Goal: Task Accomplishment & Management: Use online tool/utility

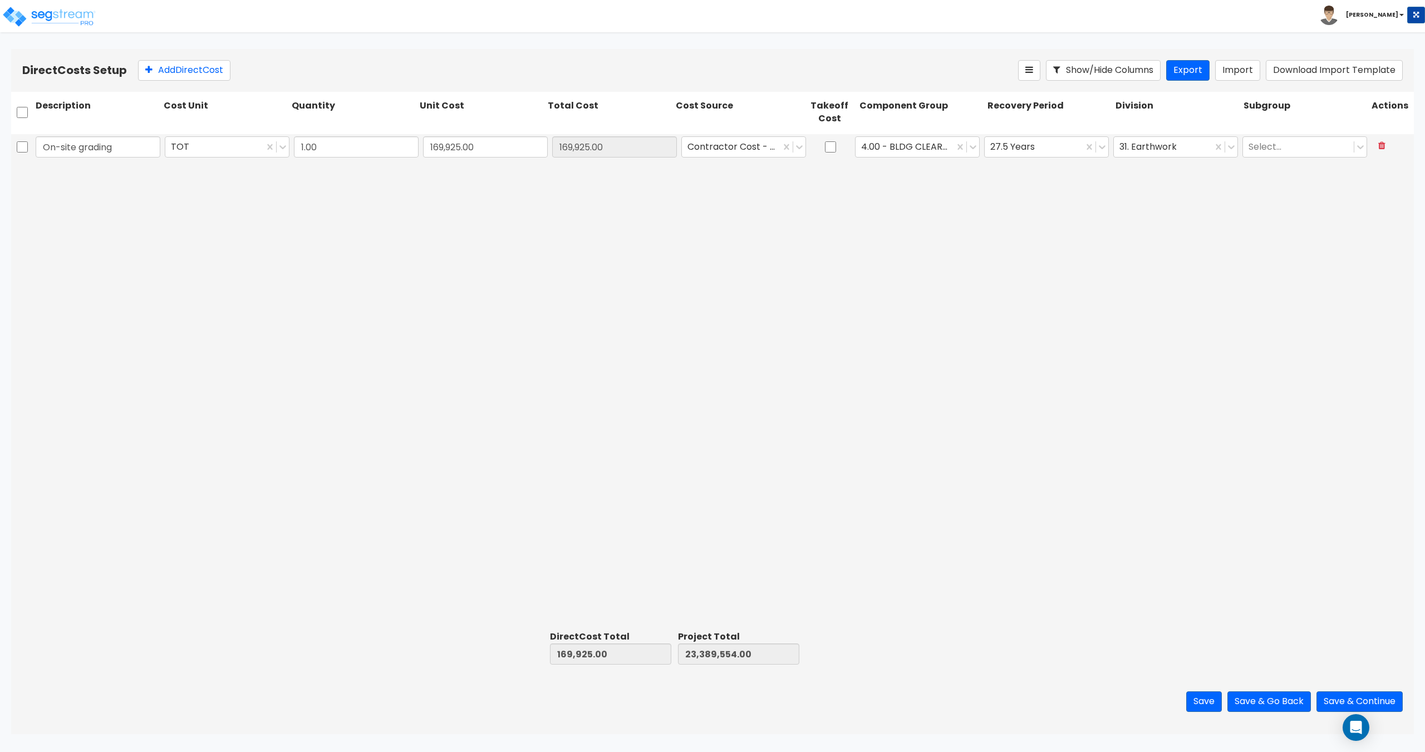
click at [1205, 159] on div "31. Earthwork" at bounding box center [1175, 147] width 129 height 26
click at [1232, 151] on icon at bounding box center [1231, 146] width 11 height 11
click at [1380, 148] on icon at bounding box center [1381, 145] width 7 height 9
click at [1253, 73] on button "Import" at bounding box center [1237, 70] width 45 height 21
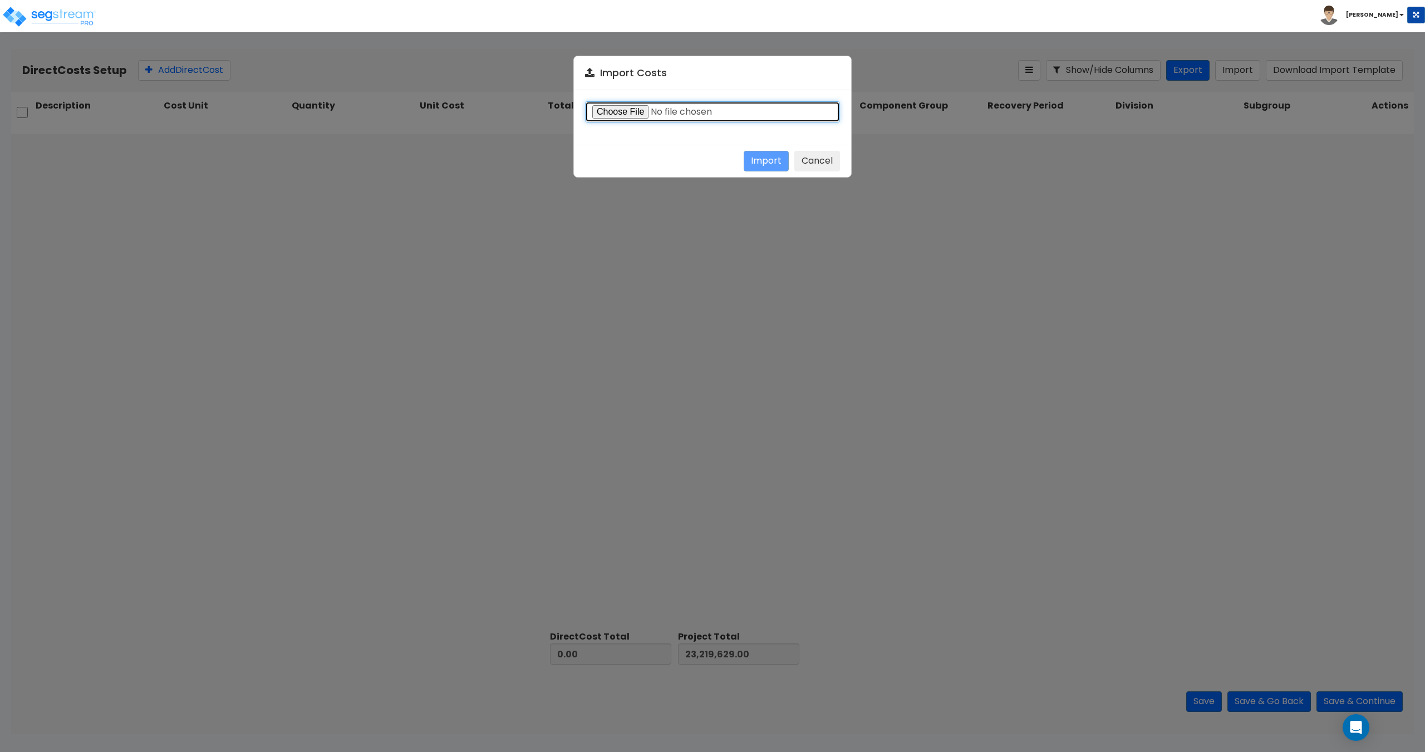
click at [617, 102] on input "file" at bounding box center [712, 111] width 255 height 21
type input "C:\fakepath\Direct costs 37763.csv"
click at [759, 163] on button "Import" at bounding box center [766, 161] width 45 height 21
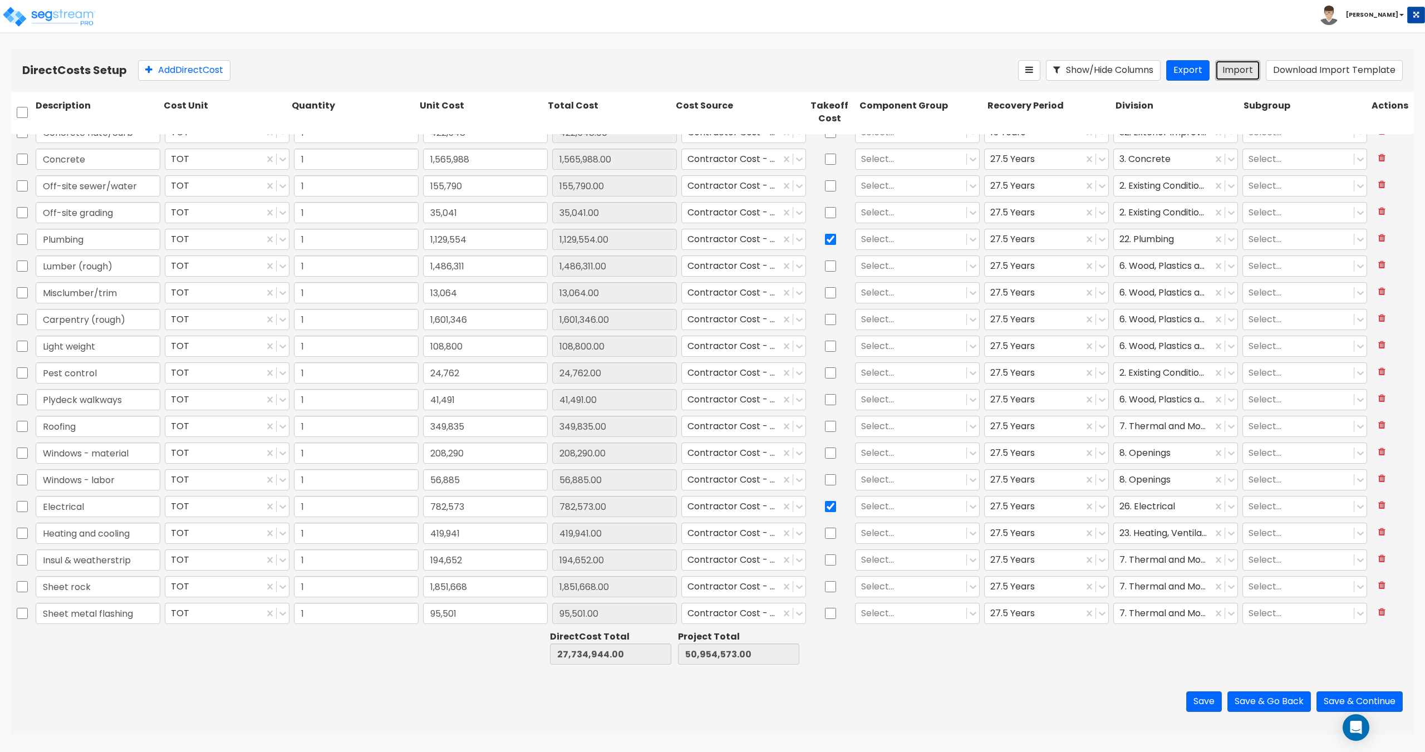
scroll to position [167, 0]
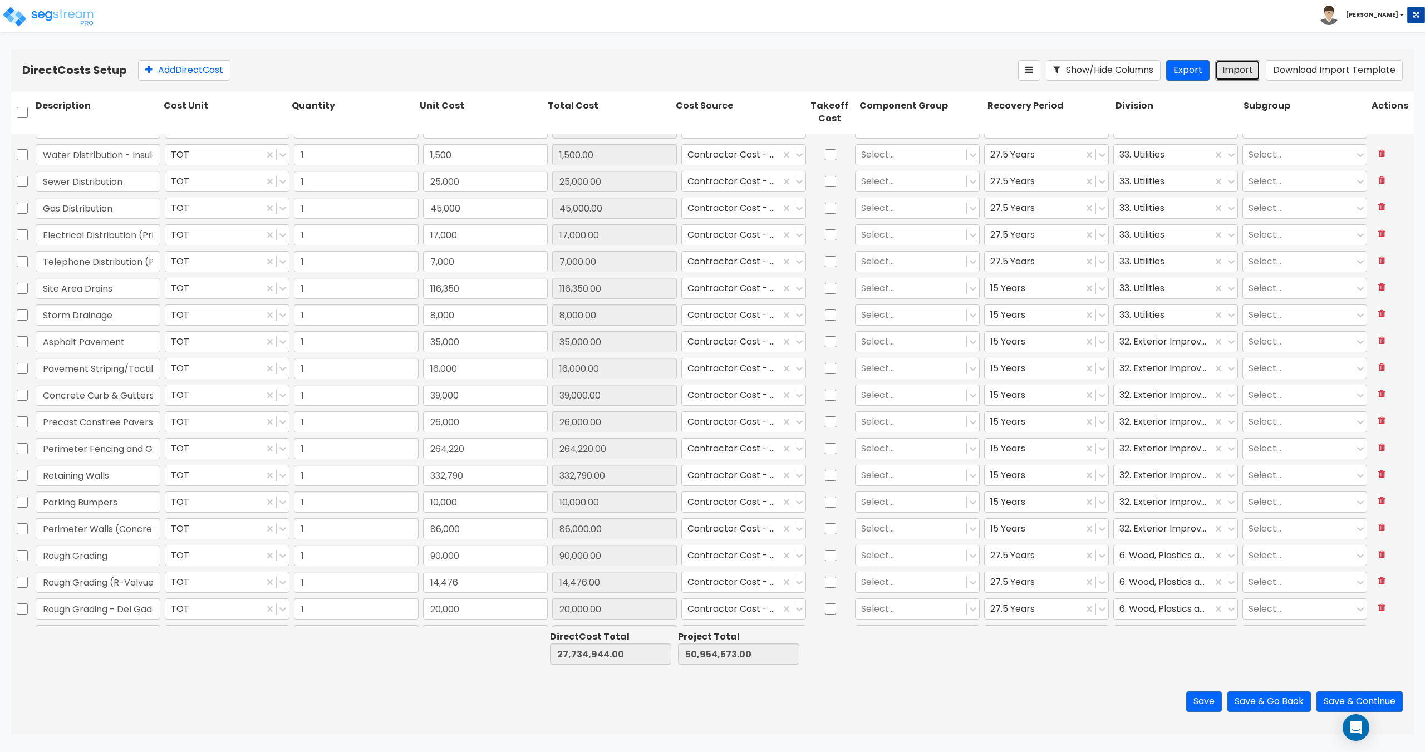
type input "1"
type input "5,000"
type input "1"
type input "8,000"
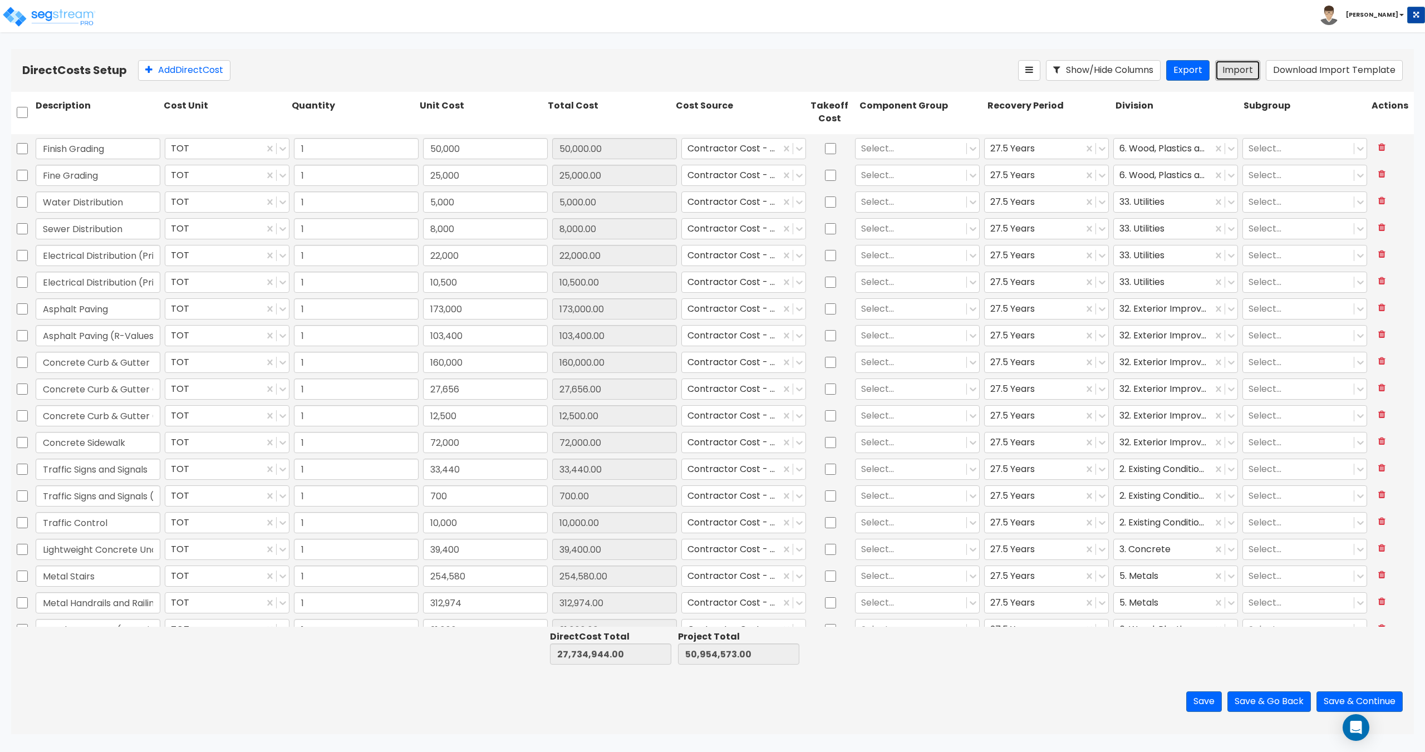
type input "1"
type input "81,131"
type input "1"
type input "4,601"
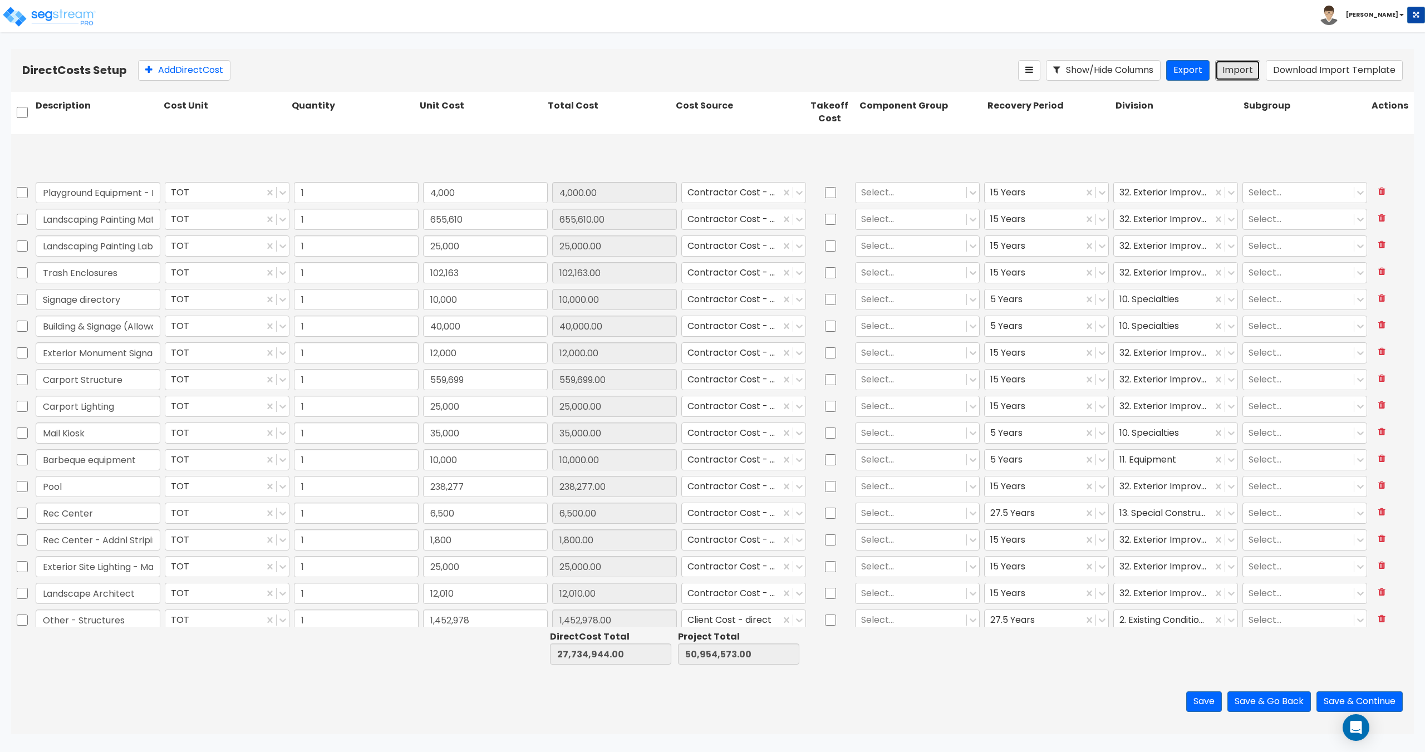
scroll to position [4211, 0]
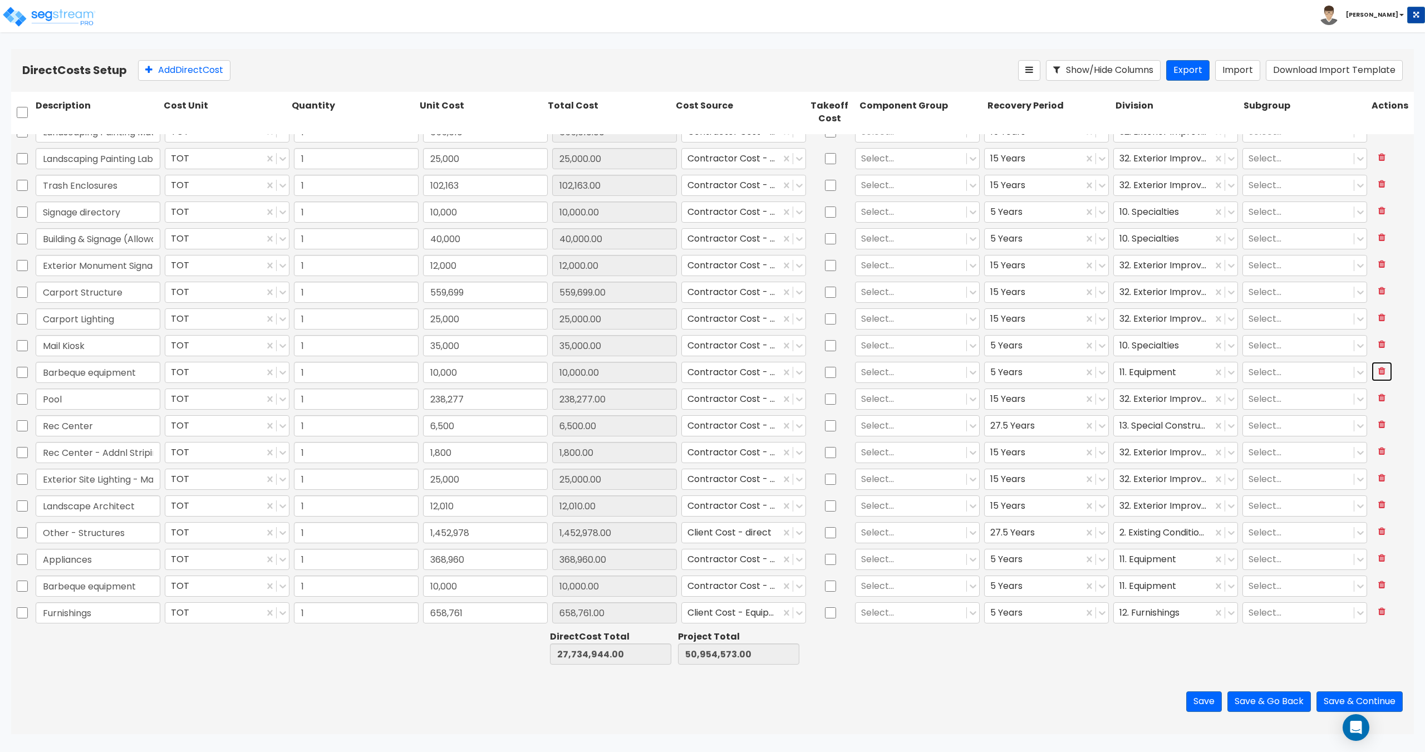
click at [1378, 370] on icon at bounding box center [1381, 370] width 7 height 9
type input "Pool"
type input "238,277.00"
type input "Rec Center"
type input "6,500.00"
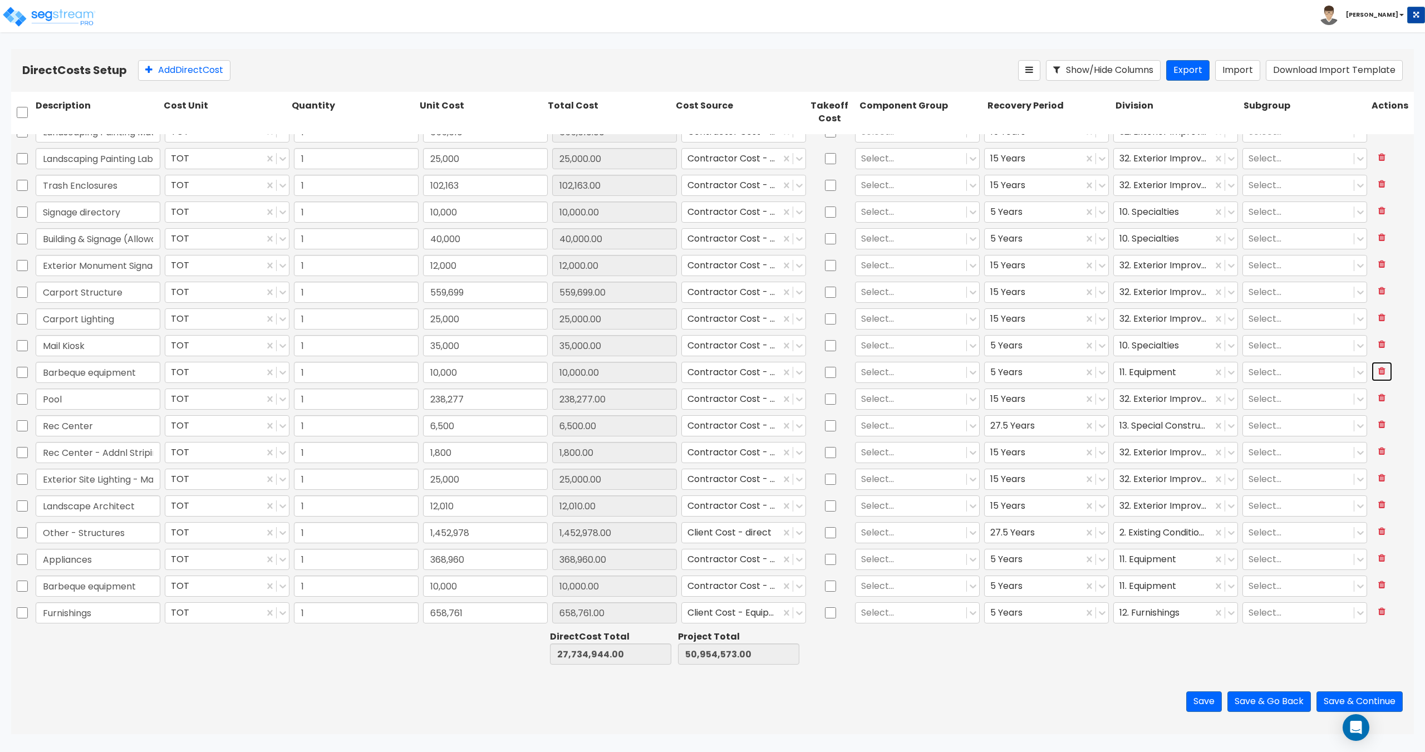
type input "Rec Center - Addnl Striping"
type input "1,800.00"
type input "Exterior Site Lighting - Material"
type input "25,000.00"
type input "Landscape Architect"
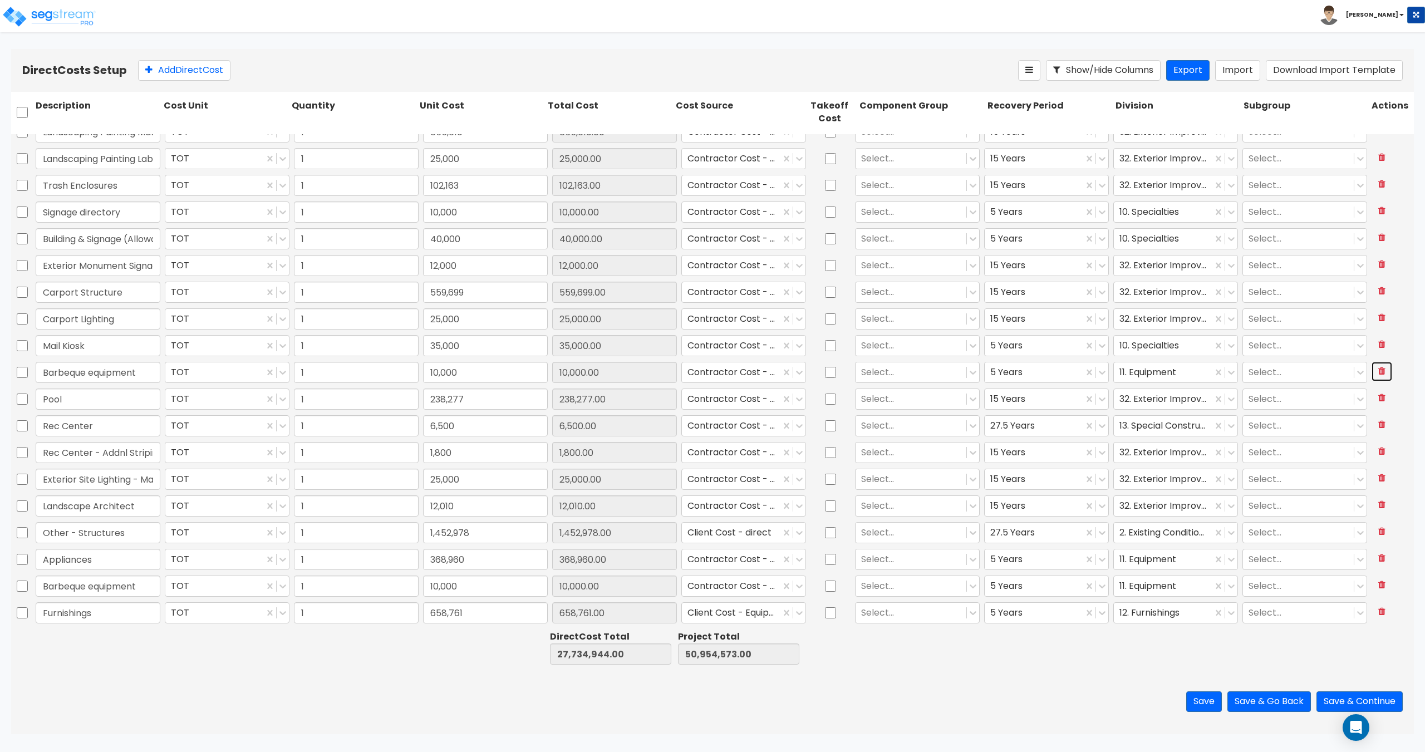
type input "12,010.00"
type input "Other - Structures"
type input "1,452,978.00"
type input "Appliances"
type input "368,960.00"
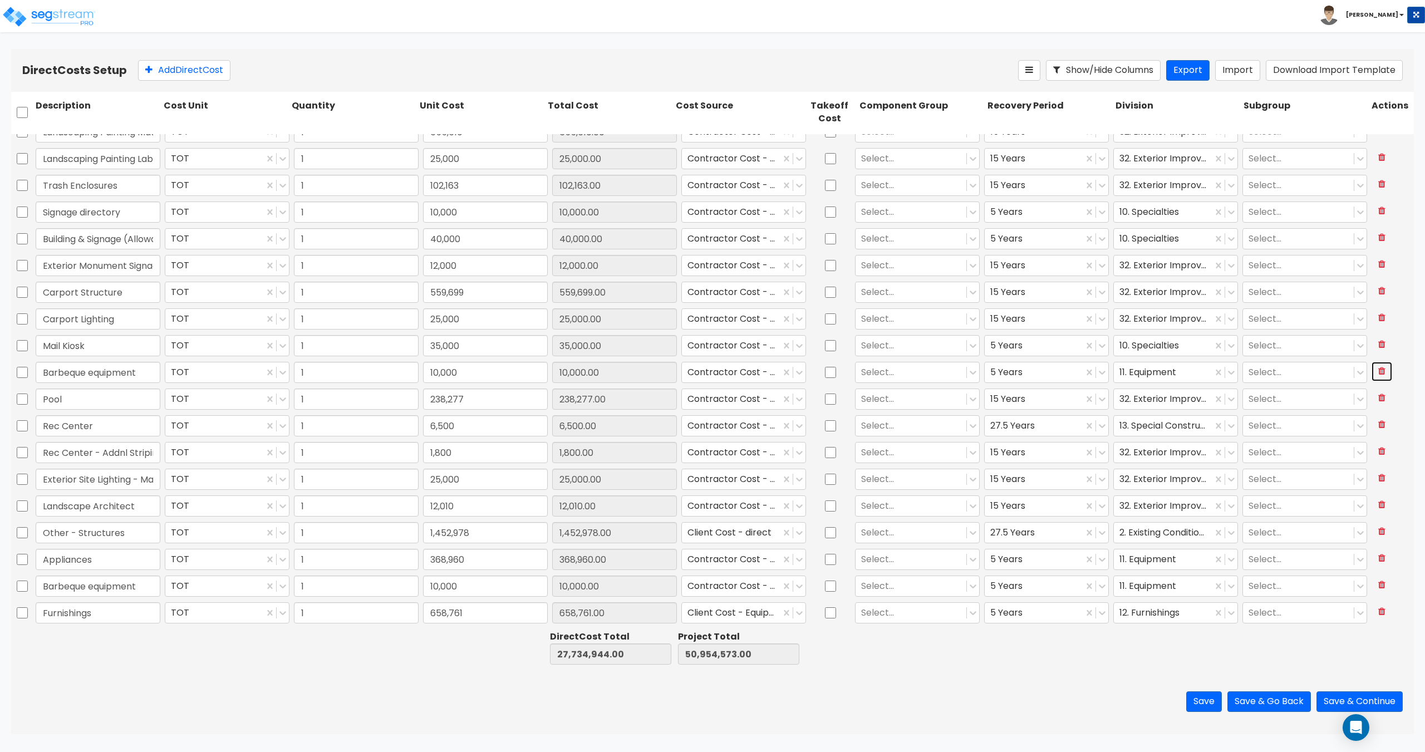
type input "Barbeque equipment"
type input "10,000.00"
type input "Furnishings"
type input "658,761.00"
type input "238,277"
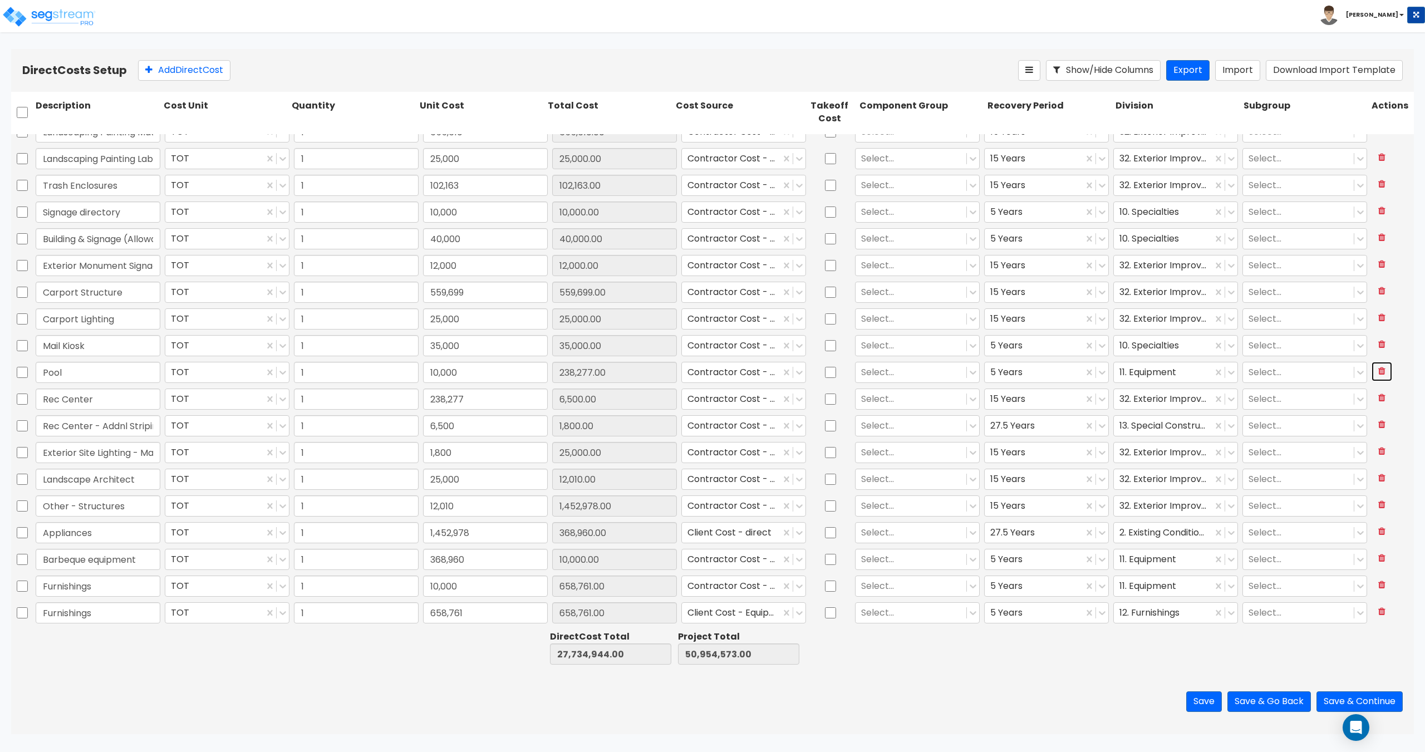
type input "6,500"
type input "1,800"
type input "25,000"
type input "12,010"
type input "1,452,978"
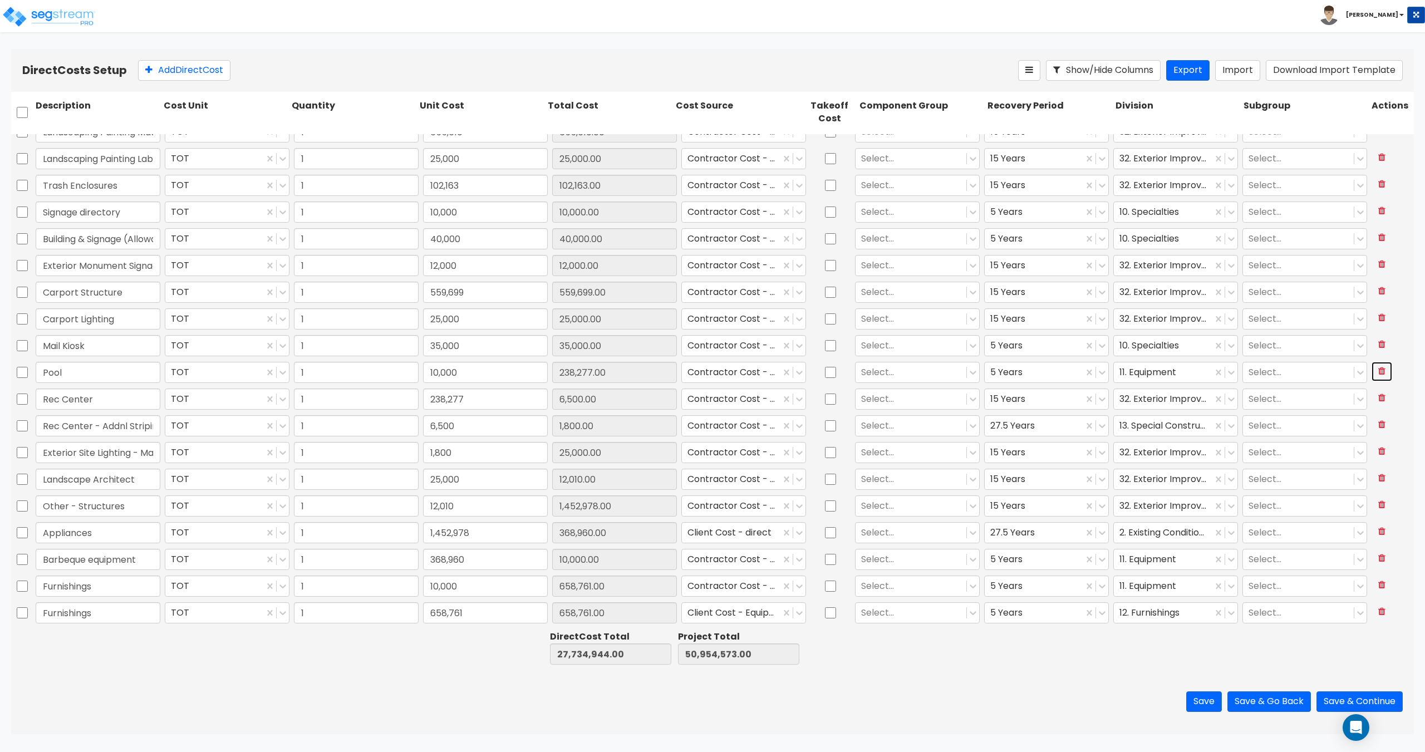
type input "368,960"
type input "10,000"
type input "658,761"
click at [1192, 696] on button "Save" at bounding box center [1204, 701] width 36 height 21
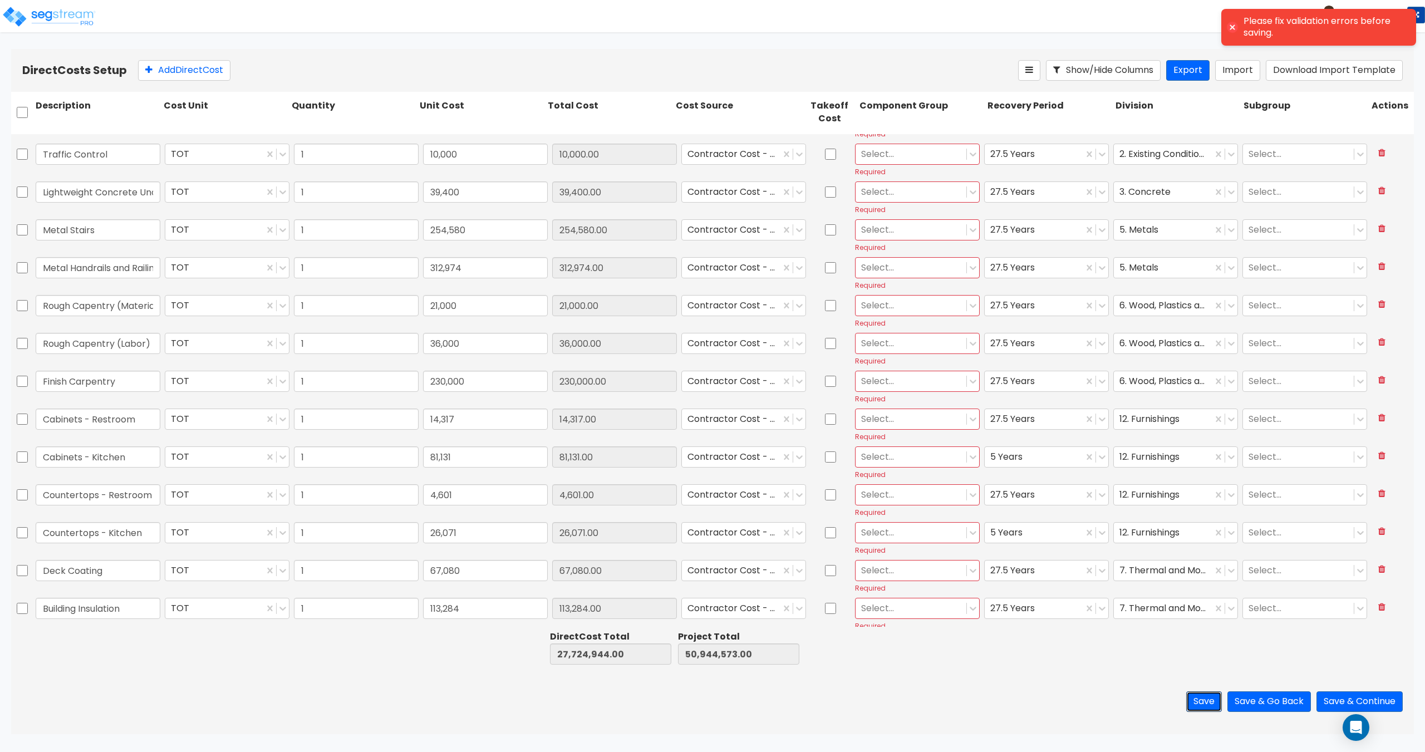
scroll to position [2065, 0]
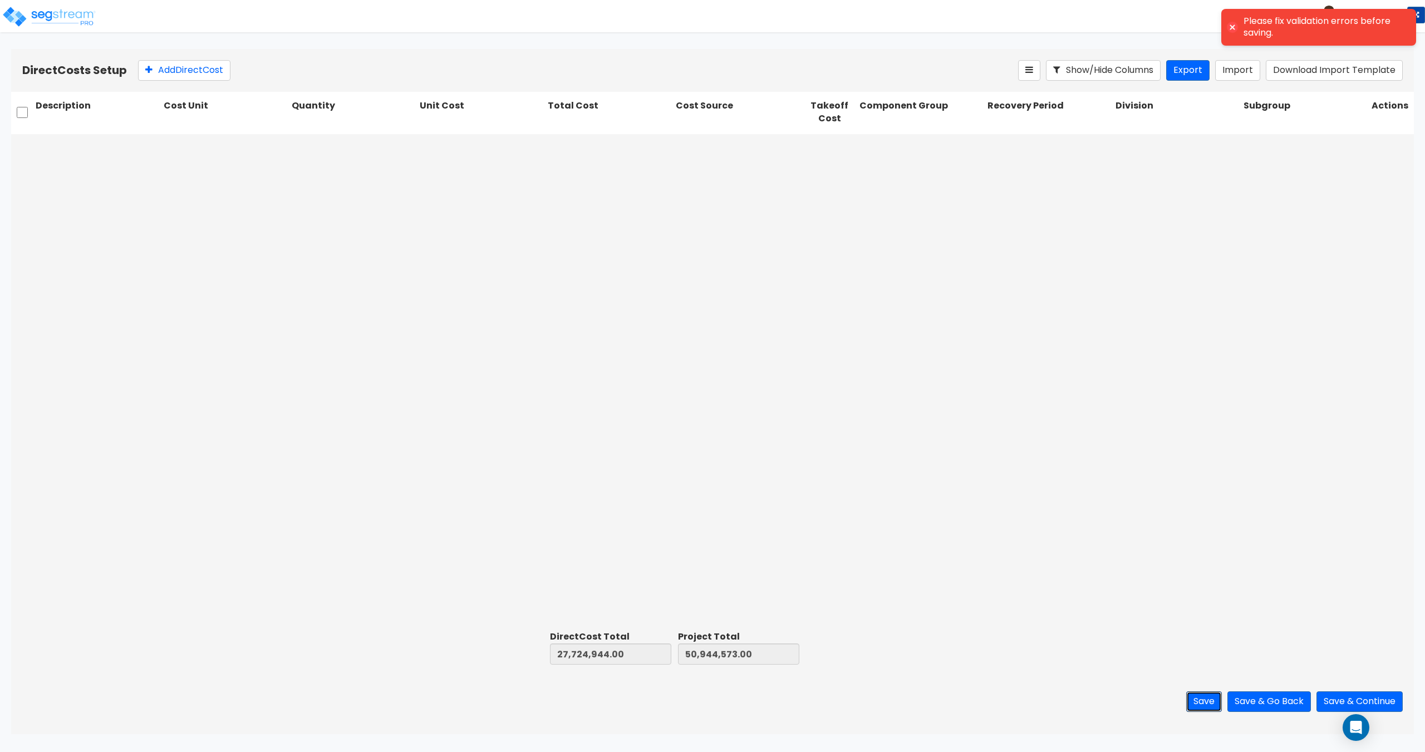
type input "1"
type input "169,925"
type input "1"
type input "139,030"
type input "1"
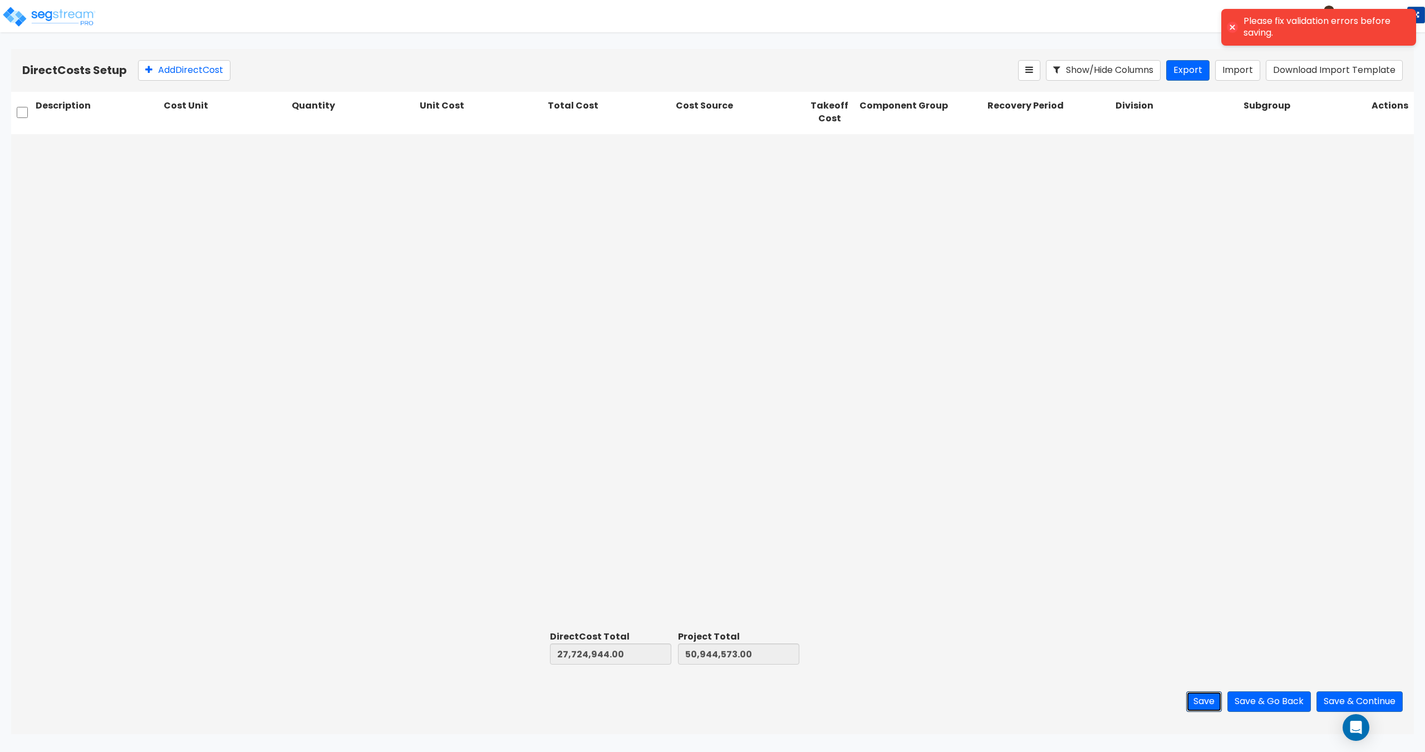
type input "503,080"
type input "1"
type input "473,497"
type input "1"
type input "153,612"
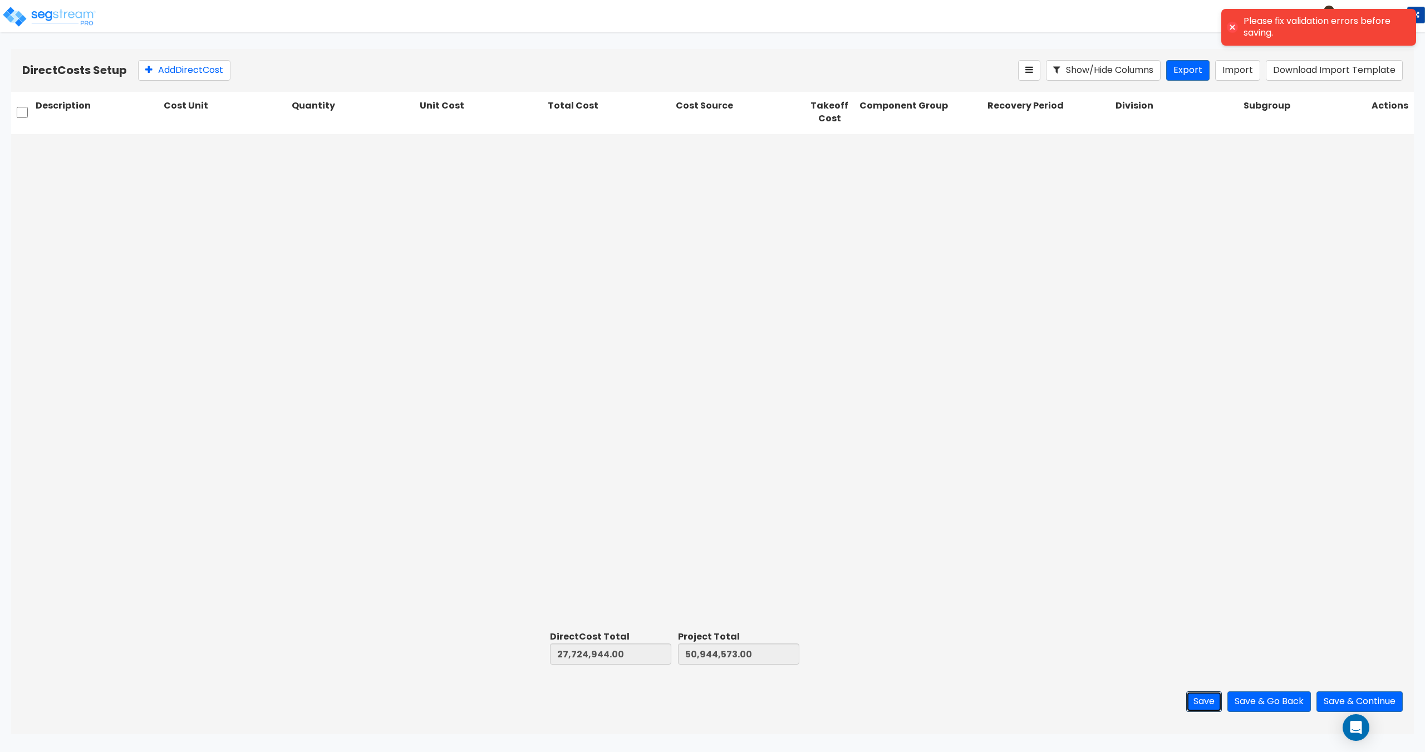
type input "1"
type input "422,548"
type input "1"
type input "1,565,988"
type input "1"
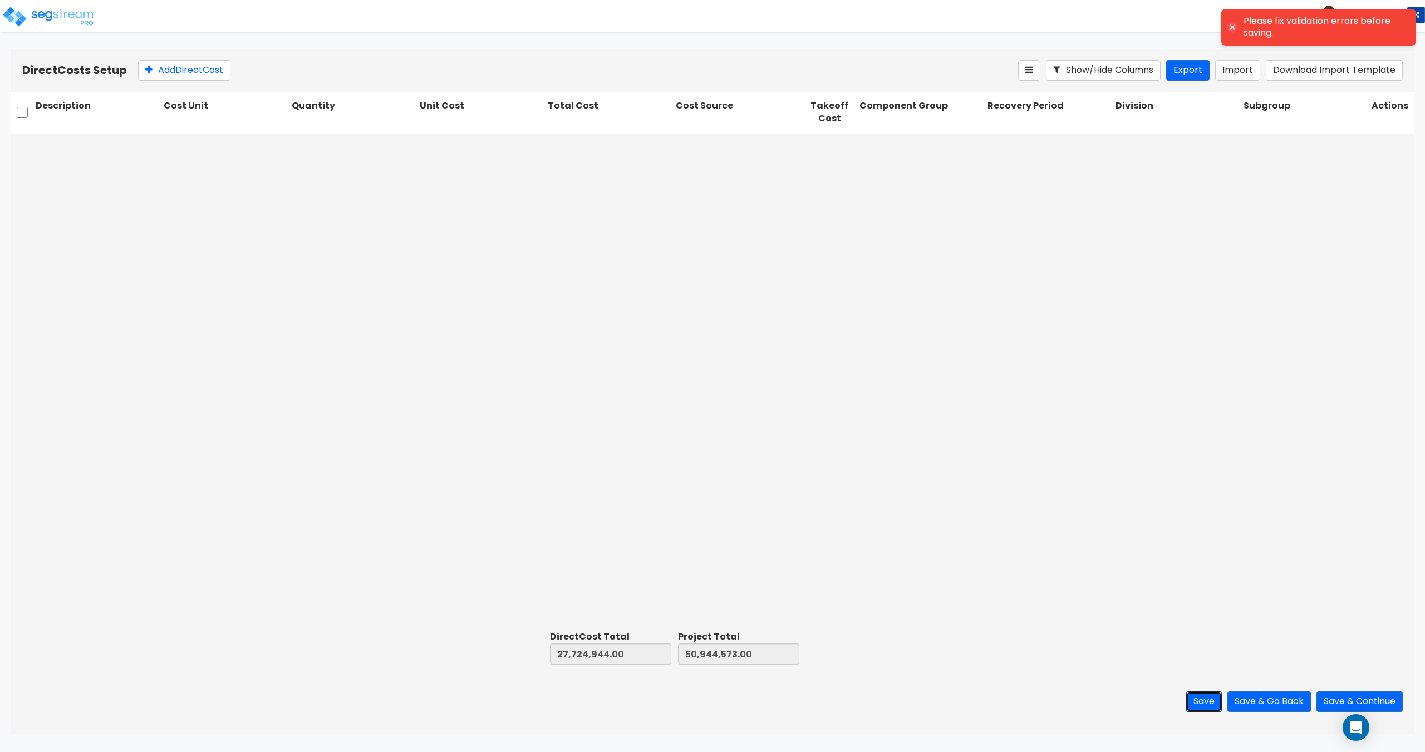
type input "155,790"
type input "1"
type input "35,041"
type input "1"
type input "1,129,554"
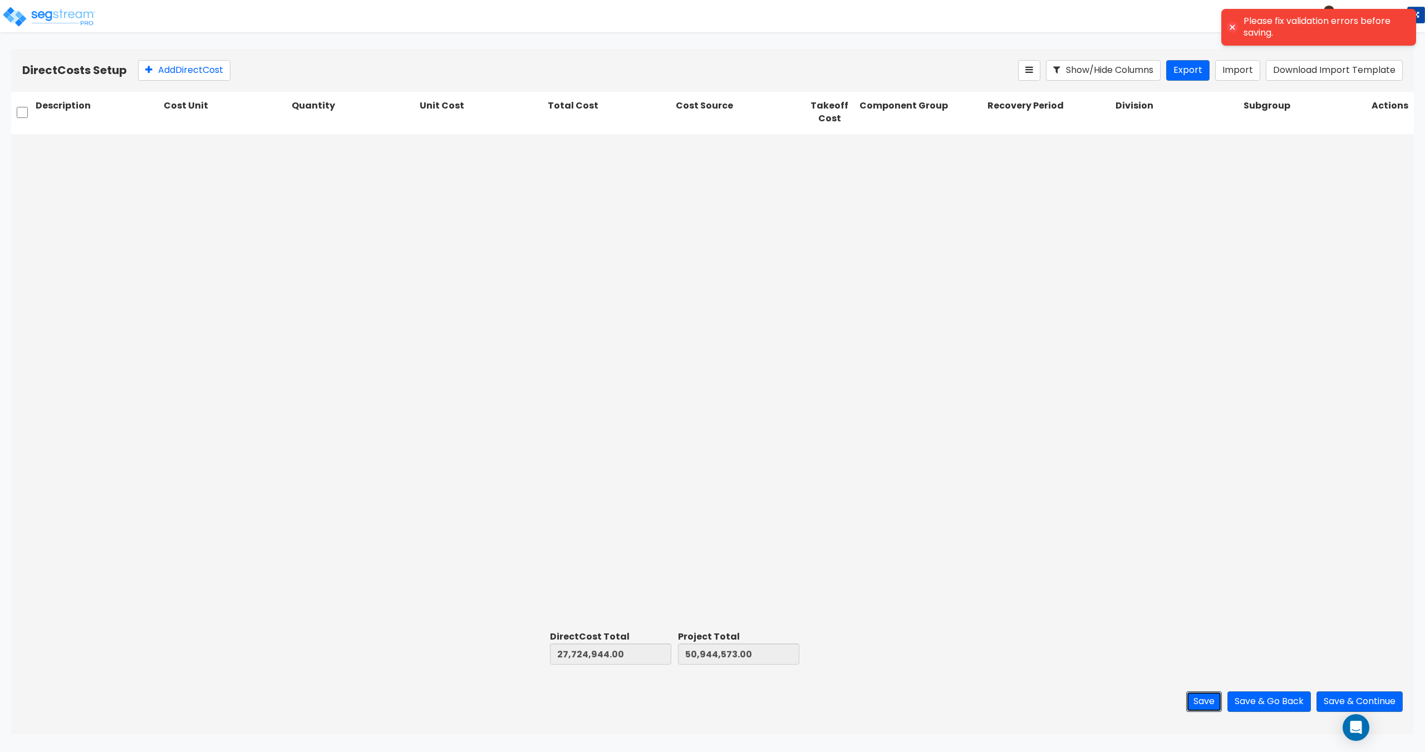
type input "1"
type input "1,486,311"
type input "1"
type input "13,064"
type input "1"
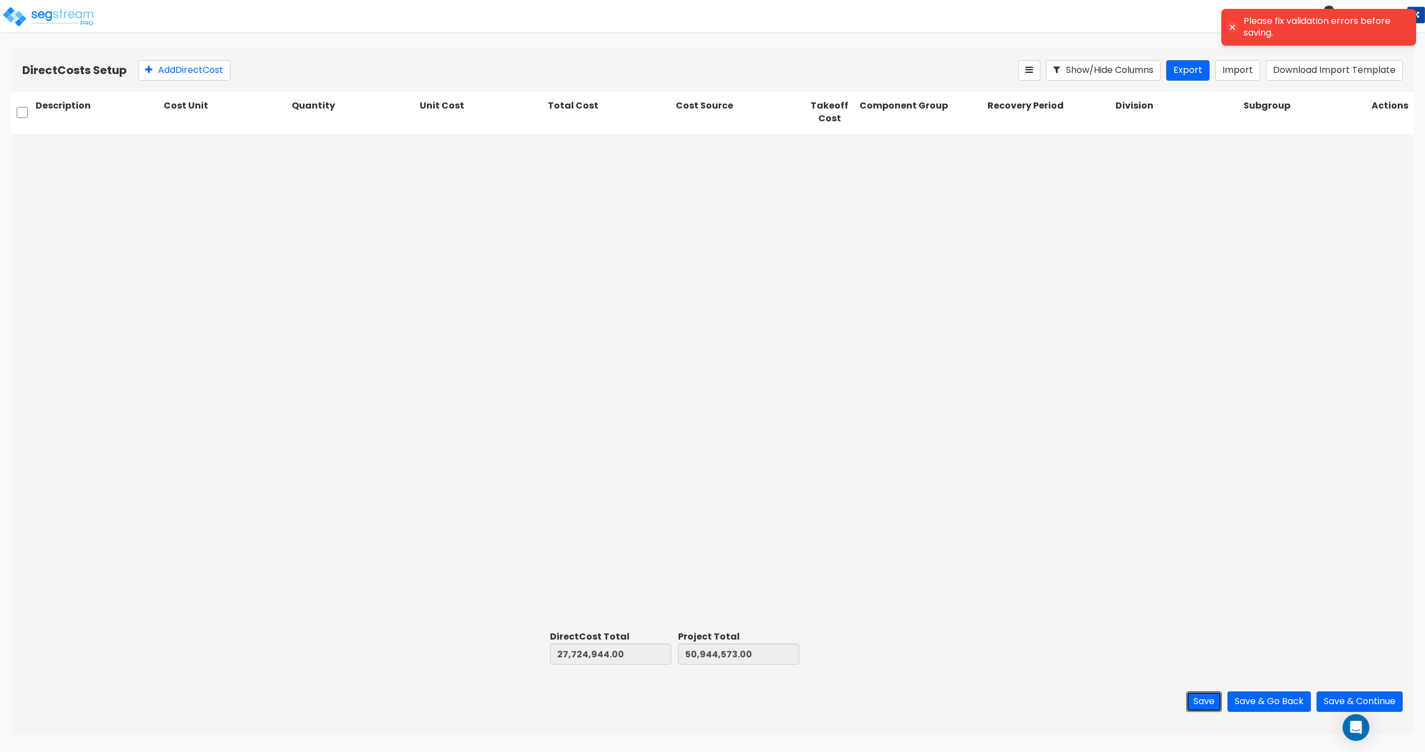
type input "1,601,346"
type input "1"
type input "108,800"
type input "1"
type input "24,762"
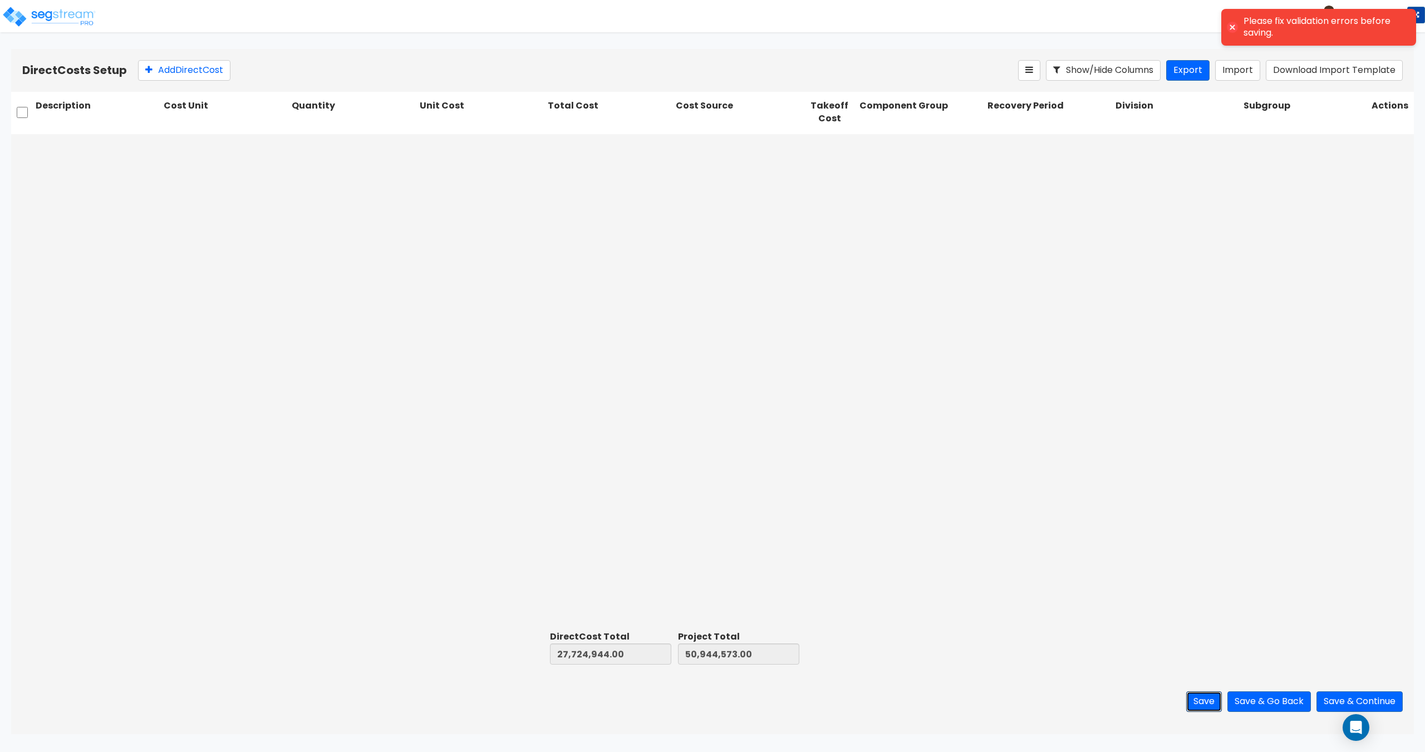
type input "1"
type input "41,491"
type input "1"
type input "349,835"
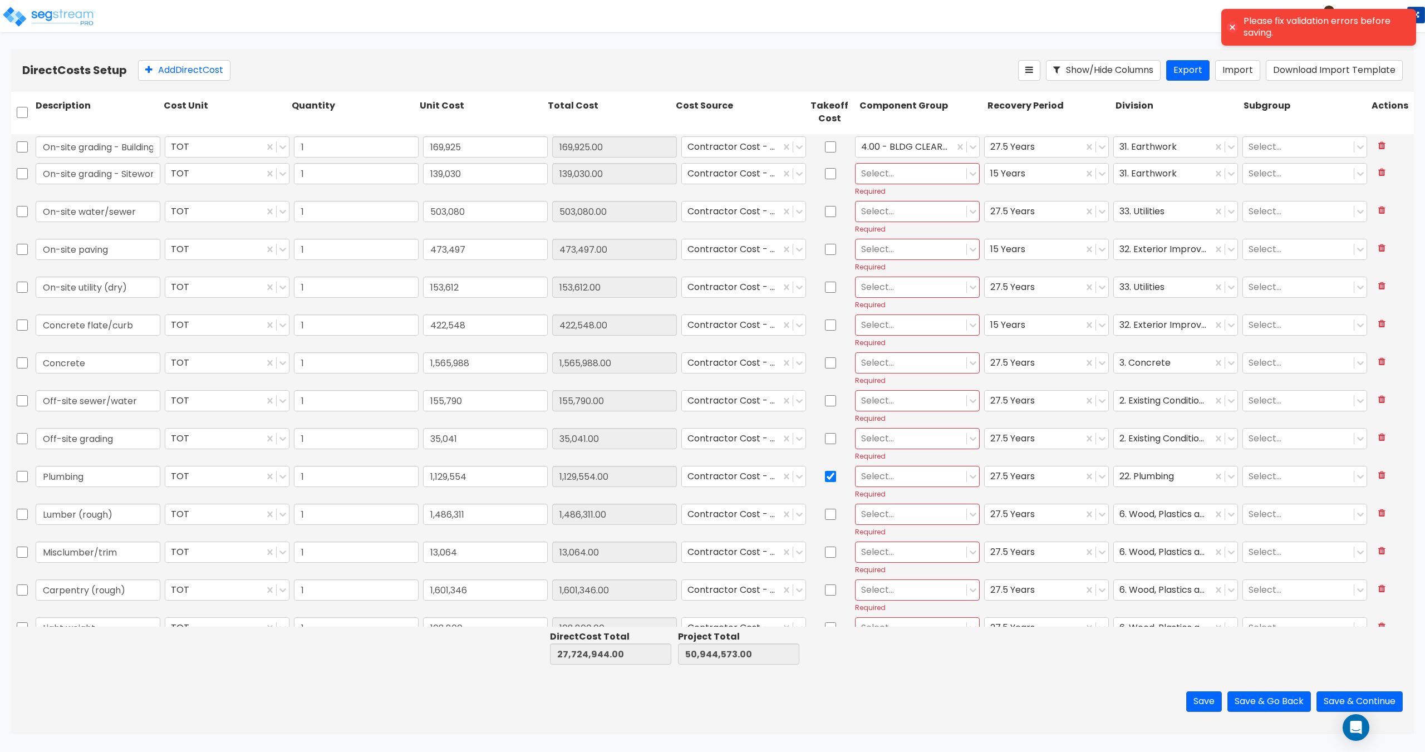
click at [898, 173] on div at bounding box center [911, 173] width 100 height 15
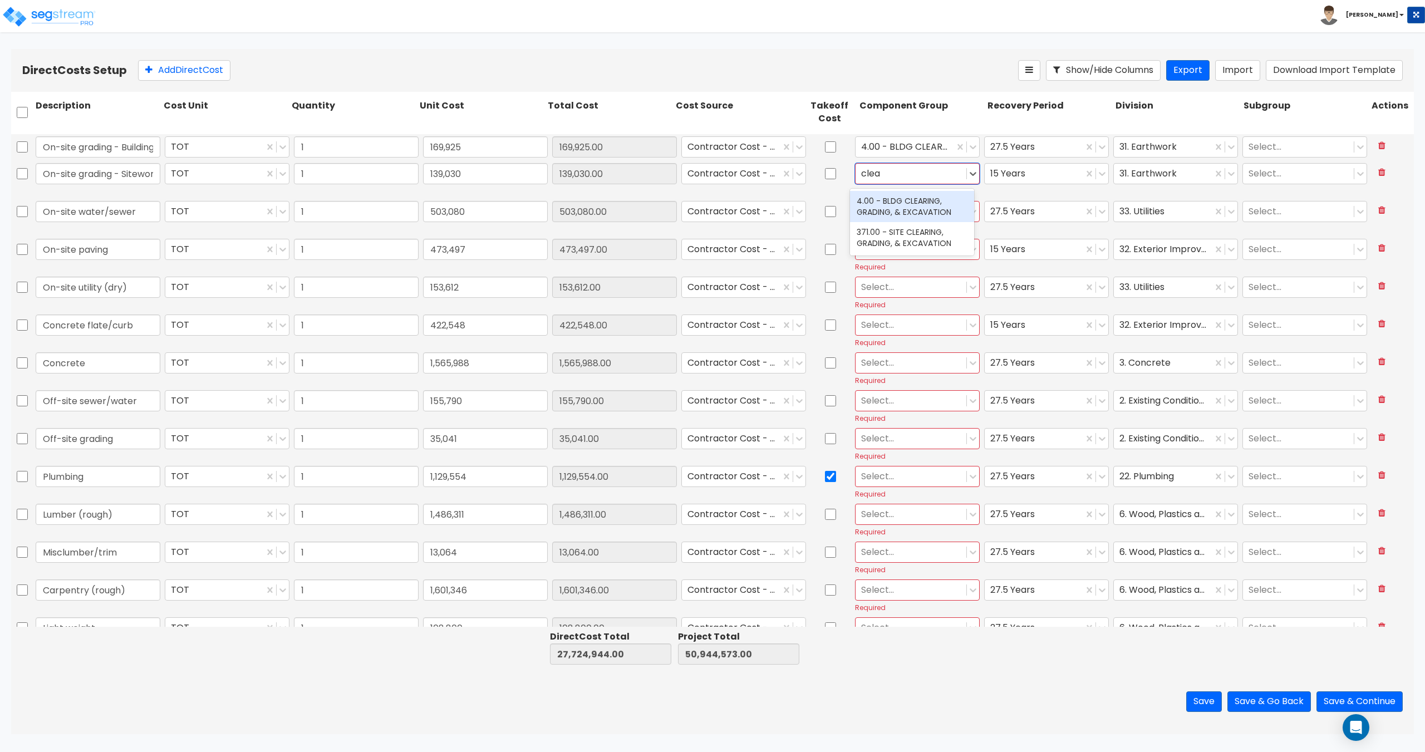
type input "clear"
click at [891, 231] on div "371.00 - SITE CLEARING, GRADING, & EXCAVATION" at bounding box center [912, 237] width 124 height 31
click at [889, 215] on div at bounding box center [911, 211] width 100 height 15
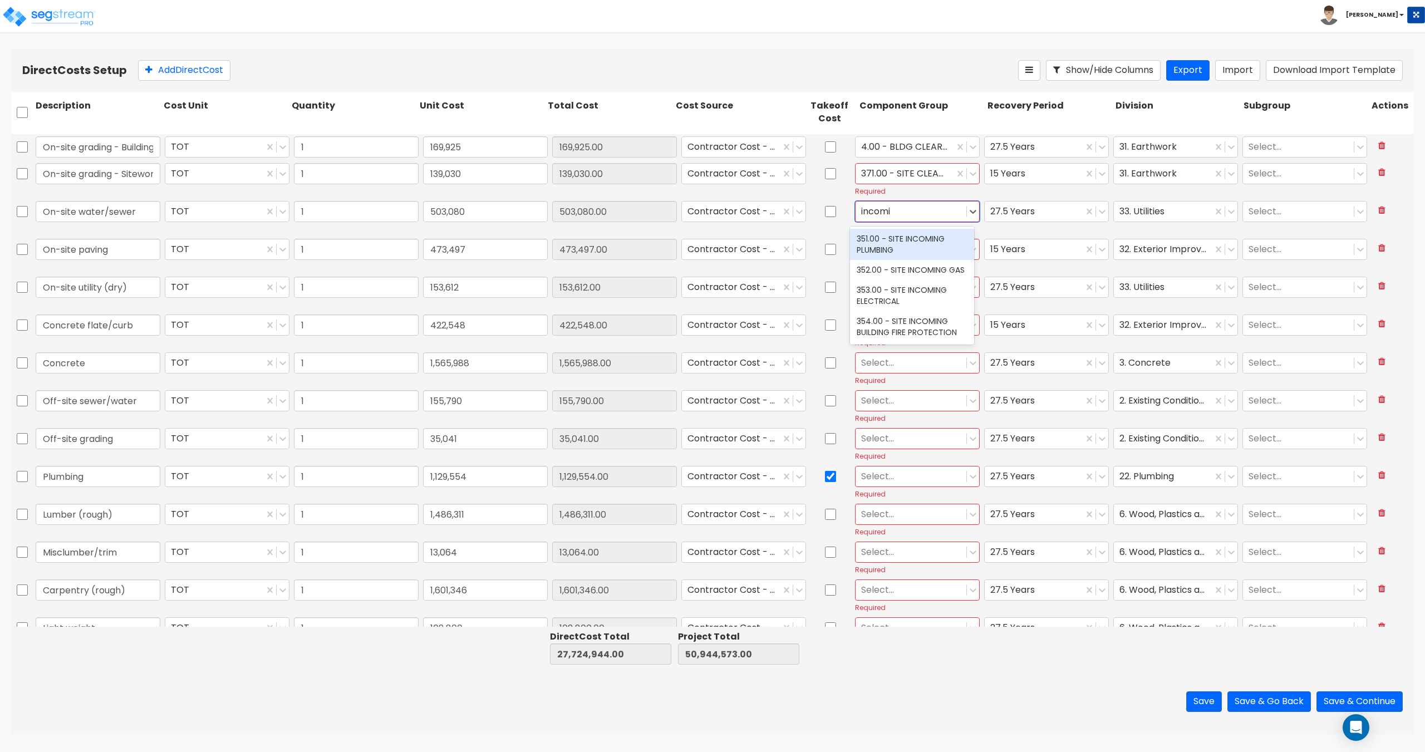
type input "incoming"
click at [883, 241] on div "351.00 - SITE INCOMING PLUMBING" at bounding box center [912, 244] width 124 height 31
click at [871, 251] on div at bounding box center [911, 249] width 100 height 15
type input "paving"
click at [870, 248] on div at bounding box center [911, 249] width 100 height 15
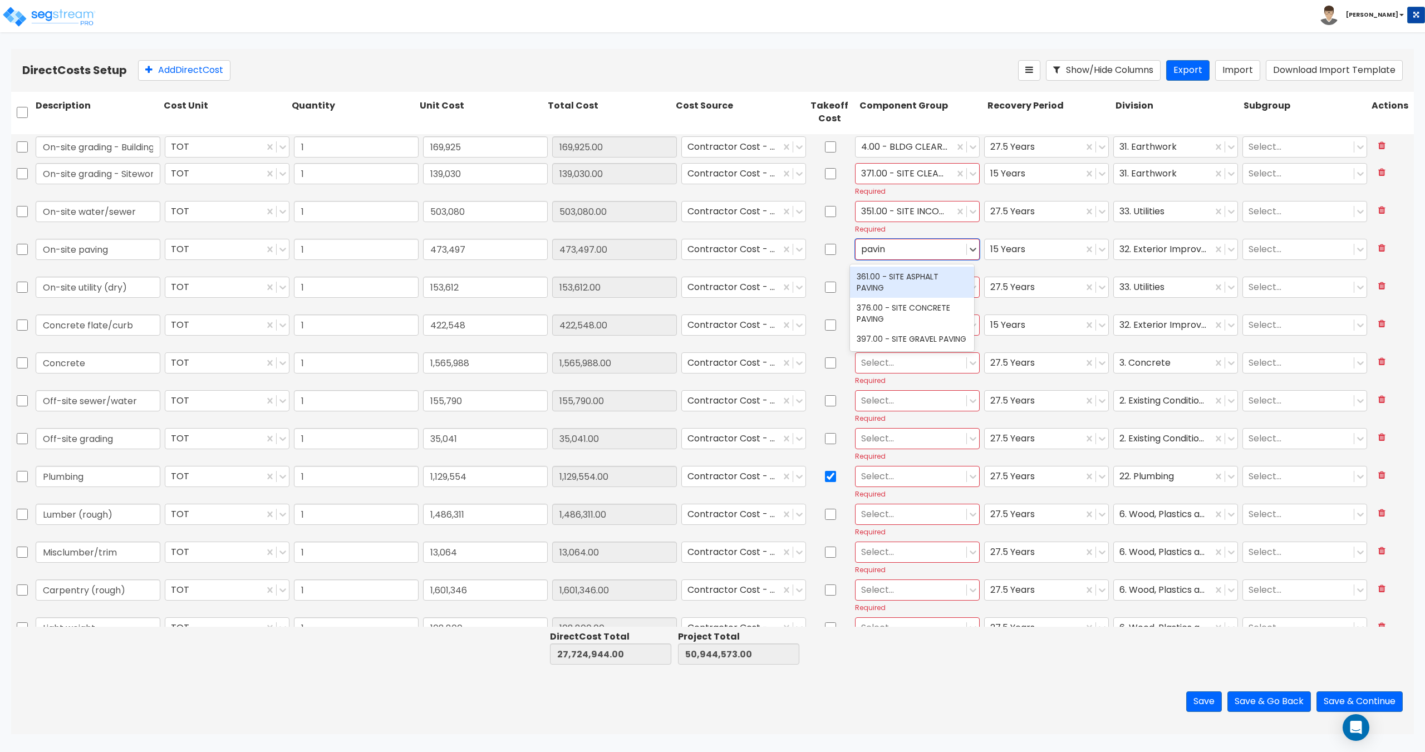
type input "paving"
click at [894, 284] on div "361.00 - SITE ASPHALT PAVING" at bounding box center [912, 282] width 124 height 31
click at [875, 288] on div at bounding box center [911, 286] width 100 height 15
type input "incoming el"
click at [890, 326] on div "353.00 - SITE INCOMING ELECTRICAL" at bounding box center [912, 320] width 124 height 31
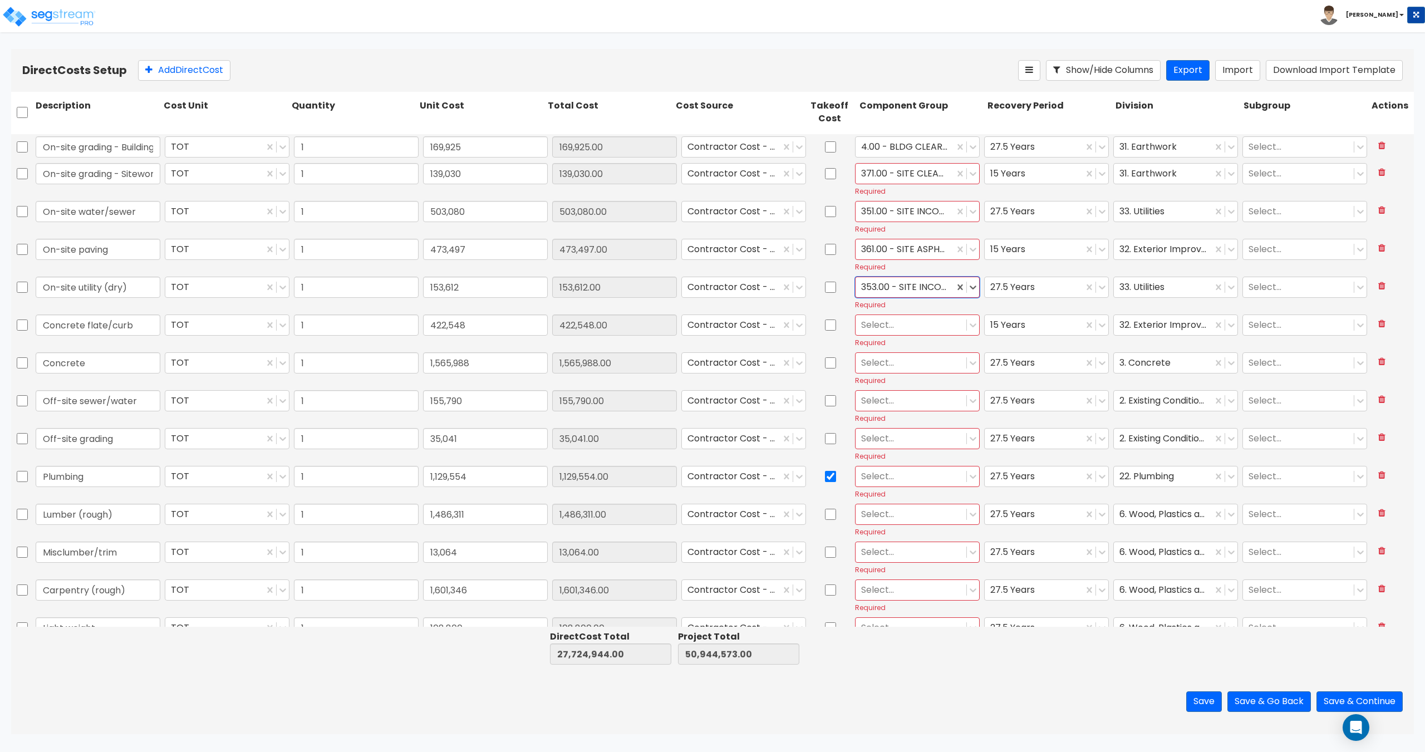
click at [888, 330] on div at bounding box center [911, 324] width 100 height 15
type input "curb"
click at [906, 381] on div "373.00 - SITE CONCRETE CURBING" at bounding box center [912, 389] width 124 height 31
click at [889, 364] on div at bounding box center [911, 362] width 100 height 15
type input "conc"
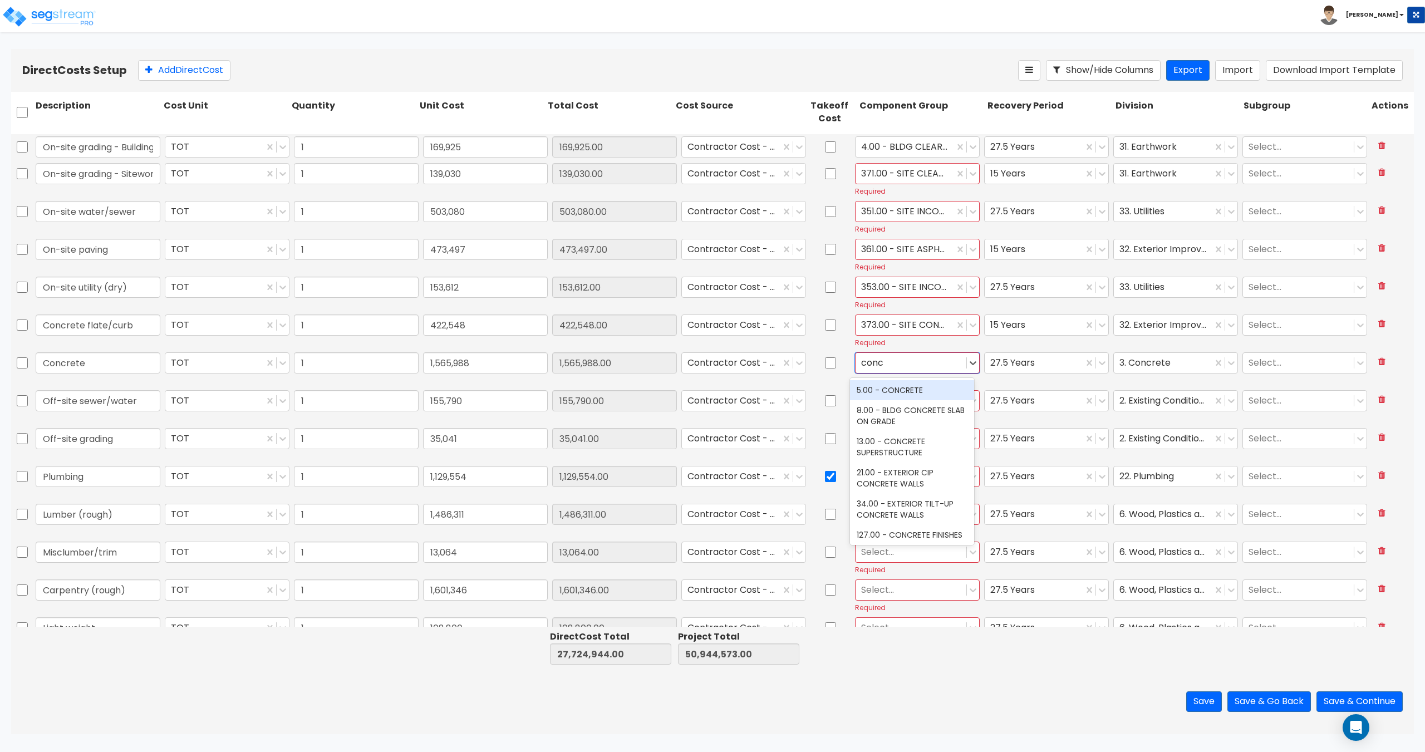
click at [897, 388] on div "5.00 - CONCRETE" at bounding box center [912, 390] width 124 height 20
click at [875, 405] on div at bounding box center [911, 400] width 100 height 15
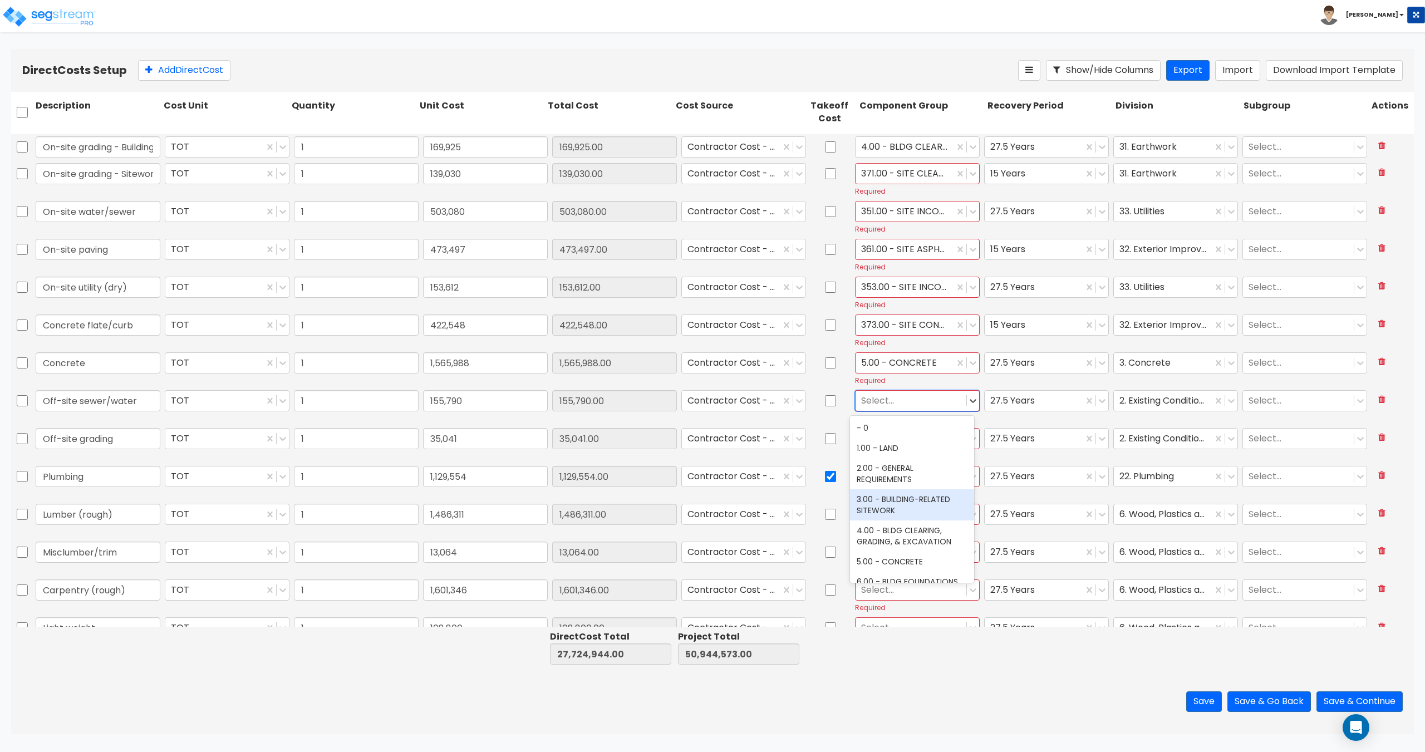
click at [895, 506] on div "3.00 - BUILDING-RELATED SITEWORK" at bounding box center [912, 504] width 124 height 31
click at [871, 440] on div at bounding box center [911, 438] width 100 height 15
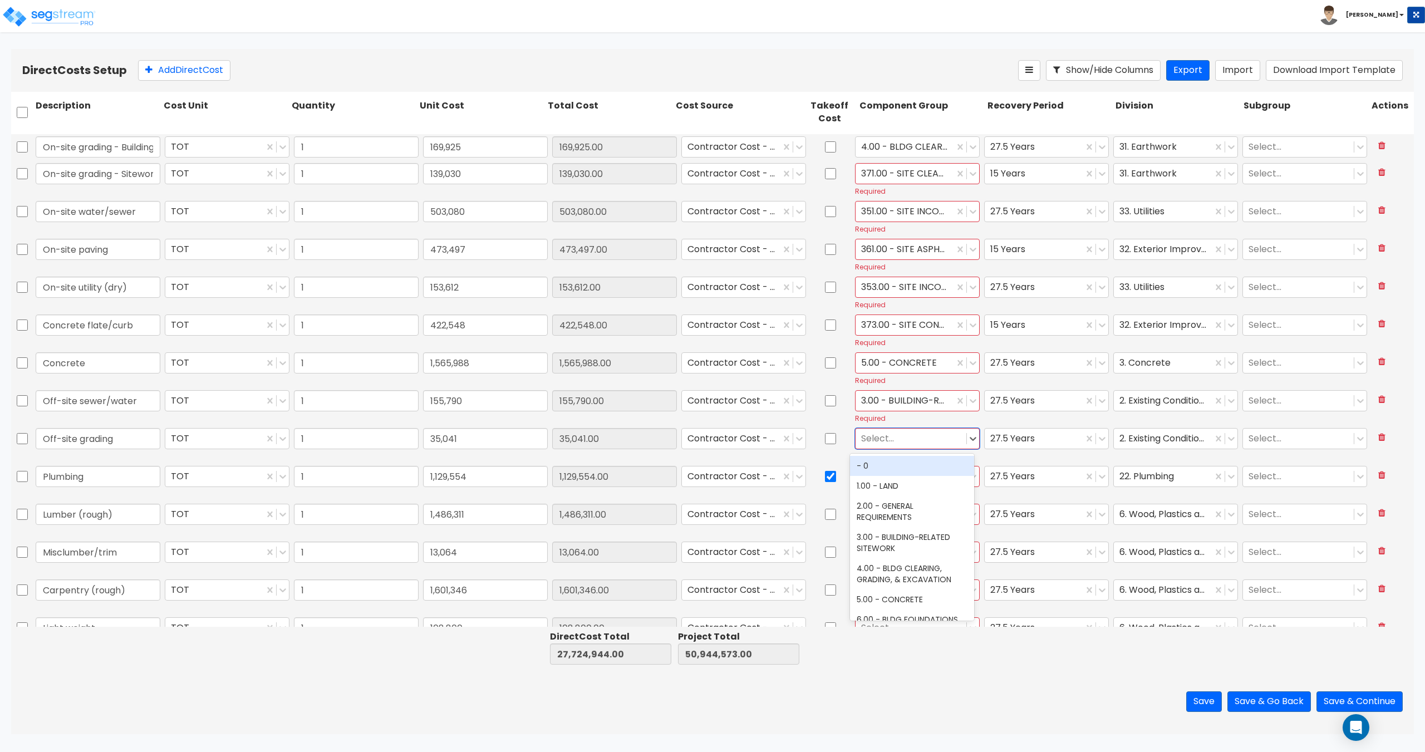
type input "3"
click at [894, 526] on div "3.00 - BUILDING-RELATED SITEWORK" at bounding box center [912, 522] width 124 height 31
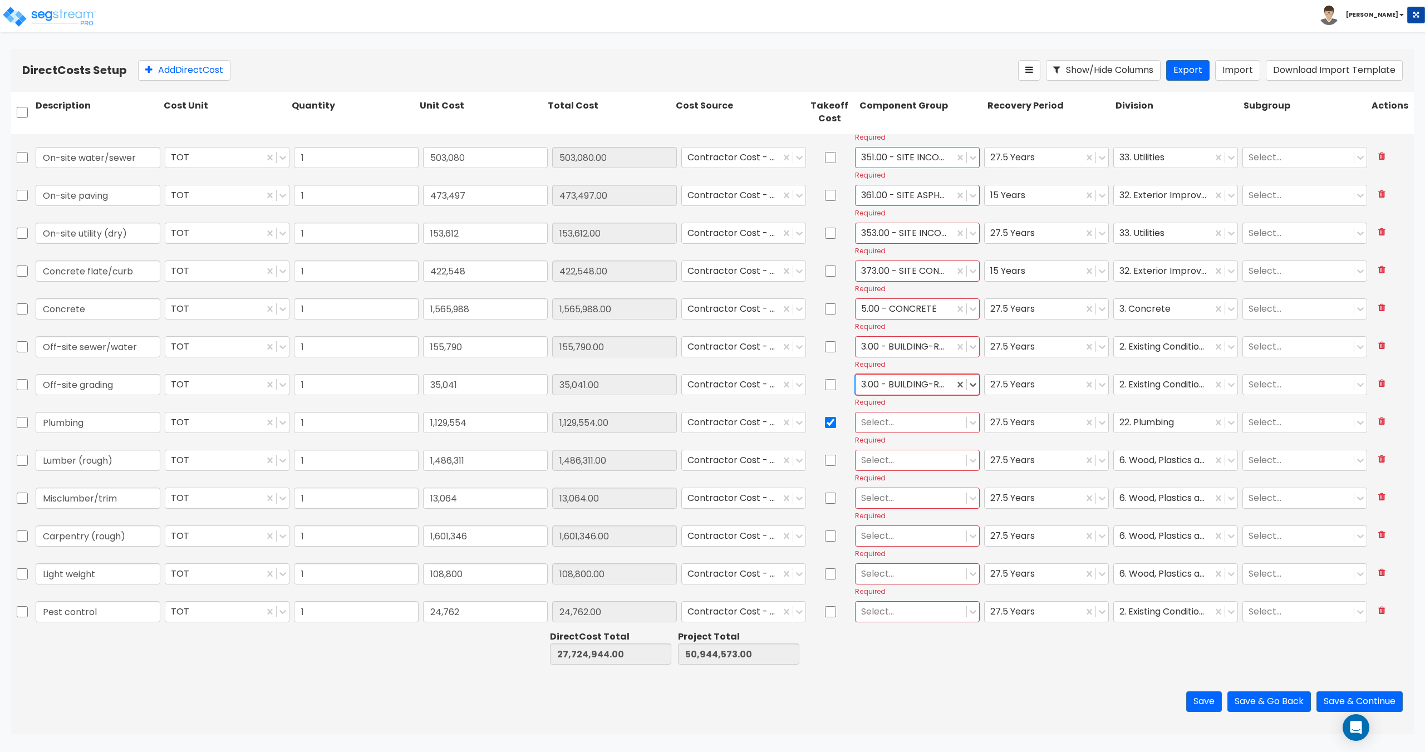
scroll to position [56, 0]
click at [894, 425] on div at bounding box center [911, 420] width 100 height 15
type input "plumbing"
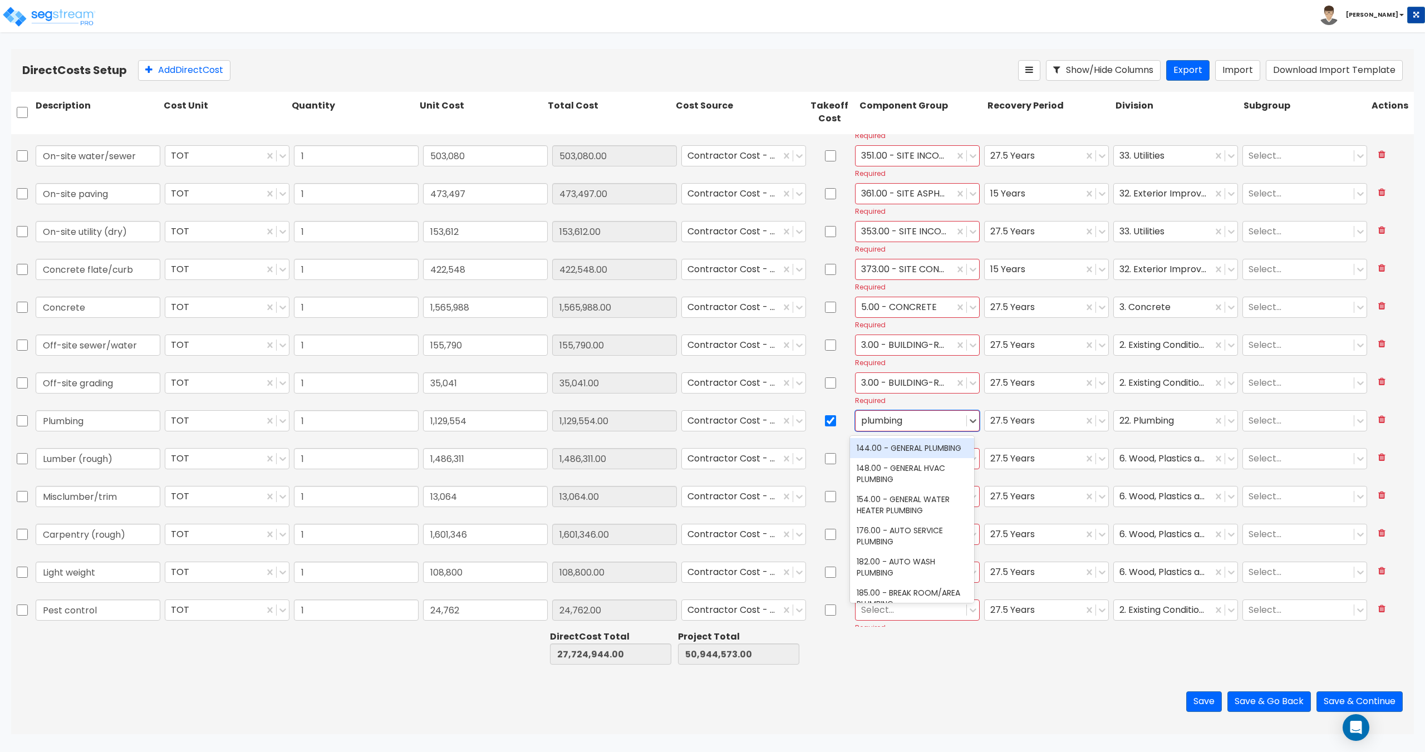
click at [895, 457] on div "144.00 - GENERAL PLUMBING" at bounding box center [912, 448] width 124 height 20
click at [895, 458] on div at bounding box center [911, 458] width 100 height 15
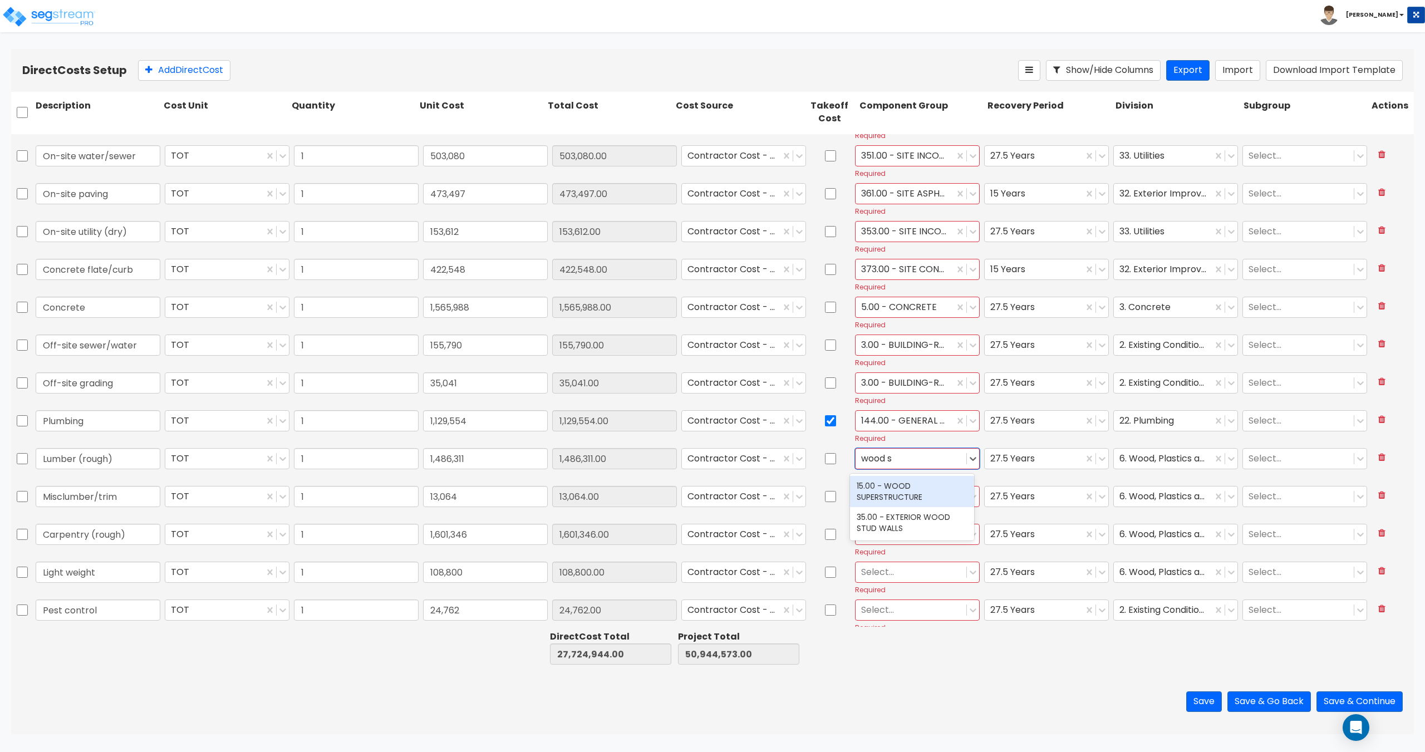
type input "wood su"
click at [897, 492] on div "15.00 - WOOD SUPERSTRUCTURE" at bounding box center [912, 491] width 124 height 31
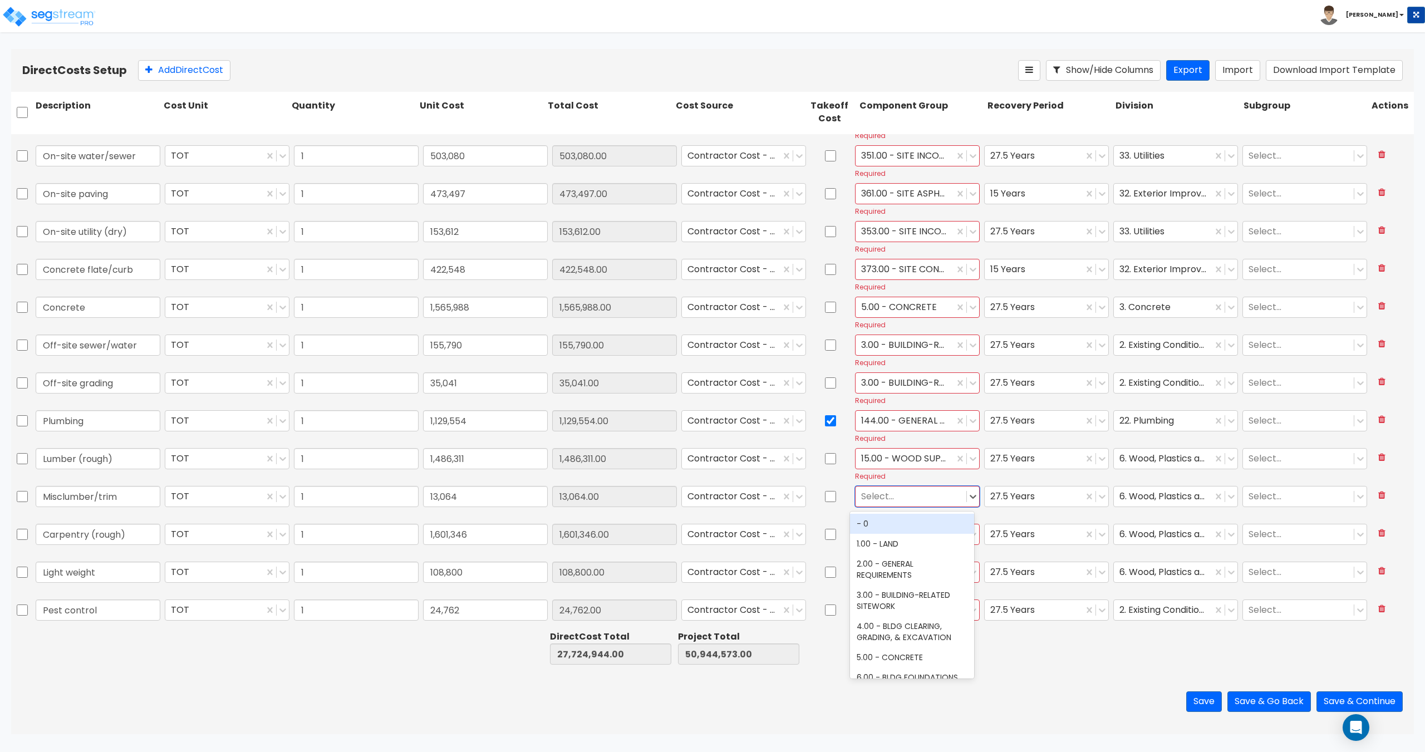
click at [889, 499] on div at bounding box center [911, 496] width 100 height 15
type input "wood"
click at [899, 531] on div "12.00 - WOOD & PLASTICS" at bounding box center [912, 524] width 124 height 20
click at [872, 538] on div at bounding box center [911, 534] width 100 height 15
type input "wood"
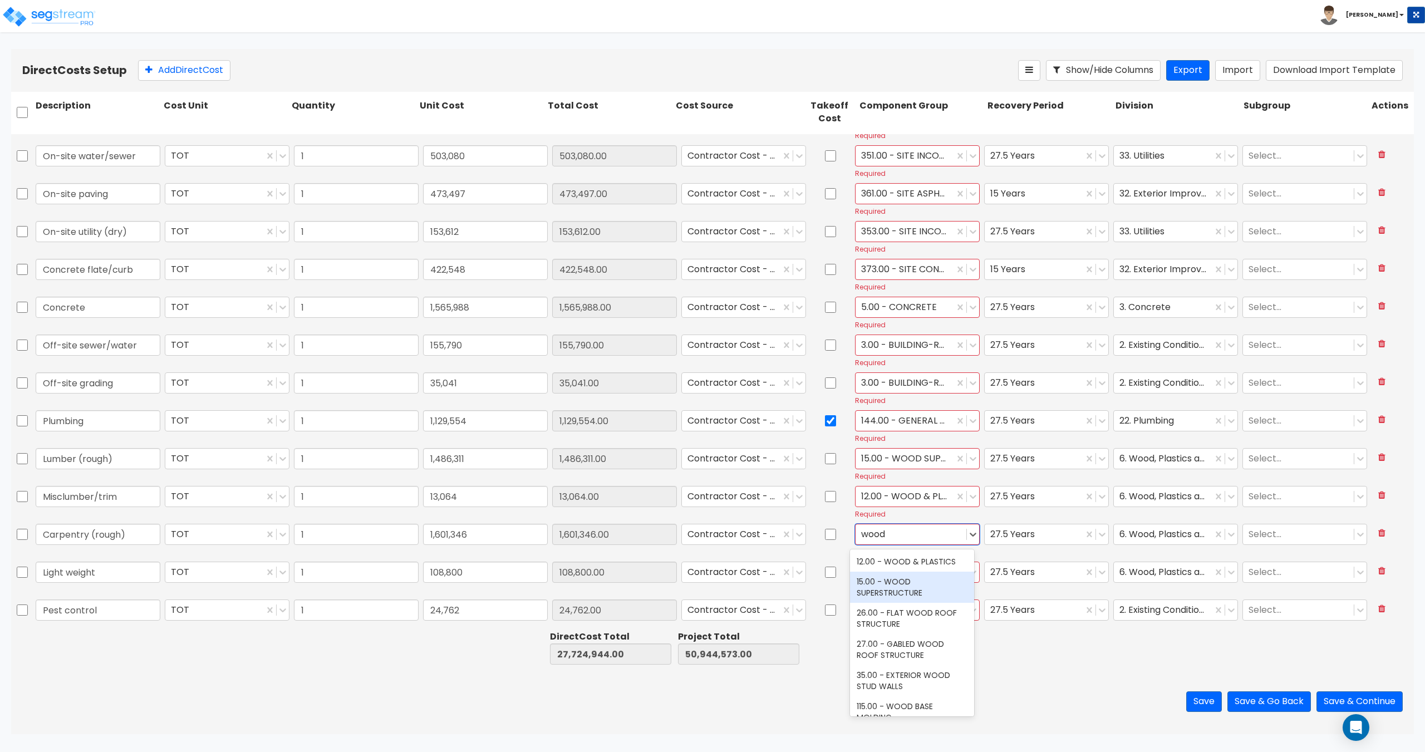
click at [906, 592] on div "15.00 - WOOD SUPERSTRUCTURE" at bounding box center [912, 587] width 124 height 31
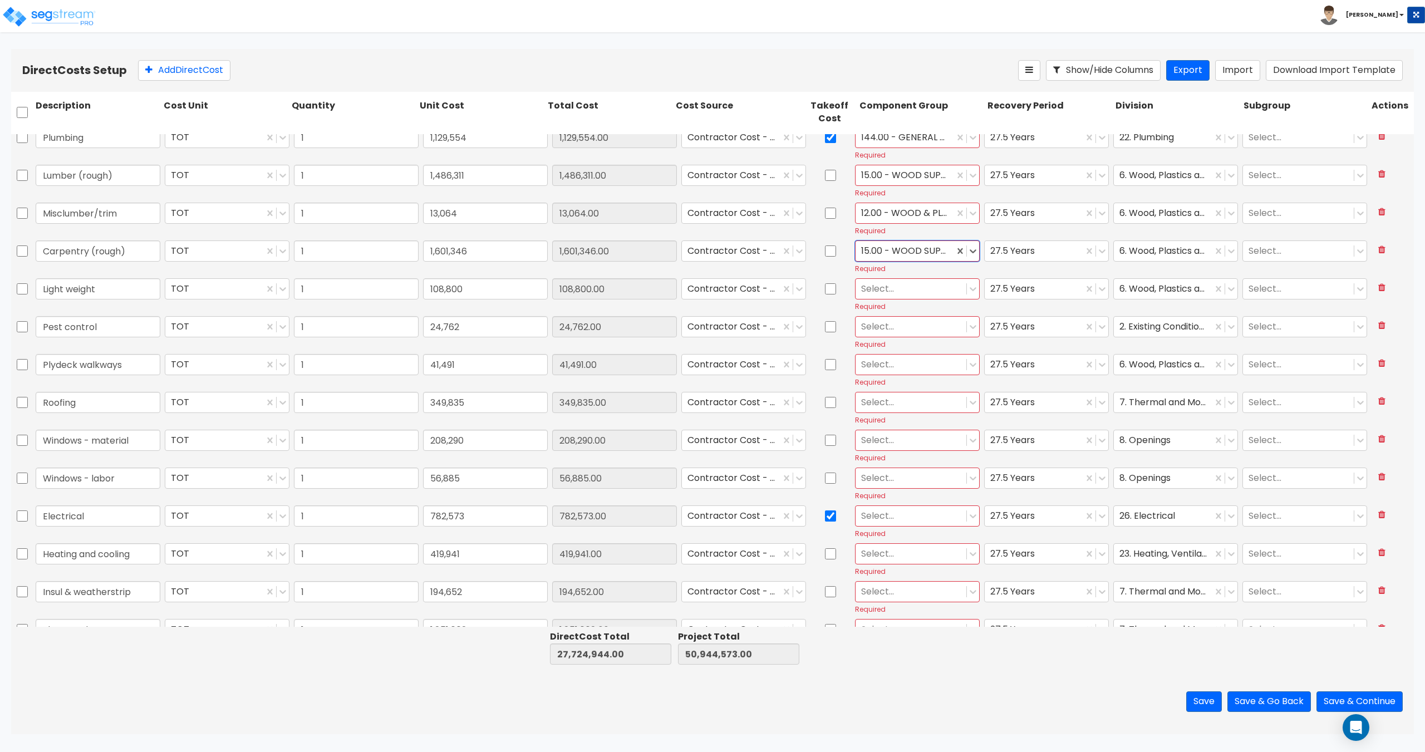
scroll to position [390, 0]
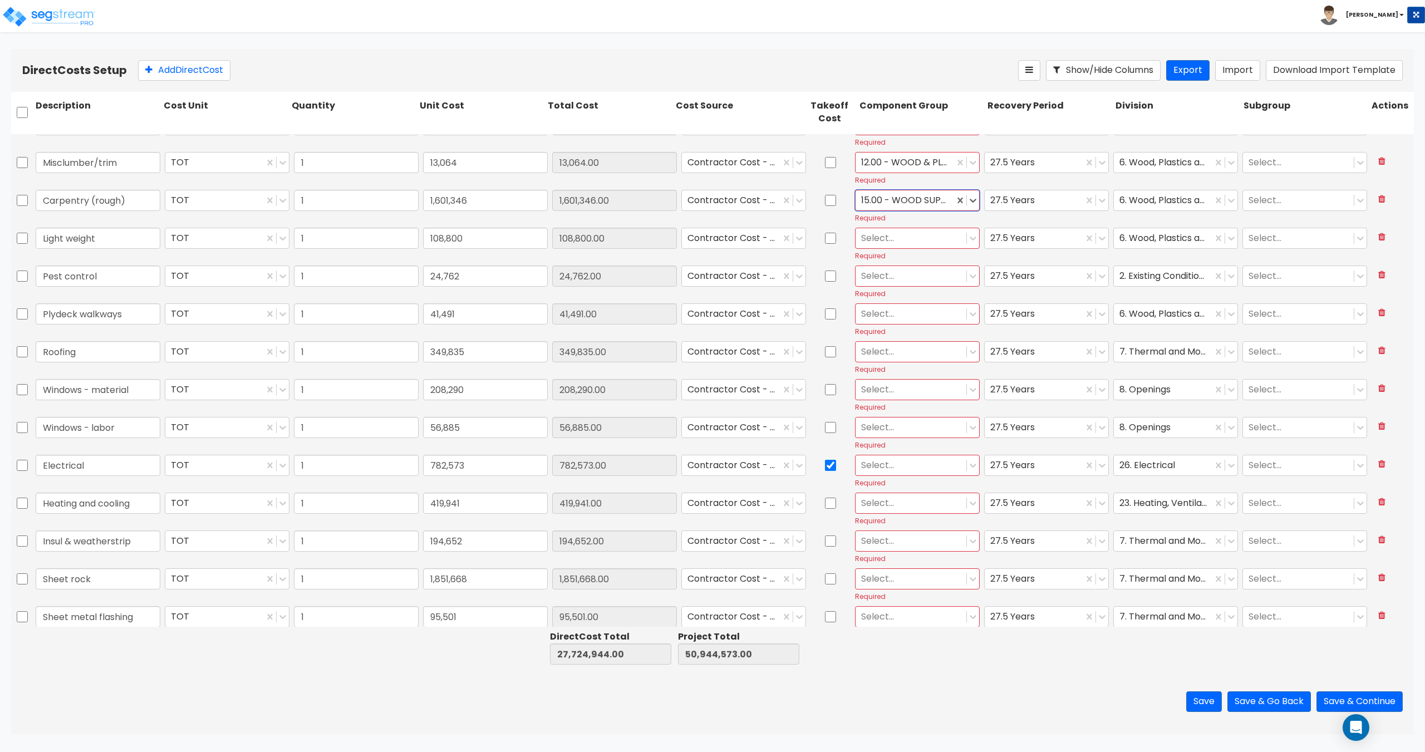
click at [871, 236] on div at bounding box center [911, 237] width 100 height 15
click at [1147, 240] on div at bounding box center [1163, 237] width 87 height 15
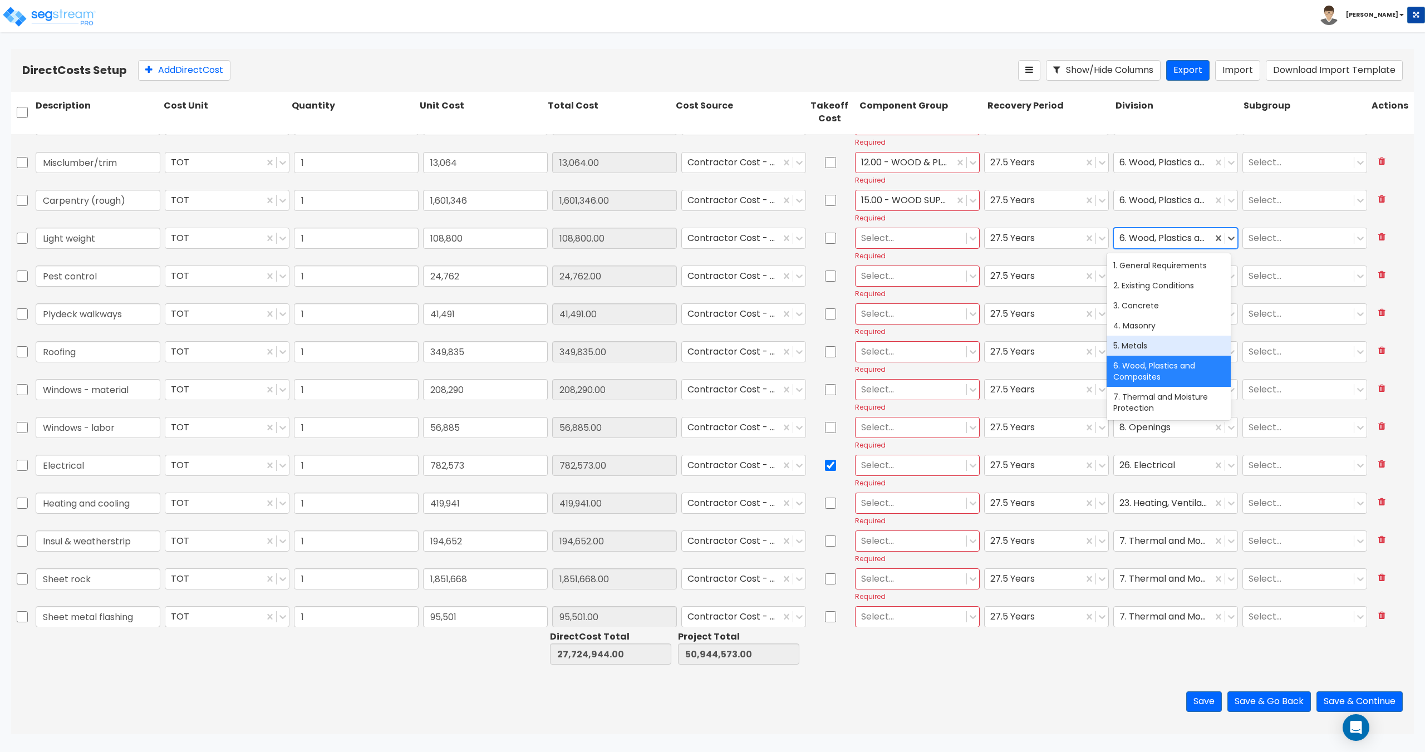
click at [1144, 341] on div "5. Metals" at bounding box center [1169, 346] width 124 height 20
click at [877, 239] on div at bounding box center [911, 237] width 100 height 15
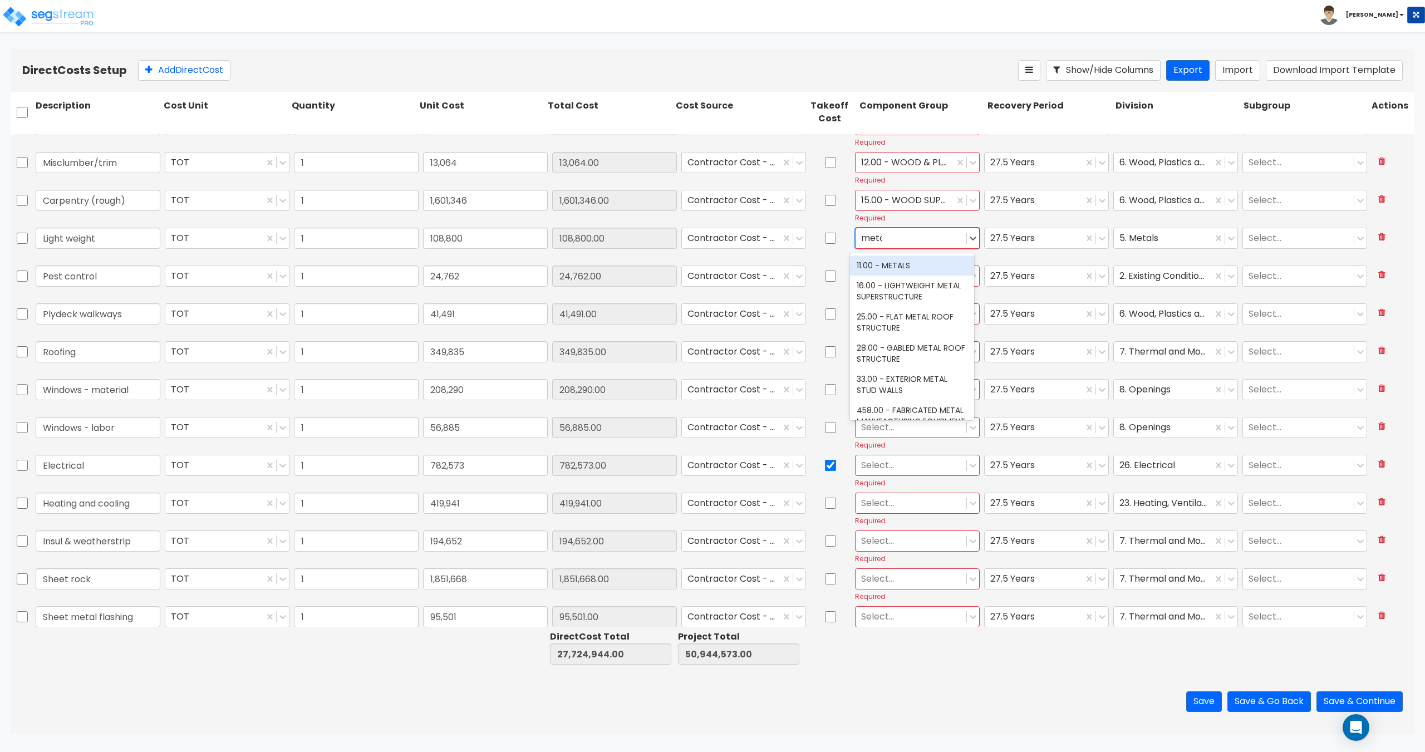
type input "metal"
click at [912, 295] on div "16.00 - LIGHTWEIGHT METAL SUPERSTRUCTURE" at bounding box center [912, 291] width 124 height 31
click at [896, 274] on div at bounding box center [911, 275] width 100 height 15
type input "2"
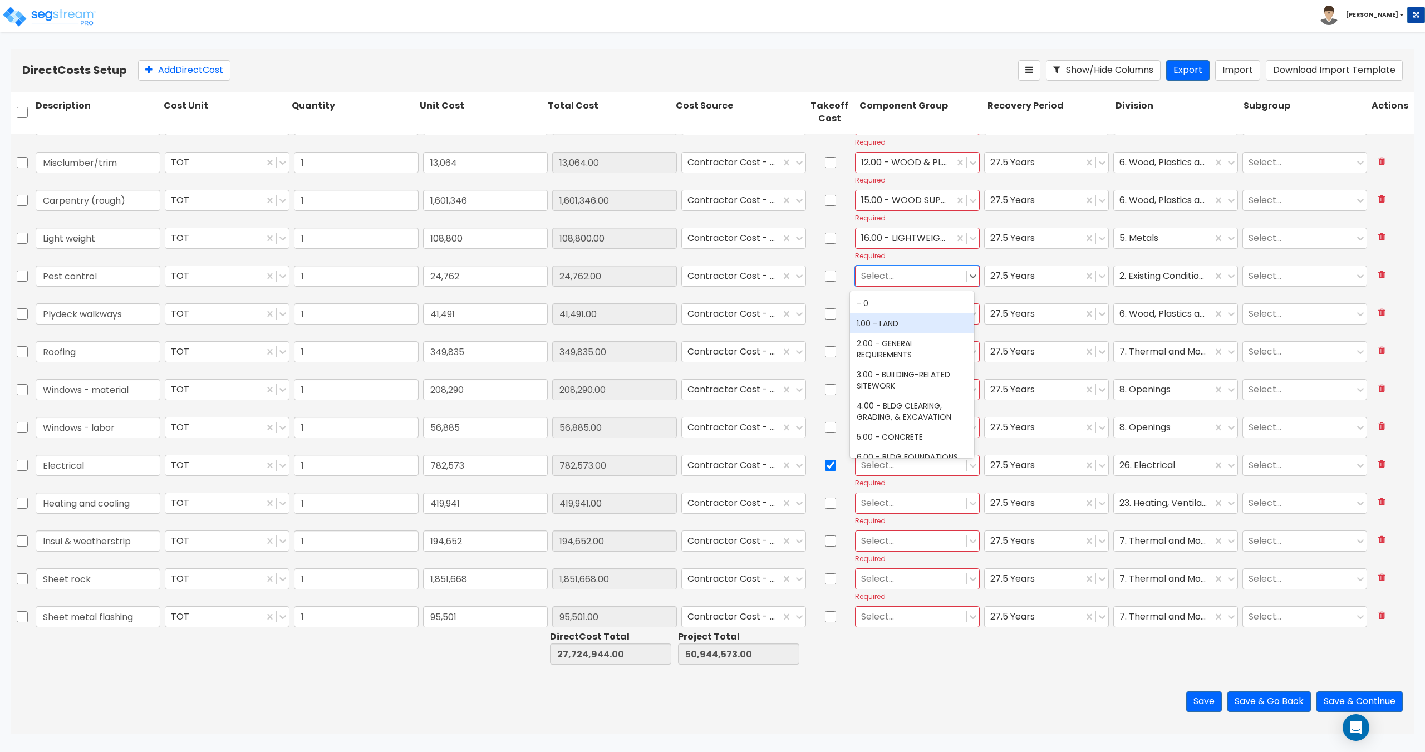
type input "3"
click at [899, 347] on div "3.00 - BUILDING-RELATED SITEWORK" at bounding box center [912, 360] width 124 height 31
click at [894, 316] on div at bounding box center [911, 313] width 100 height 15
type input "wood"
click at [895, 345] on div "12.00 - WOOD & PLASTICS" at bounding box center [912, 341] width 124 height 20
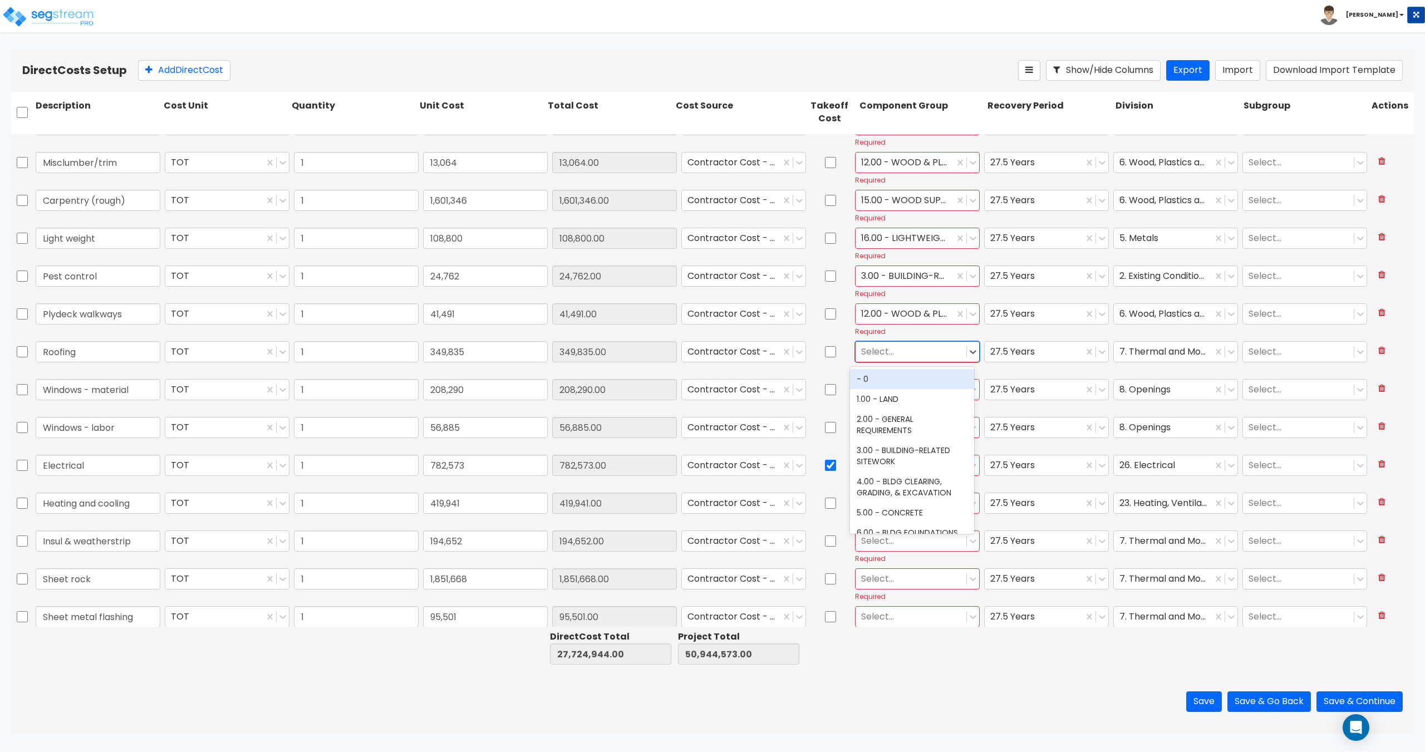
click at [880, 352] on div at bounding box center [911, 351] width 100 height 15
type input "roof"
click at [905, 439] on div "27.00 - GABLED WOOD ROOF STRUCTURE" at bounding box center [912, 446] width 124 height 31
click at [916, 390] on div at bounding box center [911, 389] width 100 height 15
type input "window"
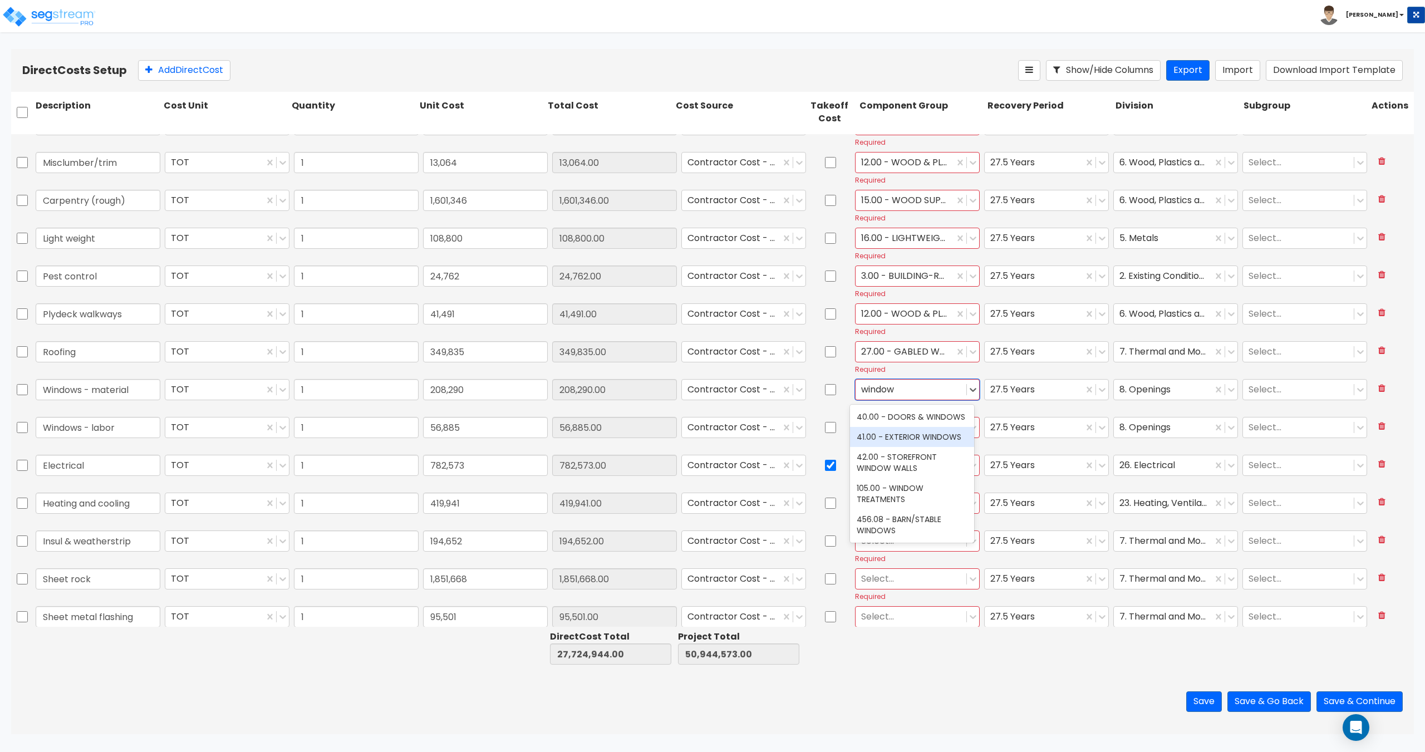
click at [914, 431] on div "41.00 - EXTERIOR WINDOWS" at bounding box center [912, 437] width 124 height 20
click at [884, 429] on div at bounding box center [911, 427] width 100 height 15
type input "window"
click at [892, 472] on div "41.00 - EXTERIOR WINDOWS" at bounding box center [912, 475] width 124 height 20
click at [883, 465] on div at bounding box center [911, 465] width 100 height 15
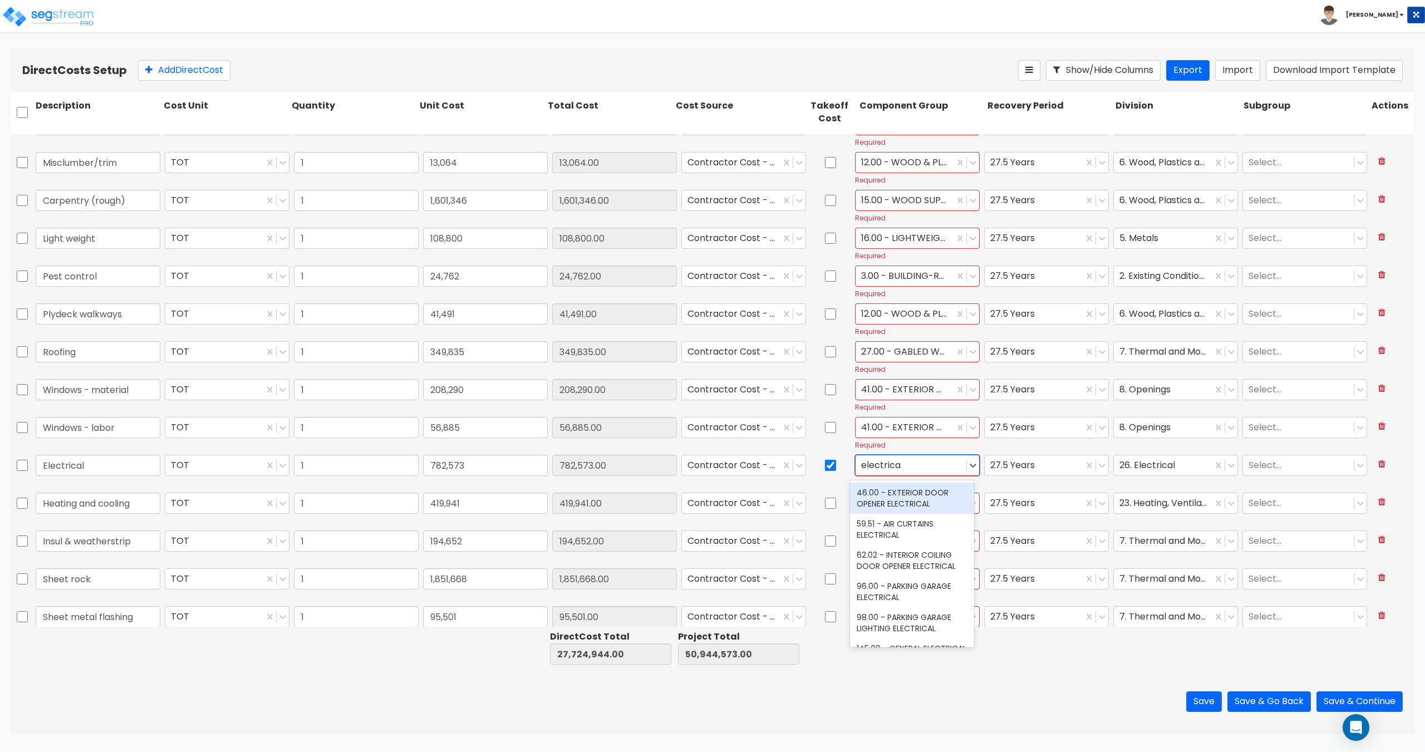
type input "electrical"
click at [906, 603] on div "145.00 - GENERAL ELECTRICAL" at bounding box center [912, 593] width 124 height 20
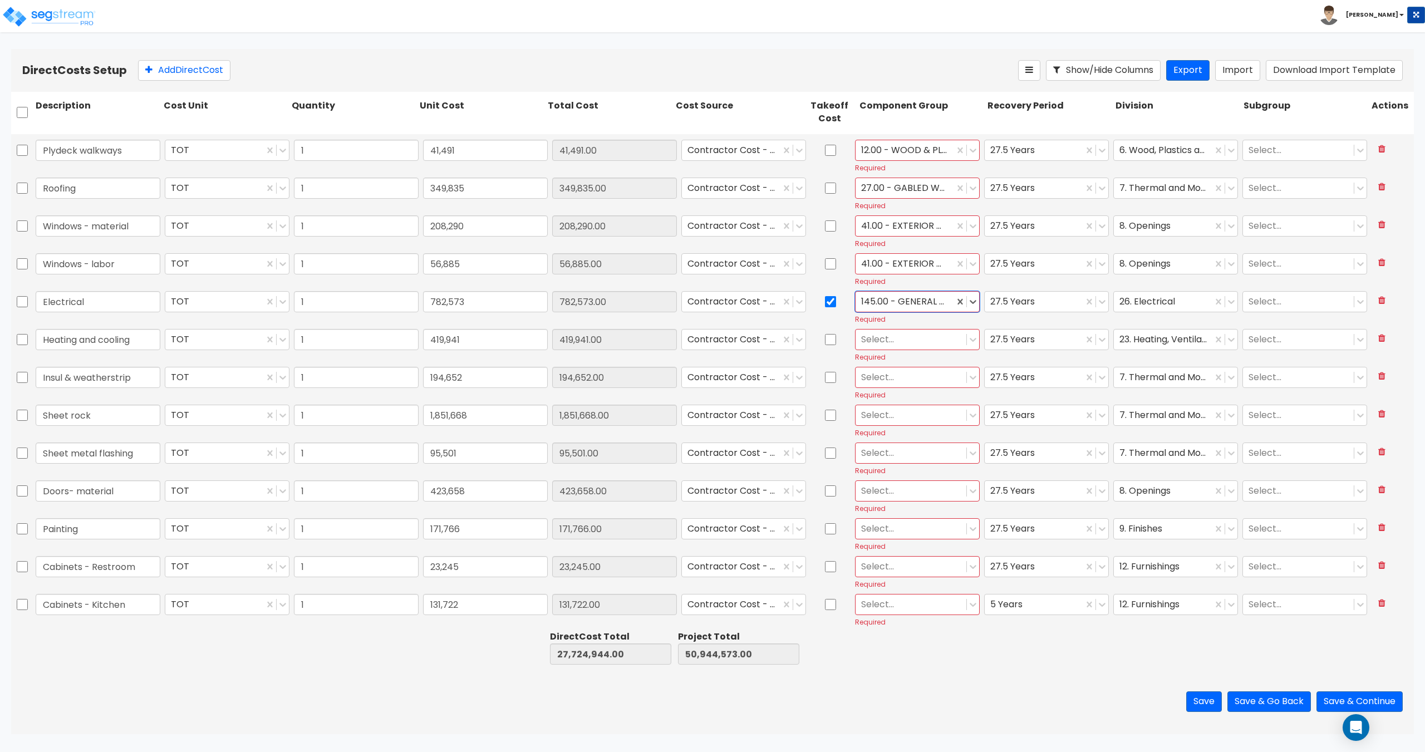
scroll to position [557, 0]
click at [875, 336] on div at bounding box center [911, 335] width 100 height 15
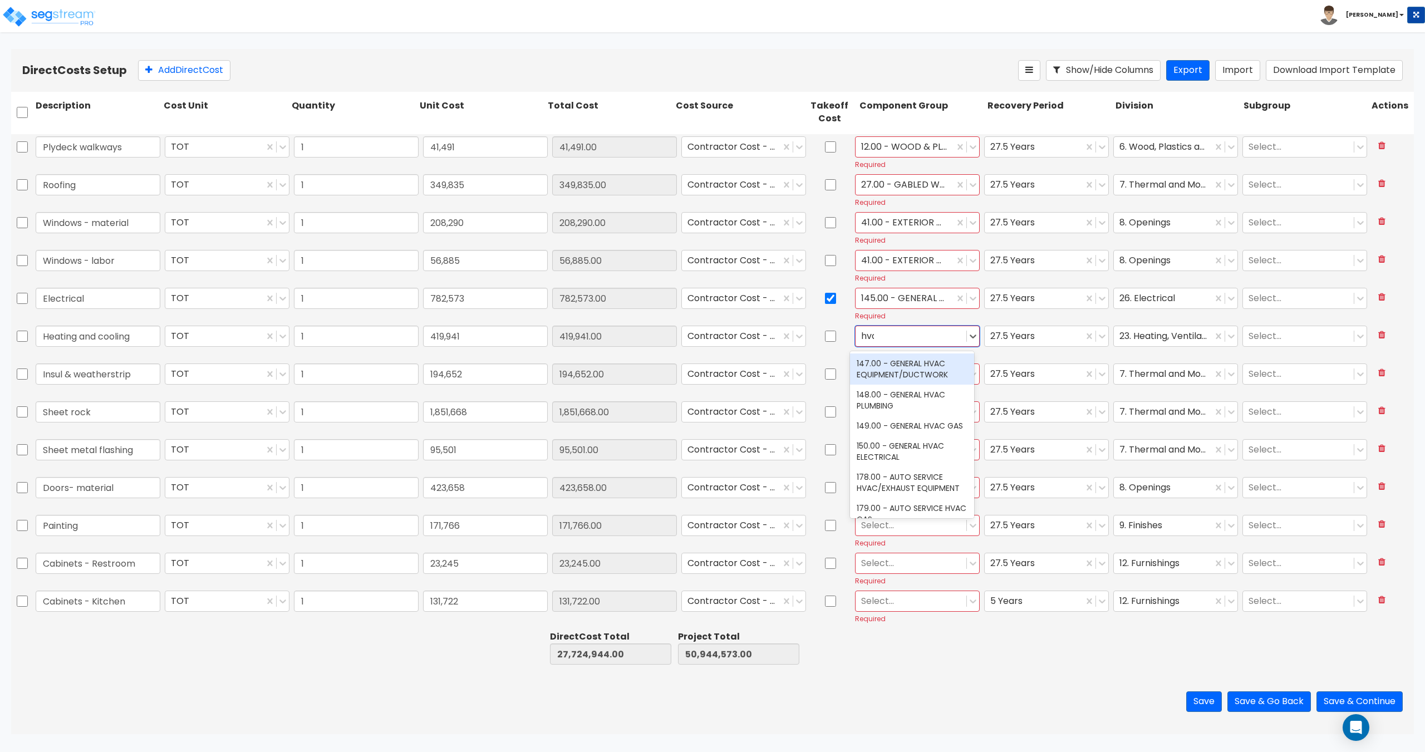
type input "hvac"
click at [892, 361] on div "147.00 - GENERAL HVAC EQUIPMENT/DUCTWORK" at bounding box center [912, 369] width 124 height 31
click at [887, 372] on div at bounding box center [911, 373] width 100 height 15
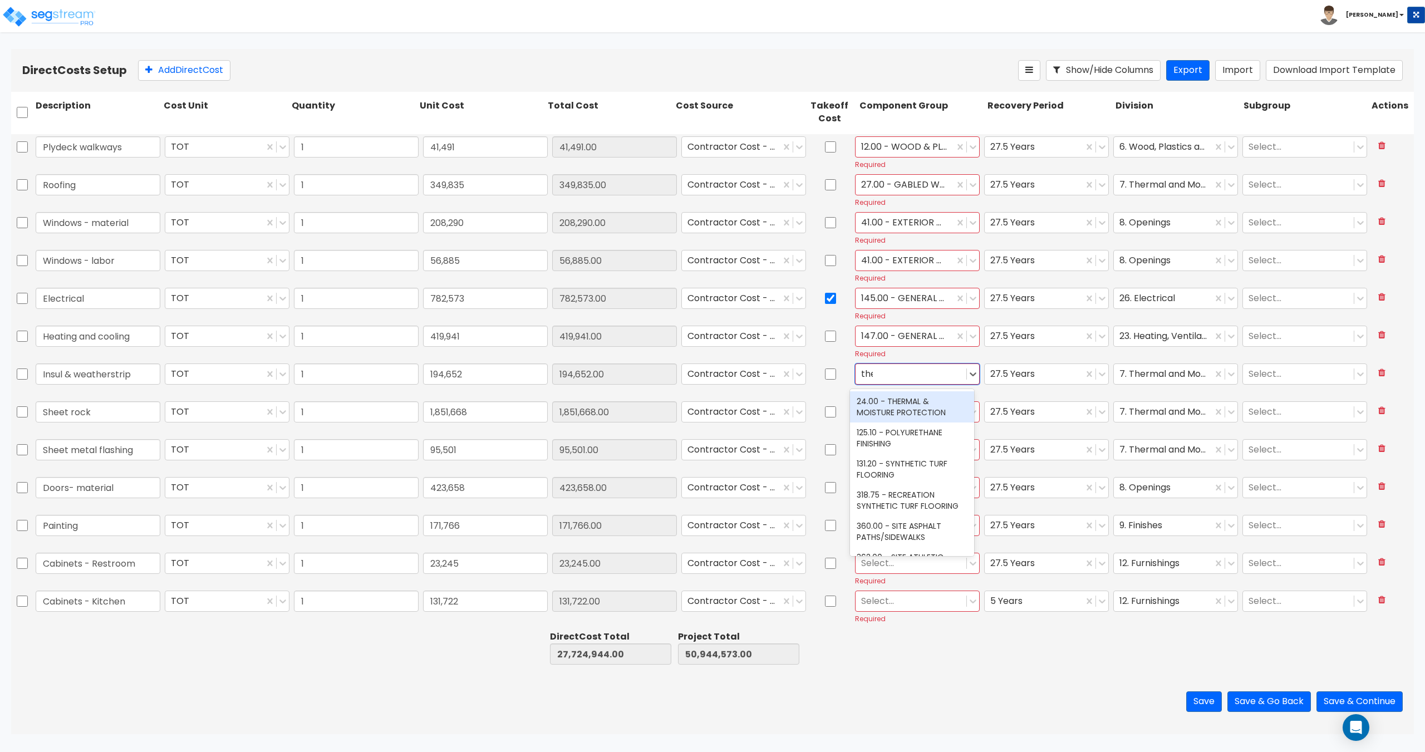
type input "therm"
click at [893, 401] on div "24.00 - THERMAL & MOISTURE PROTECTION" at bounding box center [912, 406] width 124 height 31
click at [891, 417] on div at bounding box center [911, 411] width 100 height 15
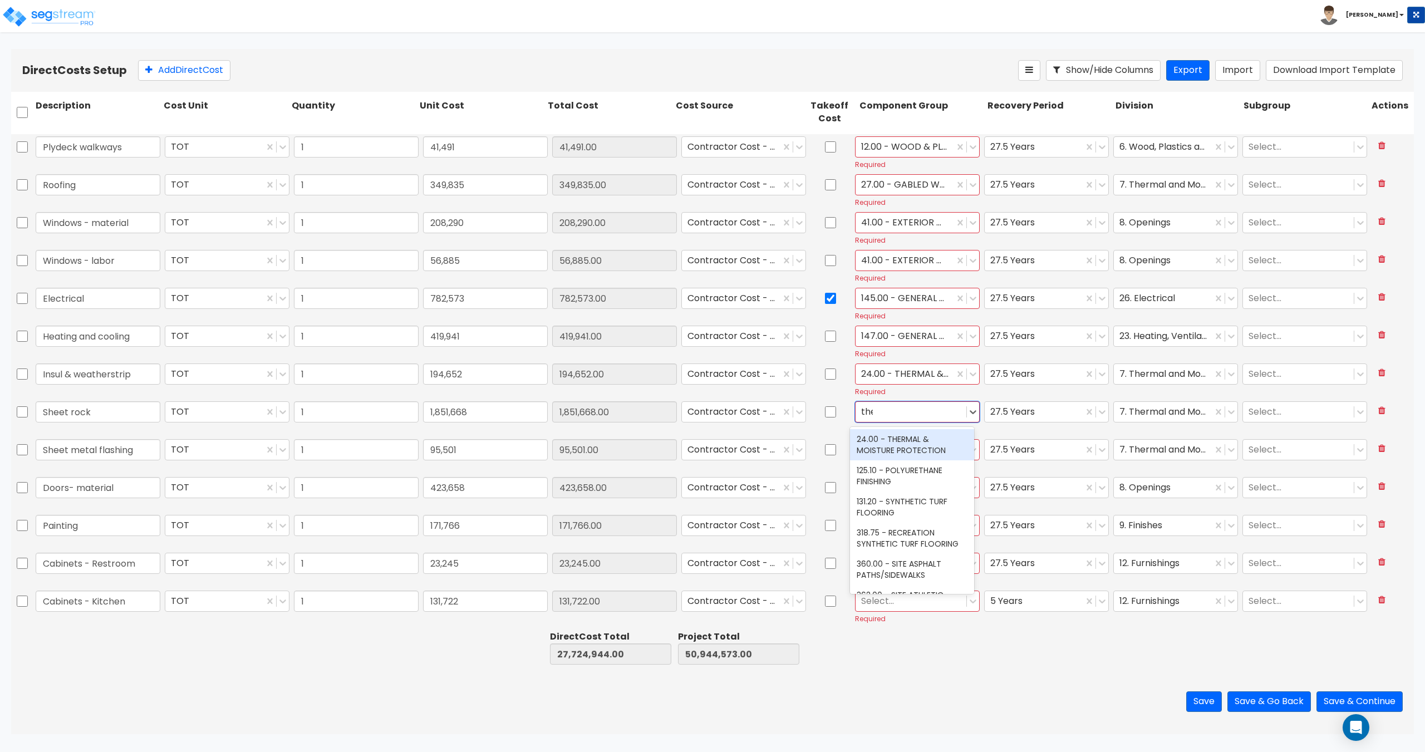
type input "ther"
click at [886, 443] on div "24.00 - THERMAL & MOISTURE PROTECTION" at bounding box center [912, 444] width 124 height 31
click at [901, 457] on div at bounding box center [911, 449] width 100 height 15
type input "ther"
click at [892, 484] on div "24.00 - THERMAL & MOISTURE PROTECTION" at bounding box center [912, 482] width 124 height 31
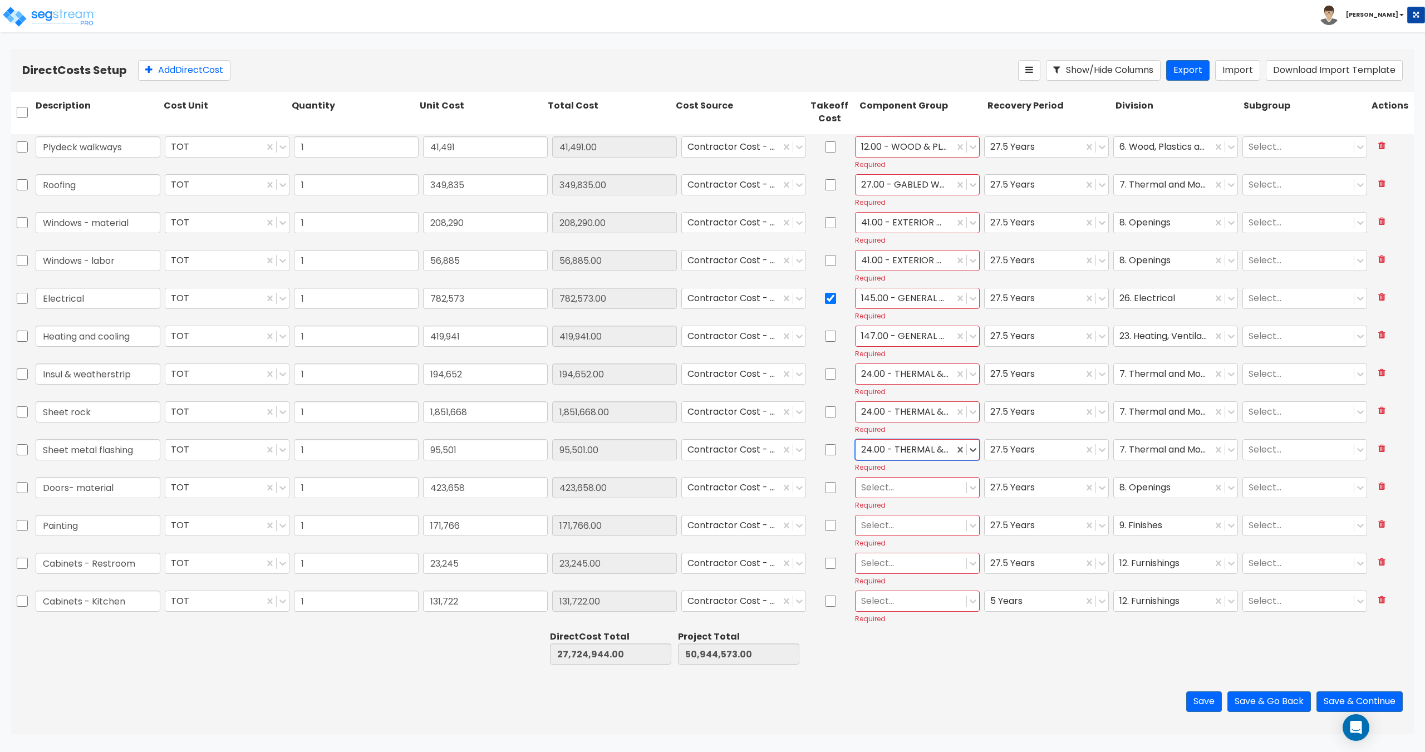
click at [894, 490] on div at bounding box center [911, 487] width 100 height 15
type input "door"
click at [902, 513] on div "40.00 - DOORS & WINDOWS" at bounding box center [912, 515] width 124 height 20
click at [894, 524] on div at bounding box center [911, 525] width 100 height 15
type input "paint"
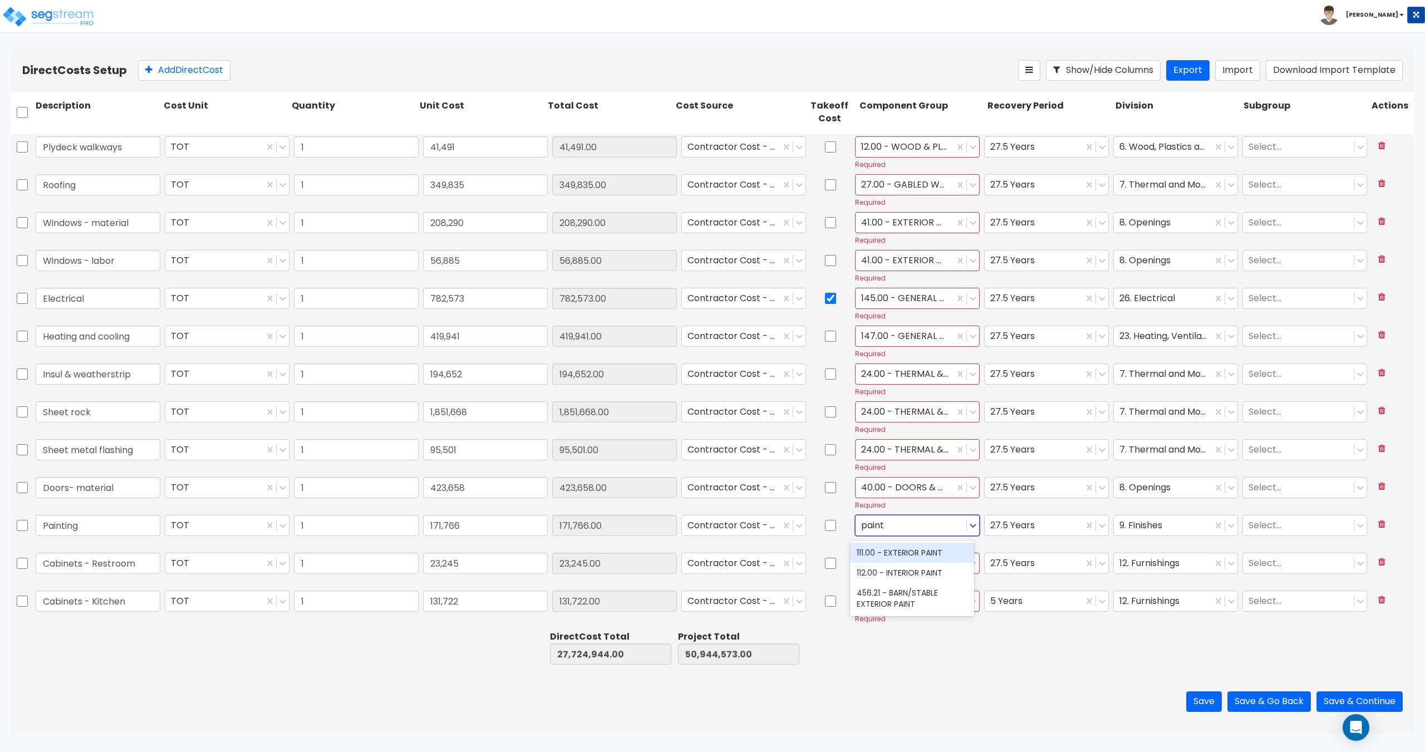
click at [912, 558] on div "111.00 - EXTERIOR PAINT" at bounding box center [912, 553] width 124 height 20
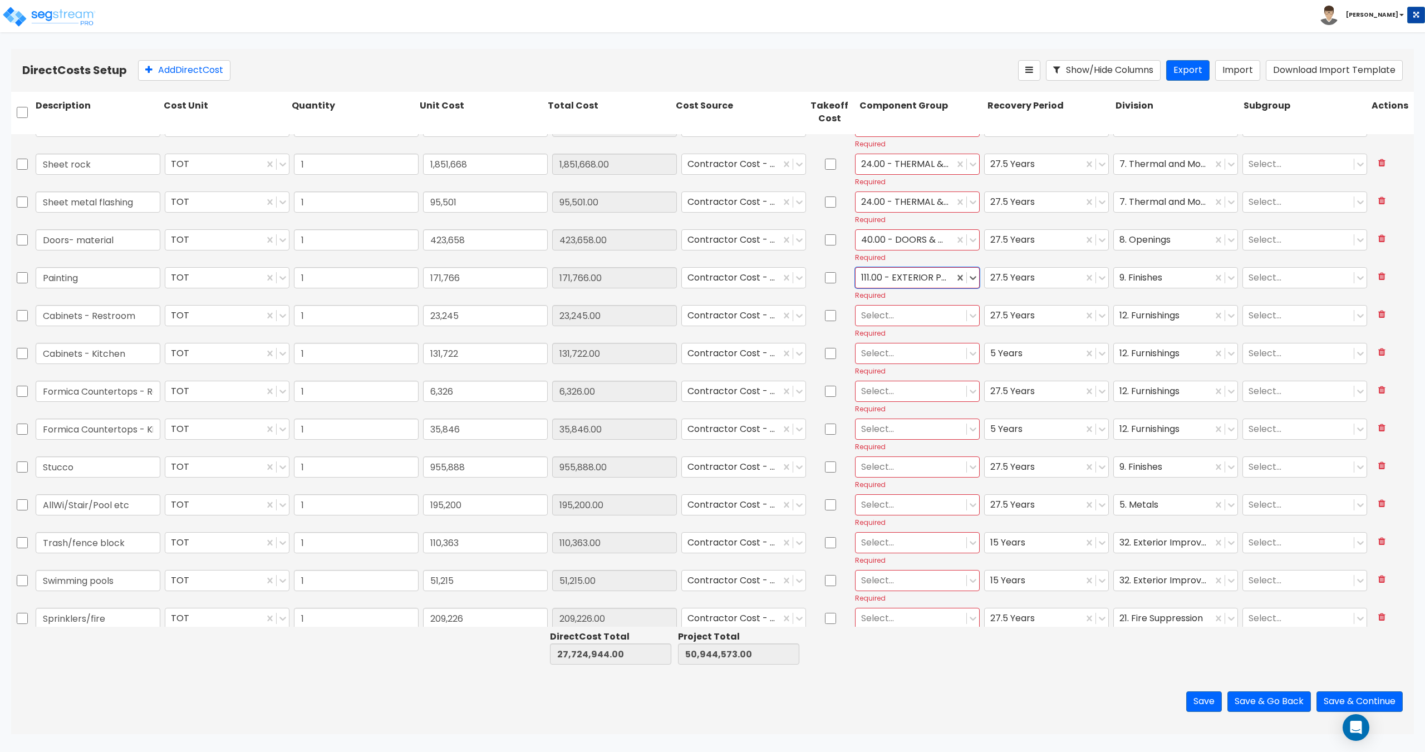
scroll to position [835, 0]
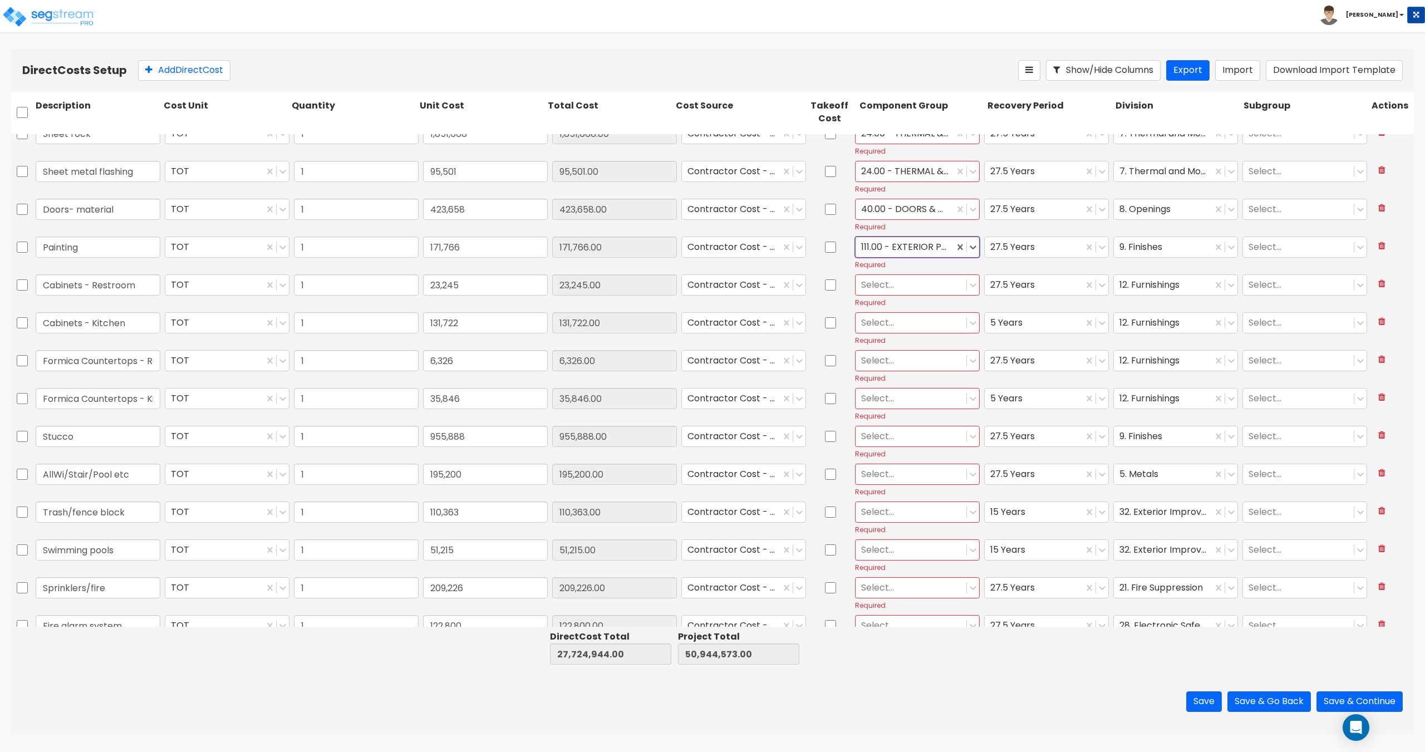
click at [879, 283] on div at bounding box center [911, 284] width 100 height 15
type input "restroom"
click at [890, 354] on div "71.00 - RESTROOM CABINETRY/COUNTERS" at bounding box center [912, 348] width 124 height 31
click at [889, 328] on div at bounding box center [911, 322] width 100 height 15
type input "r"
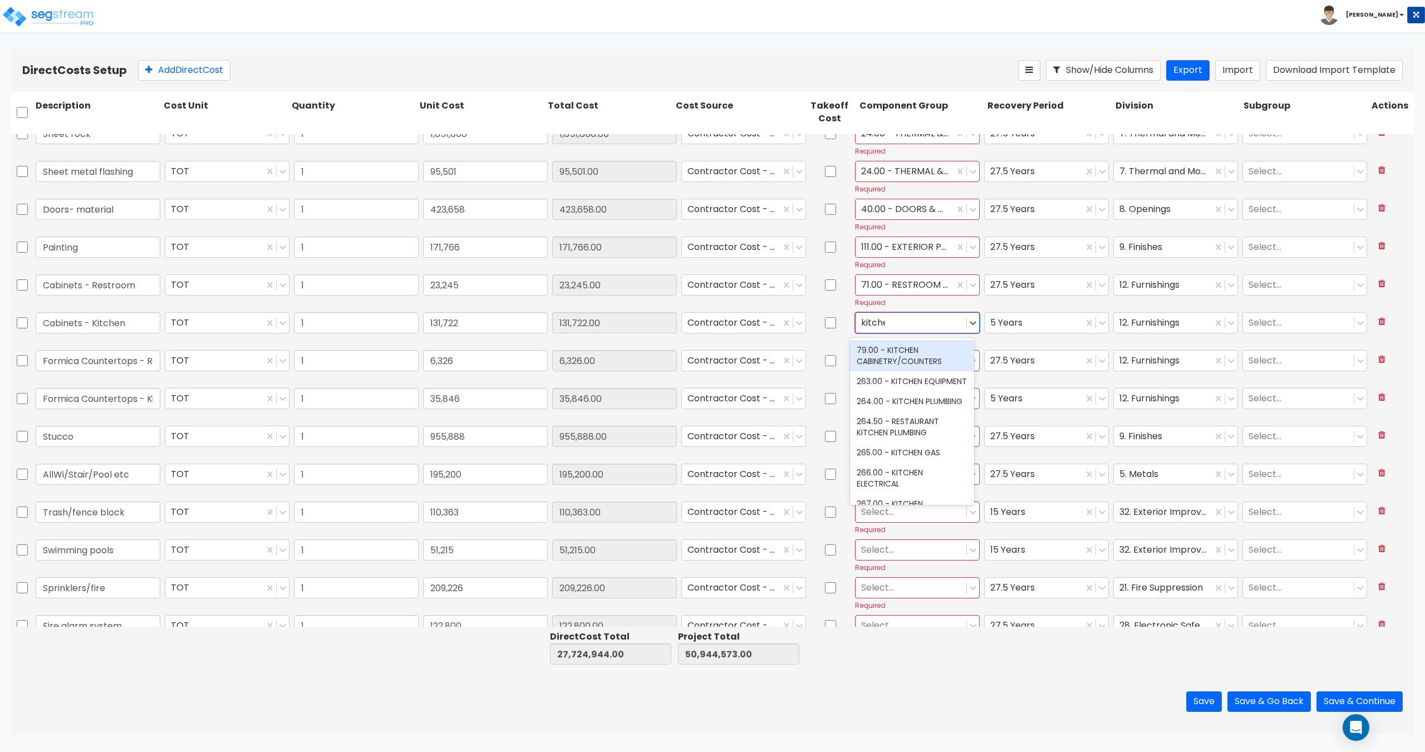
type input "kitchen"
click at [882, 346] on div "79.00 - KITCHEN CABINETRY/COUNTERS" at bounding box center [912, 355] width 124 height 31
click at [879, 351] on div "Select..." at bounding box center [911, 360] width 111 height 19
type input "restroom"
click at [886, 406] on div "70.00 - RESTROOM ACCESSORIES" at bounding box center [912, 393] width 124 height 31
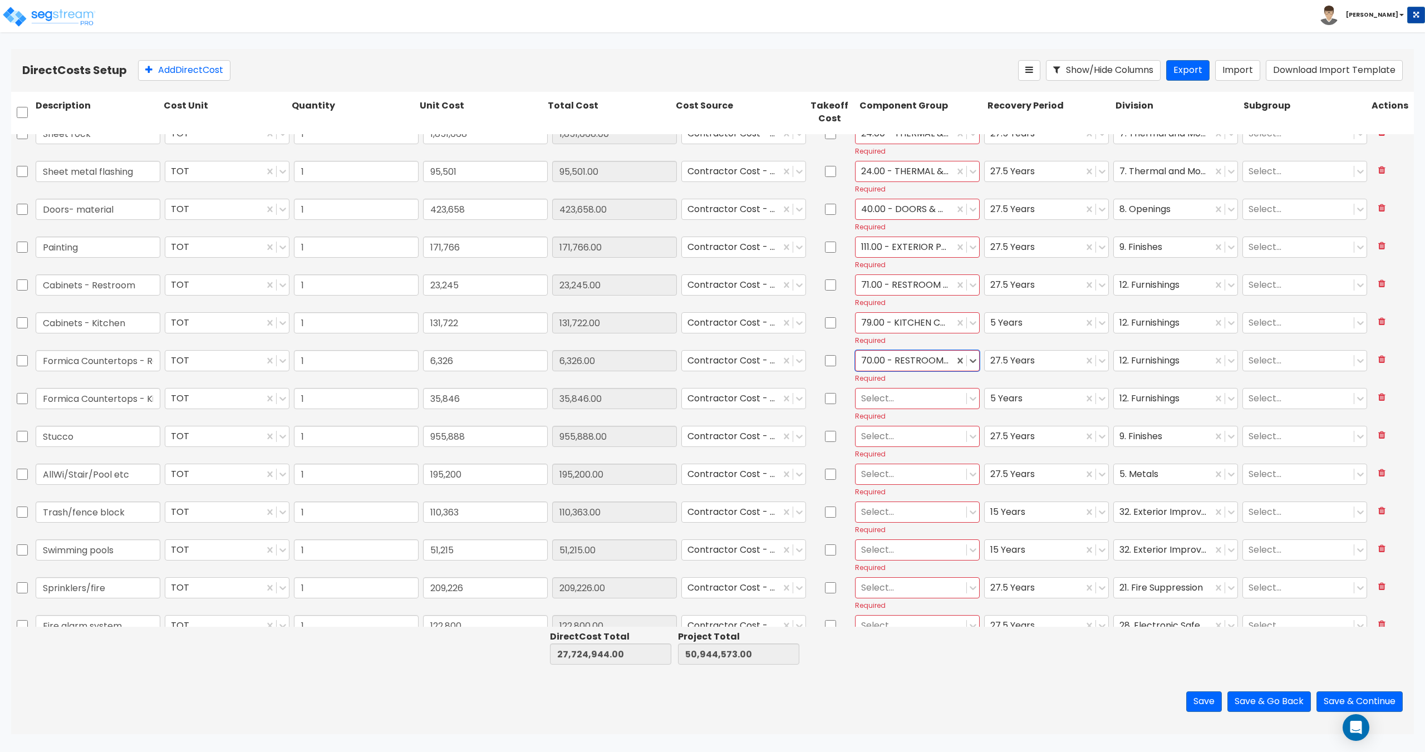
click at [904, 366] on div at bounding box center [904, 360] width 87 height 15
type input "r"
type input "cabinet"
click at [907, 392] on div "71.00 - RESTROOM CABINETRY/COUNTERS" at bounding box center [912, 393] width 124 height 31
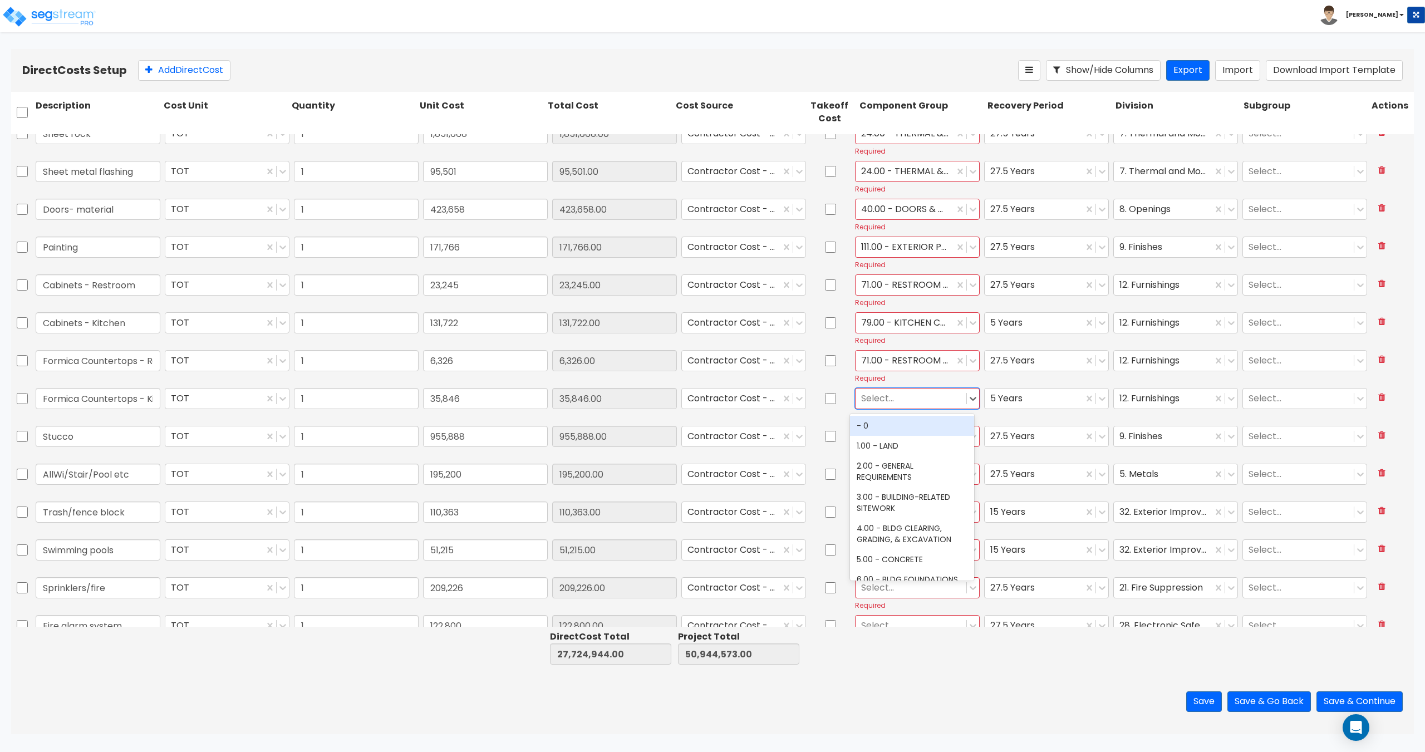
click at [894, 400] on div at bounding box center [911, 398] width 100 height 15
type input "kitchen c"
click at [888, 433] on div "79.00 - KITCHEN CABINETRY/COUNTERS" at bounding box center [912, 431] width 124 height 31
click at [886, 436] on div at bounding box center [911, 436] width 100 height 15
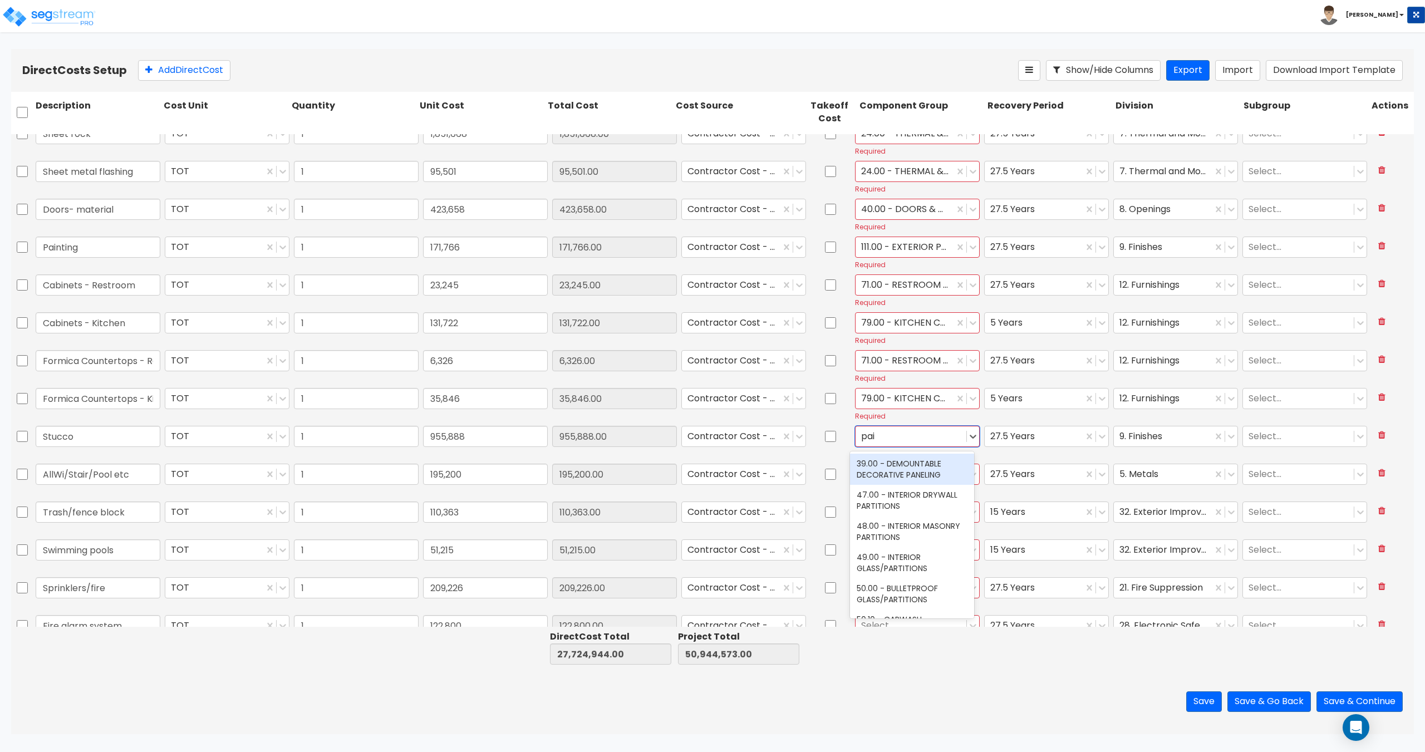
type input "paint"
click at [890, 460] on div "111.00 - EXTERIOR PAINT" at bounding box center [912, 464] width 124 height 20
click at [882, 477] on div at bounding box center [911, 474] width 100 height 15
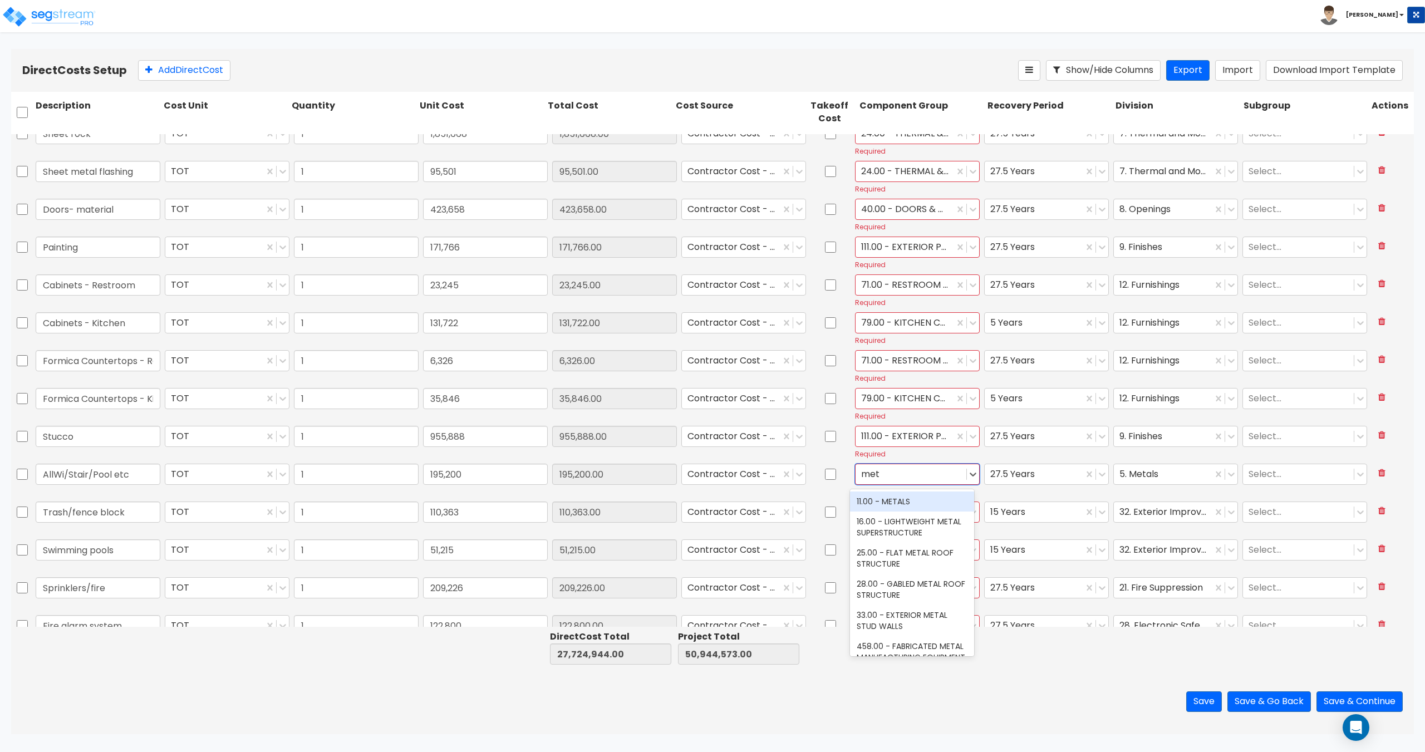
type input "meta"
click at [887, 499] on div "11.00 - METALS" at bounding box center [912, 502] width 124 height 20
click at [885, 511] on div at bounding box center [911, 511] width 100 height 15
type input "trash e"
click at [890, 541] on div "452.00 - SITE TRASH ENCLOSURES" at bounding box center [912, 544] width 124 height 31
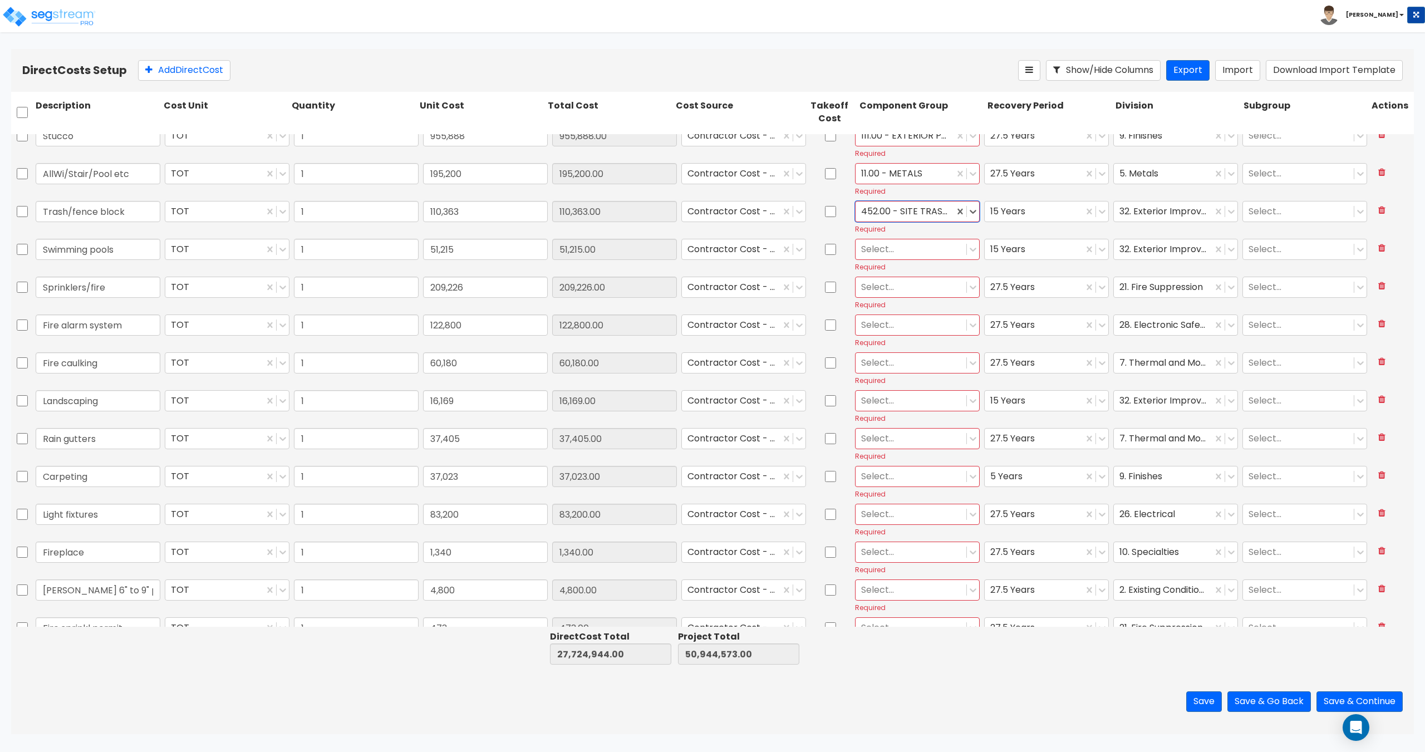
scroll to position [1169, 0]
click at [871, 220] on div at bounding box center [911, 215] width 100 height 15
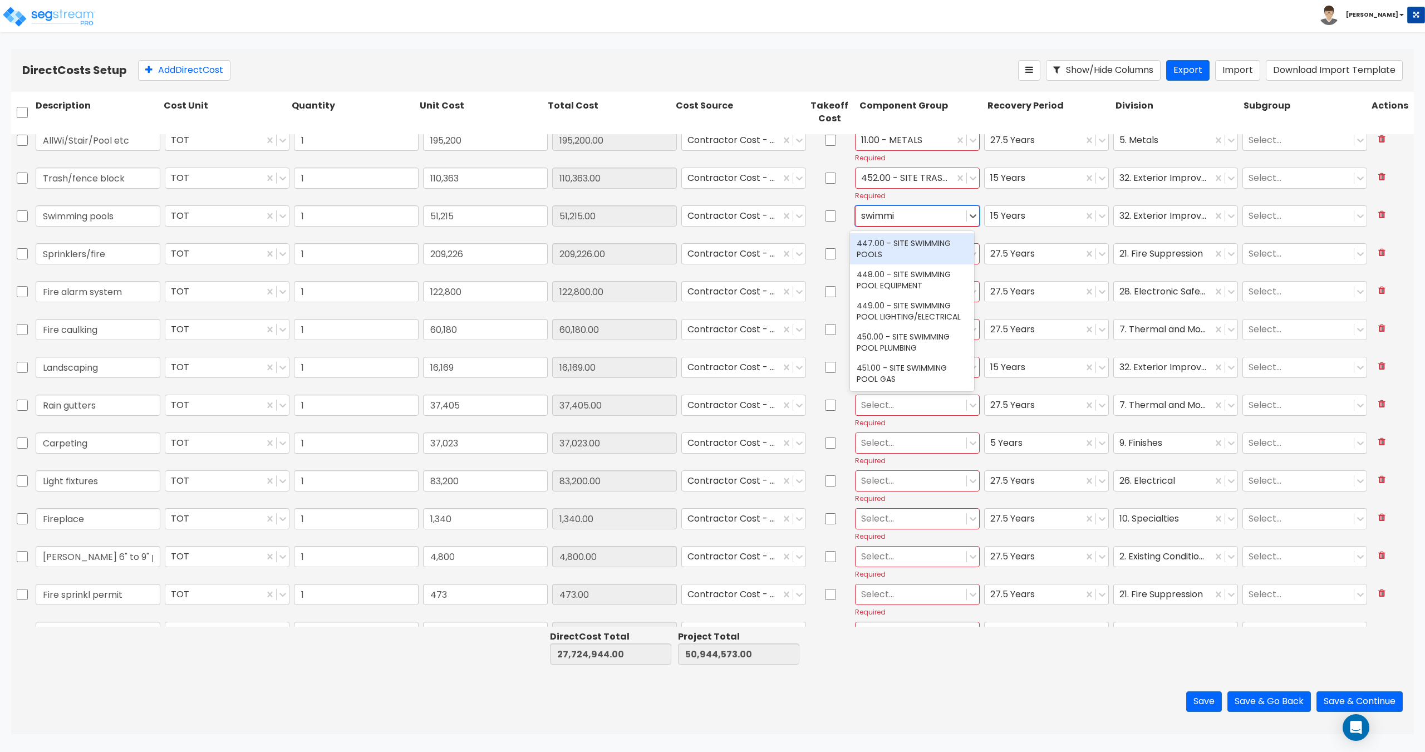
type input "swimming"
click at [888, 242] on div "447.00 - SITE SWIMMING POOLS" at bounding box center [912, 248] width 124 height 31
click at [888, 257] on div at bounding box center [911, 253] width 100 height 15
type input "fire pro"
click at [871, 276] on div "141.00 - BLDG FIRE PROTECTION" at bounding box center [912, 286] width 124 height 31
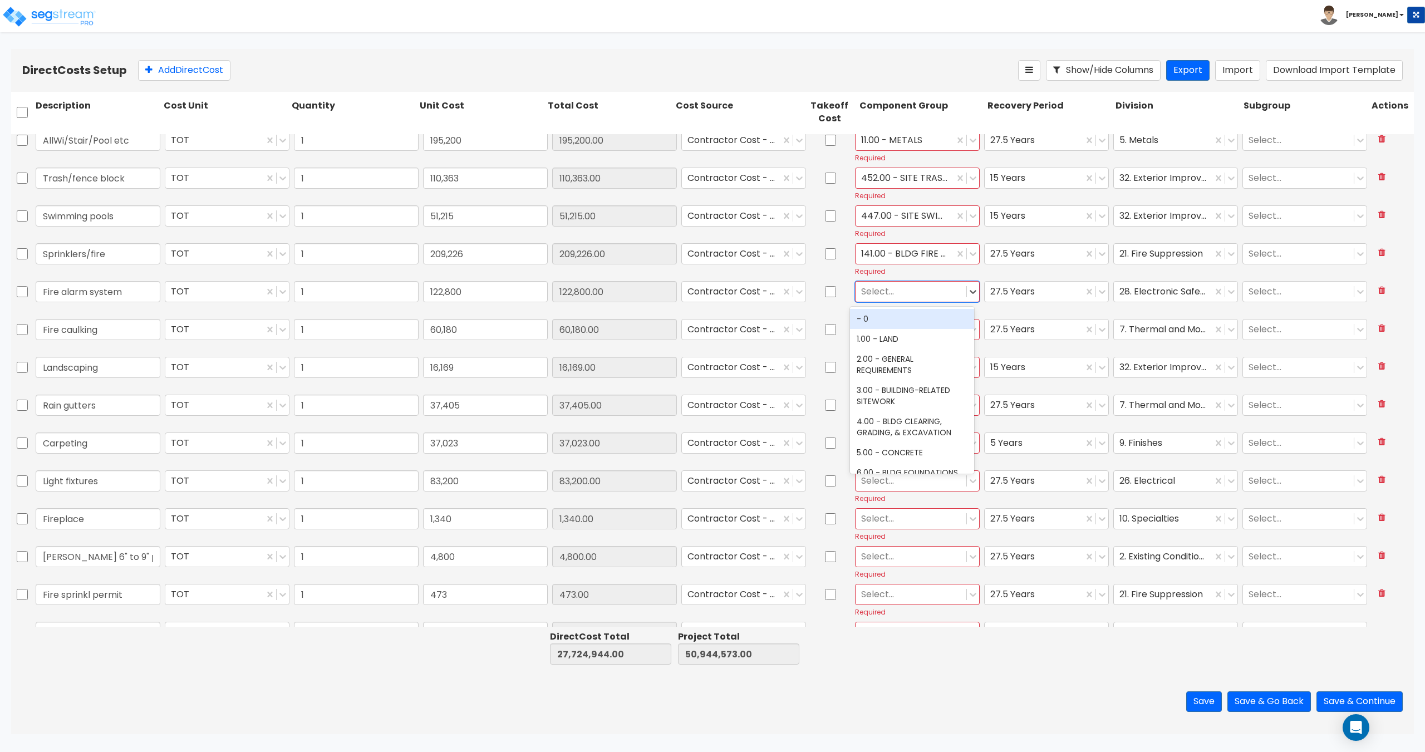
click at [889, 292] on div at bounding box center [911, 291] width 100 height 15
type input "fire alarm"
click at [899, 328] on div "142.00 - FIRE ALARM/SMOKE DETECTOR SYSTEMS" at bounding box center [912, 324] width 124 height 31
click at [892, 329] on div at bounding box center [911, 329] width 100 height 15
type input "therm"
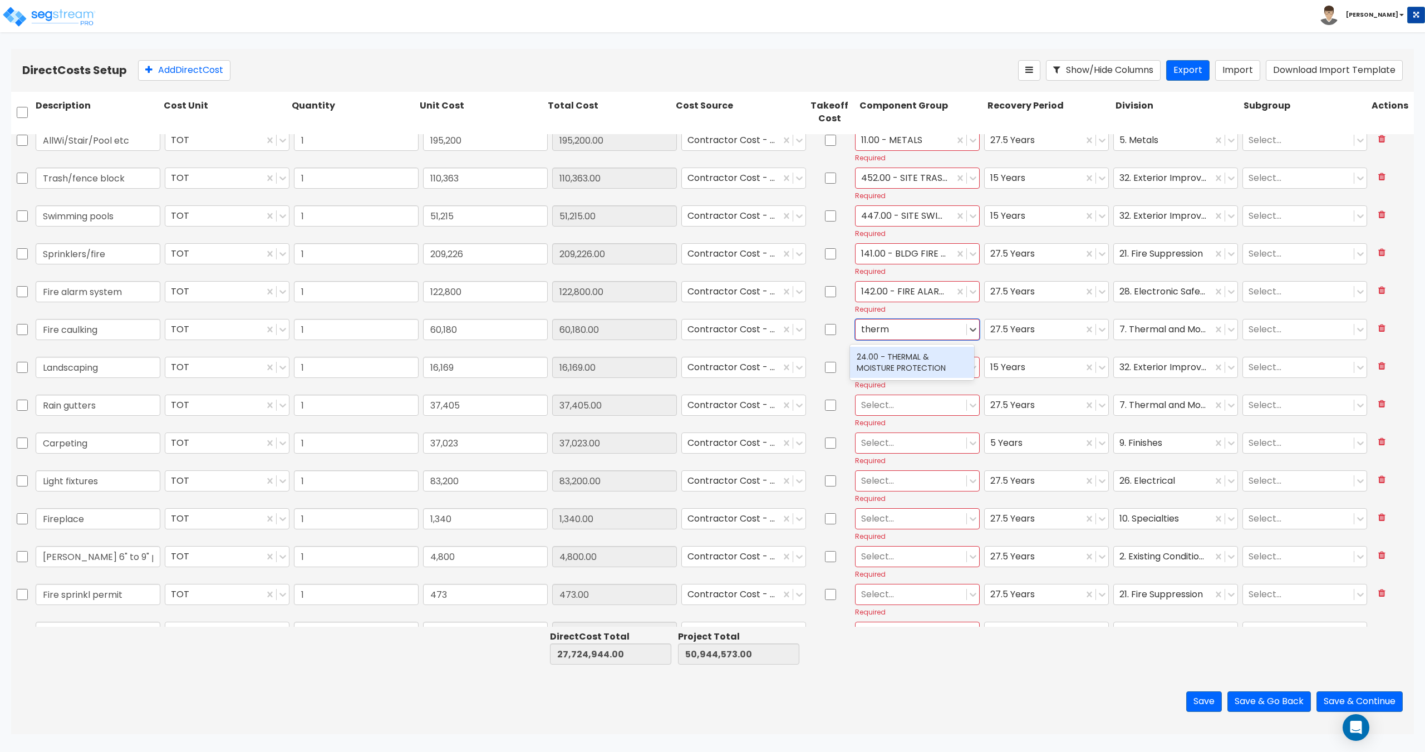
click at [893, 355] on div "24.00 - THERMAL & MOISTURE PROTECTION" at bounding box center [912, 362] width 124 height 31
click at [887, 370] on div at bounding box center [911, 367] width 100 height 15
type input "landsca"
click at [892, 404] on div "413.00 - SITE LANDSCAPING" at bounding box center [912, 395] width 124 height 20
click at [896, 409] on div at bounding box center [911, 405] width 100 height 15
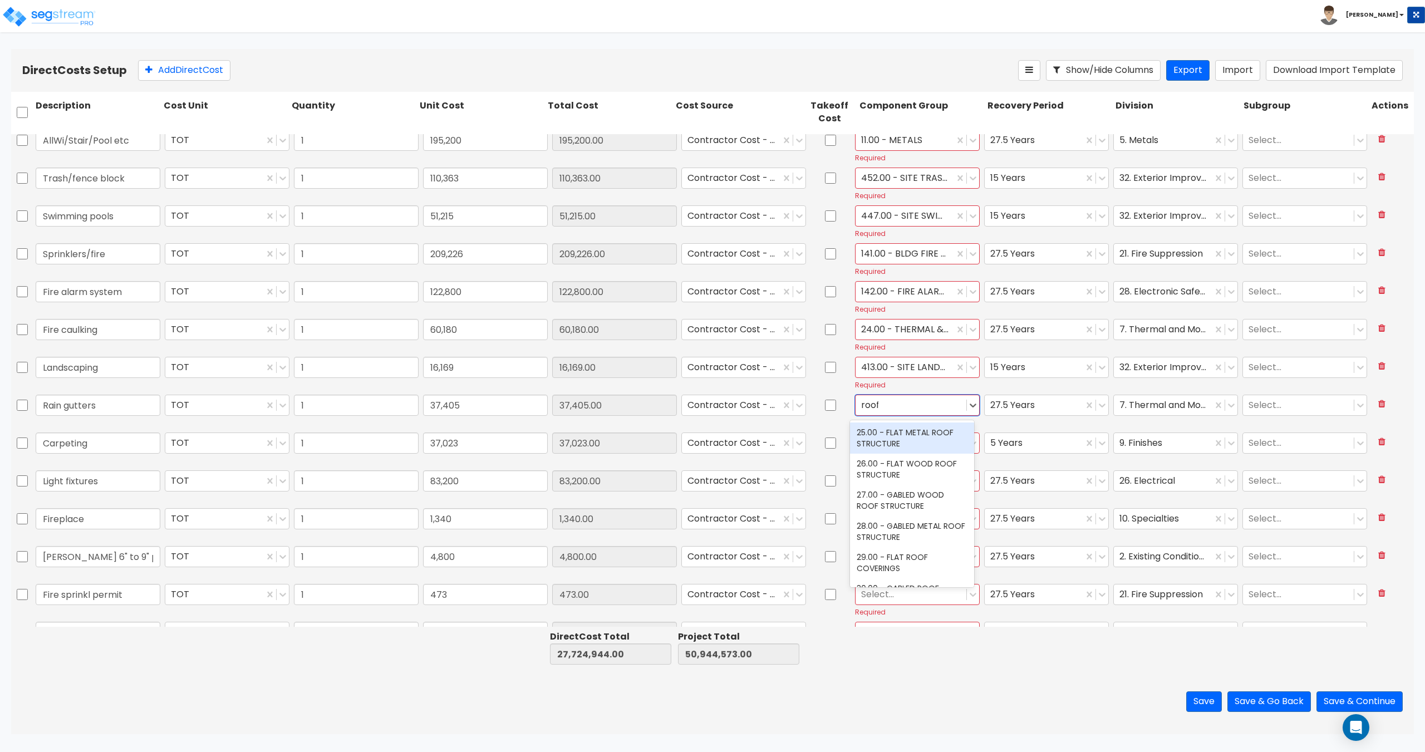
type input "roof d"
click at [891, 428] on div "31.00 - ROOF DRAINAGE" at bounding box center [912, 433] width 124 height 20
click at [886, 440] on div at bounding box center [911, 442] width 100 height 15
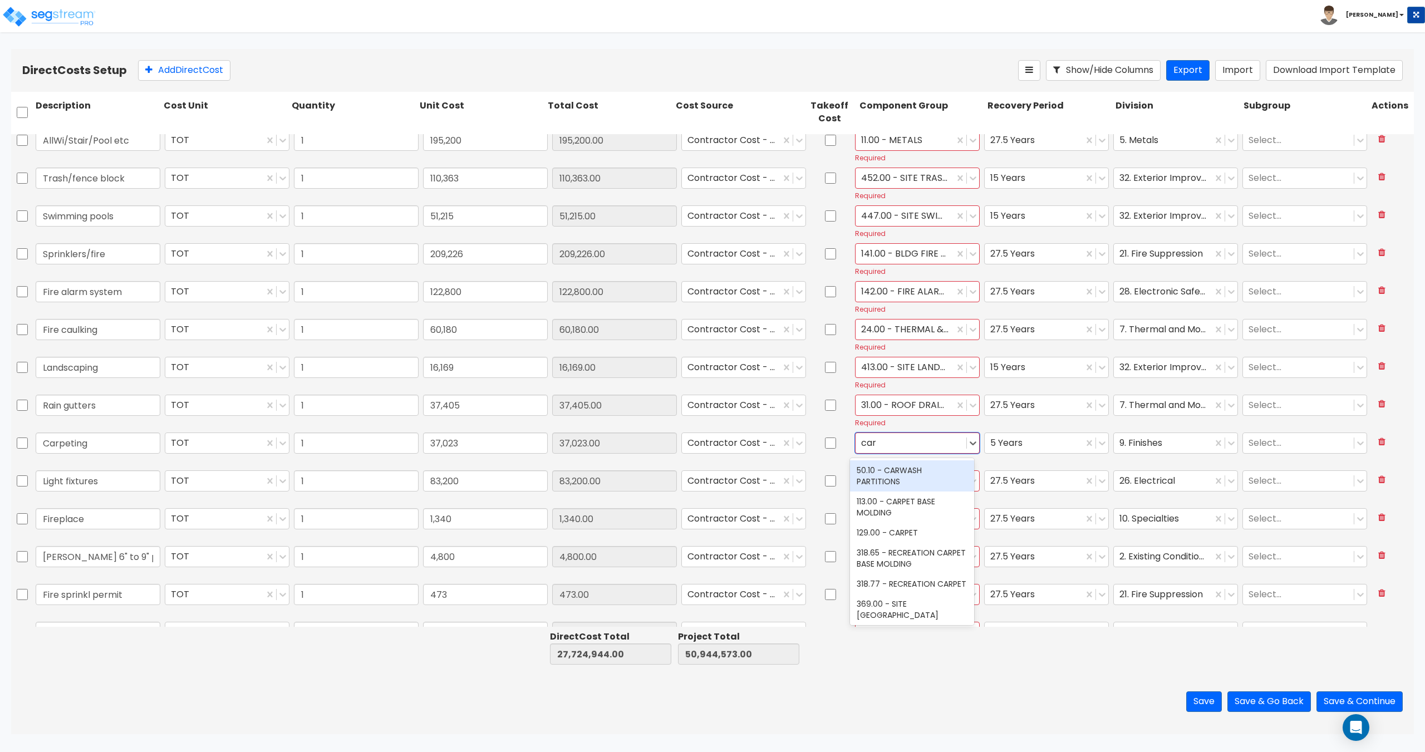
type input "carp"
click at [897, 497] on div "129.00 - CARPET" at bounding box center [912, 502] width 124 height 20
click at [892, 480] on div at bounding box center [911, 480] width 100 height 15
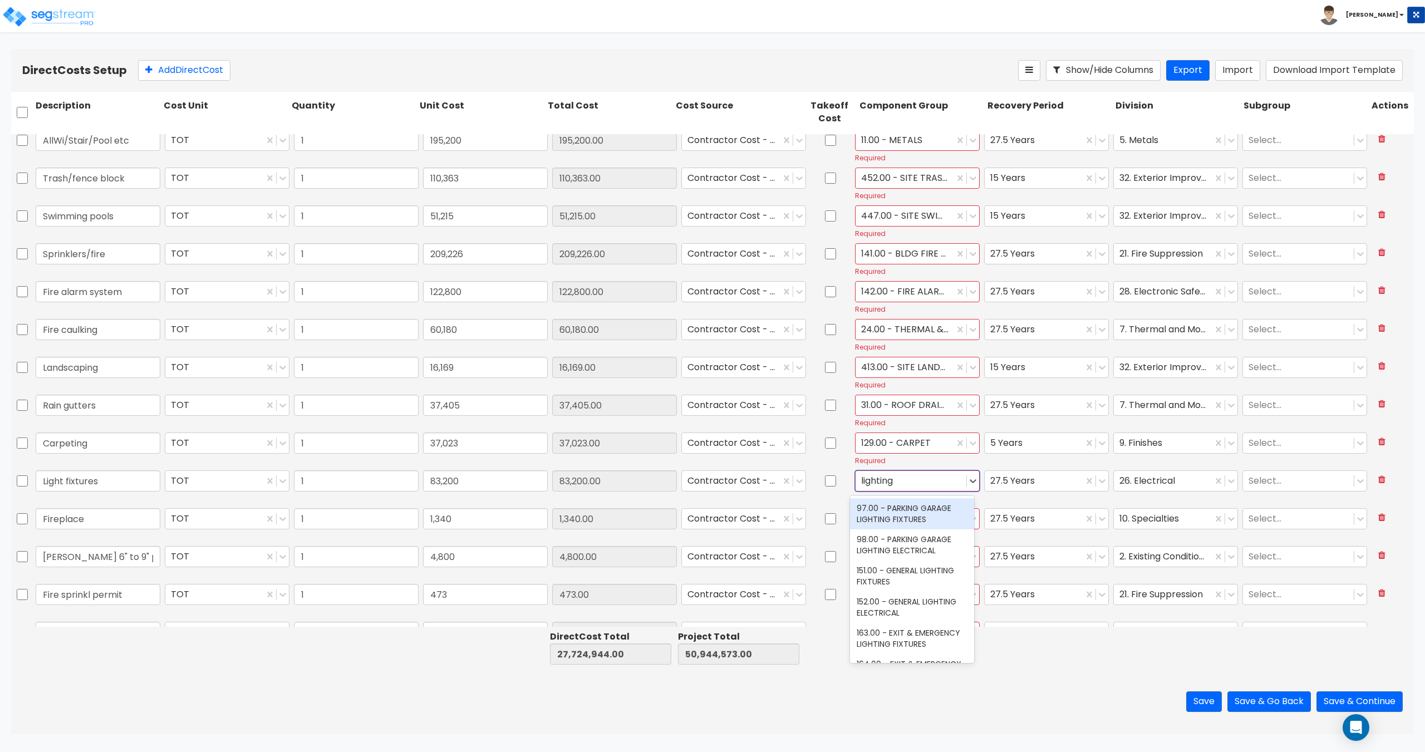
type input "lighting"
click at [916, 581] on div "151.00 - GENERAL LIGHTING FIXTURES" at bounding box center [912, 576] width 124 height 31
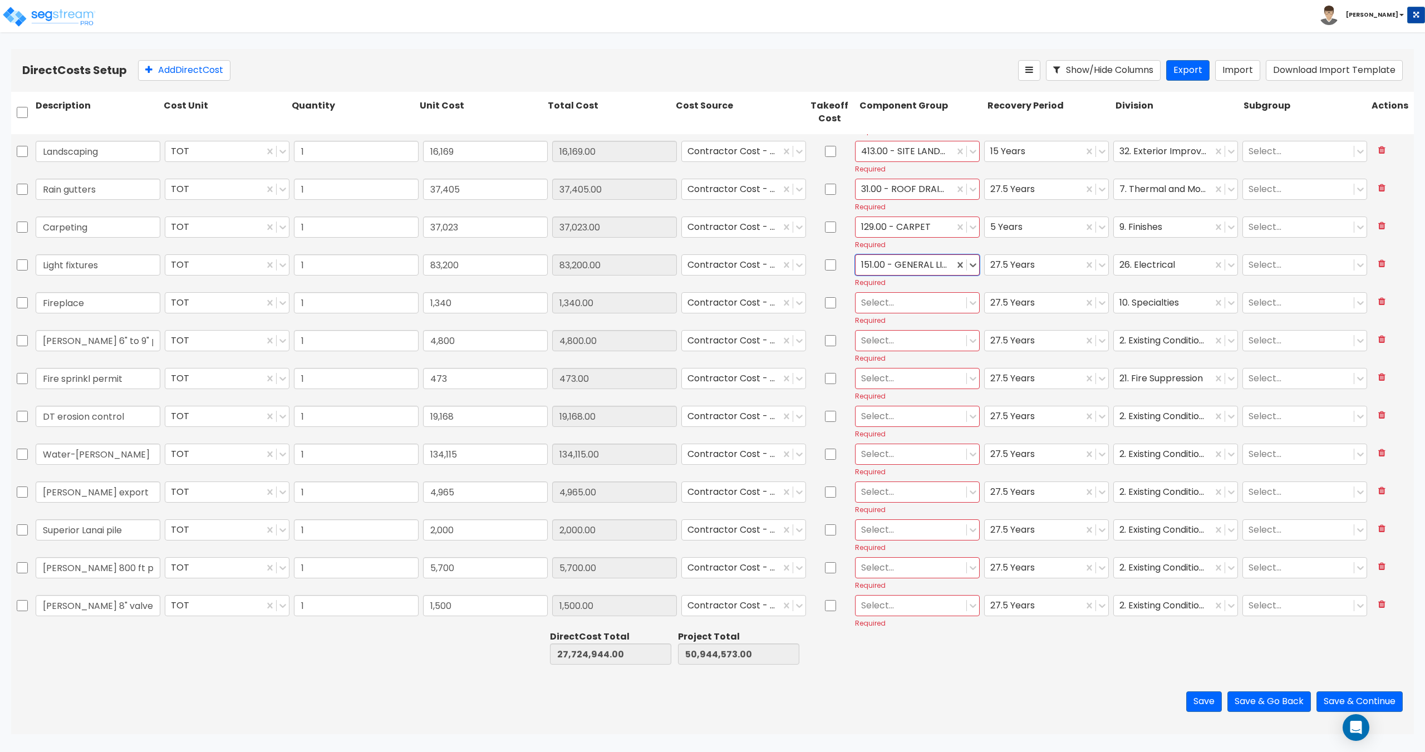
scroll to position [1392, 0]
click at [872, 293] on div at bounding box center [911, 295] width 100 height 15
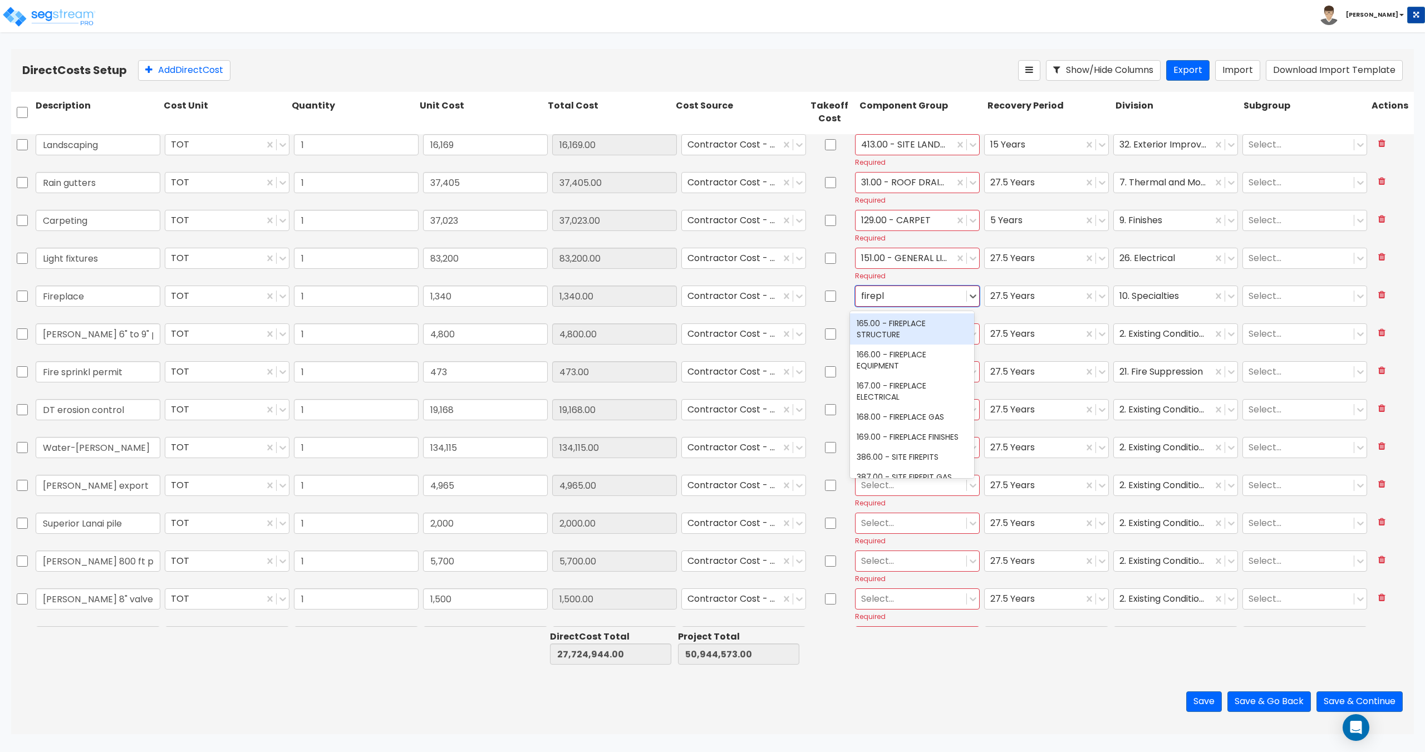
type input "fireplace"
click at [902, 356] on div "166.00 - FIREPLACE EQUIPMENT" at bounding box center [912, 360] width 124 height 31
click at [897, 339] on div at bounding box center [911, 333] width 100 height 15
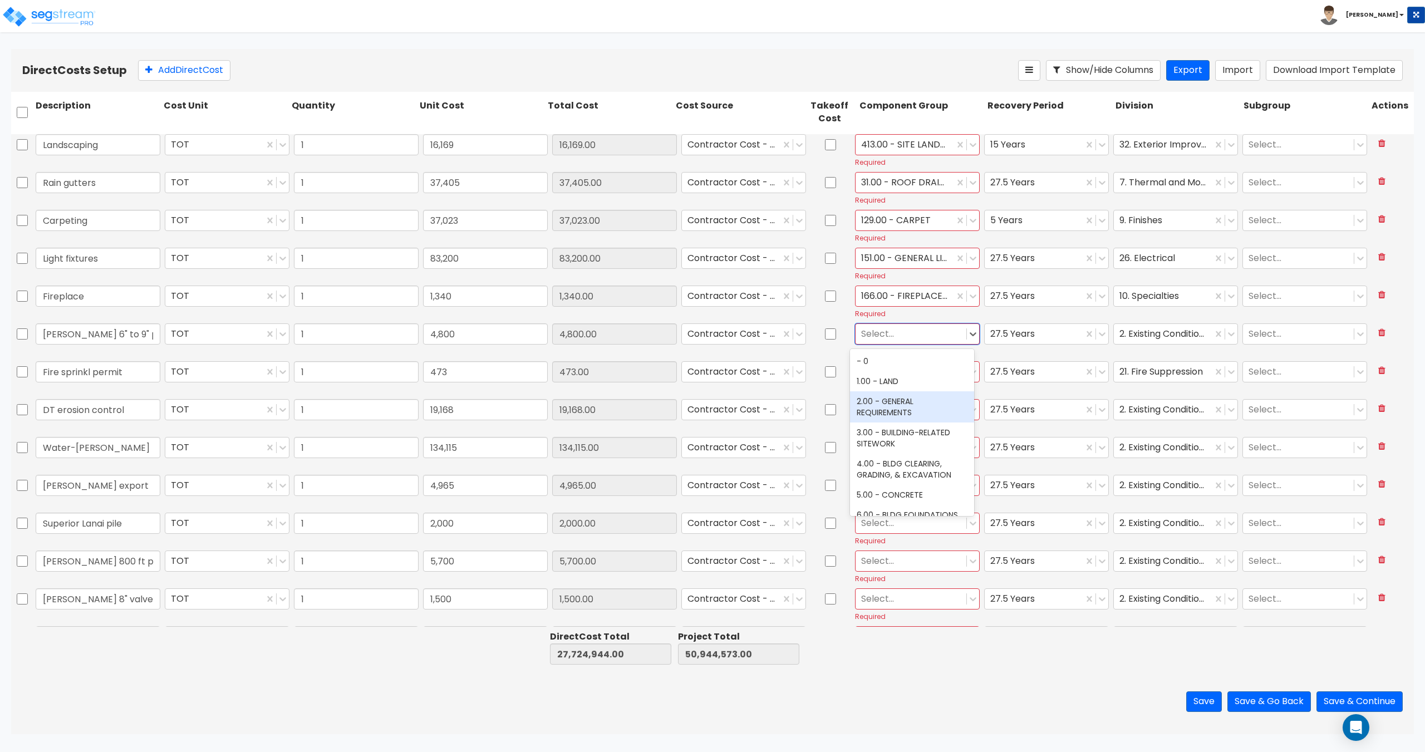
click at [910, 434] on div "3.00 - BUILDING-RELATED SITEWORK" at bounding box center [912, 438] width 124 height 31
click at [908, 374] on div at bounding box center [911, 371] width 100 height 15
type input "fire prote"
click at [903, 398] on div "141.00 - BLDG FIRE PROTECTION" at bounding box center [912, 404] width 124 height 31
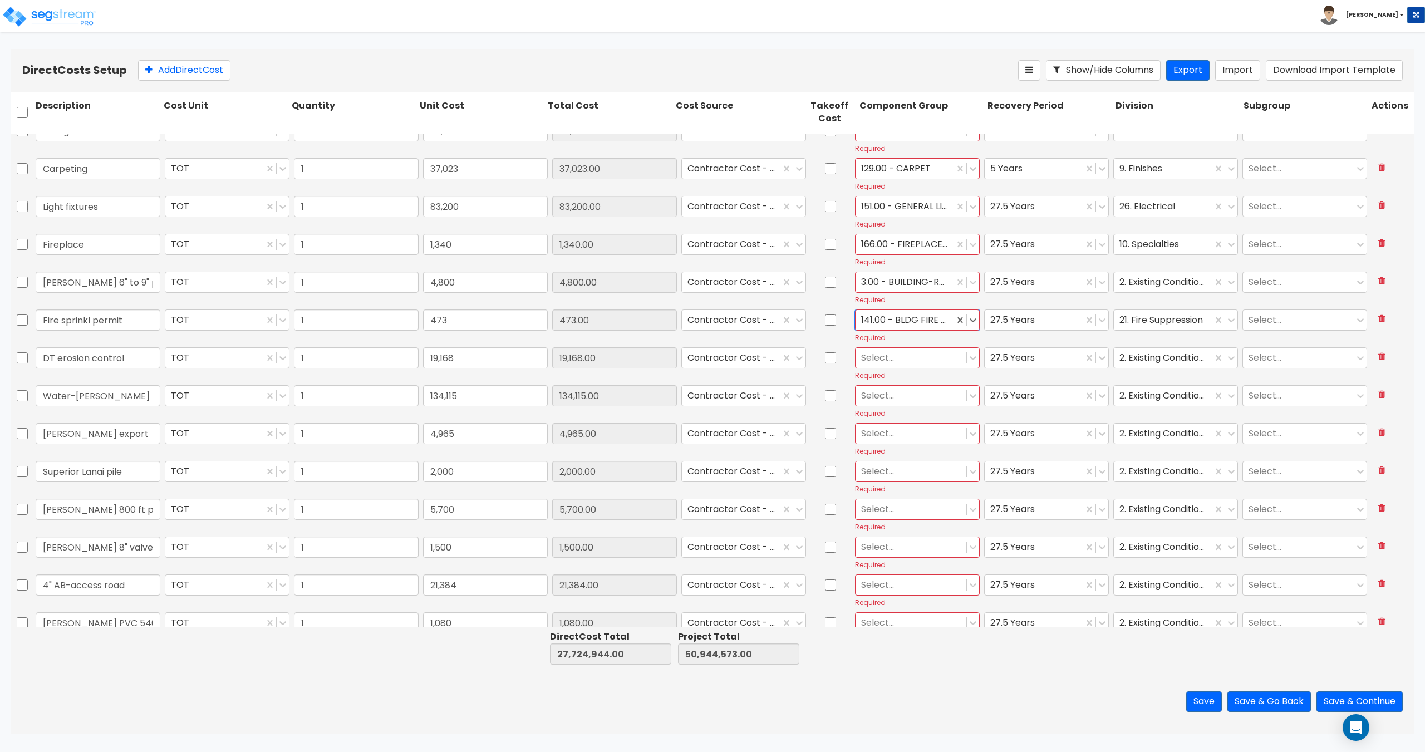
scroll to position [1448, 0]
click at [1193, 281] on div at bounding box center [1163, 278] width 87 height 15
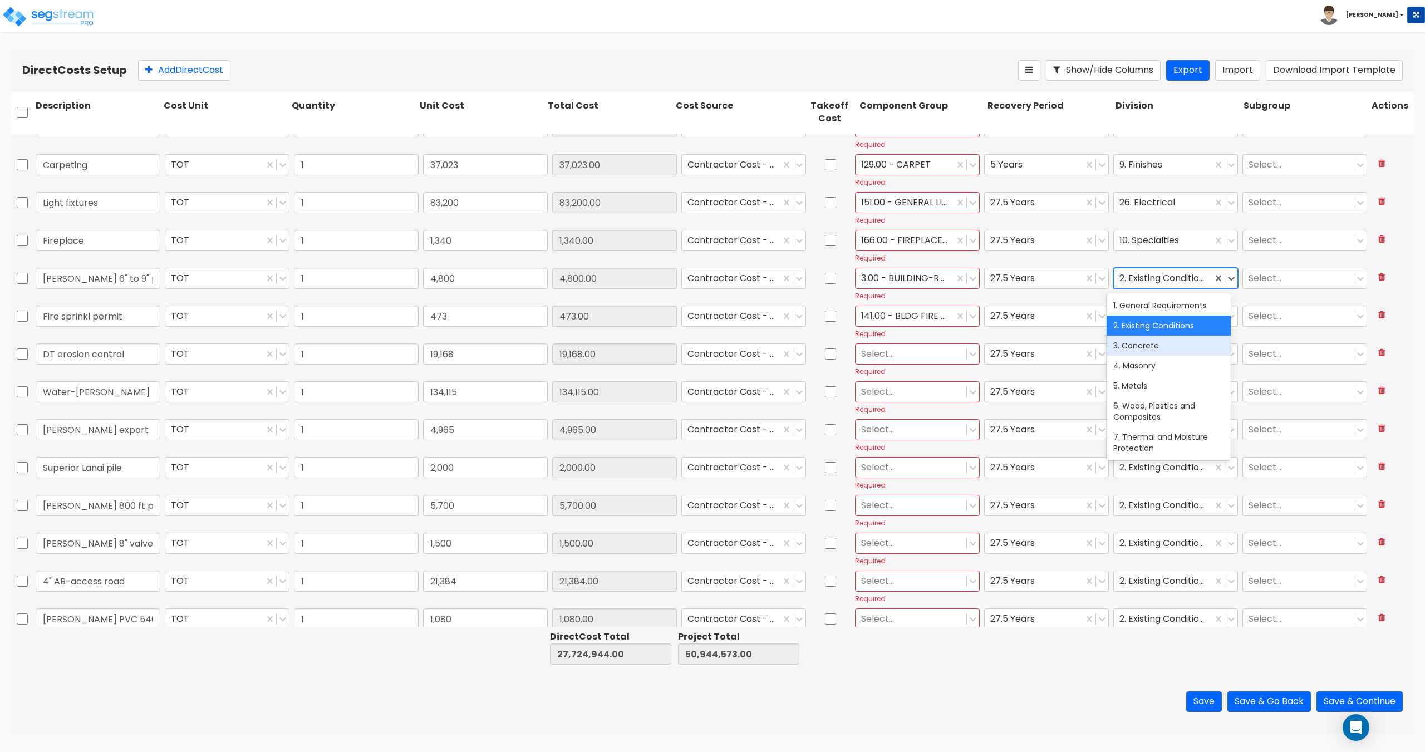
click at [1147, 346] on div "3. Concrete" at bounding box center [1169, 346] width 124 height 20
click at [928, 282] on div at bounding box center [904, 278] width 87 height 15
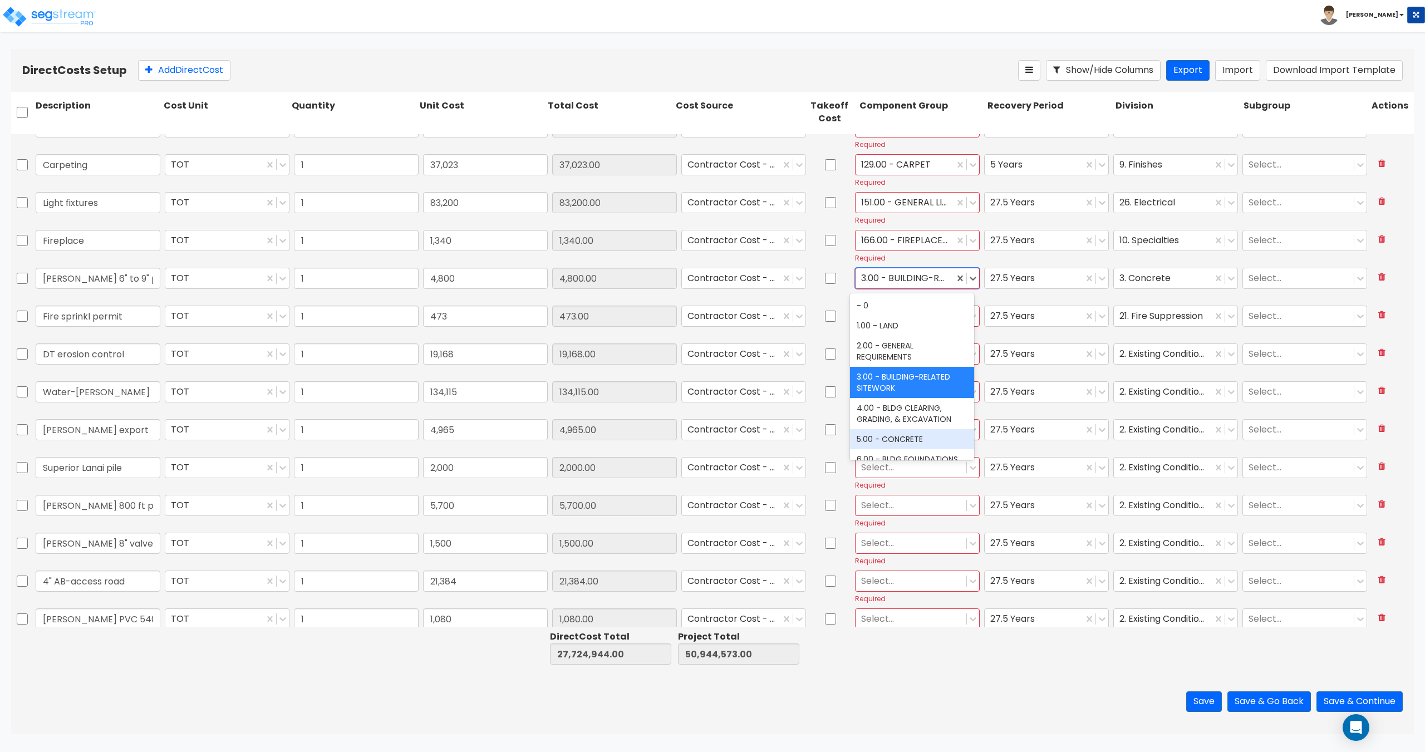
click at [906, 441] on div "5.00 - CONCRETE" at bounding box center [912, 439] width 124 height 20
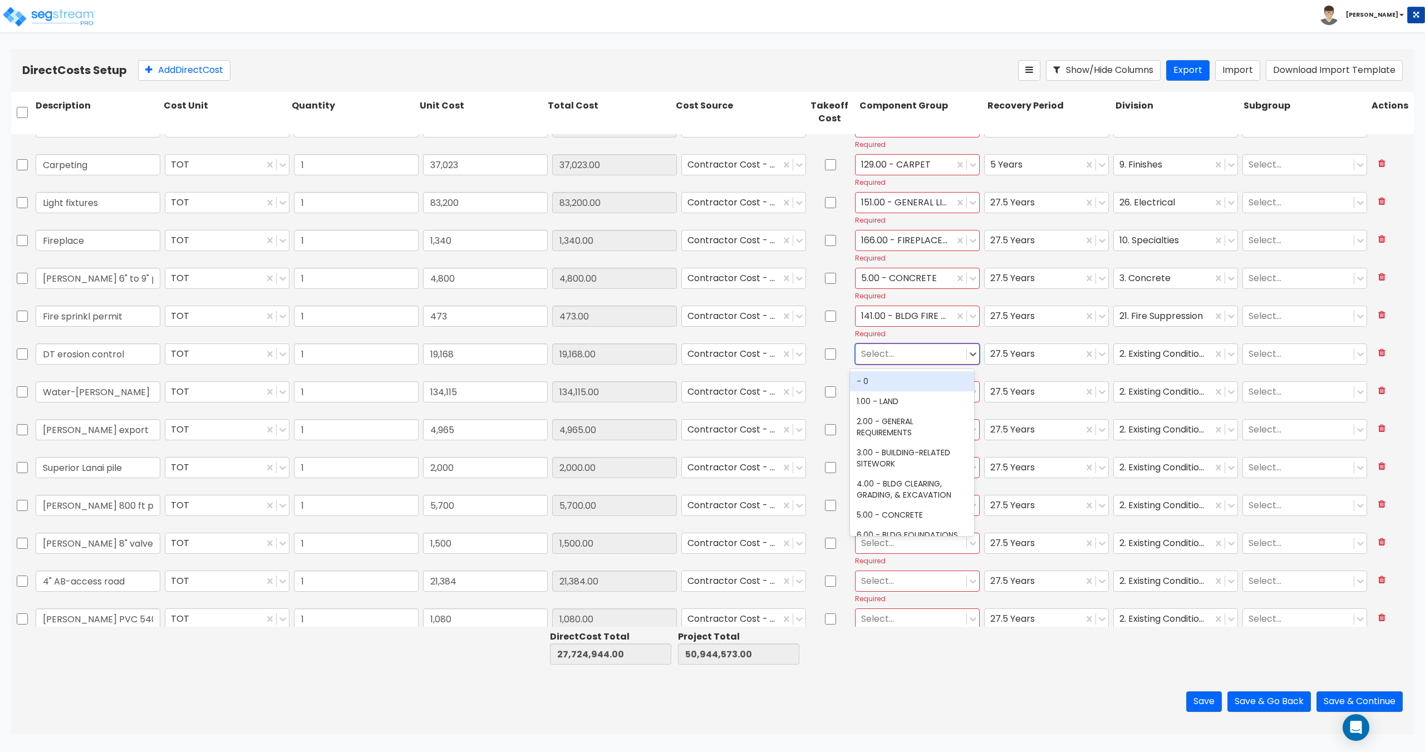
click at [901, 352] on div at bounding box center [911, 353] width 100 height 15
click at [908, 466] on div "3.00 - BUILDING-RELATED SITEWORK" at bounding box center [912, 458] width 124 height 31
click at [915, 393] on div at bounding box center [911, 391] width 100 height 15
type input "3"
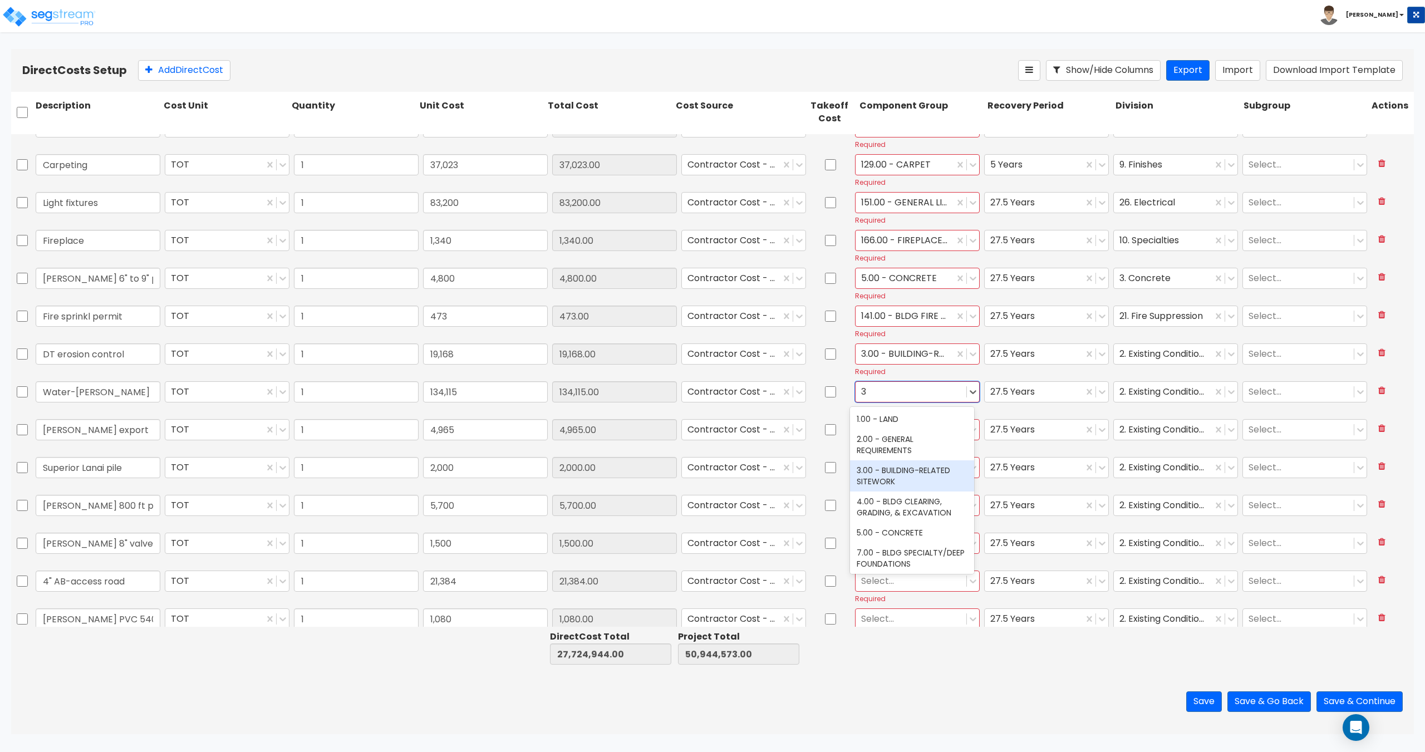
click at [906, 482] on div "3.00 - BUILDING-RELATED SITEWORK" at bounding box center [912, 475] width 124 height 31
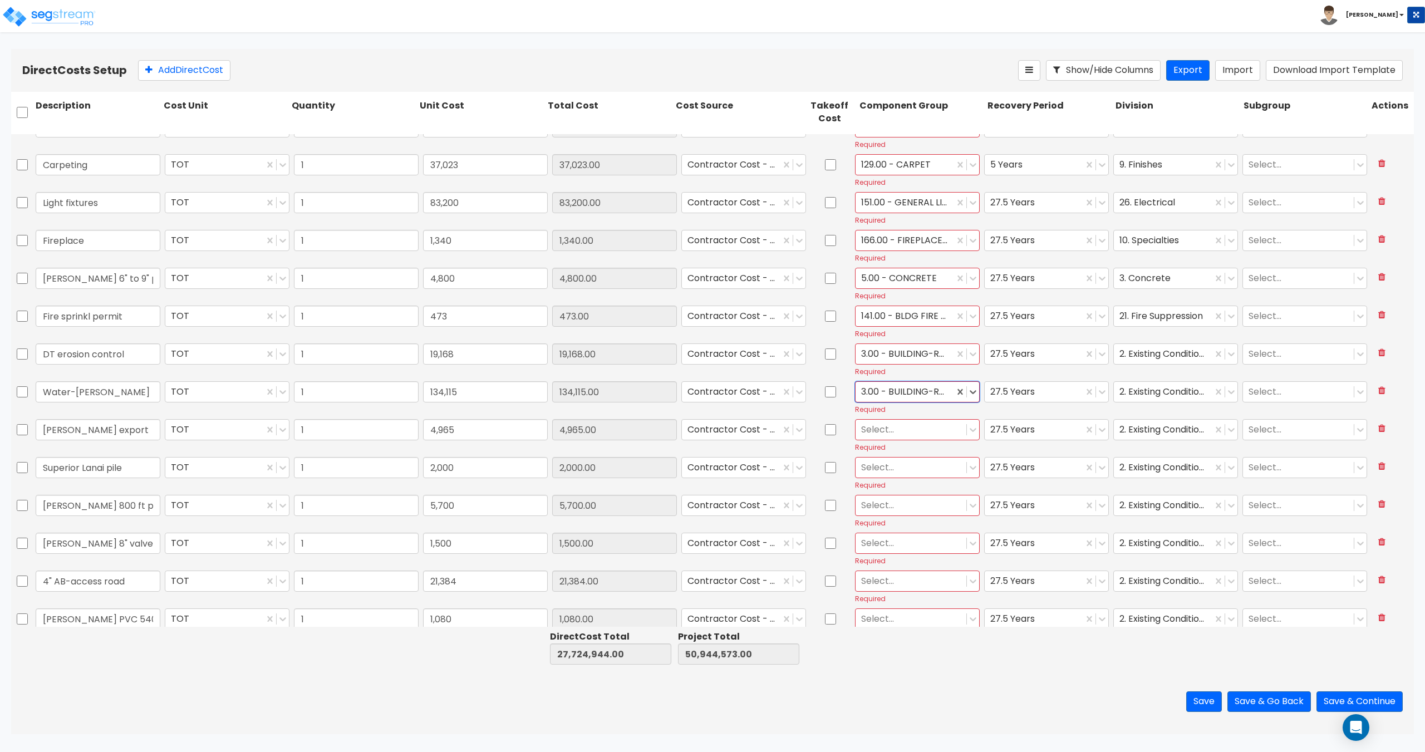
click at [915, 430] on div at bounding box center [911, 429] width 100 height 15
type input "3"
click at [910, 509] on div "3.00 - BUILDING-RELATED SITEWORK" at bounding box center [912, 513] width 124 height 31
click at [902, 468] on div at bounding box center [911, 467] width 100 height 15
type input "3"
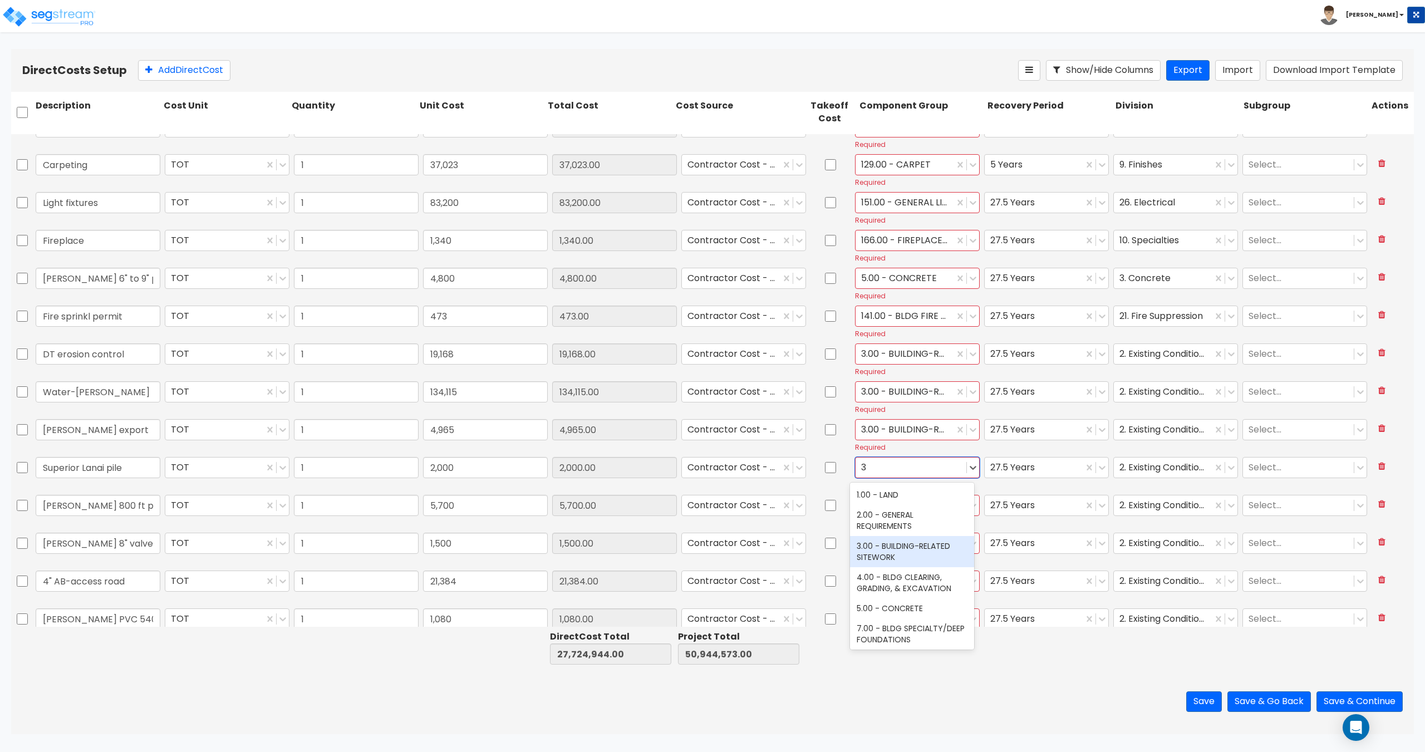
drag, startPoint x: 904, startPoint y: 549, endPoint x: 904, endPoint y: 536, distance: 12.8
click at [904, 549] on div "3.00 - BUILDING-RELATED SITEWORK" at bounding box center [912, 551] width 124 height 31
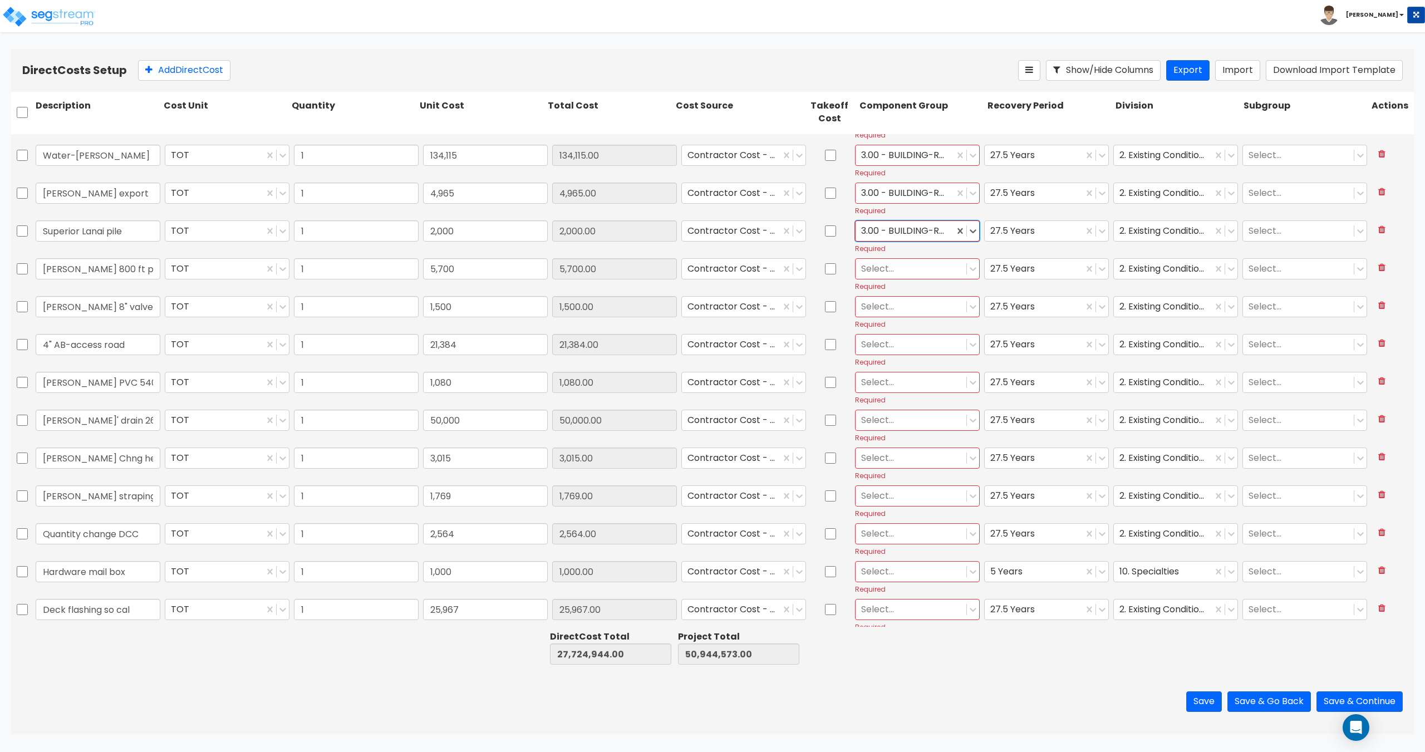
scroll to position [1726, 0]
click at [900, 531] on div at bounding box center [911, 529] width 100 height 15
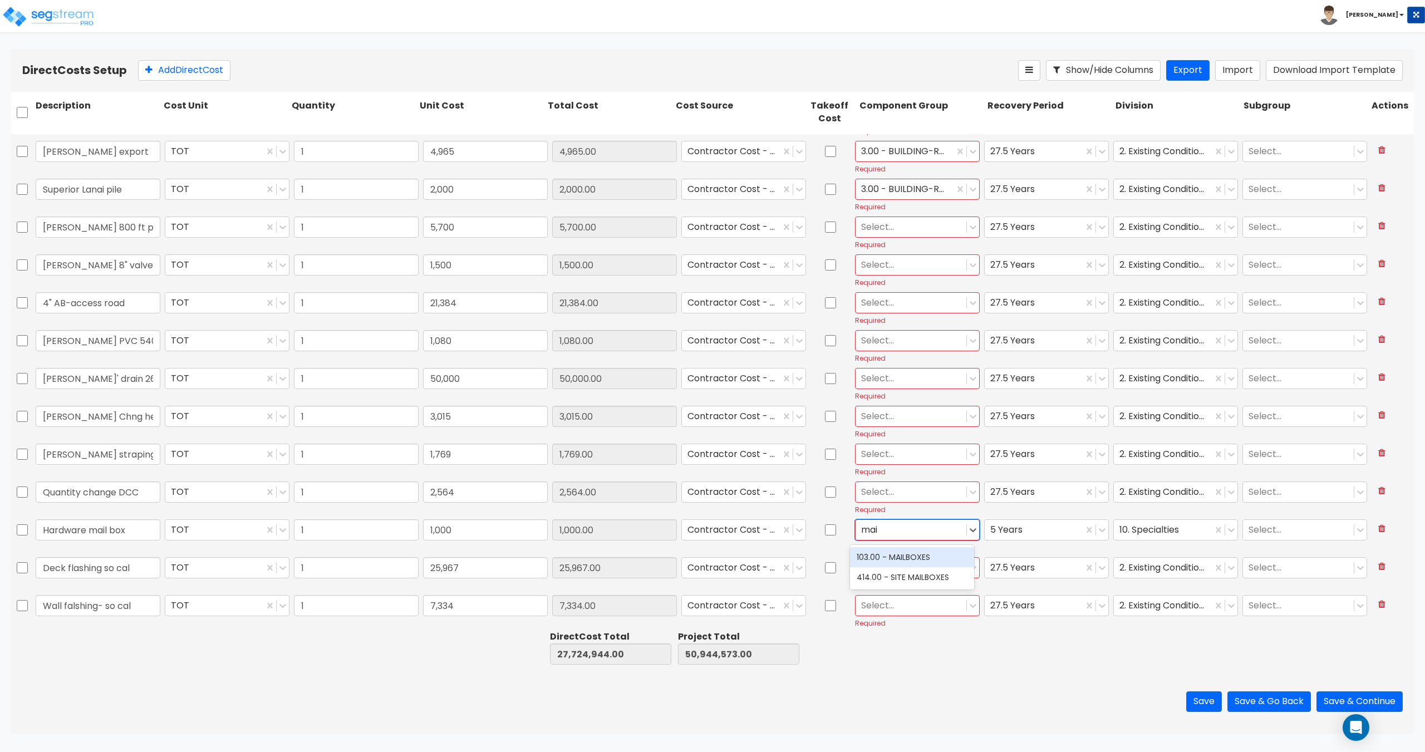
type input "mail"
click at [916, 559] on div "103.00 - MAILBOXES" at bounding box center [912, 557] width 124 height 20
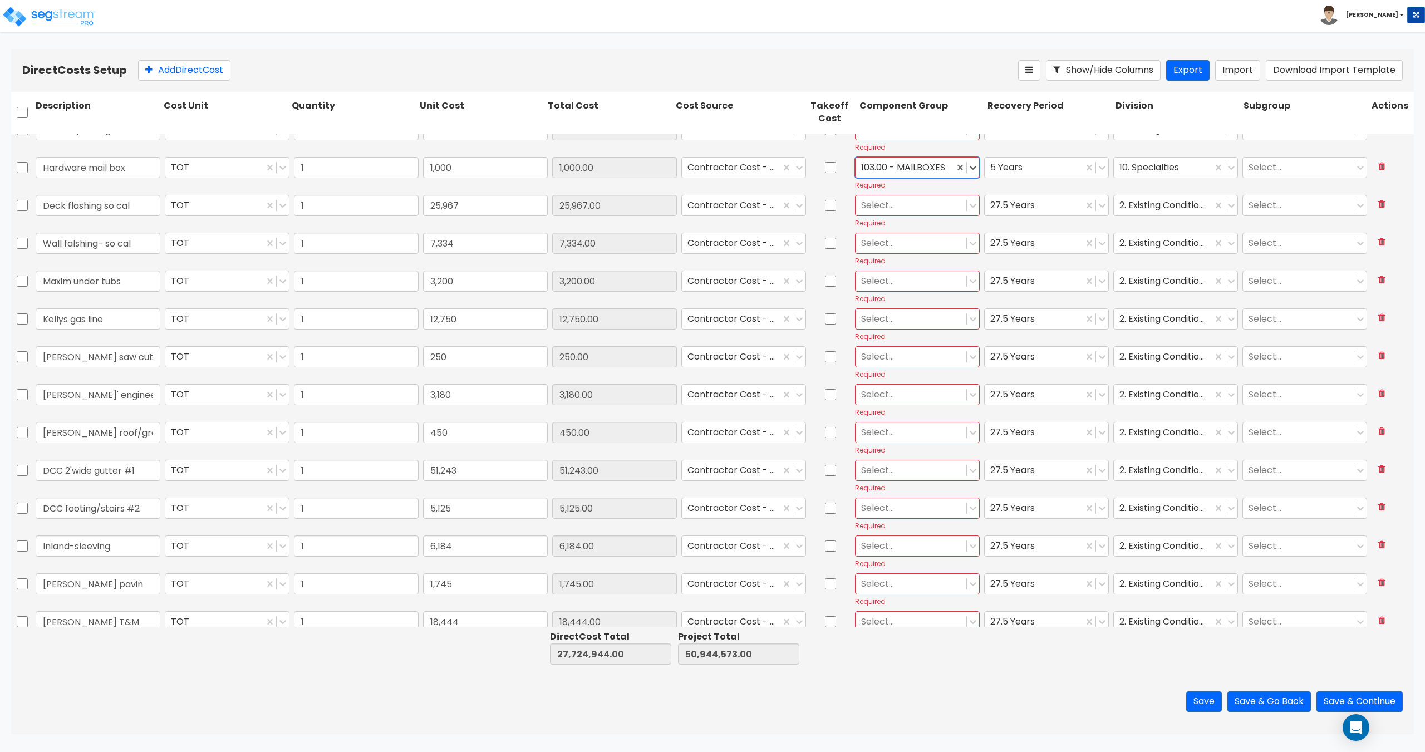
type input "1"
type input "29,140"
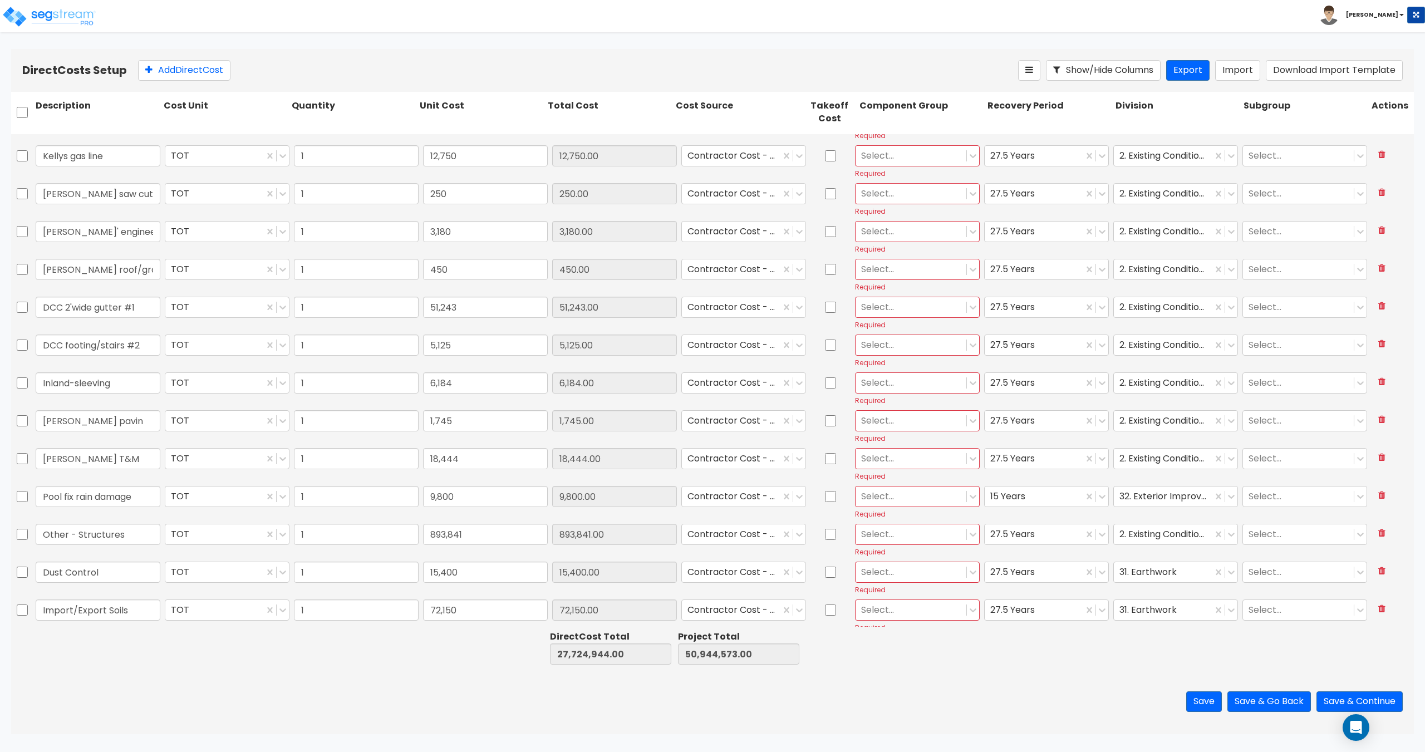
scroll to position [2283, 0]
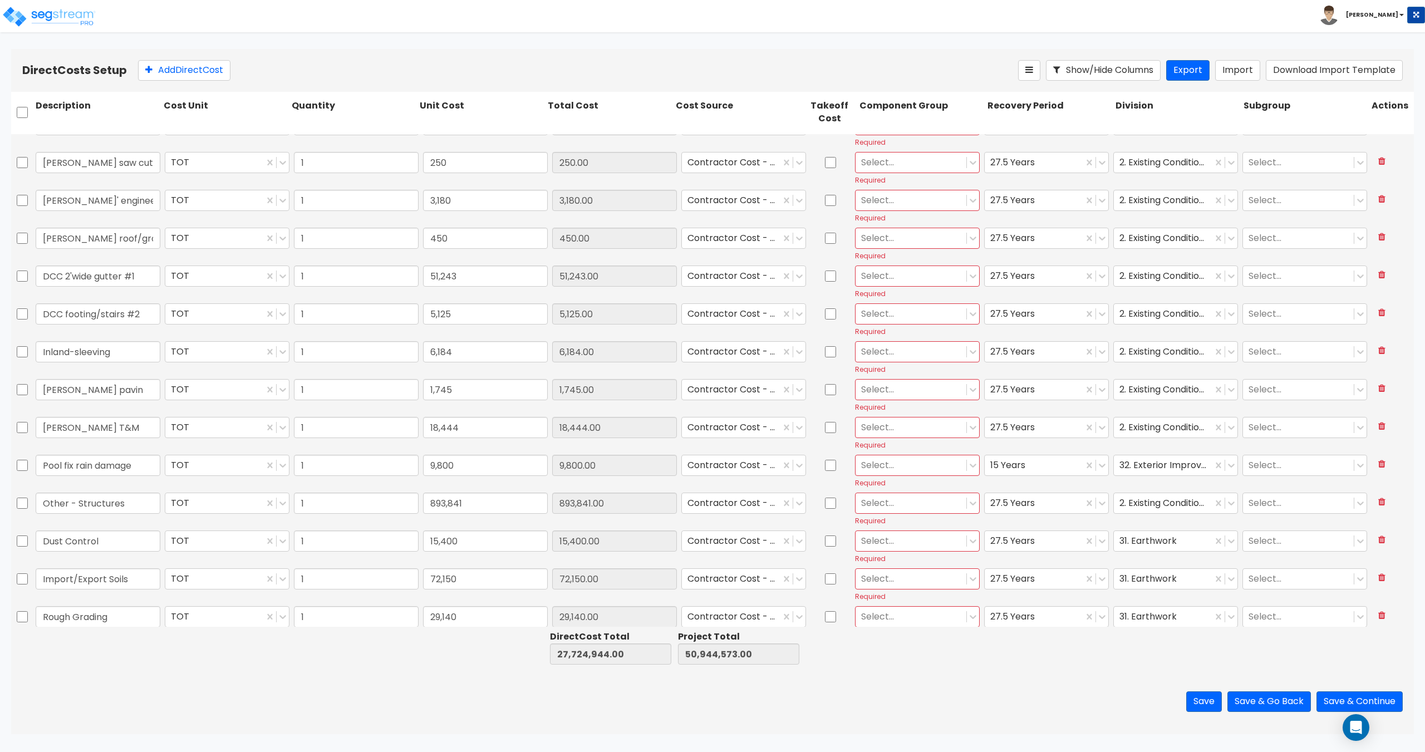
click at [887, 465] on div at bounding box center [911, 465] width 100 height 15
type input "pool"
click at [920, 503] on div "447.00 - SITE SWIMMING POOLS" at bounding box center [912, 504] width 124 height 31
click at [895, 502] on div at bounding box center [911, 502] width 100 height 15
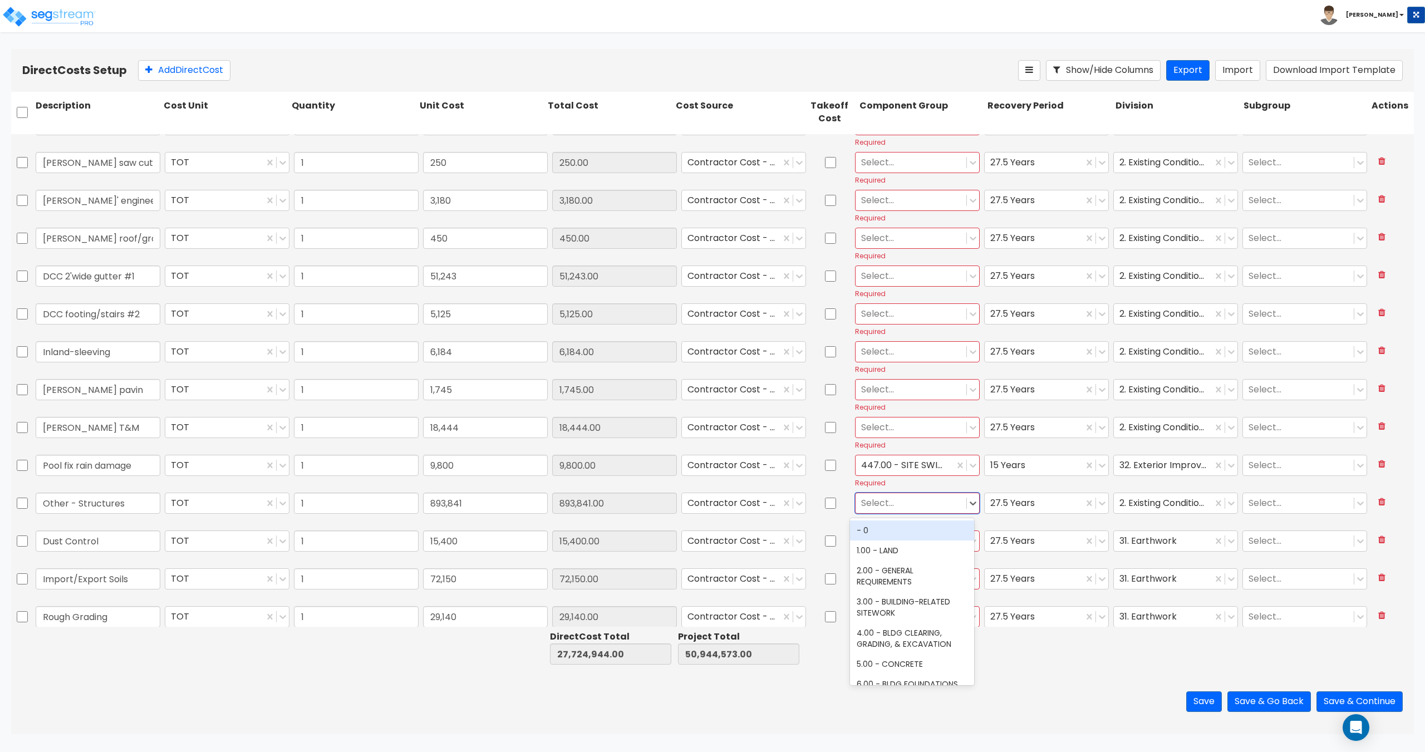
type input "3"
click at [898, 586] on div "3.00 - BUILDING-RELATED SITEWORK" at bounding box center [912, 587] width 124 height 31
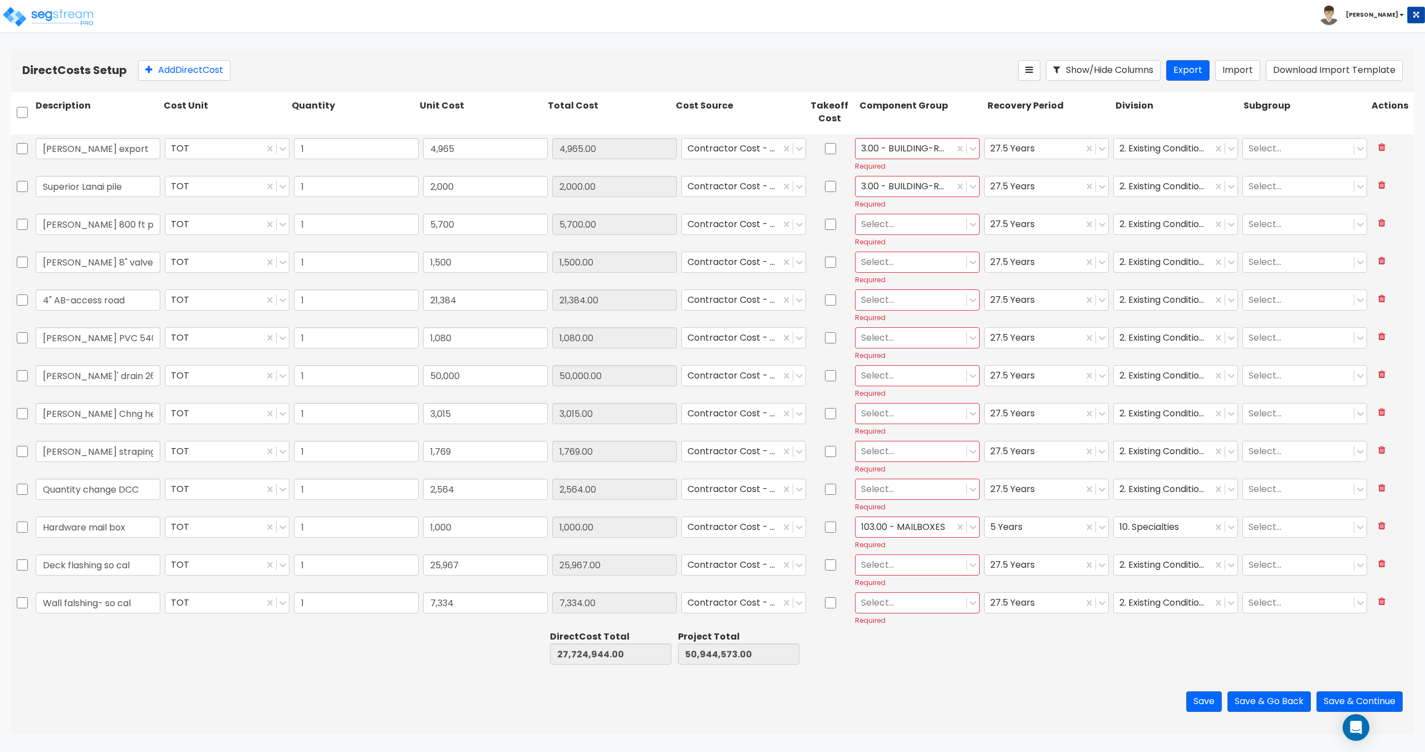
scroll to position [1726, 0]
click at [901, 238] on div "Select... Required" at bounding box center [917, 232] width 129 height 37
click at [904, 227] on div at bounding box center [911, 226] width 100 height 15
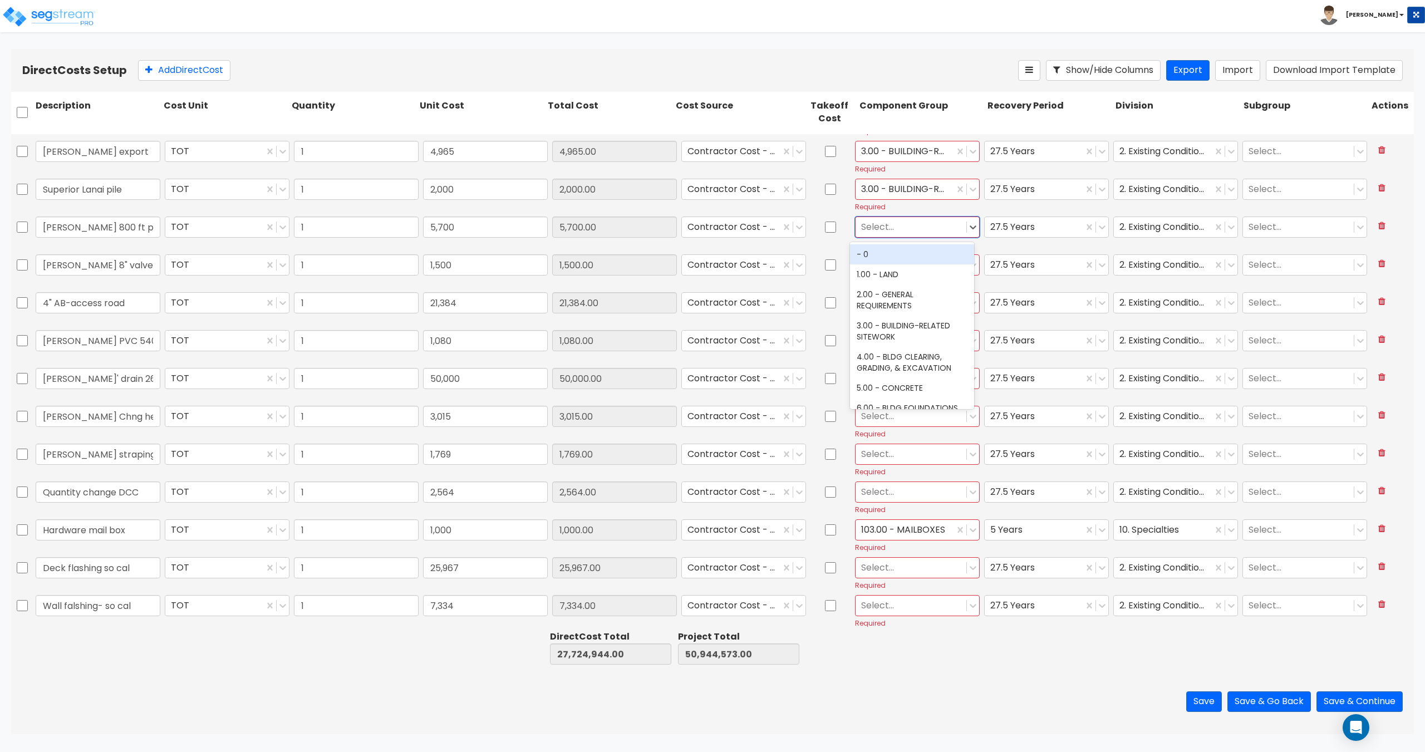
type input "3"
click at [886, 308] on div "3.00 - BUILDING-RELATED SITEWORK" at bounding box center [912, 311] width 124 height 31
click at [887, 271] on div at bounding box center [911, 264] width 100 height 15
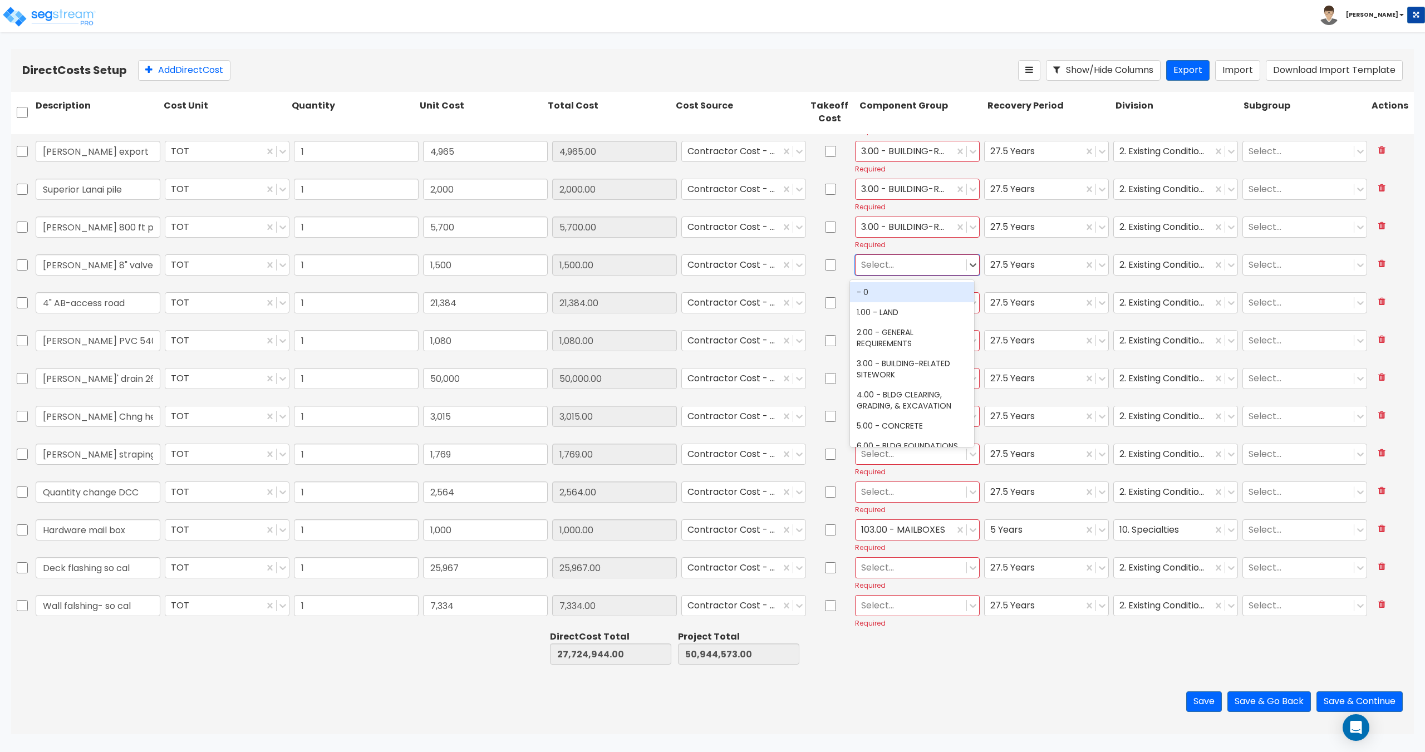
type input "3"
click at [897, 337] on div "3.00 - BUILDING-RELATED SITEWORK" at bounding box center [912, 348] width 124 height 31
click at [891, 310] on div at bounding box center [911, 302] width 100 height 15
type input "3"
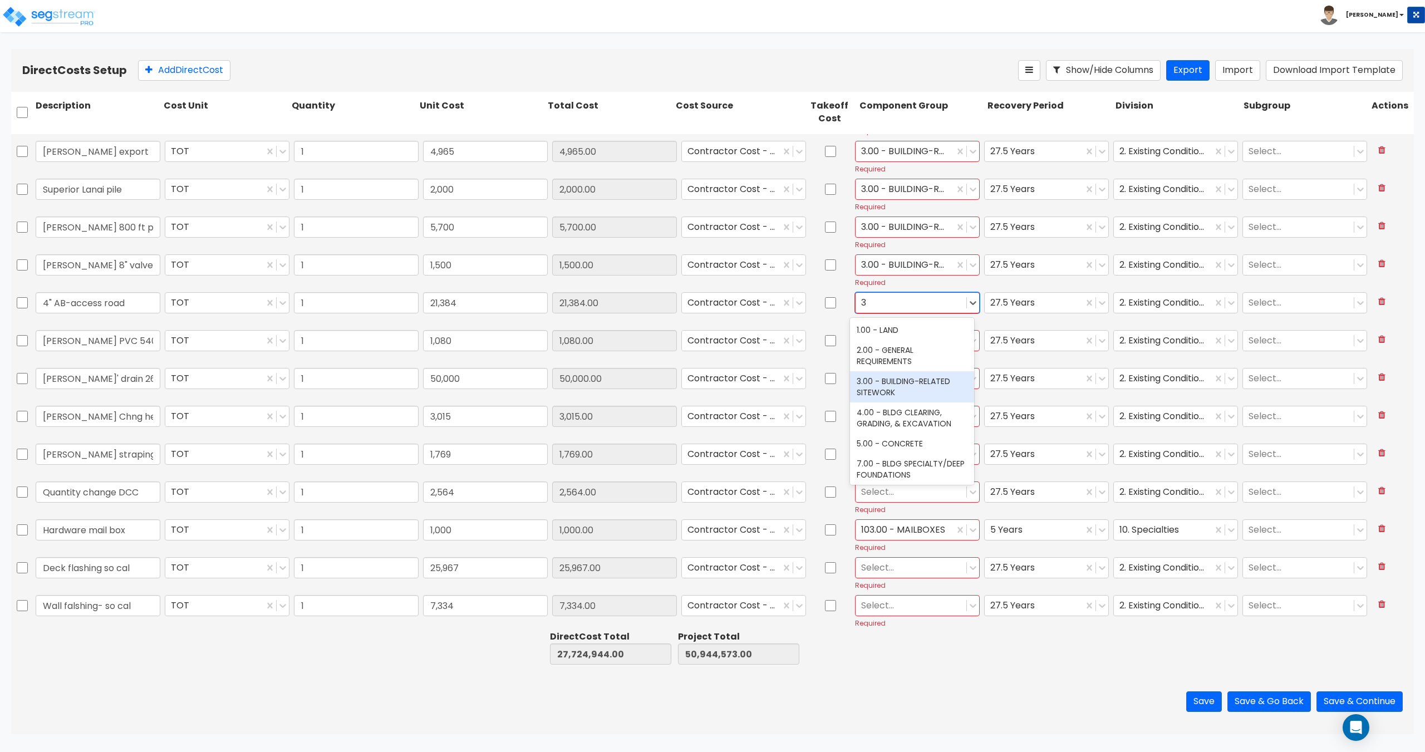
click at [896, 378] on div "3.00 - BUILDING-RELATED SITEWORK" at bounding box center [912, 386] width 124 height 31
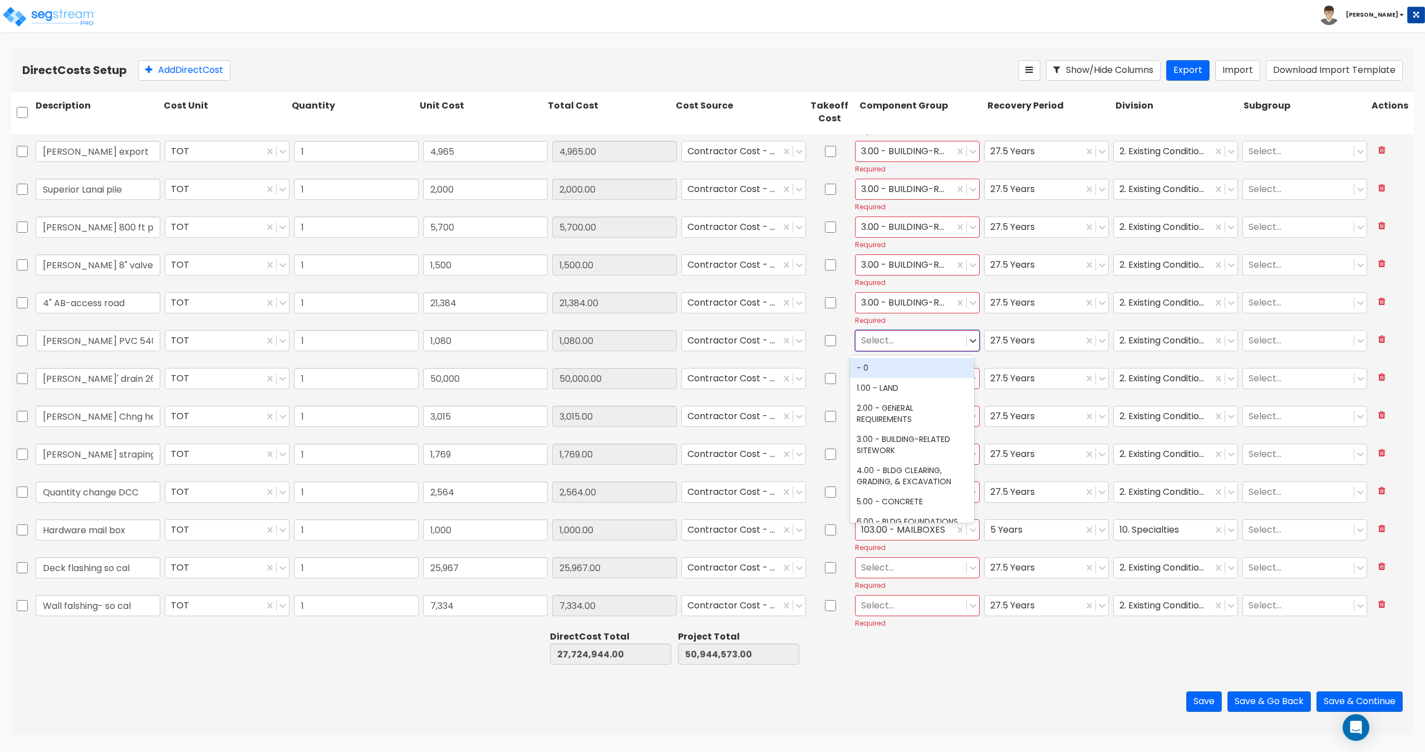
click at [891, 345] on div at bounding box center [911, 340] width 100 height 15
type input "3"
click at [891, 420] on div "3.00 - BUILDING-RELATED SITEWORK" at bounding box center [912, 424] width 124 height 31
click at [891, 382] on div at bounding box center [911, 378] width 100 height 15
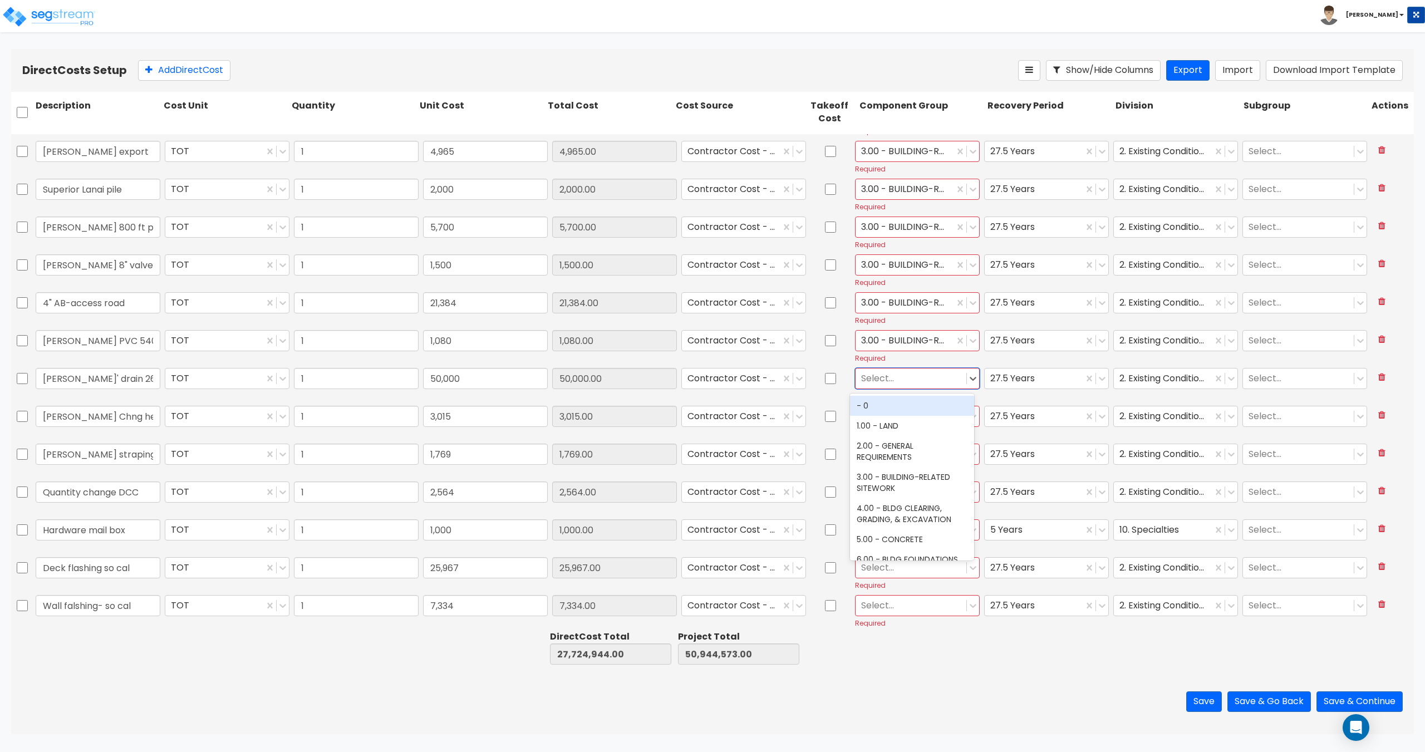
type input "3"
drag, startPoint x: 892, startPoint y: 458, endPoint x: 894, endPoint y: 431, distance: 26.2
click at [892, 458] on div "3.00 - BUILDING-RELATED SITEWORK" at bounding box center [912, 462] width 124 height 31
click at [894, 418] on div at bounding box center [911, 416] width 100 height 15
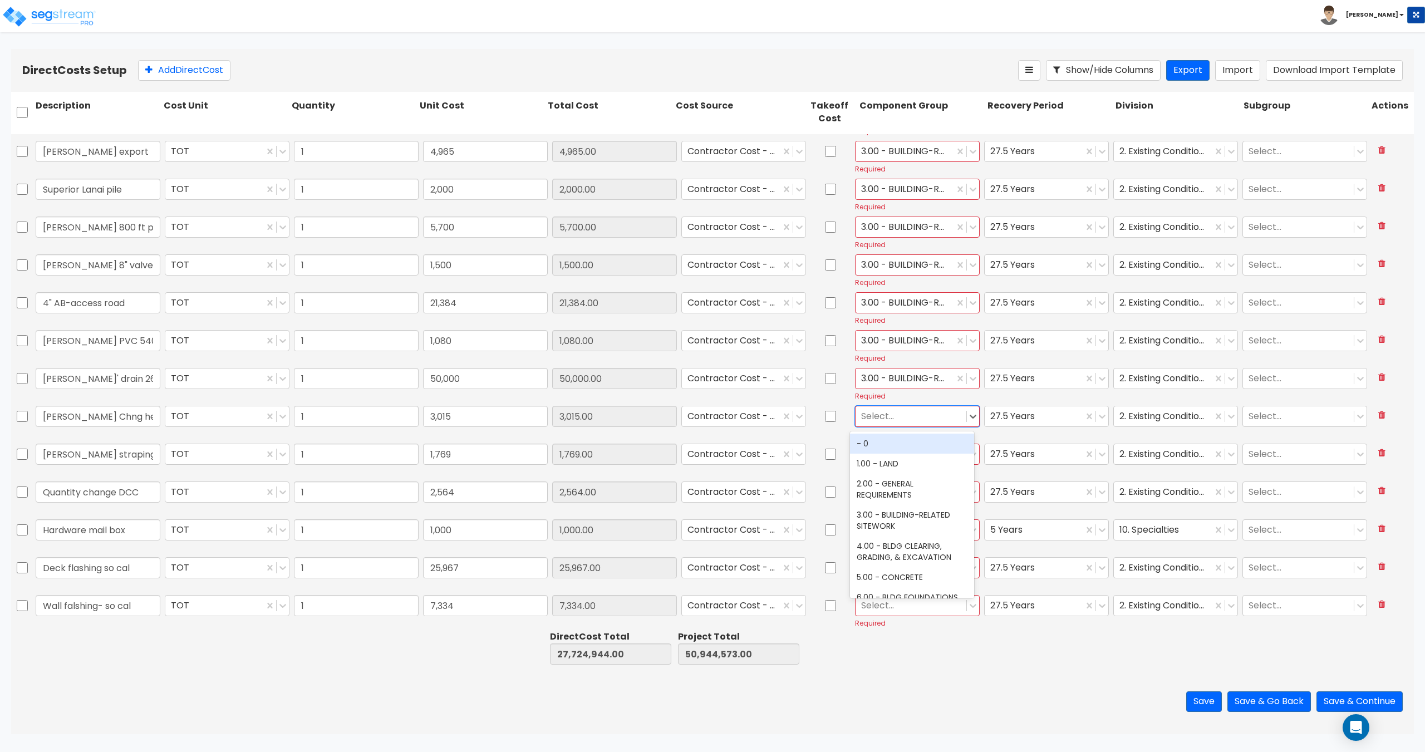
type input "3"
click at [886, 498] on div "3.00 - BUILDING-RELATED SITEWORK" at bounding box center [912, 500] width 124 height 31
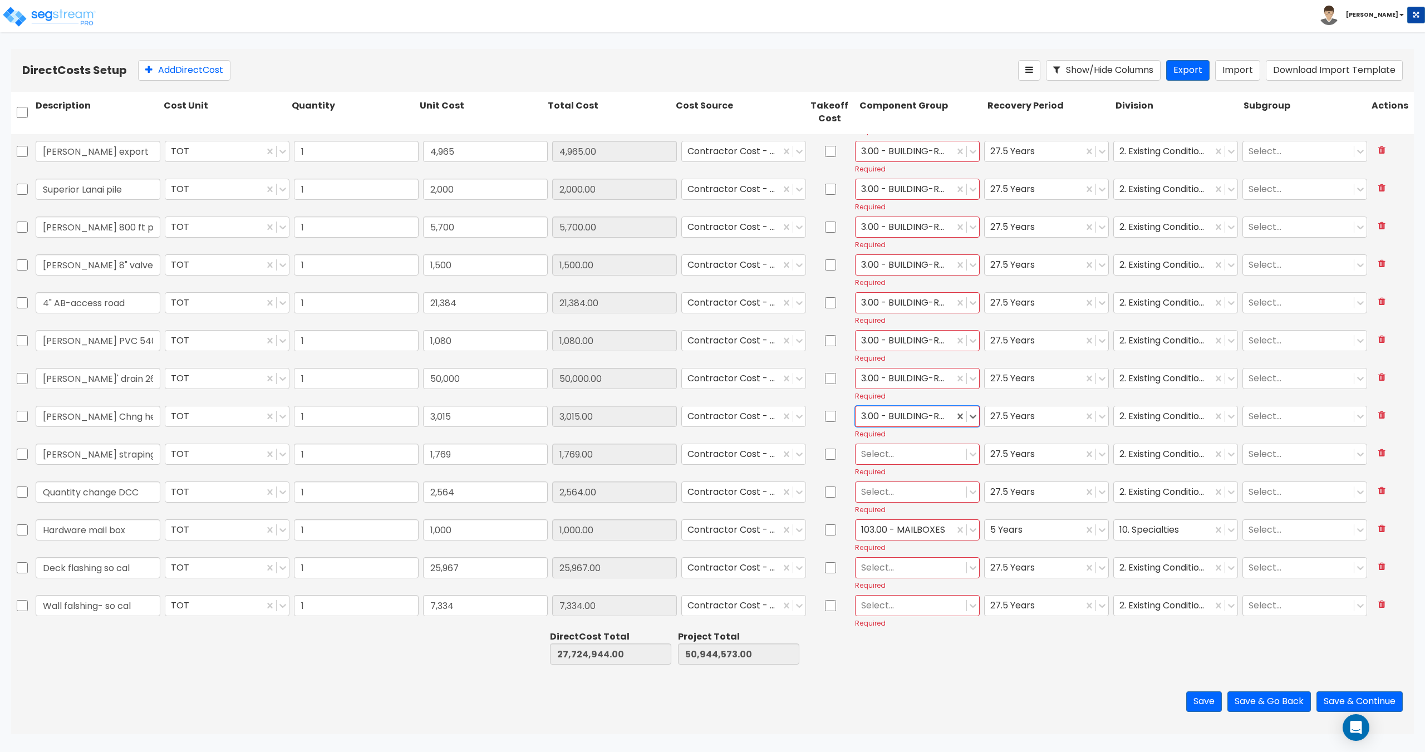
click at [887, 460] on div at bounding box center [911, 454] width 100 height 15
type input "3"
click at [891, 531] on div "3.00 - BUILDING-RELATED SITEWORK" at bounding box center [912, 538] width 124 height 31
click at [886, 495] on div at bounding box center [911, 491] width 100 height 15
type input "3"
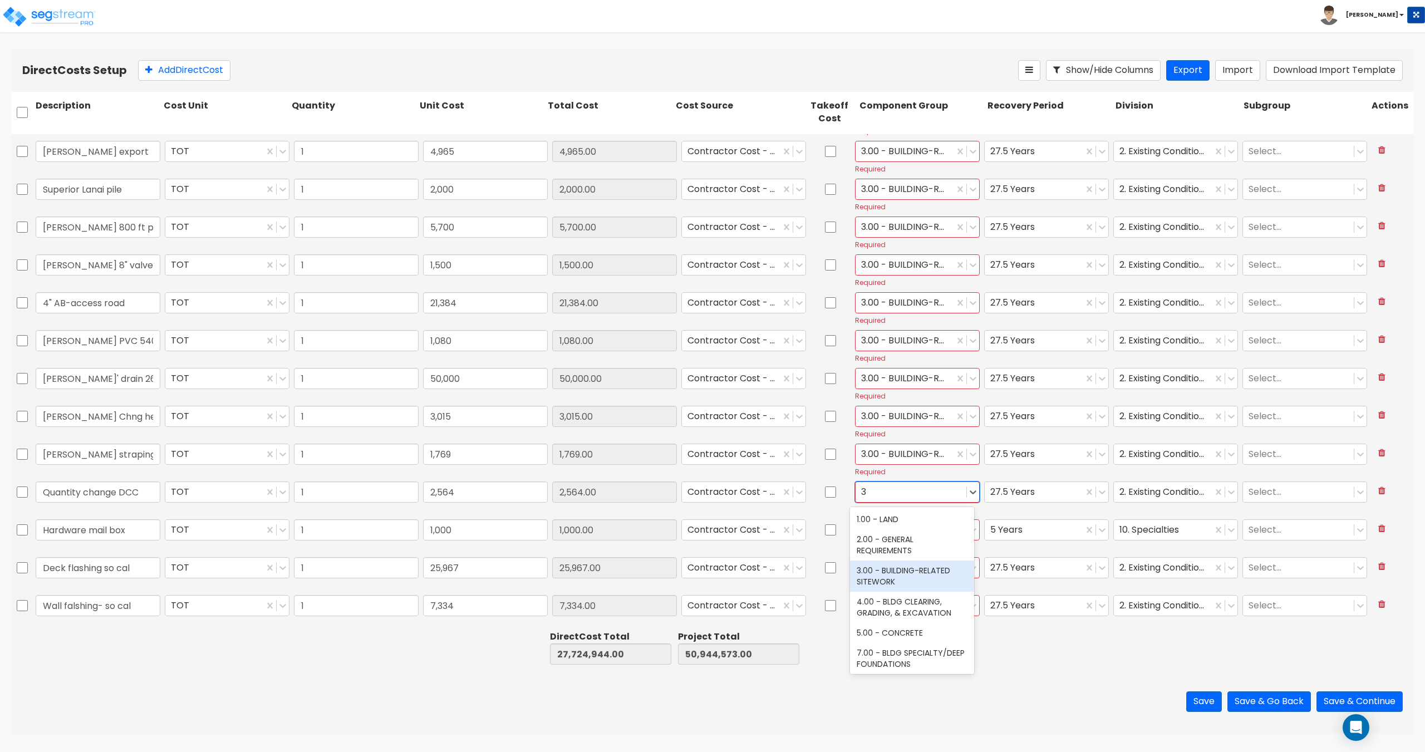
click at [885, 579] on div "3.00 - BUILDING-RELATED SITEWORK" at bounding box center [912, 576] width 124 height 31
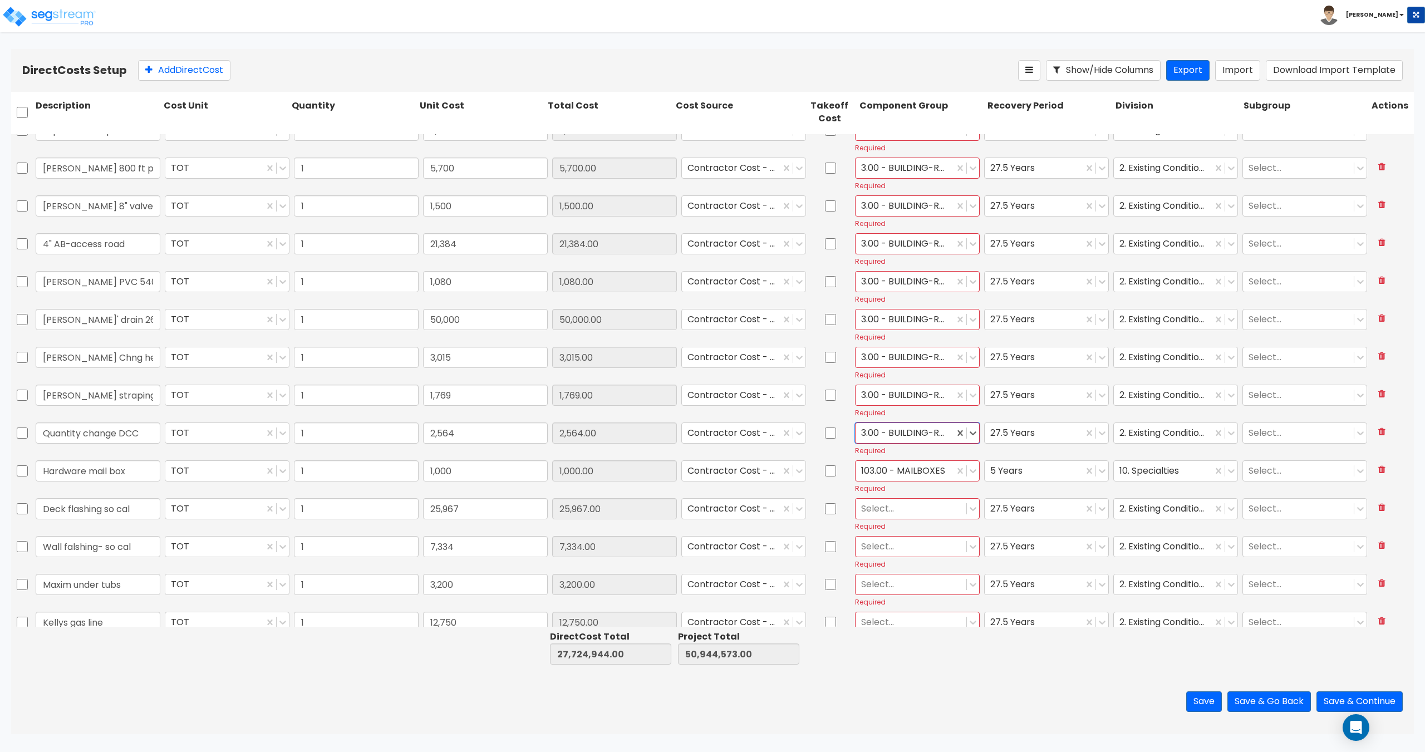
type input "1"
type input "5,125"
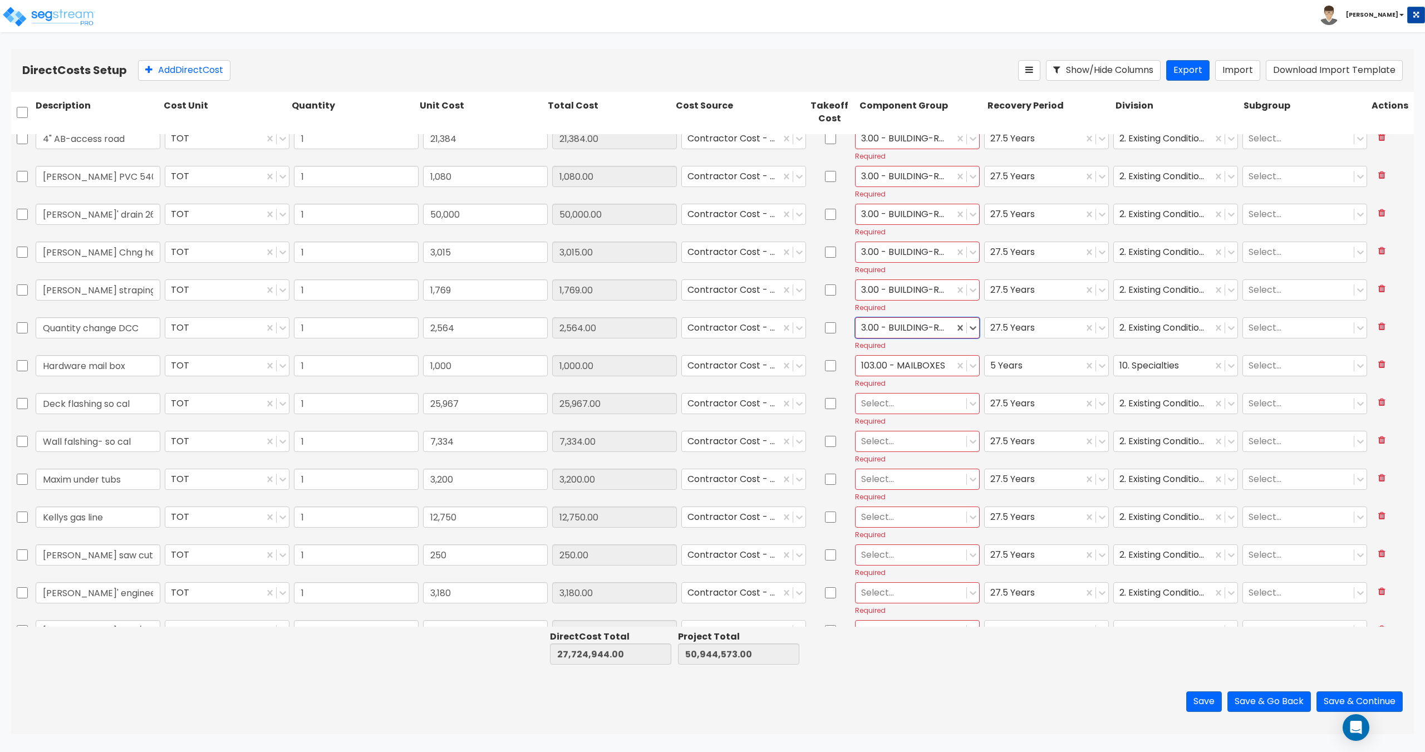
scroll to position [1893, 0]
click at [891, 400] on div at bounding box center [911, 400] width 100 height 15
type input "3"
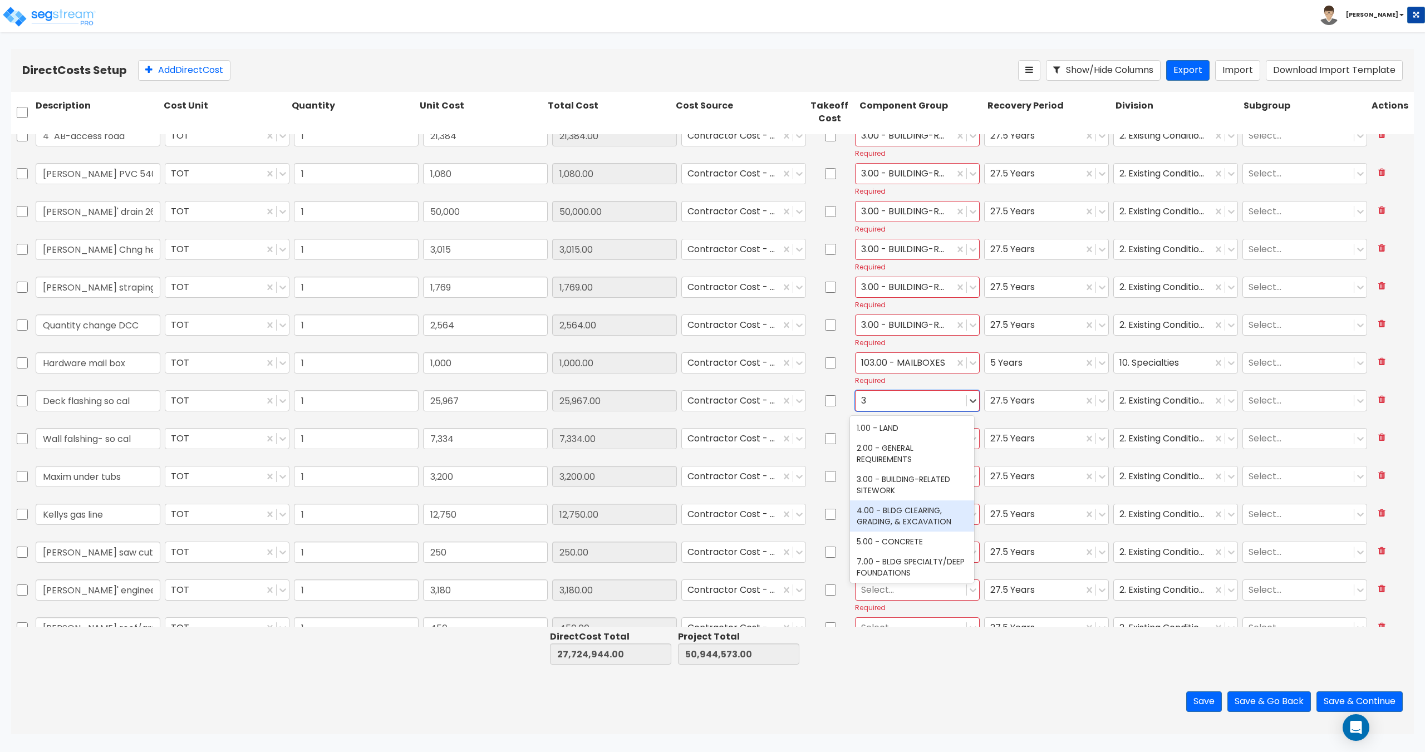
click at [892, 482] on div "3.00 - BUILDING-RELATED SITEWORK" at bounding box center [912, 484] width 124 height 31
click at [890, 436] on div at bounding box center [911, 438] width 100 height 15
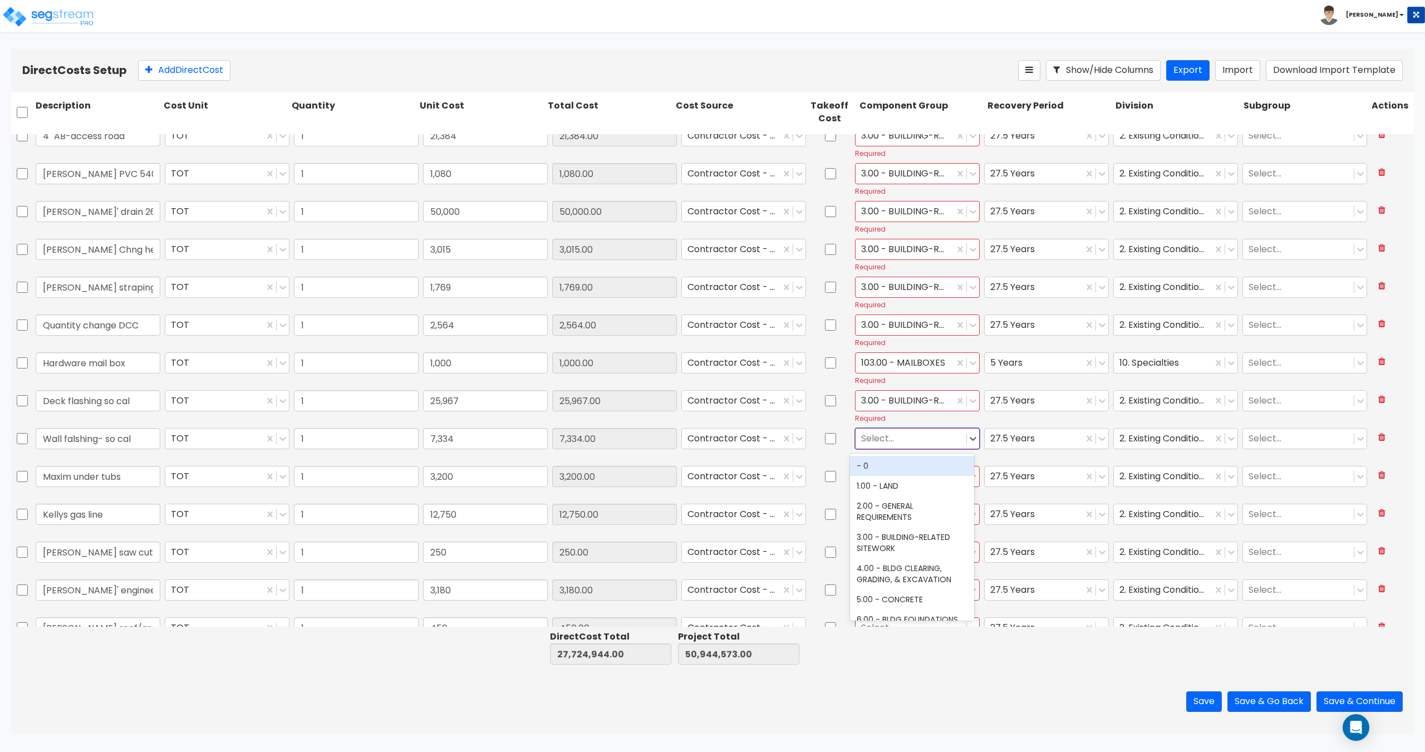
type input "3"
click at [892, 523] on div "3.00 - BUILDING-RELATED SITEWORK" at bounding box center [912, 522] width 124 height 31
click at [886, 475] on div at bounding box center [911, 476] width 100 height 15
type input "3"
click at [888, 556] on div "3.00 - BUILDING-RELATED SITEWORK" at bounding box center [912, 560] width 124 height 31
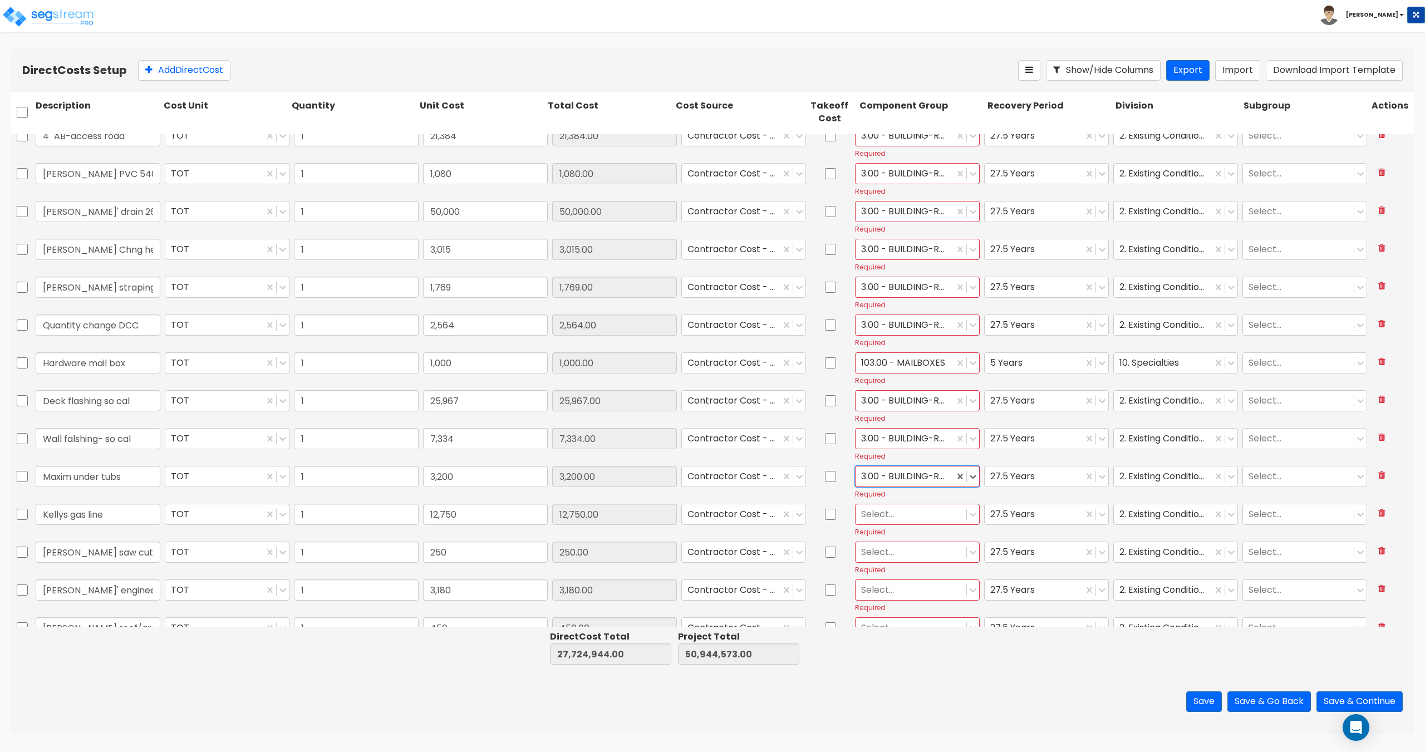
click at [889, 509] on div at bounding box center [911, 514] width 100 height 15
type input "3"
click at [885, 588] on div "3.00 - BUILDING-RELATED SITEWORK" at bounding box center [912, 598] width 124 height 31
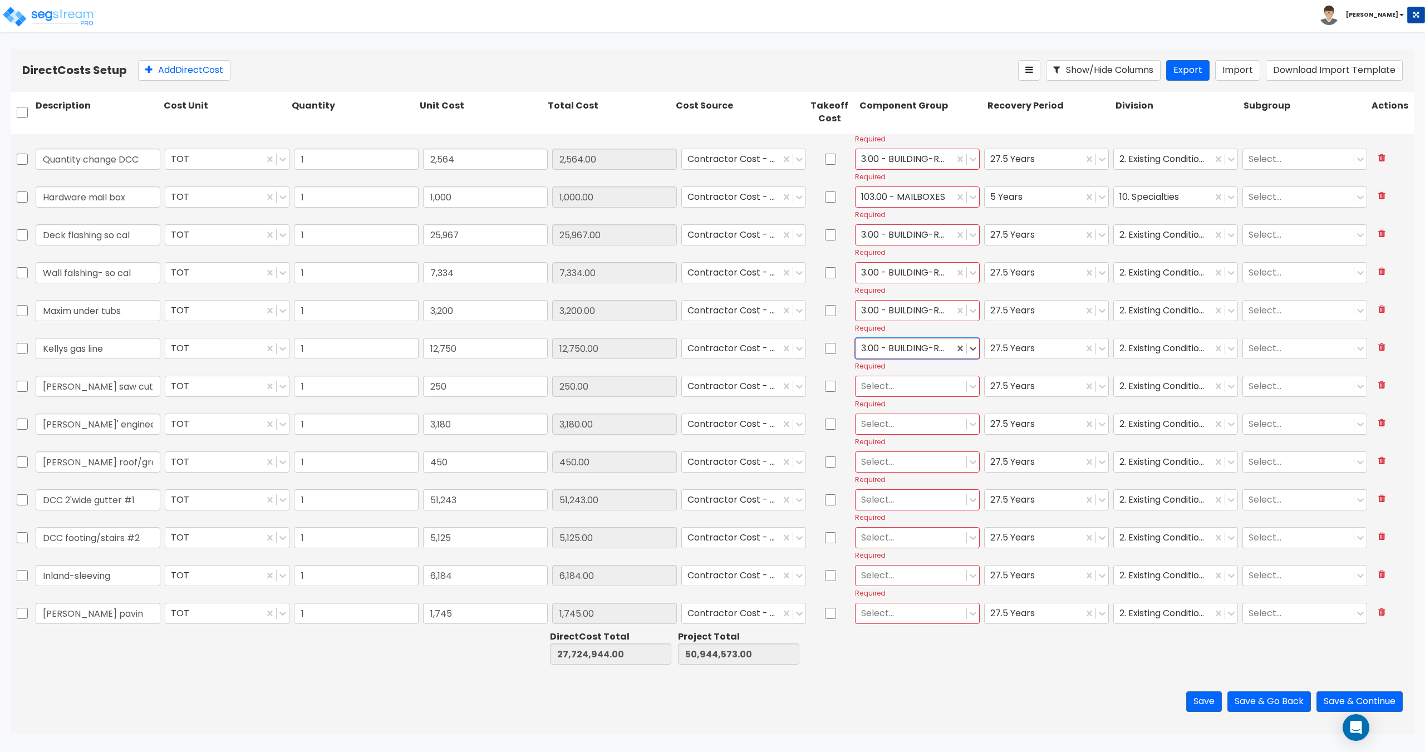
scroll to position [2060, 0]
drag, startPoint x: 889, startPoint y: 381, endPoint x: 888, endPoint y: 431, distance: 49.6
click at [889, 382] on div at bounding box center [911, 384] width 100 height 15
type input "3"
click at [894, 472] on div "3.00 - BUILDING-RELATED SITEWORK" at bounding box center [912, 469] width 124 height 31
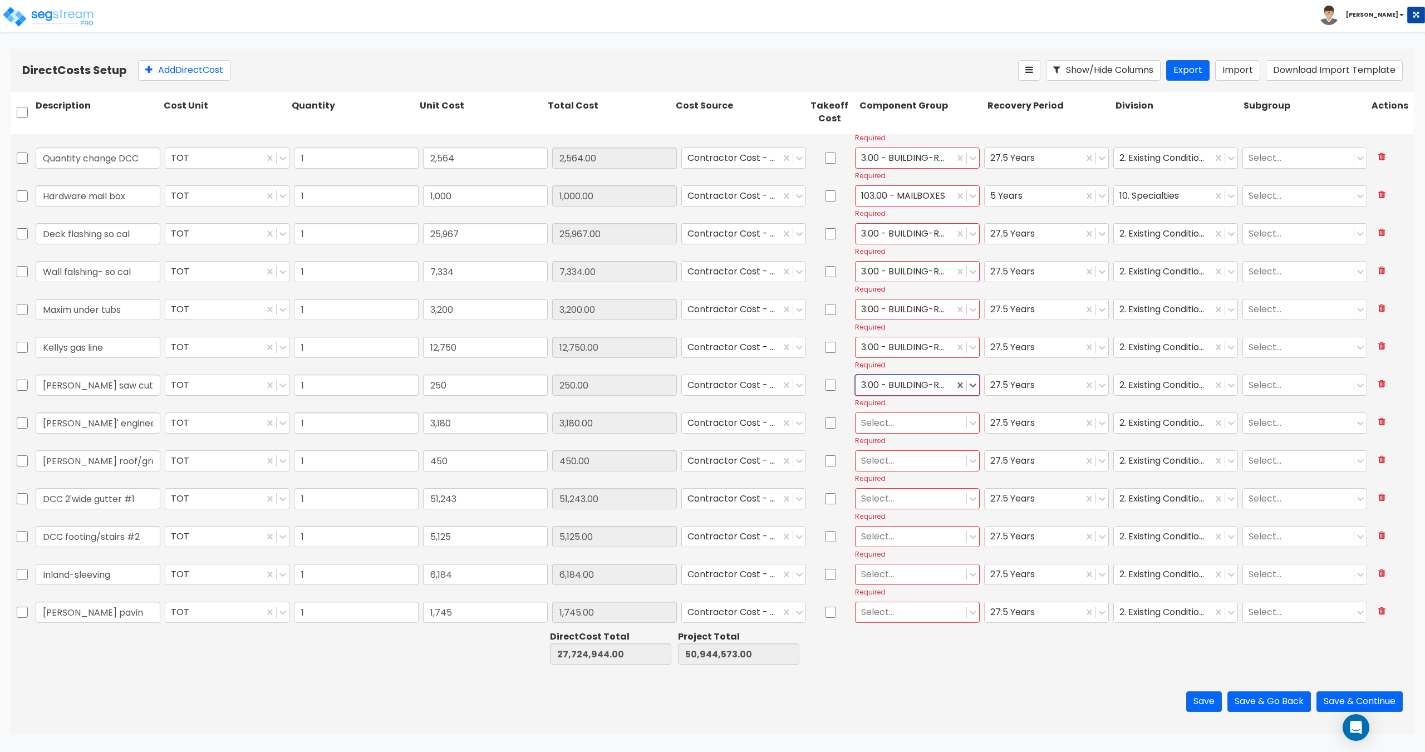
click at [891, 439] on div "Required" at bounding box center [917, 440] width 125 height 9
click at [892, 426] on div at bounding box center [911, 422] width 100 height 15
click at [889, 500] on div "3.00 - BUILDING-RELATED SITEWORK" at bounding box center [912, 507] width 124 height 31
click at [887, 466] on div at bounding box center [911, 460] width 100 height 15
click at [884, 539] on div "3.00 - BUILDING-RELATED SITEWORK" at bounding box center [912, 544] width 124 height 31
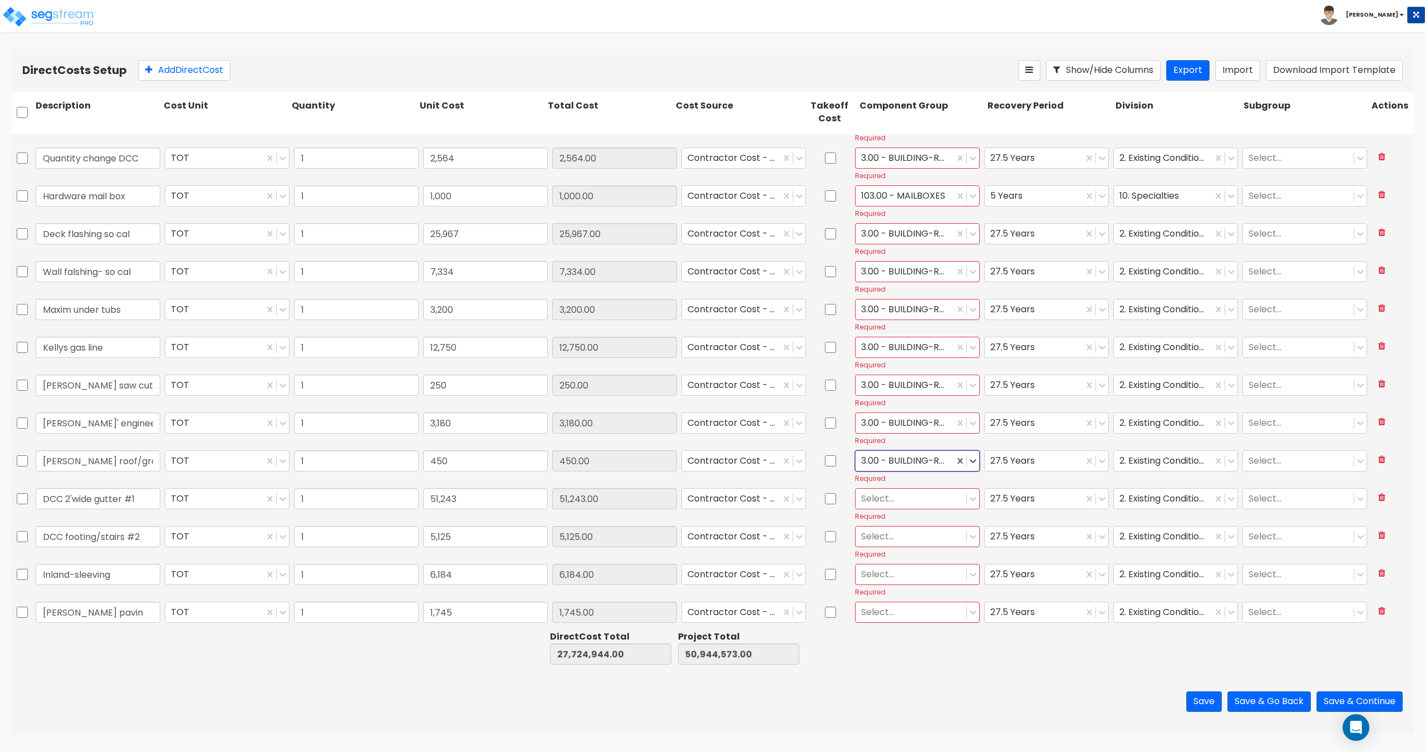
click at [886, 494] on div at bounding box center [911, 498] width 100 height 15
click at [885, 580] on div "3.00 - BUILDING-RELATED SITEWORK" at bounding box center [912, 582] width 124 height 31
click at [885, 536] on div at bounding box center [911, 536] width 100 height 15
click at [886, 616] on div "3.00 - BUILDING-RELATED SITEWORK" at bounding box center [912, 620] width 124 height 31
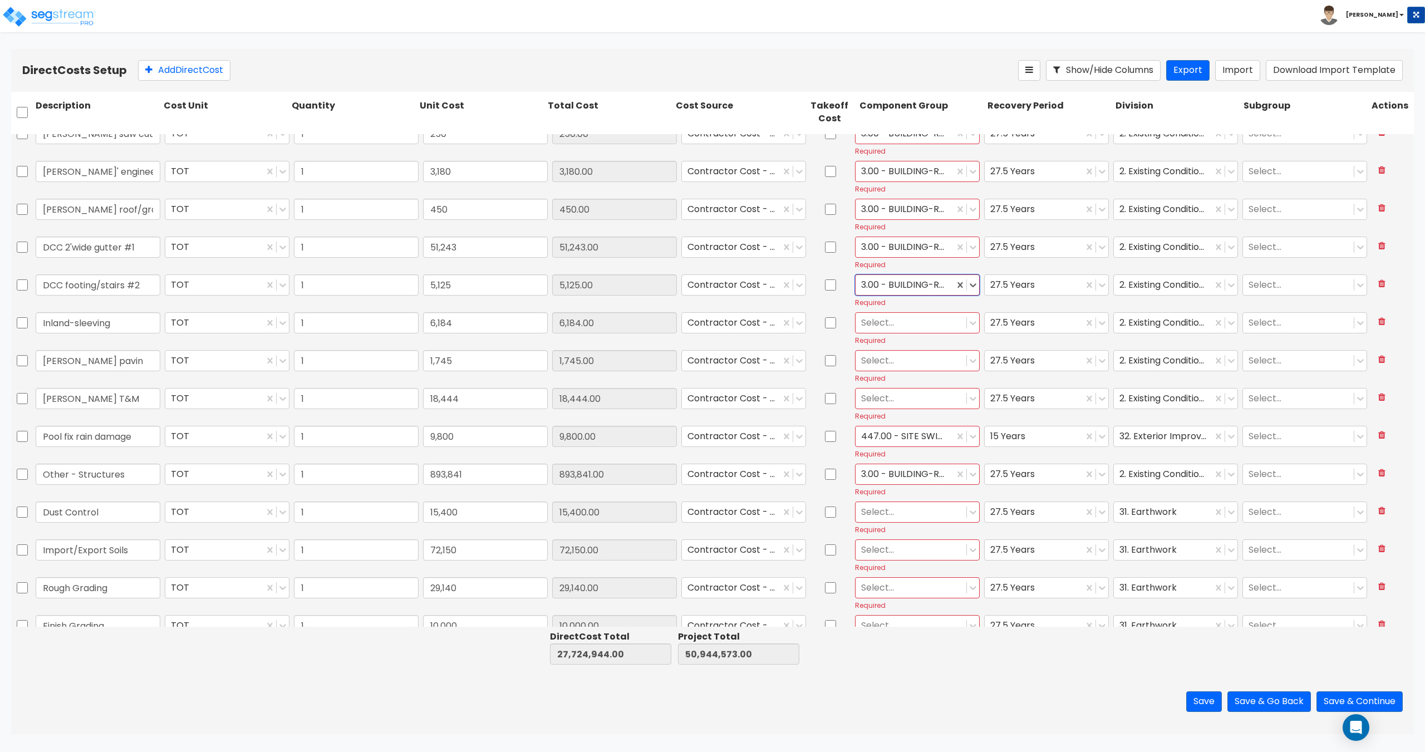
scroll to position [2338, 0]
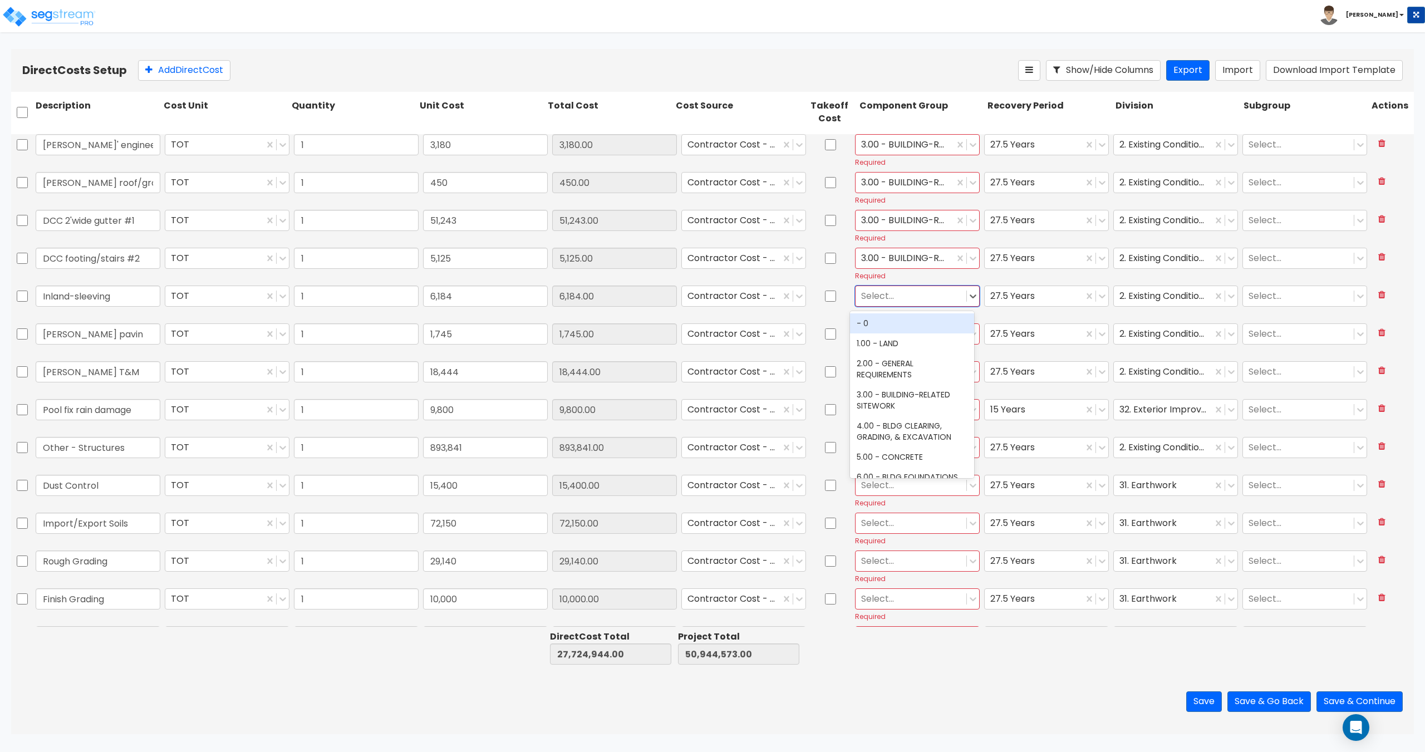
click at [904, 306] on div "Select..." at bounding box center [911, 295] width 111 height 19
click at [889, 386] on div "3.00 - BUILDING-RELATED SITEWORK" at bounding box center [912, 380] width 124 height 31
click at [888, 333] on div at bounding box center [911, 333] width 100 height 15
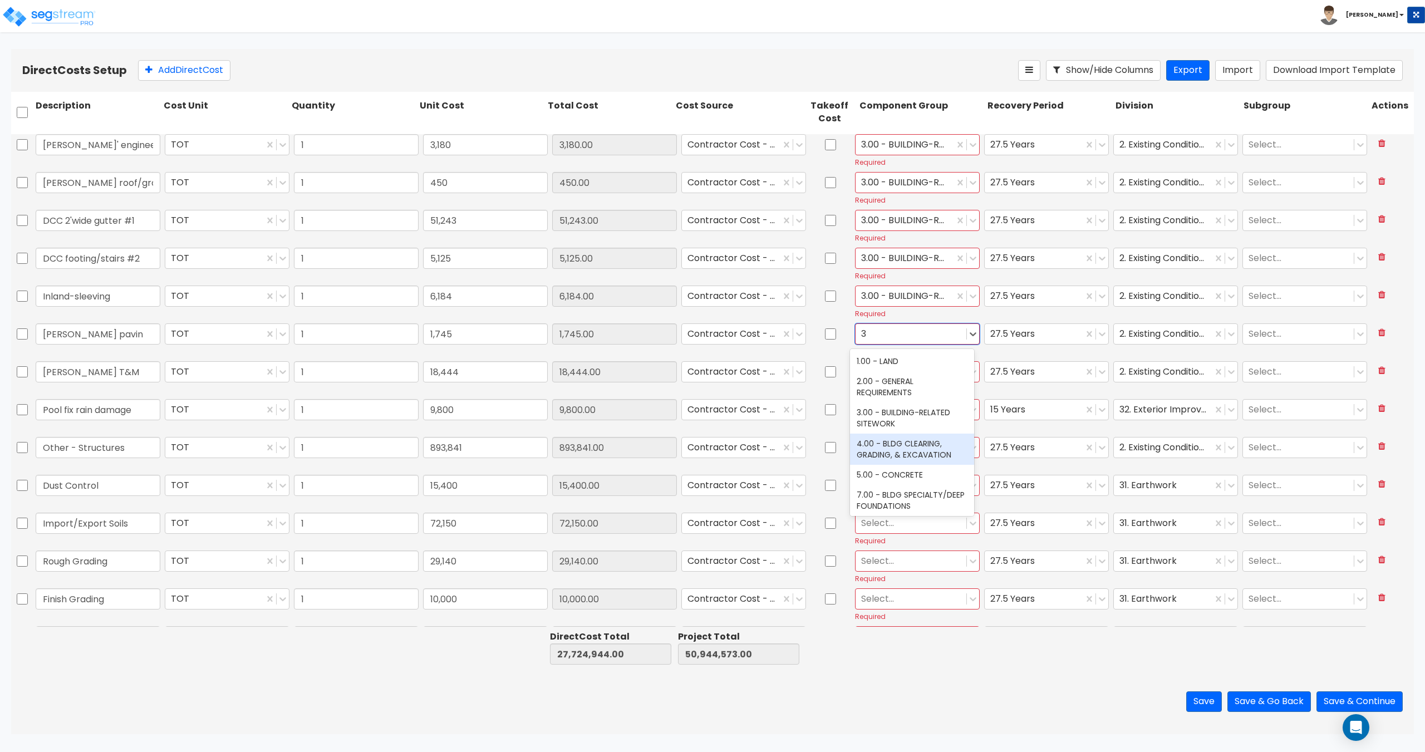
click at [885, 418] on div "3.00 - BUILDING-RELATED SITEWORK" at bounding box center [912, 418] width 124 height 31
click at [872, 374] on div at bounding box center [911, 371] width 100 height 15
click at [889, 455] on div "3.00 - BUILDING-RELATED SITEWORK" at bounding box center [912, 455] width 124 height 31
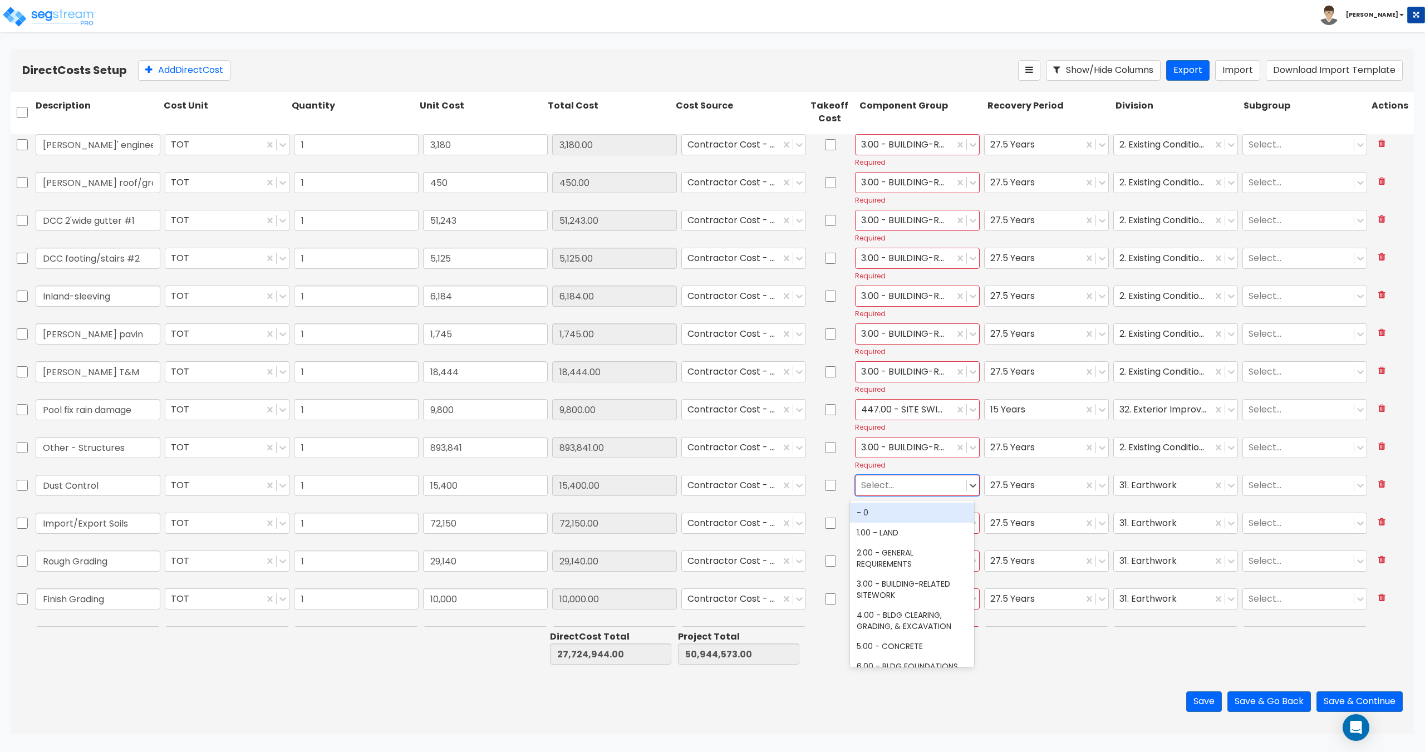
click at [890, 493] on div "Select..." at bounding box center [911, 484] width 111 height 19
click at [892, 573] on div "3.00 - BUILDING-RELATED SITEWORK" at bounding box center [912, 569] width 124 height 31
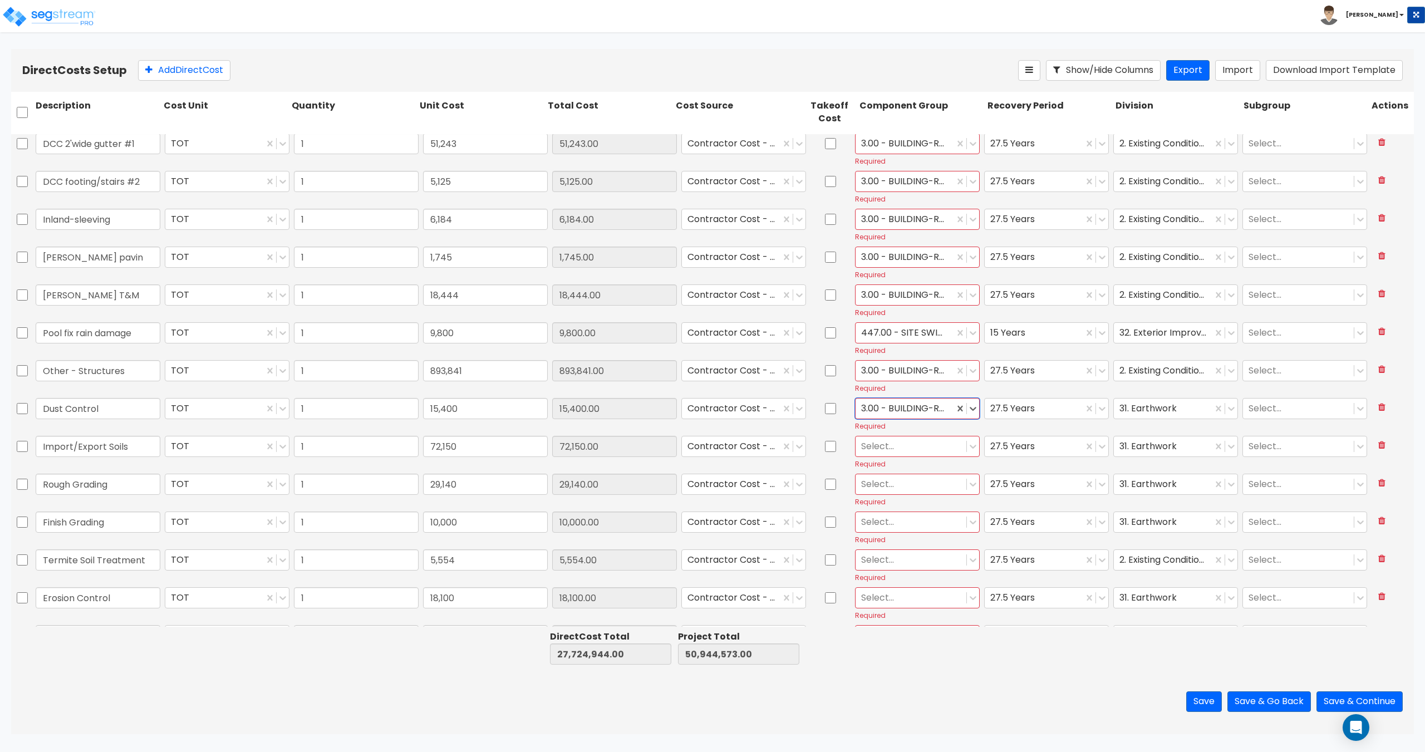
scroll to position [2450, 0]
click at [896, 371] on div at bounding box center [904, 373] width 87 height 15
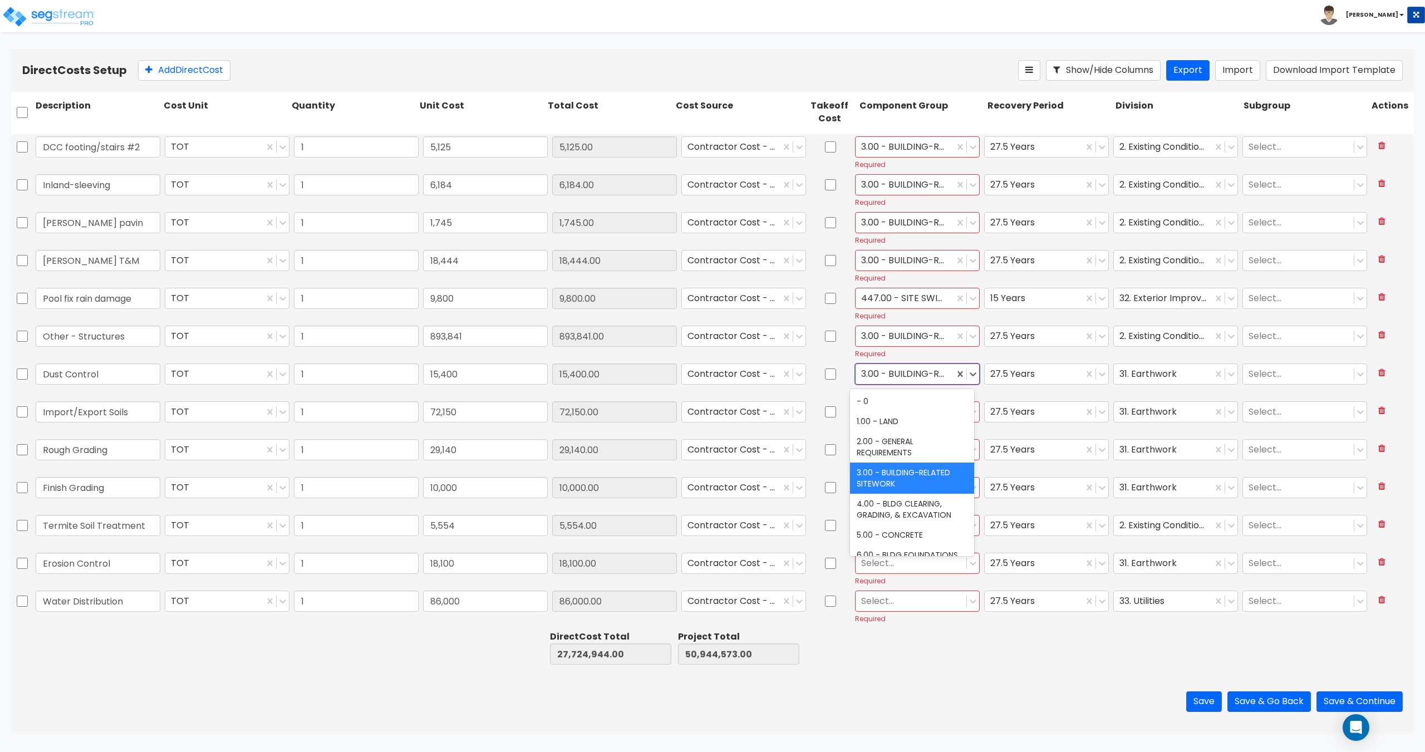
click at [896, 371] on div at bounding box center [904, 373] width 87 height 15
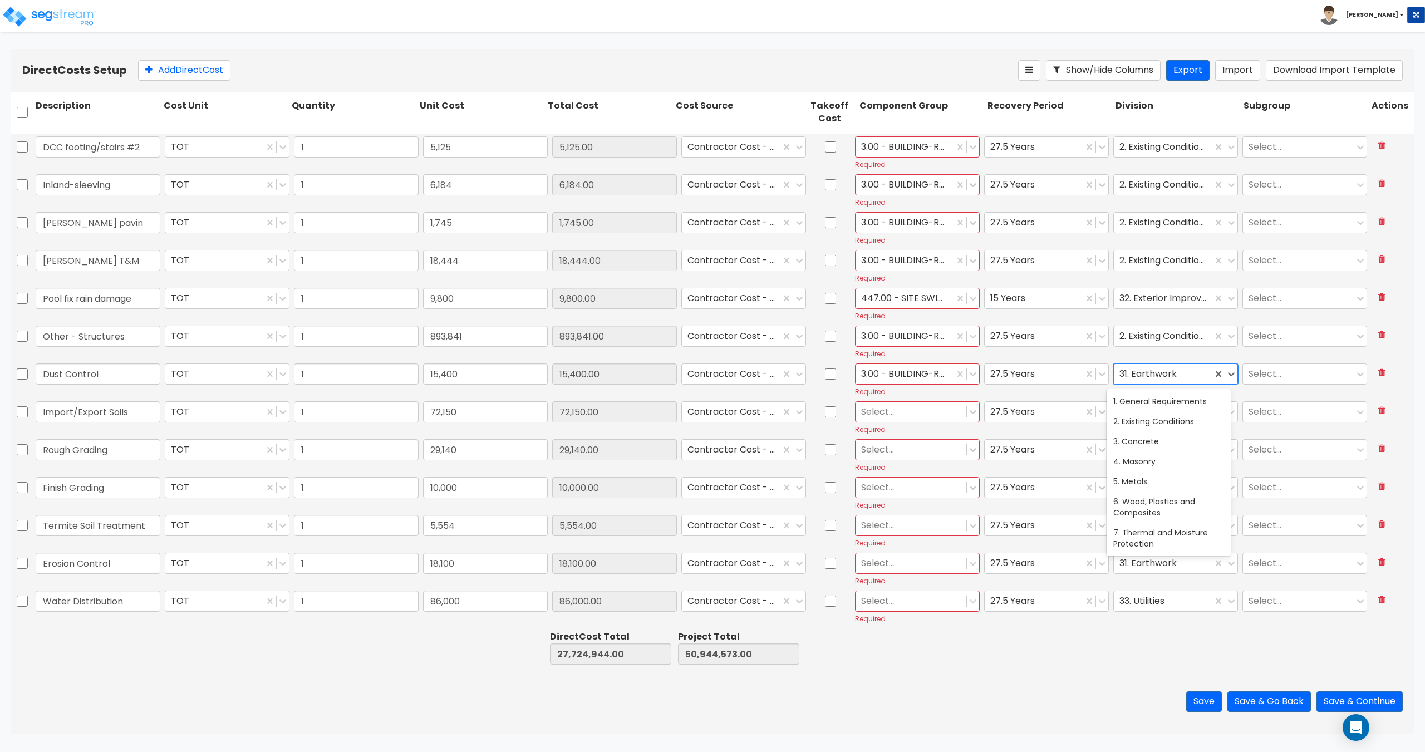
click at [1149, 373] on div at bounding box center [1163, 373] width 87 height 15
click at [1147, 374] on div at bounding box center [1163, 373] width 87 height 15
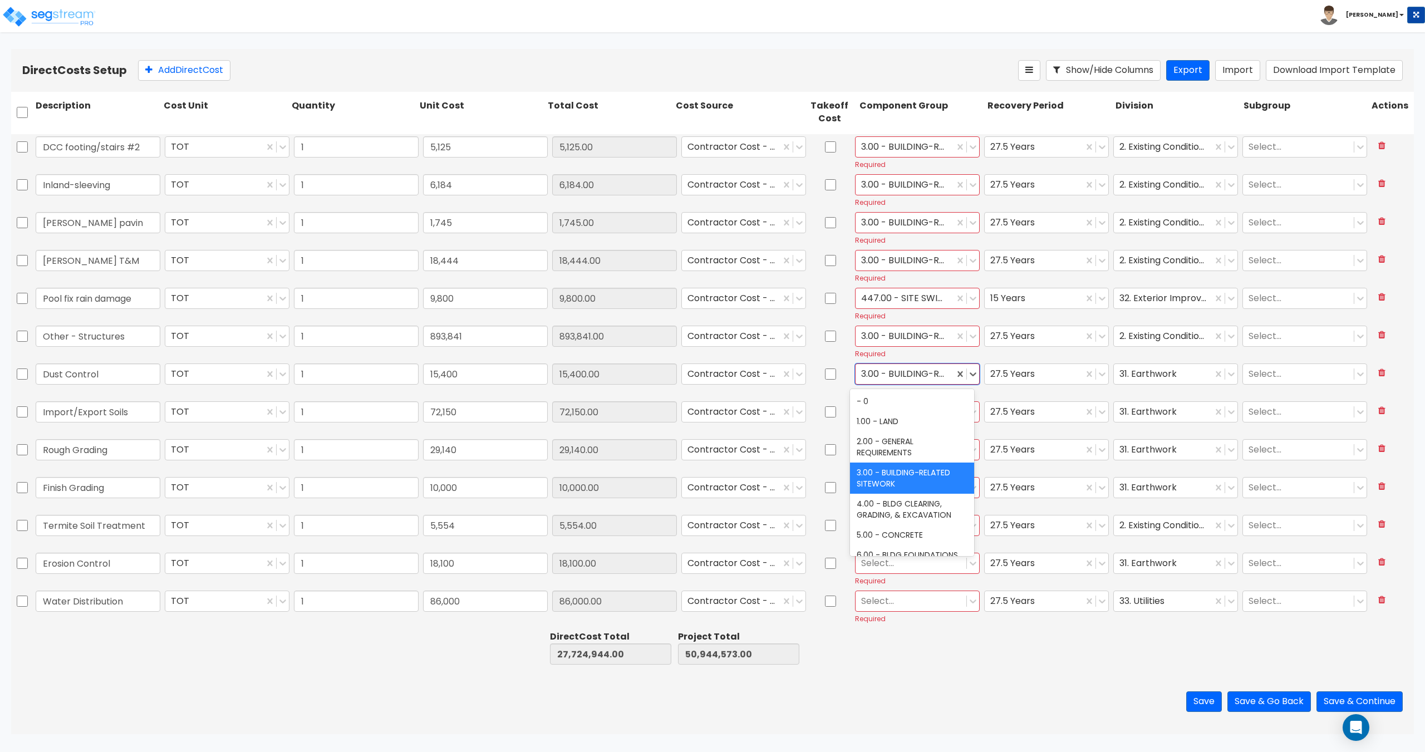
click at [894, 376] on div at bounding box center [904, 373] width 87 height 15
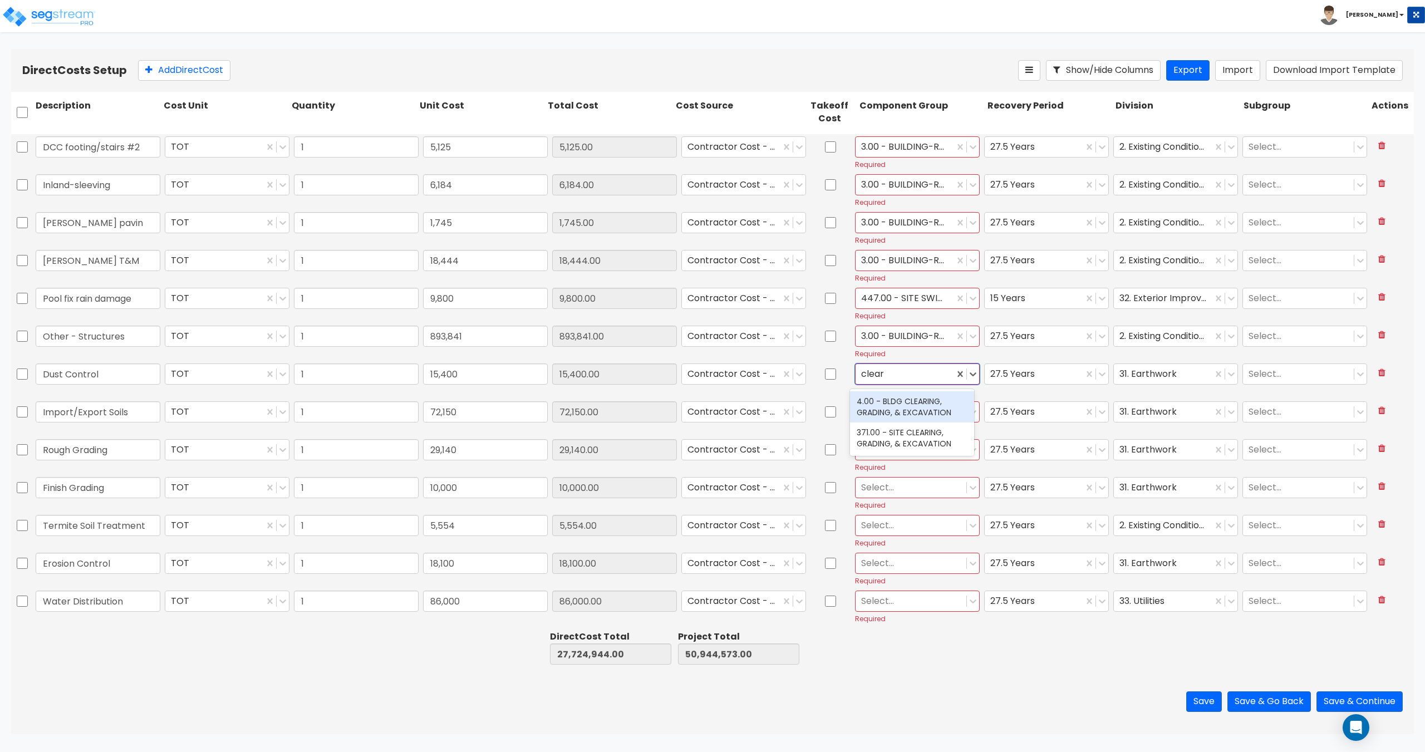
click at [895, 415] on div "4.00 - BLDG CLEARING, GRADING, & EXCAVATION" at bounding box center [912, 406] width 124 height 31
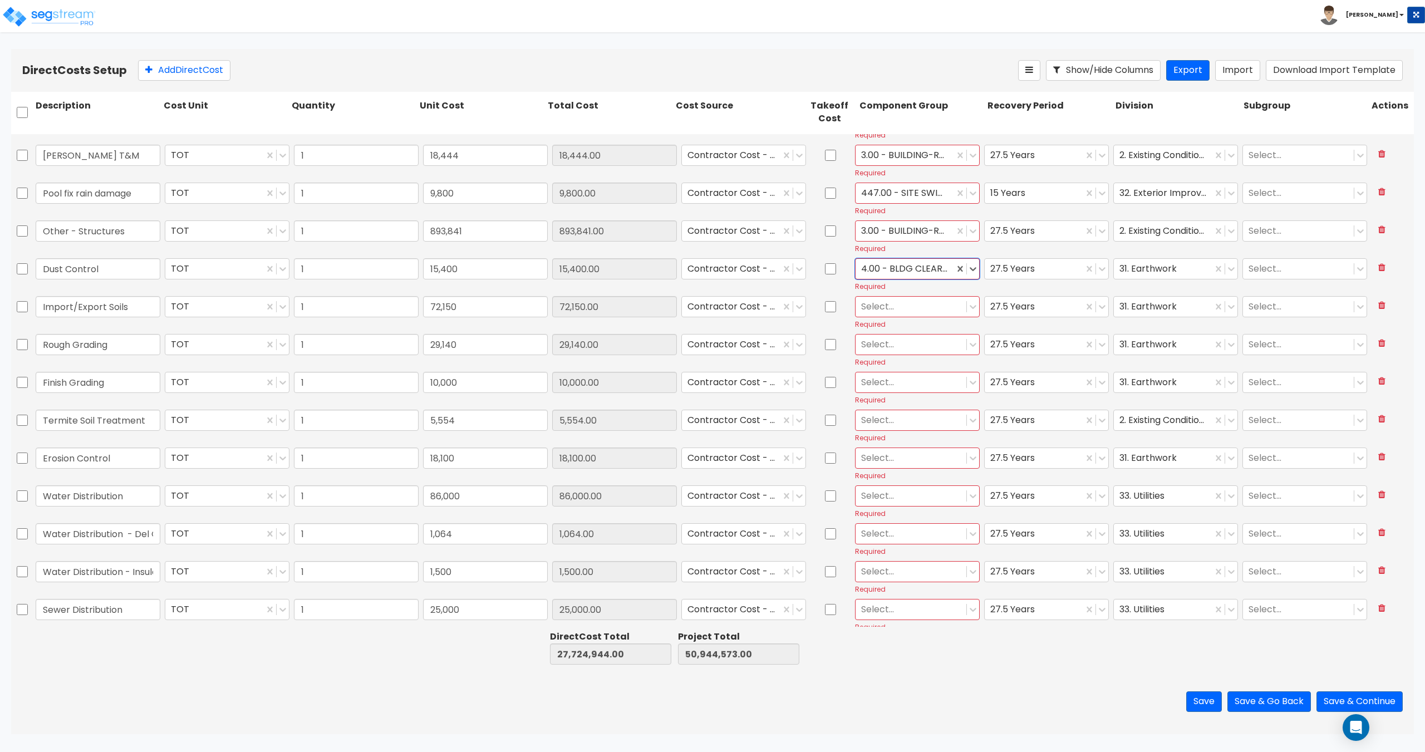
scroll to position [2561, 0]
click at [897, 297] on div at bounding box center [911, 300] width 100 height 15
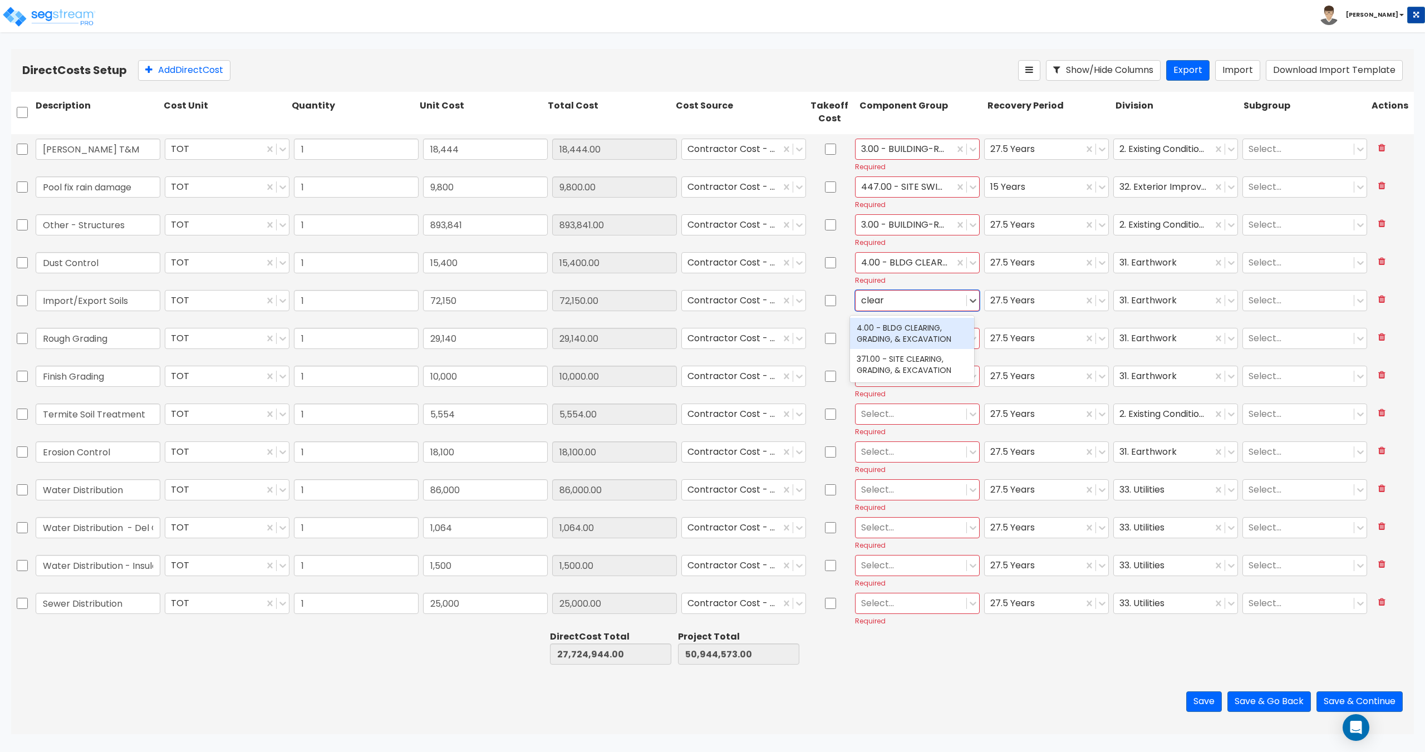
click at [898, 325] on div "4.00 - BLDG CLEARING, GRADING, & EXCAVATION" at bounding box center [912, 333] width 124 height 31
click at [878, 333] on div at bounding box center [911, 338] width 100 height 15
click at [886, 368] on div "4.00 - BLDG CLEARING, GRADING, & EXCAVATION" at bounding box center [912, 371] width 124 height 31
click at [878, 377] on div at bounding box center [911, 376] width 100 height 15
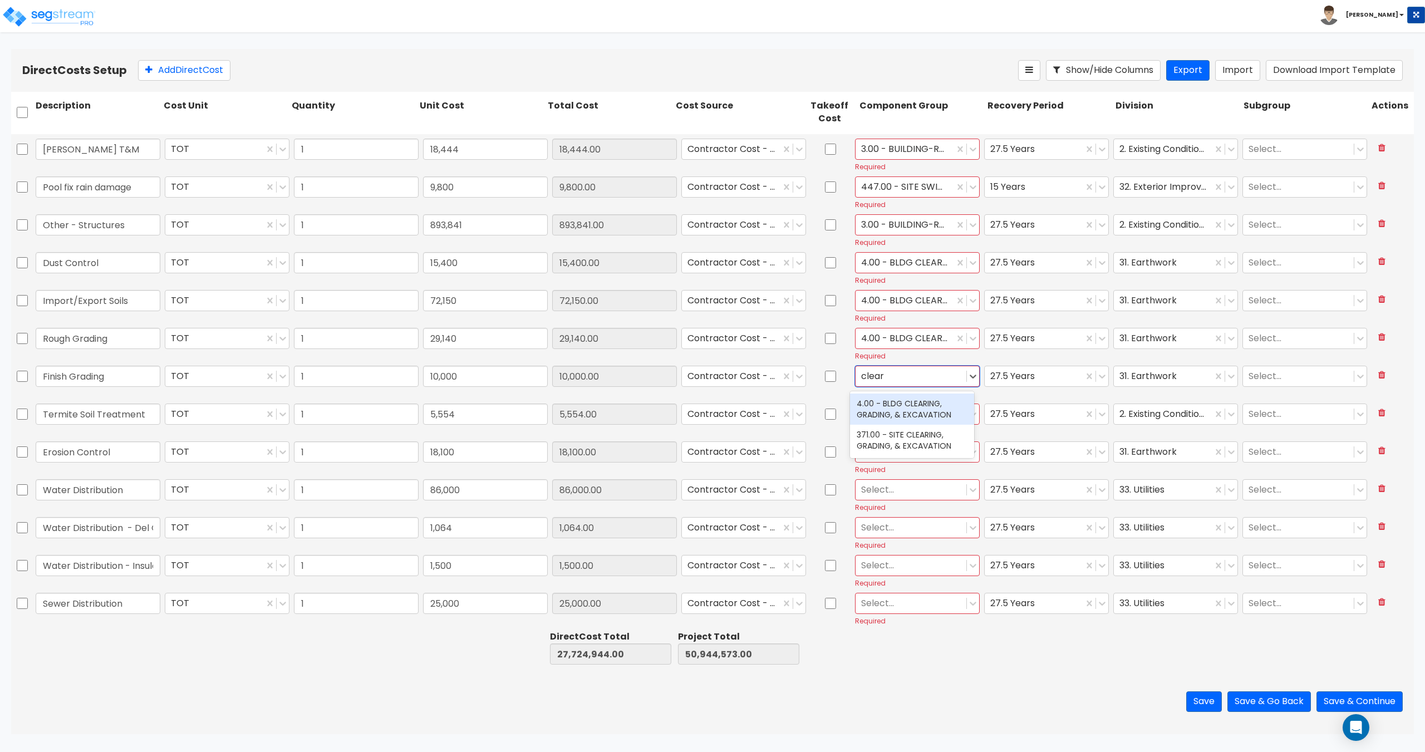
click at [888, 413] on div "4.00 - BLDG CLEARING, GRADING, & EXCAVATION" at bounding box center [912, 409] width 124 height 31
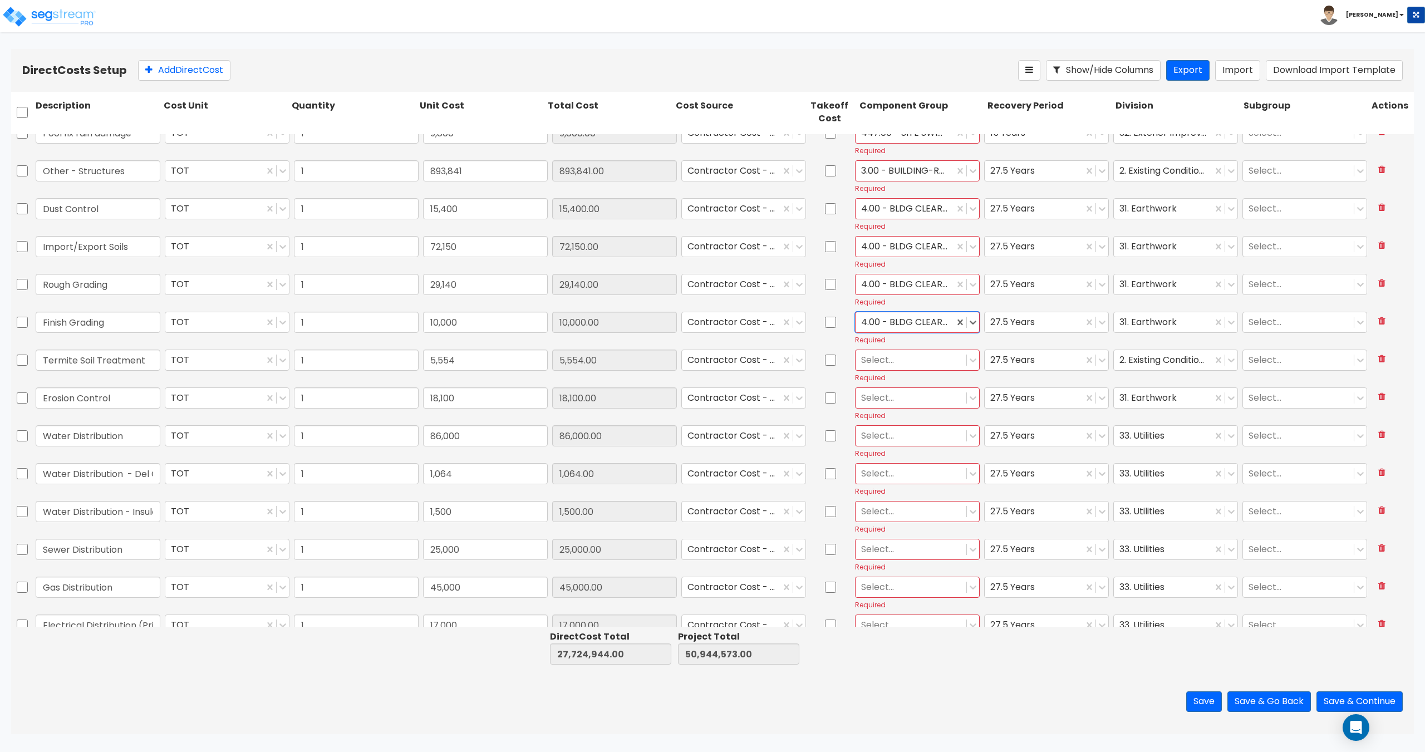
scroll to position [2617, 0]
click at [907, 360] on div at bounding box center [911, 358] width 100 height 15
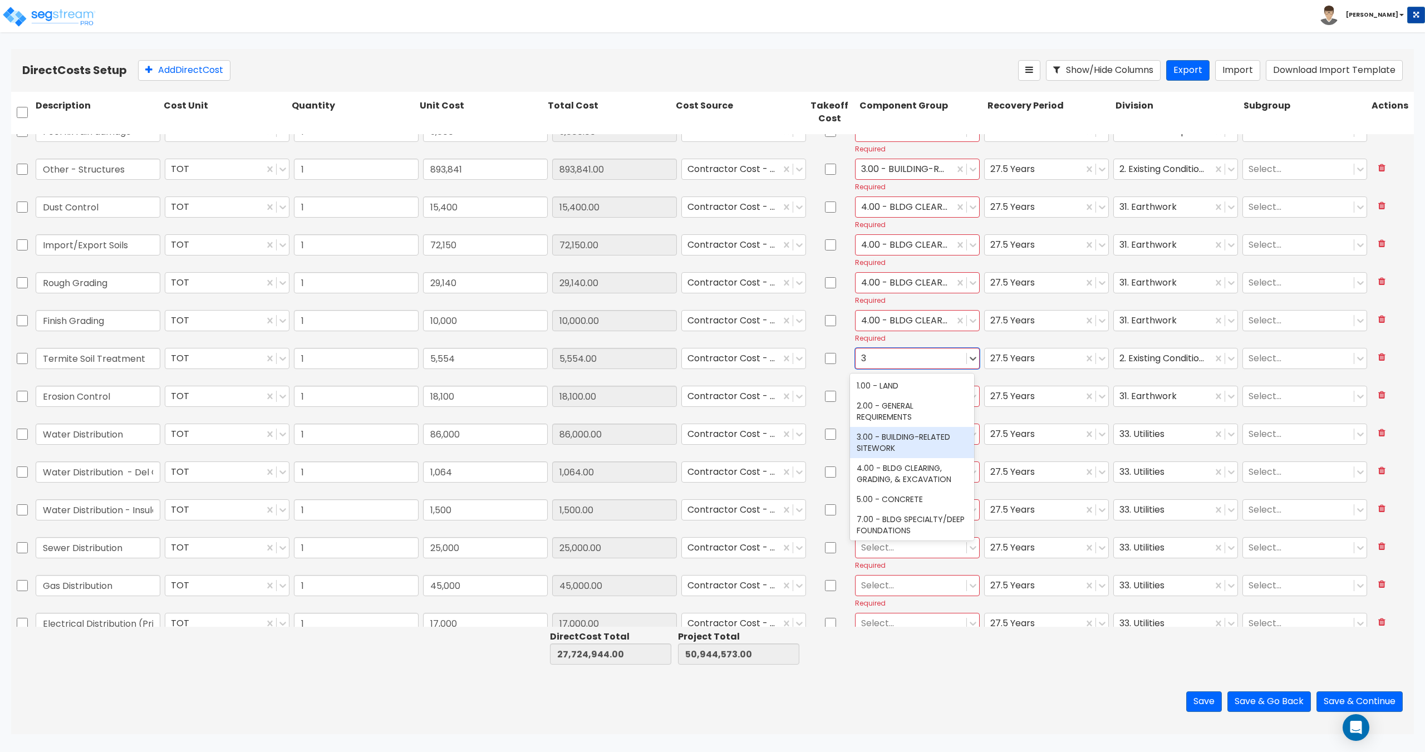
click at [902, 447] on div "3.00 - BUILDING-RELATED SITEWORK" at bounding box center [912, 442] width 124 height 31
click at [890, 391] on div at bounding box center [911, 396] width 100 height 15
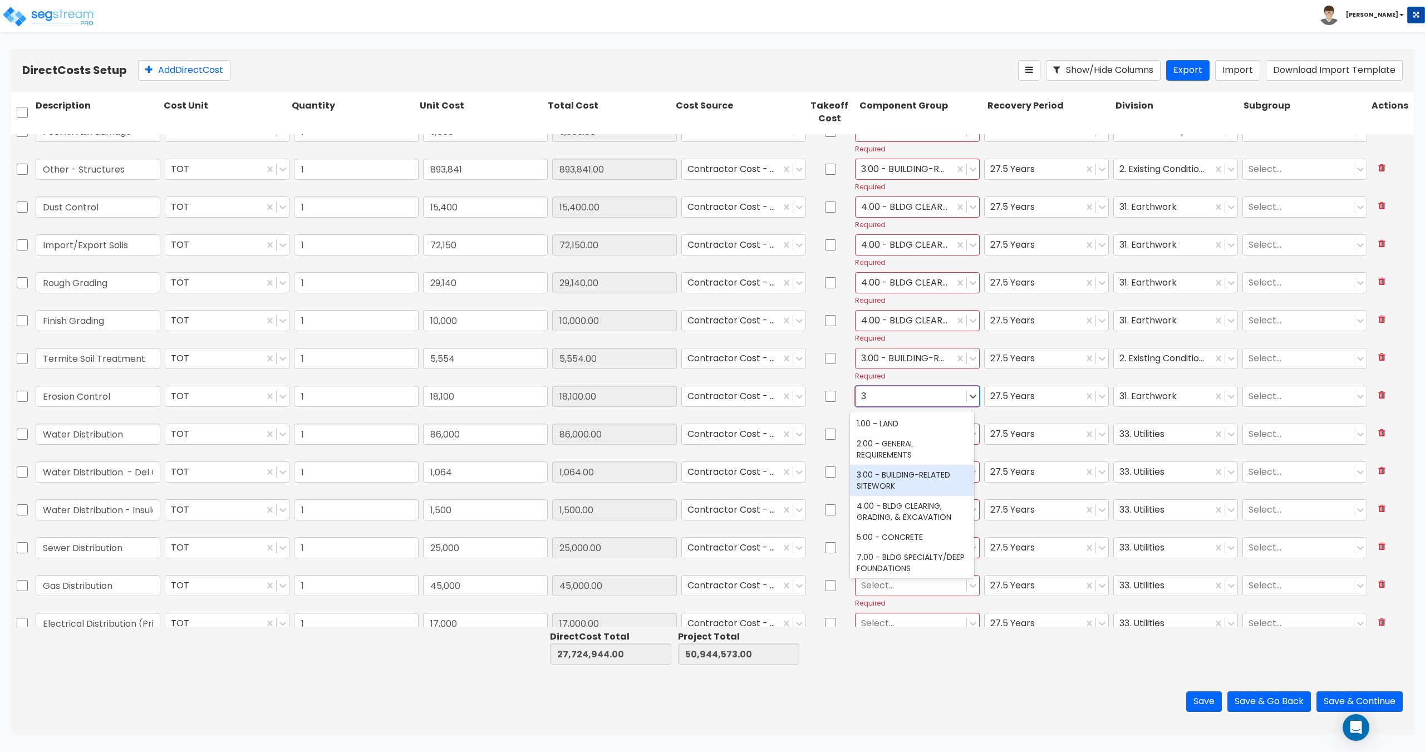
click at [887, 486] on div "3.00 - BUILDING-RELATED SITEWORK" at bounding box center [912, 480] width 124 height 31
click at [883, 428] on div at bounding box center [911, 433] width 100 height 15
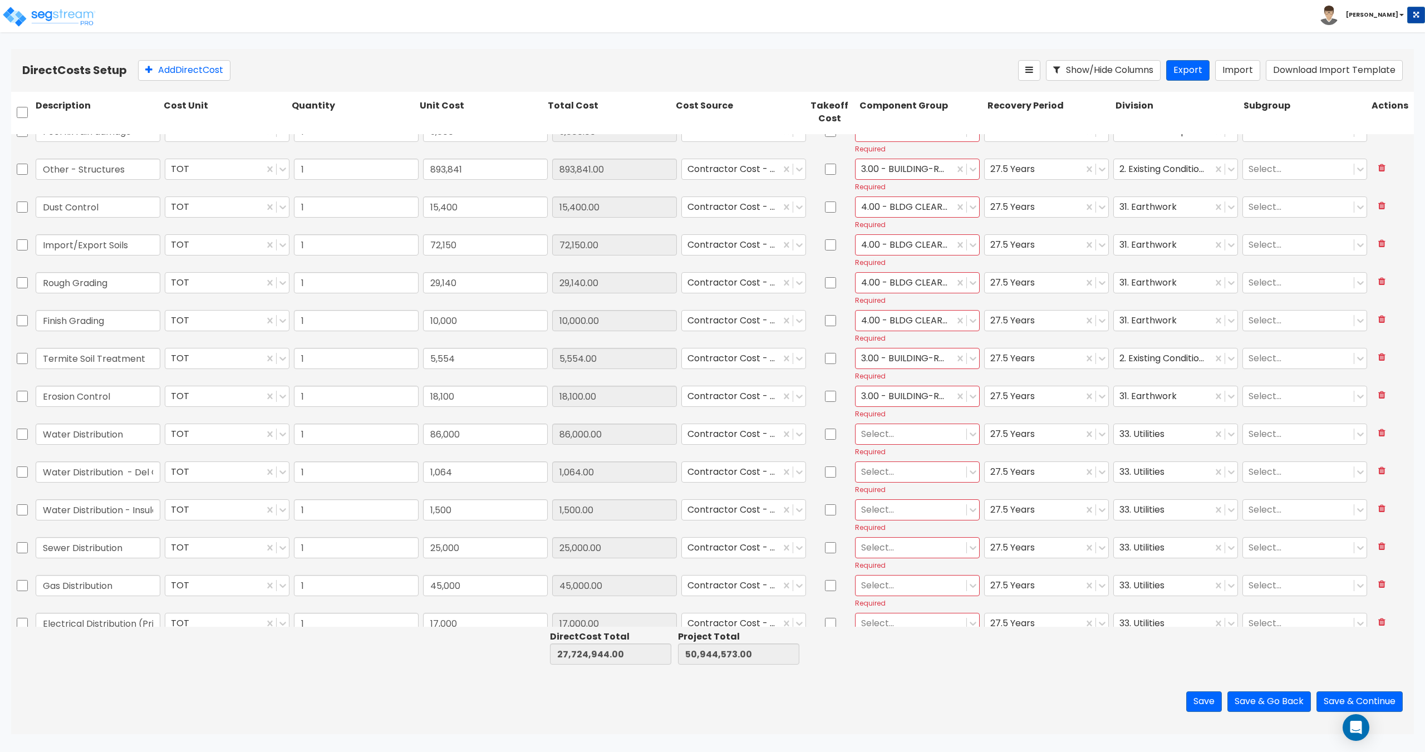
click at [517, 40] on html "Toggle navigation To Worksheet Indirect Costs Setup Direct Costs Setup Craig x" at bounding box center [712, 367] width 1425 height 734
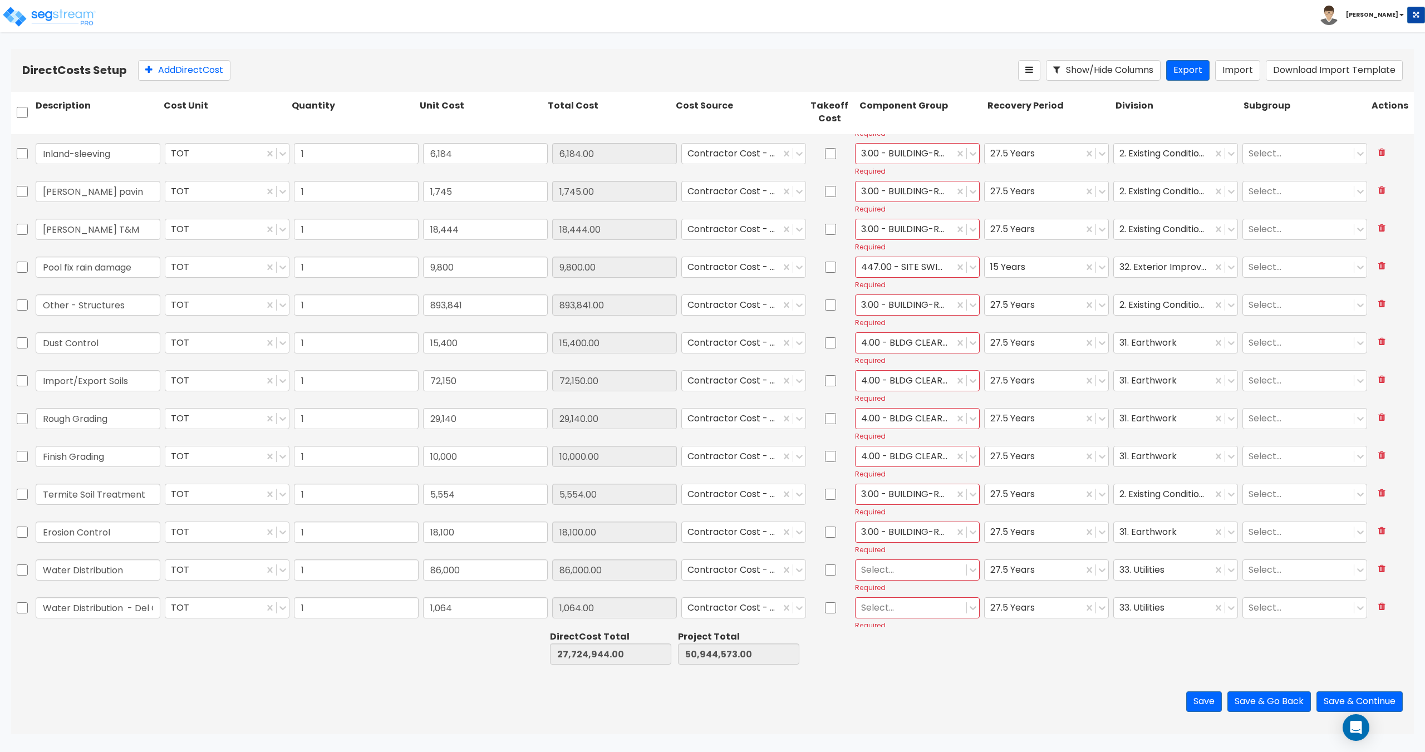
scroll to position [2450, 0]
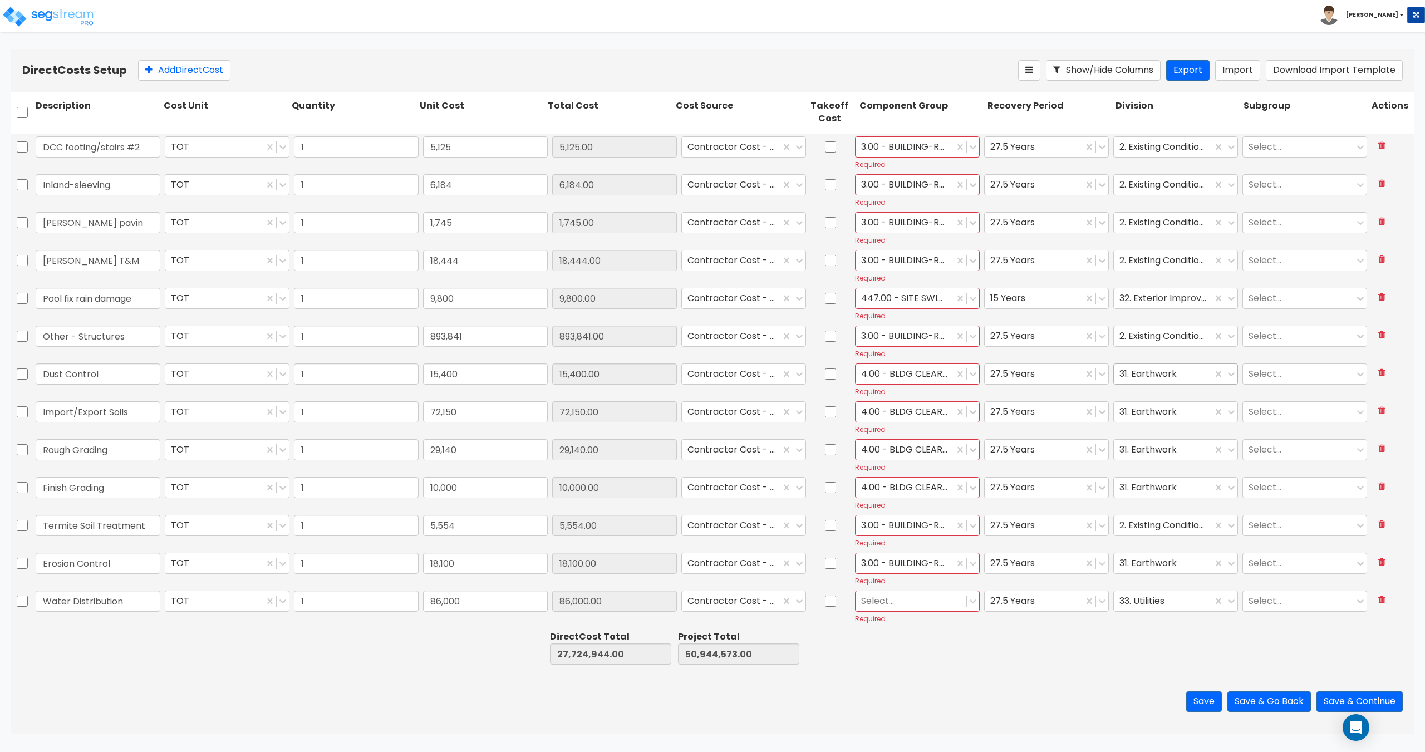
click at [1156, 373] on div at bounding box center [1163, 373] width 87 height 15
click at [1152, 426] on div "2. Existing Conditions" at bounding box center [1169, 421] width 124 height 20
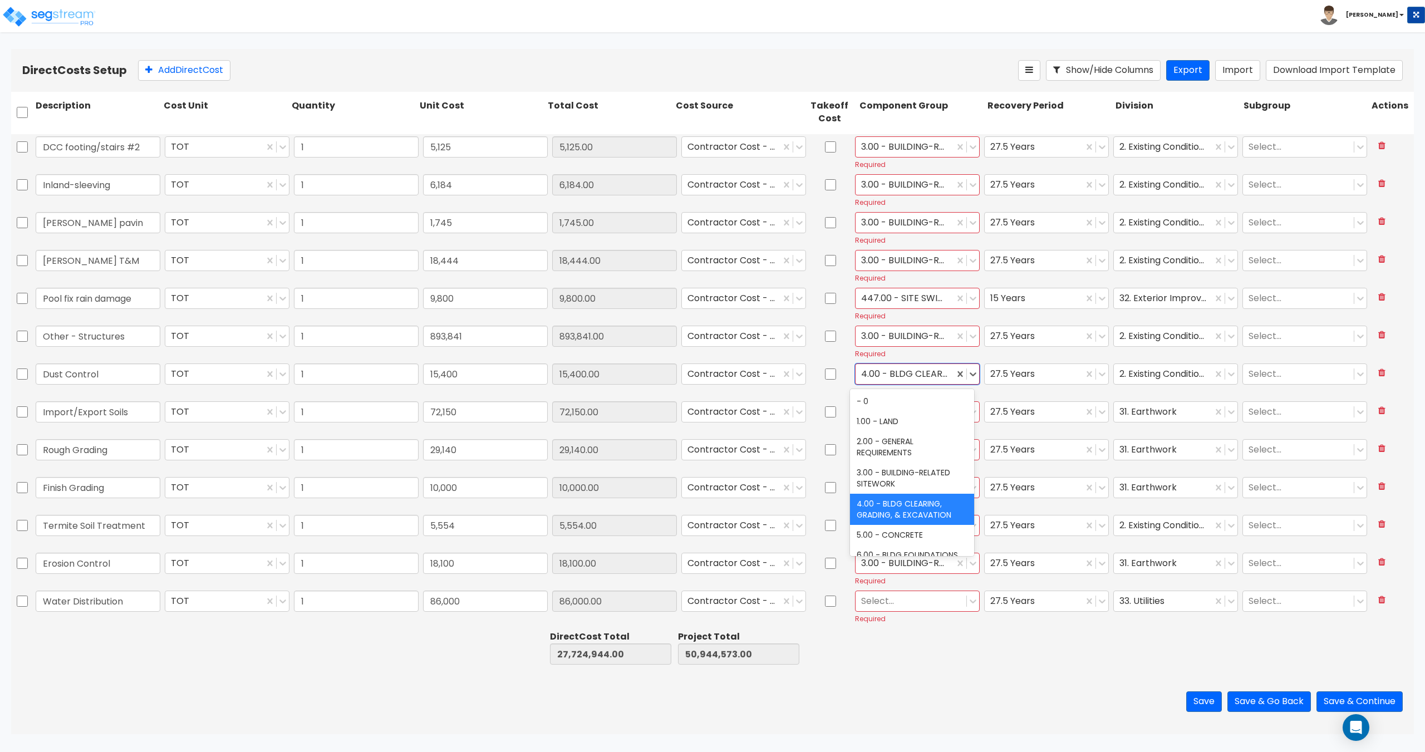
click at [910, 372] on div at bounding box center [904, 373] width 87 height 15
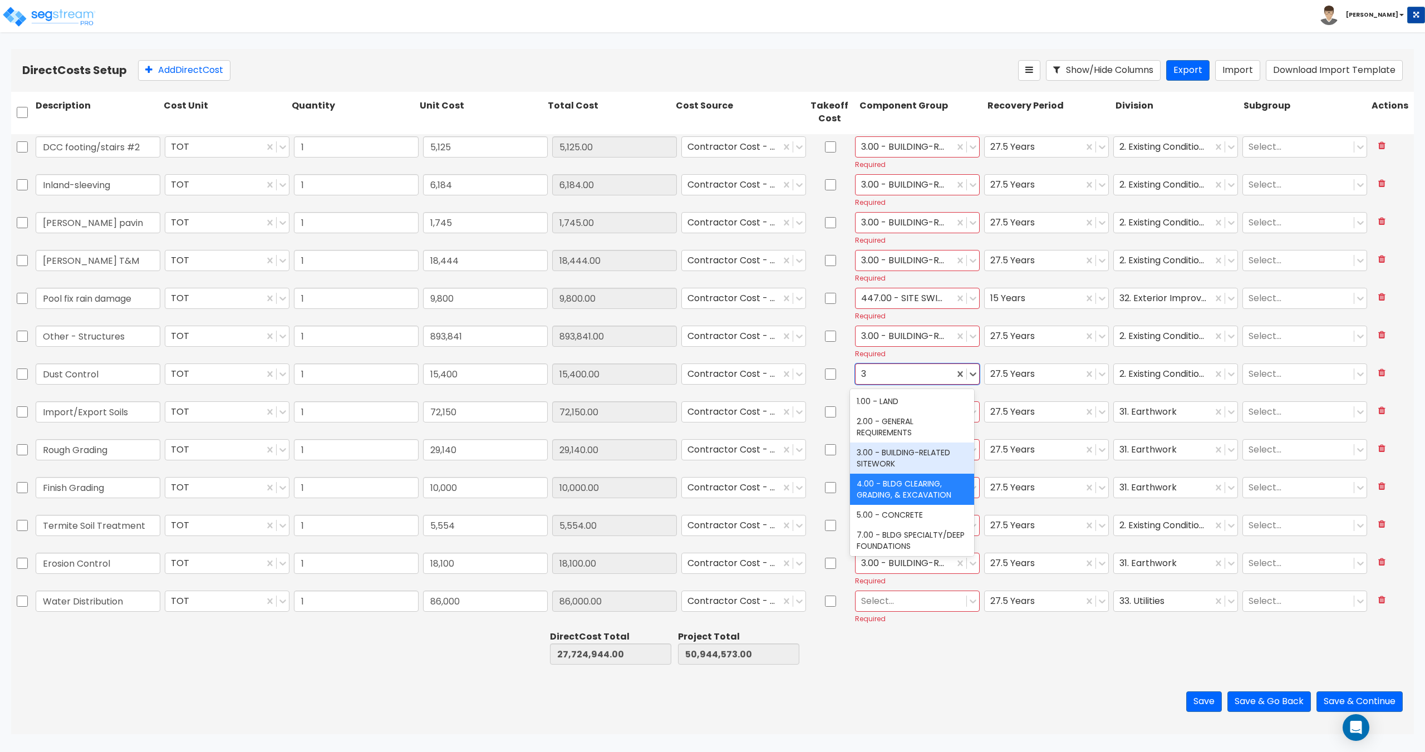
click at [897, 454] on div "3.00 - BUILDING-RELATED SITEWORK" at bounding box center [912, 458] width 124 height 31
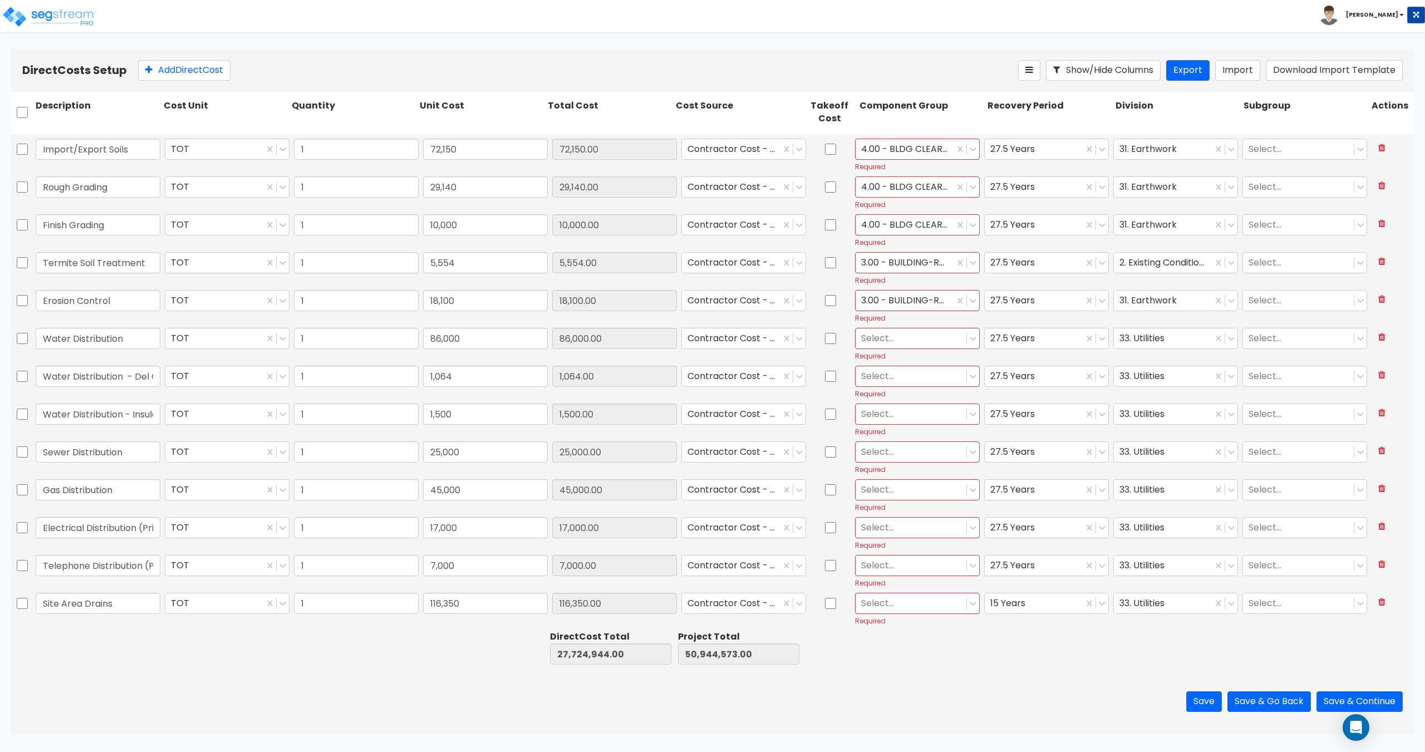
scroll to position [2728, 0]
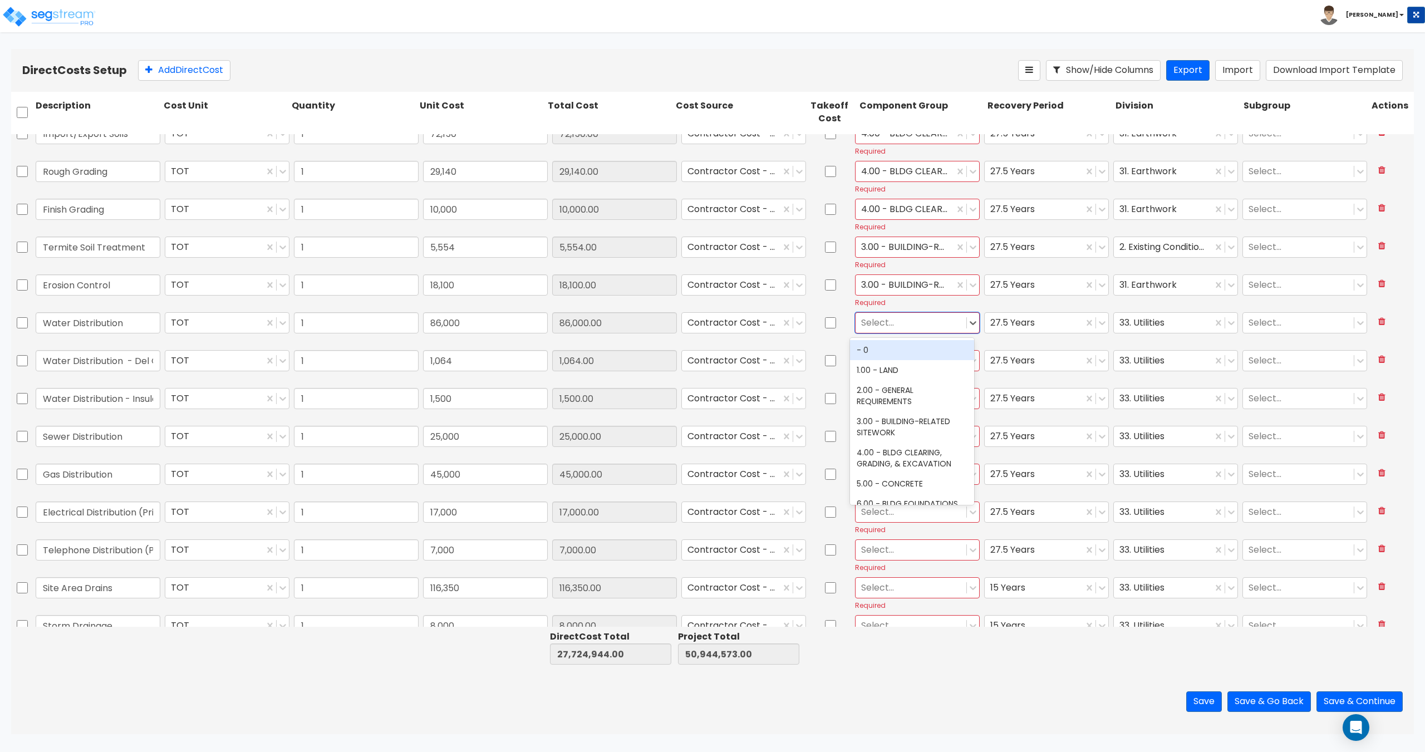
click at [886, 325] on div at bounding box center [911, 322] width 100 height 15
click at [896, 349] on div "351.00 - SITE INCOMING PLUMBING" at bounding box center [912, 355] width 124 height 31
click at [886, 362] on div at bounding box center [911, 360] width 100 height 15
click at [889, 389] on div "351.00 - SITE INCOMING PLUMBING" at bounding box center [912, 393] width 124 height 31
click at [885, 399] on div at bounding box center [911, 398] width 100 height 15
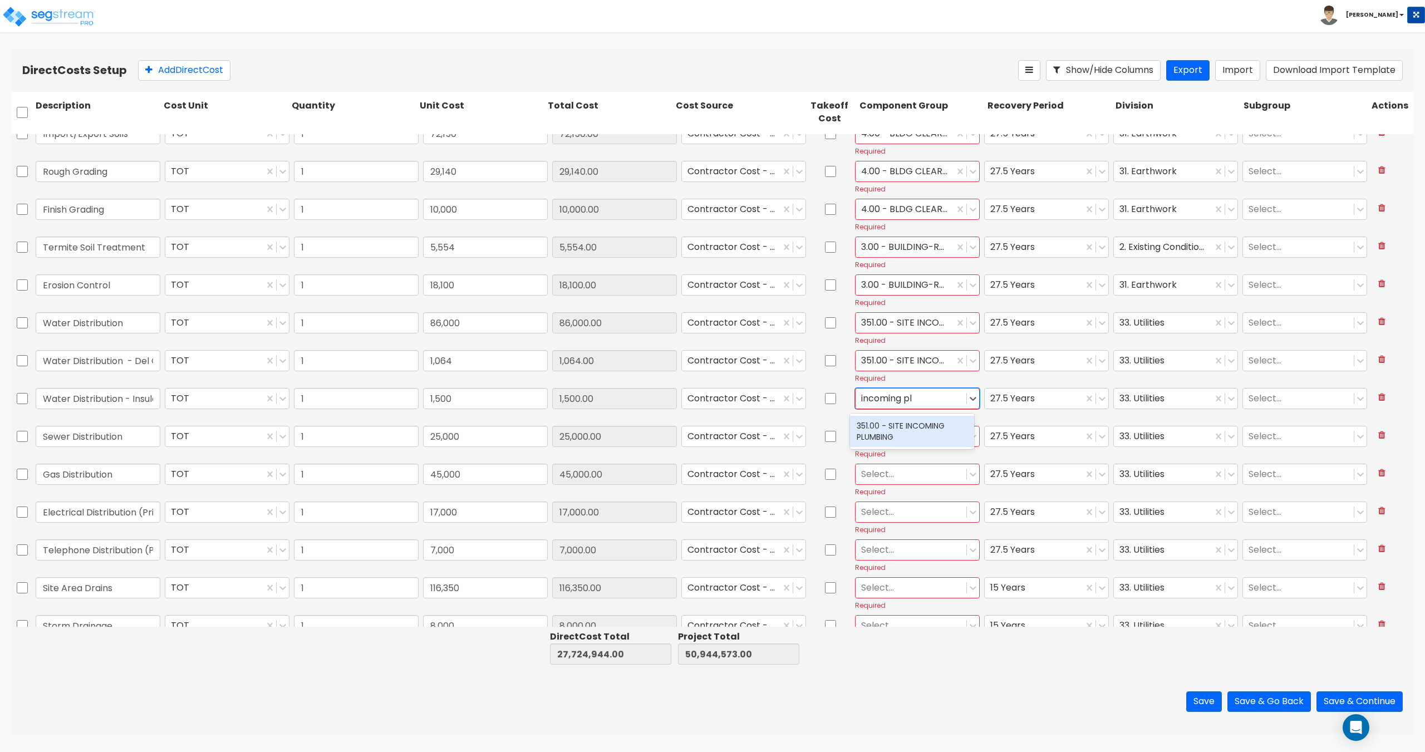
click at [890, 433] on div "351.00 - SITE INCOMING PLUMBING" at bounding box center [912, 431] width 124 height 31
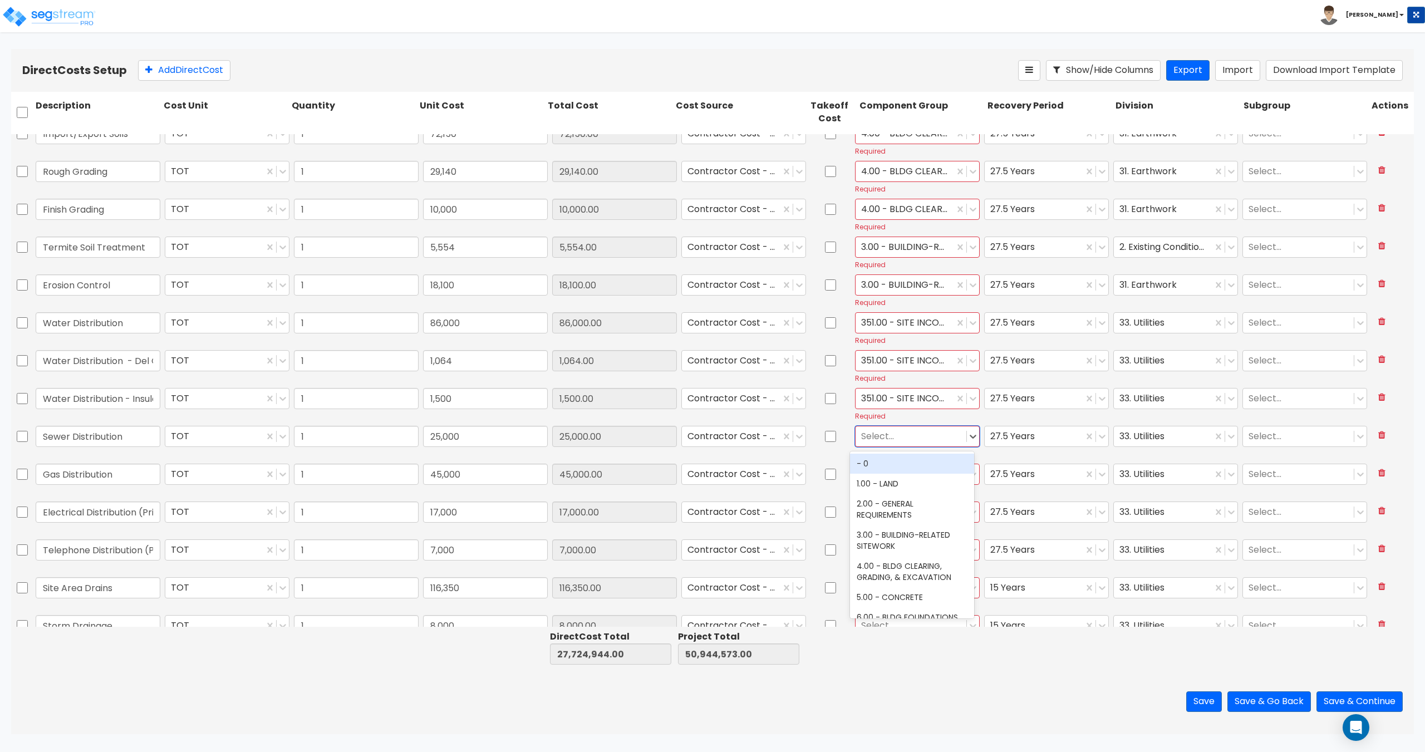
click at [883, 434] on div at bounding box center [911, 436] width 100 height 15
click at [889, 473] on div "351.00 - SITE INCOMING PLUMBING" at bounding box center [912, 469] width 124 height 31
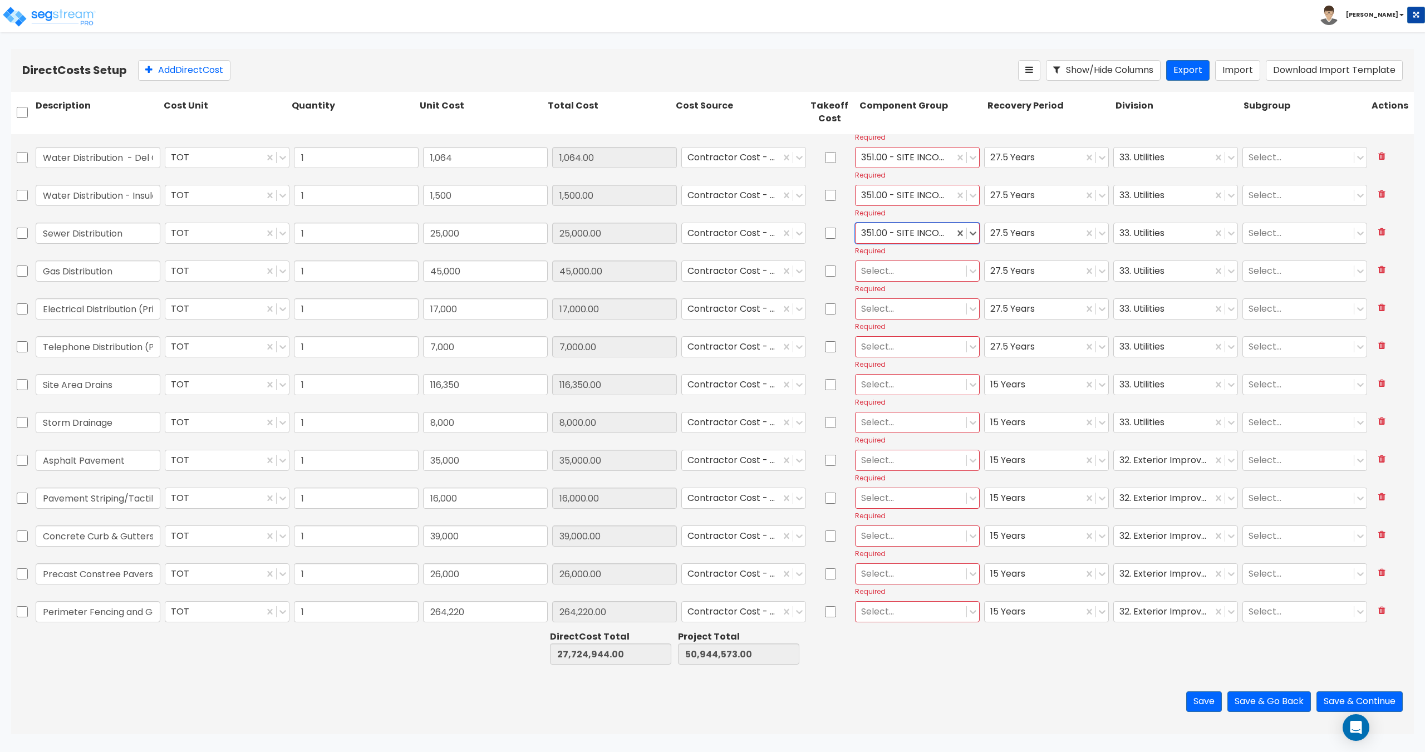
scroll to position [2951, 0]
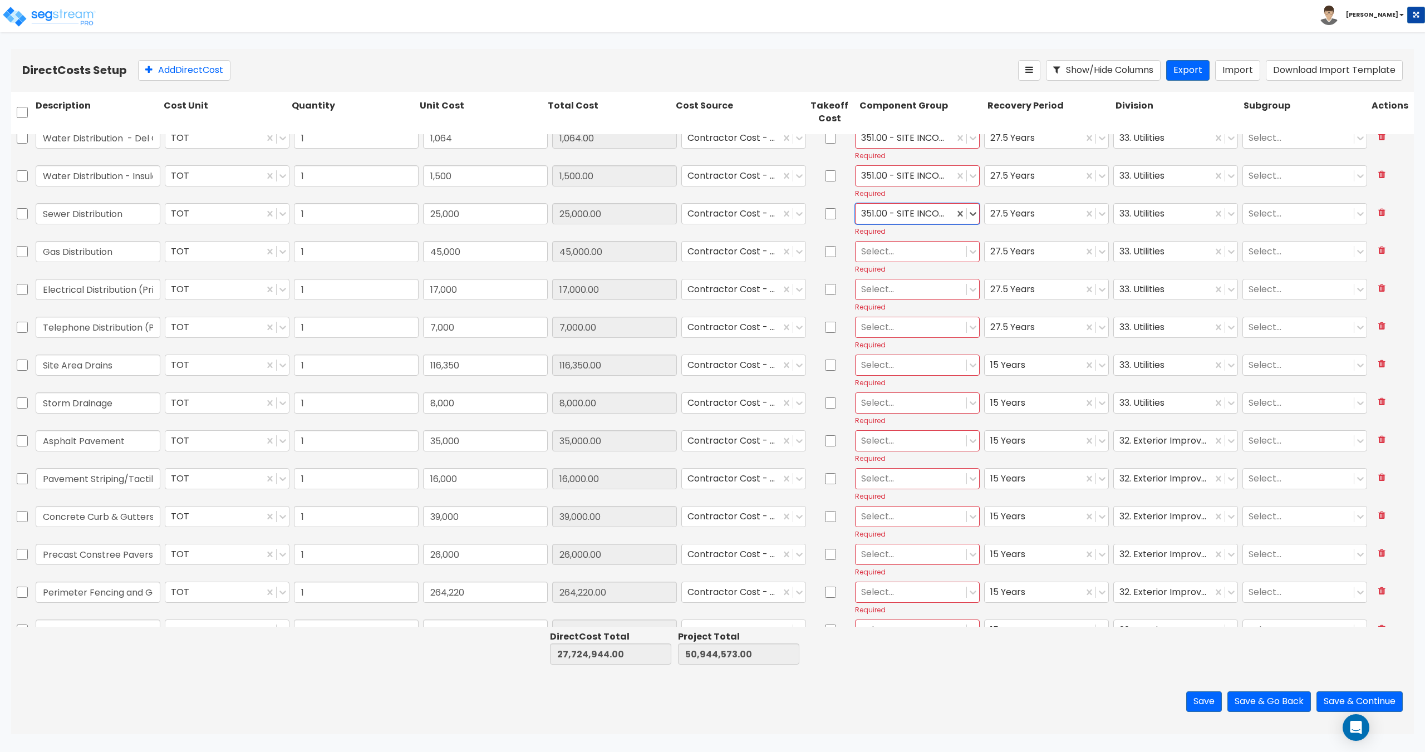
click at [880, 255] on div at bounding box center [911, 251] width 100 height 15
click at [896, 273] on div "352.00 - SITE INCOMING GAS" at bounding box center [912, 279] width 124 height 20
click at [890, 291] on div at bounding box center [911, 289] width 100 height 15
click at [876, 333] on div "353.00 - SITE INCOMING ELECTRICAL" at bounding box center [912, 322] width 124 height 31
click at [878, 332] on div at bounding box center [911, 327] width 100 height 15
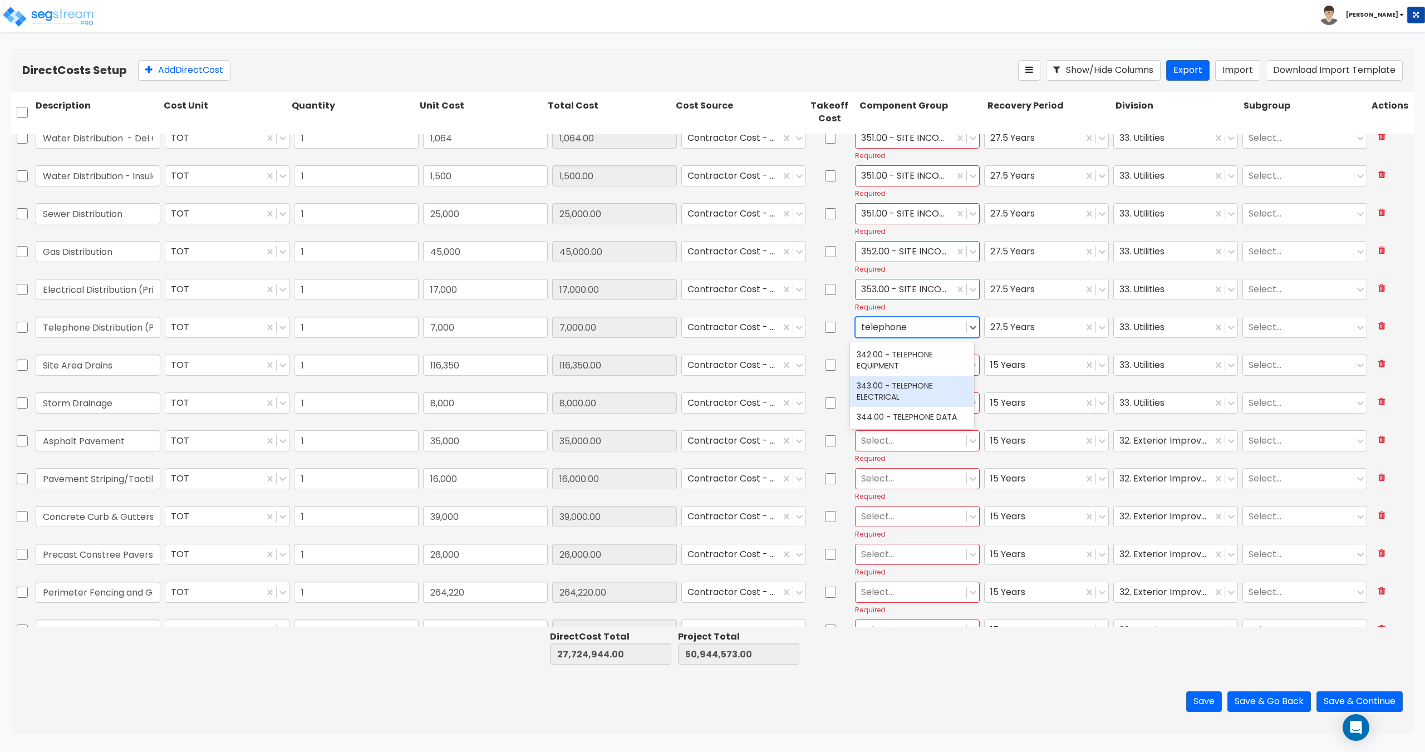
click at [885, 395] on div "343.00 - TELEPHONE ELECTRICAL" at bounding box center [912, 391] width 124 height 31
click at [902, 360] on div at bounding box center [911, 364] width 100 height 15
click at [893, 396] on div "446.00 - SITE STORM DRAINAGE" at bounding box center [912, 397] width 124 height 31
click at [891, 405] on div at bounding box center [911, 402] width 100 height 15
click at [887, 435] on div "446.00 - SITE STORM DRAINAGE" at bounding box center [912, 435] width 124 height 31
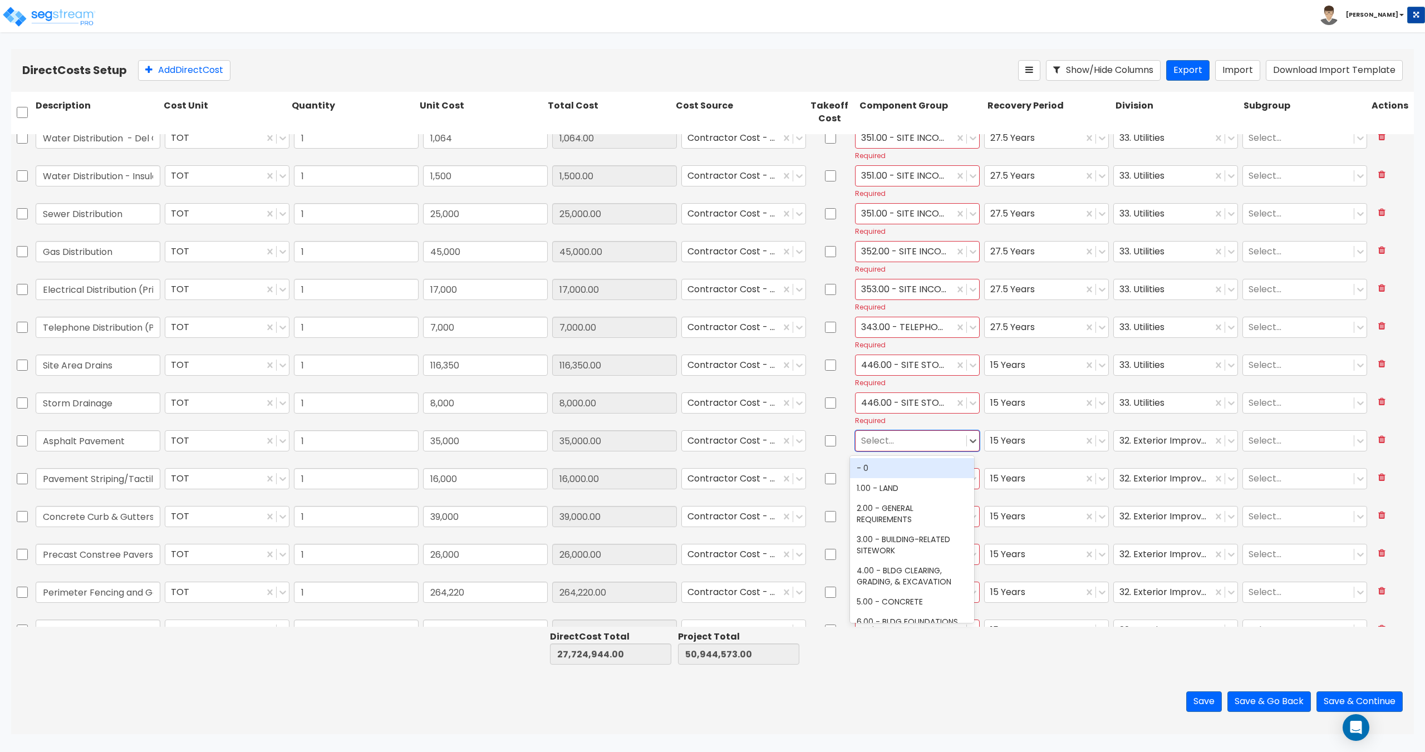
click at [880, 440] on div at bounding box center [911, 440] width 100 height 15
click at [921, 534] on div "361.00 - SITE ASPHALT PAVING" at bounding box center [912, 536] width 124 height 31
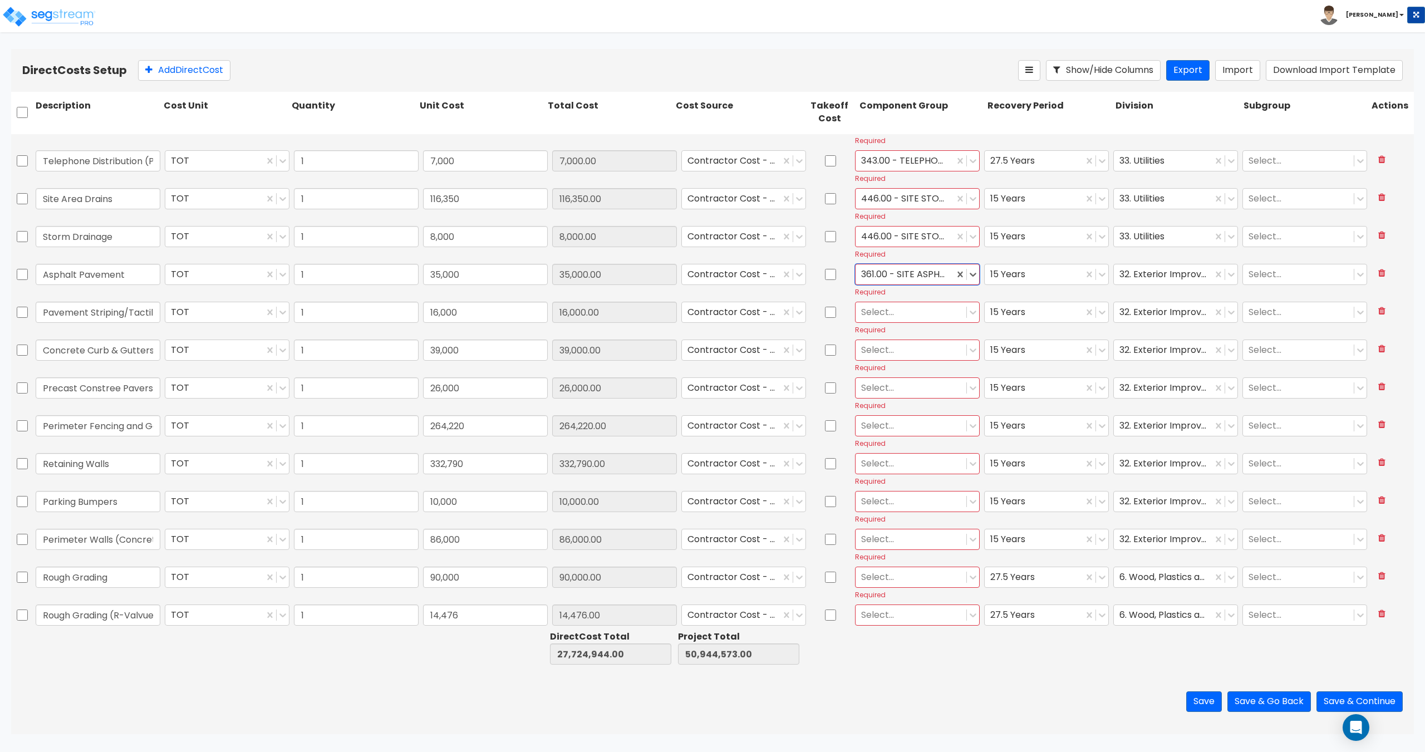
scroll to position [3118, 0]
click at [881, 310] on div at bounding box center [911, 311] width 100 height 15
click at [891, 365] on div "423.00 - SITE PARKING LOT STRIPING" at bounding box center [912, 375] width 124 height 31
click at [879, 352] on div at bounding box center [911, 349] width 100 height 15
click at [926, 411] on div "373.00 - SITE CONCRETE CURBING" at bounding box center [912, 413] width 124 height 31
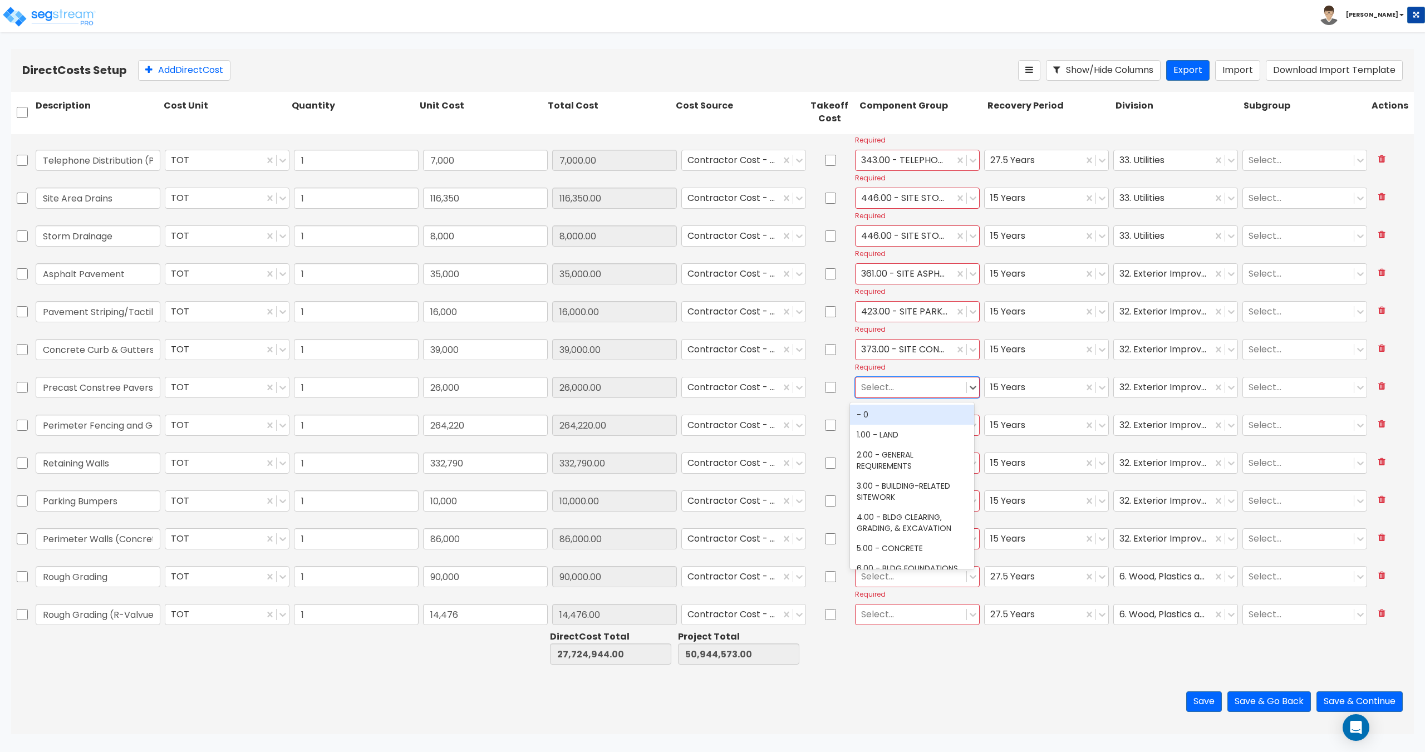
click at [890, 385] on div at bounding box center [911, 387] width 100 height 15
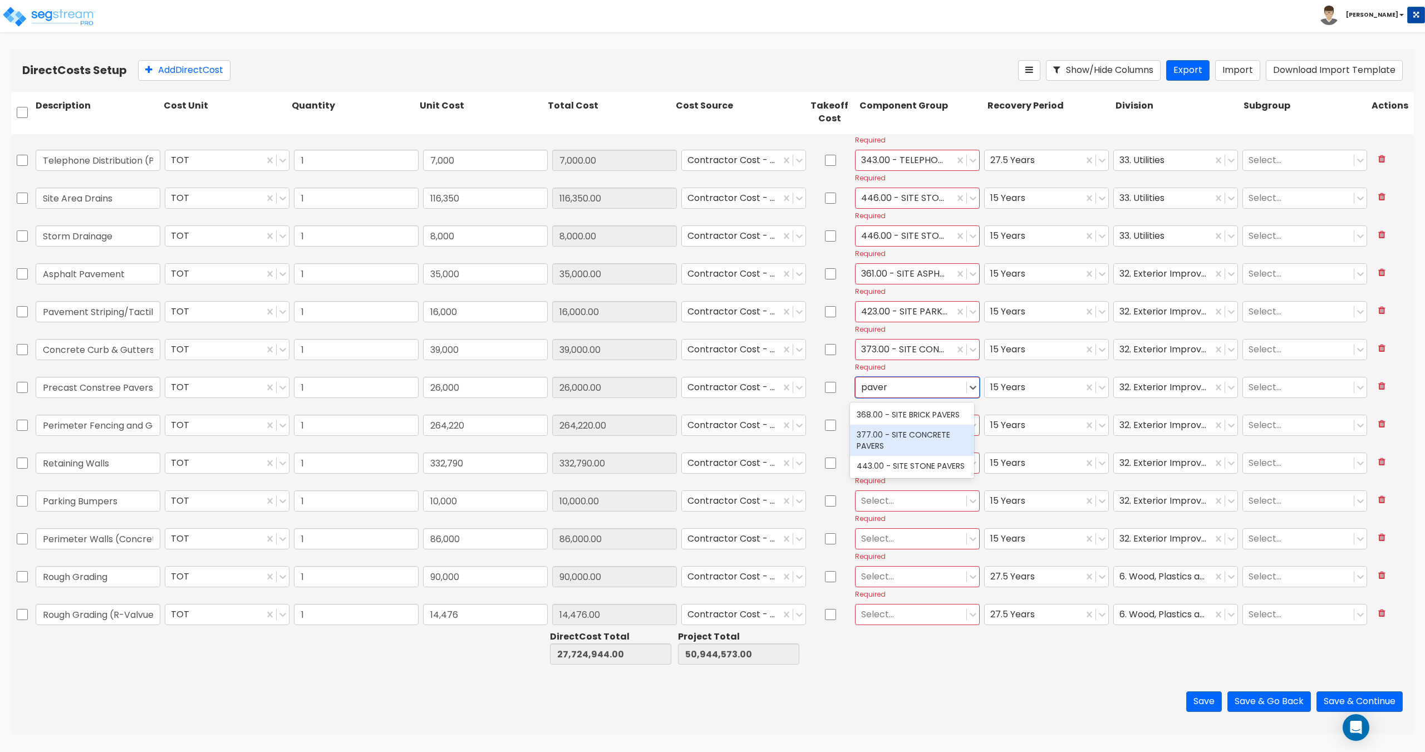
click at [914, 440] on div "377.00 - SITE CONCRETE PAVERS" at bounding box center [912, 440] width 124 height 31
click at [100, 392] on input "Precast Constree Pavers" at bounding box center [98, 387] width 125 height 21
drag, startPoint x: 119, startPoint y: 388, endPoint x: 97, endPoint y: 389, distance: 21.2
click at [97, 389] on input "Precast Constree Pavers" at bounding box center [98, 387] width 125 height 21
click at [911, 424] on div at bounding box center [911, 425] width 100 height 15
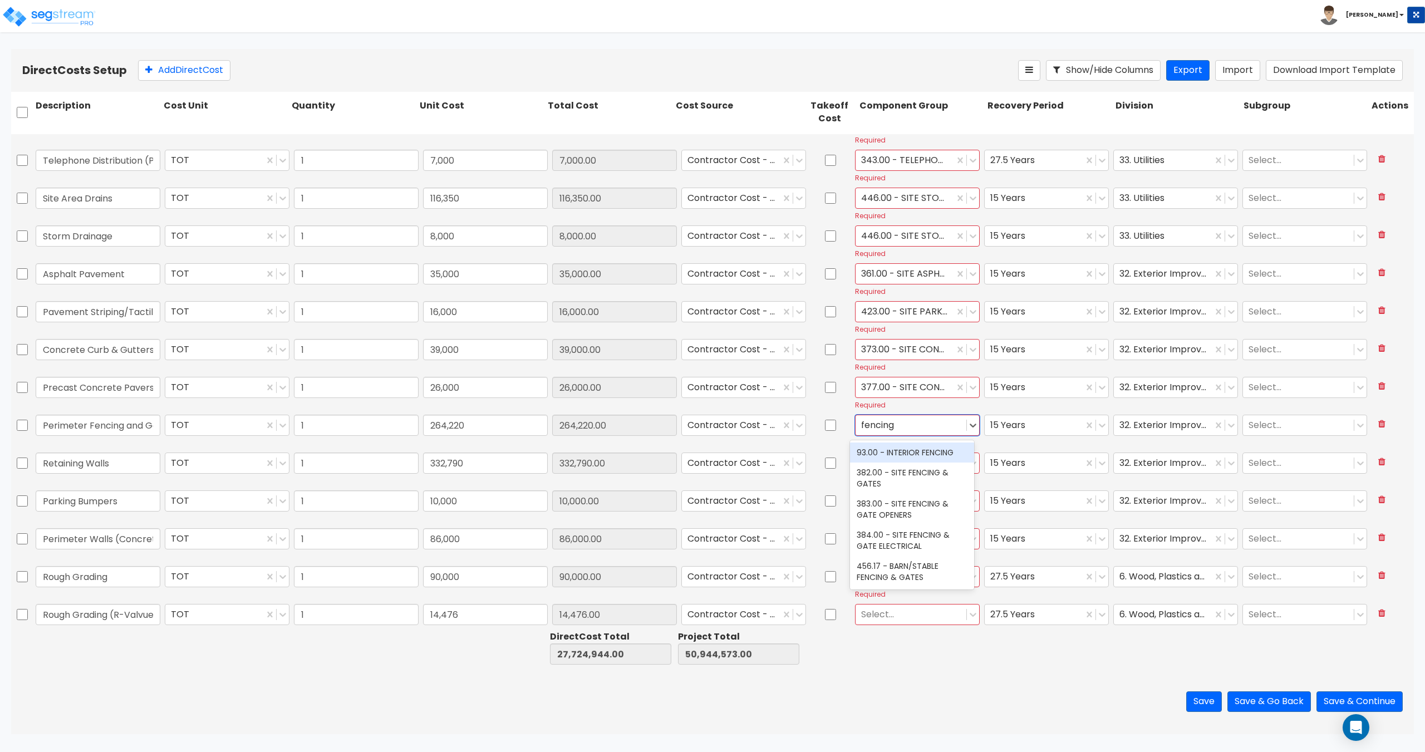
click at [892, 472] on div "382.00 - SITE FENCING & GATES" at bounding box center [912, 478] width 124 height 31
click at [896, 462] on div at bounding box center [911, 462] width 100 height 15
click at [899, 503] on div "435.00 - SITE RETAINING WALLS" at bounding box center [912, 495] width 124 height 31
click at [890, 497] on div at bounding box center [911, 500] width 100 height 15
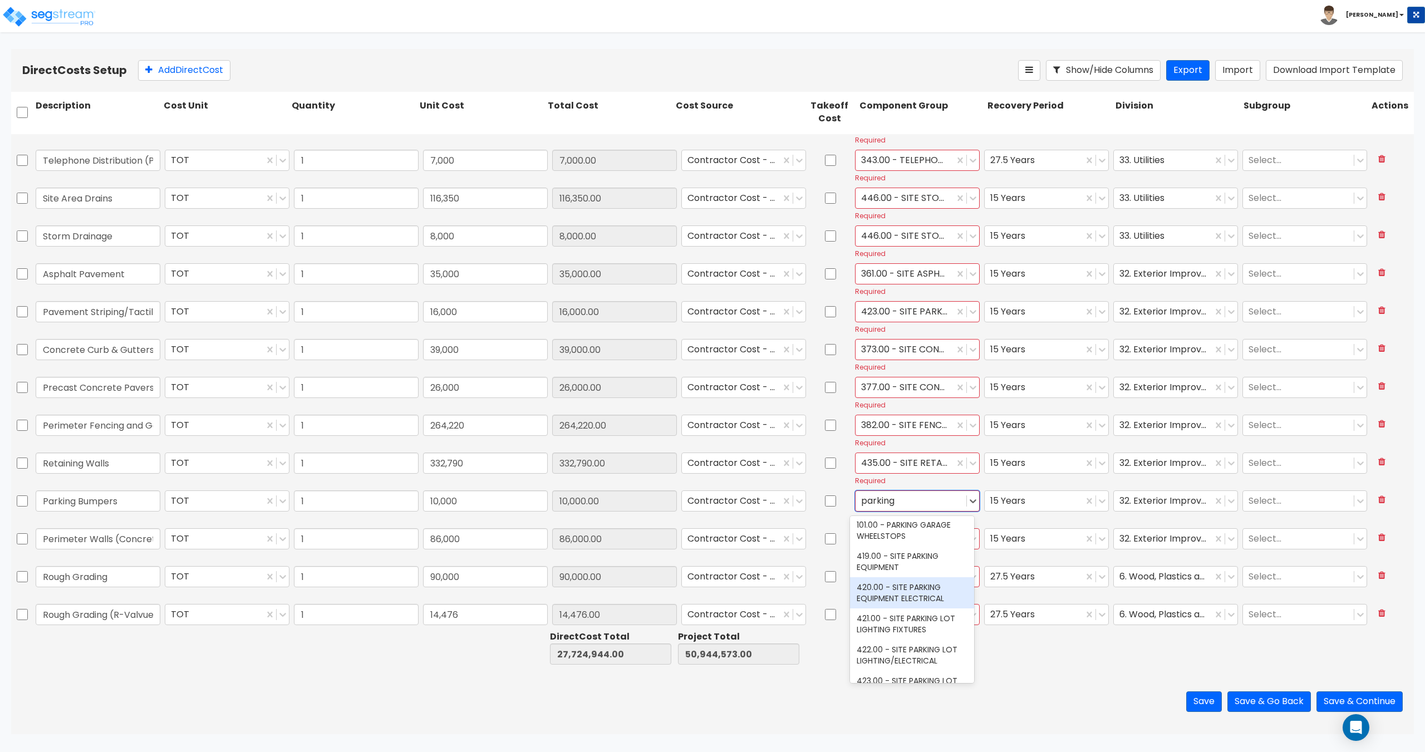
scroll to position [223, 0]
click at [914, 530] on div "101.00 - PARKING GARAGE WHEELSTOPS" at bounding box center [912, 529] width 124 height 31
click at [892, 542] on div at bounding box center [911, 538] width 100 height 15
click at [889, 585] on div "382.00 - SITE FENCING & GATES" at bounding box center [912, 591] width 124 height 31
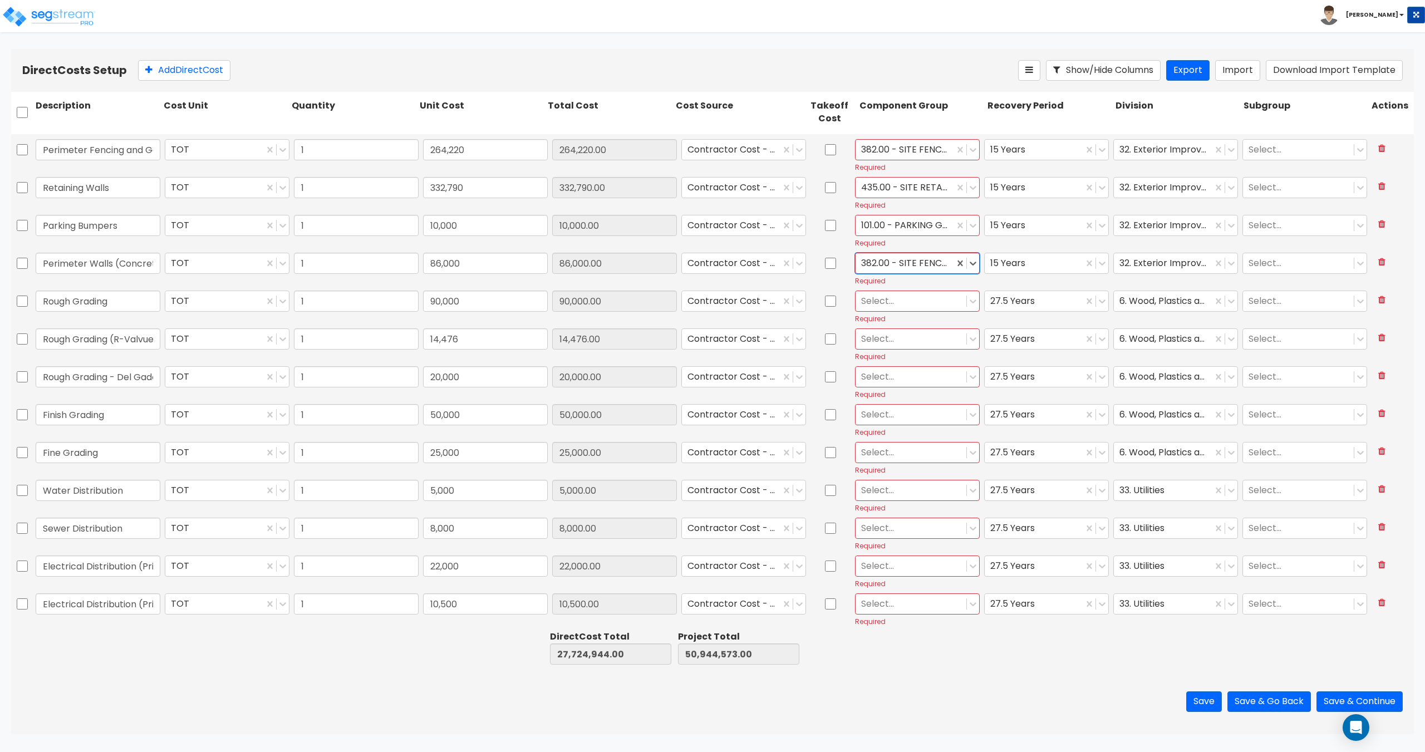
scroll to position [3396, 0]
click at [902, 292] on div at bounding box center [911, 298] width 100 height 15
click at [905, 332] on div "4.00 - BLDG CLEARING, GRADING, & EXCAVATION" at bounding box center [912, 331] width 124 height 31
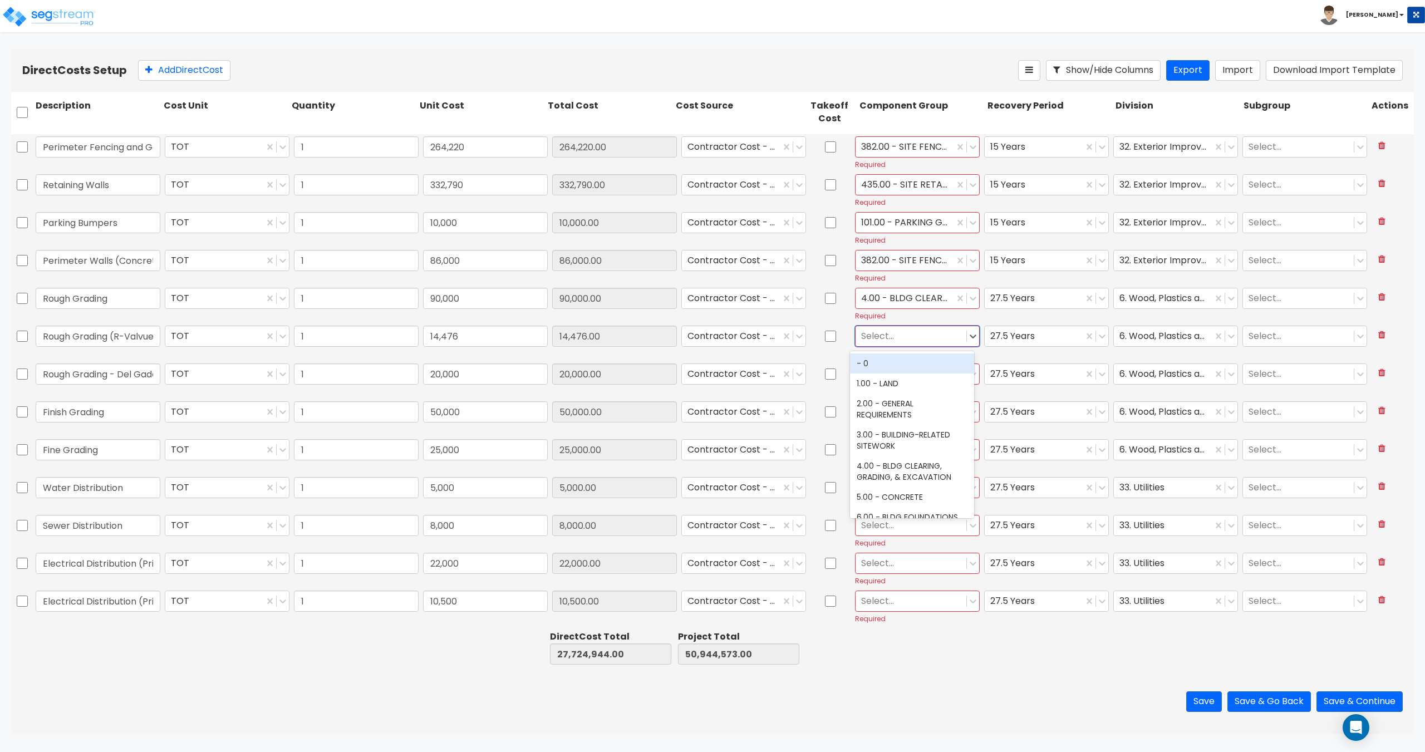
click at [894, 334] on div at bounding box center [911, 335] width 100 height 15
click at [899, 335] on div at bounding box center [911, 335] width 100 height 15
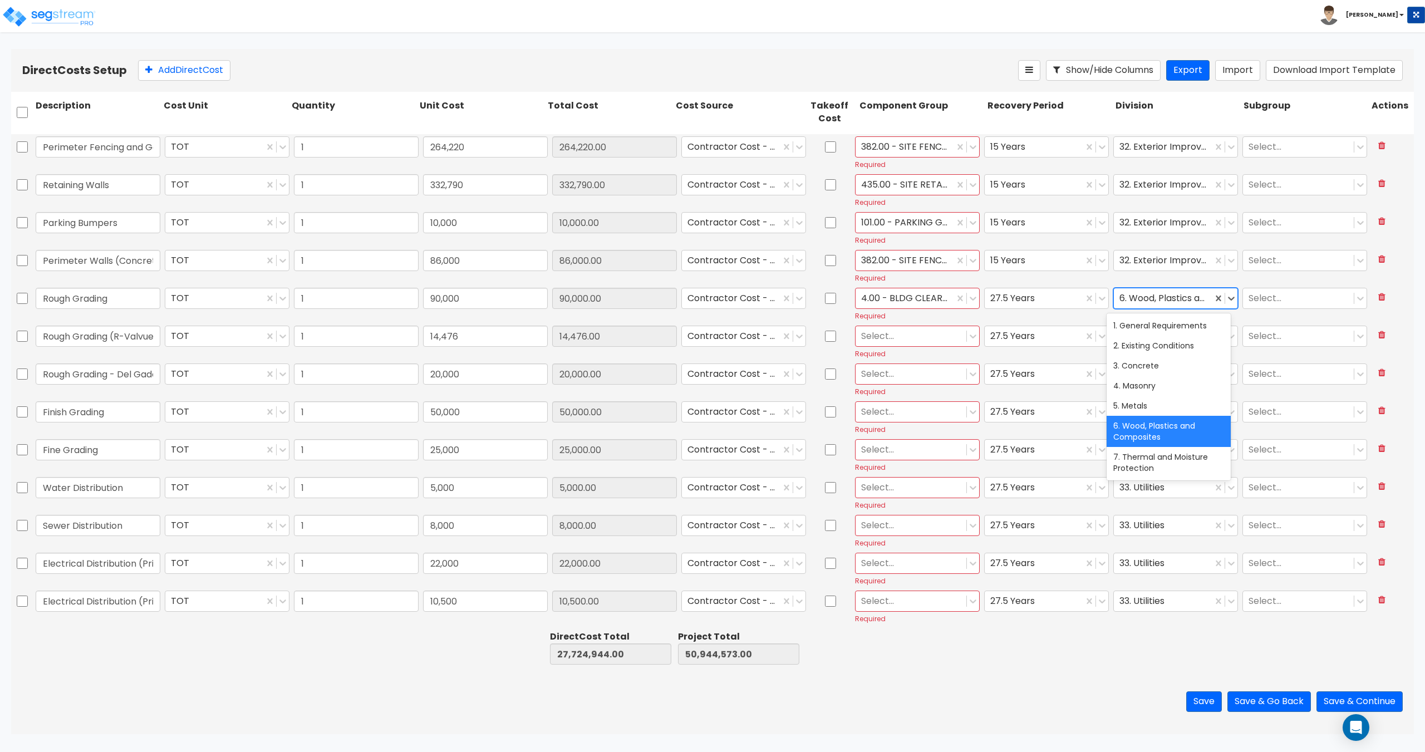
click at [1140, 295] on div at bounding box center [1163, 298] width 87 height 15
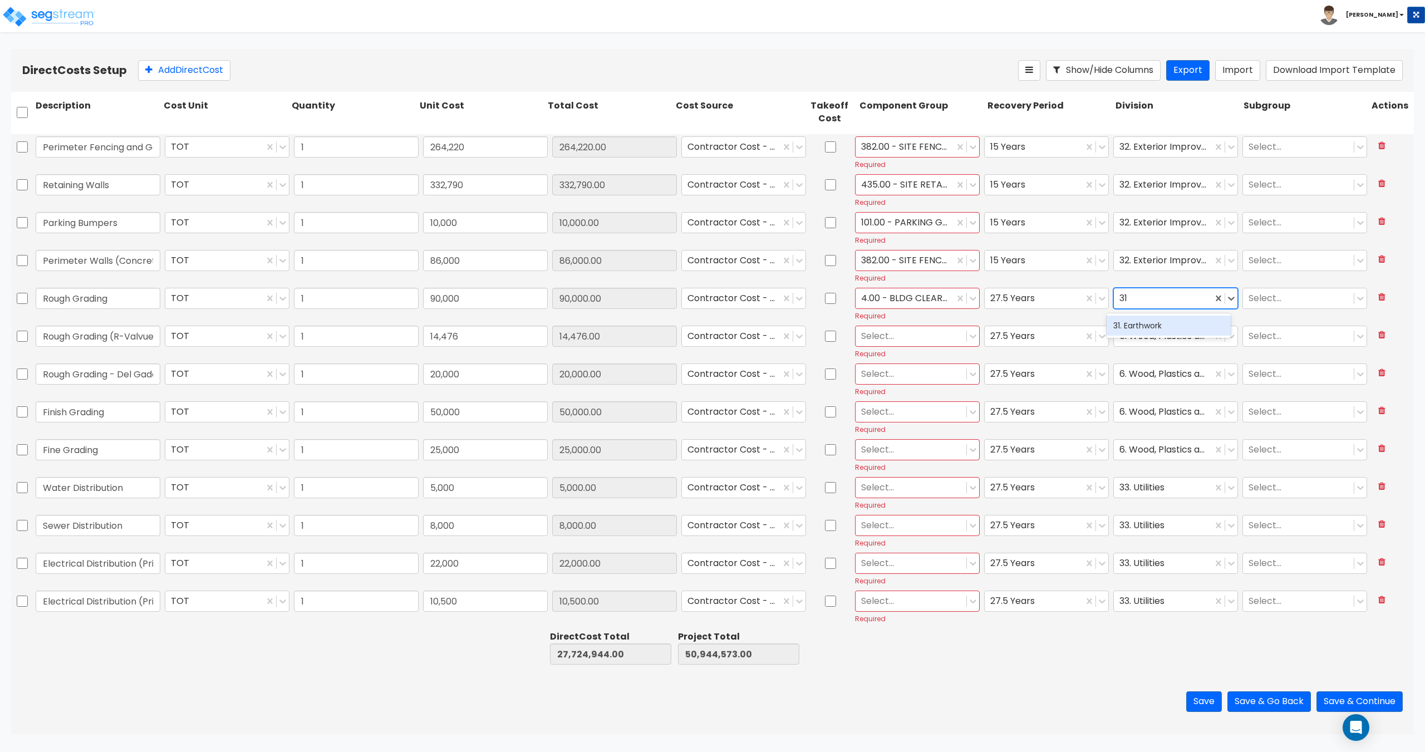
click at [1147, 327] on div "31. Earthwork" at bounding box center [1169, 326] width 124 height 20
click at [1133, 339] on div at bounding box center [1163, 335] width 87 height 15
click at [1140, 359] on div "31. Earthwork" at bounding box center [1169, 364] width 124 height 20
click at [1172, 334] on div at bounding box center [1163, 335] width 87 height 15
click at [1146, 366] on div "2. Existing Conditions" at bounding box center [1169, 364] width 124 height 20
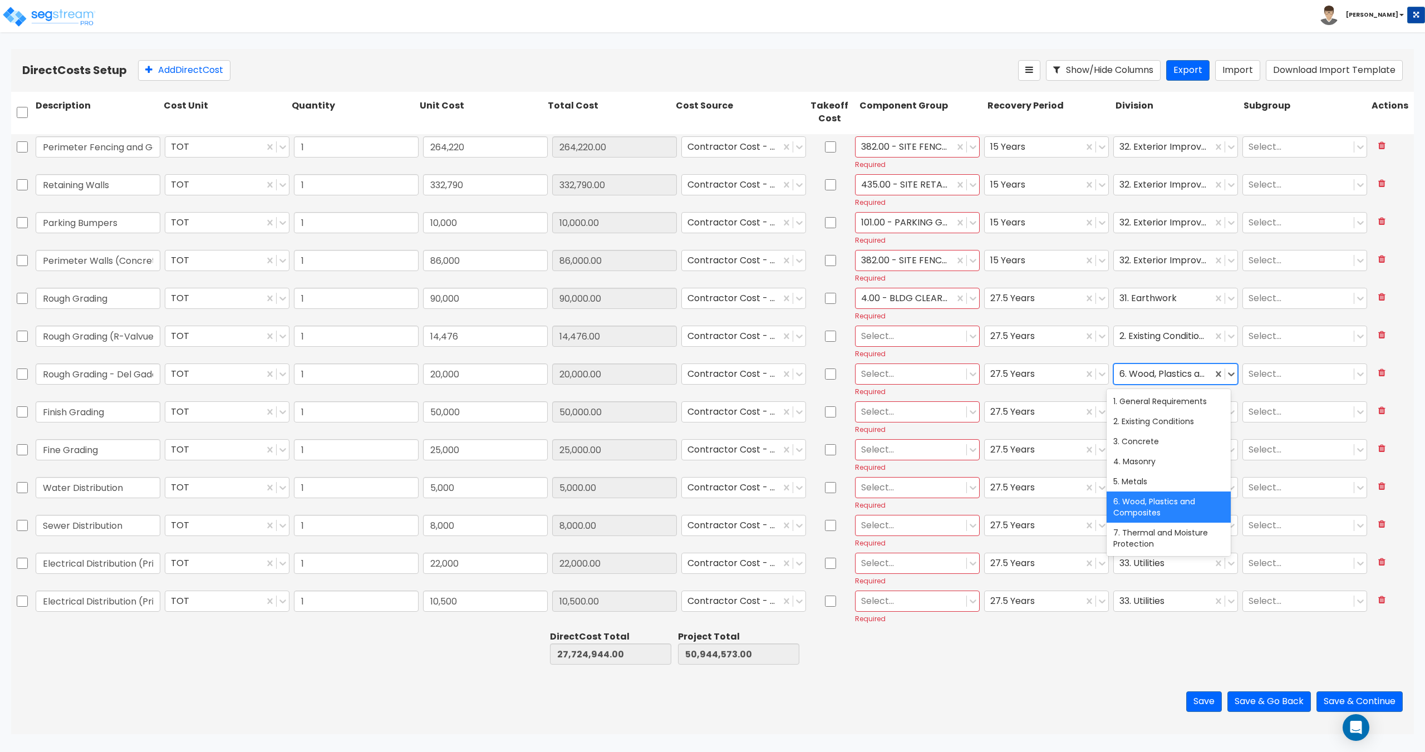
click at [1136, 367] on div at bounding box center [1163, 373] width 87 height 15
drag, startPoint x: 1143, startPoint y: 398, endPoint x: 1137, endPoint y: 406, distance: 10.0
click at [1142, 398] on div "2. Existing Conditions" at bounding box center [1169, 401] width 124 height 20
drag, startPoint x: 1136, startPoint y: 408, endPoint x: 1137, endPoint y: 424, distance: 15.6
click at [1136, 409] on div at bounding box center [1163, 411] width 87 height 15
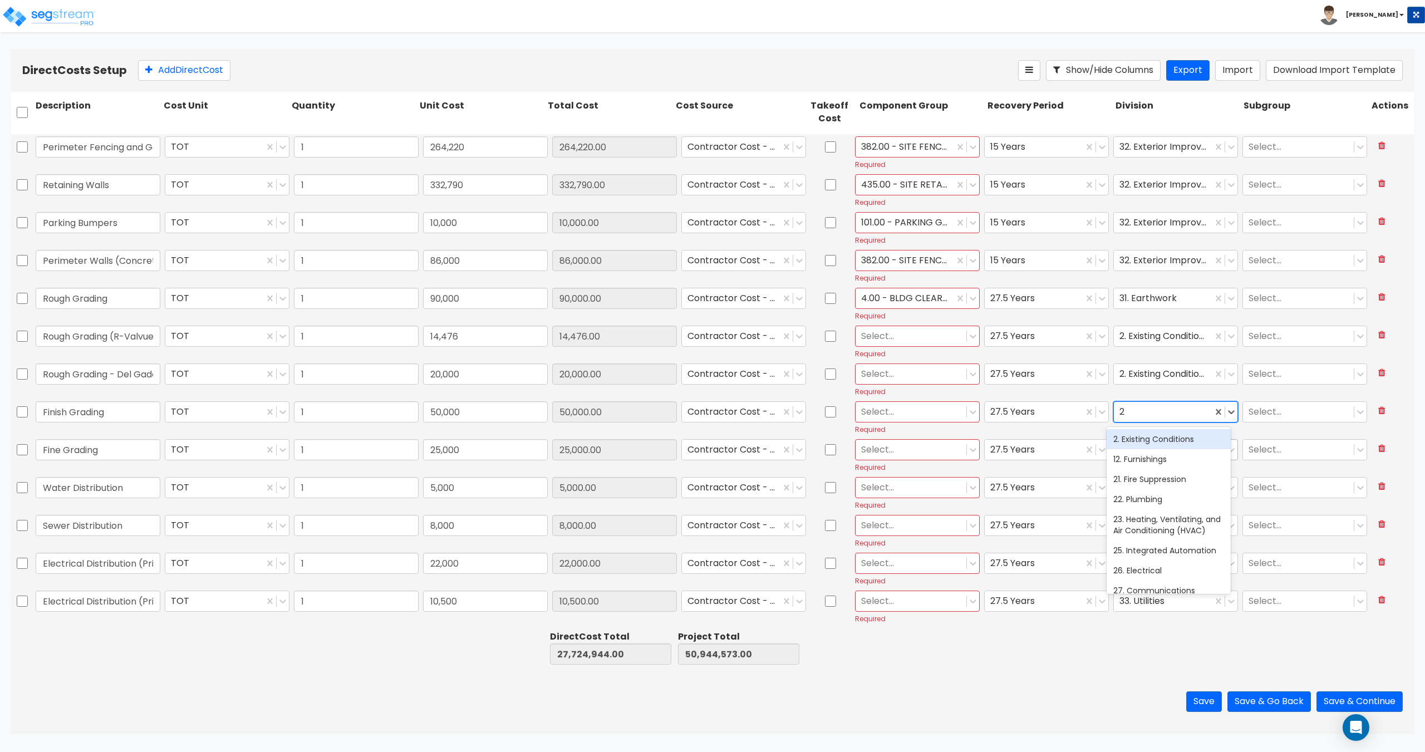
click at [1139, 443] on div "2. Existing Conditions" at bounding box center [1169, 439] width 124 height 20
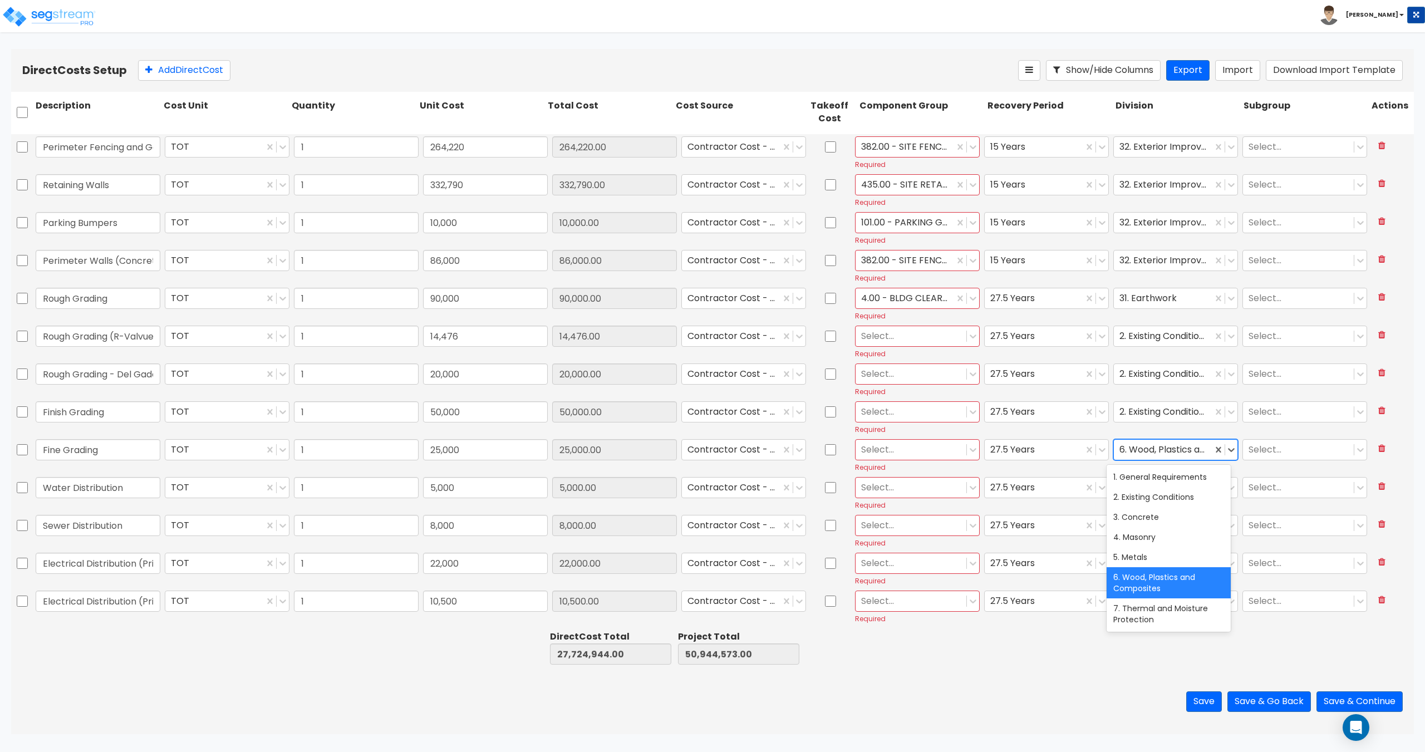
click at [1139, 448] on div at bounding box center [1163, 449] width 87 height 15
click at [1141, 476] on div "2. Existing Conditions" at bounding box center [1169, 477] width 124 height 20
click at [1132, 483] on div at bounding box center [1163, 487] width 87 height 15
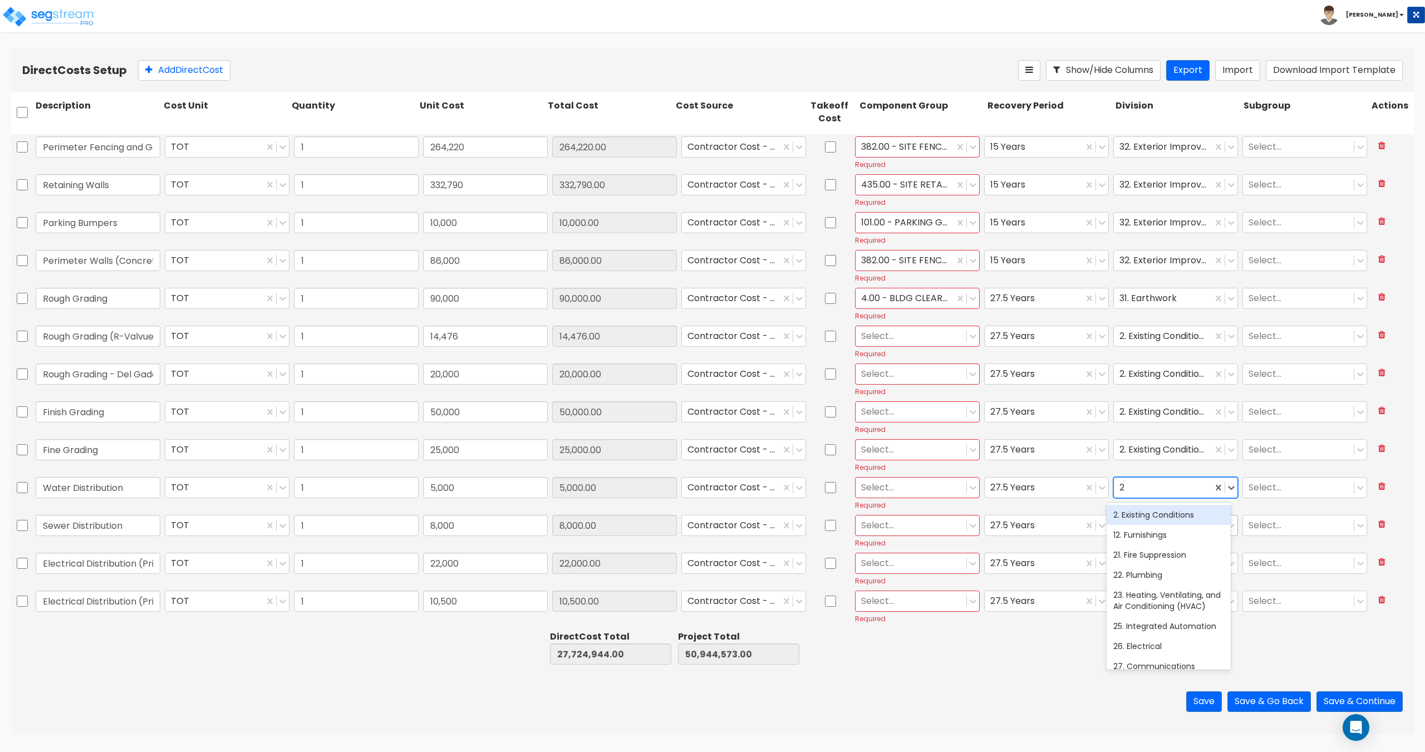
click at [1136, 516] on div "2. Existing Conditions" at bounding box center [1169, 515] width 124 height 20
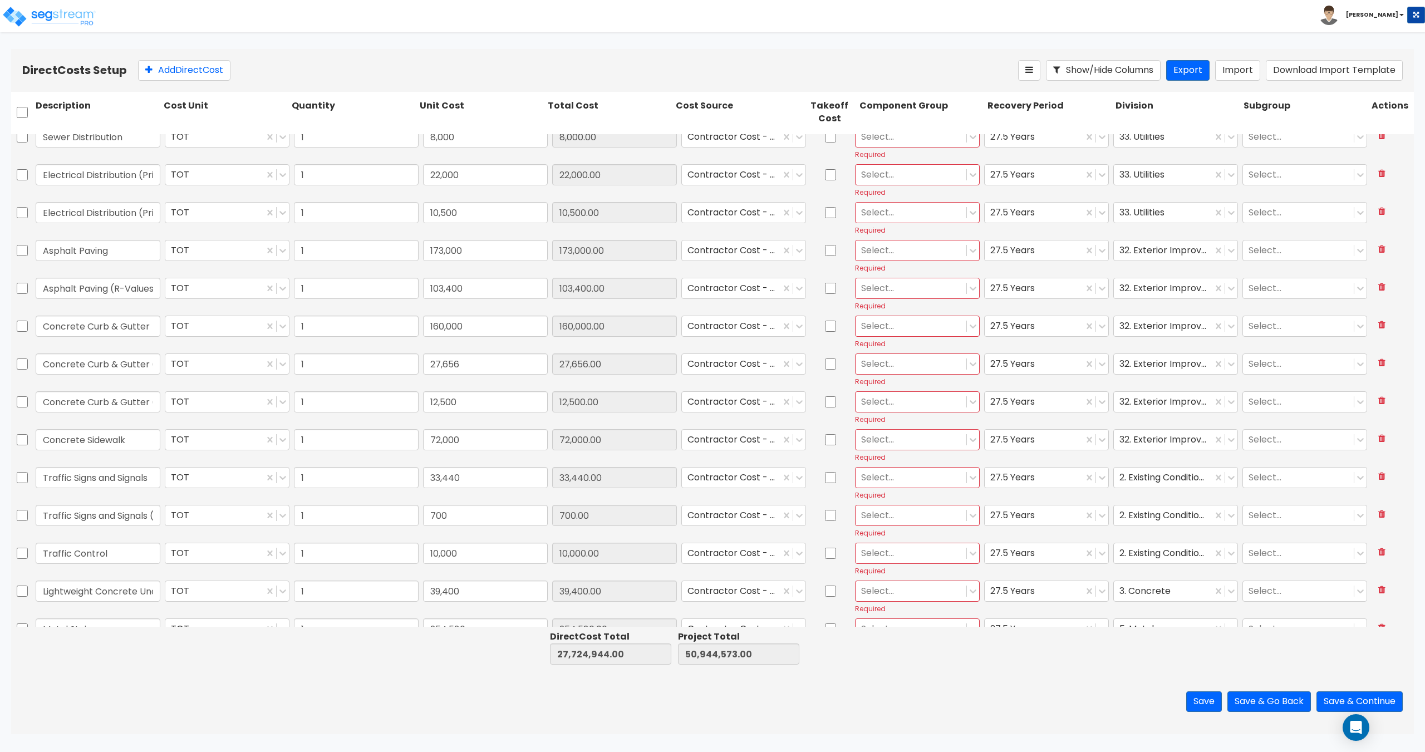
scroll to position [3786, 0]
click at [1148, 444] on div at bounding box center [1163, 438] width 87 height 15
click at [1144, 469] on div "2. Existing Conditions" at bounding box center [1169, 466] width 124 height 20
click at [1140, 408] on div at bounding box center [1163, 400] width 87 height 15
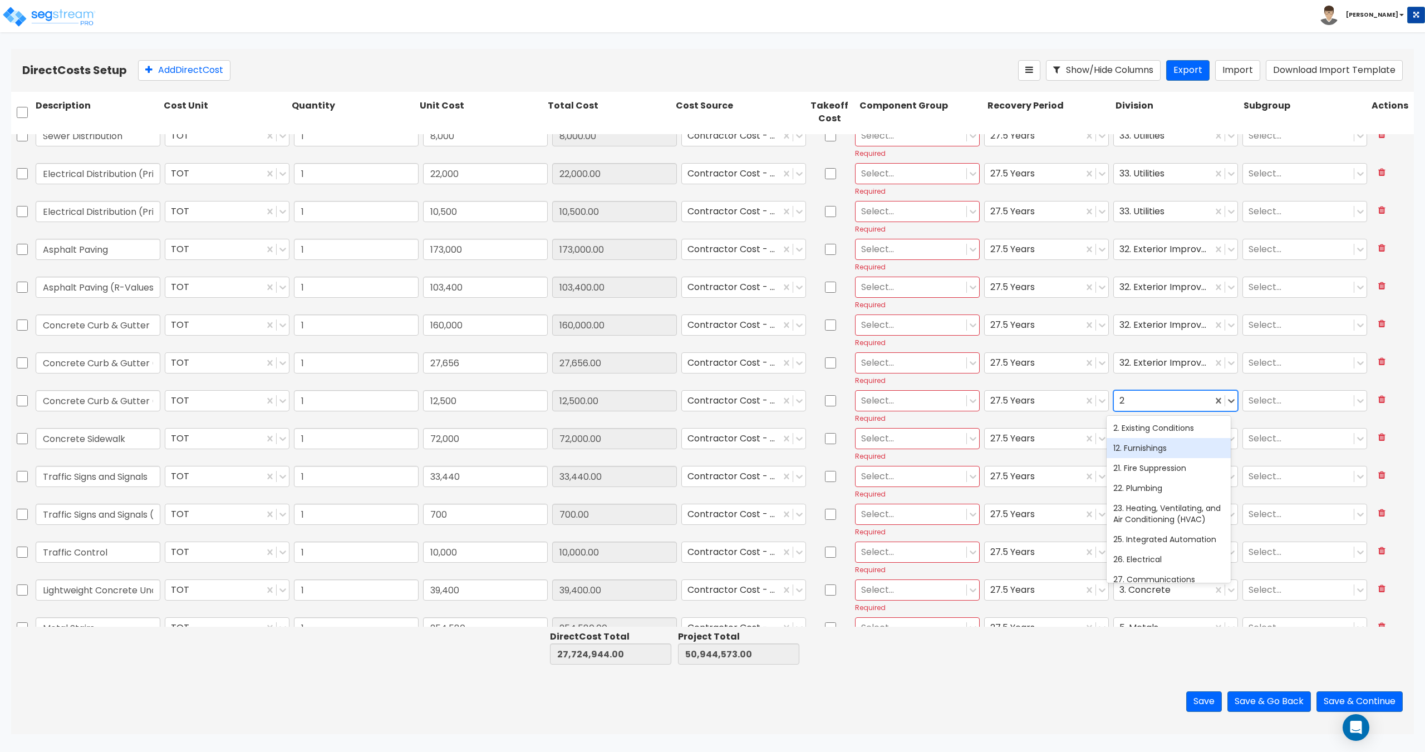
click at [1142, 427] on div "2. Existing Conditions" at bounding box center [1169, 428] width 124 height 20
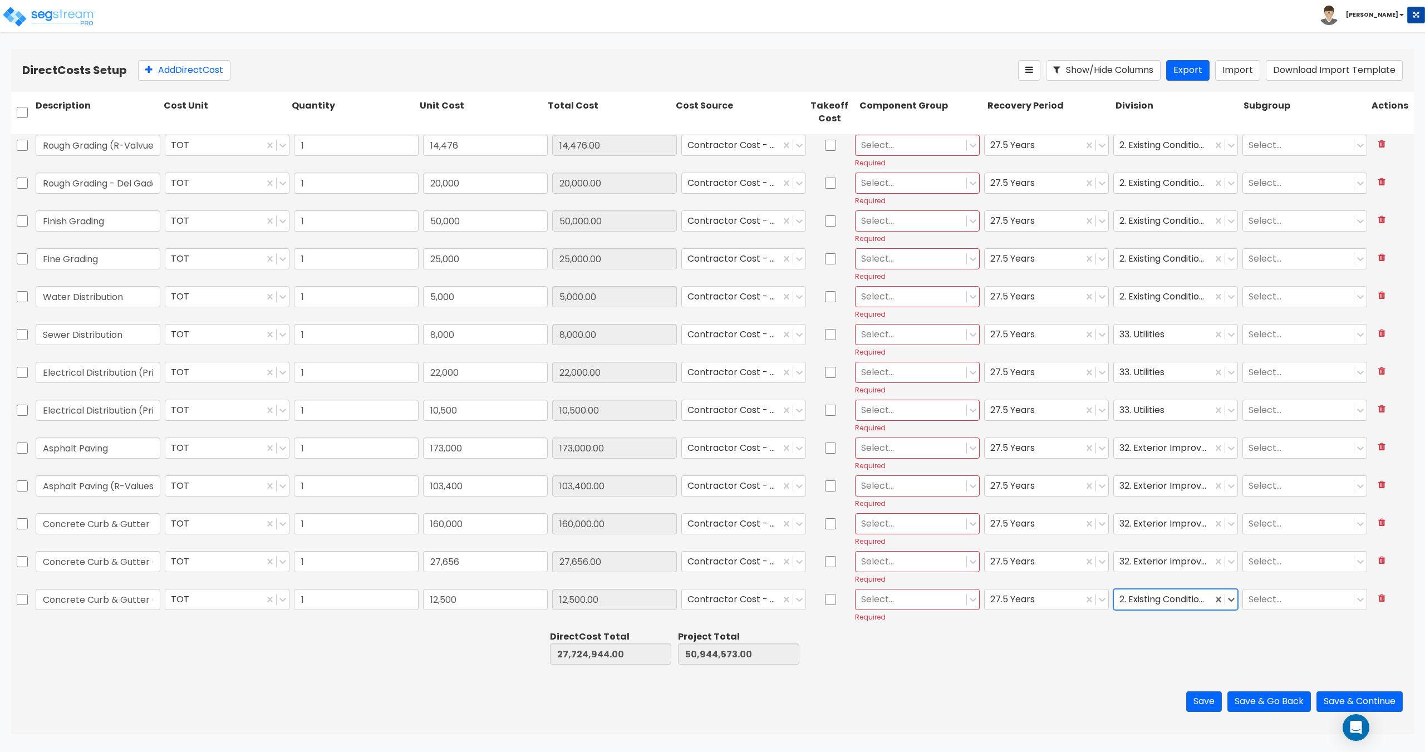
scroll to position [3563, 0]
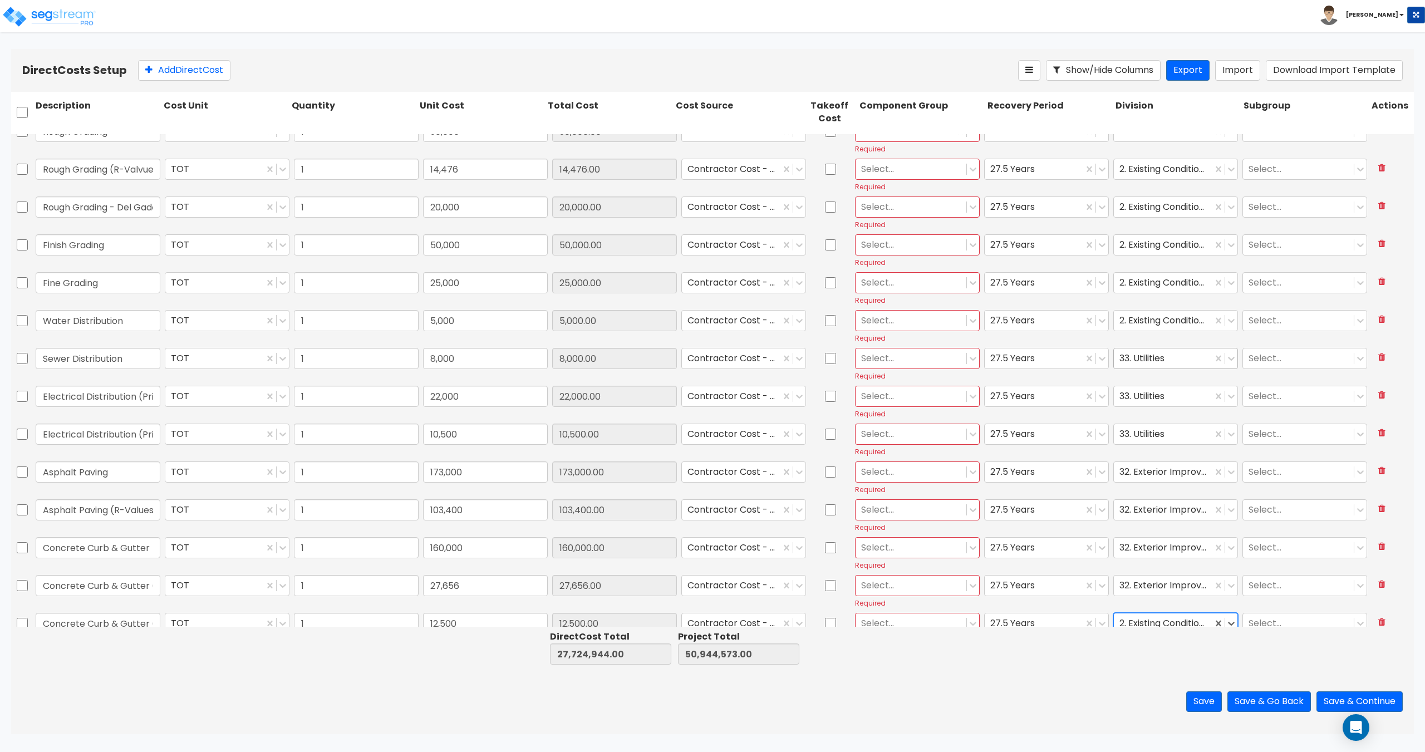
click at [1143, 355] on div at bounding box center [1163, 358] width 87 height 15
click at [1142, 387] on div "2. Existing Conditions" at bounding box center [1169, 386] width 124 height 20
click at [1137, 396] on div at bounding box center [1163, 396] width 87 height 15
click at [1137, 420] on div "2. Existing Conditions" at bounding box center [1169, 424] width 124 height 20
click at [1137, 430] on div at bounding box center [1163, 433] width 87 height 15
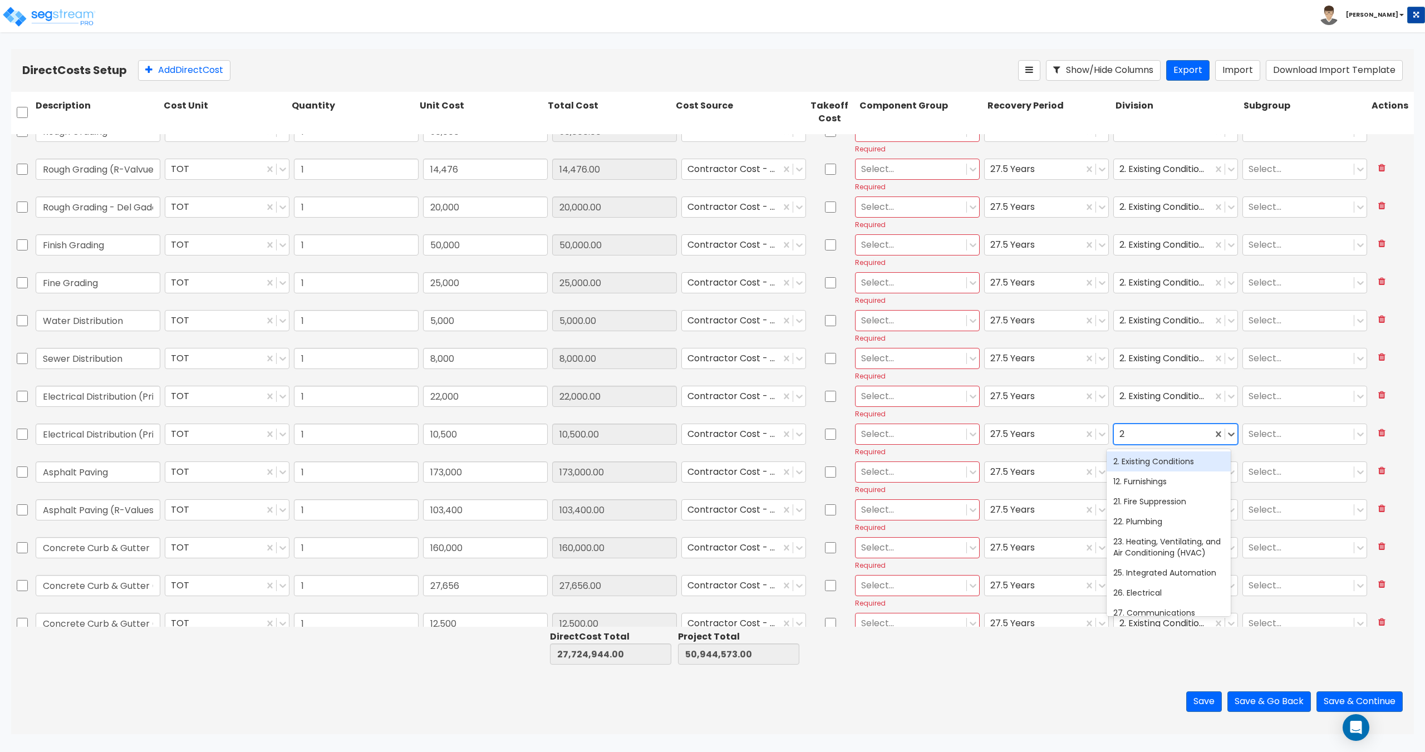
click at [1141, 468] on div "2. Existing Conditions" at bounding box center [1169, 462] width 124 height 20
click at [1140, 469] on div at bounding box center [1163, 471] width 87 height 15
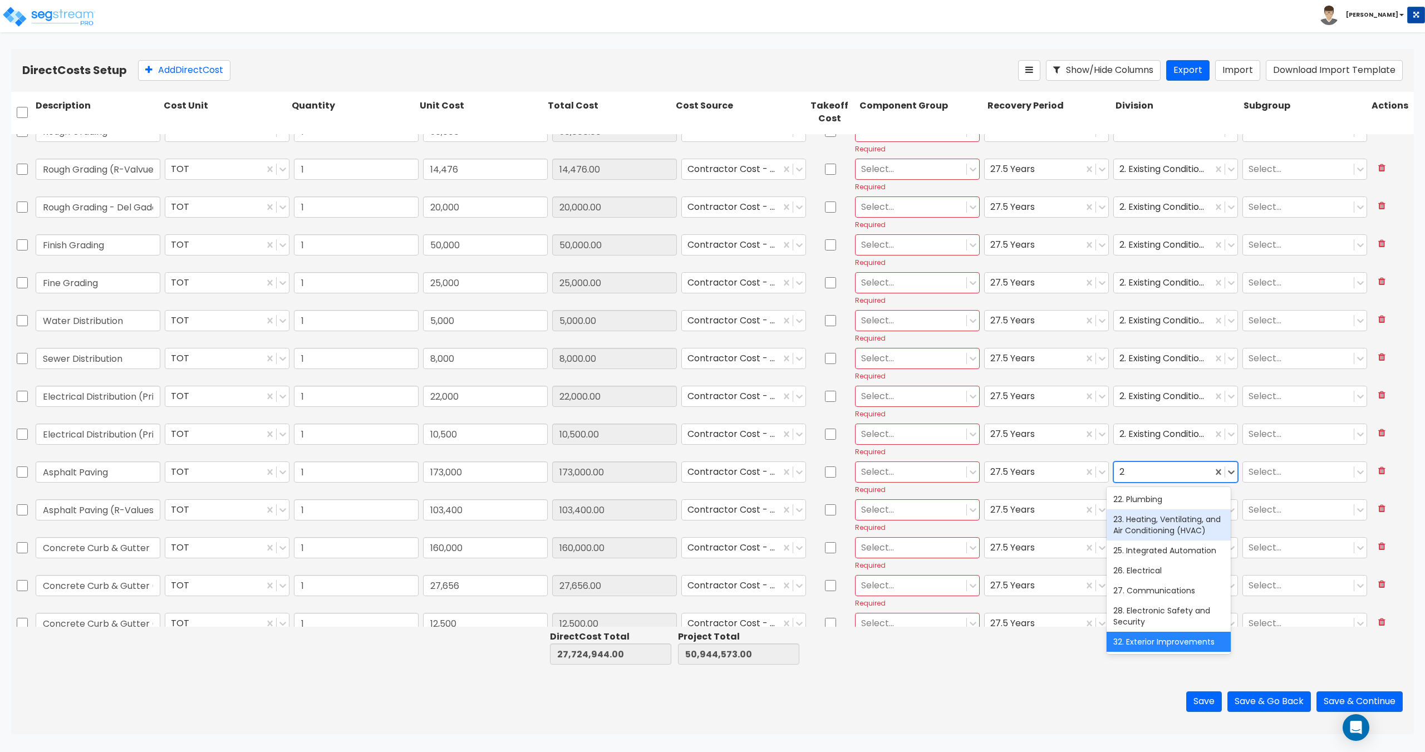
click at [1141, 509] on div "23. Heating, Ventilating, and Air Conditioning (HVAC)" at bounding box center [1169, 524] width 124 height 31
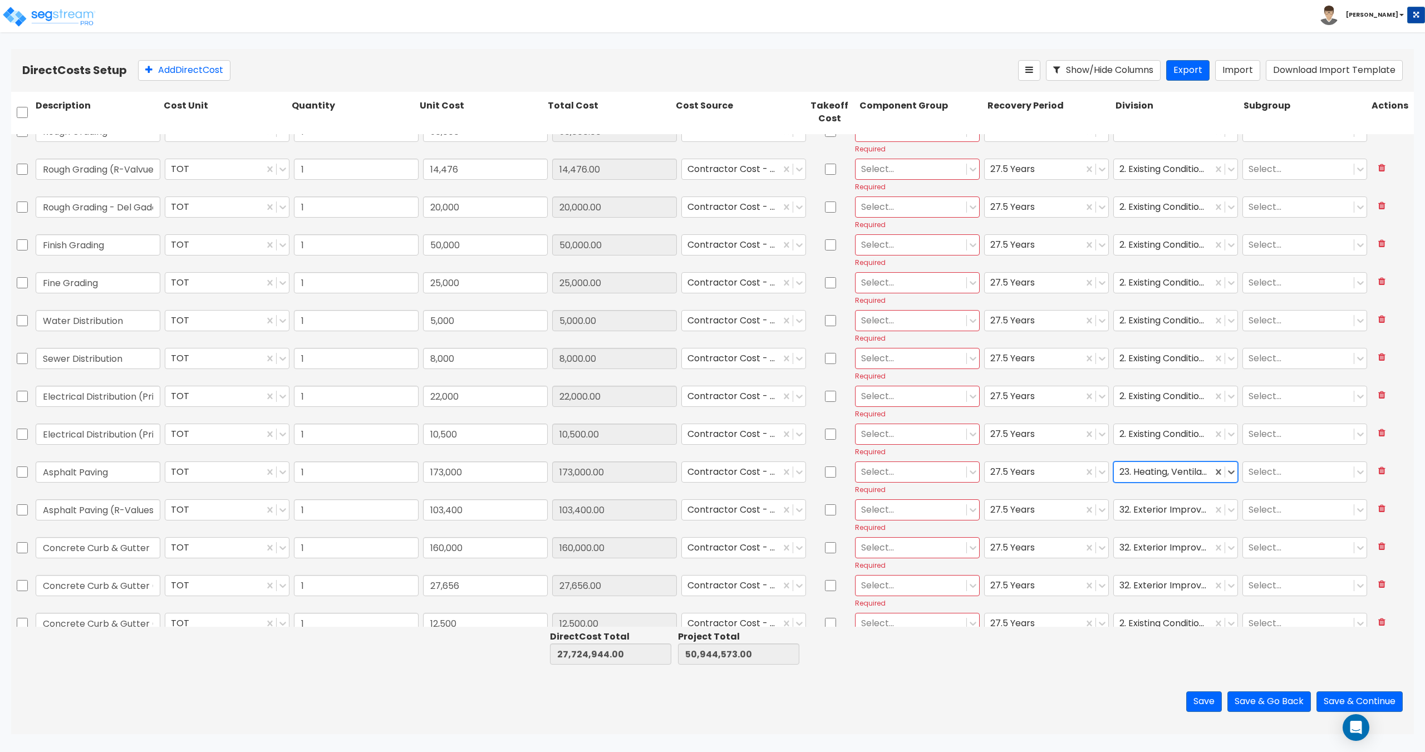
click at [1141, 477] on div at bounding box center [1163, 471] width 87 height 15
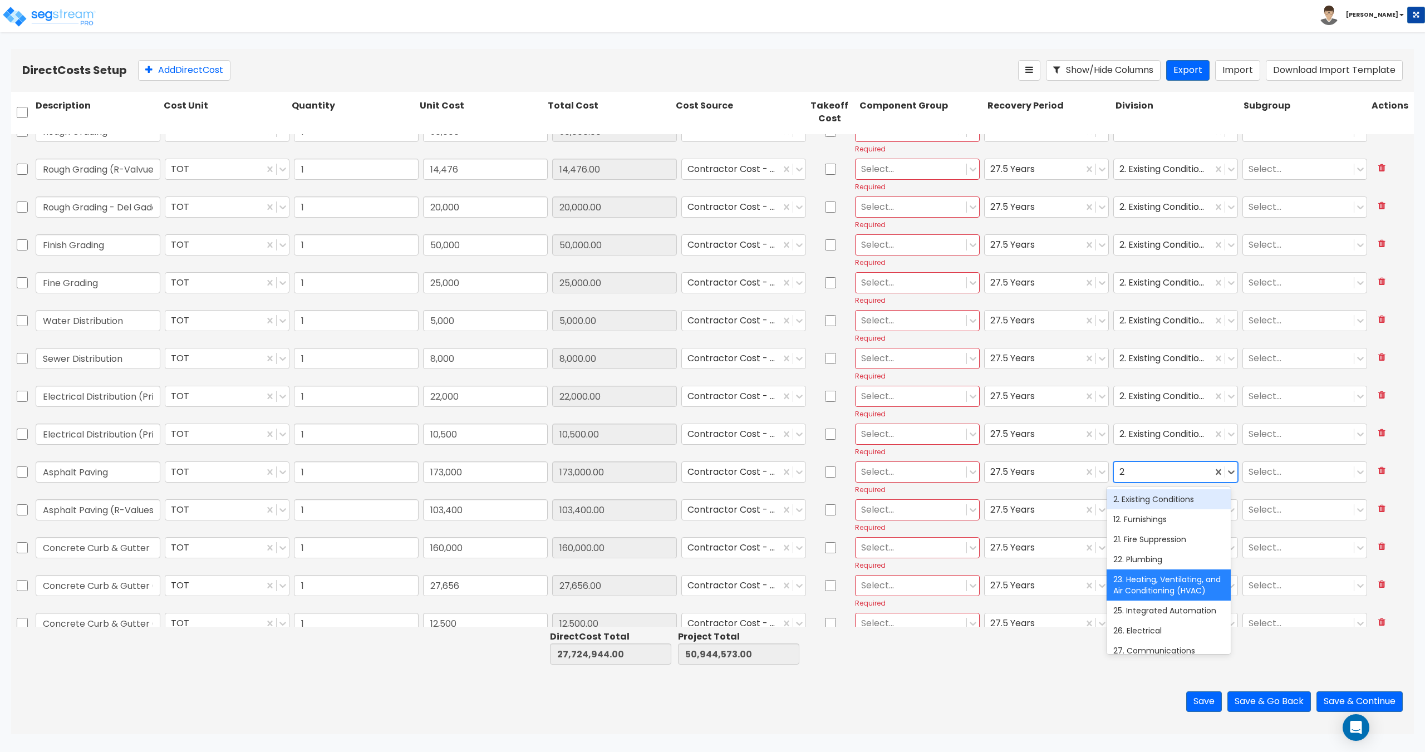
click at [1144, 506] on div "2. Existing Conditions" at bounding box center [1169, 499] width 124 height 20
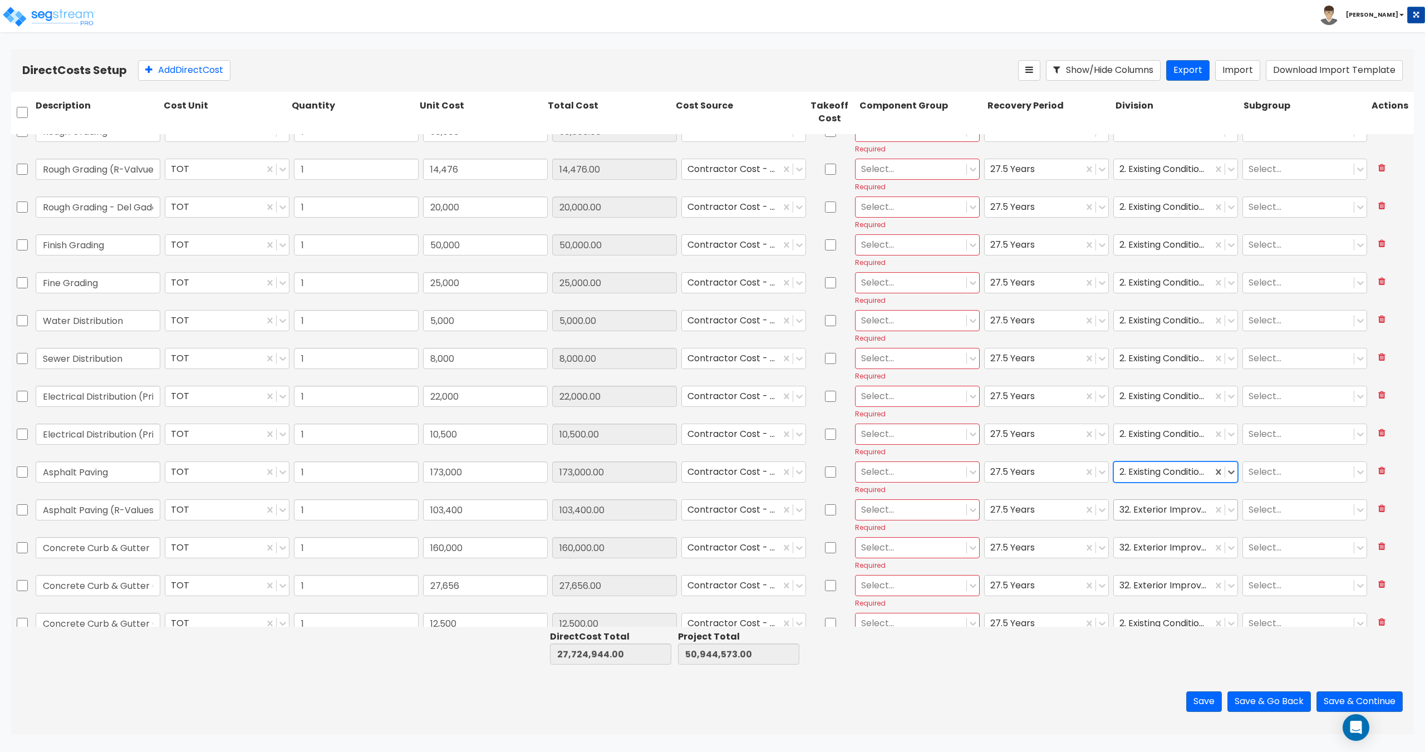
click at [1142, 511] on div at bounding box center [1163, 509] width 87 height 15
click at [1141, 509] on div at bounding box center [1163, 509] width 87 height 15
click at [1140, 533] on div "2. Existing Conditions" at bounding box center [1169, 537] width 124 height 20
click at [1141, 545] on div at bounding box center [1163, 547] width 87 height 15
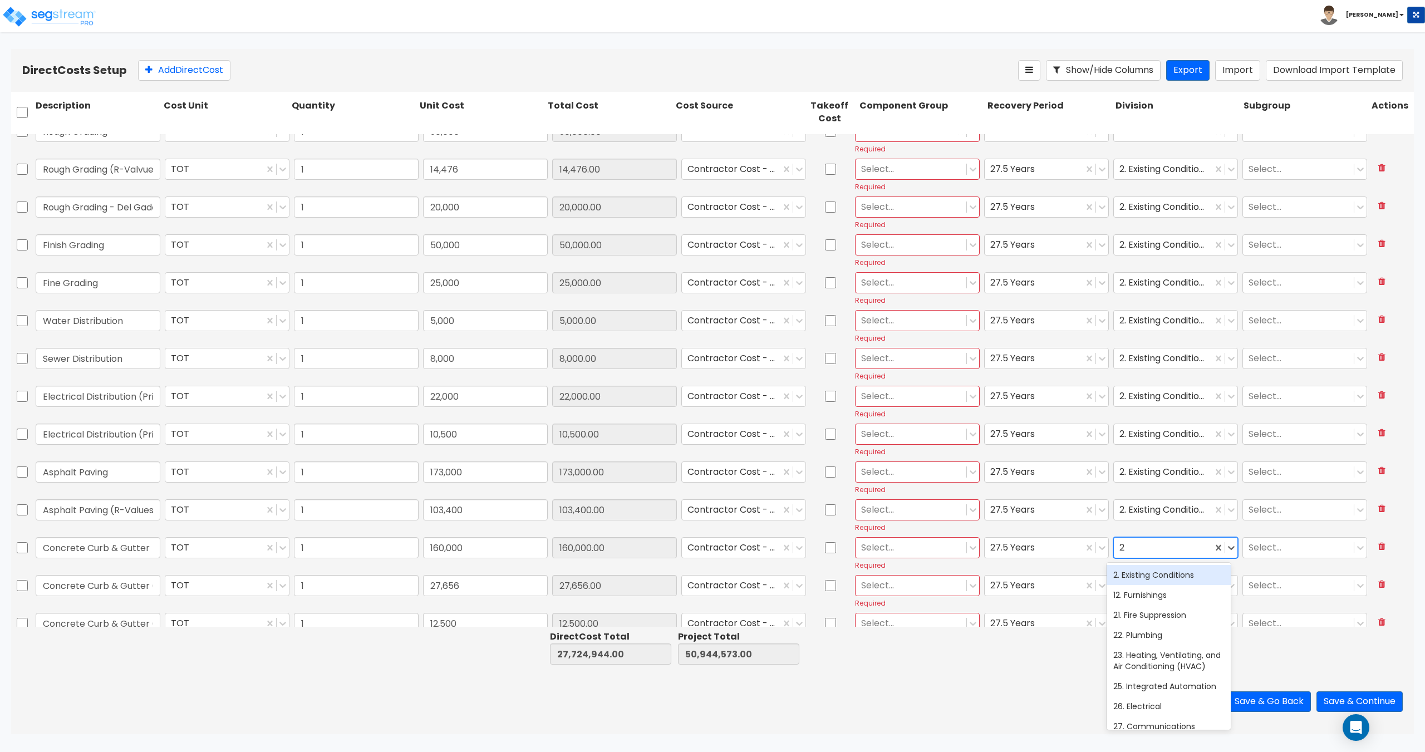
click at [1146, 580] on div "2. Existing Conditions" at bounding box center [1169, 575] width 124 height 20
click at [1124, 586] on div at bounding box center [1163, 585] width 87 height 15
click at [1138, 616] on div "2. Existing Conditions" at bounding box center [1169, 613] width 124 height 20
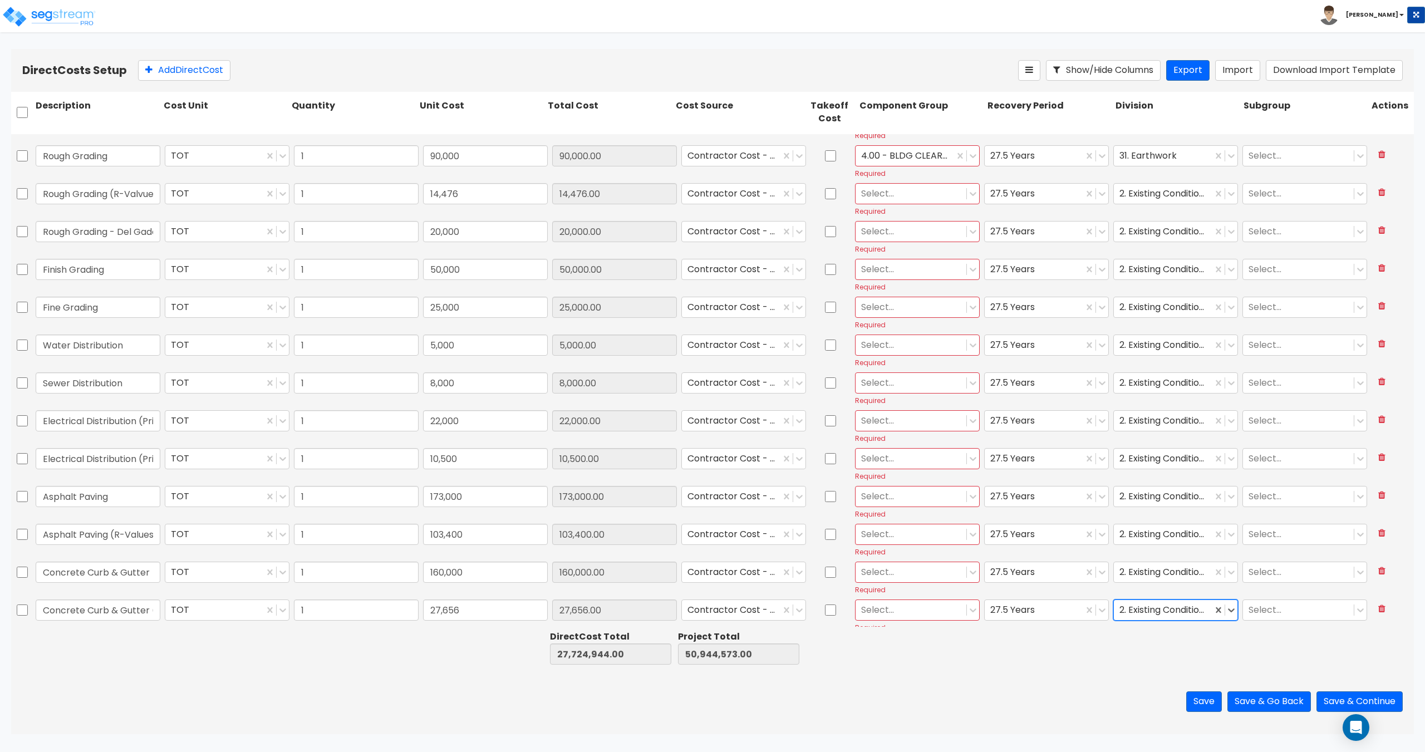
scroll to position [3507, 0]
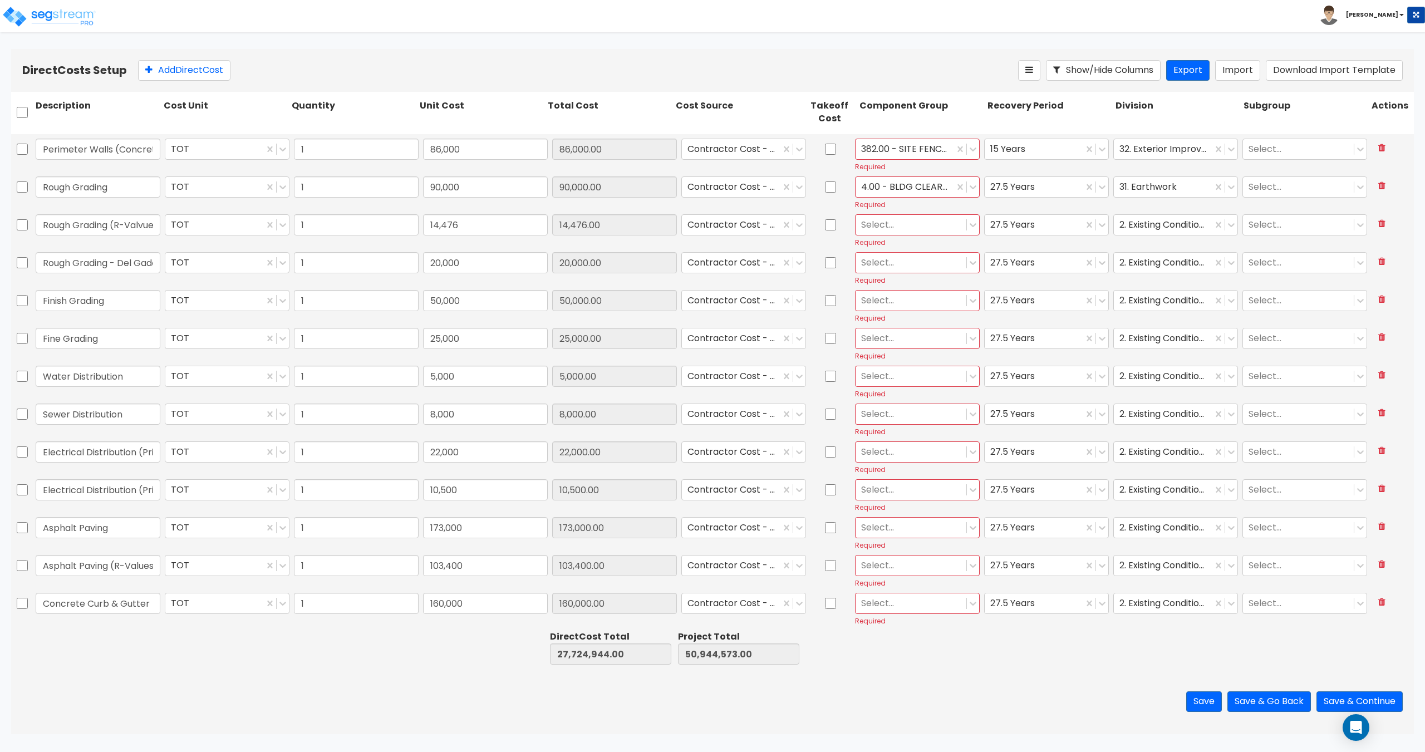
click at [891, 223] on div at bounding box center [911, 224] width 100 height 15
click at [892, 311] on div "3.00 - BUILDING-RELATED SITEWORK" at bounding box center [912, 308] width 124 height 31
click at [906, 262] on div at bounding box center [911, 262] width 100 height 15
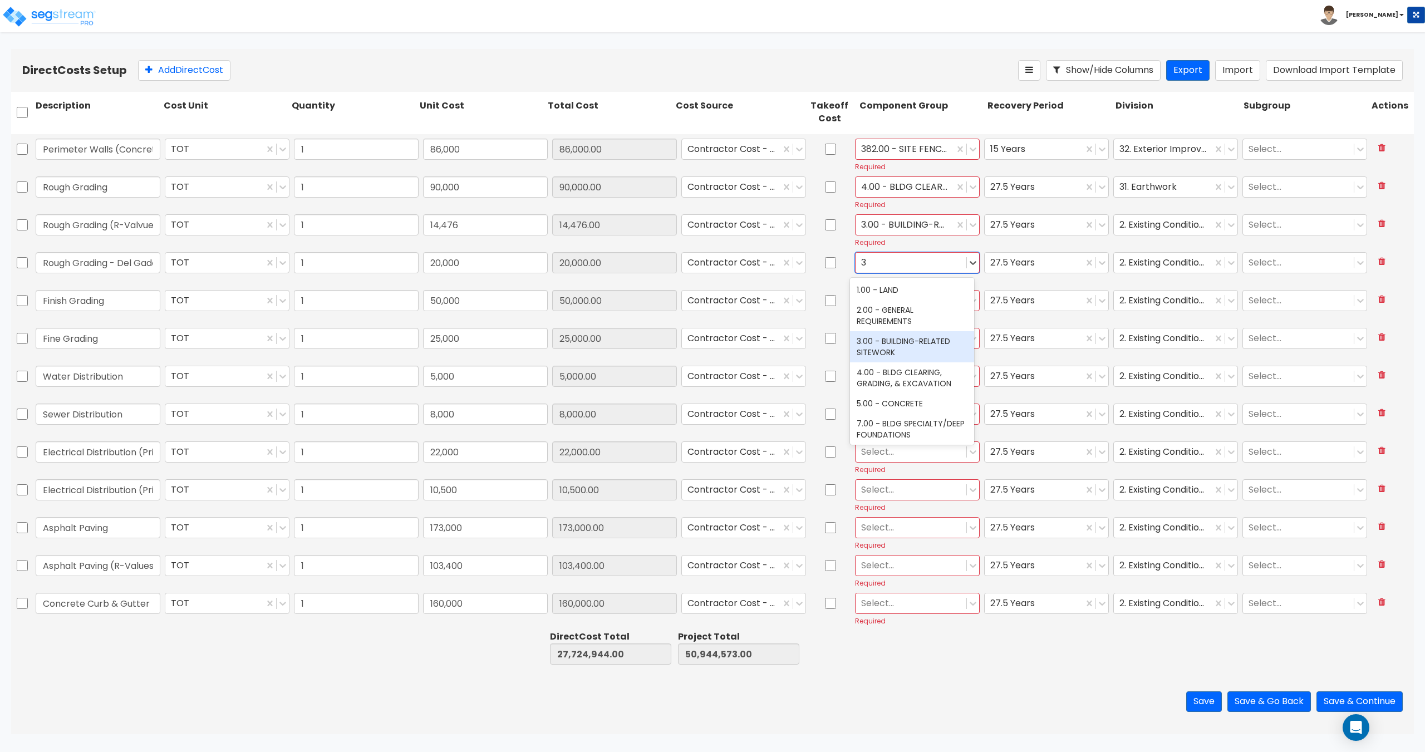
click at [899, 342] on div "3.00 - BUILDING-RELATED SITEWORK" at bounding box center [912, 346] width 124 height 31
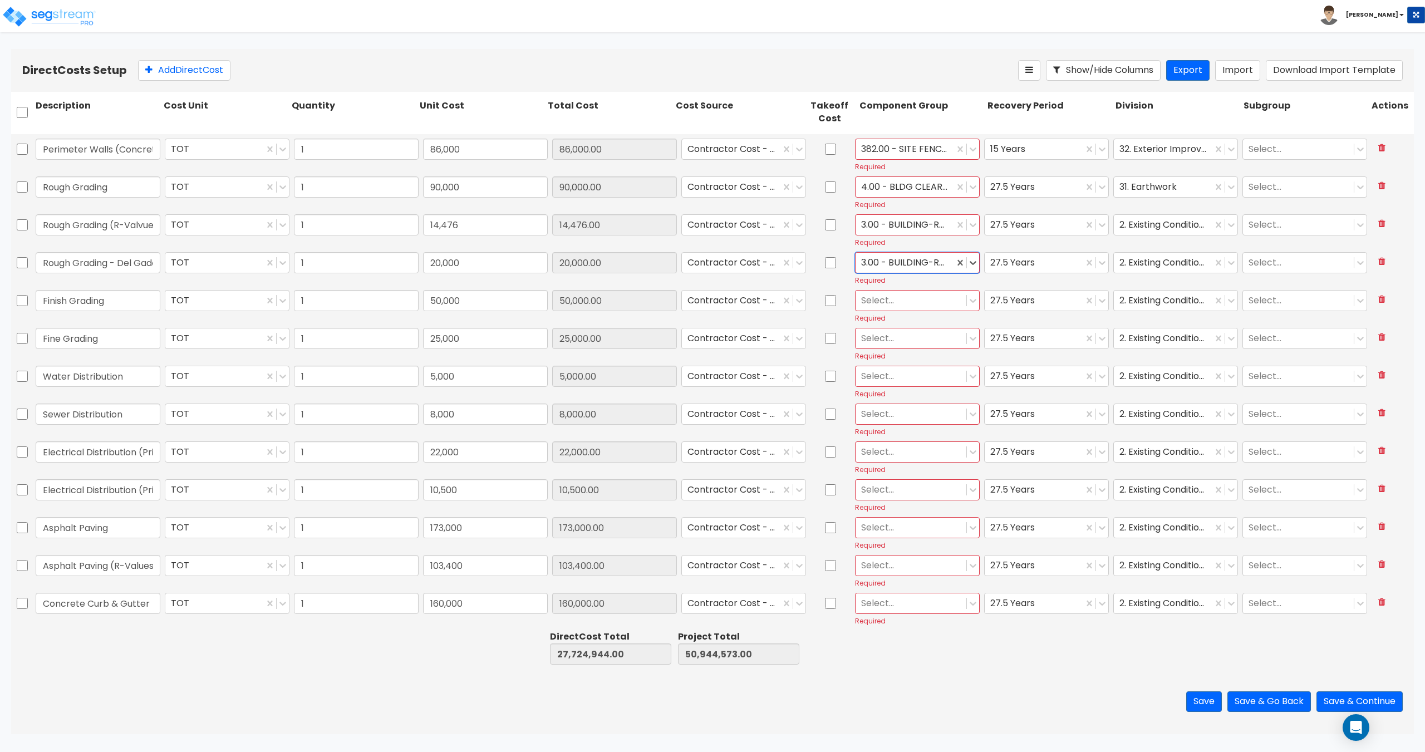
click at [887, 303] on div at bounding box center [911, 300] width 100 height 15
click at [890, 381] on div "3.00 - BUILDING-RELATED SITEWORK" at bounding box center [912, 384] width 124 height 31
click at [890, 338] on div at bounding box center [911, 338] width 100 height 15
click at [895, 414] on div "3.00 - BUILDING-RELATED SITEWORK" at bounding box center [912, 422] width 124 height 31
click at [895, 378] on div at bounding box center [911, 376] width 100 height 15
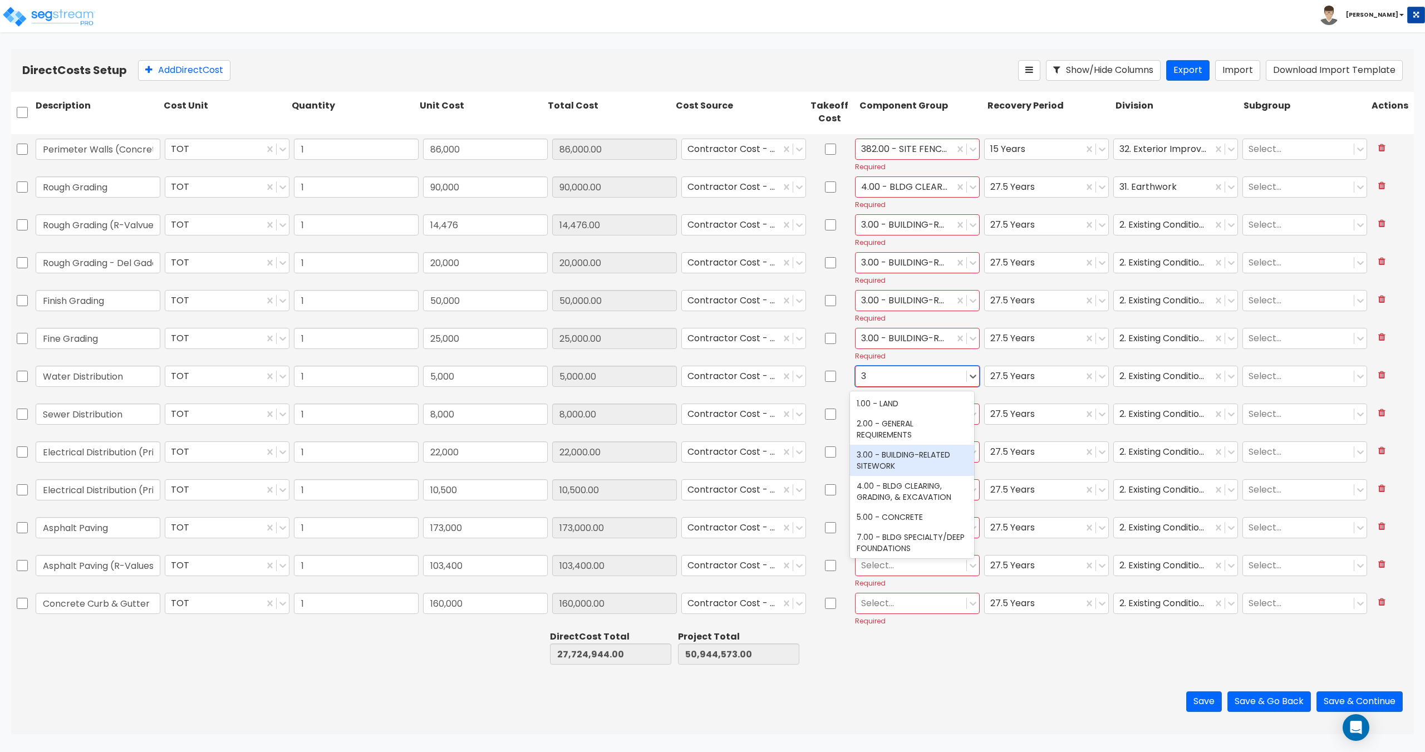
click at [900, 454] on div "3.00 - BUILDING-RELATED SITEWORK" at bounding box center [912, 460] width 124 height 31
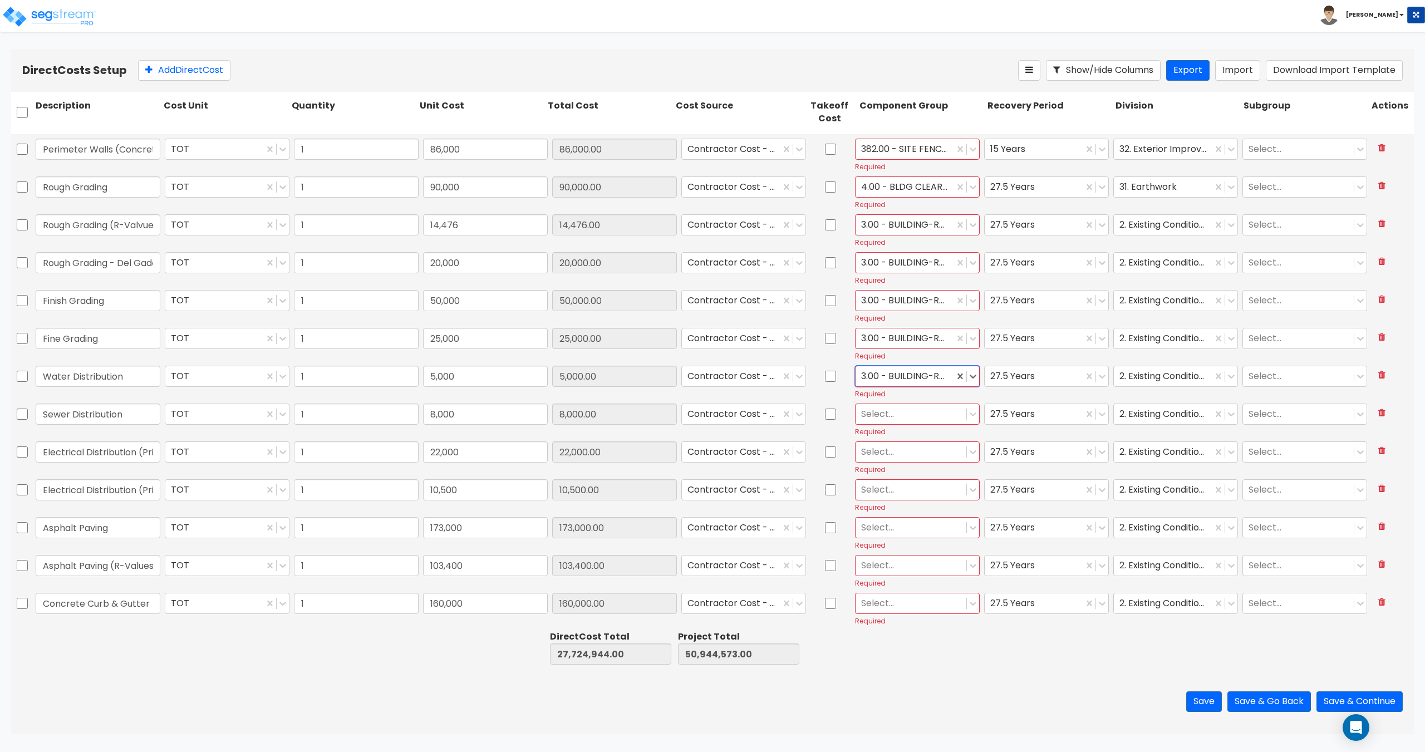
click at [898, 413] on div at bounding box center [911, 413] width 100 height 15
drag, startPoint x: 894, startPoint y: 490, endPoint x: 897, endPoint y: 474, distance: 15.8
click at [894, 491] on div "3.00 - BUILDING-RELATED SITEWORK" at bounding box center [912, 498] width 124 height 31
click at [896, 454] on div at bounding box center [911, 451] width 100 height 15
click at [896, 531] on div "3.00 - BUILDING-RELATED SITEWORK" at bounding box center [912, 536] width 124 height 31
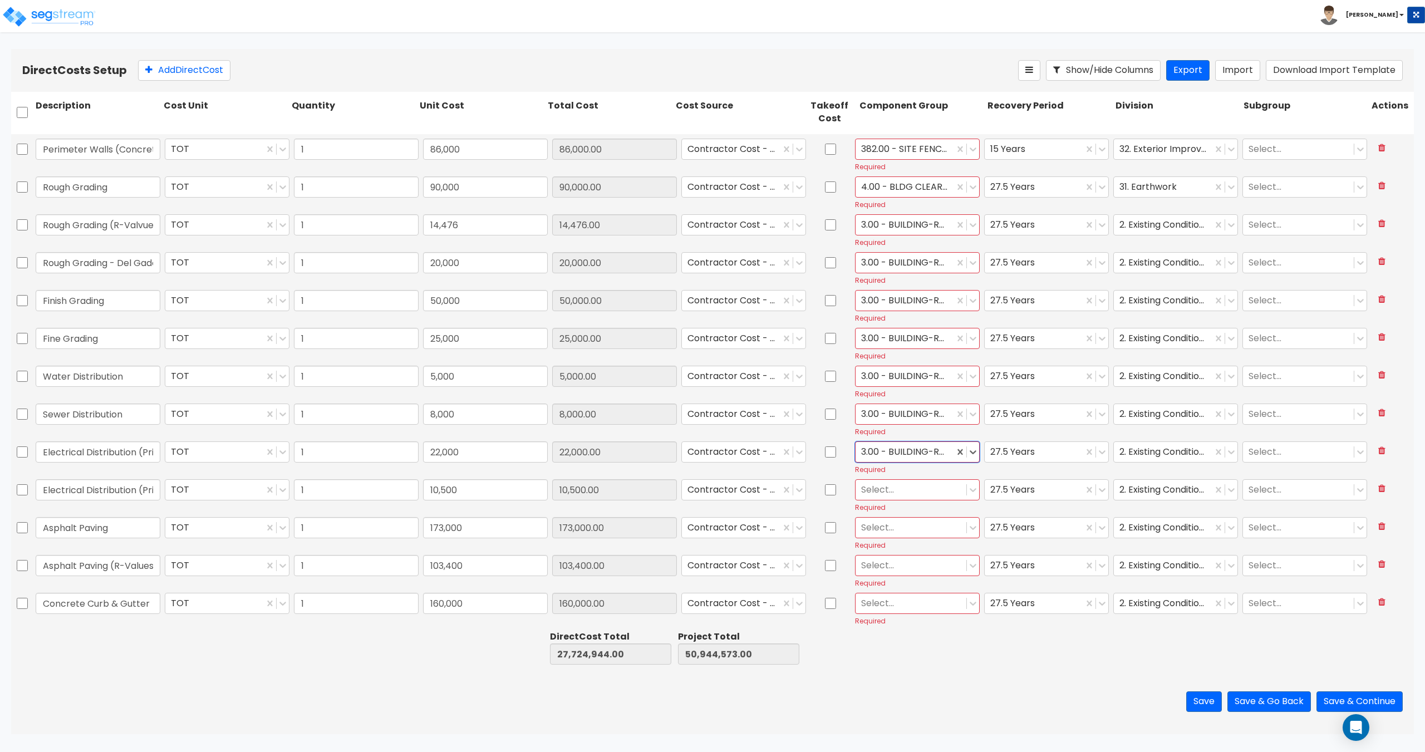
click at [892, 490] on div at bounding box center [911, 489] width 100 height 15
click at [905, 568] on div "3.00 - BUILDING-RELATED SITEWORK" at bounding box center [912, 573] width 124 height 31
click at [899, 520] on div at bounding box center [911, 527] width 100 height 15
click at [919, 612] on div "3.00 - BUILDING-RELATED SITEWORK" at bounding box center [912, 611] width 124 height 31
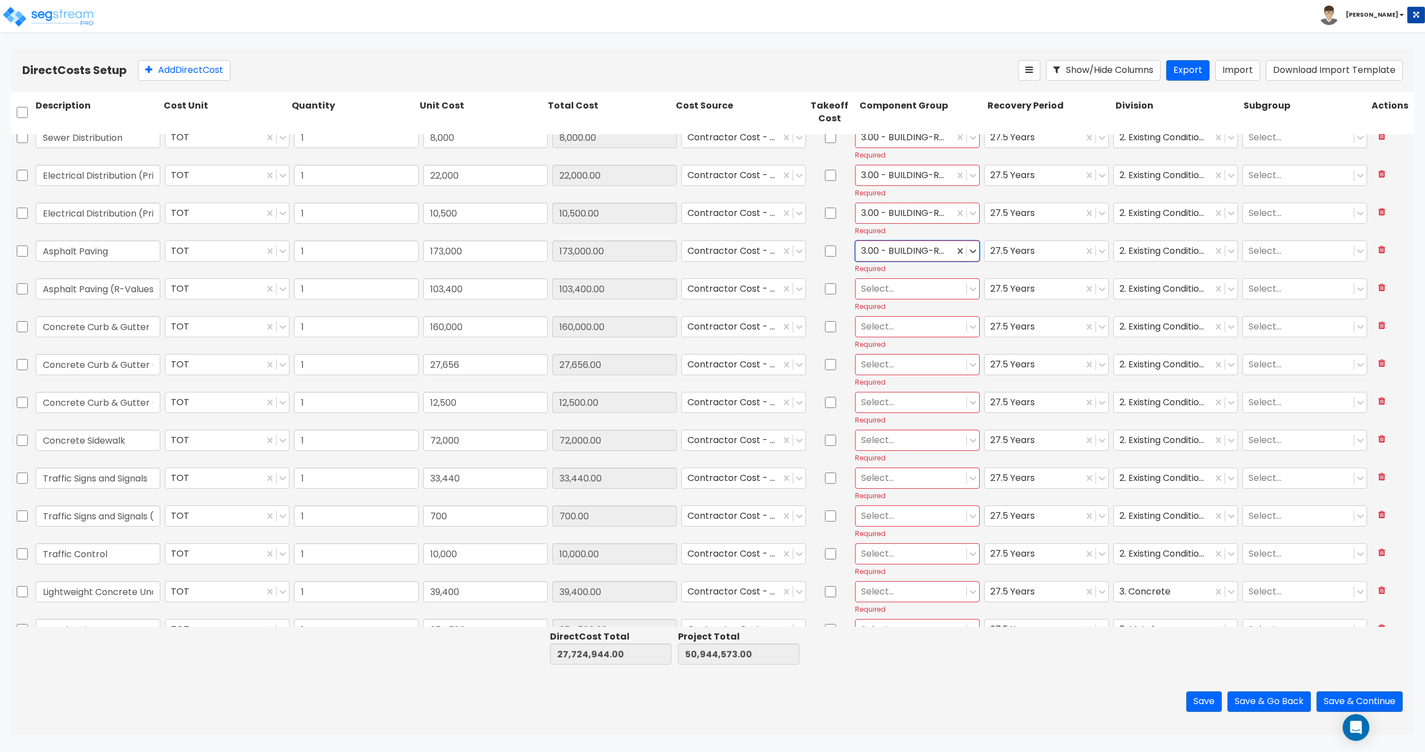
scroll to position [3786, 0]
click at [896, 290] on div at bounding box center [911, 286] width 100 height 15
click at [902, 367] on div "3.00 - BUILDING-RELATED SITEWORK" at bounding box center [912, 371] width 124 height 31
click at [895, 326] on div at bounding box center [911, 324] width 100 height 15
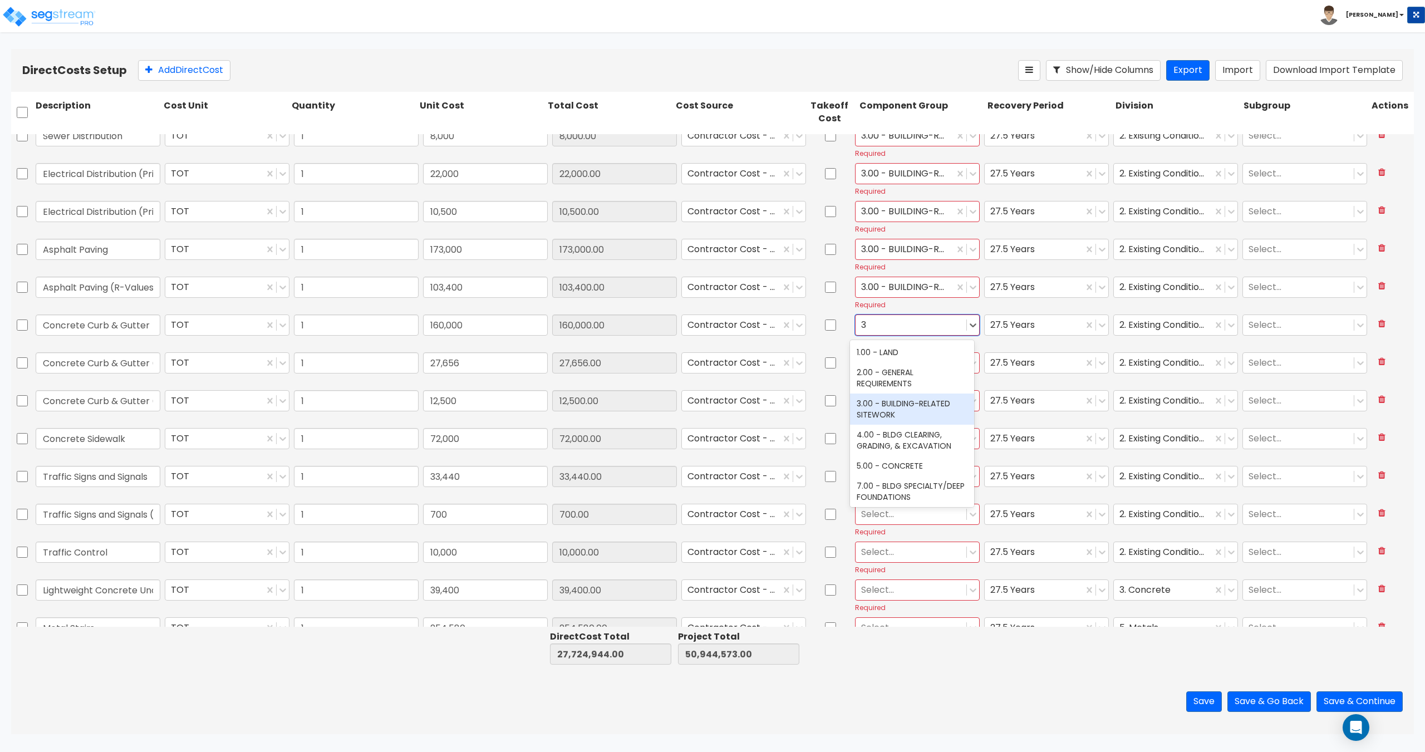
click at [896, 416] on div "3.00 - BUILDING-RELATED SITEWORK" at bounding box center [912, 409] width 124 height 31
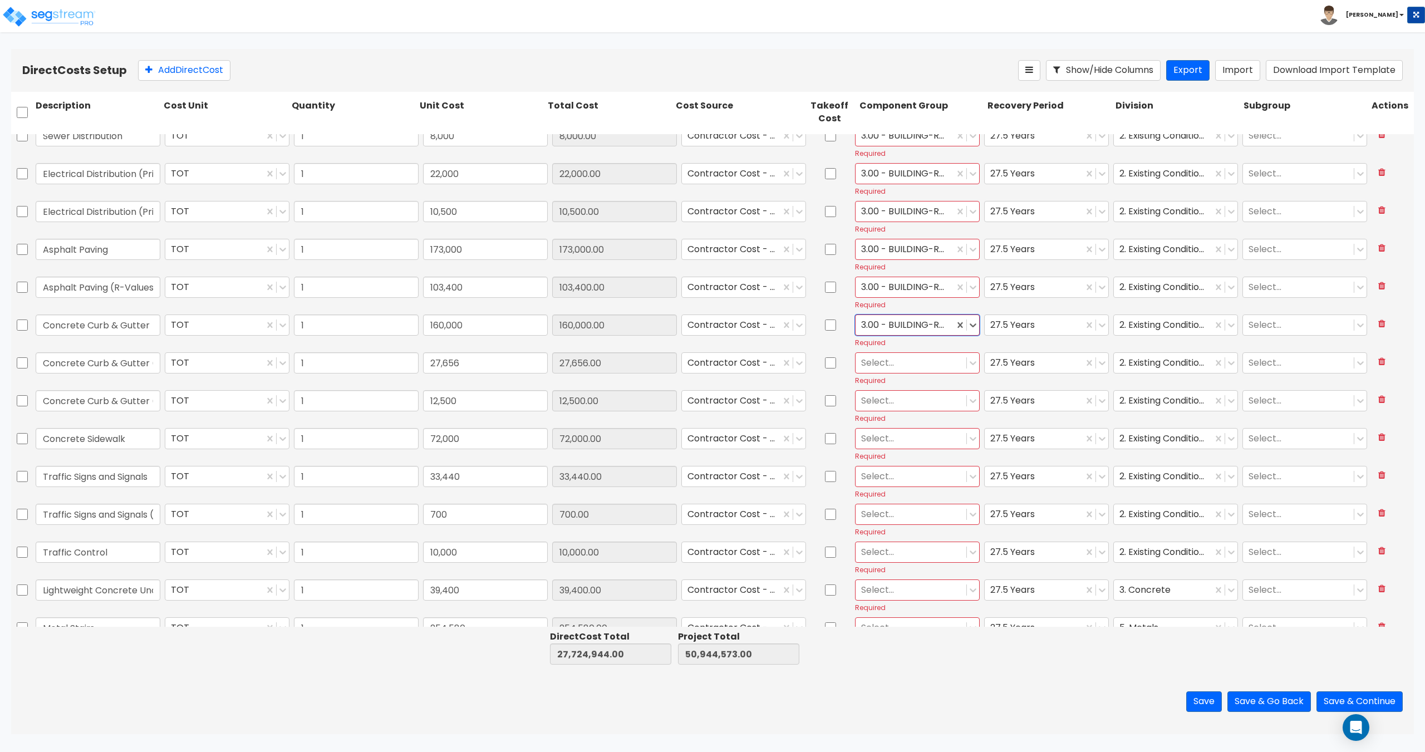
click at [890, 365] on div at bounding box center [911, 362] width 100 height 15
click at [899, 448] on div "3.00 - BUILDING-RELATED SITEWORK" at bounding box center [912, 446] width 124 height 31
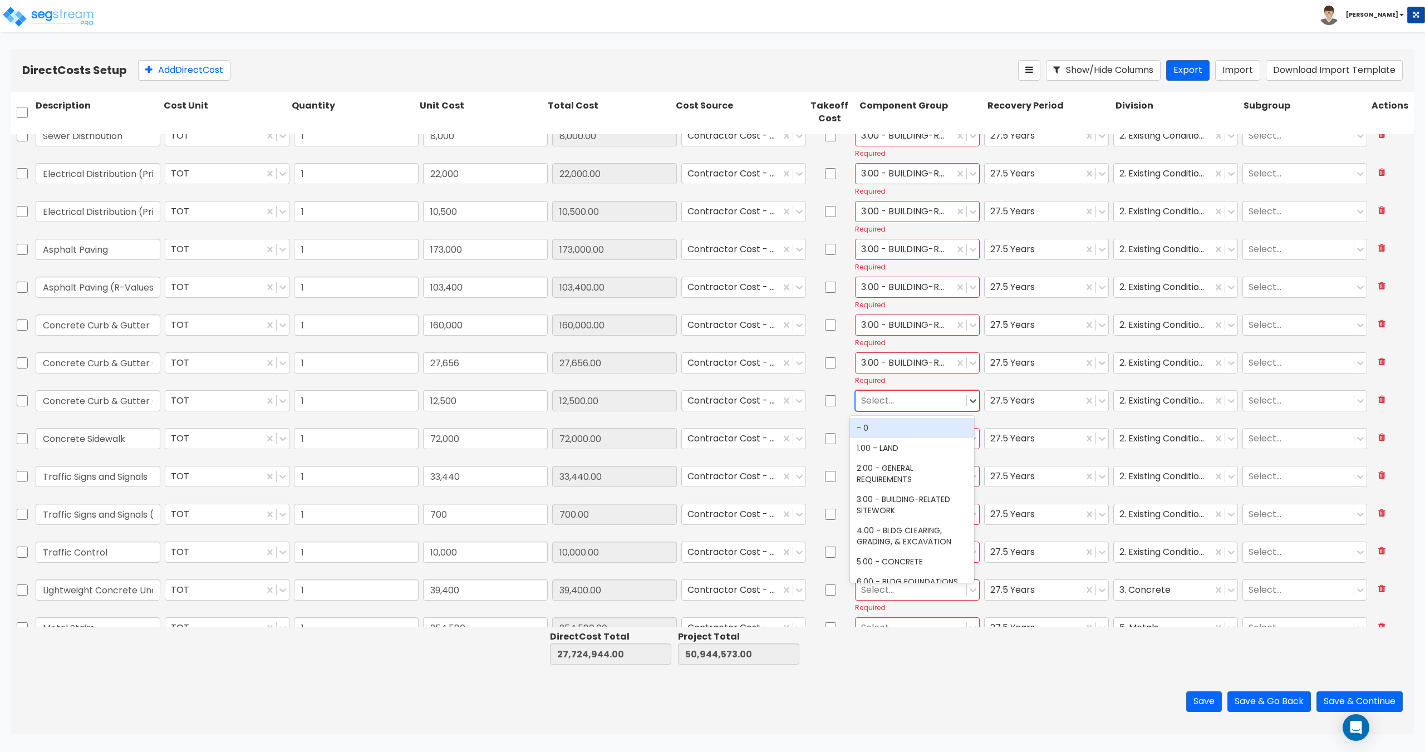
click at [881, 402] on div at bounding box center [911, 400] width 100 height 15
click at [896, 477] on div "3.00 - BUILDING-RELATED SITEWORK" at bounding box center [912, 484] width 124 height 31
click at [884, 440] on div at bounding box center [911, 438] width 100 height 15
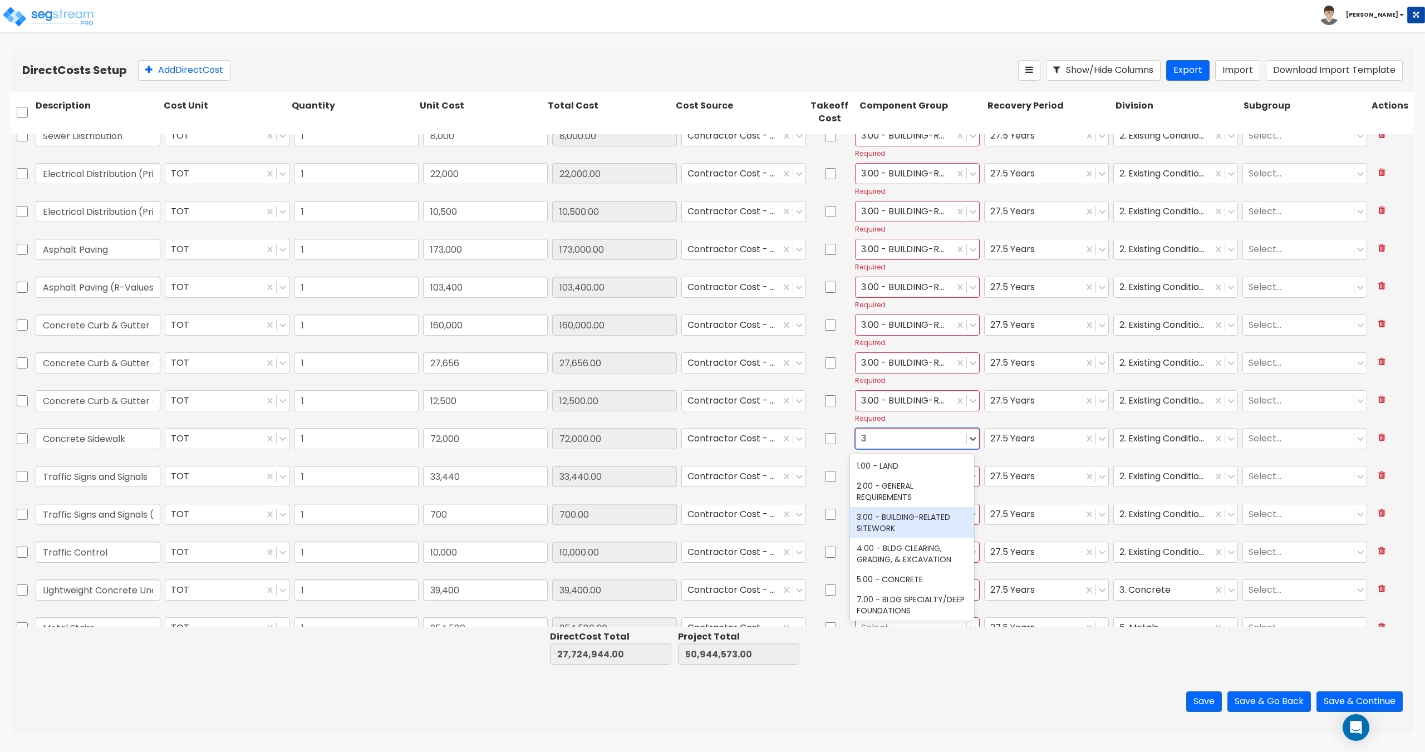
click at [904, 515] on div "3.00 - BUILDING-RELATED SITEWORK" at bounding box center [912, 522] width 124 height 31
click at [887, 479] on div at bounding box center [911, 476] width 100 height 15
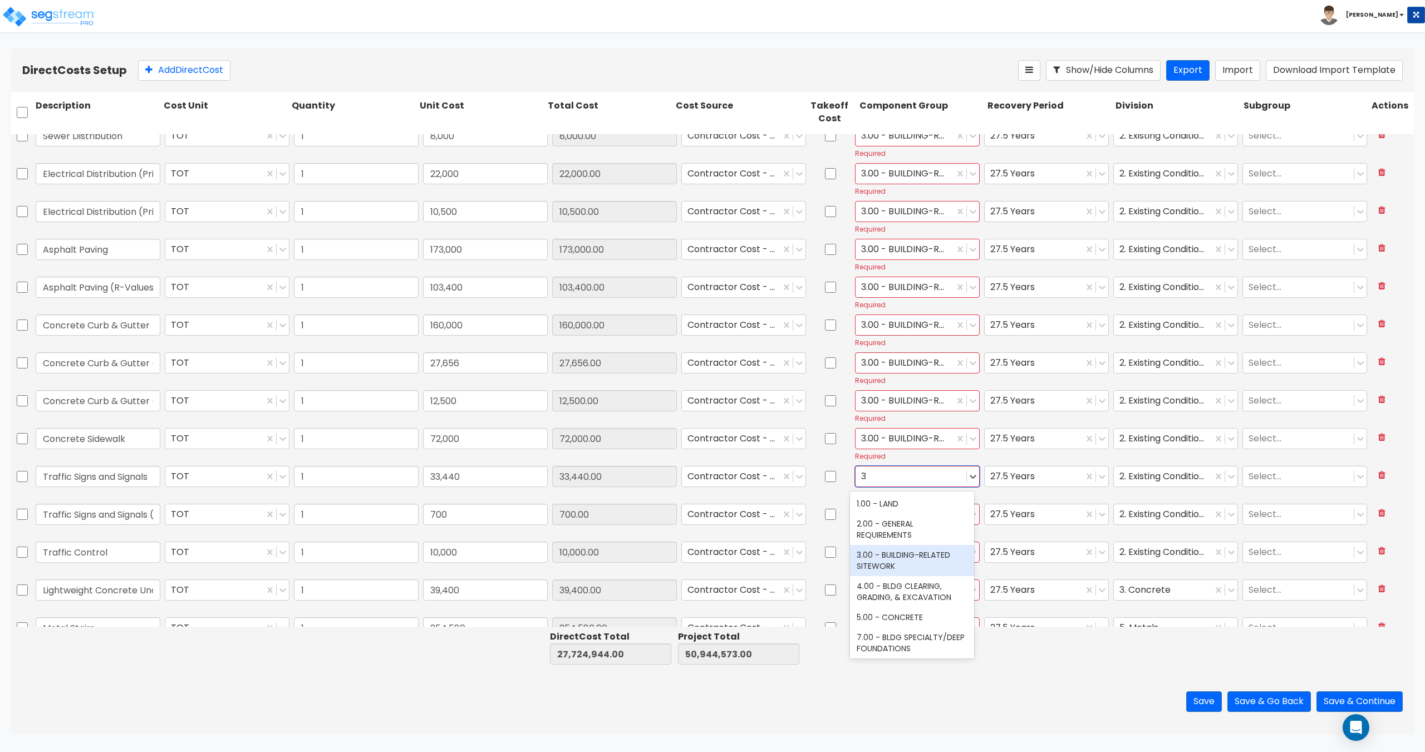
click at [910, 561] on div "3.00 - BUILDING-RELATED SITEWORK" at bounding box center [912, 560] width 124 height 31
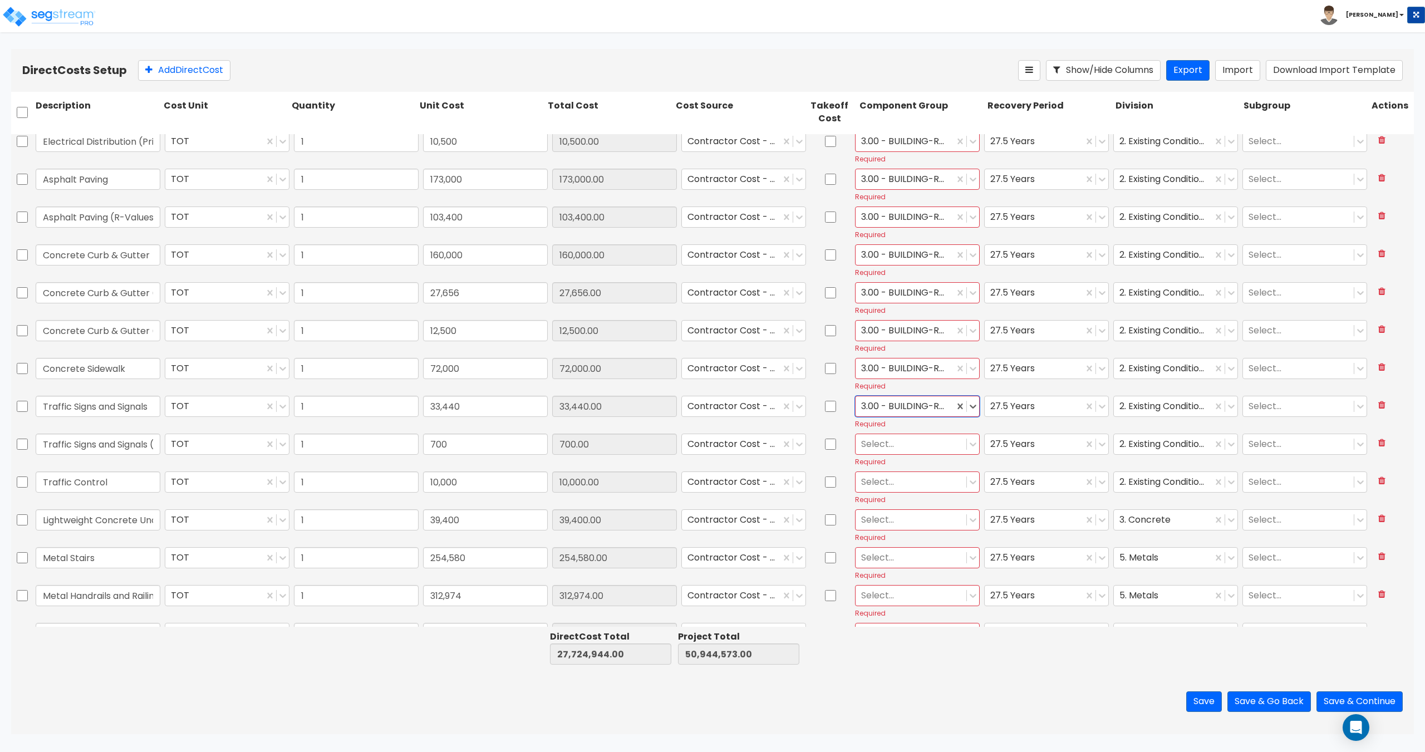
scroll to position [3897, 0]
click at [884, 404] on div at bounding box center [911, 402] width 100 height 15
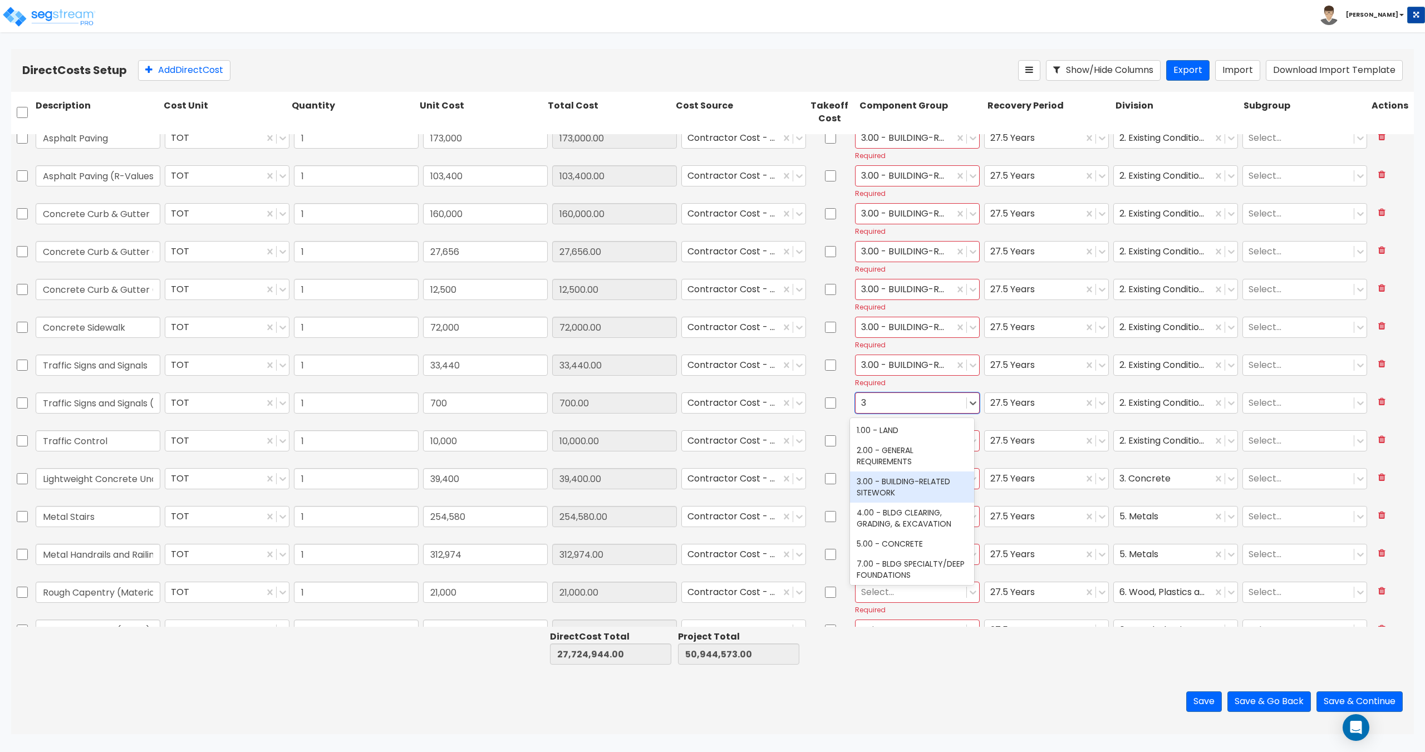
click at [909, 489] on div "3.00 - BUILDING-RELATED SITEWORK" at bounding box center [912, 487] width 124 height 31
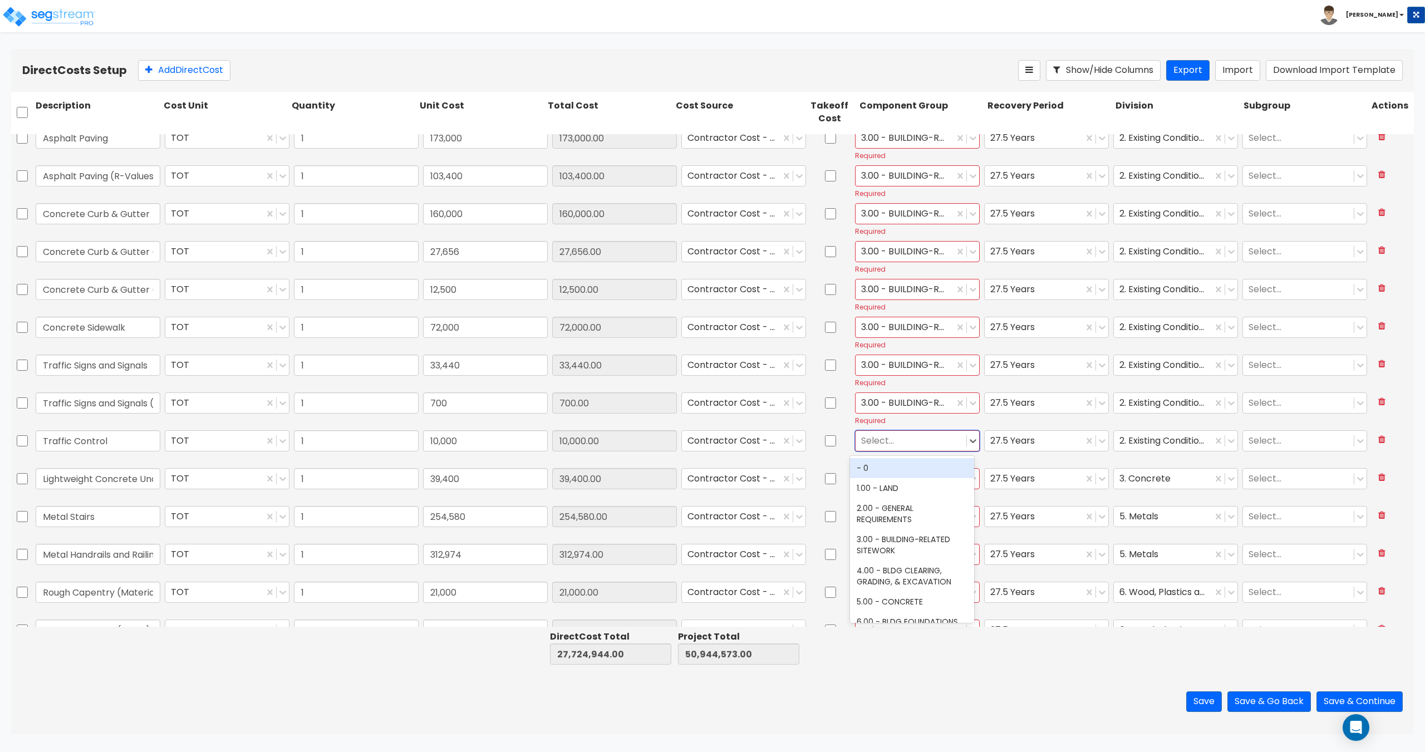
click at [907, 443] on div at bounding box center [911, 440] width 100 height 15
click at [912, 532] on div "3.00 - BUILDING-RELATED SITEWORK" at bounding box center [912, 524] width 124 height 31
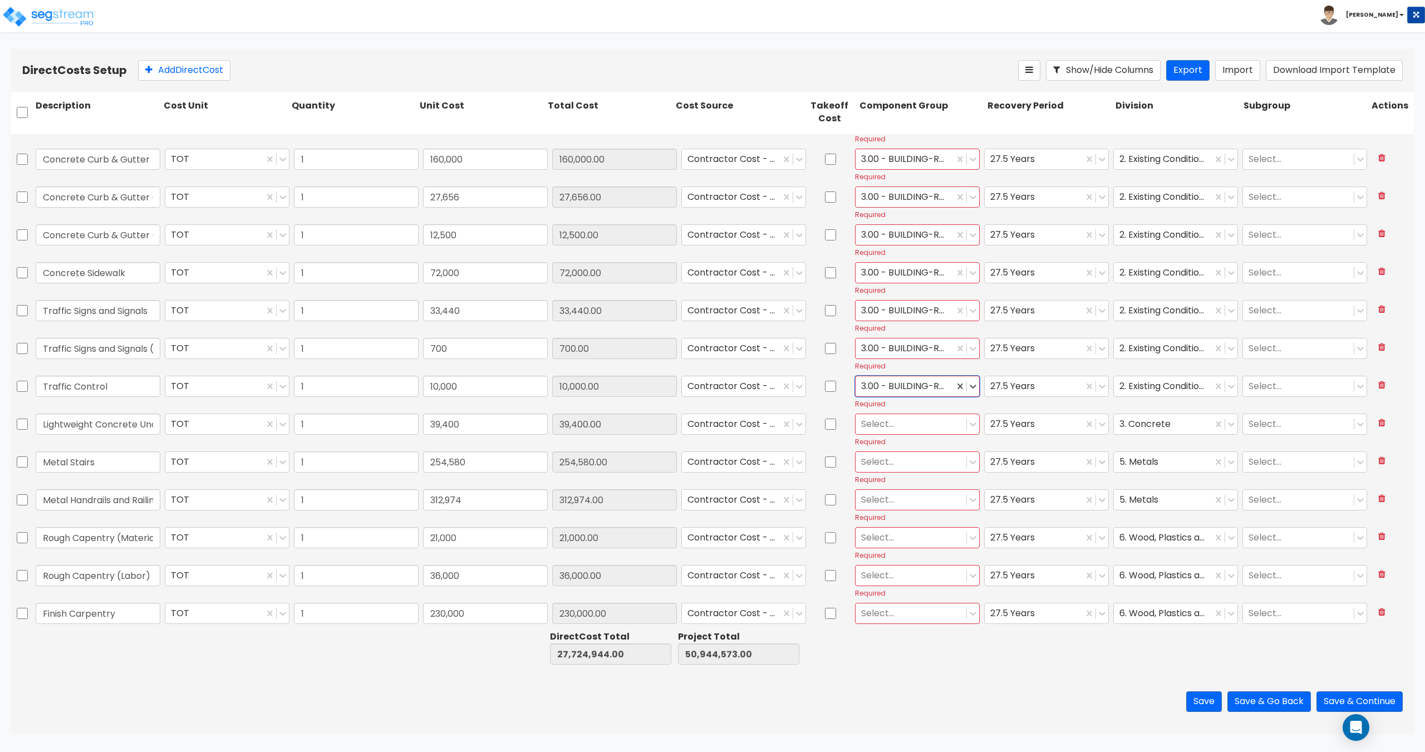
scroll to position [3953, 0]
click at [896, 421] on div at bounding box center [911, 422] width 100 height 15
drag, startPoint x: 91, startPoint y: 423, endPoint x: 138, endPoint y: 427, distance: 46.4
click at [22, 430] on div "Lightweight Concrete Underlay TOT 1 39,400 39,400.00 Contractor Cost - direct (…" at bounding box center [712, 428] width 1403 height 37
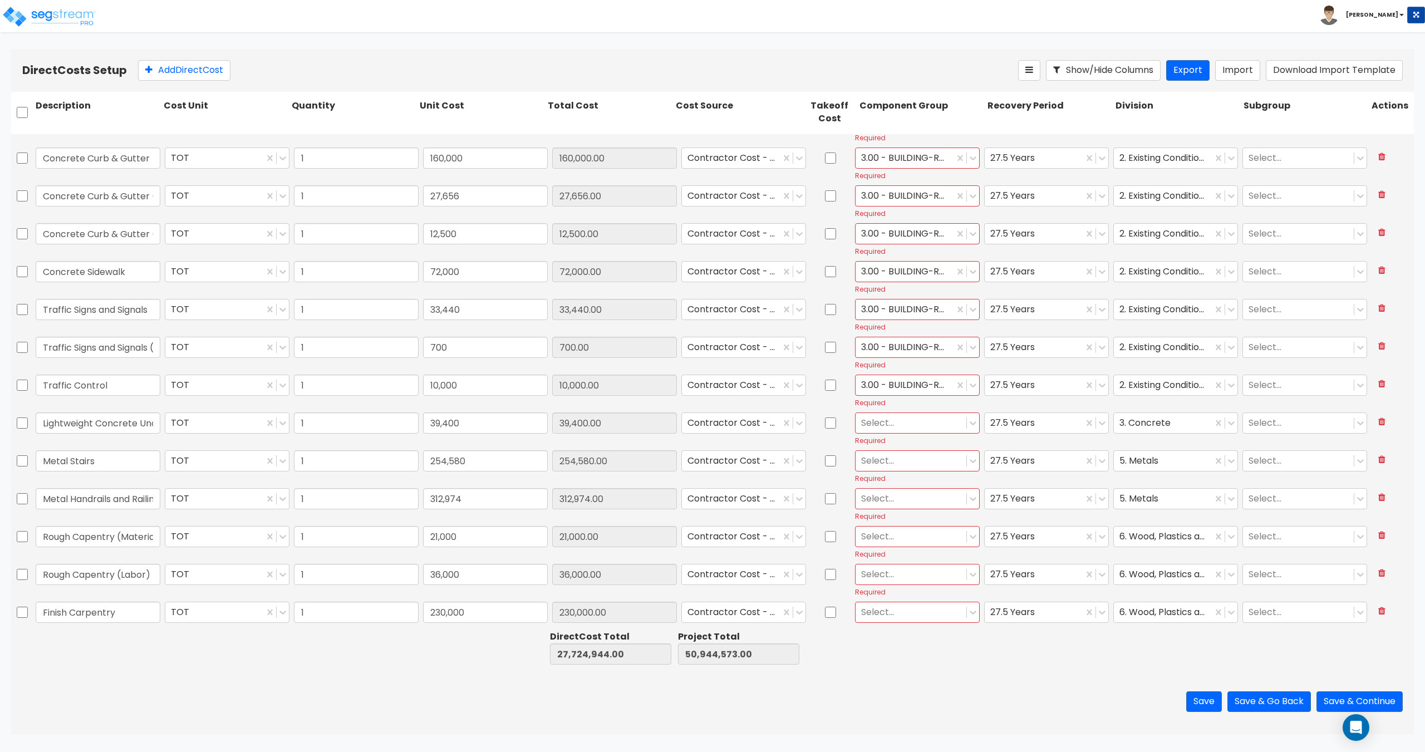
click at [856, 426] on div "Select..." at bounding box center [911, 422] width 111 height 19
click at [892, 562] on div "5.00 - CONCRETE" at bounding box center [912, 564] width 124 height 20
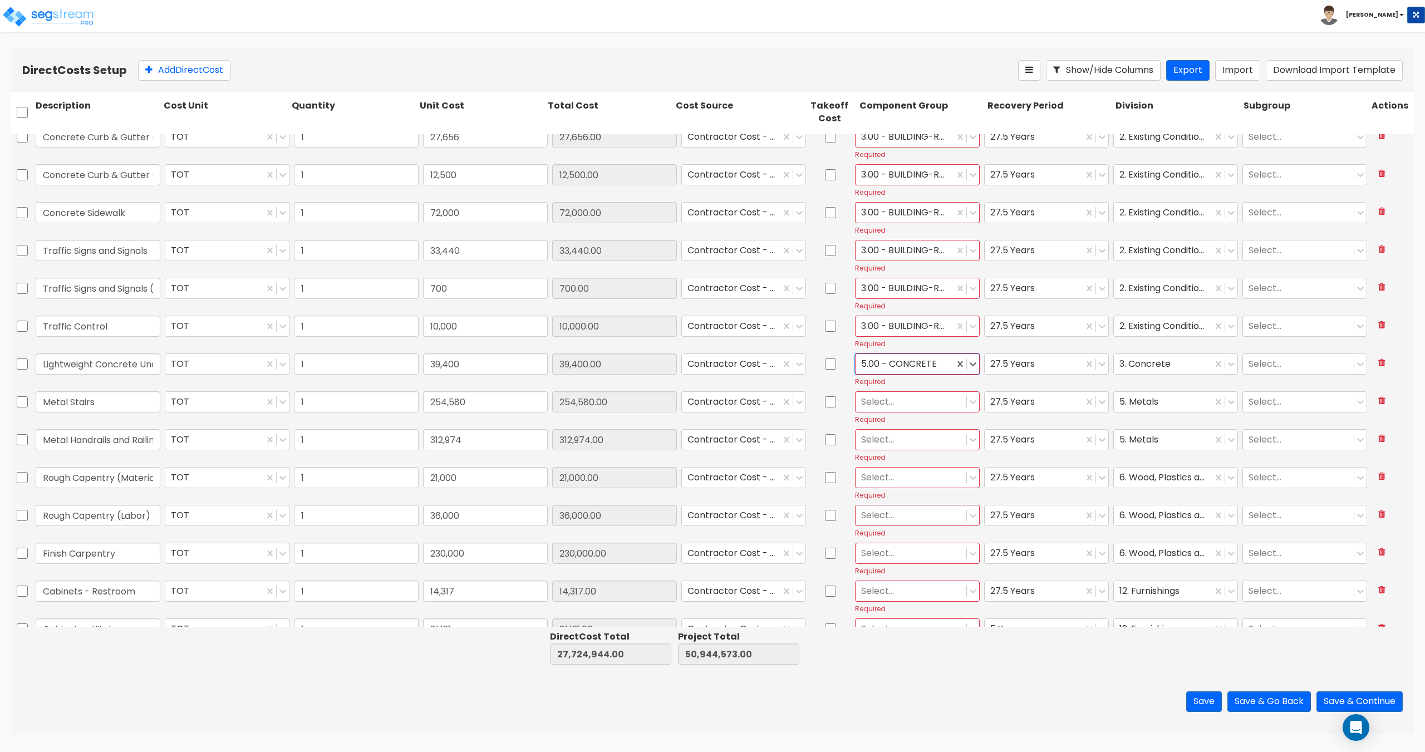
scroll to position [4064, 0]
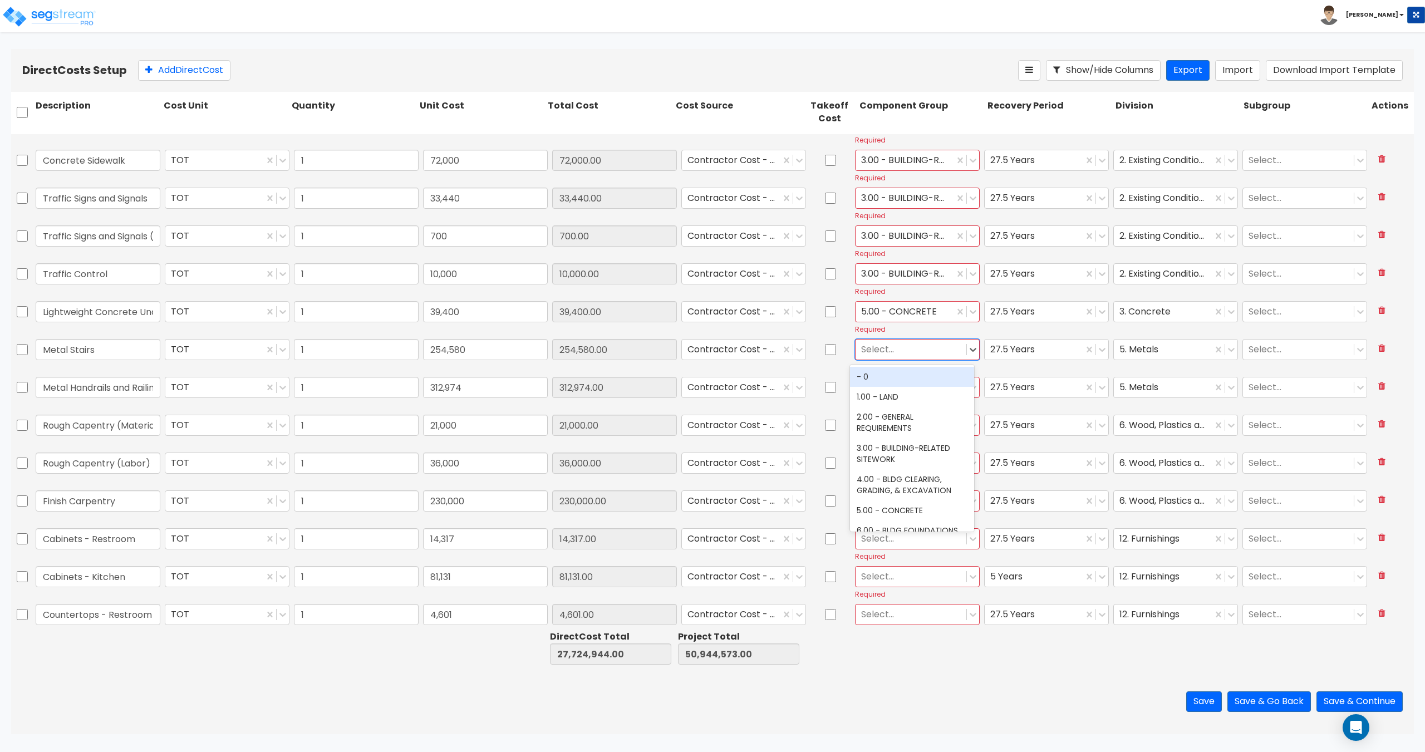
click at [900, 348] on div at bounding box center [911, 349] width 100 height 15
click at [894, 371] on div "11.00 - METALS" at bounding box center [912, 377] width 124 height 20
click at [899, 348] on div at bounding box center [904, 349] width 87 height 15
click at [914, 398] on div "109.00 - INTERIOR STAIRS" at bounding box center [912, 397] width 124 height 20
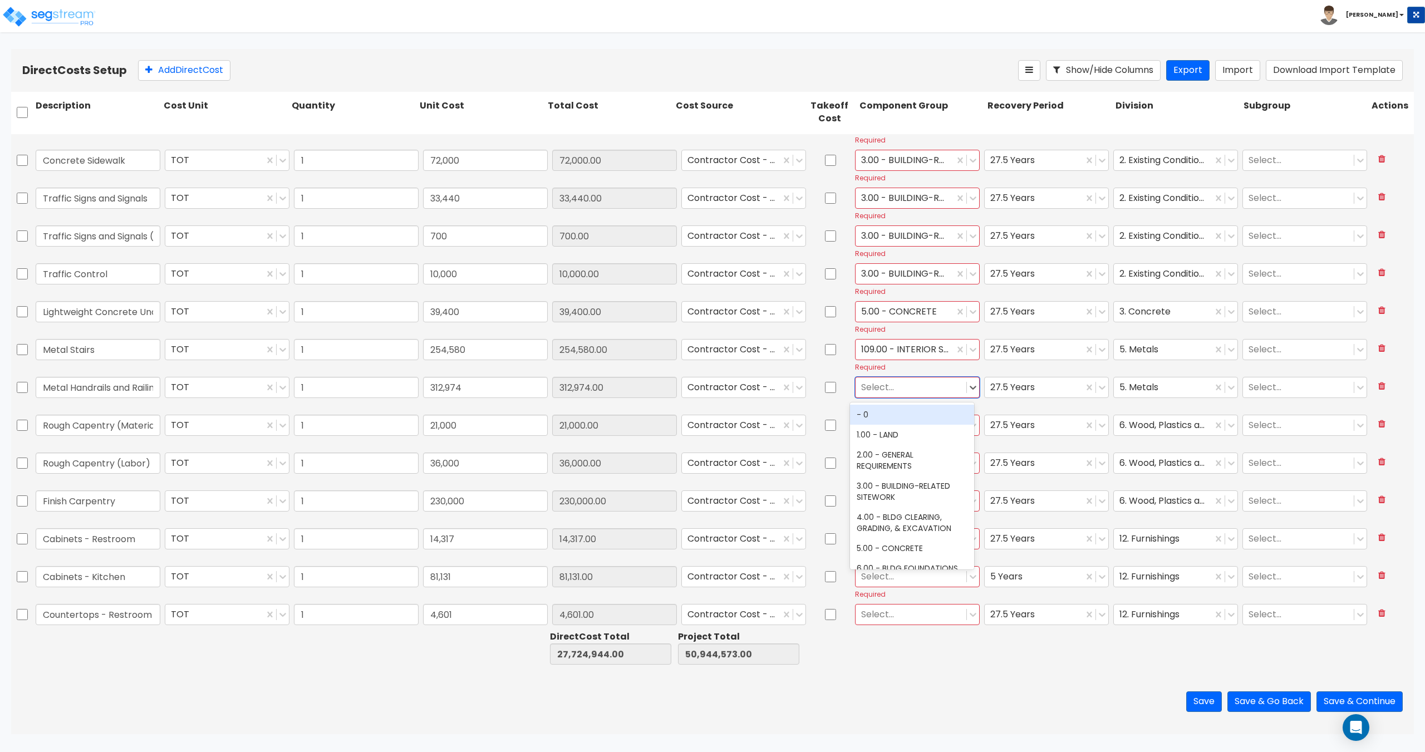
click at [887, 394] on div at bounding box center [911, 387] width 100 height 15
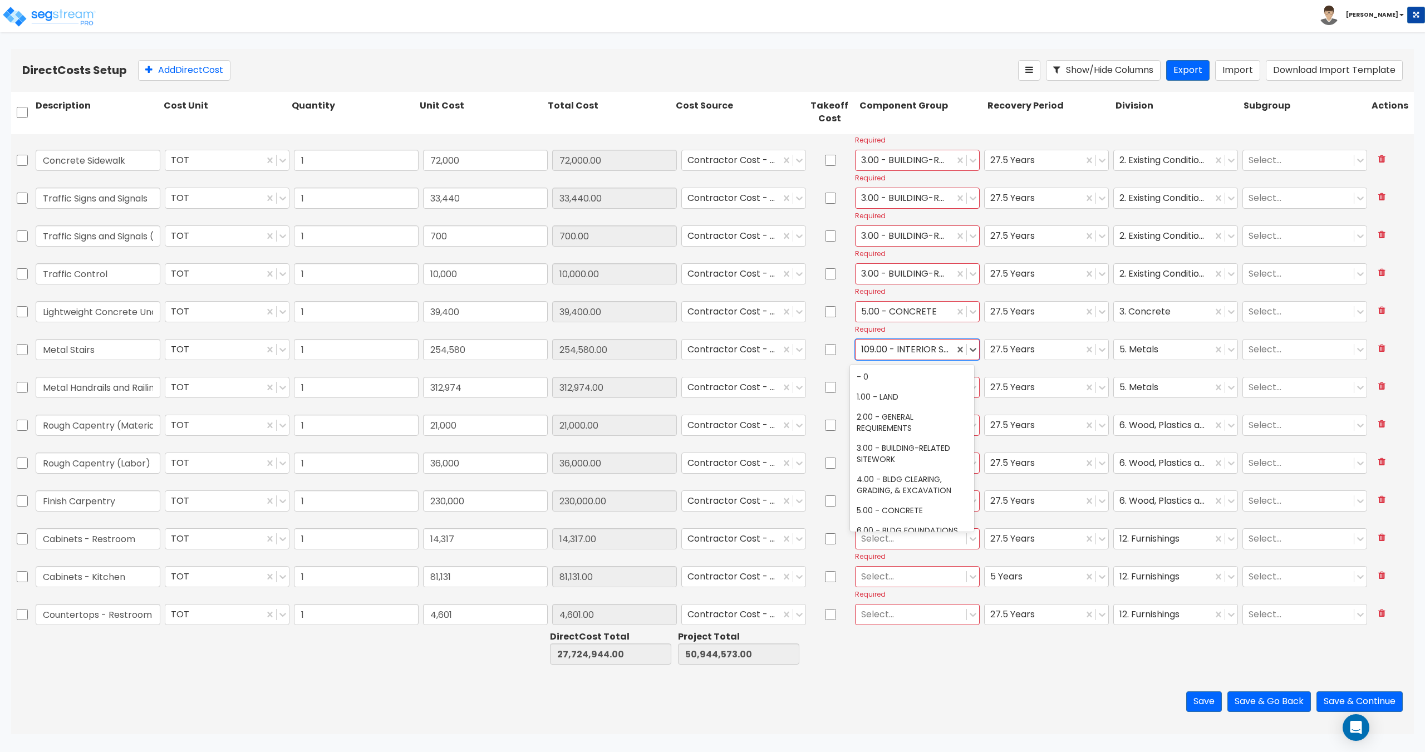
click at [899, 346] on div at bounding box center [904, 349] width 87 height 15
click at [899, 371] on div "106.00 - EXTERIOR STAIRS" at bounding box center [912, 377] width 124 height 20
click at [887, 388] on div at bounding box center [911, 387] width 100 height 15
click at [904, 445] on div "107.00 - EXTERIOR RAILINGS" at bounding box center [912, 446] width 124 height 20
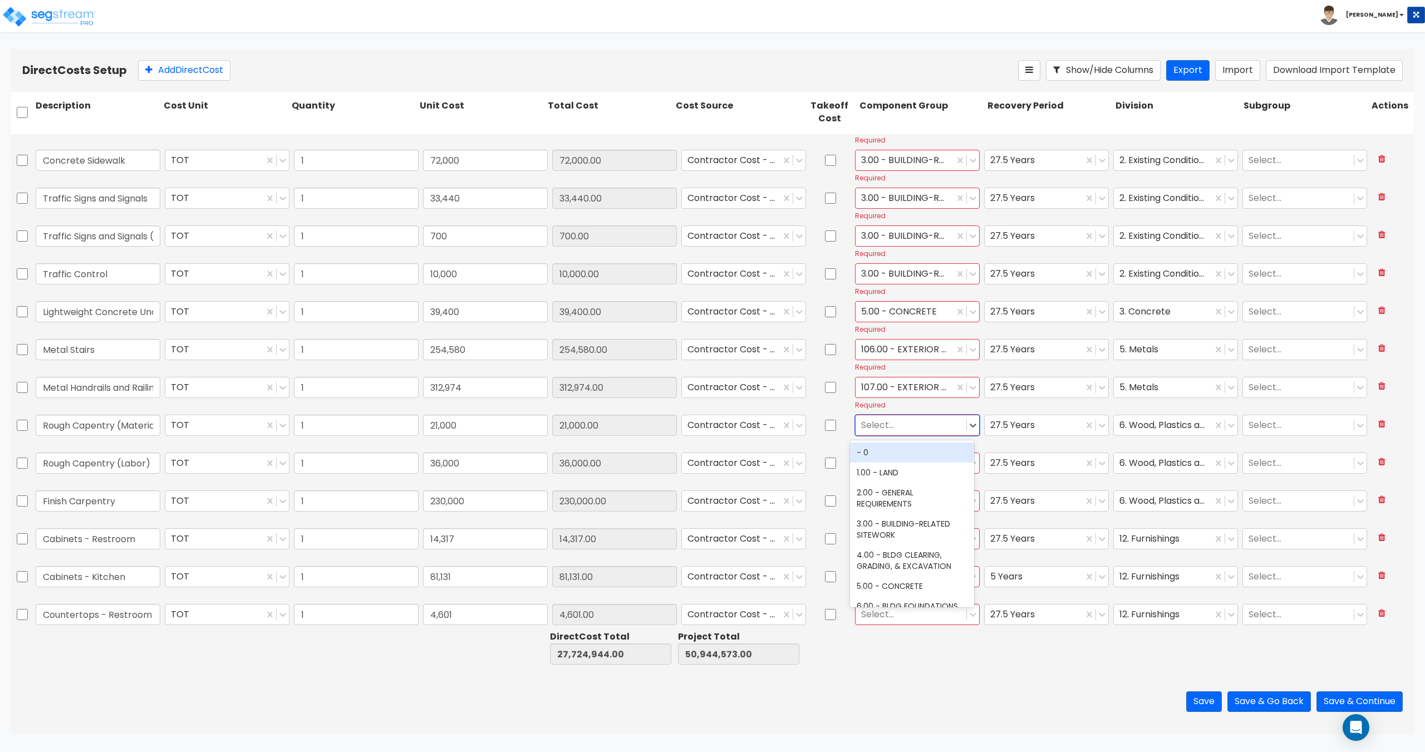
click at [886, 431] on div at bounding box center [911, 425] width 100 height 15
click at [905, 460] on div "15.00 - WOOD SUPERSTRUCTURE" at bounding box center [912, 458] width 124 height 31
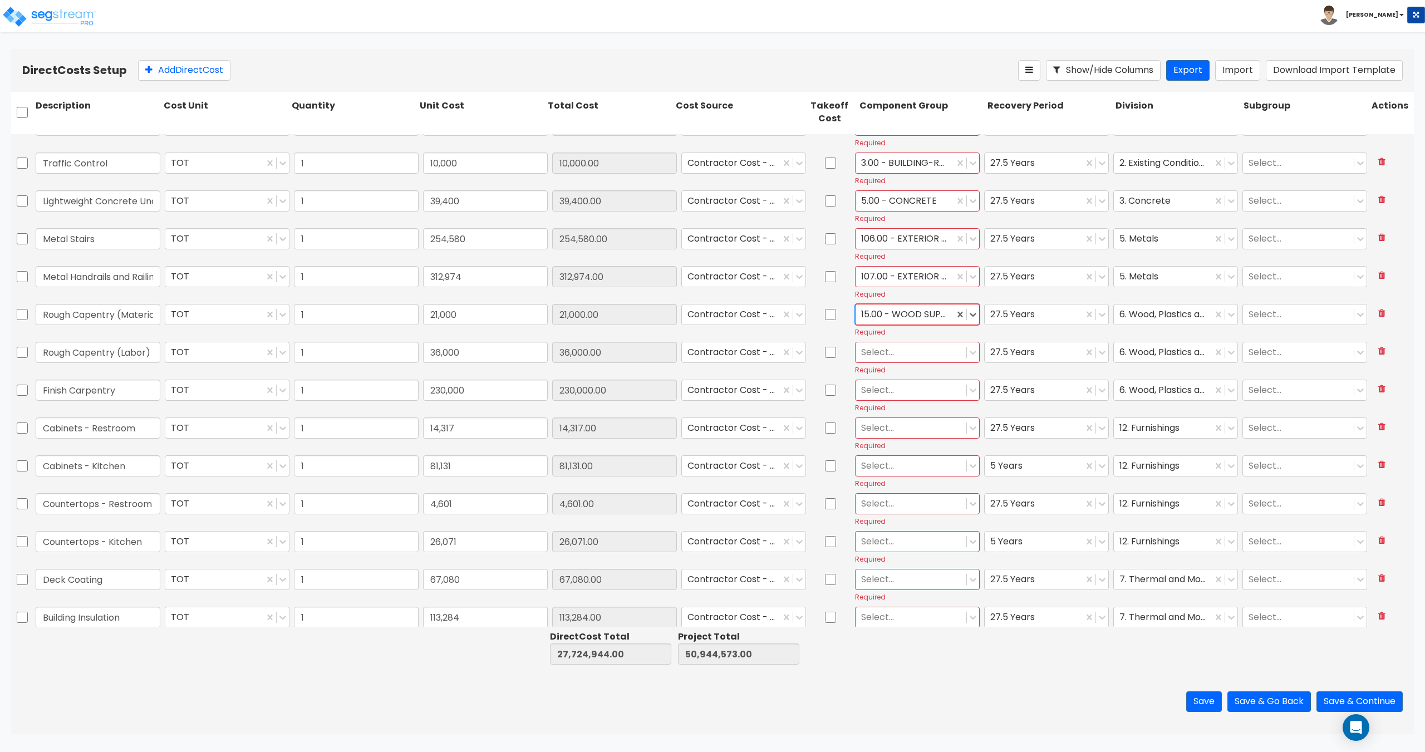
scroll to position [4176, 0]
click at [892, 354] on div at bounding box center [911, 351] width 100 height 15
click at [904, 379] on div "15.00 - WOOD SUPERSTRUCTURE" at bounding box center [912, 384] width 124 height 31
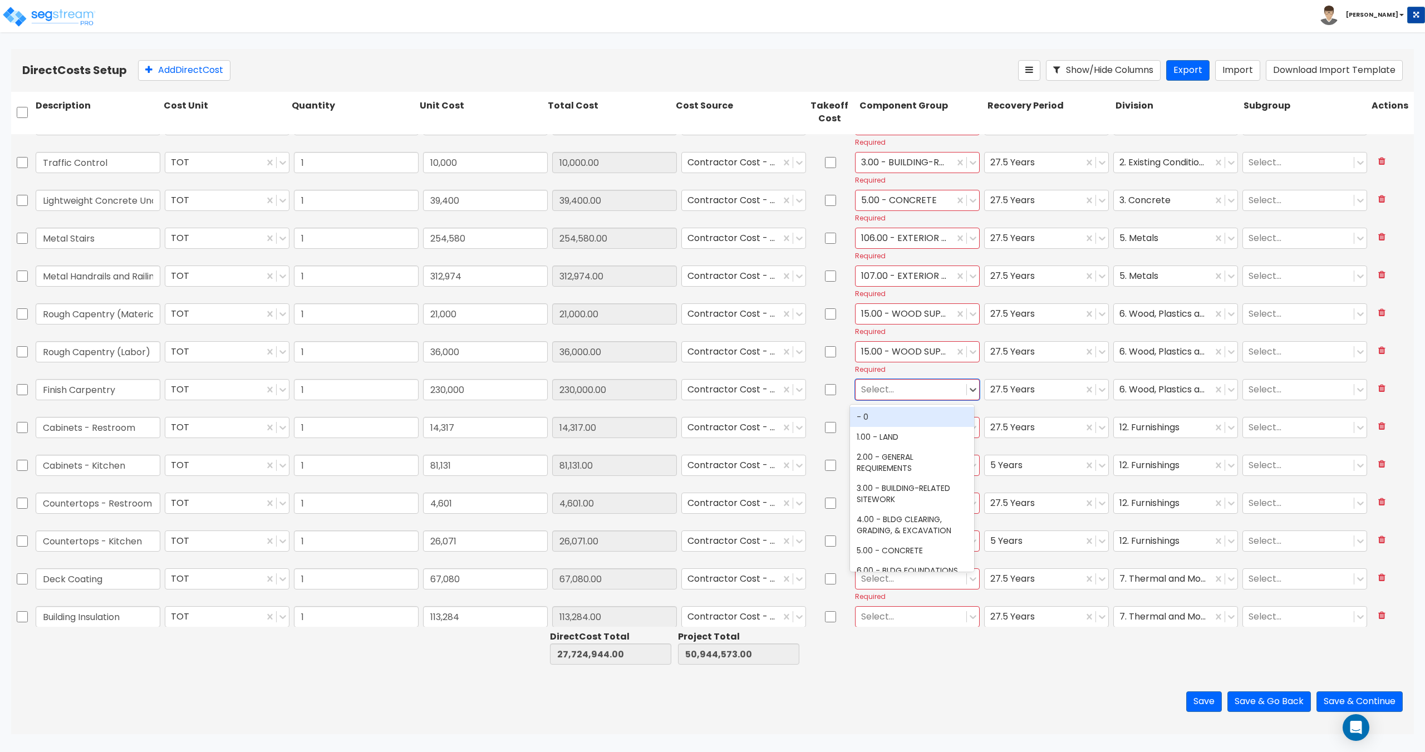
click at [888, 388] on div at bounding box center [911, 389] width 100 height 15
drag, startPoint x: 904, startPoint y: 389, endPoint x: 793, endPoint y: 390, distance: 110.8
click at [796, 389] on div "Finish Carpentry TOT 1 230,000 230,000.00 Contractor Cost - direct (HCHP) 2 res…" at bounding box center [712, 395] width 1403 height 37
click at [902, 411] on div "12.00 - WOOD & PLASTICS" at bounding box center [912, 417] width 124 height 20
click at [877, 426] on div at bounding box center [911, 427] width 100 height 15
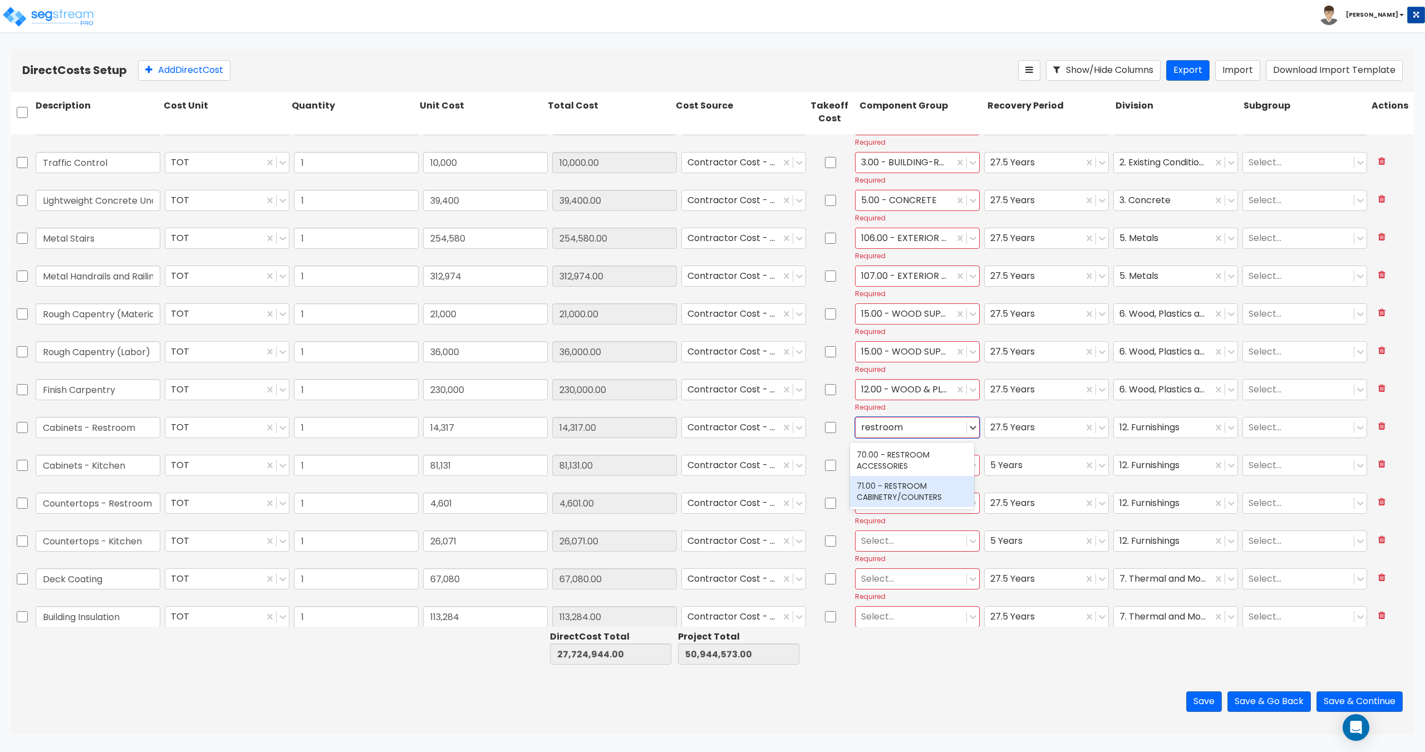
click at [885, 488] on div "71.00 - RESTROOM CABINETRY/COUNTERS" at bounding box center [912, 491] width 124 height 31
click at [894, 461] on div at bounding box center [911, 465] width 100 height 15
click at [895, 485] on div "79.00 - KITCHEN CABINETRY/COUNTERS" at bounding box center [912, 498] width 124 height 31
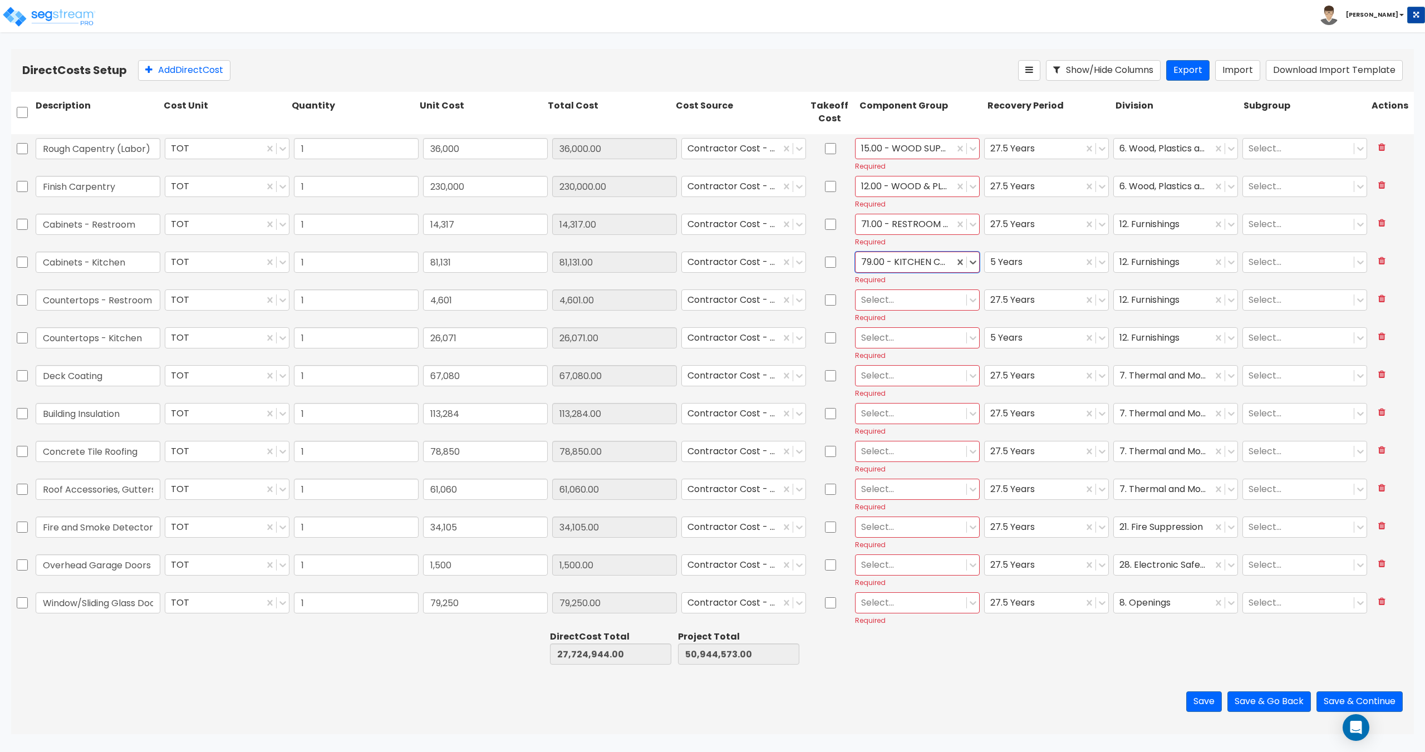
scroll to position [4398, 0]
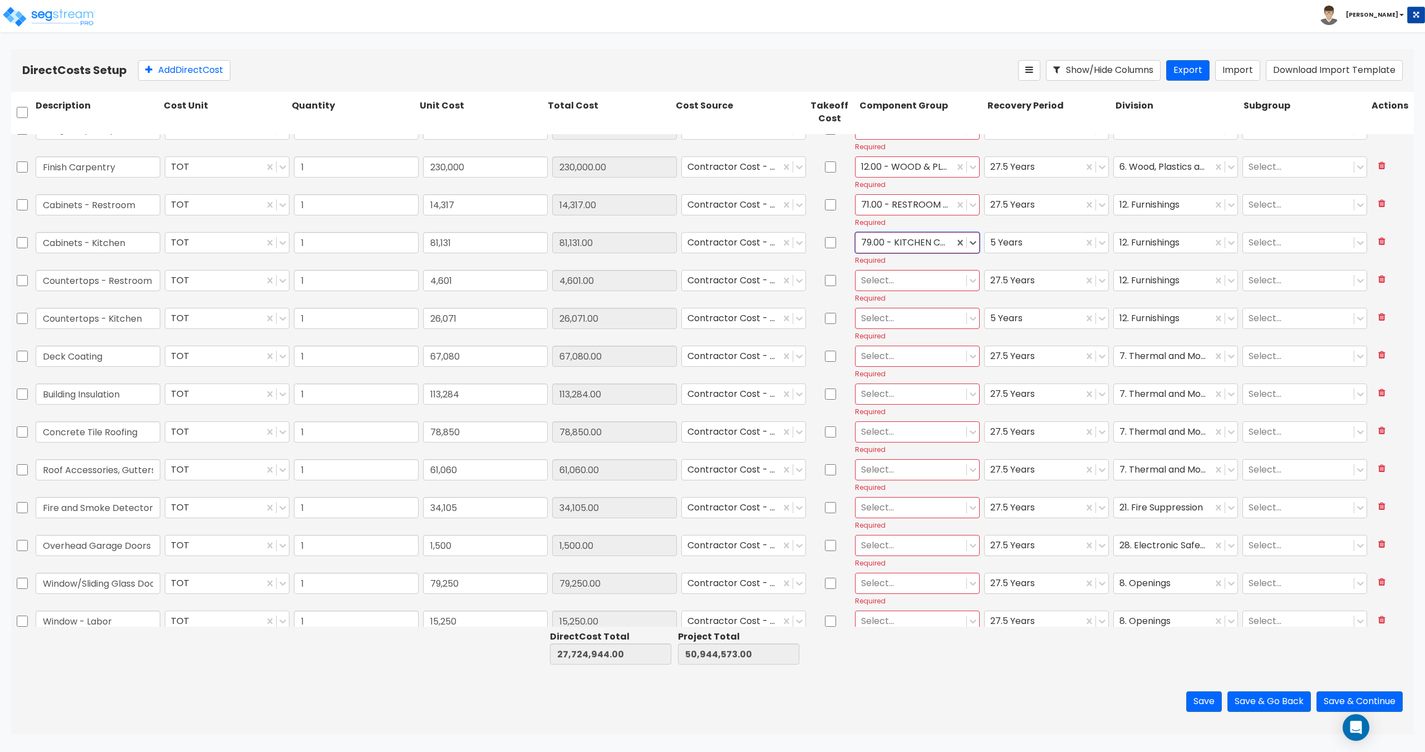
click at [882, 283] on div at bounding box center [911, 280] width 100 height 15
click at [885, 337] on div "71.00 - RESTROOM CABINETRY/COUNTERS" at bounding box center [912, 344] width 124 height 31
click at [883, 308] on div "Select..." at bounding box center [911, 317] width 111 height 19
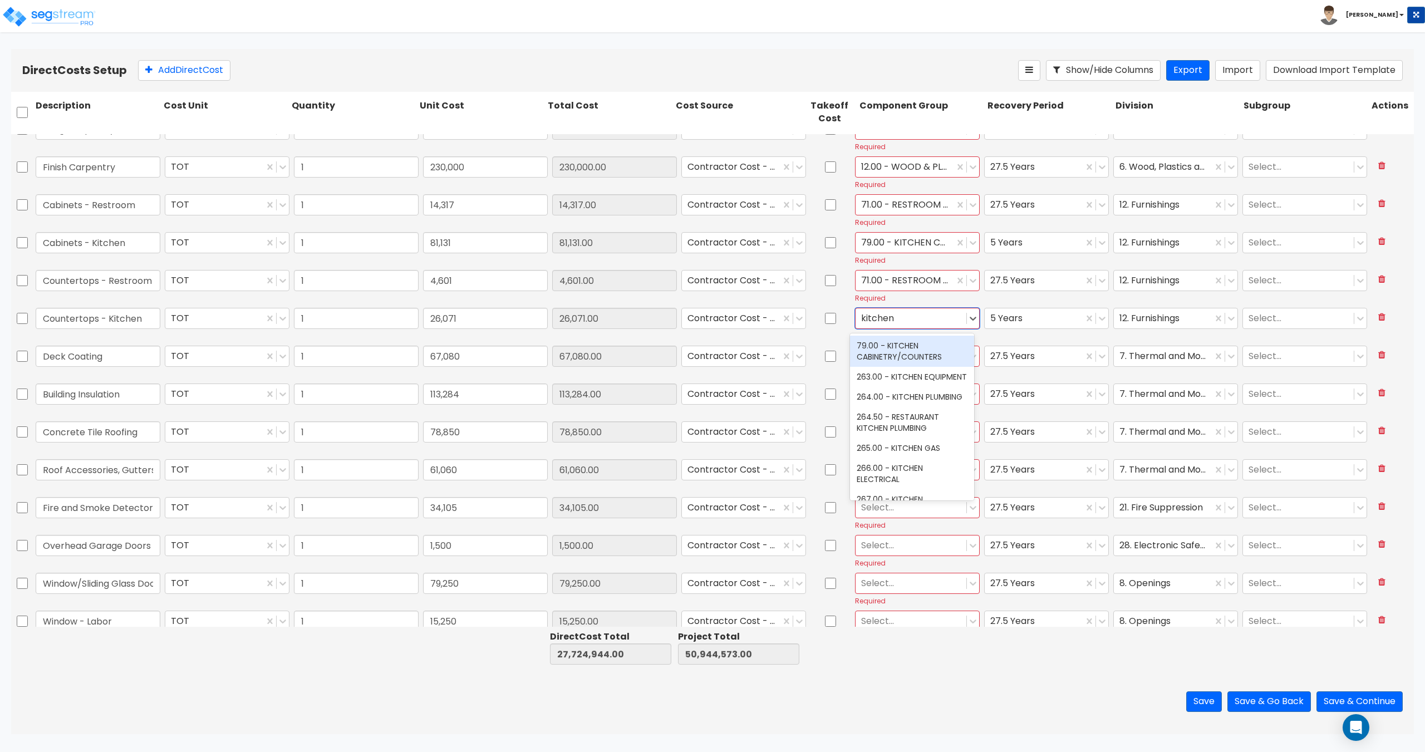
click at [893, 354] on div "79.00 - KITCHEN CABINETRY/COUNTERS" at bounding box center [912, 351] width 124 height 31
click at [880, 354] on div at bounding box center [911, 356] width 100 height 15
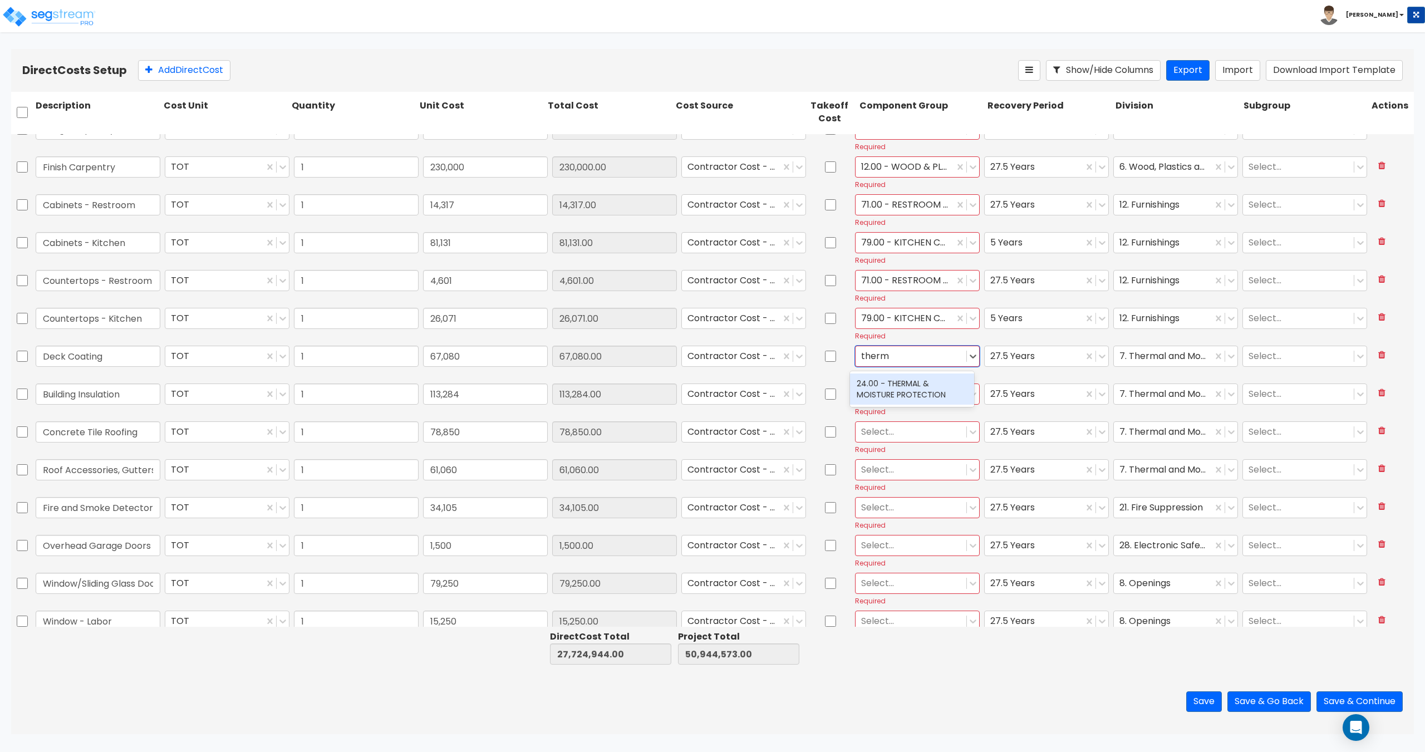
click at [885, 384] on div "24.00 - THERMAL & MOISTURE PROTECTION" at bounding box center [912, 389] width 124 height 31
click at [885, 405] on div "Select... Required" at bounding box center [917, 399] width 129 height 37
click at [888, 393] on div at bounding box center [911, 393] width 100 height 15
click at [886, 428] on div "24.00 - THERMAL & MOISTURE PROTECTION" at bounding box center [912, 426] width 124 height 31
click at [881, 430] on div at bounding box center [911, 431] width 100 height 15
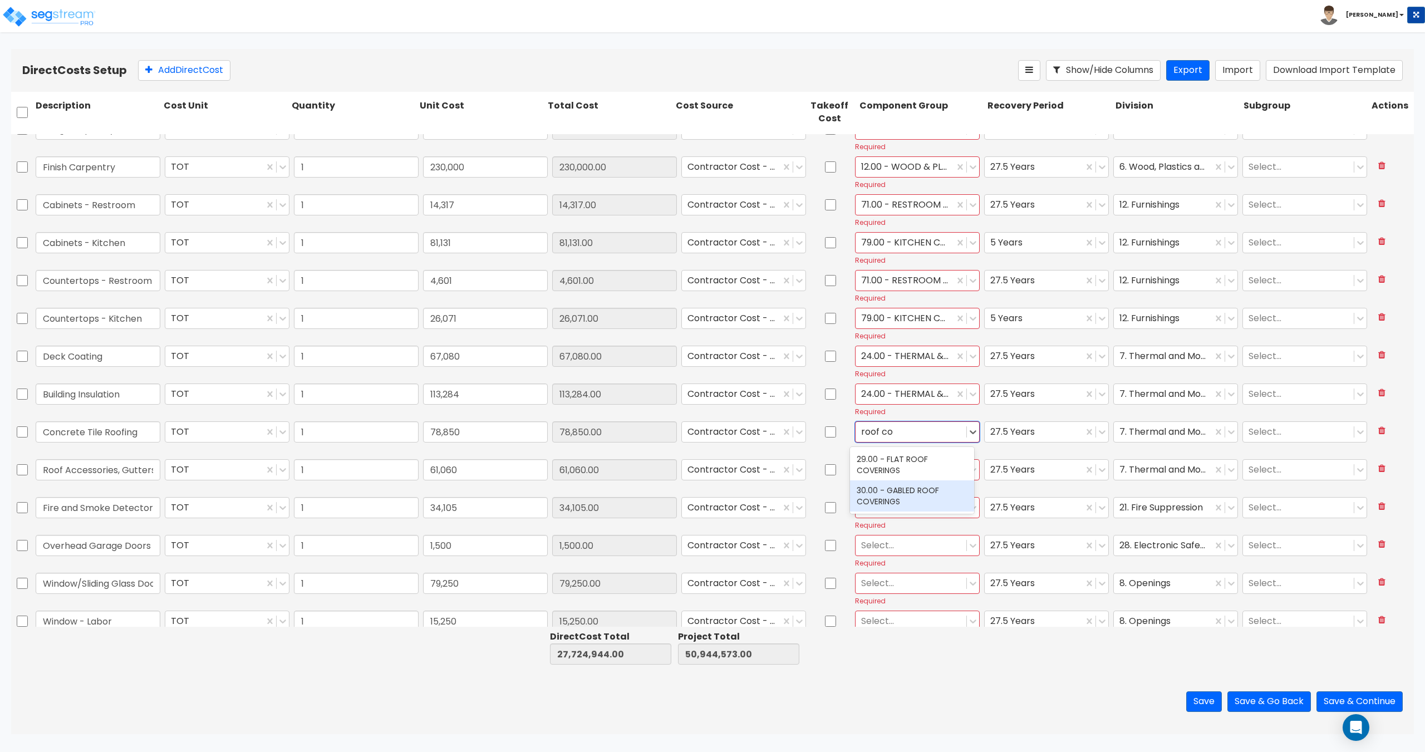
click at [904, 498] on div "30.00 - GABLED ROOF COVERINGS" at bounding box center [912, 495] width 124 height 31
click at [895, 470] on div at bounding box center [911, 469] width 100 height 15
click at [904, 510] on div at bounding box center [911, 507] width 100 height 15
click at [905, 473] on div at bounding box center [911, 469] width 100 height 15
click at [916, 496] on div "31.00 - ROOF DRAINAGE" at bounding box center [912, 497] width 124 height 20
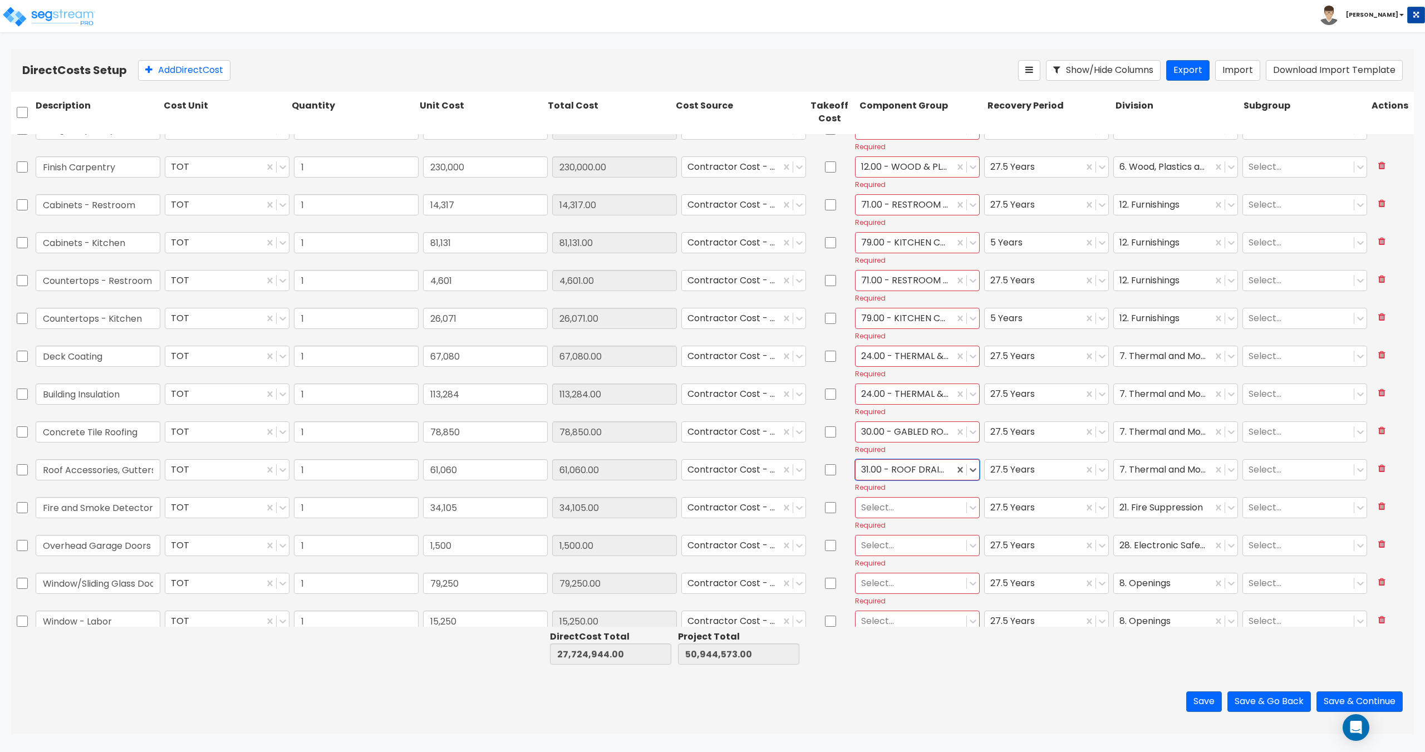
click at [890, 505] on div at bounding box center [911, 507] width 100 height 15
click at [884, 535] on div "142.00 - FIRE ALARM/SMOKE DETECTOR SYSTEMS" at bounding box center [912, 540] width 124 height 31
click at [882, 546] on div at bounding box center [911, 545] width 100 height 15
click at [889, 578] on div "40.00 - DOORS & WINDOWS" at bounding box center [912, 573] width 124 height 20
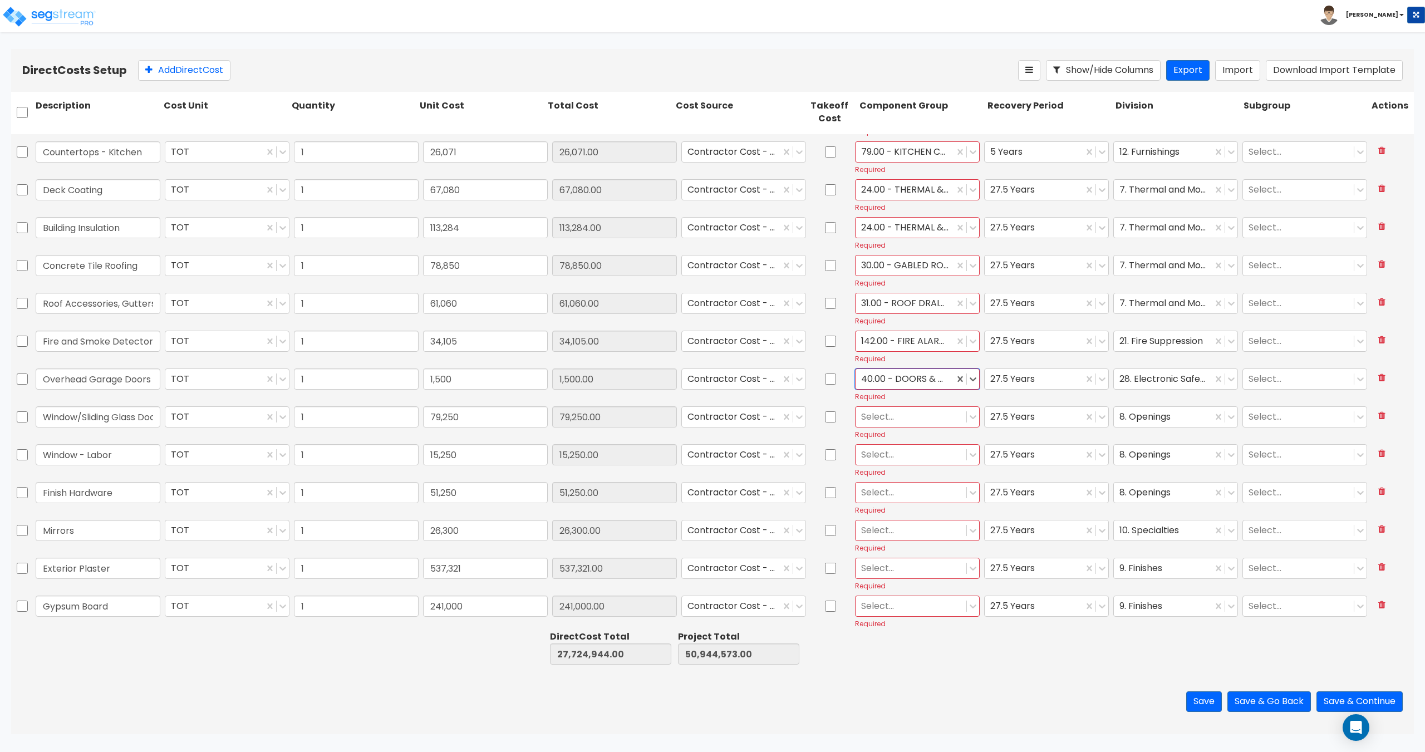
scroll to position [4565, 0]
click at [870, 411] on div at bounding box center [911, 416] width 100 height 15
click at [888, 447] on div "40.00 - DOORS & WINDOWS" at bounding box center [912, 444] width 124 height 20
click at [887, 454] on div at bounding box center [911, 454] width 100 height 15
click at [915, 506] on div "41.00 - EXTERIOR WINDOWS" at bounding box center [912, 502] width 124 height 20
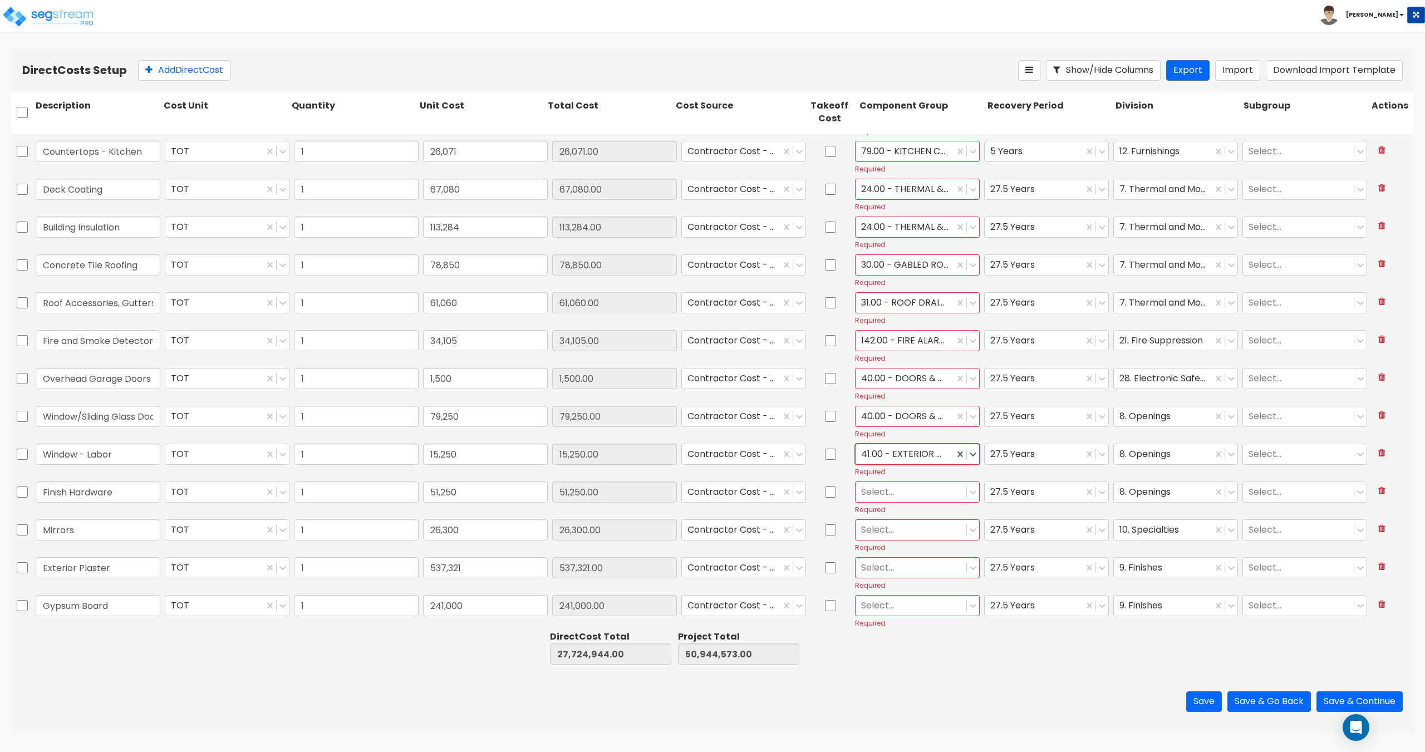
click at [884, 492] on div at bounding box center [911, 491] width 100 height 15
click at [886, 527] on div "40.00 - DOORS & WINDOWS" at bounding box center [912, 519] width 124 height 20
click at [877, 531] on div at bounding box center [911, 529] width 100 height 15
click at [907, 551] on div "104.00 - BUILT-IN MIRRORS" at bounding box center [912, 557] width 124 height 20
click at [891, 567] on div at bounding box center [911, 567] width 100 height 15
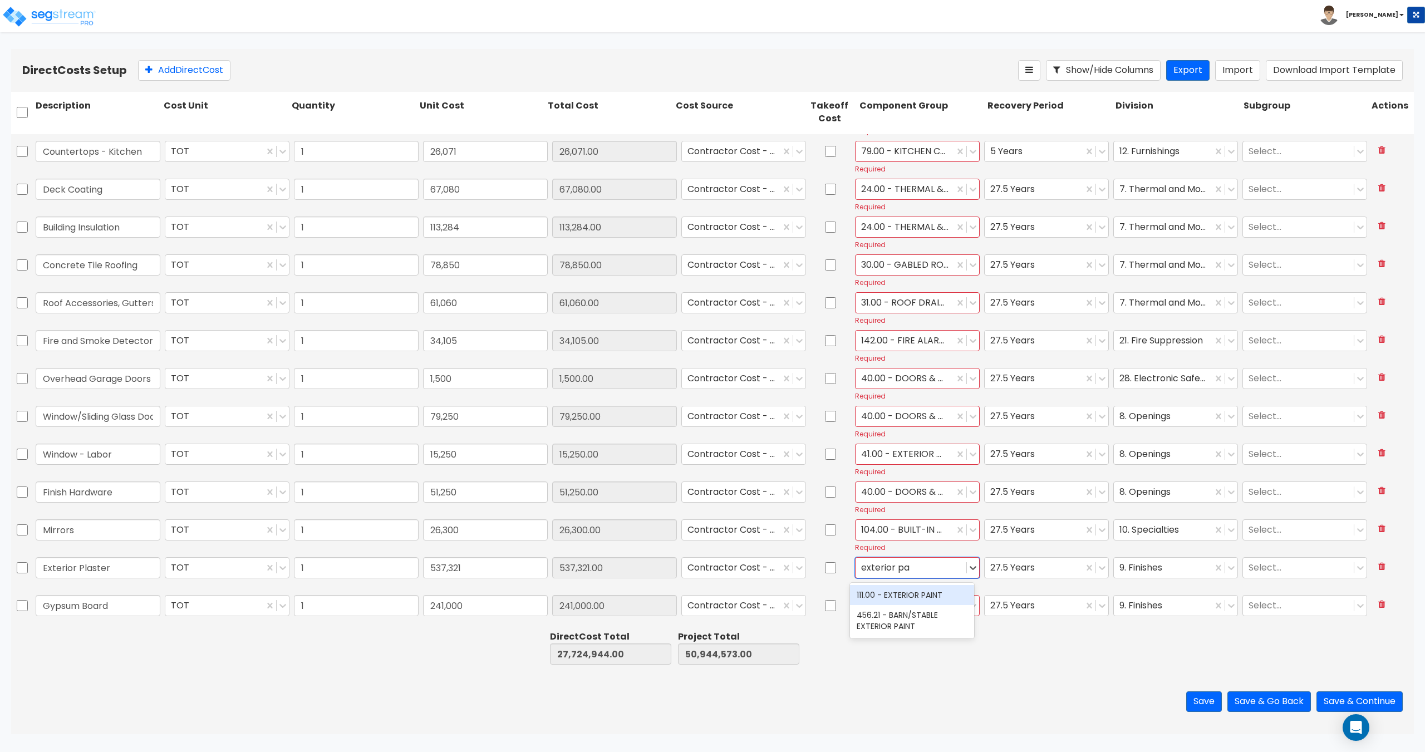
click at [883, 587] on div "111.00 - EXTERIOR PAINT" at bounding box center [912, 595] width 124 height 20
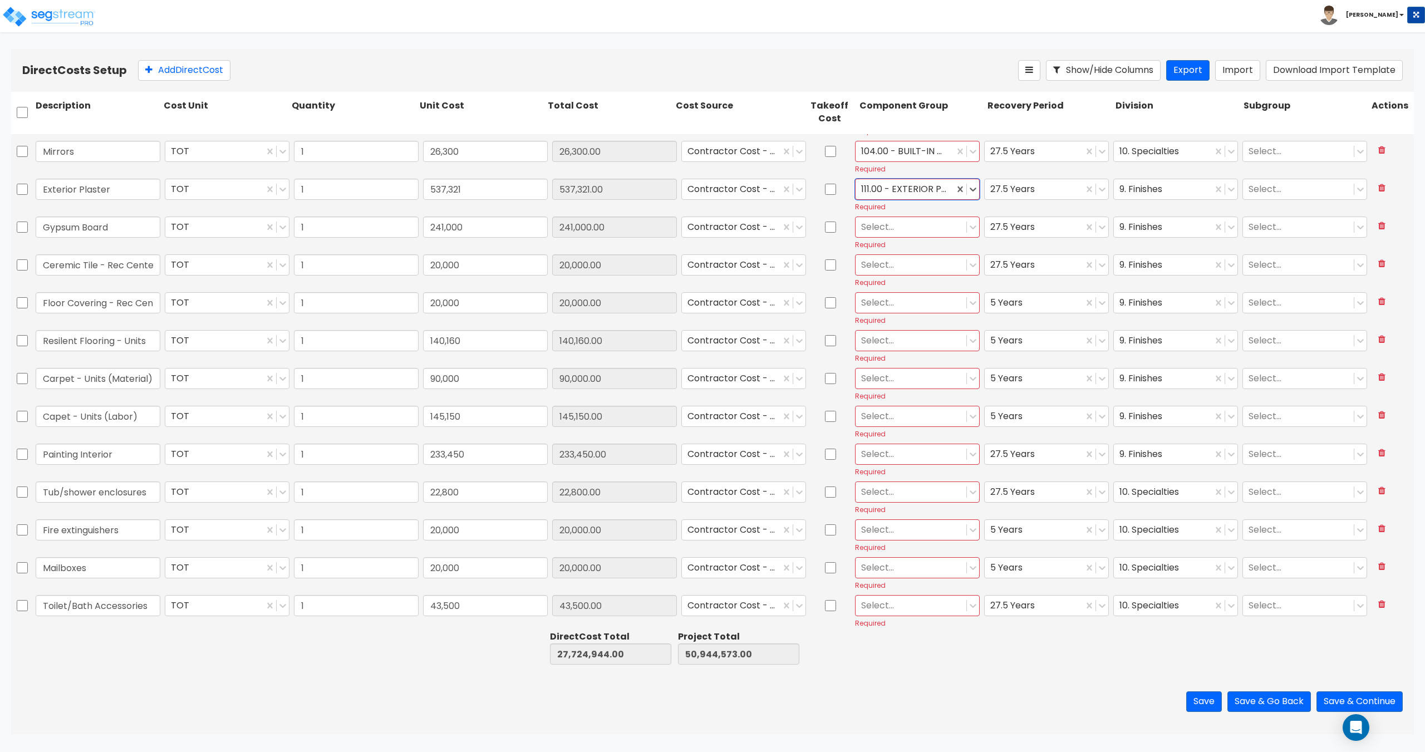
scroll to position [4955, 0]
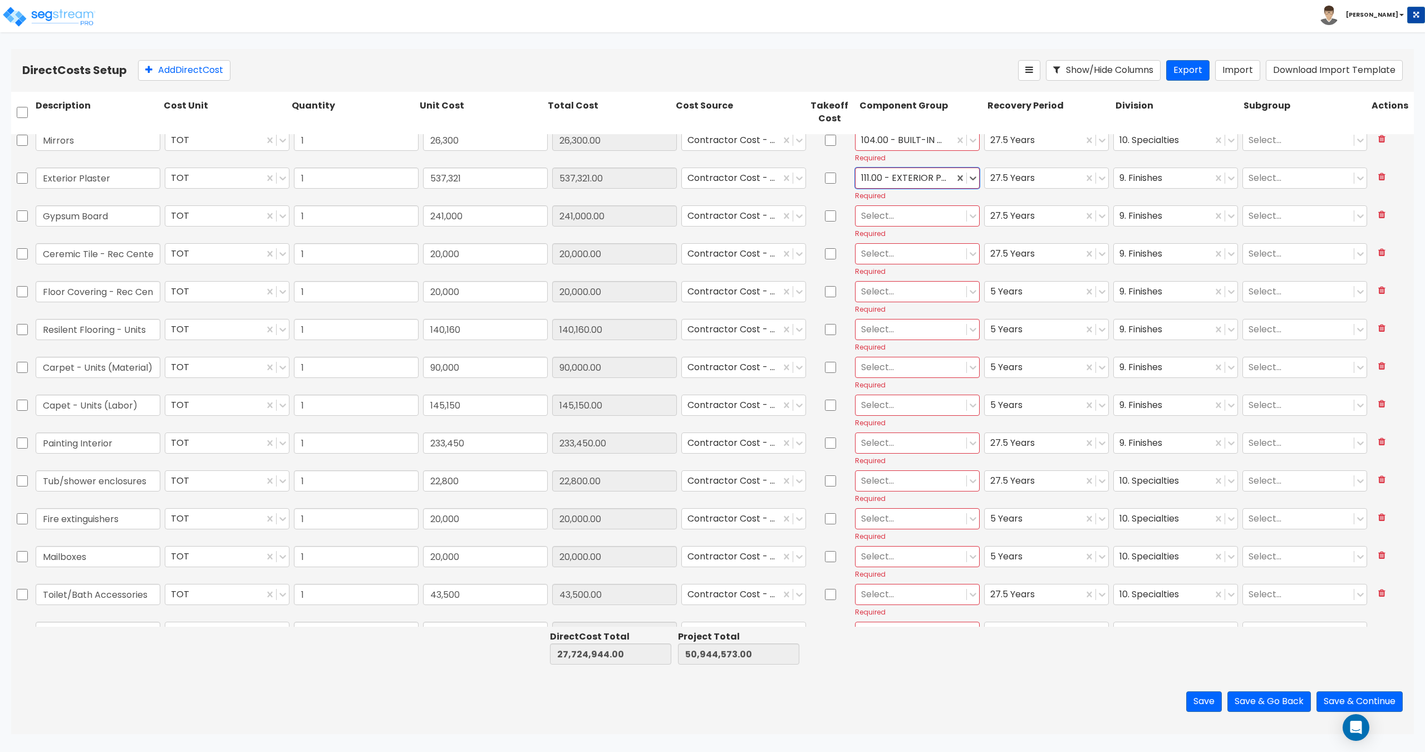
click at [898, 214] on div at bounding box center [911, 215] width 100 height 15
click at [913, 263] on div "135.00 - DRYWALL CEILING" at bounding box center [912, 263] width 124 height 20
click at [880, 253] on div at bounding box center [911, 253] width 100 height 15
click at [882, 278] on div "123.00 - CERAMIC TILE" at bounding box center [912, 281] width 124 height 20
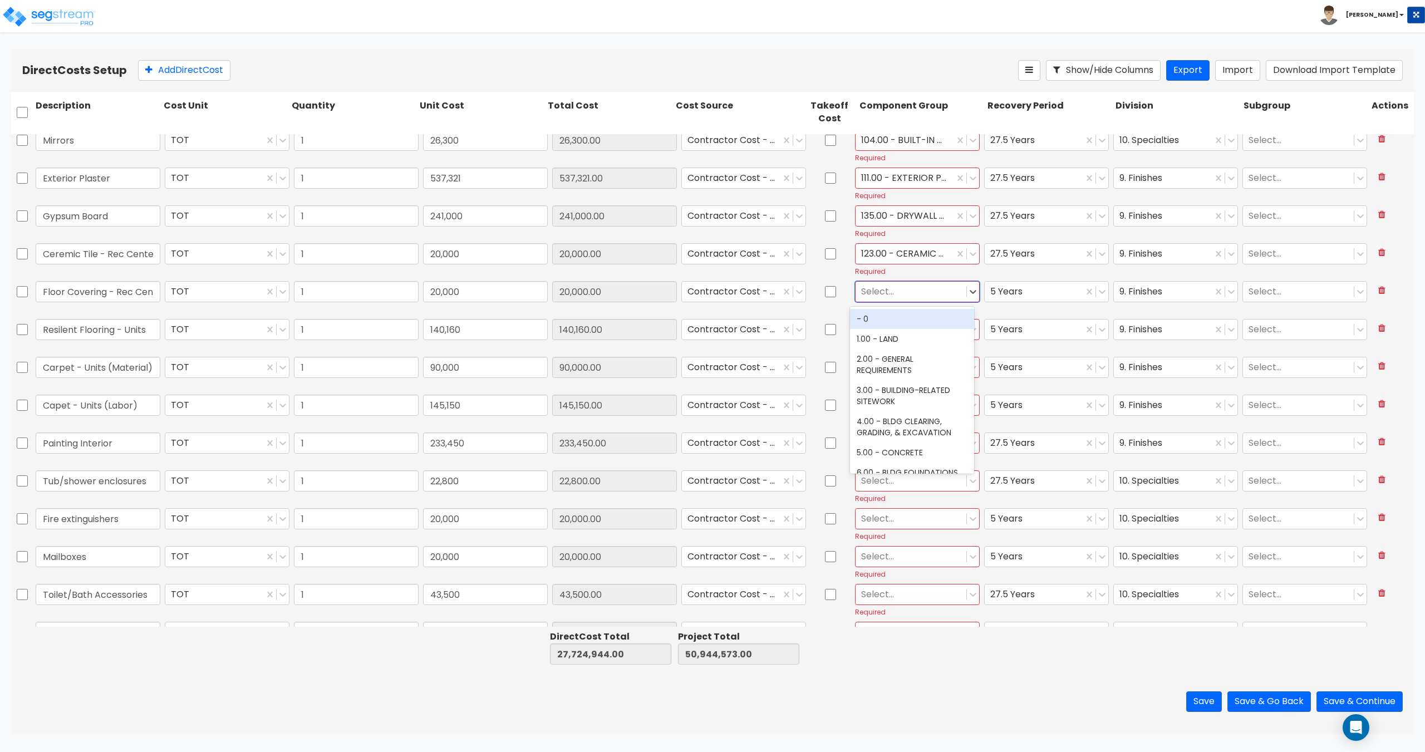
click at [880, 297] on div at bounding box center [911, 291] width 100 height 15
click at [916, 339] on div "130.00 - VINYL FLOORING" at bounding box center [912, 339] width 124 height 20
click at [890, 329] on div at bounding box center [911, 329] width 100 height 15
drag, startPoint x: 896, startPoint y: 352, endPoint x: 896, endPoint y: 328, distance: 24.5
click at [896, 352] on div "132.00 - LAMINATE FLOORING" at bounding box center [912, 357] width 124 height 20
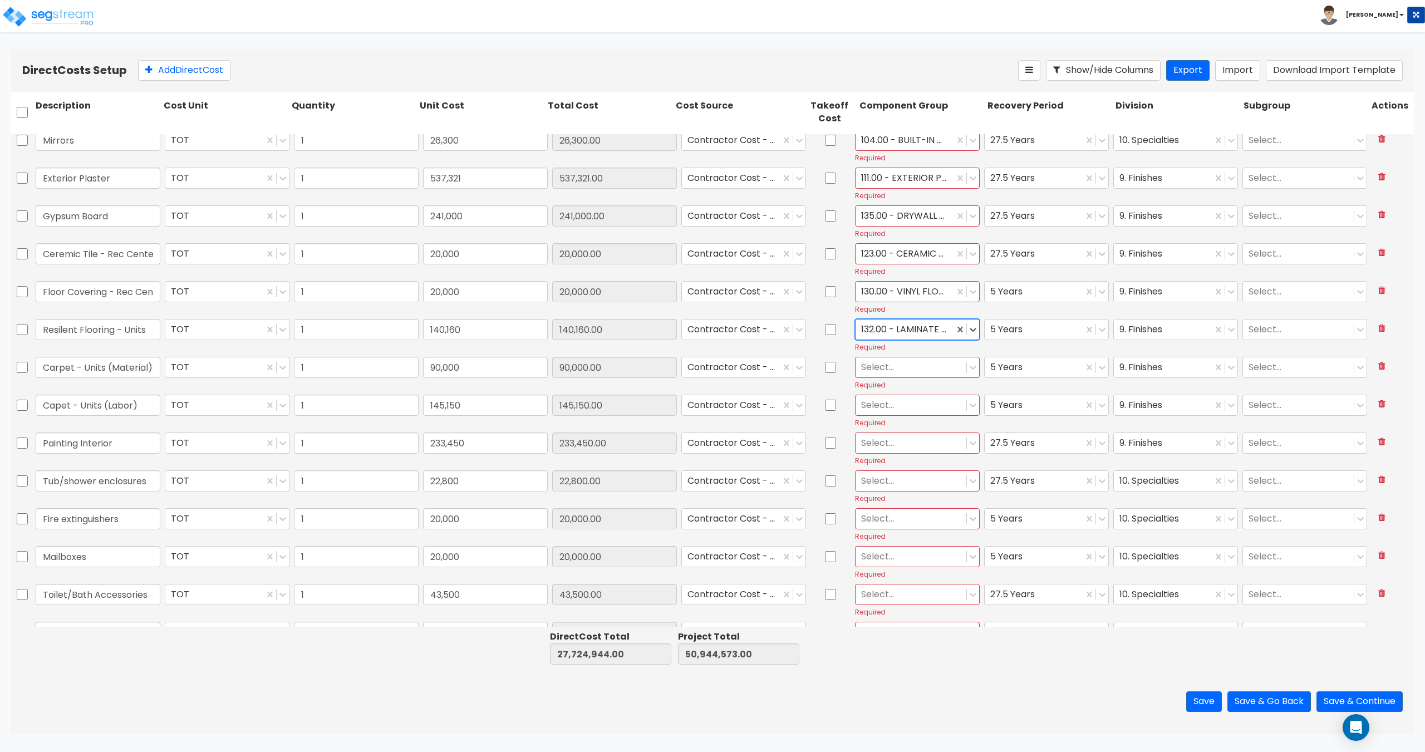
click at [890, 290] on div at bounding box center [904, 291] width 87 height 15
click at [897, 322] on div "132.00 - LAMINATE FLOORING" at bounding box center [912, 319] width 124 height 20
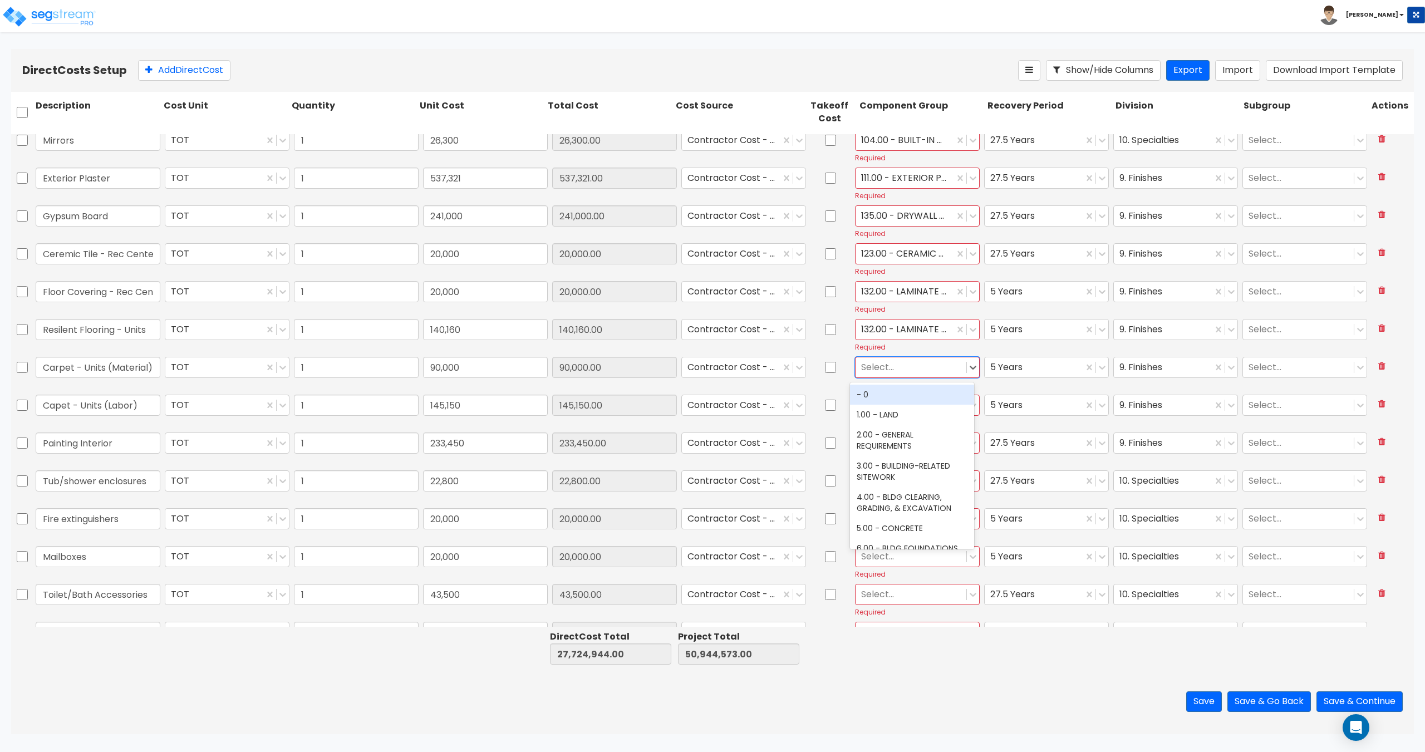
click at [892, 365] on div at bounding box center [911, 367] width 100 height 15
click at [895, 424] on div "129.00 - CARPET" at bounding box center [912, 426] width 124 height 20
click at [884, 409] on div at bounding box center [911, 405] width 100 height 15
click at [888, 463] on div "129.00 - CARPET" at bounding box center [912, 464] width 124 height 20
click at [910, 438] on div at bounding box center [911, 442] width 100 height 15
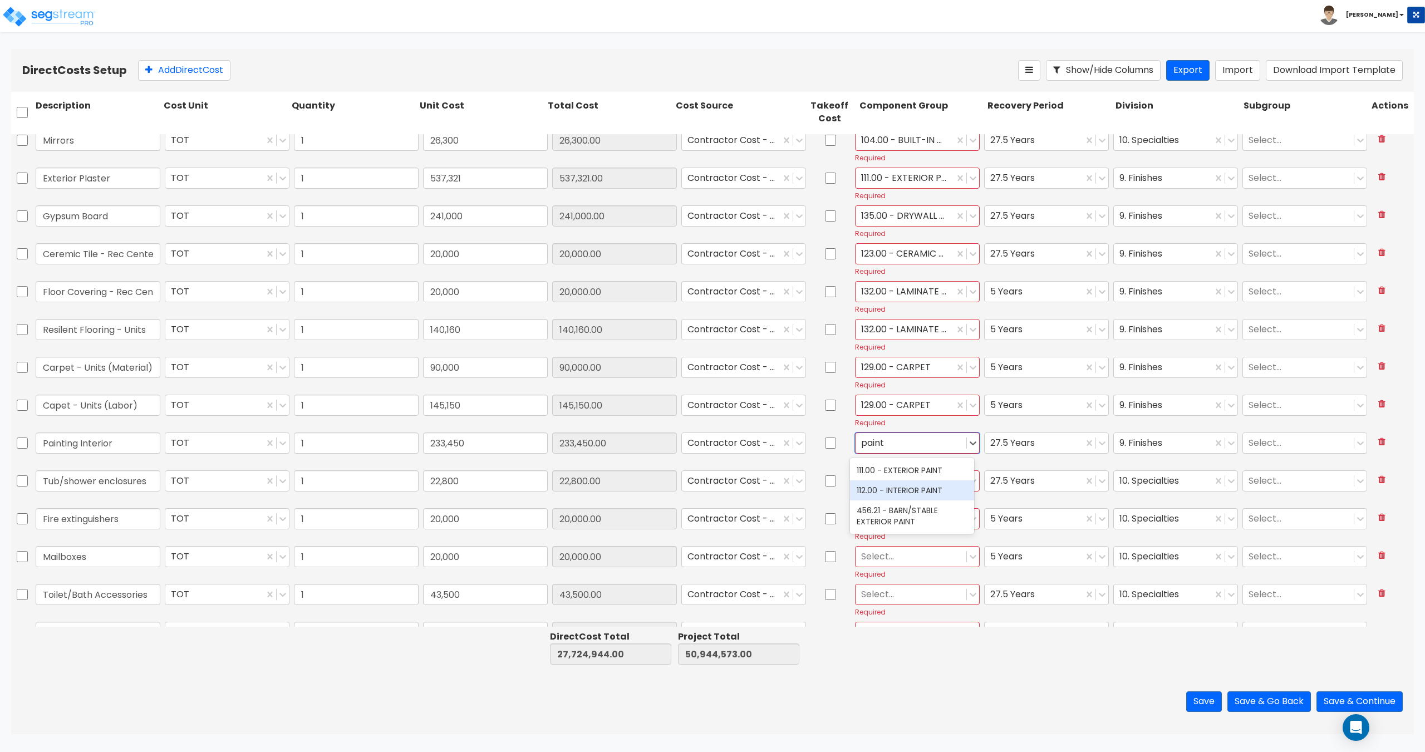
click at [896, 489] on div "112.00 - INTERIOR PAINT" at bounding box center [912, 490] width 124 height 20
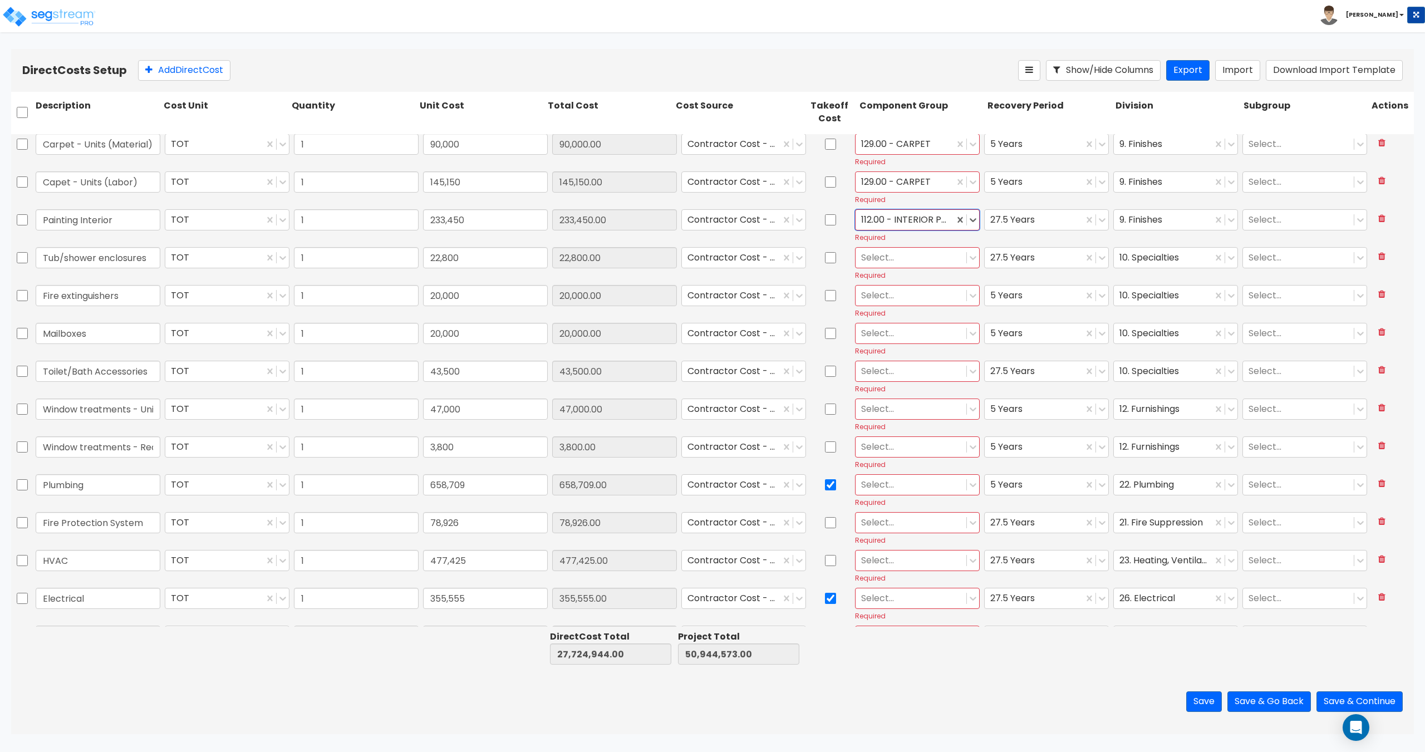
scroll to position [5178, 0]
click at [874, 259] on div at bounding box center [911, 258] width 100 height 15
click at [881, 284] on div "70.00 - RESTROOM ACCESSORIES" at bounding box center [912, 291] width 124 height 31
click at [887, 302] on div at bounding box center [911, 295] width 100 height 15
click at [887, 320] on div "143.00 - FIRE EXTINGUISHERS" at bounding box center [912, 323] width 124 height 20
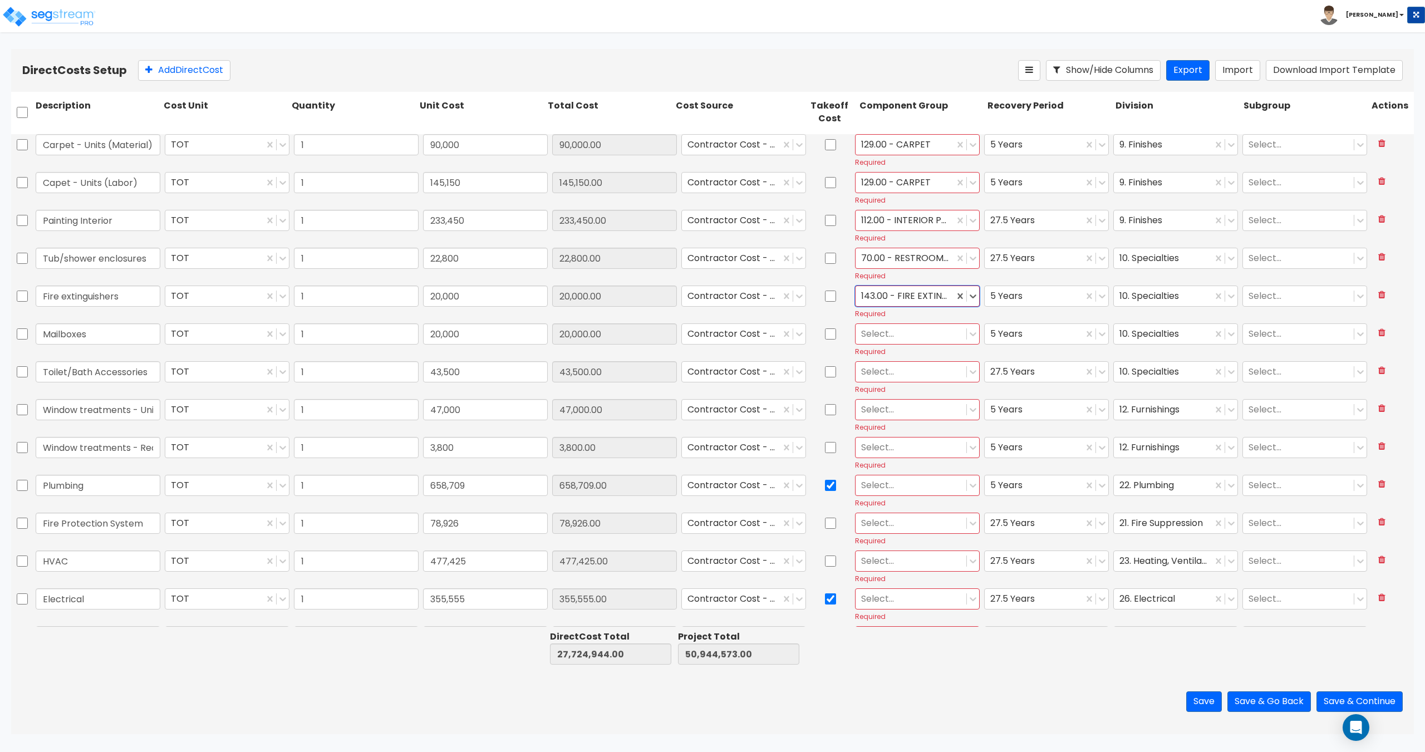
click at [880, 338] on div at bounding box center [911, 333] width 100 height 15
click at [909, 359] on div "103.00 - MAILBOXES" at bounding box center [912, 361] width 124 height 20
click at [898, 371] on div at bounding box center [911, 371] width 100 height 15
click at [881, 408] on div "70.00 - RESTROOM ACCESSORIES" at bounding box center [912, 404] width 124 height 31
click at [883, 413] on div at bounding box center [911, 409] width 100 height 15
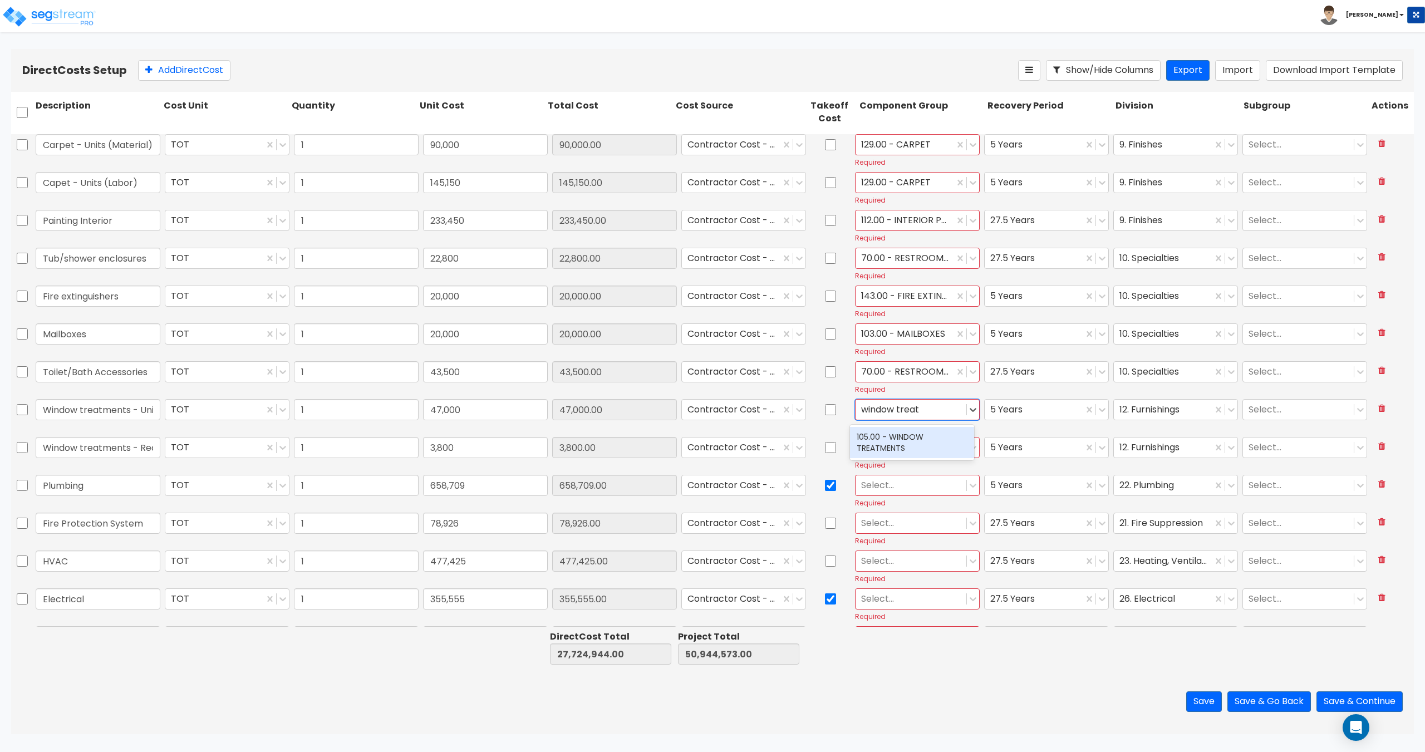
click at [871, 436] on div "105.00 - WINDOW TREATMENTS" at bounding box center [912, 442] width 124 height 31
click at [877, 446] on div at bounding box center [911, 447] width 100 height 15
click at [890, 498] on div "Required" at bounding box center [917, 502] width 125 height 9
click at [890, 453] on div at bounding box center [911, 447] width 100 height 15
click at [882, 469] on div "105.00 - WINDOW TREATMENTS" at bounding box center [912, 480] width 124 height 31
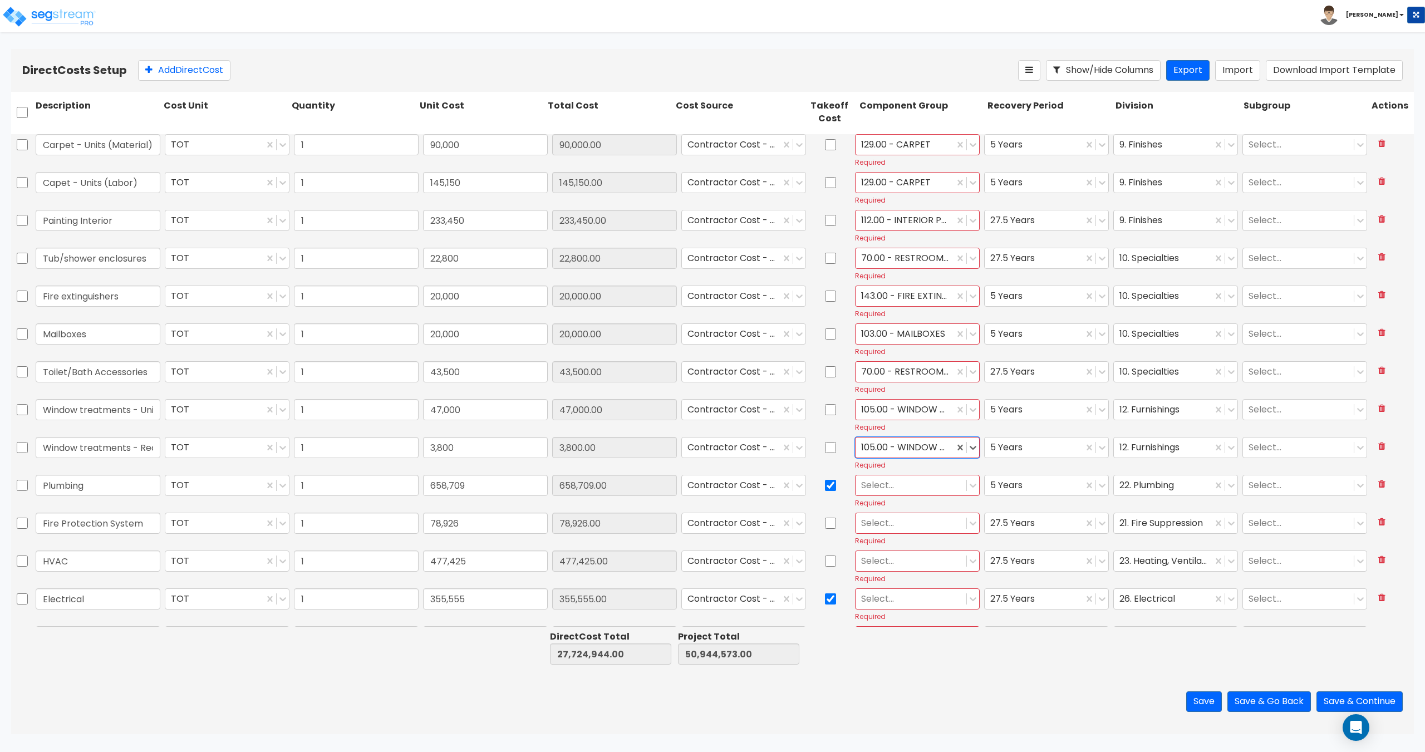
click at [882, 488] on div at bounding box center [911, 485] width 100 height 15
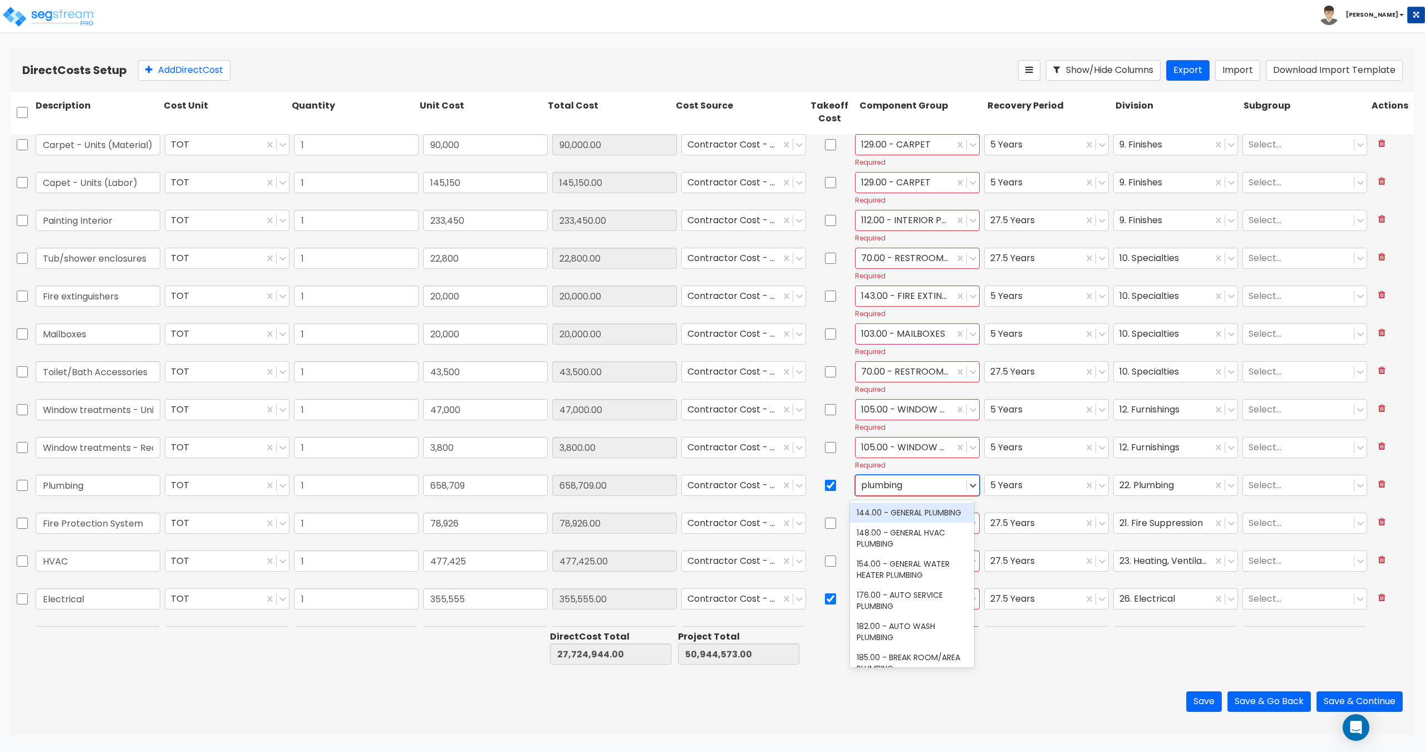
click at [873, 516] on div "144.00 - GENERAL PLUMBING" at bounding box center [912, 513] width 124 height 20
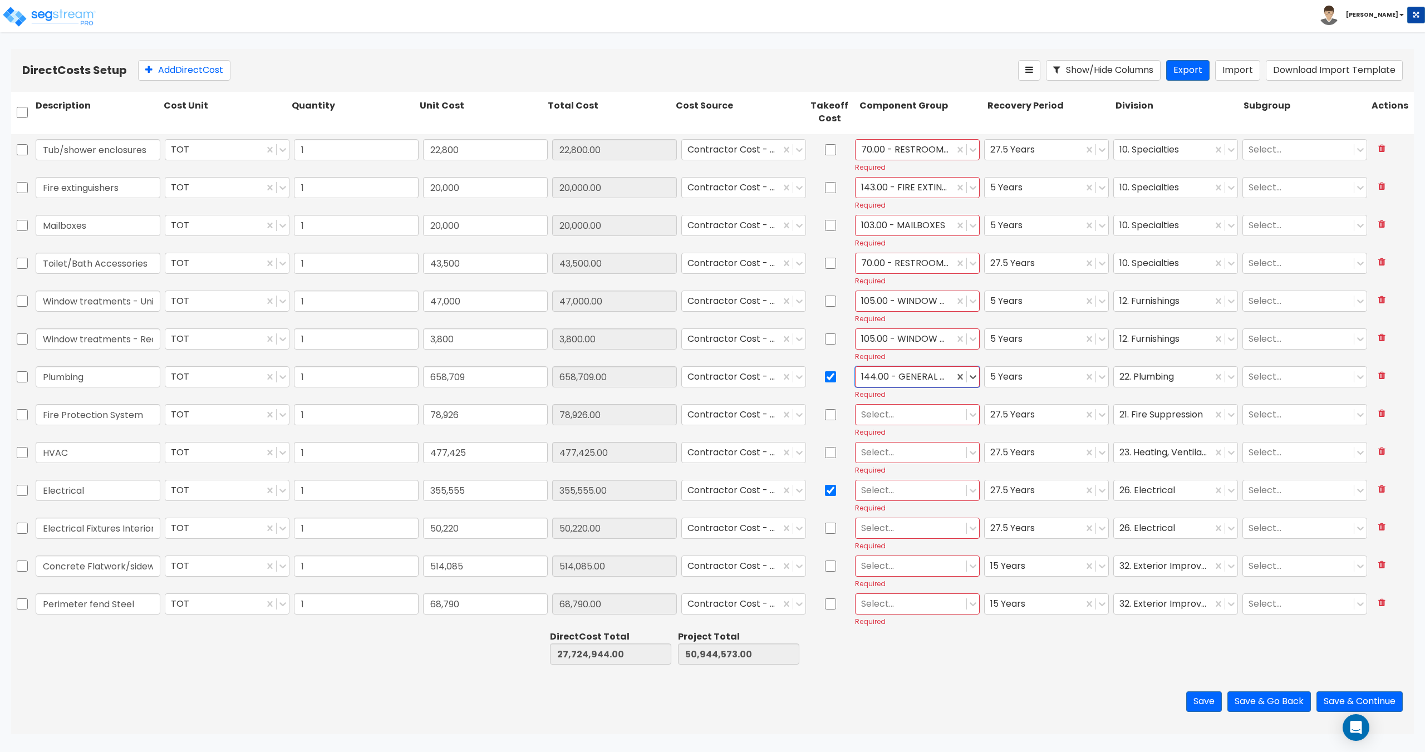
scroll to position [5289, 0]
click at [903, 410] on div at bounding box center [911, 411] width 100 height 15
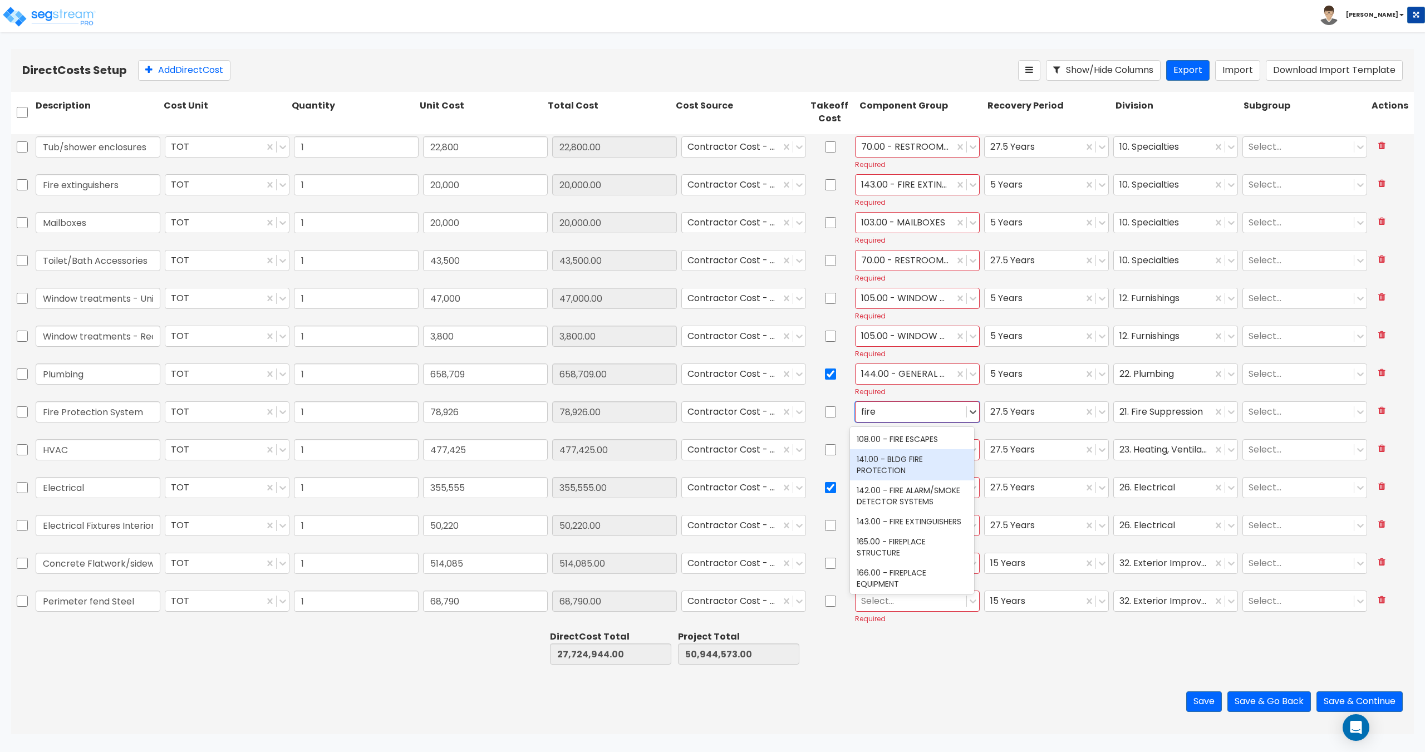
click at [917, 465] on div "141.00 - BLDG FIRE PROTECTION" at bounding box center [912, 464] width 124 height 31
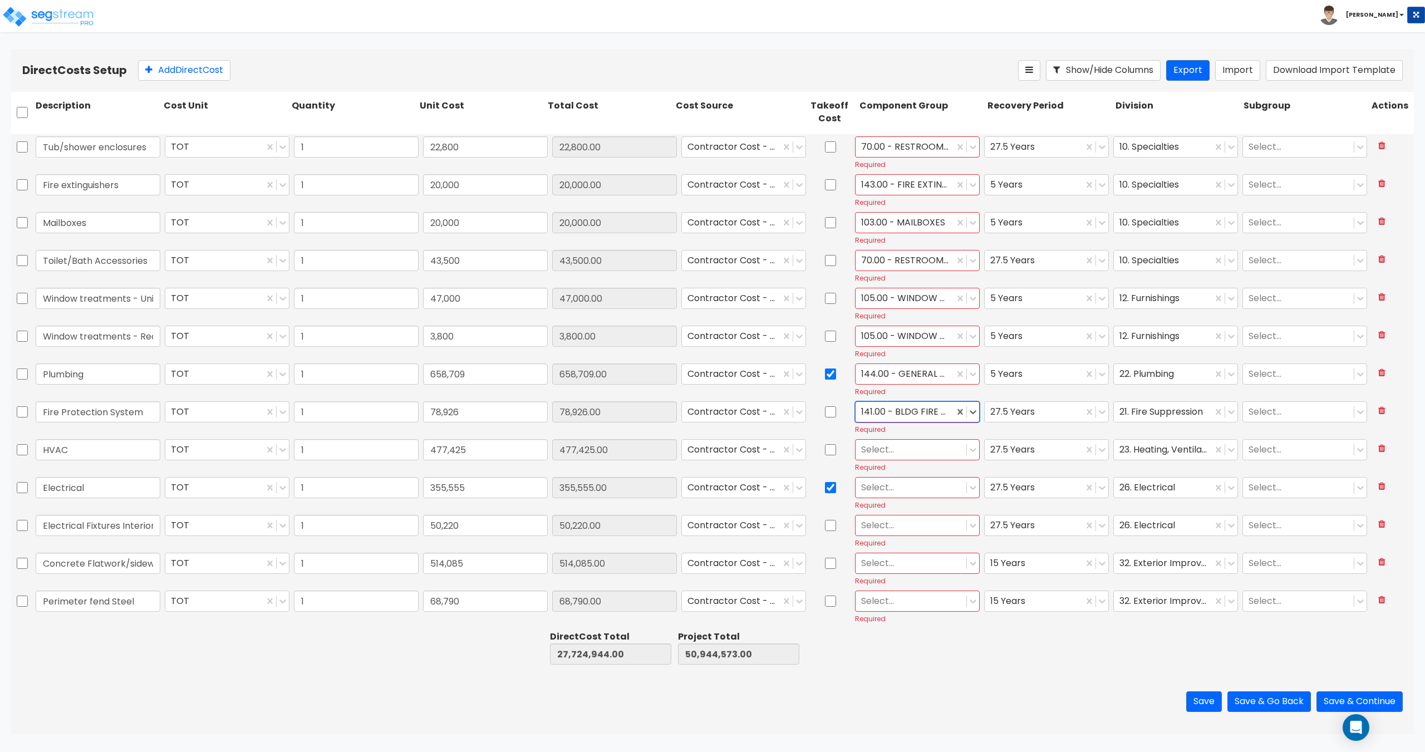
click at [885, 453] on div at bounding box center [911, 449] width 100 height 15
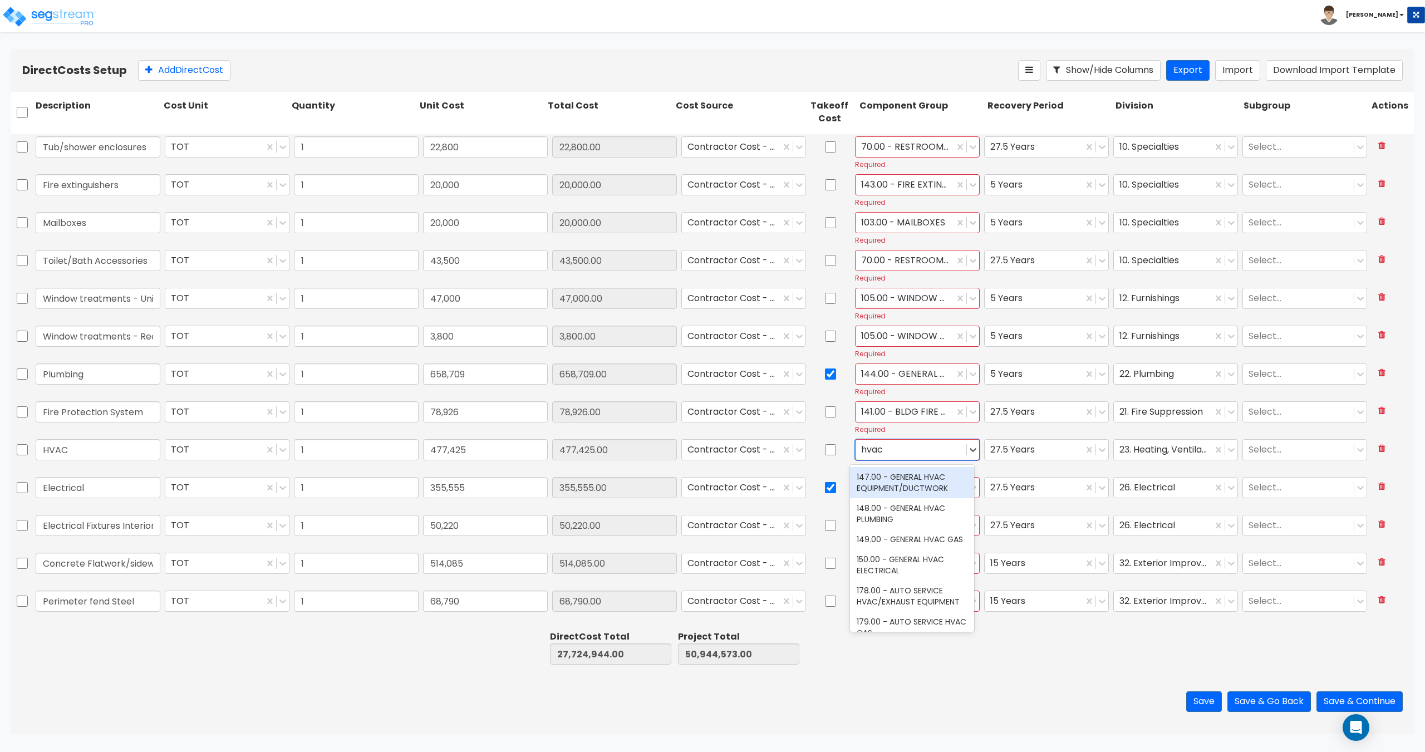
click at [885, 477] on div "147.00 - GENERAL HVAC EQUIPMENT/DUCTWORK" at bounding box center [912, 482] width 124 height 31
click at [876, 485] on div at bounding box center [911, 487] width 100 height 15
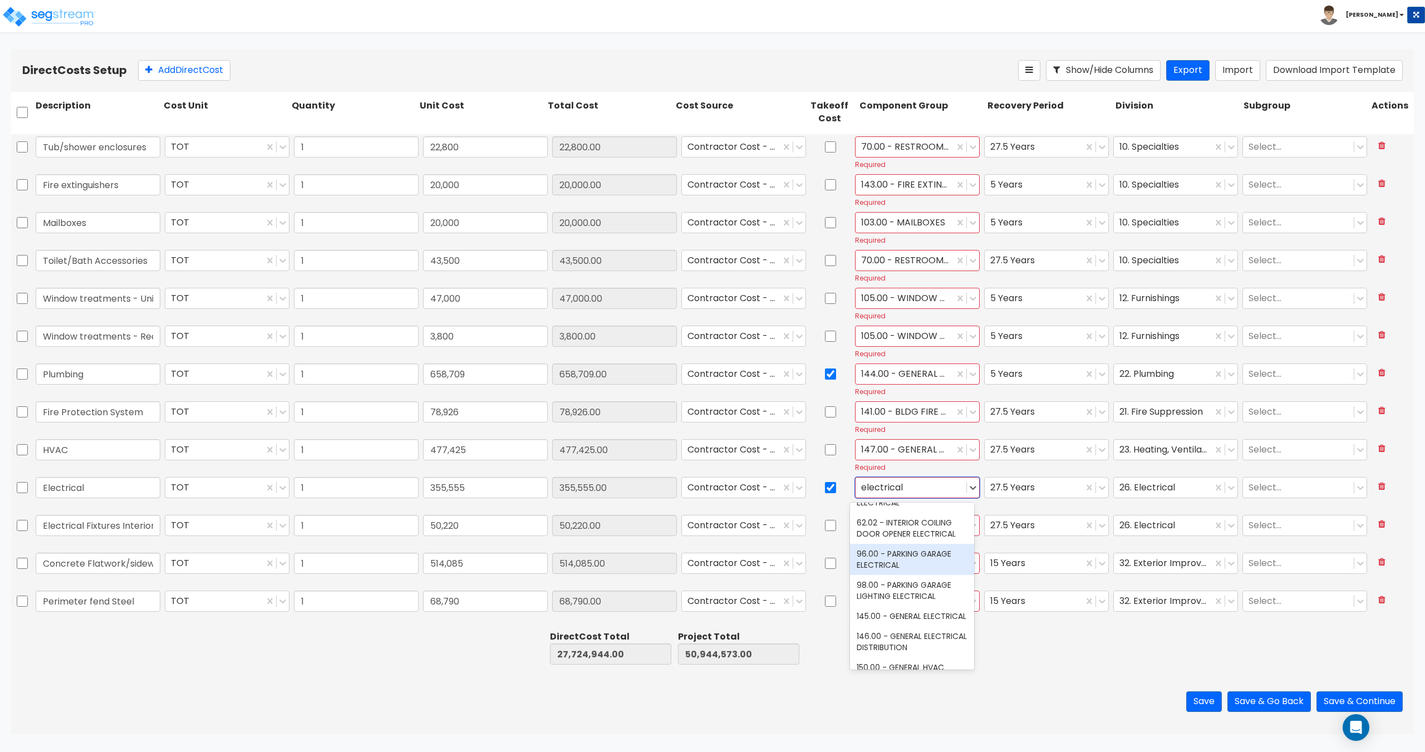
scroll to position [56, 0]
click at [904, 621] on div "145.00 - GENERAL ELECTRICAL" at bounding box center [912, 615] width 124 height 20
click at [871, 531] on div at bounding box center [911, 525] width 100 height 15
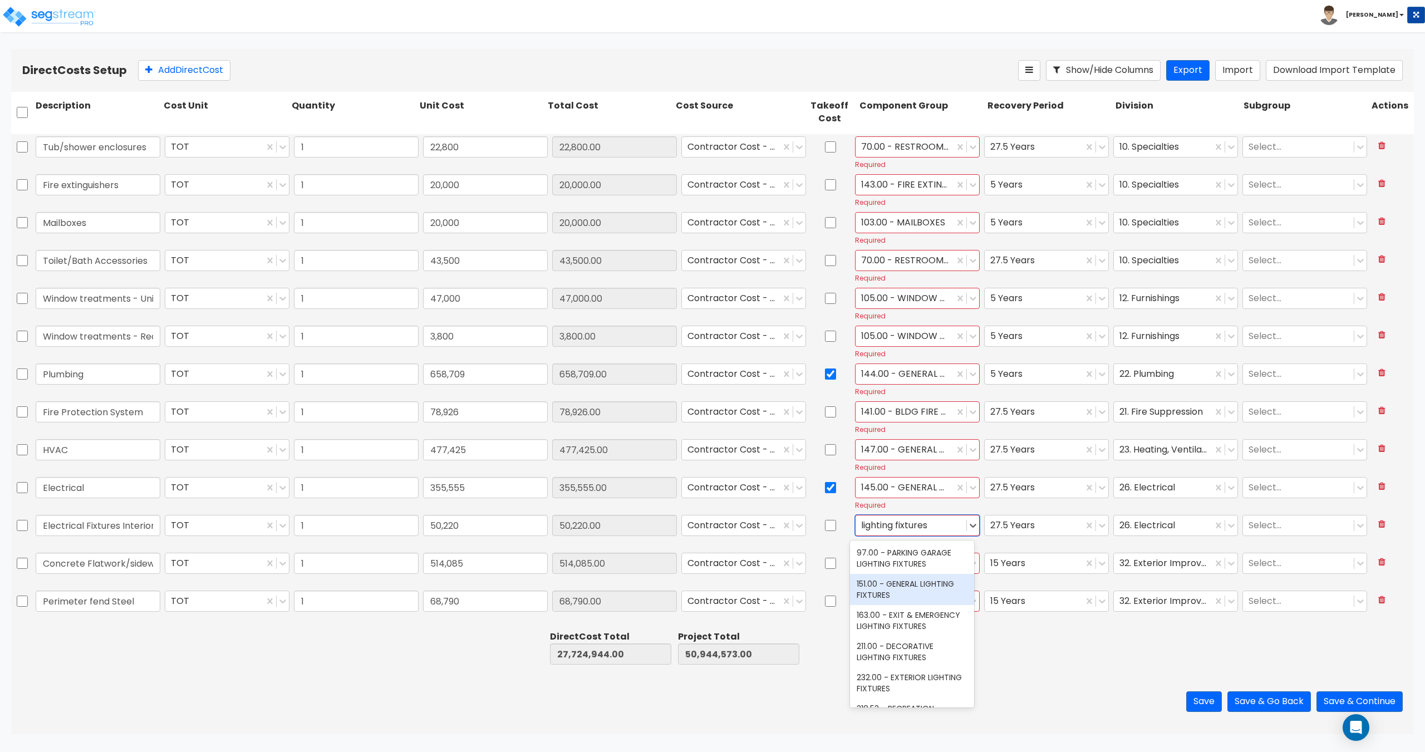
click at [874, 579] on div "151.00 - GENERAL LIGHTING FIXTURES" at bounding box center [912, 589] width 124 height 31
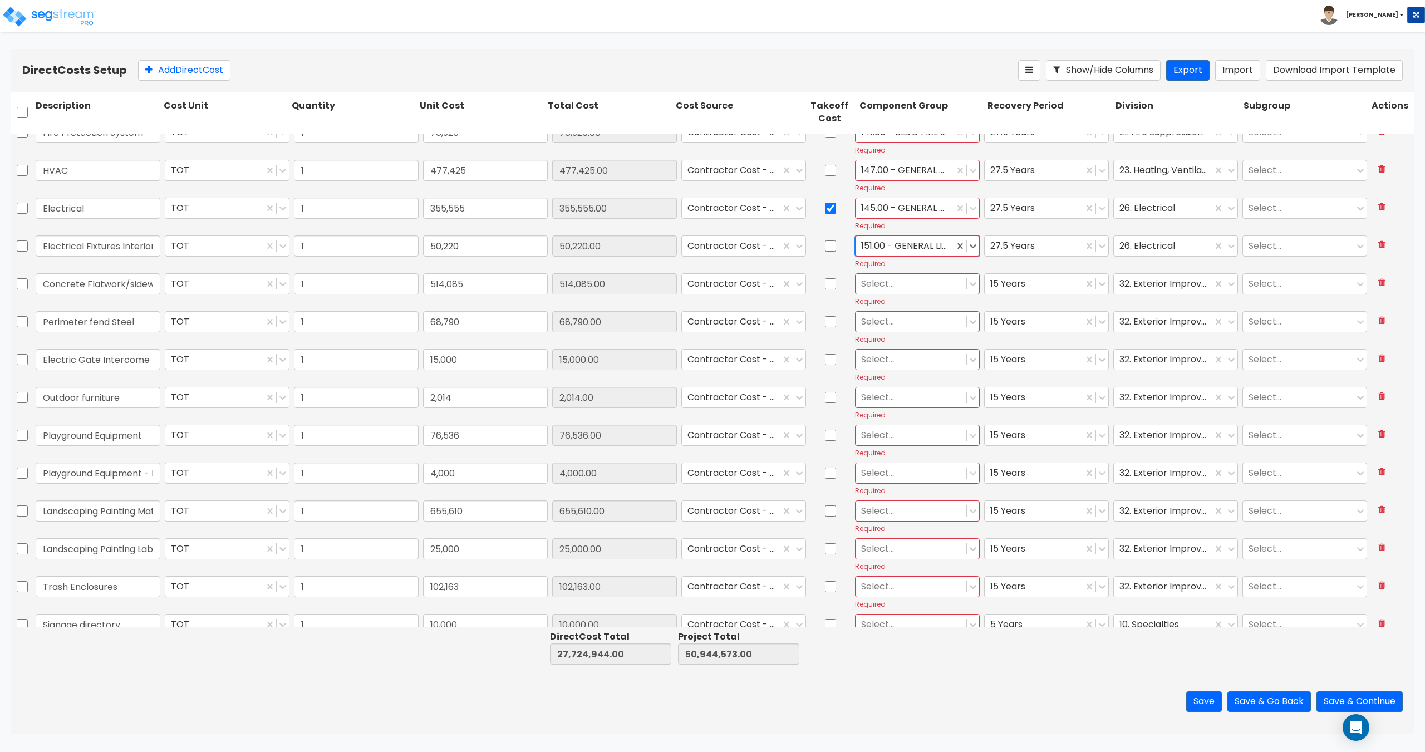
scroll to position [5567, 0]
click at [892, 288] on div at bounding box center [911, 284] width 100 height 15
click at [139, 282] on input "Concrete Flatwork/sidewalks/pool decks" at bounding box center [98, 284] width 125 height 21
drag, startPoint x: 116, startPoint y: 283, endPoint x: 214, endPoint y: 282, distance: 98.0
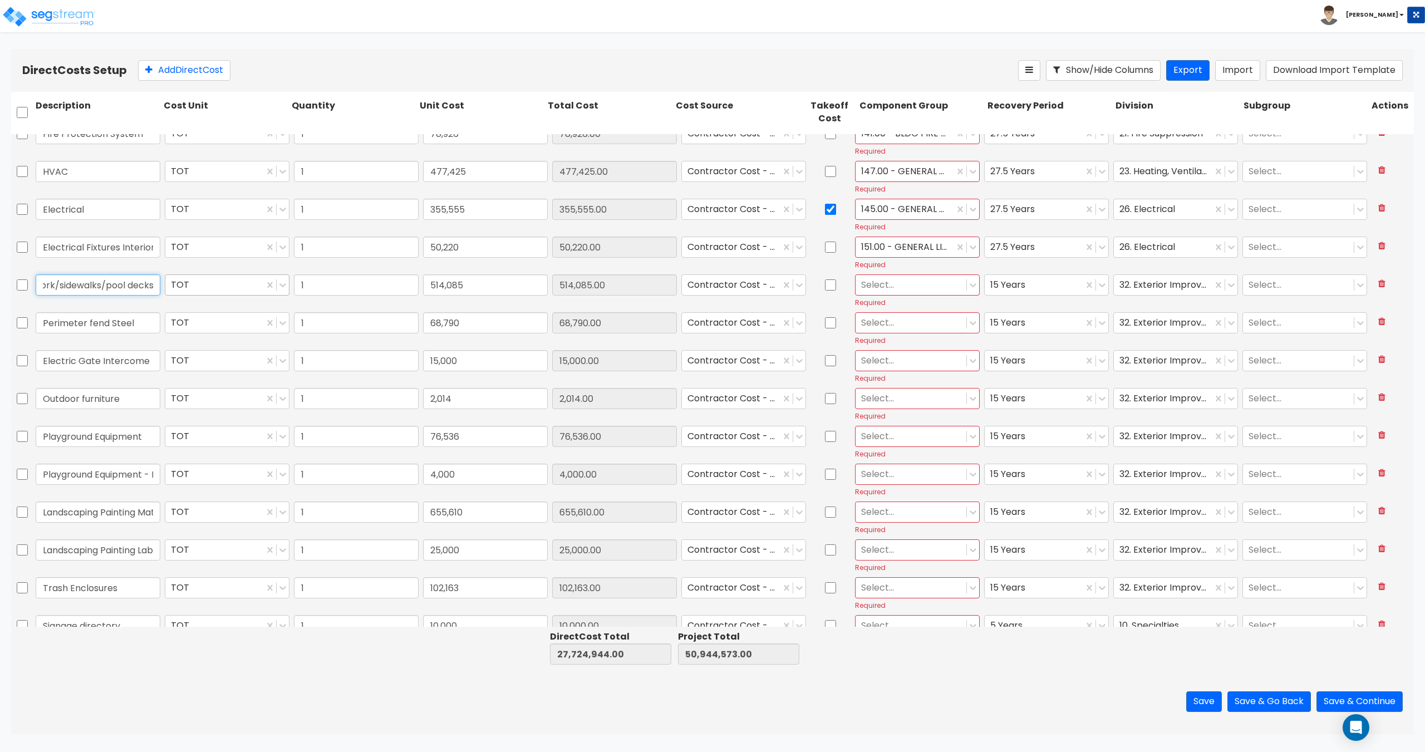
click at [214, 282] on div "Concrete Flatwork/sidewalks/pool decks TOT 1 514,085 514,085.00 Contractor Cost…" at bounding box center [712, 290] width 1403 height 37
click at [914, 286] on div at bounding box center [911, 284] width 100 height 15
click at [917, 352] on div "377.00 - SITE CONCRETE PAVERS" at bounding box center [912, 348] width 124 height 31
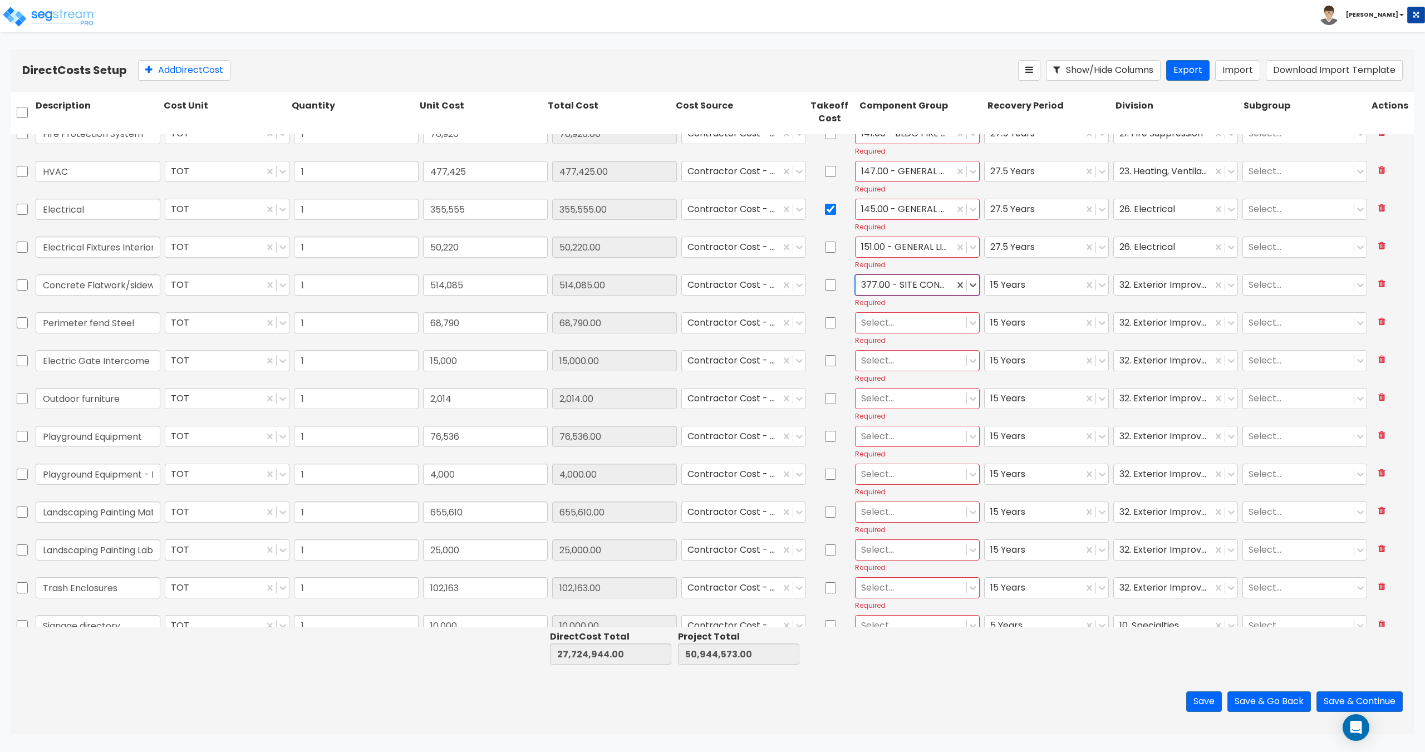
click at [890, 326] on div at bounding box center [911, 322] width 100 height 15
click at [109, 322] on input "Perimeter fend Steel" at bounding box center [98, 322] width 125 height 21
click at [924, 329] on div at bounding box center [911, 322] width 100 height 15
click at [893, 378] on div "382.00 - SITE FENCING & GATES" at bounding box center [912, 375] width 124 height 31
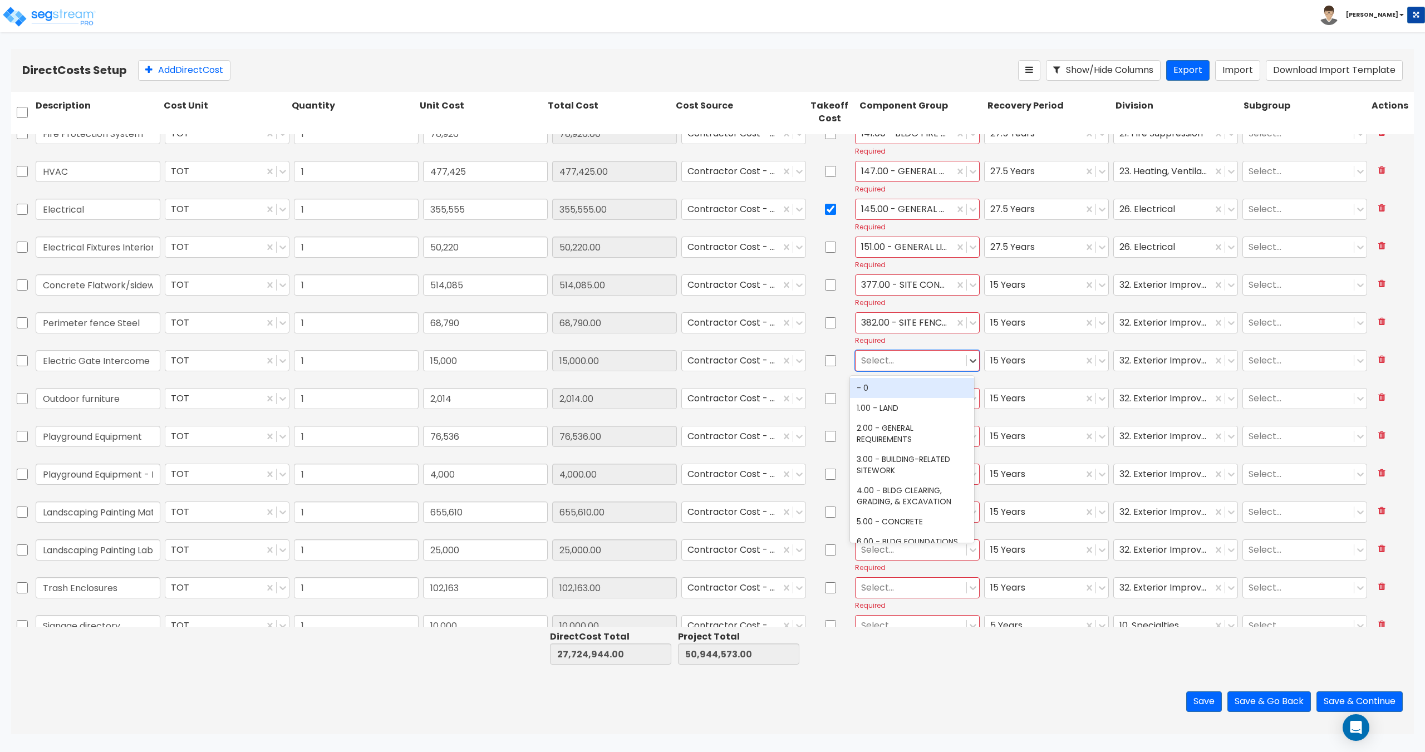
click at [894, 359] on div at bounding box center [911, 360] width 100 height 15
click at [907, 415] on div "383.00 - SITE FENCING & GATE OPENERS" at bounding box center [912, 424] width 124 height 31
click at [883, 404] on div at bounding box center [911, 398] width 100 height 15
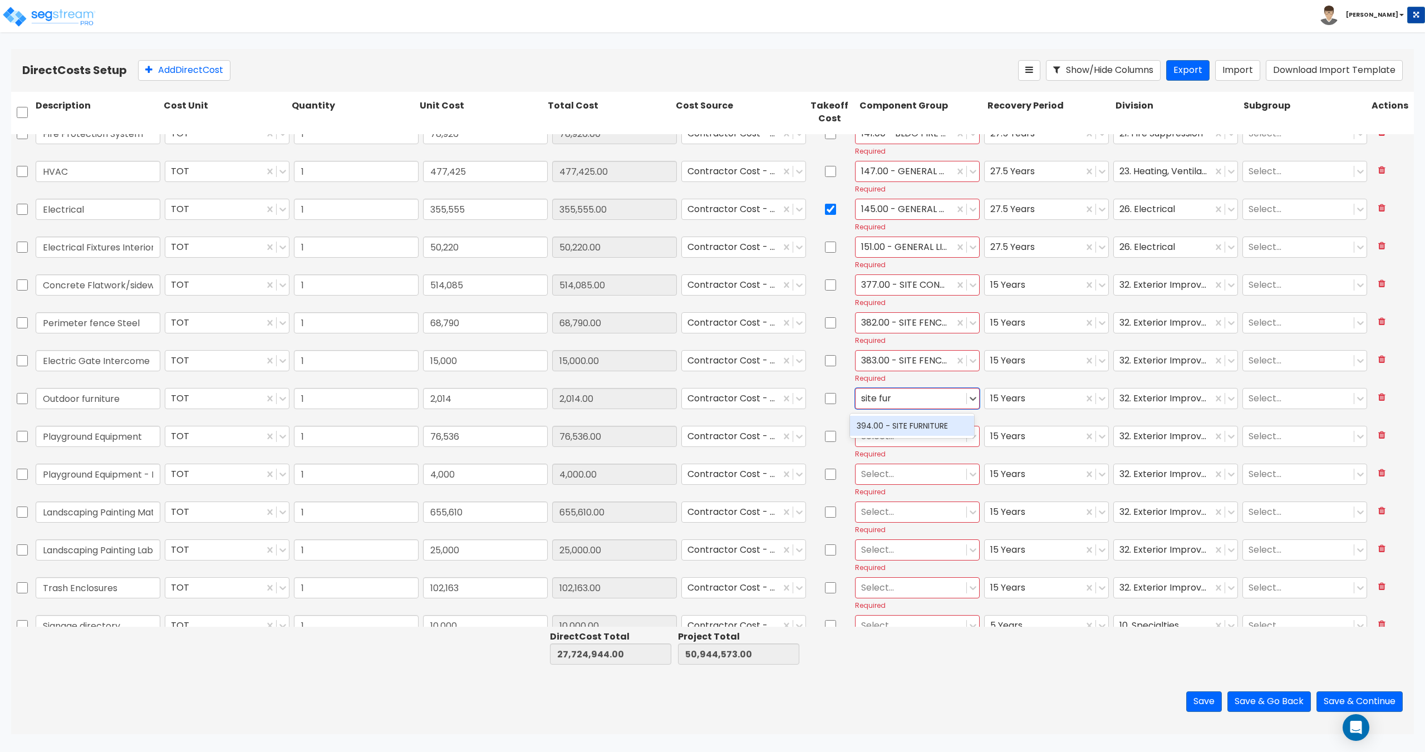
click at [897, 420] on div "394.00 - SITE FURNITURE" at bounding box center [912, 426] width 124 height 20
click at [892, 434] on div at bounding box center [911, 436] width 100 height 15
click at [893, 457] on div "430.00 - SITE PLAYGROUND" at bounding box center [912, 464] width 124 height 20
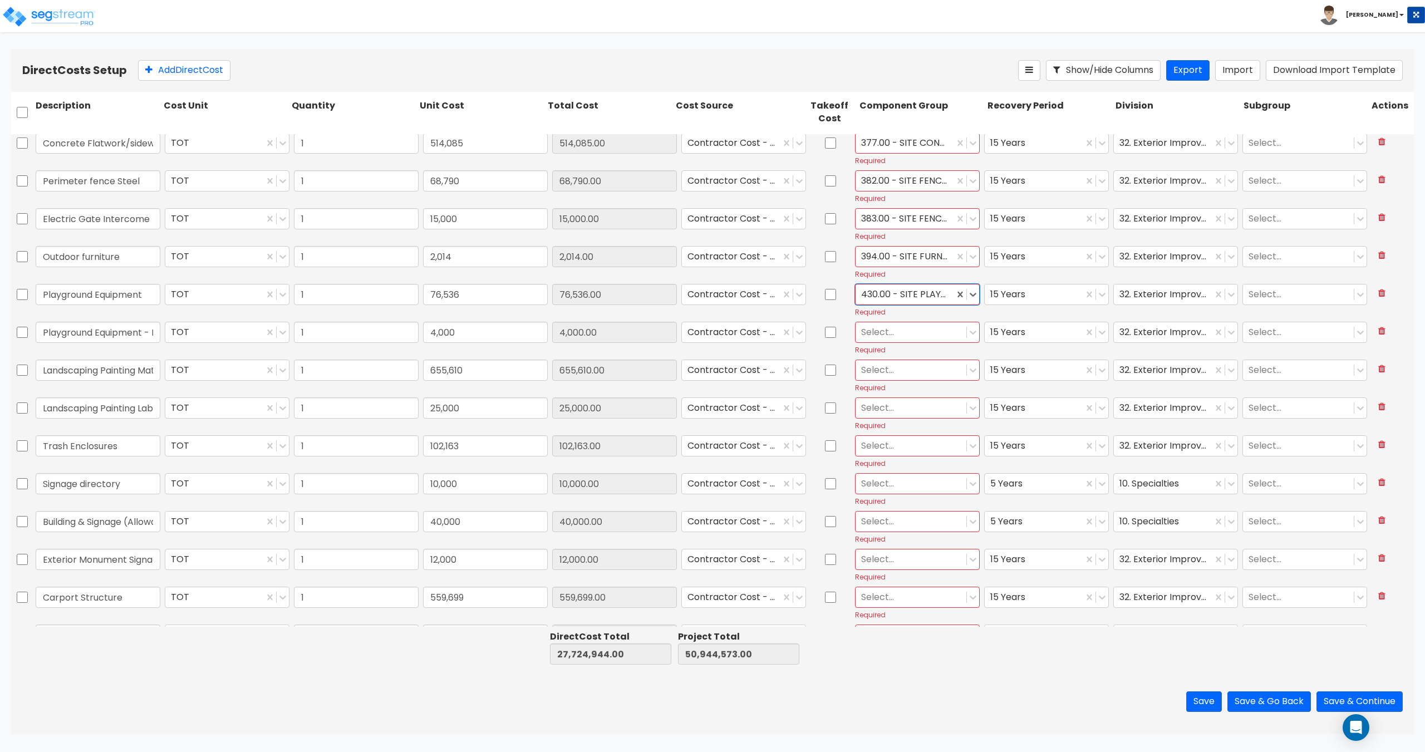
scroll to position [5734, 0]
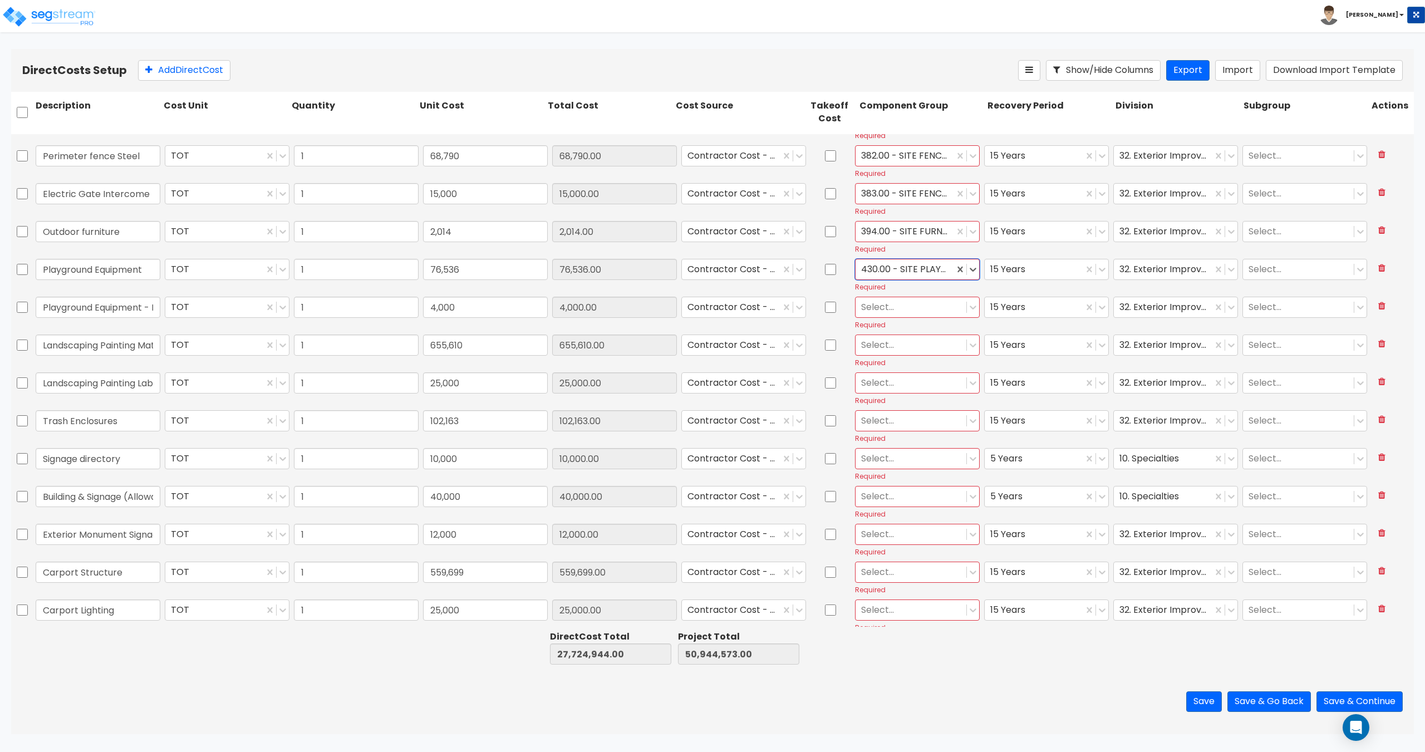
click at [877, 306] on div at bounding box center [911, 307] width 100 height 15
click at [887, 333] on div "430.00 - SITE PLAYGROUND" at bounding box center [912, 335] width 124 height 20
click at [885, 347] on div at bounding box center [911, 344] width 100 height 15
click at [894, 384] on div "413.00 - SITE LANDSCAPING" at bounding box center [912, 392] width 124 height 20
drag, startPoint x: 894, startPoint y: 384, endPoint x: 895, endPoint y: 377, distance: 7.4
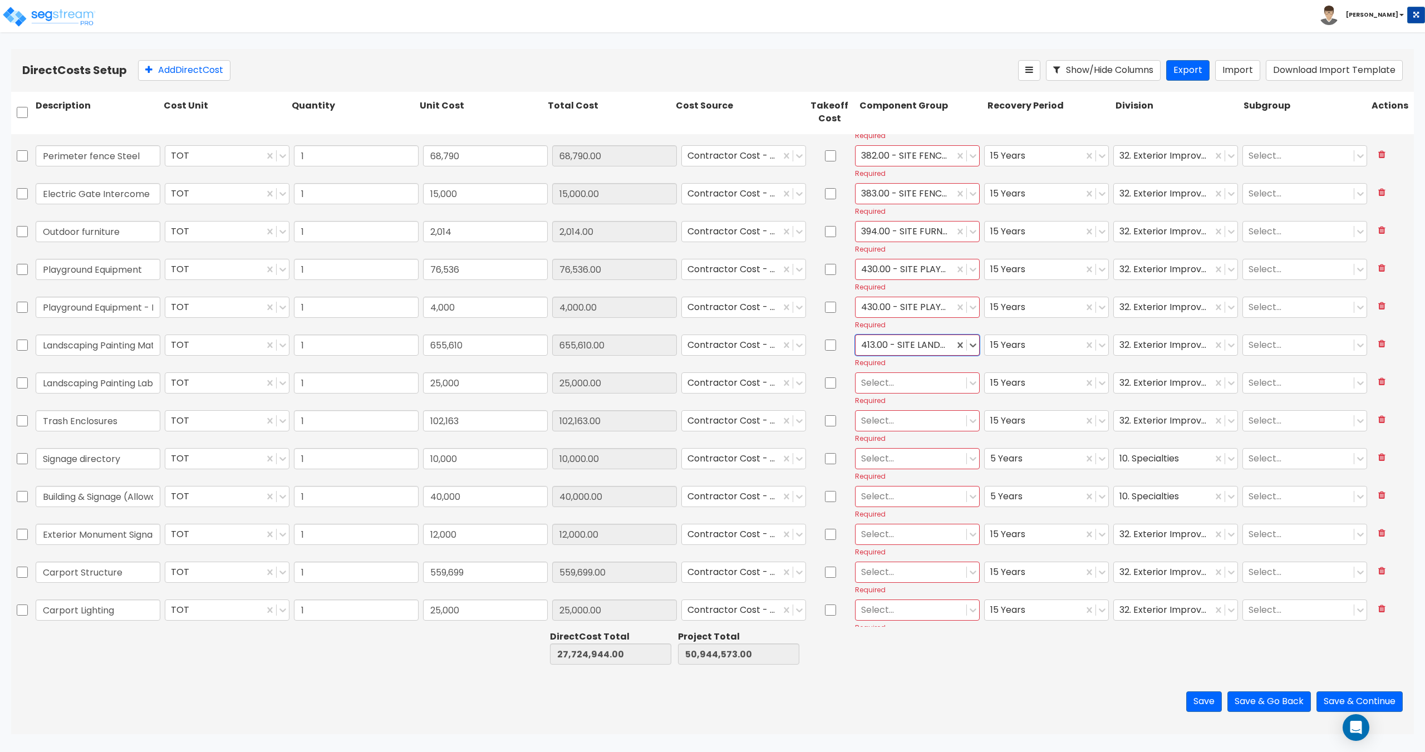
click at [895, 377] on div at bounding box center [911, 382] width 100 height 15
click at [896, 408] on div "413.00 - SITE LANDSCAPING" at bounding box center [912, 410] width 124 height 20
click at [900, 414] on div at bounding box center [911, 420] width 100 height 15
click at [908, 459] on div "452.00 - SITE TRASH ENCLOSURES" at bounding box center [912, 453] width 124 height 31
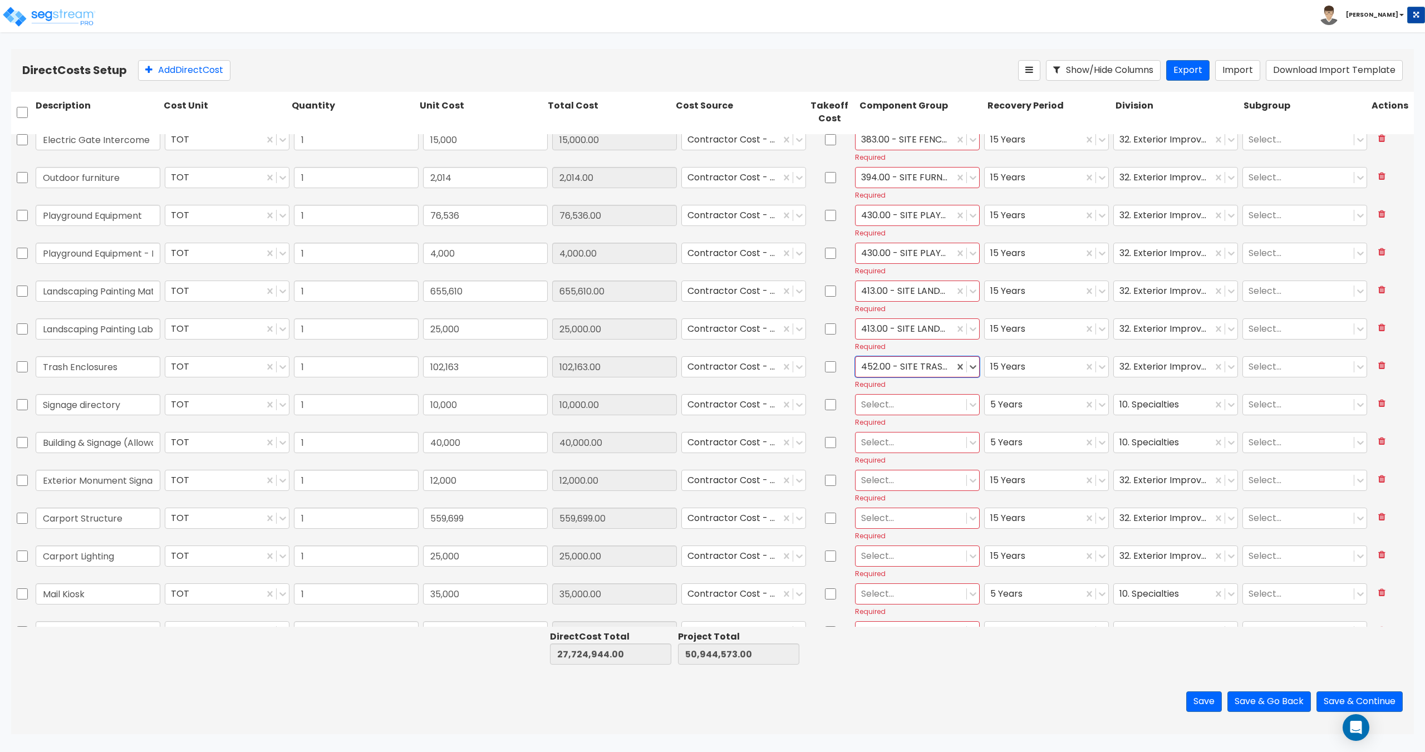
scroll to position [5790, 0]
click at [879, 410] on div at bounding box center [911, 402] width 100 height 15
click at [912, 521] on div "328.00 - SIGNAGE" at bounding box center [912, 524] width 124 height 20
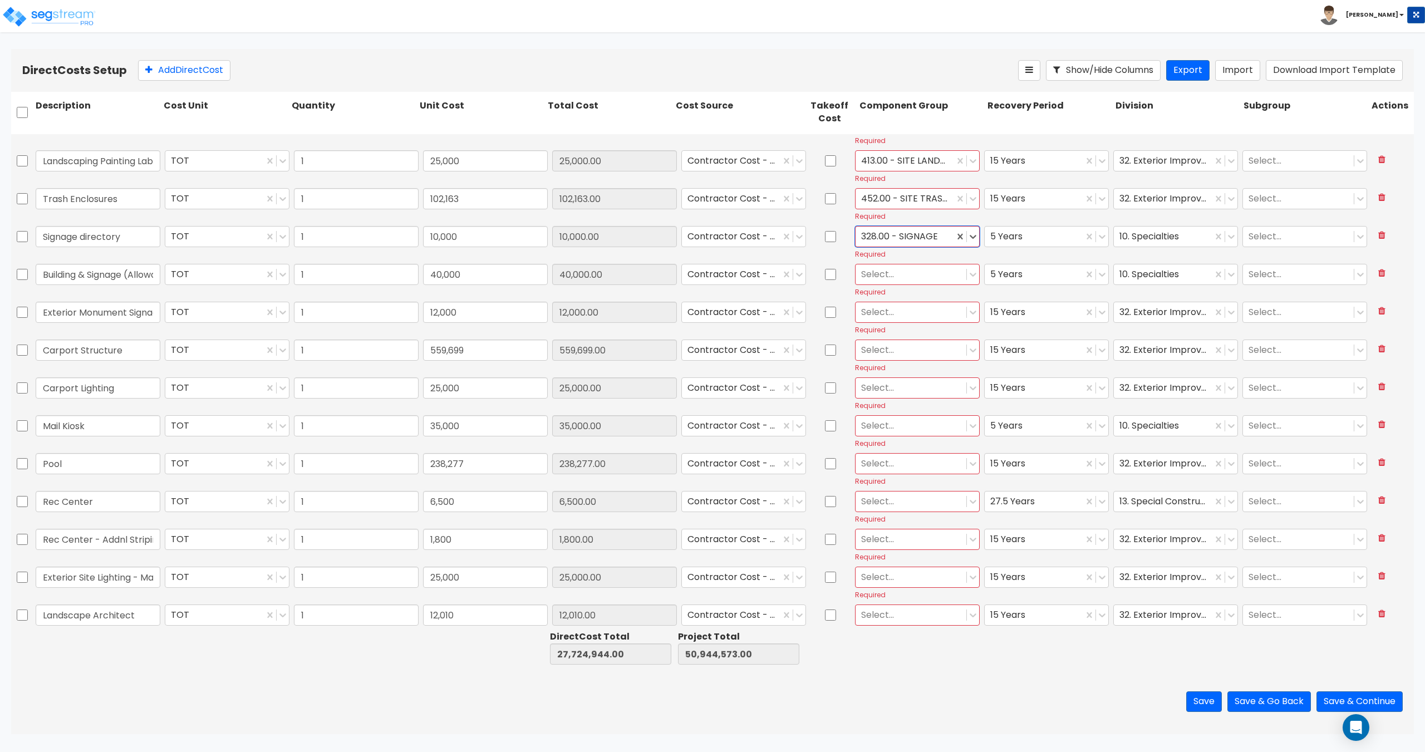
scroll to position [5957, 0]
click at [875, 272] on div at bounding box center [911, 273] width 100 height 15
click at [909, 400] on div "328.00 - SIGNAGE" at bounding box center [912, 395] width 124 height 20
click at [889, 316] on div at bounding box center [911, 311] width 100 height 15
click at [891, 336] on div "439.00 - SITE SIGNAGE" at bounding box center [912, 339] width 124 height 20
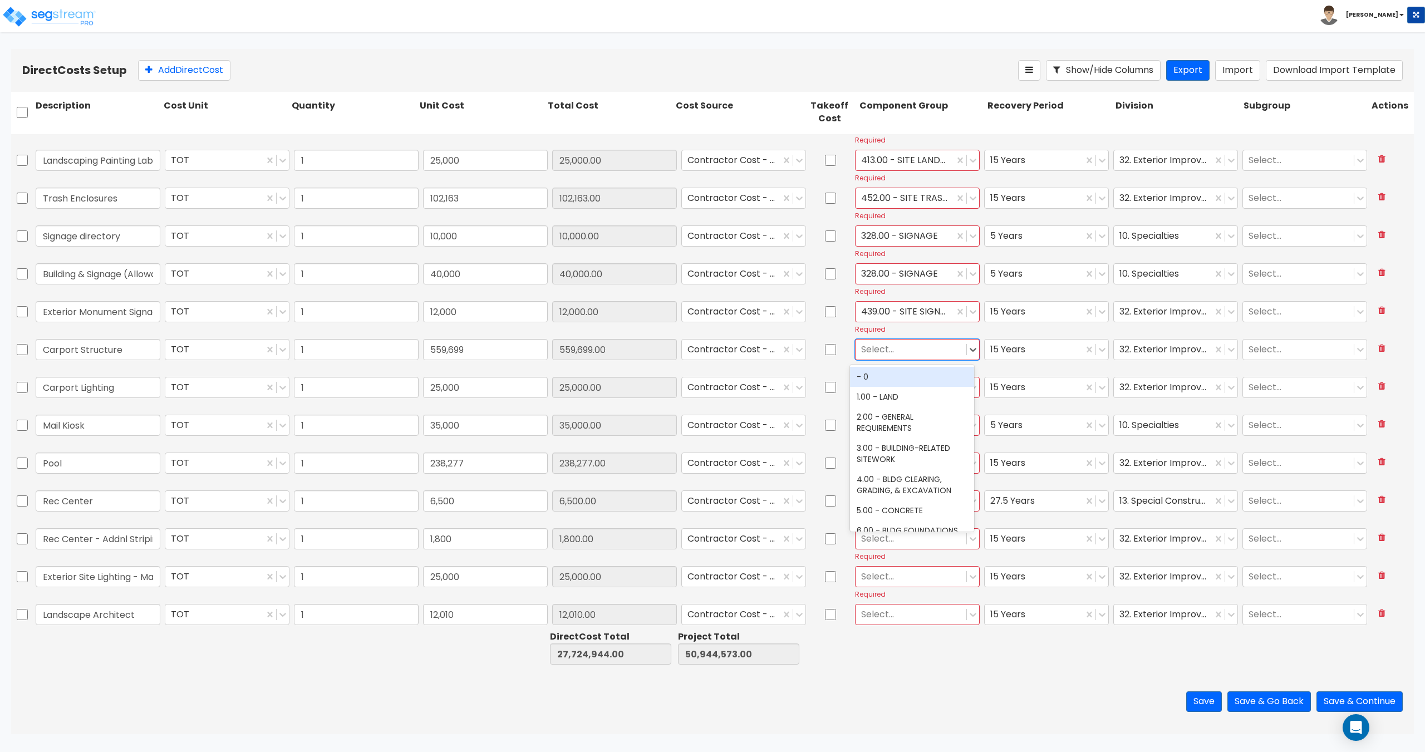
click at [882, 351] on div at bounding box center [911, 349] width 100 height 15
click at [886, 378] on div "369.00 - SITE CARPORTS" at bounding box center [912, 382] width 124 height 31
click at [882, 384] on div at bounding box center [911, 387] width 100 height 15
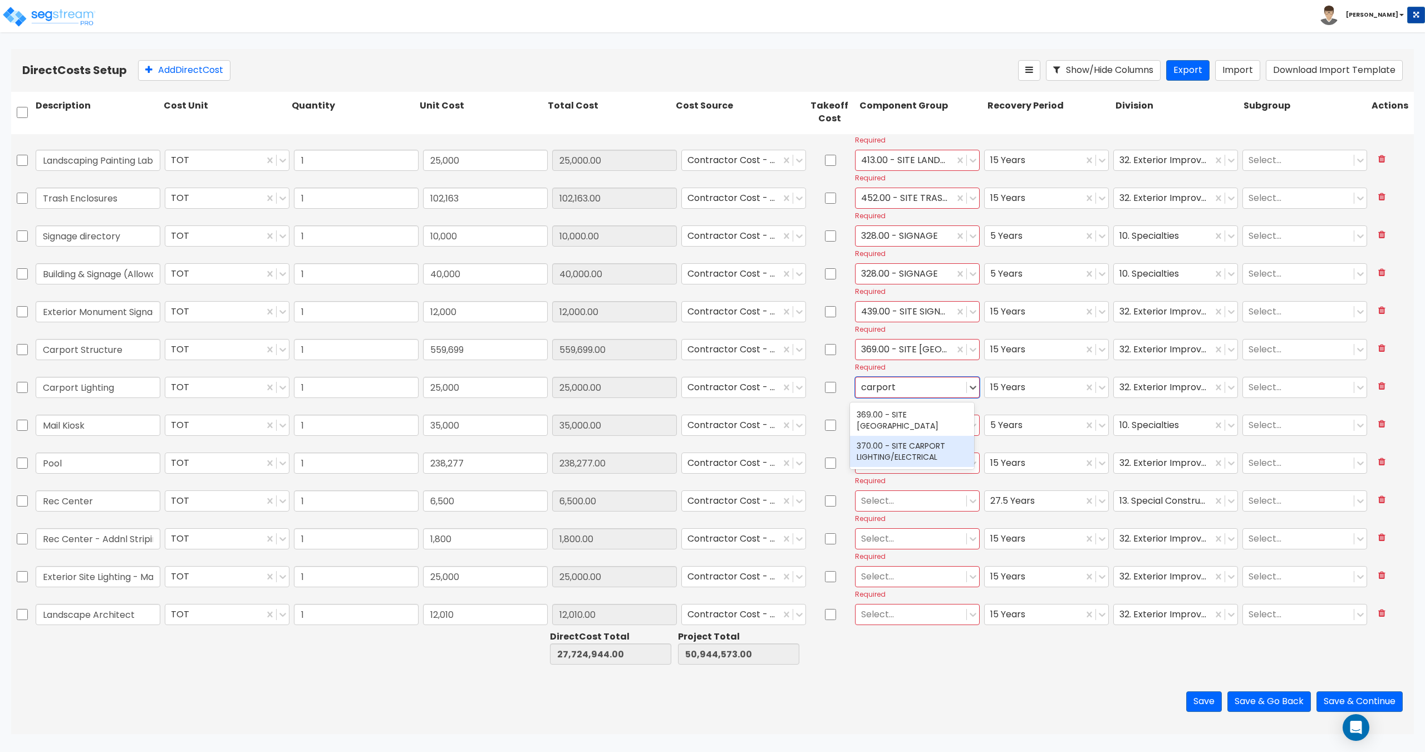
click at [890, 441] on div "370.00 - SITE CARPORT LIGHTING/ELECTRICAL" at bounding box center [912, 451] width 124 height 31
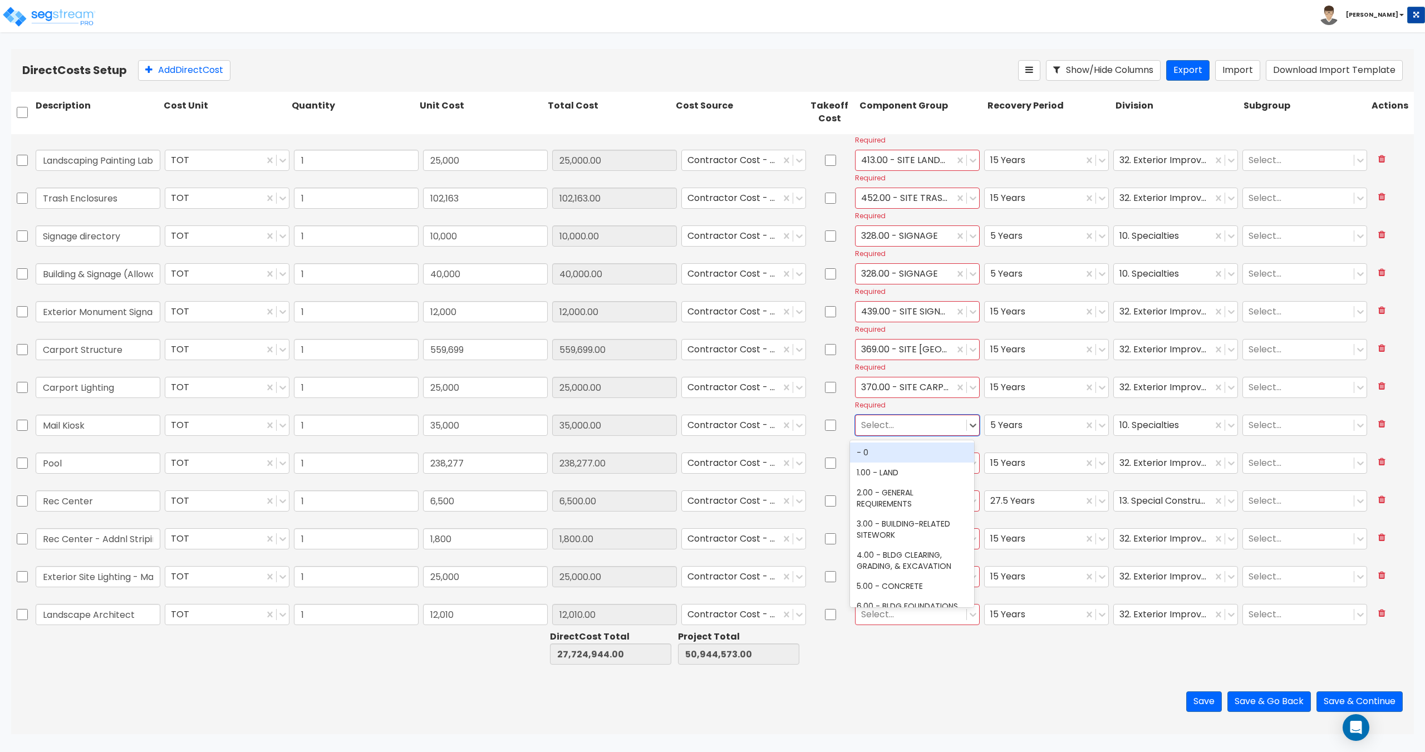
click at [885, 426] on div at bounding box center [911, 425] width 100 height 15
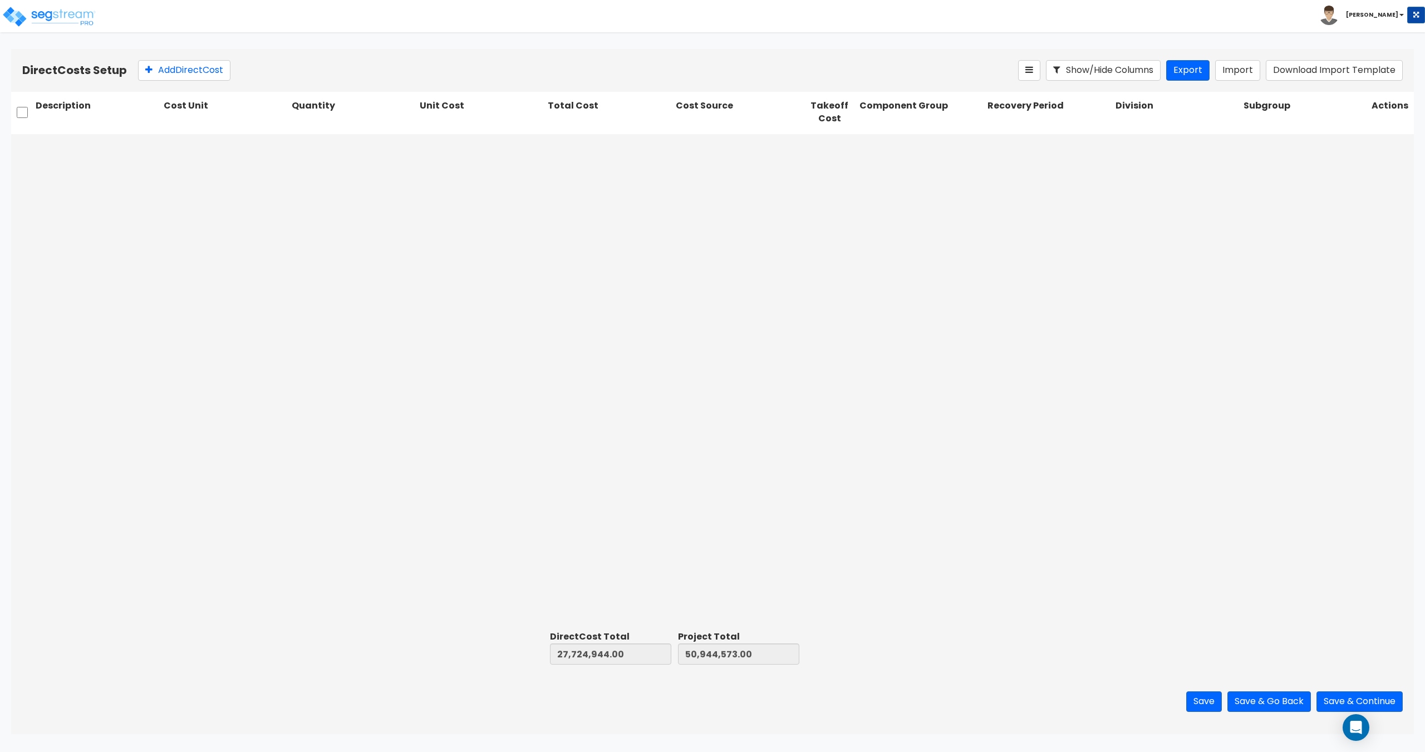
scroll to position [5957, 0]
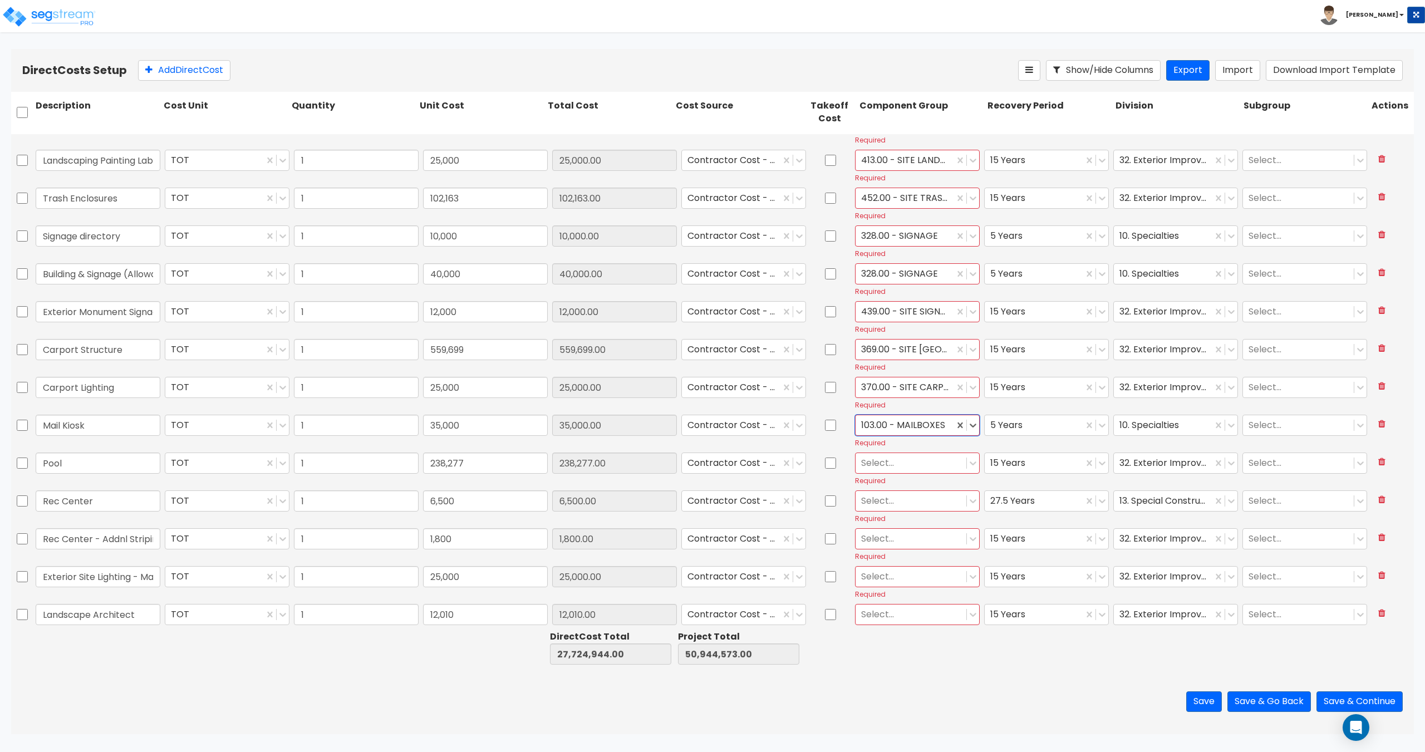
click at [886, 464] on div at bounding box center [911, 462] width 100 height 15
type input "pool"
click at [913, 516] on div "447.00 - SITE SWIMMING POOLS" at bounding box center [912, 502] width 124 height 31
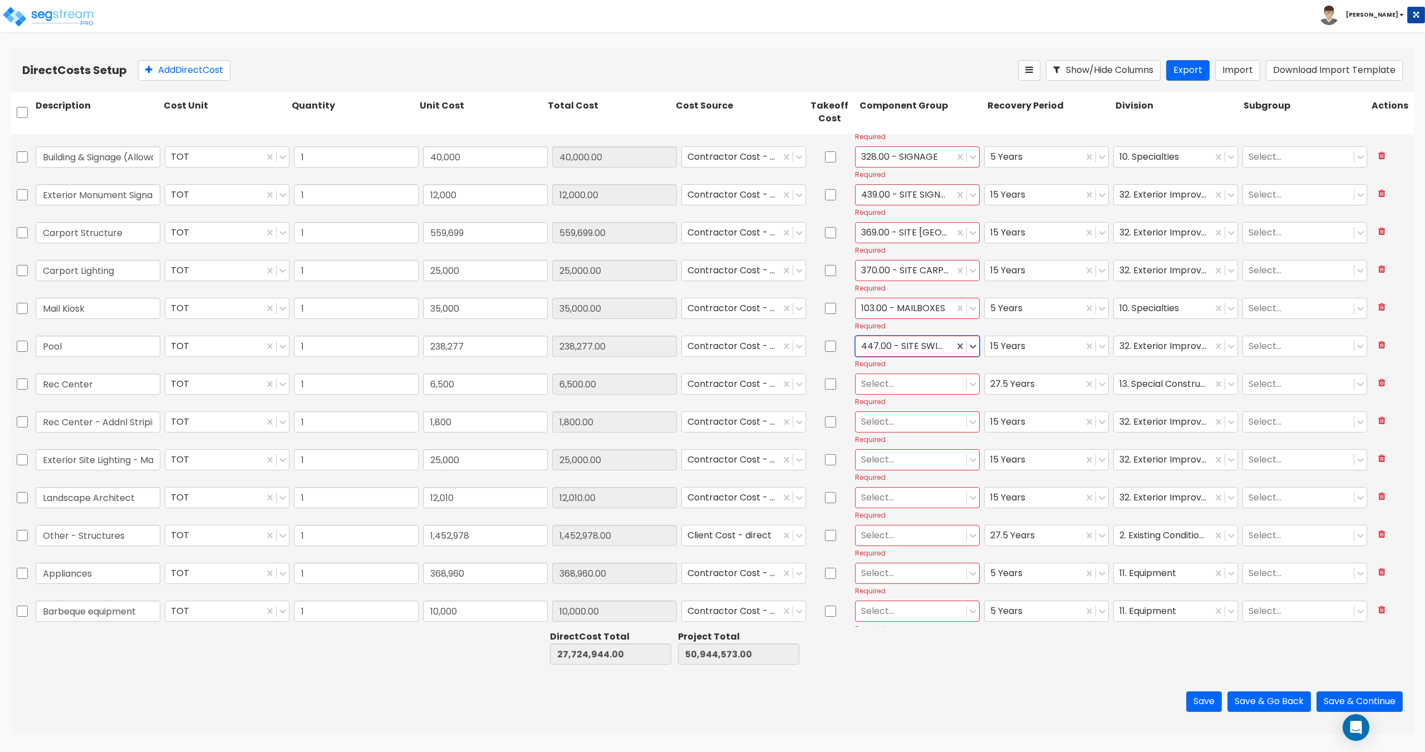
scroll to position [6121, 0]
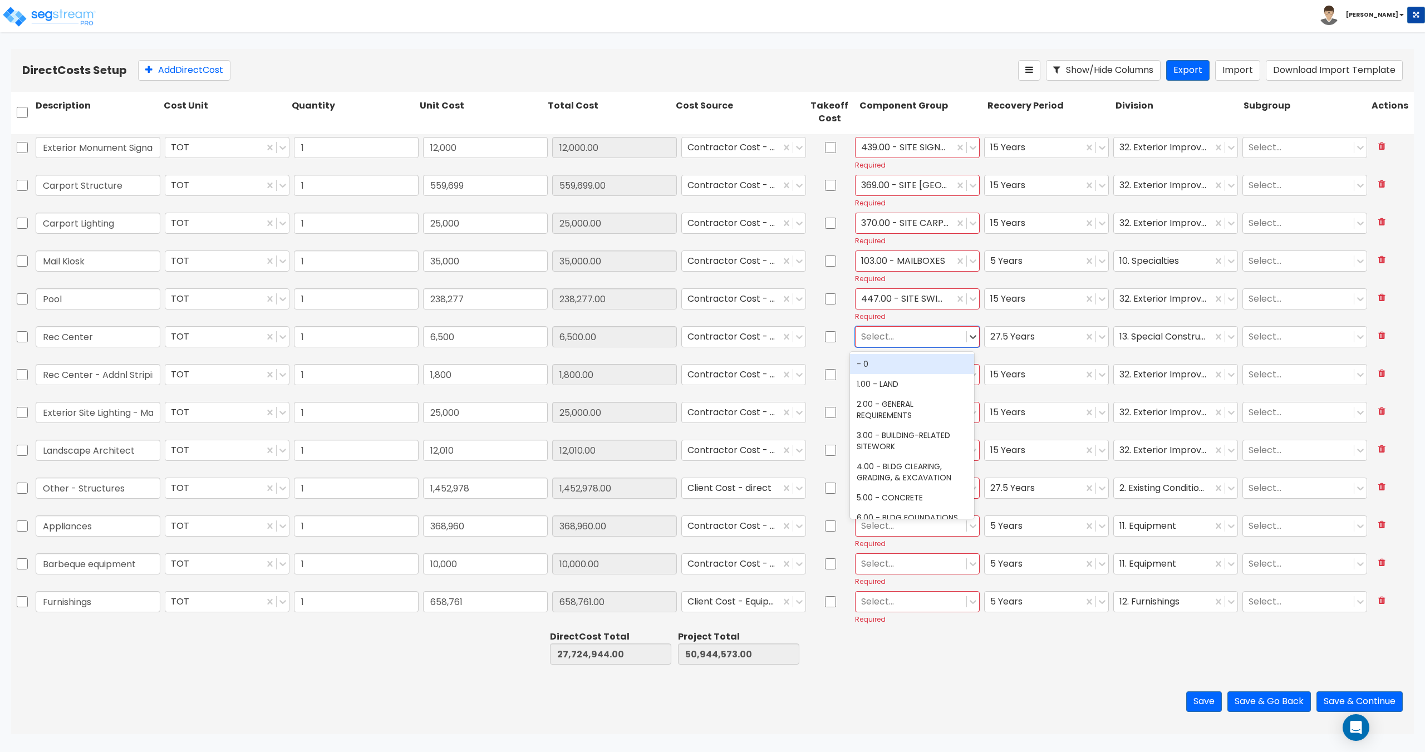
click at [896, 338] on div at bounding box center [911, 336] width 100 height 15
type input "special con"
click at [897, 374] on div "138.00 - SPECIAL CONSTRUCTION" at bounding box center [912, 369] width 124 height 31
click at [889, 379] on div at bounding box center [911, 374] width 100 height 15
type input "strip"
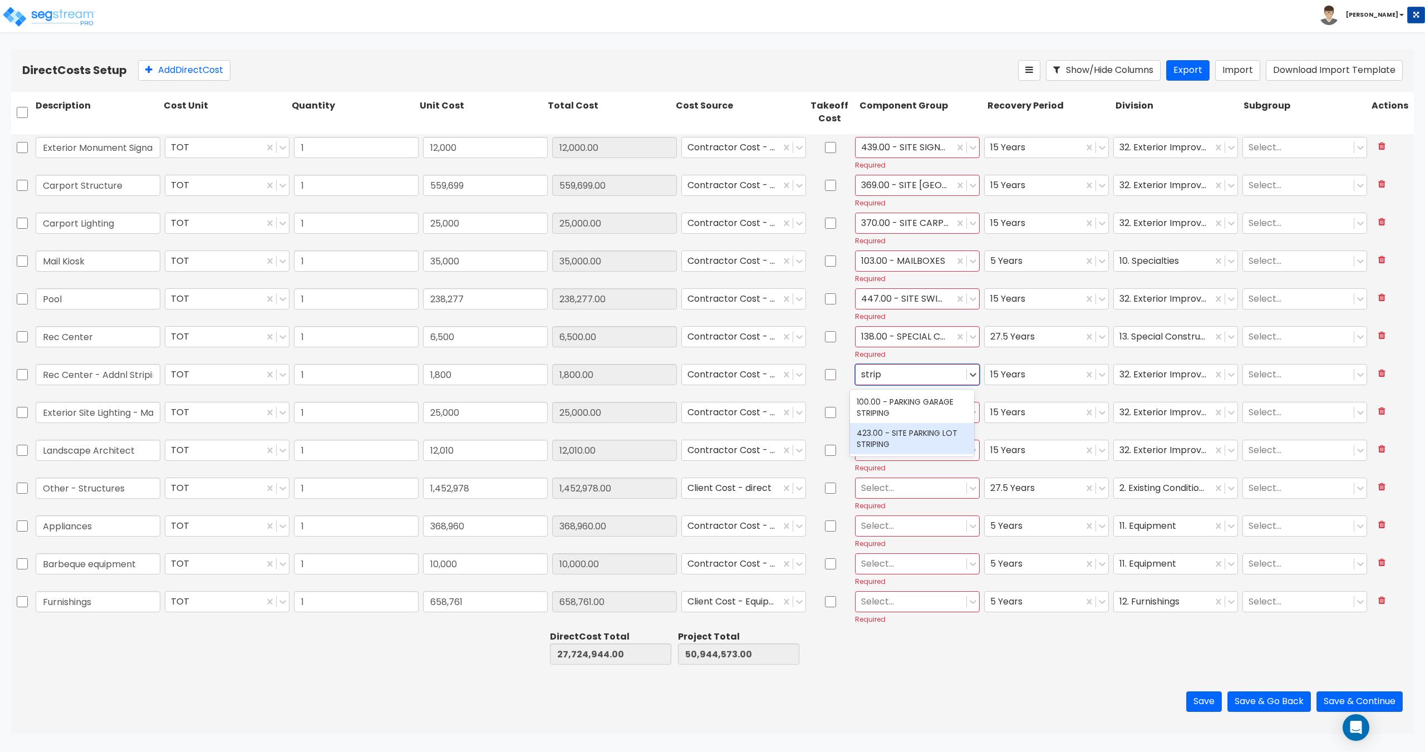
click at [902, 438] on div "423.00 - SITE PARKING LOT STRIPING" at bounding box center [912, 438] width 124 height 31
click at [886, 410] on div at bounding box center [911, 412] width 100 height 15
type input "l"
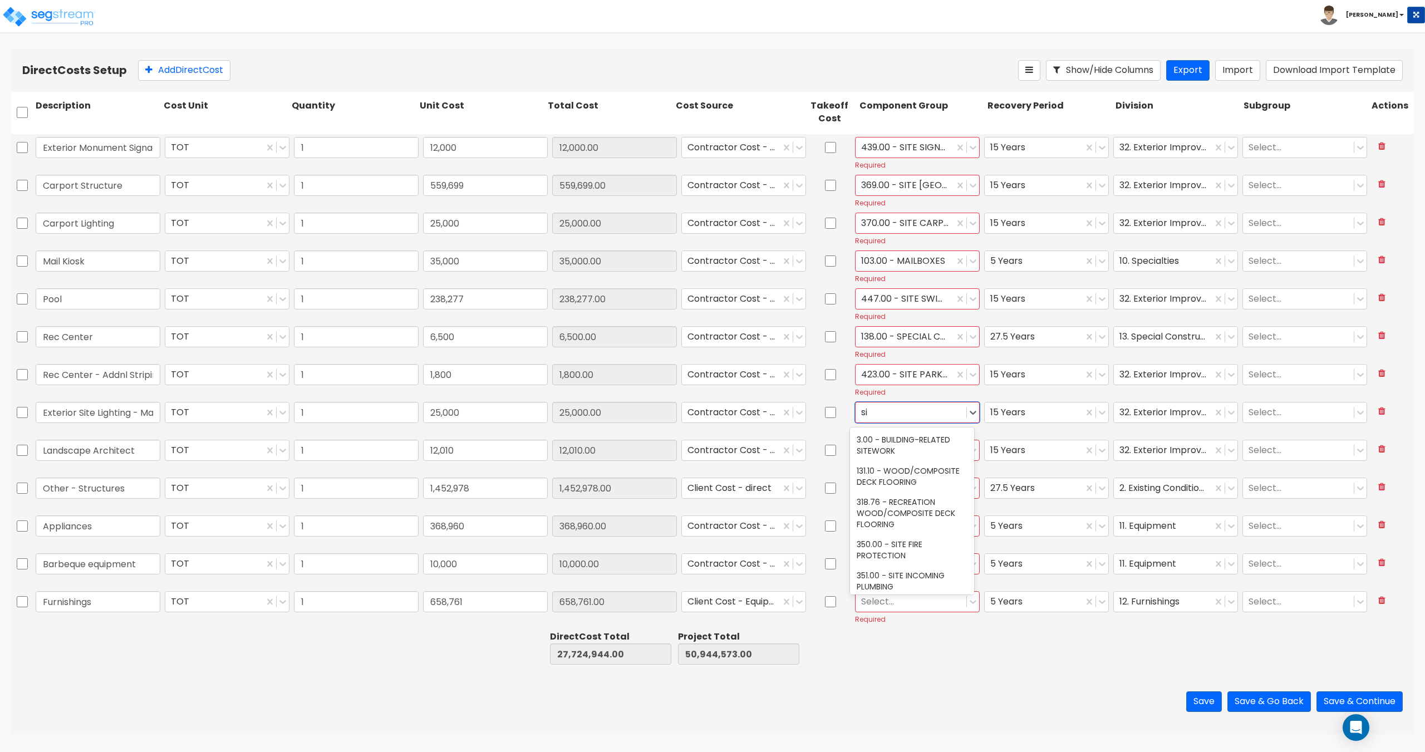
type input "s"
type input "lighting fix"
click at [898, 528] on div "421.00 - SITE PARKING LOT LIGHTING FIXTURES" at bounding box center [912, 514] width 124 height 31
click at [897, 447] on div at bounding box center [911, 450] width 100 height 15
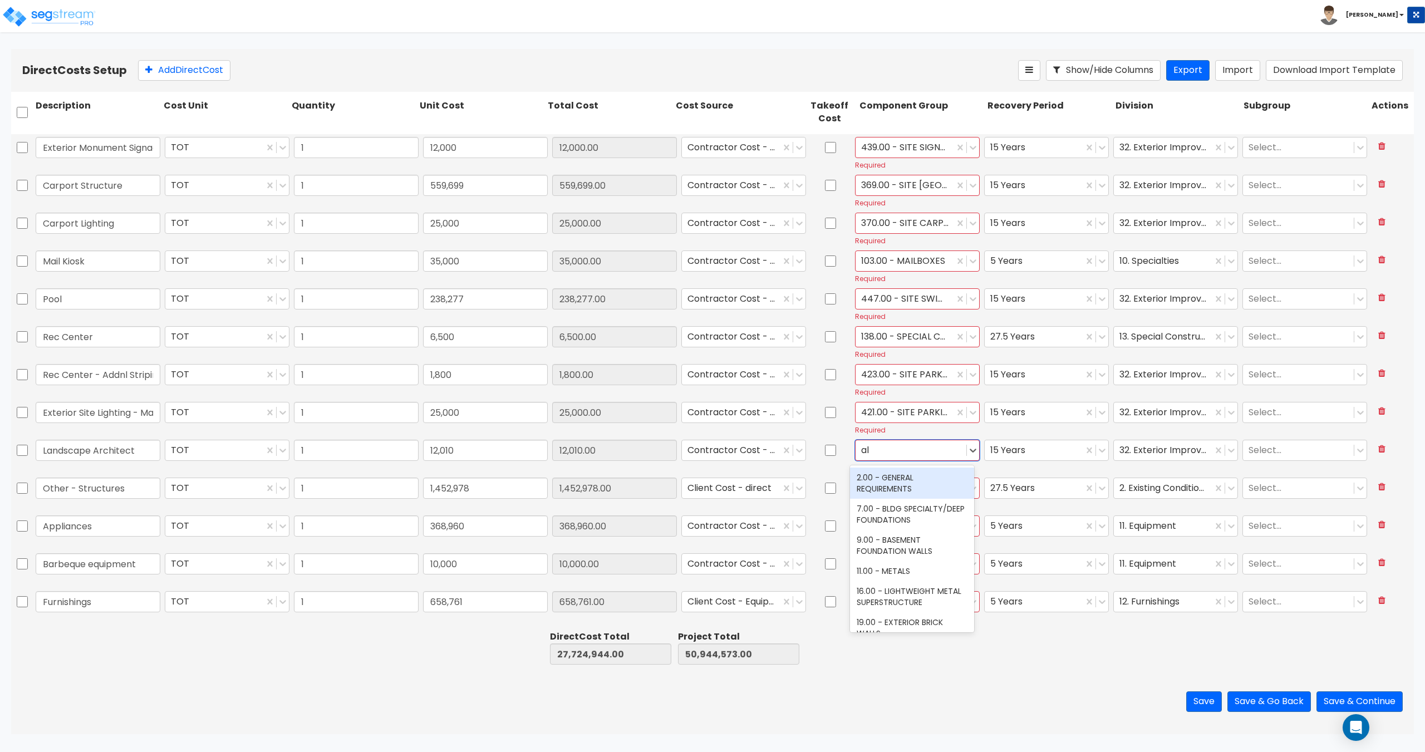
type input "a"
type input "lands"
click at [896, 472] on div "413.00 - SITE LANDSCAPING" at bounding box center [912, 478] width 124 height 20
click at [889, 492] on div at bounding box center [911, 487] width 100 height 15
type input "3"
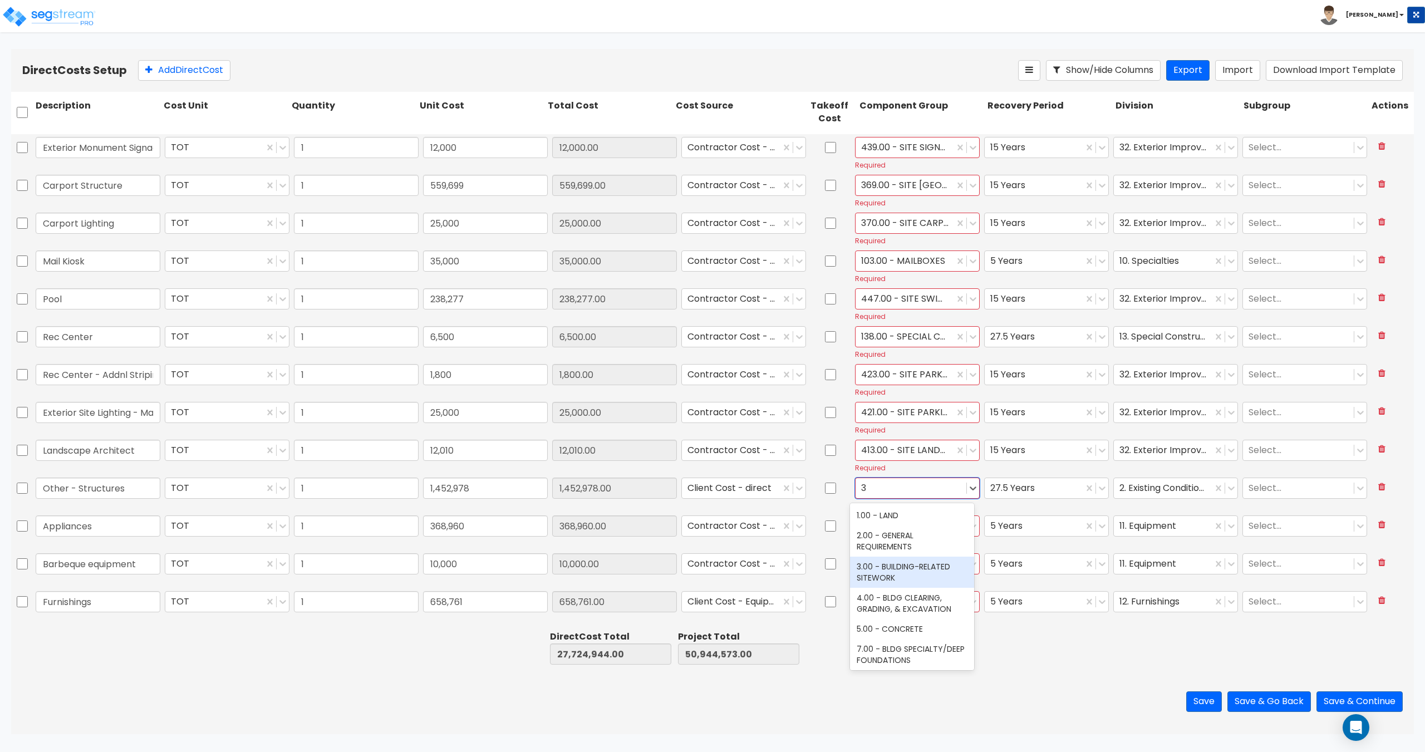
click at [887, 569] on div "3.00 - BUILDING-RELATED SITEWORK" at bounding box center [912, 572] width 124 height 31
click at [887, 525] on div at bounding box center [911, 525] width 100 height 15
type input "kitchen eq"
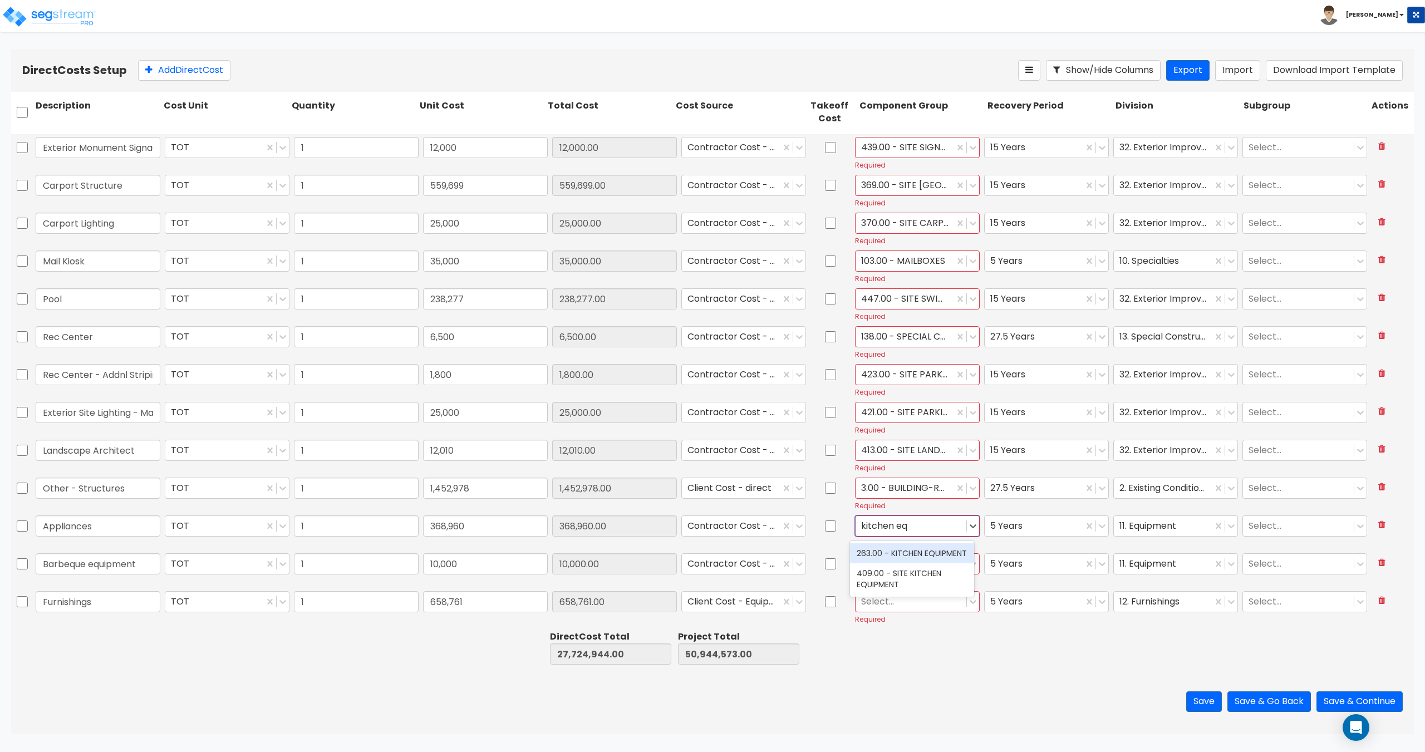
click at [885, 549] on div "263.00 - KITCHEN EQUIPMENT" at bounding box center [912, 553] width 124 height 20
click at [885, 565] on div at bounding box center [911, 563] width 100 height 15
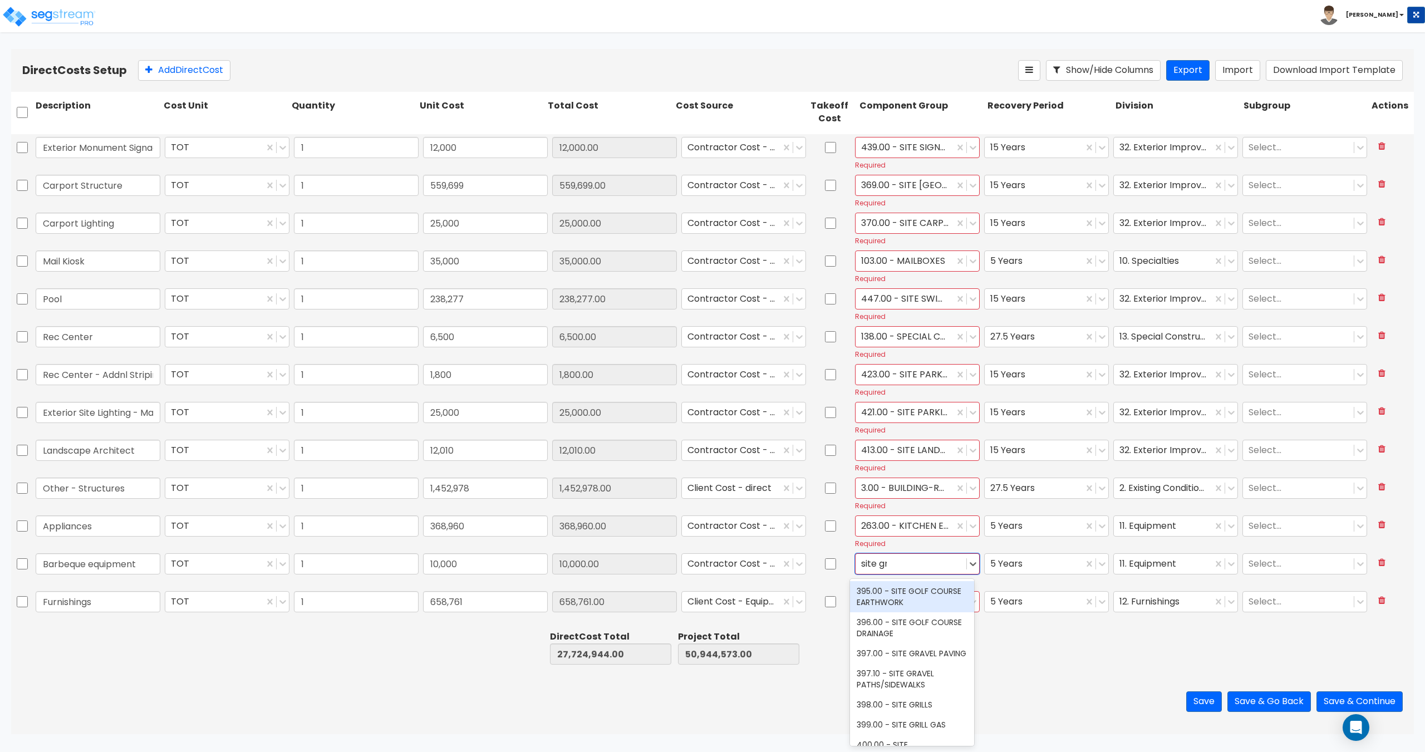
type input "site gri"
click at [885, 562] on input "site gri" at bounding box center [876, 563] width 31 height 13
click at [899, 565] on div "site gri" at bounding box center [911, 563] width 100 height 15
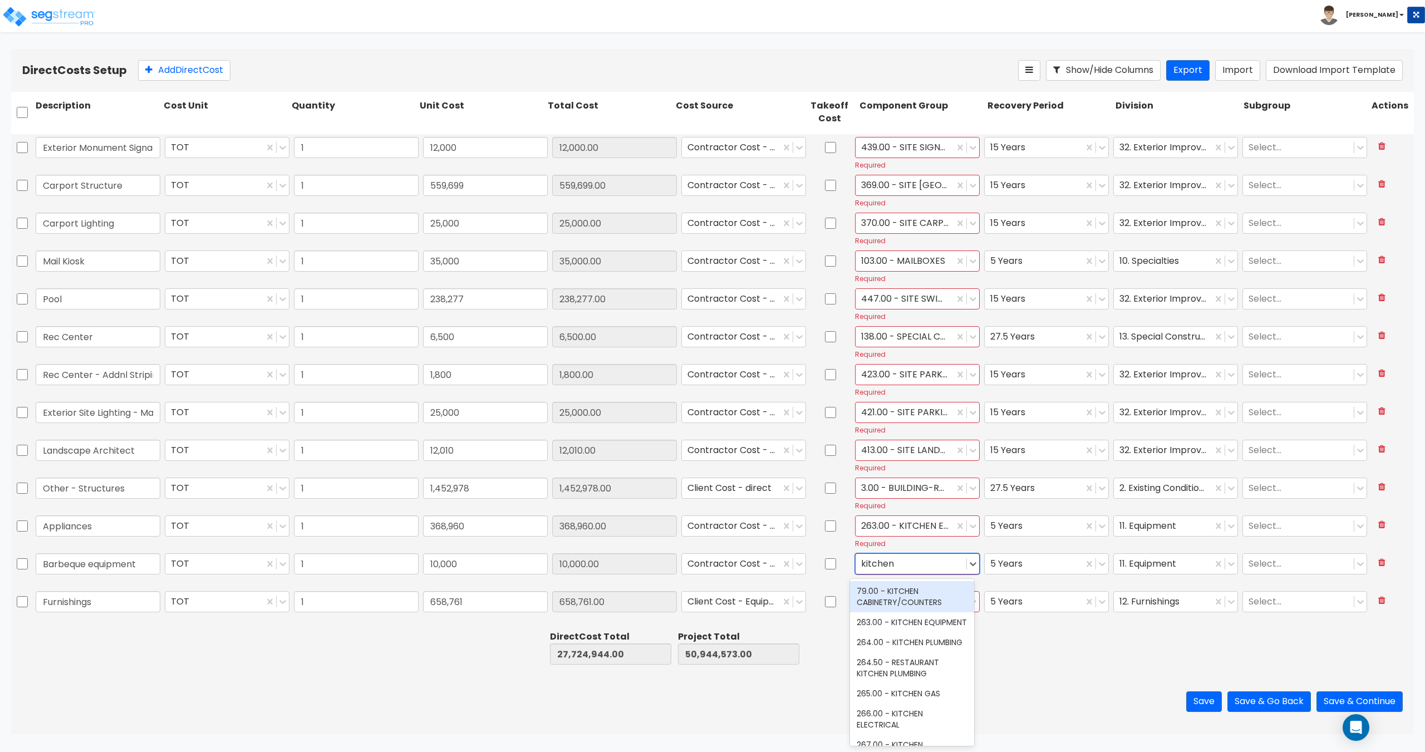
type input "kitchen eq"
click at [904, 582] on div "263.00 - KITCHEN EQUIPMENT" at bounding box center [912, 591] width 124 height 20
click at [889, 607] on div at bounding box center [911, 601] width 100 height 15
type input "furni"
click at [891, 626] on div "242.00 - FURNITURE, FIXTURES, & EQUIPMENT" at bounding box center [912, 634] width 124 height 31
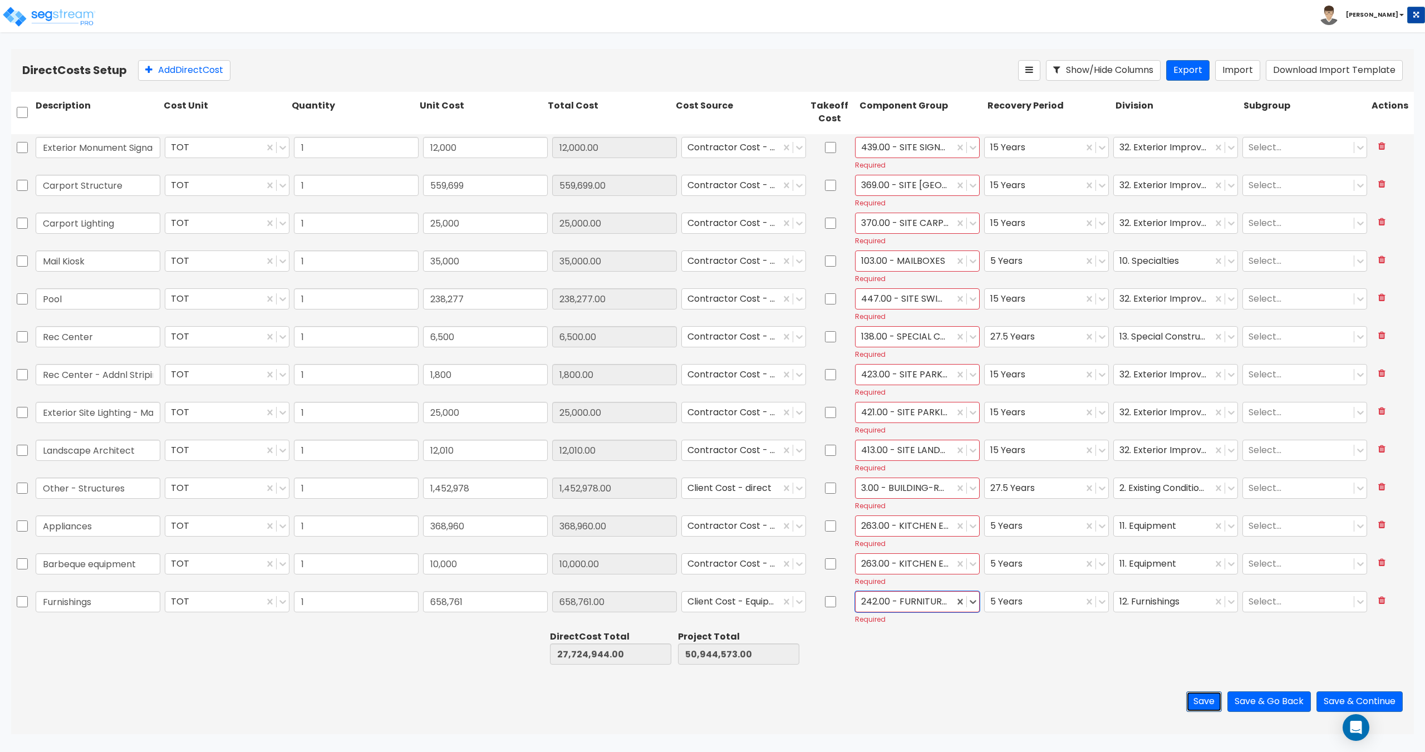
click at [1203, 703] on button "Save" at bounding box center [1204, 701] width 36 height 21
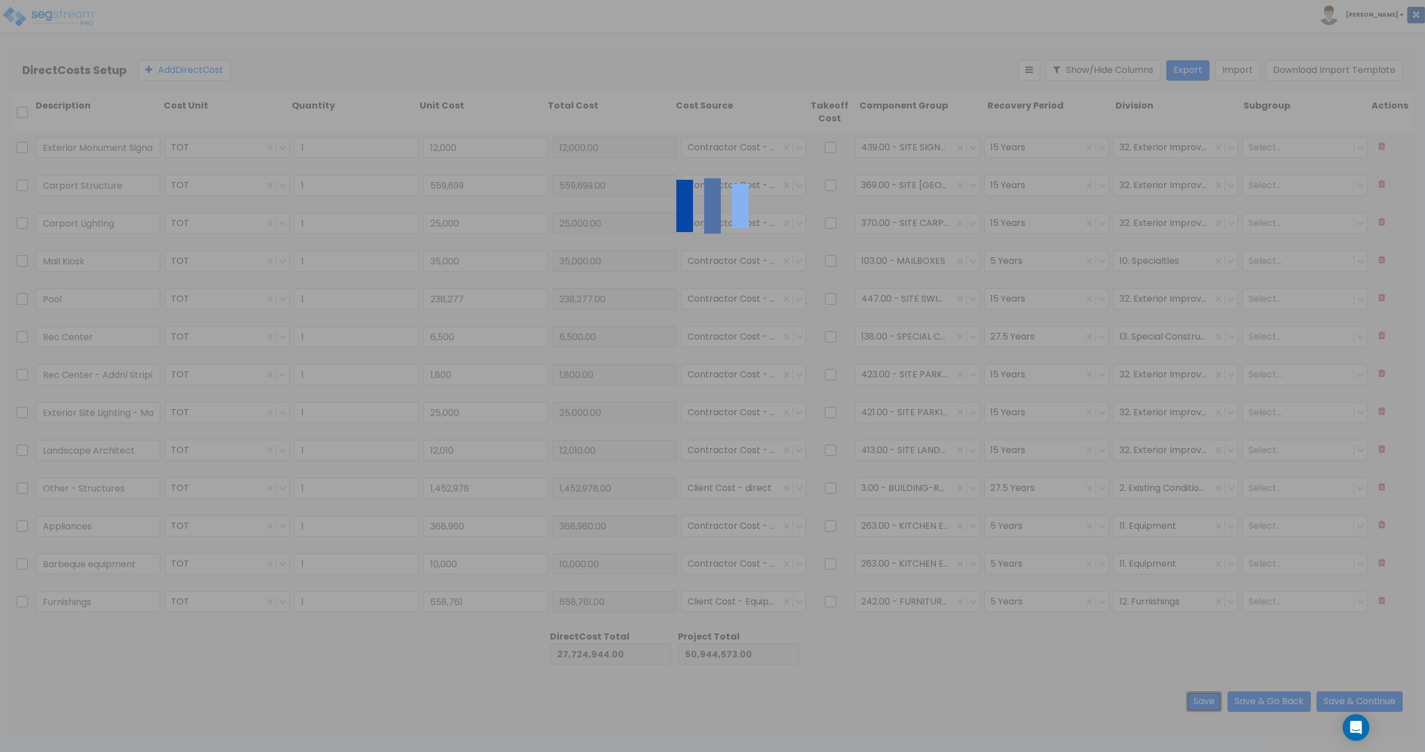
scroll to position [4184, 0]
type input "Pool"
type input "1.00"
type input "2,014.00"
type input "1.00"
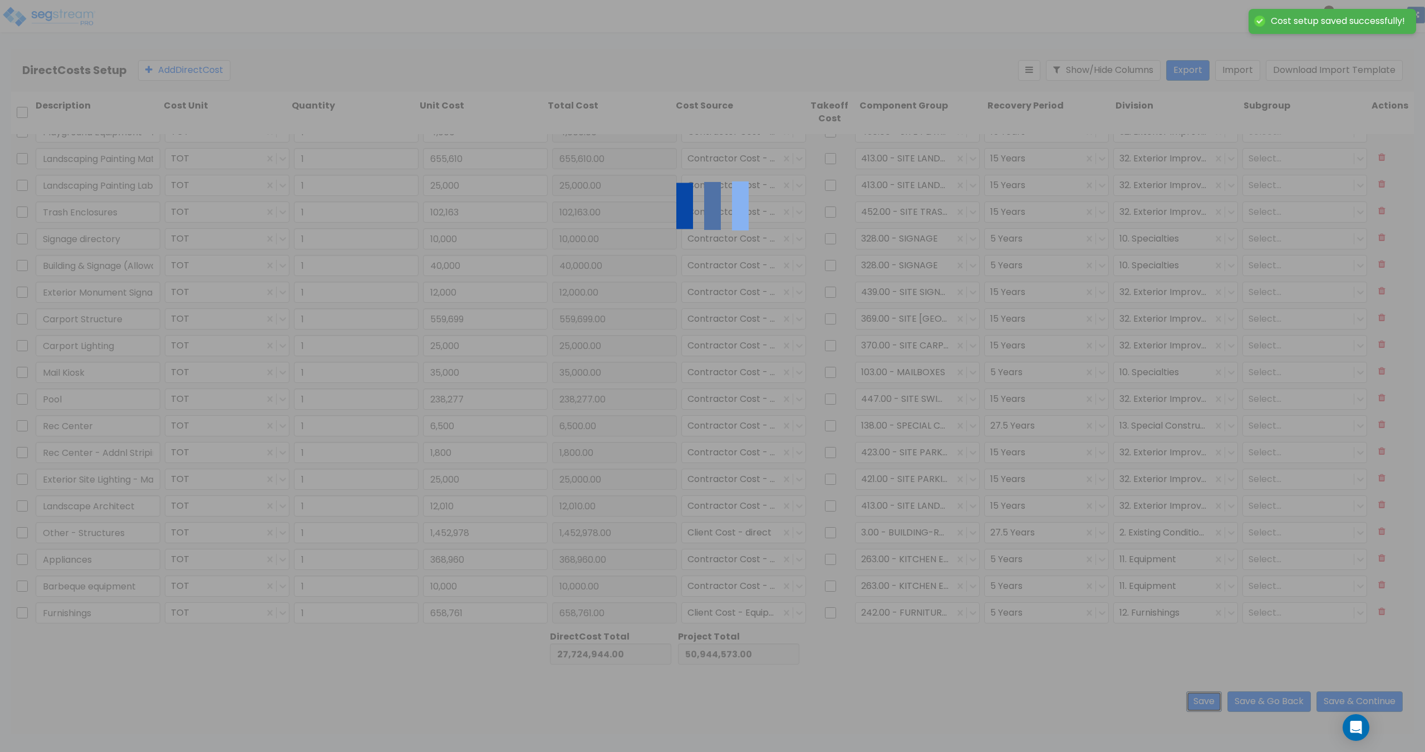
type input "76,536.00"
type input "1.00"
type input "4,000.00"
type input "1.00"
type input "655,610.00"
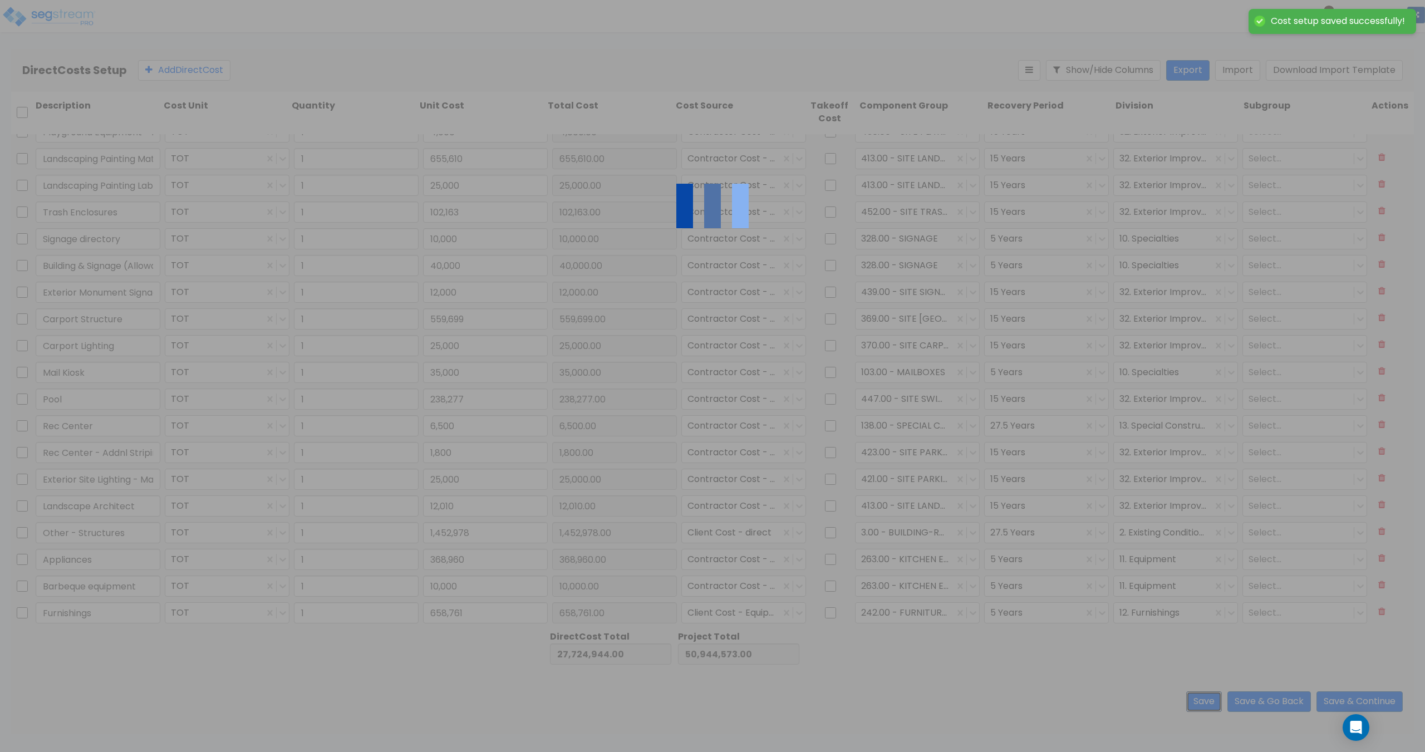
type input "1.00"
type input "25,000.00"
type input "1.00"
type input "102,163.00"
type input "1.00"
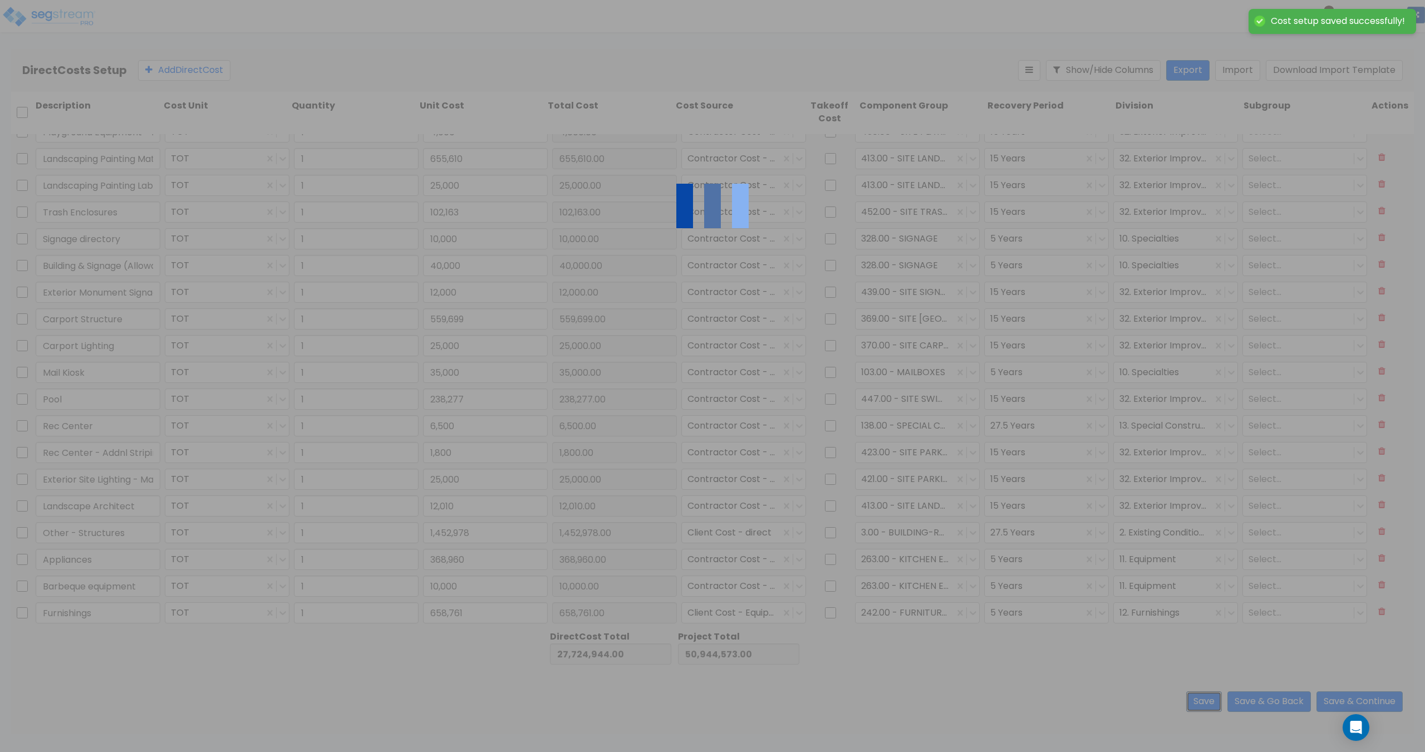
type input "10,000.00"
type input "1.00"
type input "40,000.00"
type input "1.00"
type input "12,000.00"
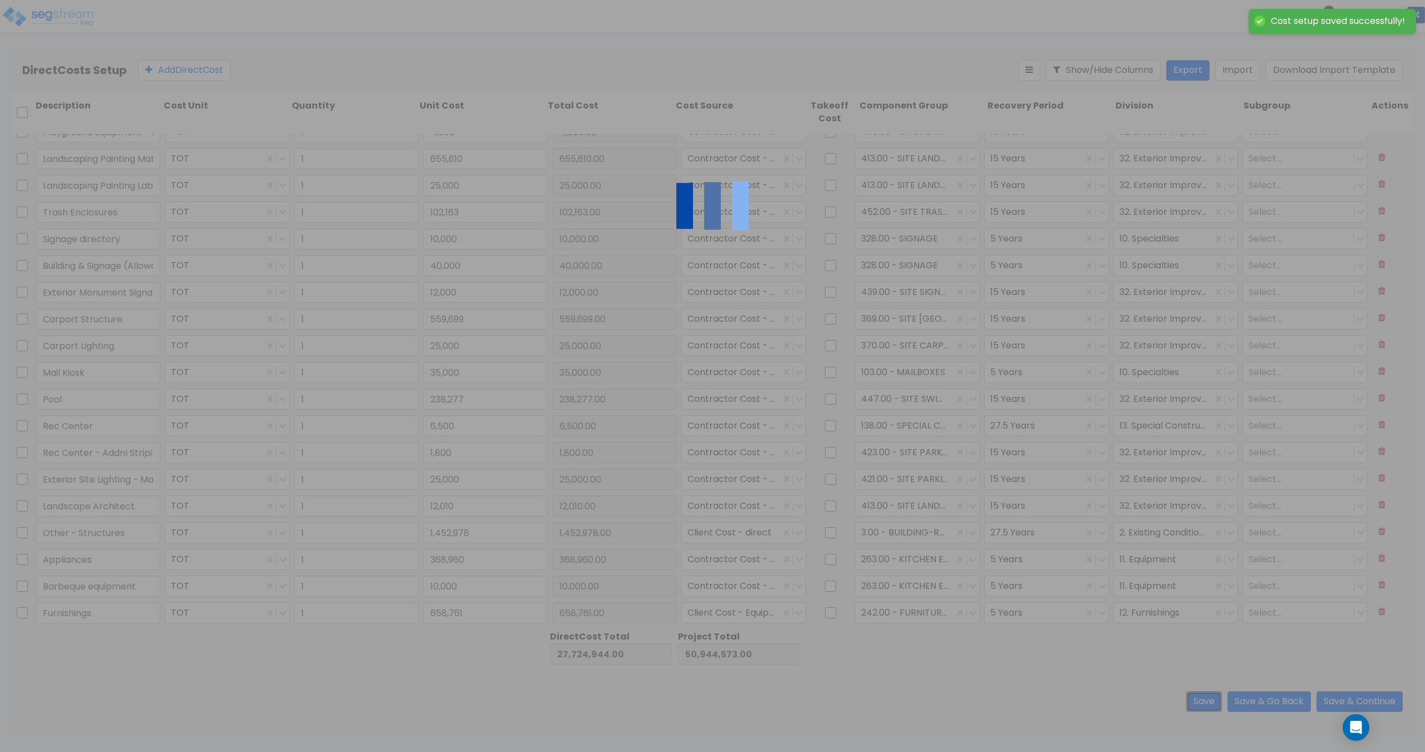
type input "1.00"
type input "559,699.00"
type input "1.00"
type input "25,000.00"
type input "1.00"
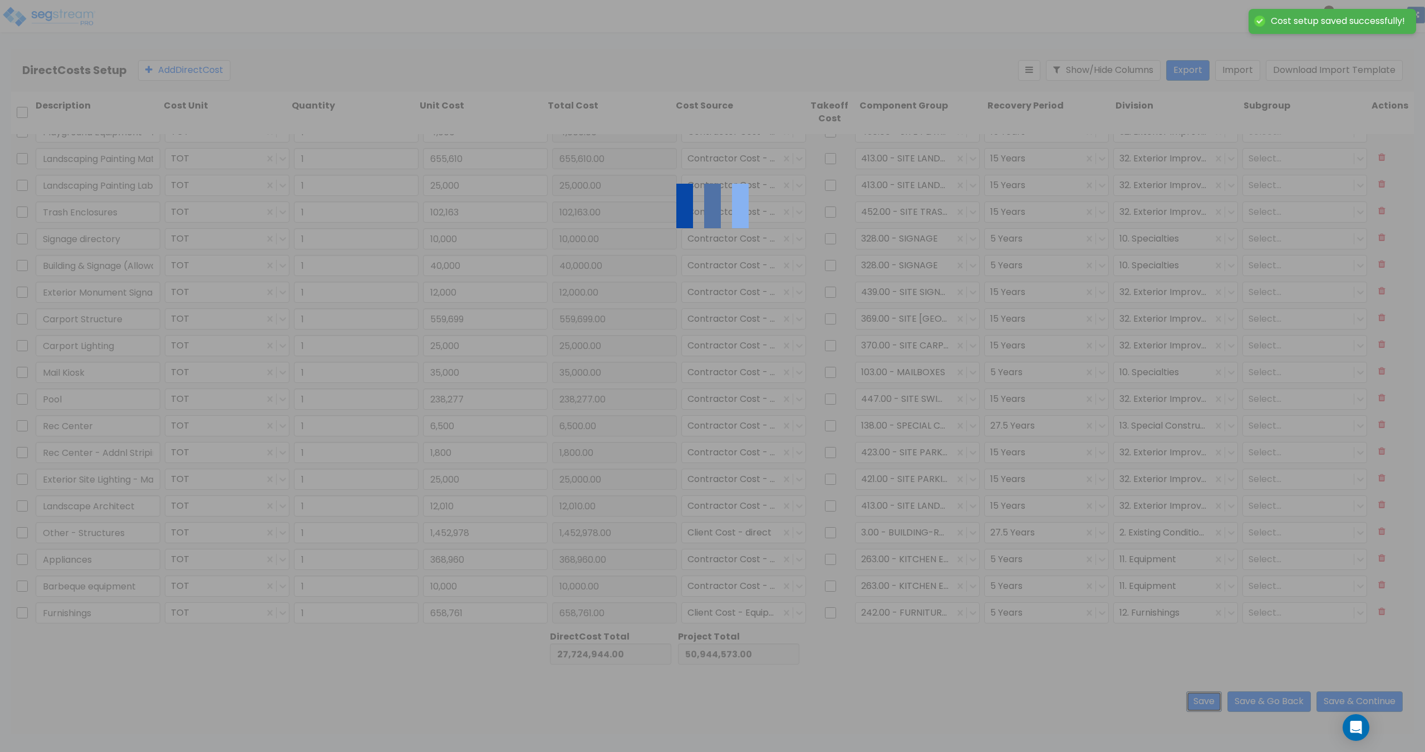
type input "35,000.00"
type input "1.00"
type input "238,277.00"
type input "1.00"
type input "6,500.00"
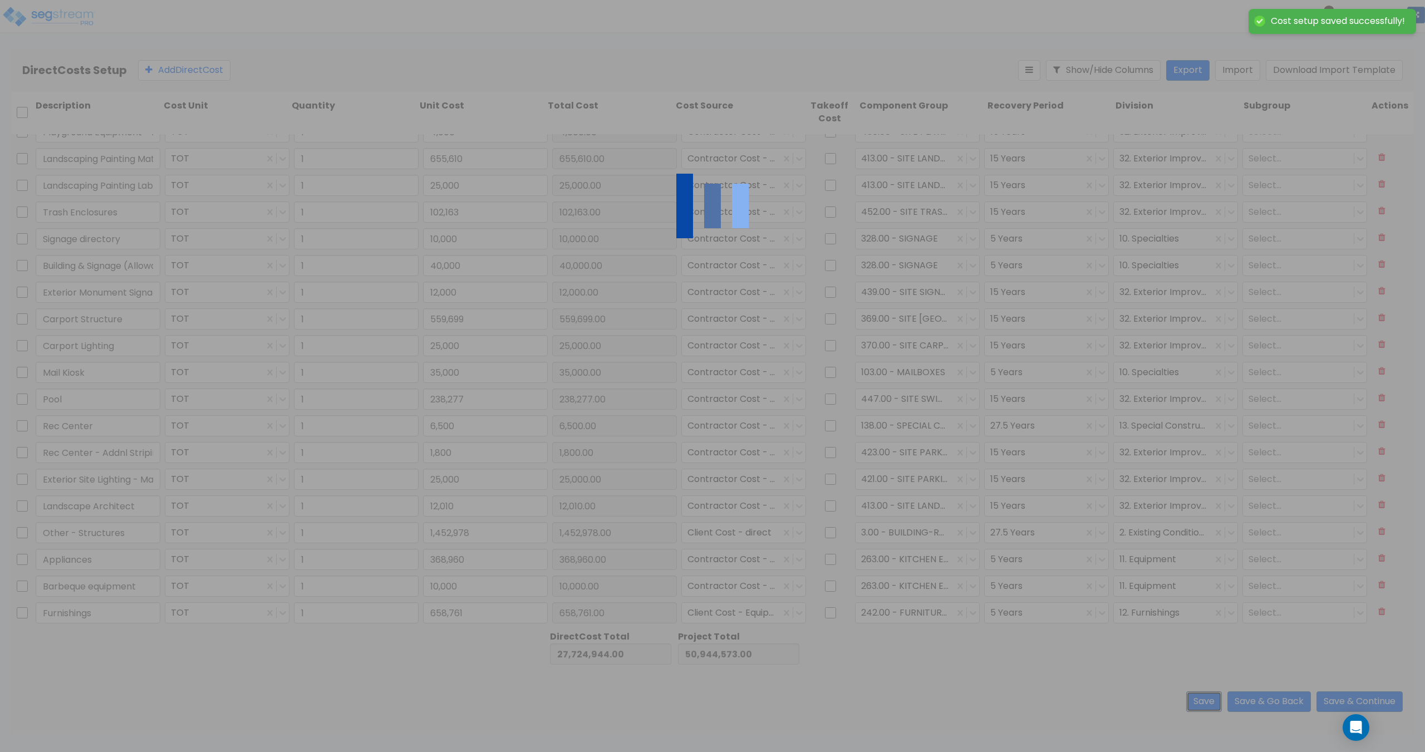
type input "1.00"
type input "1,800.00"
type input "1.00"
type input "25,000.00"
type input "1.00"
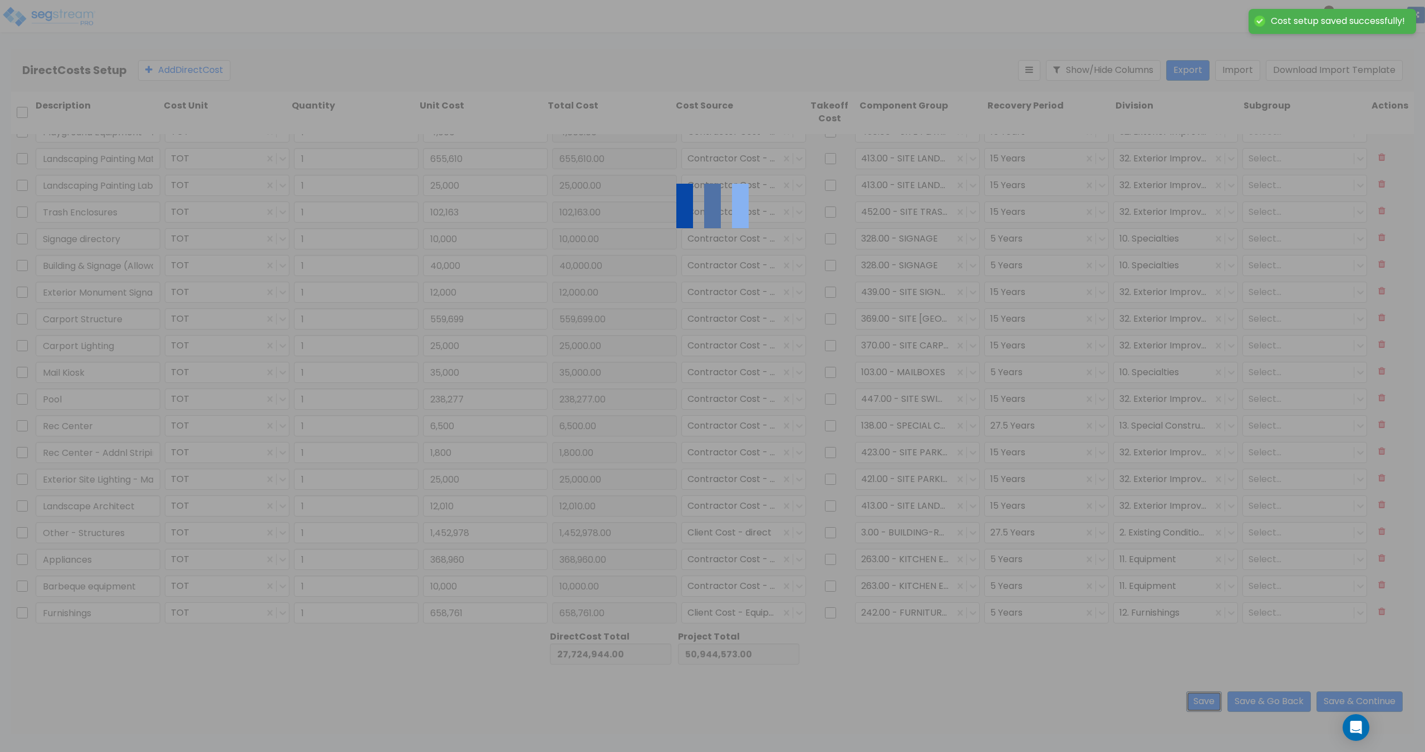
type input "12,010.00"
type input "1.00"
type input "1,452,978.00"
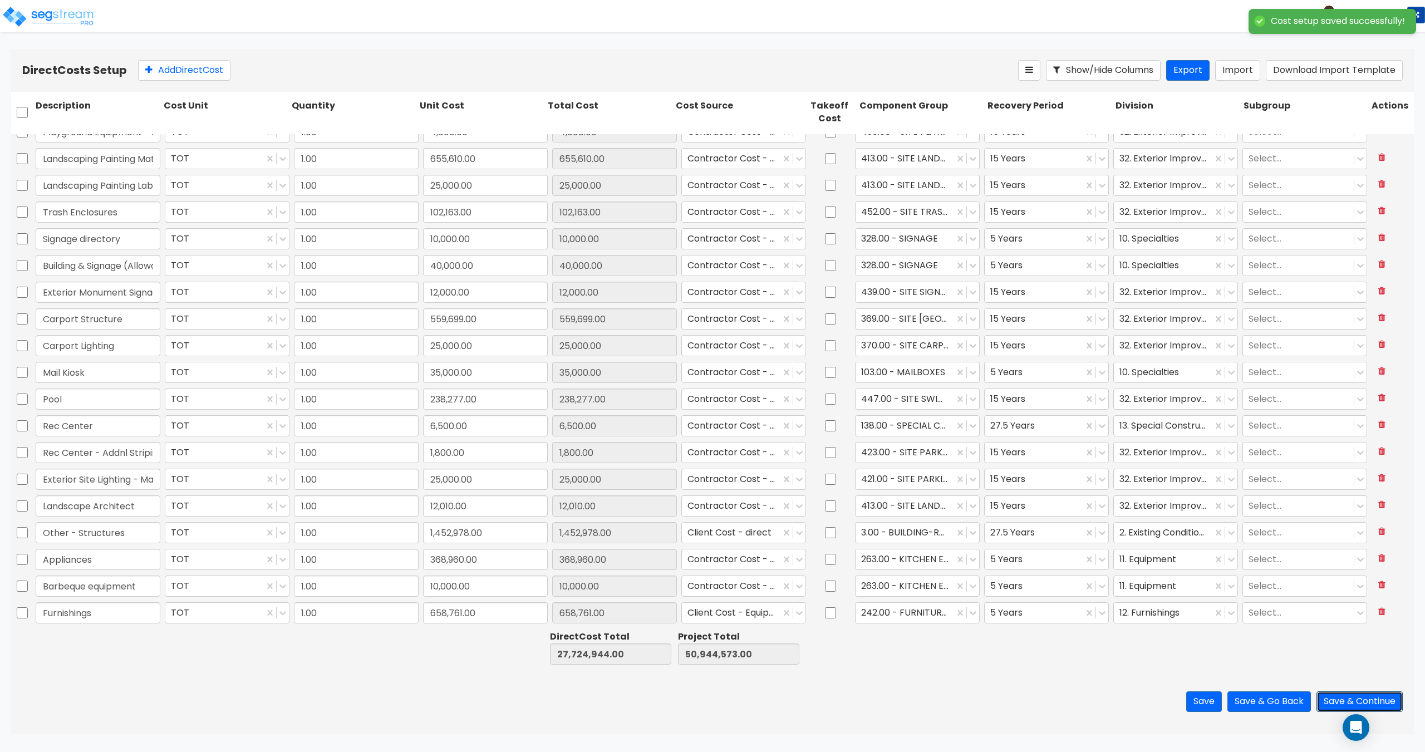
click at [1360, 694] on button "Save & Continue" at bounding box center [1360, 701] width 86 height 21
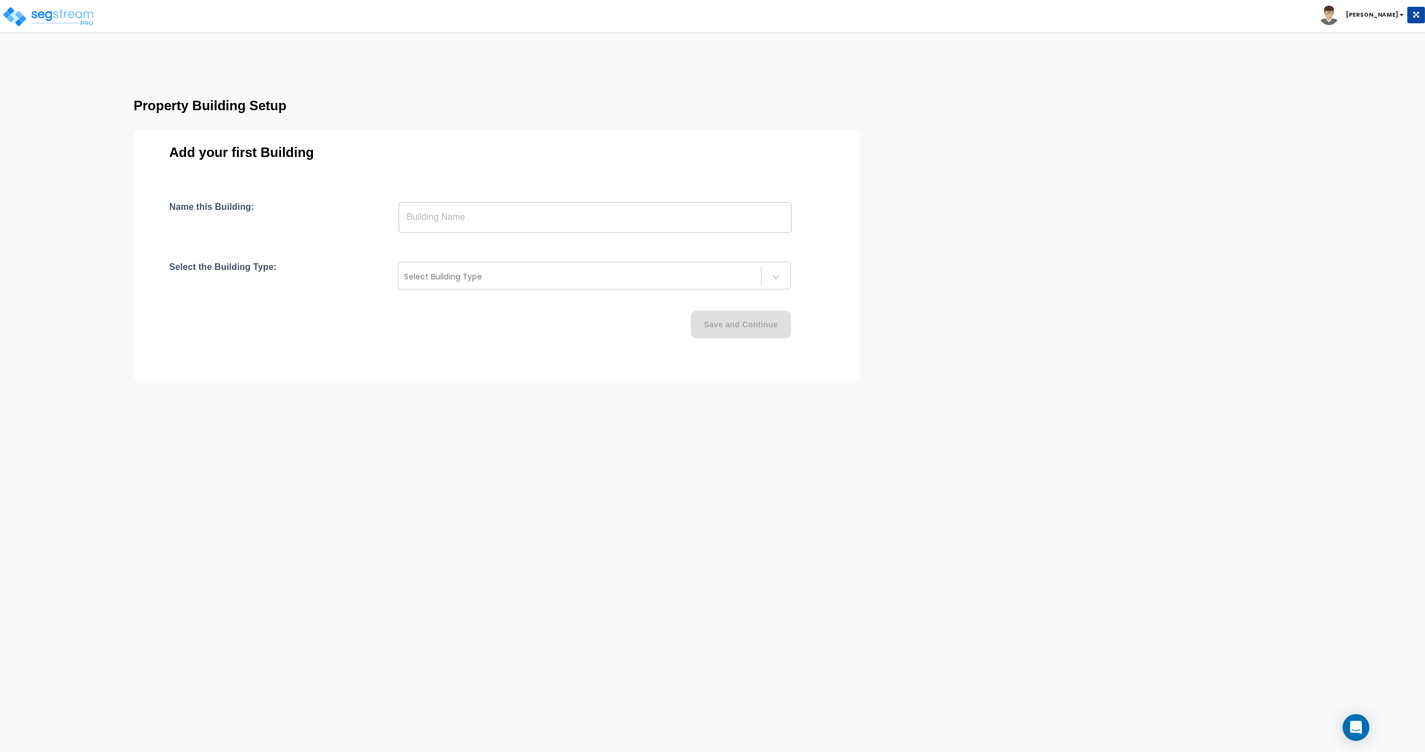
click at [533, 225] on input "text" at bounding box center [595, 217] width 393 height 31
drag, startPoint x: 539, startPoint y: 168, endPoint x: 537, endPoint y: 179, distance: 11.9
click at [539, 168] on div "Add your first Building Name this Building: ​ Select the Building Type: Select …" at bounding box center [497, 255] width 727 height 252
click at [530, 209] on input "text" at bounding box center [595, 217] width 393 height 31
click at [475, 227] on input "Building" at bounding box center [595, 217] width 393 height 31
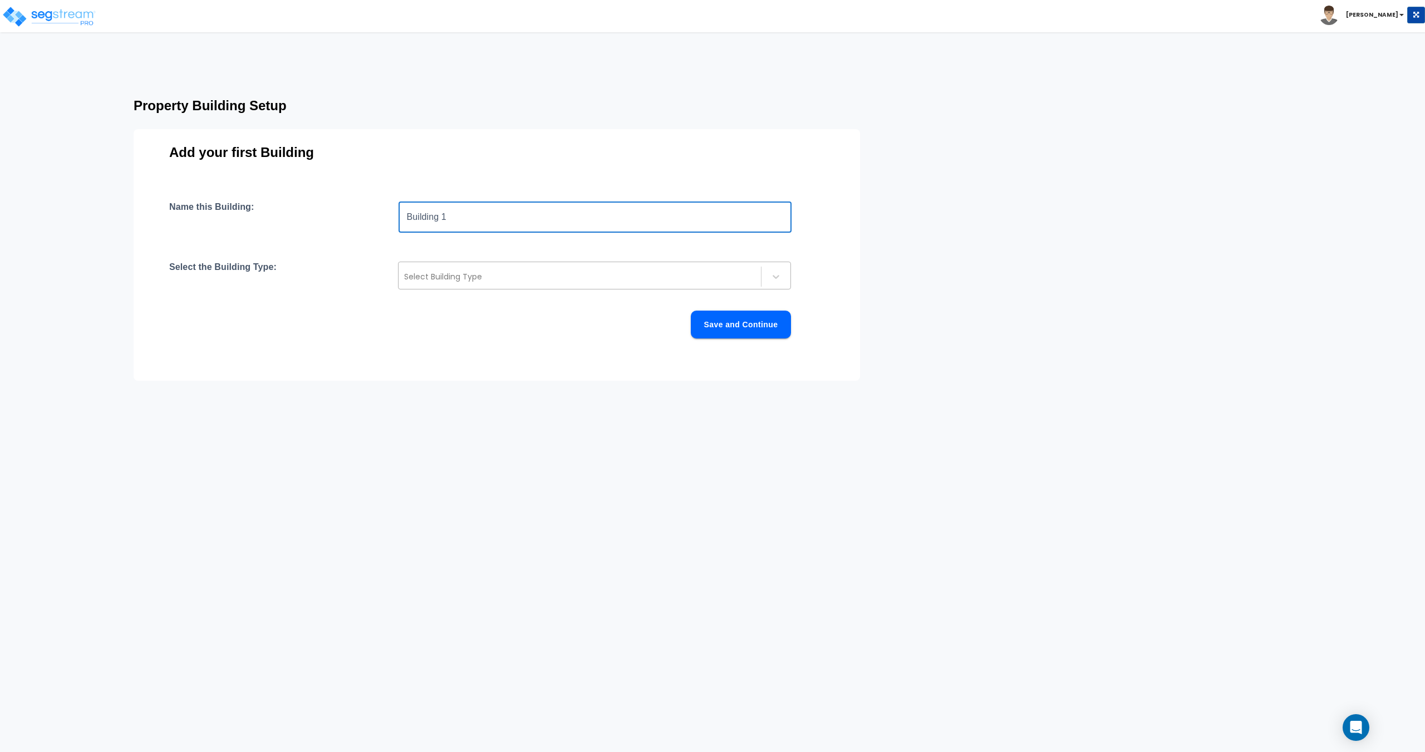
type input "Building 1"
click at [430, 283] on div at bounding box center [579, 276] width 351 height 13
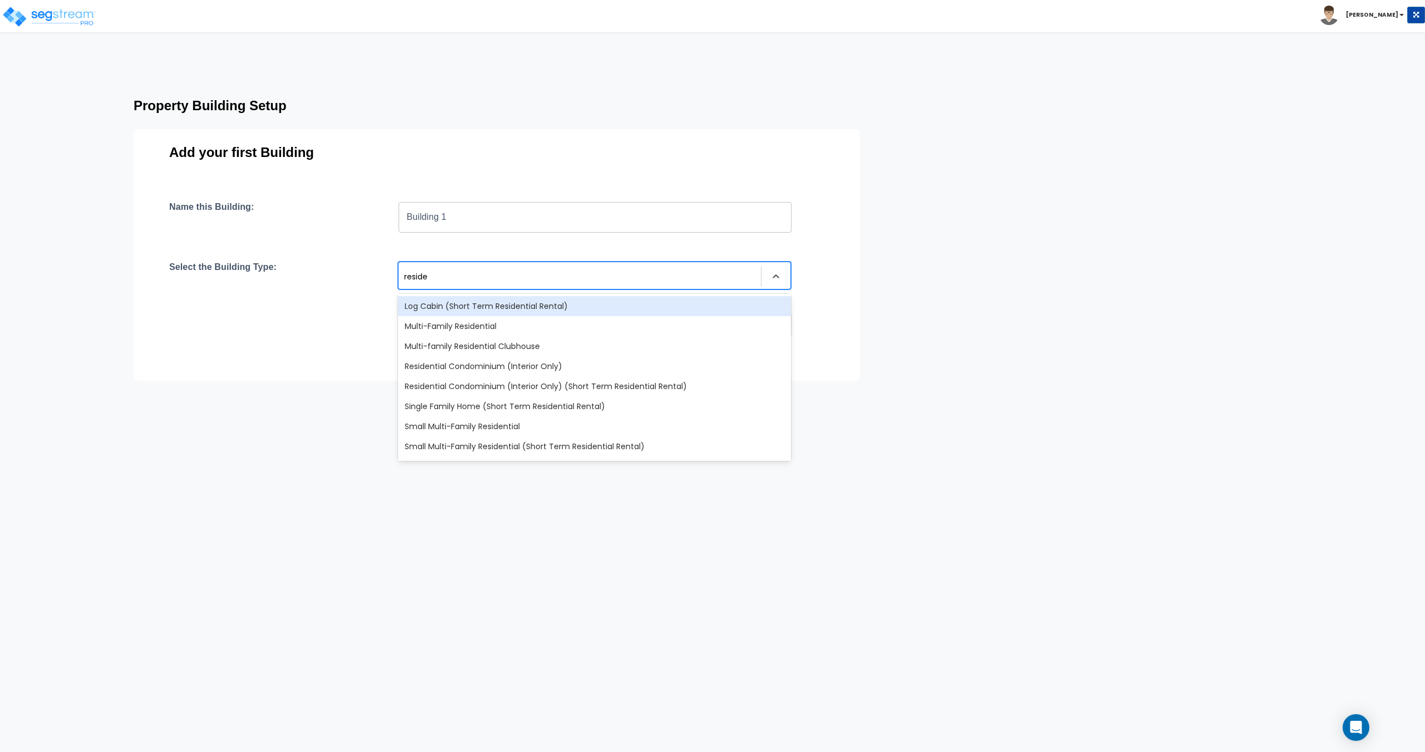
type input "residen"
click at [448, 323] on div "Multi-Family Residential" at bounding box center [594, 326] width 393 height 20
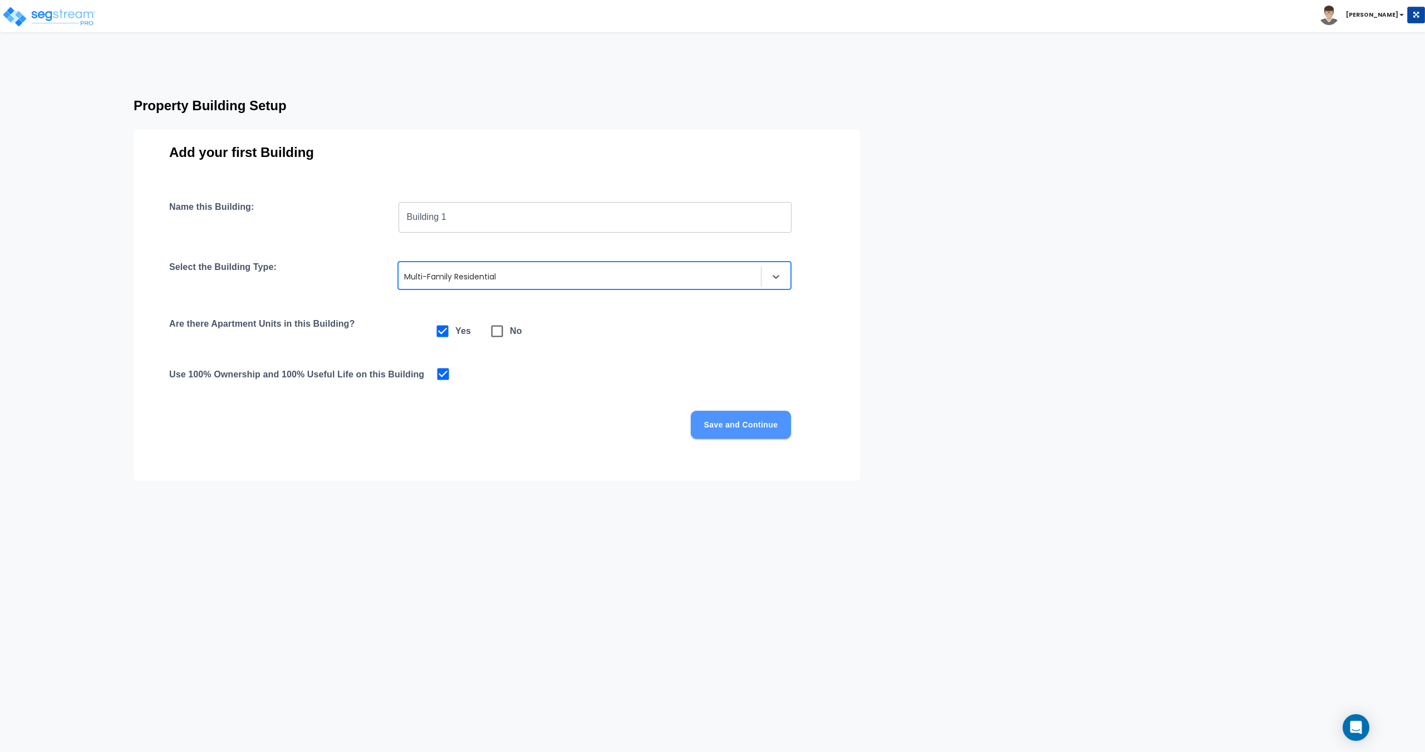
click at [737, 417] on button "Save and Continue" at bounding box center [741, 425] width 100 height 28
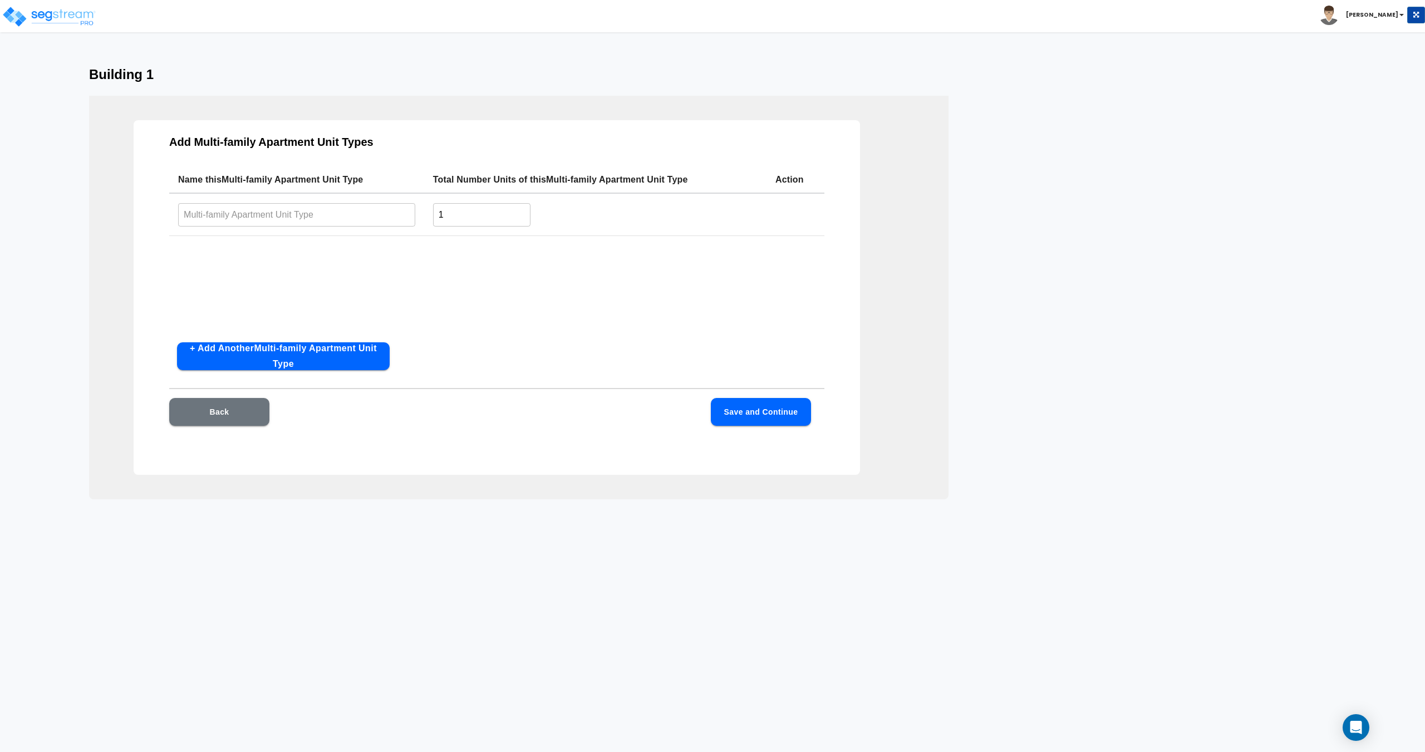
click at [337, 211] on input "text" at bounding box center [296, 215] width 237 height 24
type input "2 Bed/ 1 Bath"
click at [333, 347] on button "+ Add Another Multi-family Apartment Unit Type" at bounding box center [283, 356] width 213 height 28
click at [282, 272] on td "​" at bounding box center [296, 260] width 255 height 45
click at [280, 256] on input "text" at bounding box center [296, 259] width 237 height 24
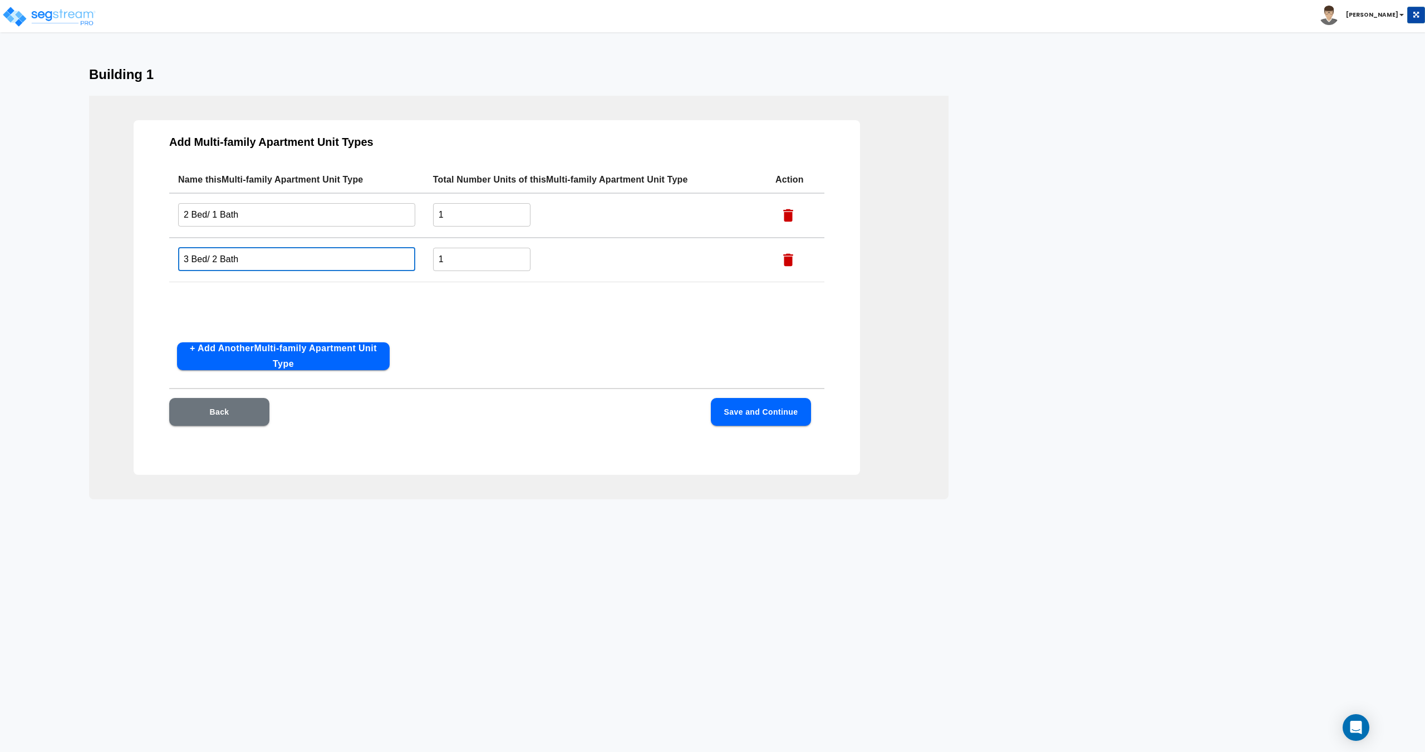
type input "3 Bed/ 2 Bath"
drag, startPoint x: 465, startPoint y: 216, endPoint x: 369, endPoint y: 225, distance: 96.2
click at [389, 222] on tr "2 Bed/ 1 Bath ​ 1 ​" at bounding box center [496, 215] width 655 height 45
type input "4"
drag, startPoint x: 459, startPoint y: 258, endPoint x: 331, endPoint y: 261, distance: 128.1
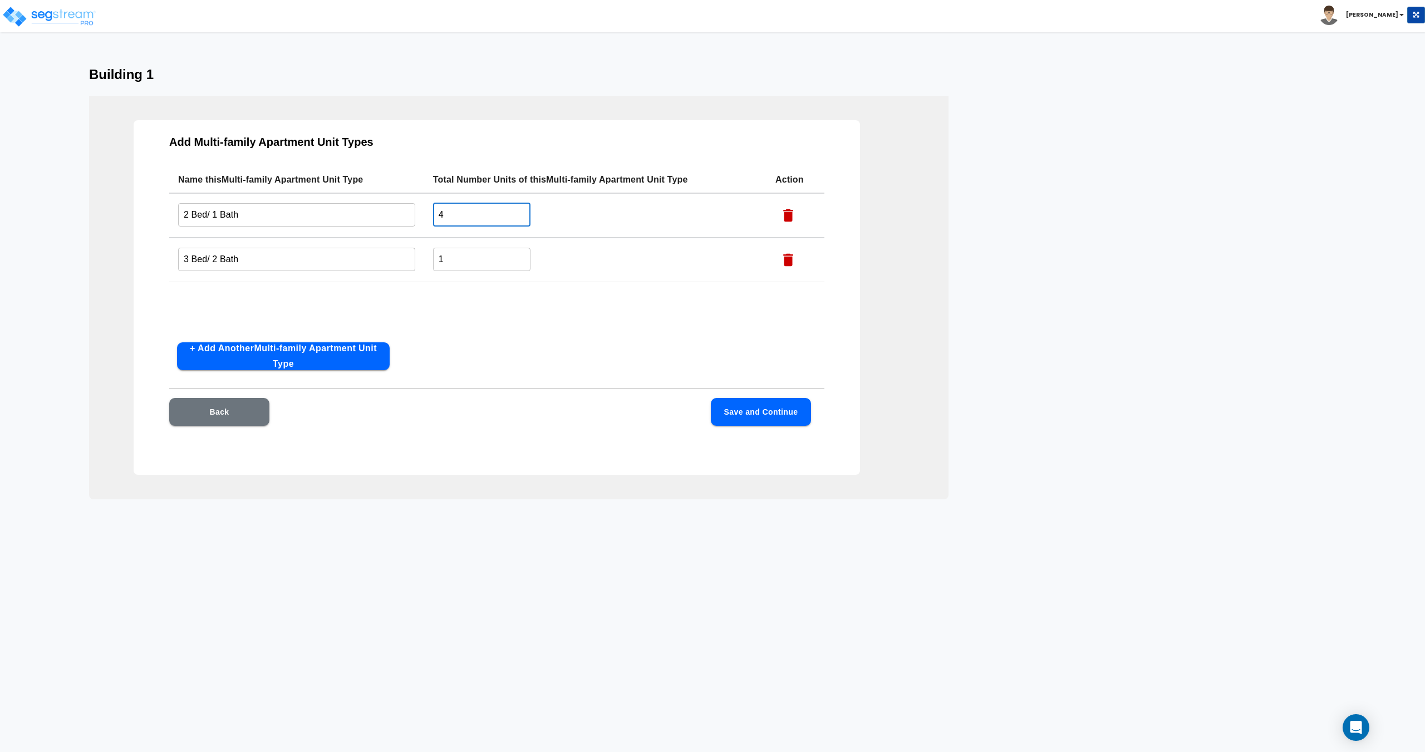
click at [341, 261] on tr "3 Bed/ 2 Bath ​ 1 ​" at bounding box center [496, 260] width 655 height 45
type input "4"
click at [744, 408] on button "Save and Continue" at bounding box center [761, 412] width 100 height 28
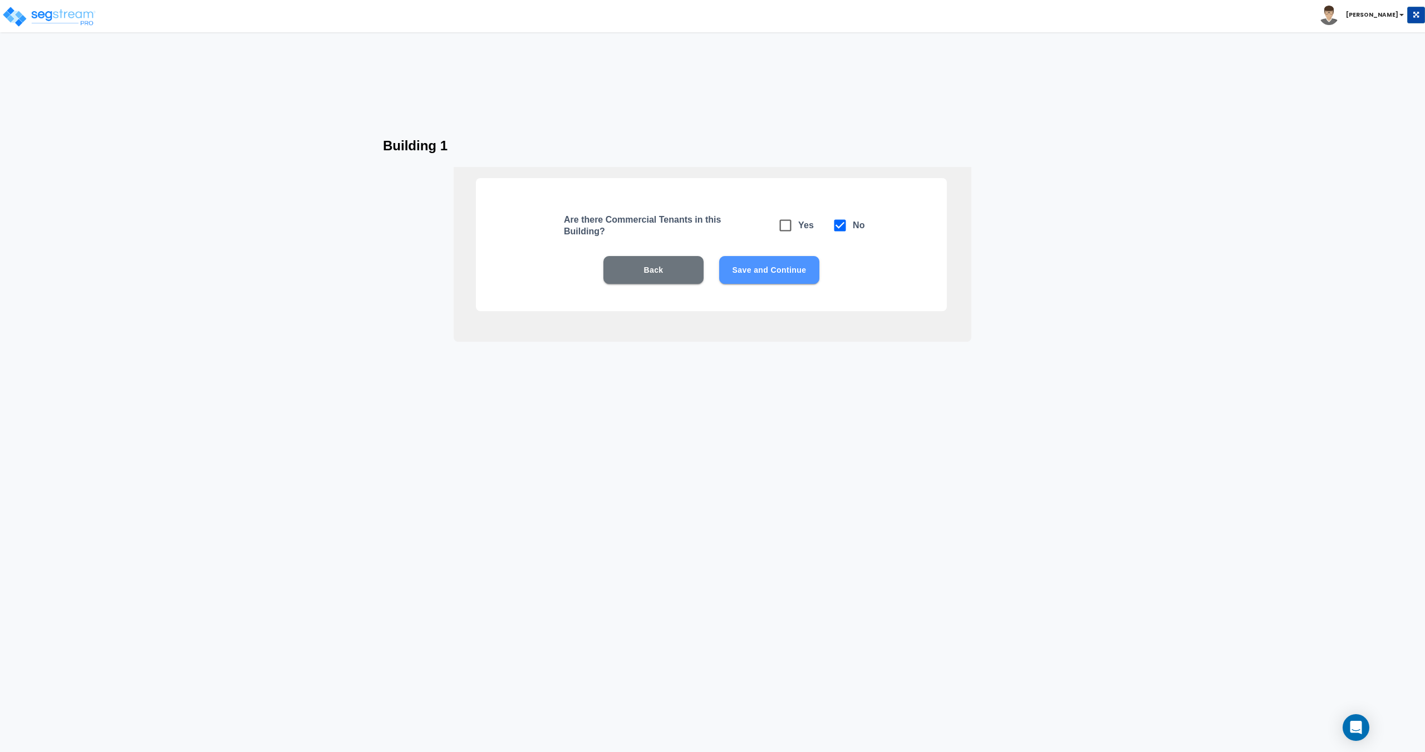
click at [774, 275] on button "Save and Continue" at bounding box center [769, 270] width 100 height 28
click at [772, 276] on button "Save and Continue" at bounding box center [769, 270] width 100 height 28
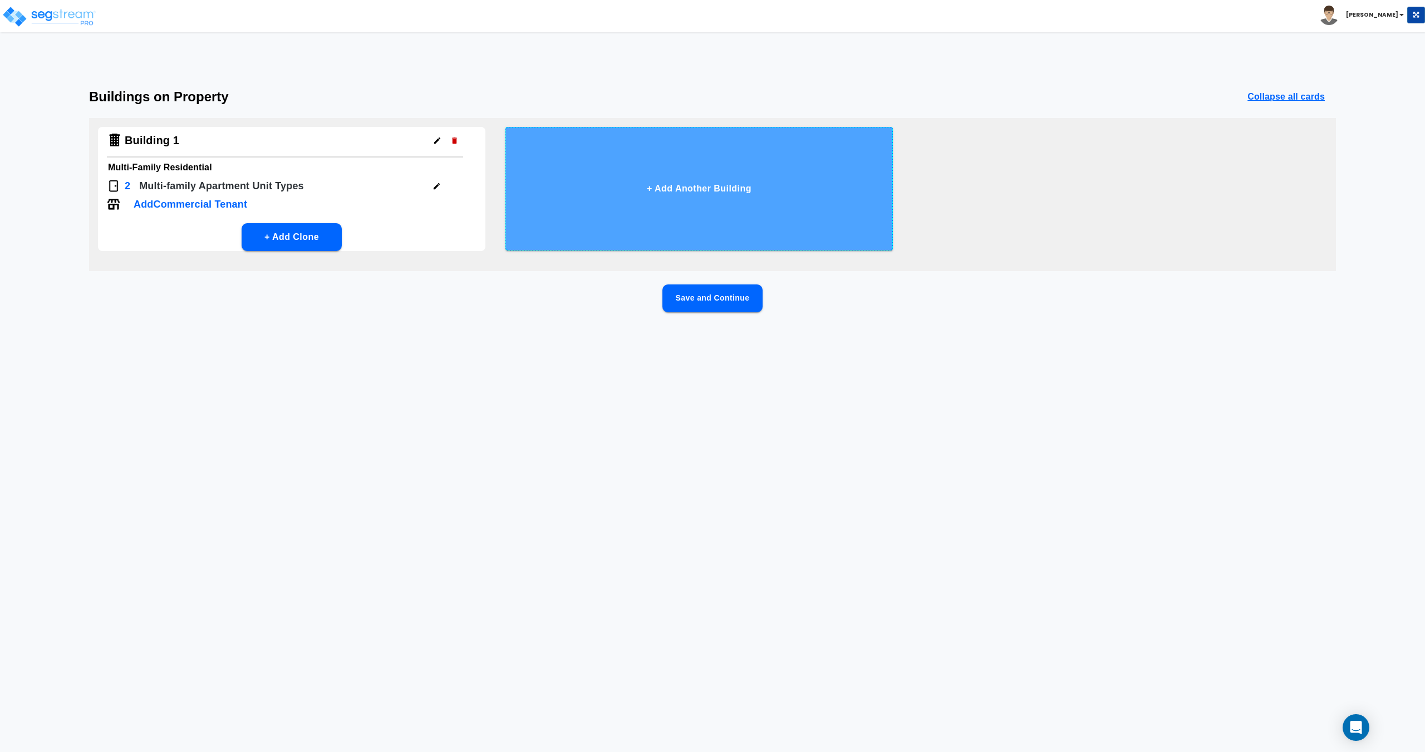
click at [672, 202] on button "+ Add Another Building" at bounding box center [699, 189] width 387 height 124
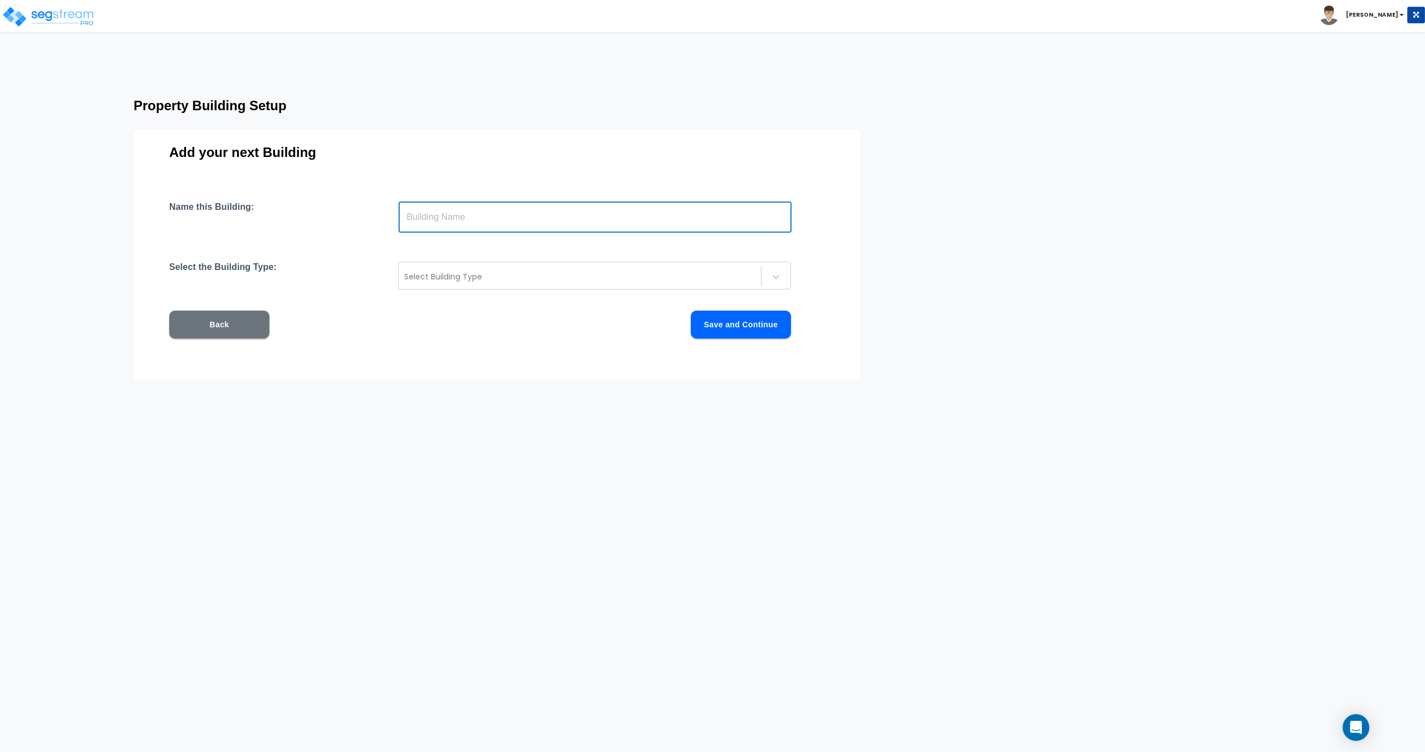
click at [448, 226] on input "text" at bounding box center [595, 217] width 393 height 31
type input "Building 2"
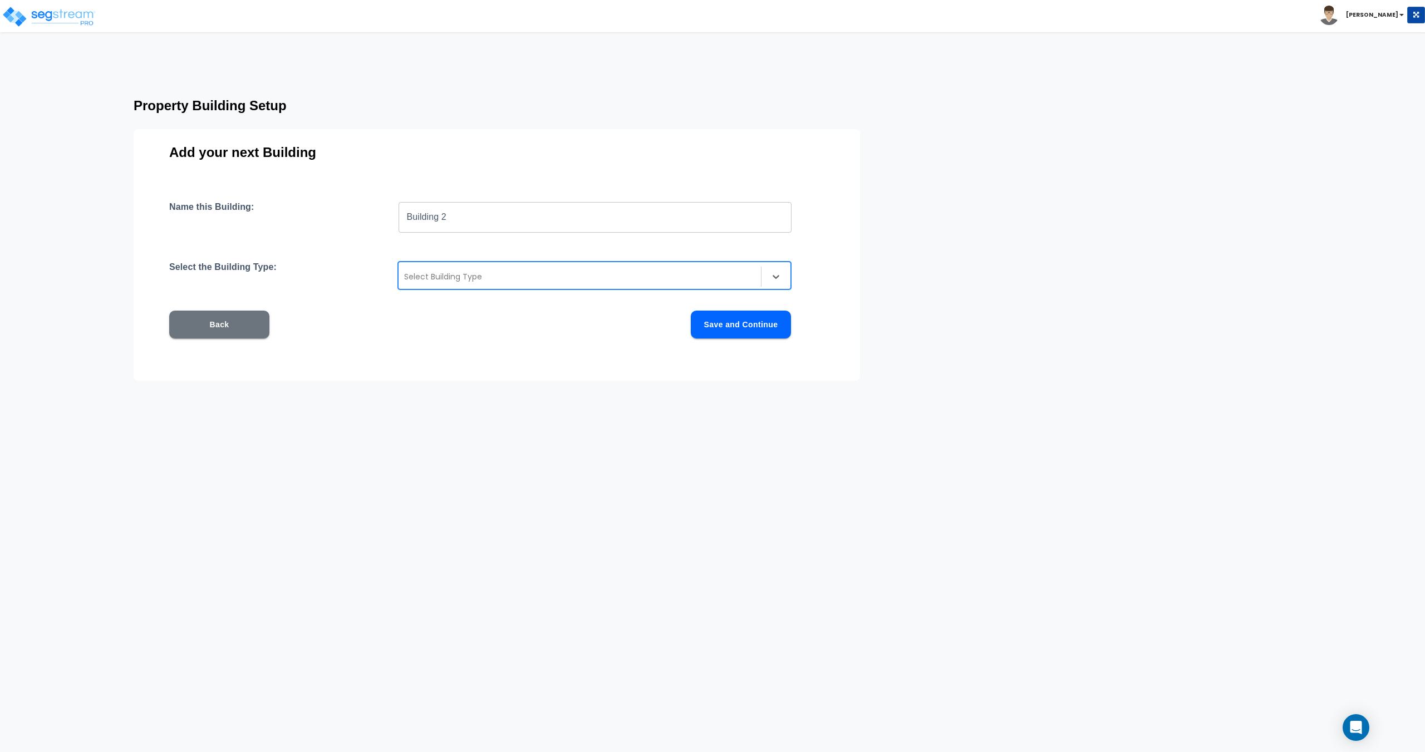
click at [475, 272] on div at bounding box center [579, 276] width 351 height 13
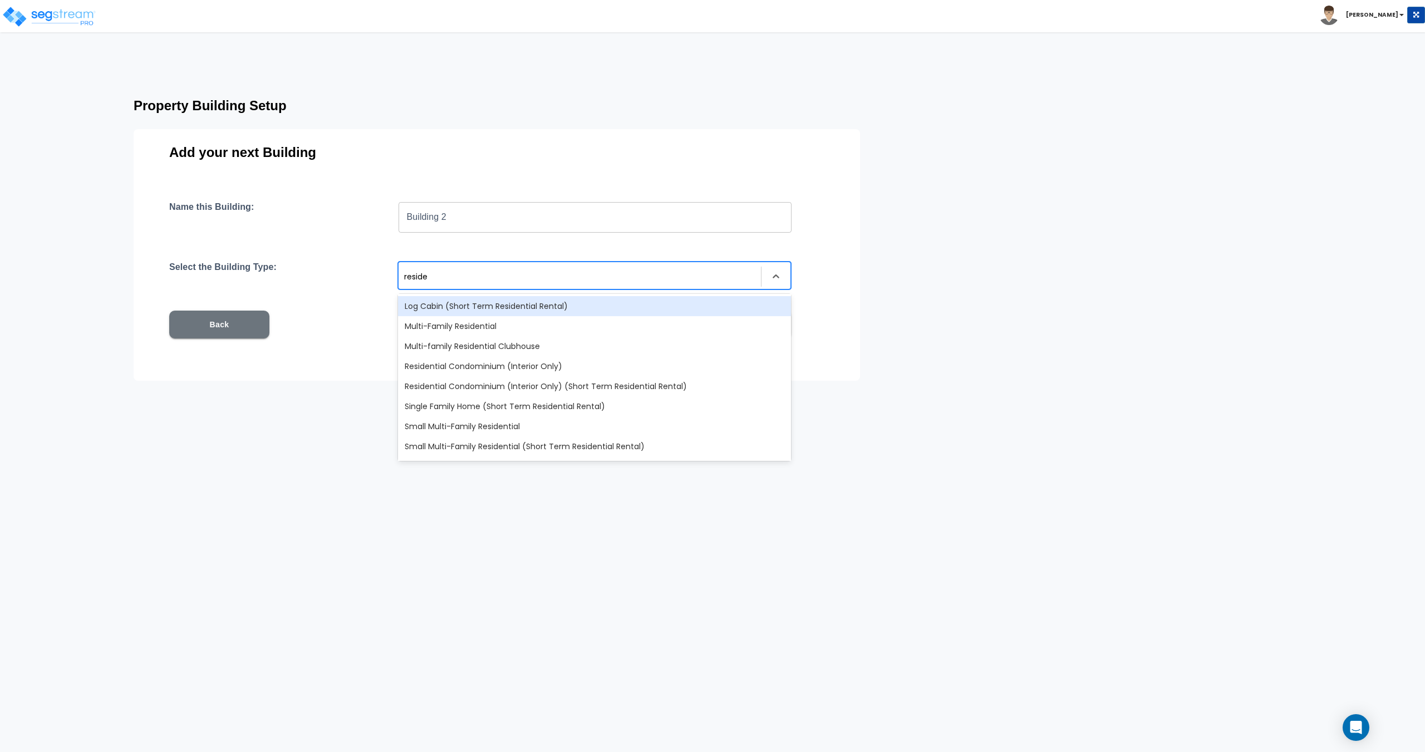
type input "residen"
click at [486, 327] on div "Multi-Family Residential" at bounding box center [594, 326] width 393 height 20
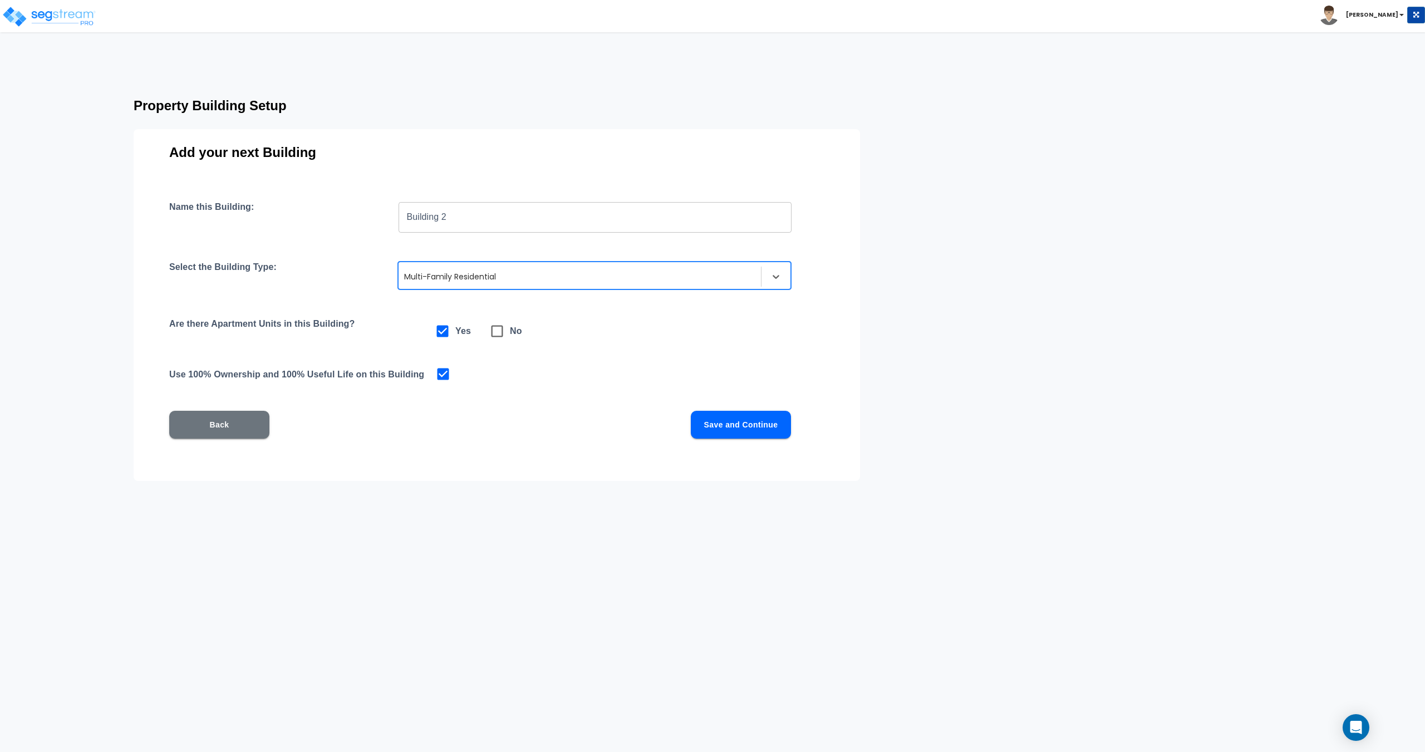
click at [736, 425] on button "Save and Continue" at bounding box center [741, 425] width 100 height 28
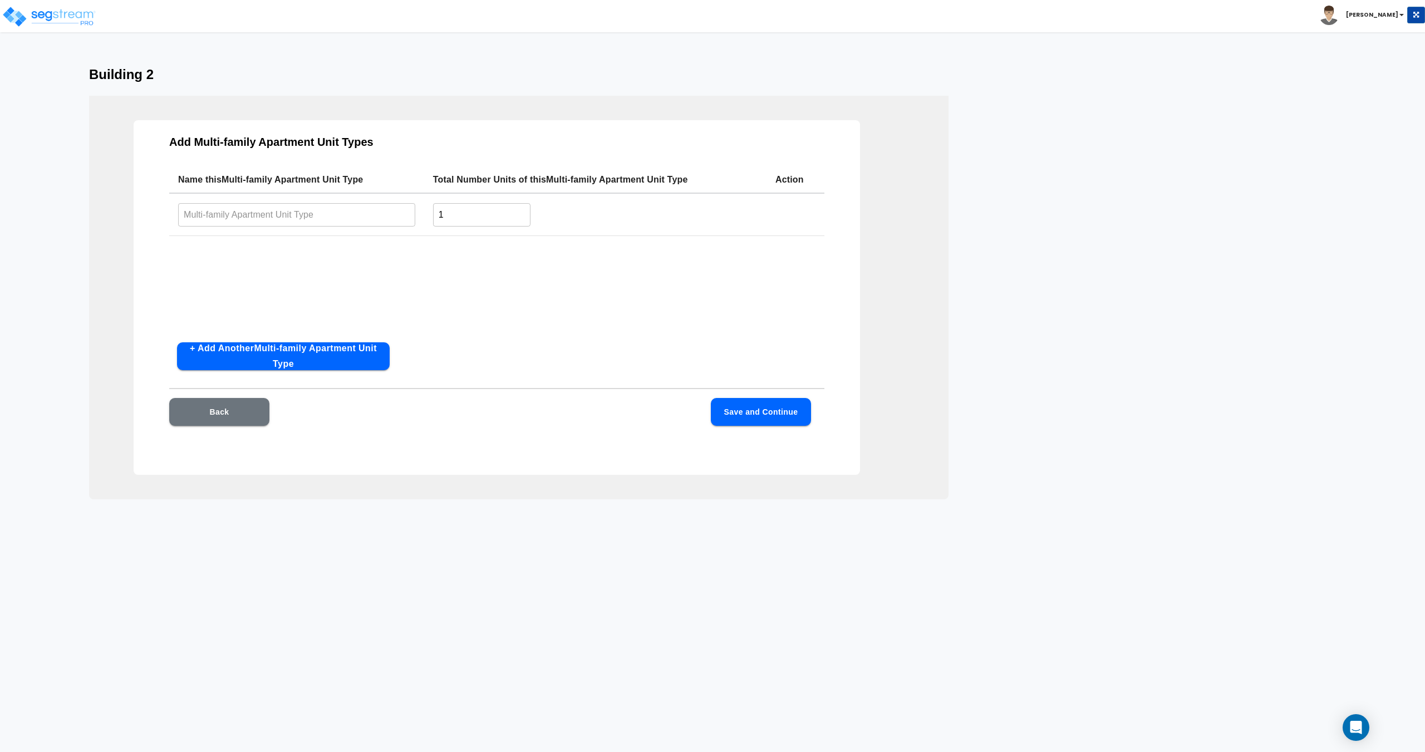
click at [320, 210] on input "text" at bounding box center [296, 215] width 237 height 24
type input "2 Bed/ 2 Bath"
click at [311, 346] on button "+ Add Another Multi-family Apartment Unit Type" at bounding box center [283, 356] width 213 height 28
click at [292, 259] on input "text" at bounding box center [296, 259] width 237 height 24
type input "4 Bed/ 2 Bath"
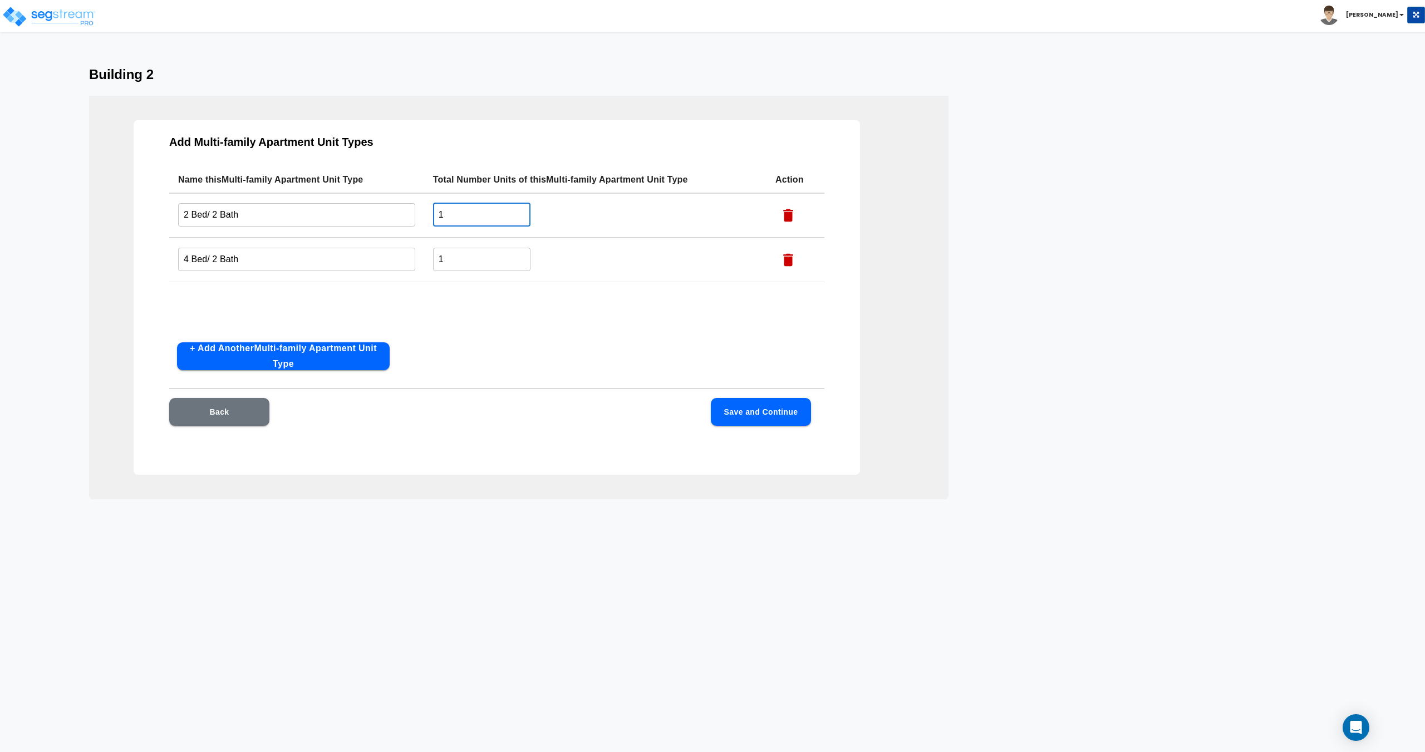
drag, startPoint x: 462, startPoint y: 204, endPoint x: 387, endPoint y: 227, distance: 78.7
click at [392, 210] on tr "2 Bed/ 2 Bath ​ 1 ​" at bounding box center [496, 215] width 655 height 45
type input "2"
drag, startPoint x: 454, startPoint y: 265, endPoint x: 361, endPoint y: 267, distance: 92.4
click at [382, 268] on tr "4 Bed/ 2 Bath ​ 1 ​" at bounding box center [496, 260] width 655 height 45
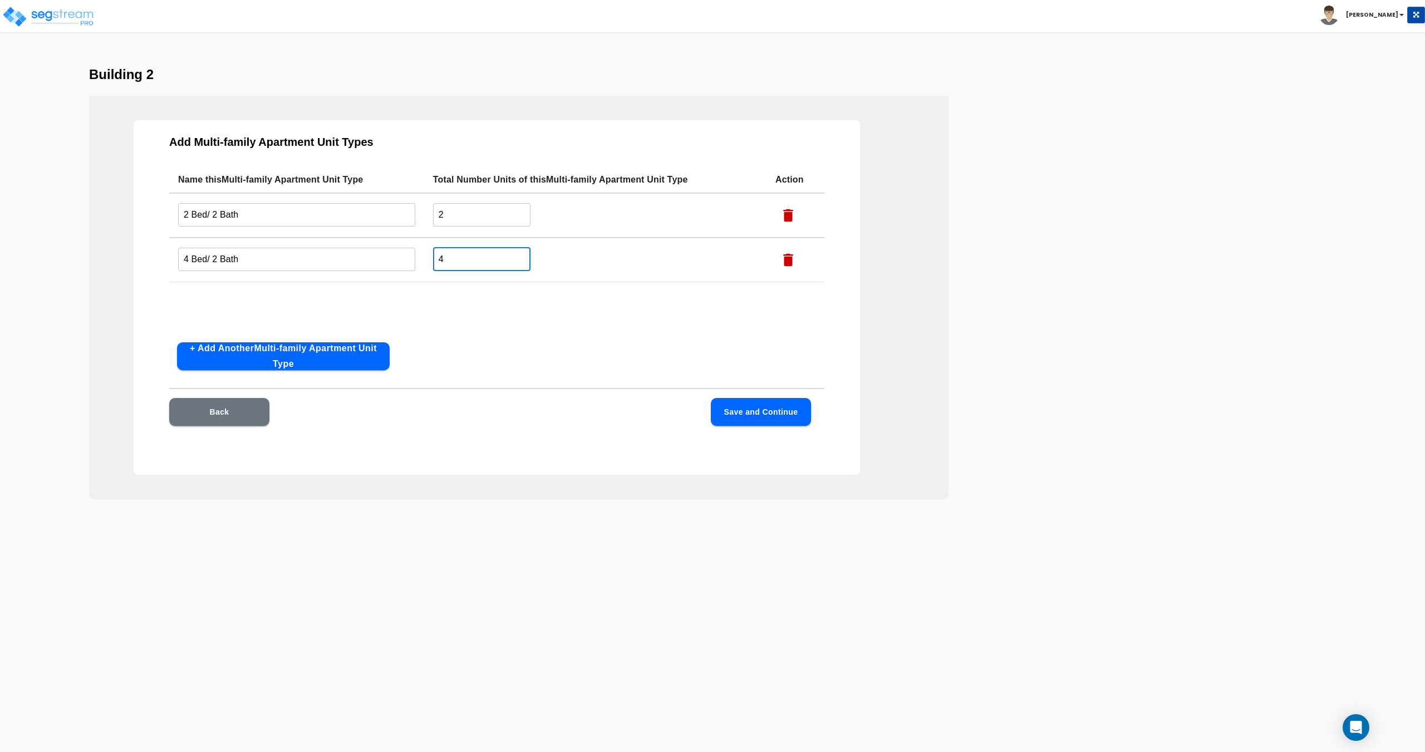
type input "4"
click at [456, 215] on input "2" at bounding box center [481, 215] width 97 height 24
click at [734, 413] on button "Save and Continue" at bounding box center [761, 412] width 100 height 28
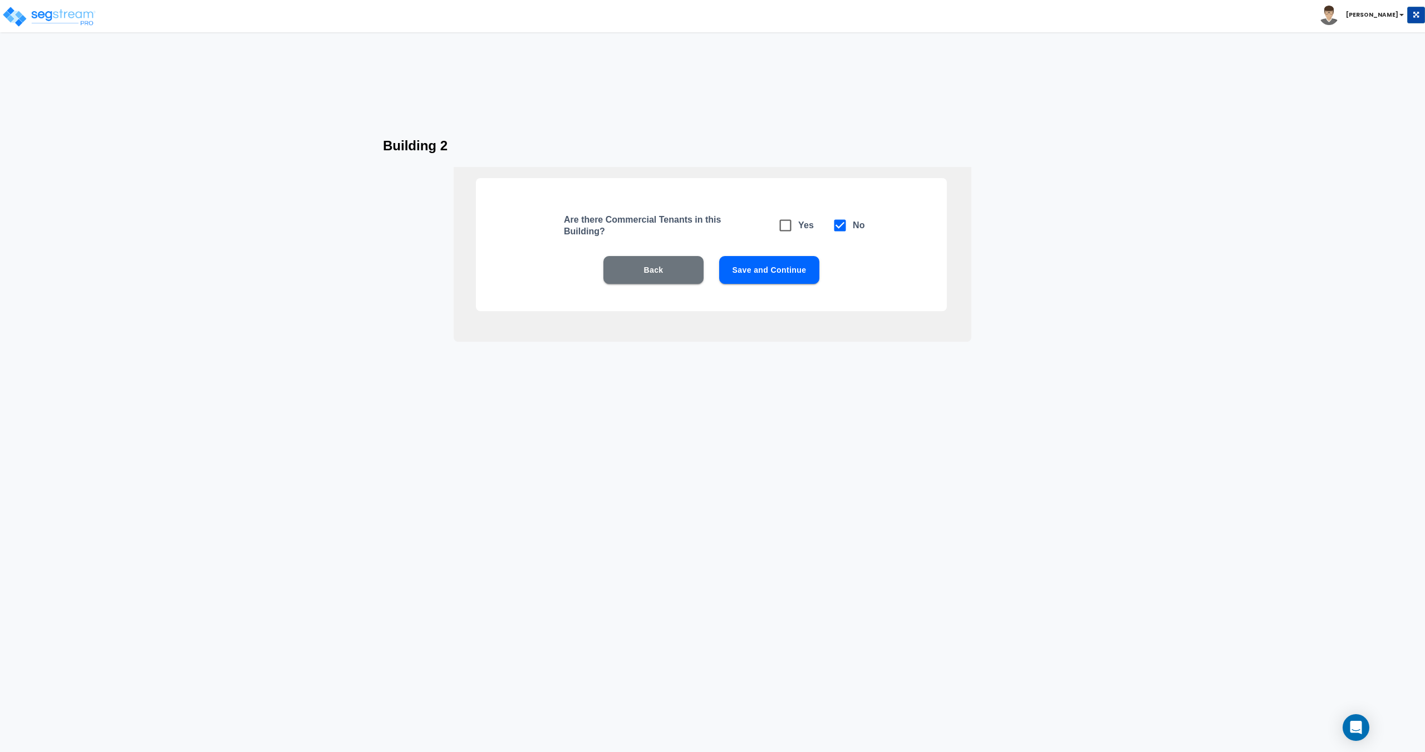
click at [758, 266] on button "Save and Continue" at bounding box center [769, 270] width 100 height 28
click at [757, 269] on button "Save and Continue" at bounding box center [769, 270] width 100 height 28
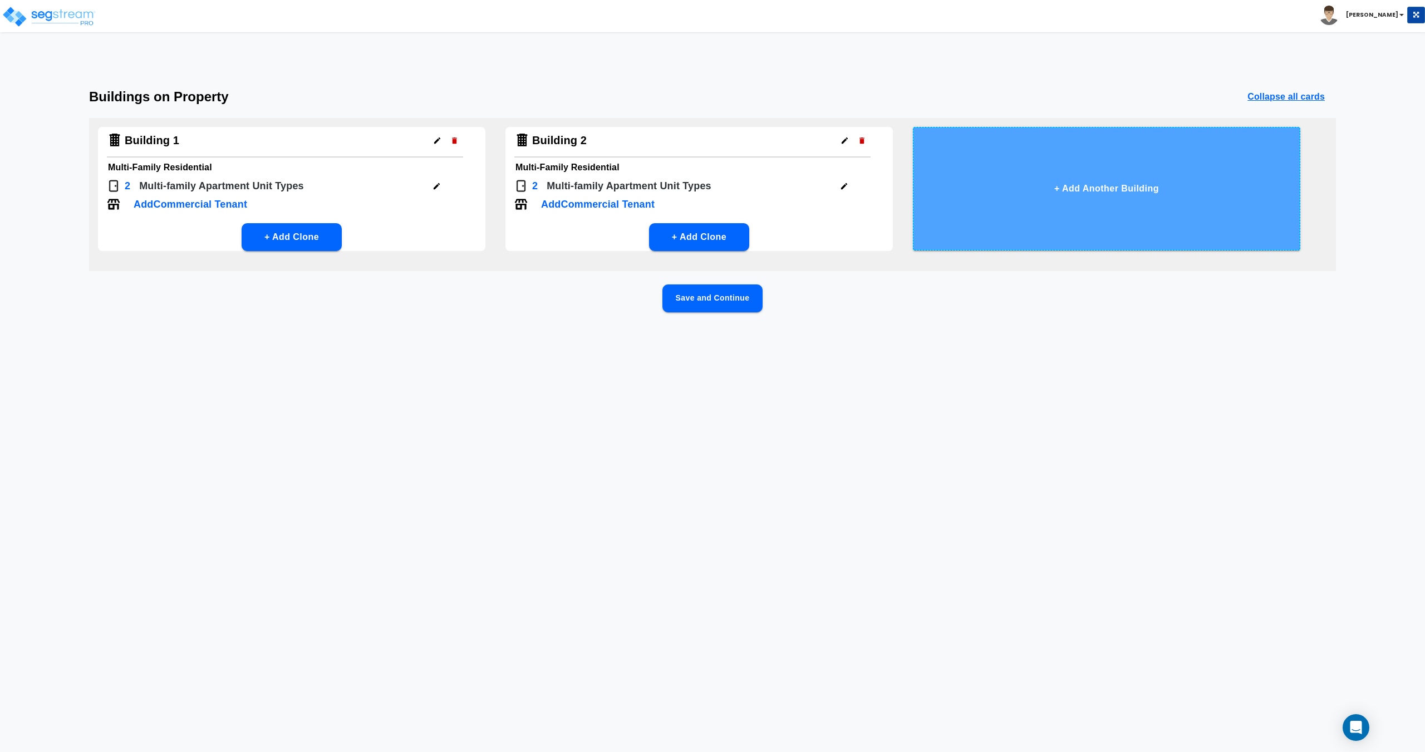
click at [1033, 206] on button "+ Add Another Building" at bounding box center [1106, 189] width 387 height 124
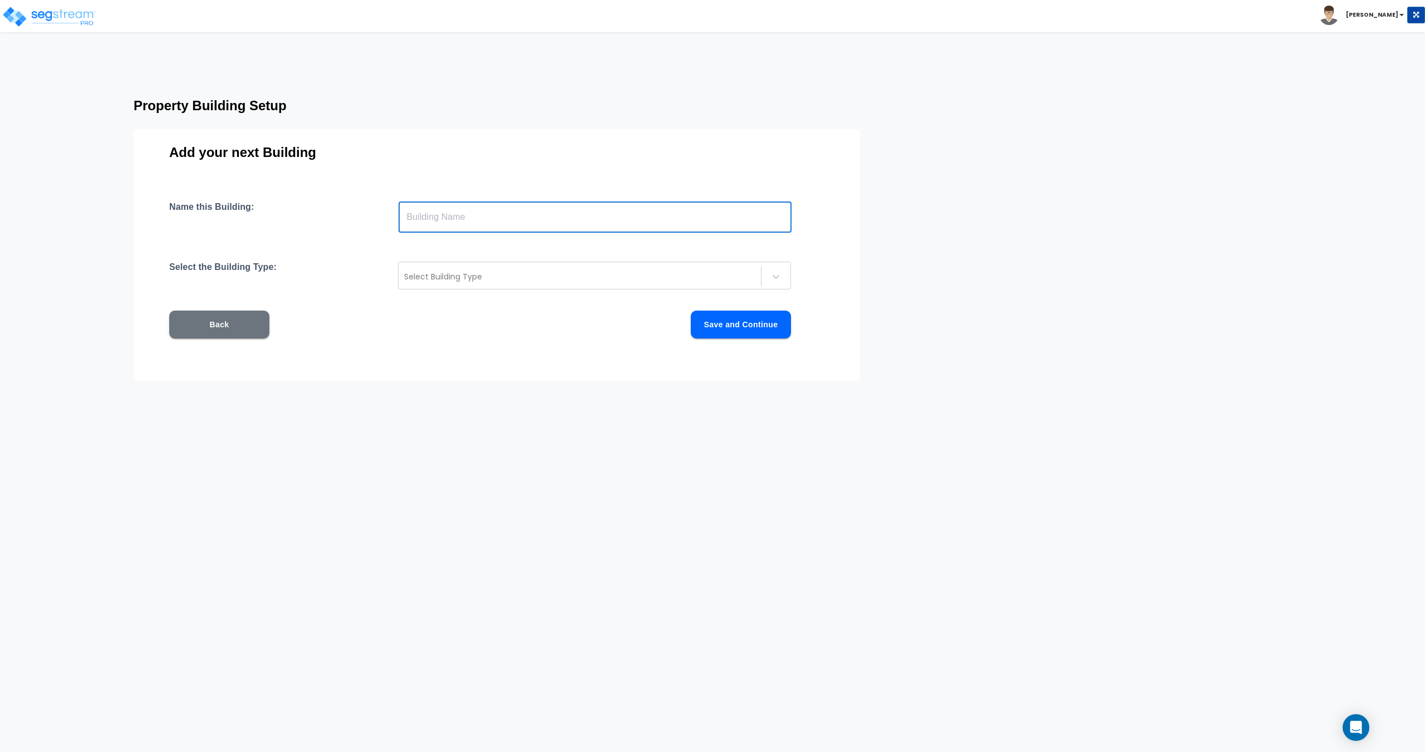
click at [536, 216] on input "text" at bounding box center [595, 217] width 393 height 31
type input "Building 3"
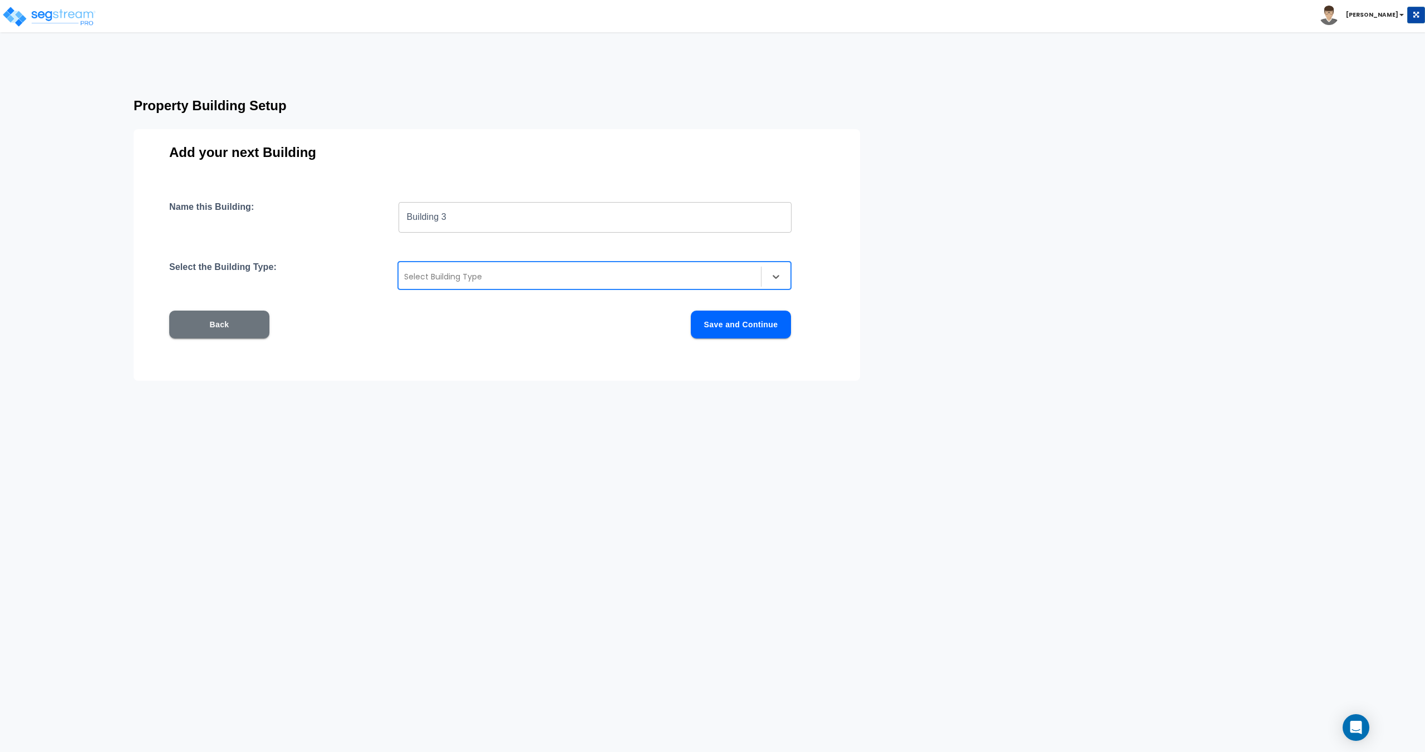
click at [465, 279] on div at bounding box center [579, 276] width 351 height 13
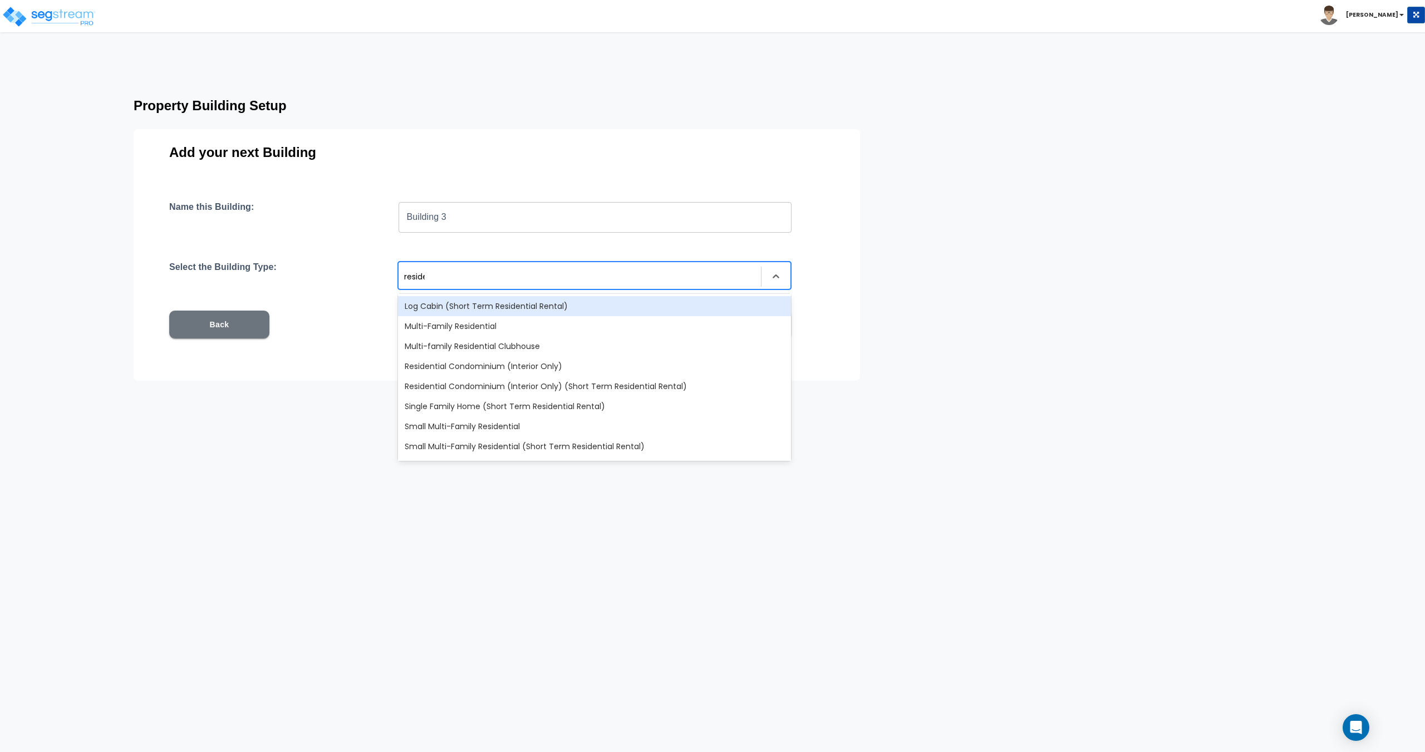
type input "residen"
click at [475, 326] on div "Multi-Family Residential" at bounding box center [594, 326] width 393 height 20
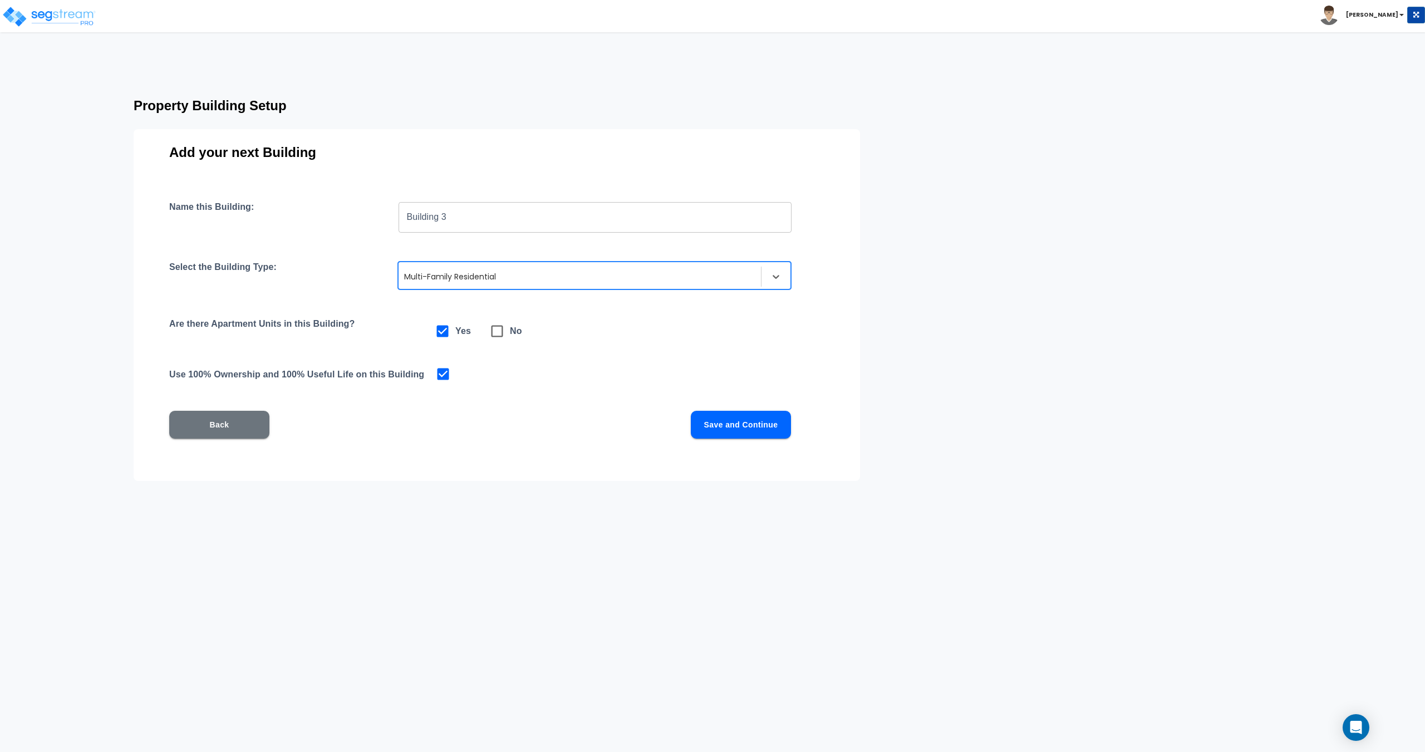
click at [703, 415] on button "Save and Continue" at bounding box center [741, 425] width 100 height 28
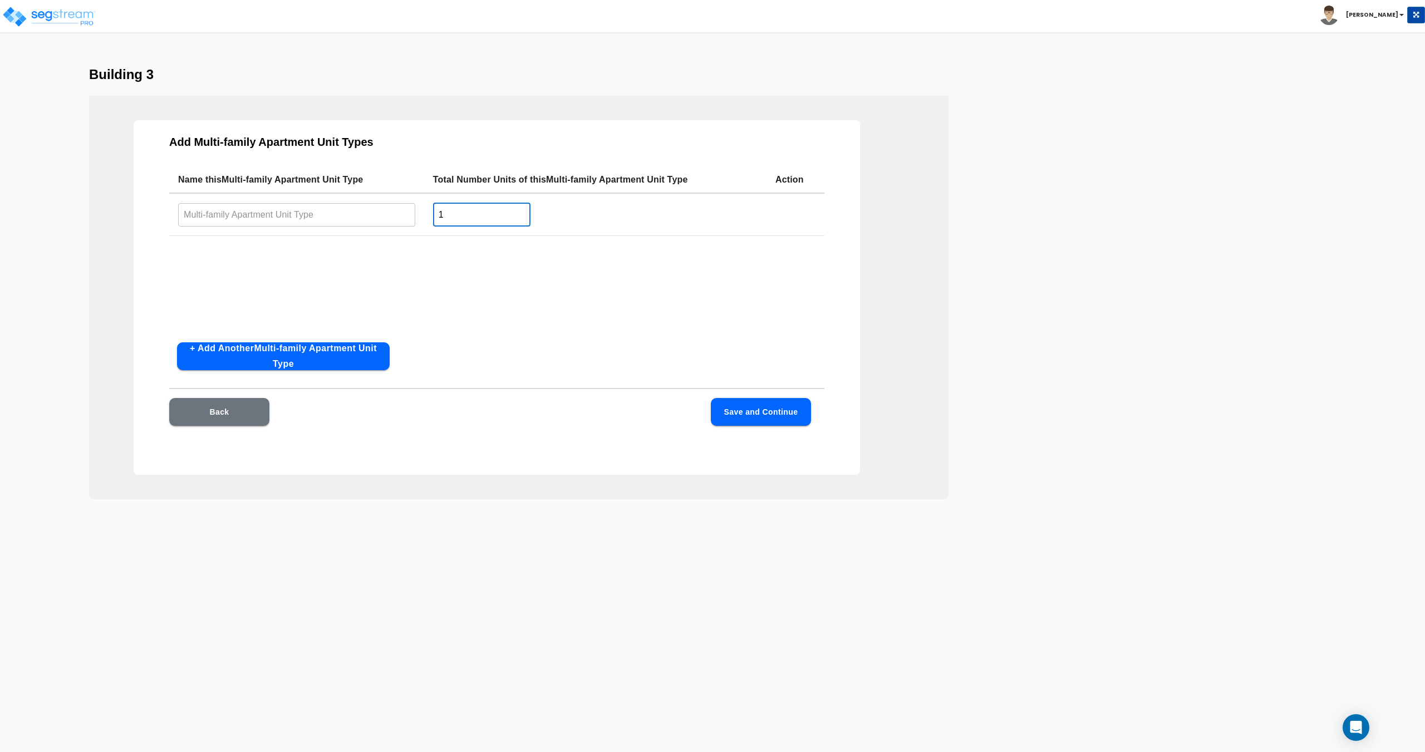
drag, startPoint x: 478, startPoint y: 217, endPoint x: 381, endPoint y: 213, distance: 97.0
click at [390, 213] on tr "​ 1 ​" at bounding box center [496, 214] width 655 height 43
type input "4"
click at [331, 212] on input "text" at bounding box center [296, 215] width 237 height 24
type input "4 Bed/ 2 Bath"
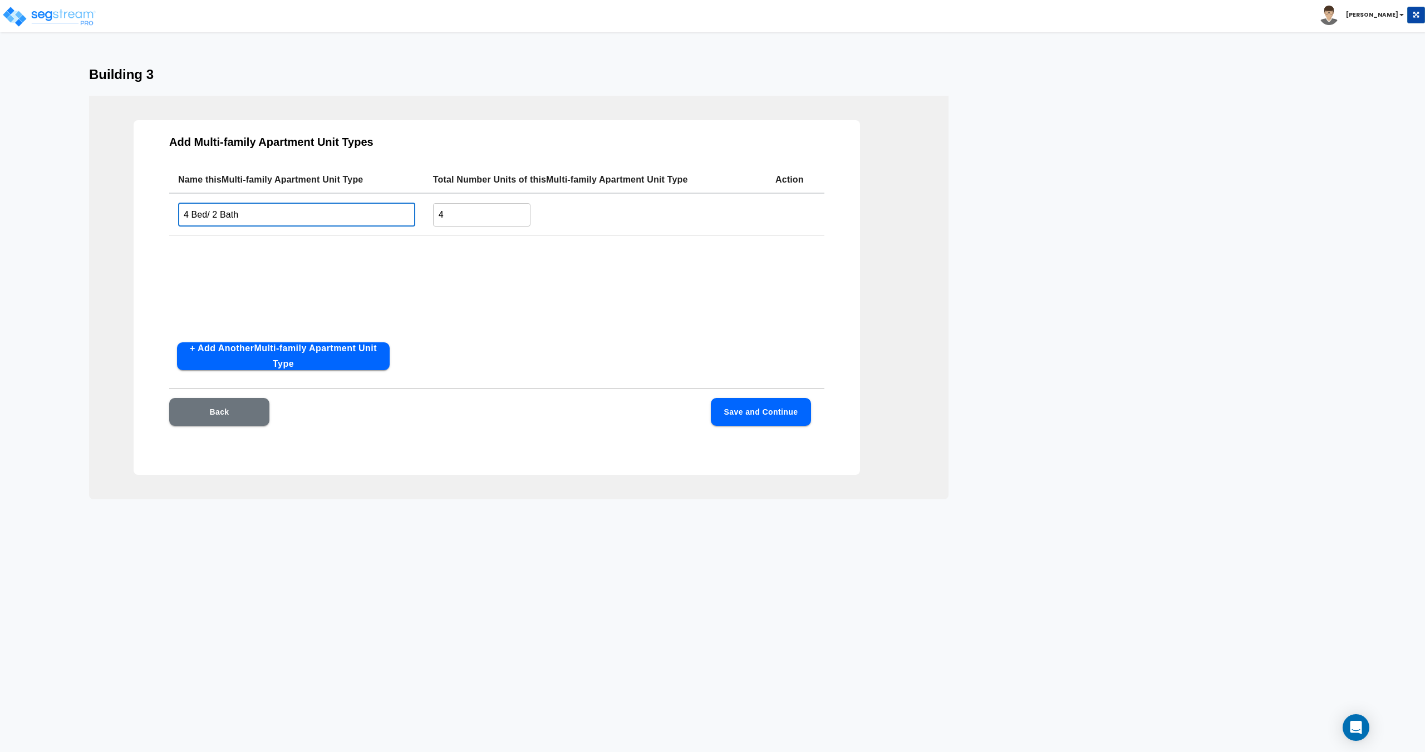
click at [779, 417] on button "Save and Continue" at bounding box center [761, 412] width 100 height 28
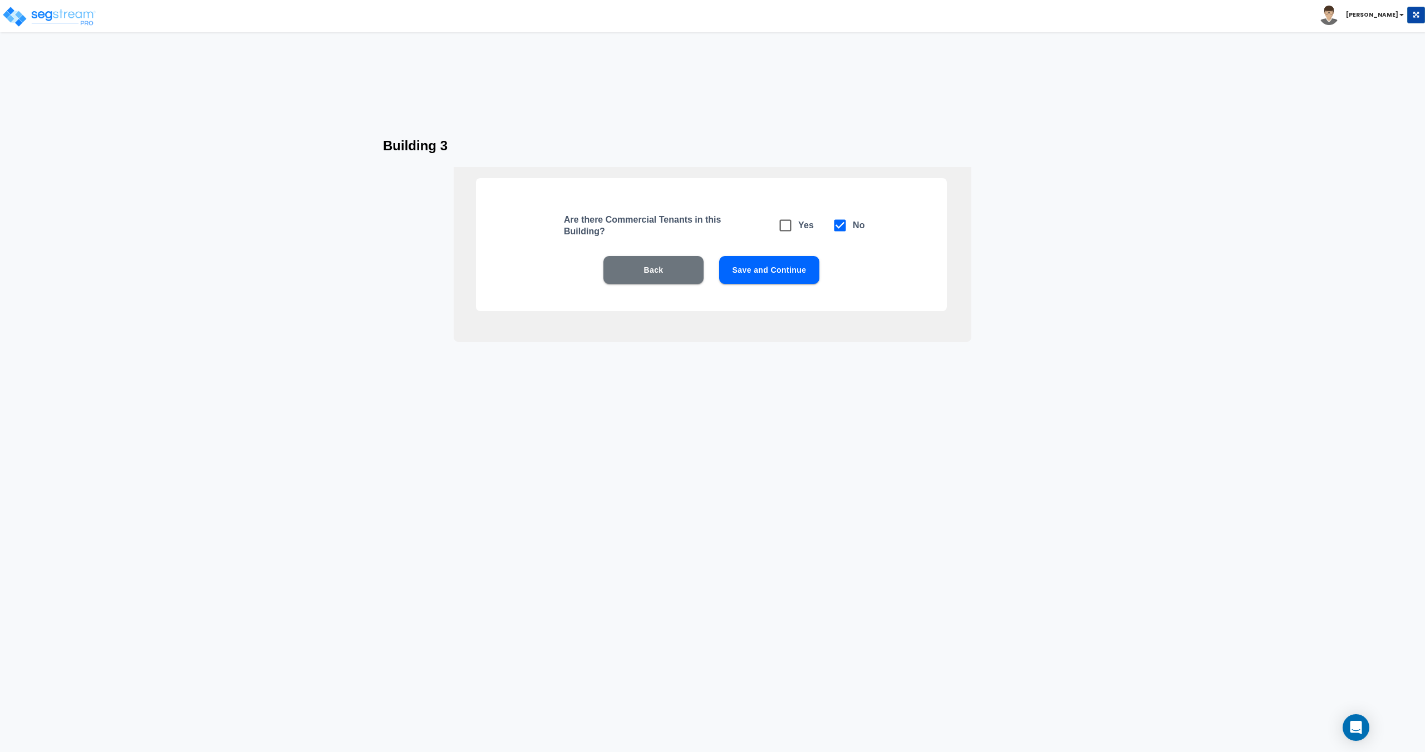
click at [776, 274] on button "Save and Continue" at bounding box center [769, 270] width 100 height 28
click at [758, 264] on button "Save and Continue" at bounding box center [769, 270] width 100 height 28
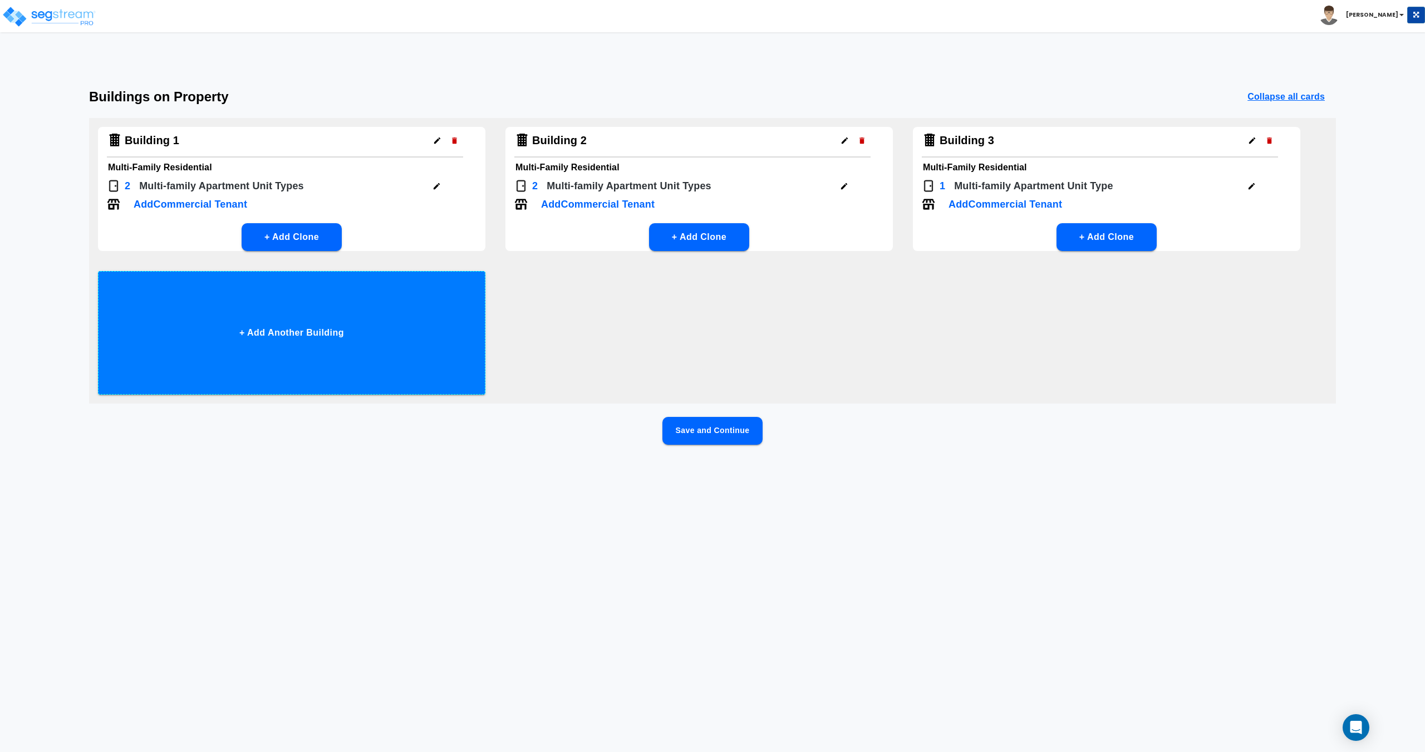
click at [384, 308] on button "+ Add Another Building" at bounding box center [291, 333] width 387 height 124
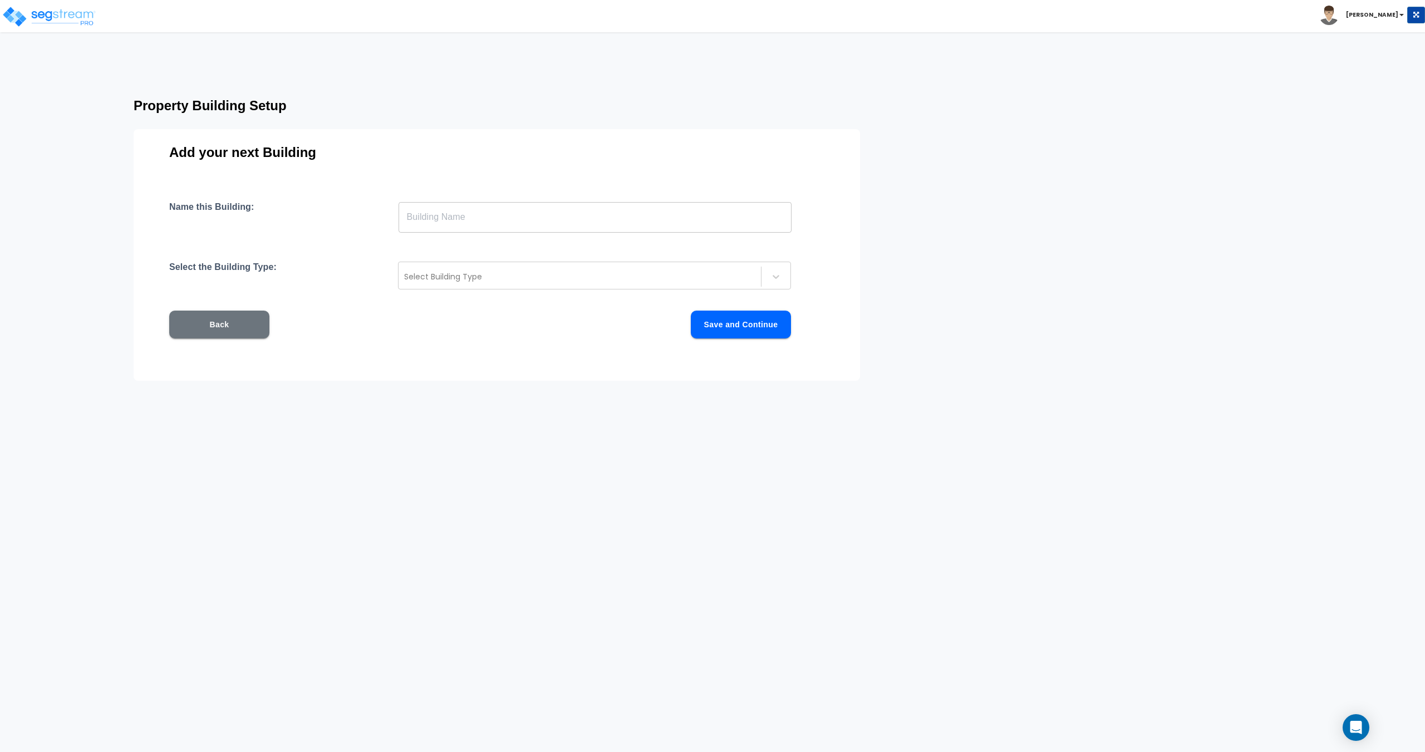
click at [535, 220] on input "text" at bounding box center [595, 217] width 393 height 31
type input "Clubhouse"
drag, startPoint x: 524, startPoint y: 293, endPoint x: 526, endPoint y: 287, distance: 6.0
click at [524, 293] on div "Name this Building: Clubhouse ​ Select the Building Type: Select Building Type …" at bounding box center [496, 284] width 655 height 164
click at [526, 287] on div "Select Building Type" at bounding box center [594, 276] width 393 height 28
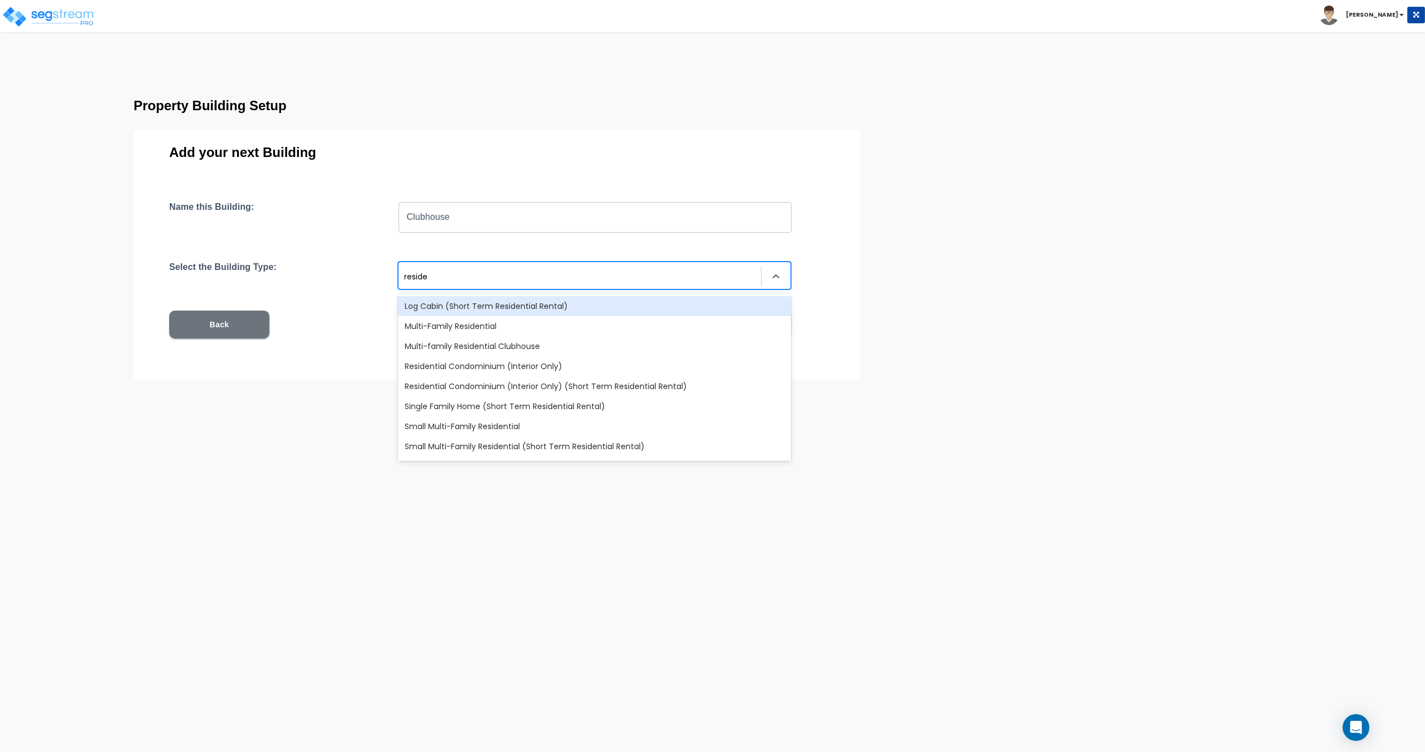
type input "residen"
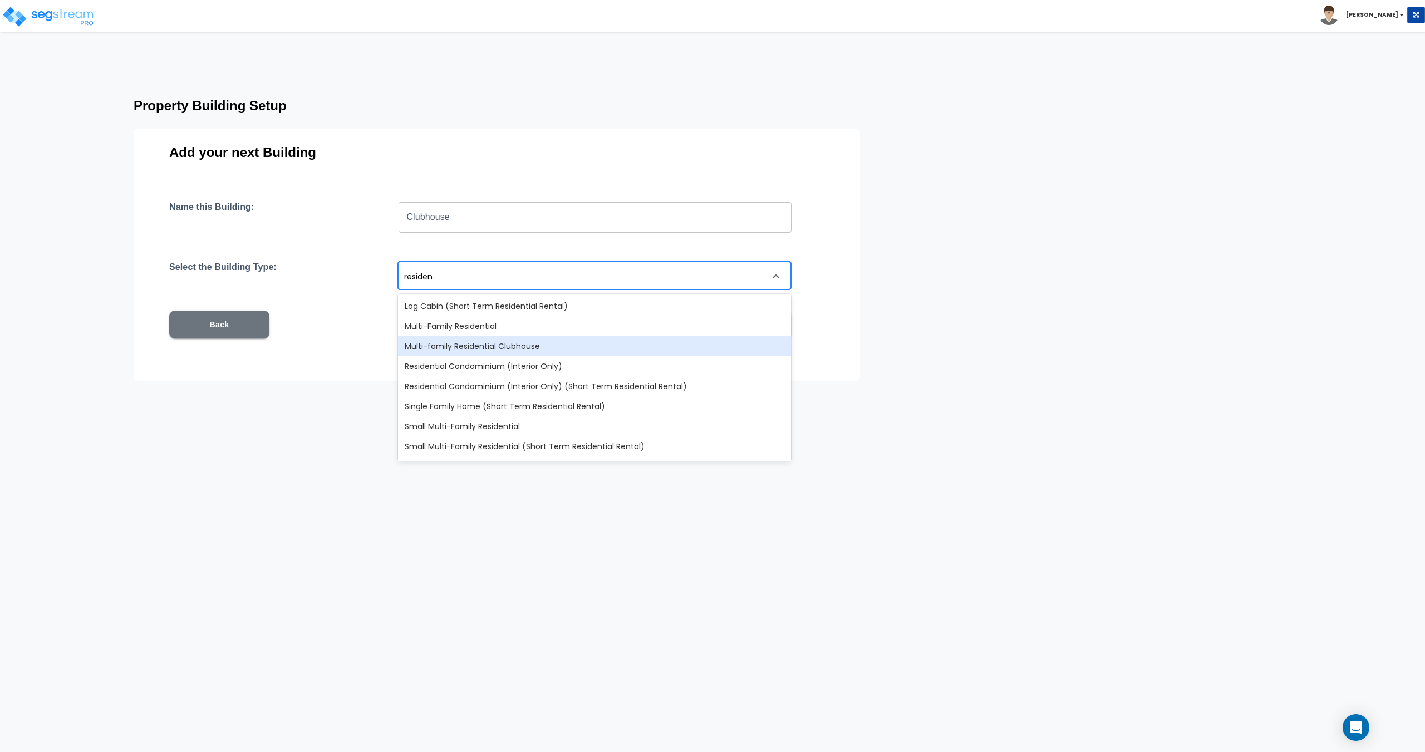
click at [504, 340] on div "Multi-family Residential Clubhouse" at bounding box center [594, 346] width 393 height 20
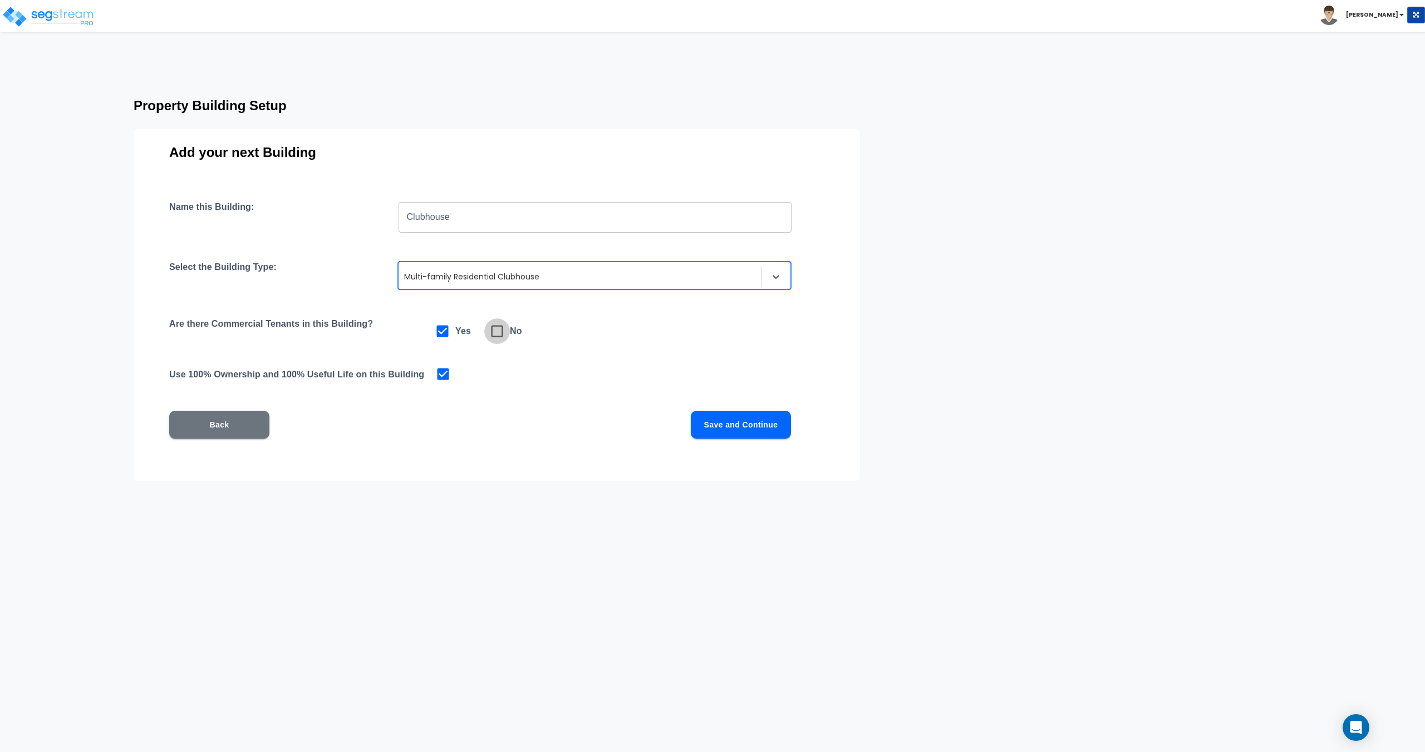
click at [489, 332] on icon at bounding box center [497, 331] width 16 height 16
checkbox input "false"
checkbox input "true"
click at [743, 439] on div "Name this Building: Clubhouse ​ Select the Building Type: option Multi-family R…" at bounding box center [496, 334] width 655 height 264
click at [742, 430] on button "Save and Continue" at bounding box center [741, 425] width 100 height 28
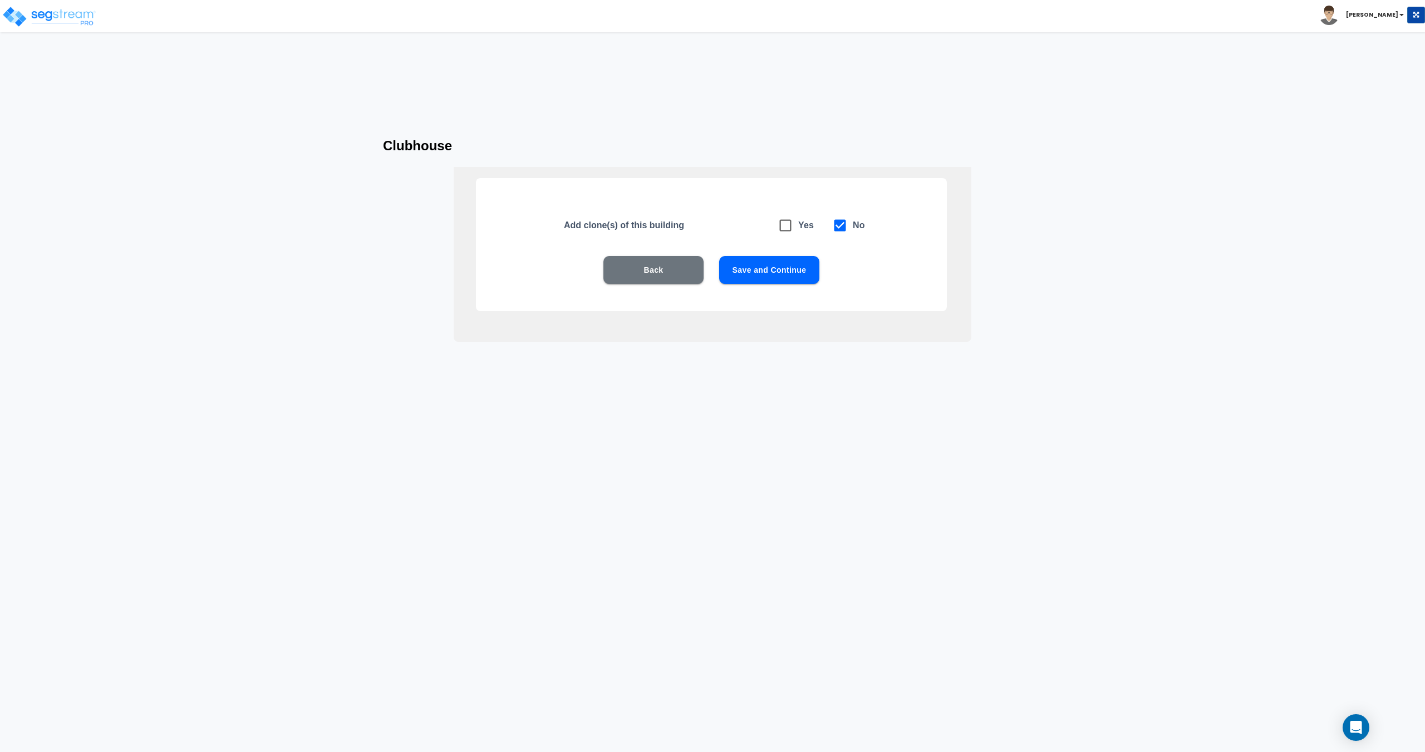
click at [791, 274] on button "Save and Continue" at bounding box center [769, 270] width 100 height 28
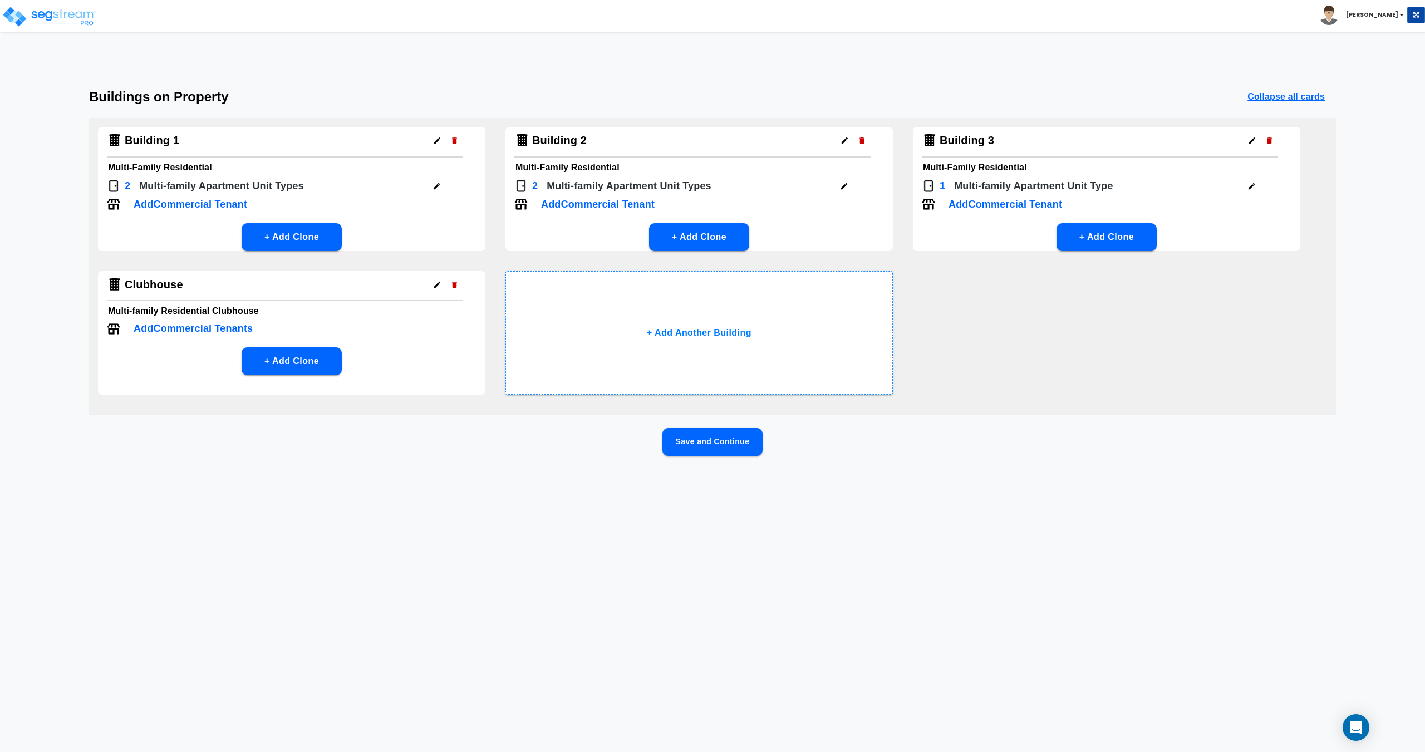
click at [316, 235] on button "+ Add Clone" at bounding box center [292, 237] width 100 height 28
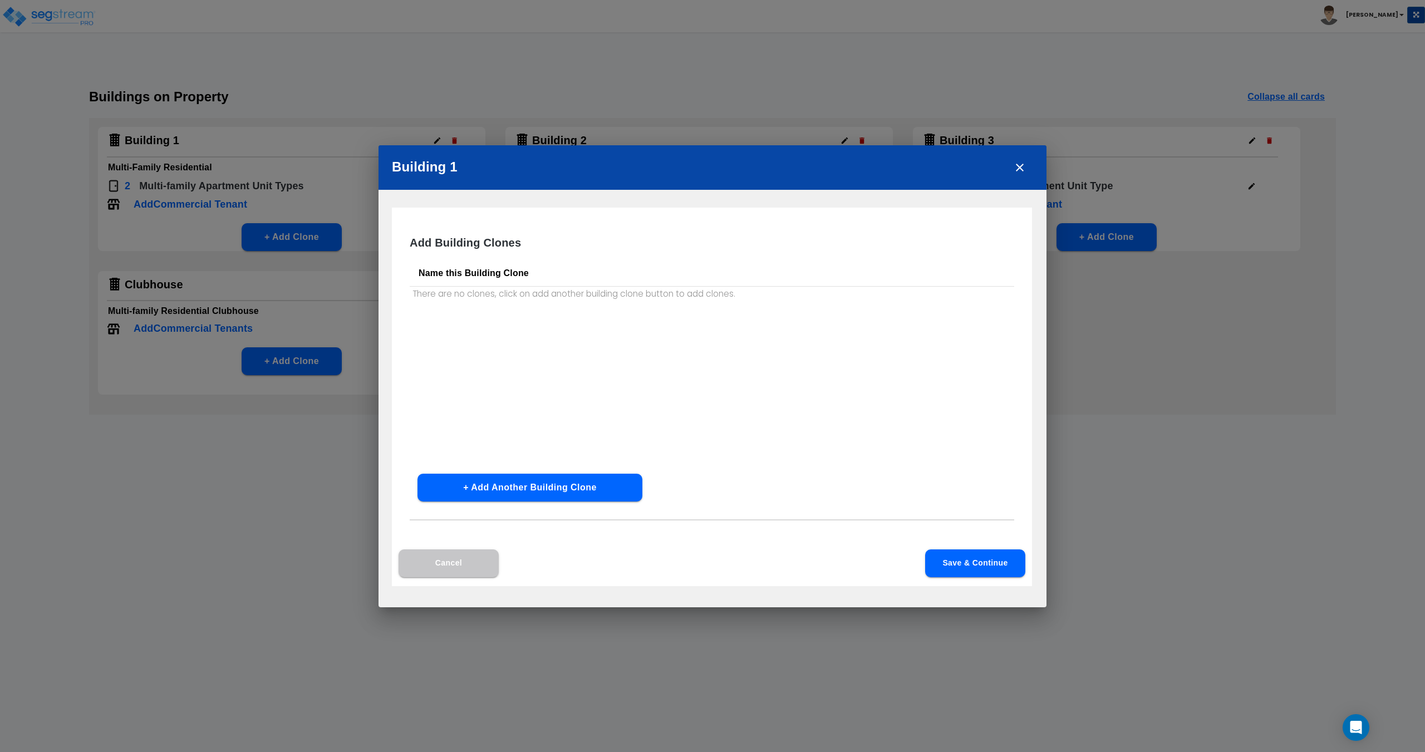
click at [541, 478] on button "+ Add Another Building Clone" at bounding box center [530, 488] width 225 height 28
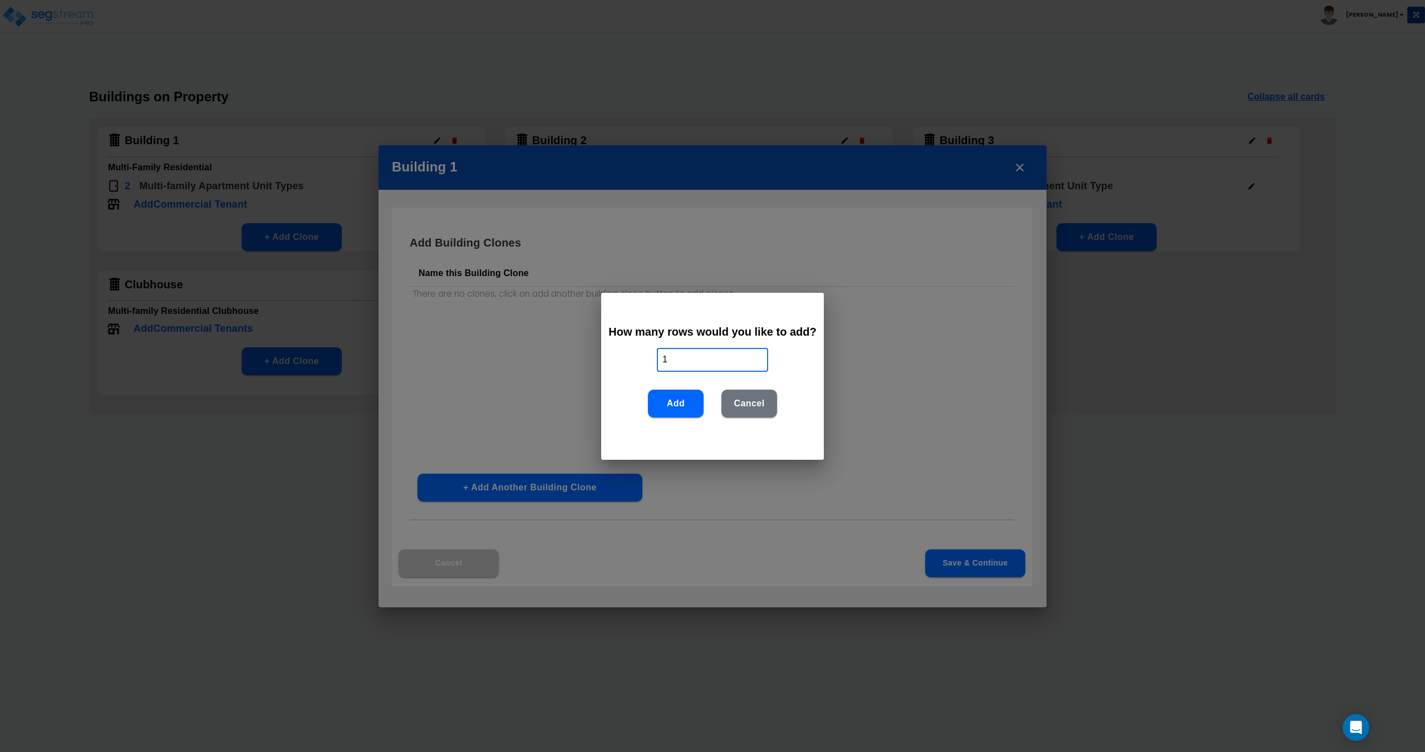
drag, startPoint x: 711, startPoint y: 362, endPoint x: 531, endPoint y: 367, distance: 180.5
click at [547, 362] on div "How many rows would you like to add? 1 ​ Add Cancel" at bounding box center [712, 376] width 1425 height 752
type input "19"
click at [684, 405] on button "Add" at bounding box center [676, 404] width 56 height 28
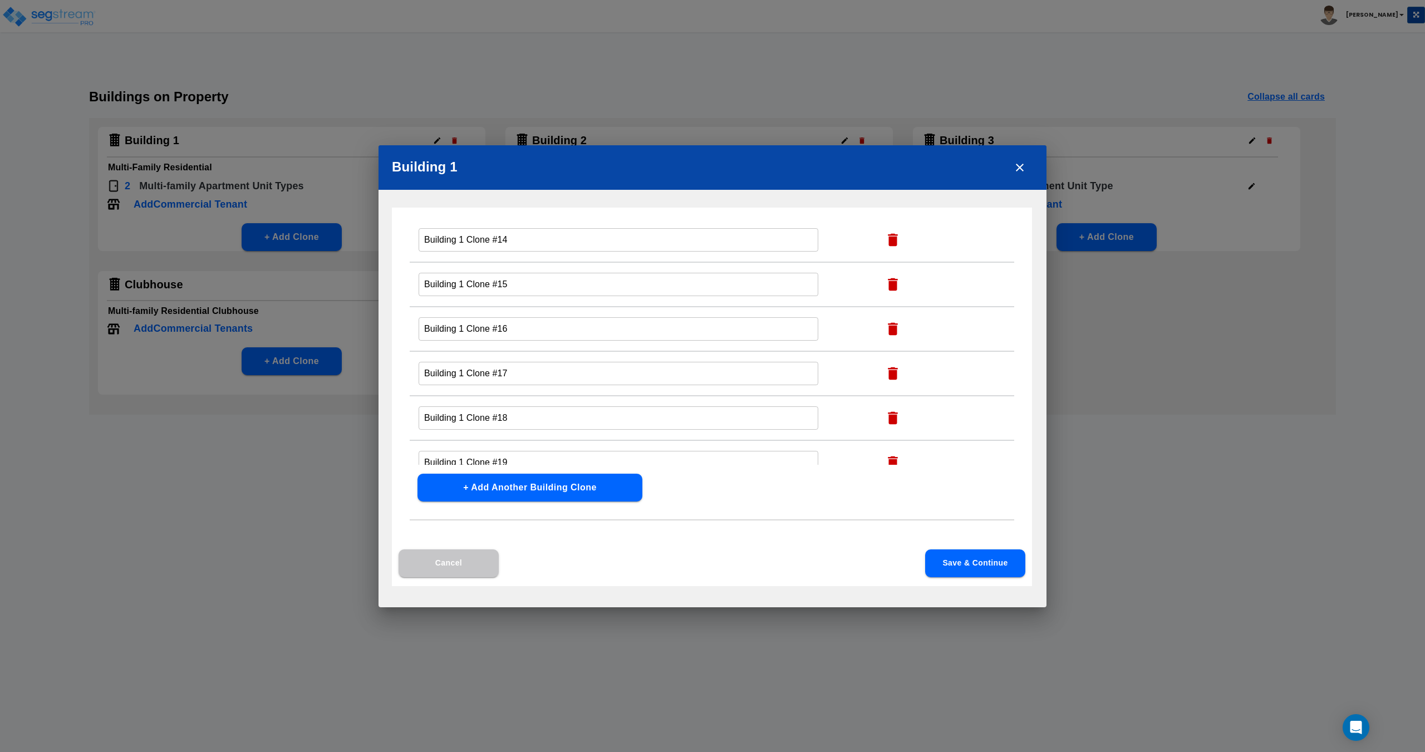
scroll to position [668, 0]
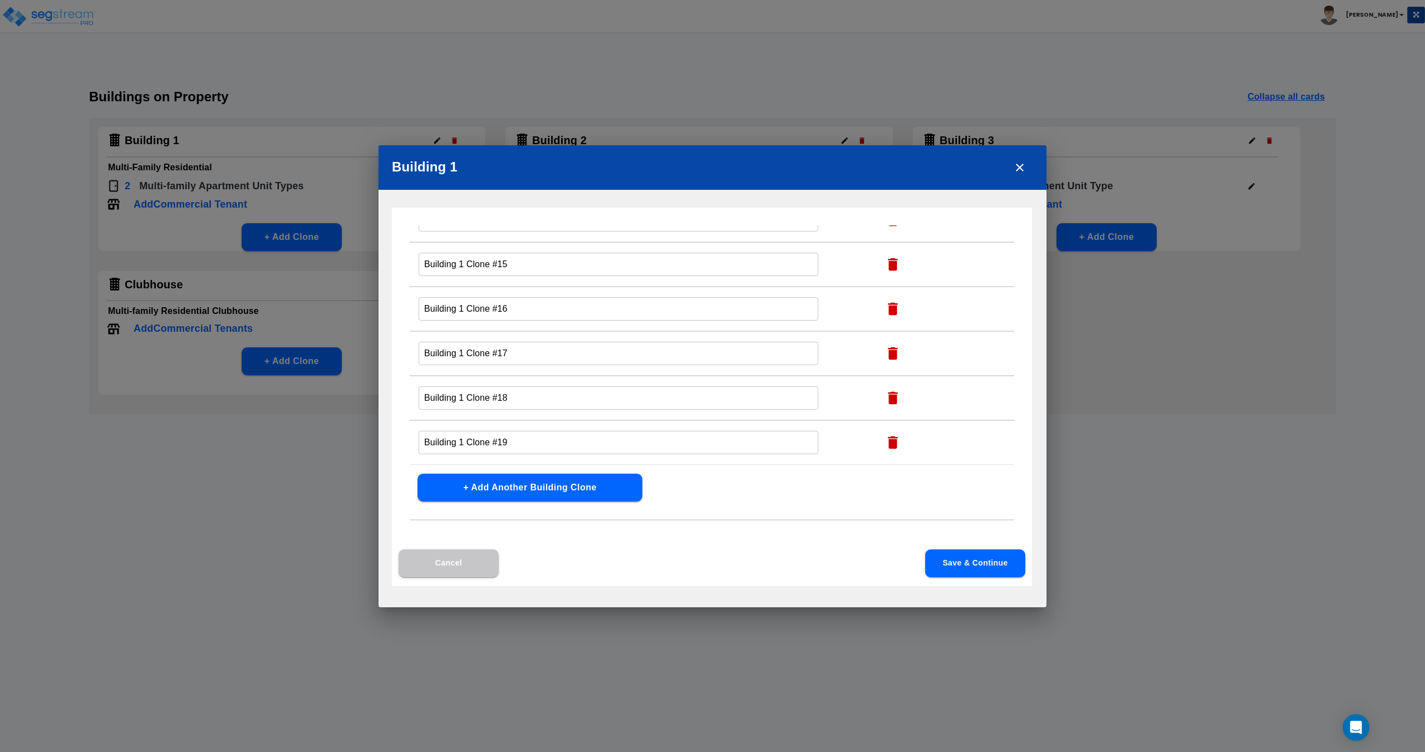
click at [971, 571] on button "Save & Continue" at bounding box center [975, 563] width 100 height 28
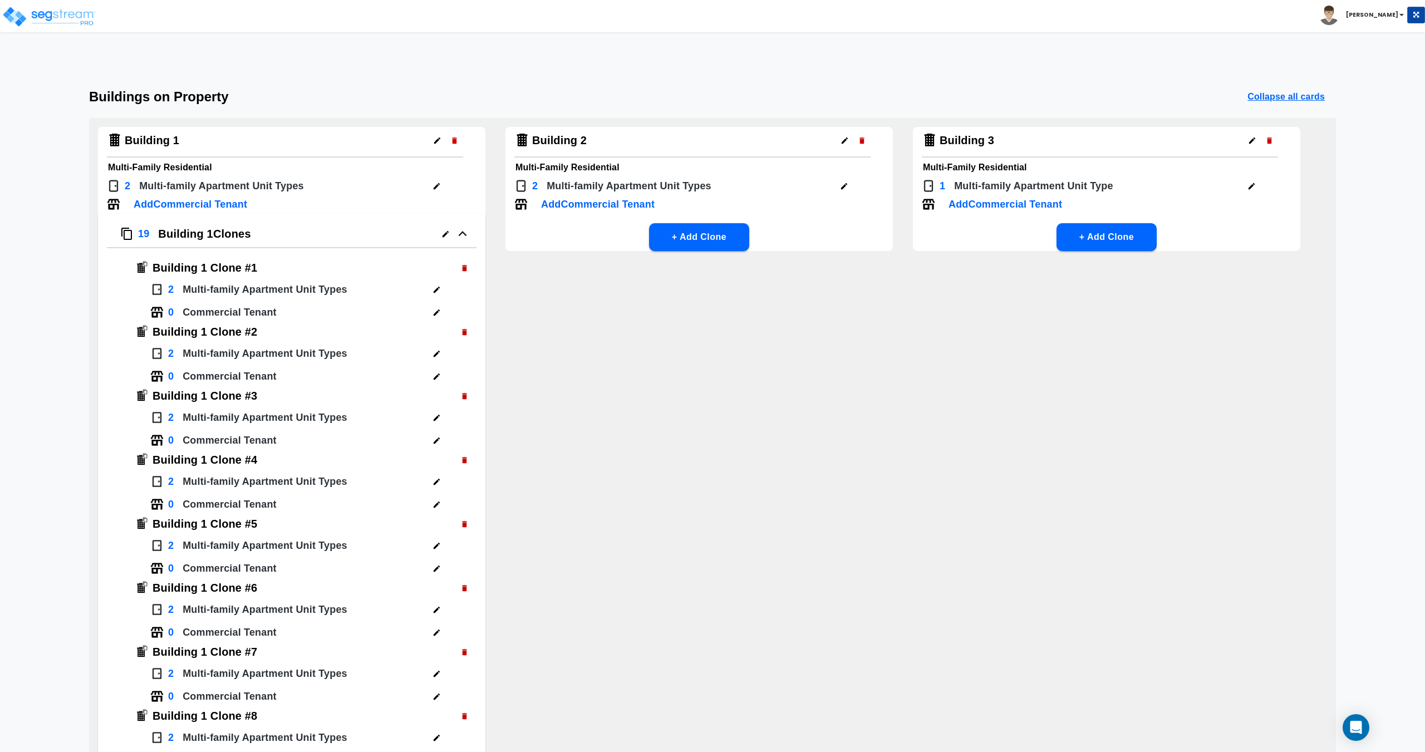
click at [465, 234] on icon "button" at bounding box center [462, 233] width 8 height 5
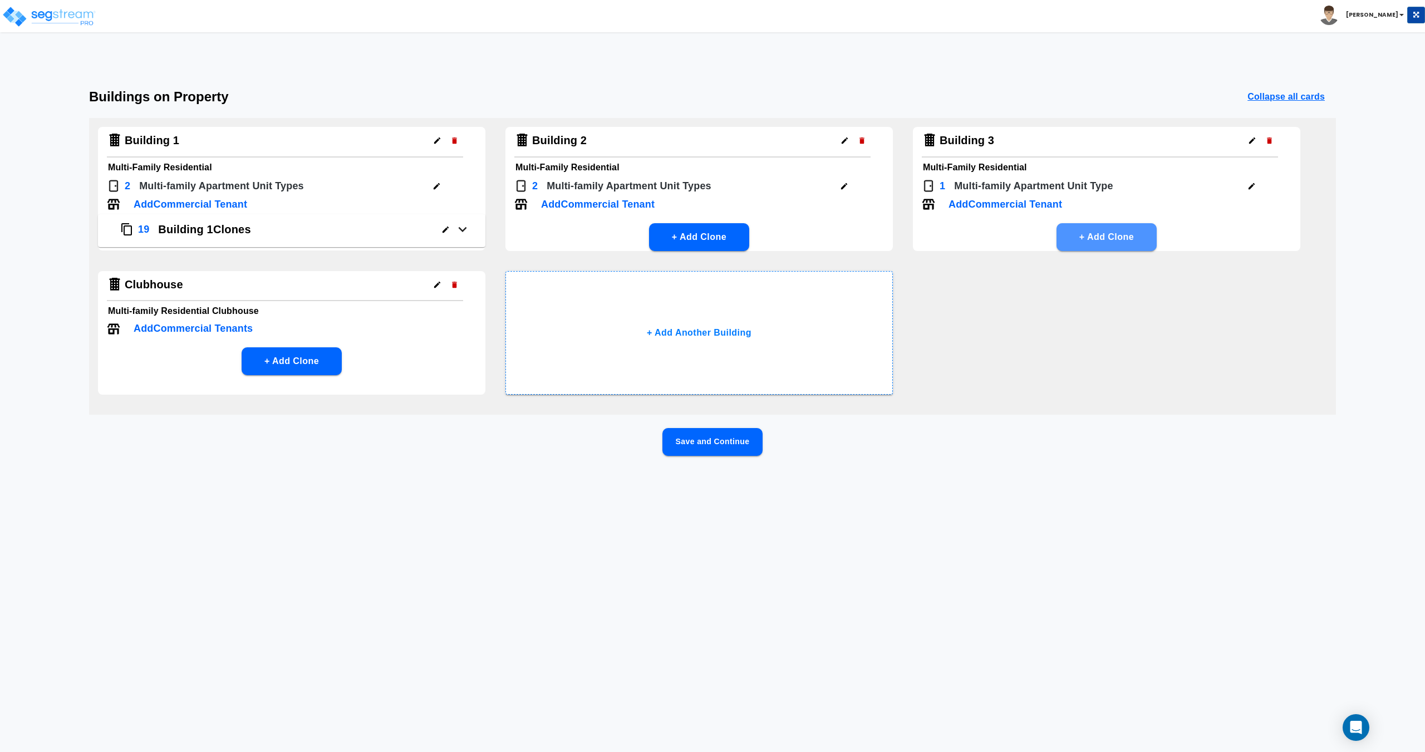
click at [1128, 230] on button "+ Add Clone" at bounding box center [1107, 237] width 100 height 28
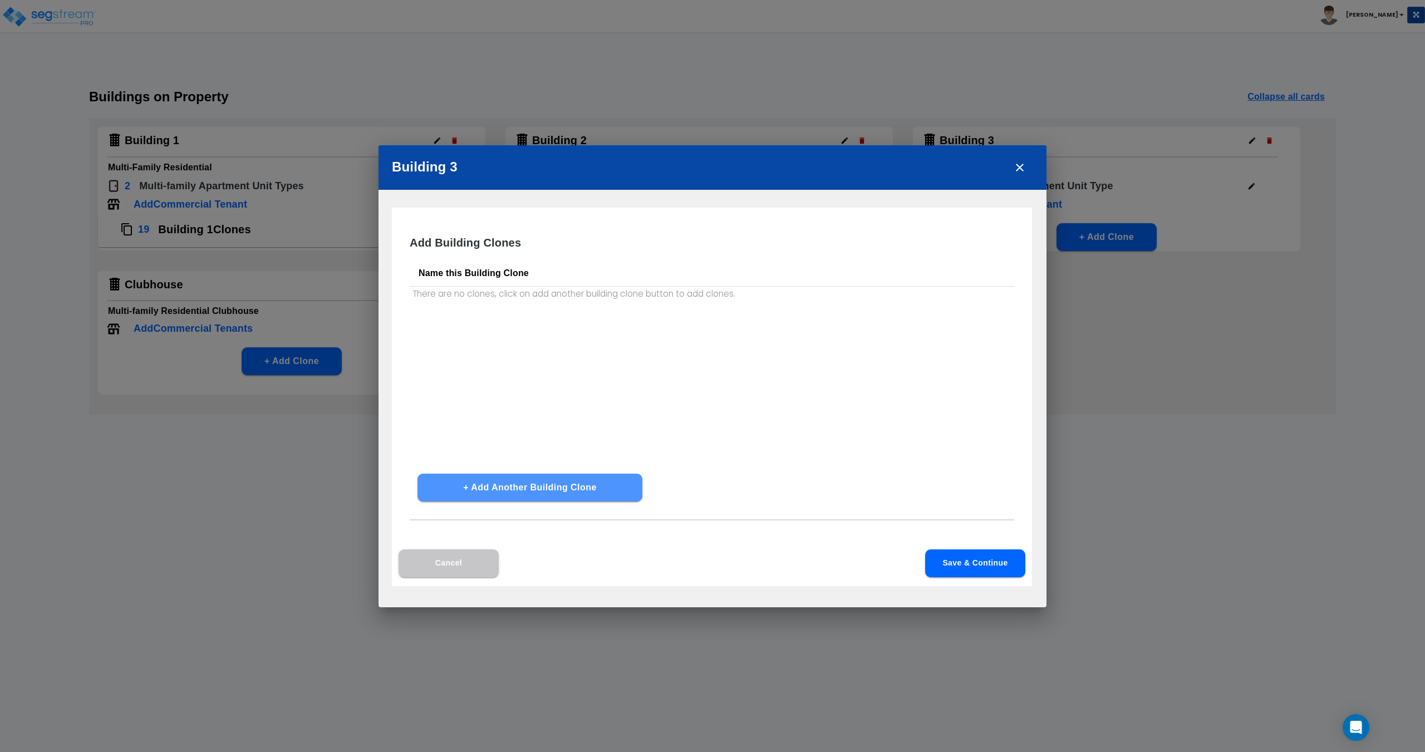
click at [551, 483] on button "+ Add Another Building Clone" at bounding box center [530, 488] width 225 height 28
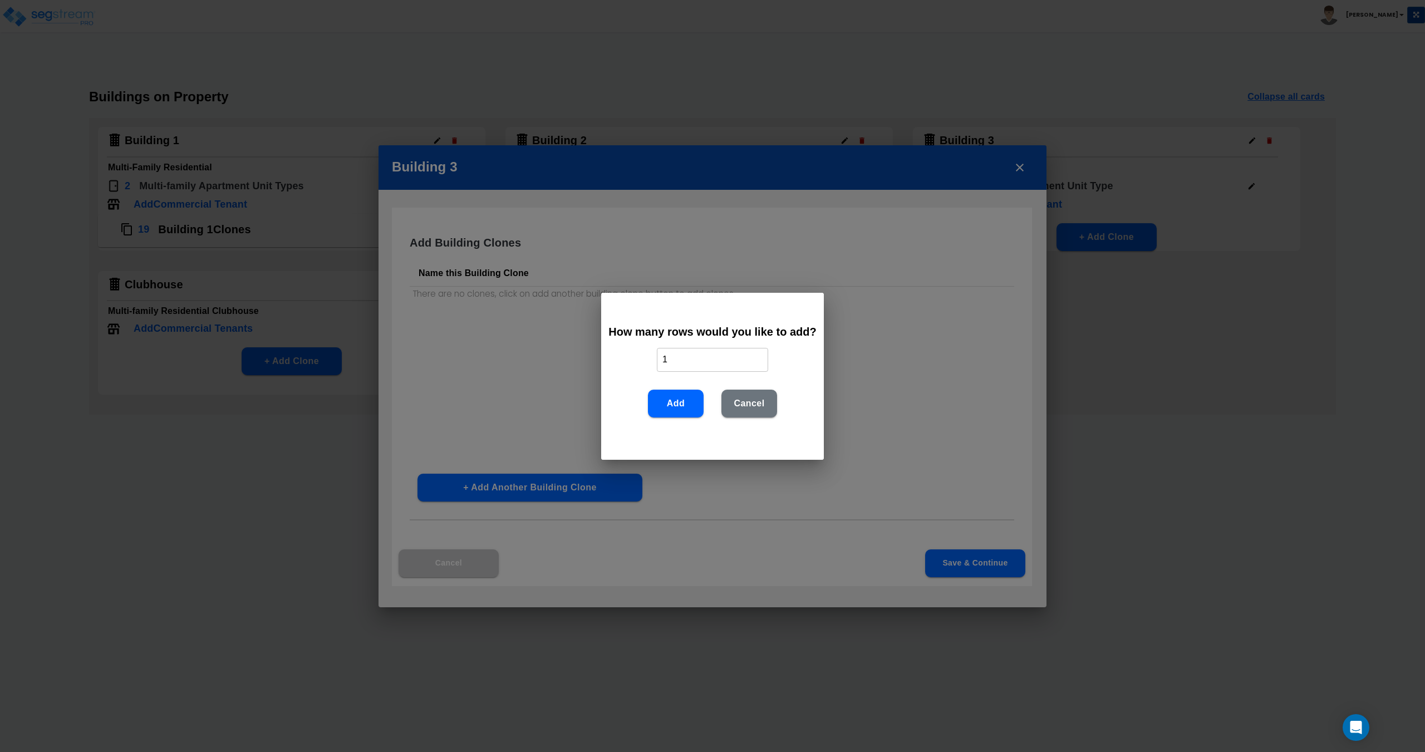
drag, startPoint x: 561, startPoint y: 352, endPoint x: 482, endPoint y: 359, distance: 79.3
click at [525, 351] on div "How many rows would you like to add? 1 ​ Add Cancel" at bounding box center [712, 376] width 1425 height 752
type input "6"
click at [688, 397] on button "Add" at bounding box center [676, 404] width 56 height 28
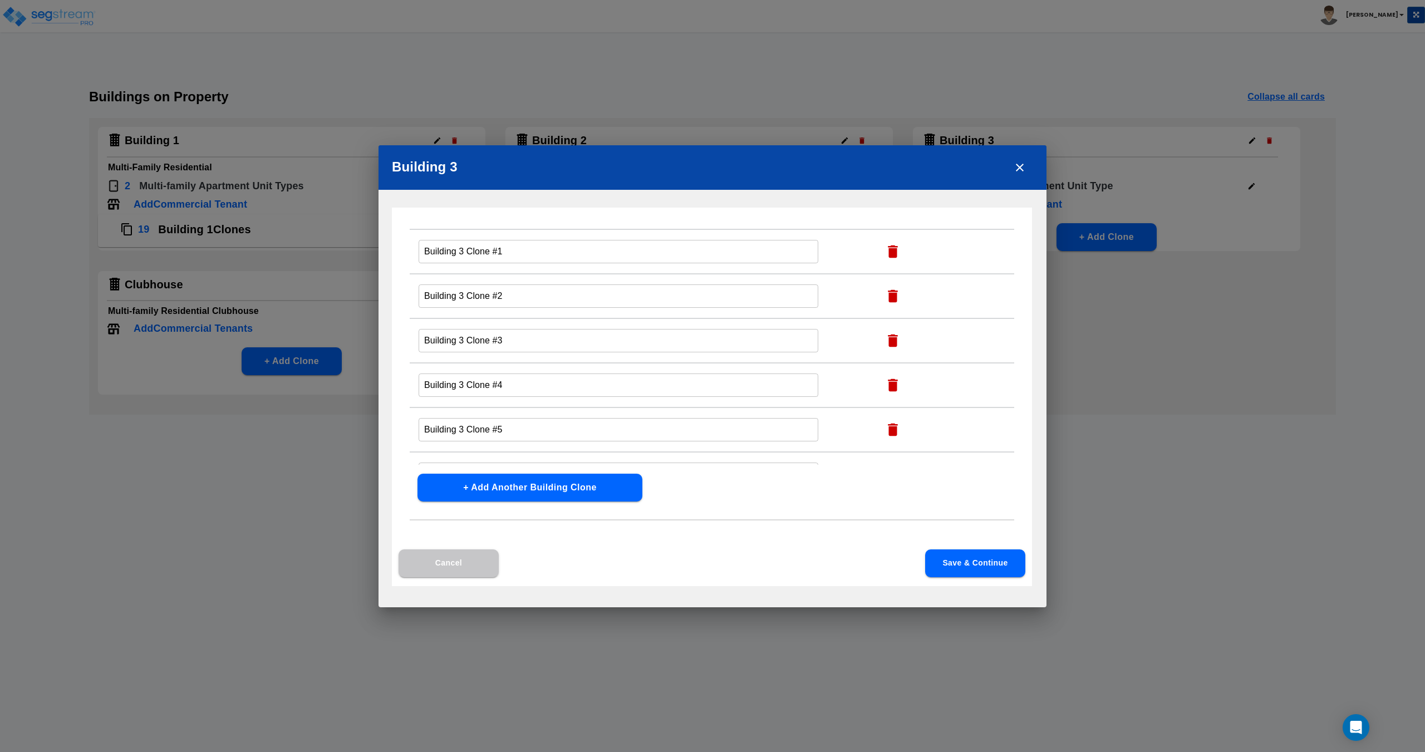
scroll to position [89, 0]
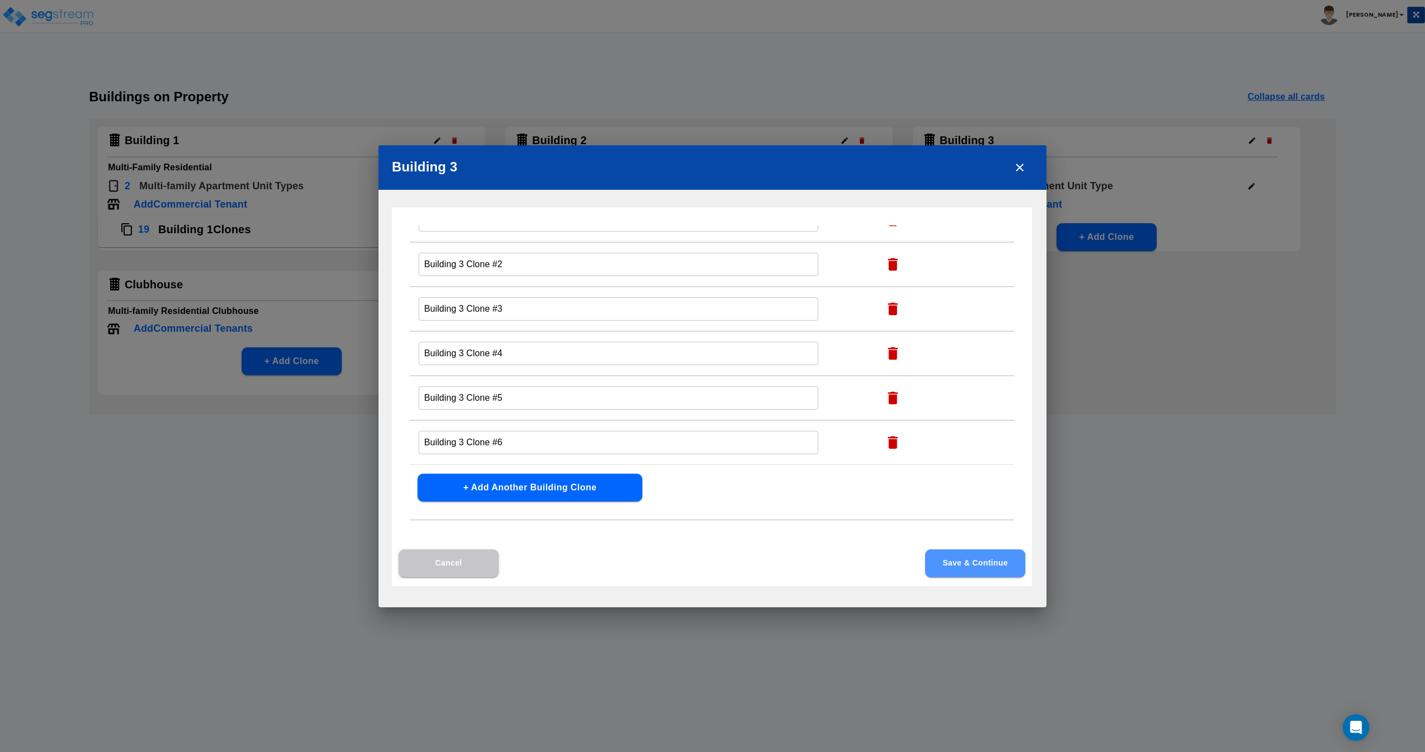
click at [954, 575] on button "Save & Continue" at bounding box center [975, 563] width 100 height 28
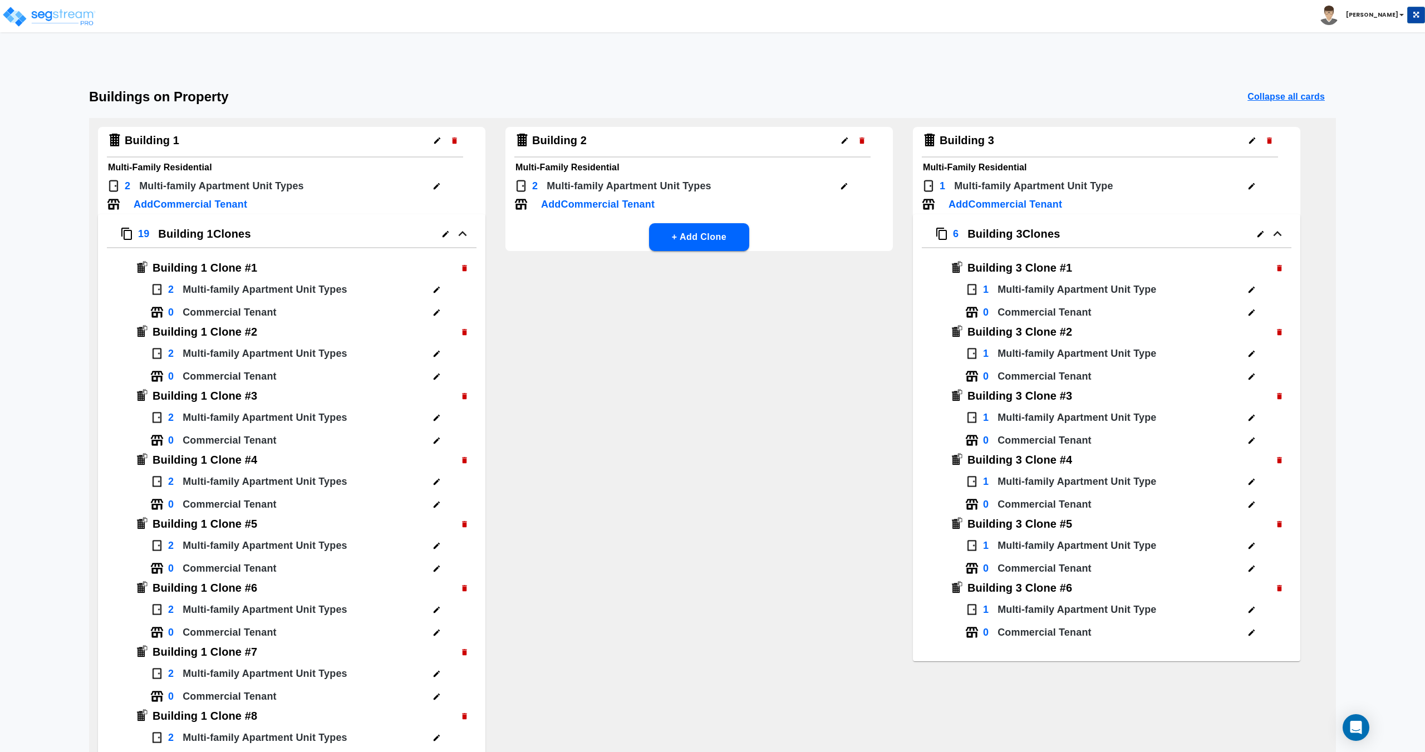
click at [477, 234] on icon "button" at bounding box center [463, 233] width 28 height 17
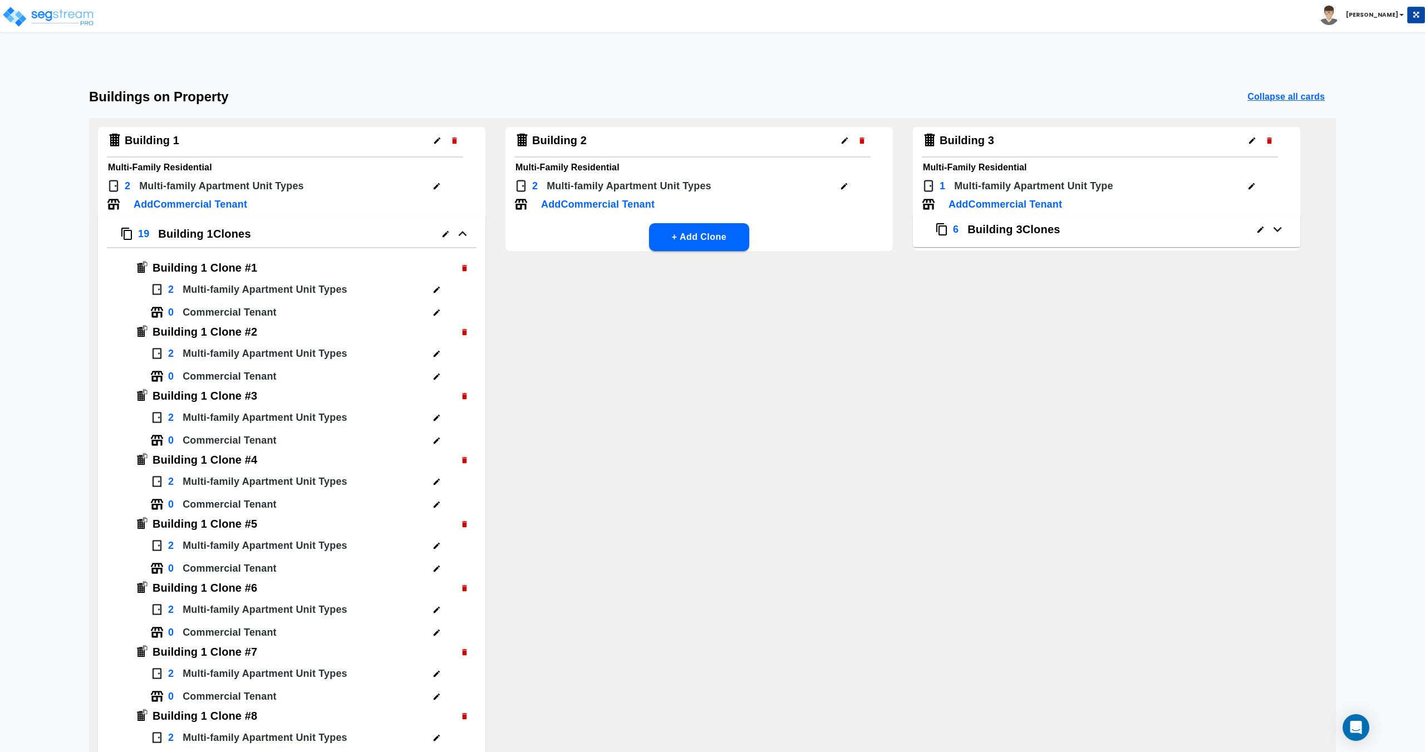
click at [467, 238] on icon "button" at bounding box center [463, 233] width 28 height 17
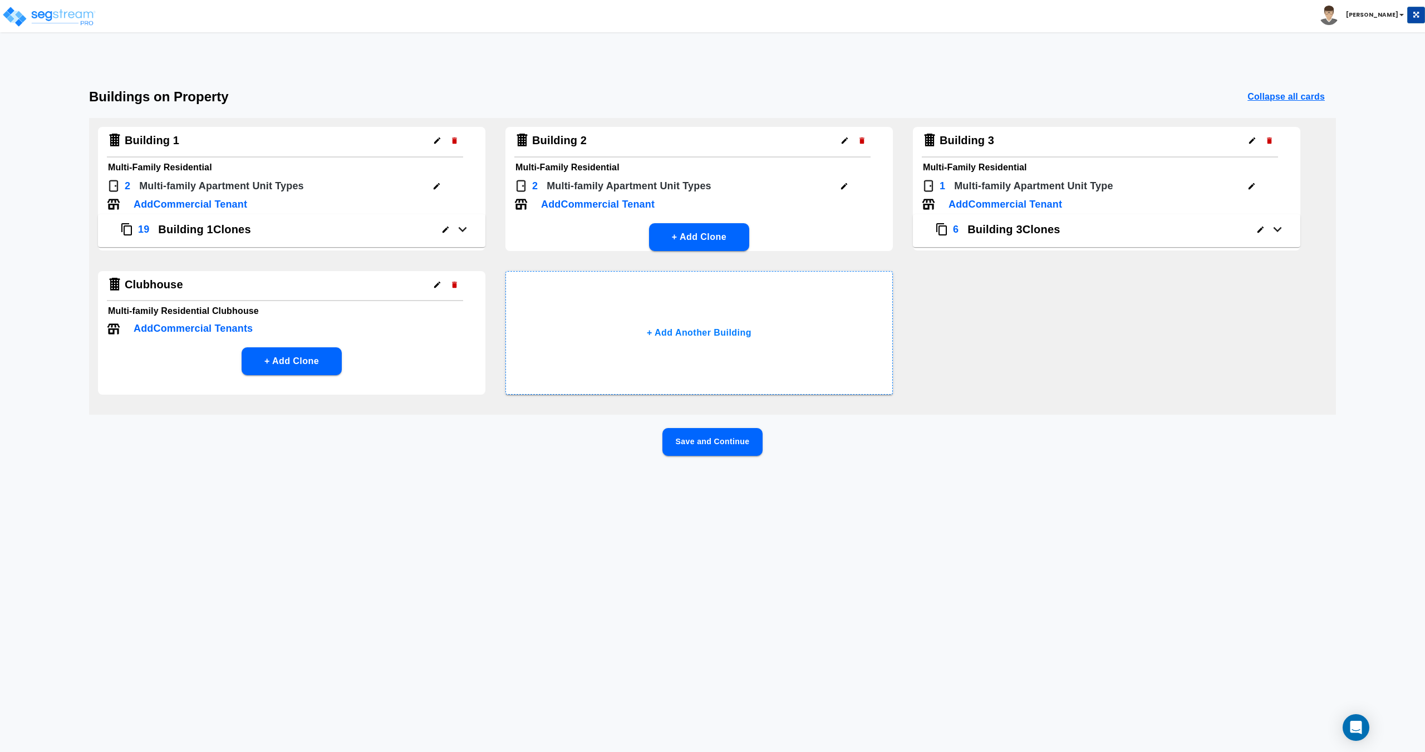
click at [695, 441] on button "Save and Continue" at bounding box center [713, 442] width 100 height 28
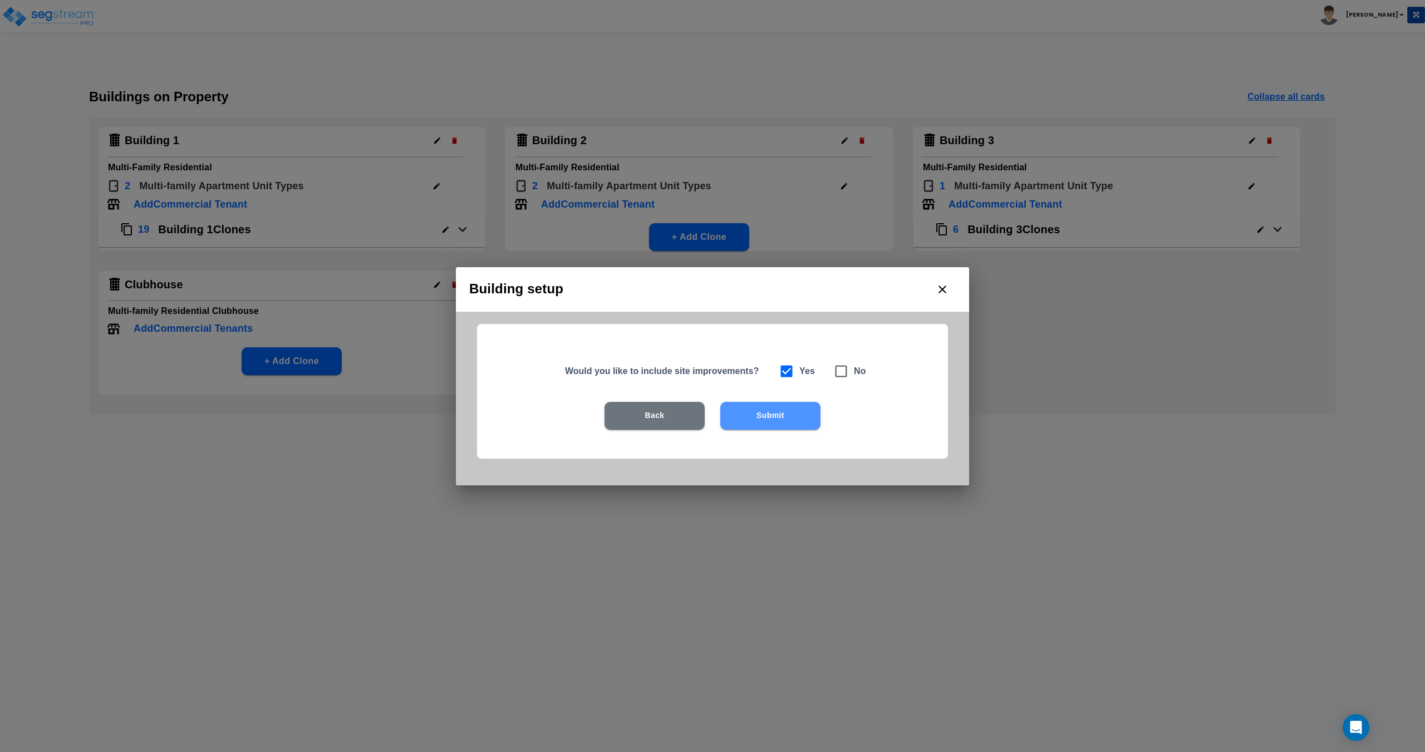
click at [790, 420] on button "Submit" at bounding box center [770, 416] width 100 height 28
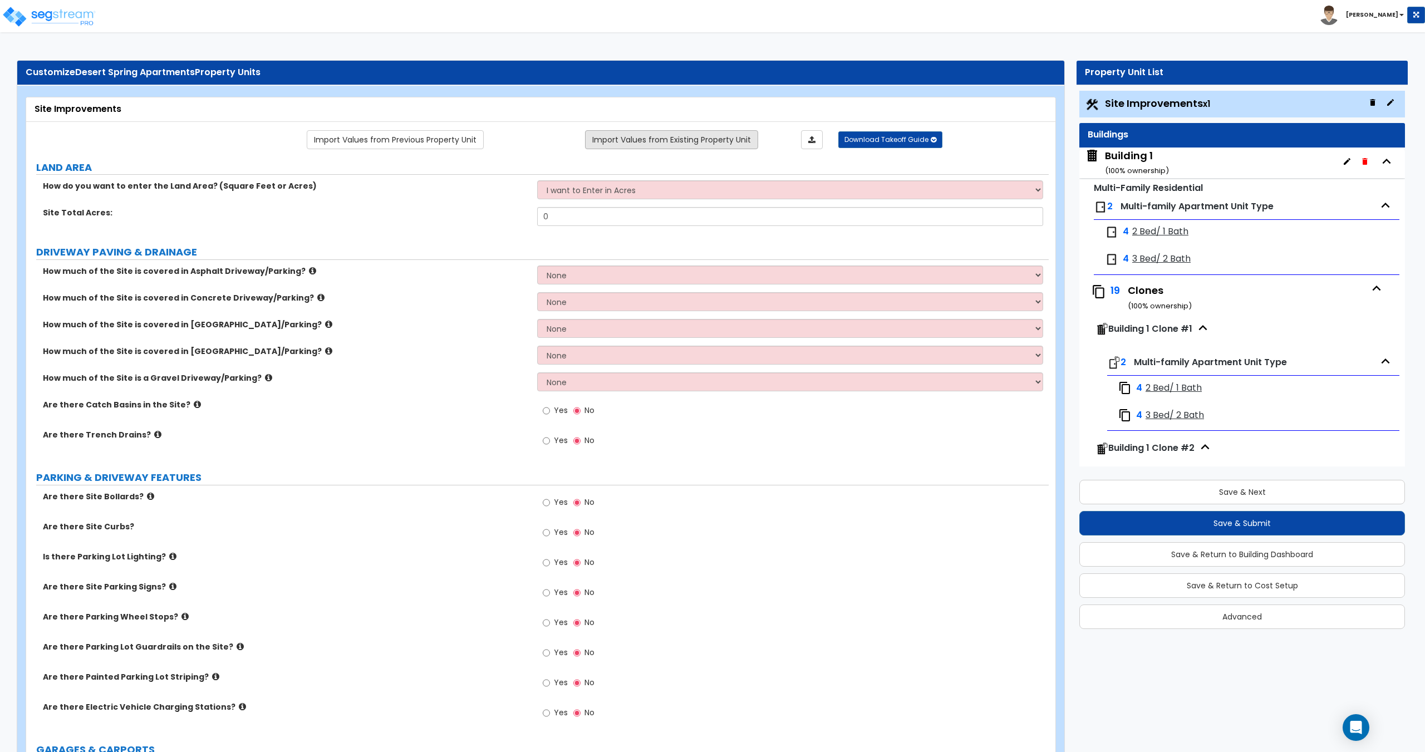
click at [670, 145] on link "Import Values from Existing Property Unit" at bounding box center [671, 139] width 173 height 19
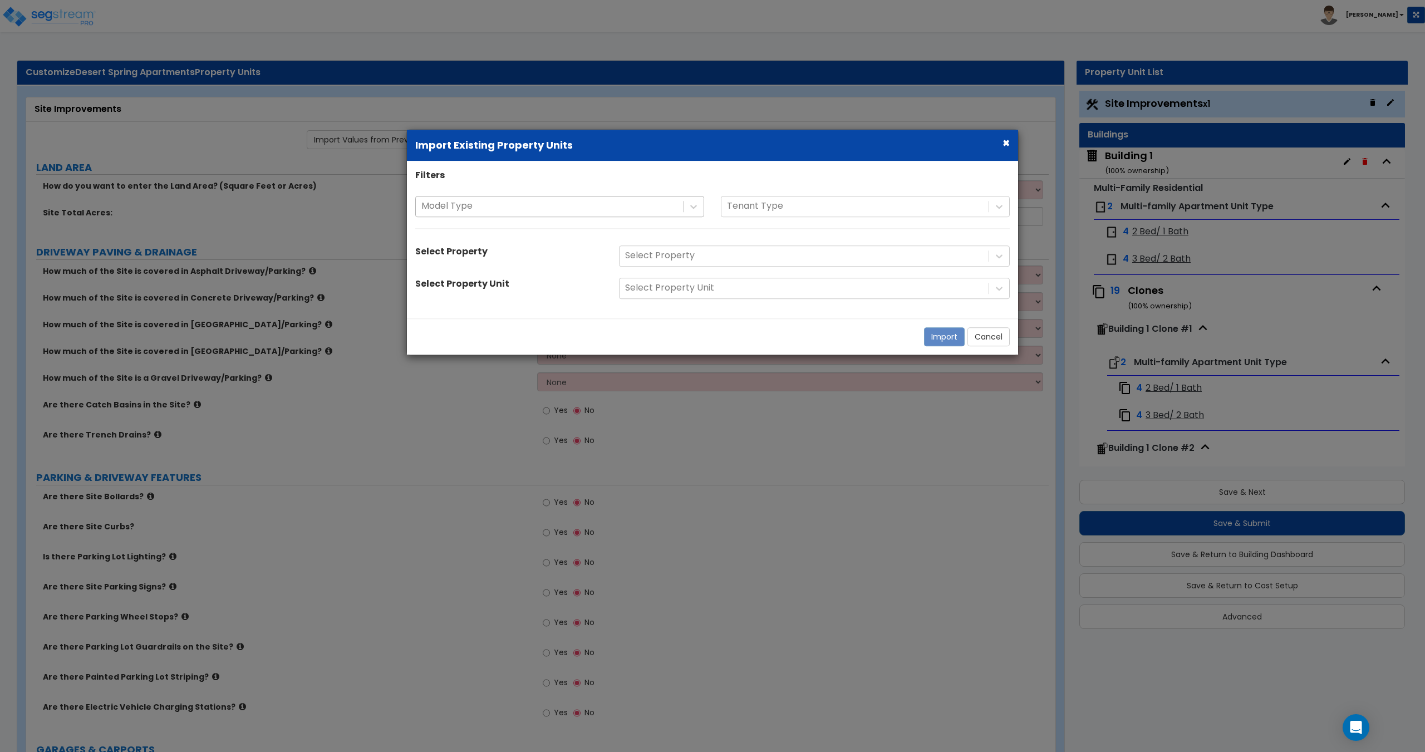
click at [577, 198] on div "Model Type" at bounding box center [549, 206] width 267 height 19
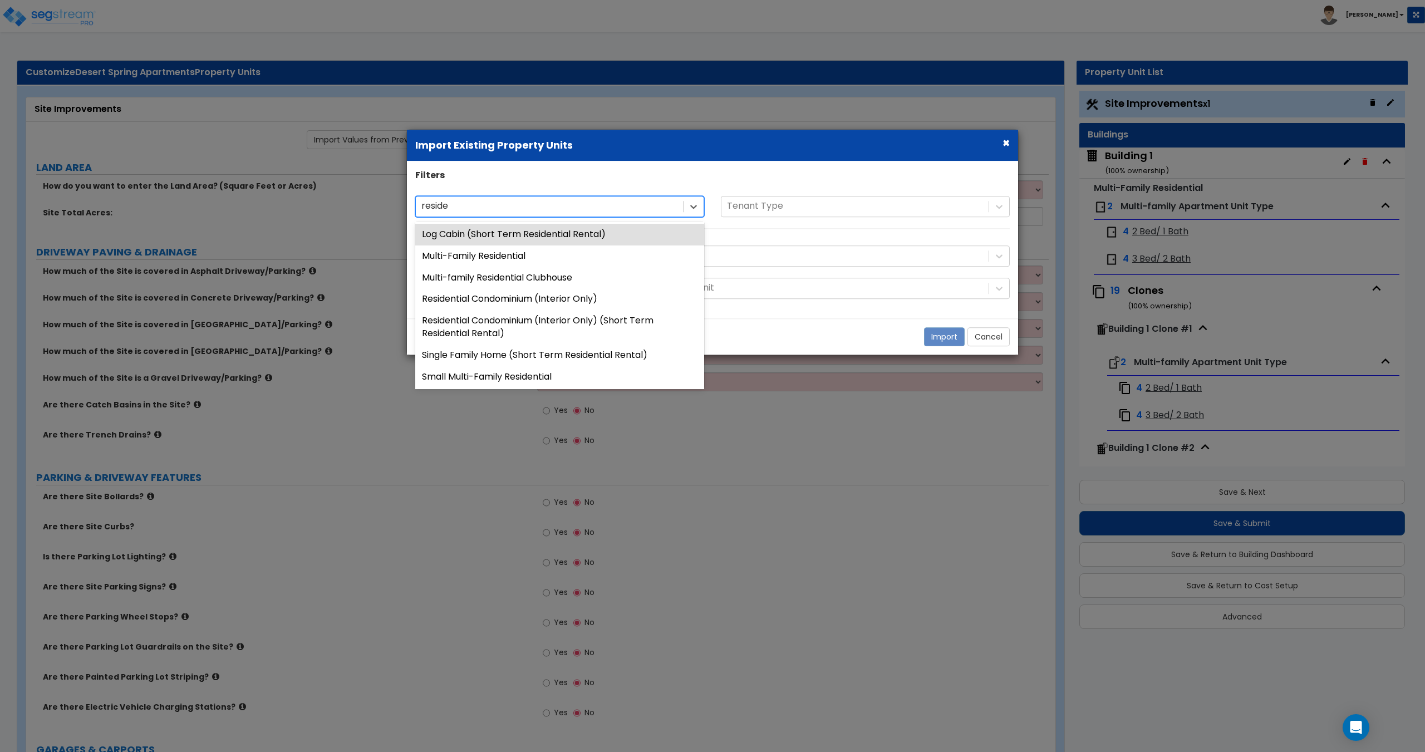
type input "residen"
click at [529, 253] on div "Multi-Family Residential" at bounding box center [559, 257] width 289 height 22
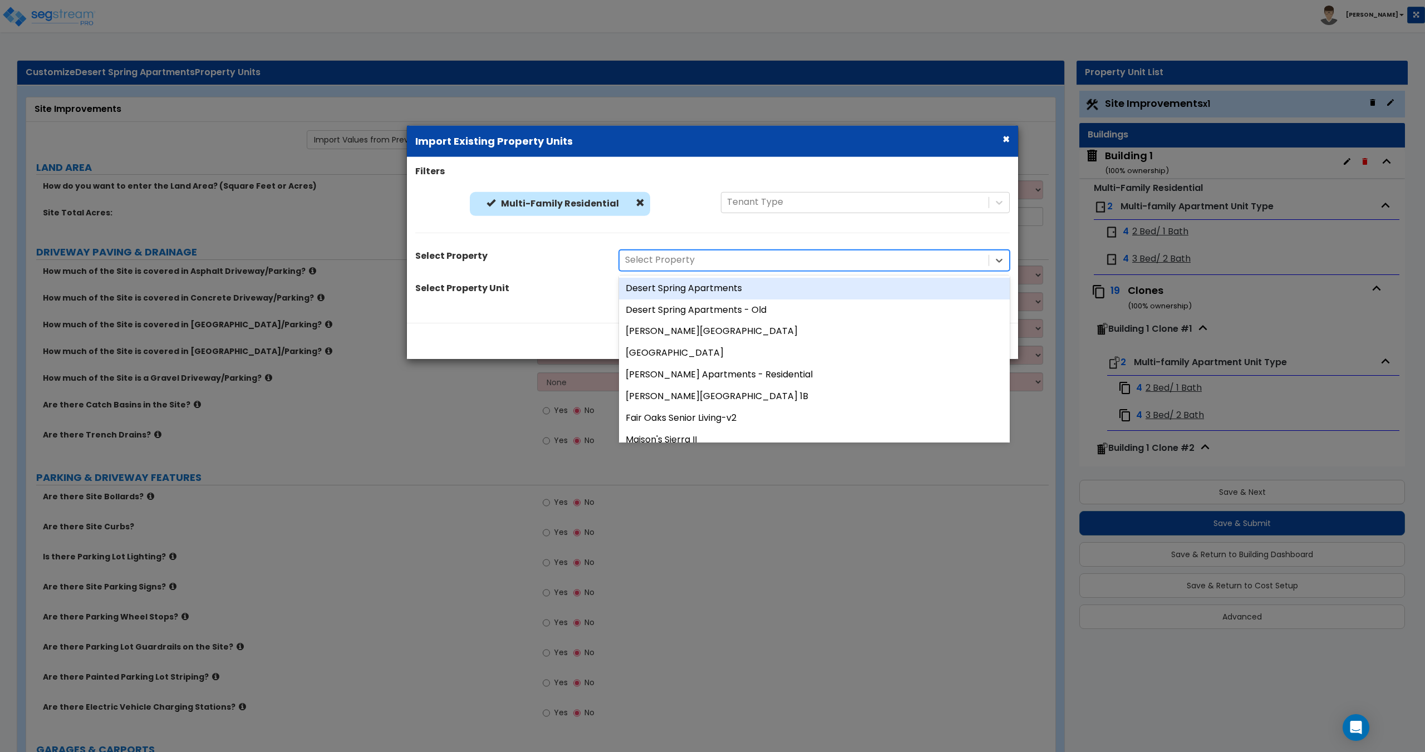
click at [657, 264] on div "Select Property" at bounding box center [804, 260] width 369 height 19
click at [685, 299] on div "Desert Spring Apartments - Old" at bounding box center [814, 310] width 391 height 22
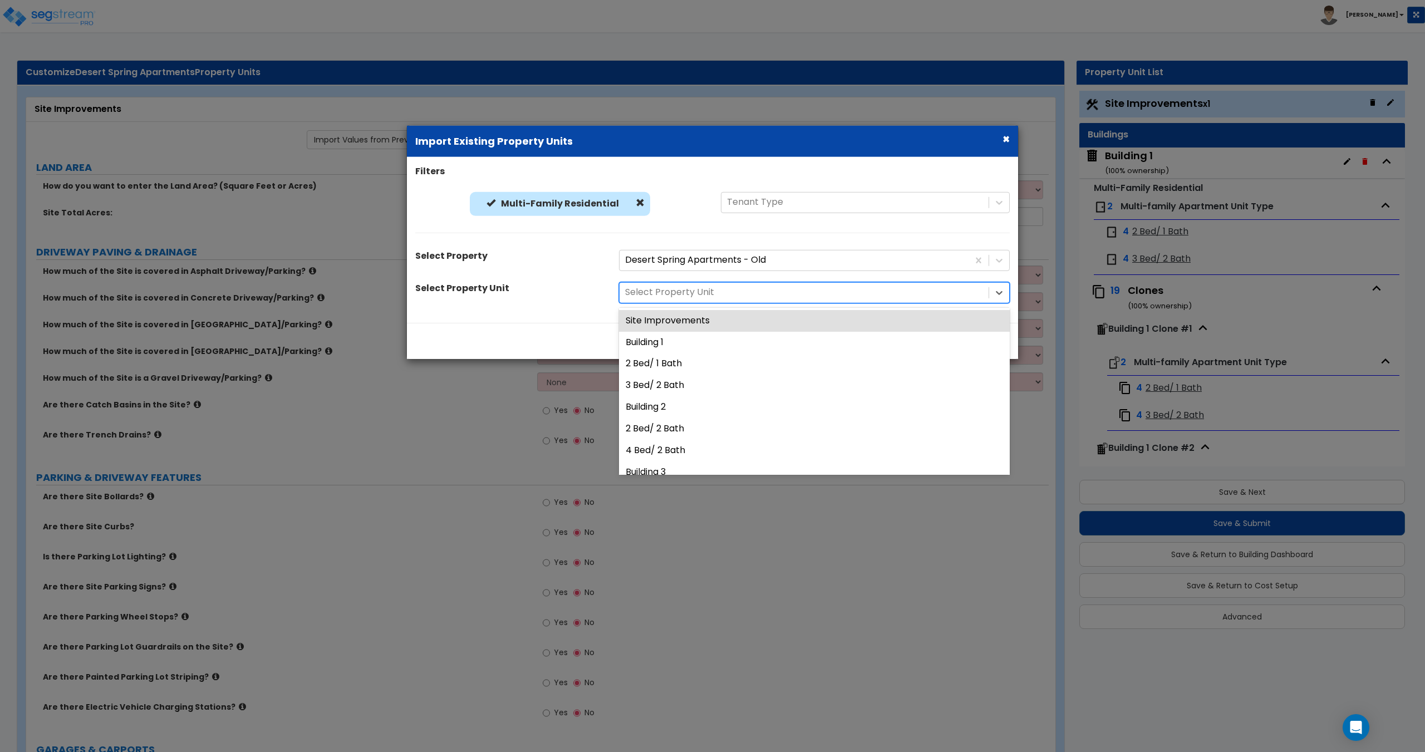
click at [684, 300] on div at bounding box center [804, 292] width 358 height 15
click at [706, 327] on div "Site Improvements" at bounding box center [814, 321] width 391 height 22
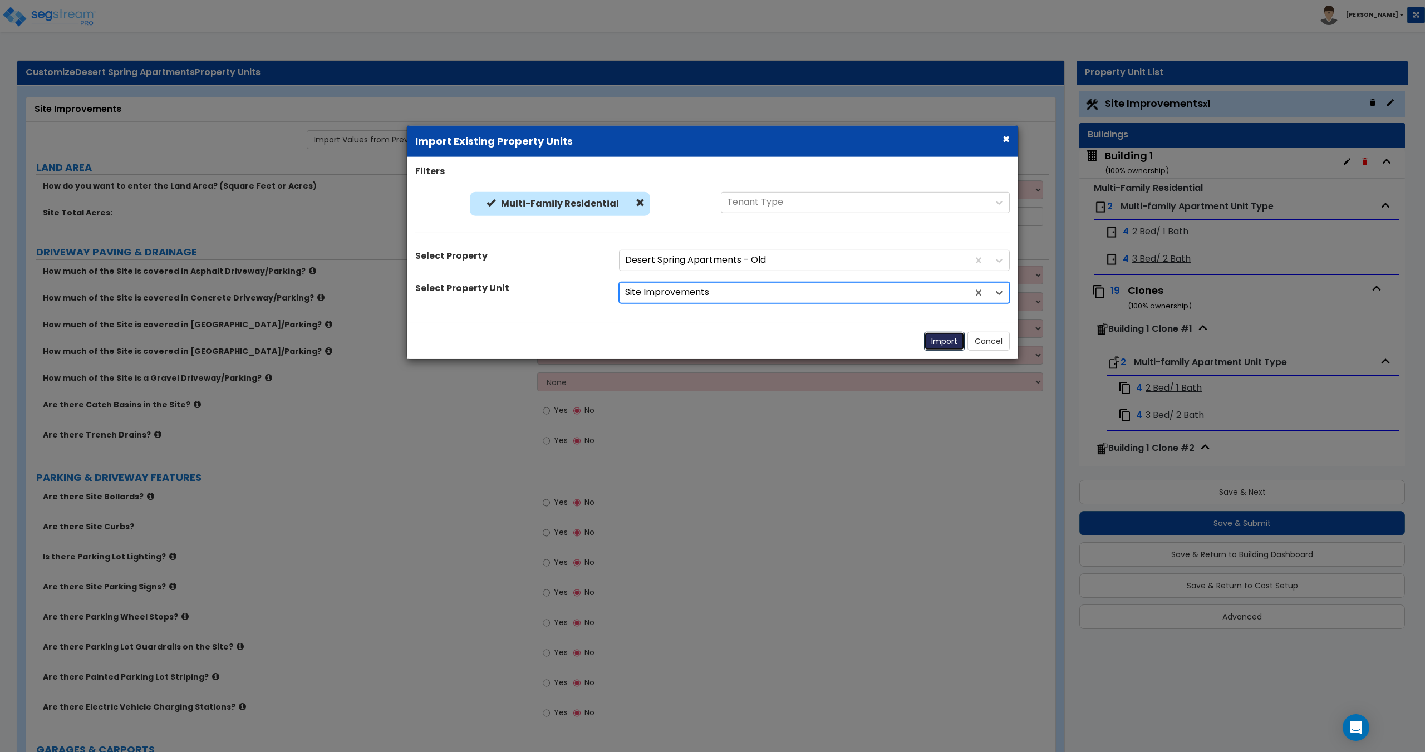
click at [947, 338] on button "Import" at bounding box center [944, 340] width 41 height 19
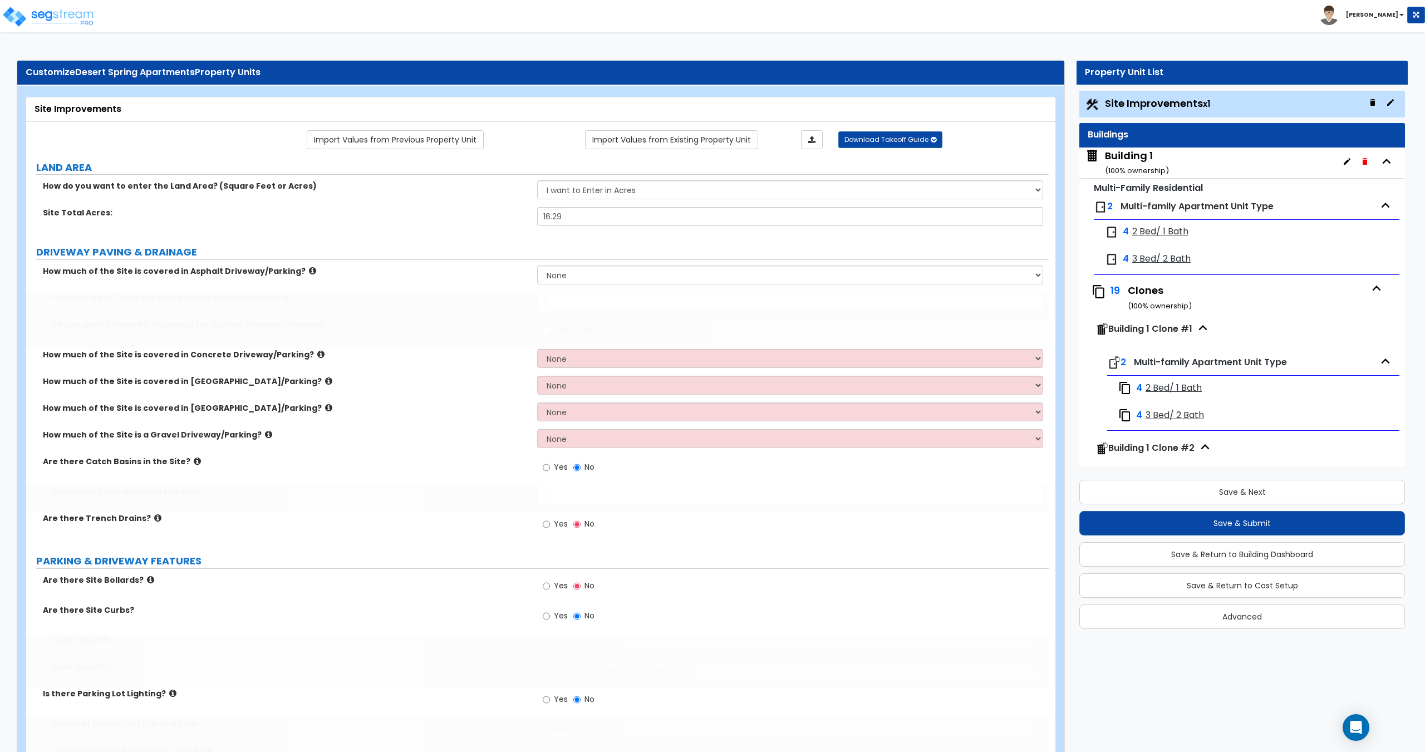
type input "16.29"
select select "1"
radio input "true"
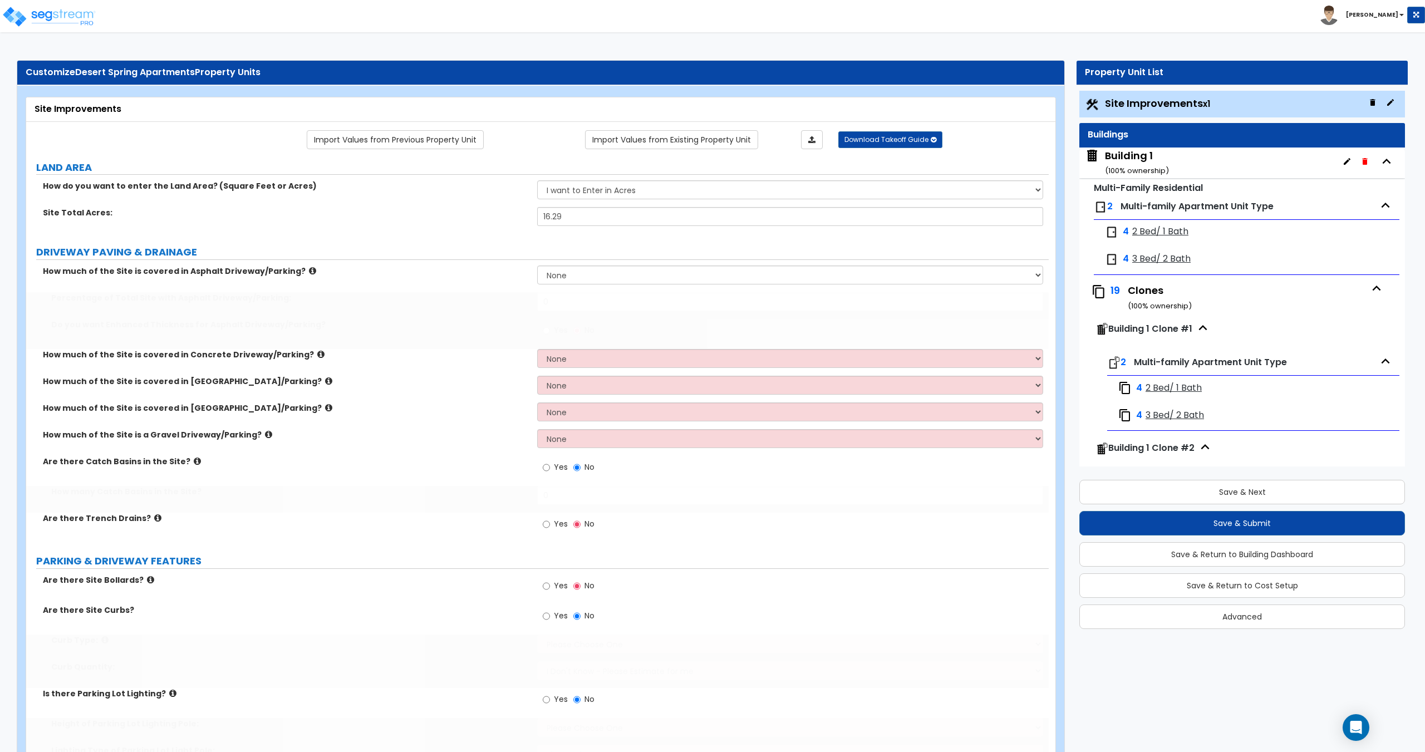
radio input "true"
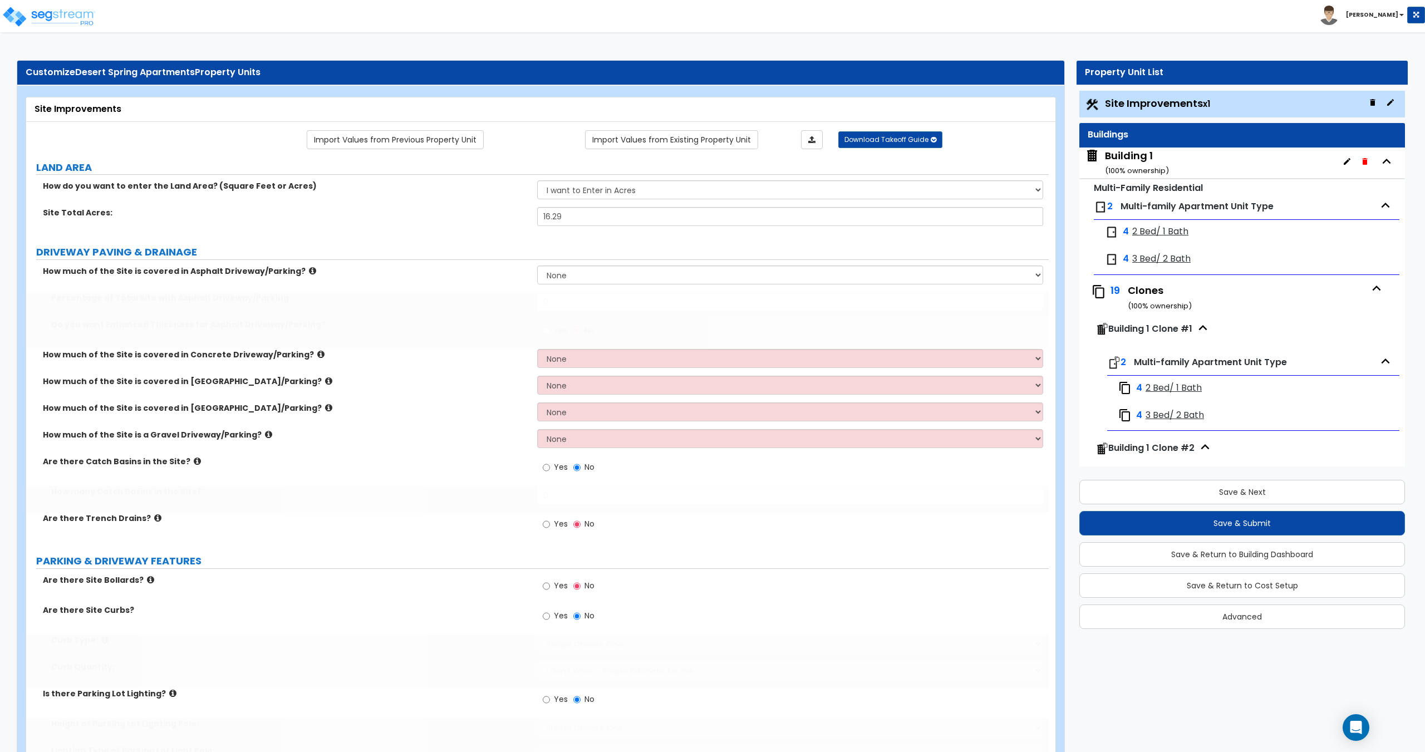
radio input "true"
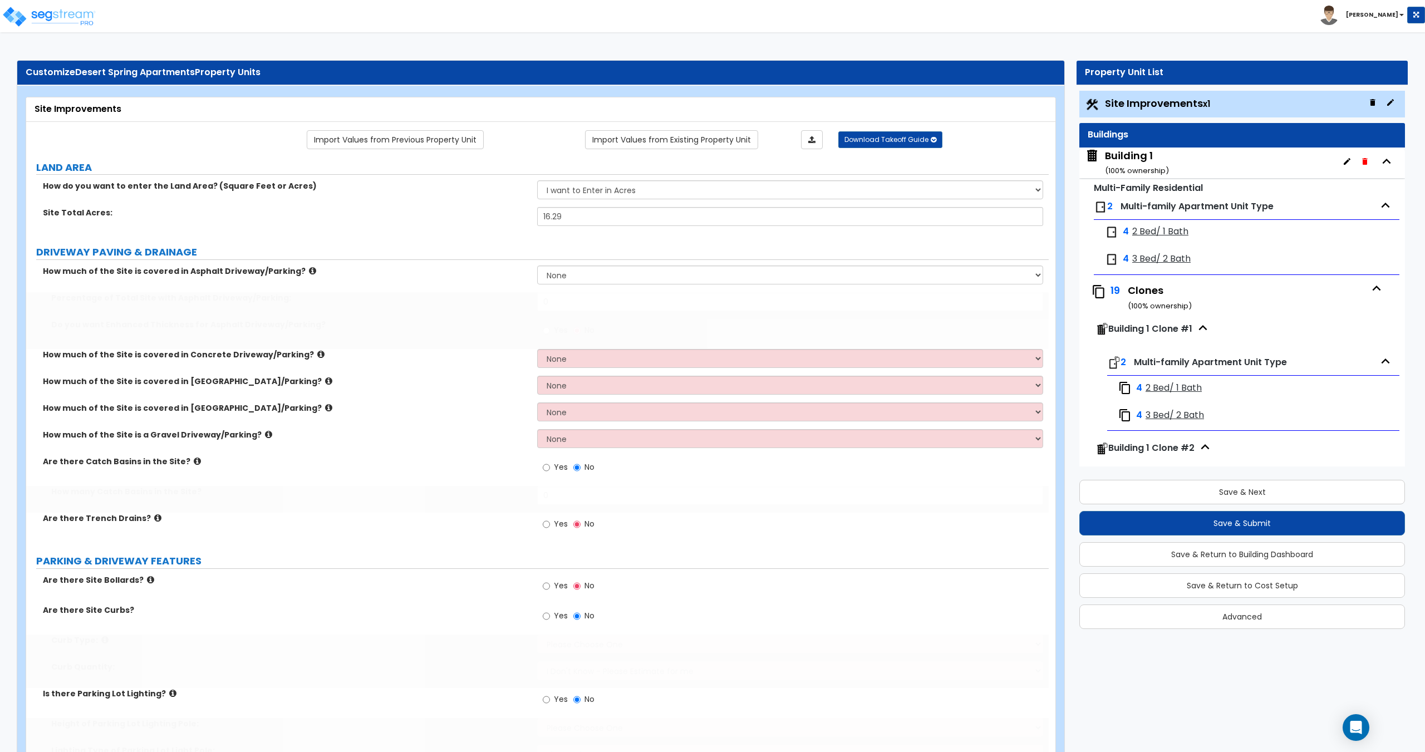
radio input "true"
type input "45"
type input "5"
select select "2"
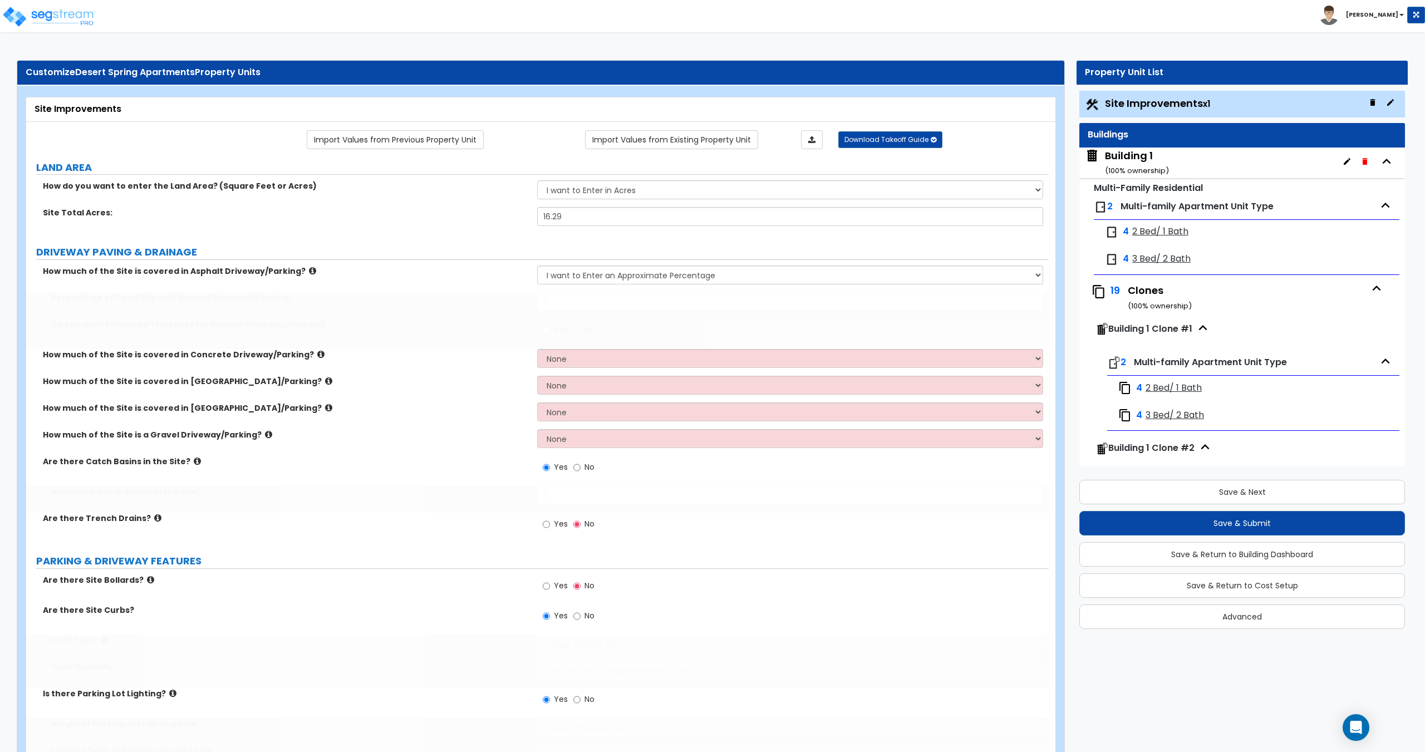
select select "1"
type input "20"
select select "1"
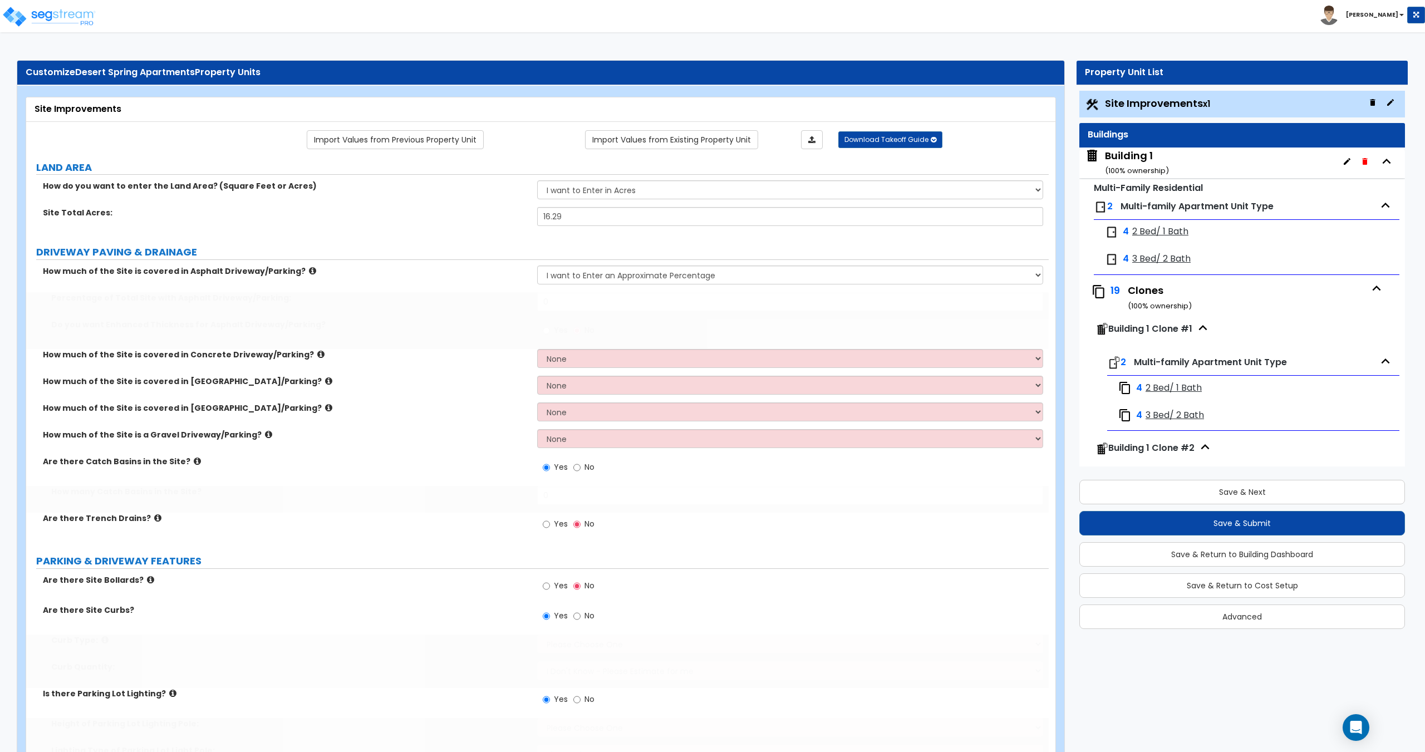
type input "305"
type input "206"
select select "2"
select select "4"
select select "1"
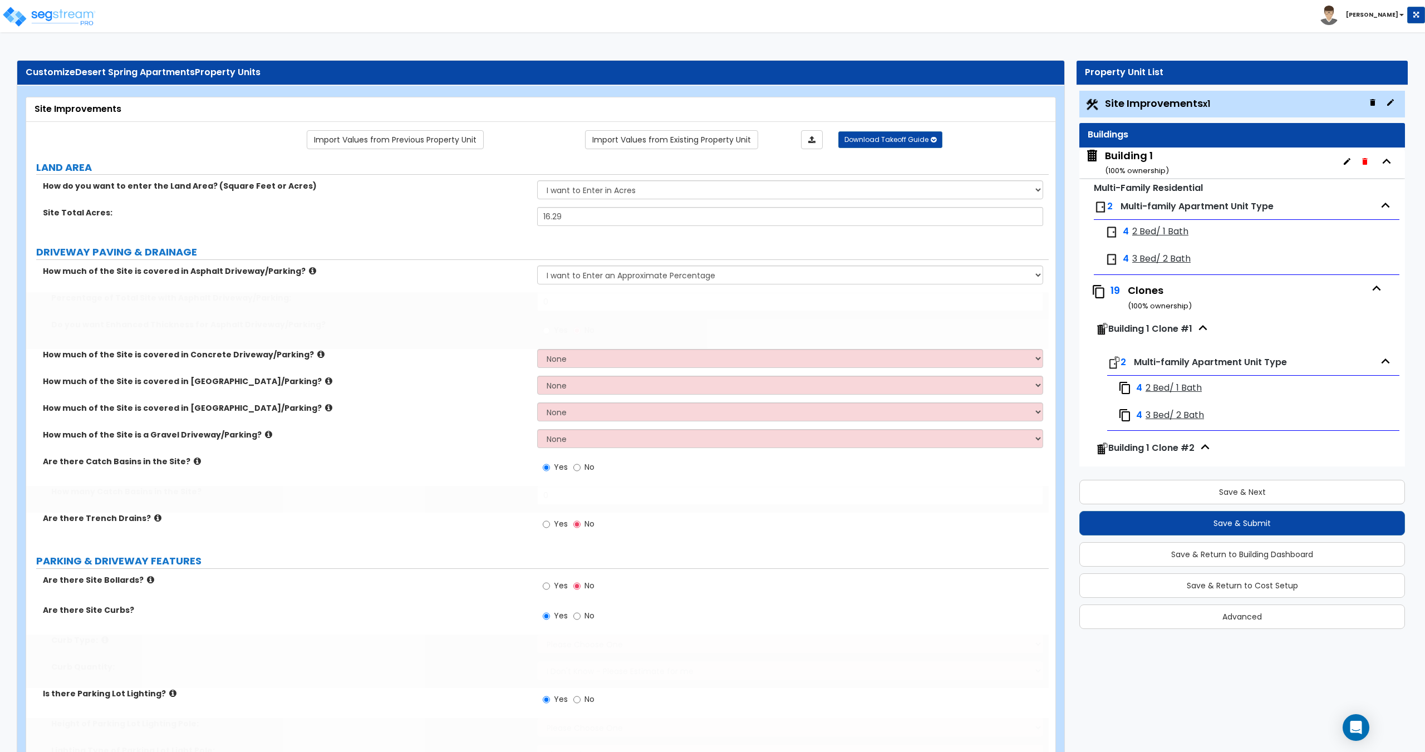
select select "1"
select select "2"
radio input "true"
type input "5260"
select select "2"
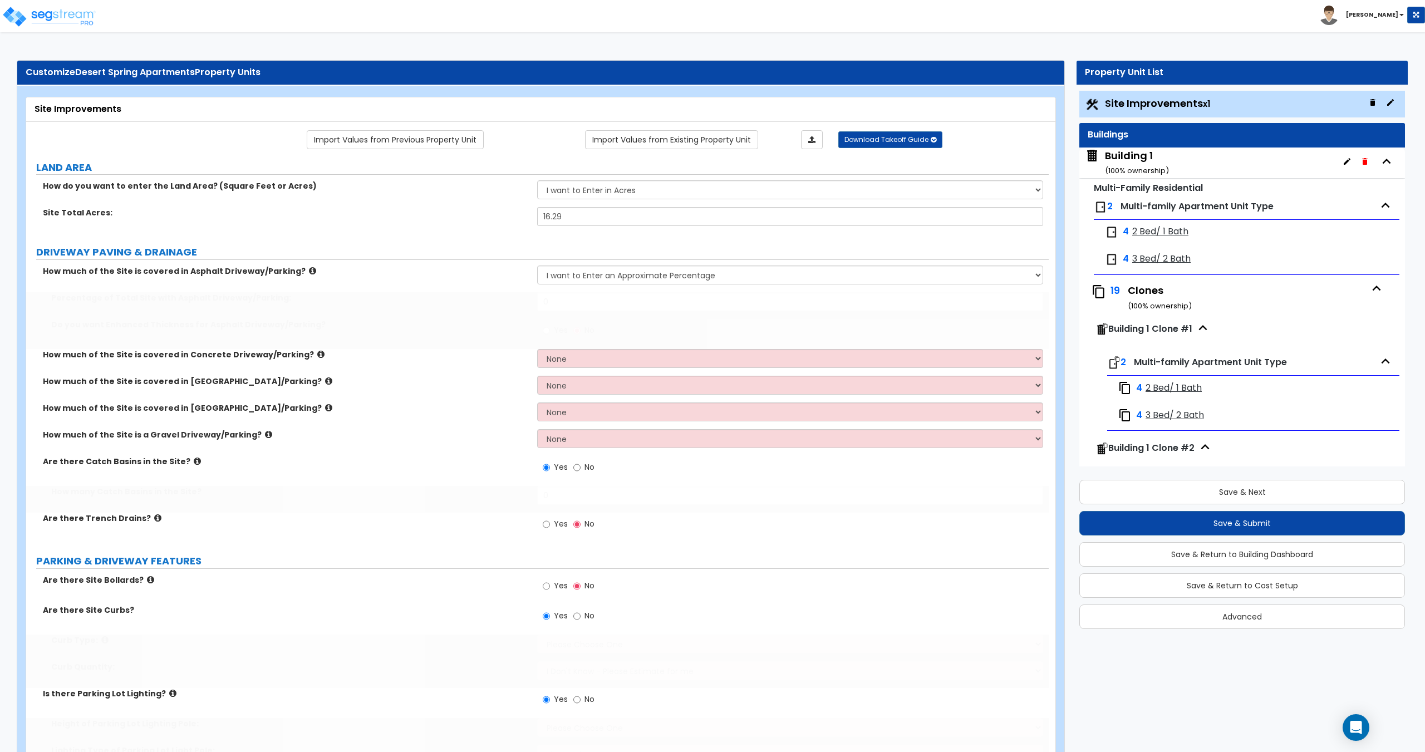
select select "2"
radio input "true"
select select "3"
type input "2"
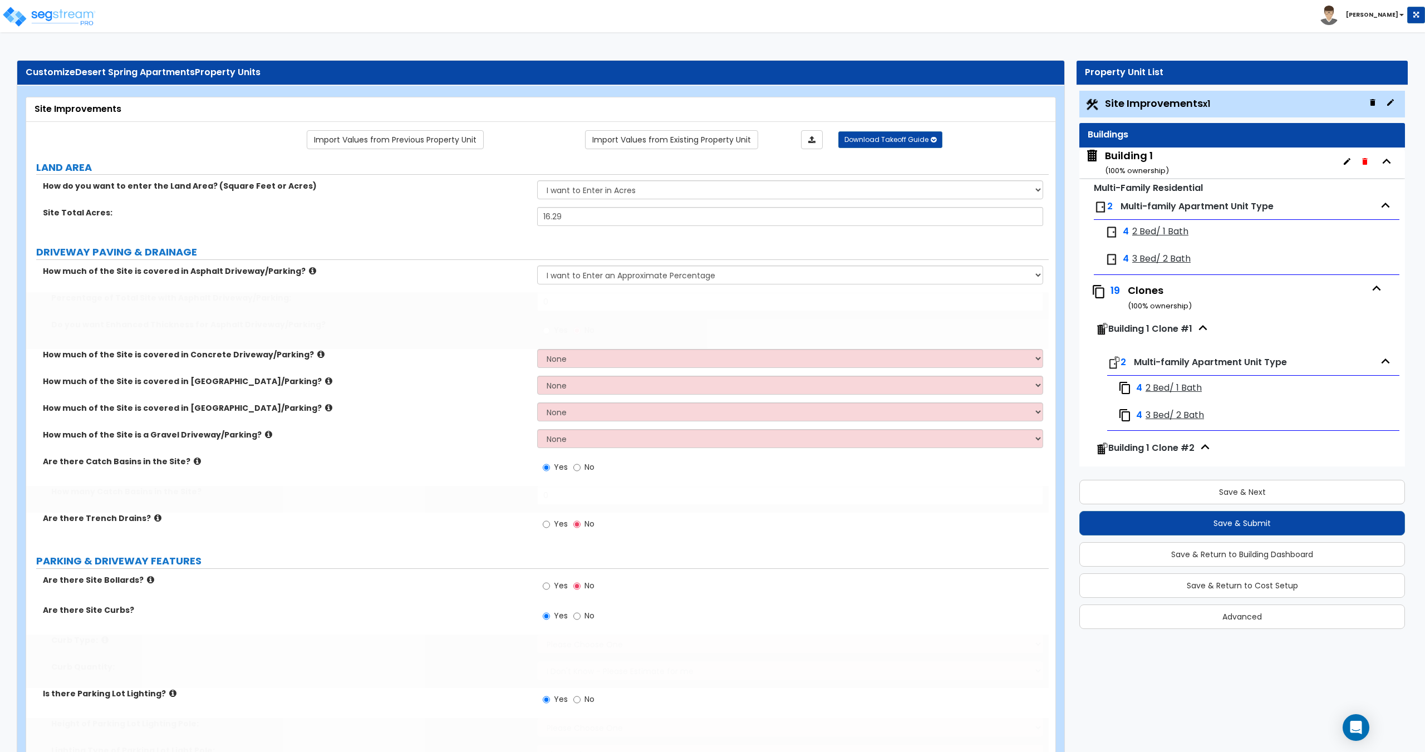
radio input "true"
select select "1"
type input "50"
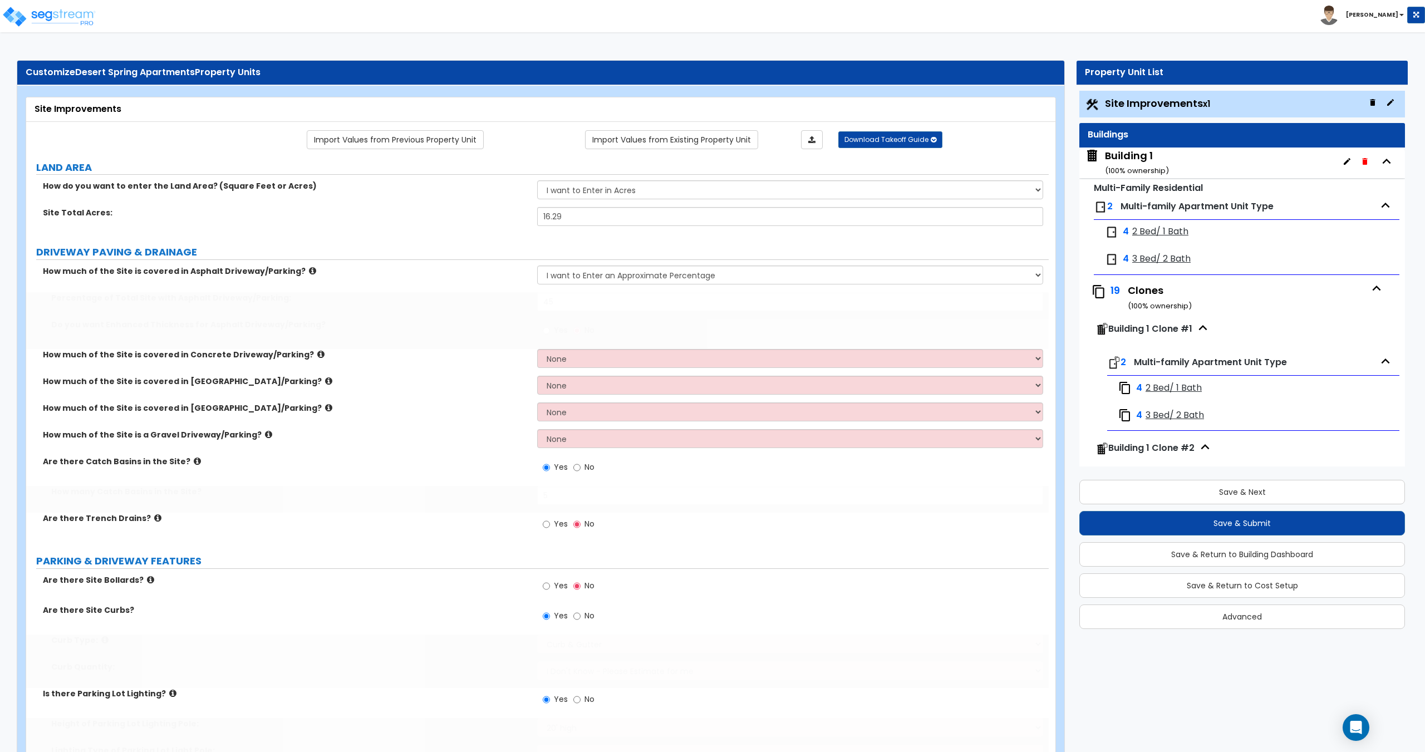
select select "4"
type input "50"
select select "1"
type input "10670"
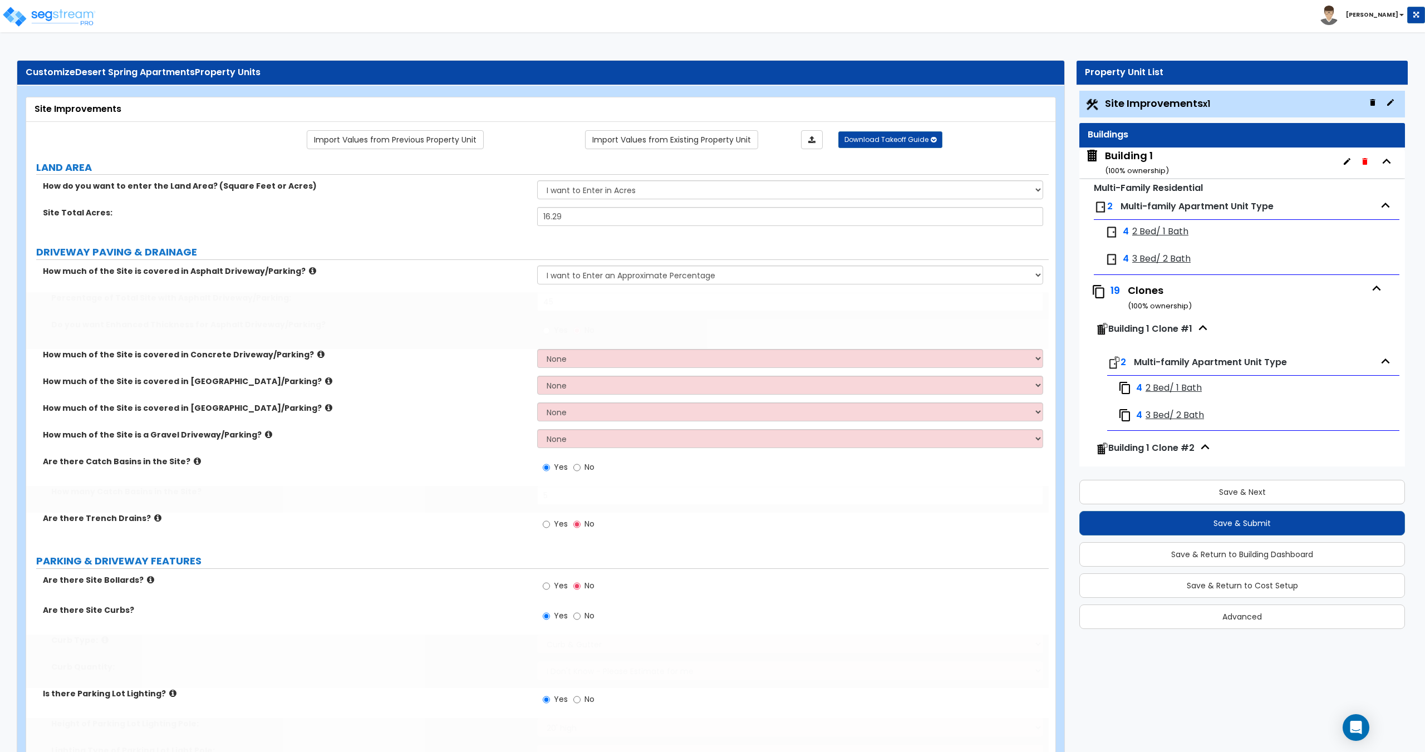
type input "2570"
type input "5"
select select "2"
radio input "true"
type input "2"
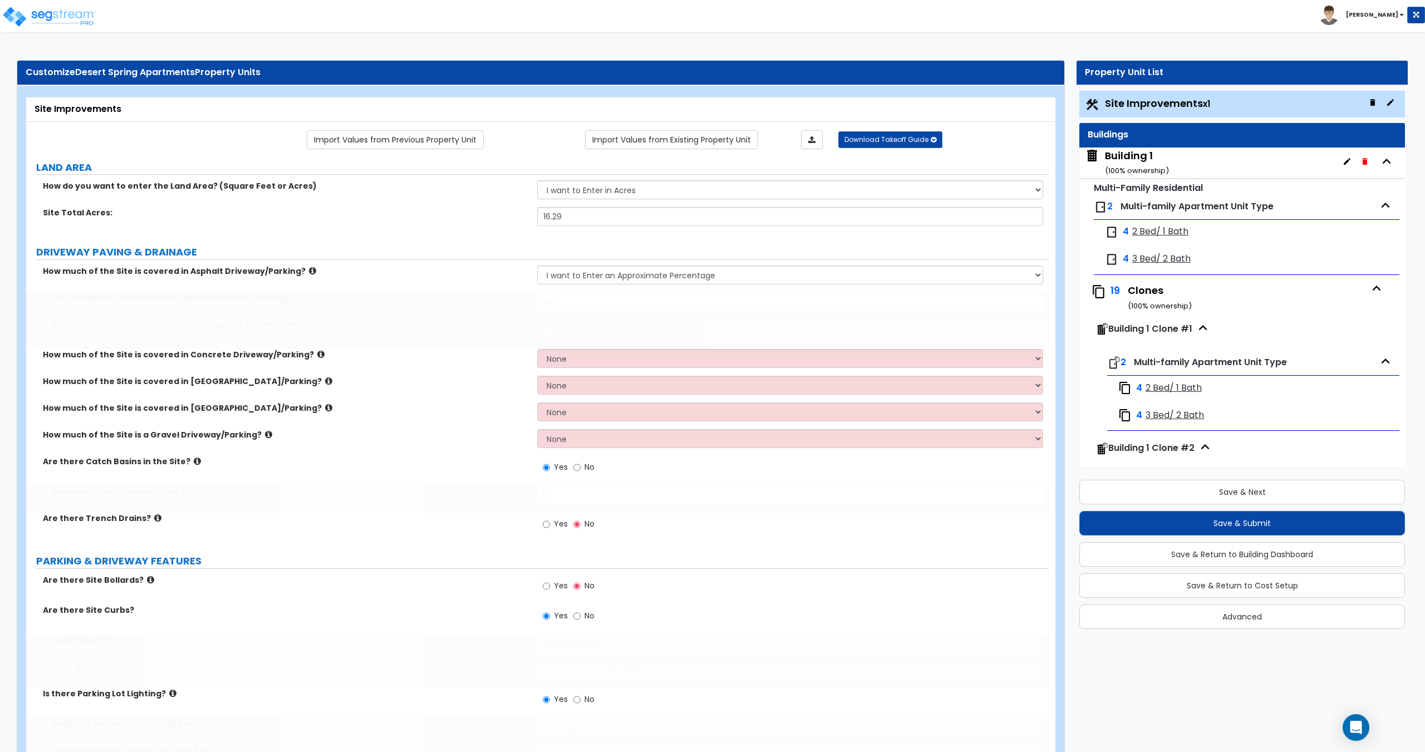
type input "2750"
select select "2"
radio input "true"
type input "2"
select select "1"
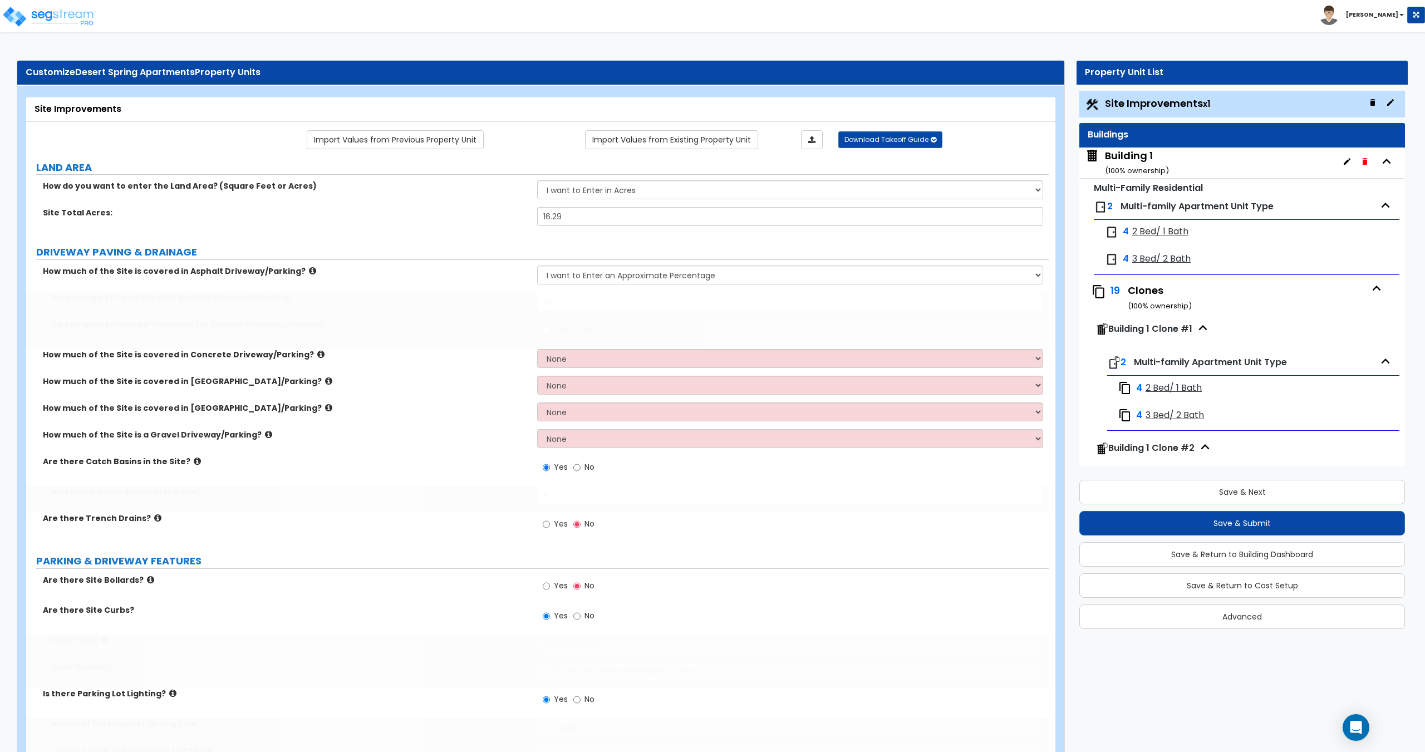
select select "1"
type input "4"
type input "6"
select select "1"
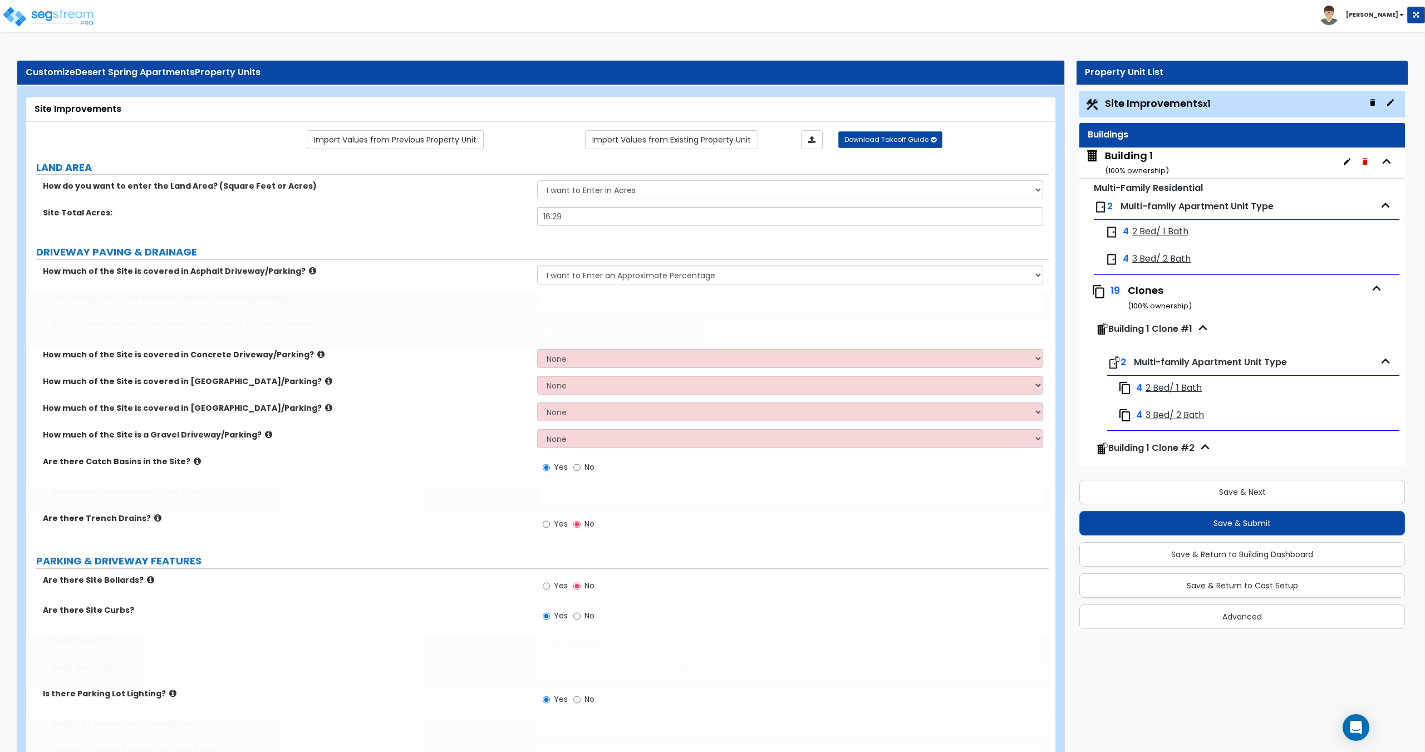
type input "4"
type input "150"
type input "6"
select select "4"
select select "3"
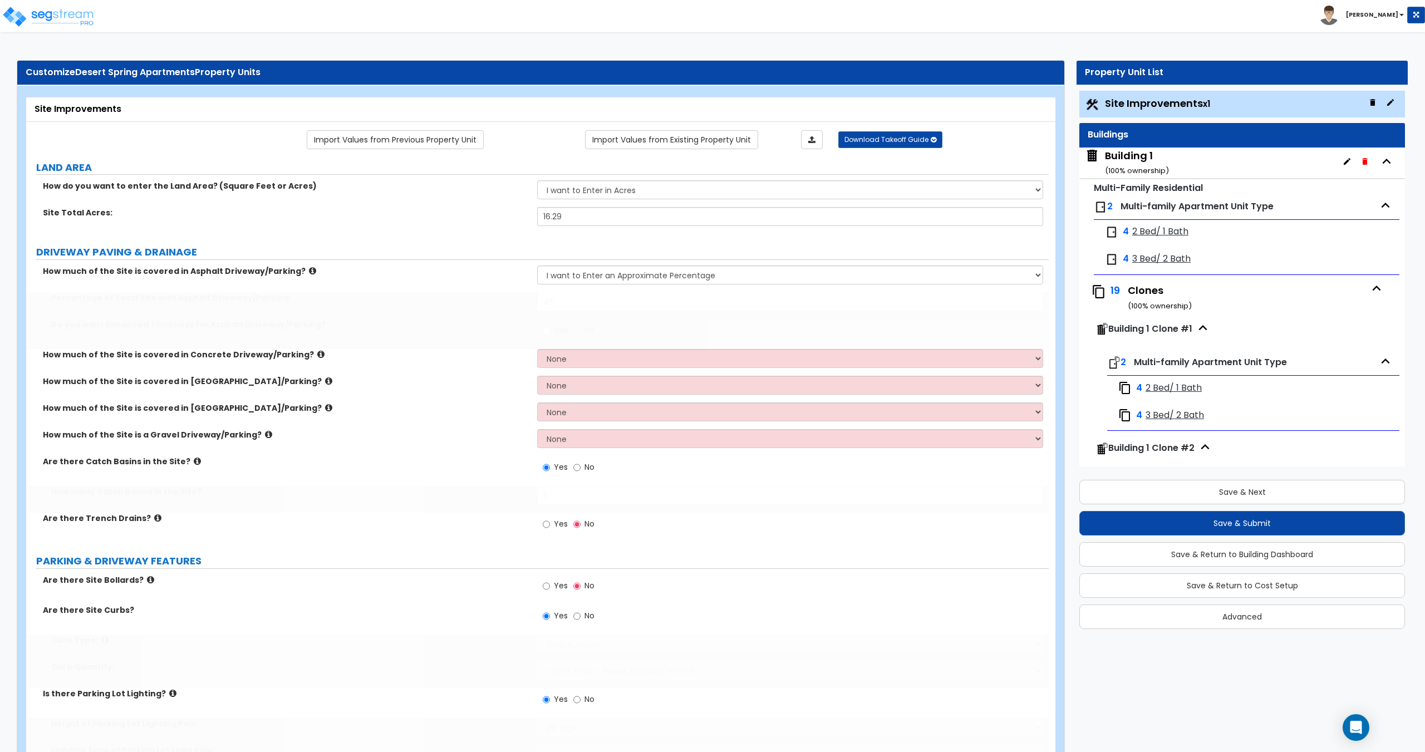
select select "2"
select select "1"
select select "2"
type input "4"
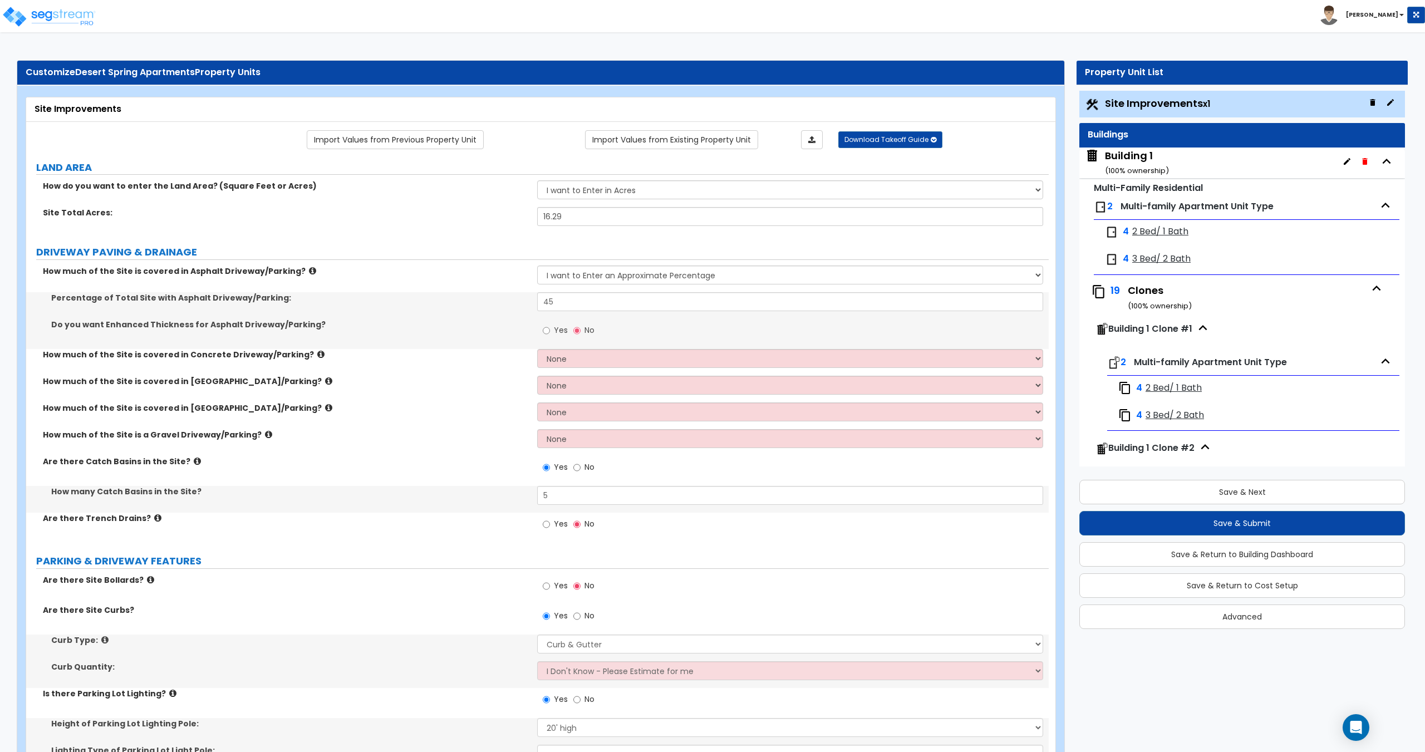
click at [1128, 163] on div "Building 1 ( 100 % ownership)" at bounding box center [1137, 163] width 64 height 28
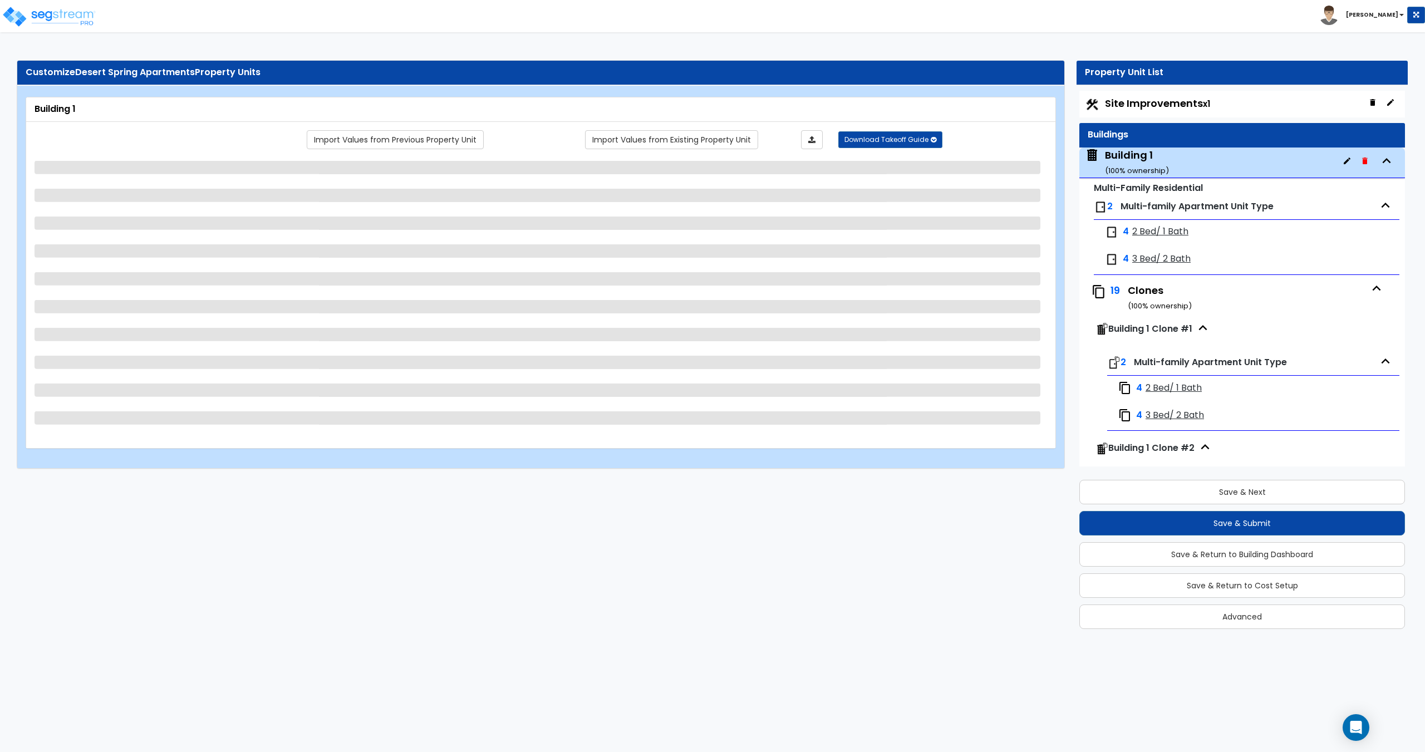
scroll to position [57, 0]
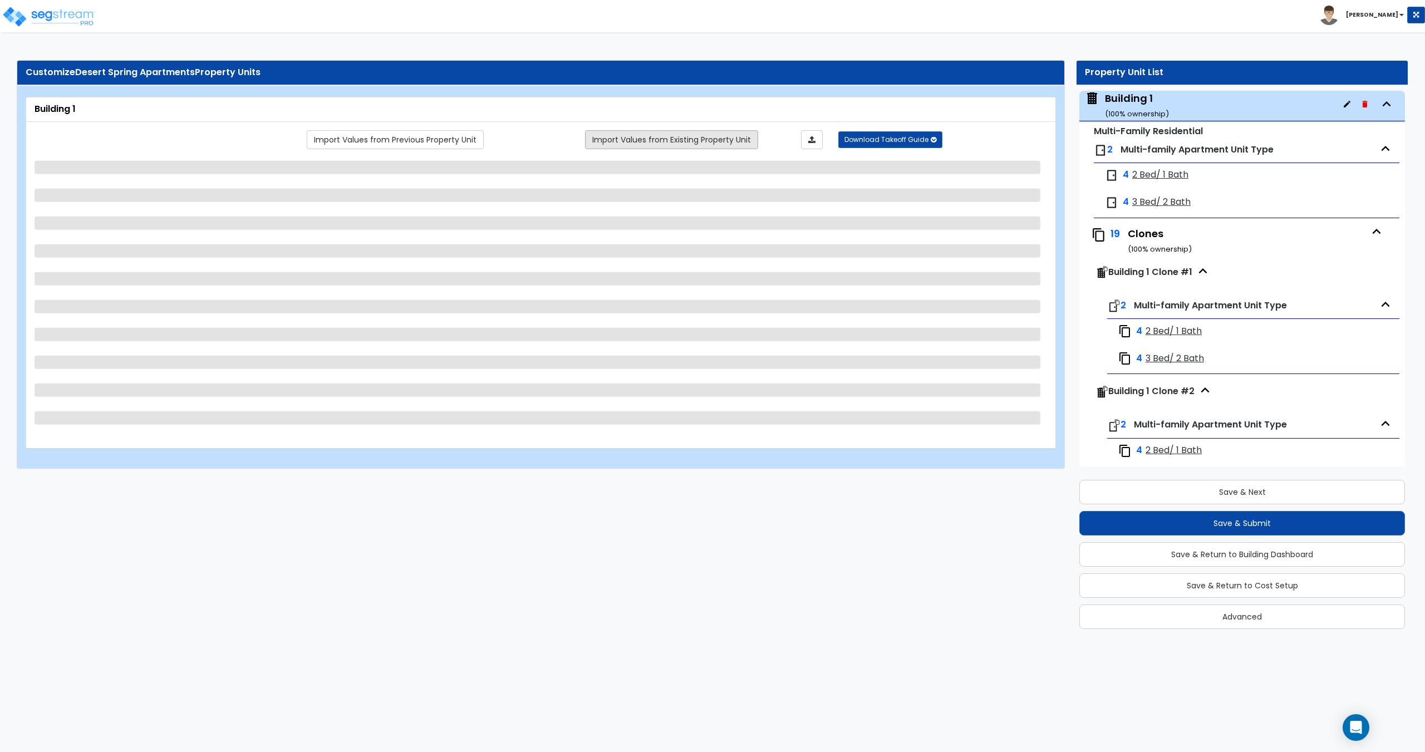
click at [644, 149] on link "Import Values from Existing Property Unit" at bounding box center [671, 139] width 173 height 19
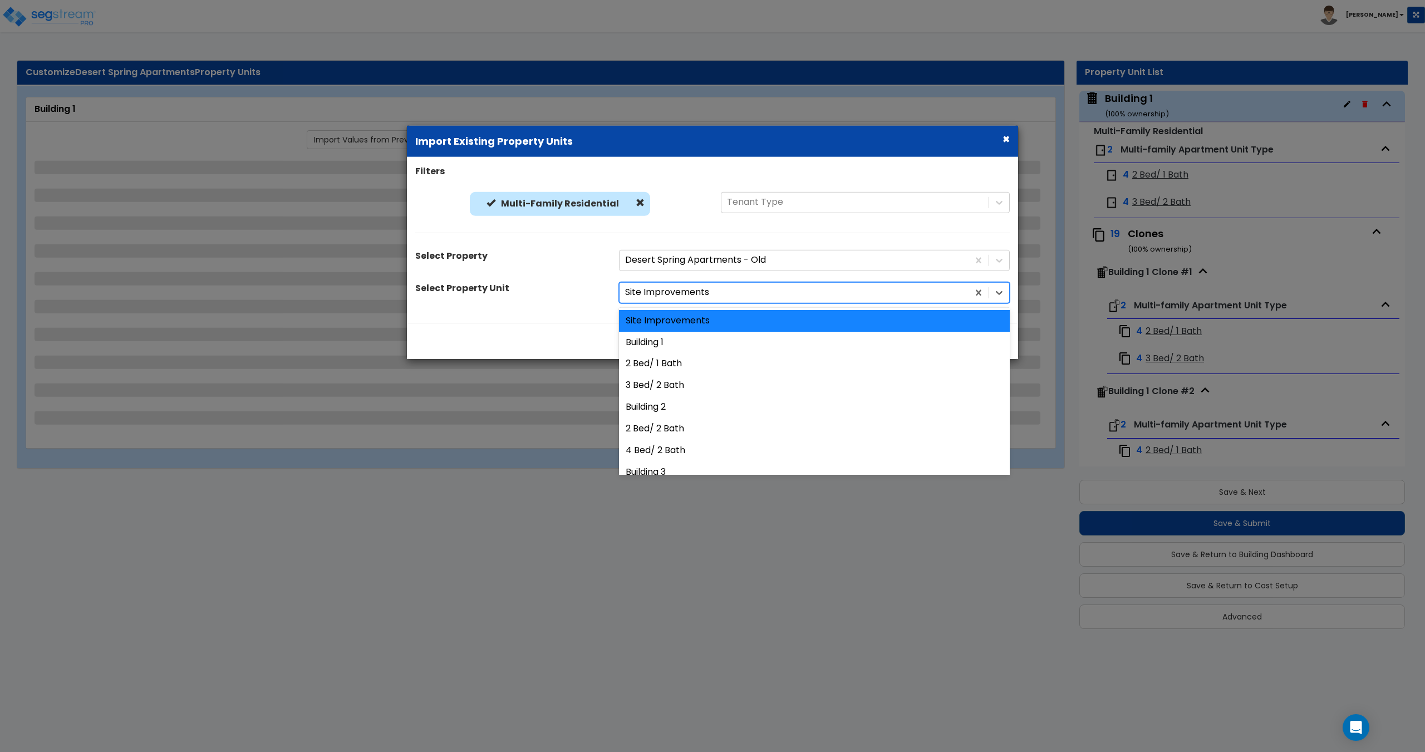
click at [699, 293] on div at bounding box center [794, 292] width 338 height 15
click at [685, 343] on div "Building 1" at bounding box center [814, 342] width 391 height 22
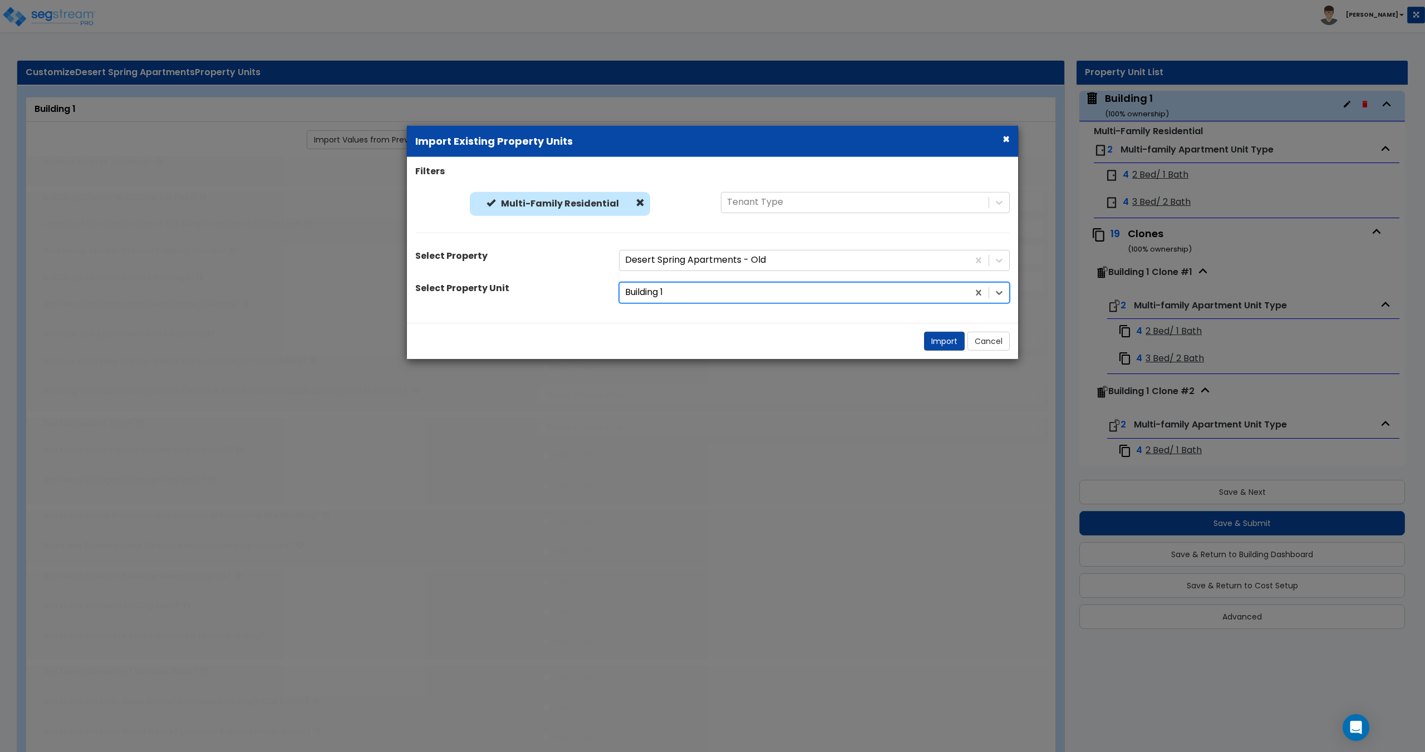
type input "1"
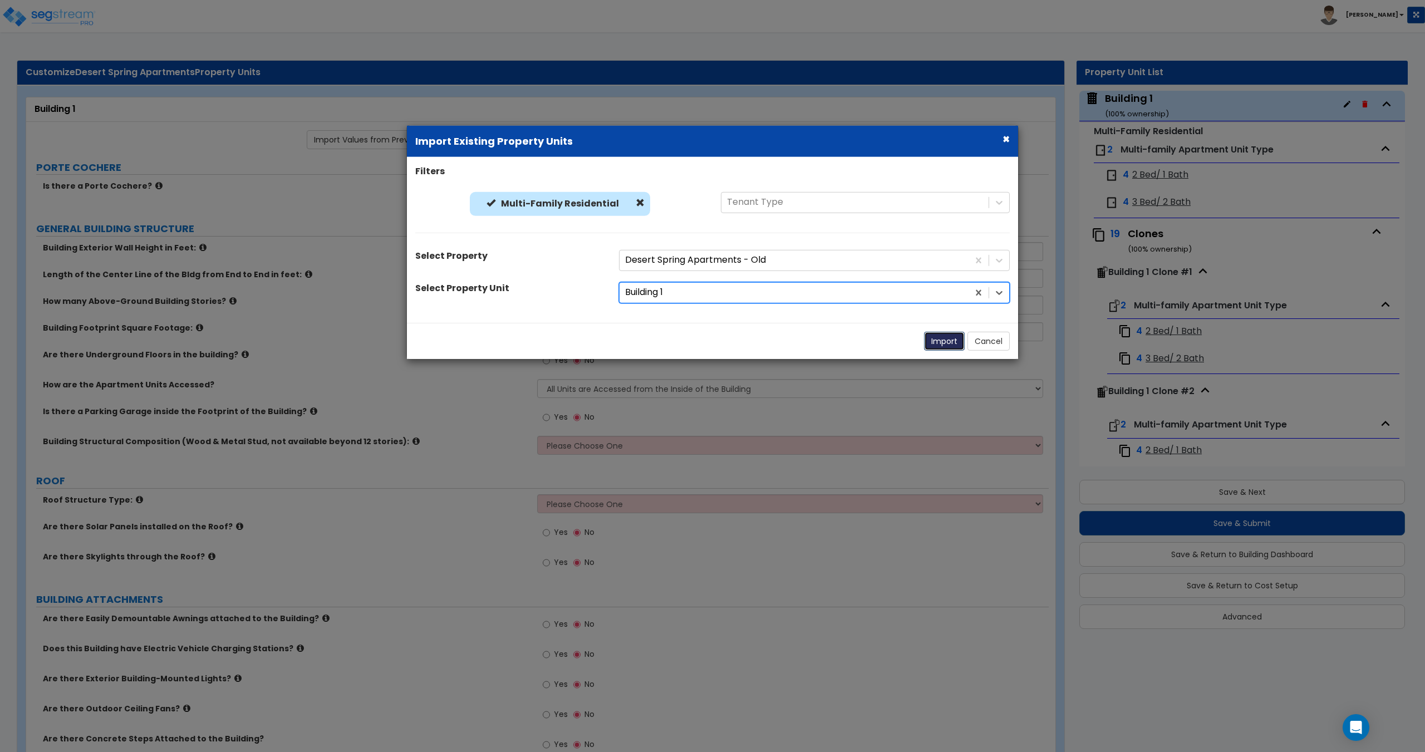
click at [936, 342] on button "Import" at bounding box center [944, 340] width 41 height 19
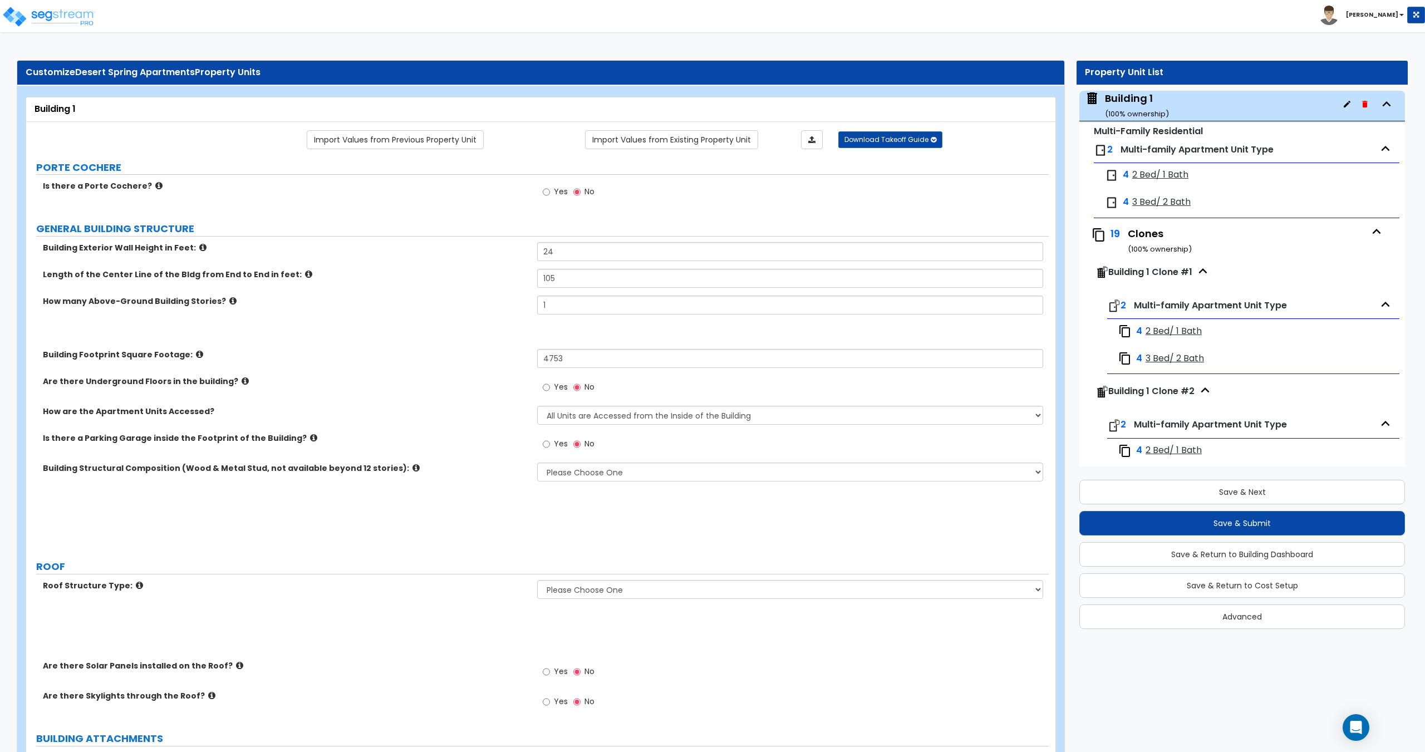
type input "24"
type input "105"
type input "2"
type input "4753"
select select "2"
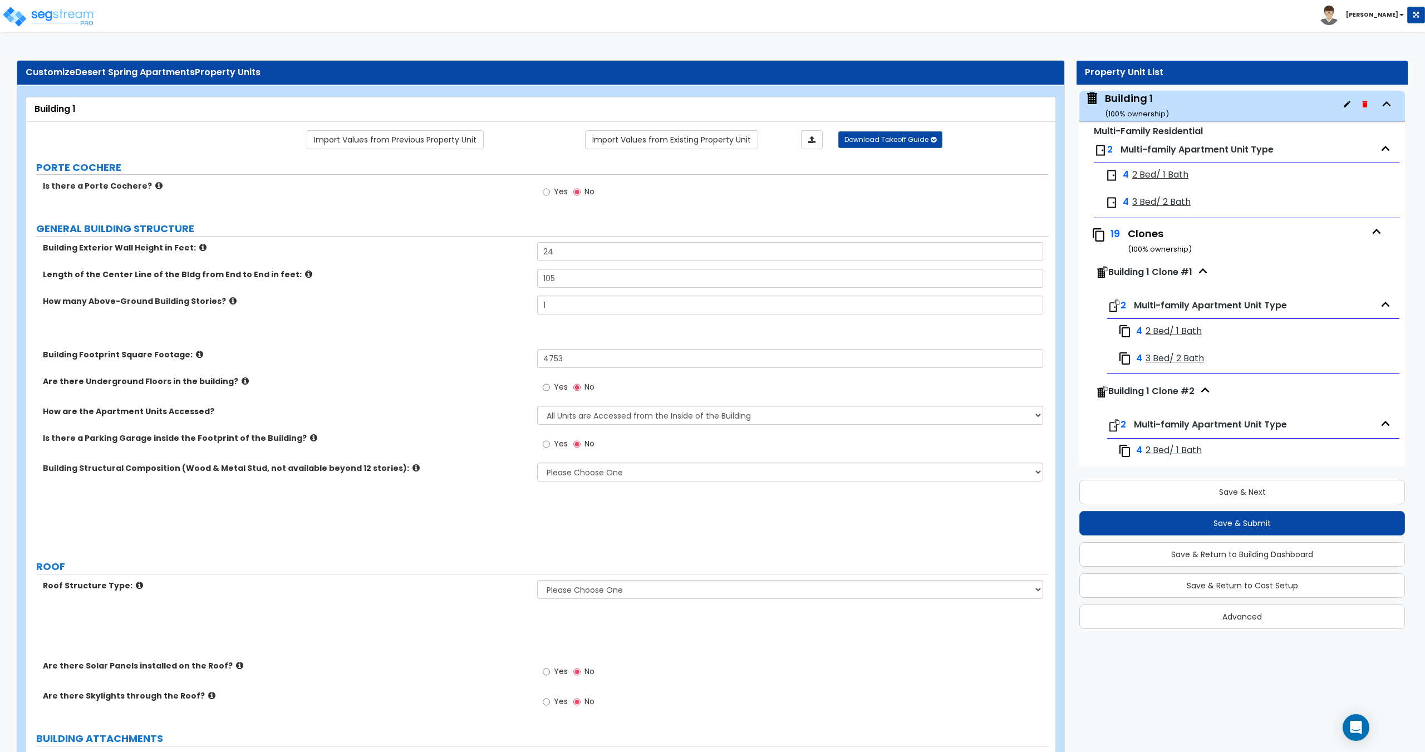
select select "7"
select select "1"
radio input "true"
select select "1"
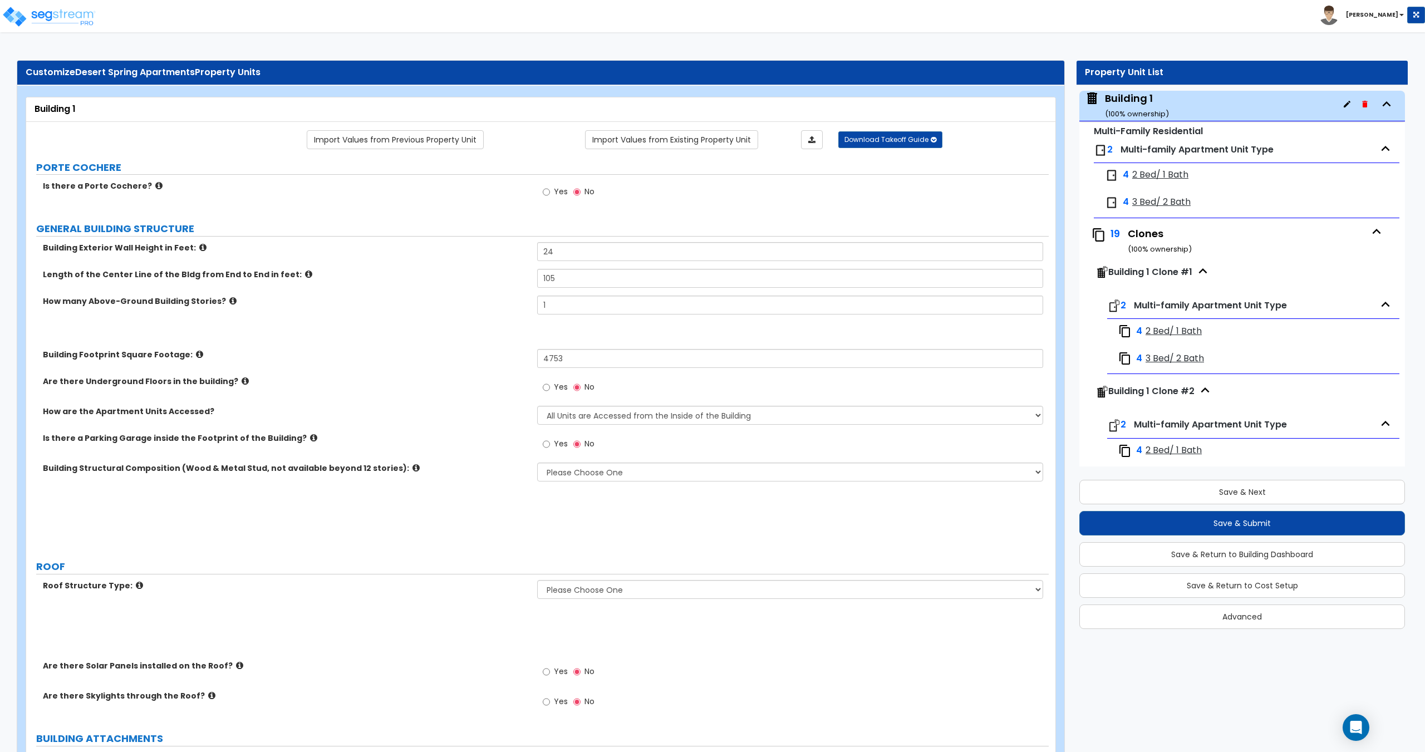
select select "1"
radio input "true"
select select "2"
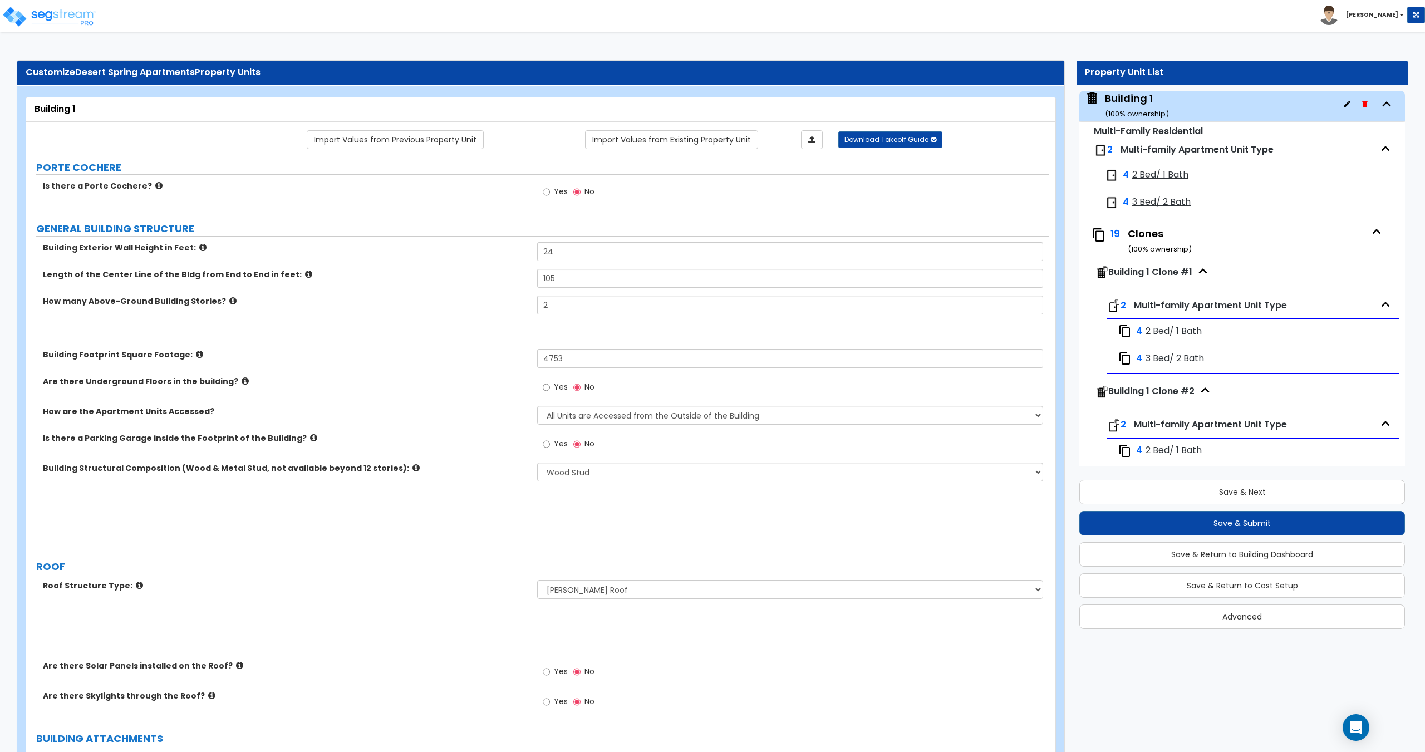
select select "1"
select select "7"
select select "2"
type input "8"
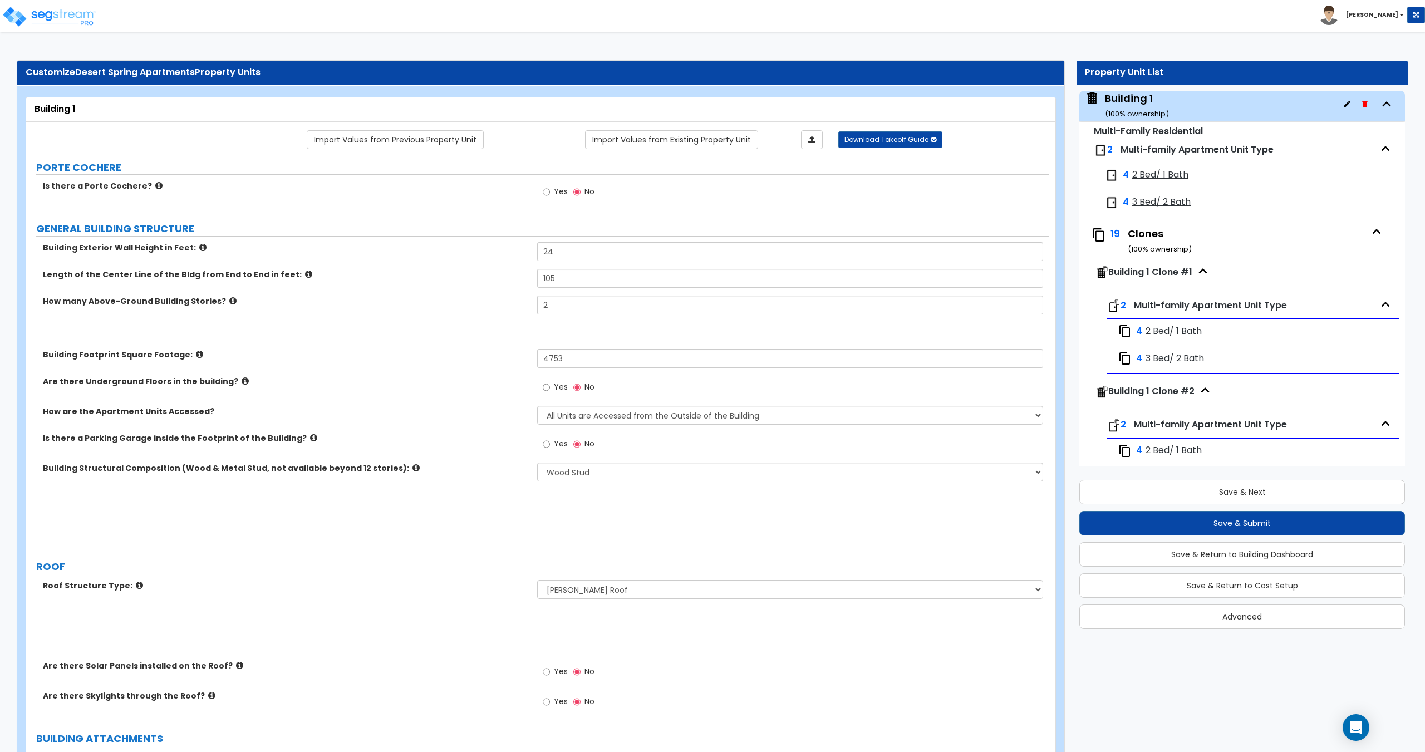
type input "8"
select select "1"
type input "3"
select select "4"
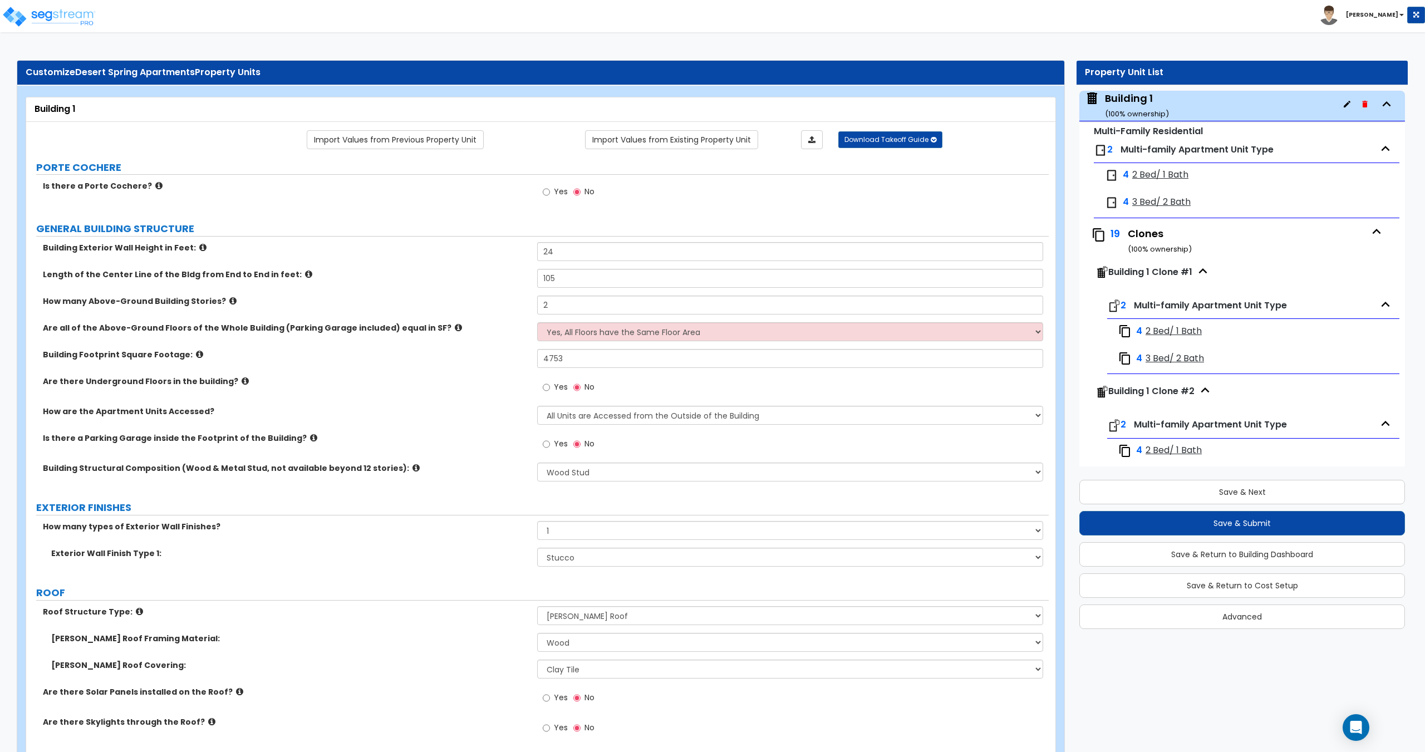
click at [1368, 230] on icon "button" at bounding box center [1376, 231] width 17 height 17
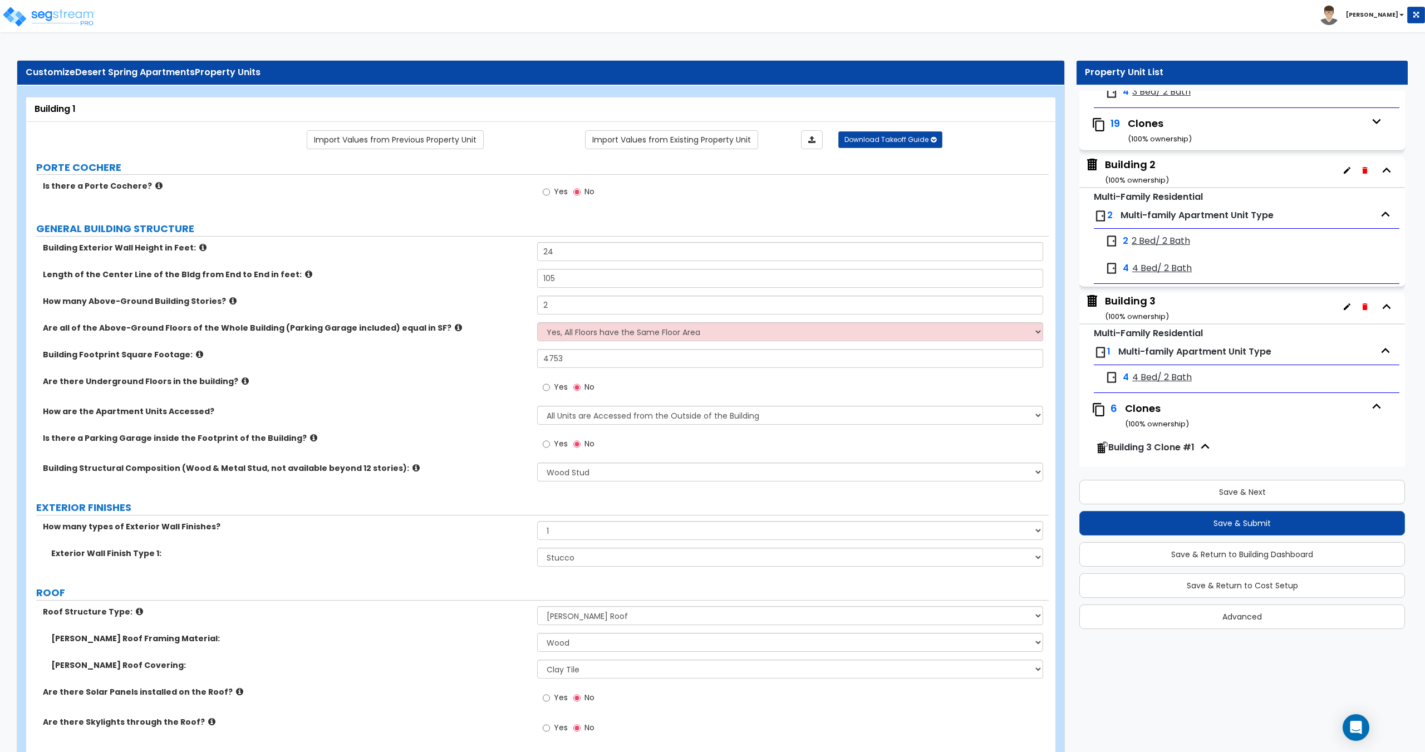
scroll to position [168, 0]
click at [1368, 410] on icon "button" at bounding box center [1376, 405] width 17 height 17
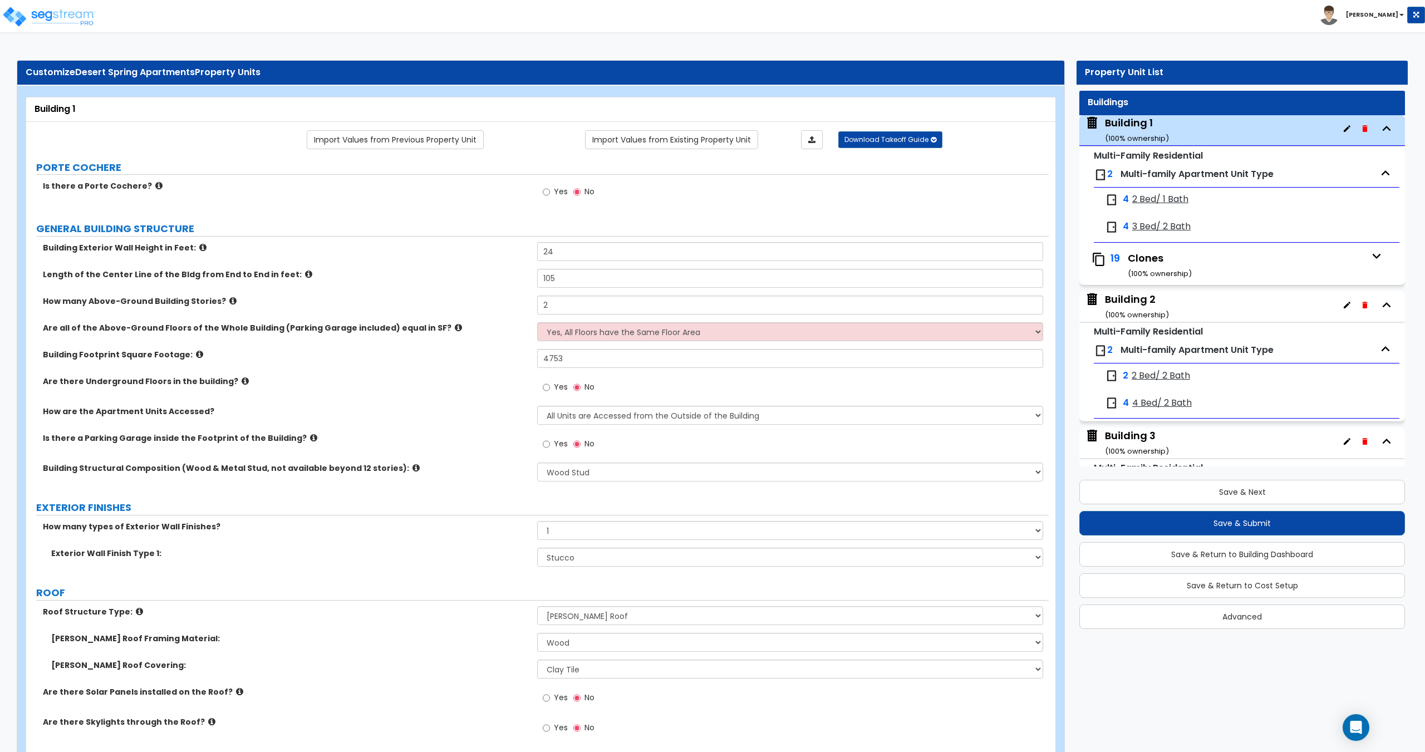
scroll to position [0, 0]
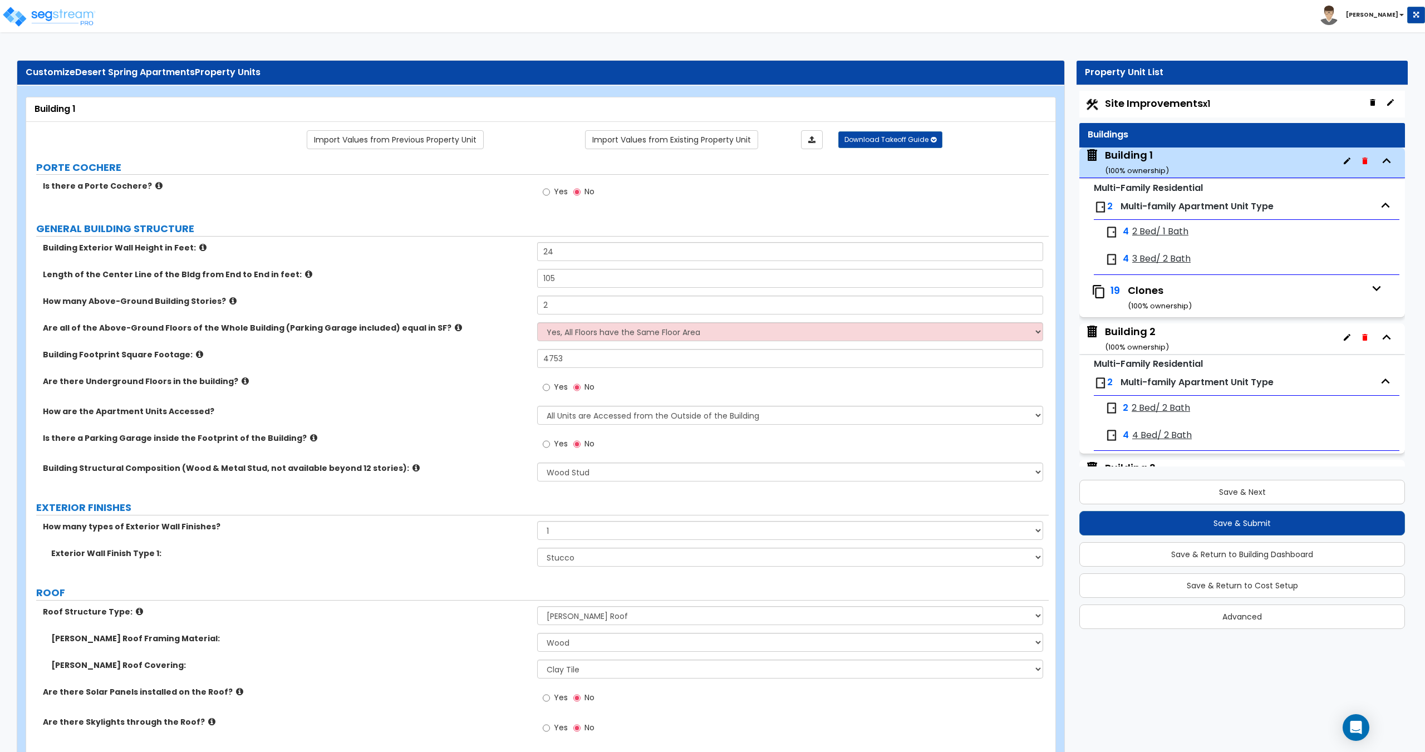
click at [1152, 230] on span "2 Bed/ 1 Bath" at bounding box center [1160, 231] width 56 height 13
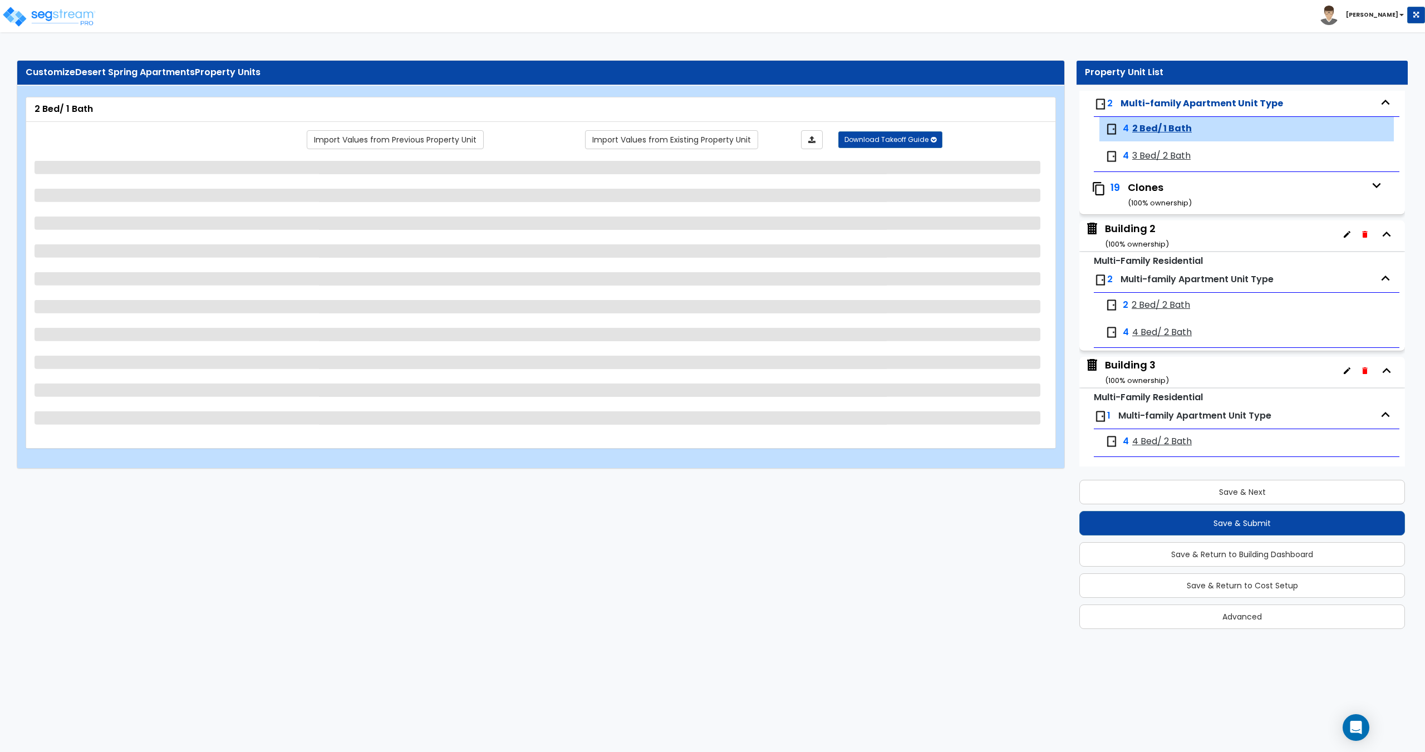
scroll to position [129, 0]
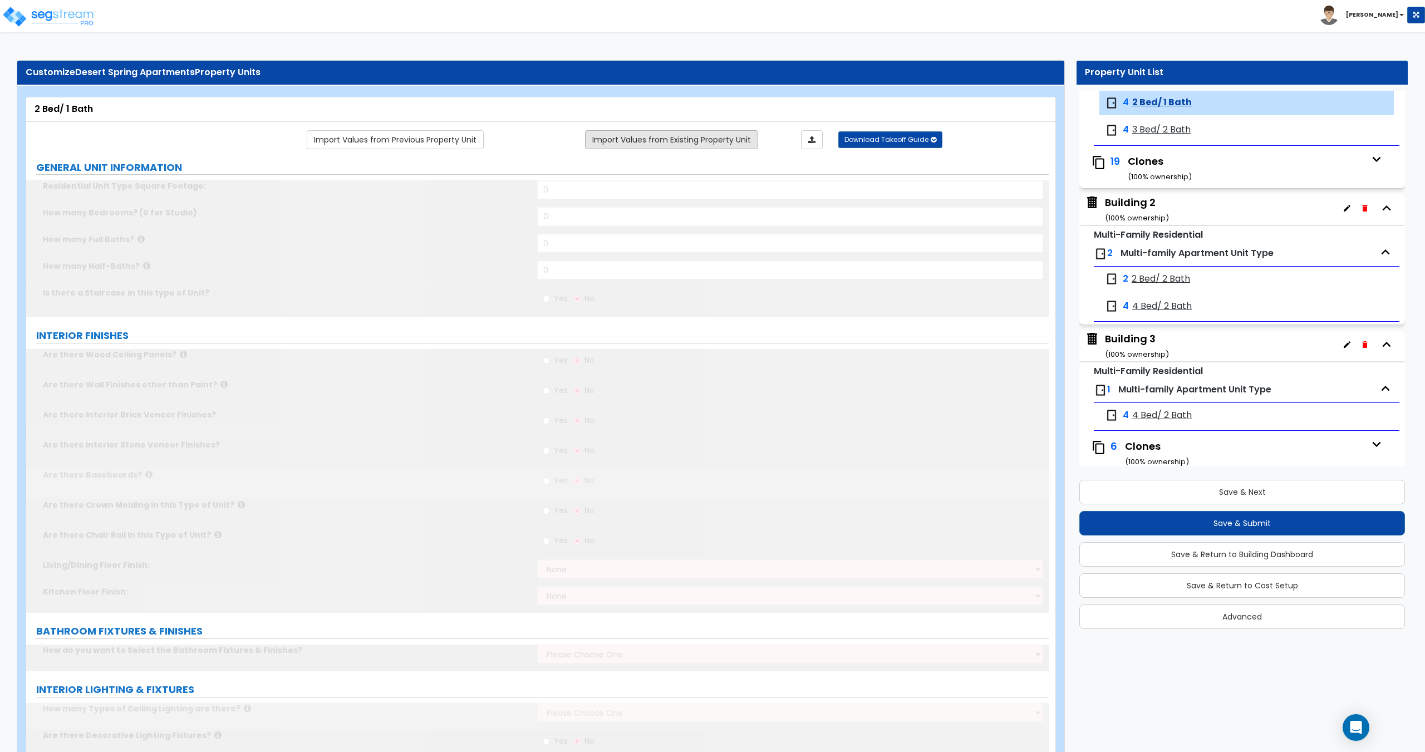
click at [644, 145] on link "Import Values from Existing Property Unit" at bounding box center [671, 139] width 173 height 19
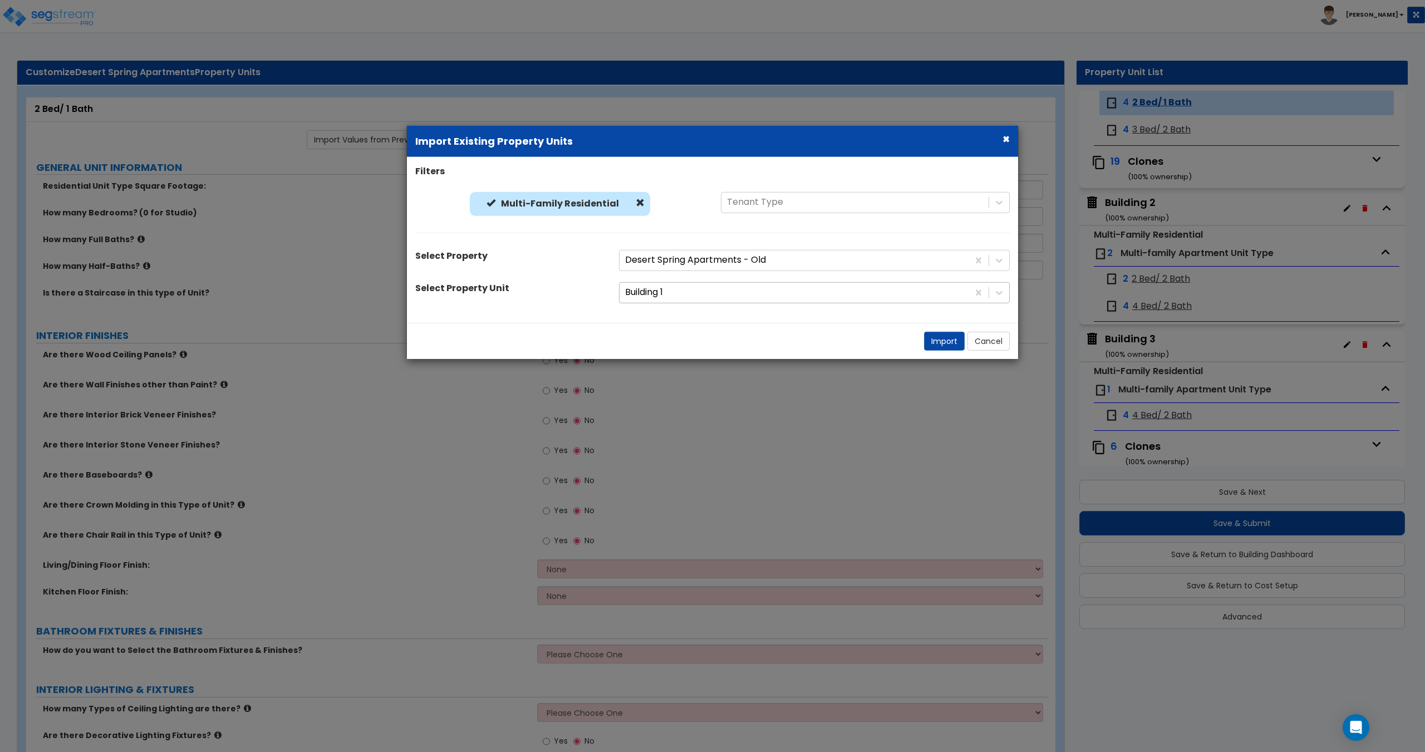
drag, startPoint x: 676, startPoint y: 292, endPoint x: 674, endPoint y: 301, distance: 8.8
click at [676, 292] on div at bounding box center [794, 292] width 338 height 15
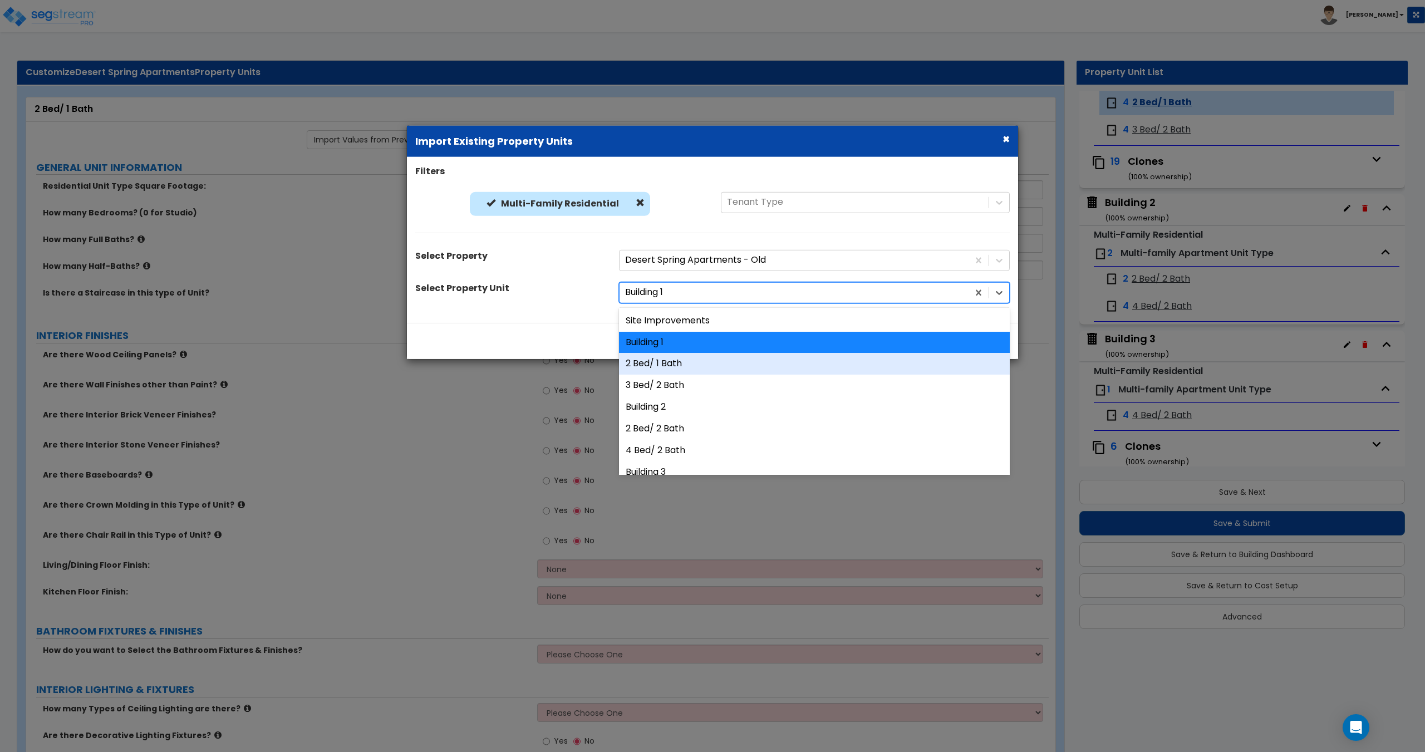
click at [672, 370] on div "2 Bed/ 1 Bath" at bounding box center [814, 364] width 391 height 22
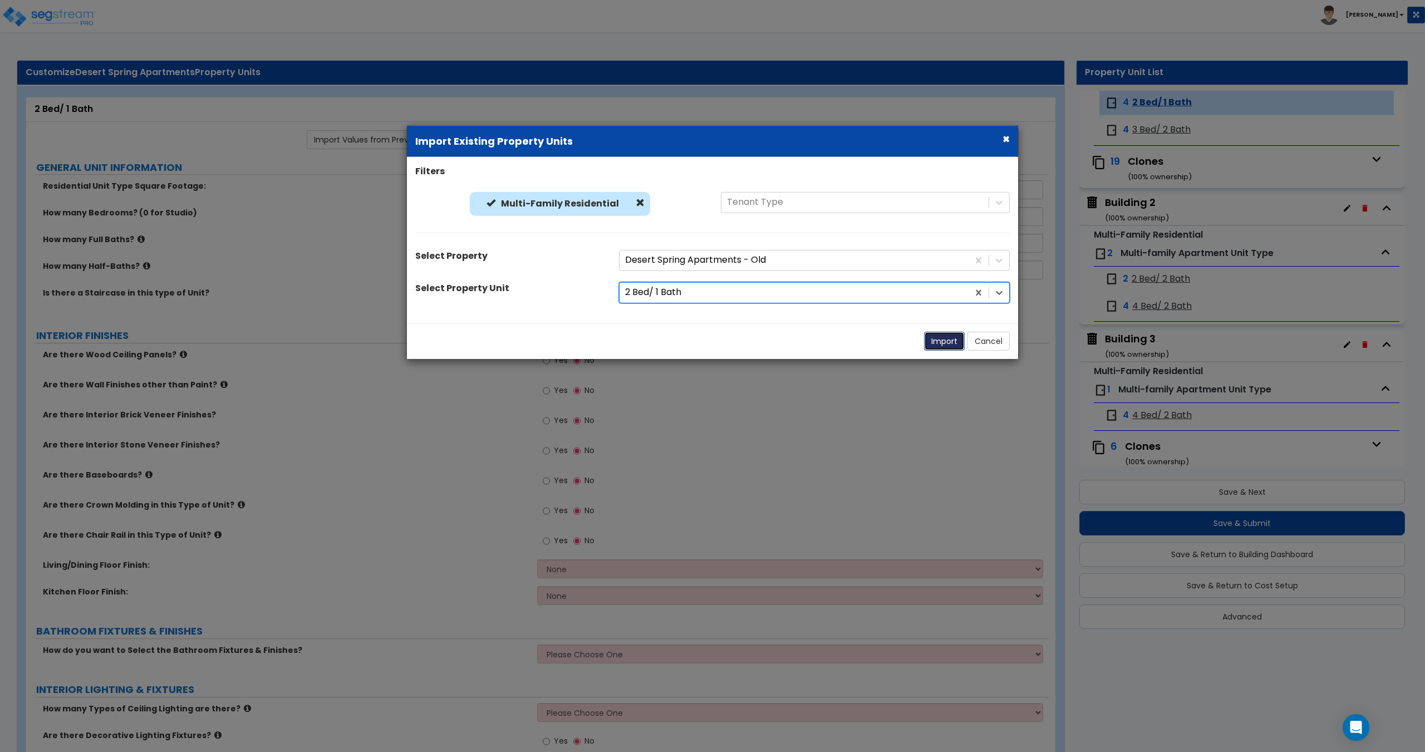
click at [938, 344] on button "Import" at bounding box center [944, 340] width 41 height 19
type input "908"
type input "2"
type input "1"
radio input "true"
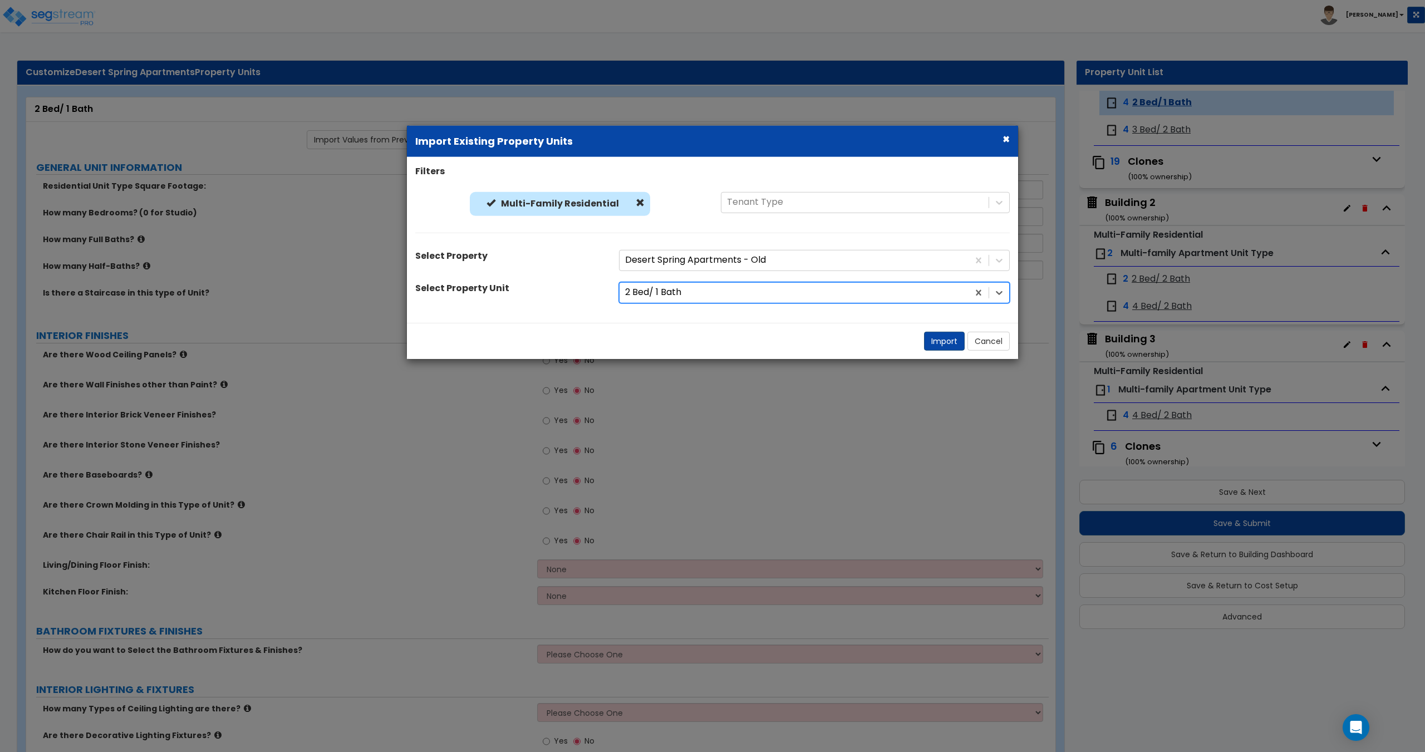
select select "5"
select select "1"
radio input "true"
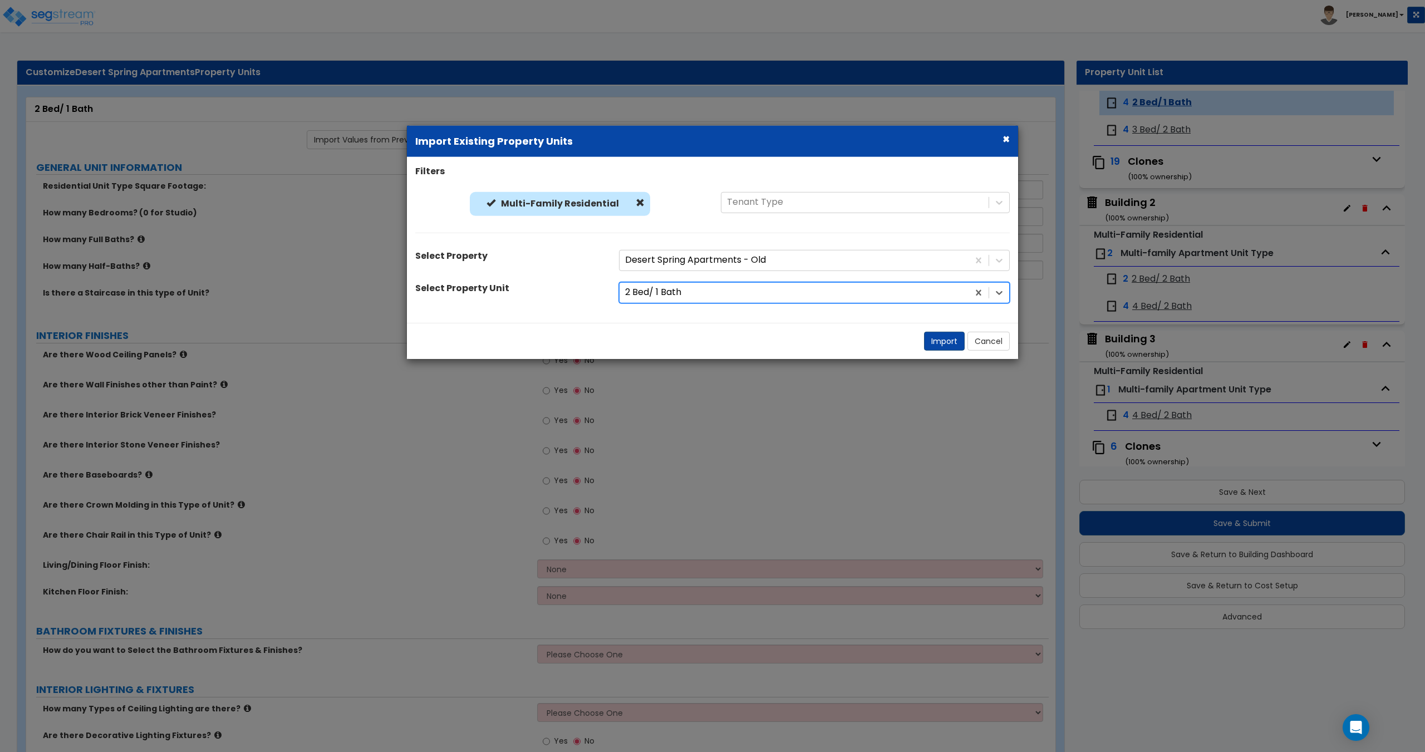
select select "1"
type input "8"
type input "12"
select select "1"
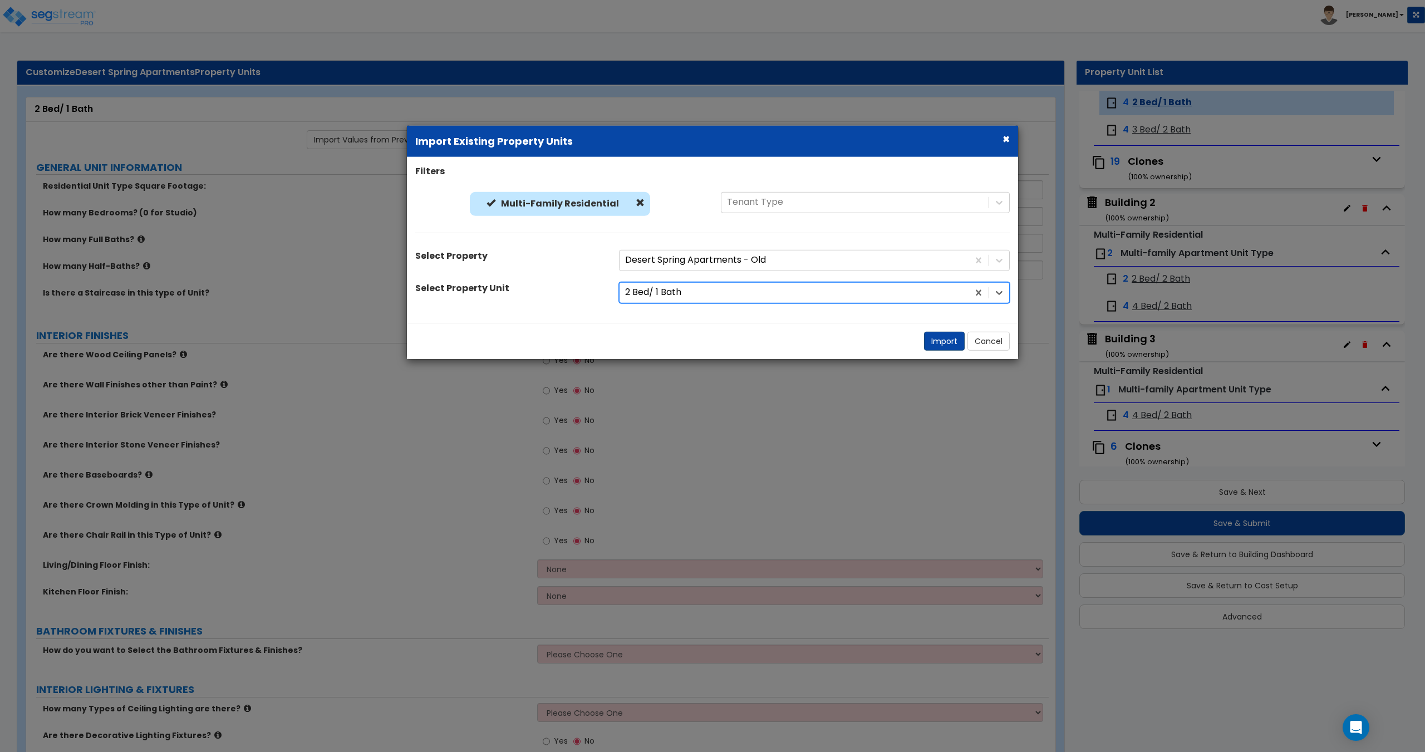
radio input "true"
select select "2"
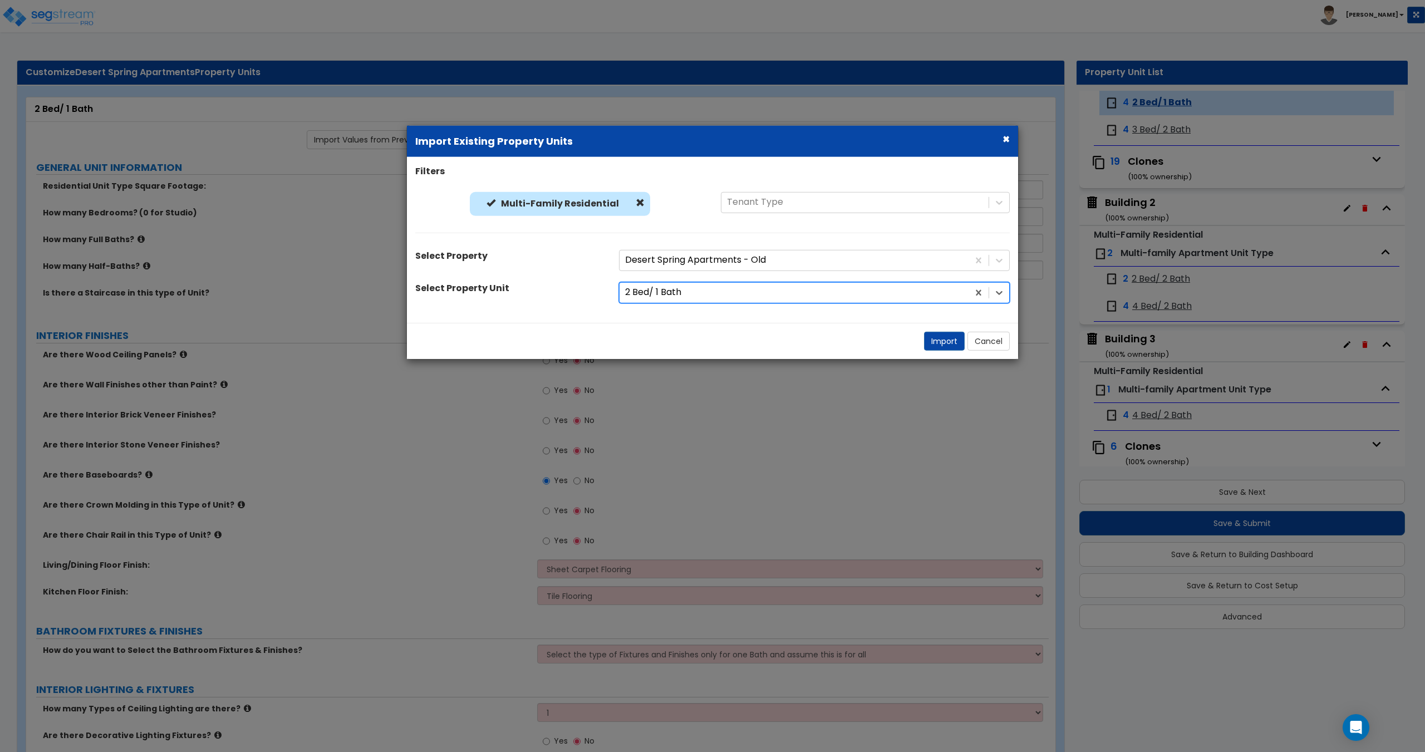
select select "5"
select select "2"
select select "3"
select select "1"
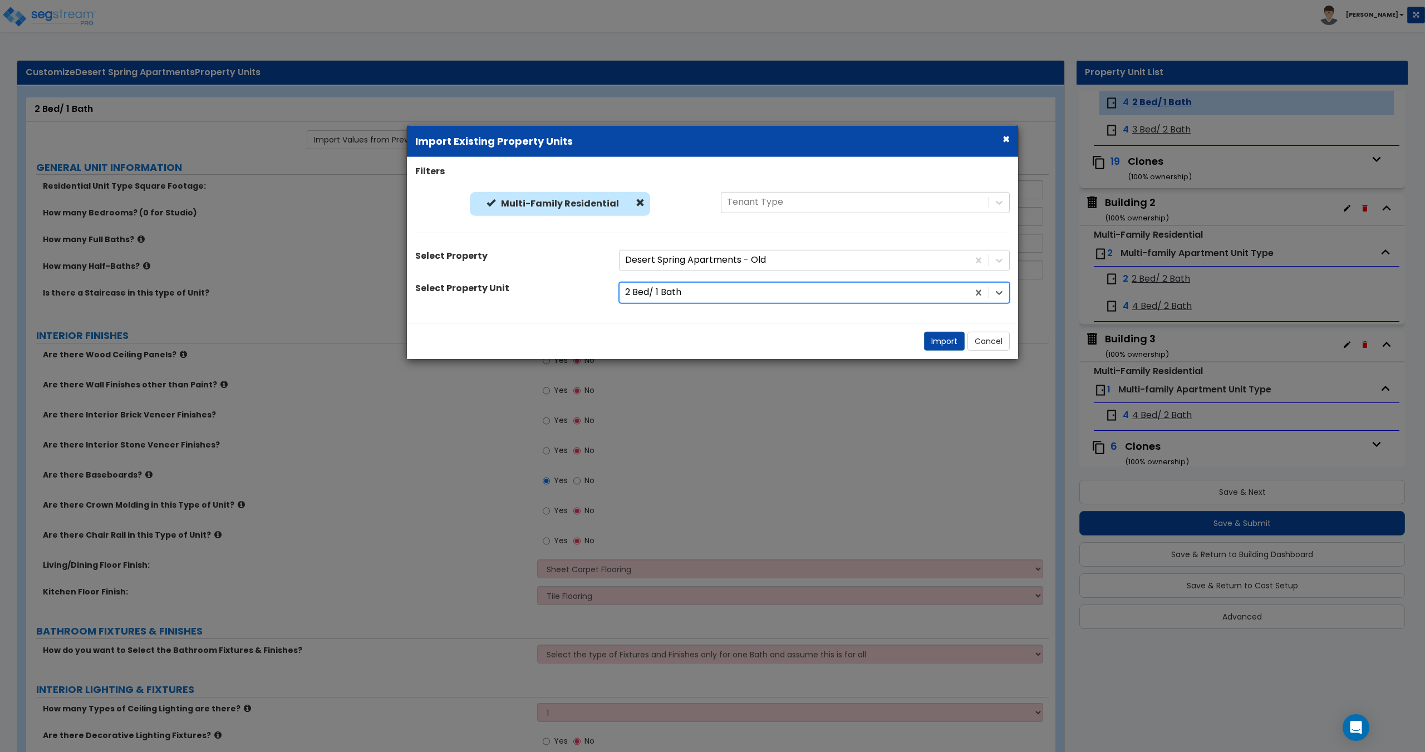
select select "2"
select select "1"
select select "2"
select select "1"
select select "2"
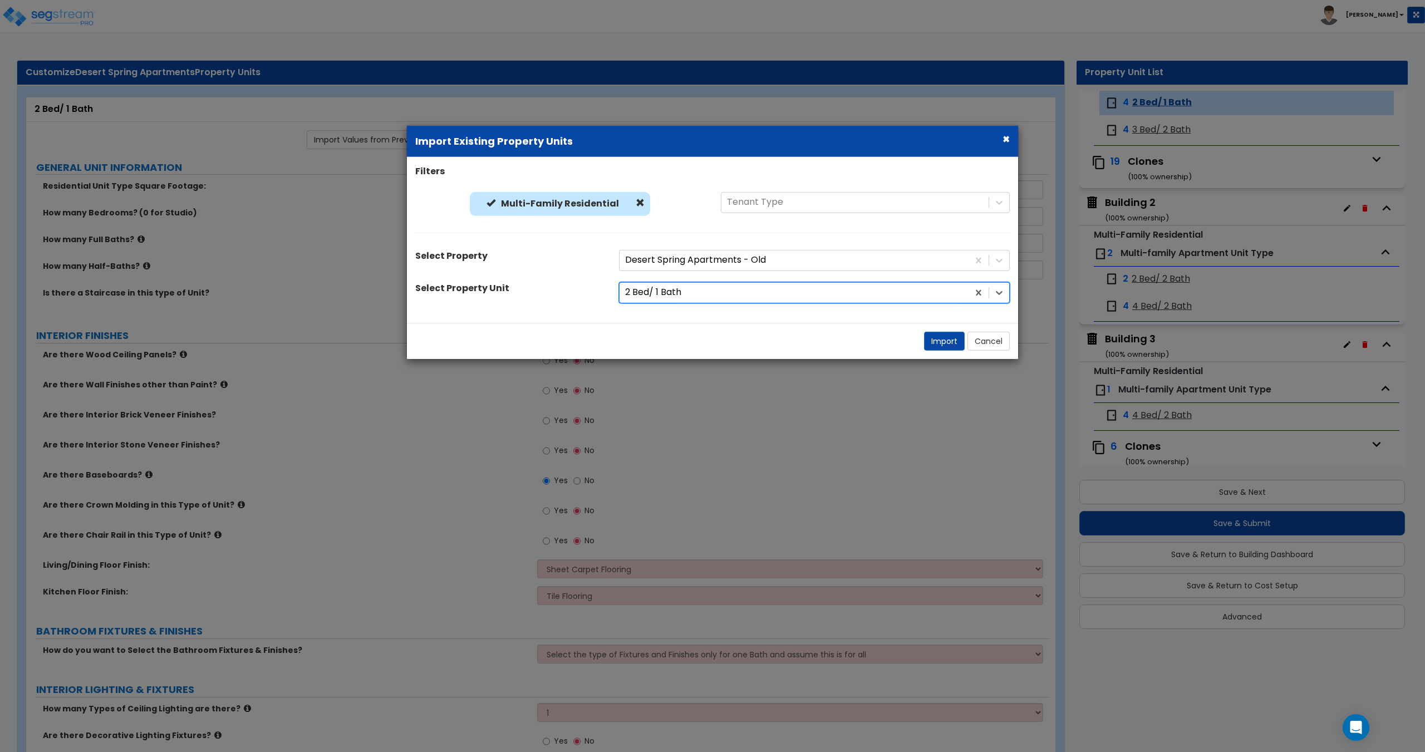
select select "5"
select select "1"
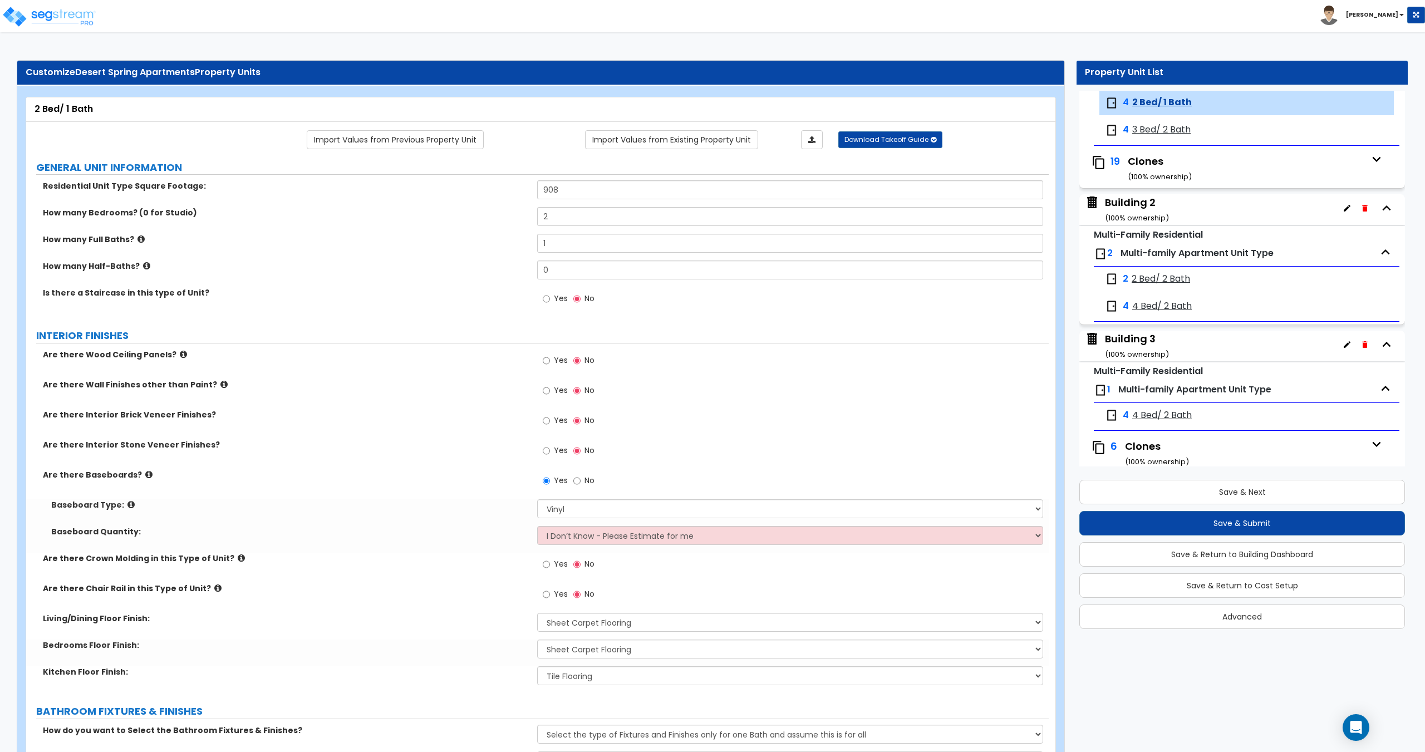
click at [1164, 124] on div "4 3 Bed/ 2 Bath" at bounding box center [1183, 130] width 156 height 13
click at [1116, 119] on div "4 3 Bed/ 2 Bath" at bounding box center [1247, 130] width 295 height 24
click at [1159, 125] on span "3 Bed/ 2 Bath" at bounding box center [1161, 130] width 58 height 13
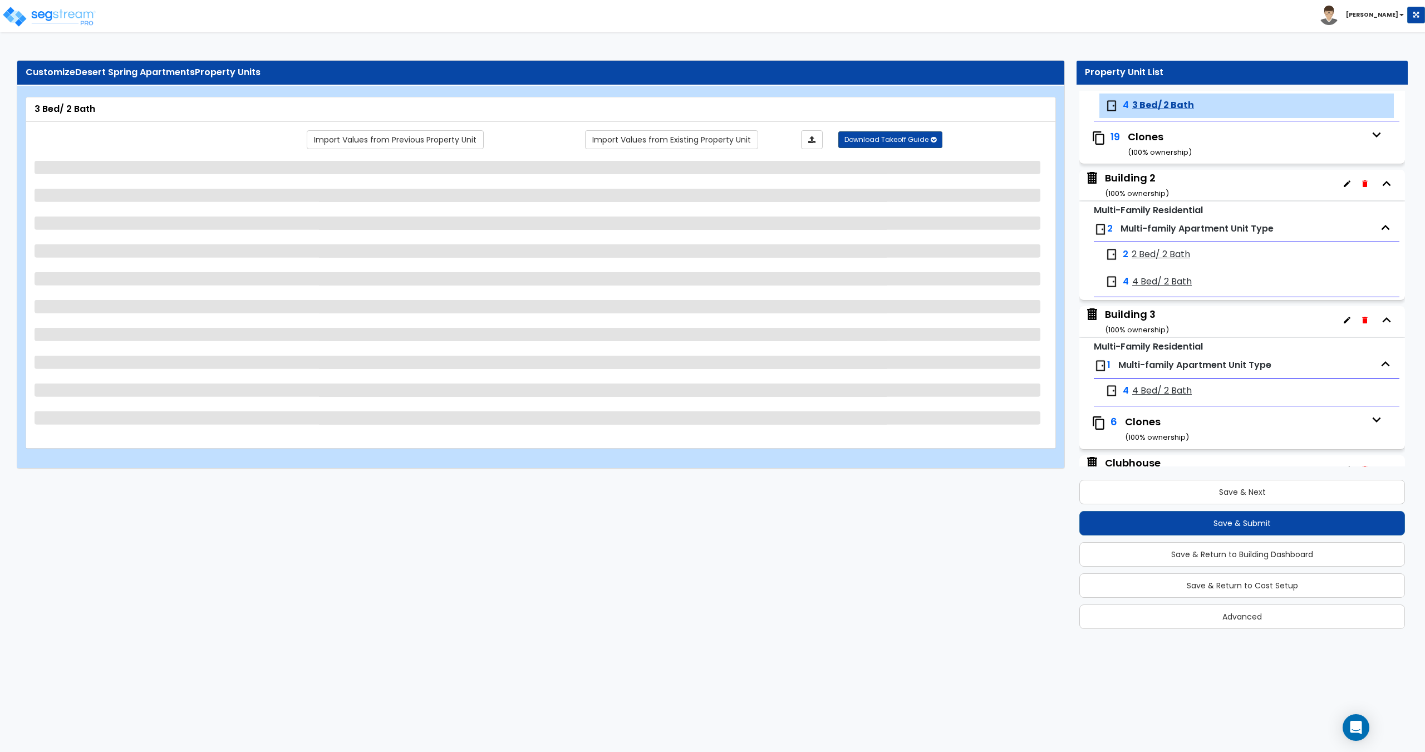
scroll to position [156, 0]
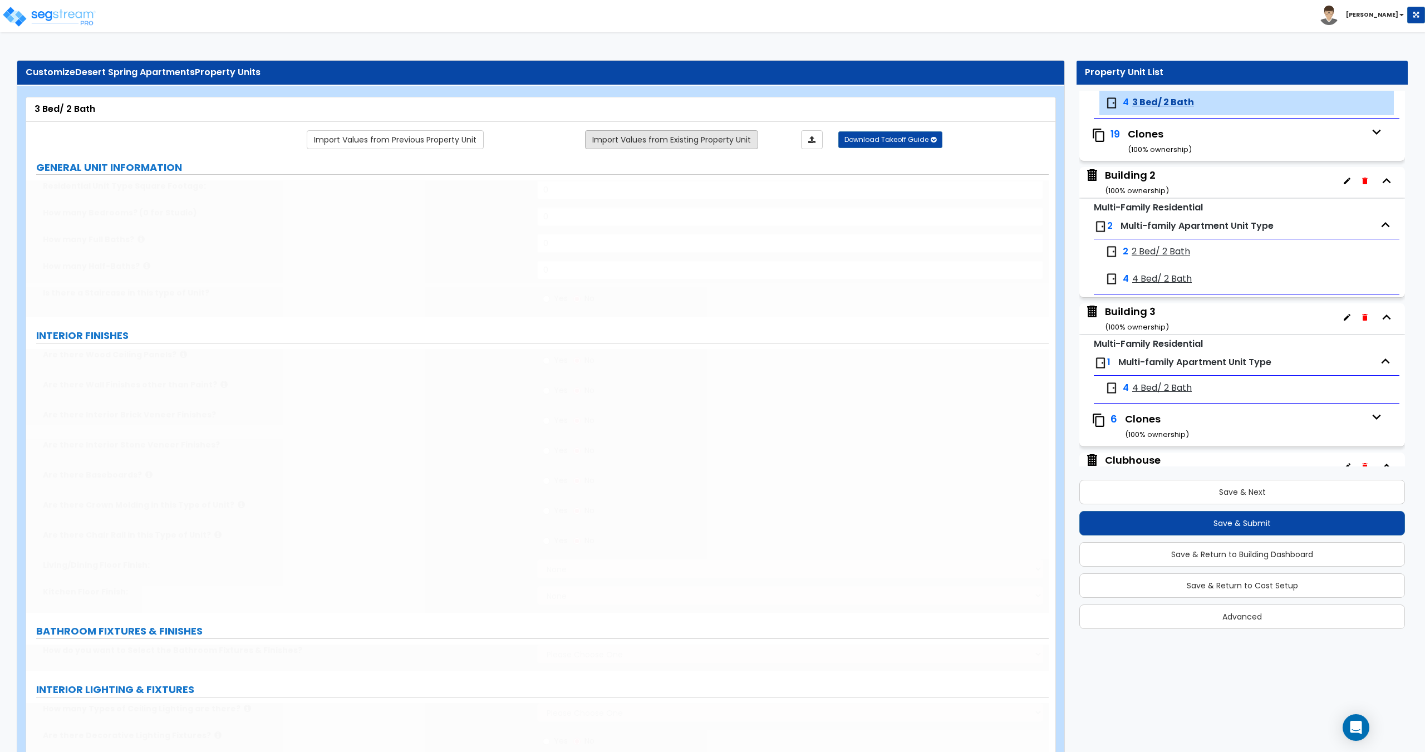
click at [705, 141] on link "Import Values from Existing Property Unit" at bounding box center [671, 139] width 173 height 19
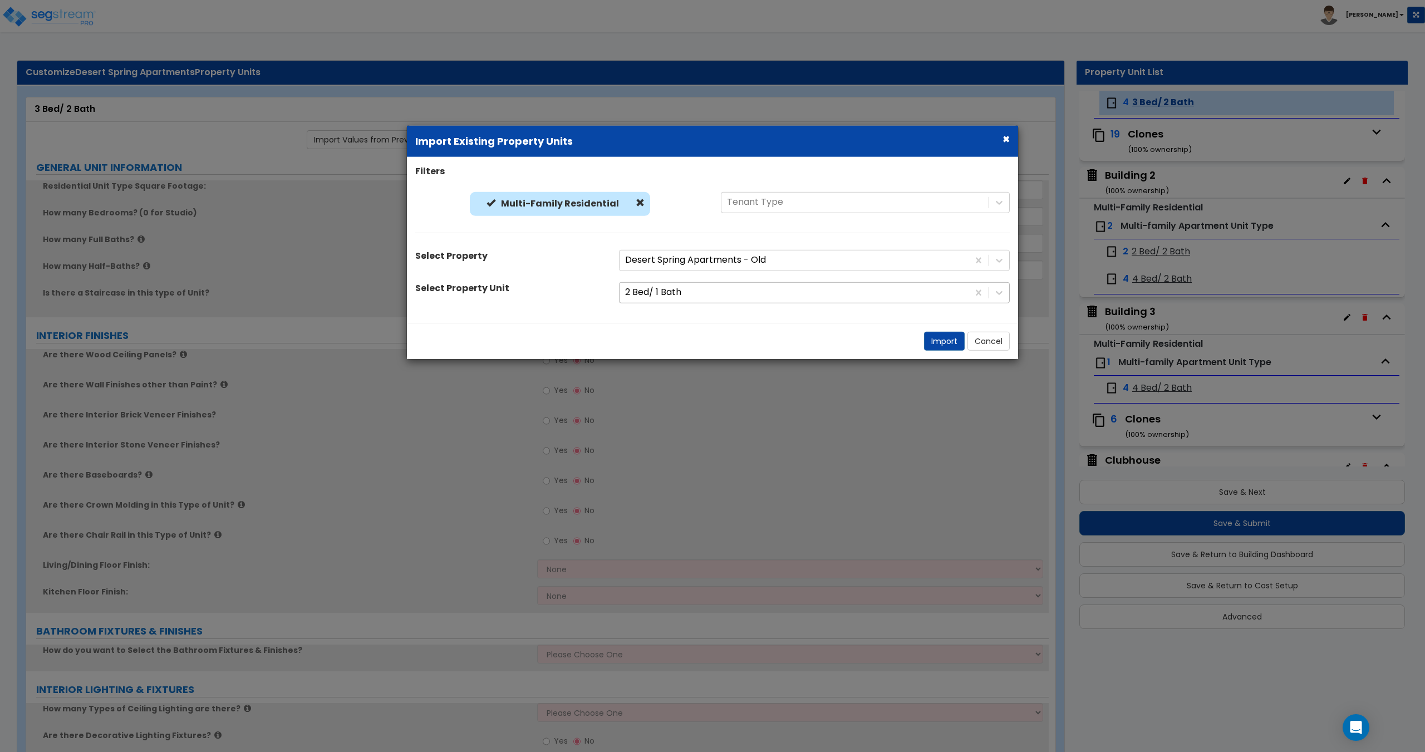
click at [714, 285] on div at bounding box center [794, 292] width 338 height 15
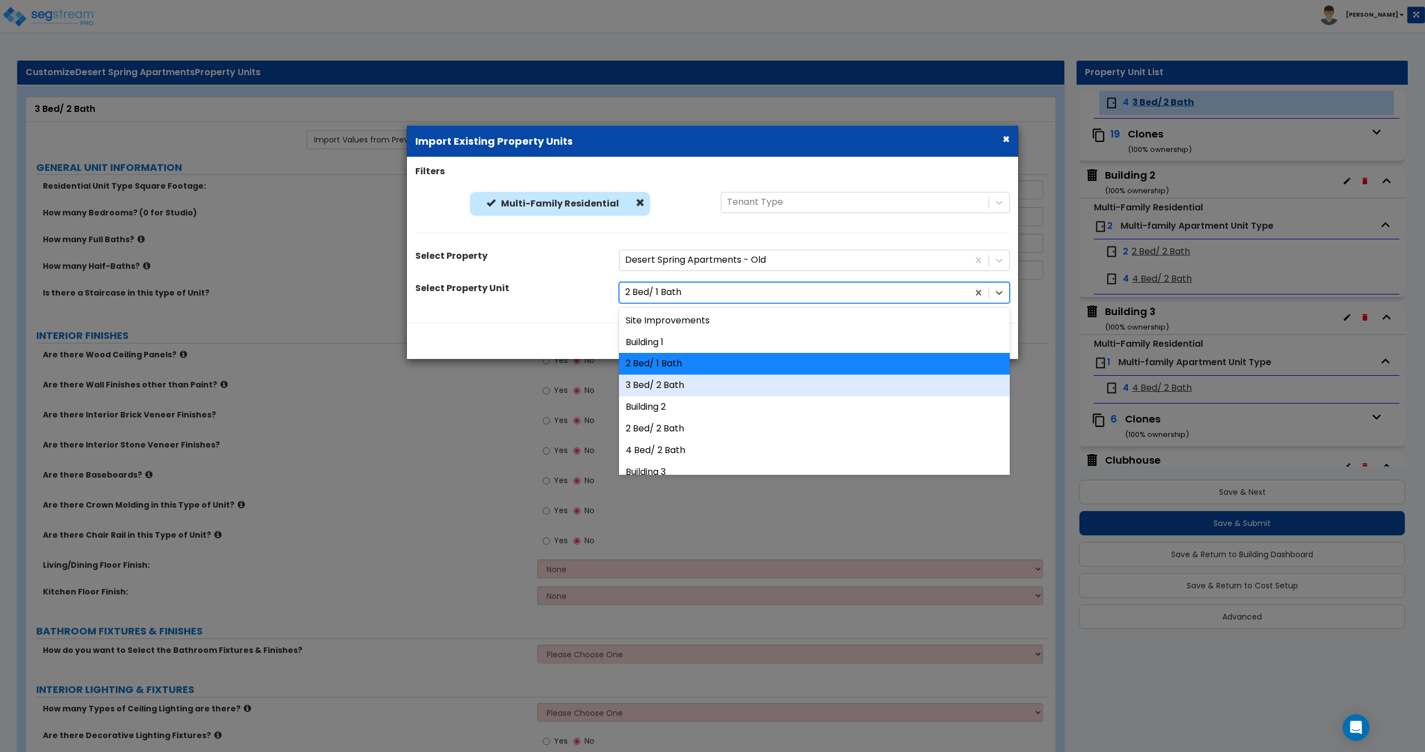
click at [682, 388] on div "3 Bed/ 2 Bath" at bounding box center [814, 386] width 391 height 22
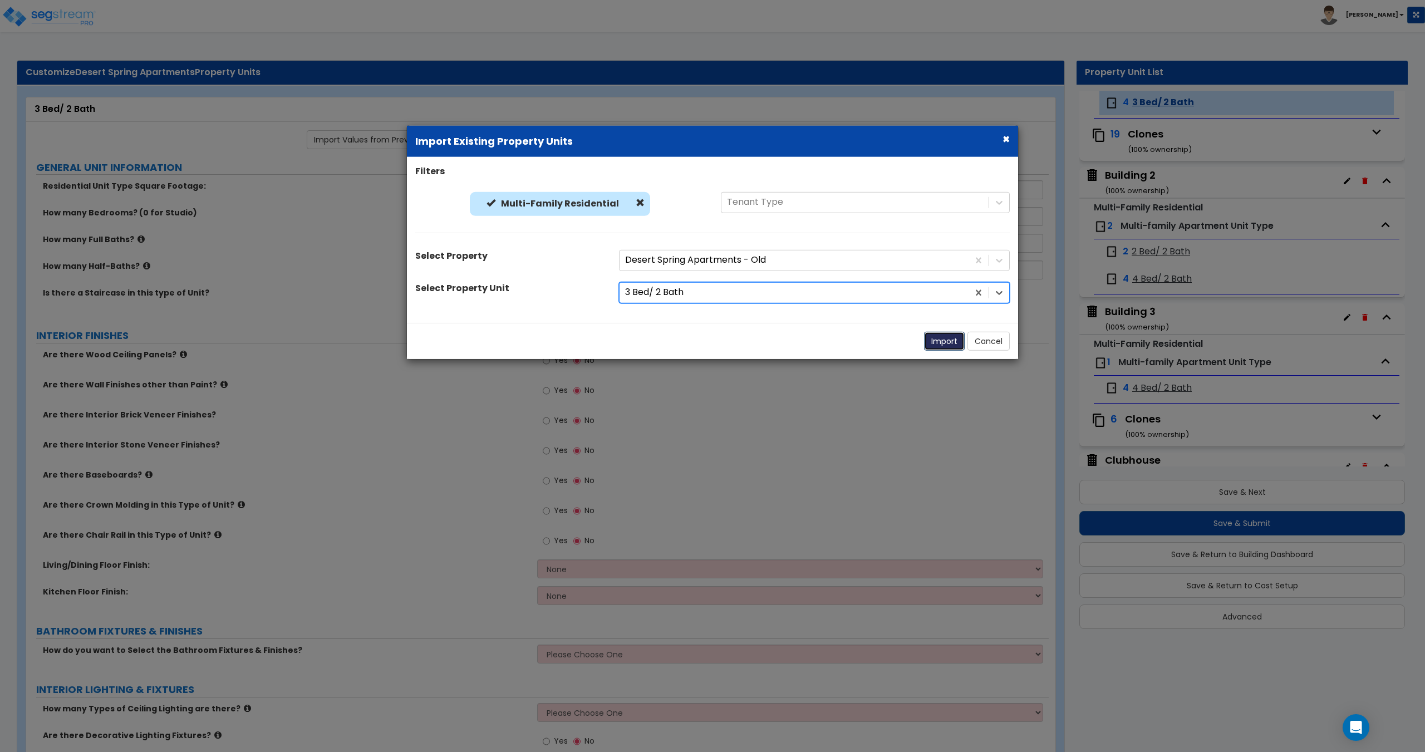
click at [941, 343] on button "Import" at bounding box center [944, 340] width 41 height 19
type input "1058"
type input "3"
type input "2"
radio input "true"
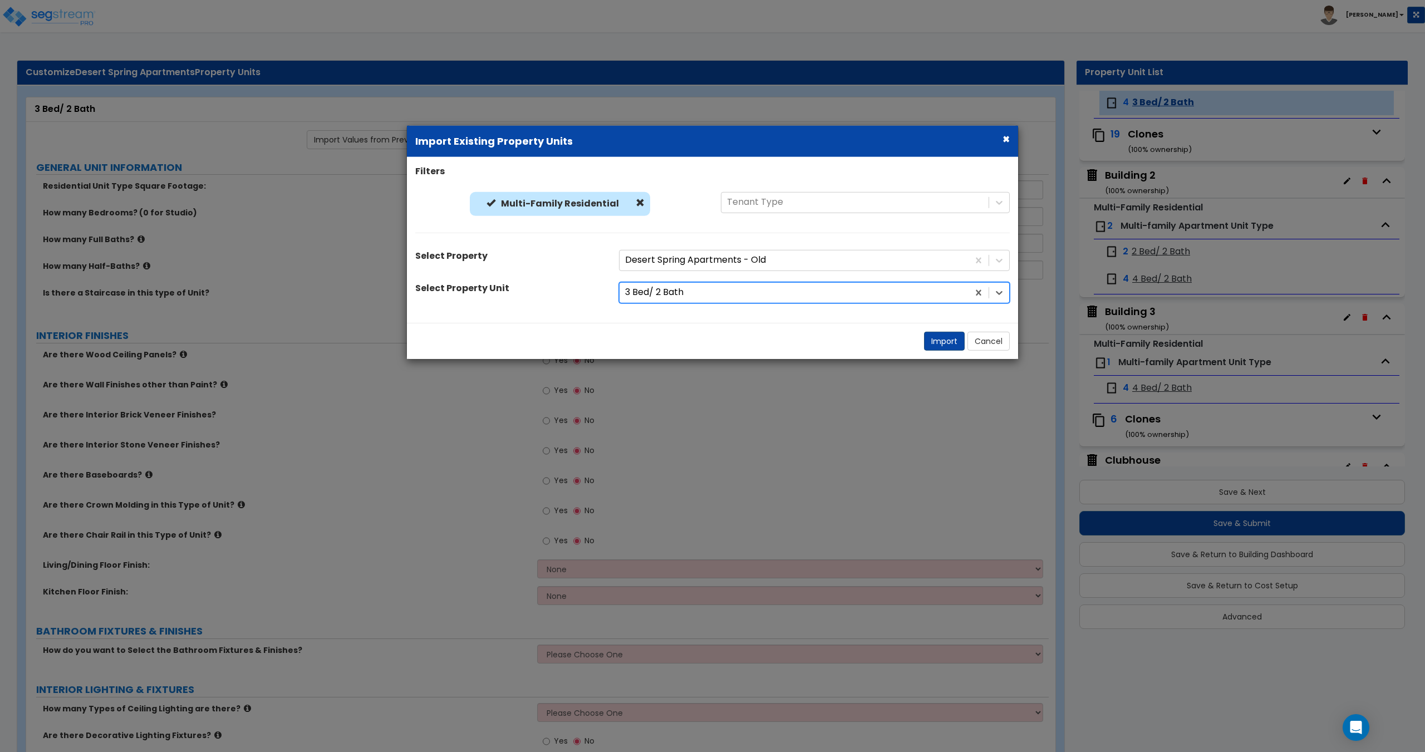
select select "5"
select select "1"
radio input "true"
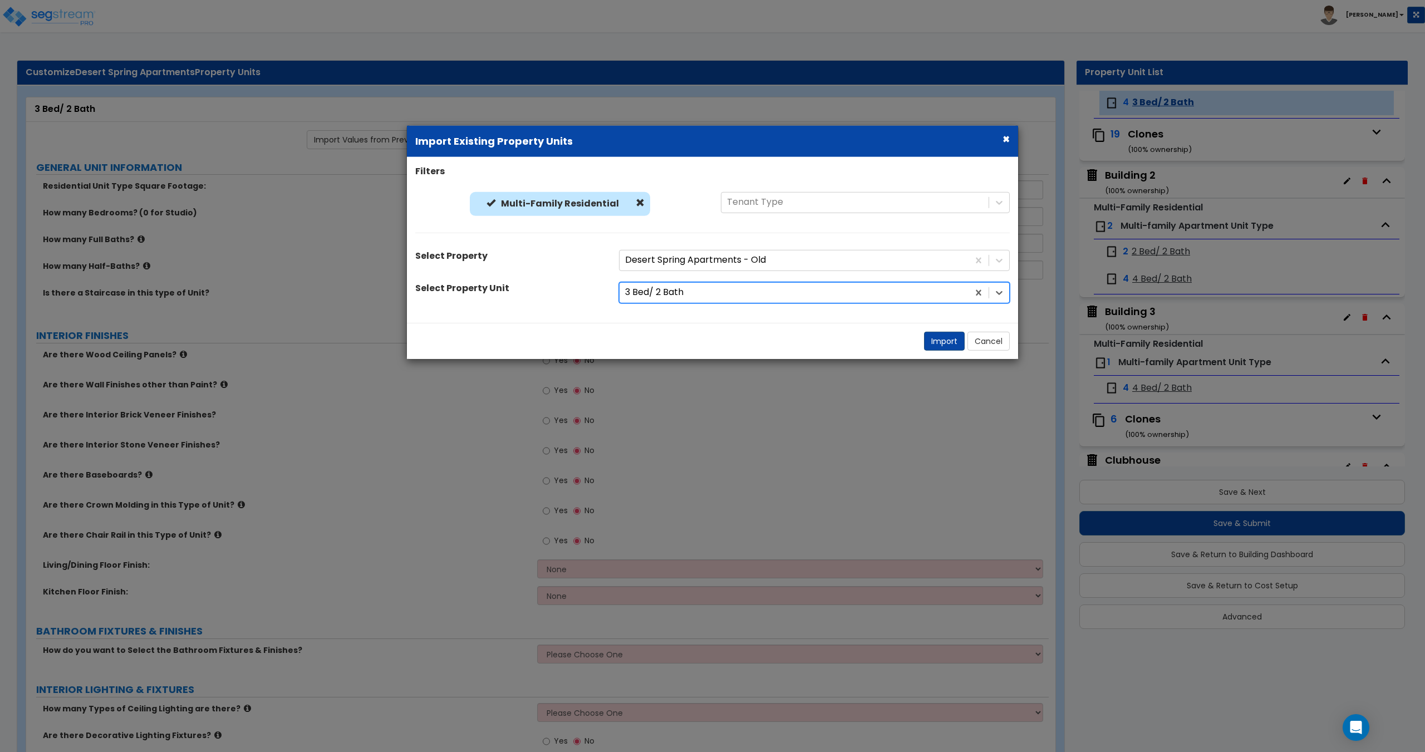
select select "1"
type input "8"
type input "12"
select select "1"
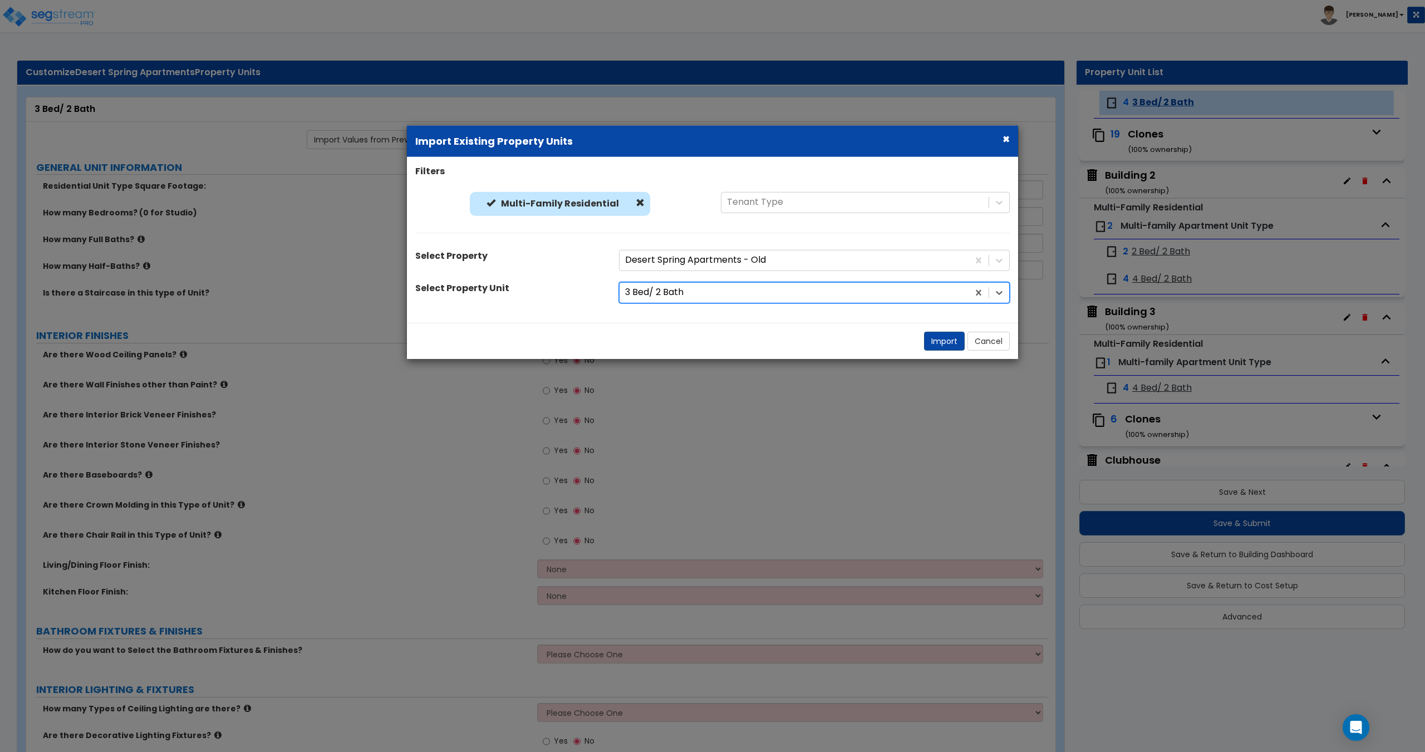
radio input "true"
select select "2"
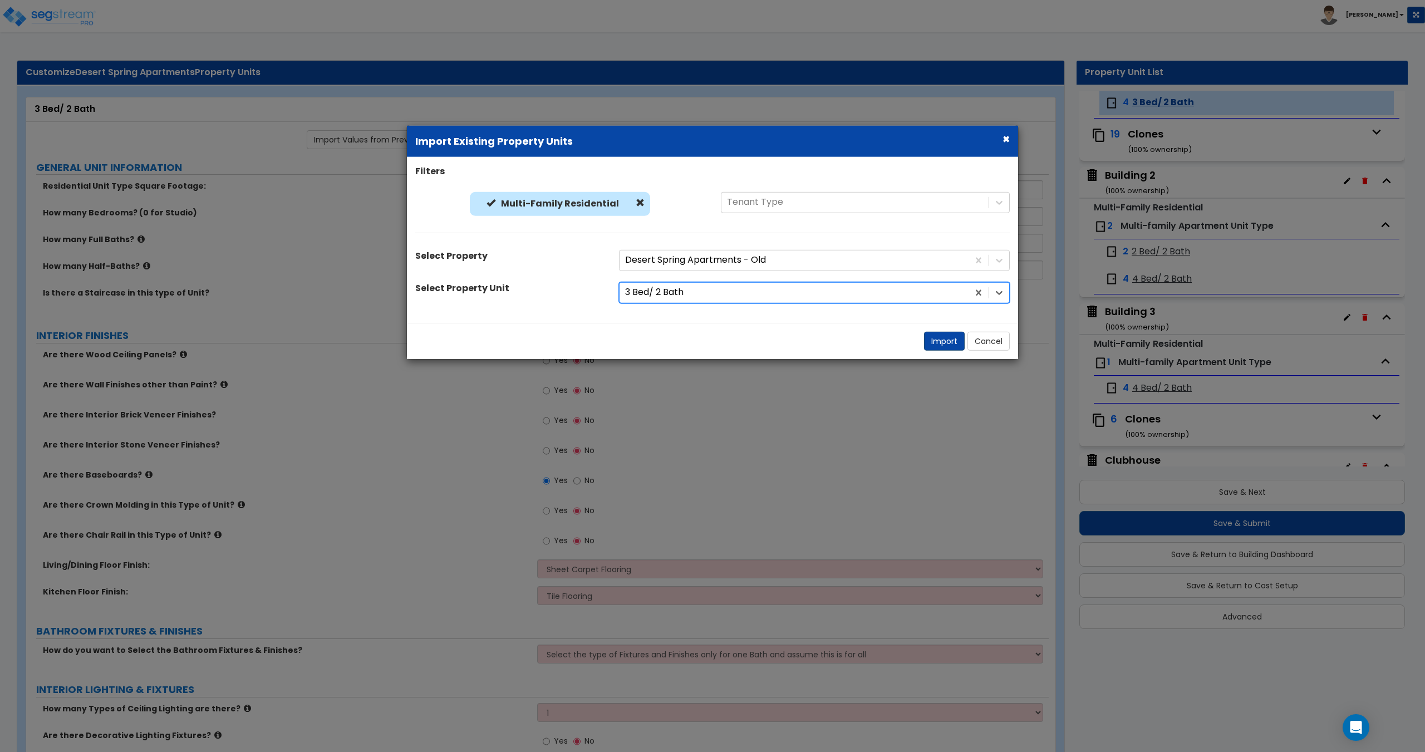
select select "5"
select select "2"
select select "3"
select select "1"
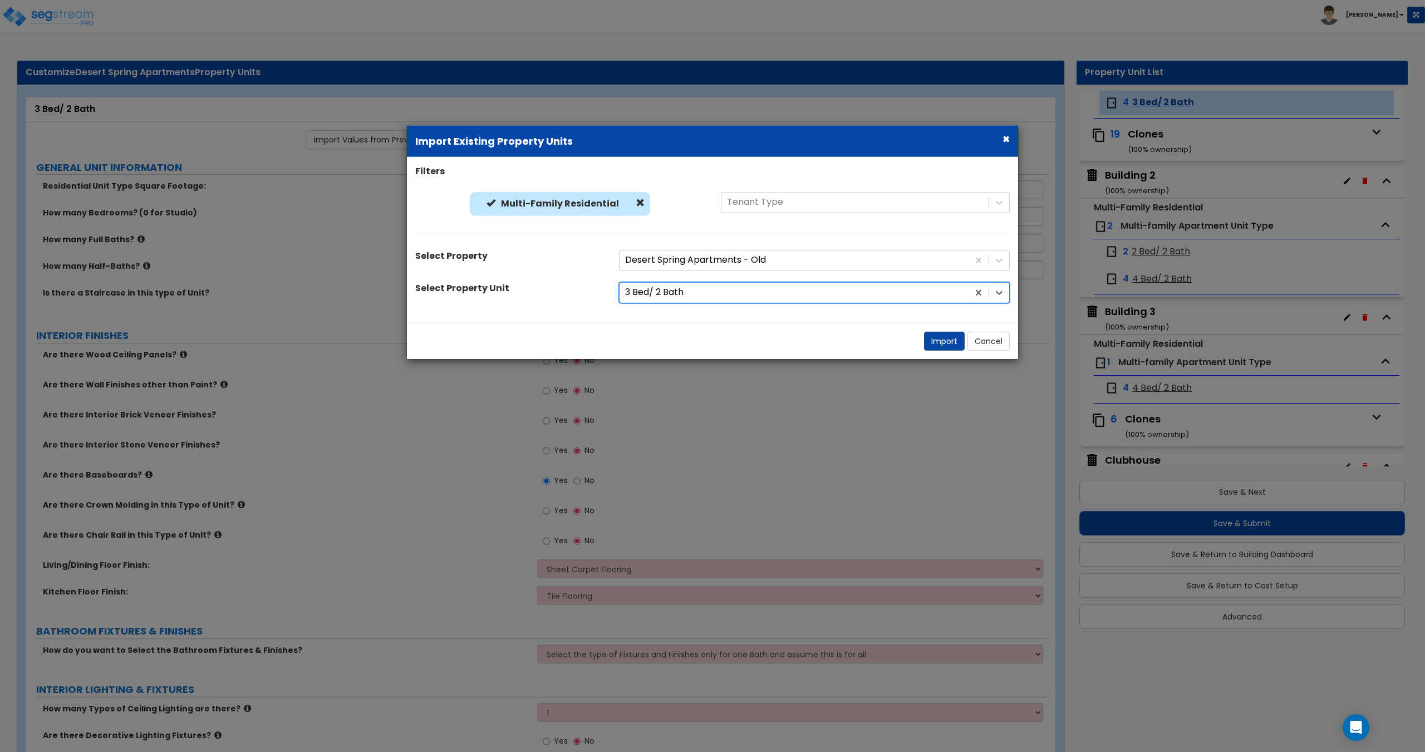
select select "2"
select select "1"
select select "2"
select select "1"
select select "2"
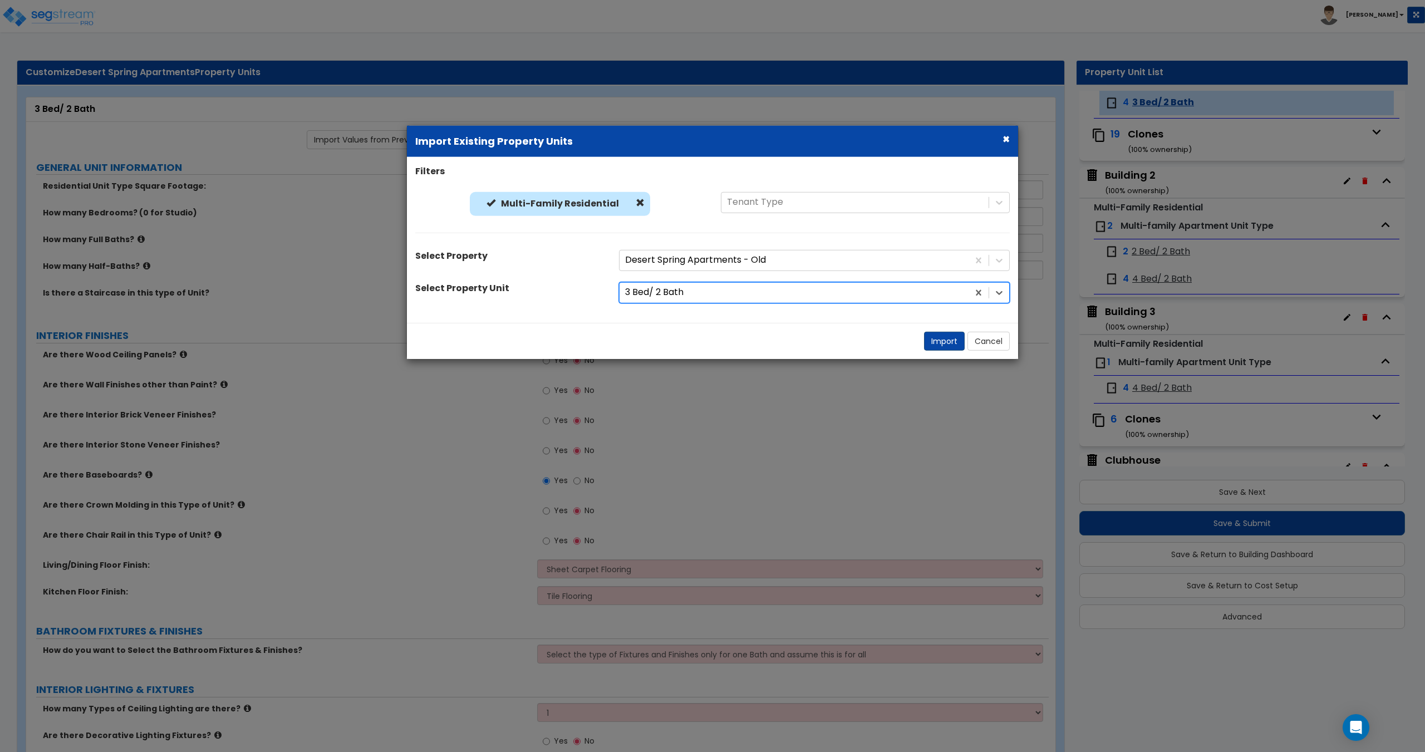
select select "5"
select select "1"
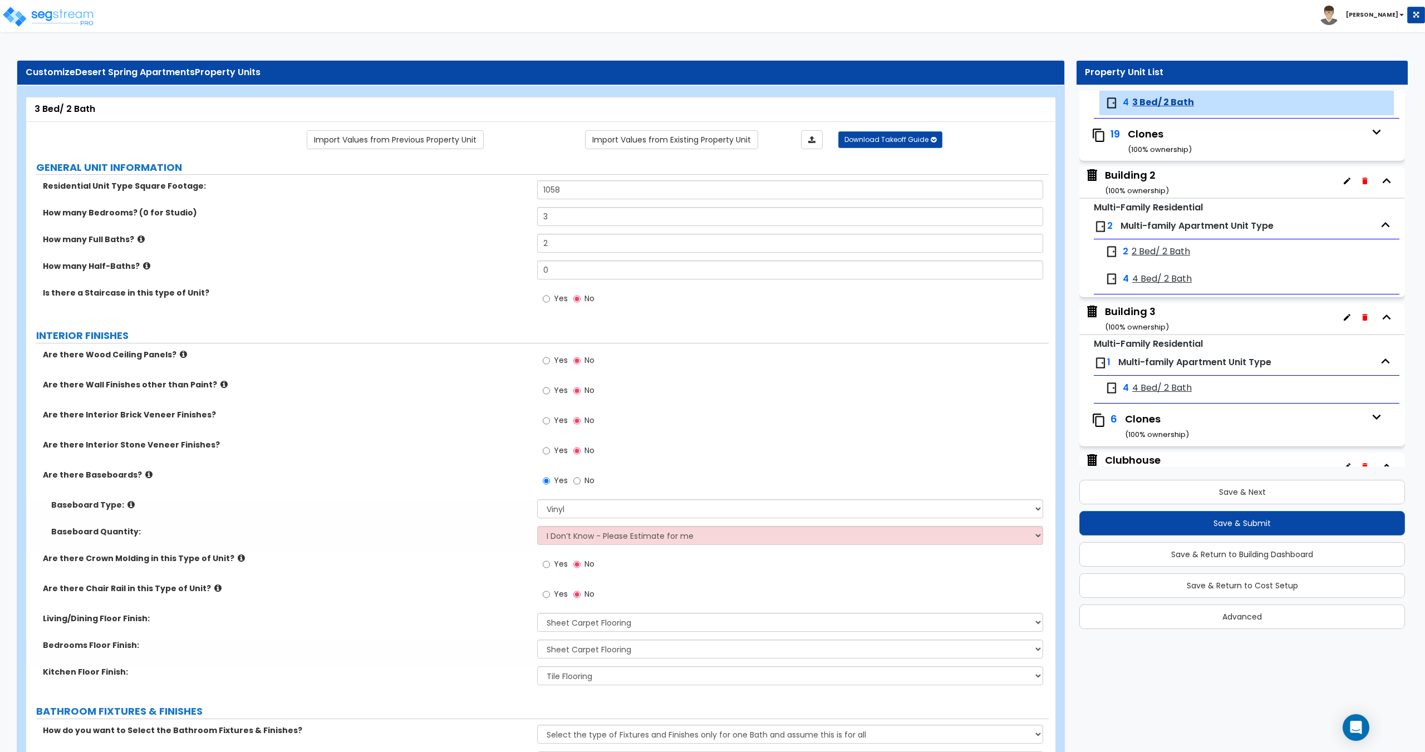
click at [1147, 223] on span "Multi-family Apartment Unit Type" at bounding box center [1197, 225] width 153 height 13
click at [1144, 182] on div "Building 2 ( 100 % ownership)" at bounding box center [1137, 182] width 64 height 28
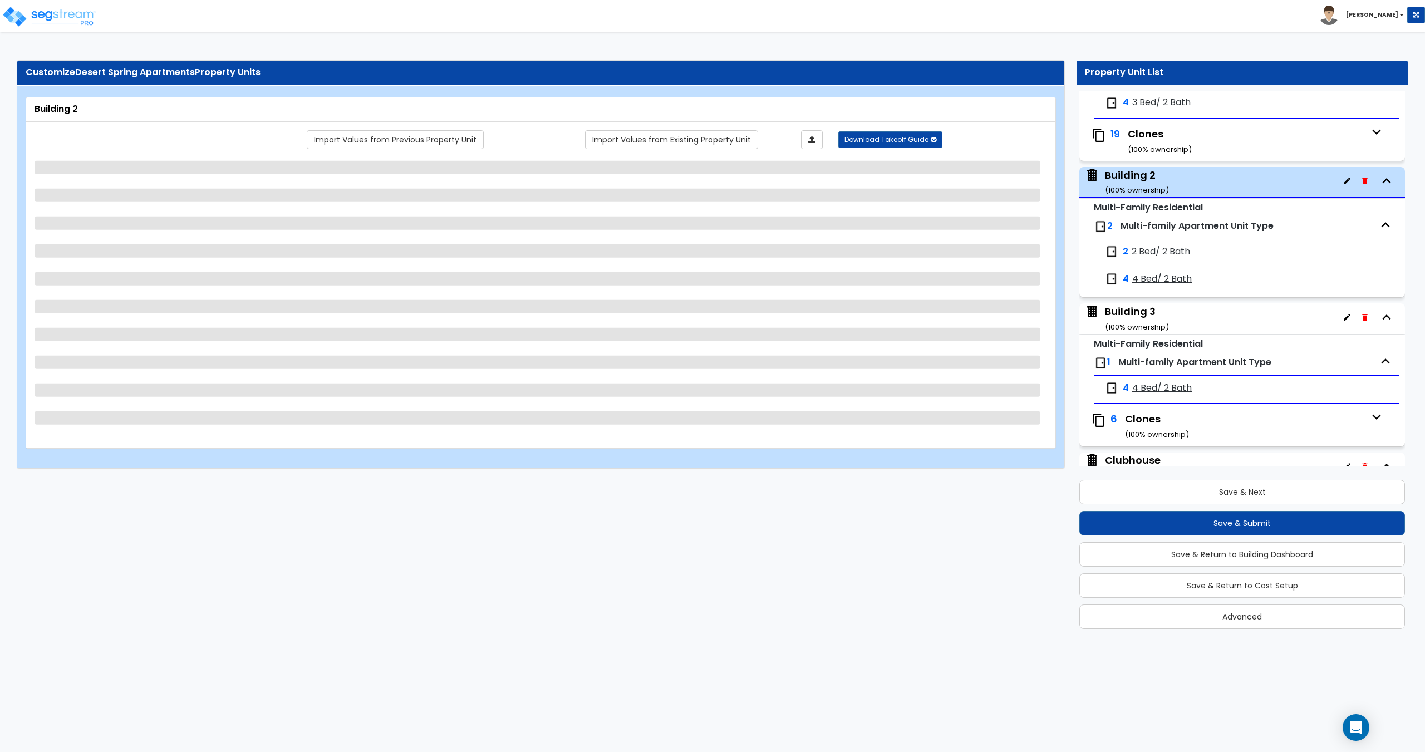
scroll to position [195, 0]
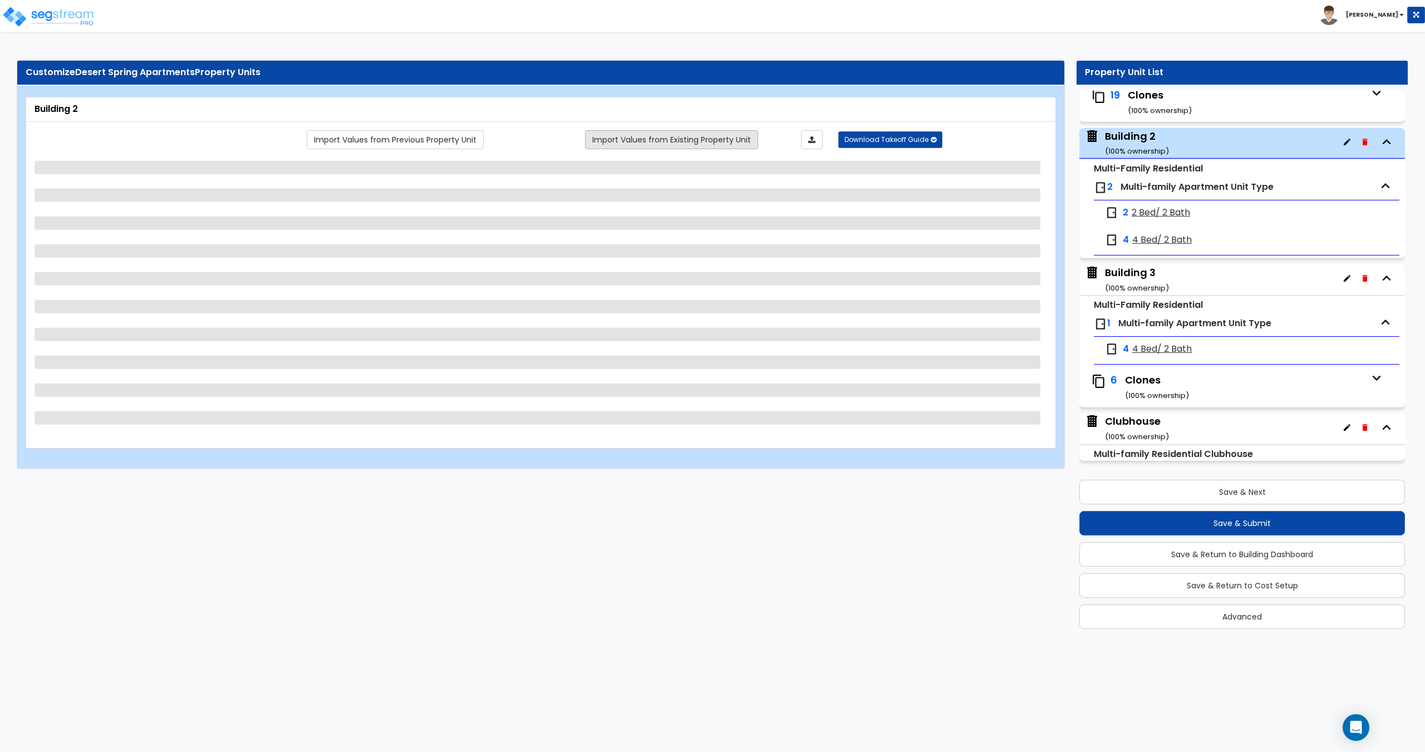
click at [626, 135] on link "Import Values from Existing Property Unit" at bounding box center [671, 139] width 173 height 19
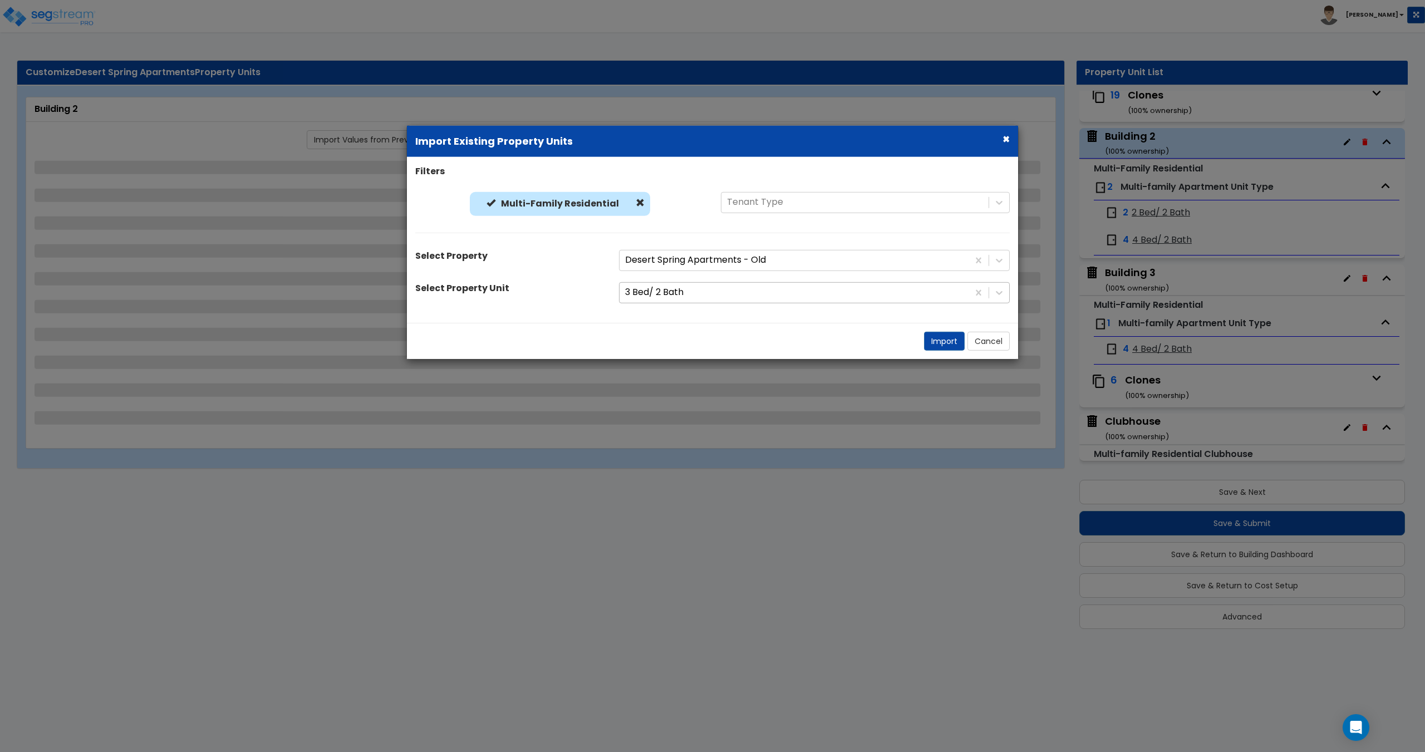
click at [725, 286] on div at bounding box center [794, 292] width 338 height 15
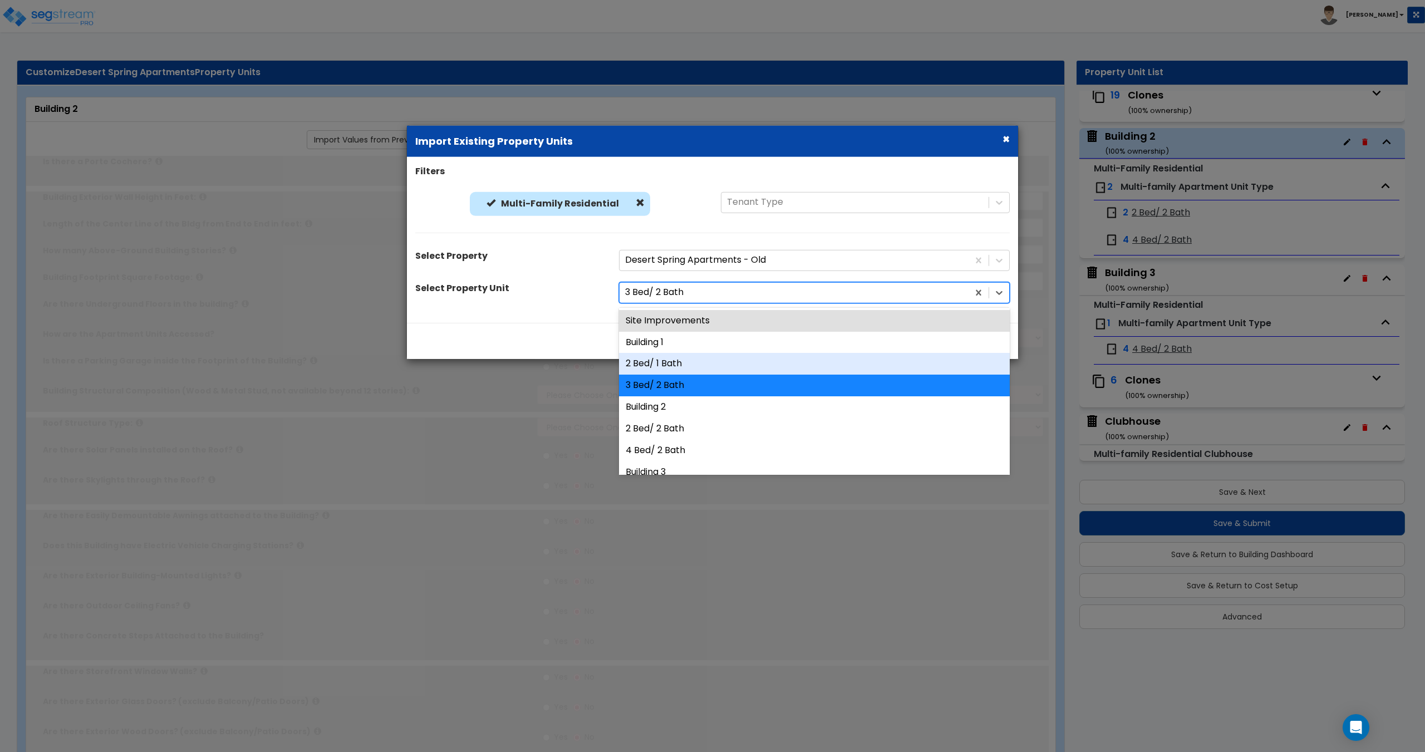
type input "1"
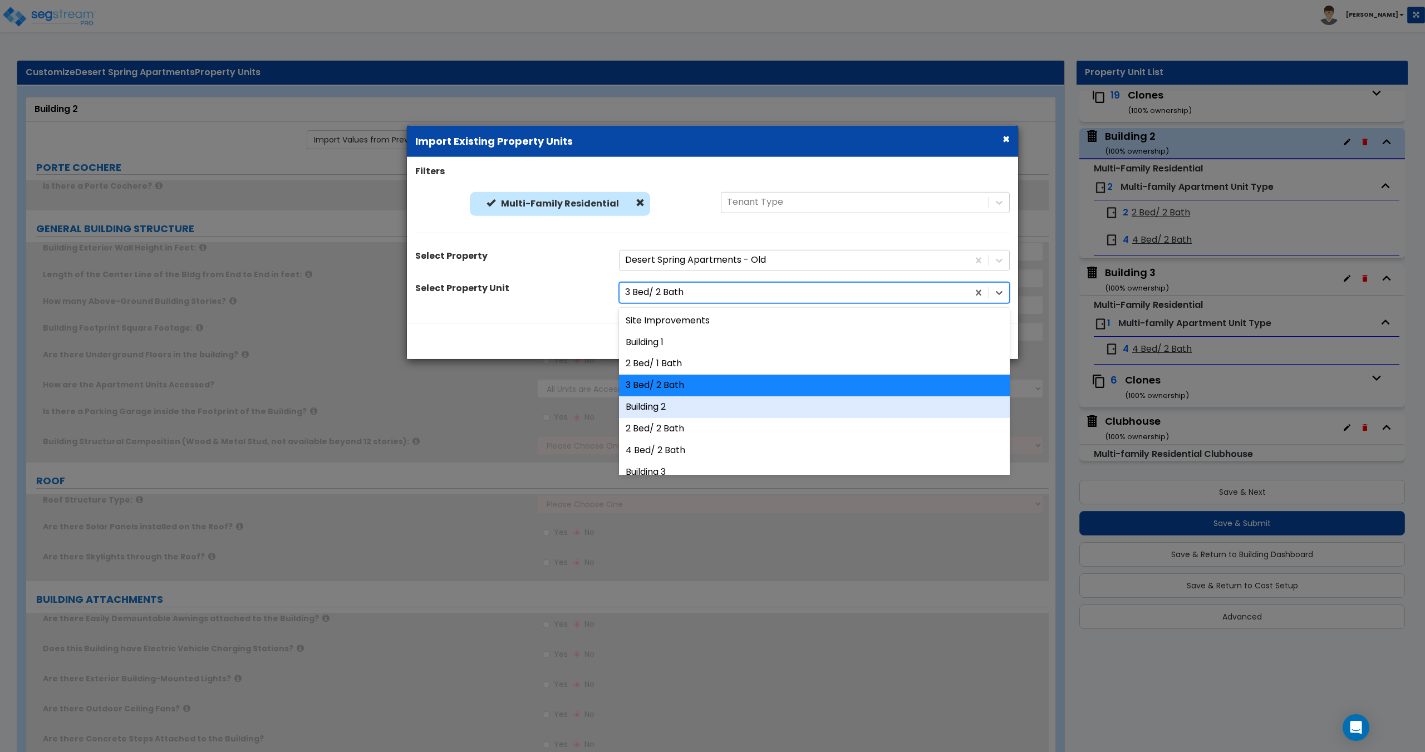
click at [684, 404] on div "Building 2" at bounding box center [814, 407] width 391 height 22
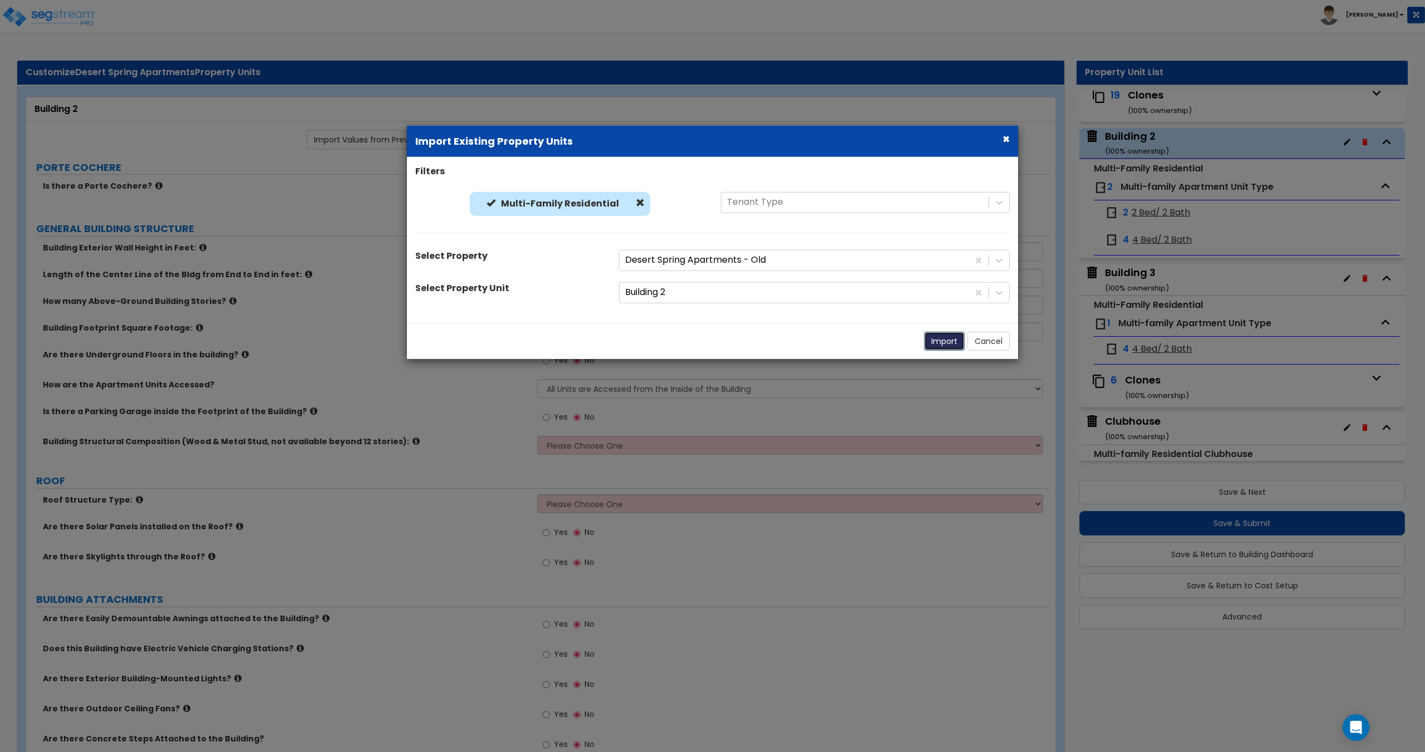
click at [936, 345] on button "Import" at bounding box center [944, 340] width 41 height 19
type input "24"
type input "138"
type input "2"
type input "5474"
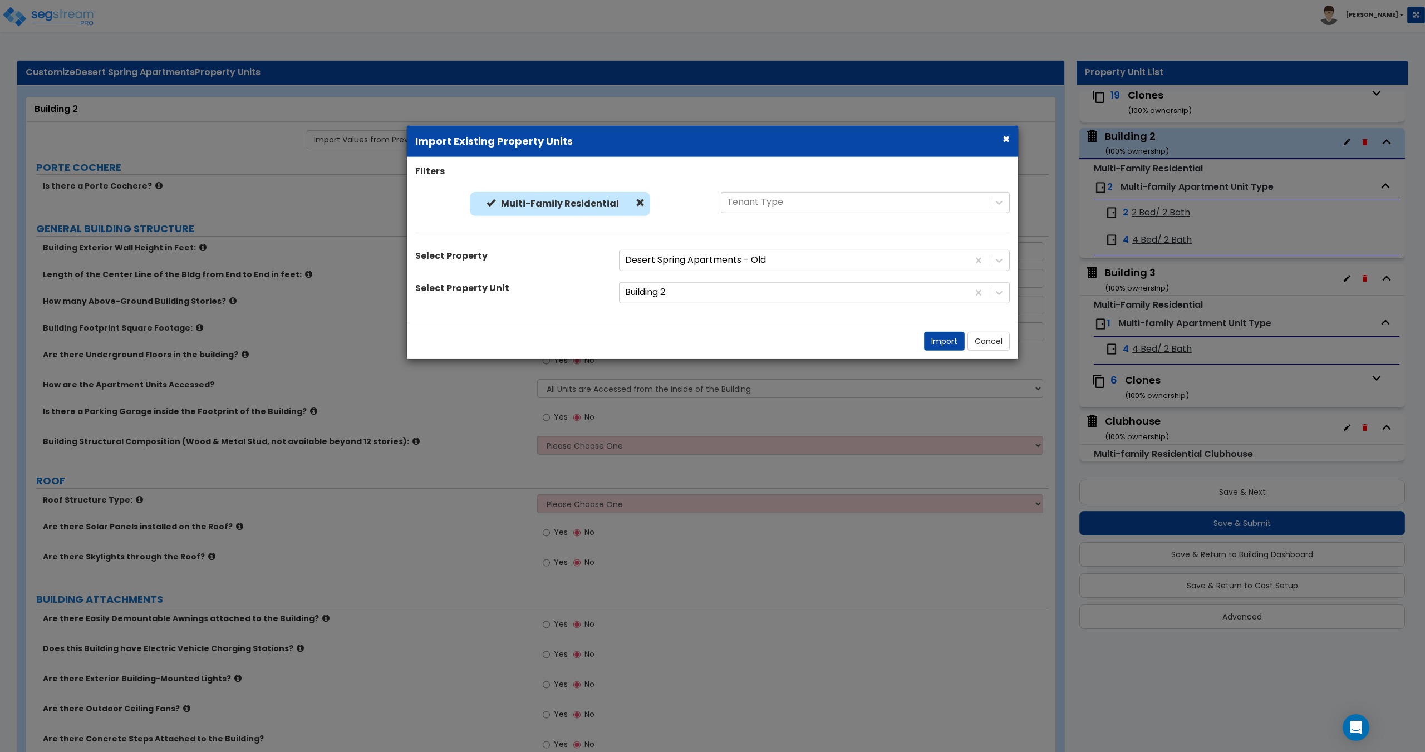
select select "2"
select select "7"
select select "1"
radio input "true"
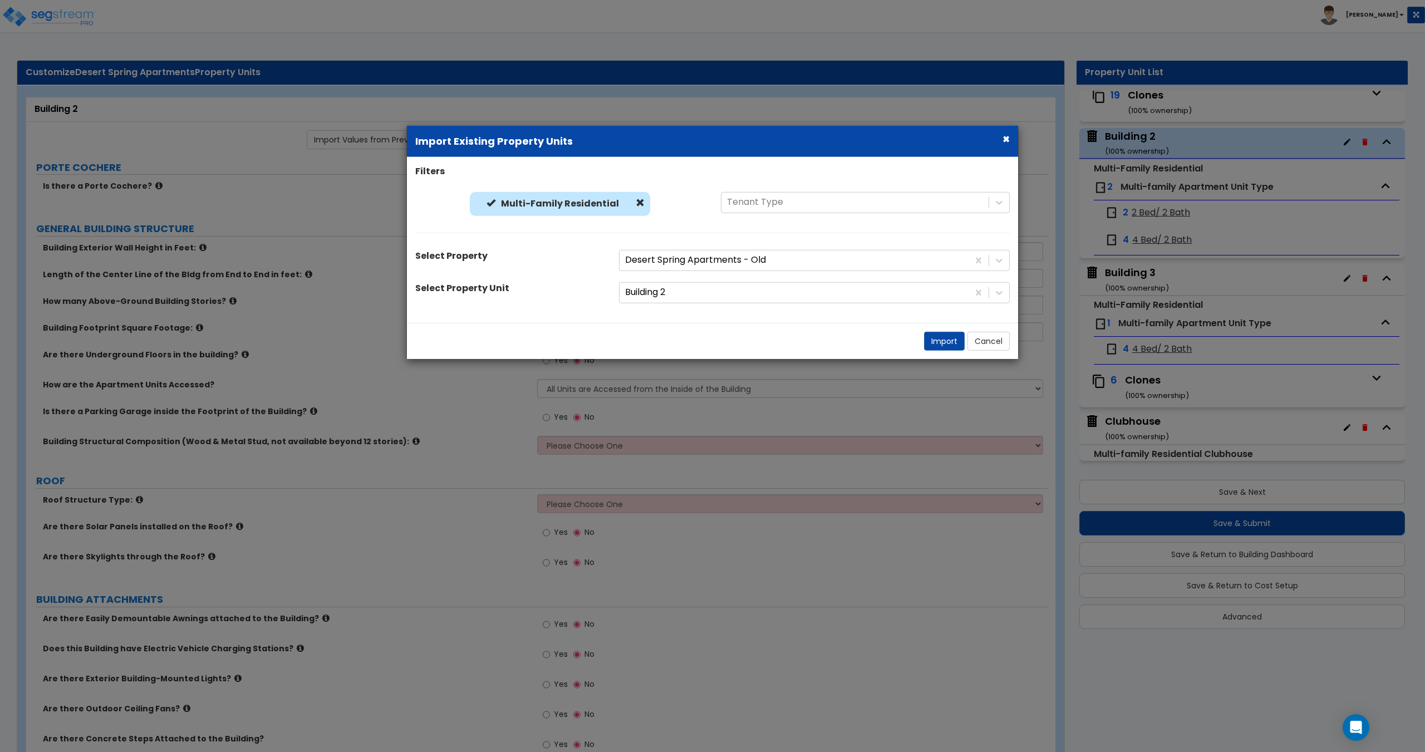
select select "1"
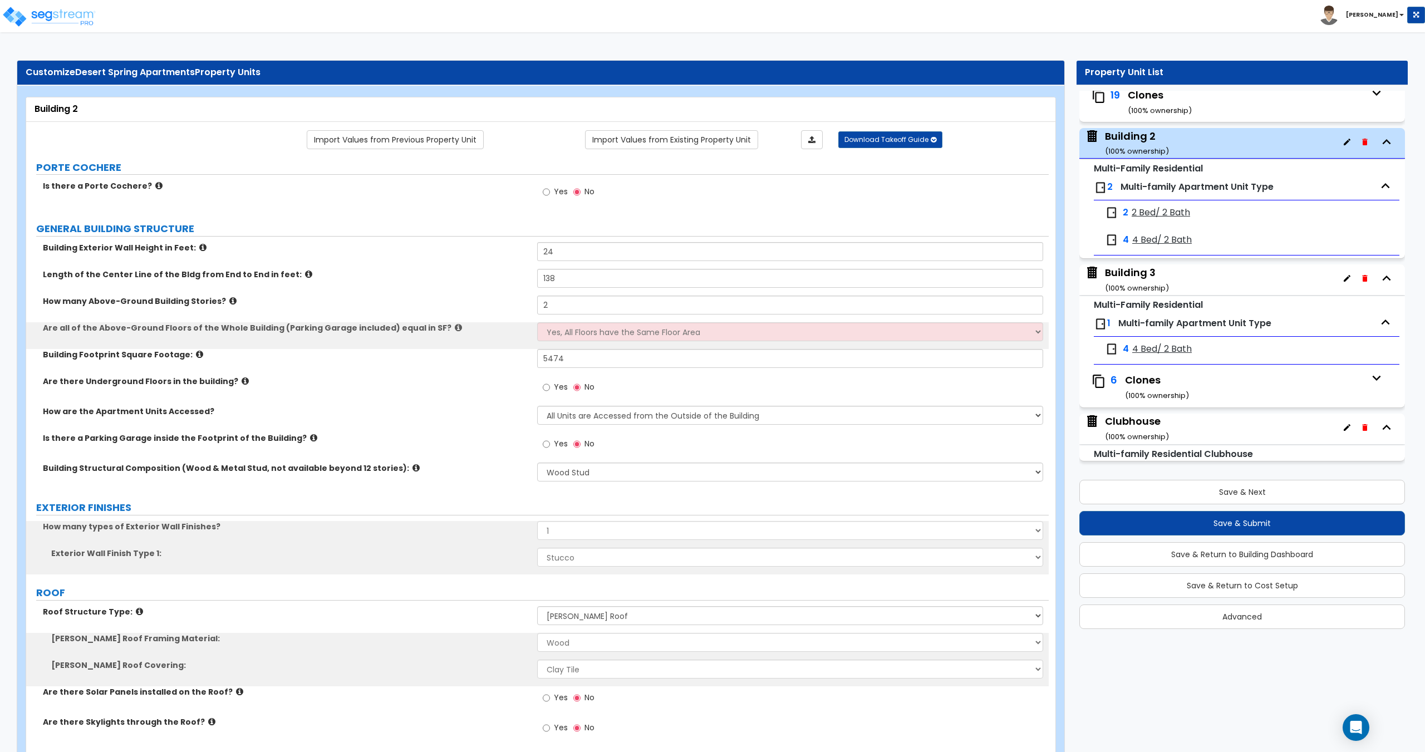
click at [1169, 217] on span "2 Bed/ 2 Bath" at bounding box center [1161, 213] width 58 height 13
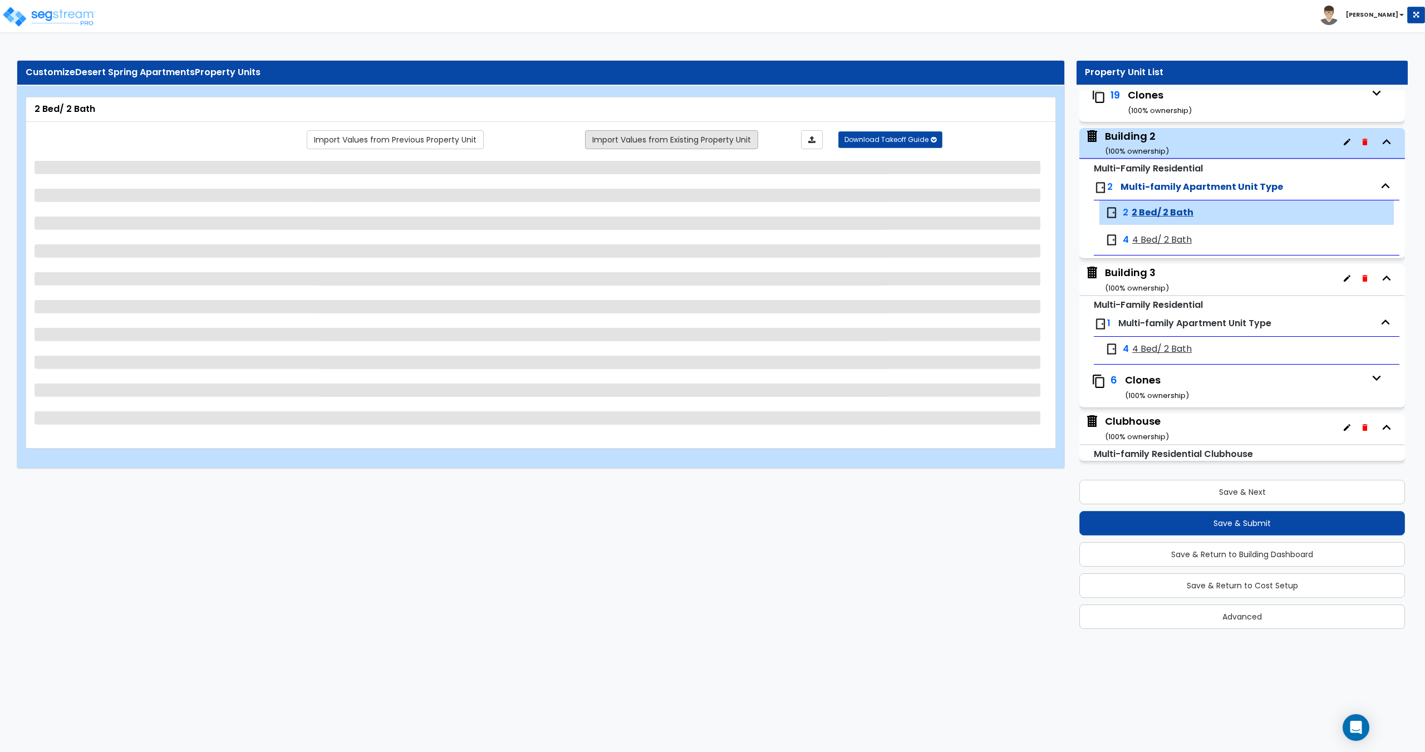
click at [652, 141] on link "Import Values from Existing Property Unit" at bounding box center [671, 139] width 173 height 19
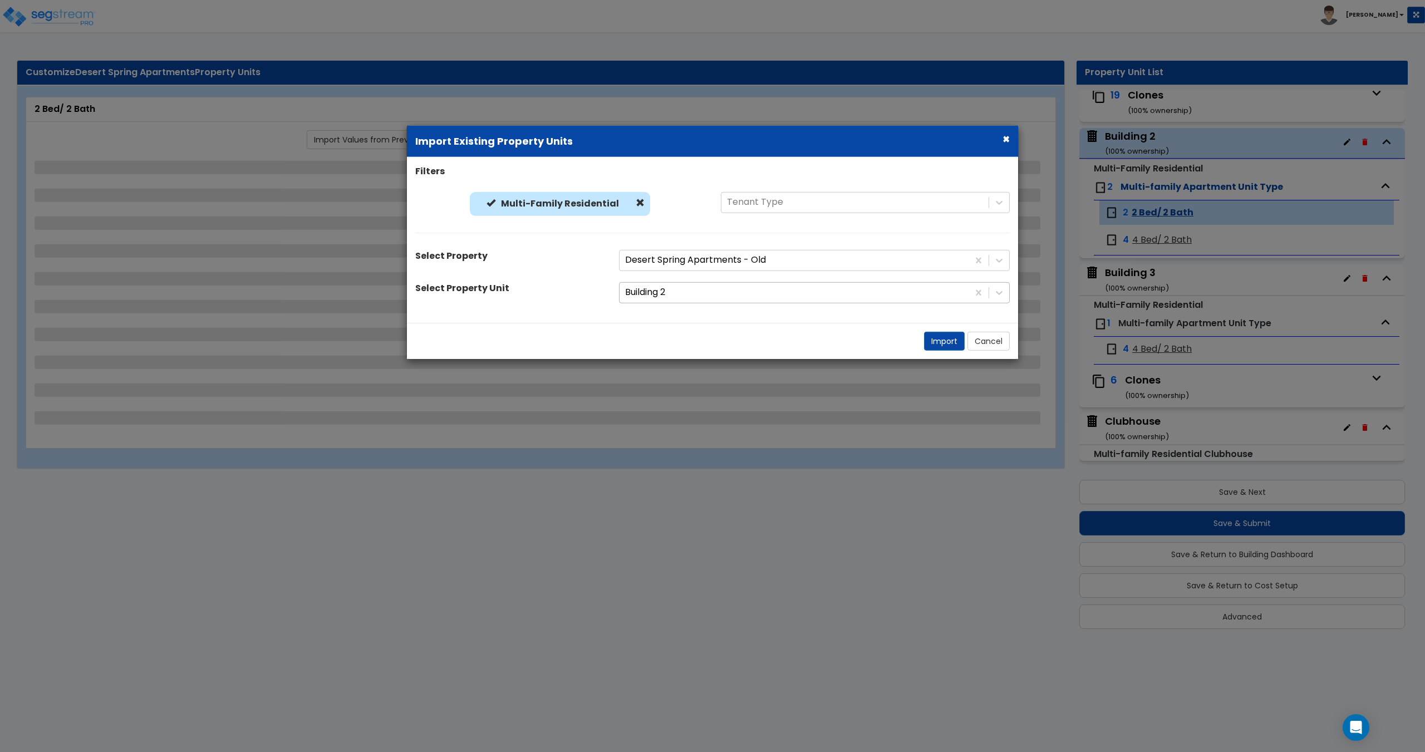
click at [675, 295] on div at bounding box center [794, 292] width 338 height 15
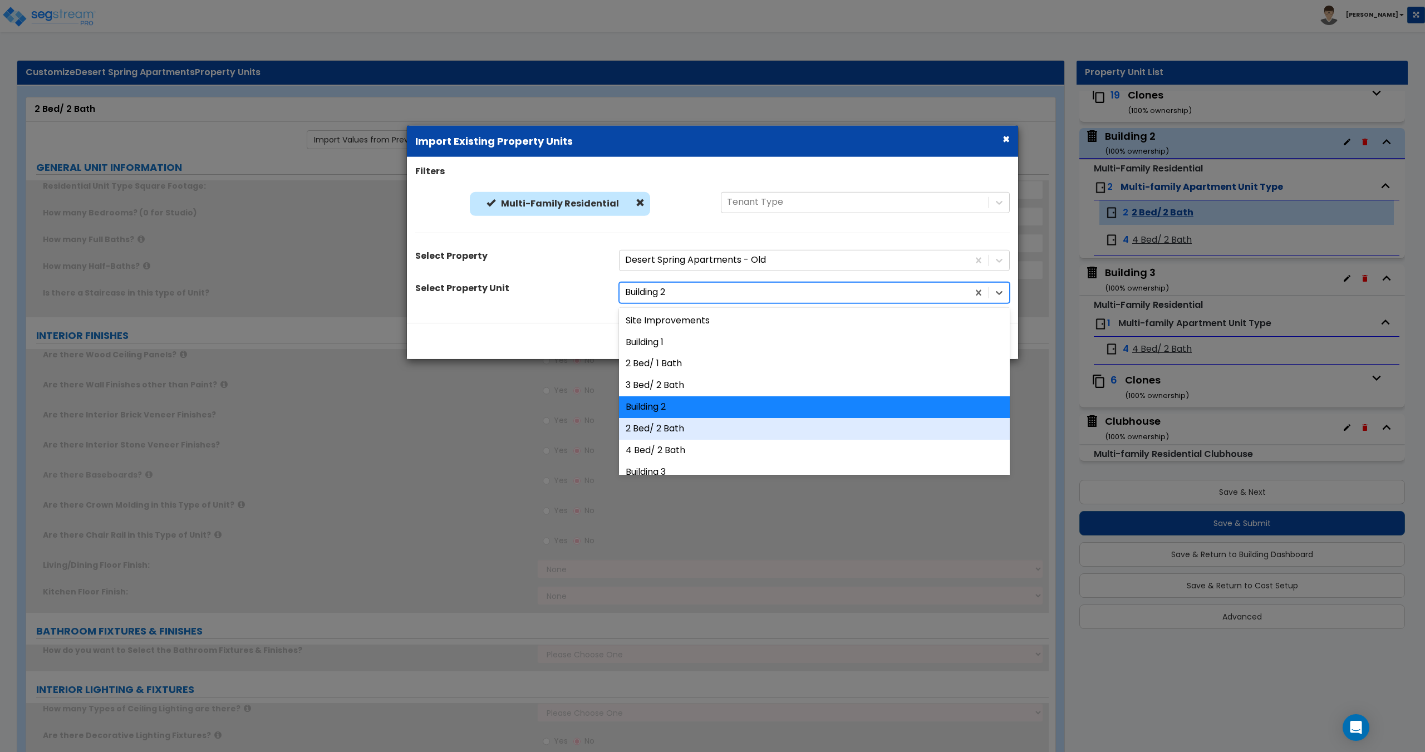
click at [685, 430] on div "2 Bed/ 2 Bath" at bounding box center [814, 429] width 391 height 22
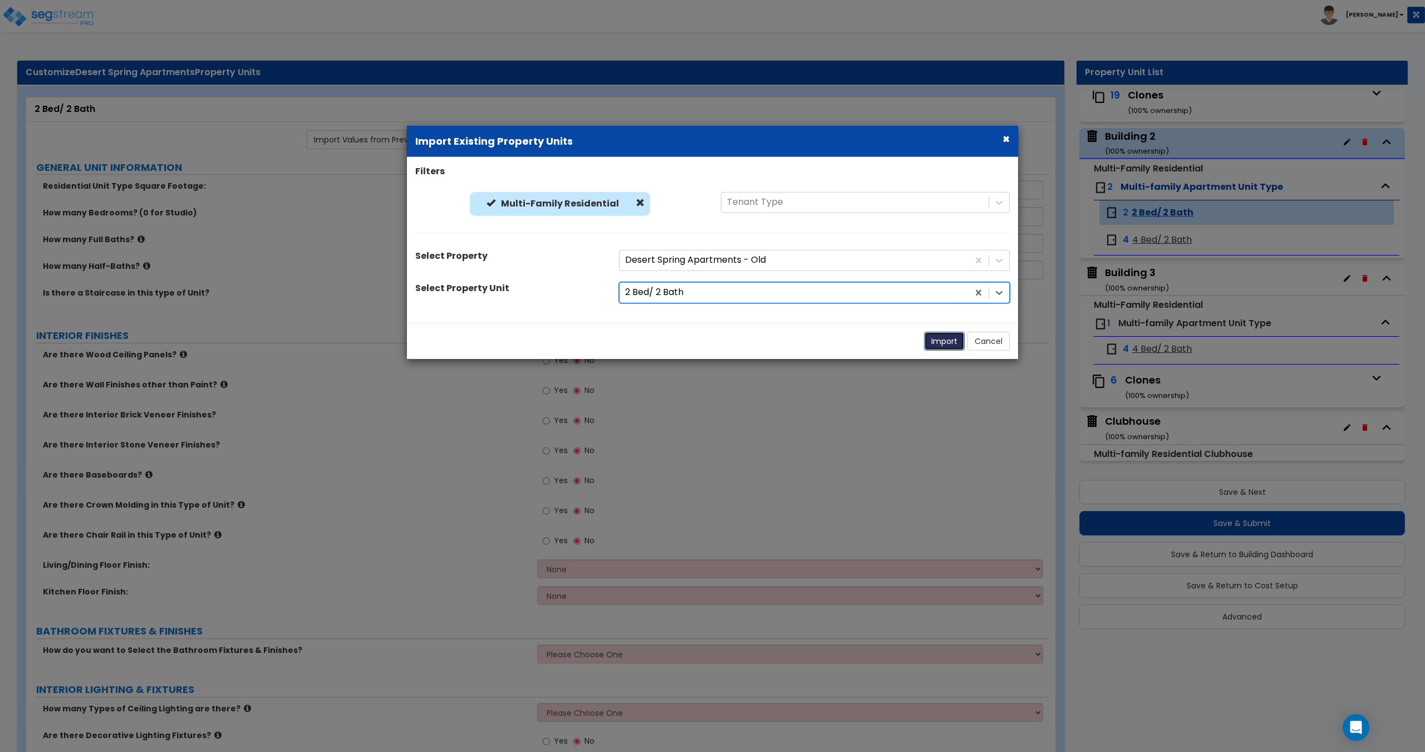
click at [936, 342] on button "Import" at bounding box center [944, 340] width 41 height 19
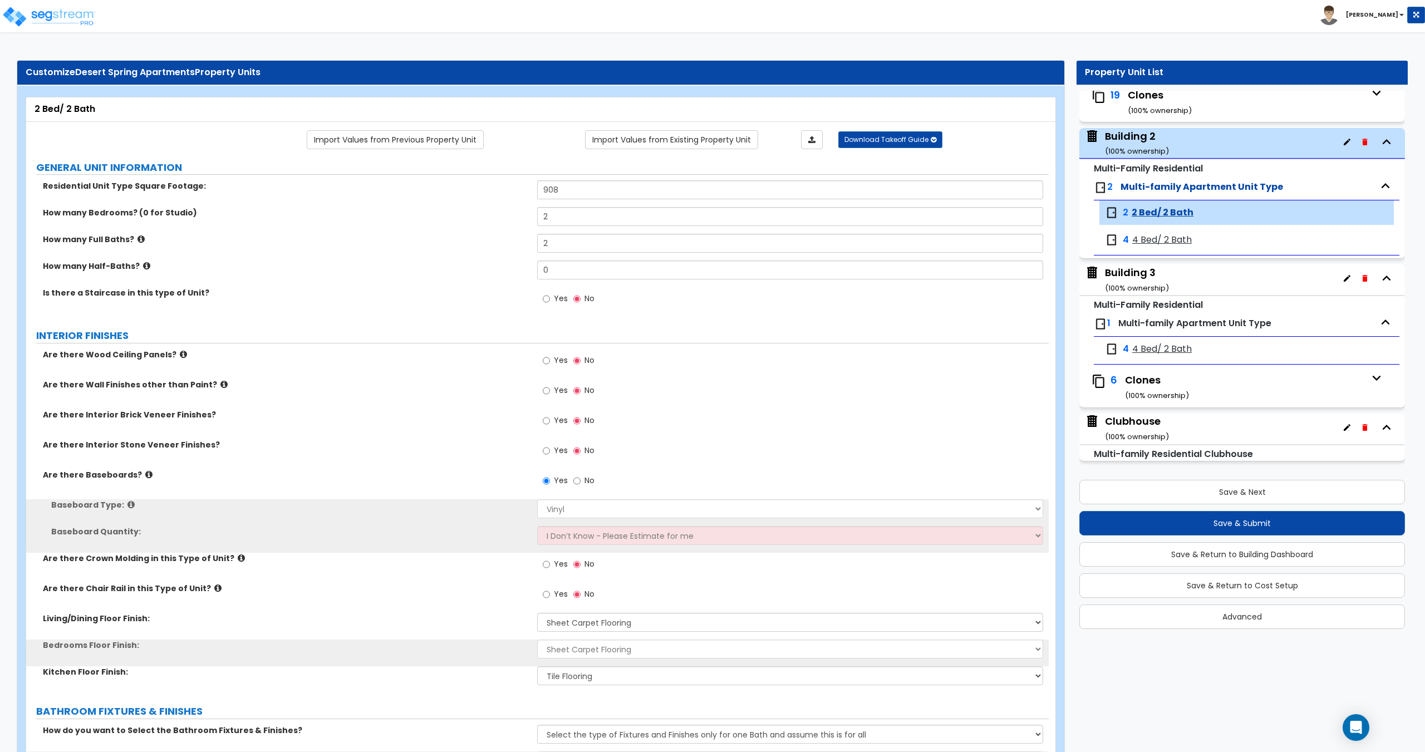
click at [1144, 242] on span "4 Bed/ 2 Bath" at bounding box center [1162, 240] width 60 height 13
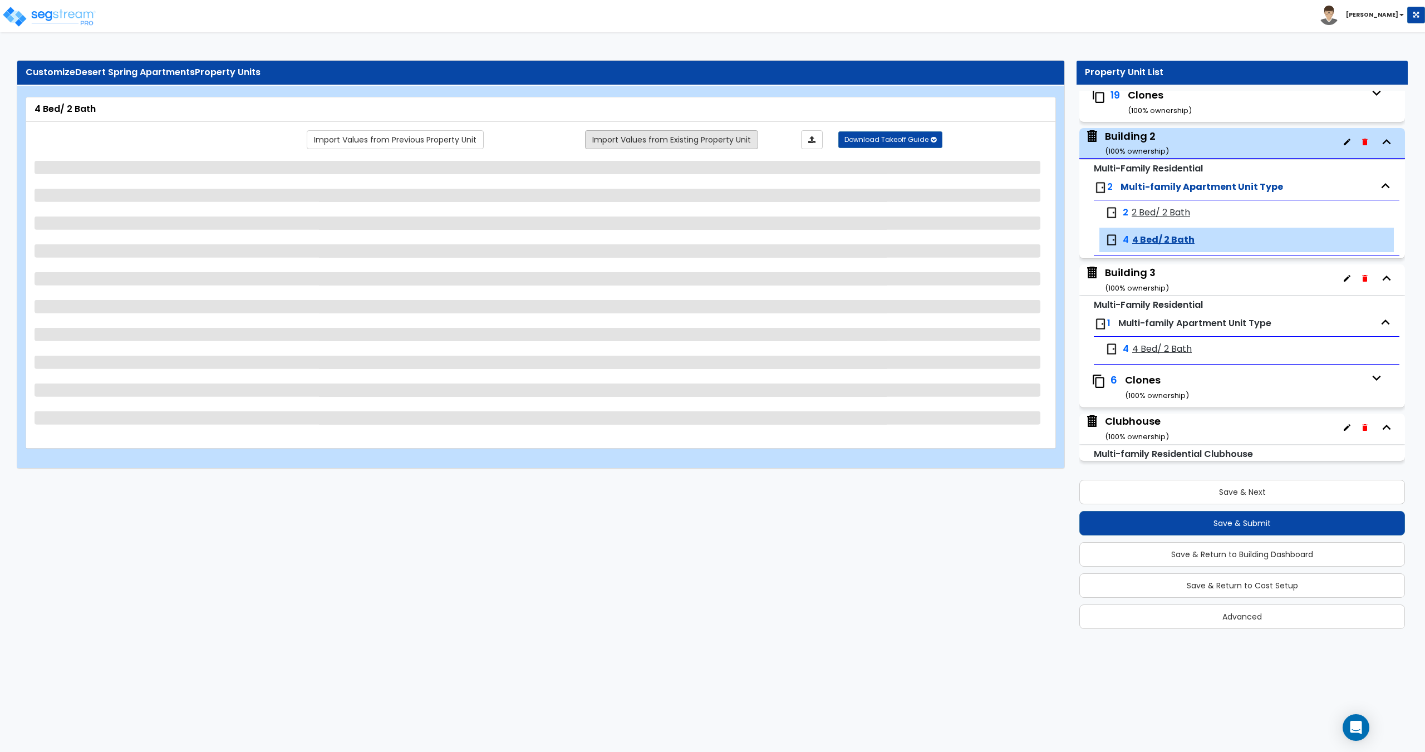
click at [693, 140] on link "Import Values from Existing Property Unit" at bounding box center [671, 139] width 173 height 19
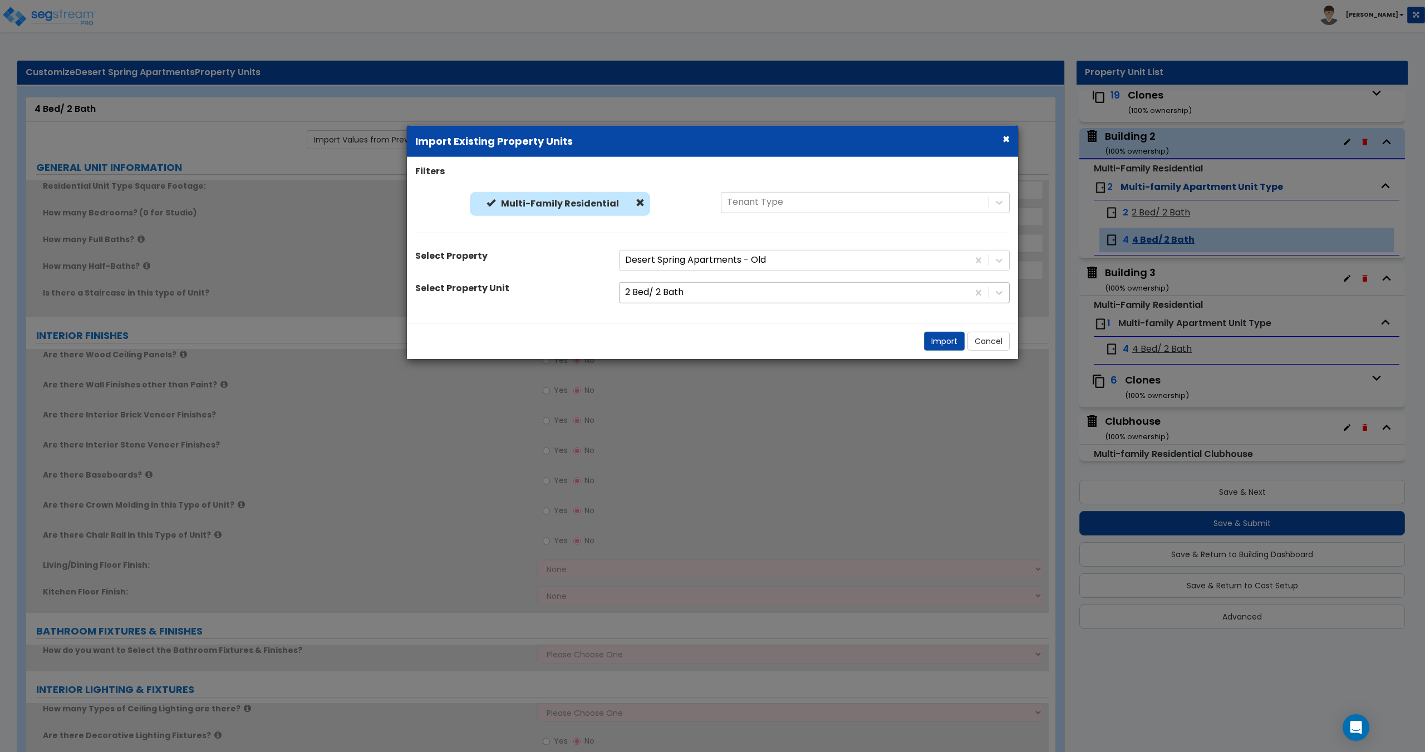
click at [691, 284] on div "2 Bed/ 2 Bath" at bounding box center [794, 292] width 349 height 19
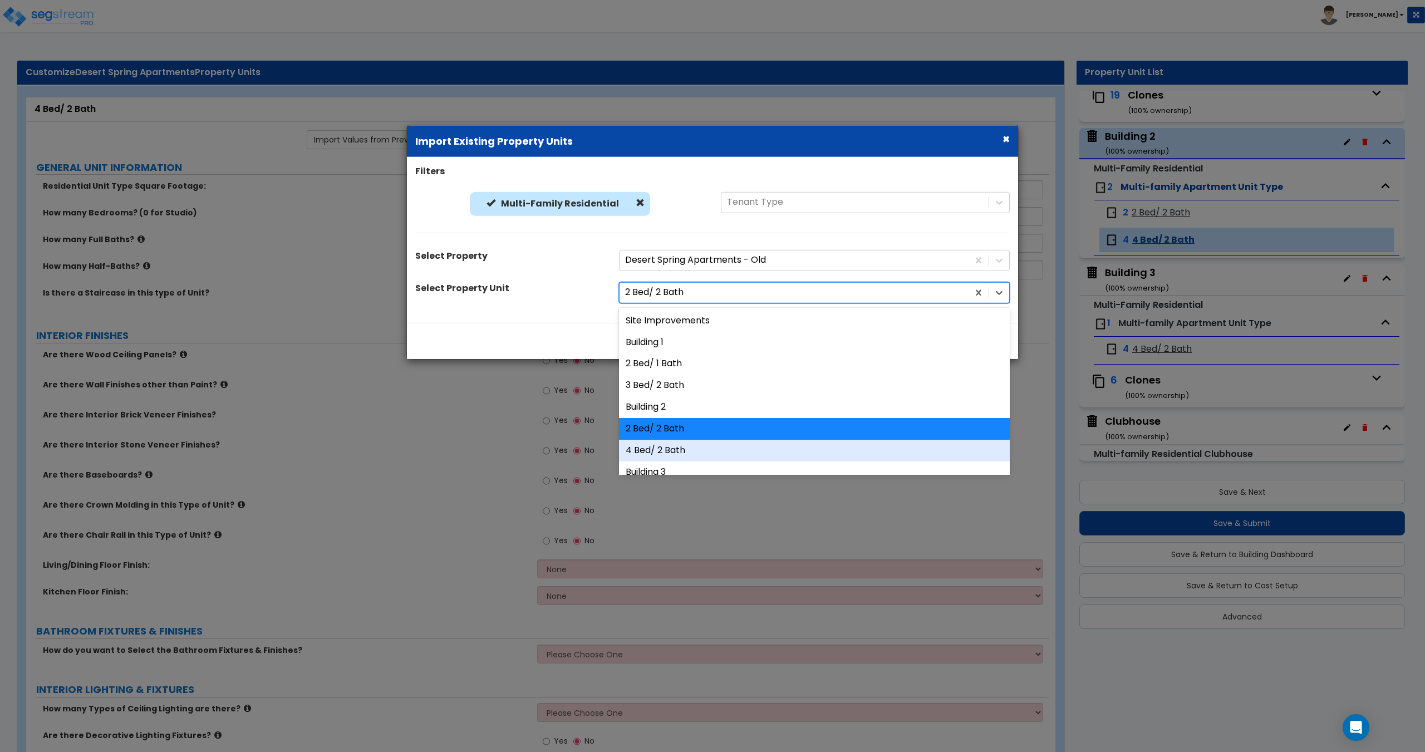
scroll to position [53, 0]
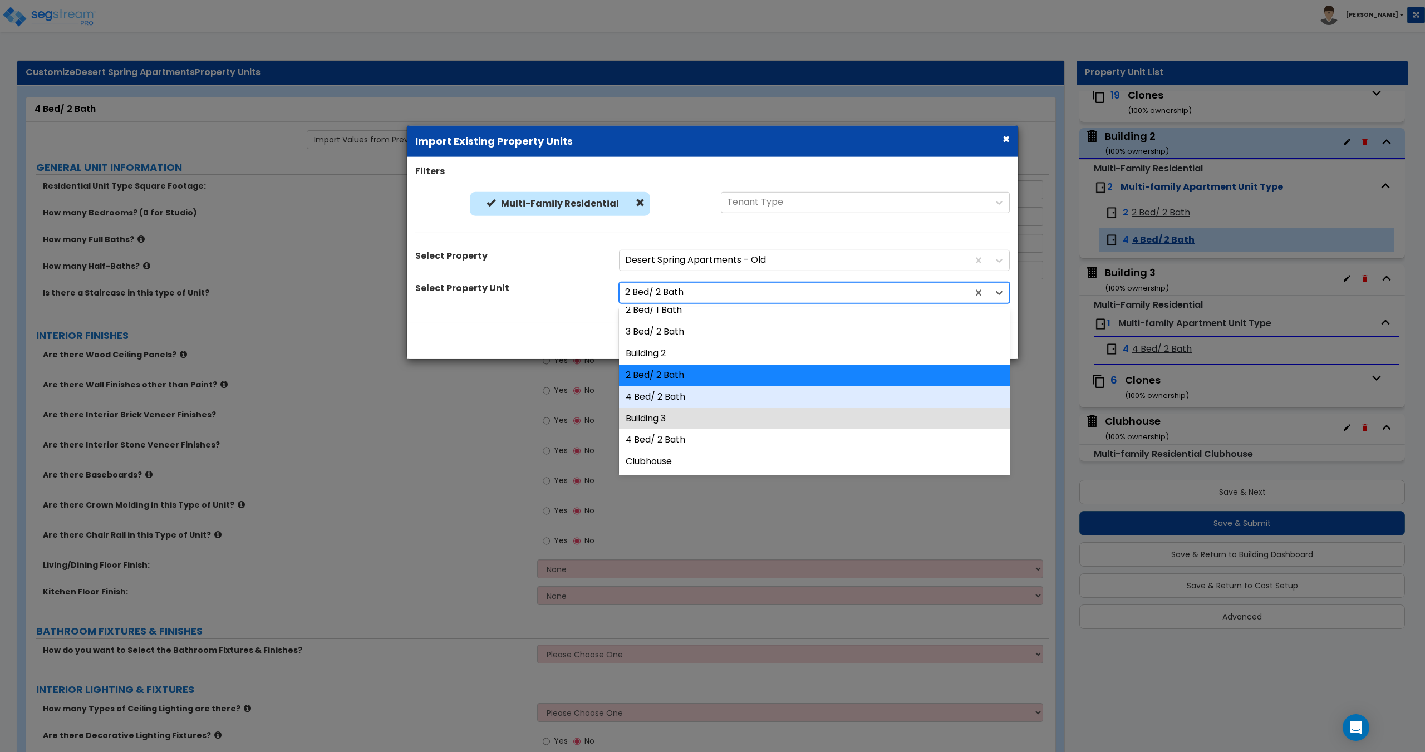
click at [670, 396] on div "4 Bed/ 2 Bath" at bounding box center [814, 397] width 391 height 22
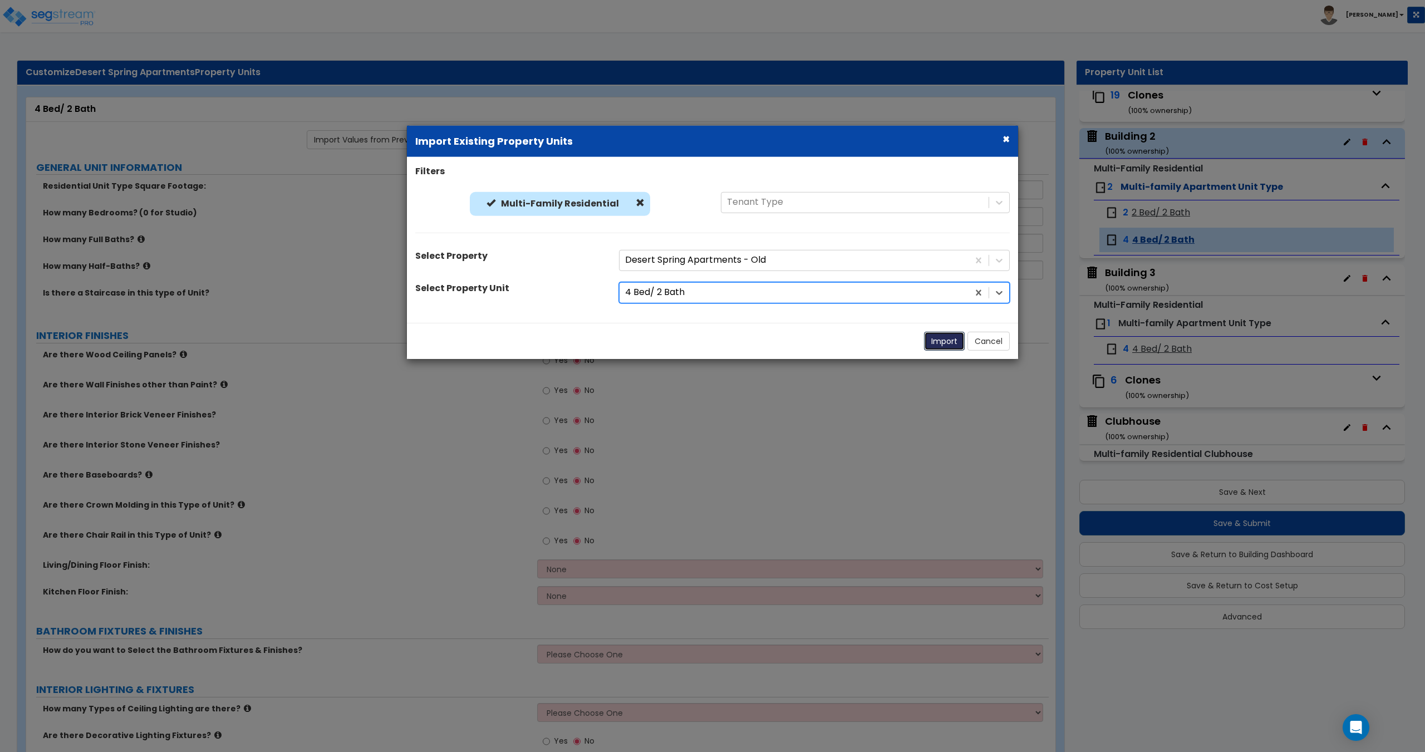
click at [945, 338] on button "Import" at bounding box center [944, 340] width 41 height 19
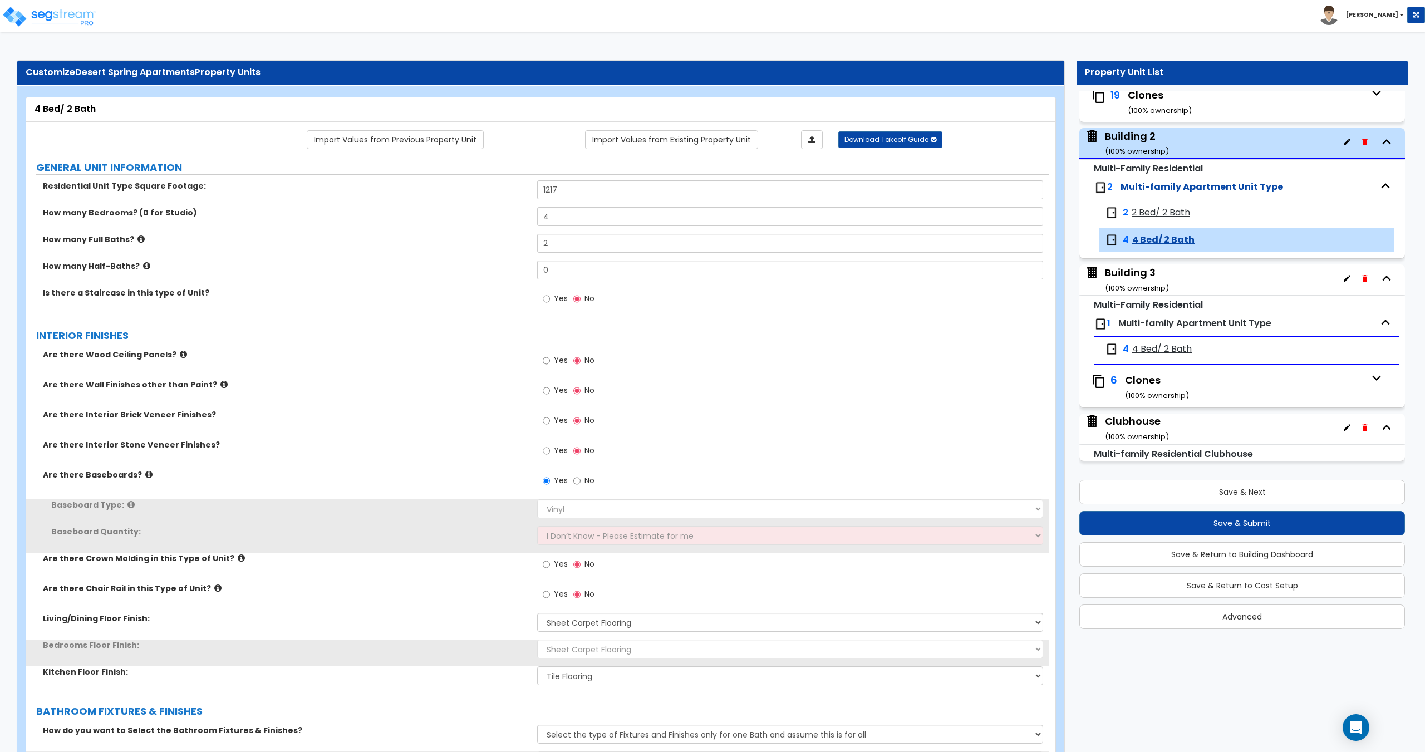
click at [1127, 280] on div "Building 3 ( 100 % ownership)" at bounding box center [1137, 280] width 64 height 28
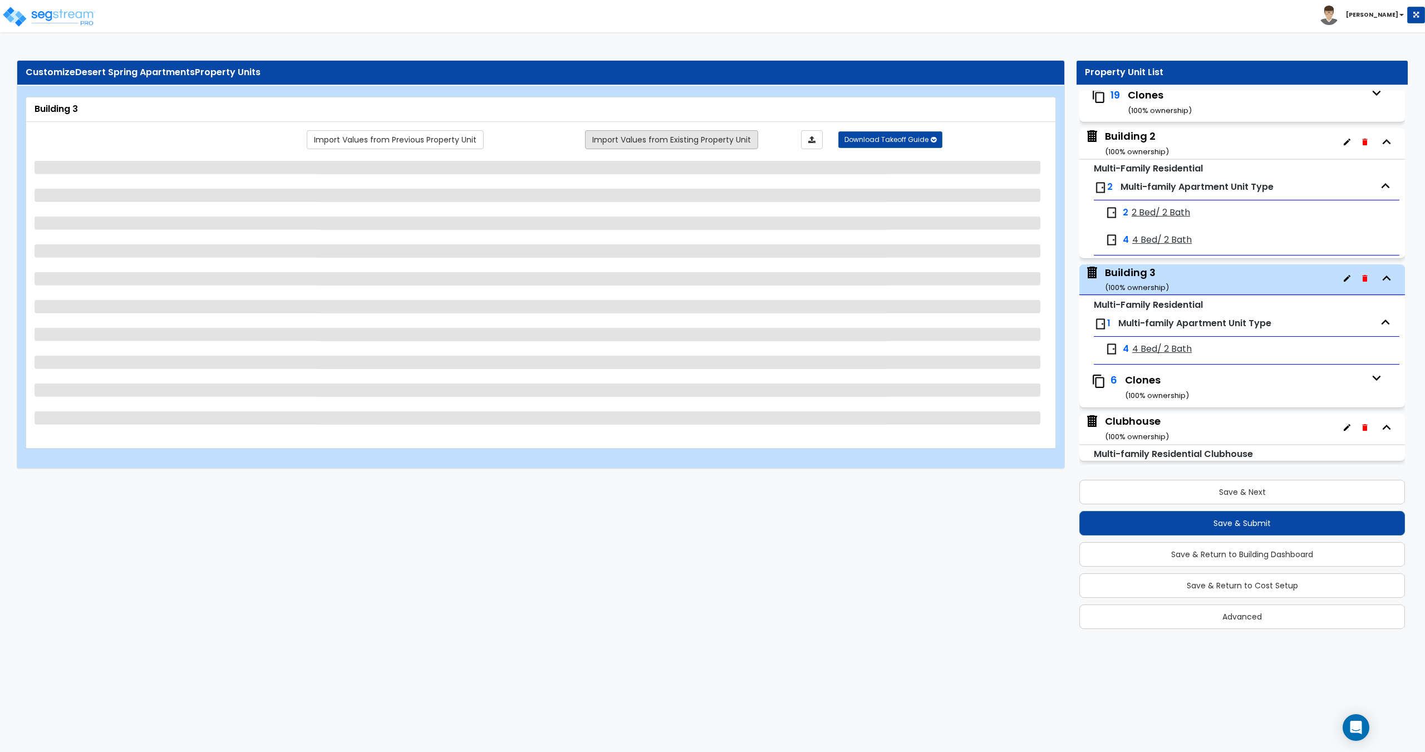
click at [642, 139] on link "Import Values from Existing Property Unit" at bounding box center [671, 139] width 173 height 19
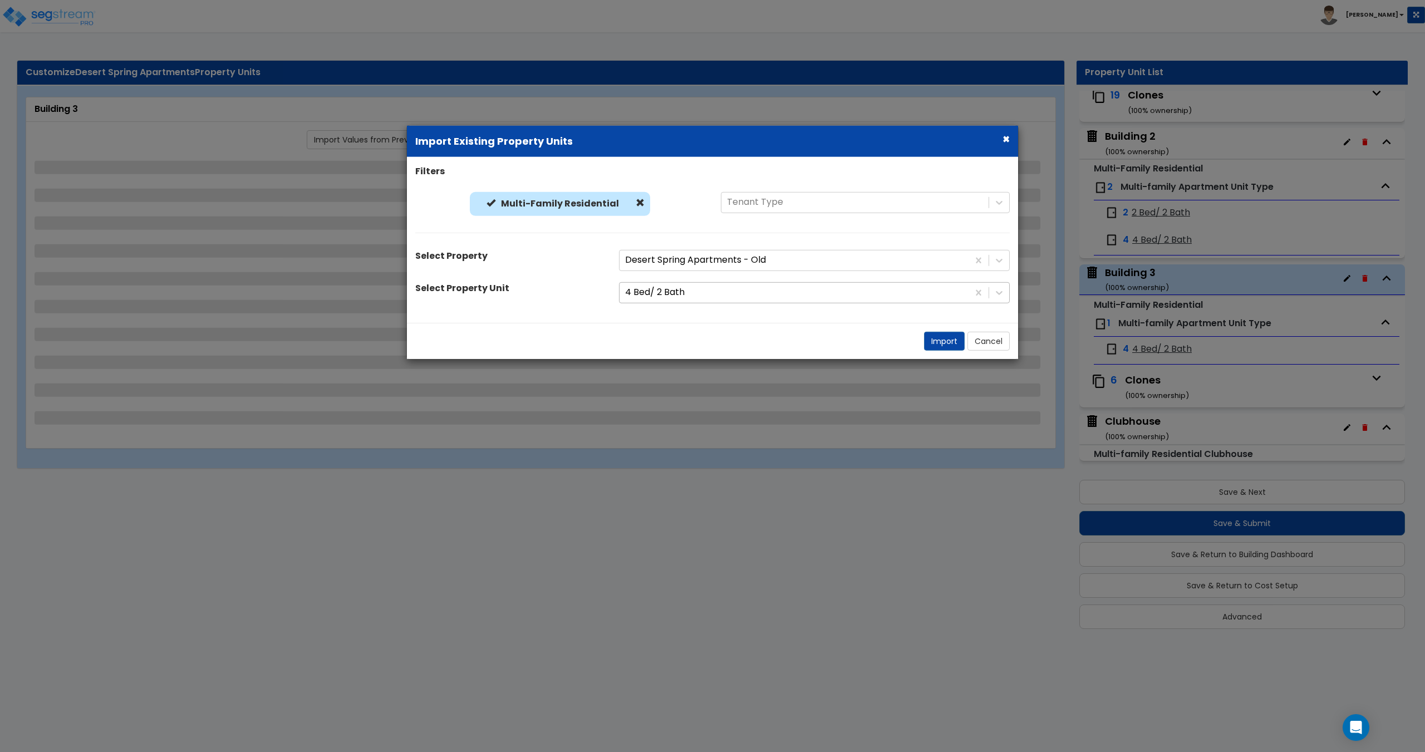
click at [651, 295] on div at bounding box center [794, 292] width 338 height 15
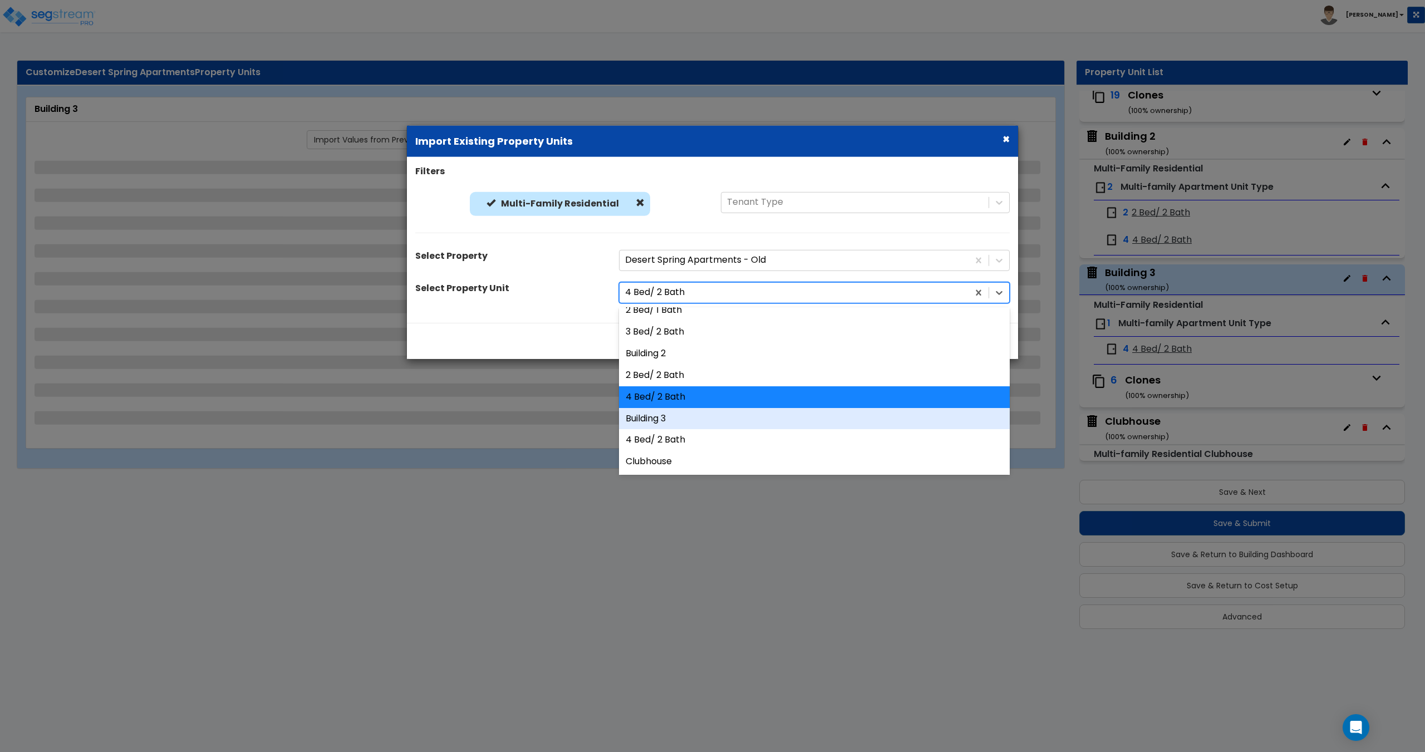
click at [661, 422] on div "Building 3" at bounding box center [814, 419] width 391 height 22
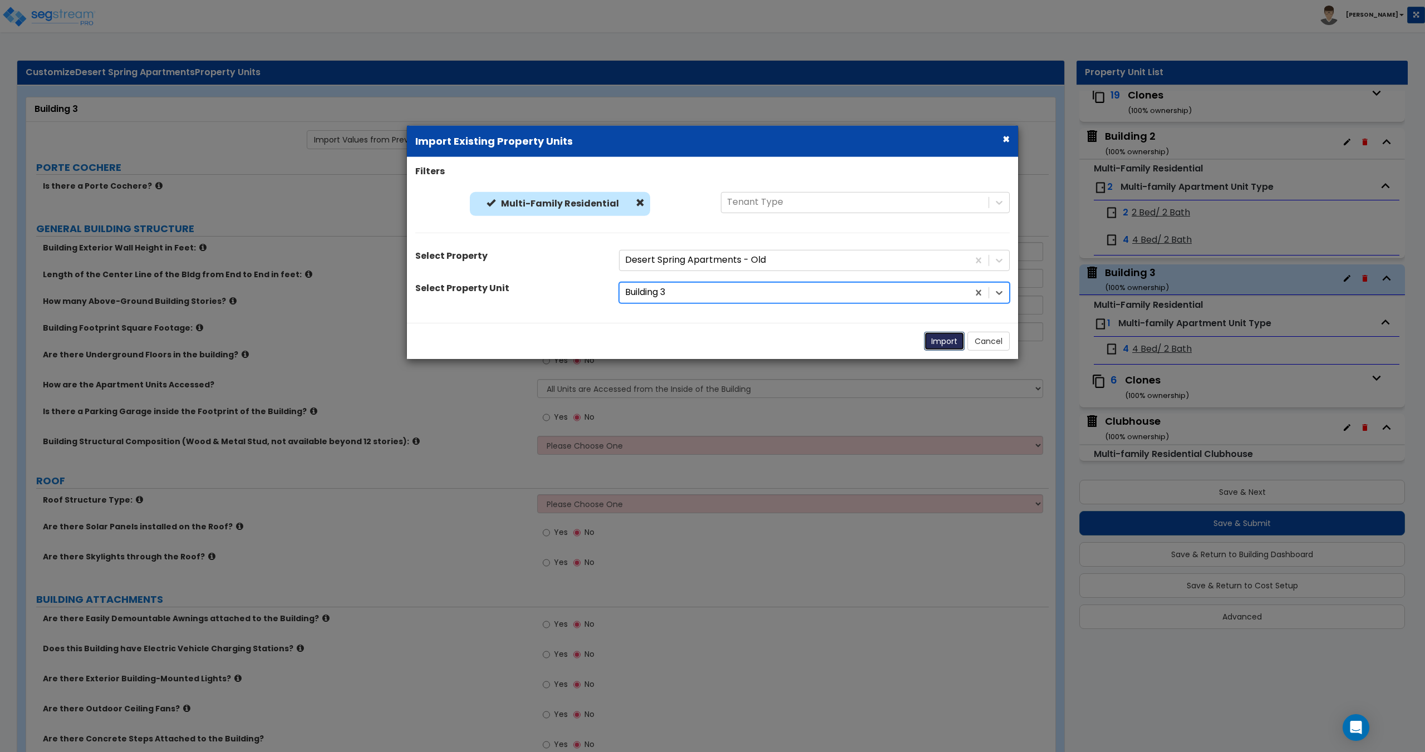
click at [933, 338] on button "Import" at bounding box center [944, 340] width 41 height 19
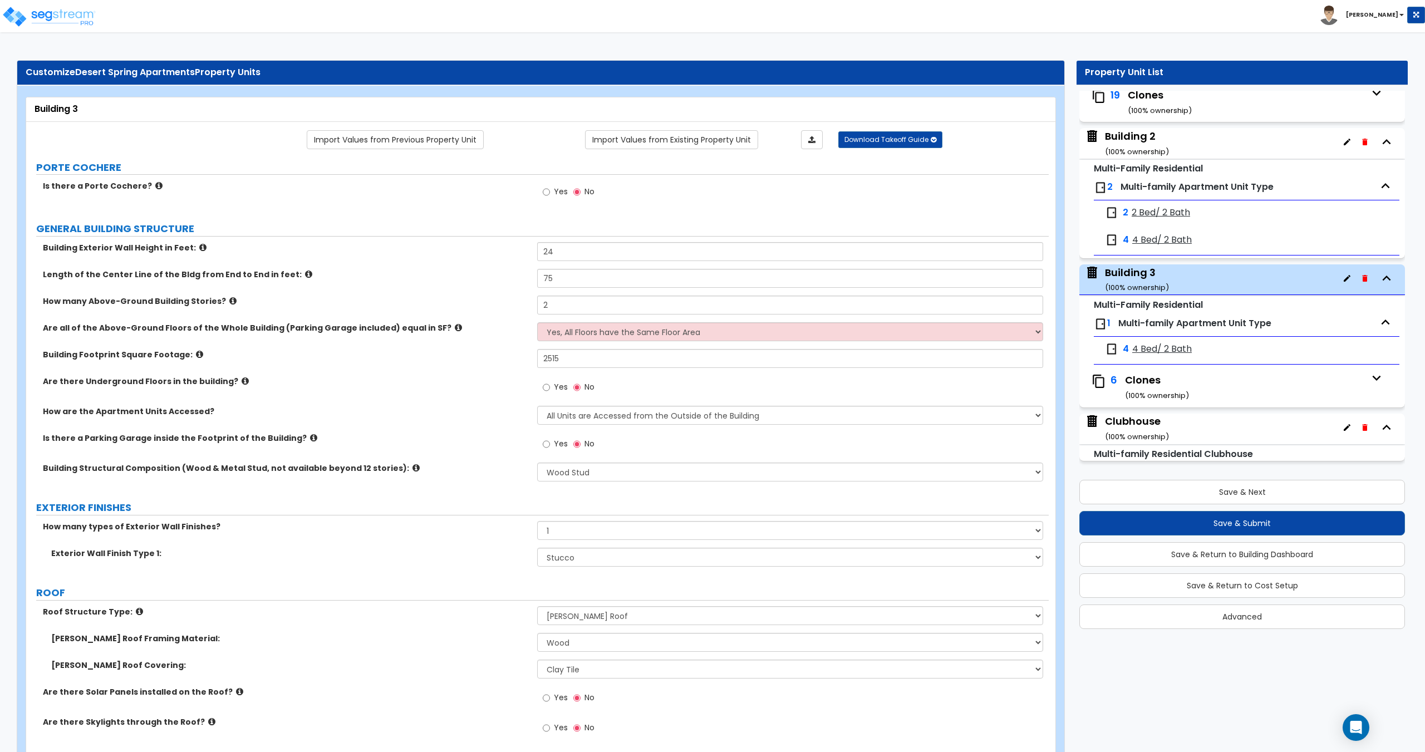
click at [1147, 349] on span "4 Bed/ 2 Bath" at bounding box center [1162, 349] width 60 height 13
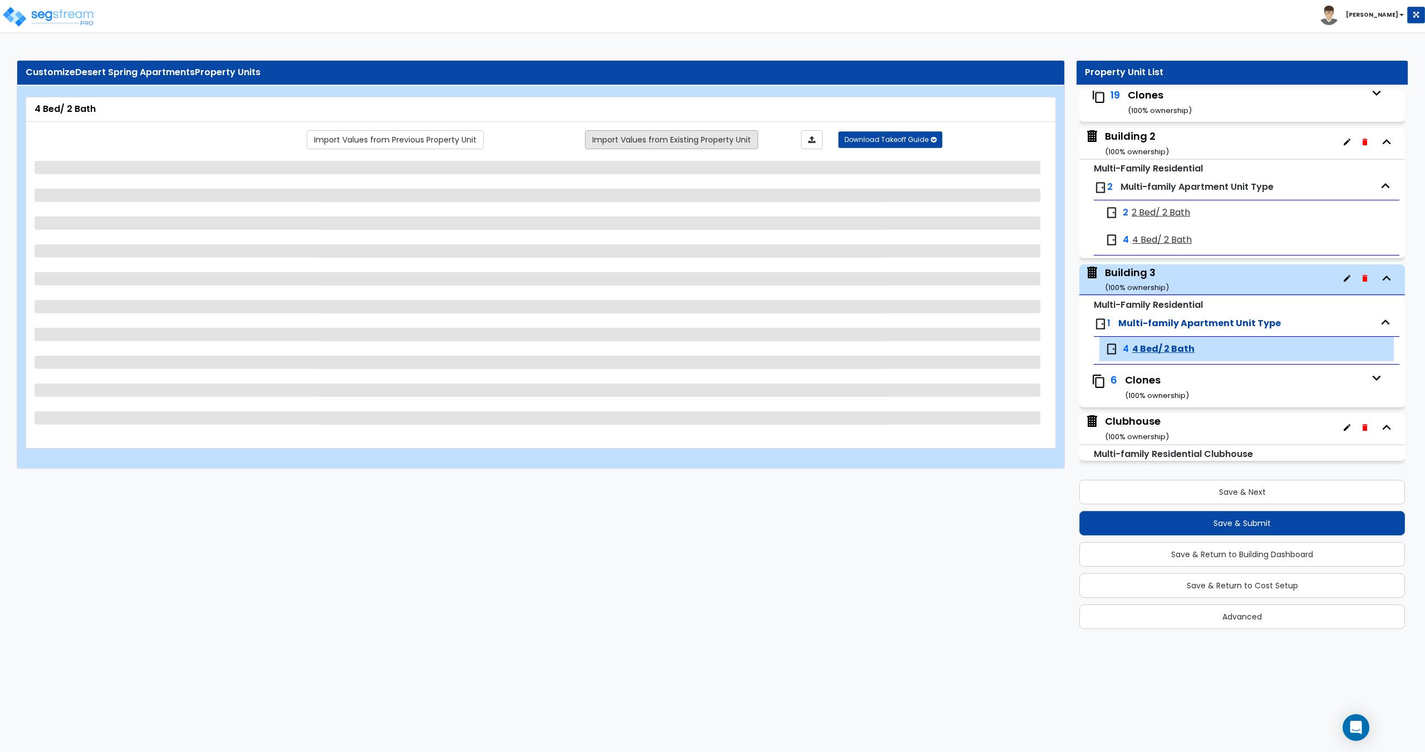
click at [632, 138] on link "Import Values from Existing Property Unit" at bounding box center [671, 139] width 173 height 19
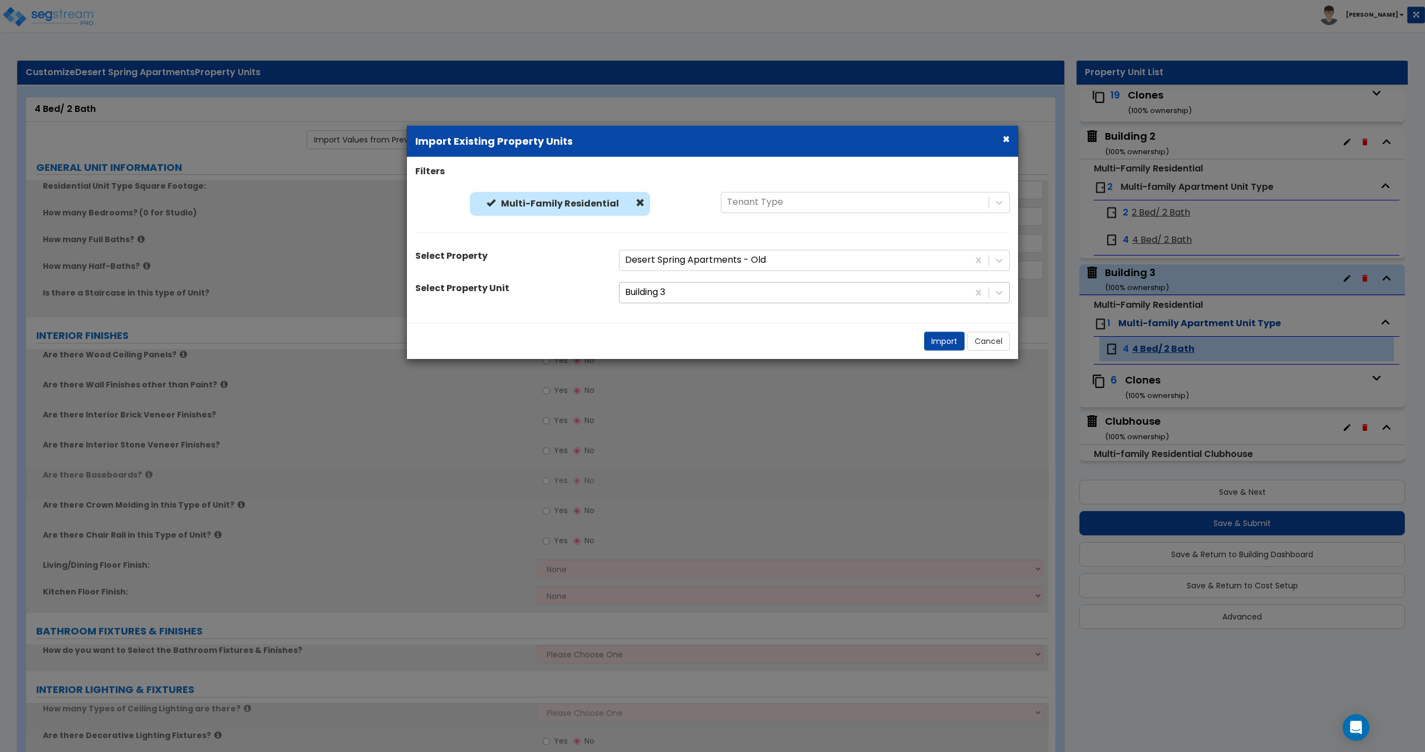
click at [719, 288] on div at bounding box center [794, 292] width 338 height 15
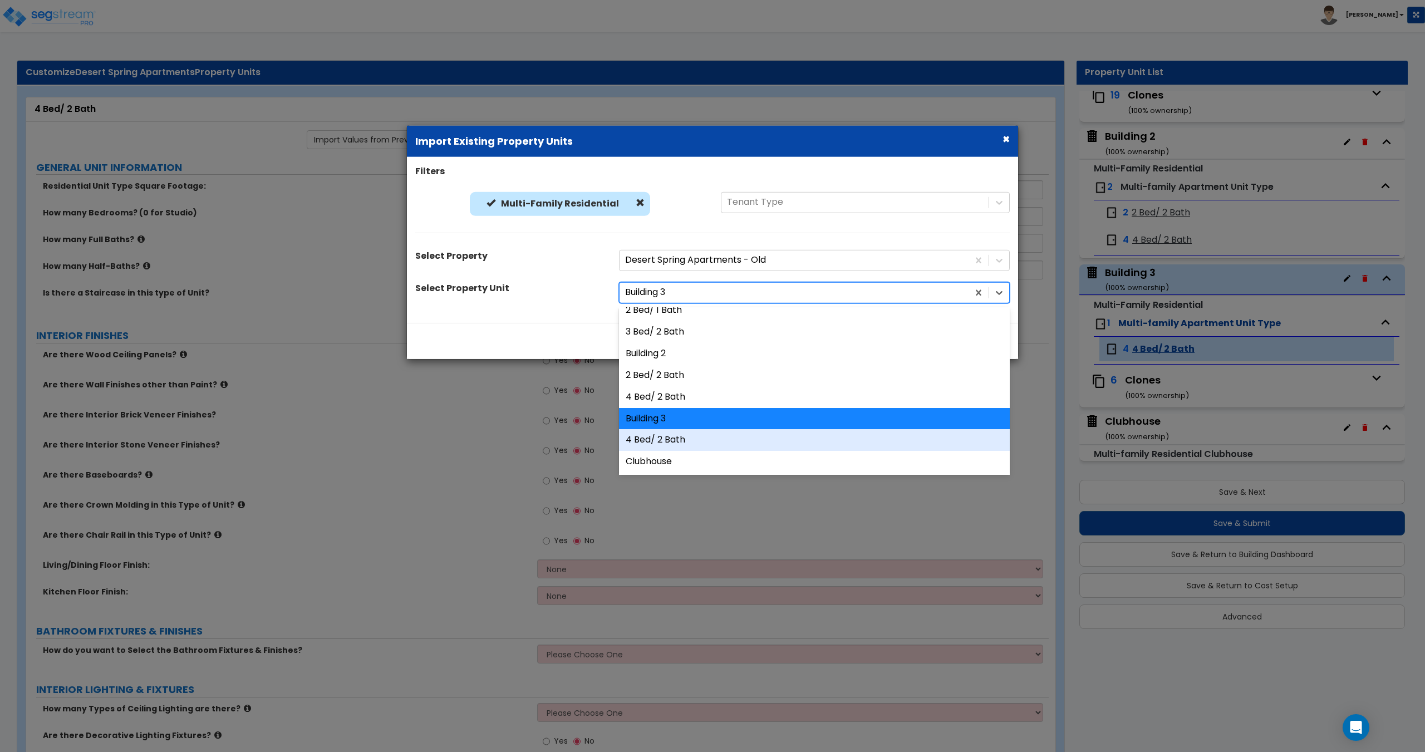
click at [667, 441] on div "4 Bed/ 2 Bath" at bounding box center [814, 440] width 391 height 22
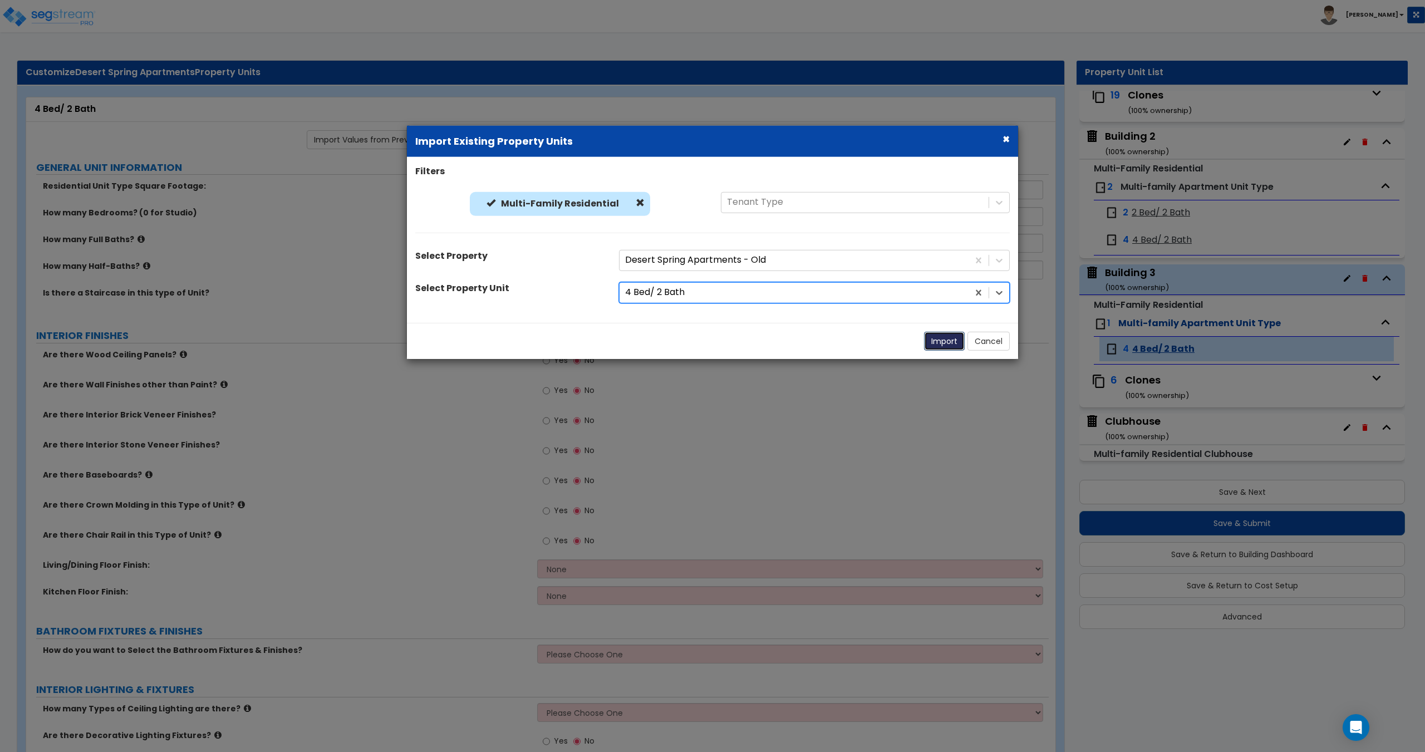
click at [939, 343] on button "Import" at bounding box center [944, 340] width 41 height 19
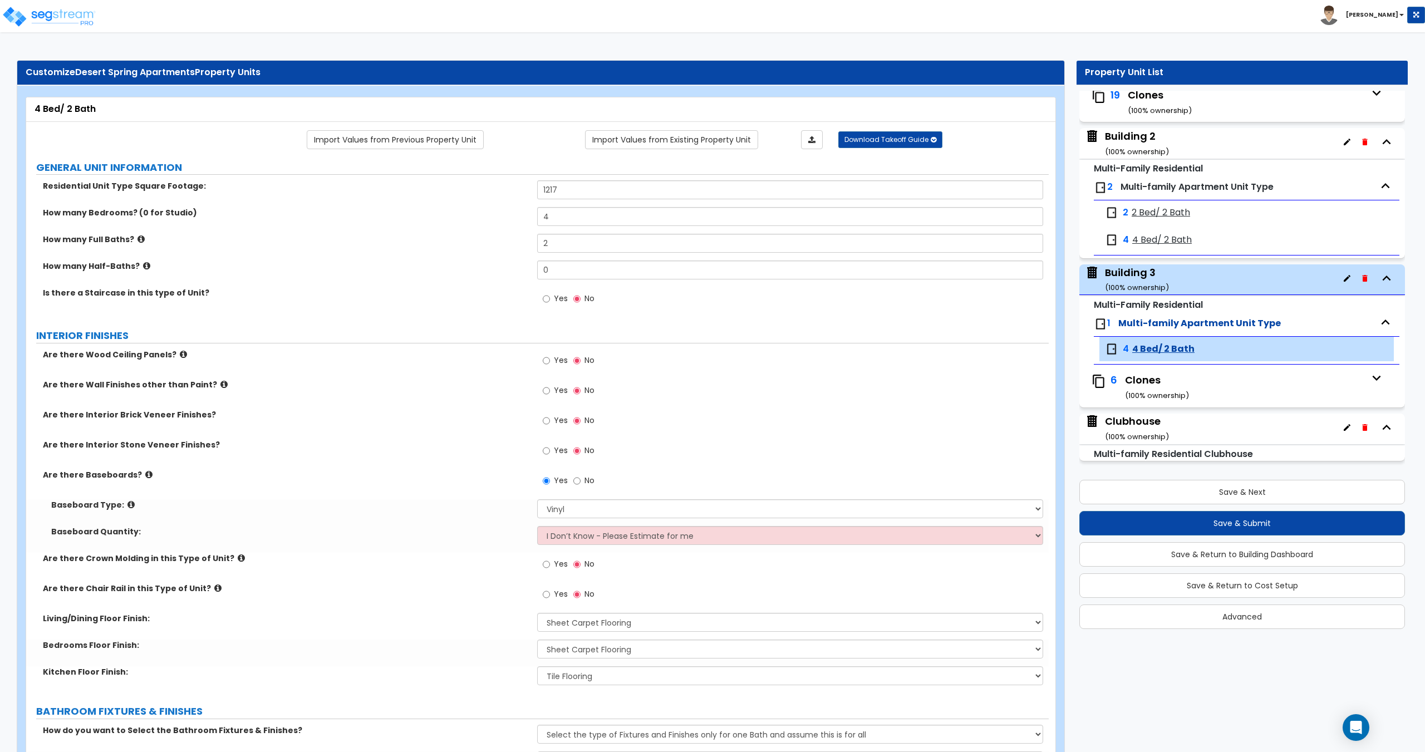
click at [1141, 387] on div "Clones ( 100 % ownership)" at bounding box center [1245, 387] width 241 height 28
click at [1136, 440] on small "( 100 % ownership)" at bounding box center [1137, 436] width 64 height 11
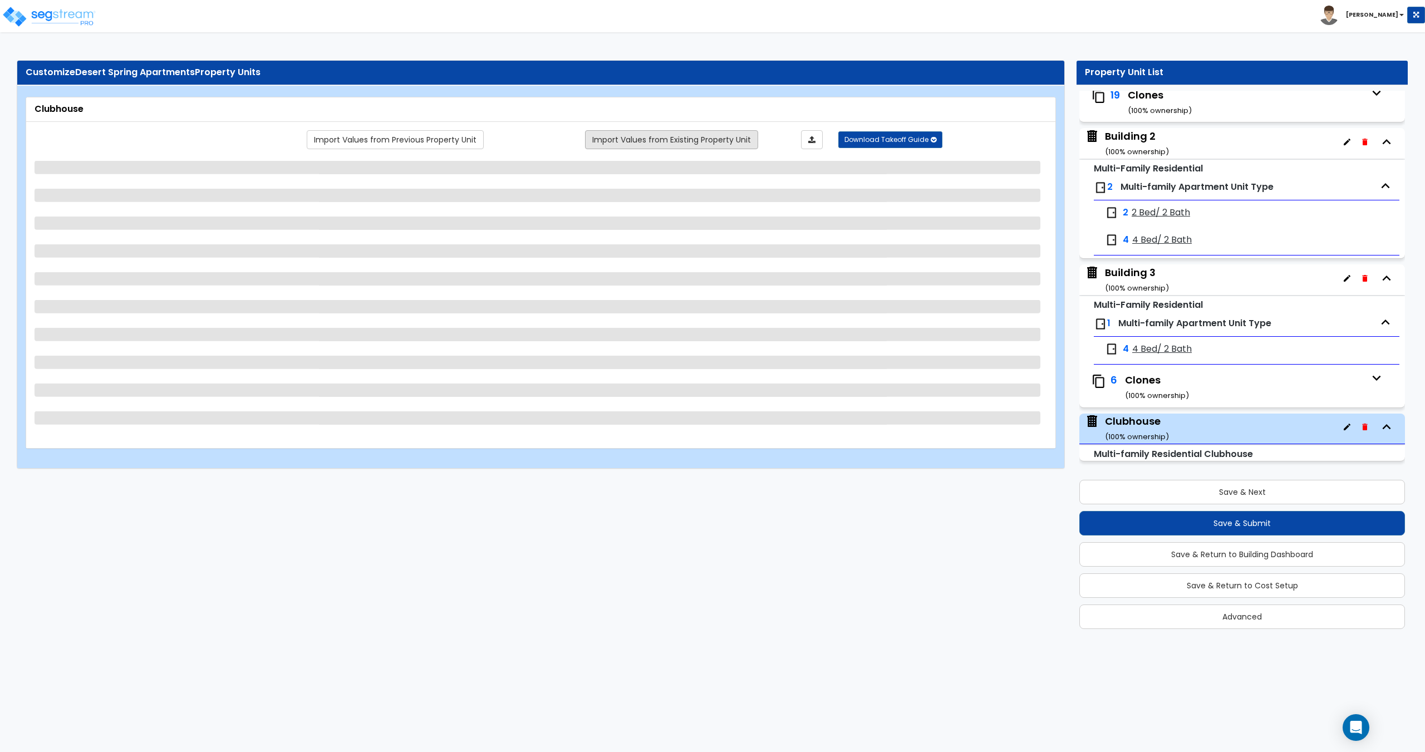
click at [631, 134] on link "Import Values from Existing Property Unit" at bounding box center [671, 139] width 173 height 19
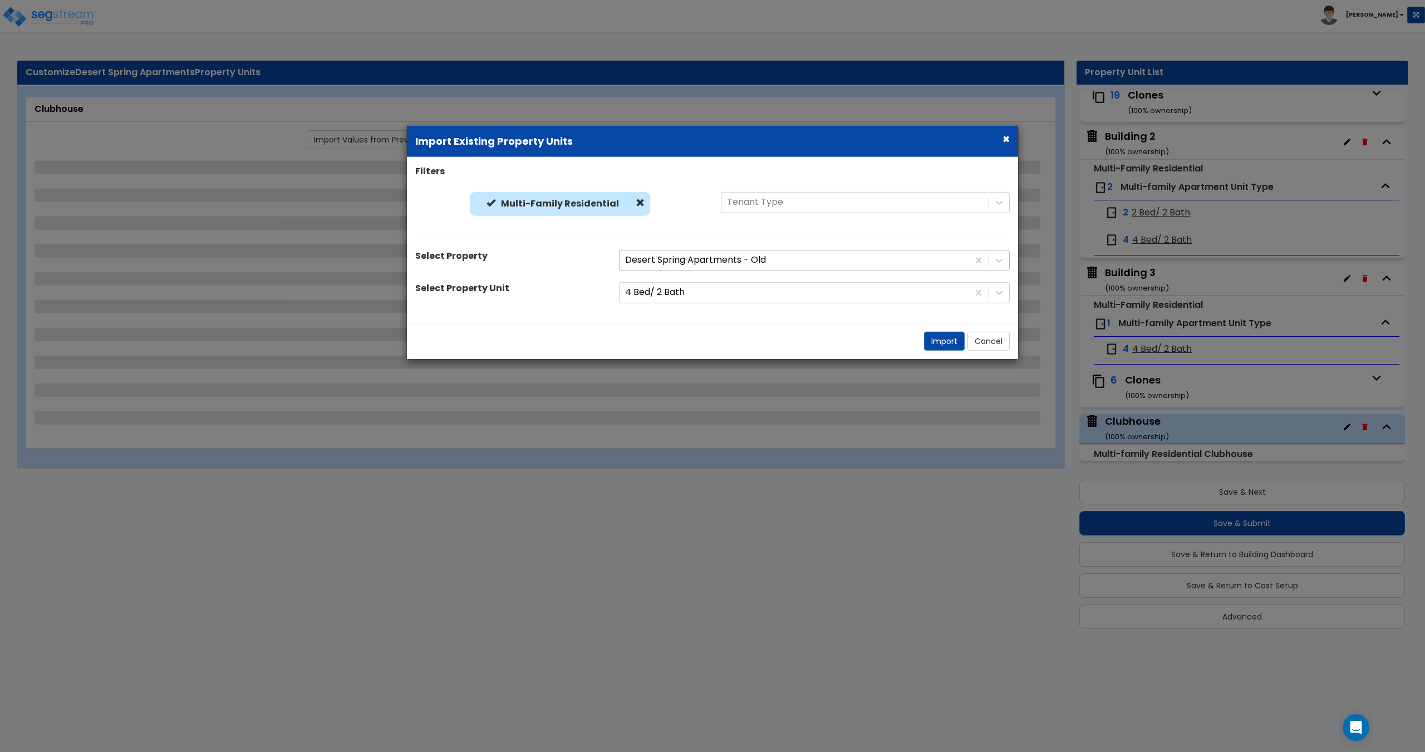
click at [713, 264] on div at bounding box center [794, 260] width 338 height 15
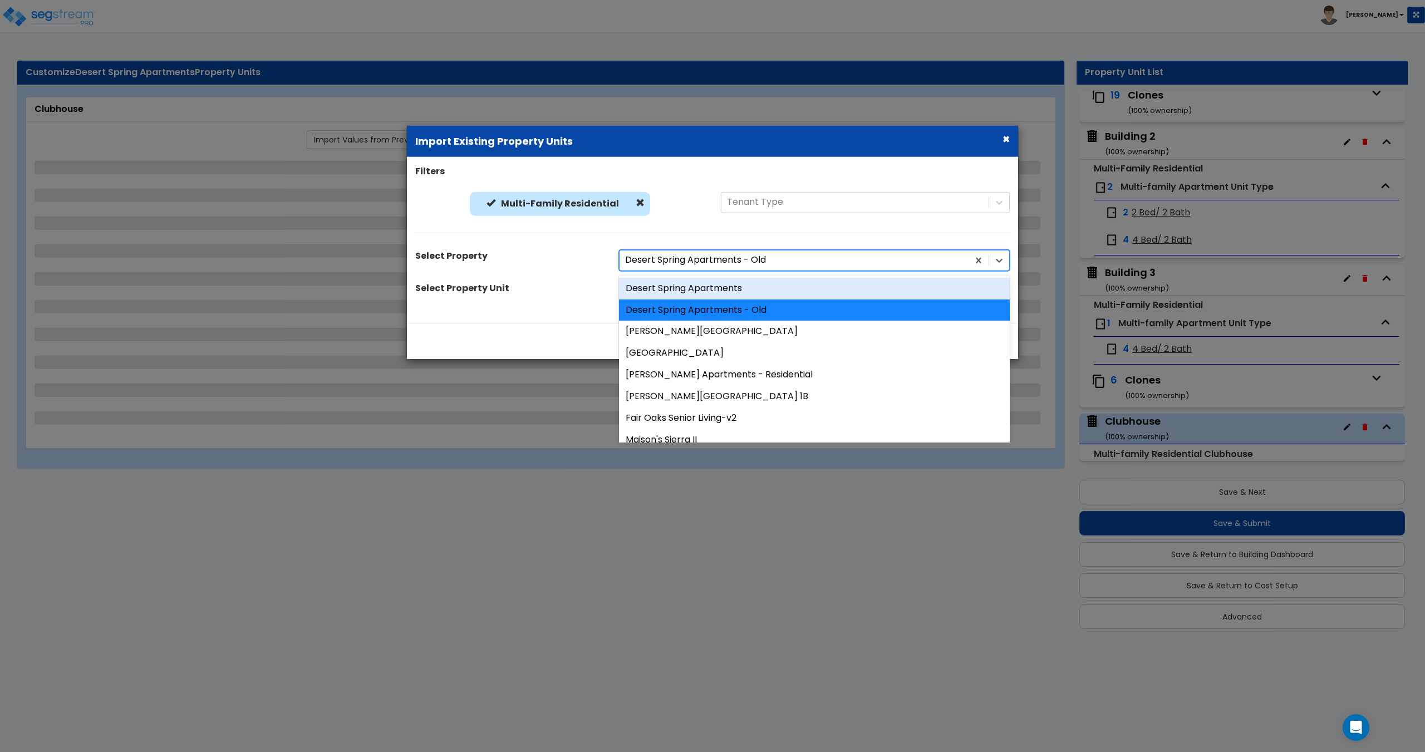
click at [715, 264] on div at bounding box center [794, 260] width 338 height 15
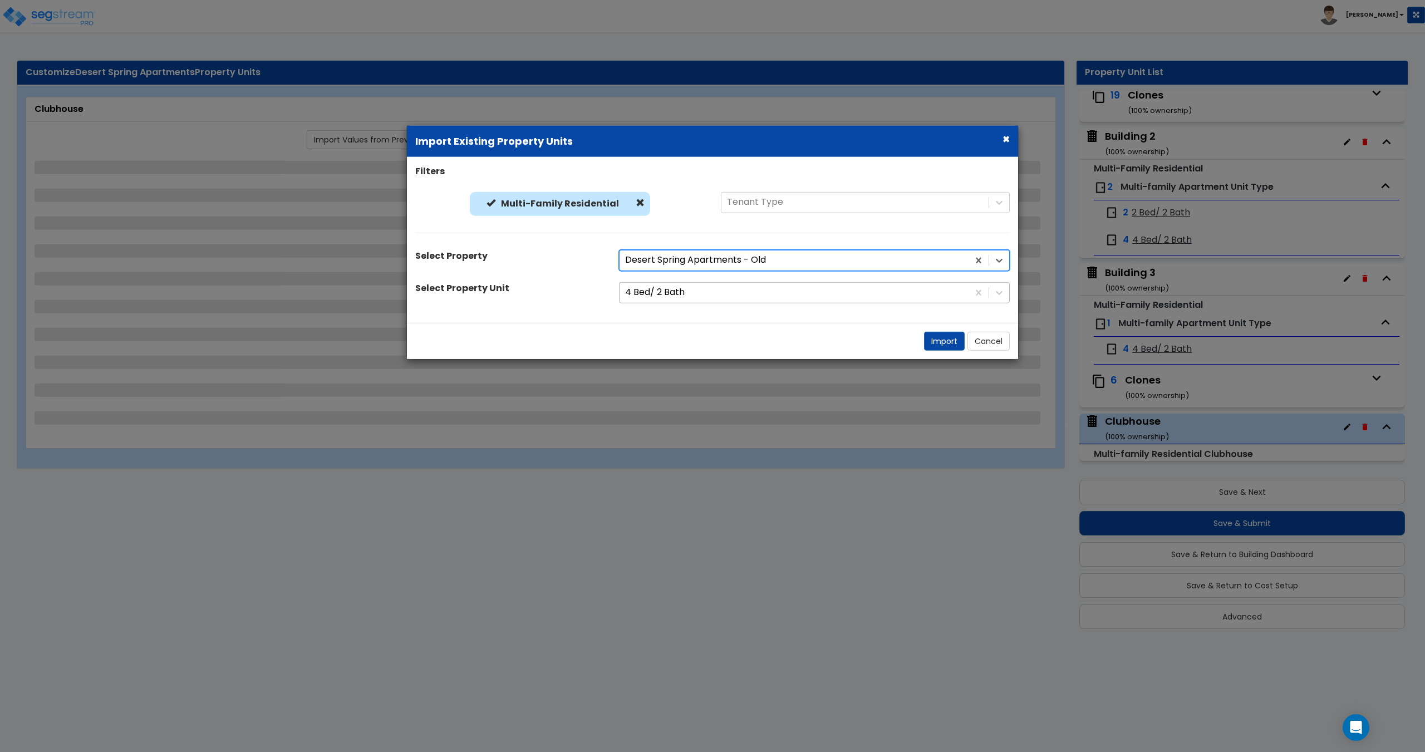
click at [714, 295] on div at bounding box center [794, 292] width 338 height 15
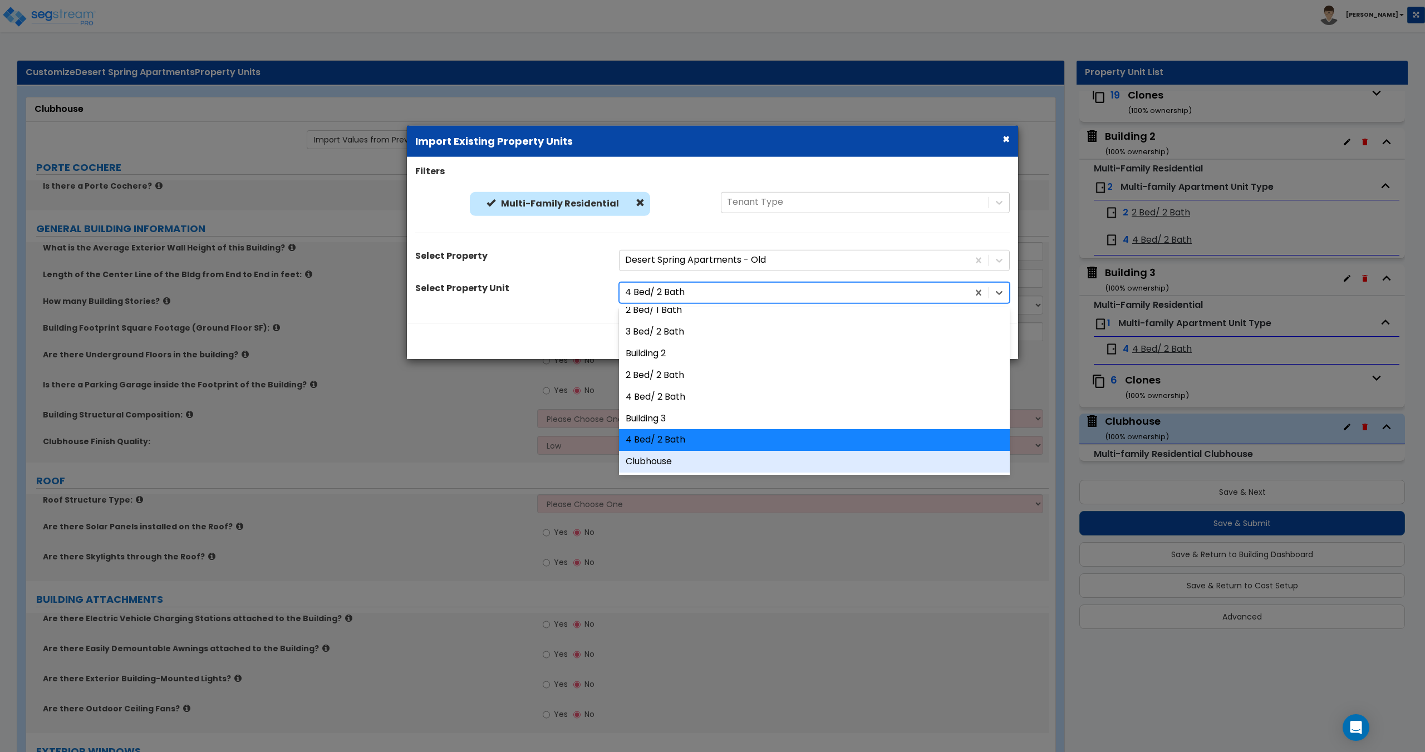
click at [678, 468] on div "Clubhouse" at bounding box center [814, 462] width 391 height 22
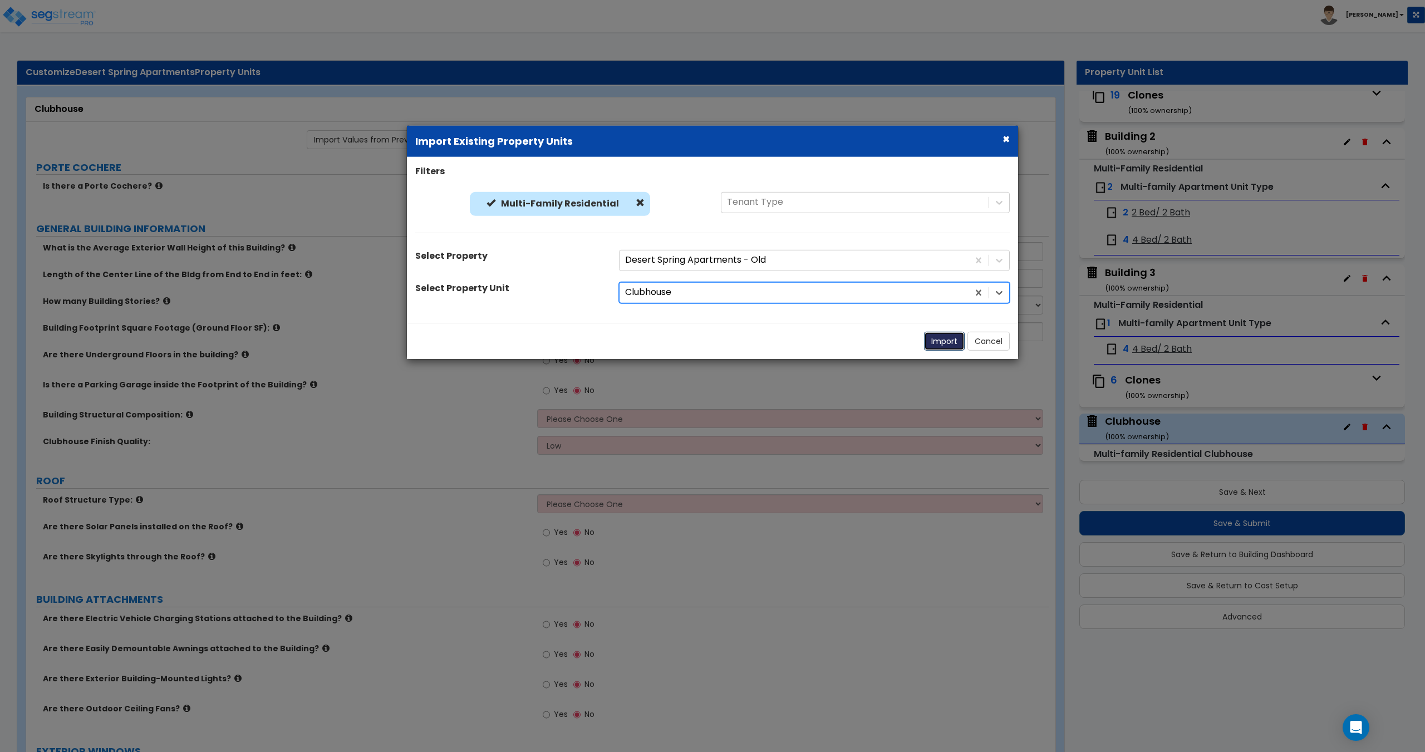
click at [941, 344] on button "Import" at bounding box center [944, 340] width 41 height 19
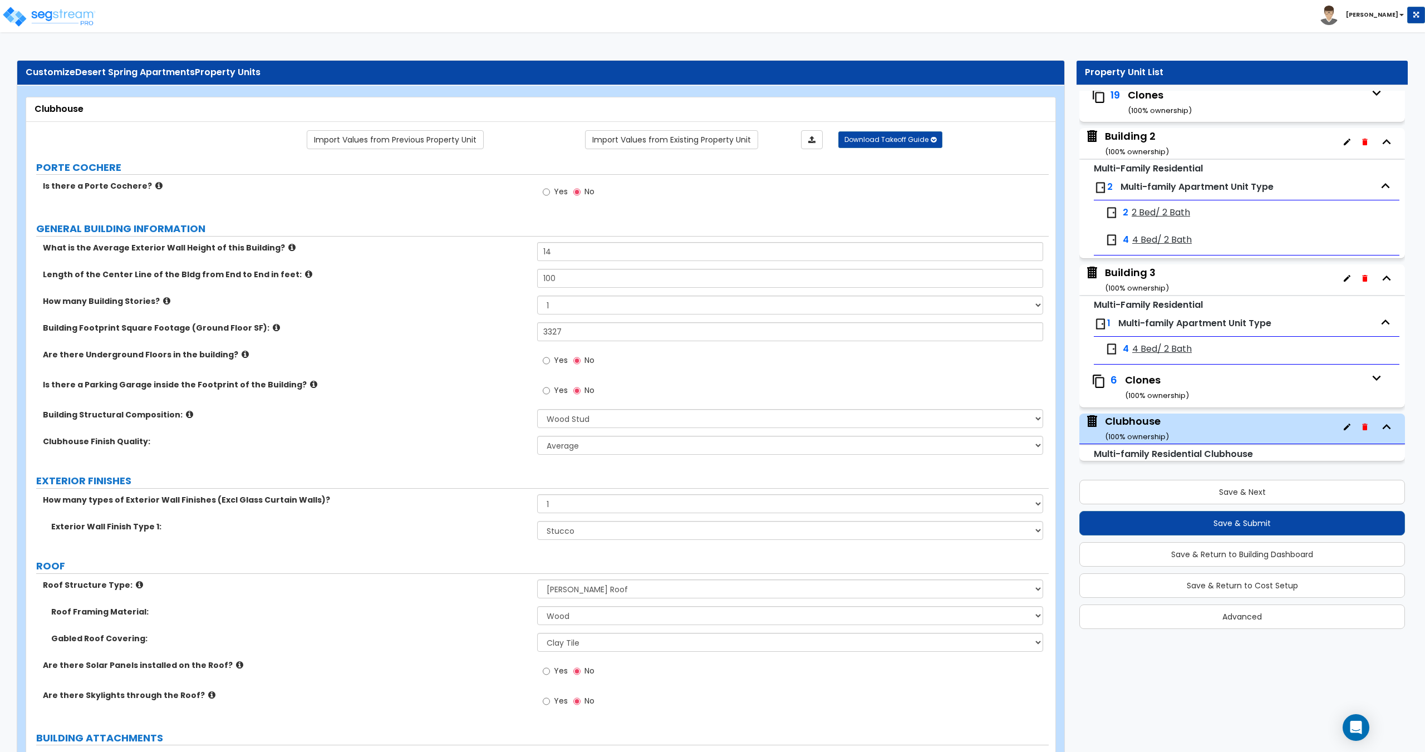
scroll to position [0, 0]
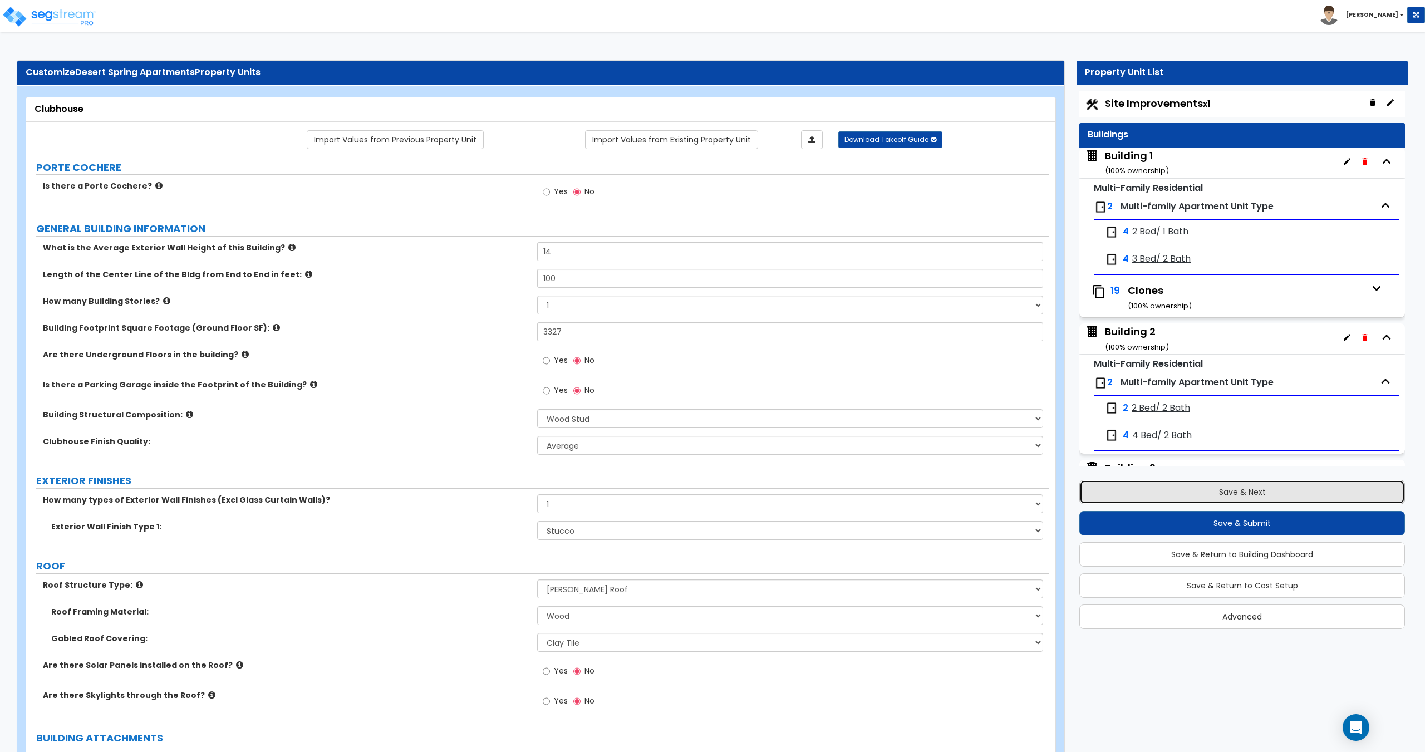
click at [1243, 492] on button "Save & Next" at bounding box center [1243, 492] width 326 height 24
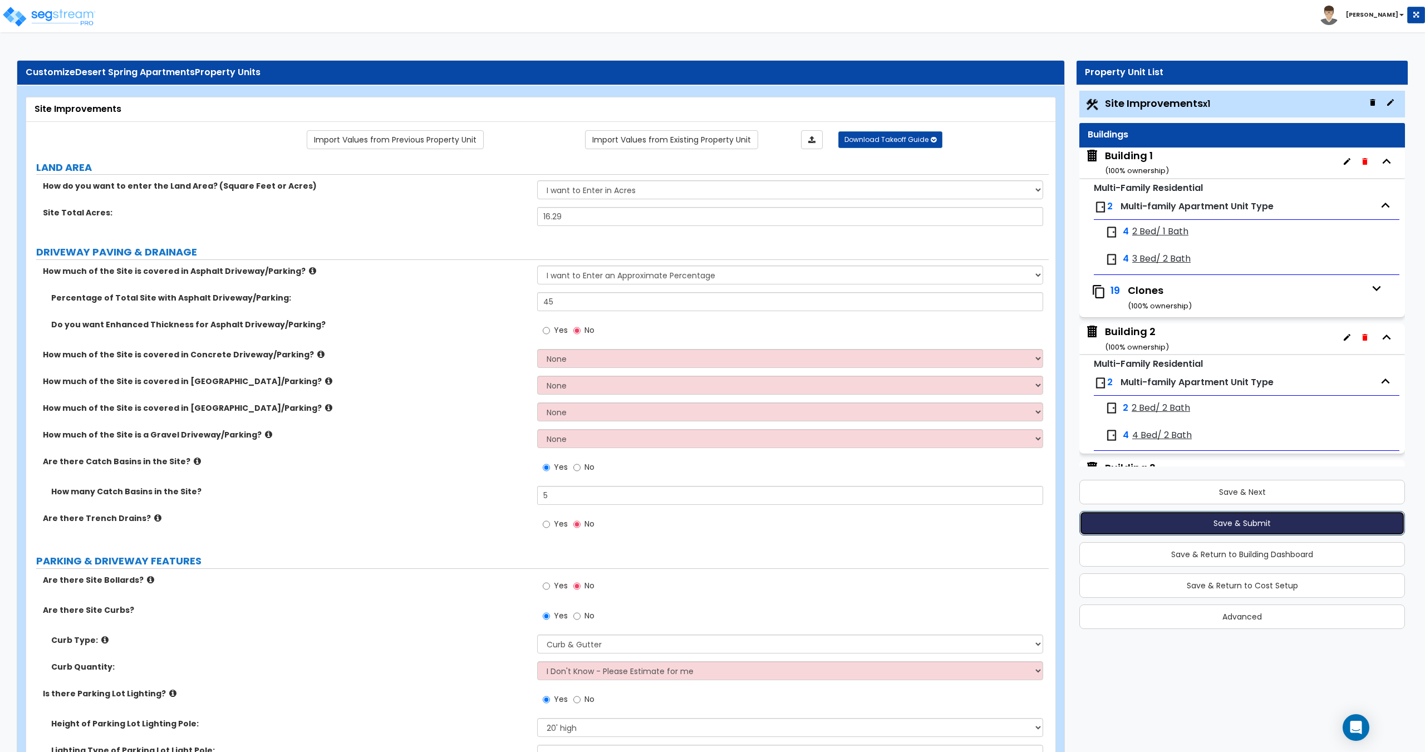
click at [1213, 526] on button "Save & Submit" at bounding box center [1243, 523] width 326 height 24
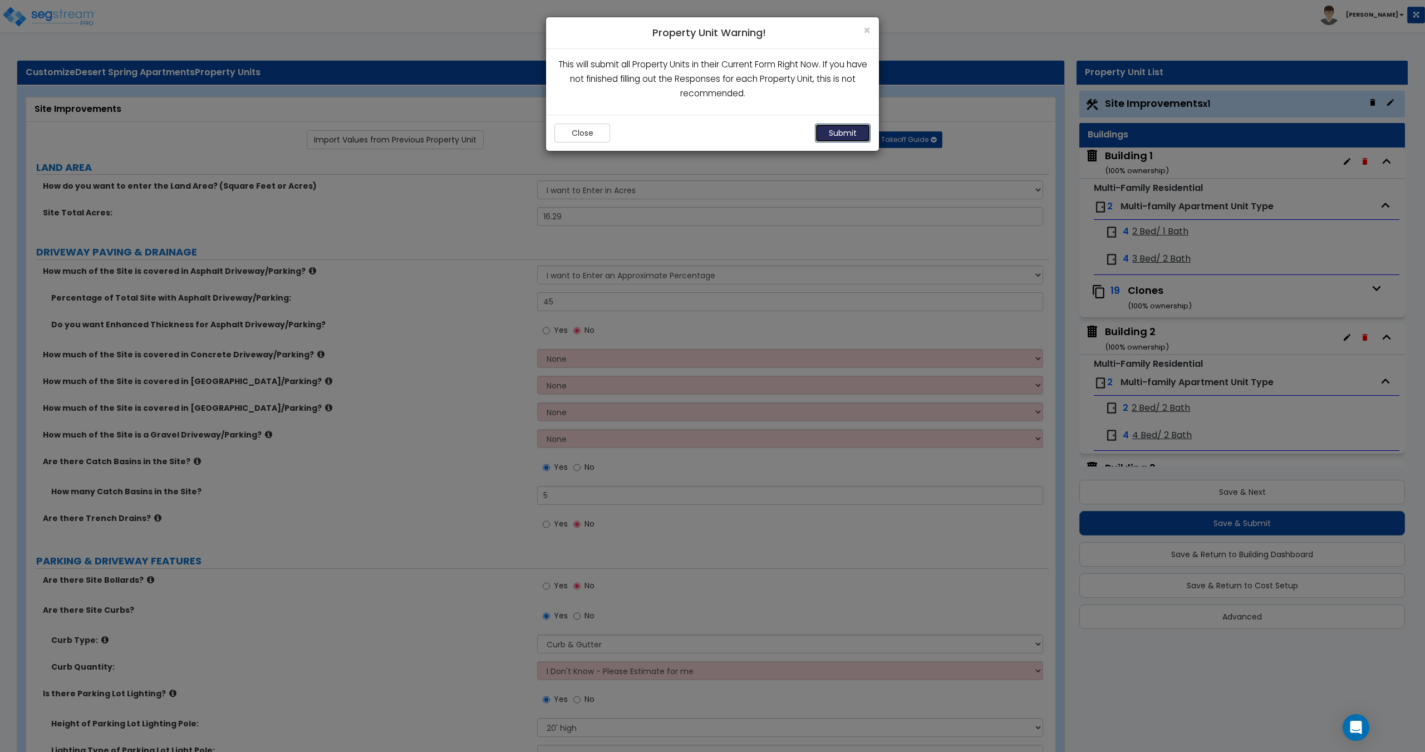
click at [831, 129] on button "Submit" at bounding box center [843, 133] width 56 height 19
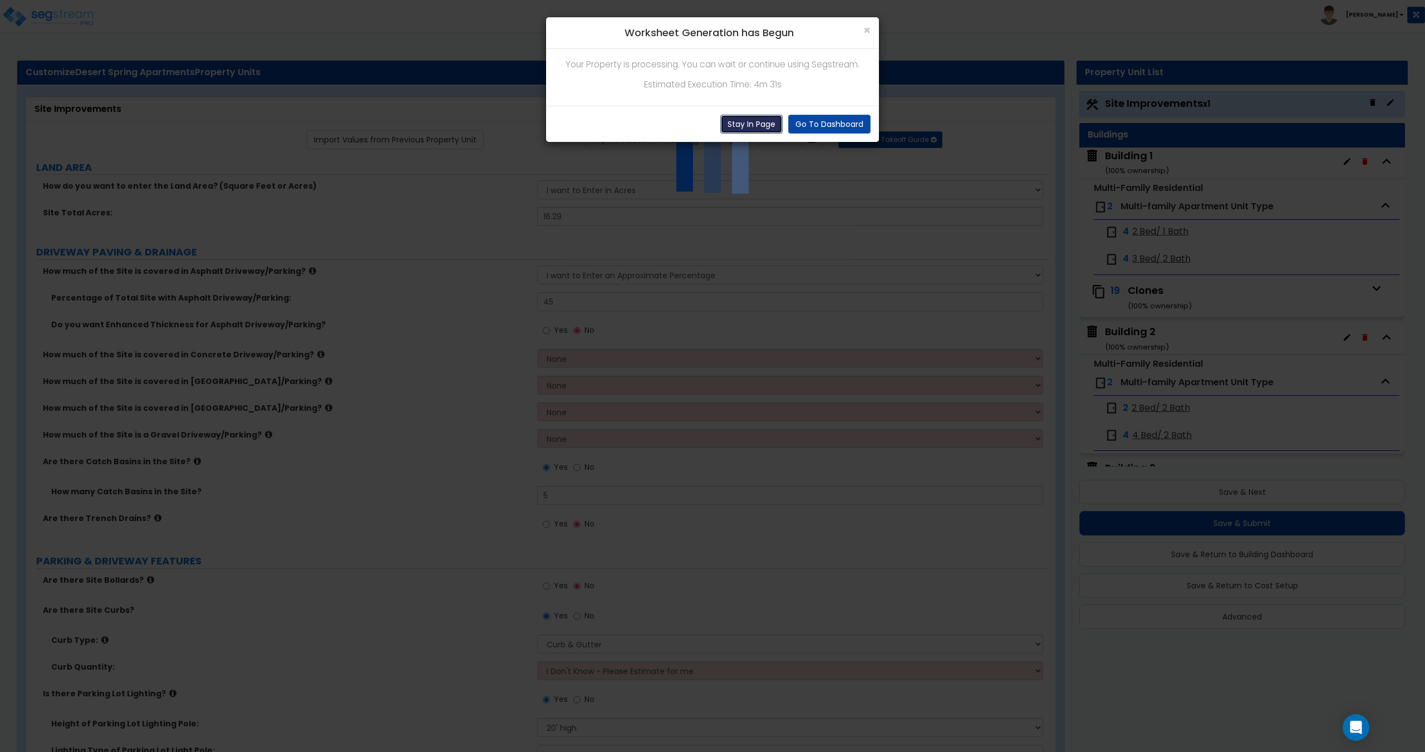
click at [757, 131] on button "Stay In Page" at bounding box center [751, 124] width 62 height 19
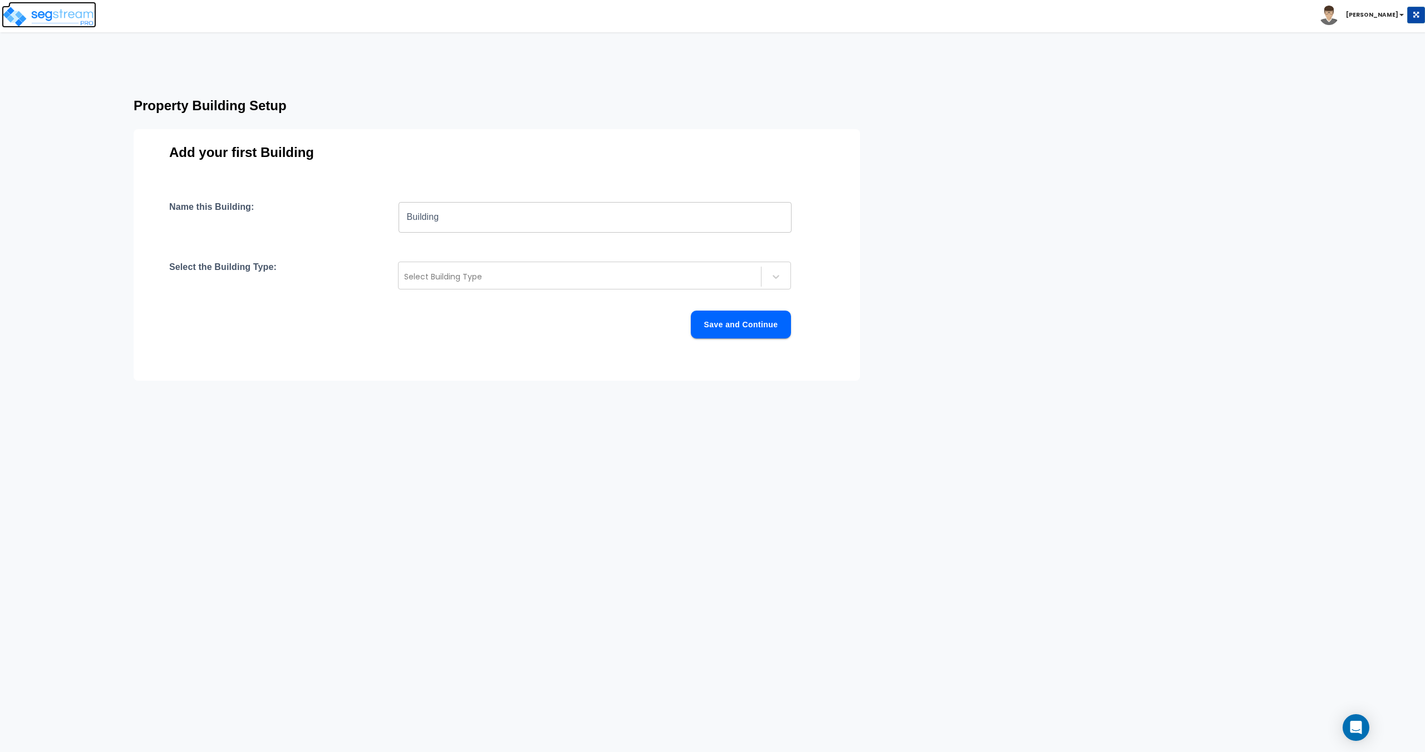
click at [54, 8] on img at bounding box center [49, 17] width 95 height 22
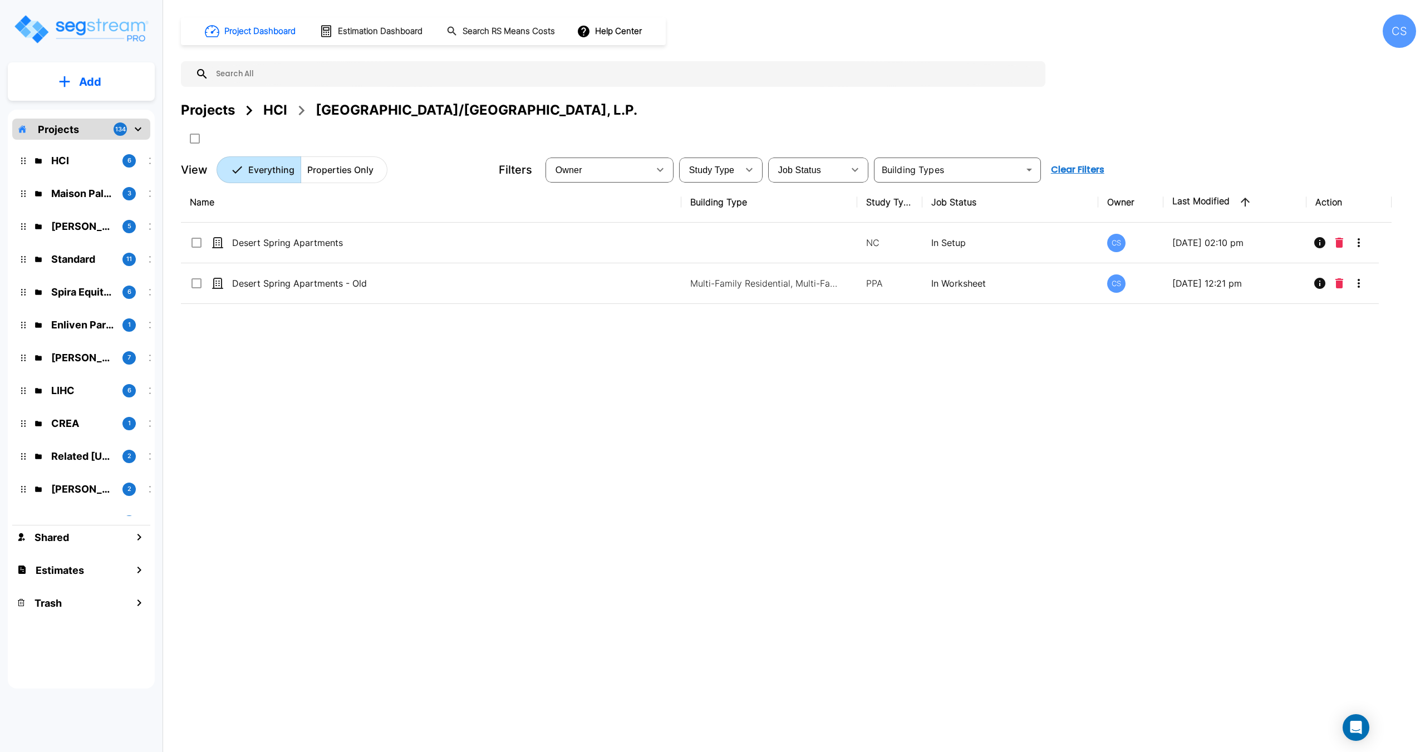
click at [279, 77] on input "text" at bounding box center [624, 74] width 831 height 26
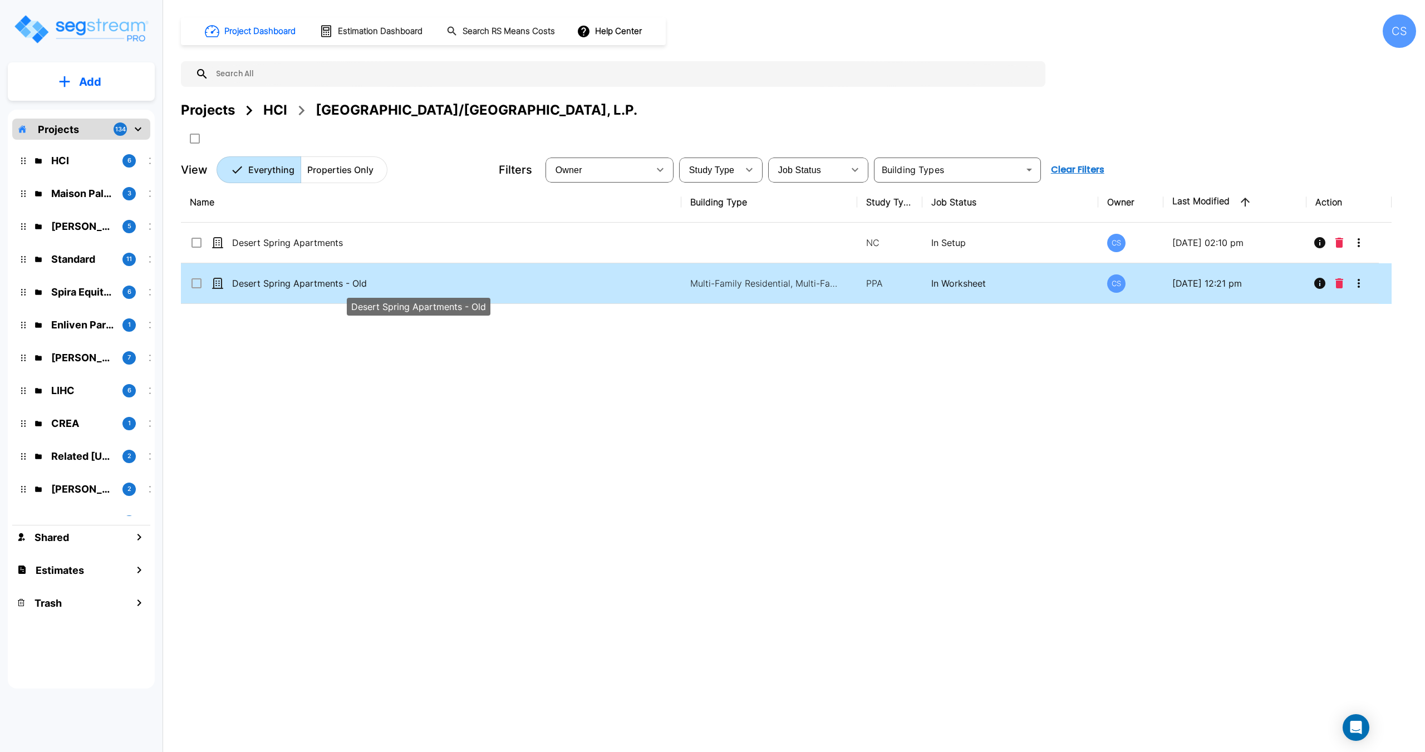
click at [278, 283] on p "Desert Spring Apartments - Old" at bounding box center [418, 283] width 372 height 13
checkbox input "true"
click at [1365, 283] on icon "More-Options" at bounding box center [1358, 283] width 13 height 13
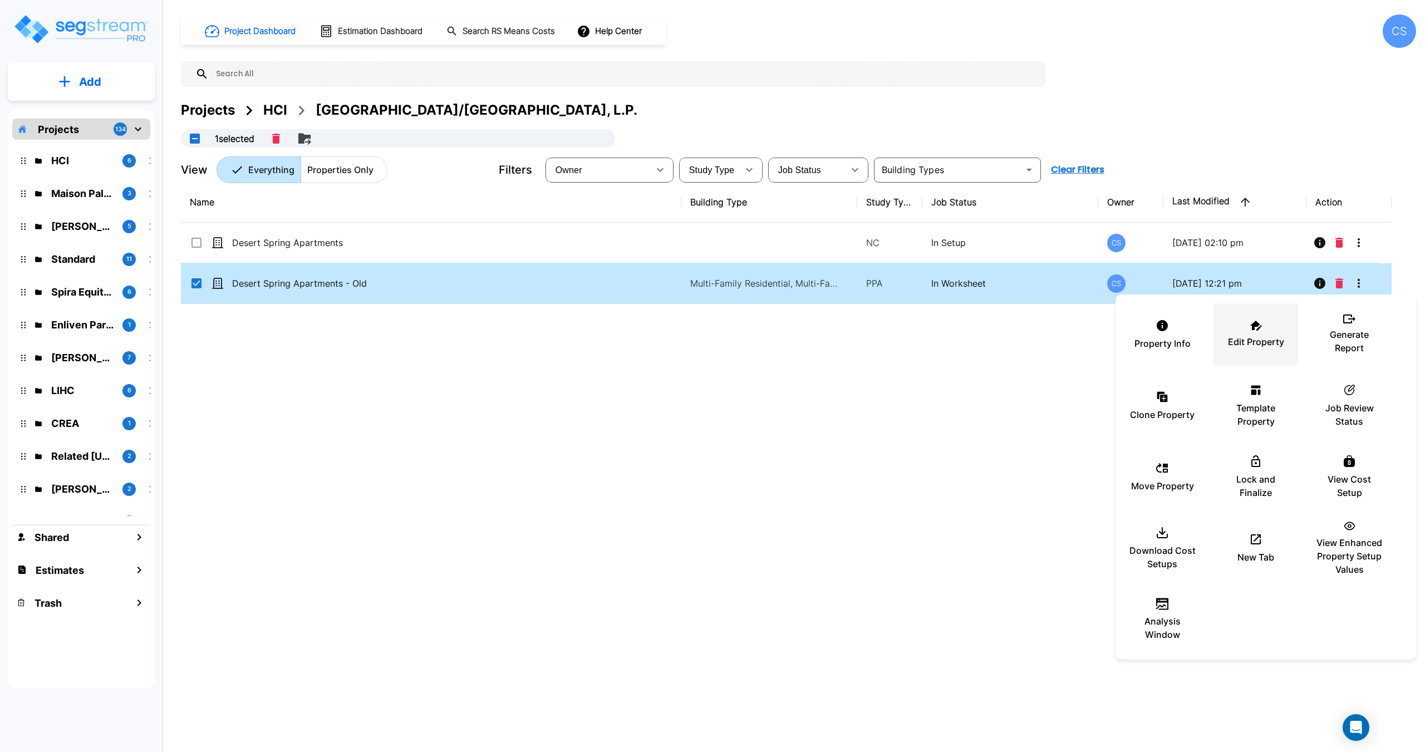
click at [1257, 335] on div "Edit Property" at bounding box center [1256, 335] width 67 height 56
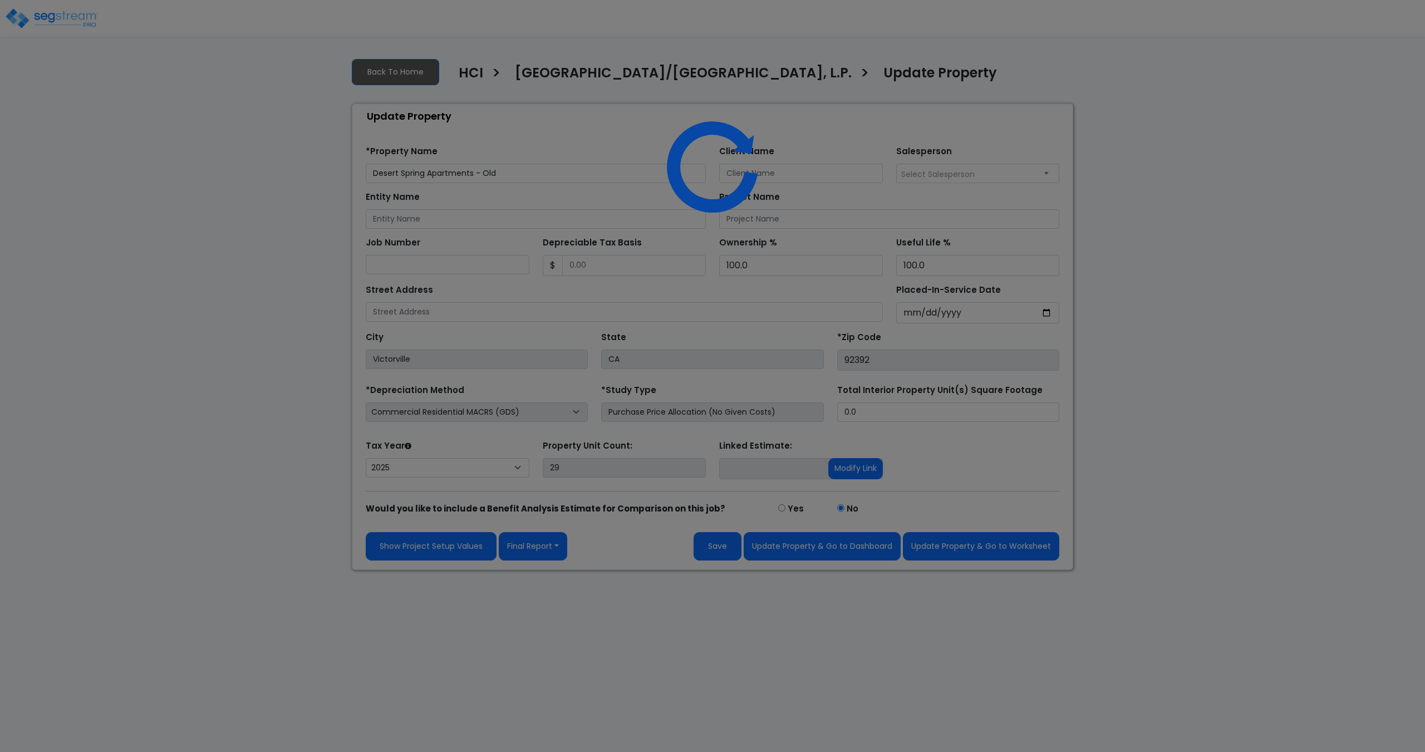
select select "2025"
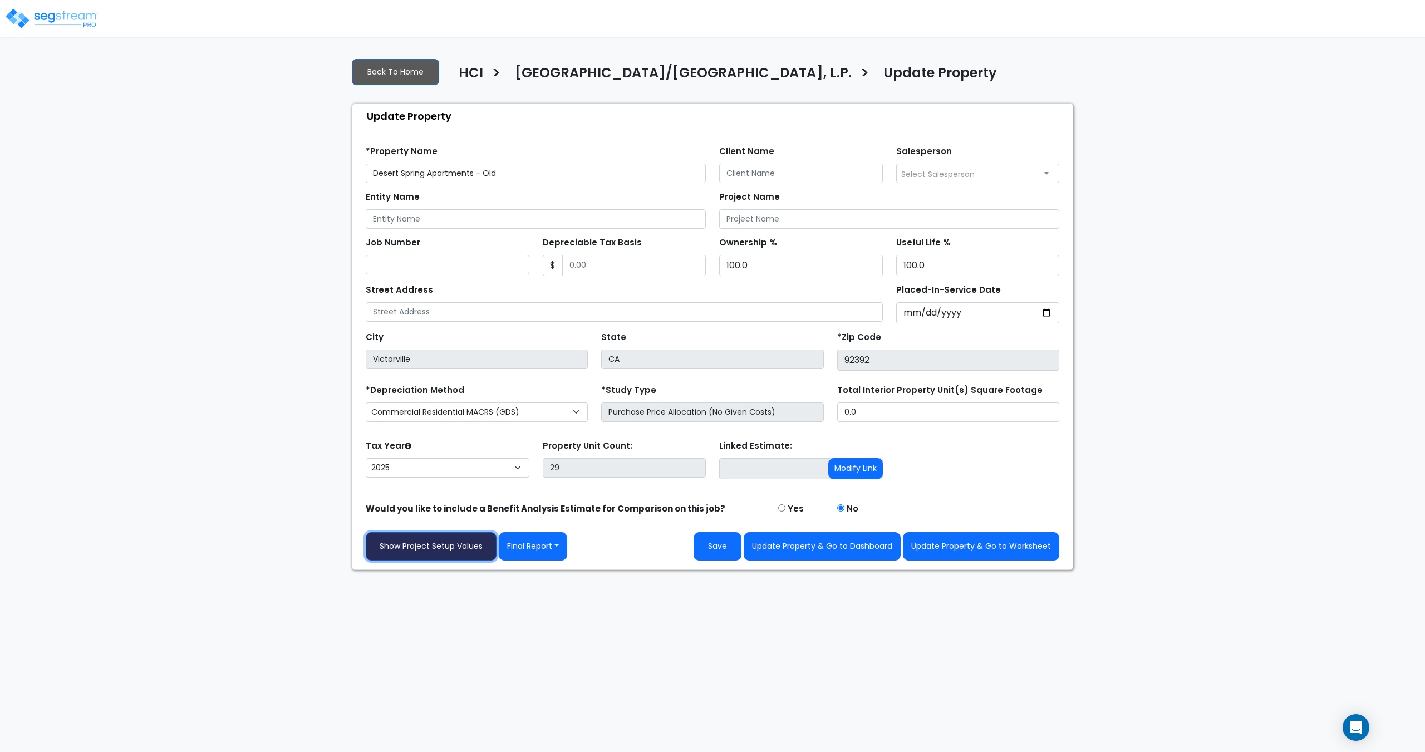
click at [458, 553] on link "Show Project Setup Values" at bounding box center [431, 546] width 131 height 28
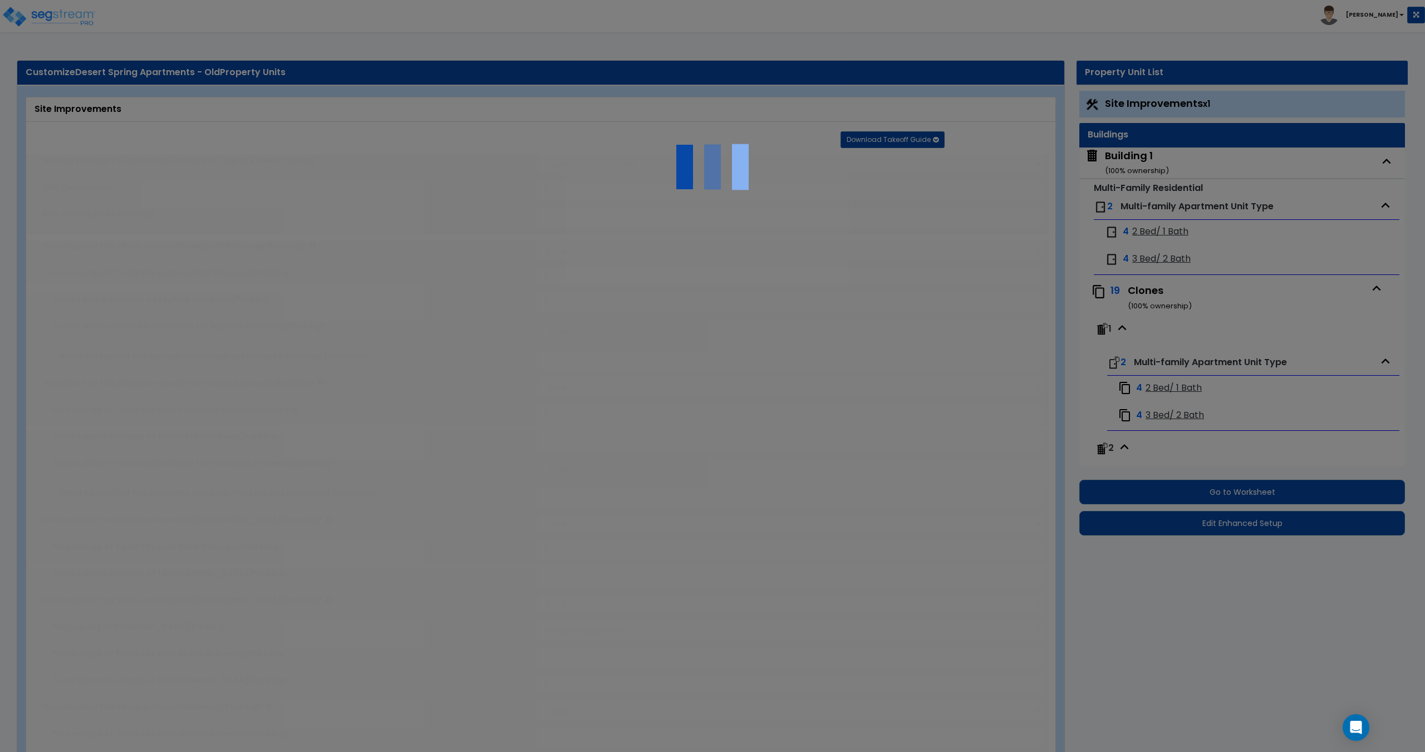
type input "16.29"
select select "1"
type input "45"
radio input "true"
type input "5"
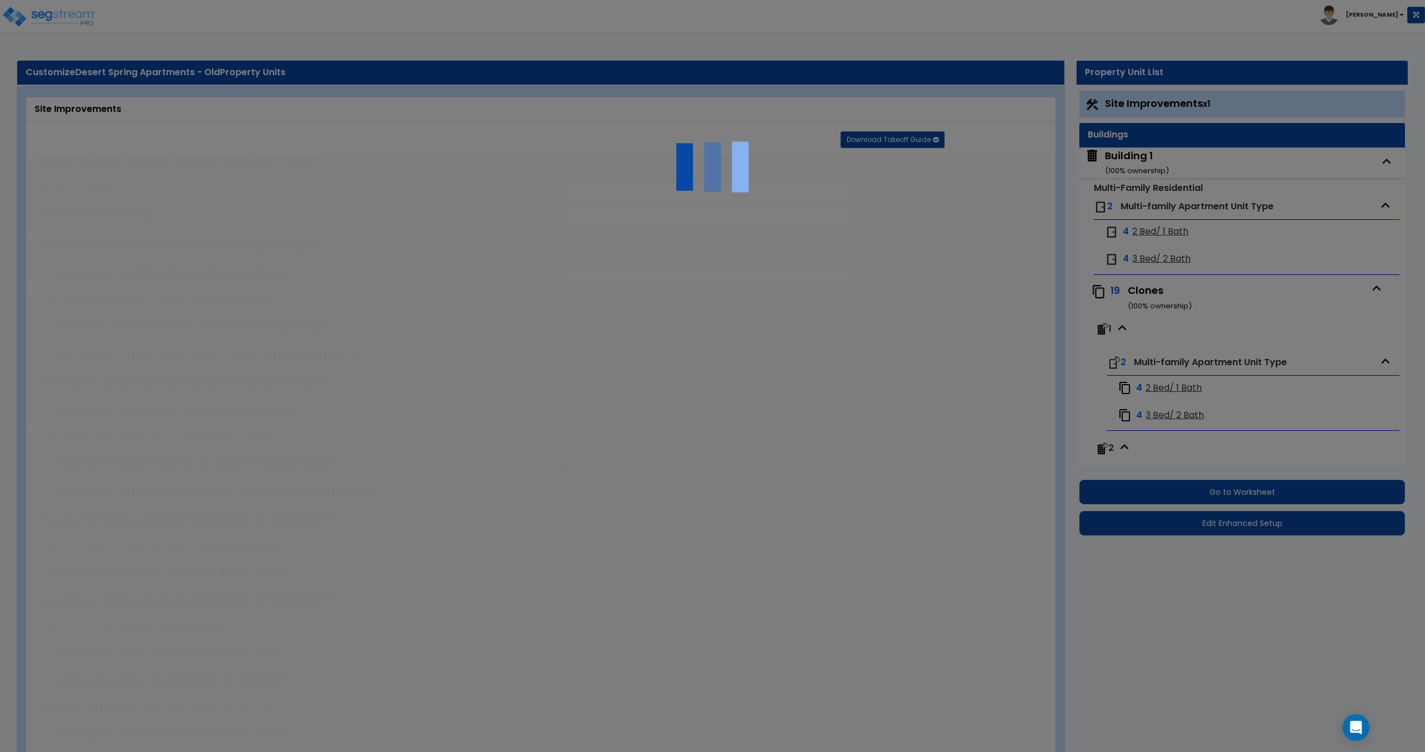
radio input "true"
select select "2"
radio input "true"
select select "1"
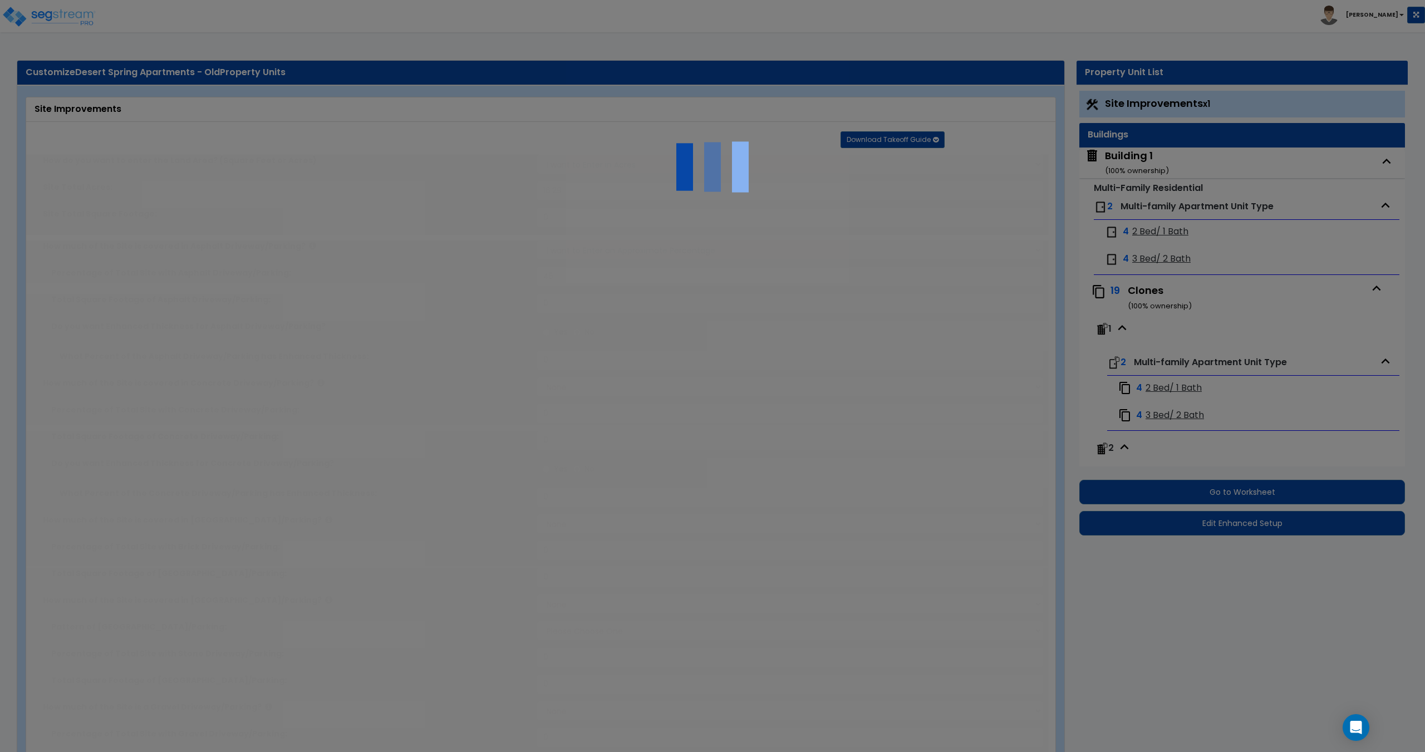
type input "20"
radio input "true"
type input "20"
radio input "true"
select select "1"
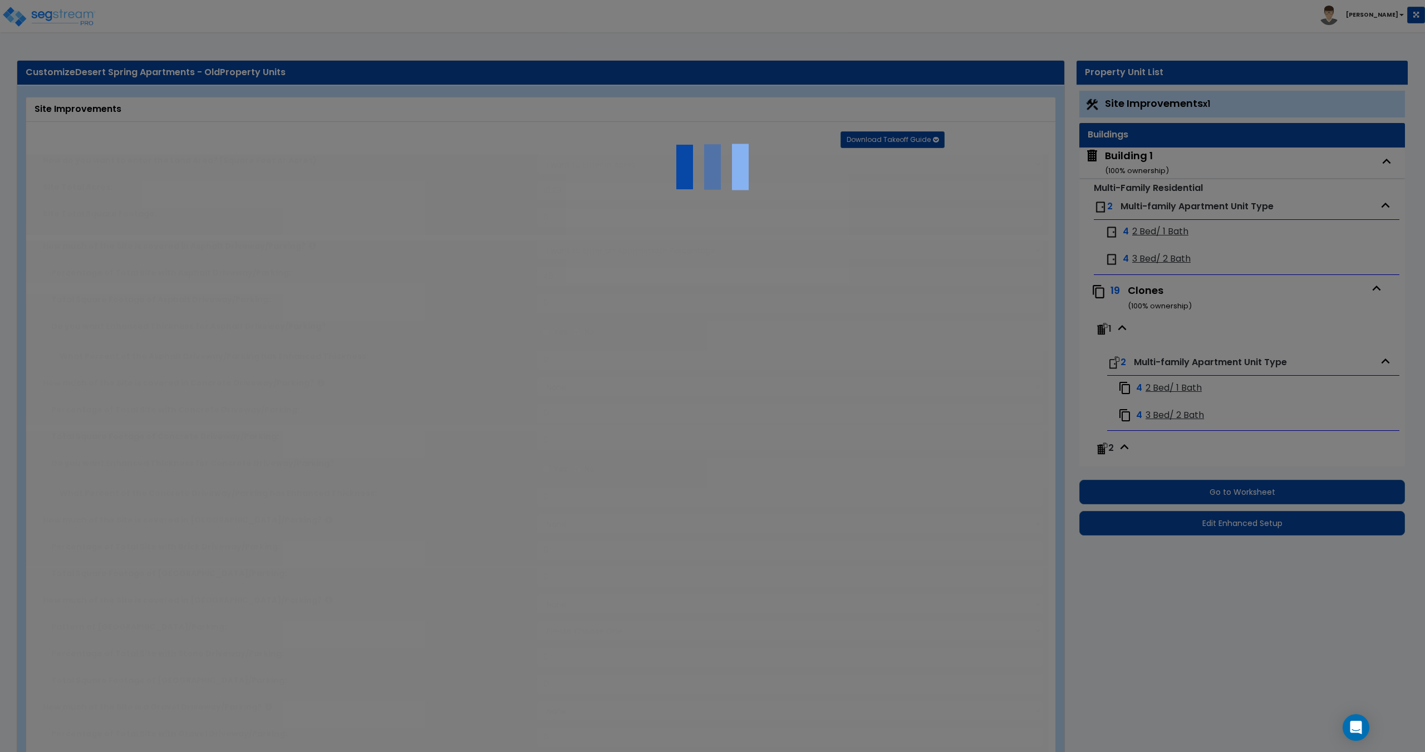
type input "305"
radio input "true"
type input "206"
select select "2"
select select "4"
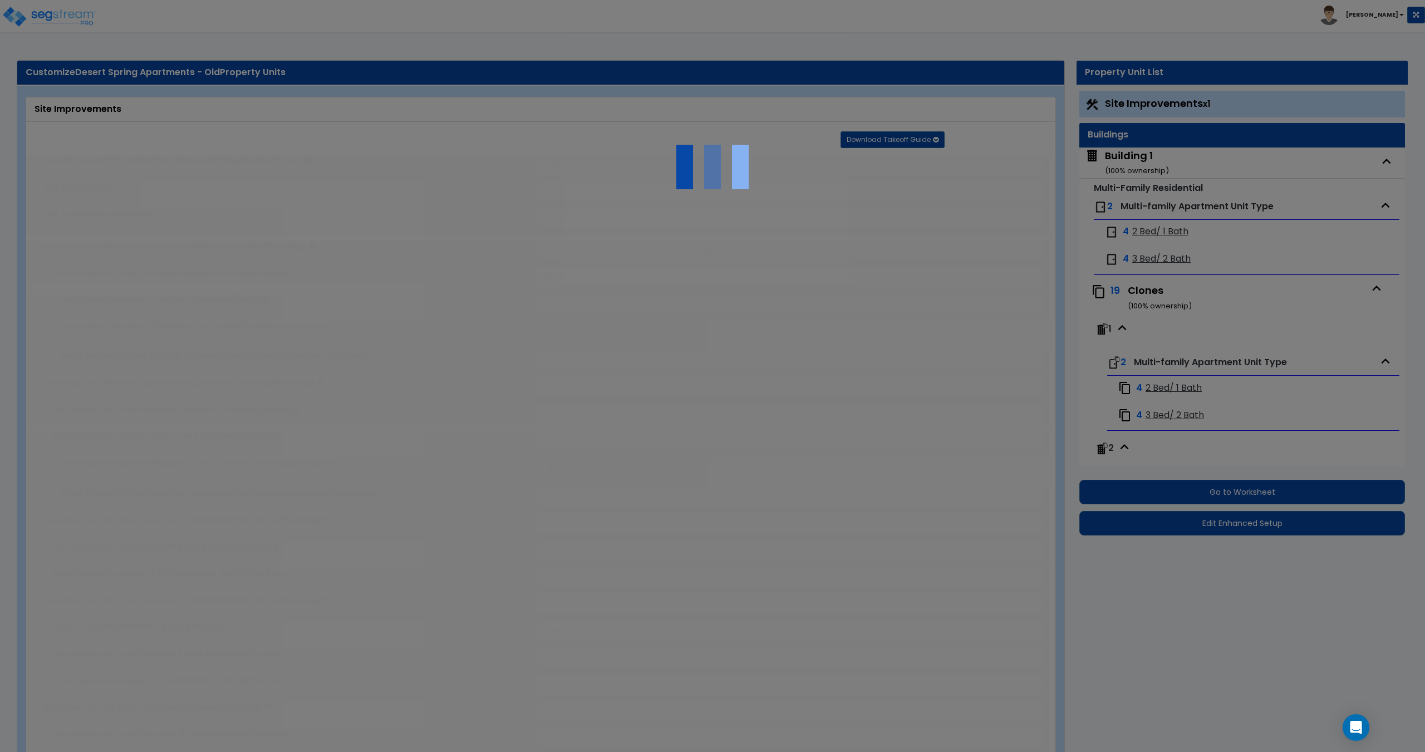
radio input "true"
select select "1"
select select "2"
radio input "true"
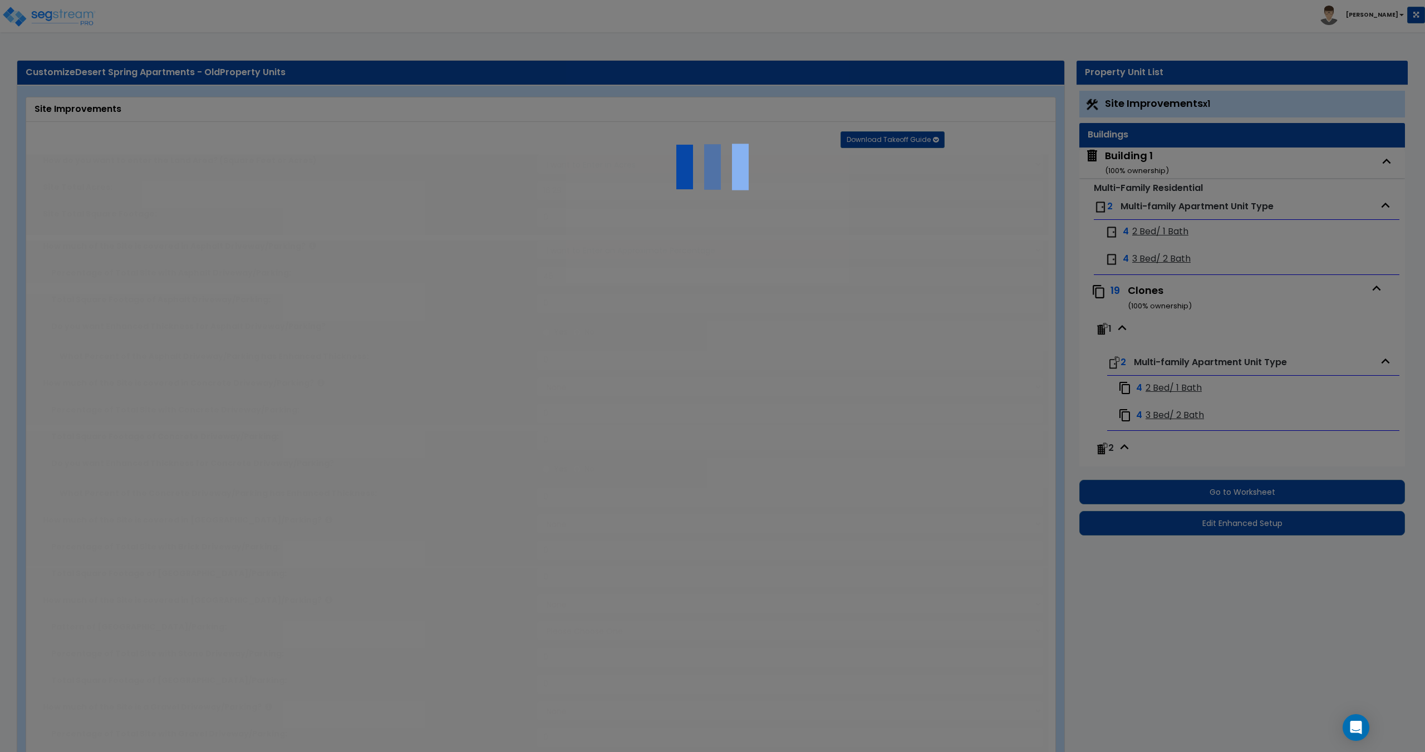
radio input "true"
type input "5260"
radio input "true"
select select "2"
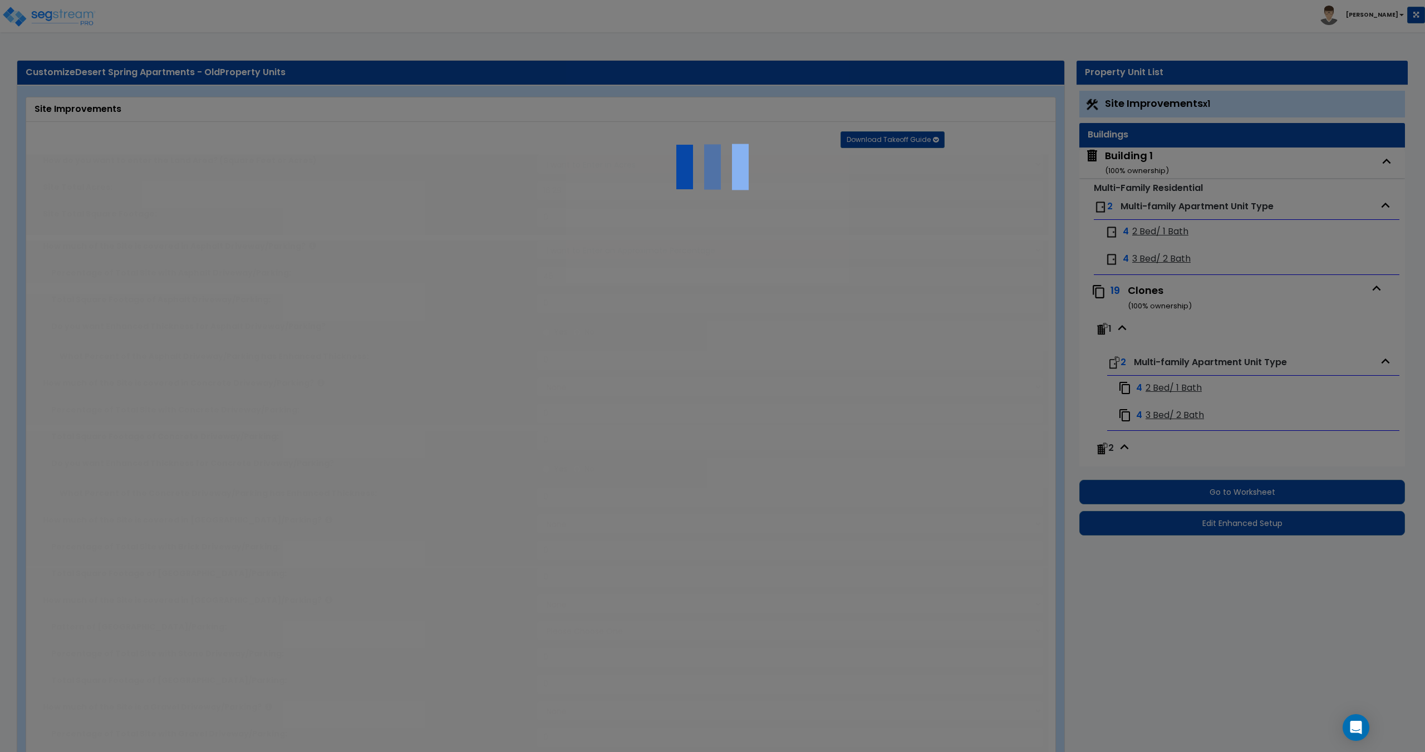
select select "3"
radio input "true"
type input "2"
radio input "true"
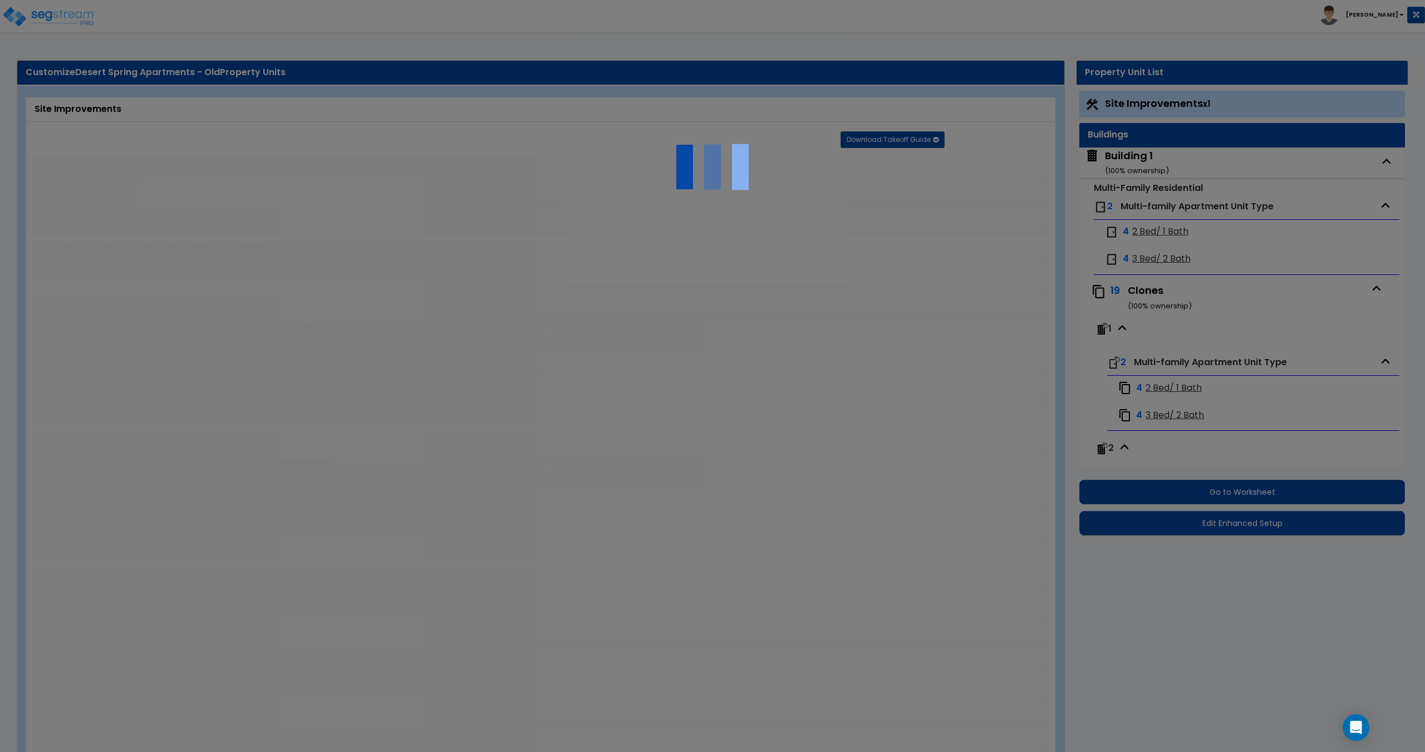
radio input "true"
select select "1"
type input "50"
select select "1"
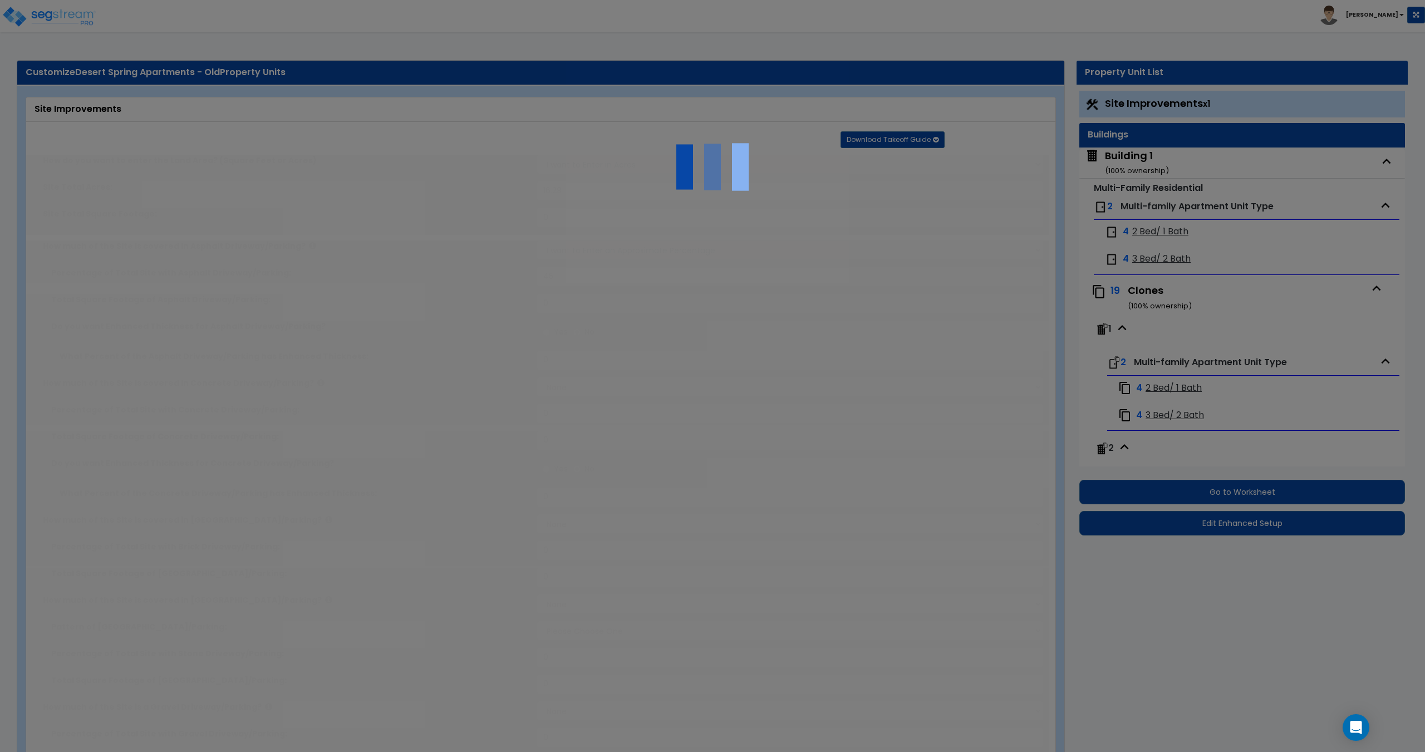
select select "4"
type input "50"
radio input "true"
select select "1"
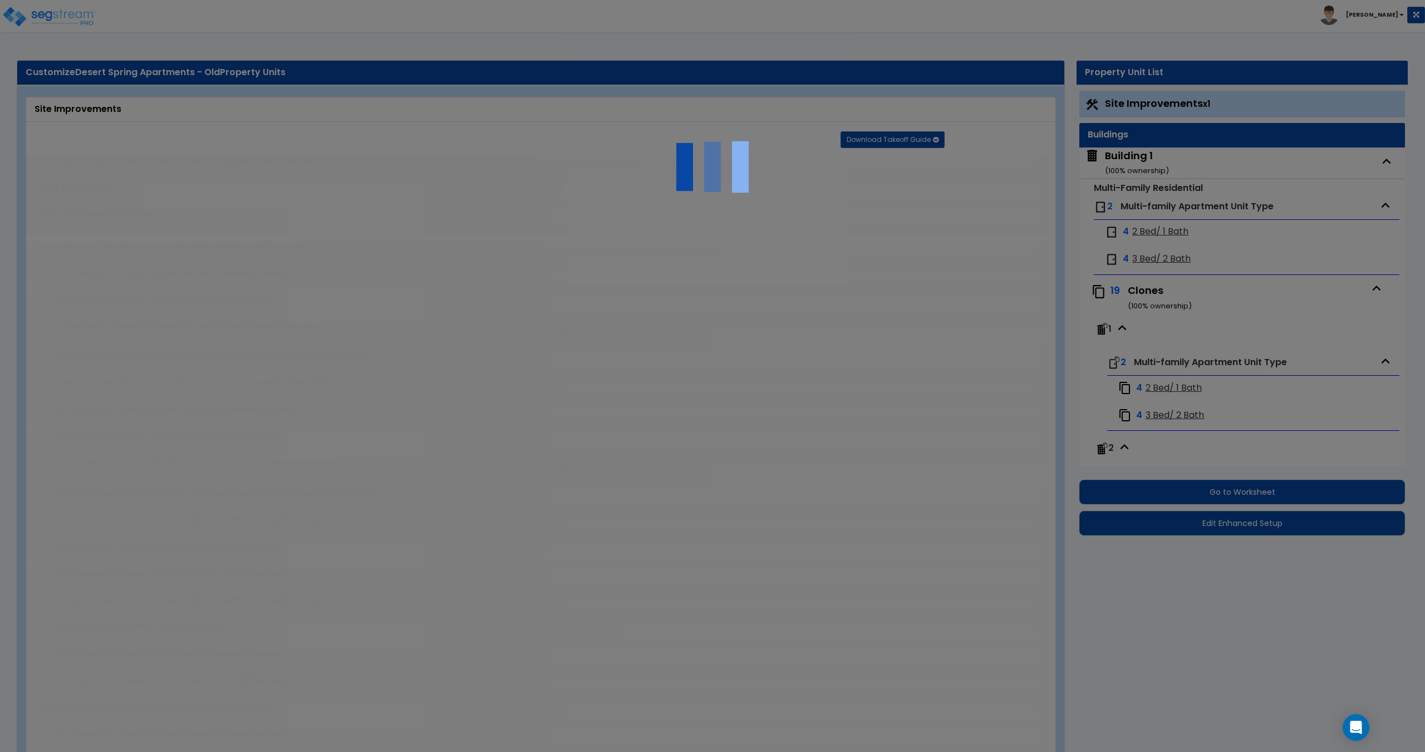
type input "10670"
type input "2570"
type input "5"
select select "2"
radio input "true"
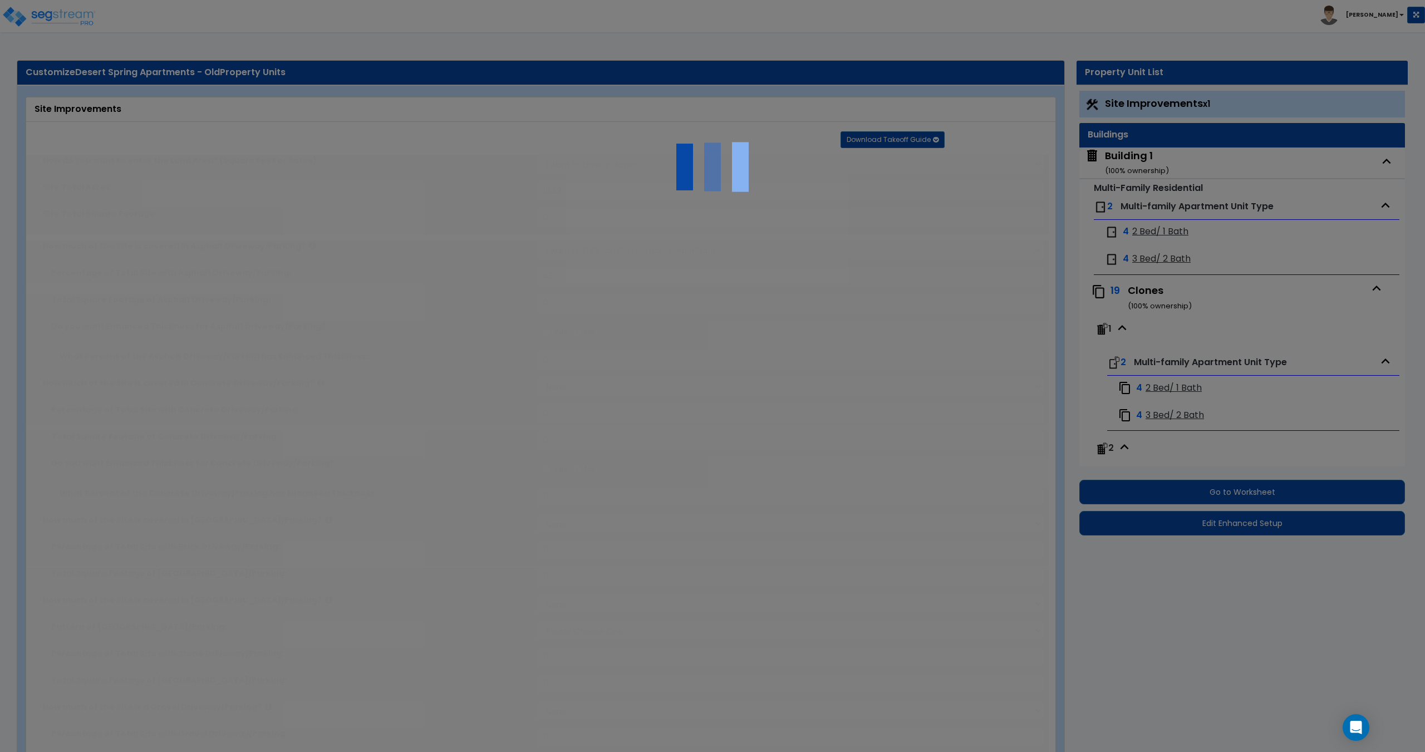
type input "2"
radio input "true"
type input "2750"
select select "2"
radio input "true"
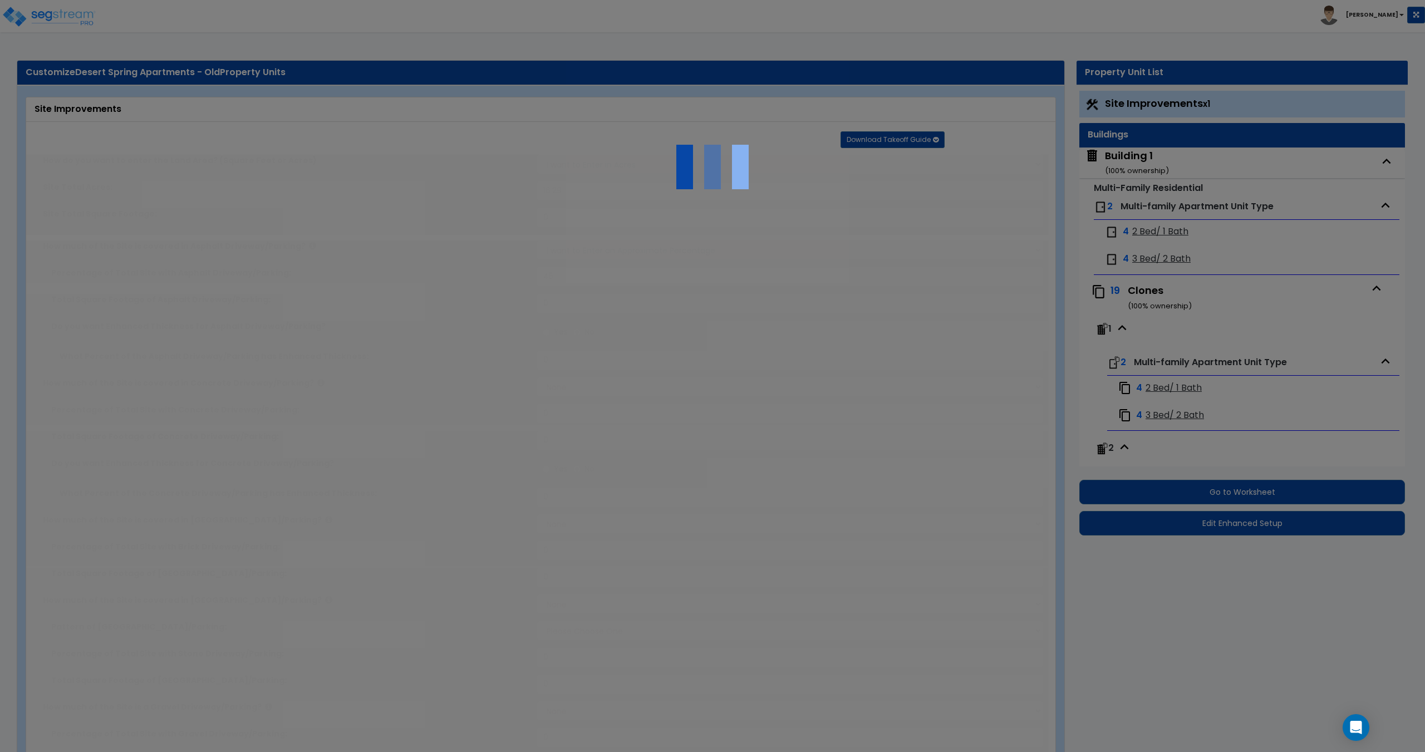
type input "2"
radio input "true"
select select "1"
type input "4"
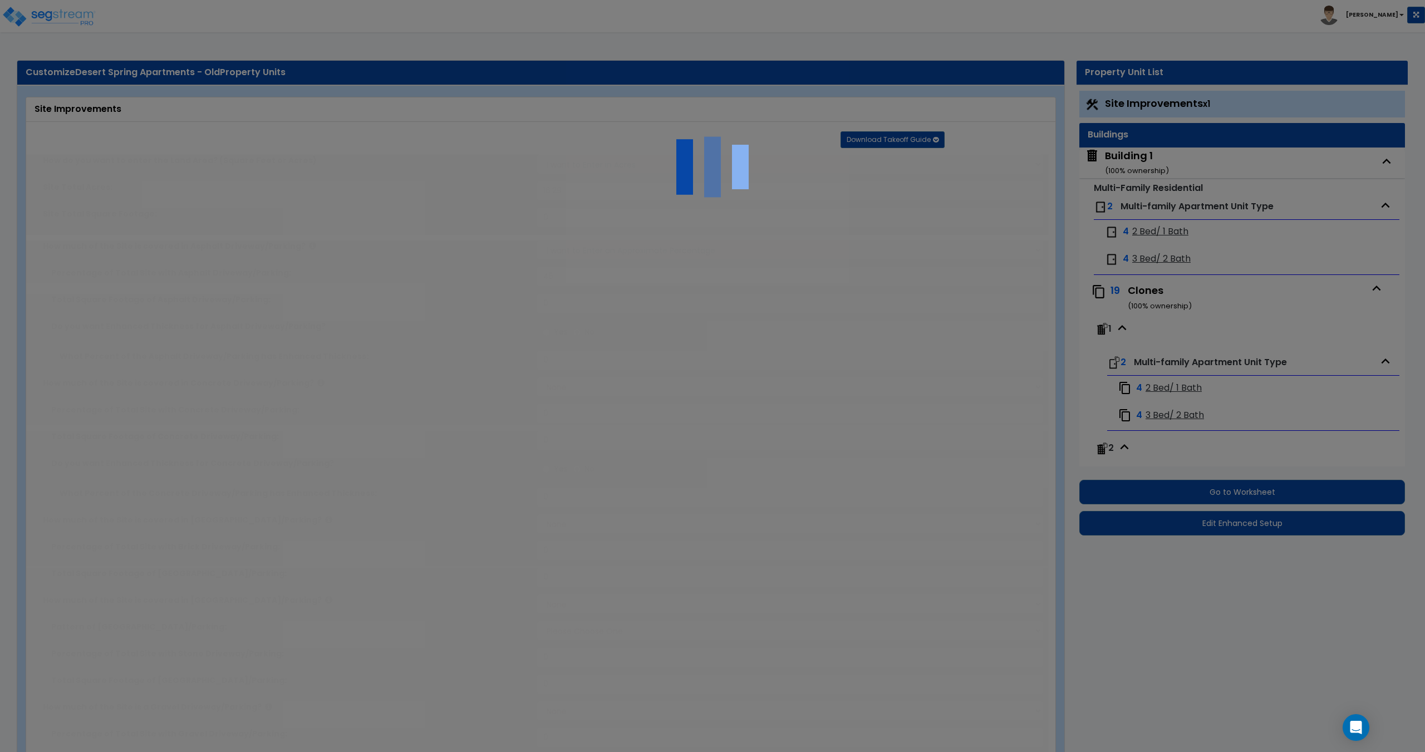
type input "6"
select select "1"
radio input "true"
select select "1"
type input "4"
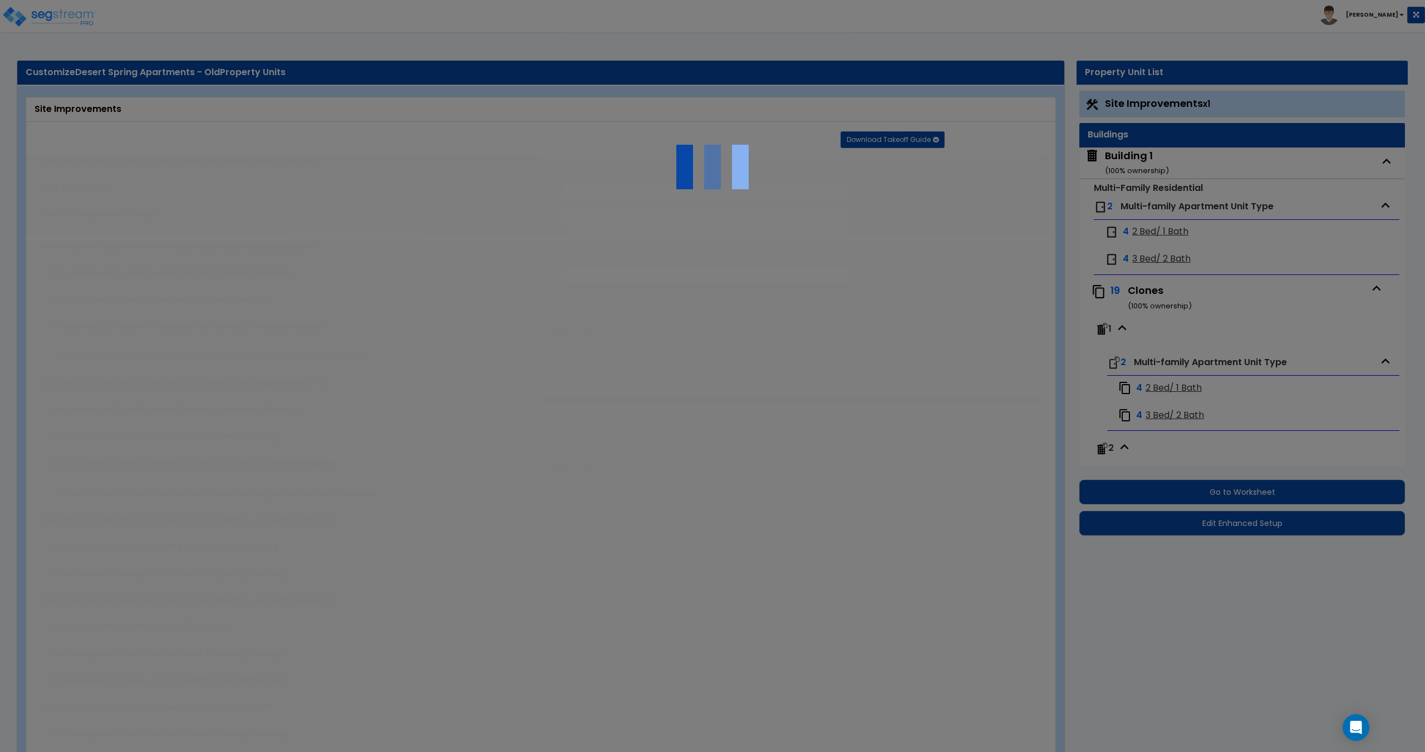
type input "150"
type input "6"
select select "4"
select select "3"
select select "2"
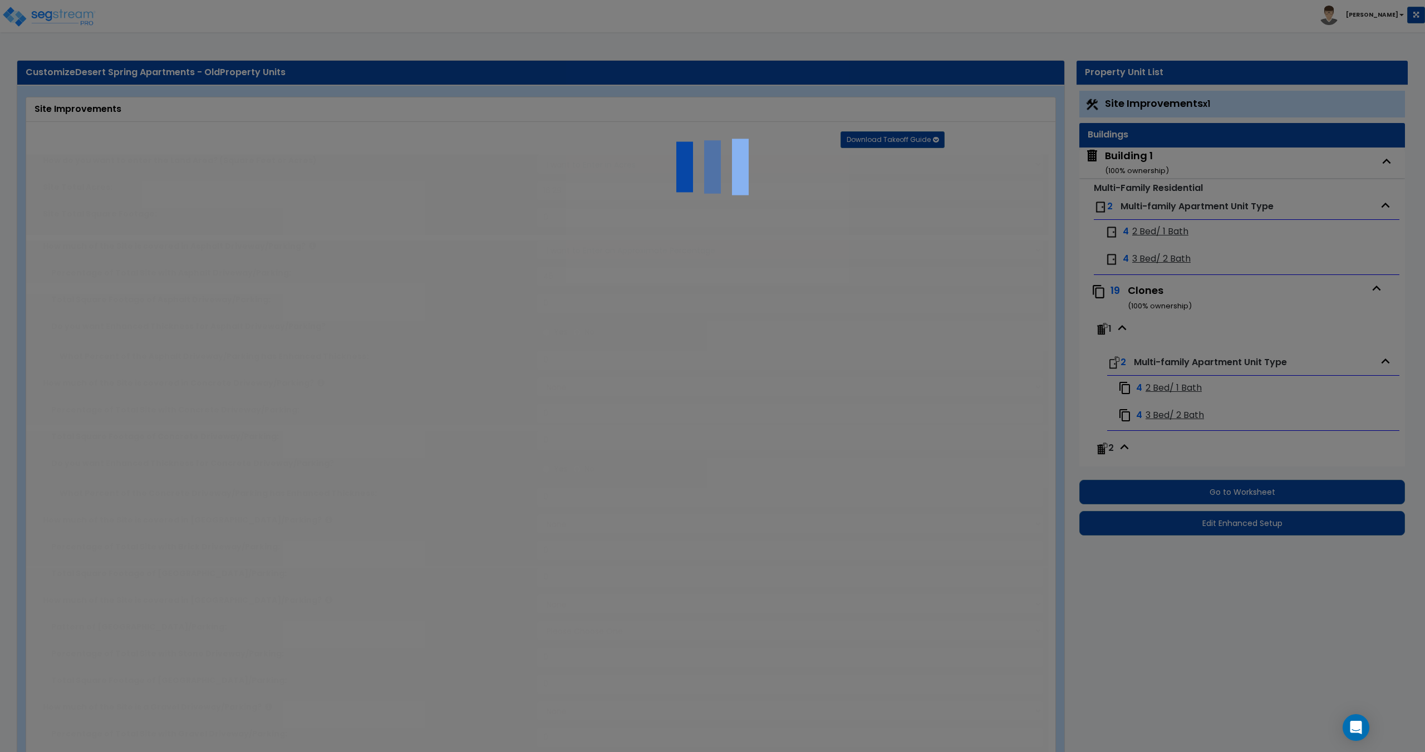
select select "1"
select select "2"
radio input "true"
type input "4"
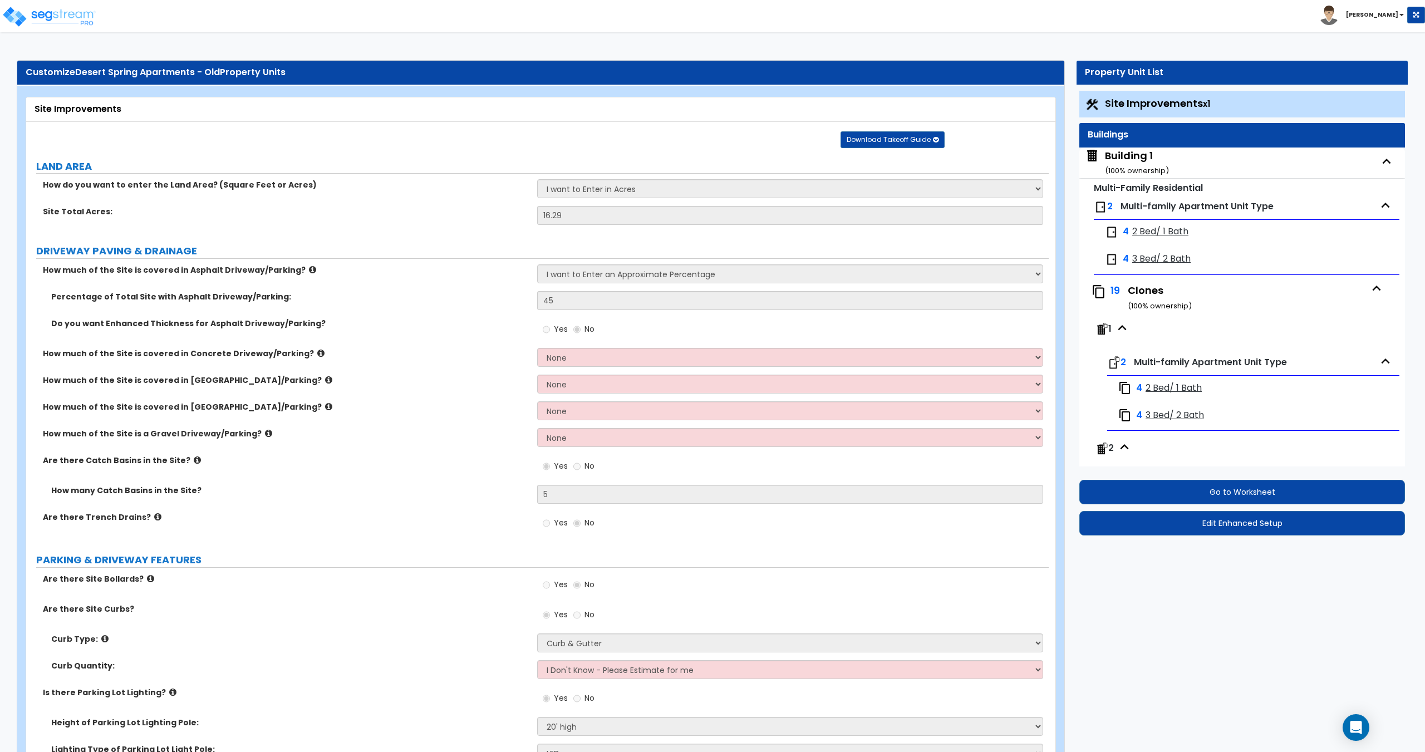
click at [1373, 288] on icon "button" at bounding box center [1377, 288] width 8 height 5
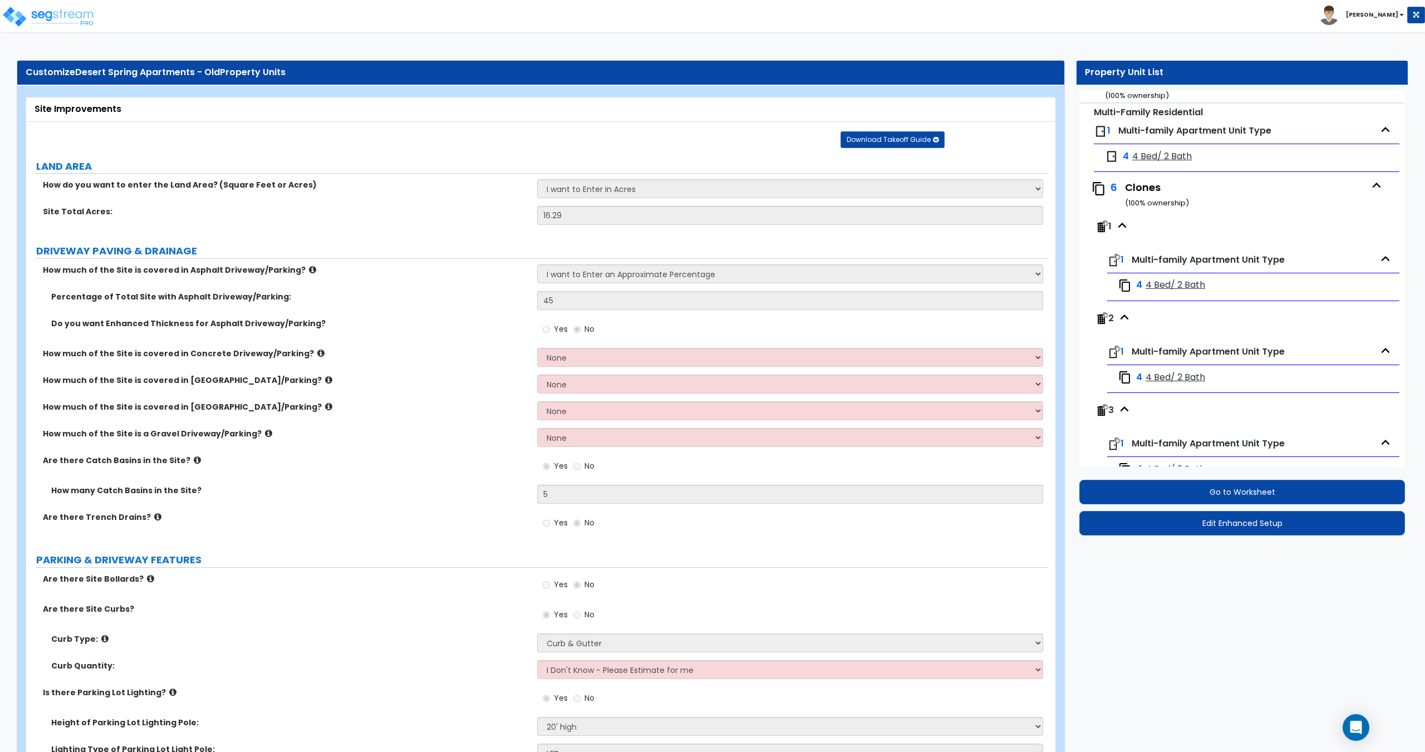
scroll to position [390, 0]
click at [1376, 183] on icon "button" at bounding box center [1376, 183] width 17 height 17
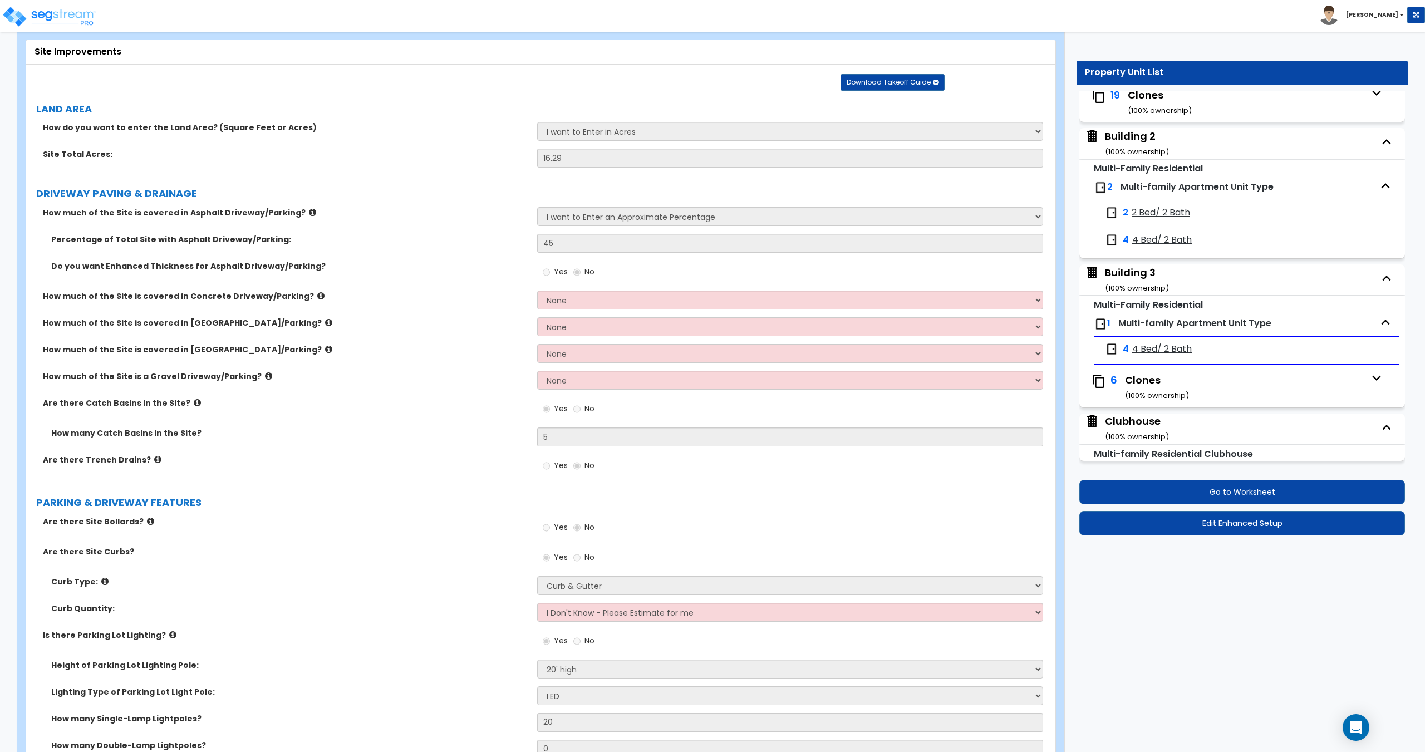
scroll to position [56, 0]
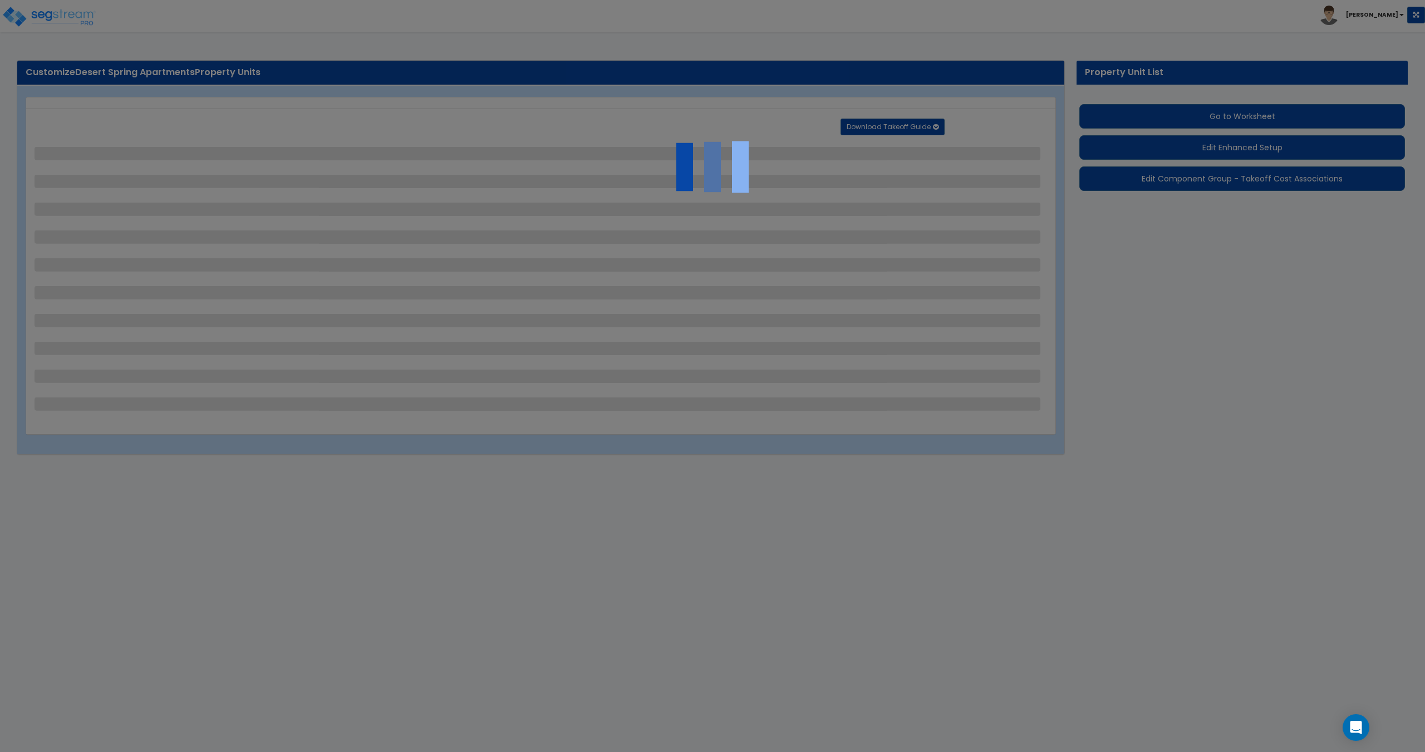
select select "1"
select select "2"
select select "1"
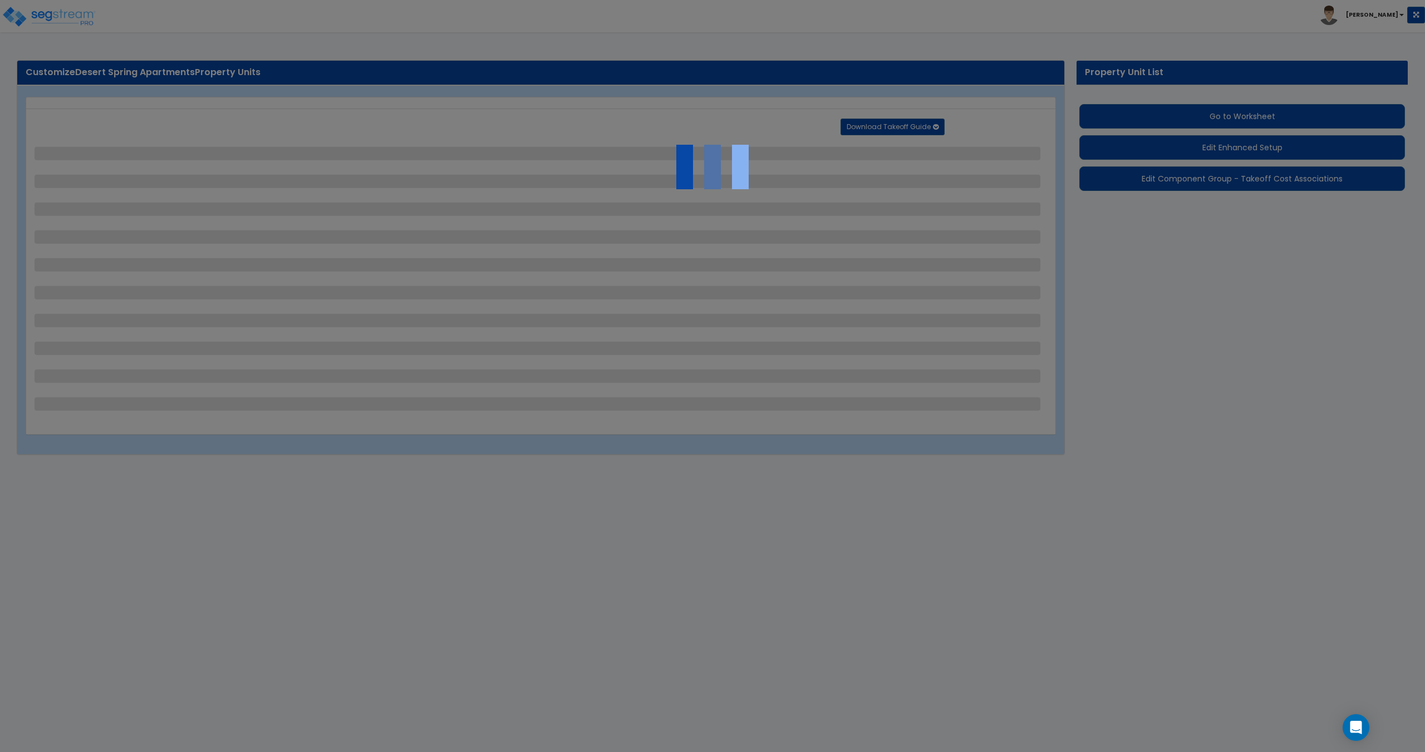
select select "2"
select select "4"
select select "1"
select select "2"
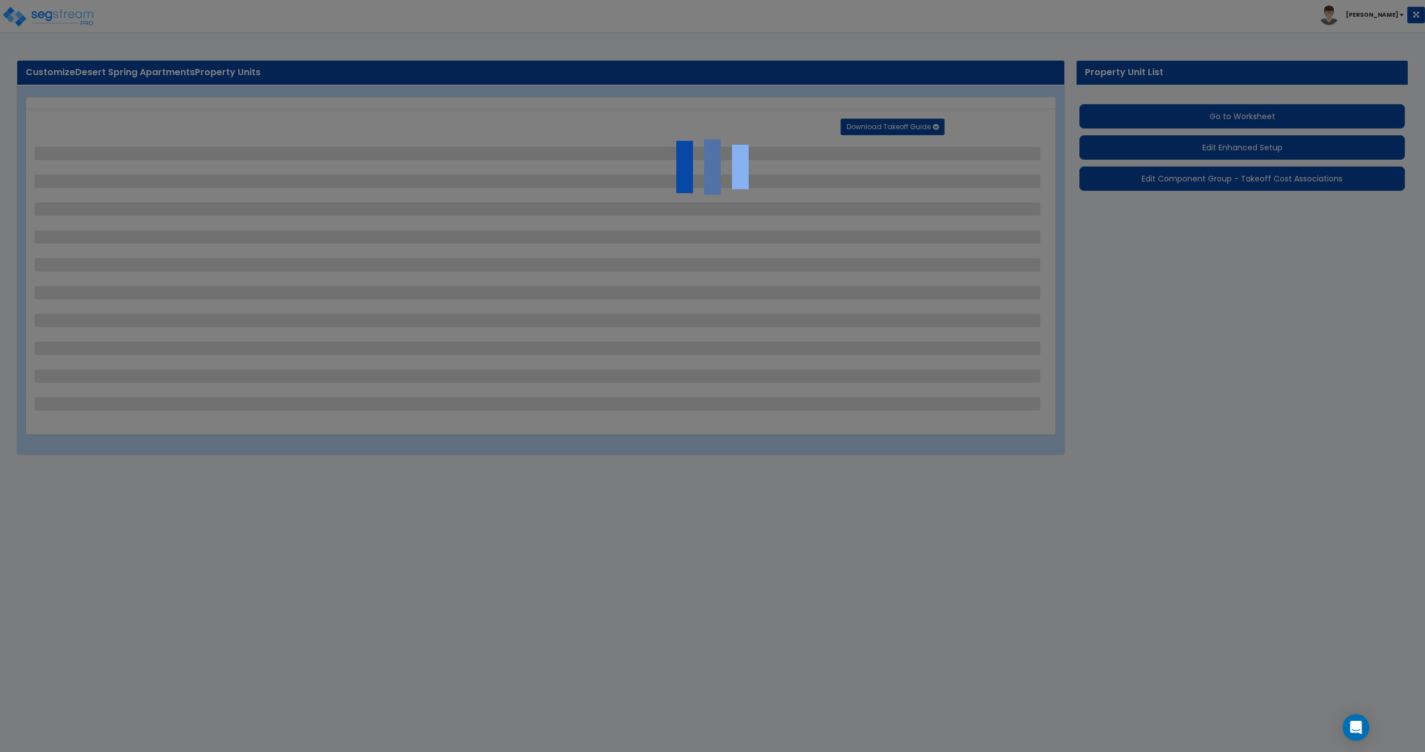
select select "2"
select select "3"
select select "1"
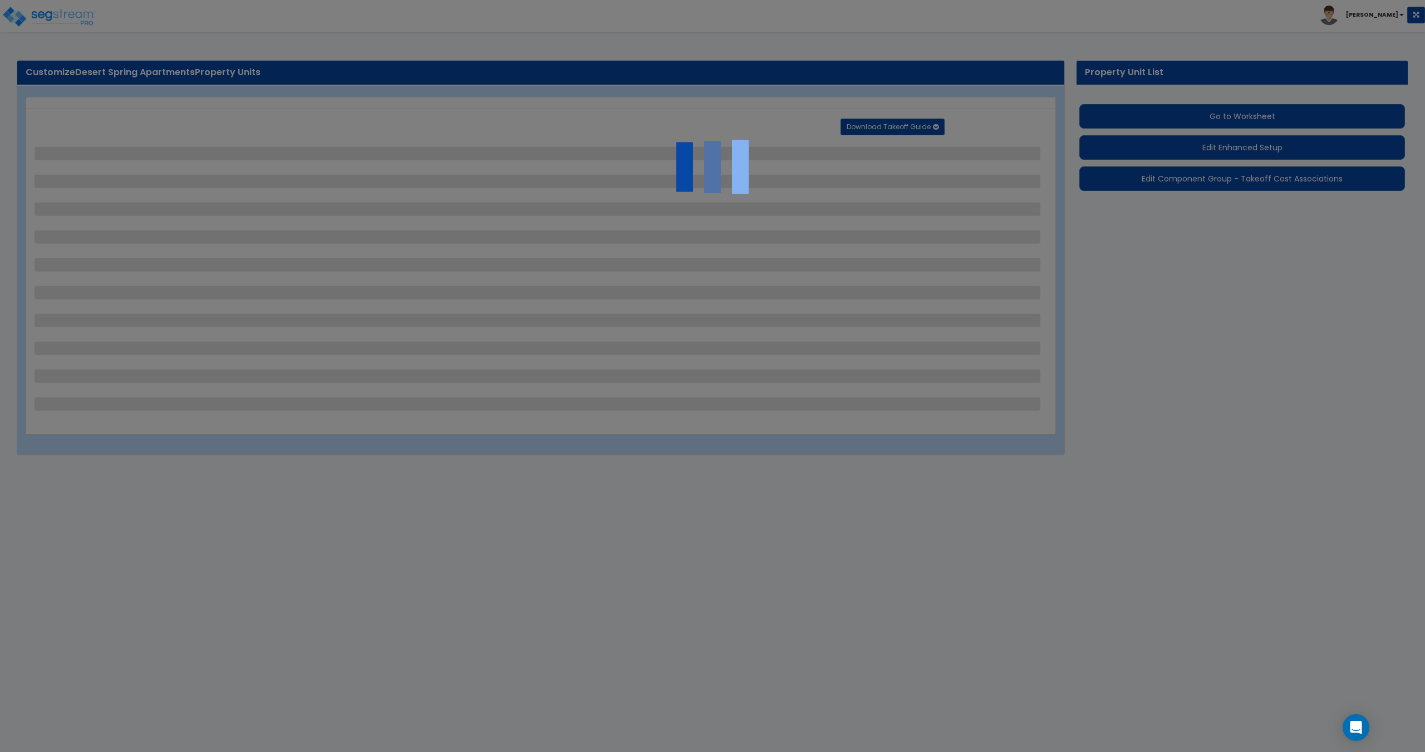
select select "1"
select select "4"
select select "1"
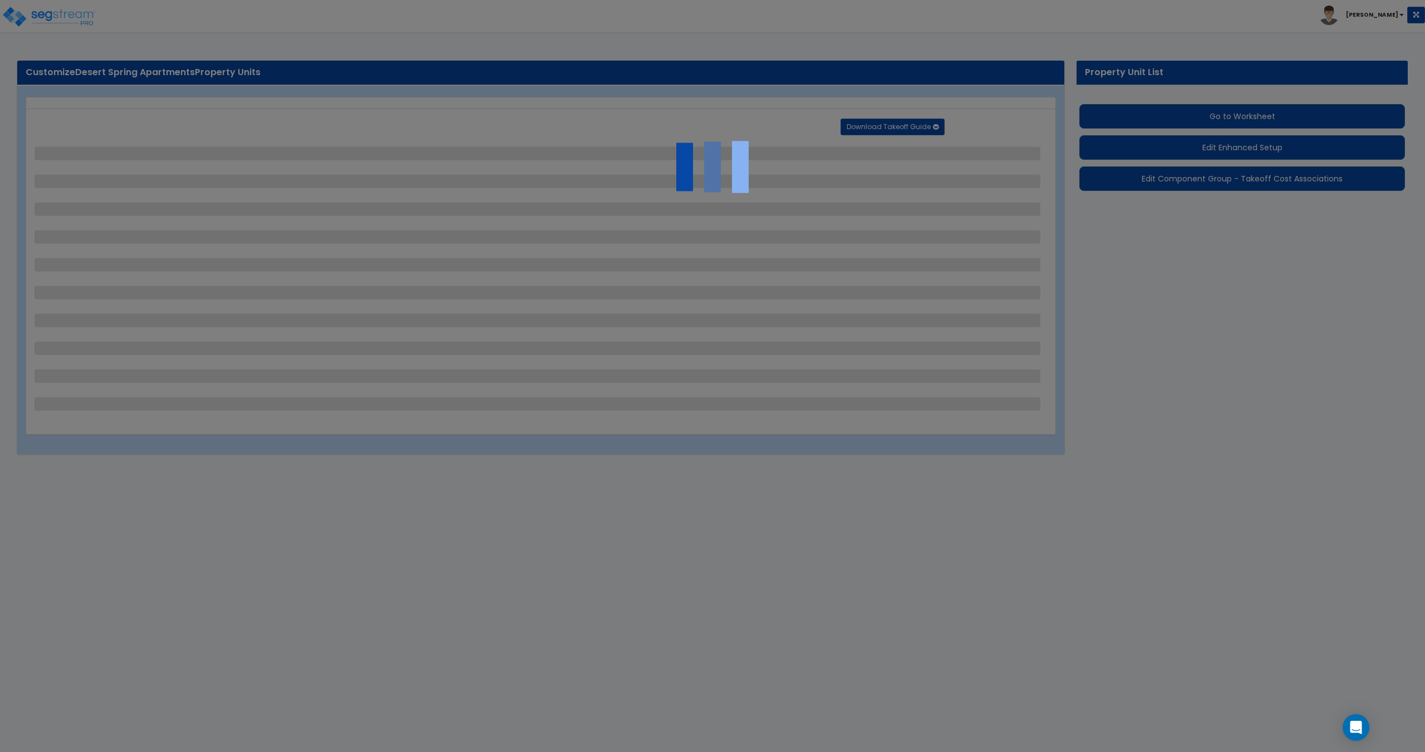
select select "2"
select select "1"
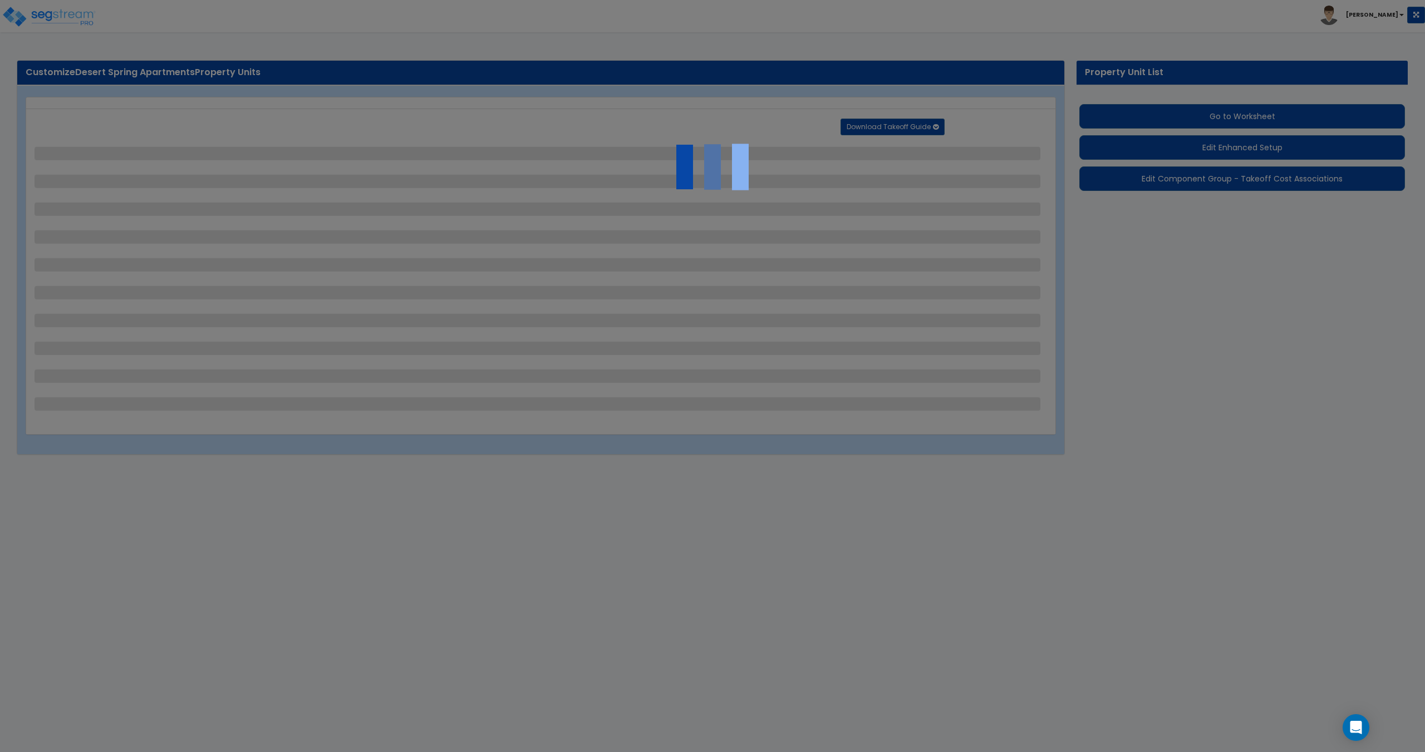
select select "1"
select select "4"
select select "3"
select select "2"
select select "1"
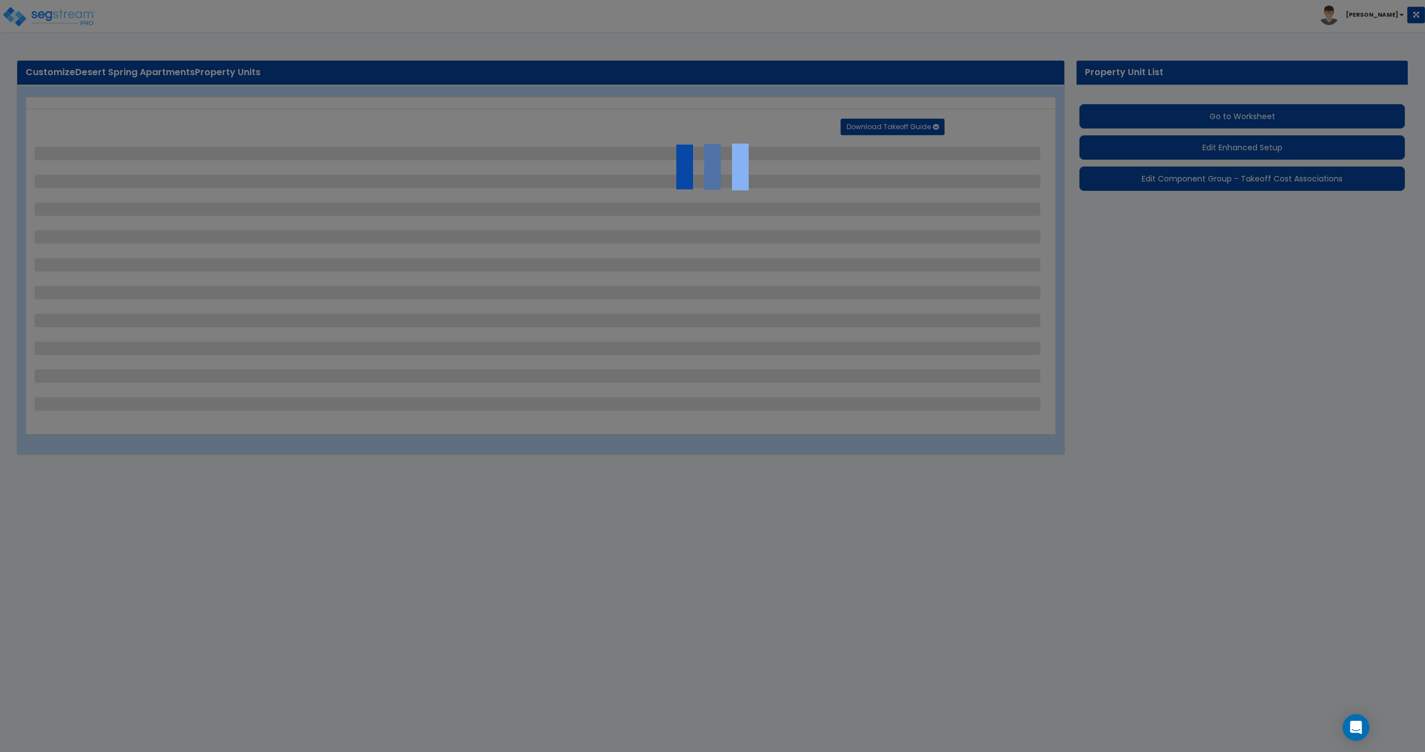
select select "1"
select select "2"
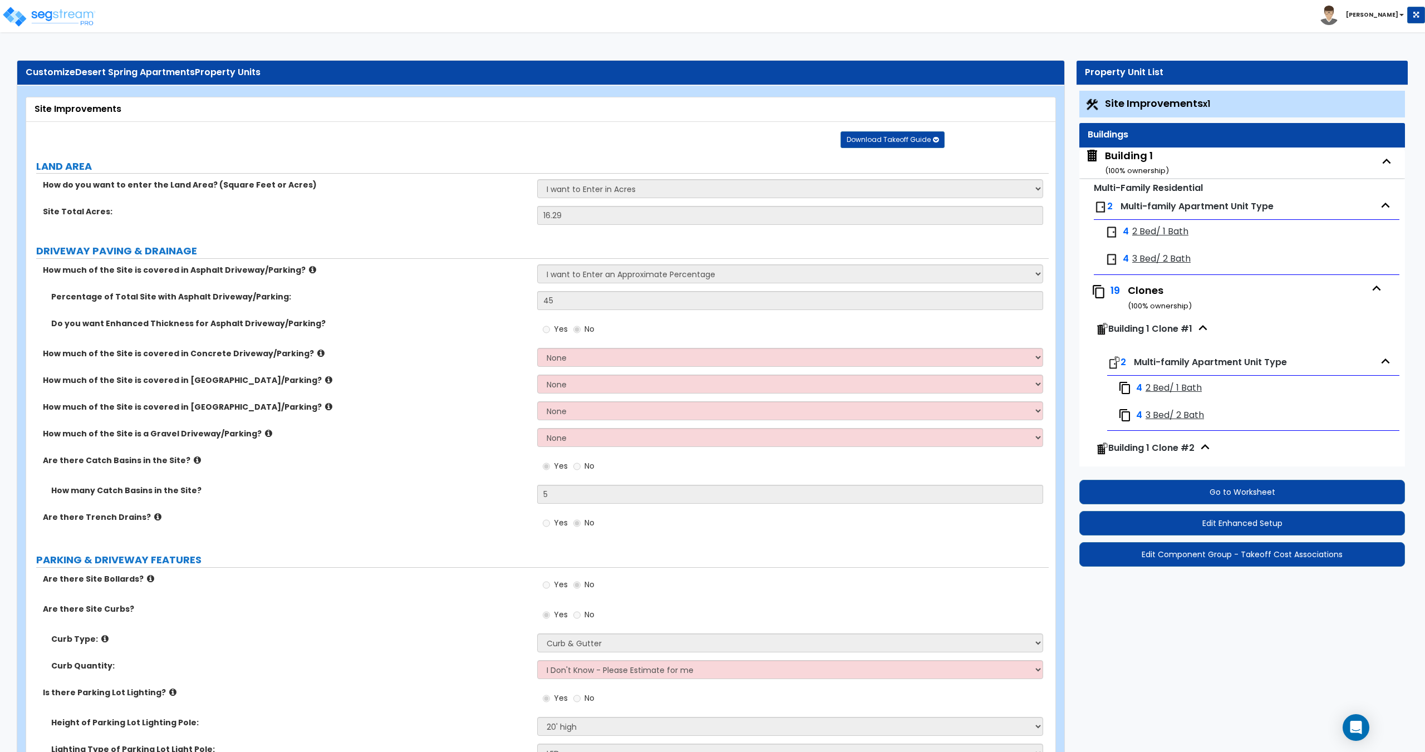
click at [1126, 153] on div "Building 1 ( 100 % ownership)" at bounding box center [1137, 163] width 64 height 28
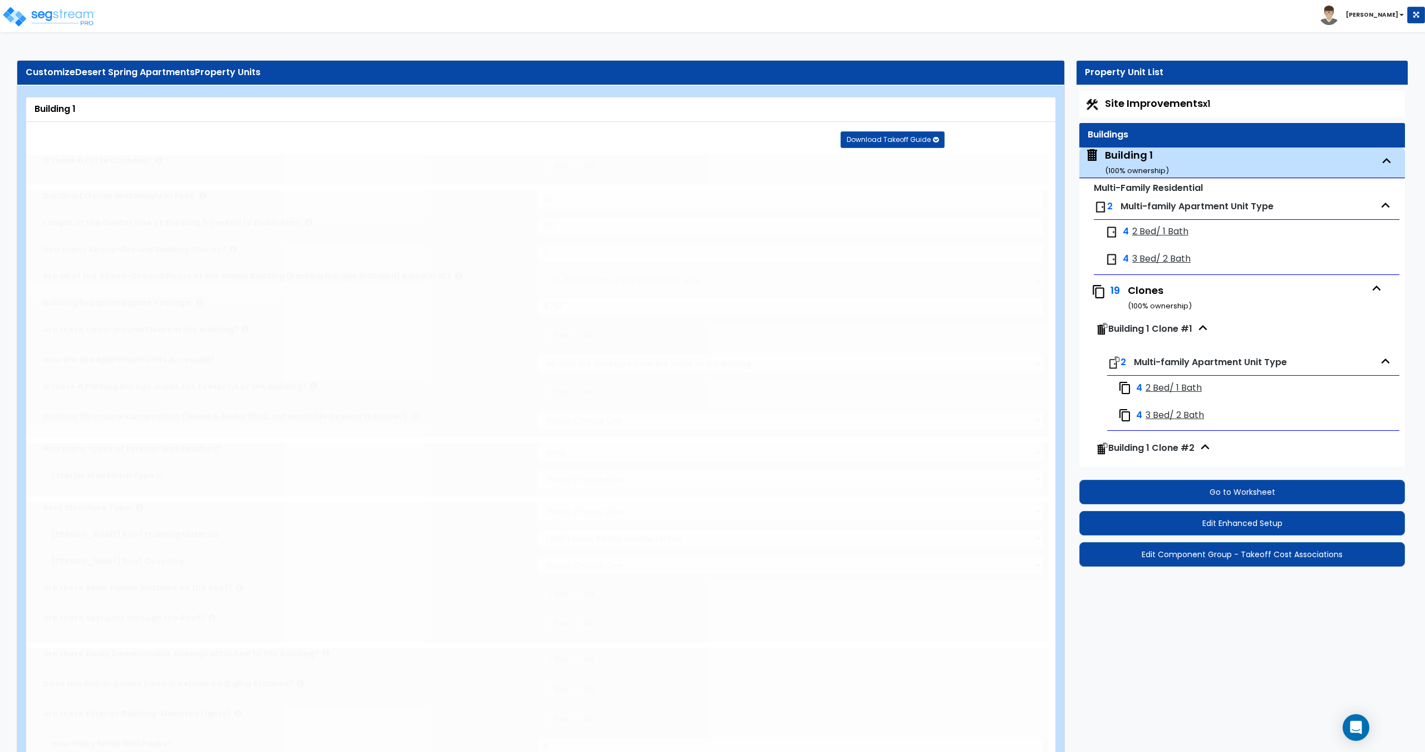
type input "24"
type input "105"
type input "2"
type input "4753"
select select "2"
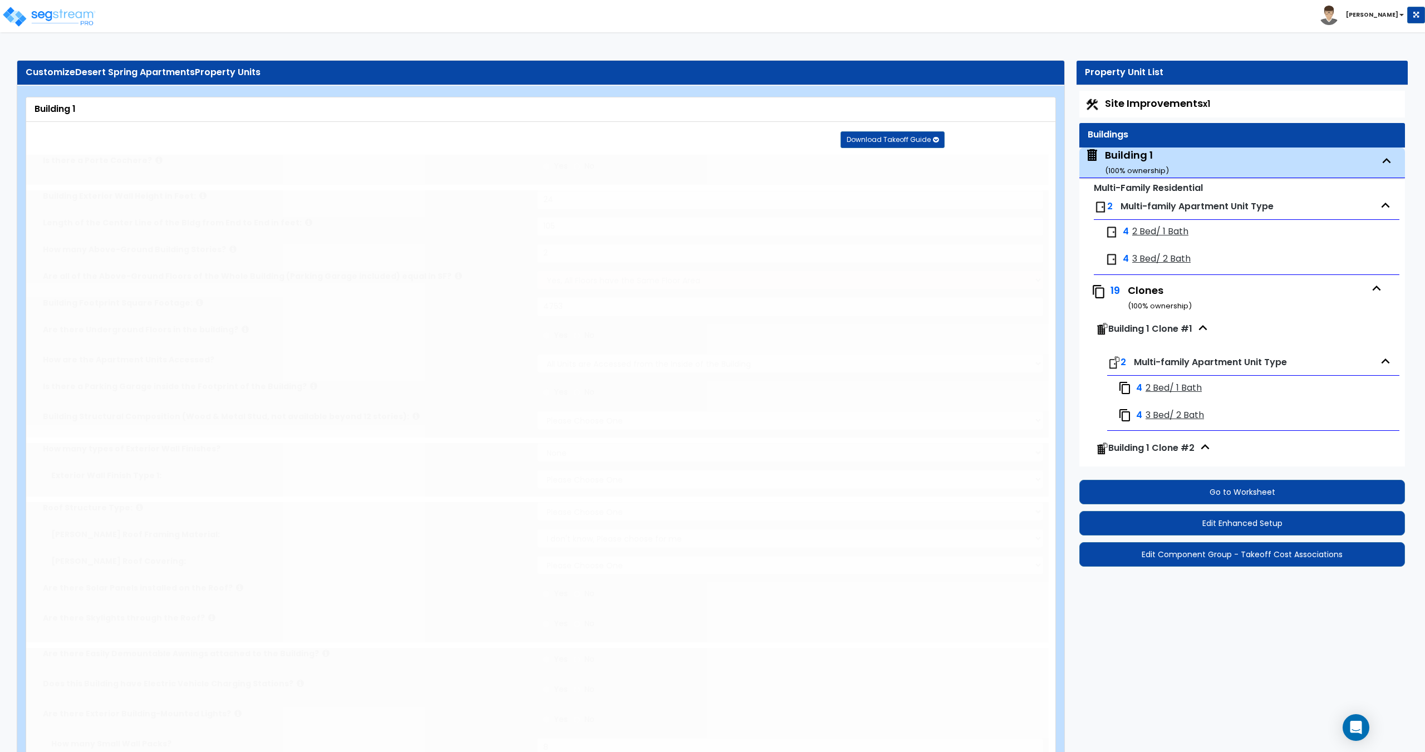
select select "7"
select select "1"
select select "7"
select select "1"
select select "2"
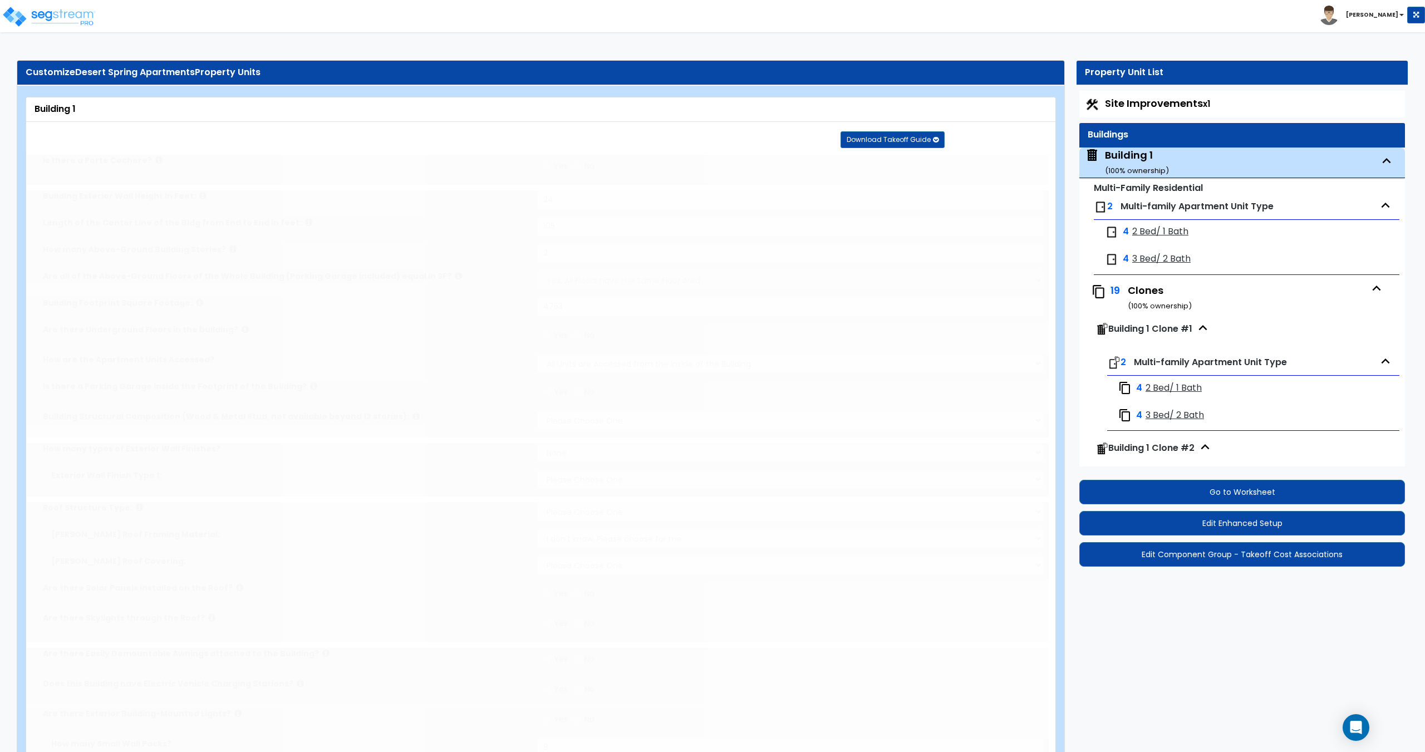
select select "2"
radio input "true"
type input "8"
radio input "true"
type input "8"
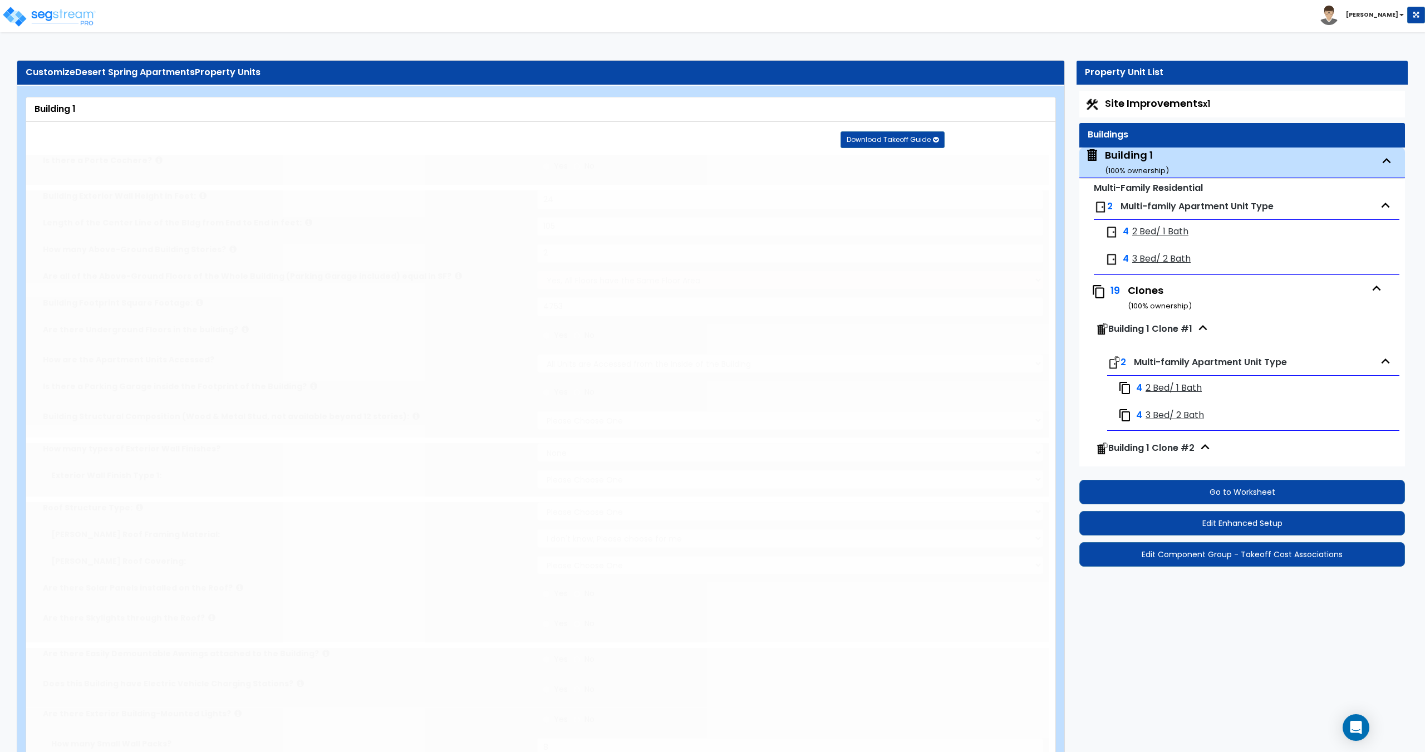
select select "1"
radio input "true"
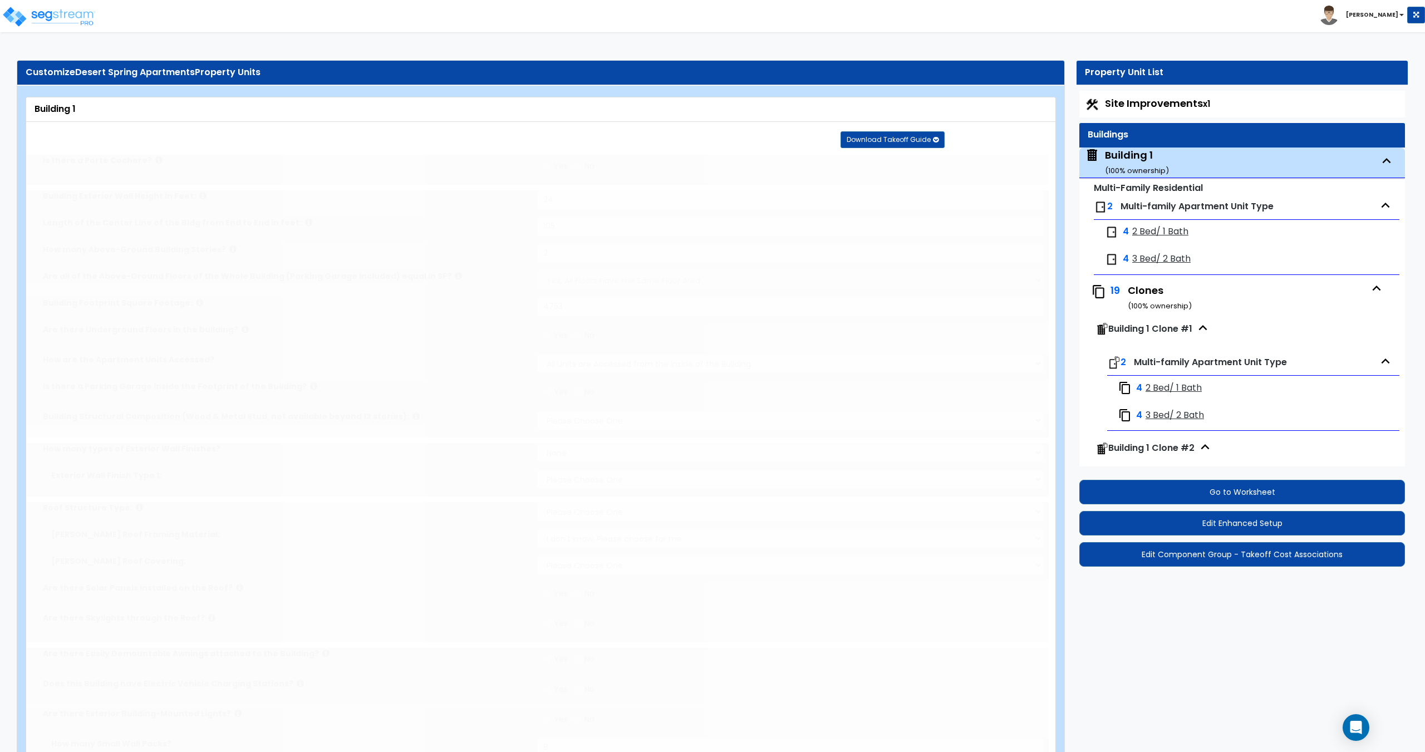
type input "3"
select select "4"
radio input "true"
select select "2"
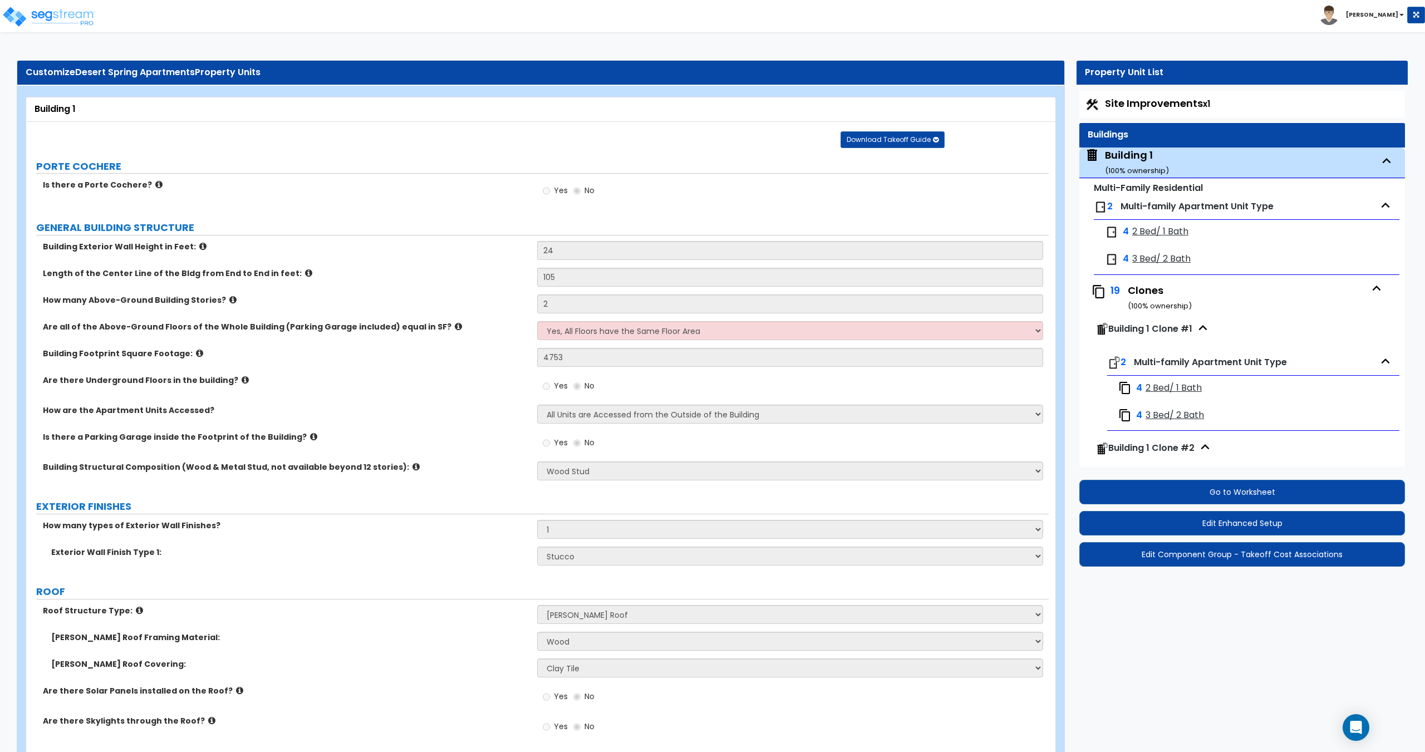
click at [1132, 109] on span "Site Improvements x1" at bounding box center [1157, 103] width 105 height 14
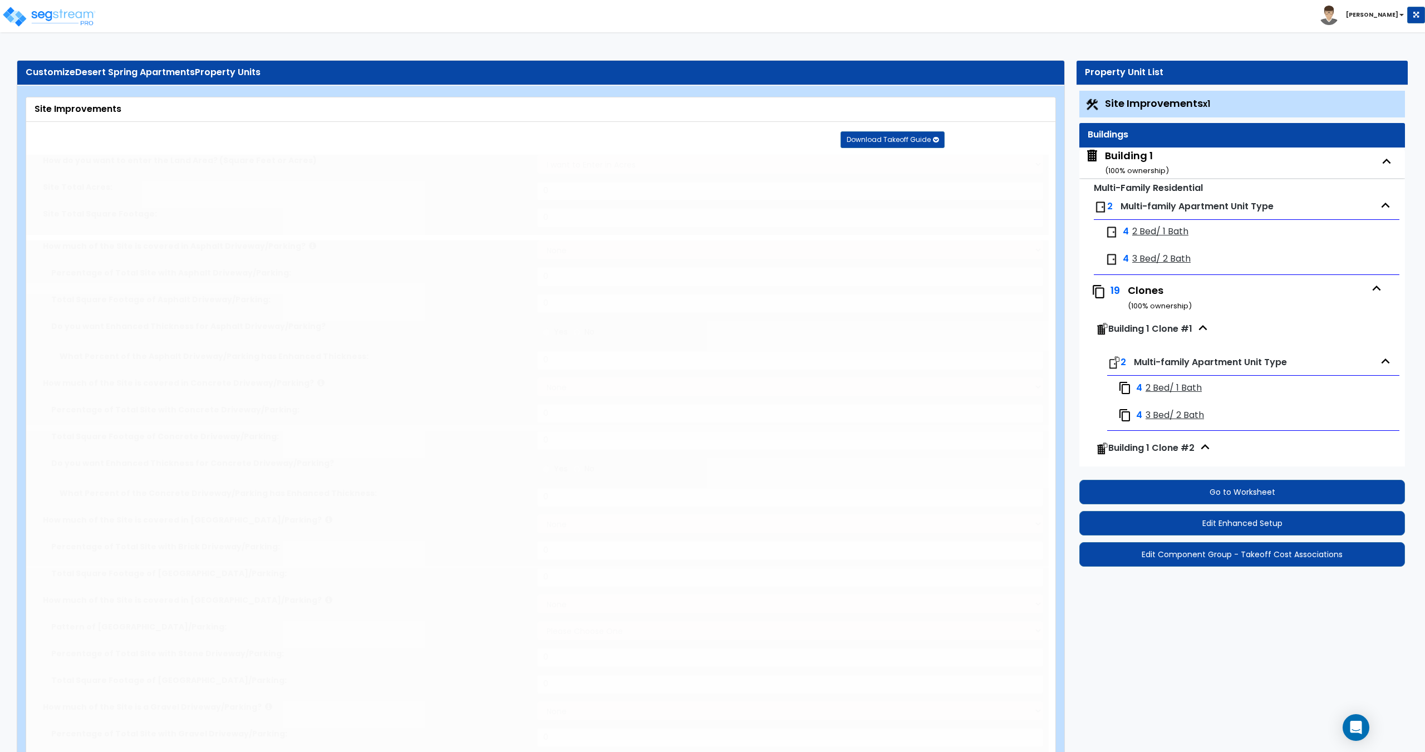
type input "16.29"
select select "1"
type input "45"
radio input "true"
type input "5"
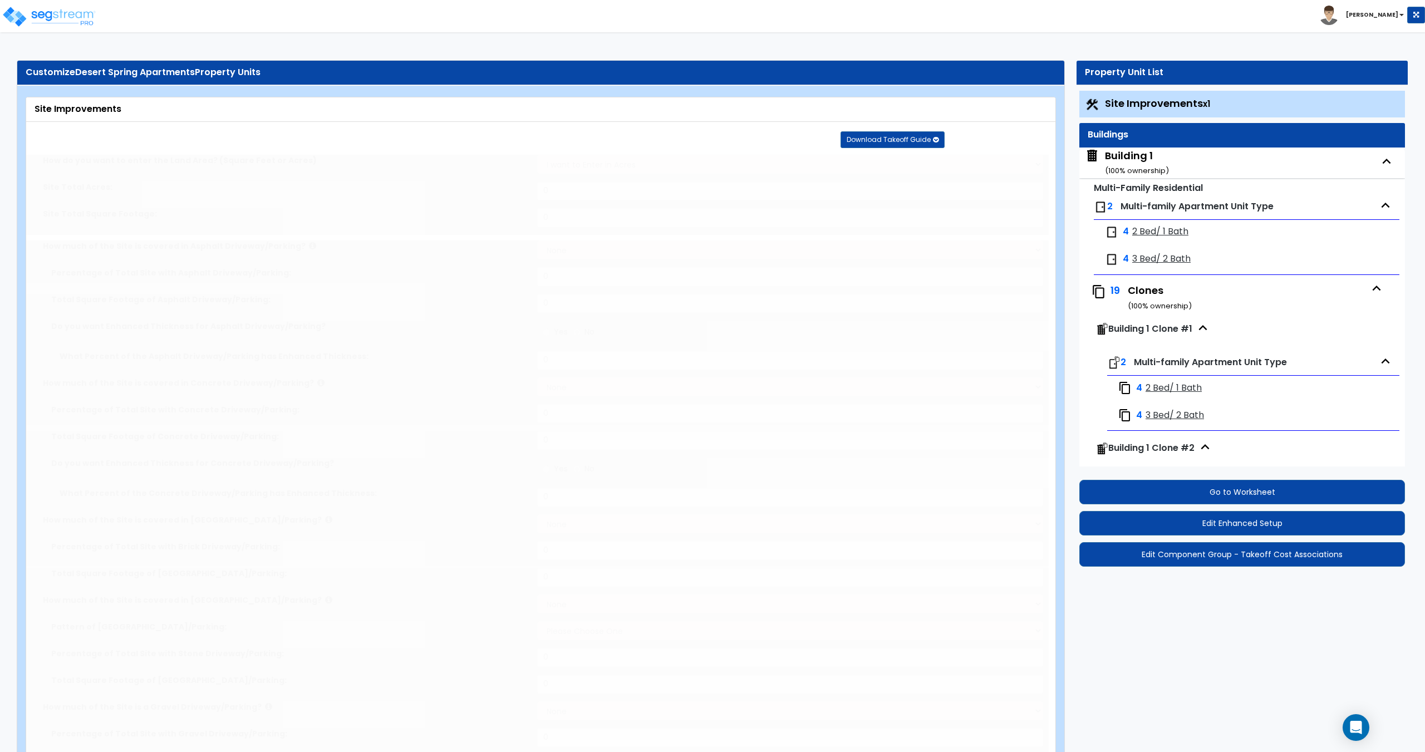
radio input "true"
select select "2"
radio input "true"
select select "1"
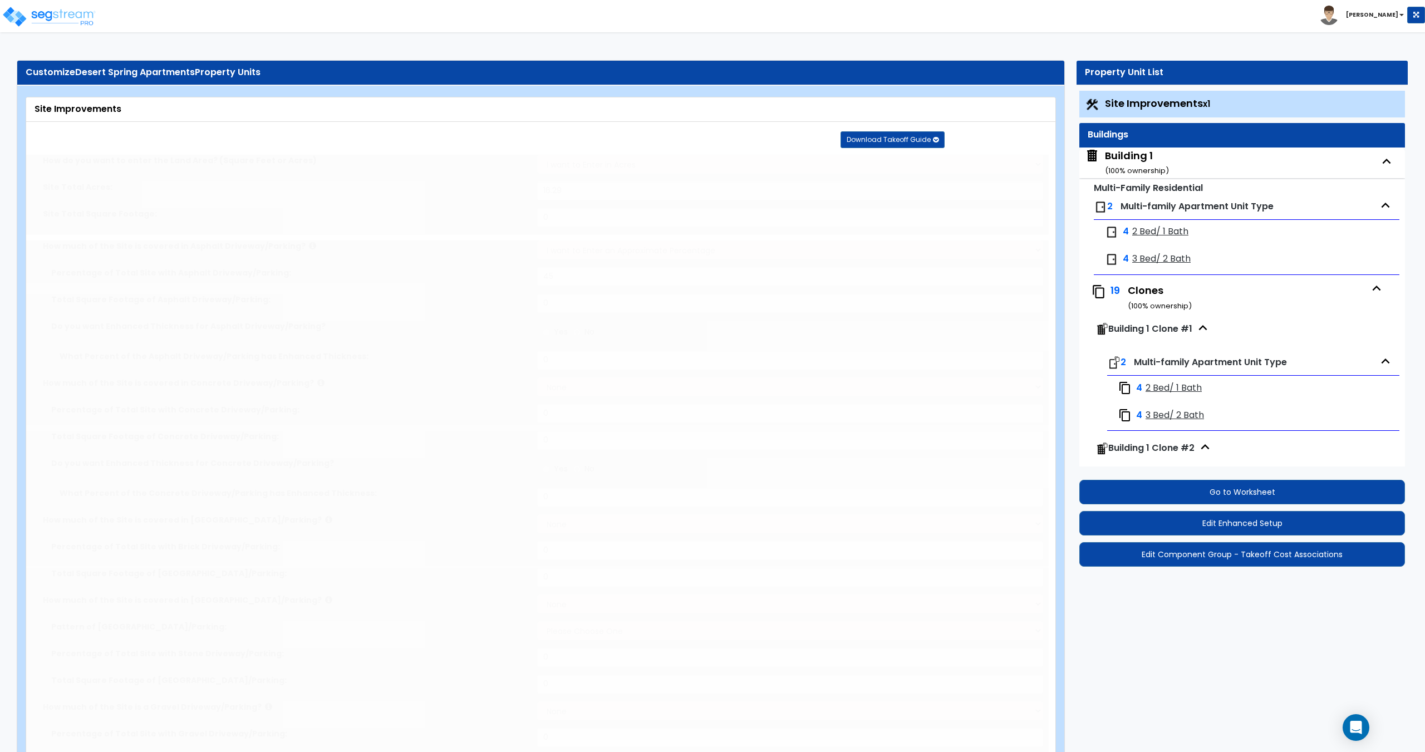
type input "20"
radio input "true"
type input "20"
radio input "true"
select select "1"
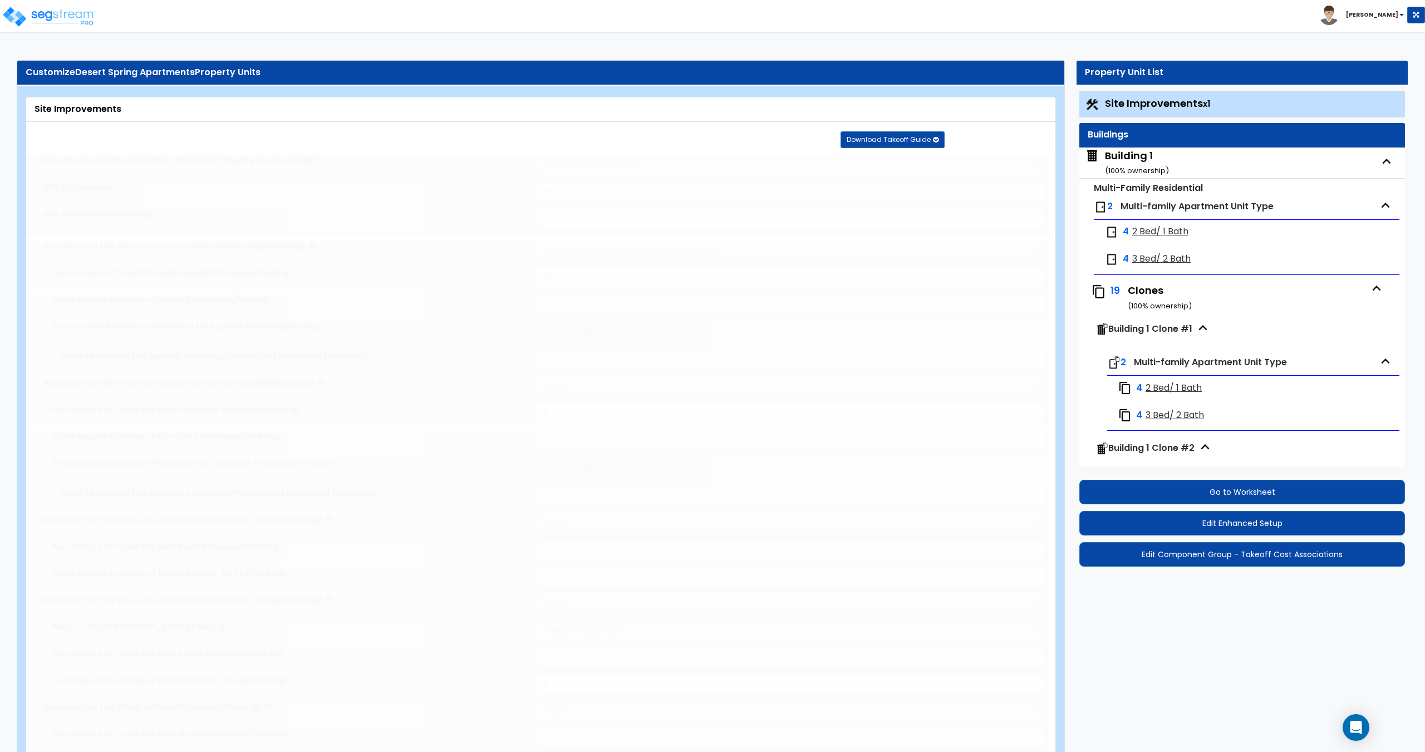
type input "305"
radio input "true"
type input "206"
select select "2"
select select "4"
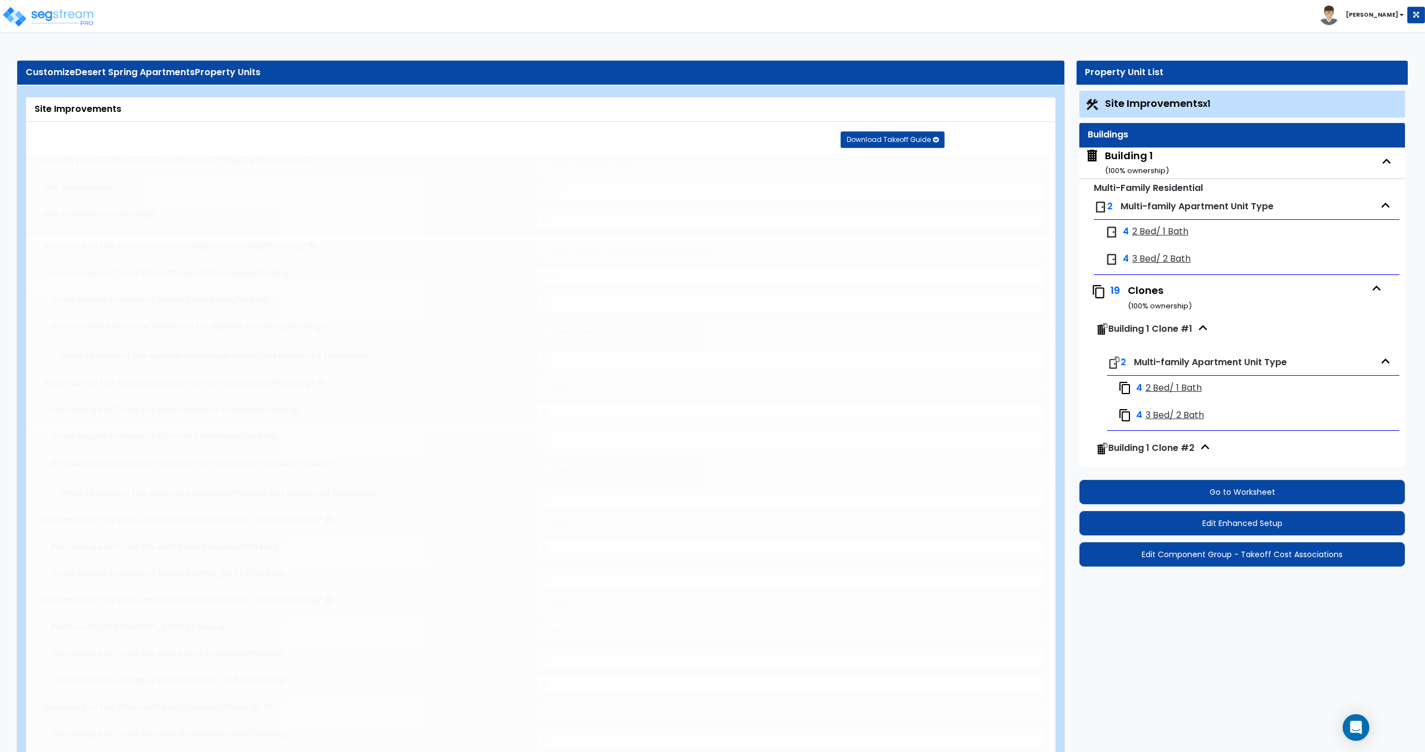
radio input "true"
select select "1"
select select "2"
radio input "true"
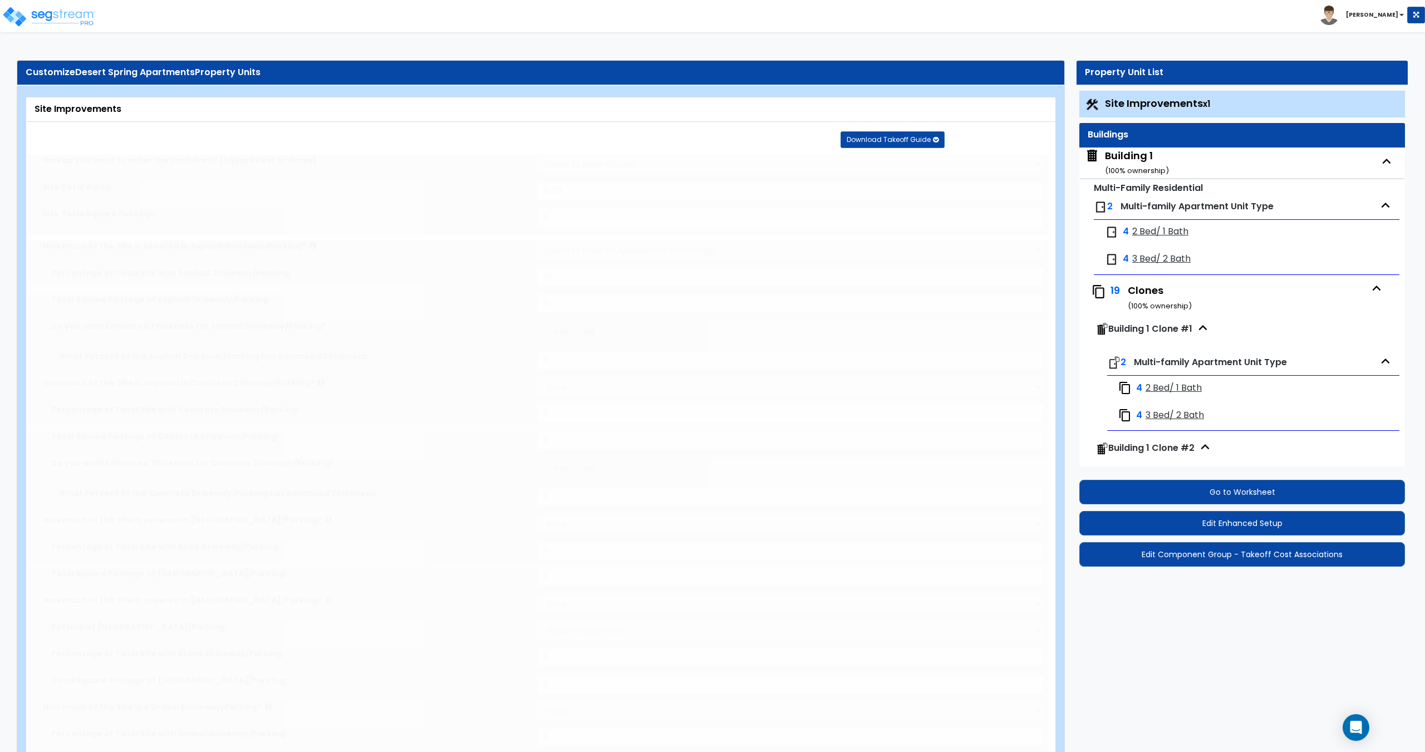
radio input "true"
type input "5260"
radio input "true"
select select "2"
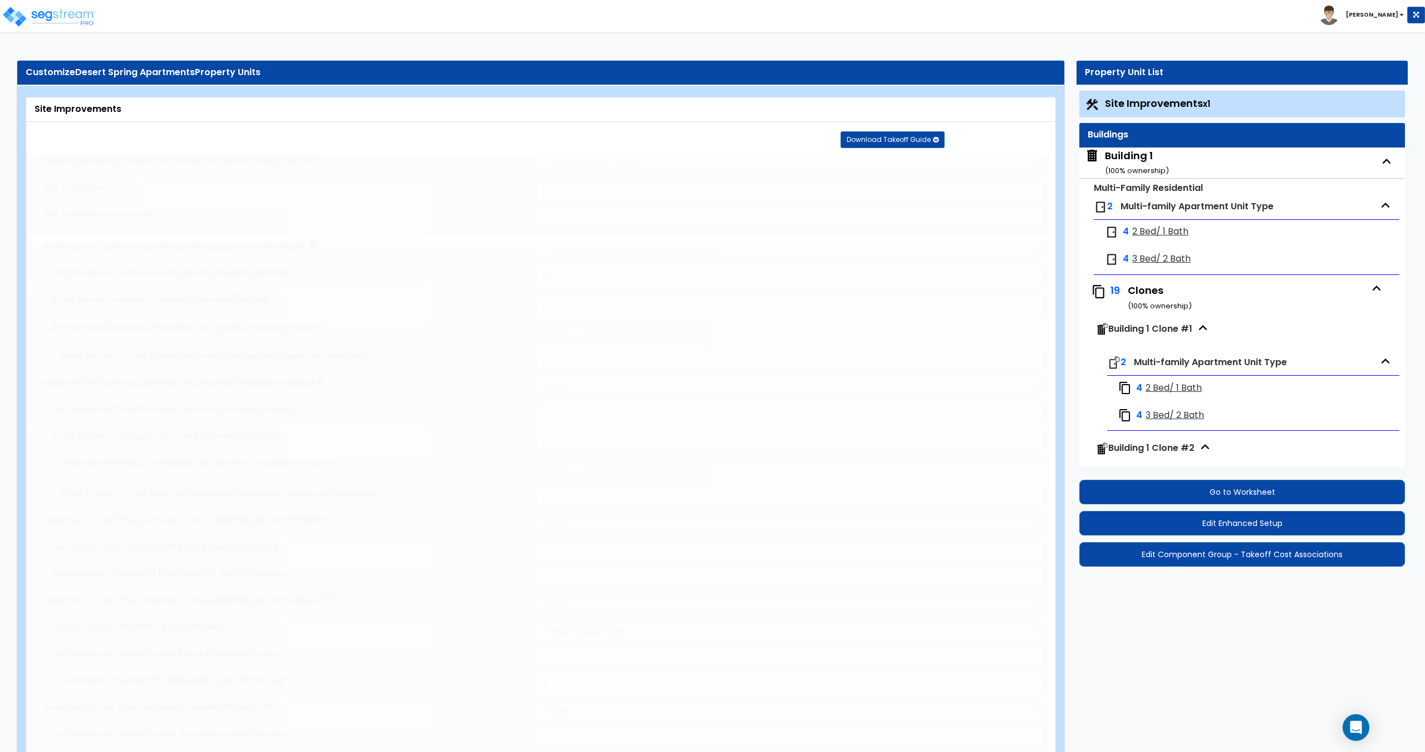
select select "3"
radio input "true"
type input "2"
radio input "true"
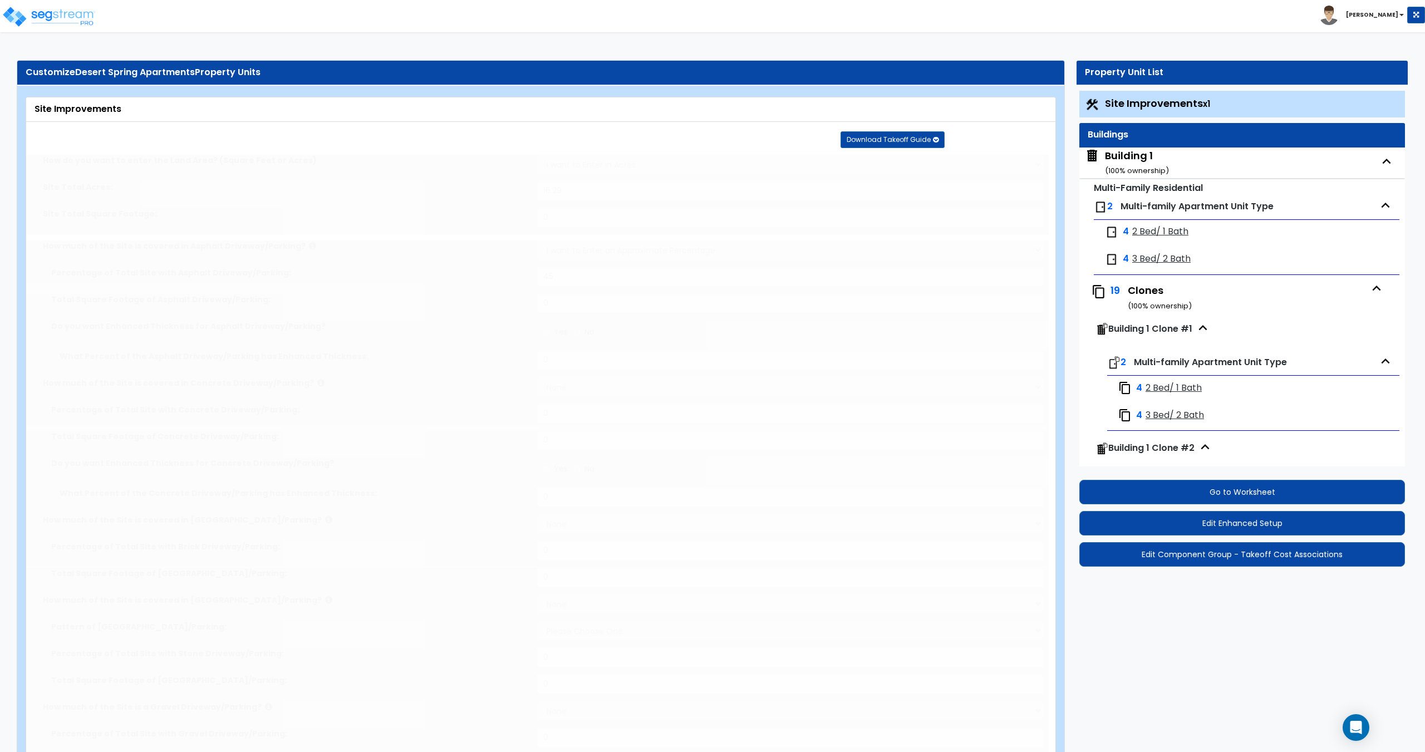
radio input "true"
select select "1"
type input "50"
select select "1"
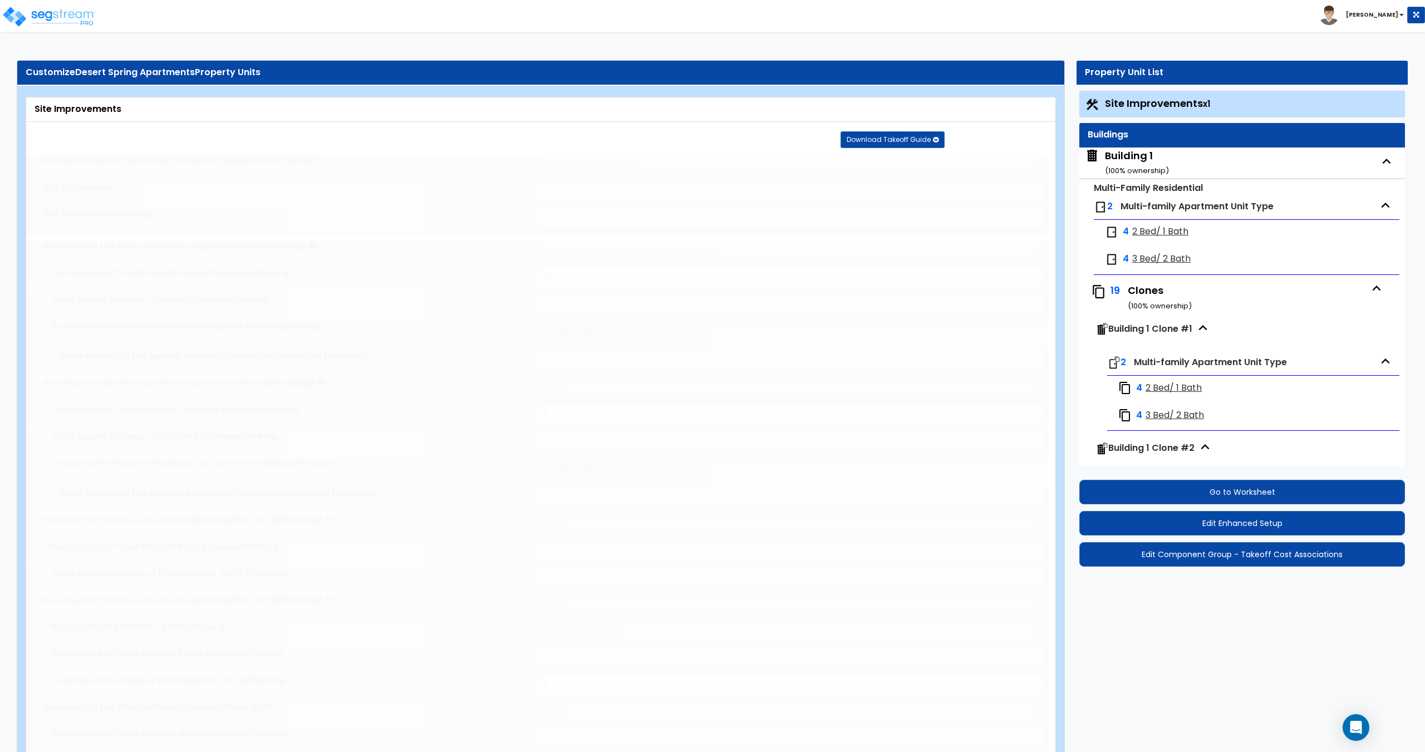
select select "4"
type input "50"
radio input "true"
select select "1"
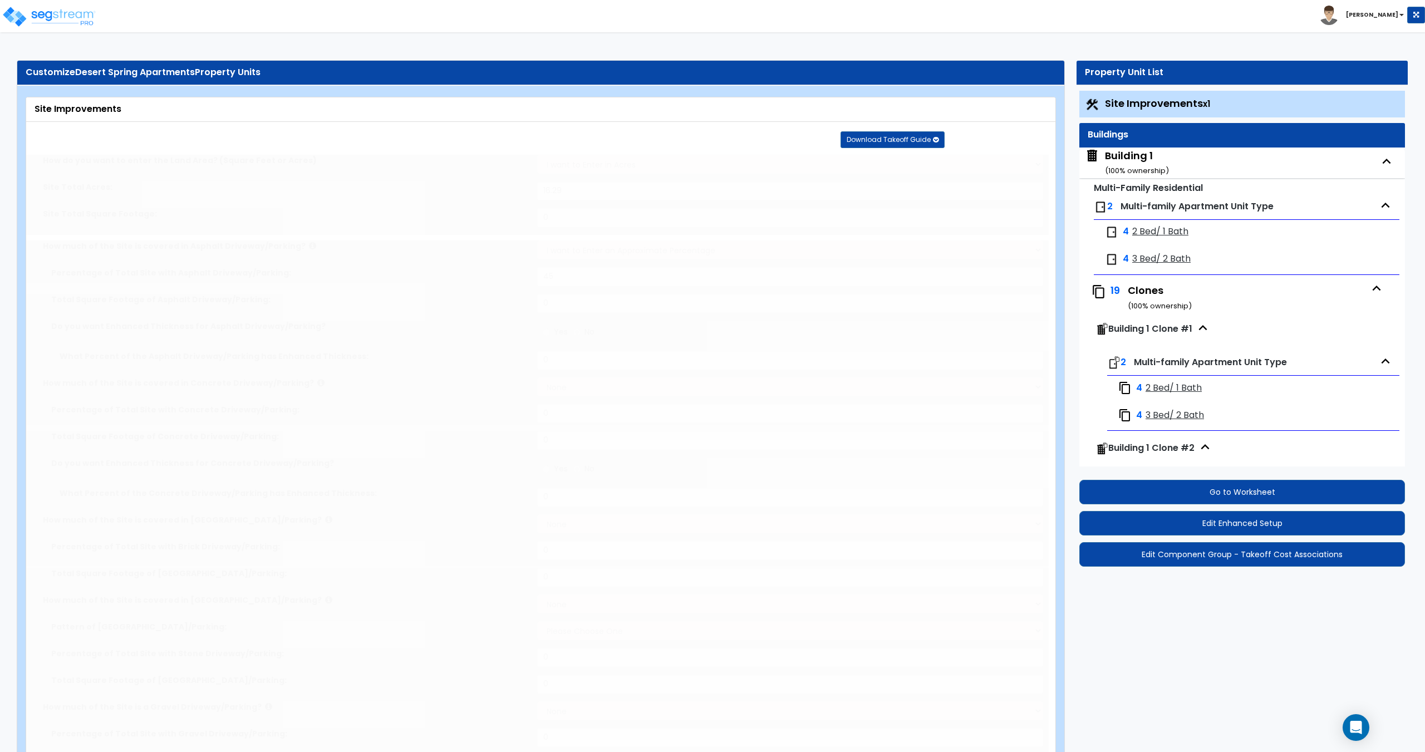
type input "10670"
type input "2570"
type input "5"
radio input "true"
type input "2"
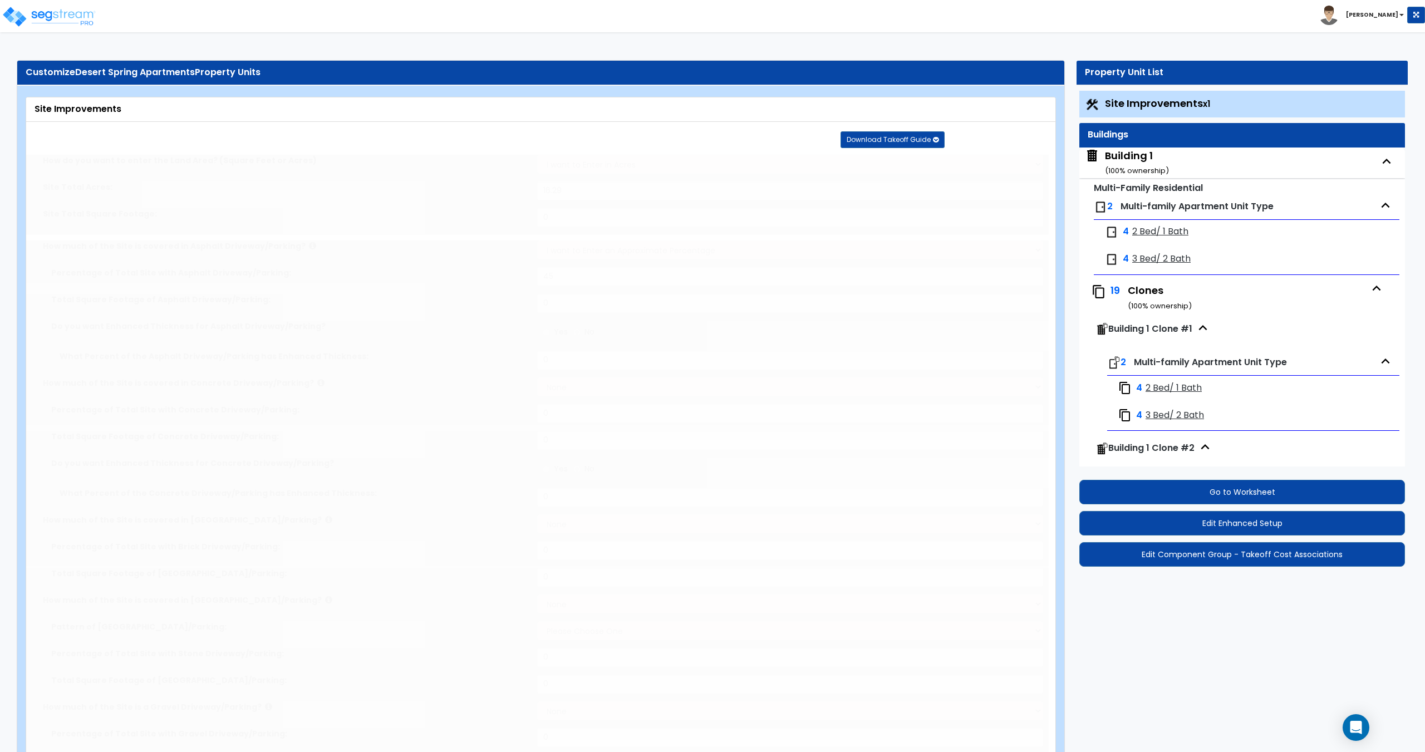
radio input "true"
type input "2750"
select select "2"
radio input "true"
type input "2"
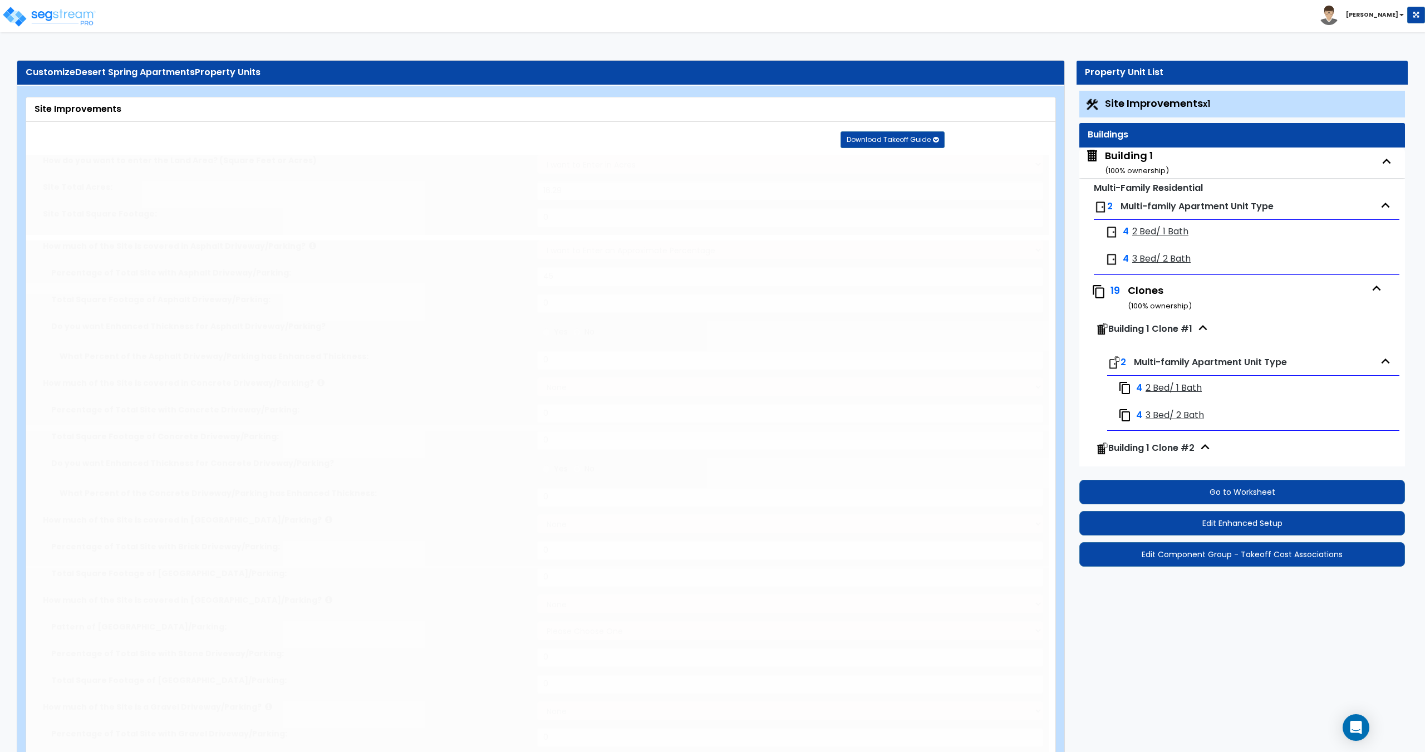
radio input "true"
select select "1"
type input "4"
type input "6"
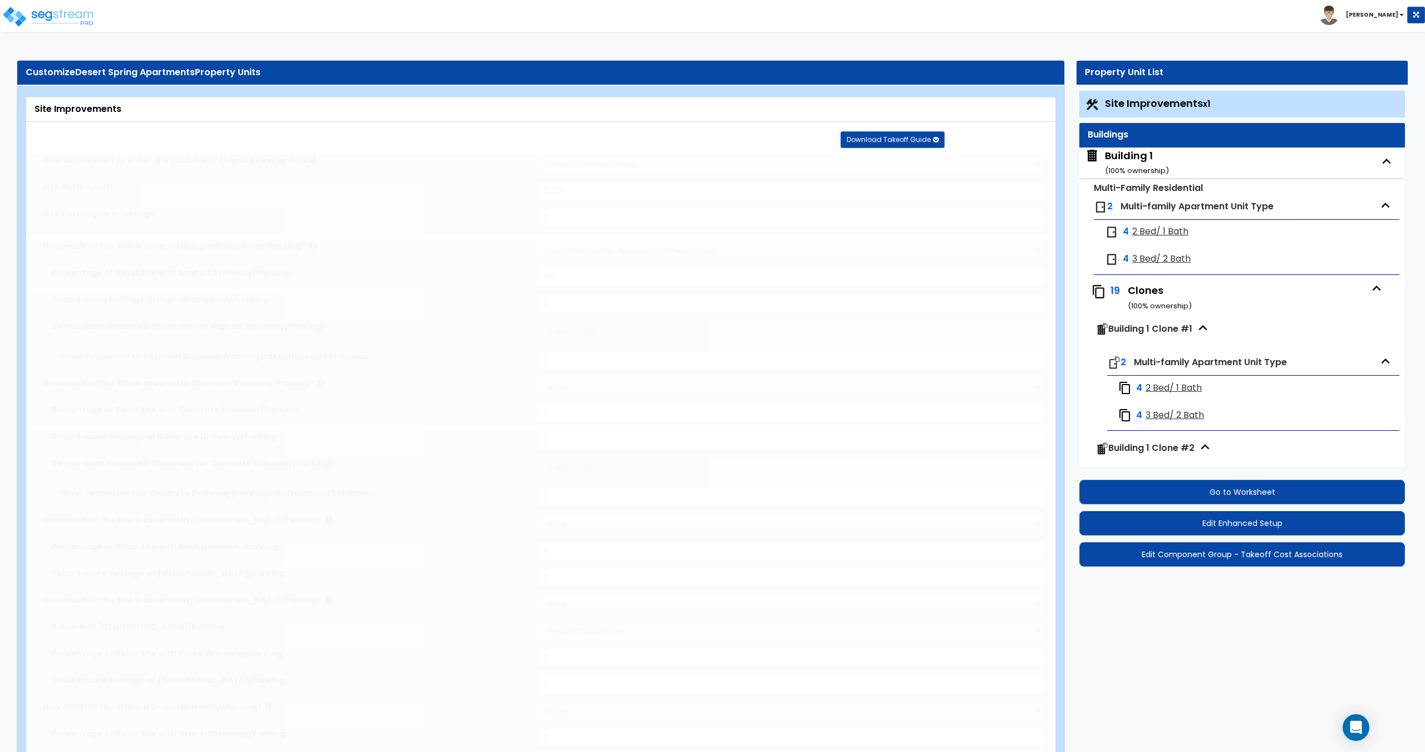
select select "1"
radio input "true"
select select "1"
type input "4"
type input "150"
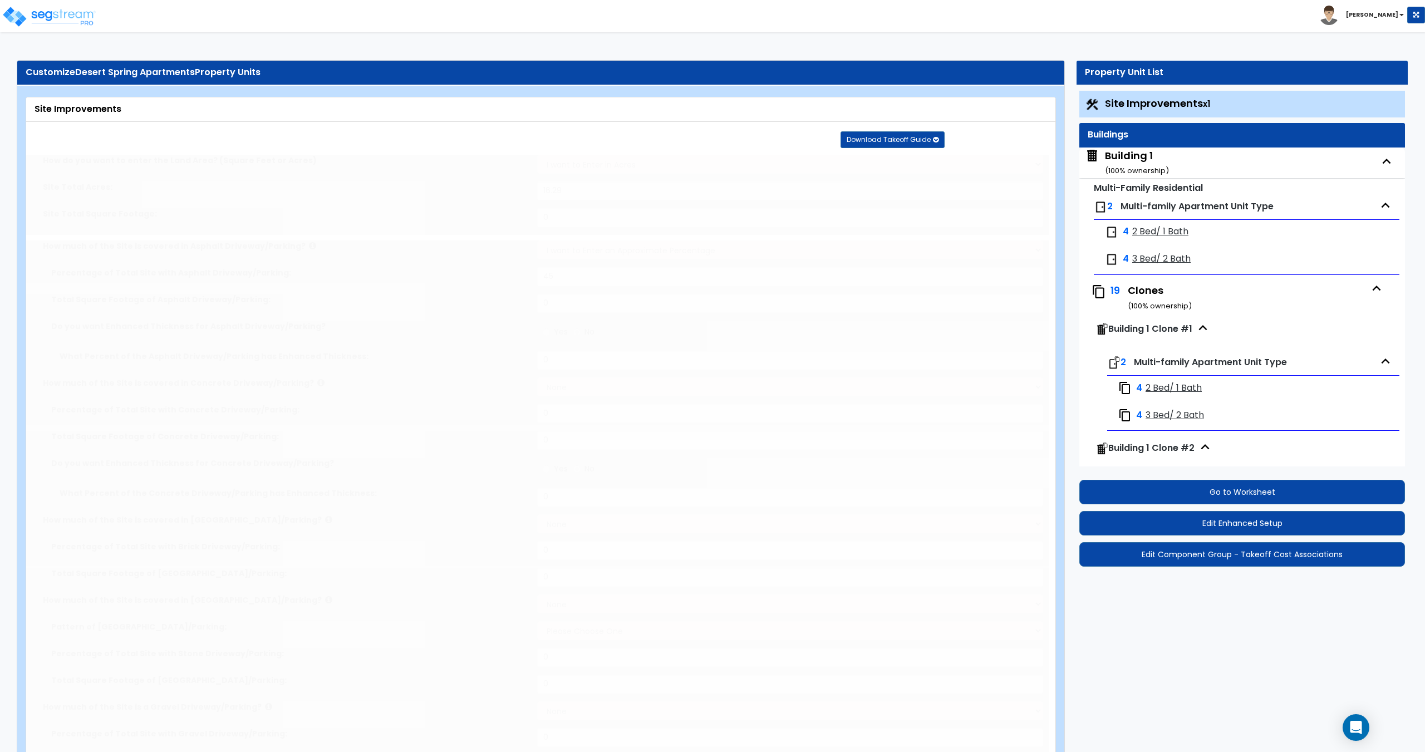
type input "6"
select select "4"
select select "3"
select select "2"
select select "1"
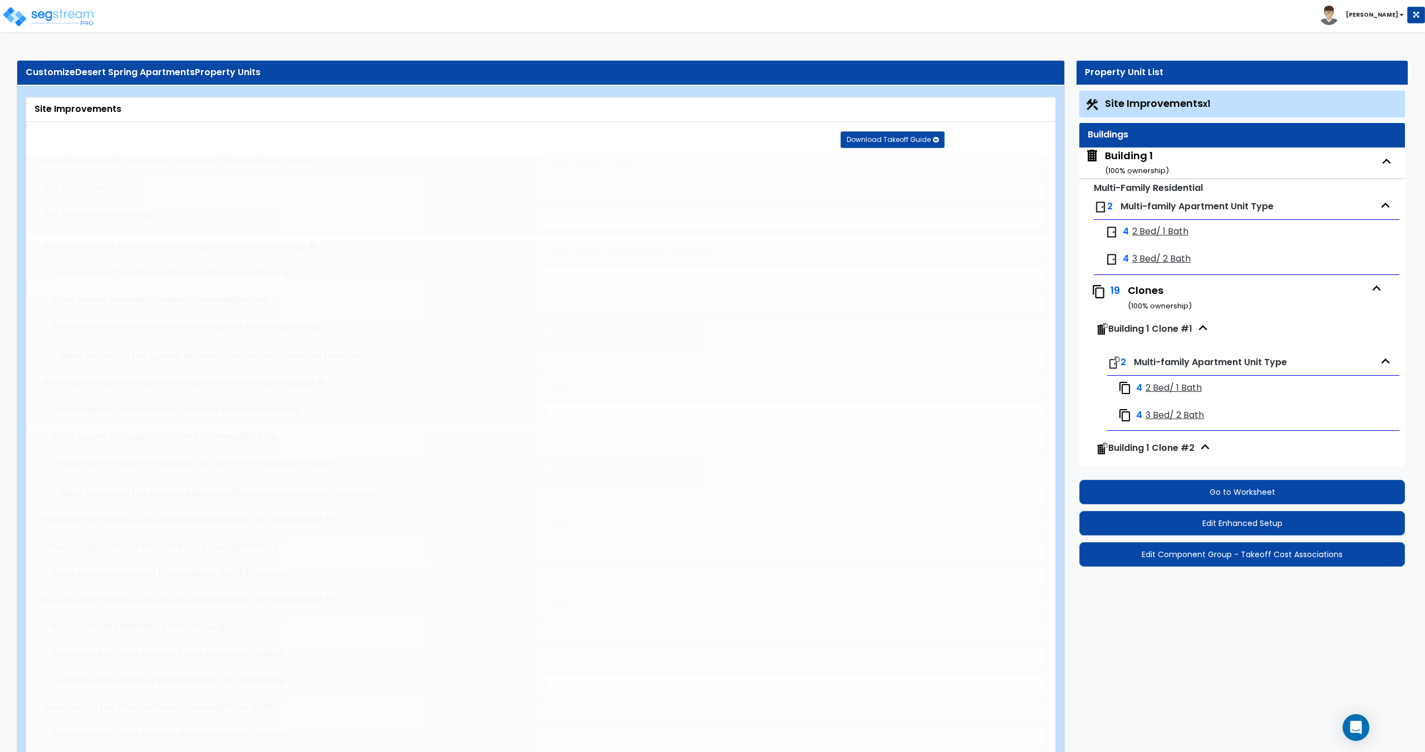
select select "1"
select select "2"
radio input "true"
type input "4"
select select "2"
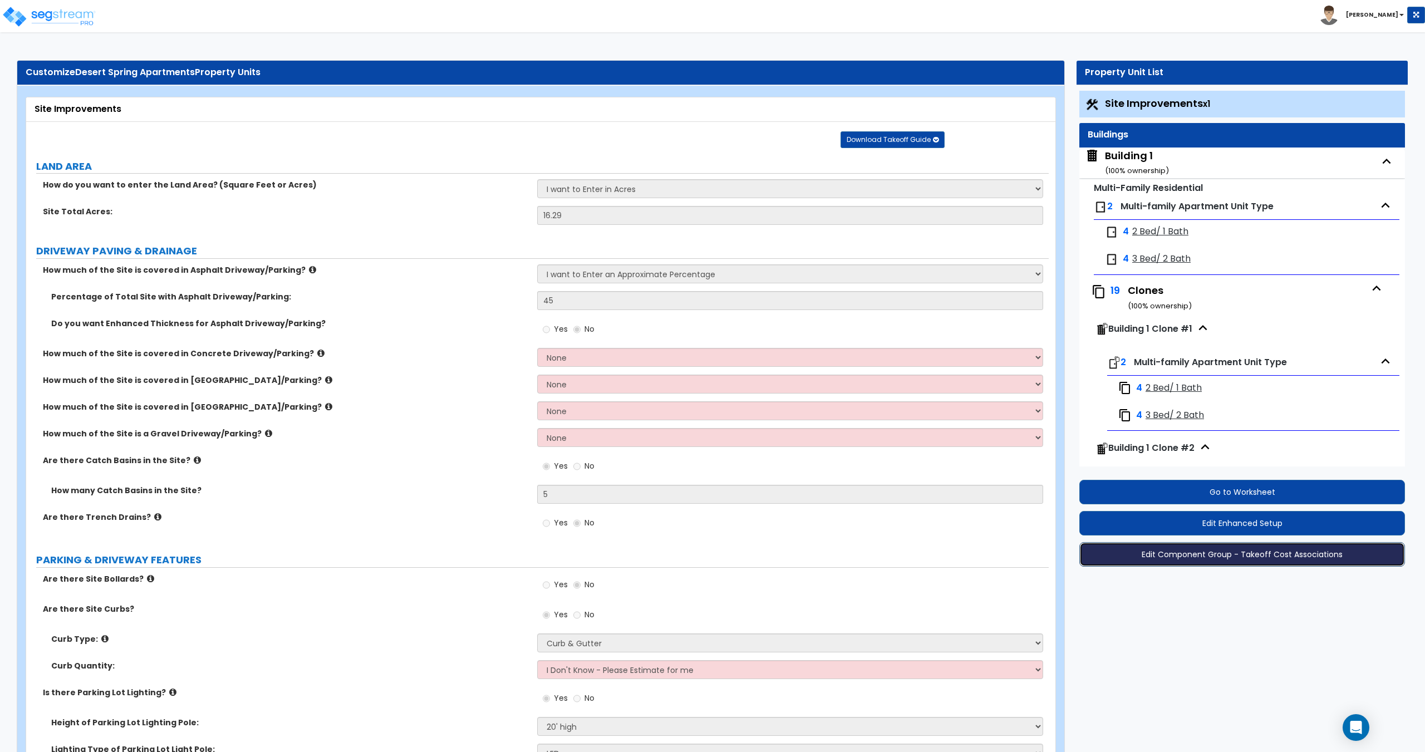
click at [1196, 556] on button "Edit Component Group - Takeoff Cost Associations" at bounding box center [1243, 554] width 326 height 24
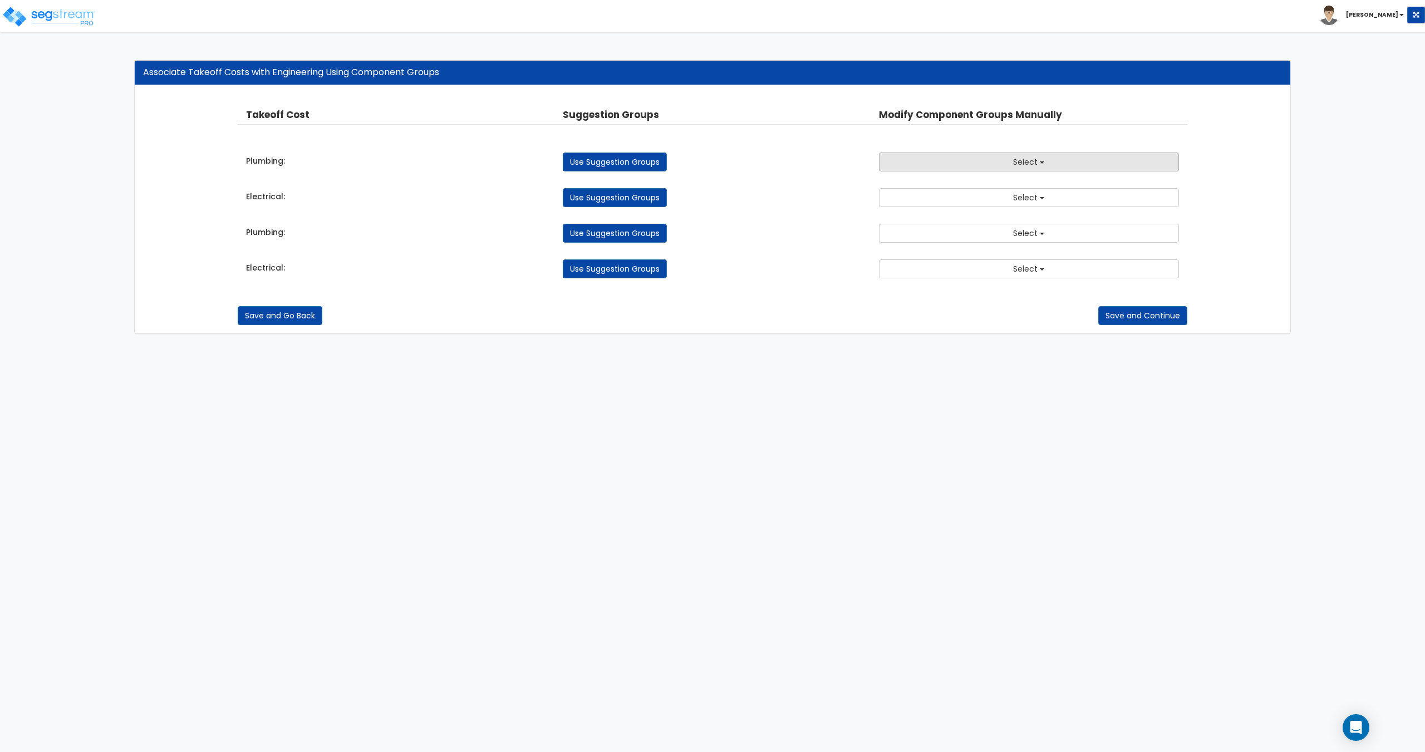
click at [1008, 164] on button "Select" at bounding box center [1029, 162] width 300 height 19
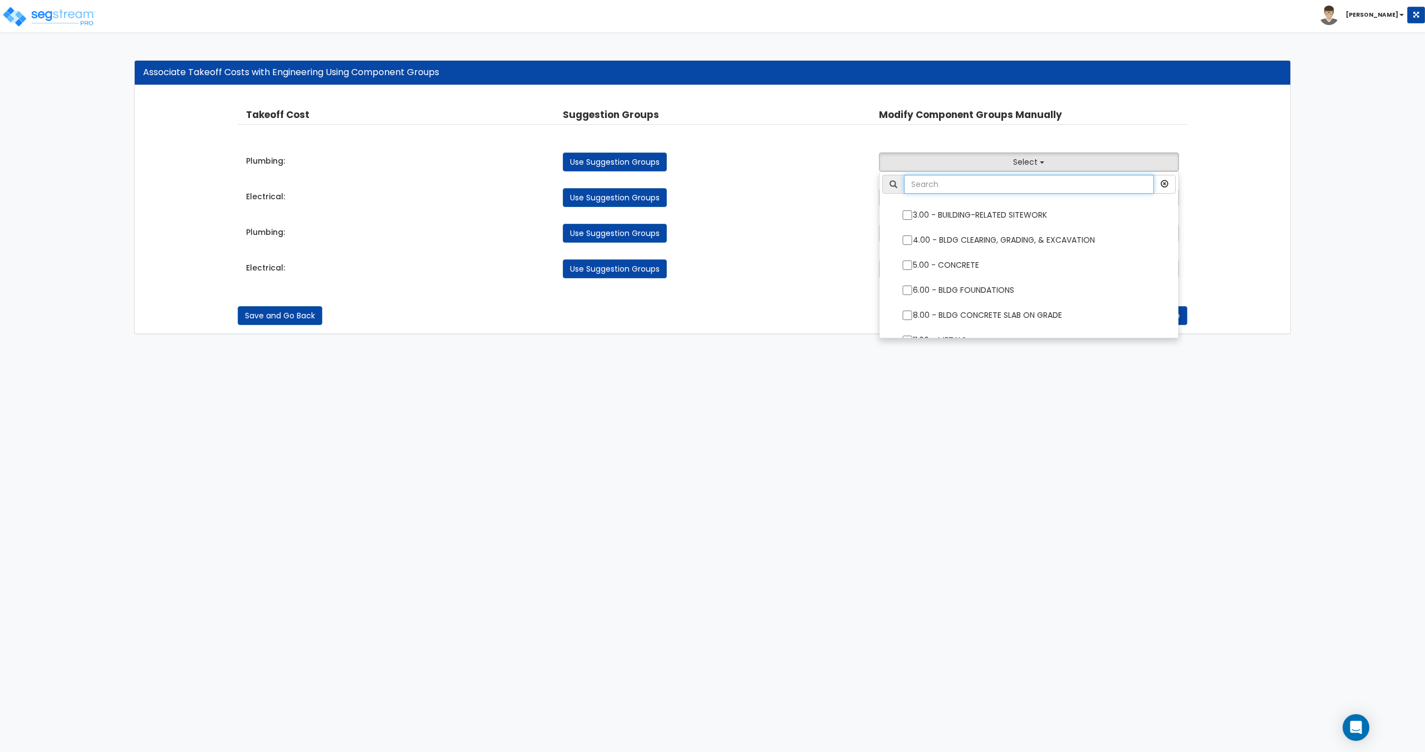
click at [999, 187] on input "text" at bounding box center [1028, 184] width 249 height 19
type input "plumbing"
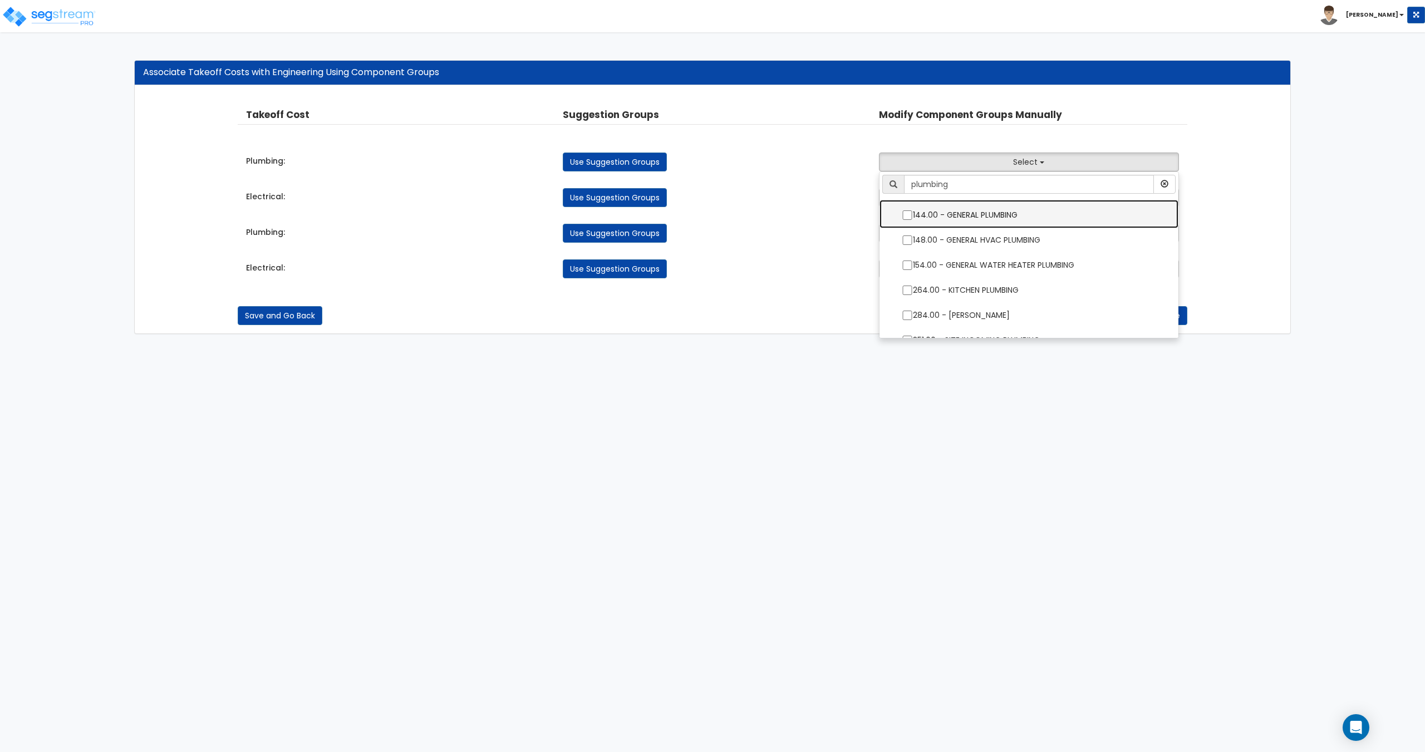
click at [992, 209] on label "144.00 - GENERAL PLUMBING" at bounding box center [1029, 214] width 276 height 26
click at [913, 210] on input "144.00 - GENERAL PLUMBING" at bounding box center [907, 214] width 11 height 9
checkbox input "true"
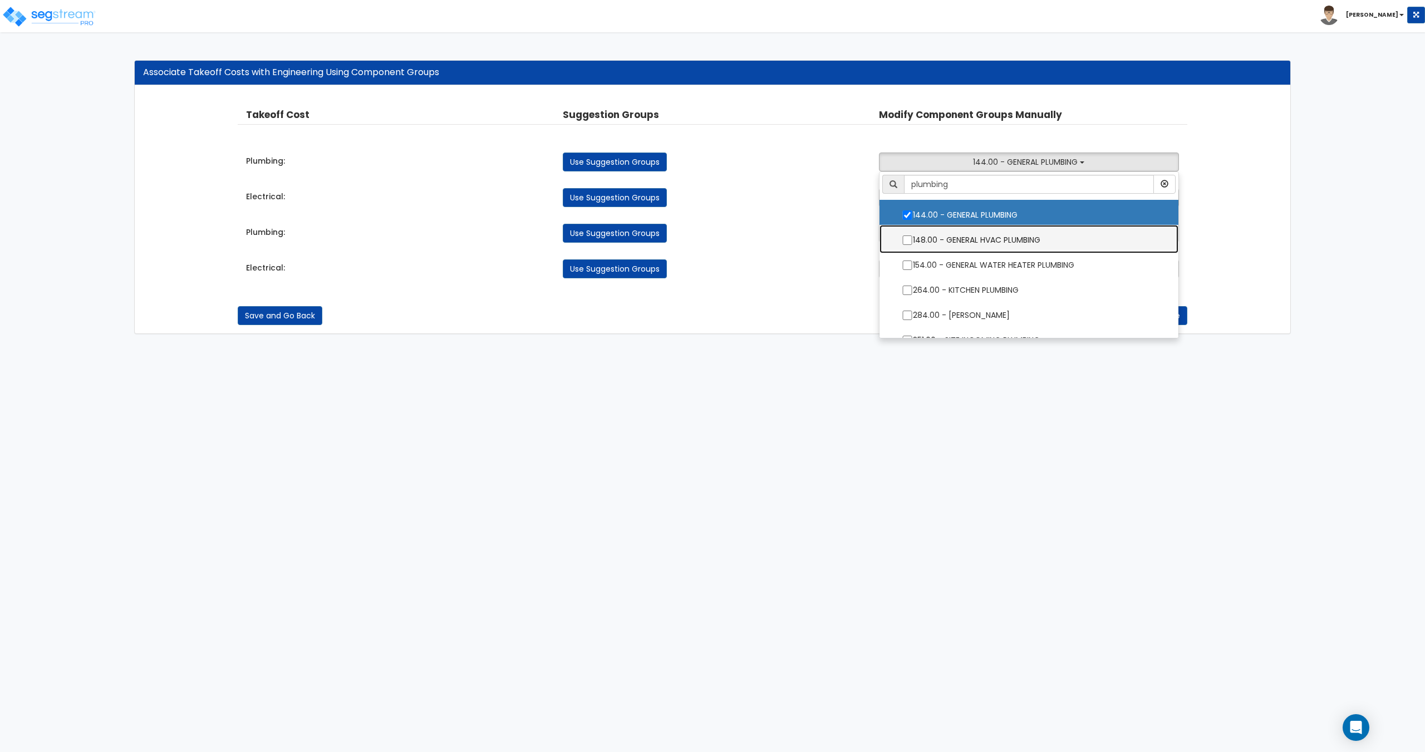
click at [987, 242] on label "148.00 - GENERAL HVAC PLUMBING" at bounding box center [1029, 239] width 276 height 26
click at [913, 242] on input "148.00 - GENERAL HVAC PLUMBING" at bounding box center [907, 239] width 11 height 9
checkbox input "true"
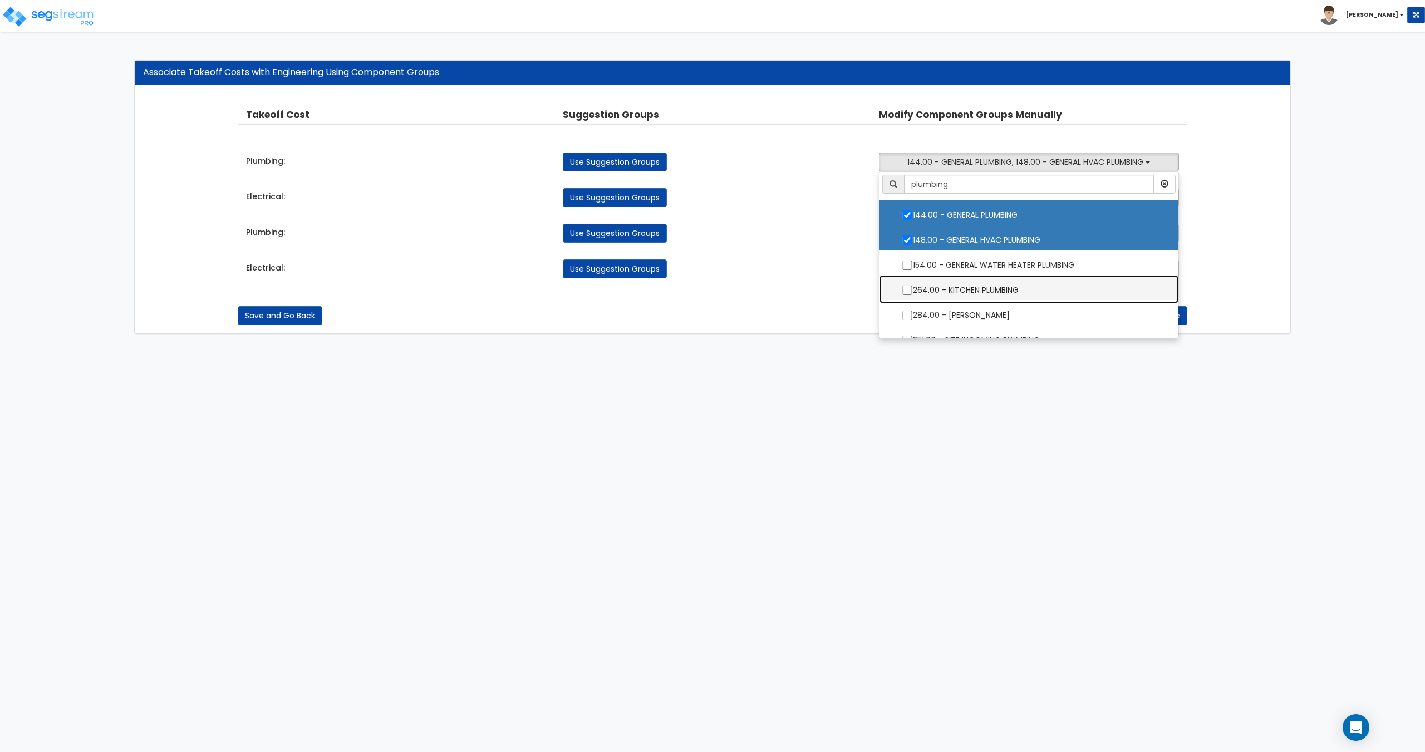
click at [1000, 295] on label "264.00 - KITCHEN PLUMBING" at bounding box center [1029, 289] width 276 height 26
click at [913, 295] on input "264.00 - KITCHEN PLUMBING" at bounding box center [907, 290] width 11 height 9
checkbox input "true"
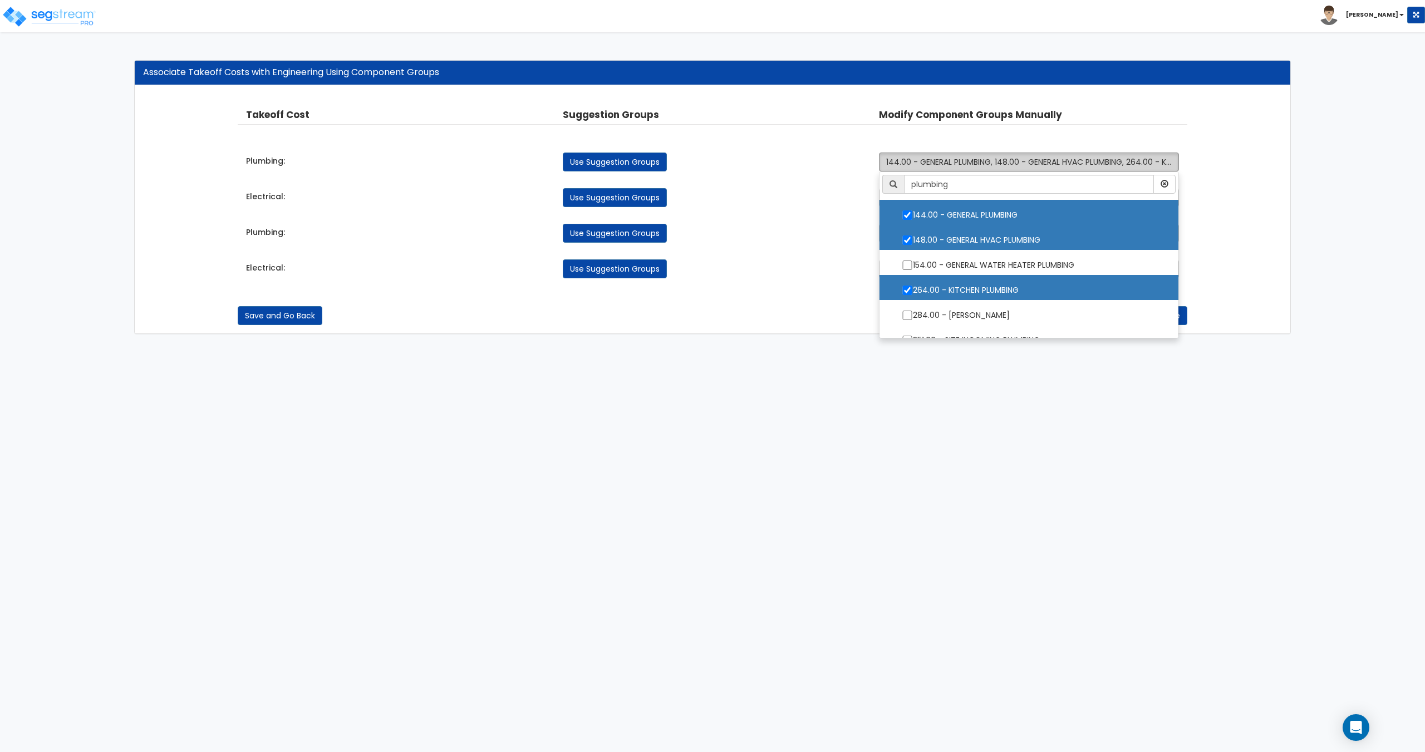
click at [995, 163] on span "144.00 - GENERAL PLUMBING, 148.00 - GENERAL HVAC PLUMBING, 264.00 - KITCHEN PLU…" at bounding box center [1059, 161] width 346 height 11
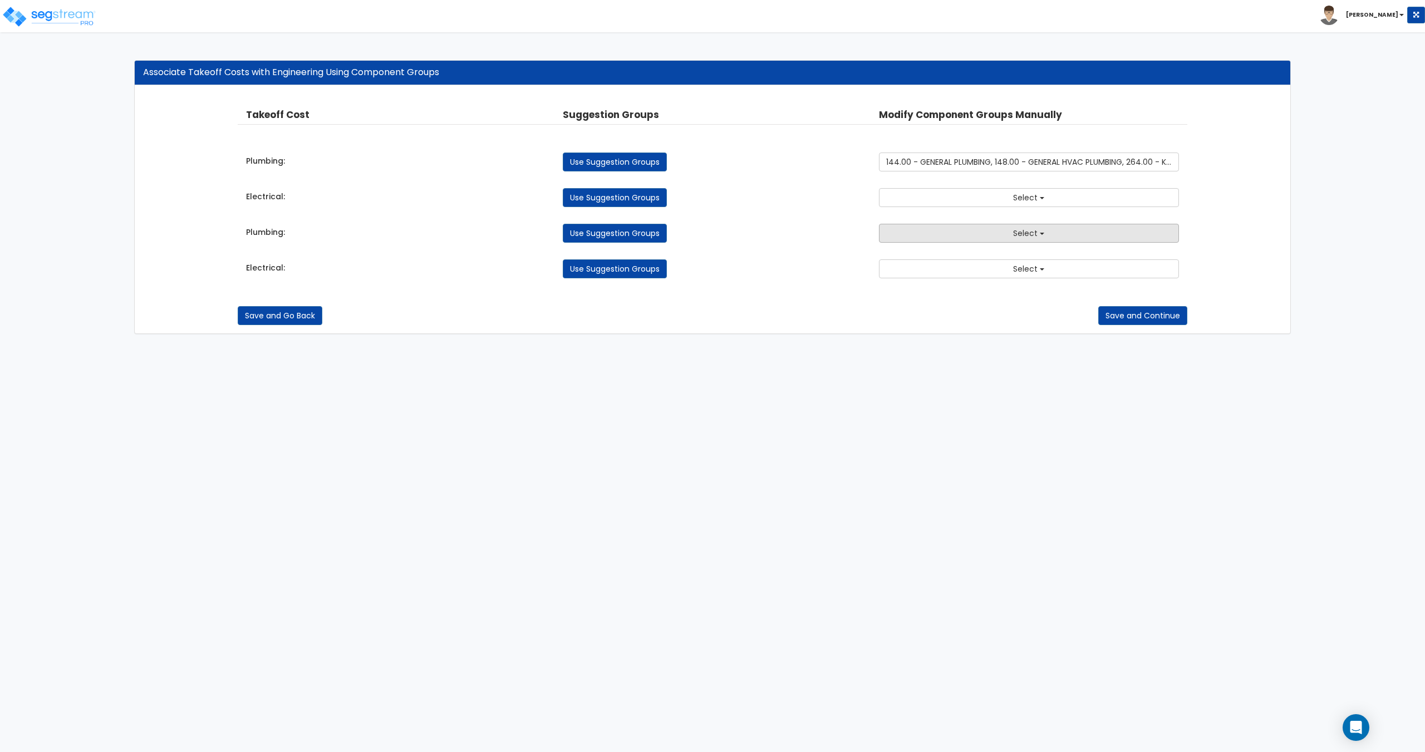
click at [951, 232] on button "Select" at bounding box center [1029, 233] width 300 height 19
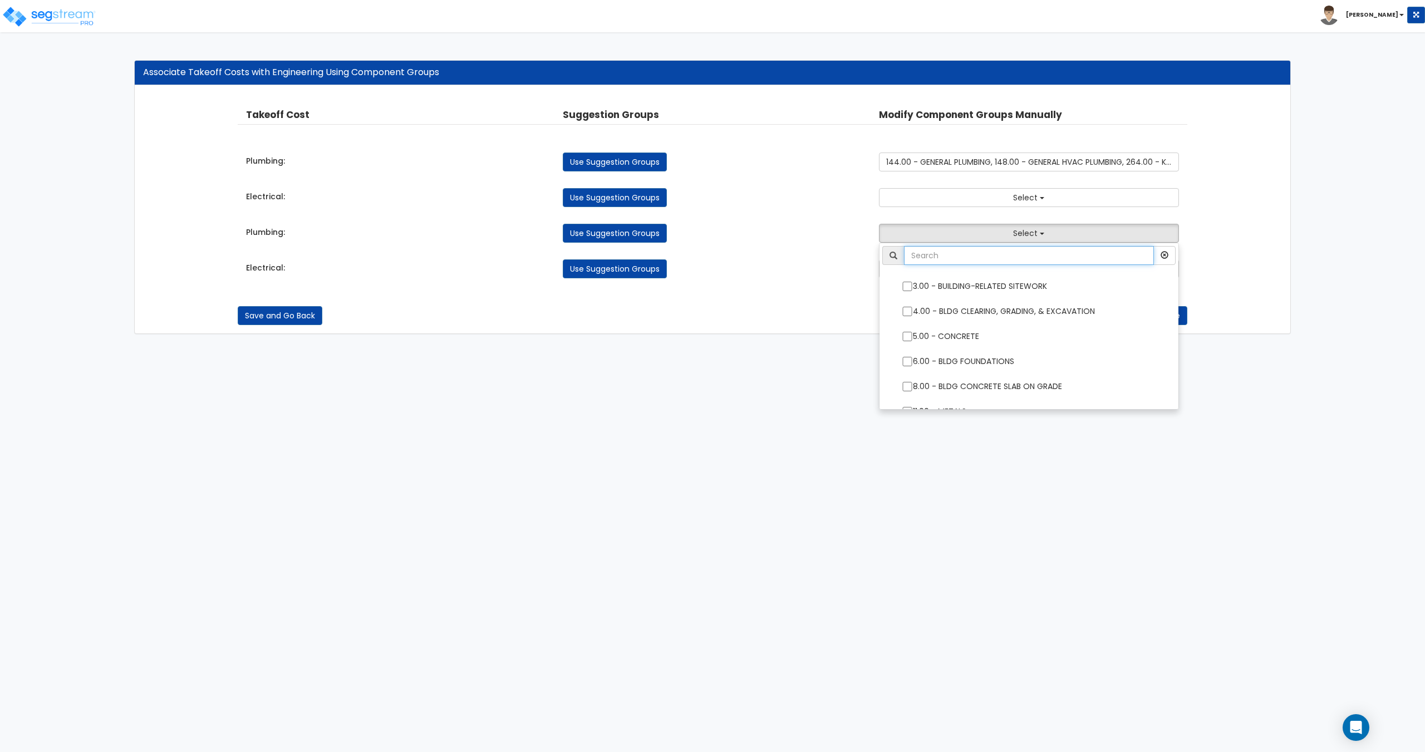
click at [951, 255] on input "text" at bounding box center [1028, 255] width 249 height 19
type input "plumbing"
click at [992, 237] on button "Select" at bounding box center [1029, 233] width 300 height 19
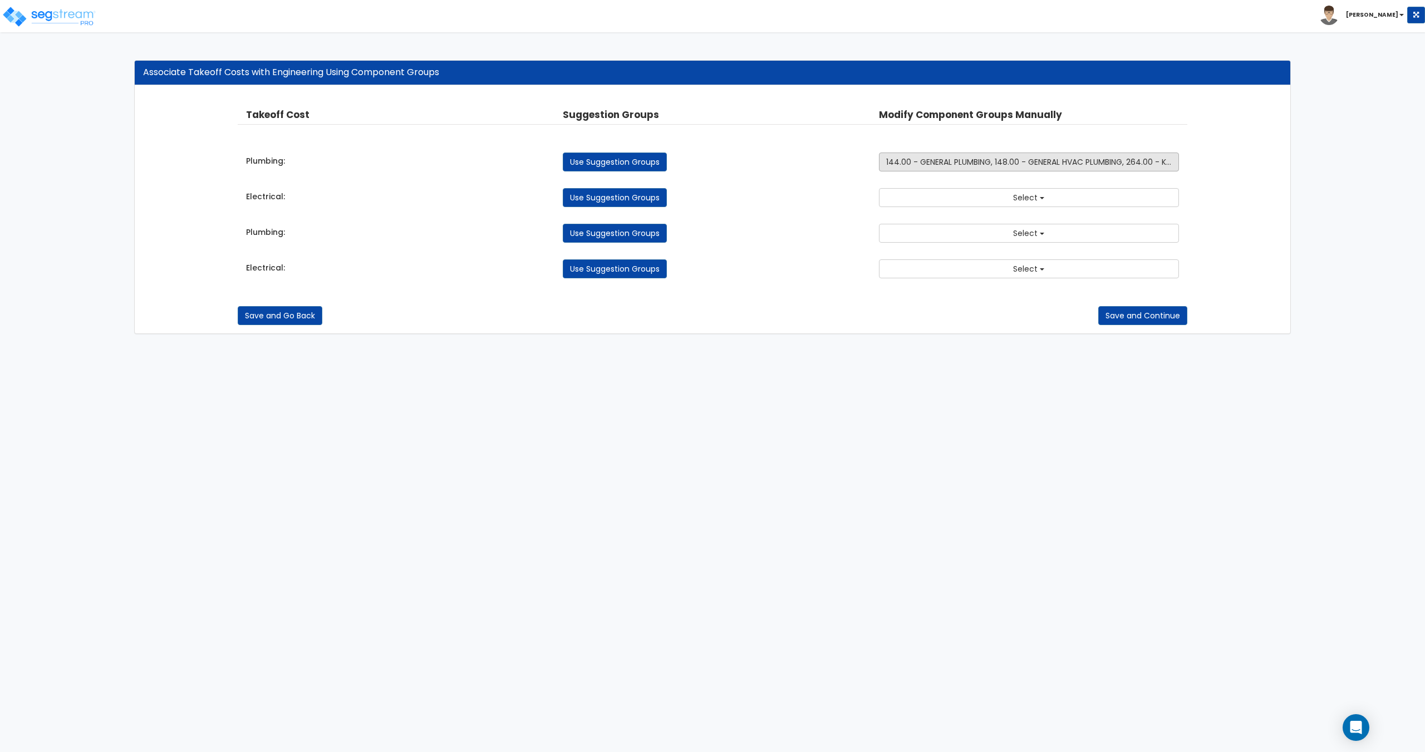
click at [1003, 166] on span "144.00 - GENERAL PLUMBING, 148.00 - GENERAL HVAC PLUMBING, 264.00 - KITCHEN PLU…" at bounding box center [1059, 161] width 346 height 11
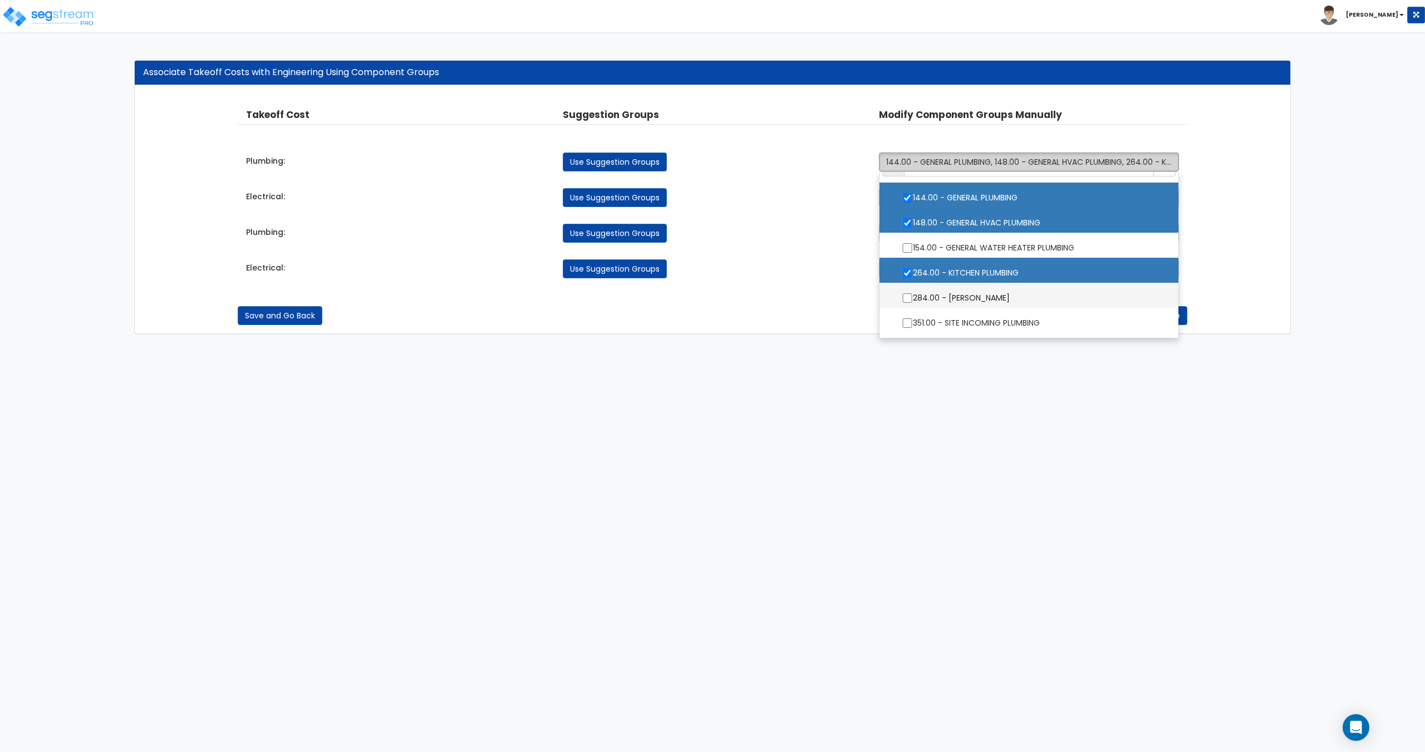
scroll to position [40, 0]
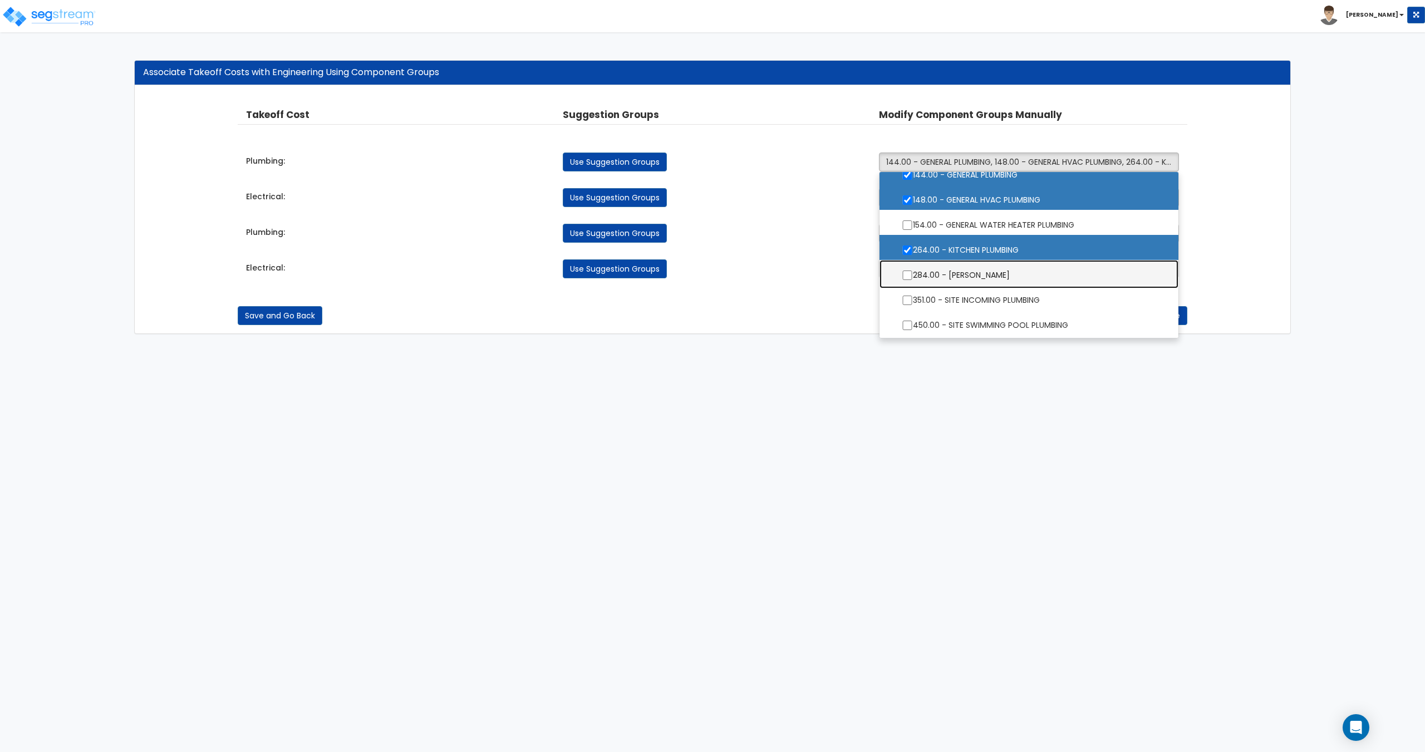
click at [965, 274] on label "284.00 - [PERSON_NAME]" at bounding box center [1029, 274] width 276 height 26
click at [913, 274] on input "284.00 - [PERSON_NAME]" at bounding box center [907, 275] width 11 height 9
checkbox input "true"
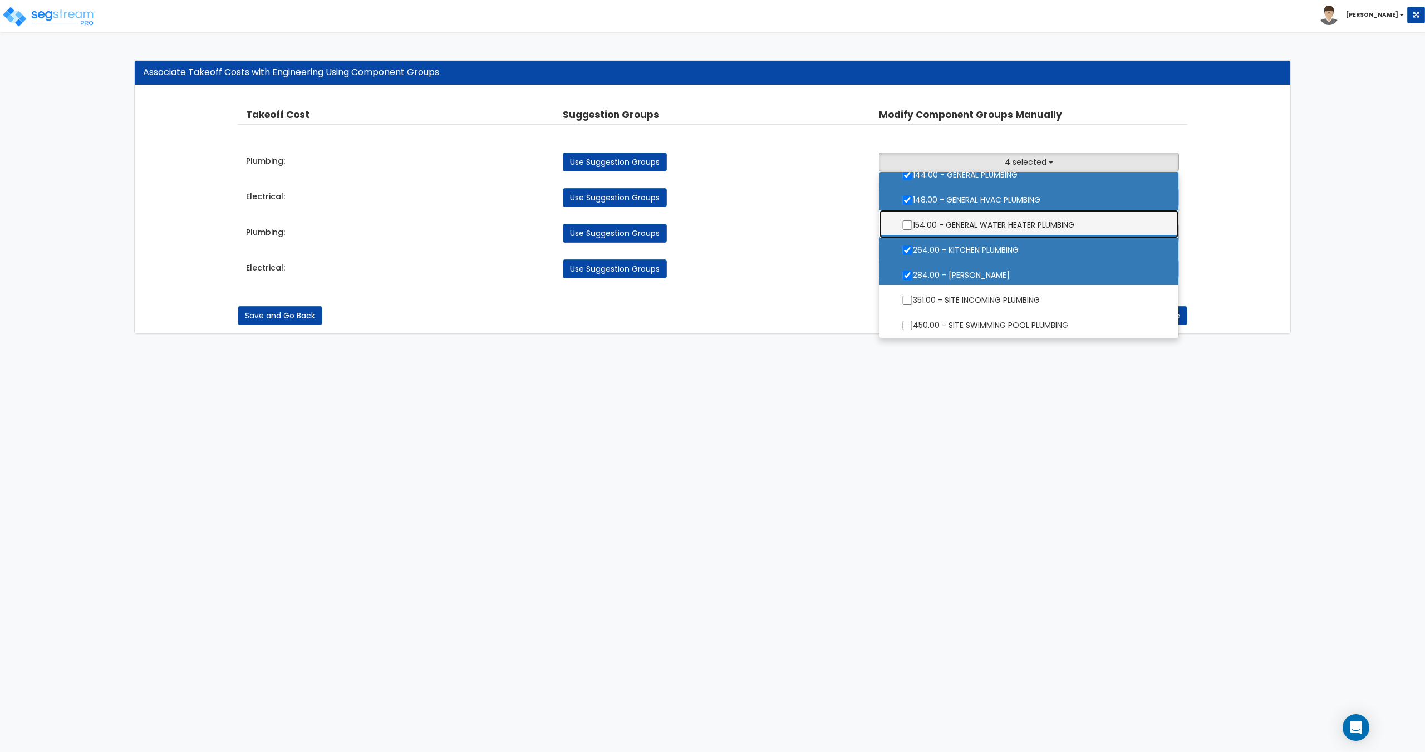
click at [966, 223] on label "154.00 - GENERAL WATER HEATER PLUMBING" at bounding box center [1029, 224] width 276 height 26
click at [913, 223] on input "154.00 - GENERAL WATER HEATER PLUMBING" at bounding box center [907, 224] width 11 height 9
checkbox input "true"
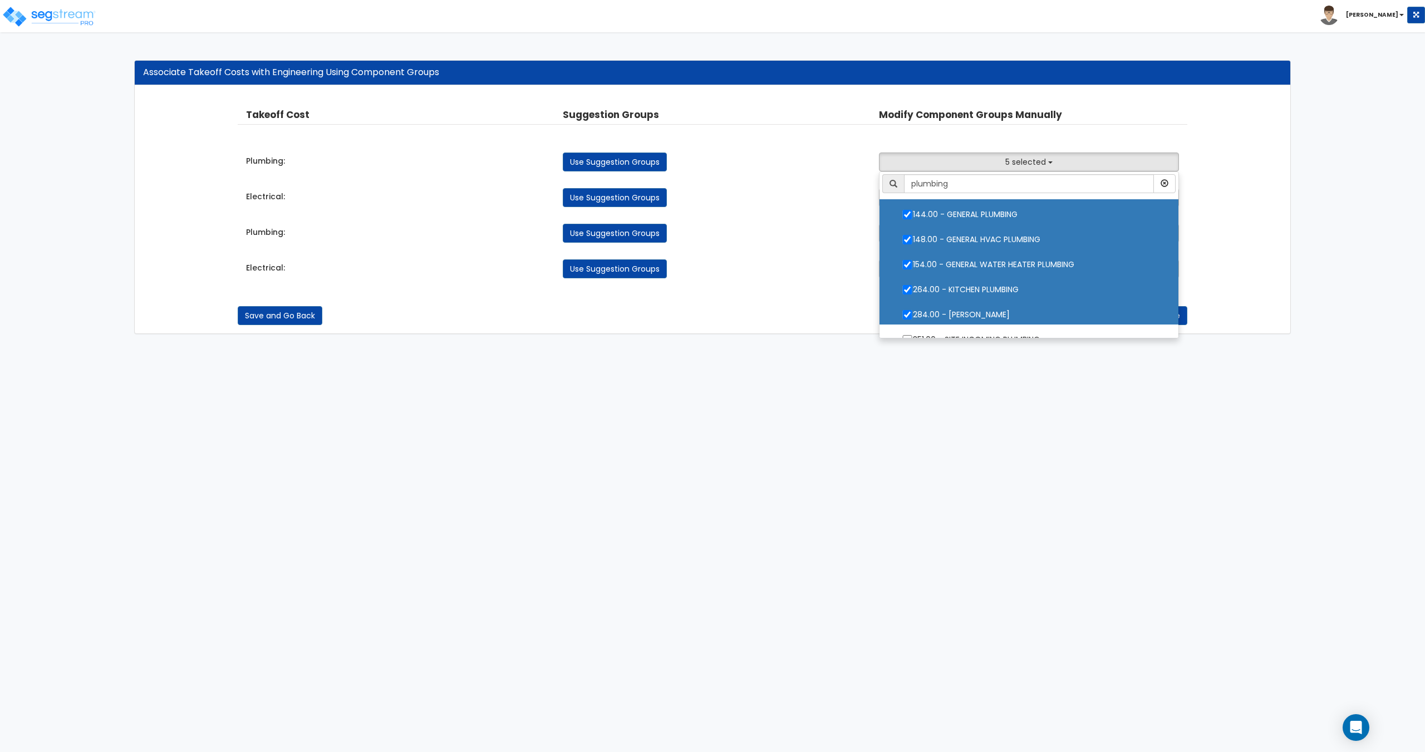
scroll to position [0, 0]
click at [999, 155] on button "5 selected" at bounding box center [1029, 162] width 300 height 19
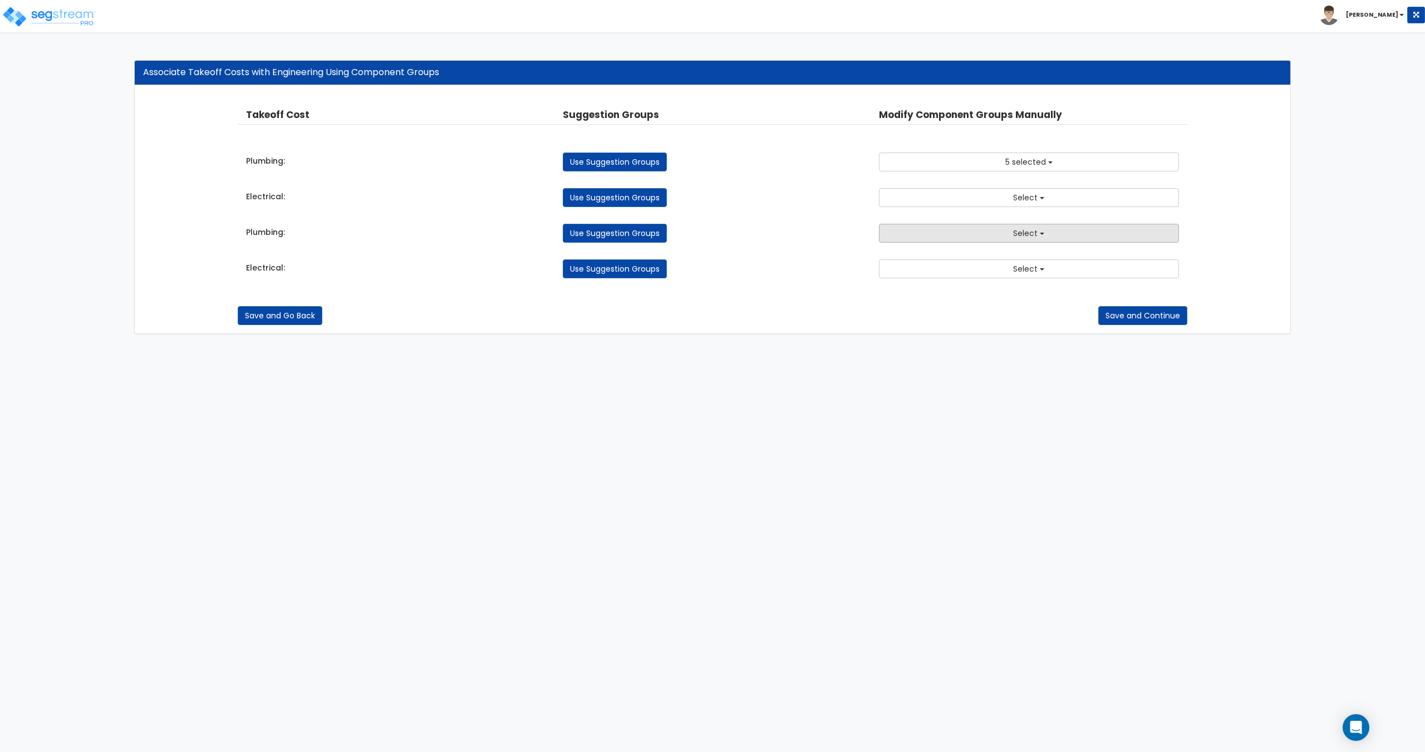
click at [973, 230] on button "Select" at bounding box center [1029, 233] width 300 height 19
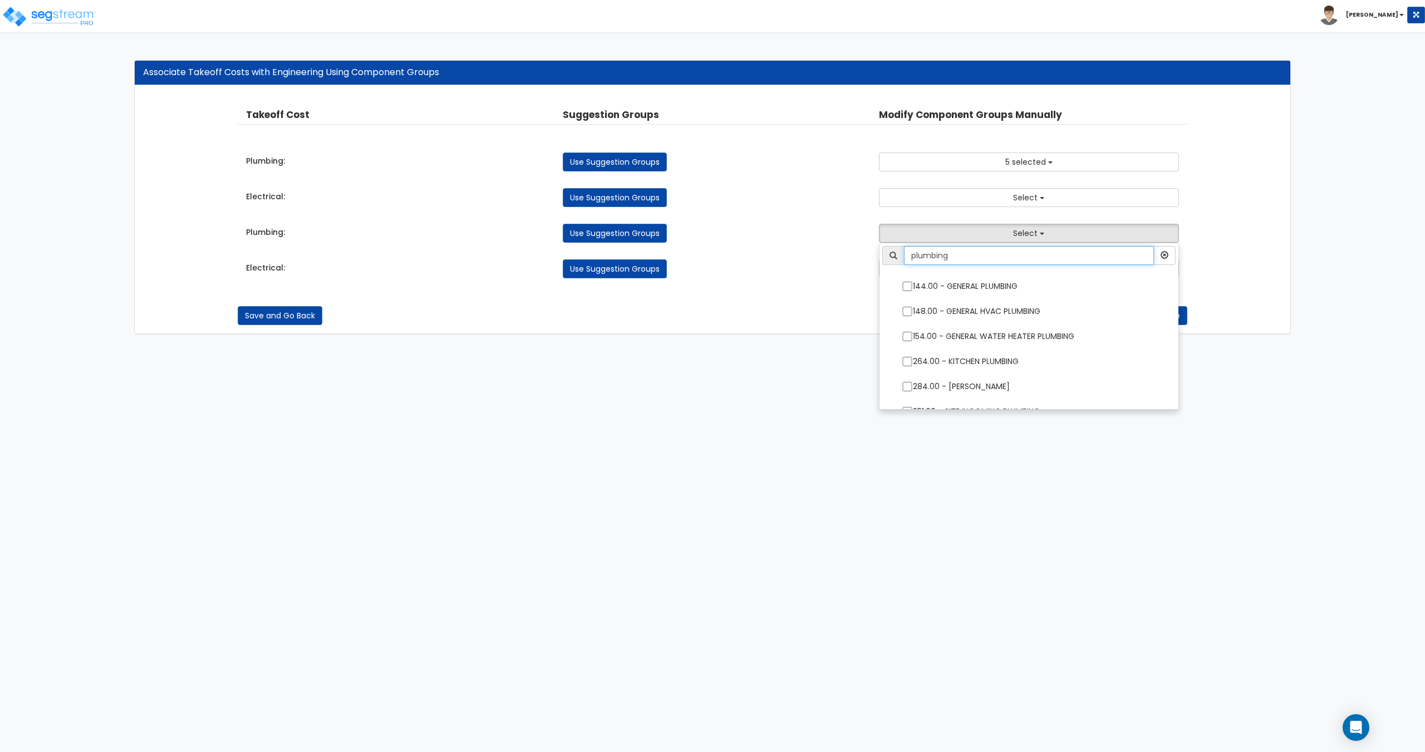
click at [970, 259] on input "plumbing" at bounding box center [1028, 255] width 249 height 19
click at [963, 275] on label "144.00 - GENERAL PLUMBING" at bounding box center [1029, 285] width 276 height 26
click at [913, 282] on input "144.00 - GENERAL PLUMBING" at bounding box center [907, 286] width 11 height 9
checkbox input "true"
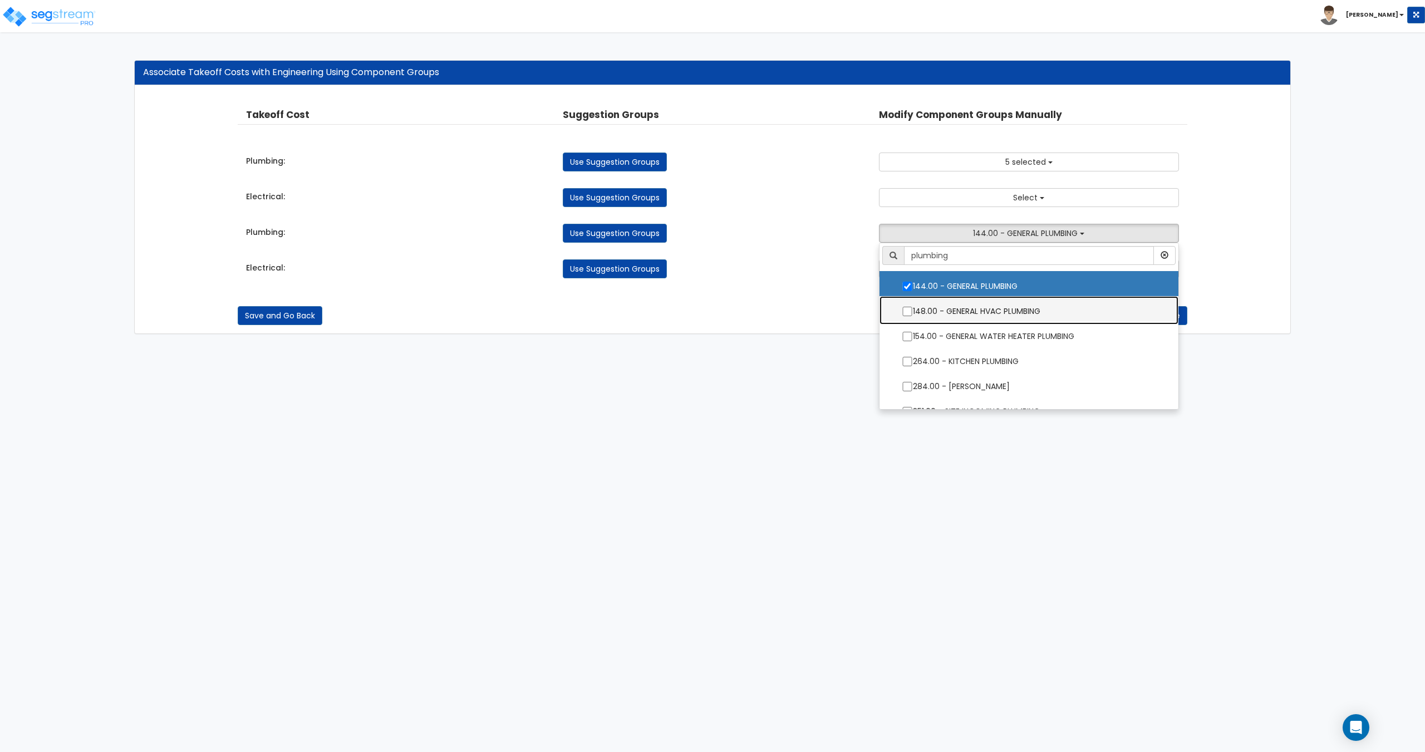
click at [964, 313] on label "148.00 - GENERAL HVAC PLUMBING" at bounding box center [1029, 310] width 276 height 26
click at [913, 313] on input "148.00 - GENERAL HVAC PLUMBING" at bounding box center [907, 311] width 11 height 9
checkbox input "true"
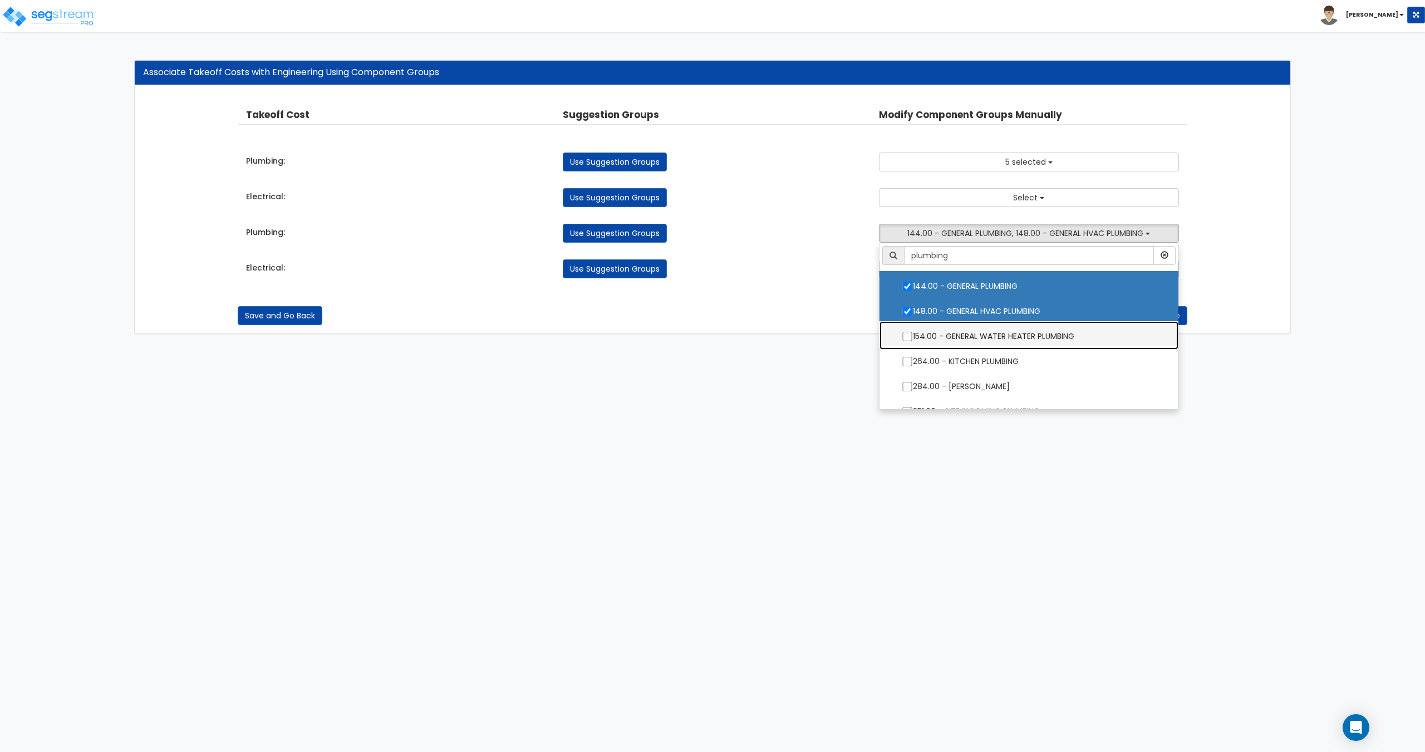
click at [969, 333] on label "154.00 - GENERAL WATER HEATER PLUMBING" at bounding box center [1029, 335] width 276 height 26
click at [913, 333] on input "154.00 - GENERAL WATER HEATER PLUMBING" at bounding box center [907, 336] width 11 height 9
click at [970, 347] on label "154.00 - GENERAL WATER HEATER PLUMBING" at bounding box center [1029, 335] width 276 height 26
click at [913, 341] on input "154.00 - GENERAL WATER HEATER PLUMBING" at bounding box center [907, 336] width 11 height 9
click at [983, 335] on label "154.00 - GENERAL WATER HEATER PLUMBING" at bounding box center [1029, 335] width 276 height 26
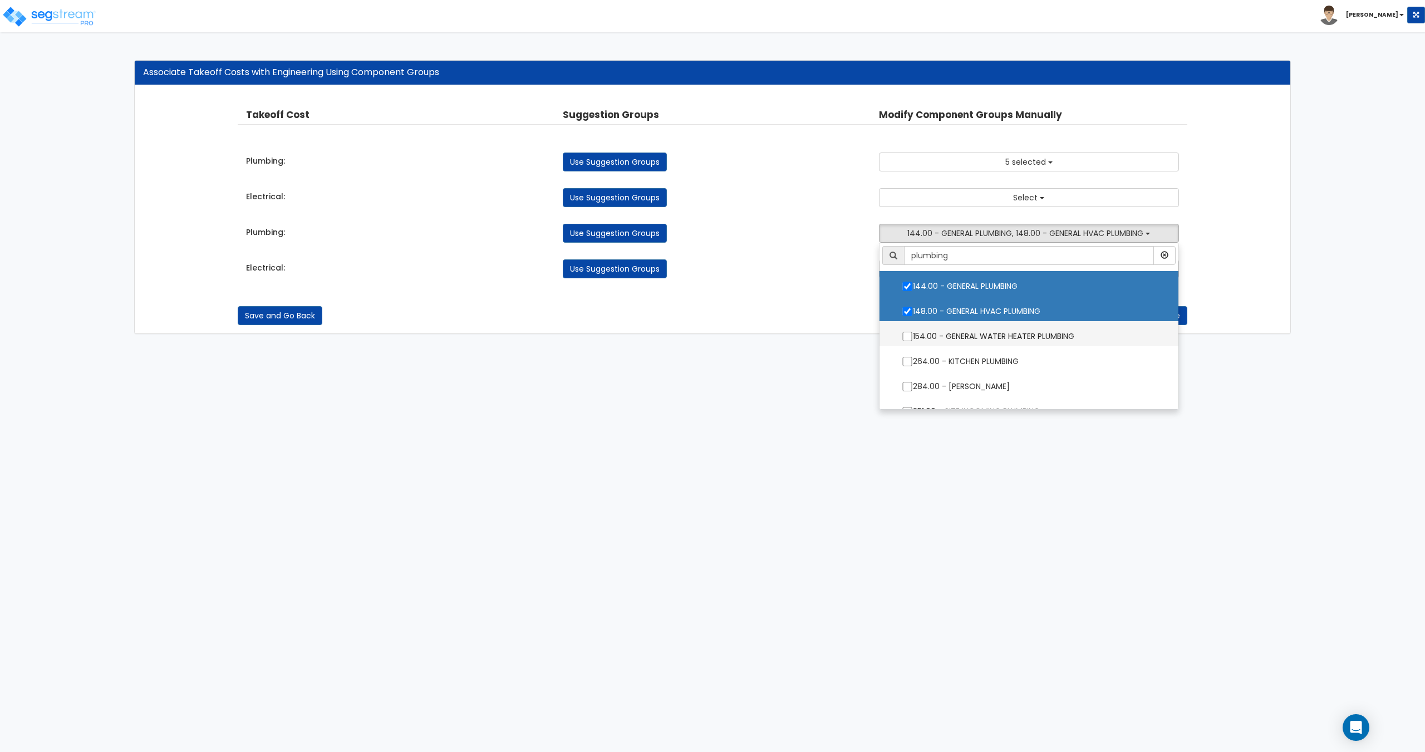
click at [913, 335] on input "154.00 - GENERAL WATER HEATER PLUMBING" at bounding box center [907, 336] width 11 height 9
checkbox input "true"
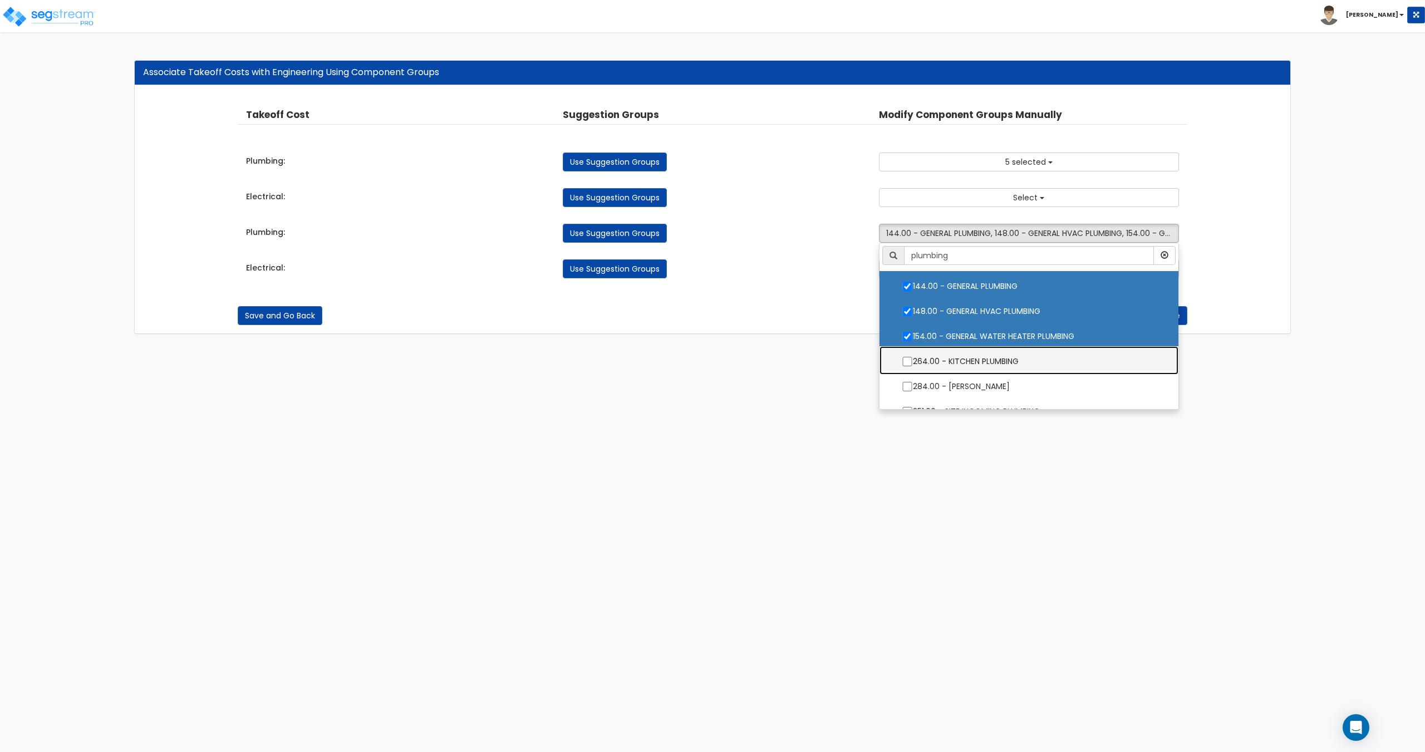
click at [980, 361] on label "264.00 - KITCHEN PLUMBING" at bounding box center [1029, 360] width 276 height 26
click at [913, 361] on input "264.00 - KITCHEN PLUMBING" at bounding box center [907, 361] width 11 height 9
checkbox input "true"
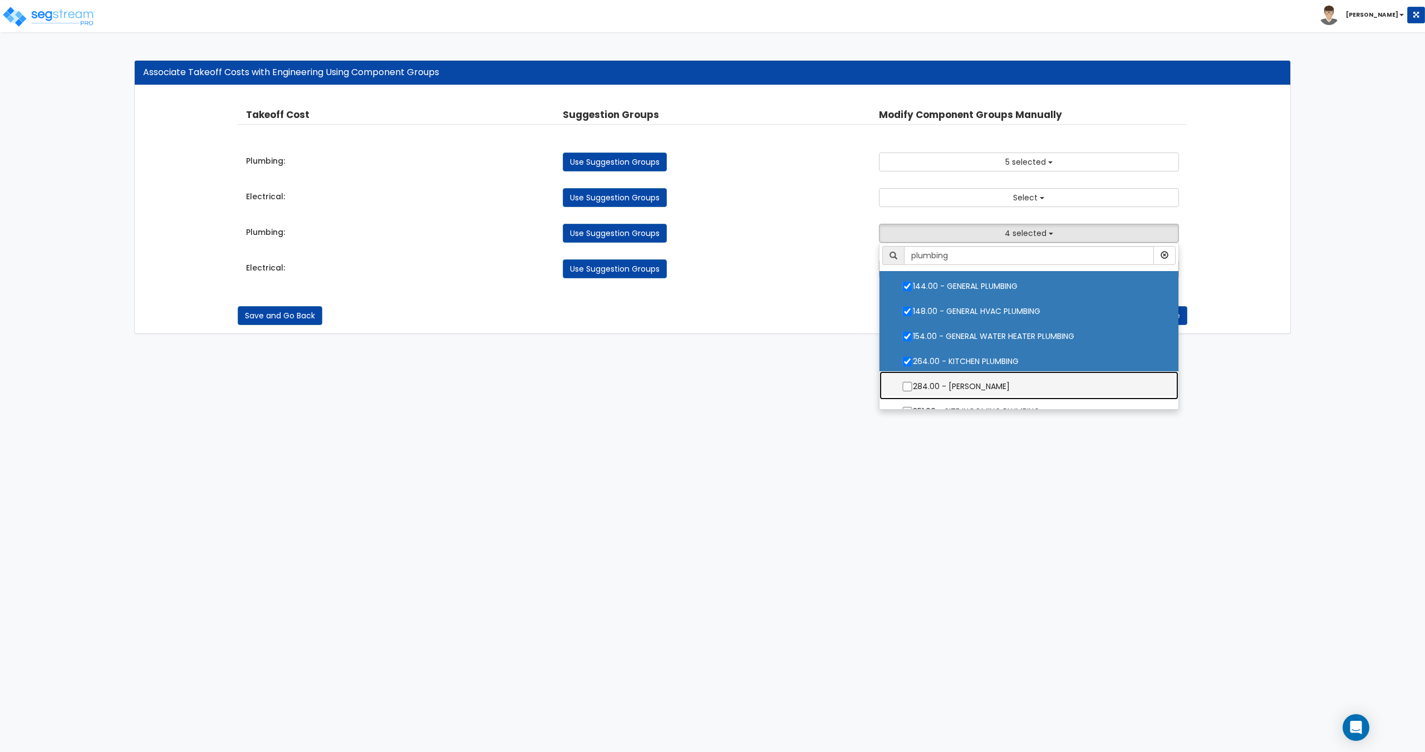
click at [979, 381] on label "284.00 - [PERSON_NAME]" at bounding box center [1029, 385] width 276 height 26
click at [913, 382] on input "284.00 - [PERSON_NAME]" at bounding box center [907, 386] width 11 height 9
checkbox input "true"
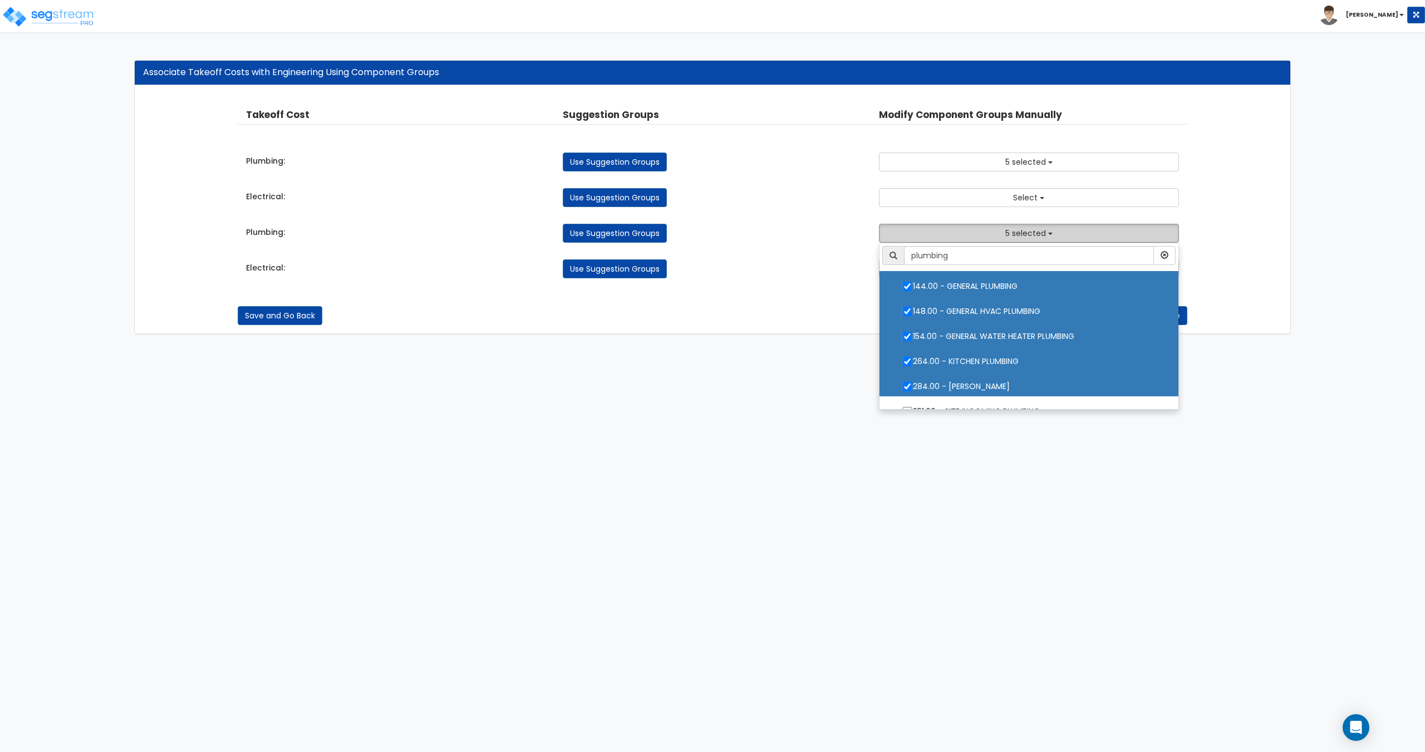
click at [978, 233] on button "5 selected" at bounding box center [1029, 233] width 300 height 19
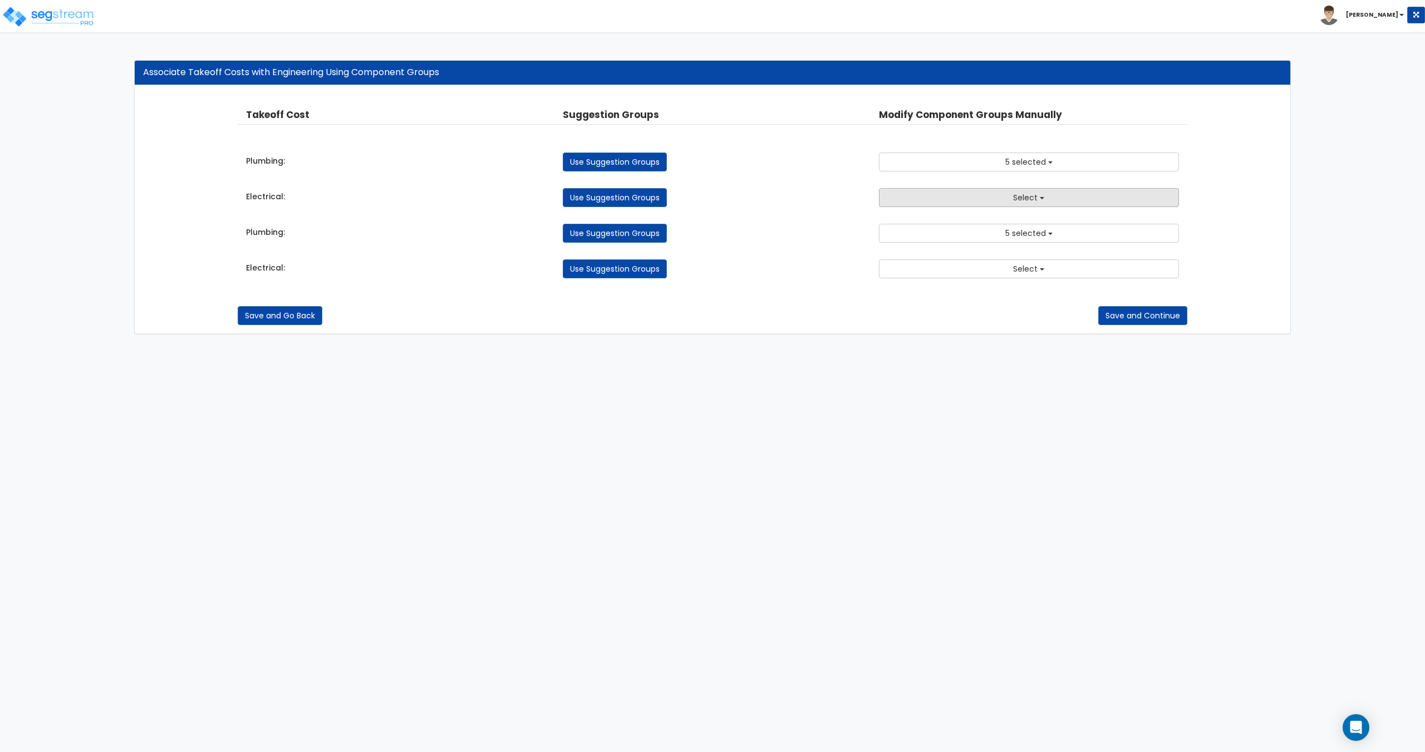
click at [976, 199] on button "Select" at bounding box center [1029, 197] width 300 height 19
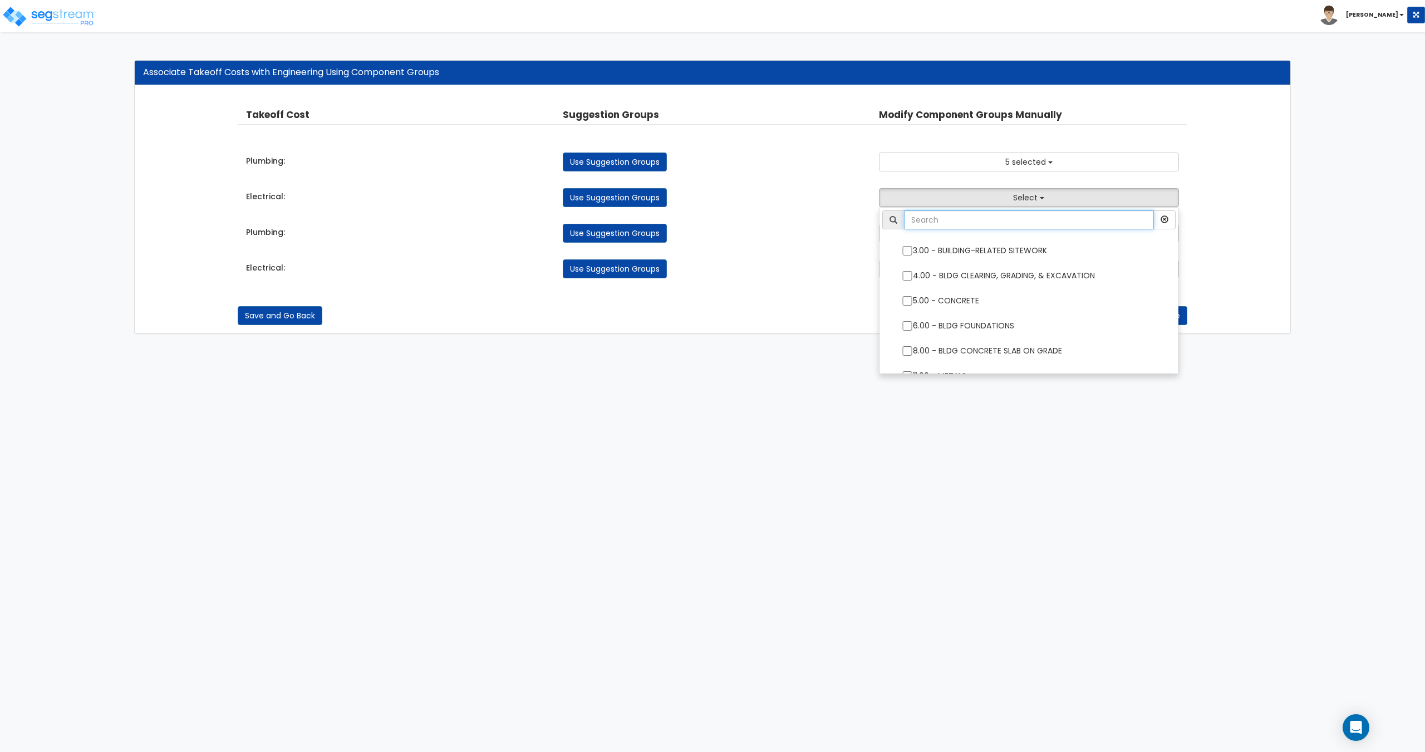
click at [967, 226] on input "text" at bounding box center [1028, 219] width 249 height 19
type input "electrical"
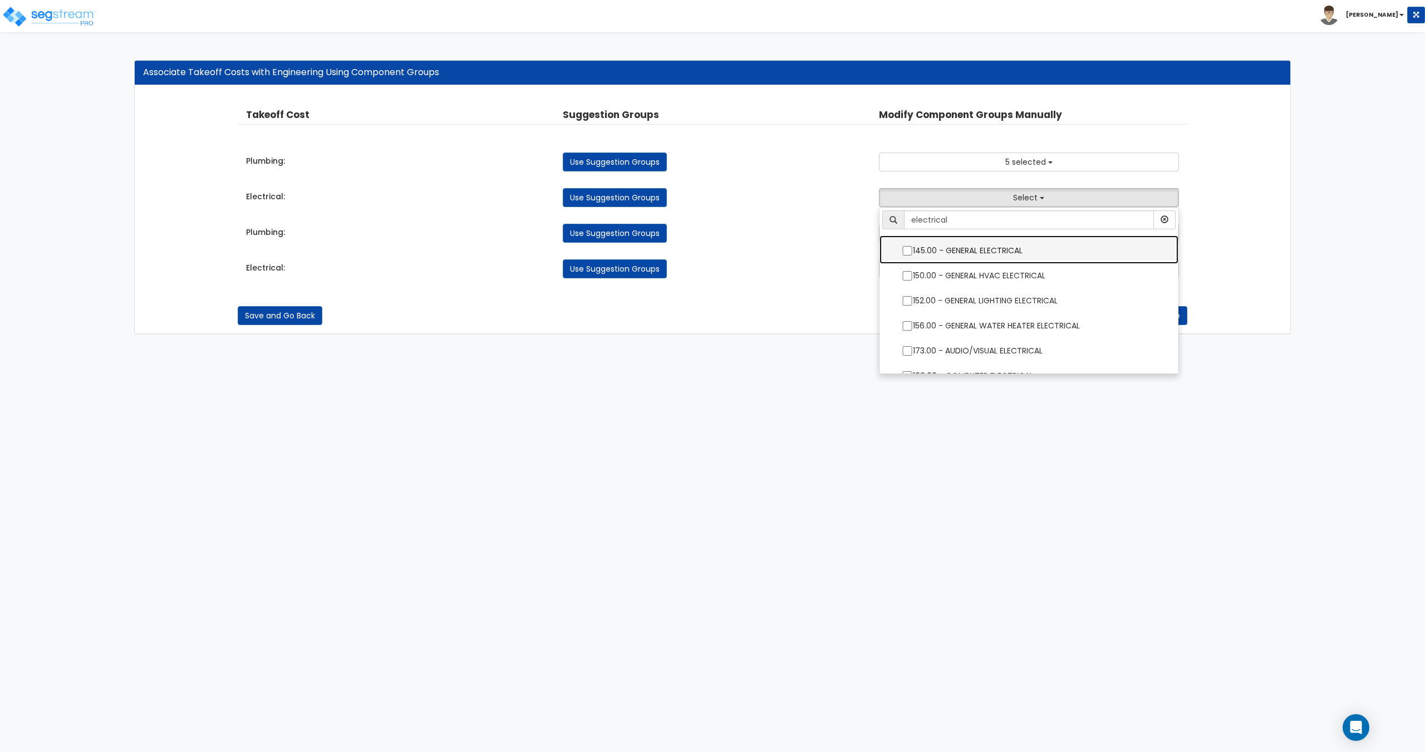
click at [975, 252] on label "145.00 - GENERAL ELECTRICAL" at bounding box center [1029, 250] width 276 height 26
click at [913, 252] on input "145.00 - GENERAL ELECTRICAL" at bounding box center [907, 250] width 11 height 9
checkbox input "true"
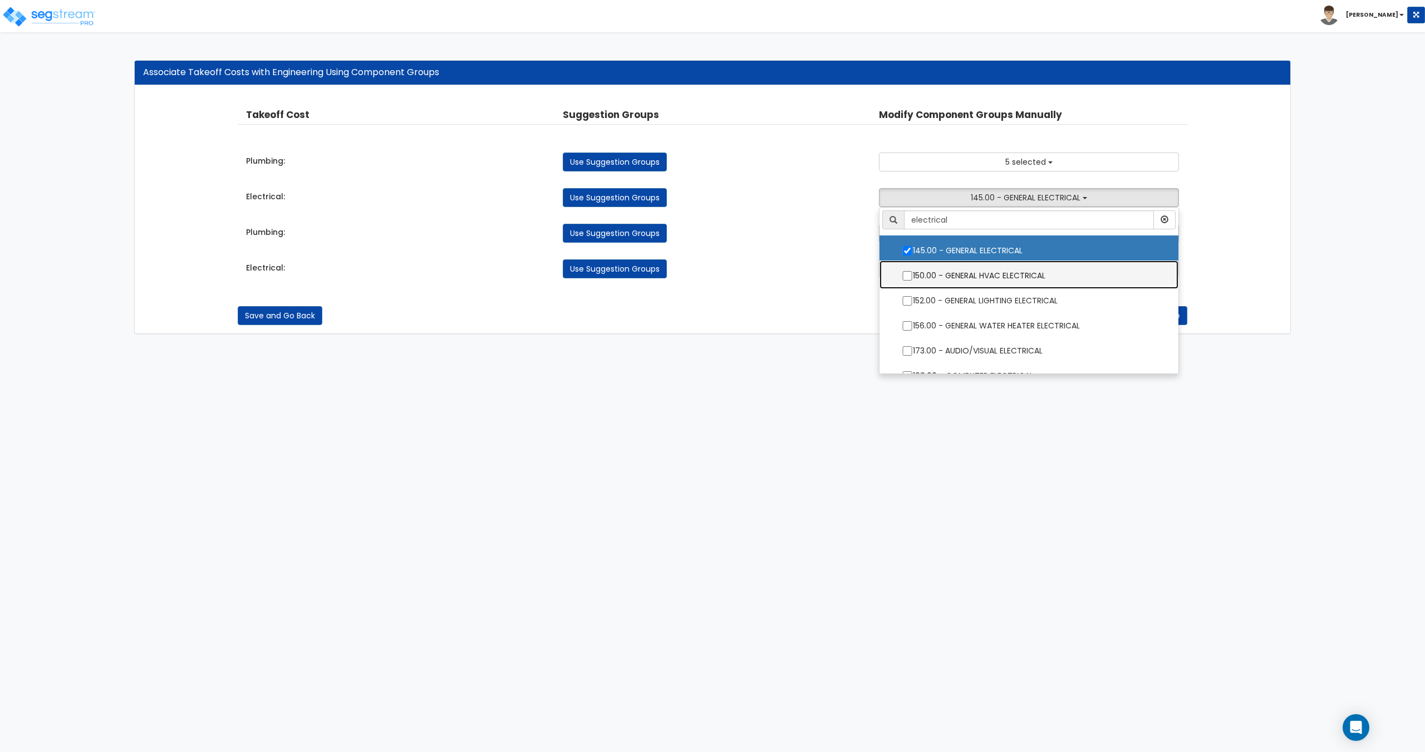
click at [975, 275] on label "150.00 - GENERAL HVAC ELECTRICAL" at bounding box center [1029, 275] width 276 height 26
click at [913, 275] on input "150.00 - GENERAL HVAC ELECTRICAL" at bounding box center [907, 275] width 11 height 9
checkbox input "true"
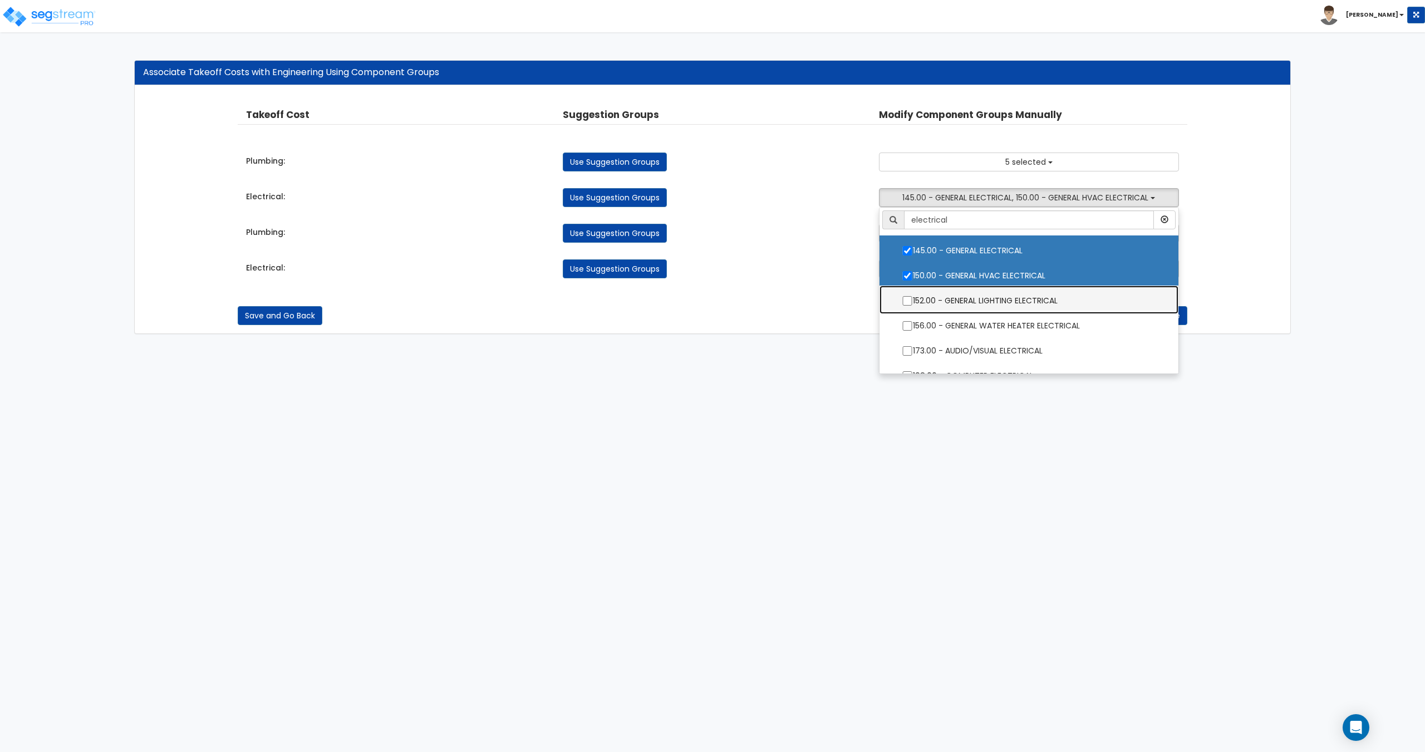
click at [972, 299] on label "152.00 - GENERAL LIGHTING ELECTRICAL" at bounding box center [1029, 300] width 276 height 26
click at [913, 299] on input "152.00 - GENERAL LIGHTING ELECTRICAL" at bounding box center [907, 300] width 11 height 9
checkbox input "true"
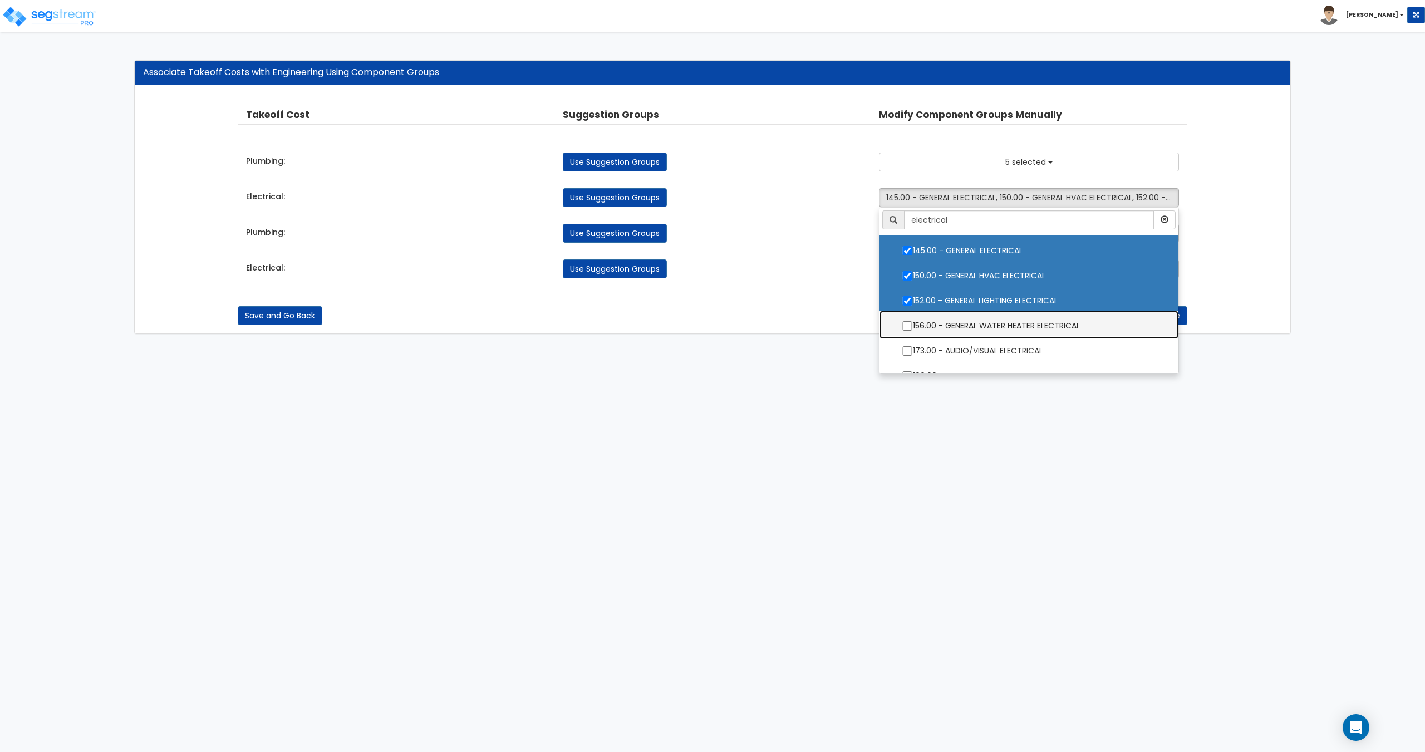
click at [970, 318] on label "156.00 - GENERAL WATER HEATER ELECTRICAL" at bounding box center [1029, 325] width 276 height 26
click at [913, 321] on input "156.00 - GENERAL WATER HEATER ELECTRICAL" at bounding box center [907, 325] width 11 height 9
checkbox input "true"
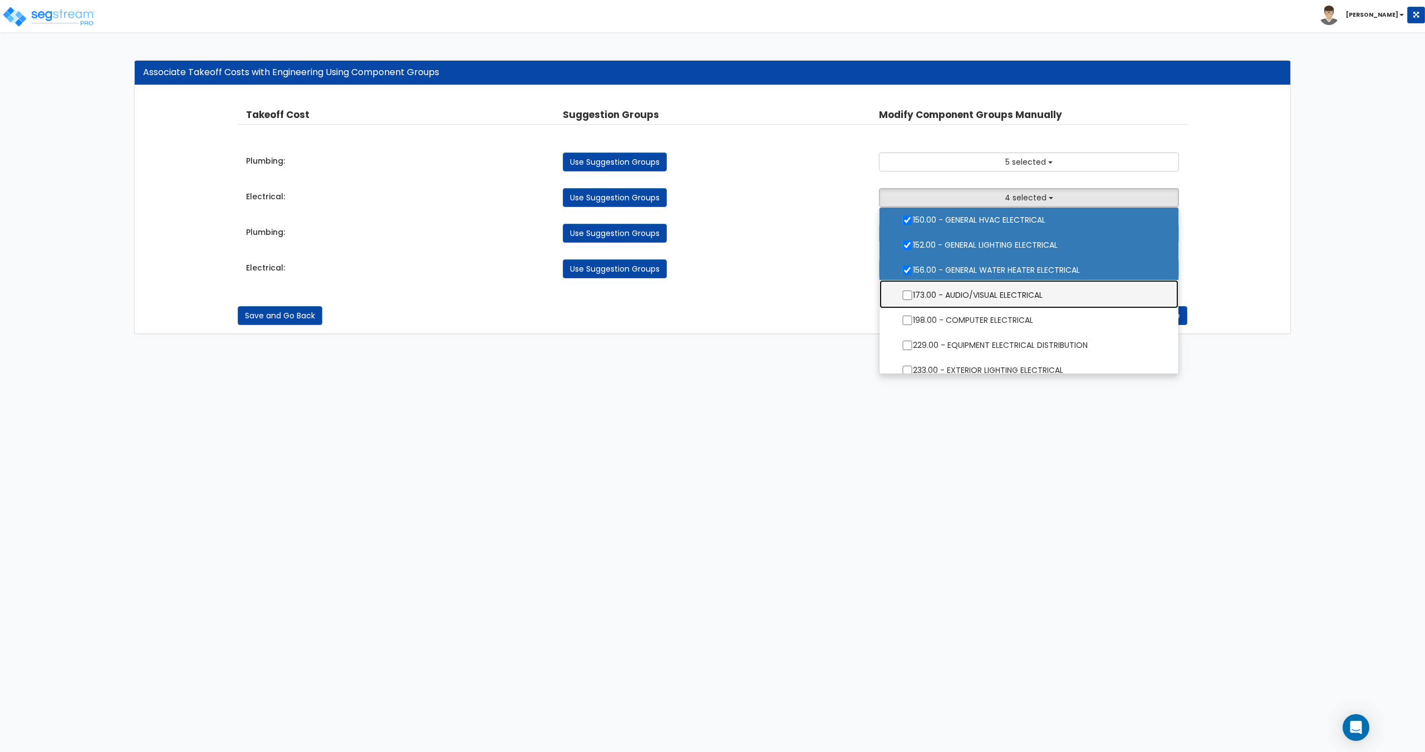
click at [990, 295] on label "173.00 - AUDIO/VISUAL ELECTRICAL" at bounding box center [1029, 294] width 276 height 26
click at [913, 295] on input "173.00 - AUDIO/VISUAL ELECTRICAL" at bounding box center [907, 295] width 11 height 9
checkbox input "true"
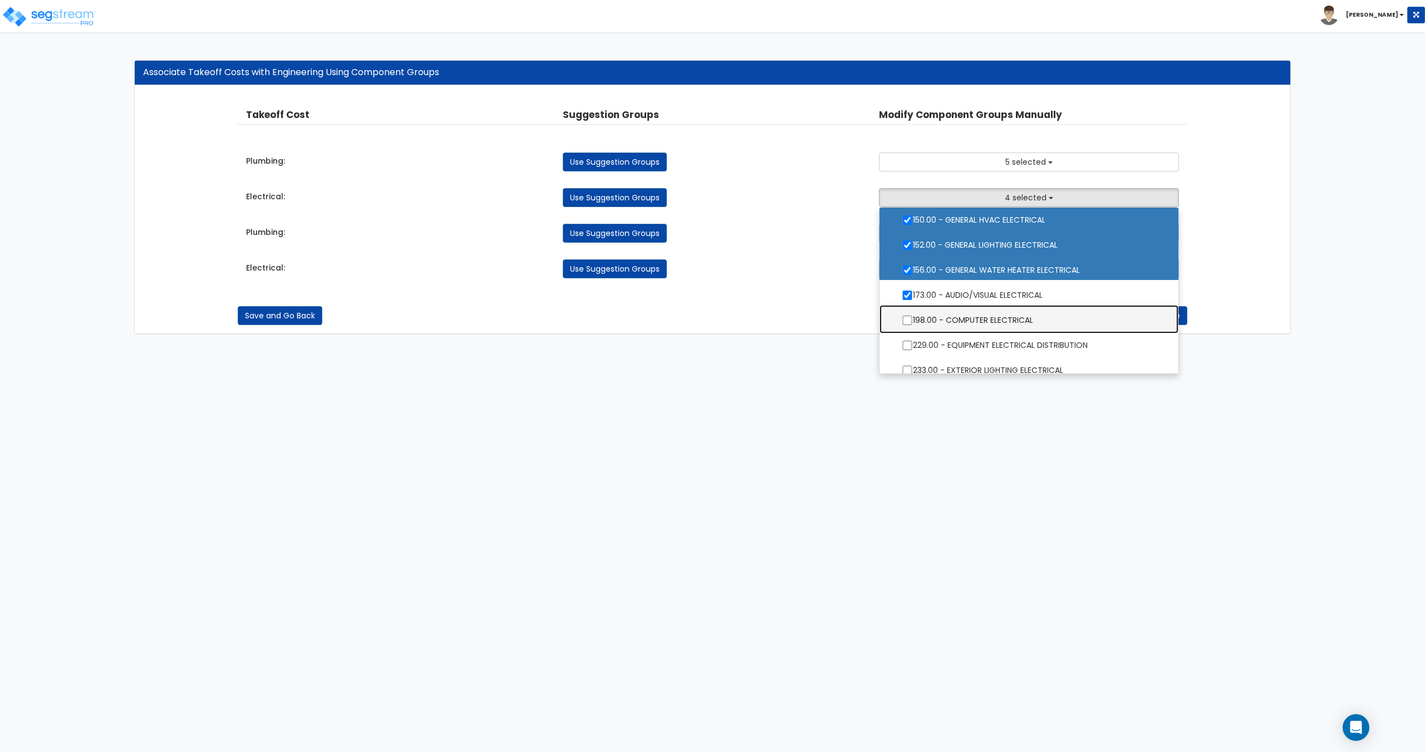
click at [990, 325] on label "198.00 - COMPUTER ELECTRICAL" at bounding box center [1029, 319] width 276 height 26
click at [913, 325] on input "198.00 - COMPUTER ELECTRICAL" at bounding box center [907, 320] width 11 height 9
checkbox input "true"
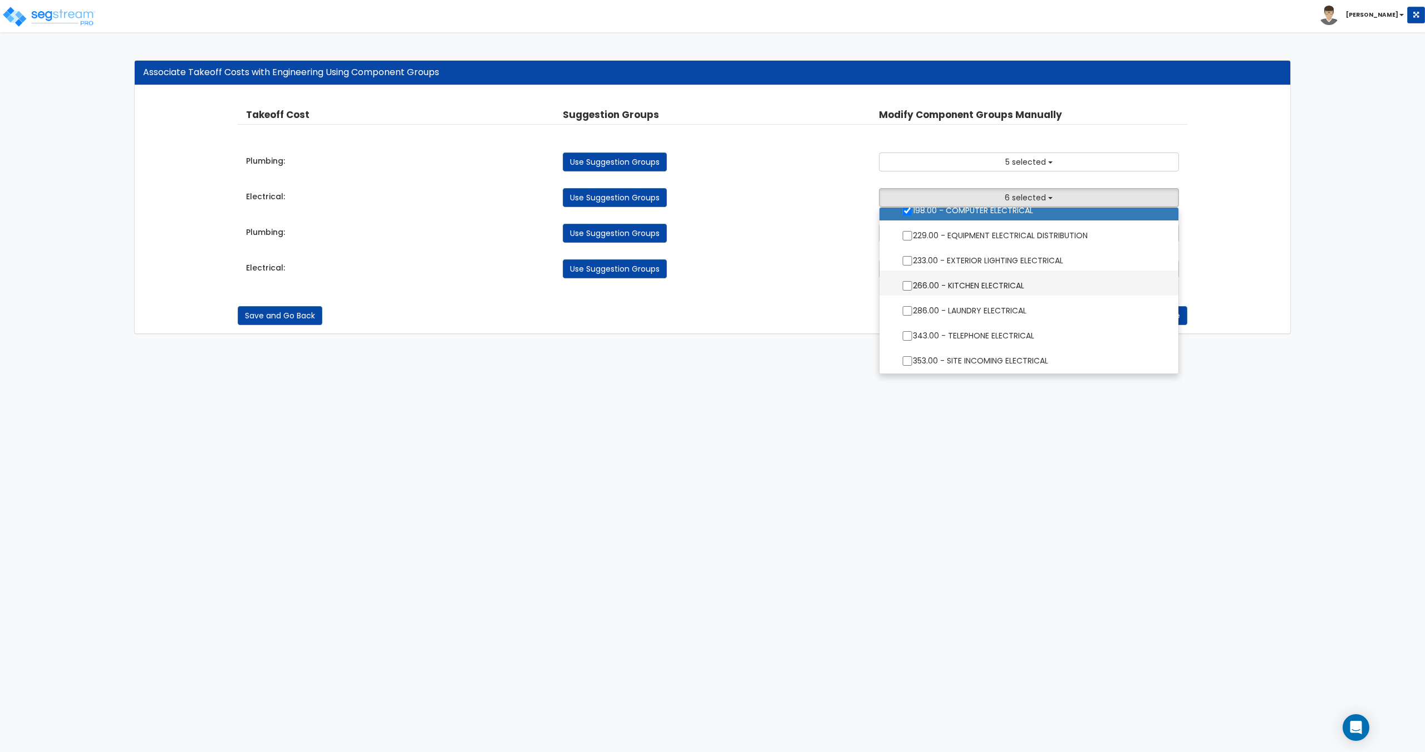
scroll to position [167, 0]
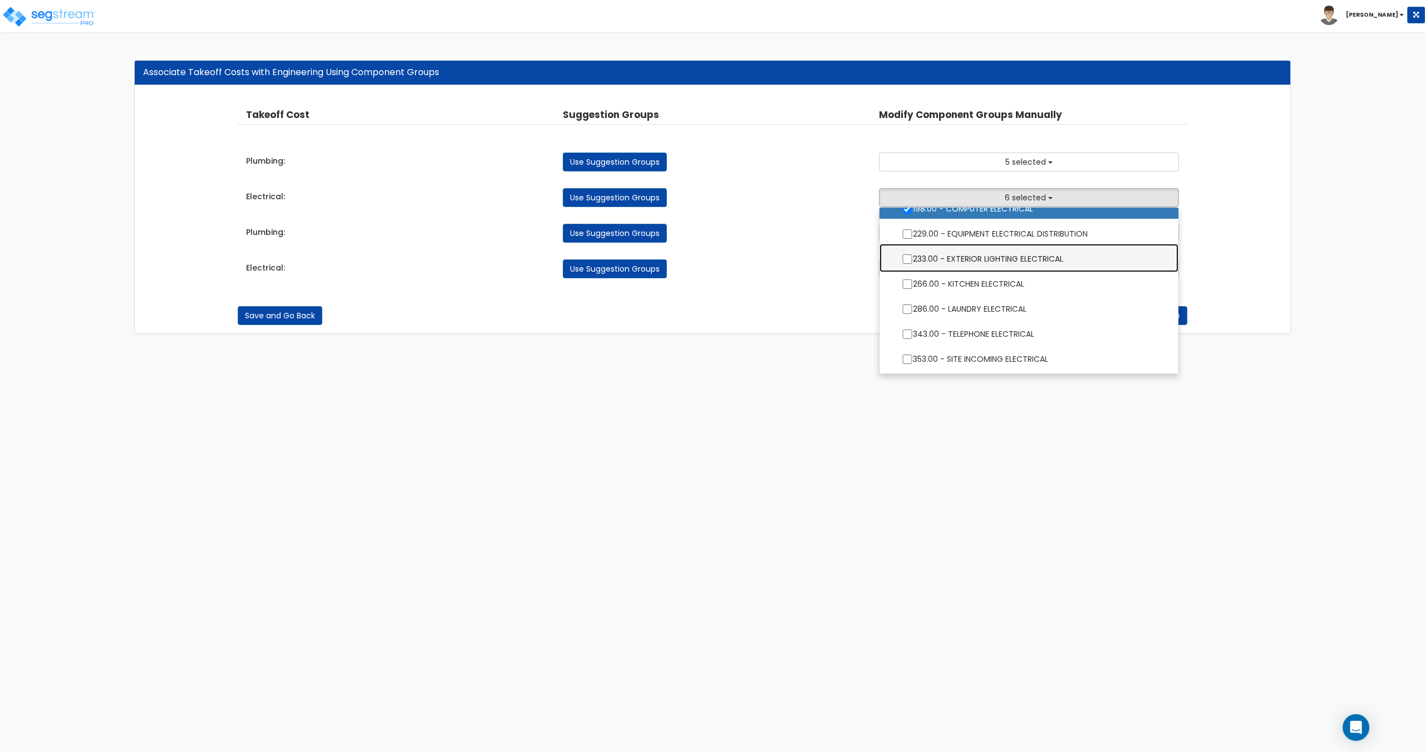
click at [997, 255] on label "233.00 - EXTERIOR LIGHTING ELECTRICAL" at bounding box center [1029, 258] width 276 height 26
click at [913, 255] on input "233.00 - EXTERIOR LIGHTING ELECTRICAL" at bounding box center [907, 258] width 11 height 9
click at [997, 262] on label "233.00 - EXTERIOR LIGHTING ELECTRICAL" at bounding box center [1029, 258] width 276 height 26
click at [913, 262] on input "233.00 - EXTERIOR LIGHTING ELECTRICAL" at bounding box center [907, 258] width 11 height 9
click at [993, 259] on label "233.00 - EXTERIOR LIGHTING ELECTRICAL" at bounding box center [1029, 258] width 276 height 26
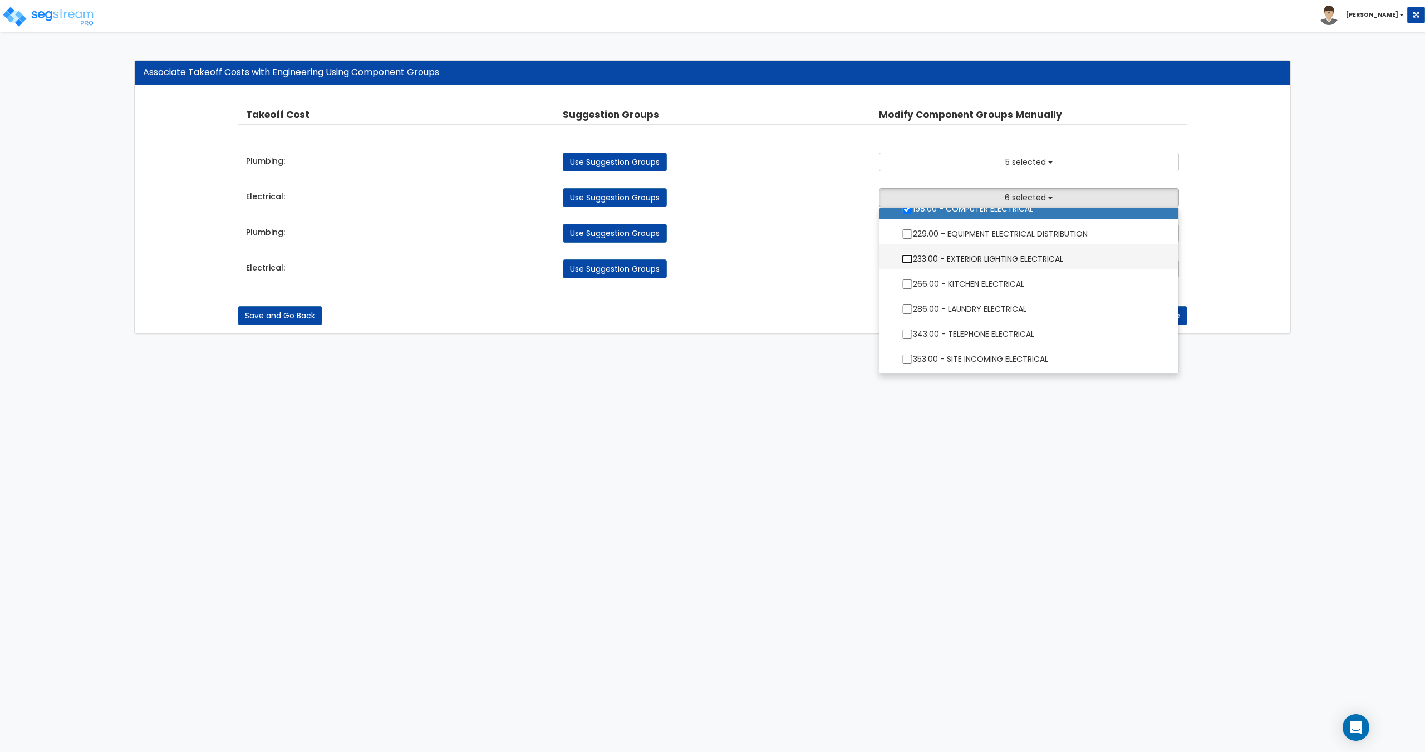
click at [913, 259] on input "233.00 - EXTERIOR LIGHTING ELECTRICAL" at bounding box center [907, 258] width 11 height 9
checkbox input "true"
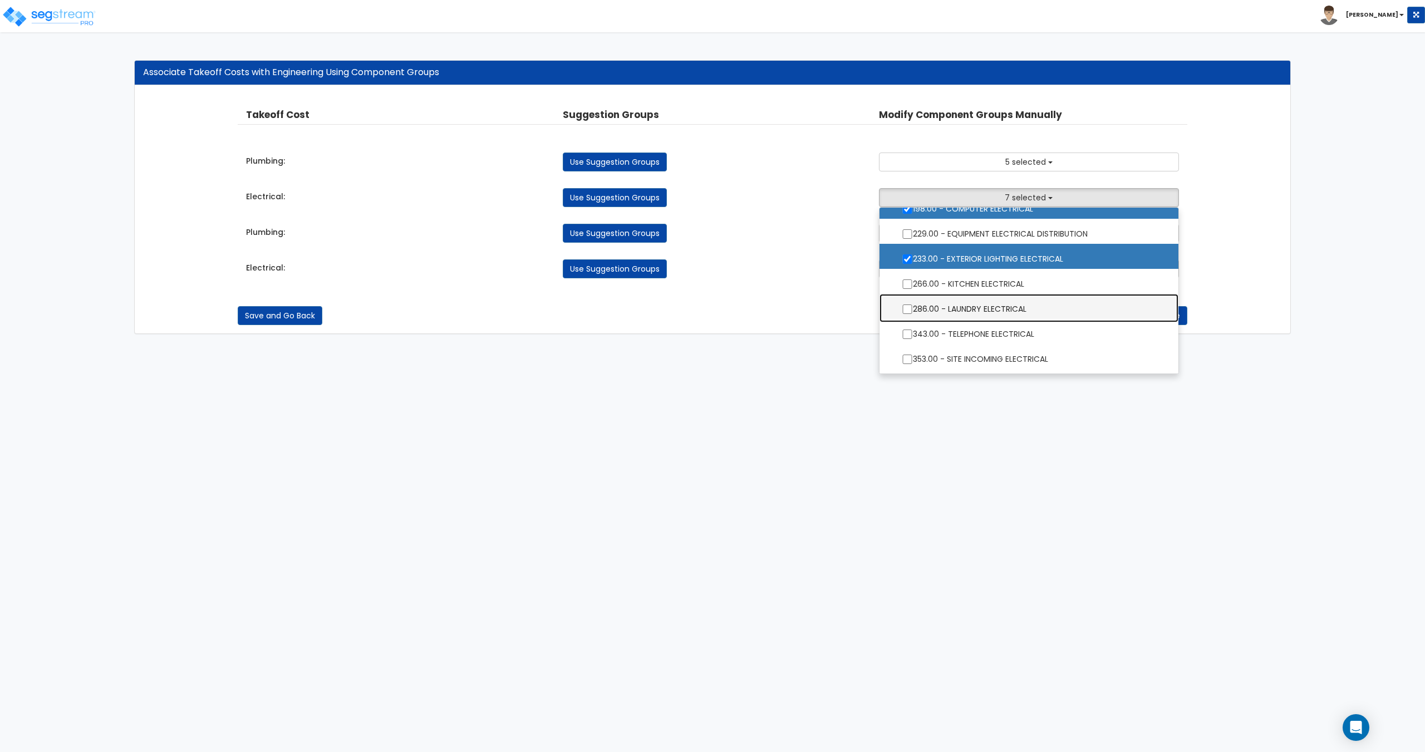
click at [991, 296] on label "286.00 - LAUNDRY ELECTRICAL" at bounding box center [1029, 308] width 276 height 26
click at [913, 305] on input "286.00 - LAUNDRY ELECTRICAL" at bounding box center [907, 309] width 11 height 9
checkbox input "true"
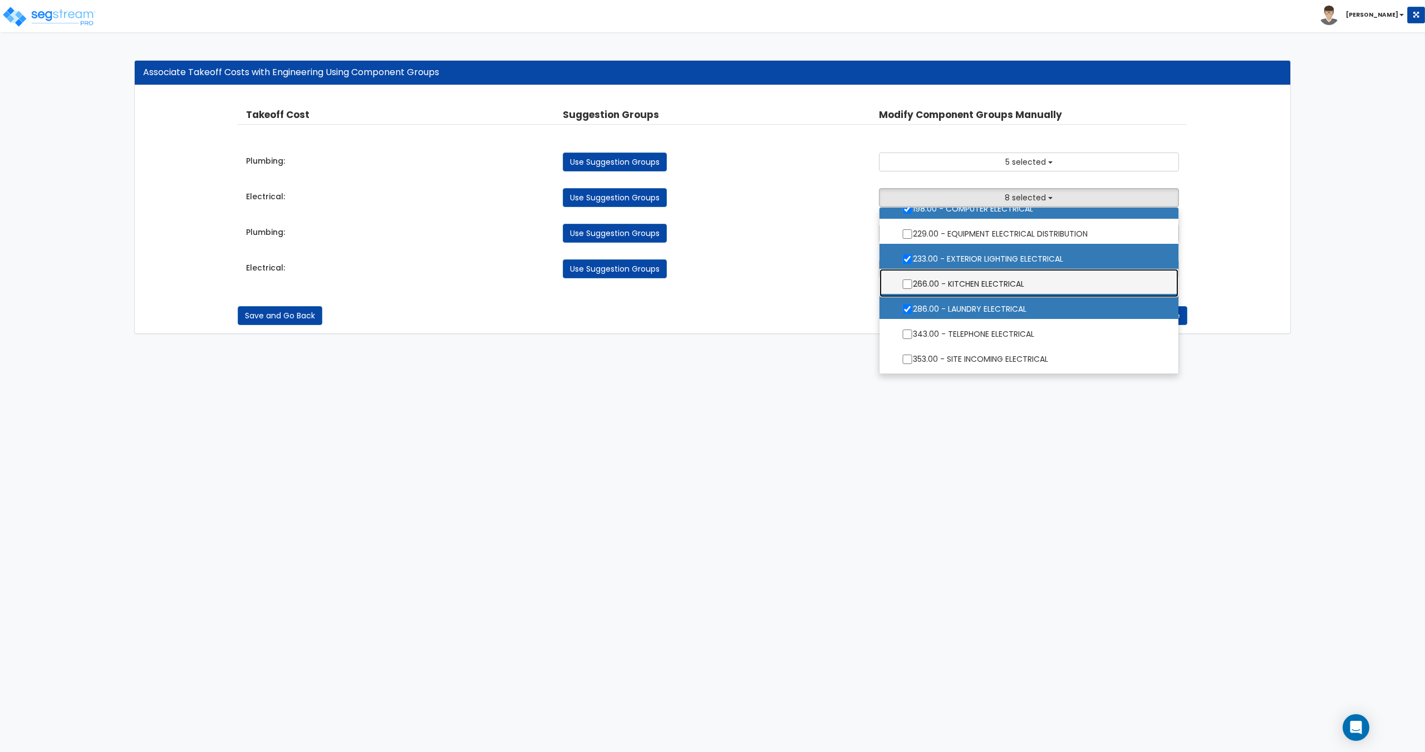
click at [995, 284] on label "266.00 - KITCHEN ELECTRICAL" at bounding box center [1029, 283] width 276 height 26
click at [913, 284] on input "266.00 - KITCHEN ELECTRICAL" at bounding box center [907, 283] width 11 height 9
checkbox input "true"
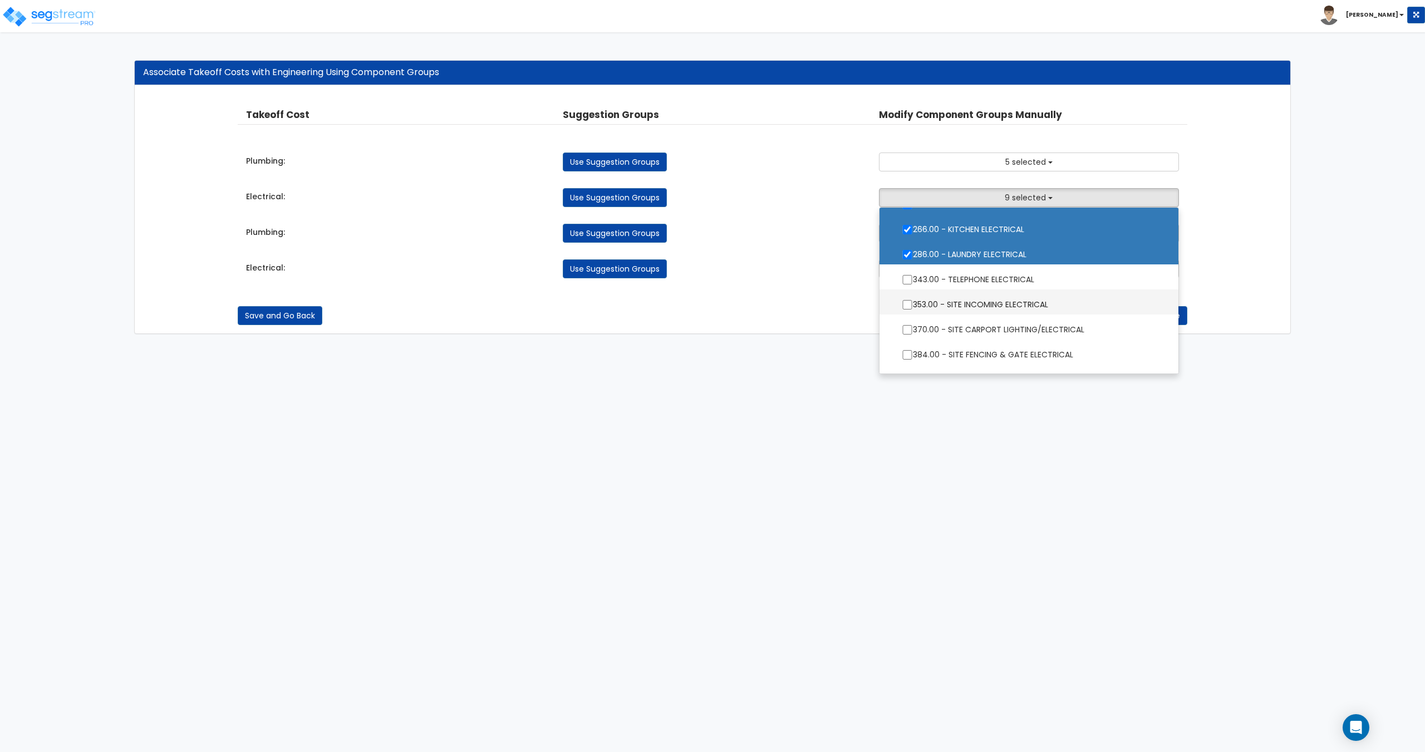
scroll to position [223, 0]
click at [1000, 283] on label "343.00 - TELEPHONE ELECTRICAL" at bounding box center [1029, 277] width 276 height 26
click at [913, 283] on input "343.00 - TELEPHONE ELECTRICAL" at bounding box center [907, 278] width 11 height 9
checkbox input "true"
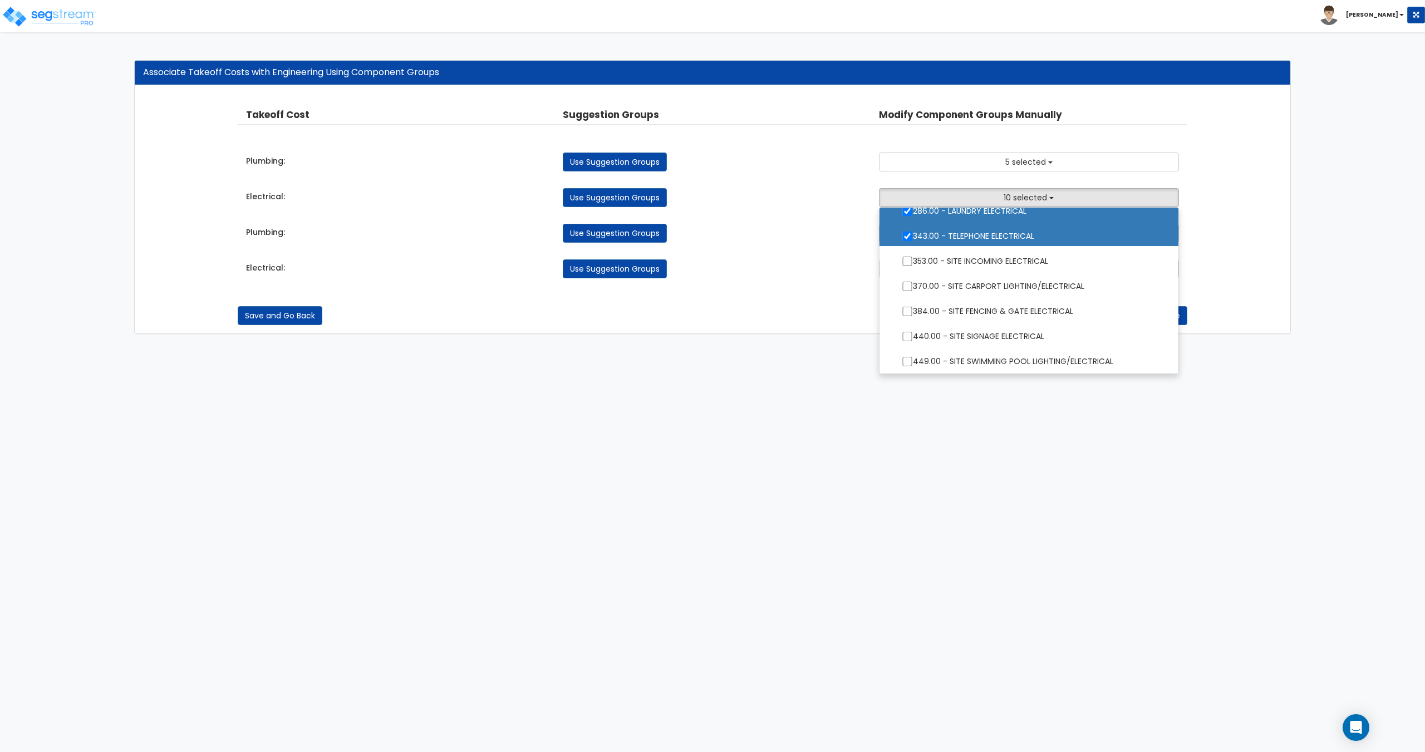
scroll to position [266, 0]
click at [1014, 195] on span "10 selected" at bounding box center [1025, 197] width 43 height 11
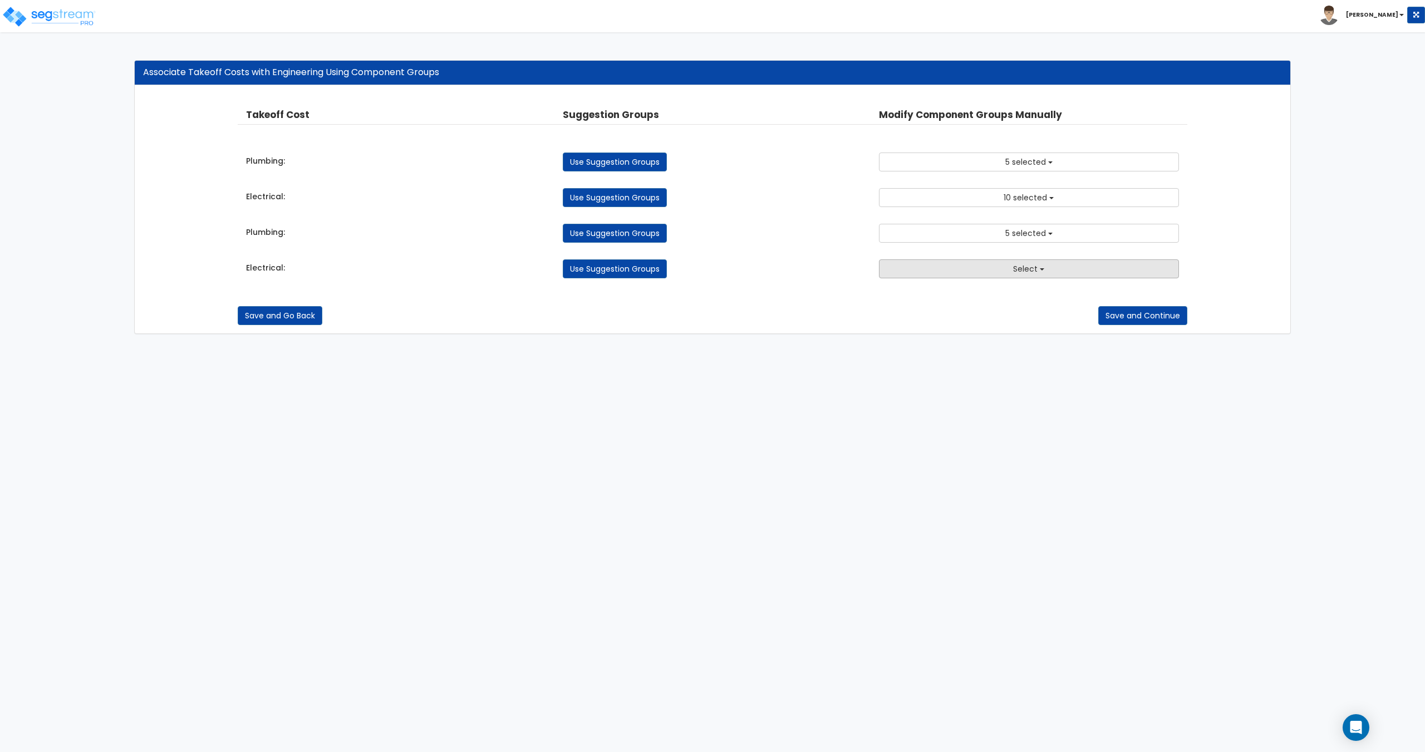
click at [1004, 268] on button "Select" at bounding box center [1029, 268] width 300 height 19
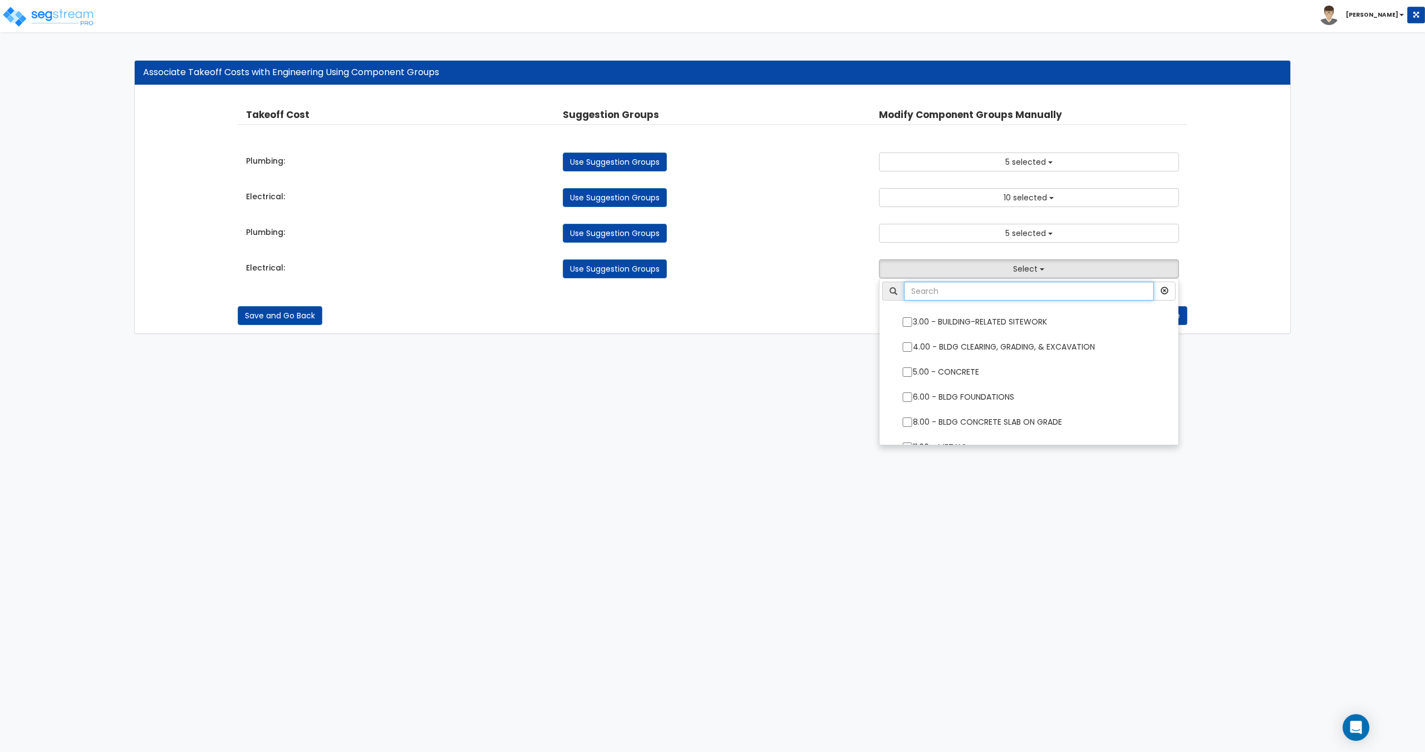
click at [986, 294] on input "text" at bounding box center [1028, 291] width 249 height 19
type input "electrical"
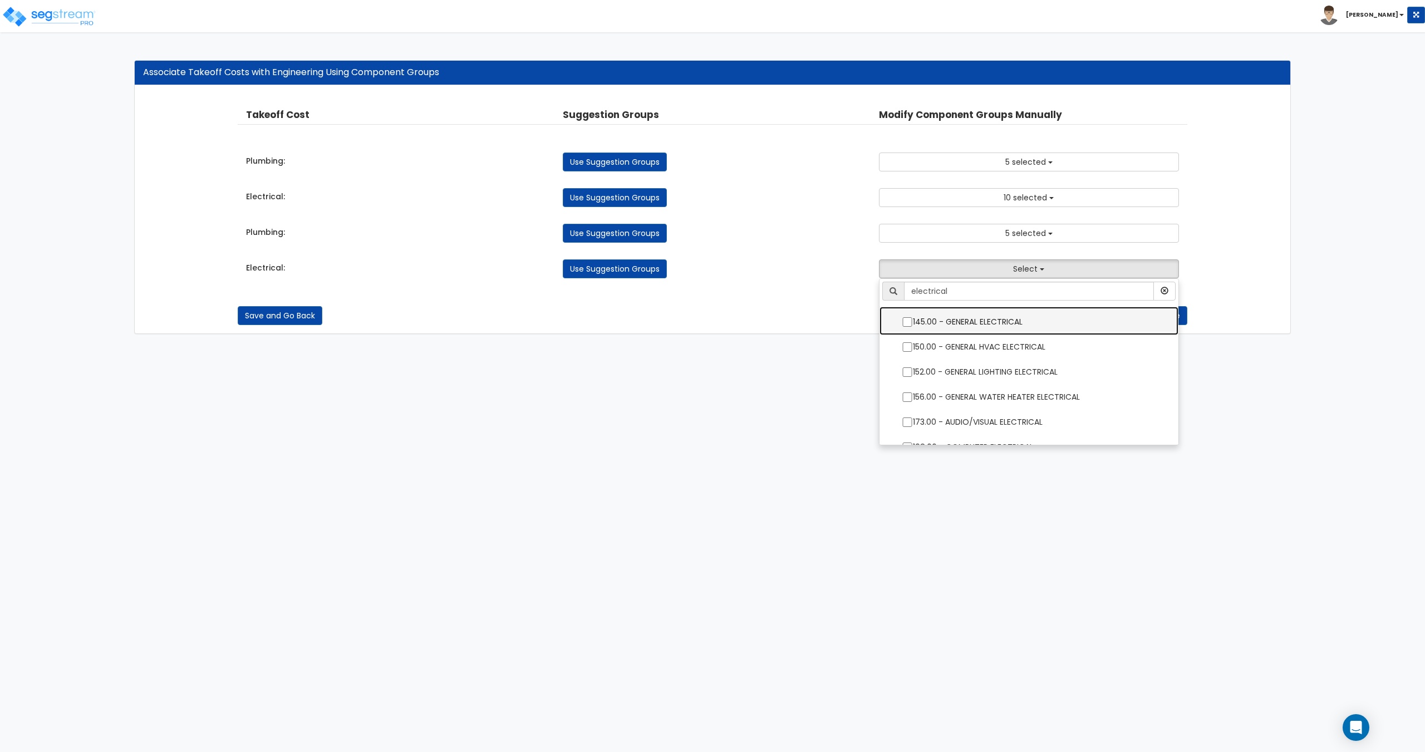
click at [983, 326] on label "145.00 - GENERAL ELECTRICAL" at bounding box center [1029, 321] width 276 height 26
click at [913, 326] on input "145.00 - GENERAL ELECTRICAL" at bounding box center [907, 321] width 11 height 9
checkbox input "true"
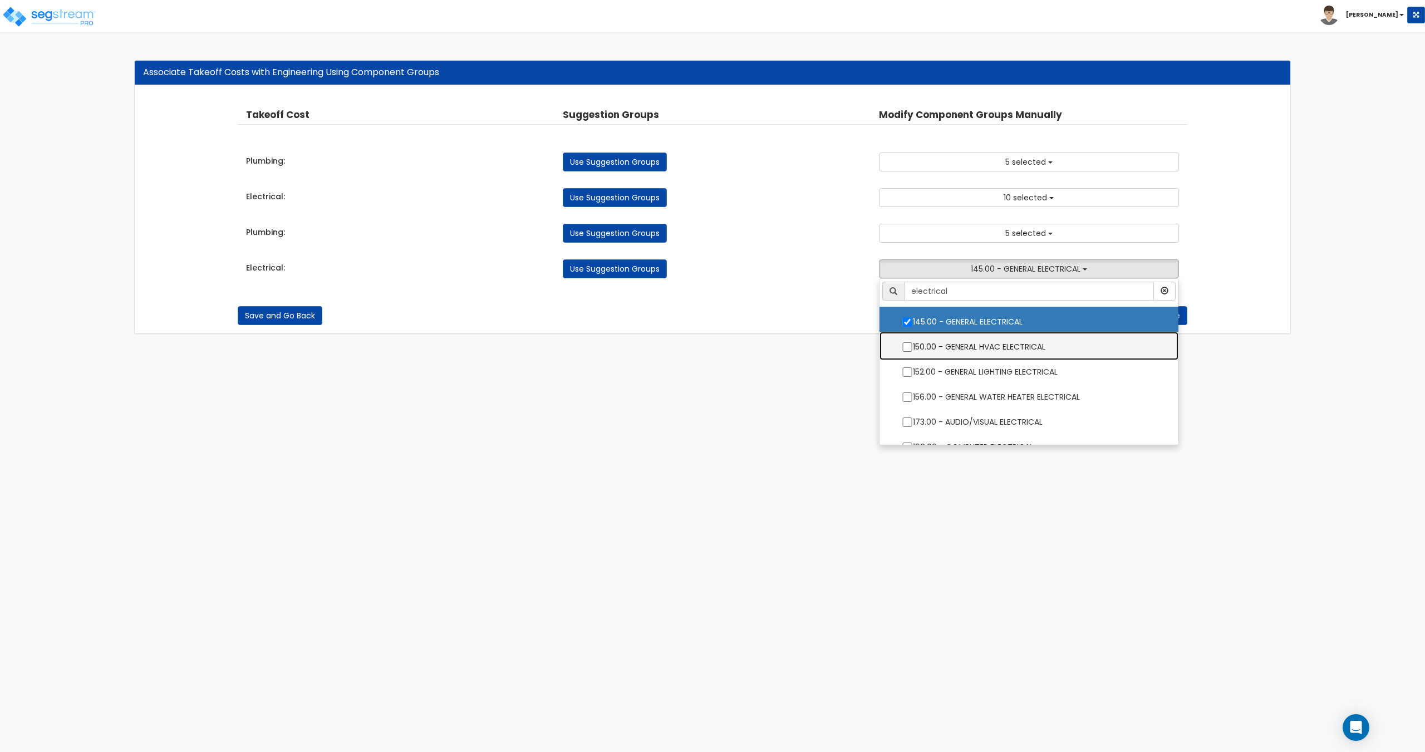
click at [982, 336] on label "150.00 - GENERAL HVAC ELECTRICAL" at bounding box center [1029, 346] width 276 height 26
click at [913, 342] on input "150.00 - GENERAL HVAC ELECTRICAL" at bounding box center [907, 346] width 11 height 9
checkbox input "true"
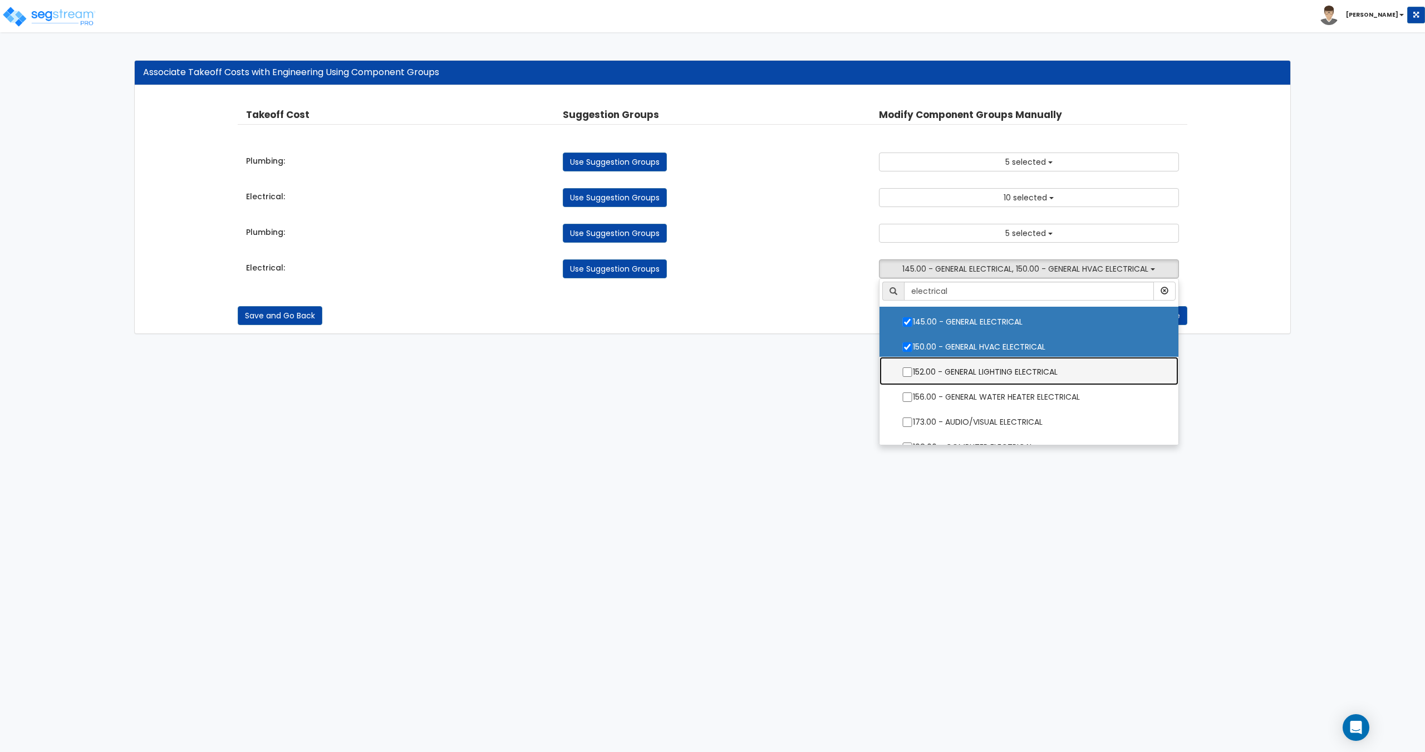
click at [979, 366] on label "152.00 - GENERAL LIGHTING ELECTRICAL" at bounding box center [1029, 371] width 276 height 26
click at [913, 367] on input "152.00 - GENERAL LIGHTING ELECTRICAL" at bounding box center [907, 371] width 11 height 9
checkbox input "true"
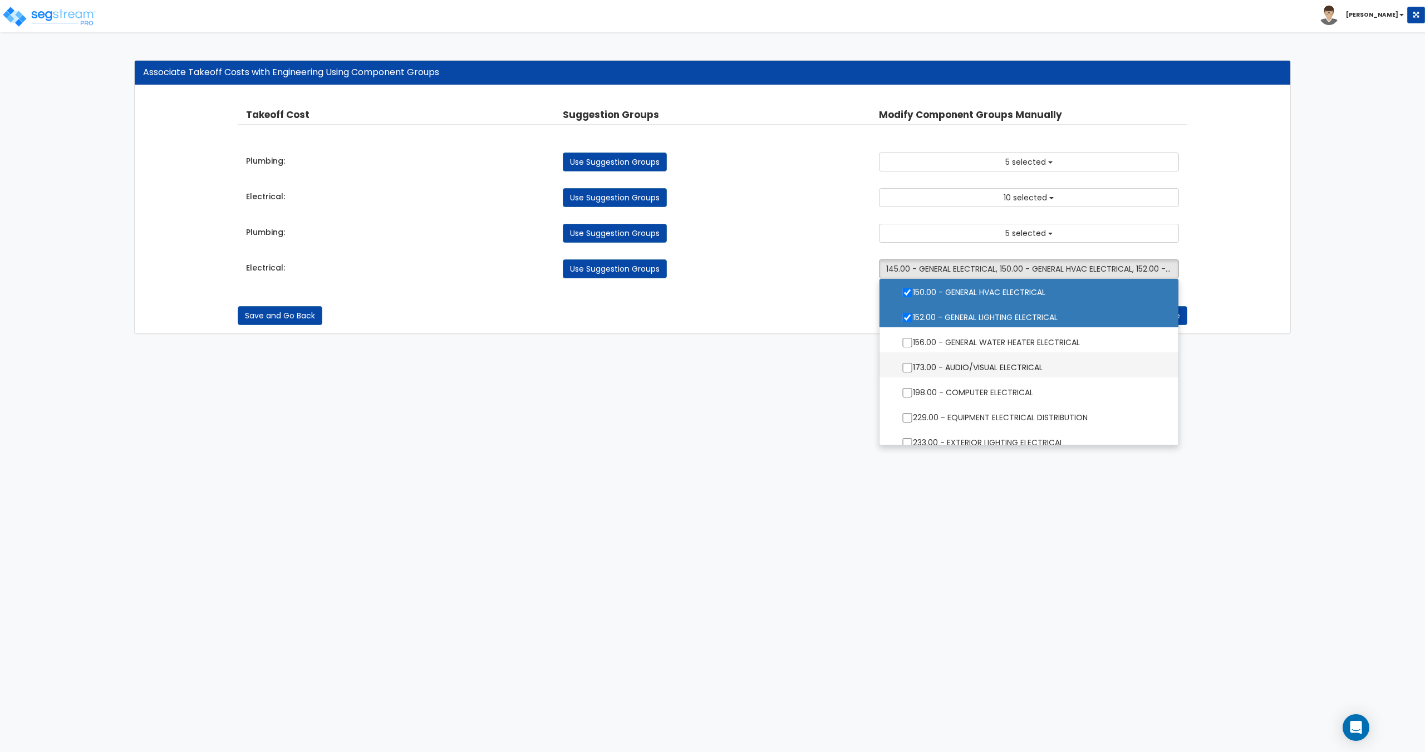
scroll to position [56, 0]
click at [999, 346] on label "156.00 - GENERAL WATER HEATER ELECTRICAL" at bounding box center [1029, 340] width 276 height 26
click at [913, 346] on input "156.00 - GENERAL WATER HEATER ELECTRICAL" at bounding box center [907, 341] width 11 height 9
checkbox input "true"
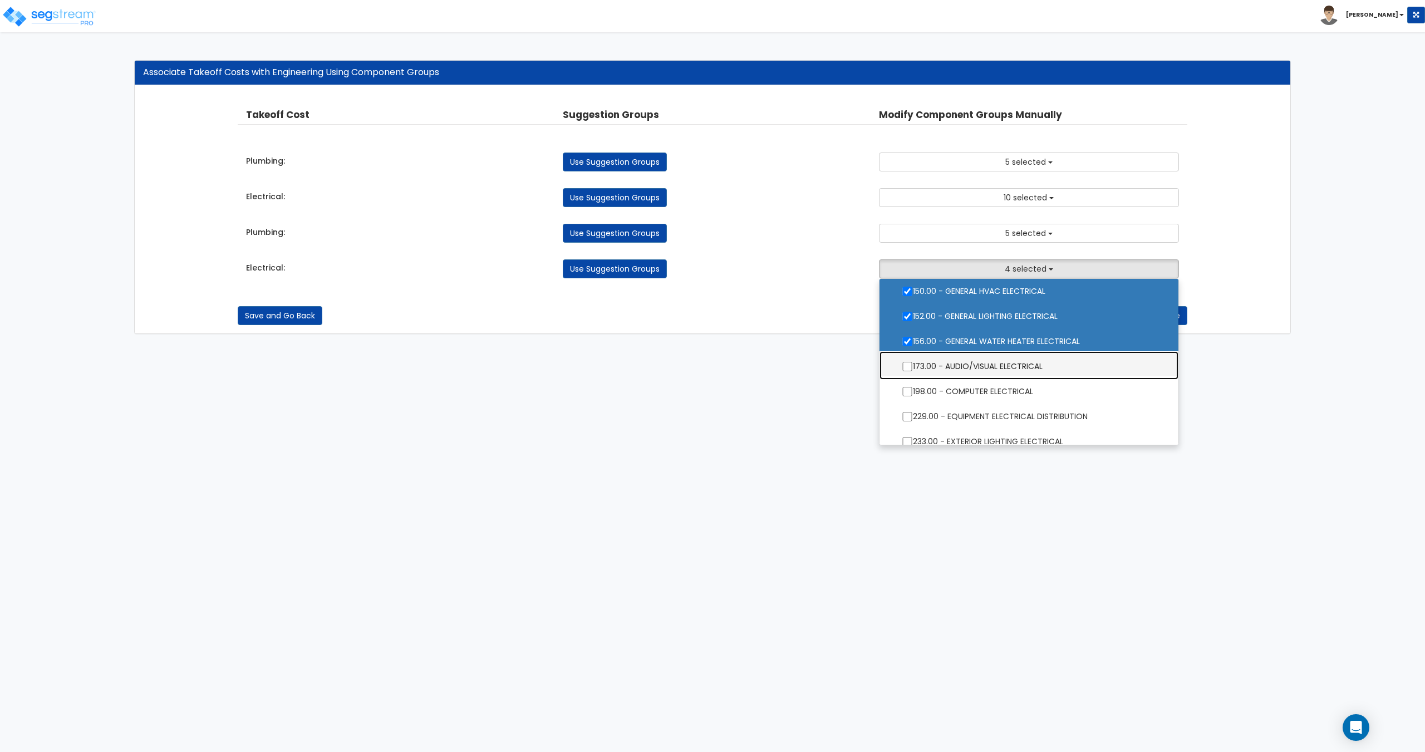
click at [993, 369] on label "173.00 - AUDIO/VISUAL ELECTRICAL" at bounding box center [1029, 365] width 276 height 26
click at [913, 369] on input "173.00 - AUDIO/VISUAL ELECTRICAL" at bounding box center [907, 366] width 11 height 9
checkbox input "true"
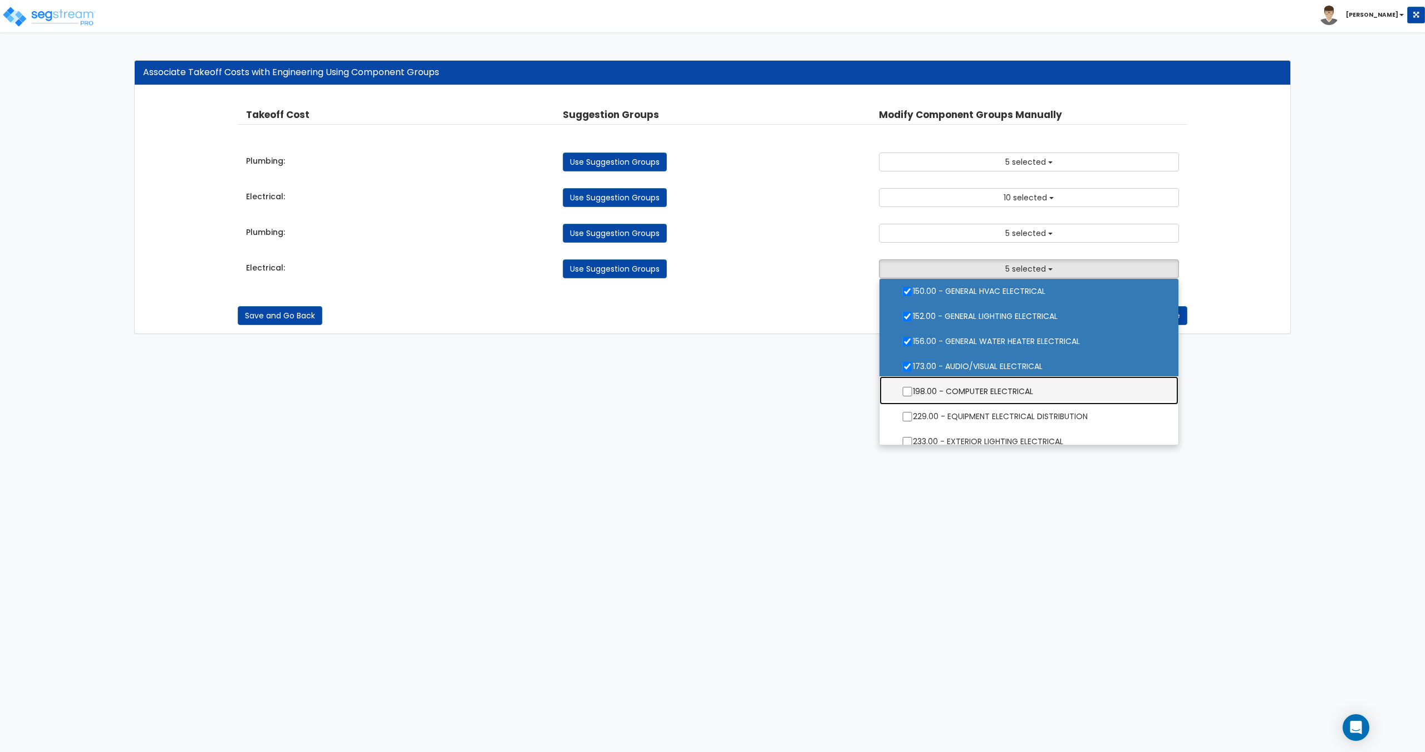
click at [987, 395] on label "198.00 - COMPUTER ELECTRICAL" at bounding box center [1029, 390] width 276 height 26
click at [913, 395] on input "198.00 - COMPUTER ELECTRICAL" at bounding box center [907, 391] width 11 height 9
checkbox input "true"
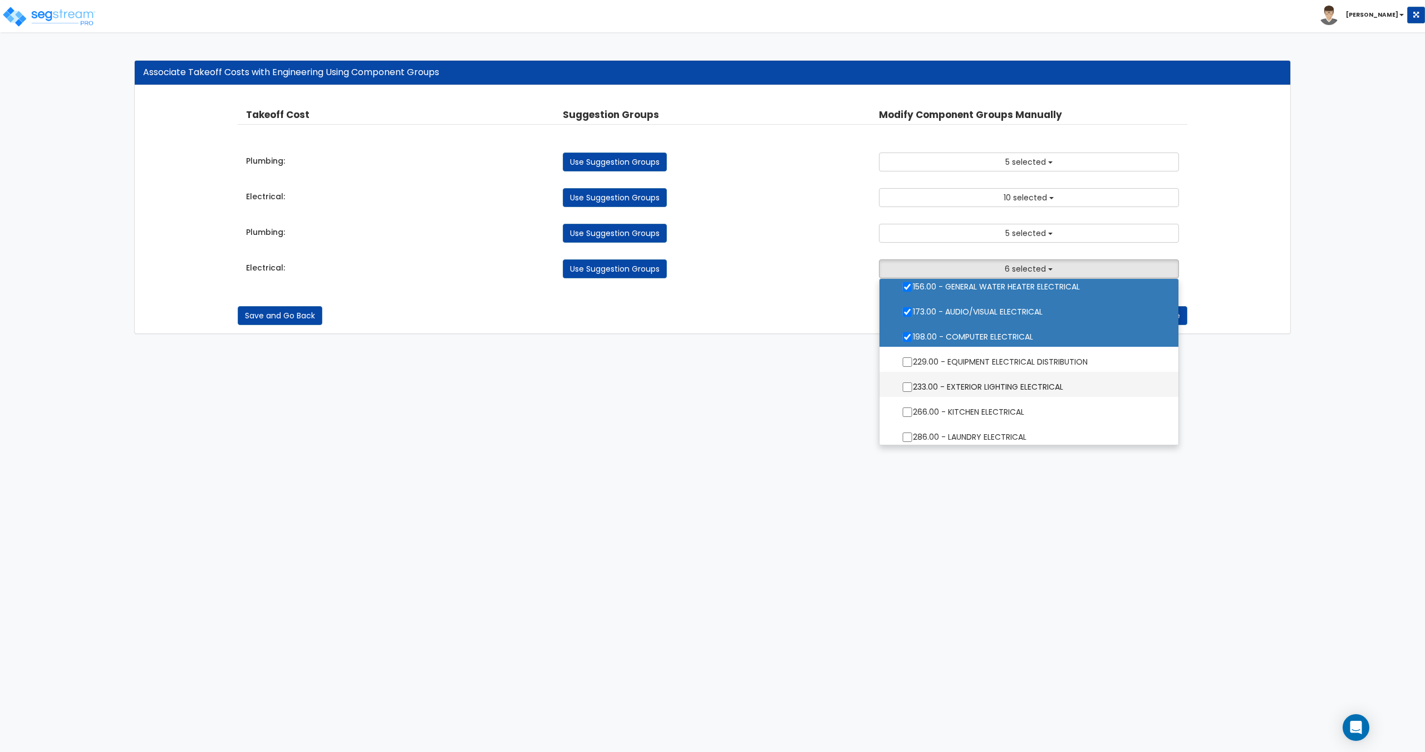
scroll to position [111, 0]
click at [989, 386] on label "233.00 - EXTERIOR LIGHTING ELECTRICAL" at bounding box center [1029, 385] width 276 height 26
click at [913, 386] on input "233.00 - EXTERIOR LIGHTING ELECTRICAL" at bounding box center [907, 385] width 11 height 9
checkbox input "true"
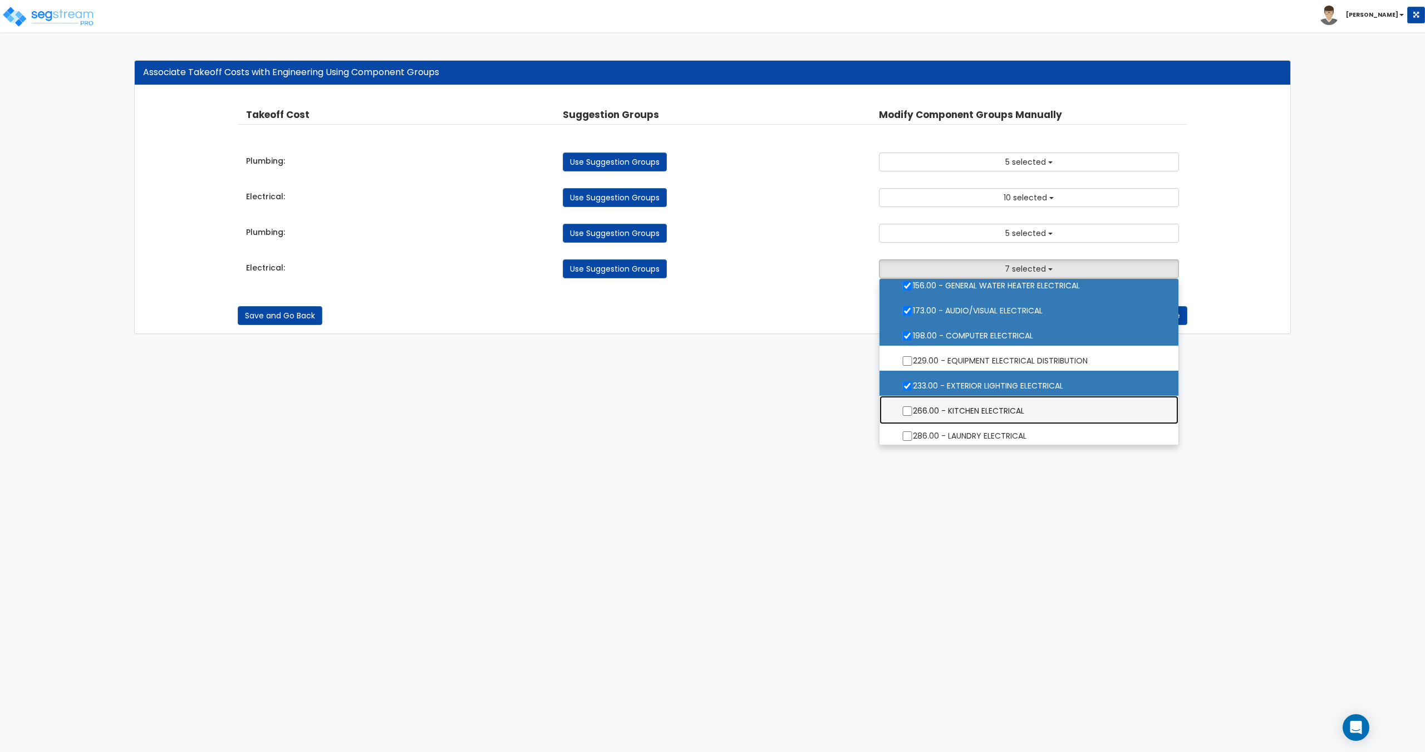
click at [988, 409] on label "266.00 - KITCHEN ELECTRICAL" at bounding box center [1029, 410] width 276 height 26
click at [913, 409] on input "266.00 - KITCHEN ELECTRICAL" at bounding box center [907, 410] width 11 height 9
checkbox input "true"
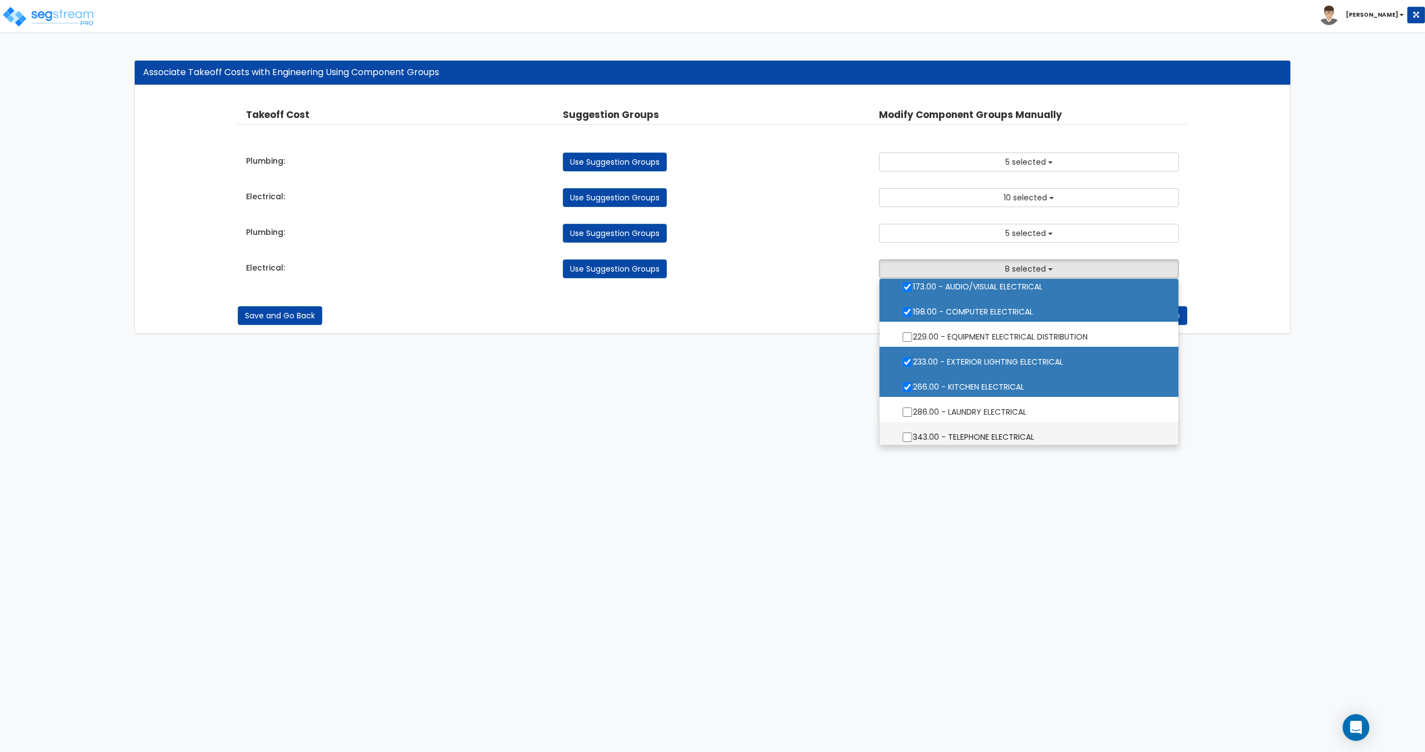
scroll to position [167, 0]
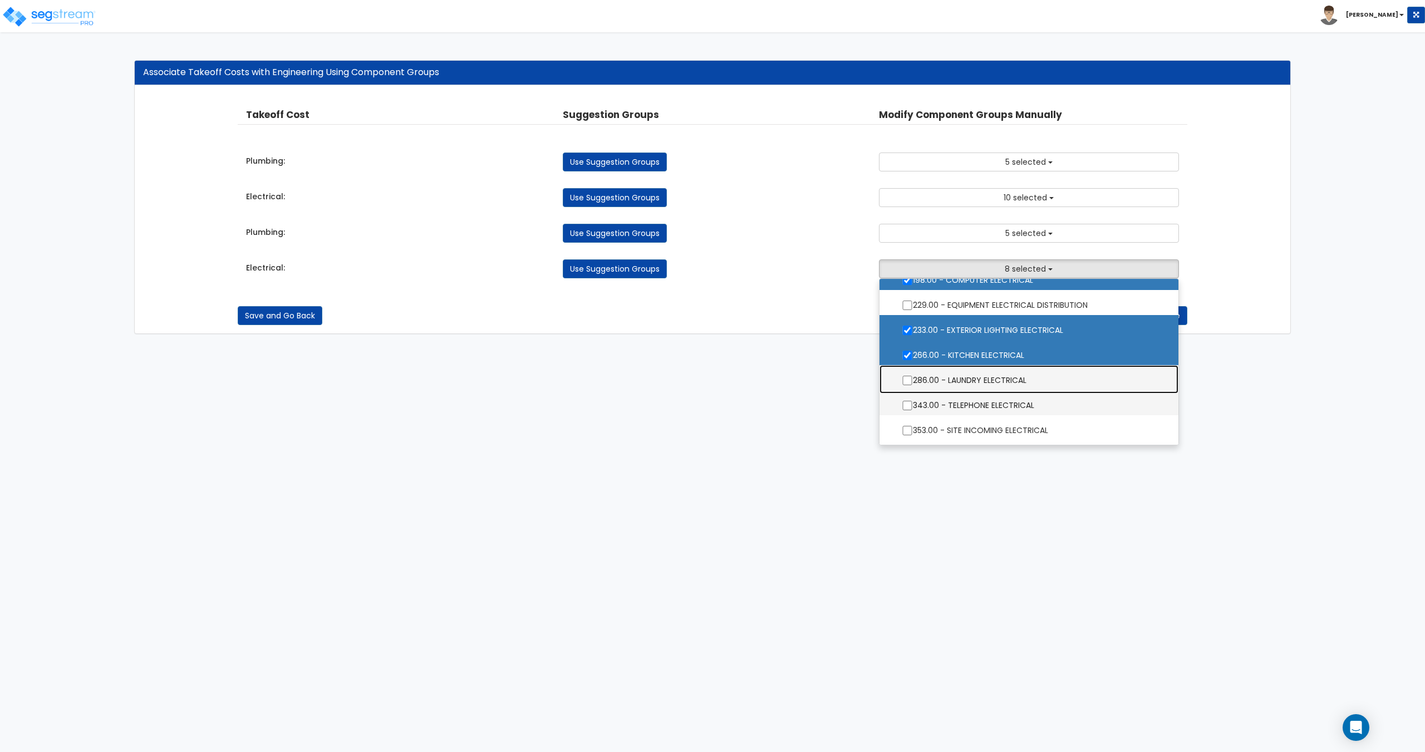
drag, startPoint x: 1000, startPoint y: 386, endPoint x: 998, endPoint y: 391, distance: 6.0
click at [1000, 386] on label "286.00 - LAUNDRY ELECTRICAL" at bounding box center [1029, 379] width 276 height 26
click at [992, 403] on label "343.00 - TELEPHONE ELECTRICAL" at bounding box center [1029, 404] width 276 height 26
click at [913, 403] on input "343.00 - TELEPHONE ELECTRICAL" at bounding box center [907, 405] width 11 height 9
checkbox input "true"
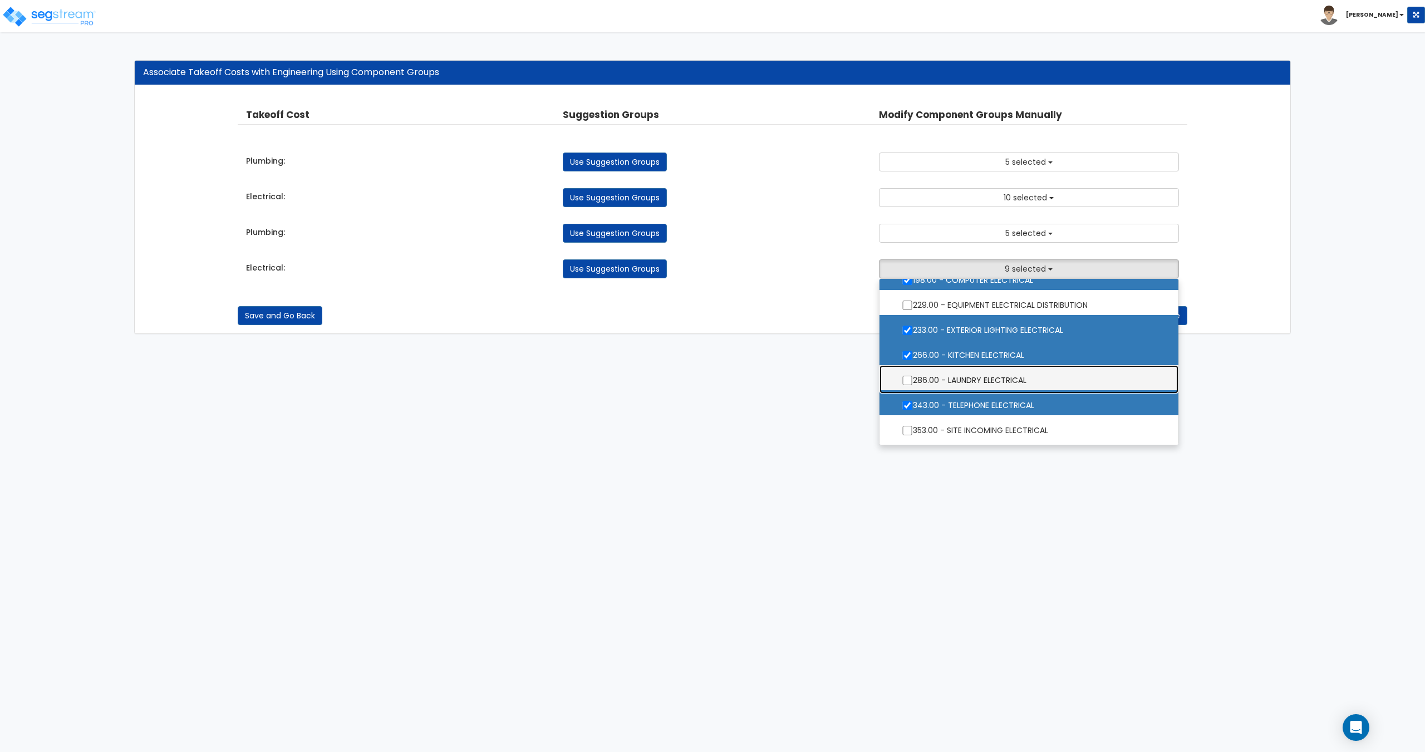
click at [1000, 377] on label "286.00 - LAUNDRY ELECTRICAL" at bounding box center [1029, 379] width 276 height 26
click at [913, 377] on input "286.00 - LAUNDRY ELECTRICAL" at bounding box center [907, 380] width 11 height 9
checkbox input "true"
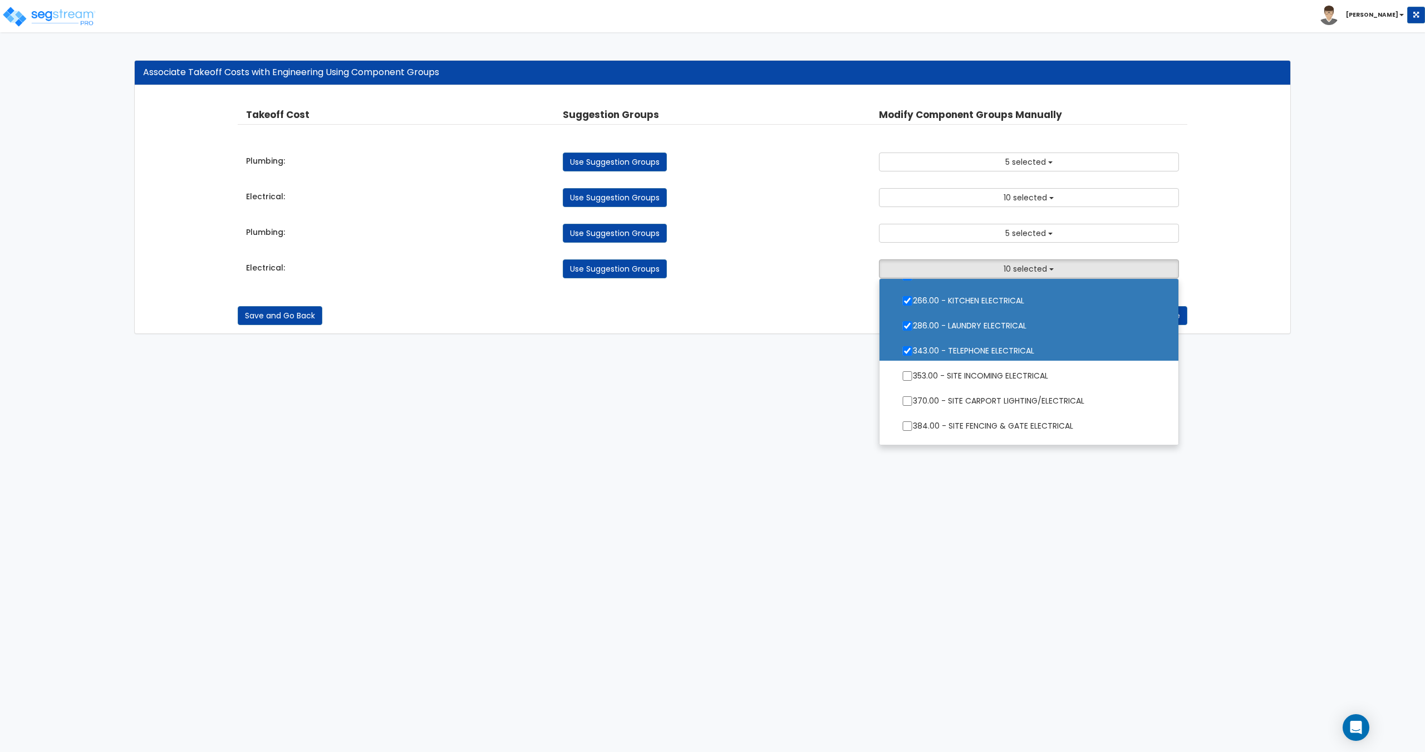
scroll to position [223, 0]
click at [1030, 261] on button "10 selected" at bounding box center [1029, 268] width 300 height 19
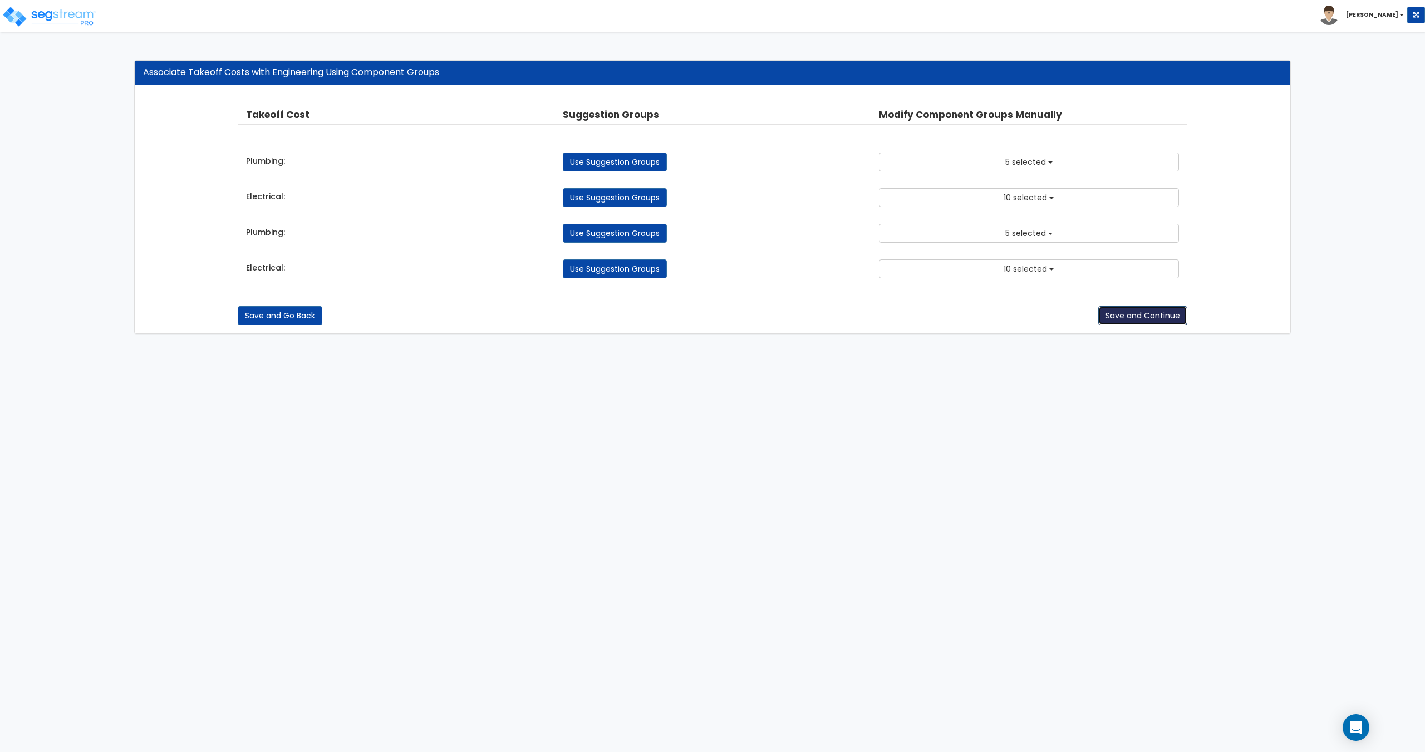
click at [1131, 315] on button "Save and Continue" at bounding box center [1142, 315] width 89 height 19
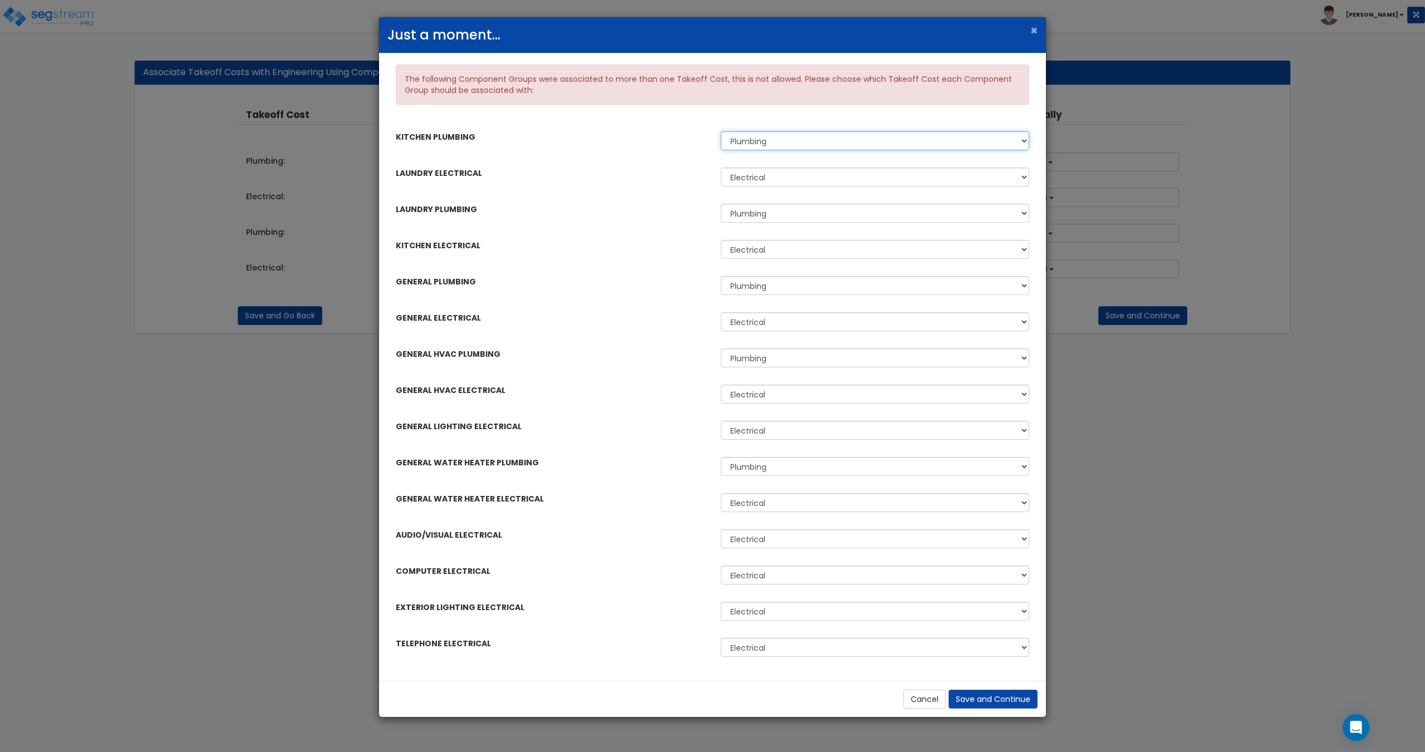
click at [843, 143] on select "Plumbing Plumbing" at bounding box center [875, 140] width 308 height 19
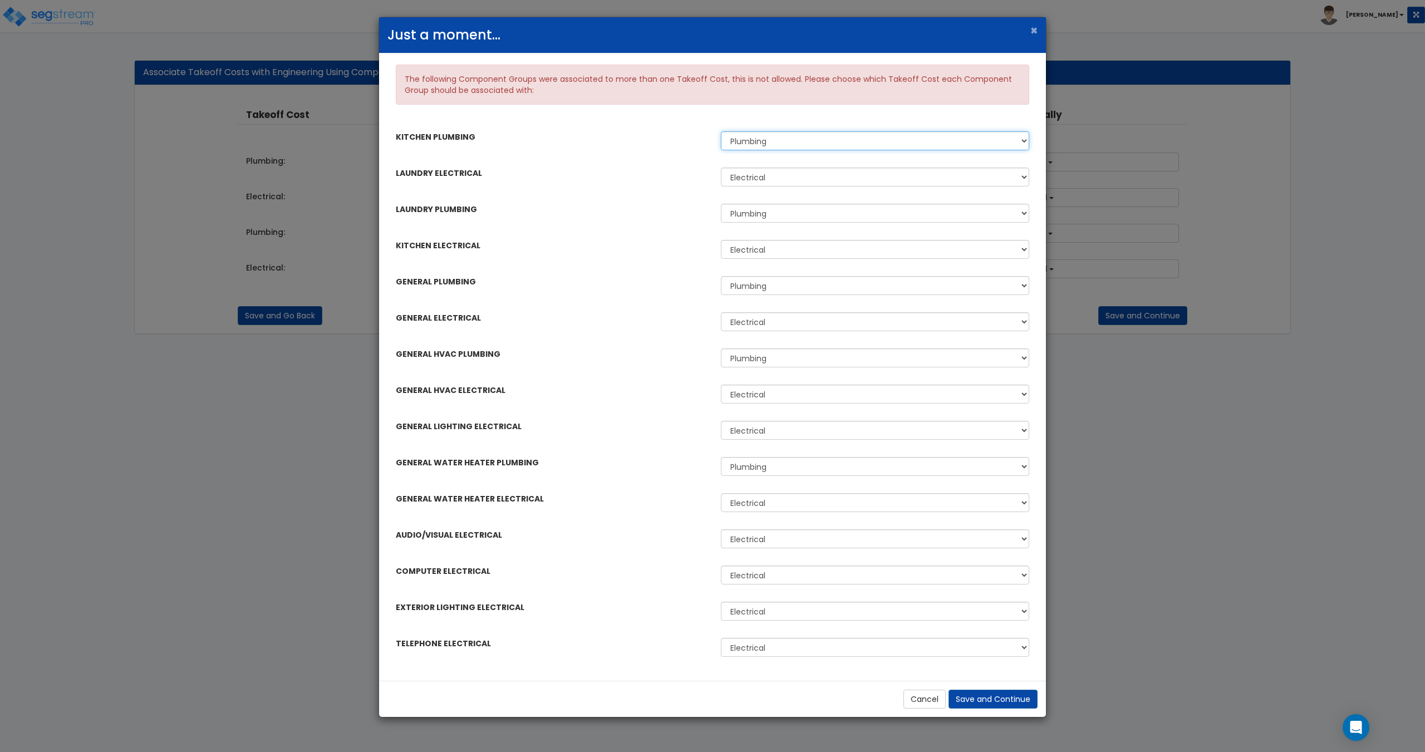
click at [843, 143] on select "Plumbing Plumbing" at bounding box center [875, 140] width 308 height 19
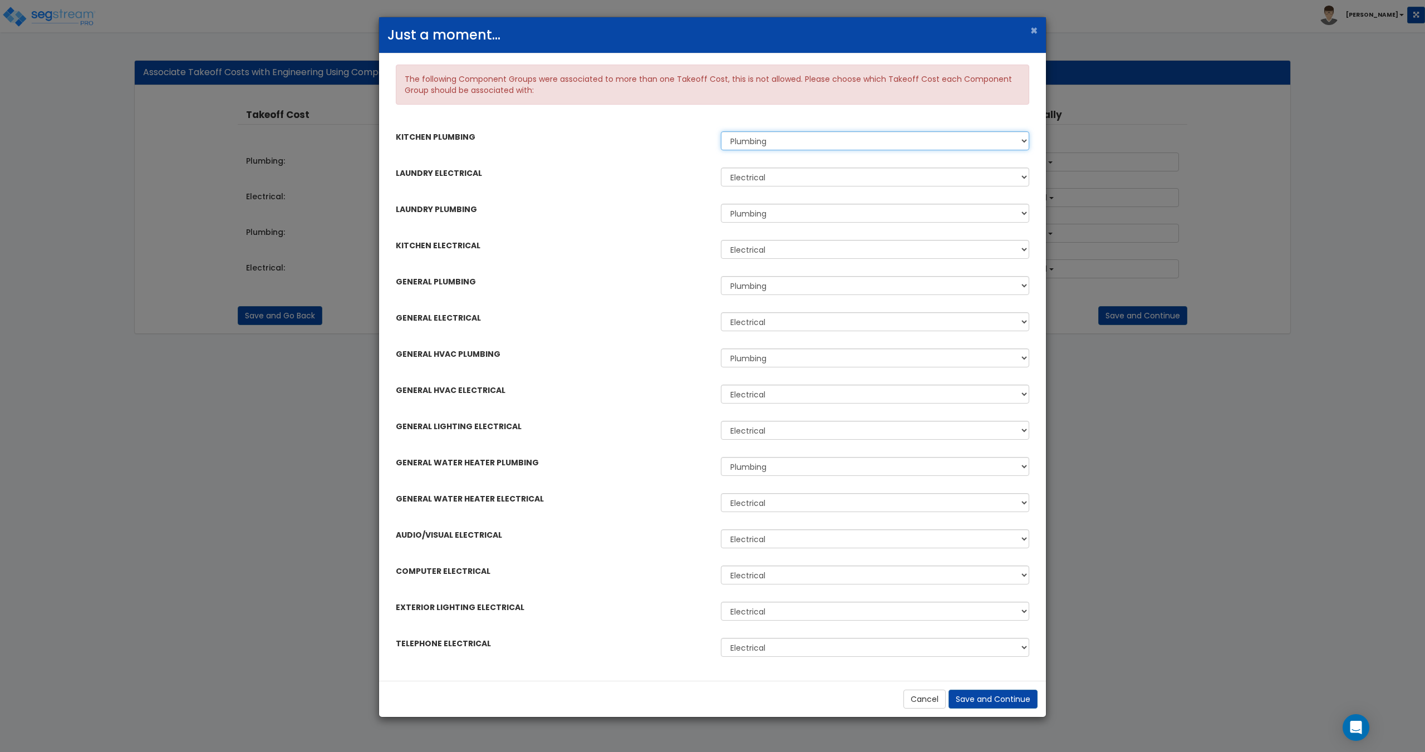
click at [843, 143] on select "Plumbing Plumbing" at bounding box center [875, 140] width 308 height 19
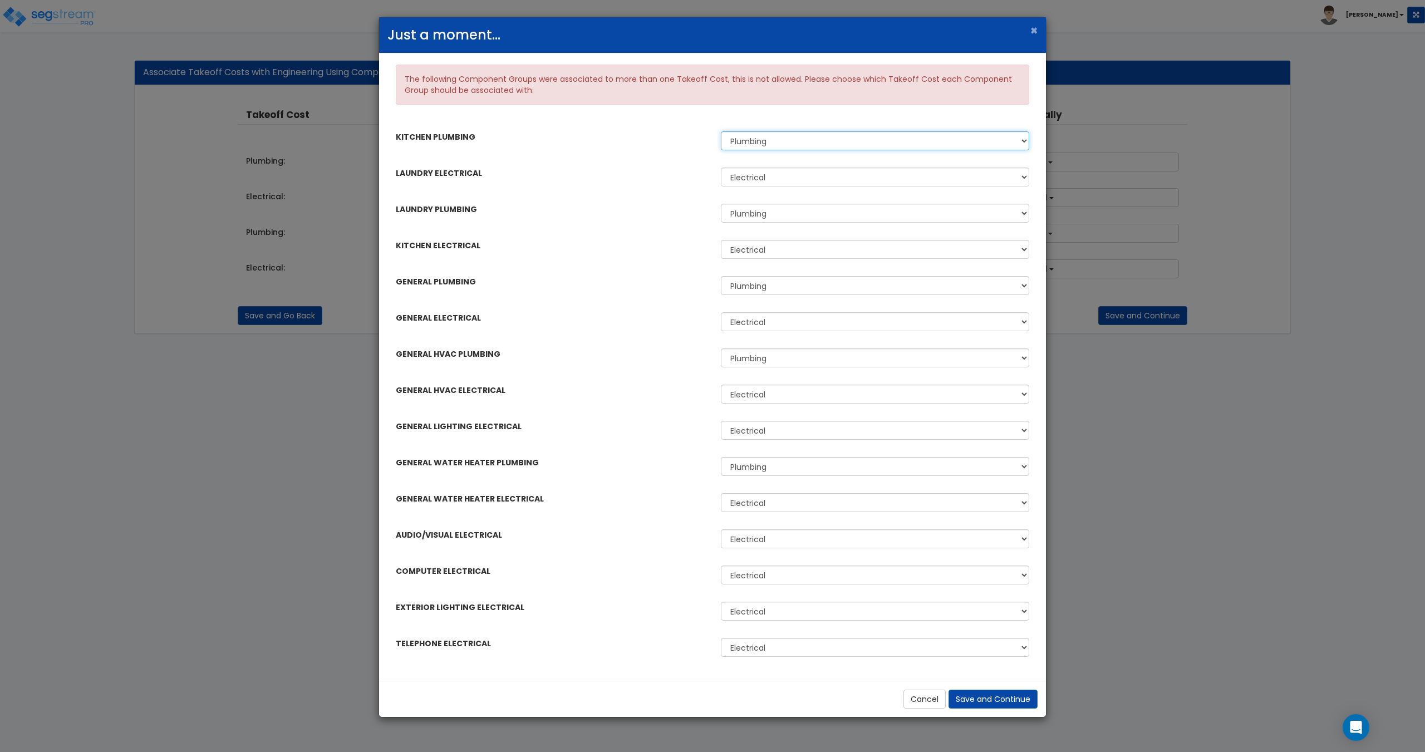
click at [843, 143] on select "Plumbing Plumbing" at bounding box center [875, 140] width 308 height 19
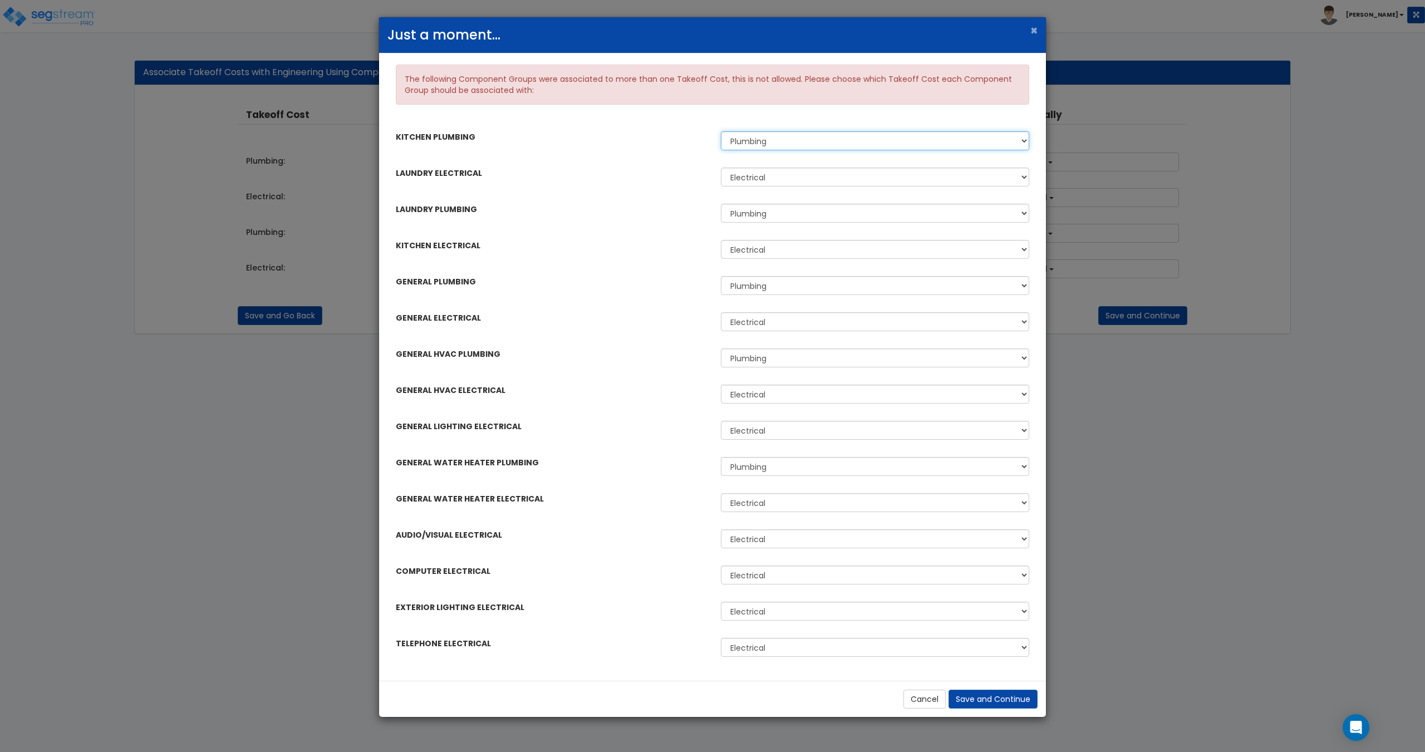
click at [843, 143] on select "Plumbing Plumbing" at bounding box center [875, 140] width 308 height 19
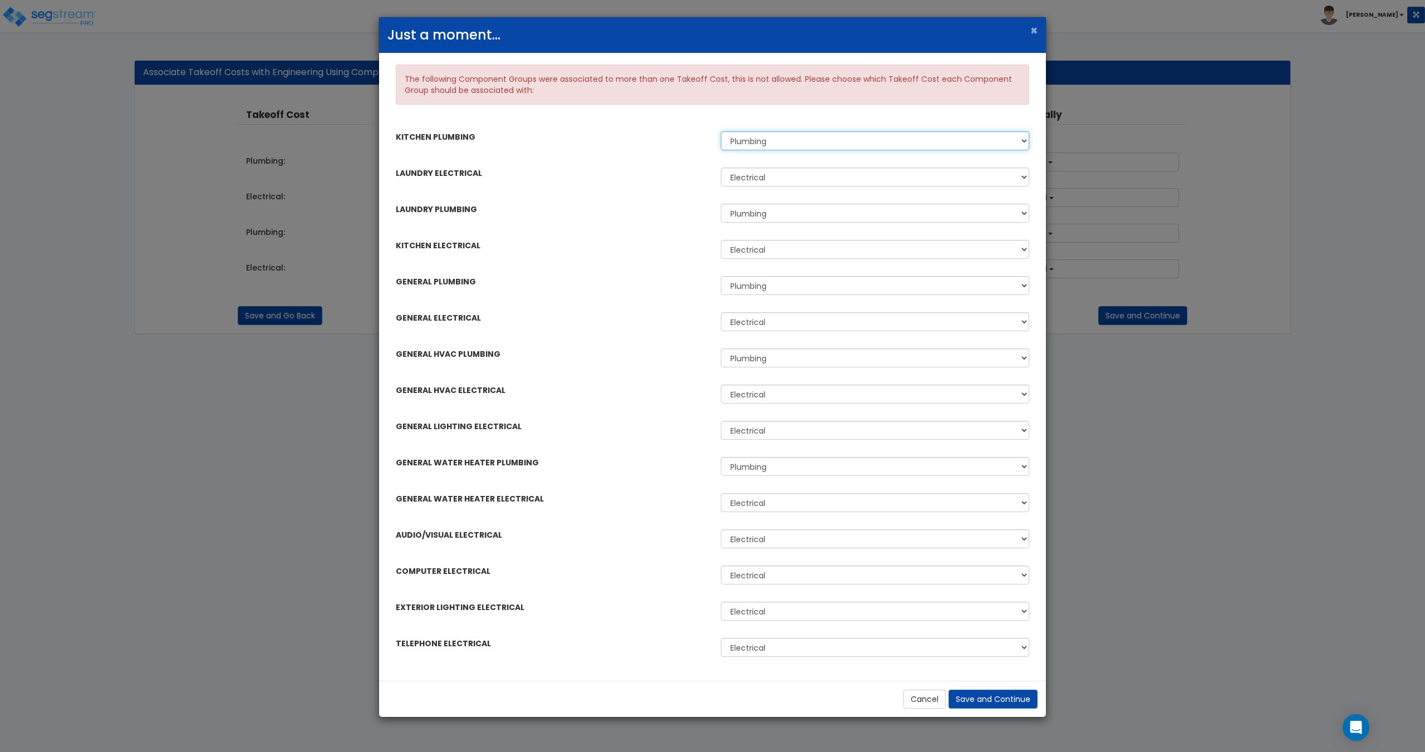
click at [843, 143] on select "Plumbing Plumbing" at bounding box center [875, 140] width 308 height 19
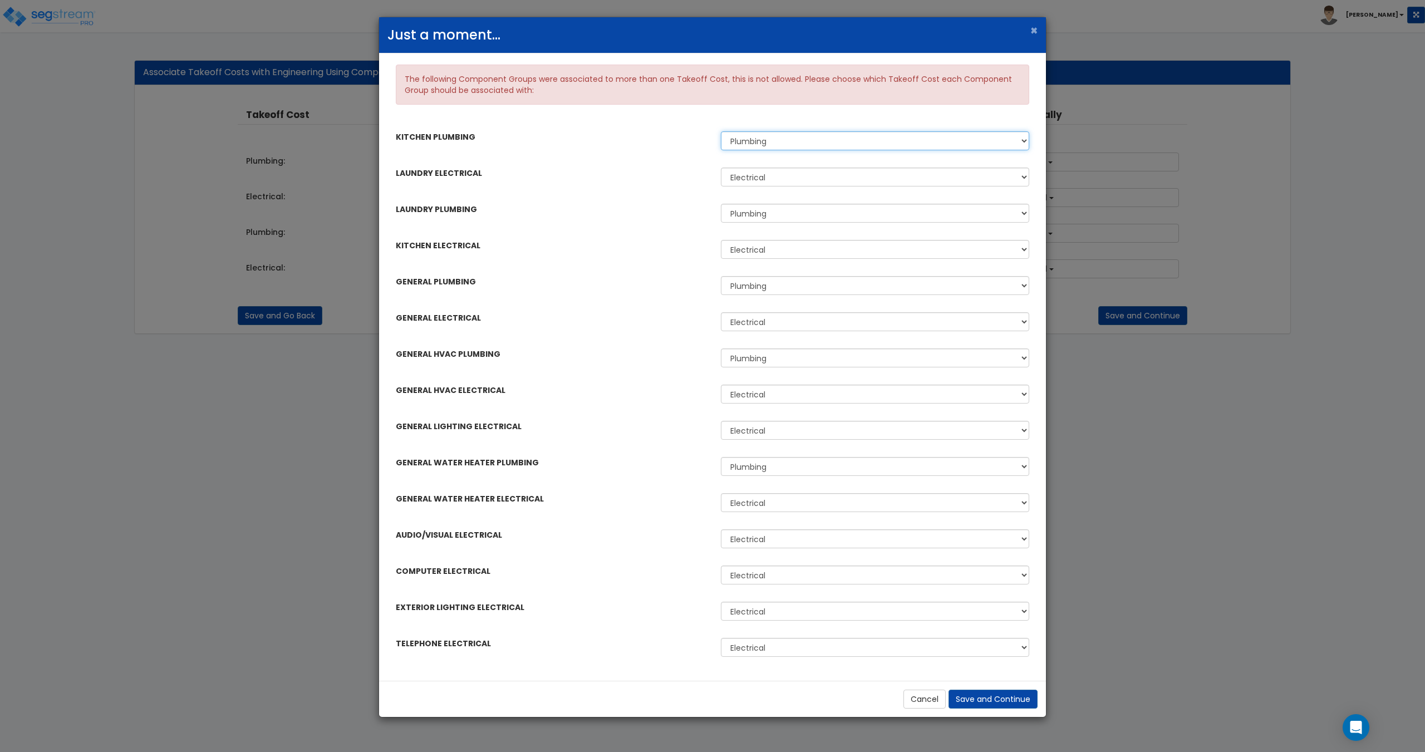
click at [843, 143] on select "Plumbing Plumbing" at bounding box center [875, 140] width 308 height 19
drag, startPoint x: 843, startPoint y: 143, endPoint x: 853, endPoint y: 214, distance: 72.4
click at [843, 143] on select "Plumbing Plumbing" at bounding box center [875, 140] width 308 height 19
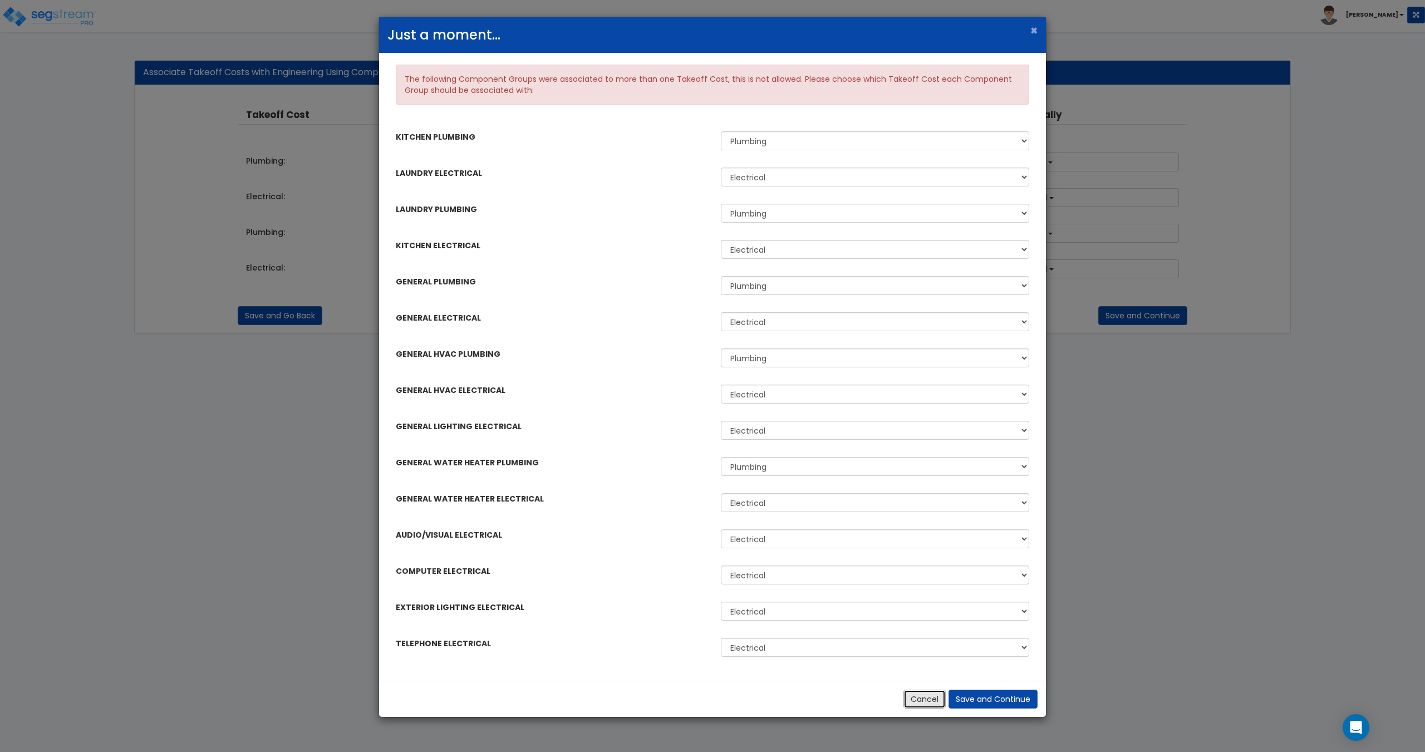
click at [920, 701] on button "Cancel" at bounding box center [925, 699] width 42 height 19
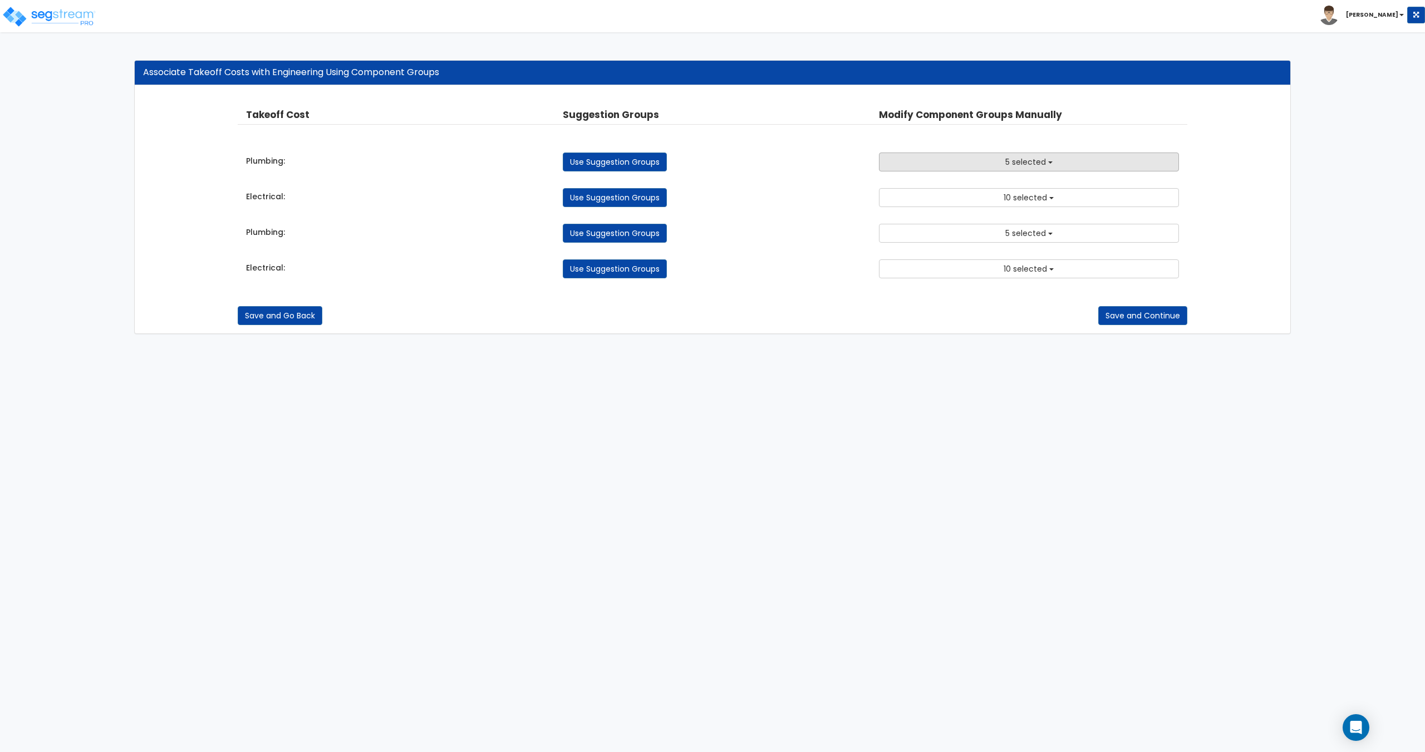
click at [1022, 164] on span "5 selected" at bounding box center [1025, 161] width 41 height 11
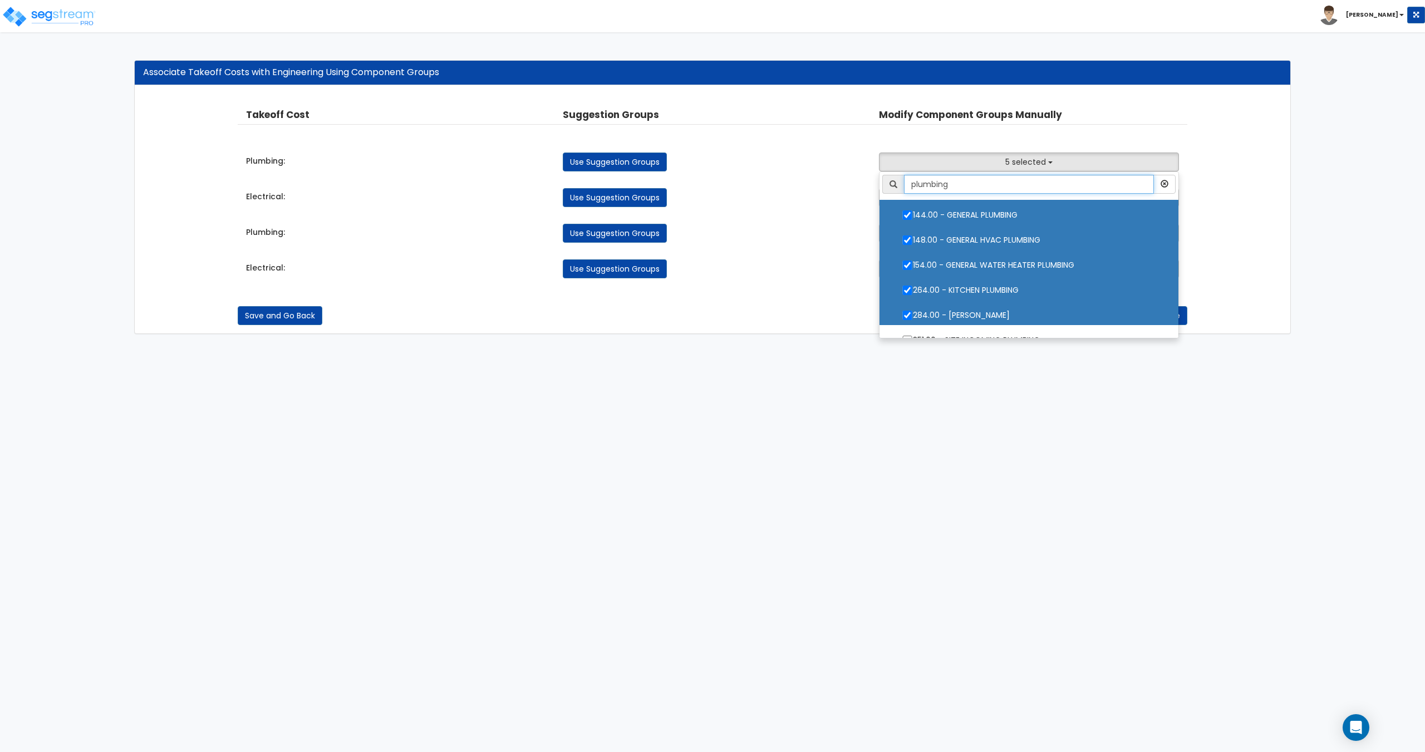
click at [1020, 188] on input "plumbing" at bounding box center [1028, 184] width 249 height 19
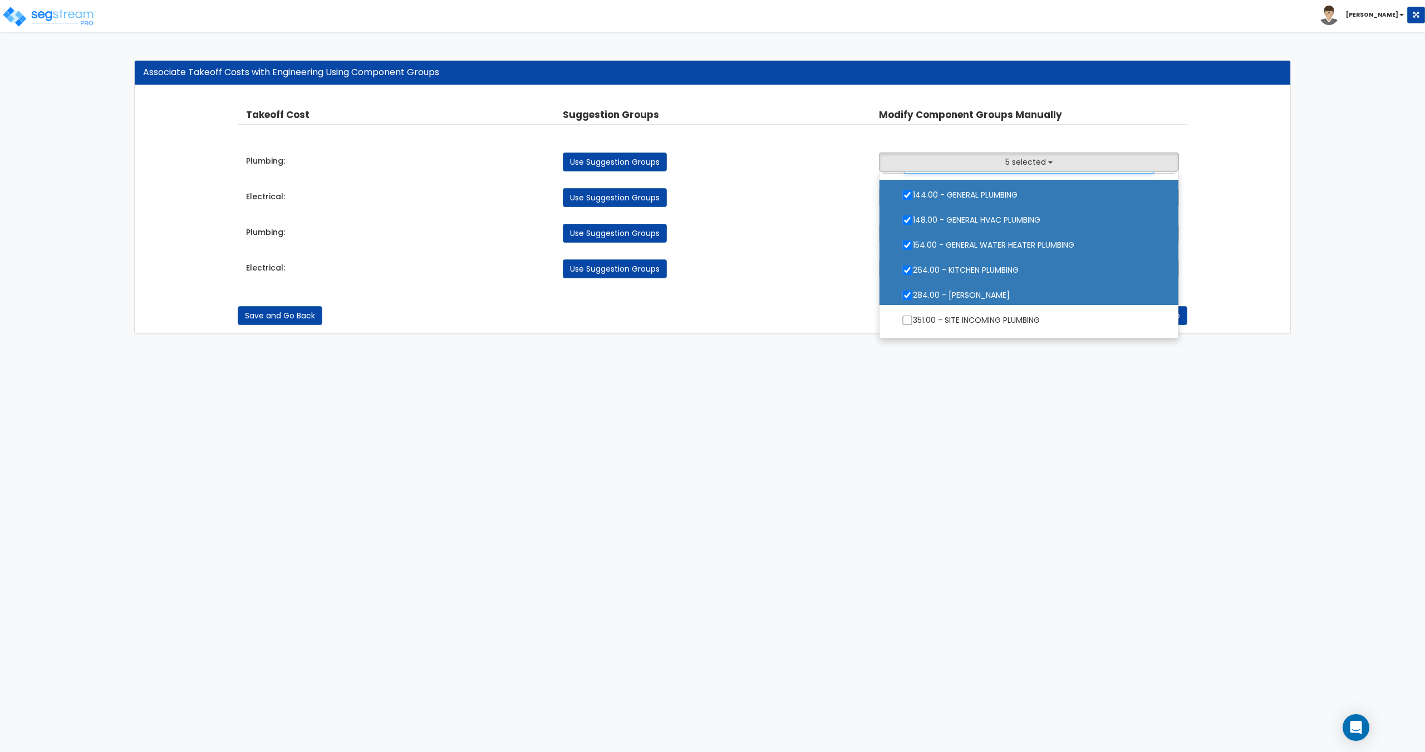
scroll to position [0, 0]
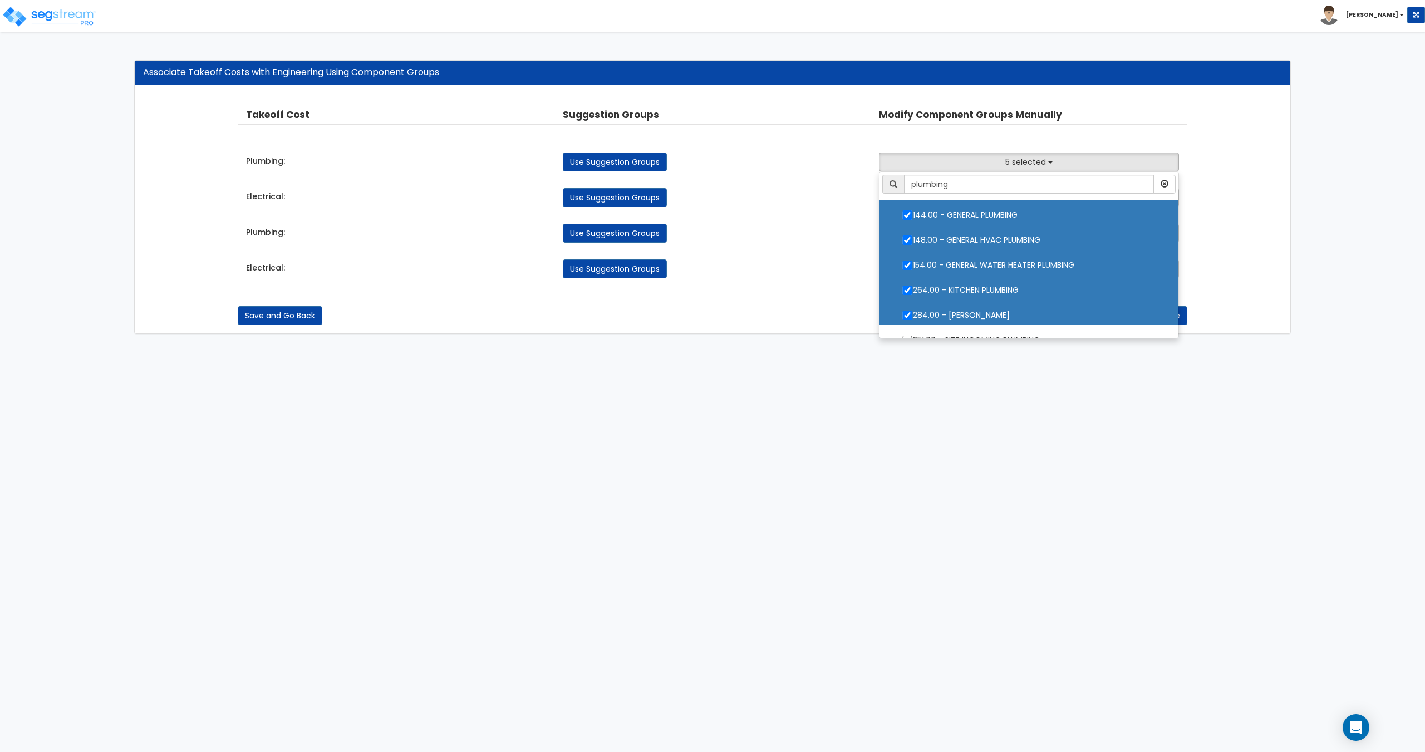
click at [986, 312] on label "284.00 - [PERSON_NAME]" at bounding box center [1029, 314] width 276 height 26
click at [913, 312] on input "284.00 - [PERSON_NAME]" at bounding box center [907, 315] width 11 height 9
click at [966, 311] on label "284.00 - [PERSON_NAME]" at bounding box center [1029, 314] width 276 height 26
click at [913, 311] on input "284.00 - [PERSON_NAME]" at bounding box center [907, 315] width 11 height 9
click at [966, 311] on label "284.00 - [PERSON_NAME]" at bounding box center [1029, 314] width 276 height 26
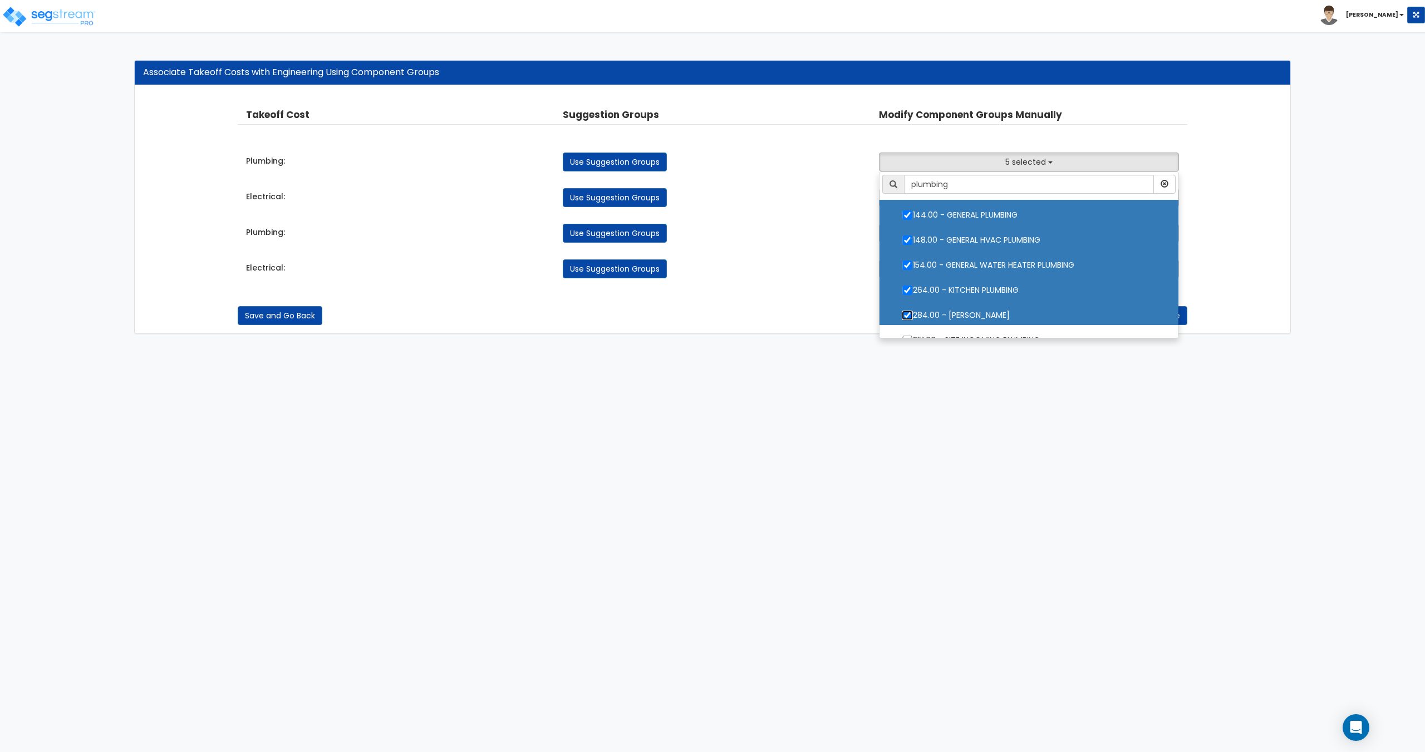
click at [913, 311] on input "284.00 - [PERSON_NAME]" at bounding box center [907, 315] width 11 height 9
checkbox input "false"
click at [984, 261] on label "154.00 - GENERAL WATER HEATER PLUMBING" at bounding box center [1029, 264] width 276 height 26
click at [913, 261] on input "154.00 - GENERAL WATER HEATER PLUMBING" at bounding box center [907, 265] width 11 height 9
checkbox input "false"
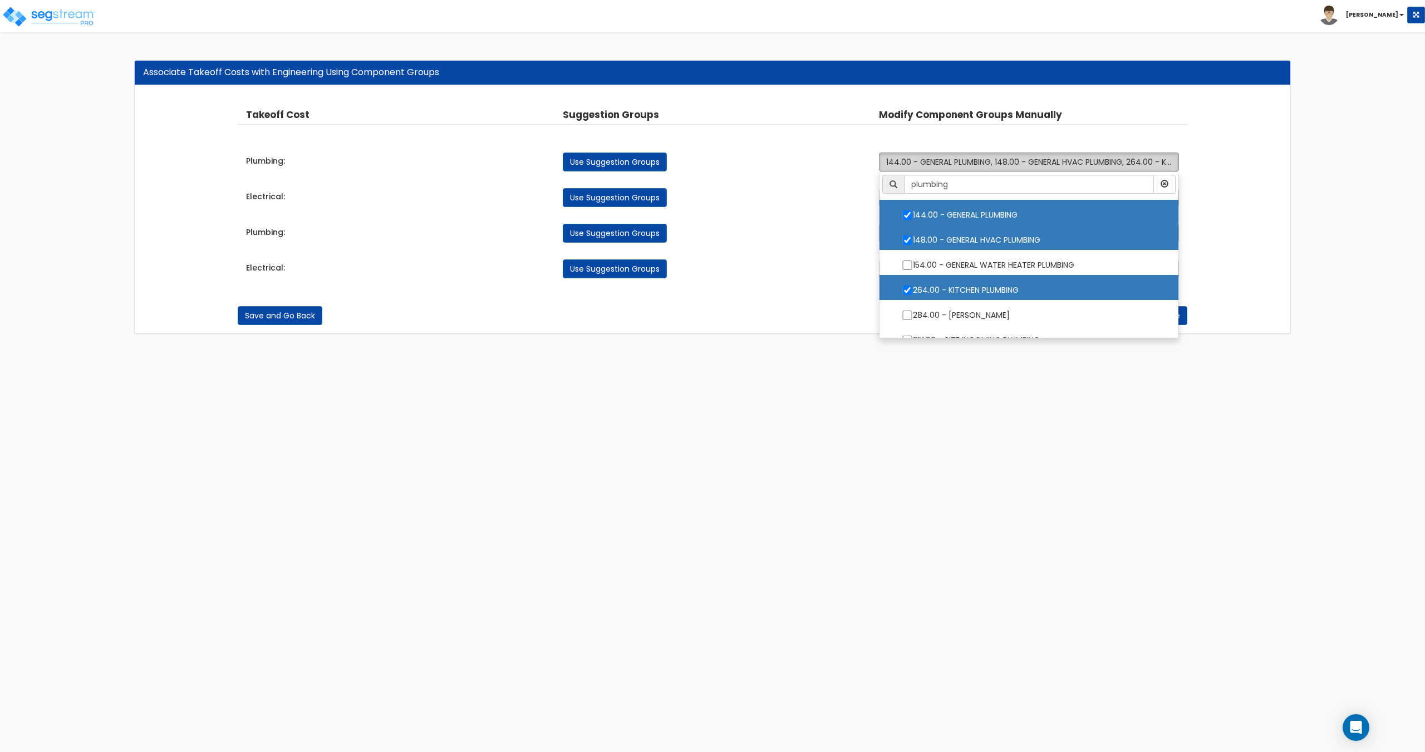
click at [986, 154] on button "144.00 - GENERAL PLUMBING, 148.00 - GENERAL HVAC PLUMBING, 264.00 - KITCHEN PLU…" at bounding box center [1029, 162] width 300 height 19
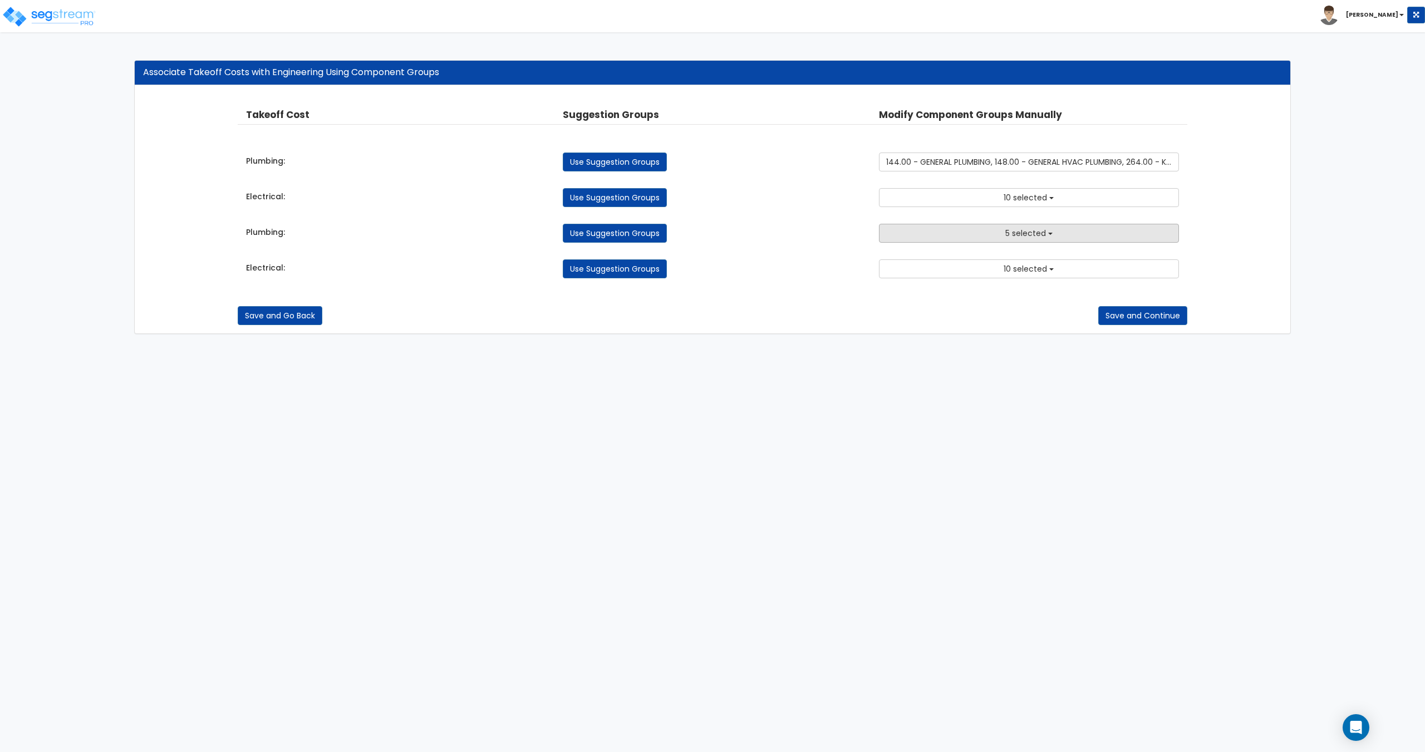
click at [987, 230] on button "5 selected" at bounding box center [1029, 233] width 300 height 19
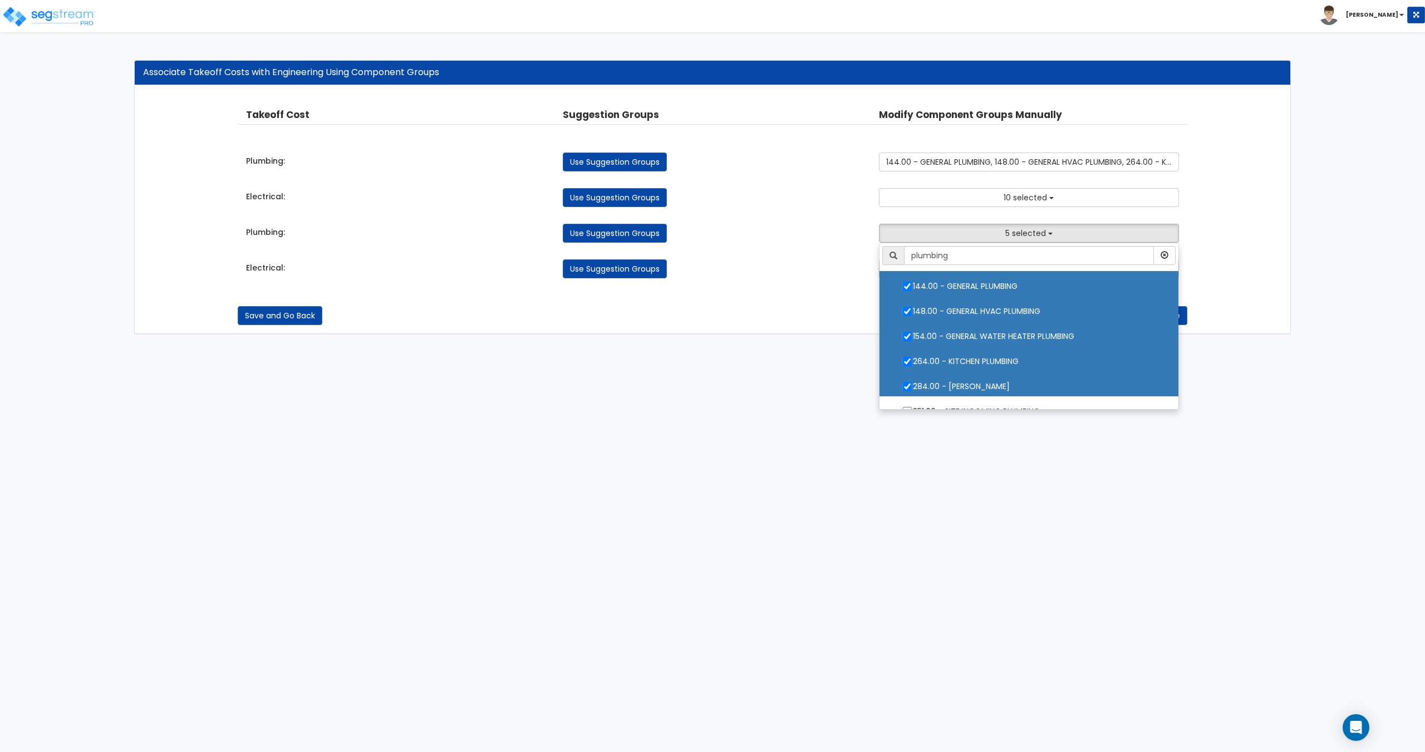
drag, startPoint x: 974, startPoint y: 289, endPoint x: 974, endPoint y: 301, distance: 11.7
click at [974, 289] on label "144.00 - GENERAL PLUMBING" at bounding box center [1029, 285] width 276 height 26
click at [913, 289] on input "144.00 - GENERAL PLUMBING" at bounding box center [907, 286] width 11 height 9
checkbox input "false"
click at [974, 310] on label "148.00 - GENERAL HVAC PLUMBING" at bounding box center [1029, 310] width 276 height 26
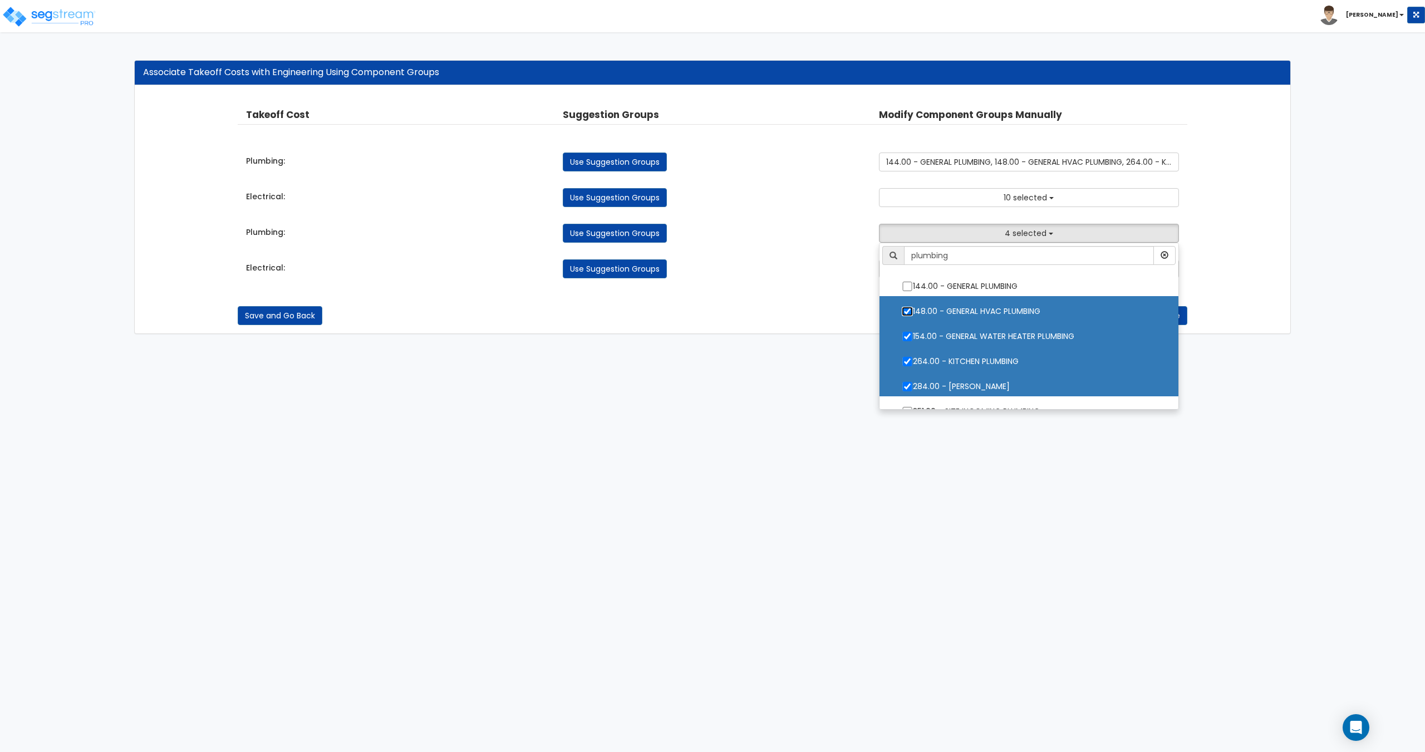
click at [913, 310] on input "148.00 - GENERAL HVAC PLUMBING" at bounding box center [907, 311] width 11 height 9
checkbox input "false"
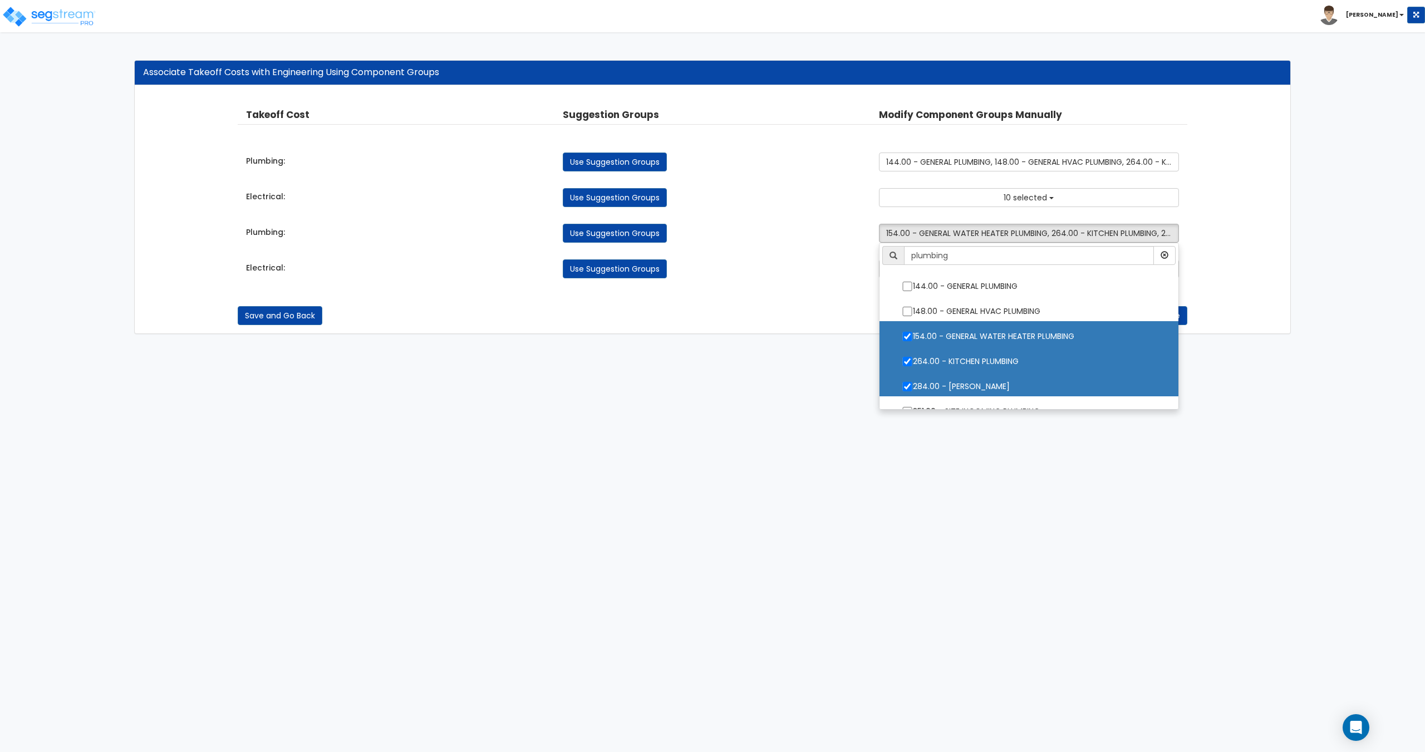
click at [972, 361] on label "264.00 - KITCHEN PLUMBING" at bounding box center [1029, 360] width 276 height 26
click at [913, 361] on input "264.00 - KITCHEN PLUMBING" at bounding box center [907, 361] width 11 height 9
checkbox input "false"
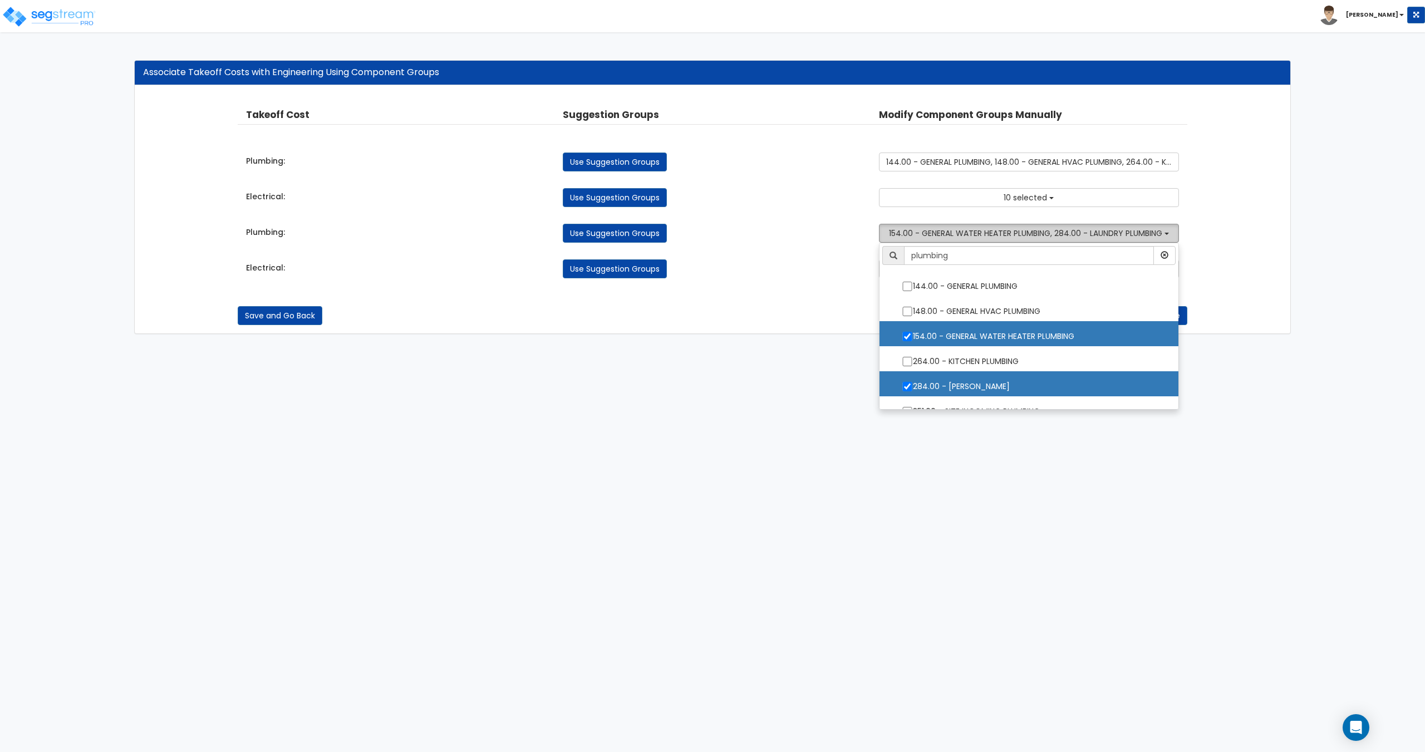
click at [1007, 237] on span "154.00 - GENERAL WATER HEATER PLUMBING, 284.00 - LAUNDRY PLUMBING" at bounding box center [1025, 233] width 273 height 11
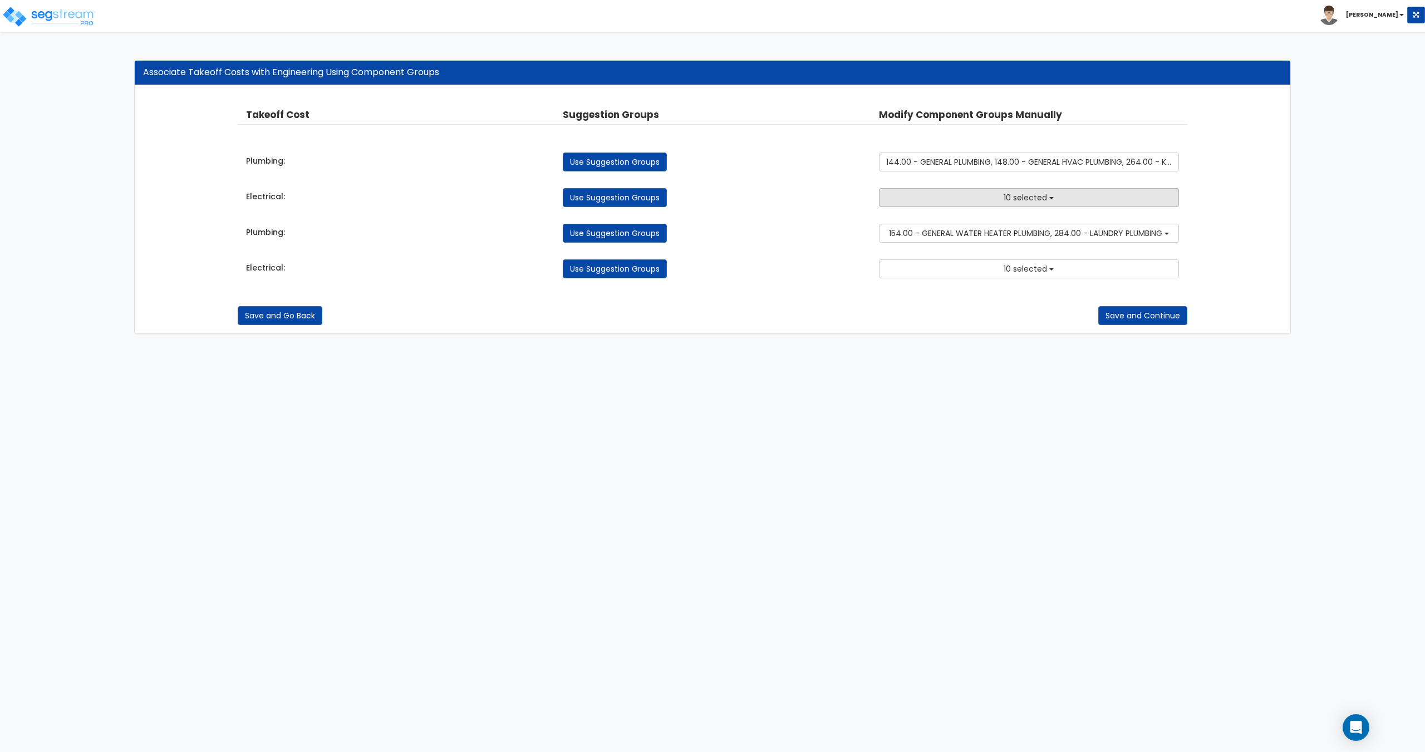
click at [1009, 191] on button "10 selected" at bounding box center [1029, 197] width 300 height 19
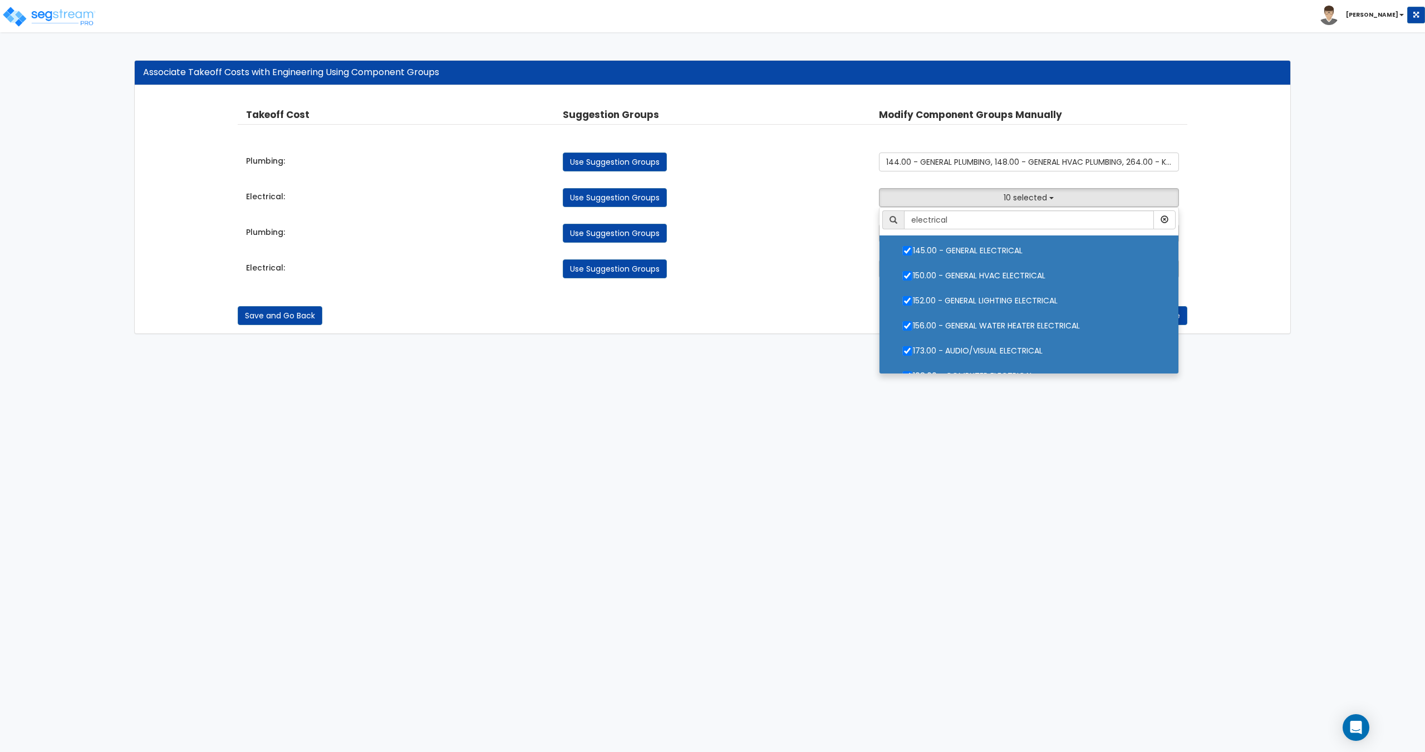
click at [537, 345] on html "Toggle navigation [PERSON_NAME] x" at bounding box center [712, 172] width 1425 height 345
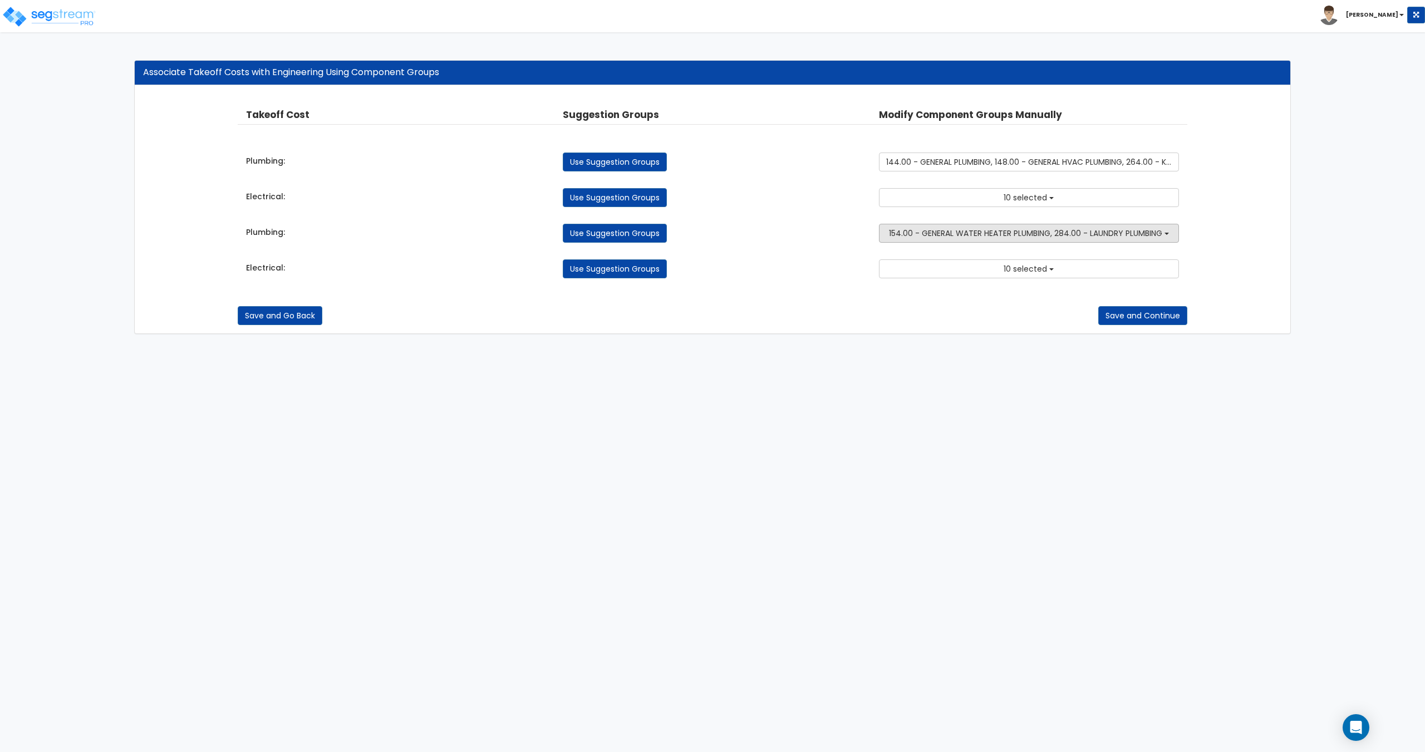
click at [1007, 233] on span "154.00 - GENERAL WATER HEATER PLUMBING, 284.00 - LAUNDRY PLUMBING" at bounding box center [1025, 233] width 273 height 11
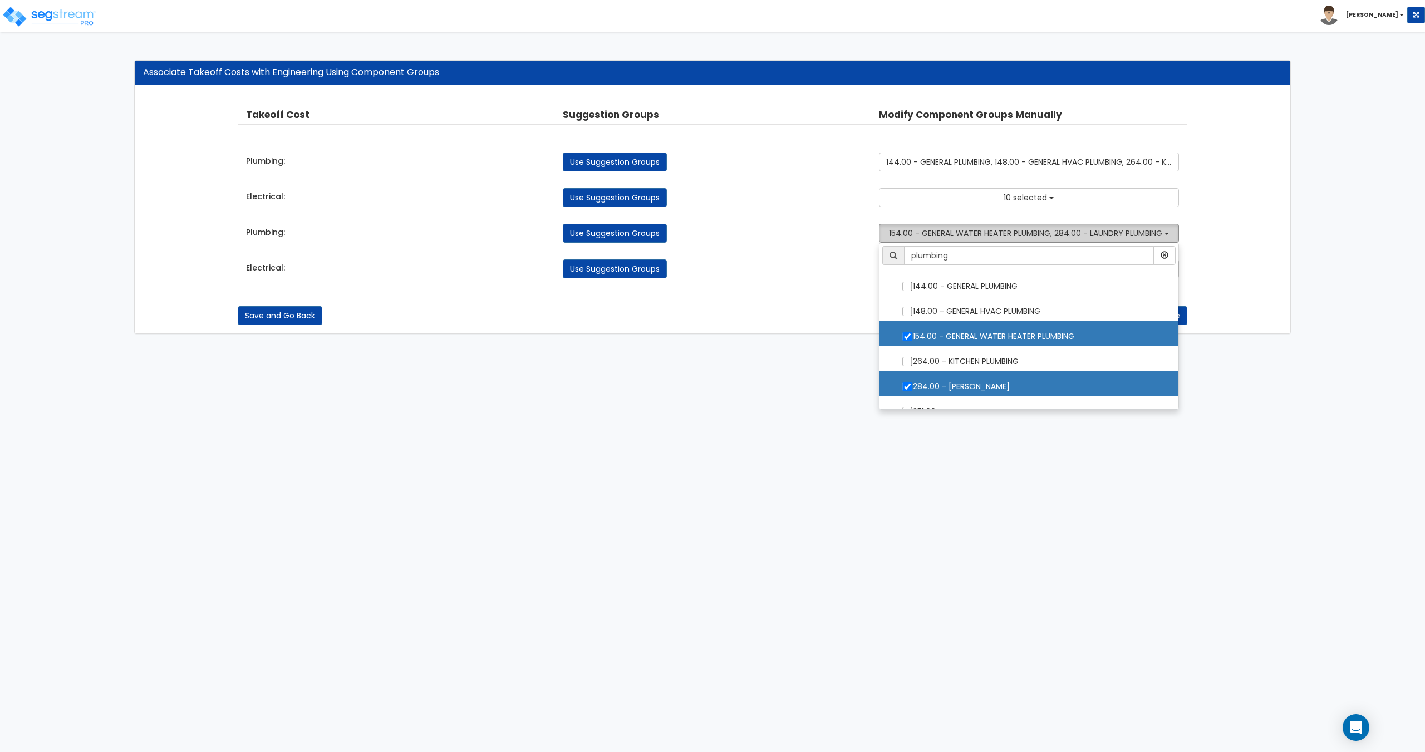
click at [1015, 231] on span "154.00 - GENERAL WATER HEATER PLUMBING, 284.00 - LAUNDRY PLUMBING" at bounding box center [1025, 233] width 273 height 11
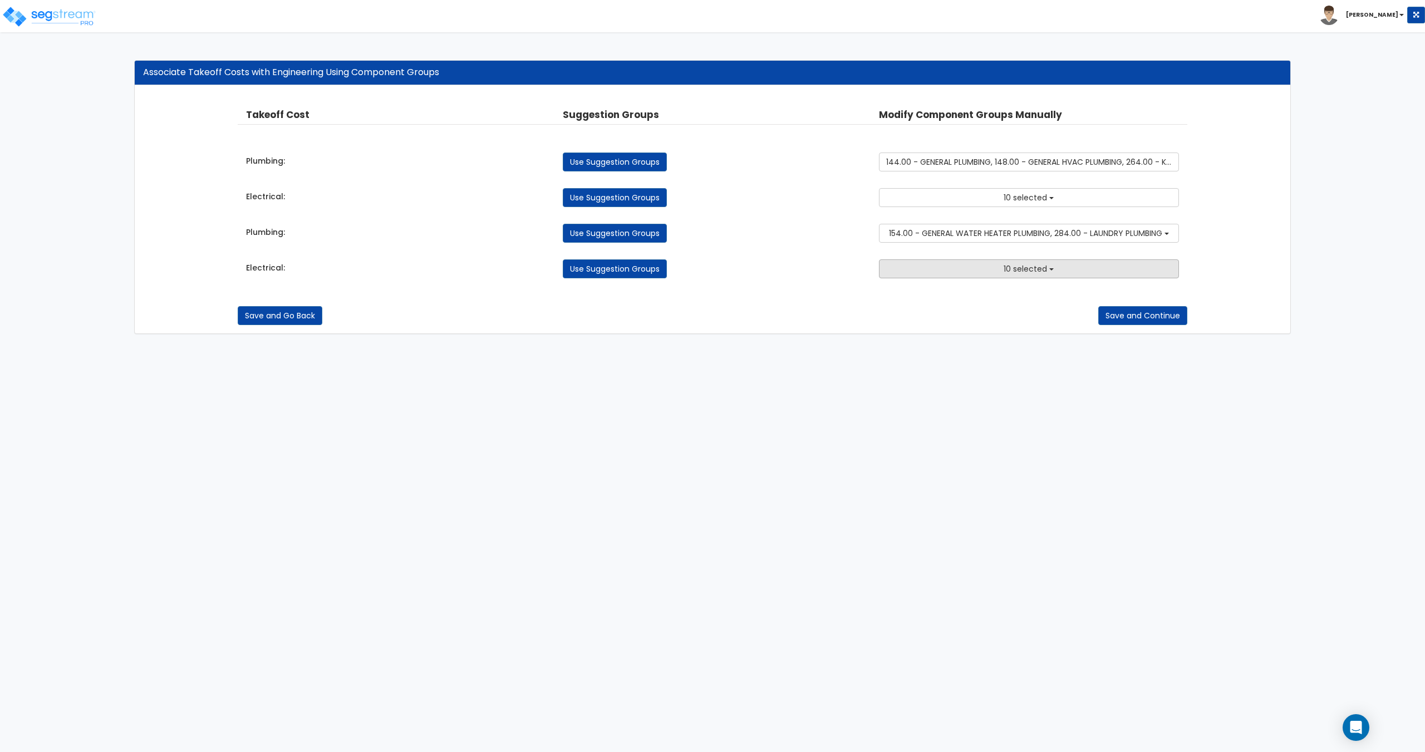
click at [1018, 277] on button "10 selected" at bounding box center [1029, 268] width 300 height 19
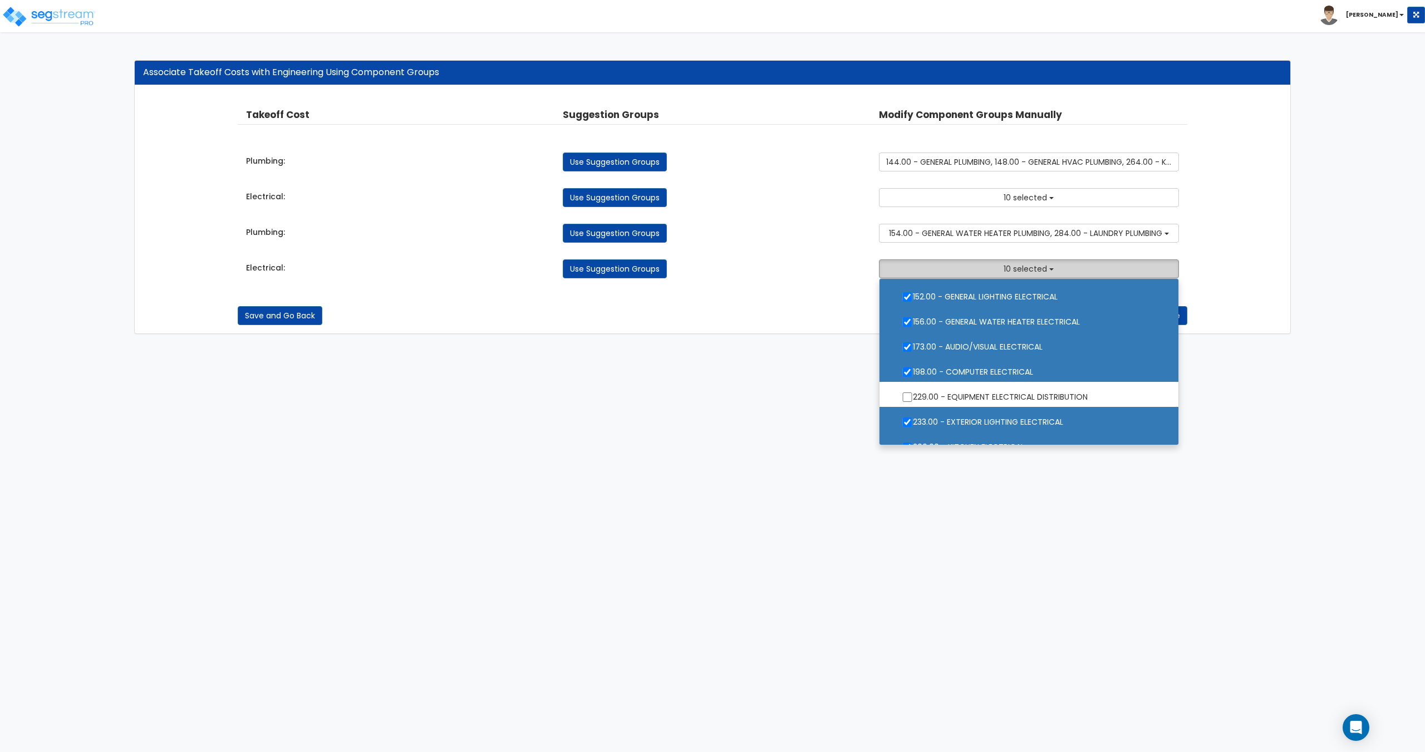
scroll to position [56, 0]
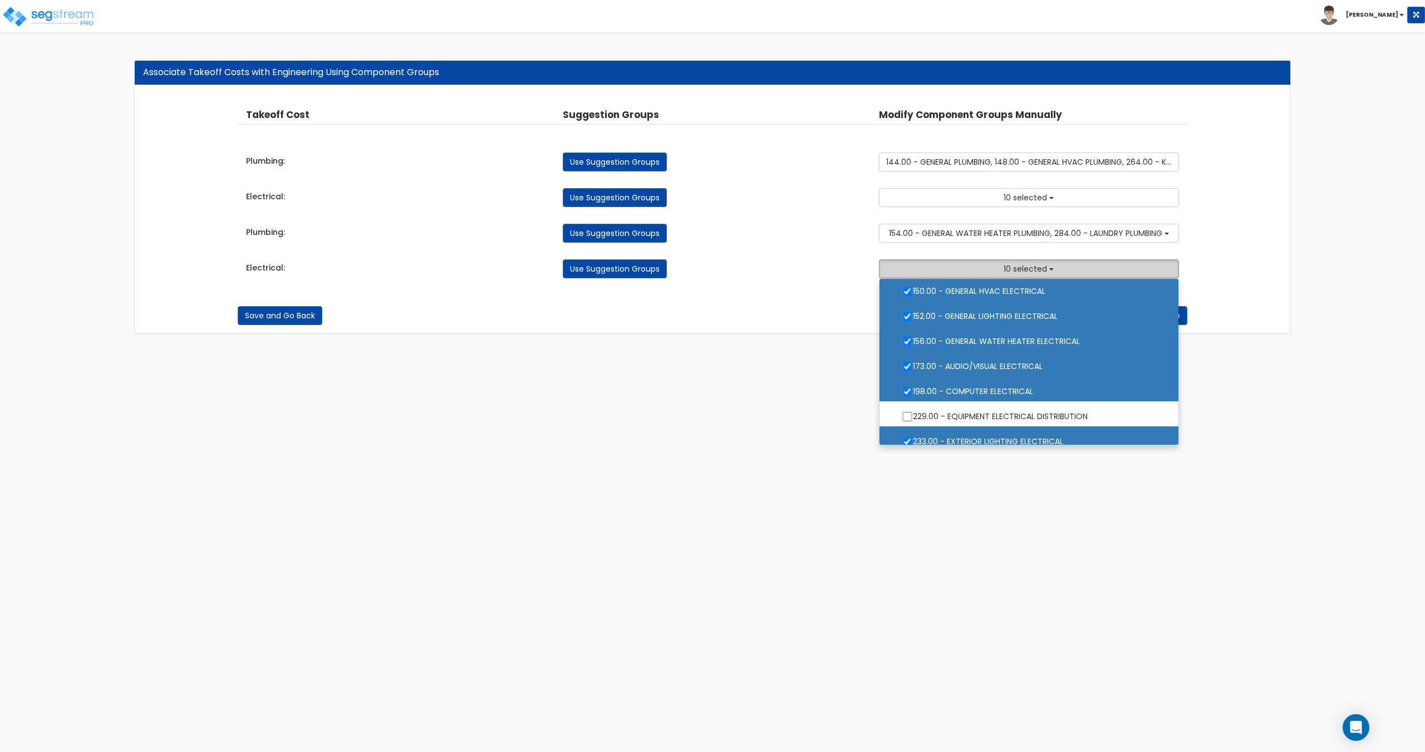
click at [1010, 270] on span "10 selected" at bounding box center [1025, 268] width 43 height 11
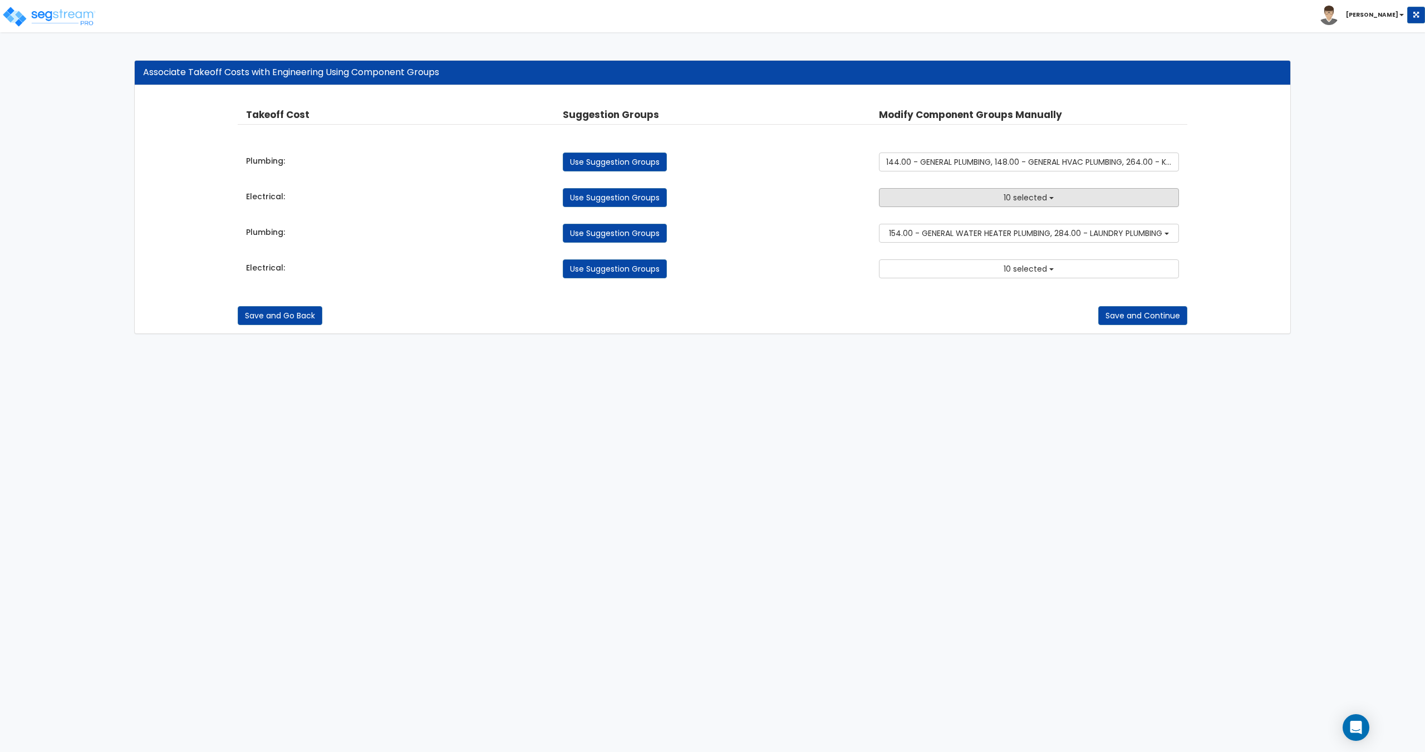
click at [1019, 204] on button "10 selected" at bounding box center [1029, 197] width 300 height 19
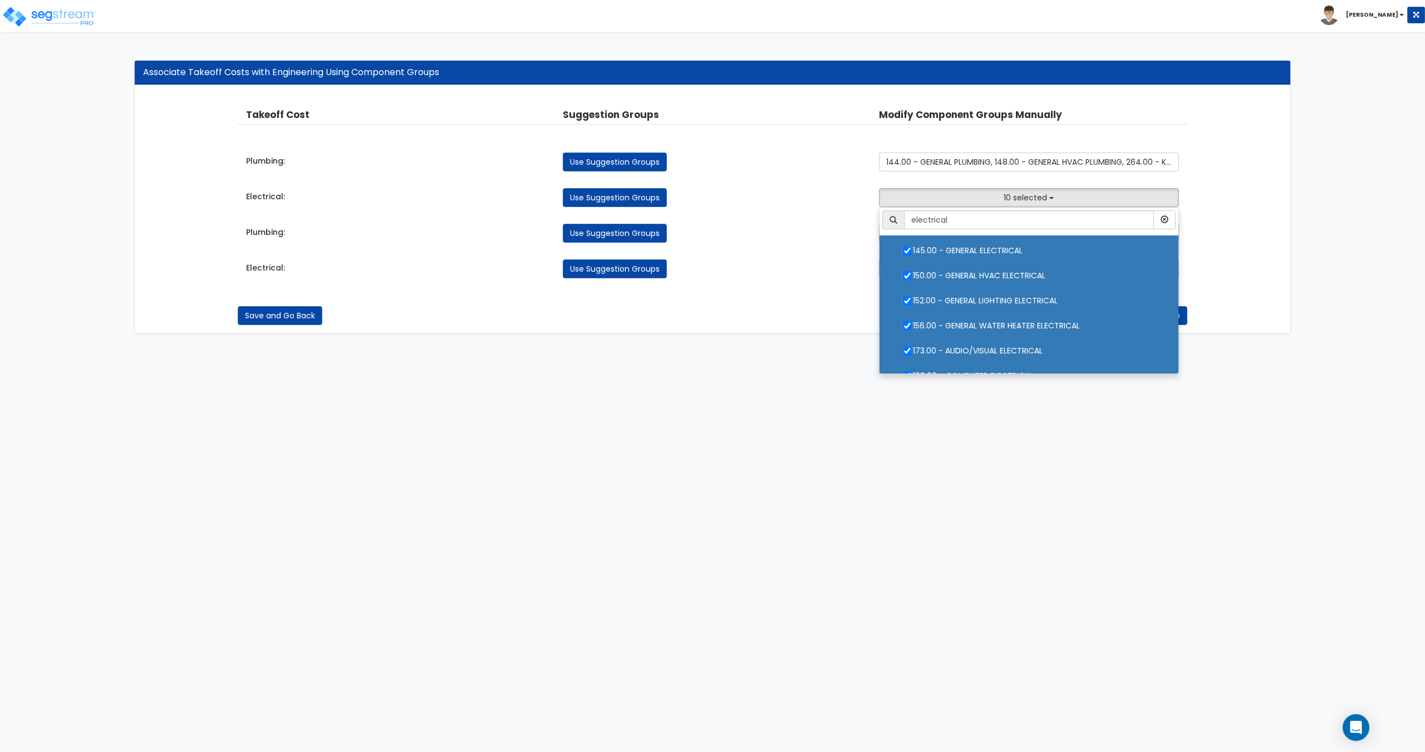
click at [1002, 274] on label "150.00 - GENERAL HVAC ELECTRICAL" at bounding box center [1029, 275] width 276 height 26
click at [913, 274] on input "150.00 - GENERAL HVAC ELECTRICAL" at bounding box center [907, 275] width 11 height 9
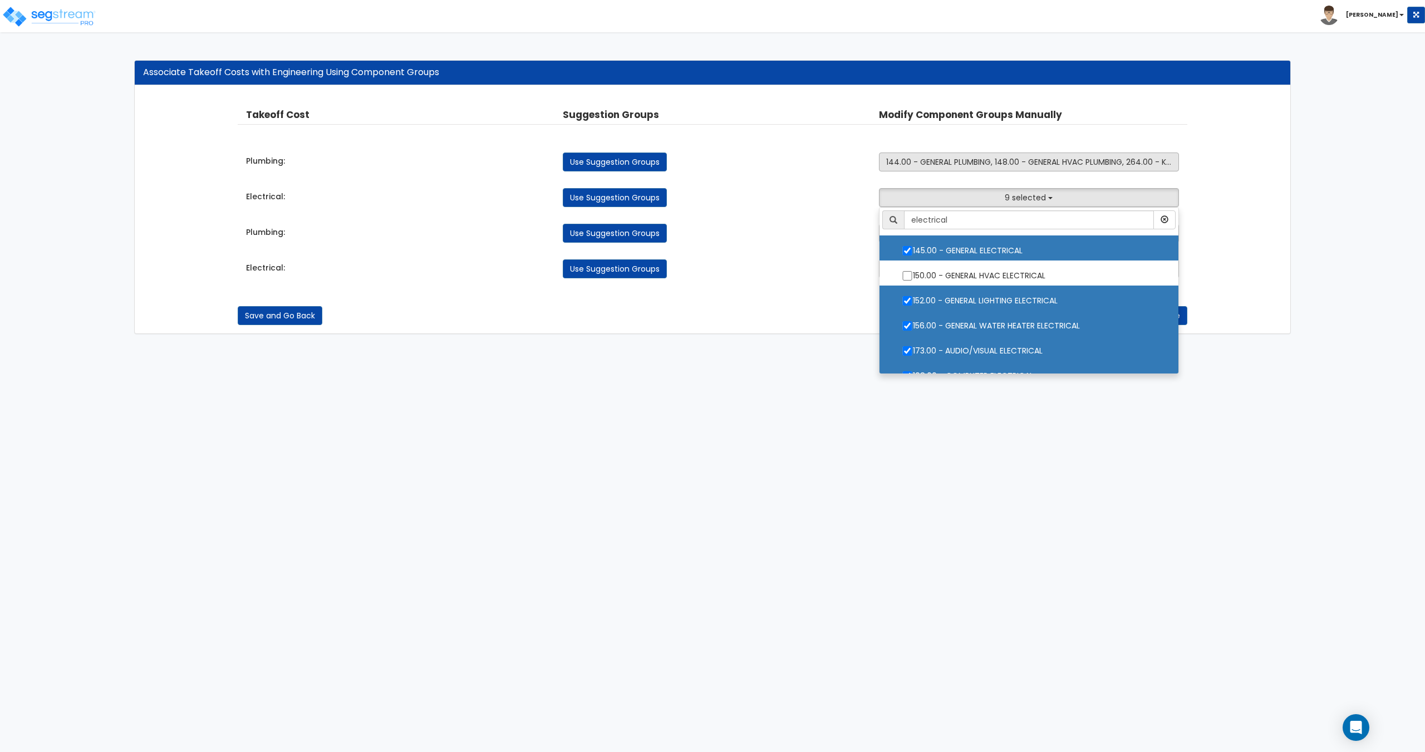
click at [1049, 161] on span "144.00 - GENERAL PLUMBING, 148.00 - GENERAL HVAC PLUMBING, 264.00 - KITCHEN PLU…" at bounding box center [1059, 161] width 346 height 11
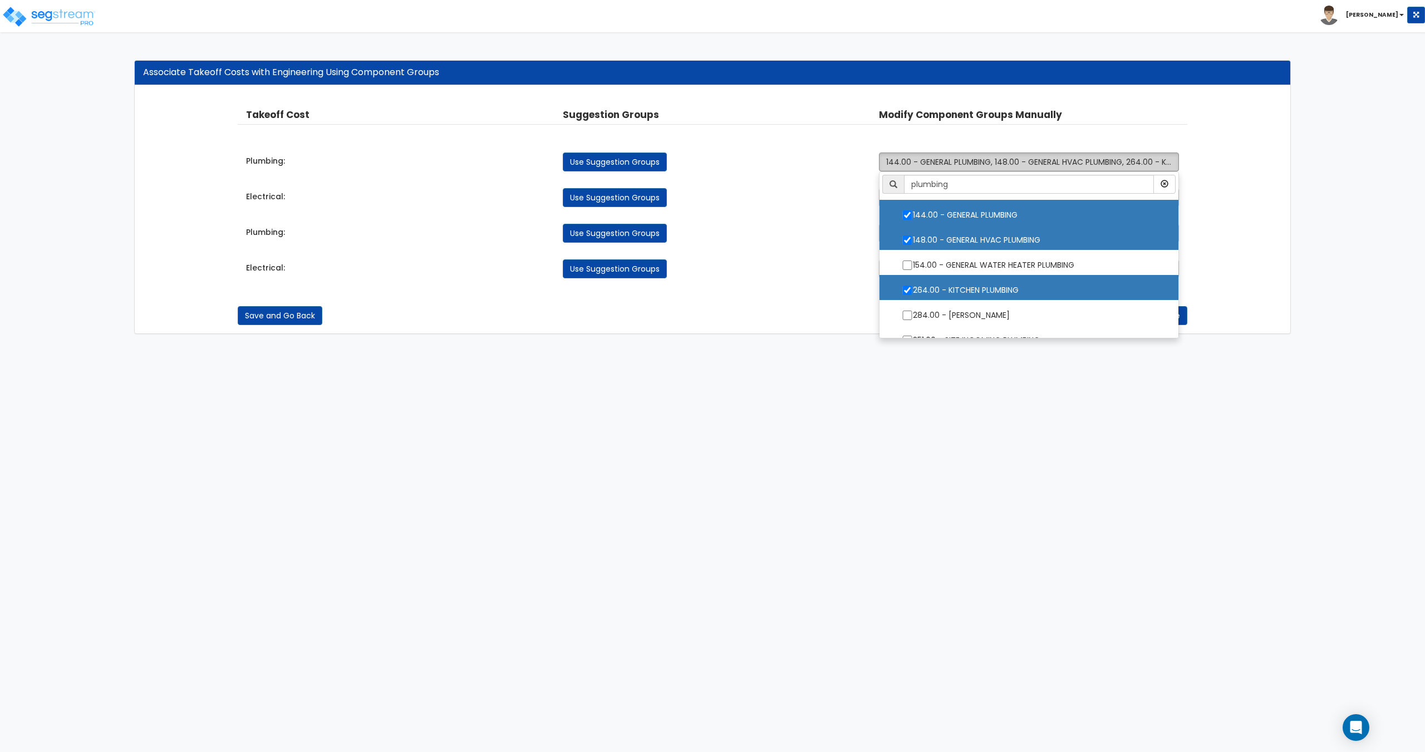
click at [1030, 159] on span "144.00 - GENERAL PLUMBING, 148.00 - GENERAL HVAC PLUMBING, 264.00 - KITCHEN PLU…" at bounding box center [1059, 161] width 346 height 11
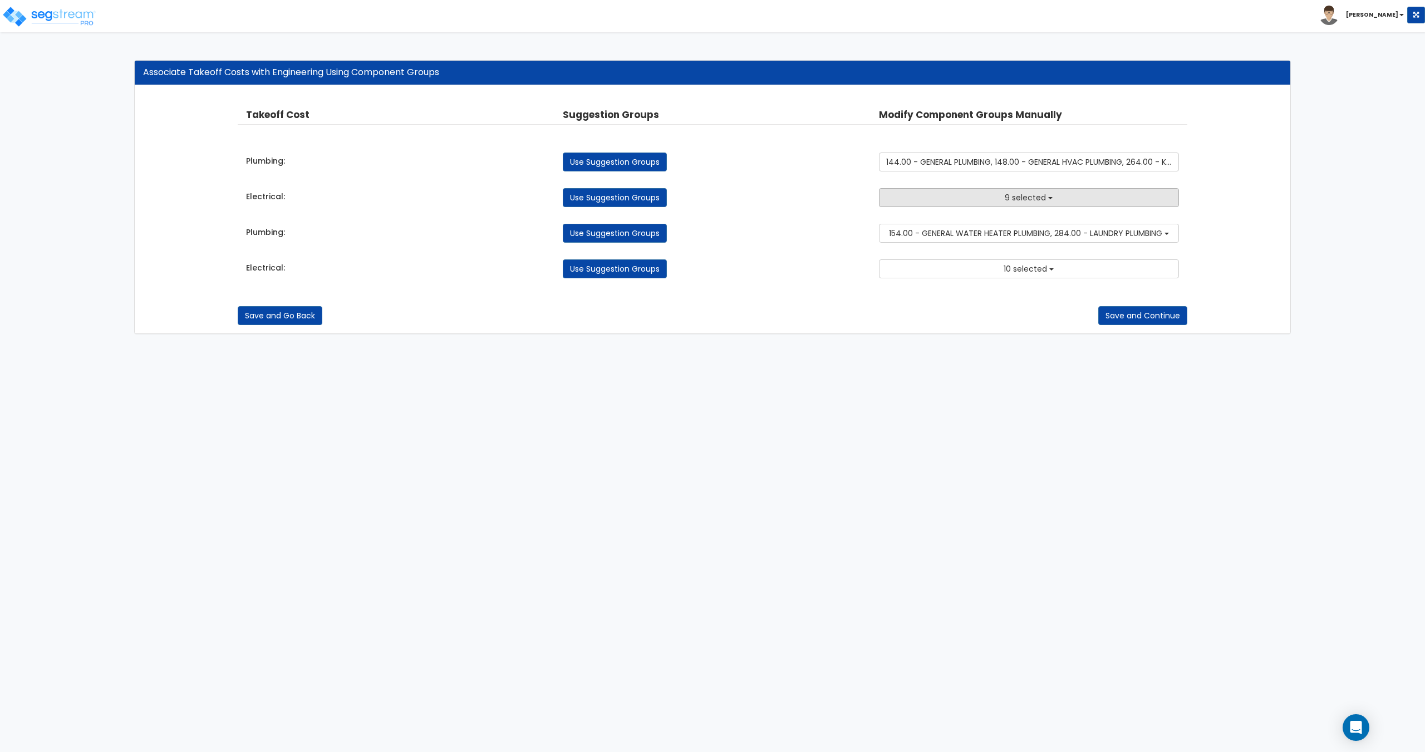
click at [1027, 198] on span "9 selected" at bounding box center [1025, 197] width 41 height 11
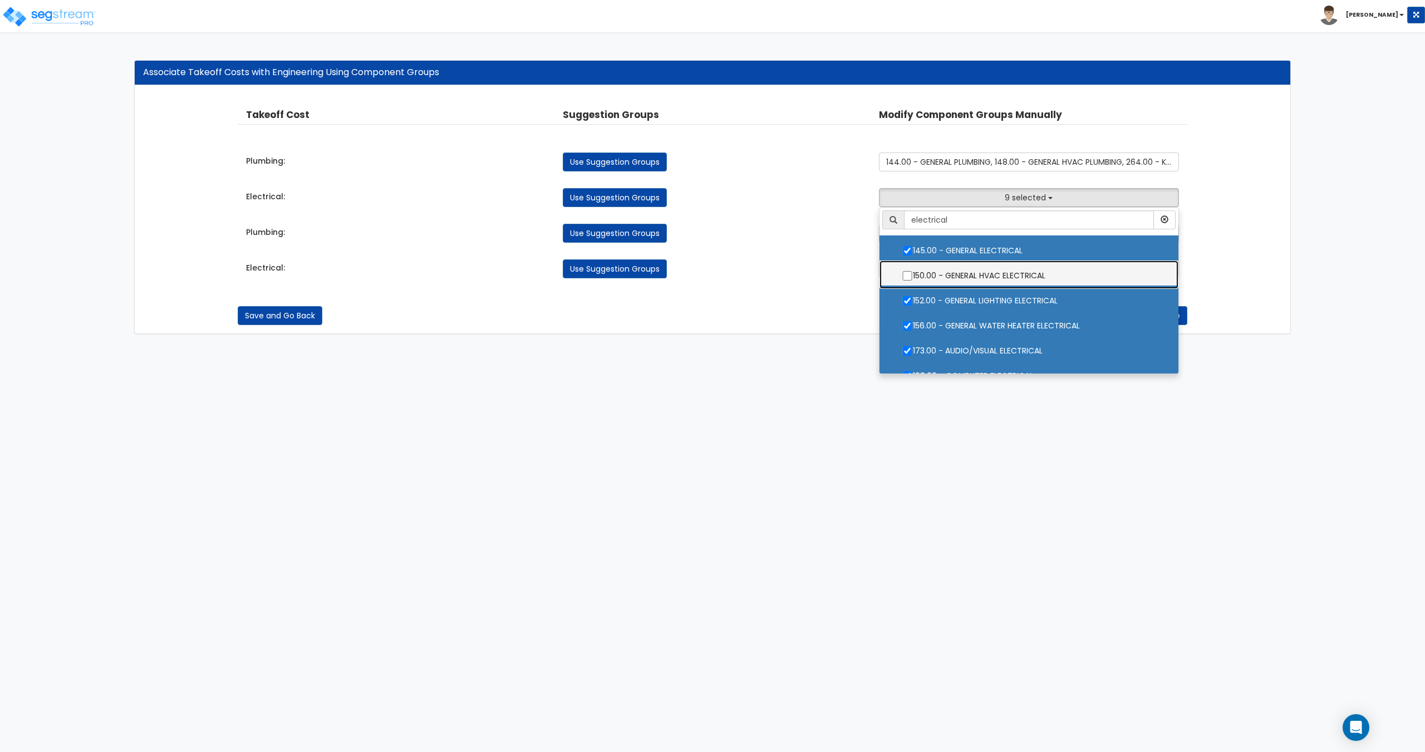
click at [1017, 274] on label "150.00 - GENERAL HVAC ELECTRICAL" at bounding box center [1029, 275] width 276 height 26
click at [913, 274] on input "150.00 - GENERAL HVAC ELECTRICAL" at bounding box center [907, 275] width 11 height 9
checkbox input "true"
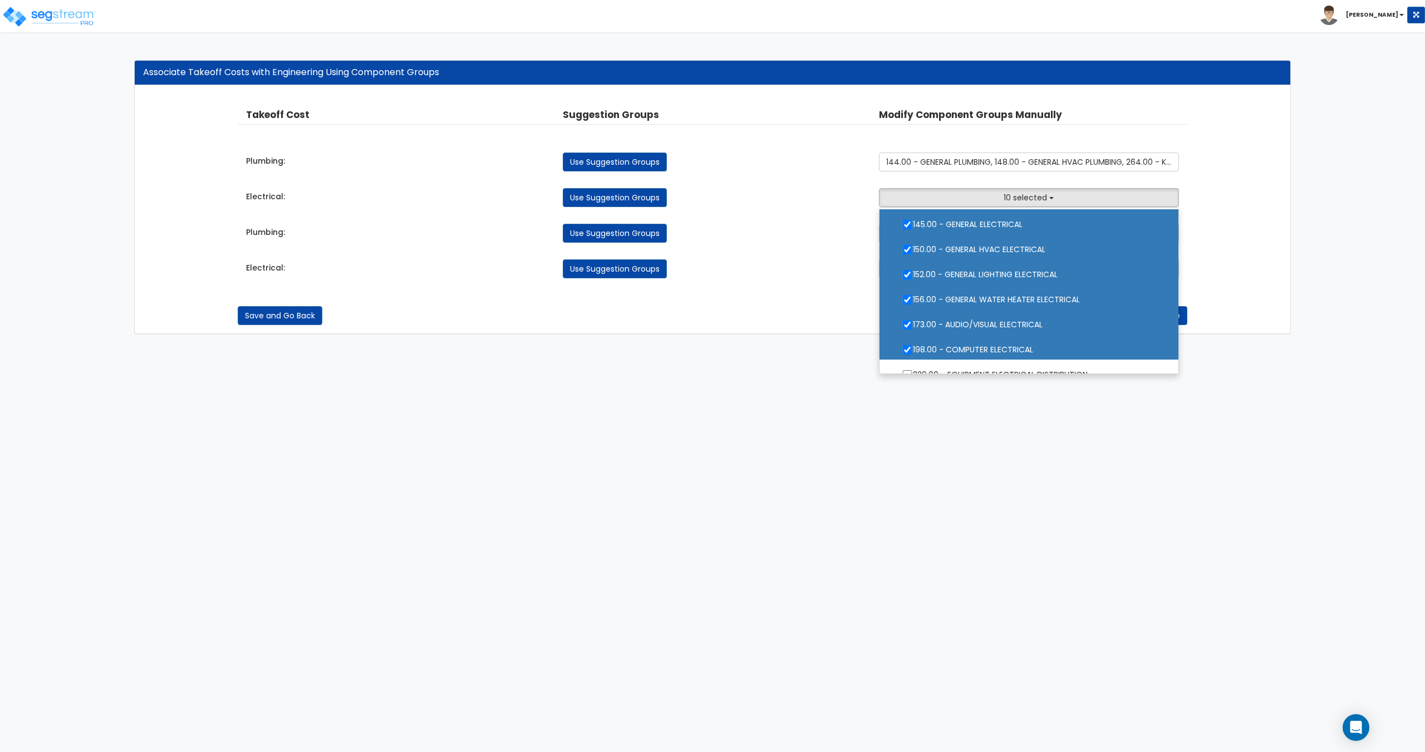
scroll to position [0, 0]
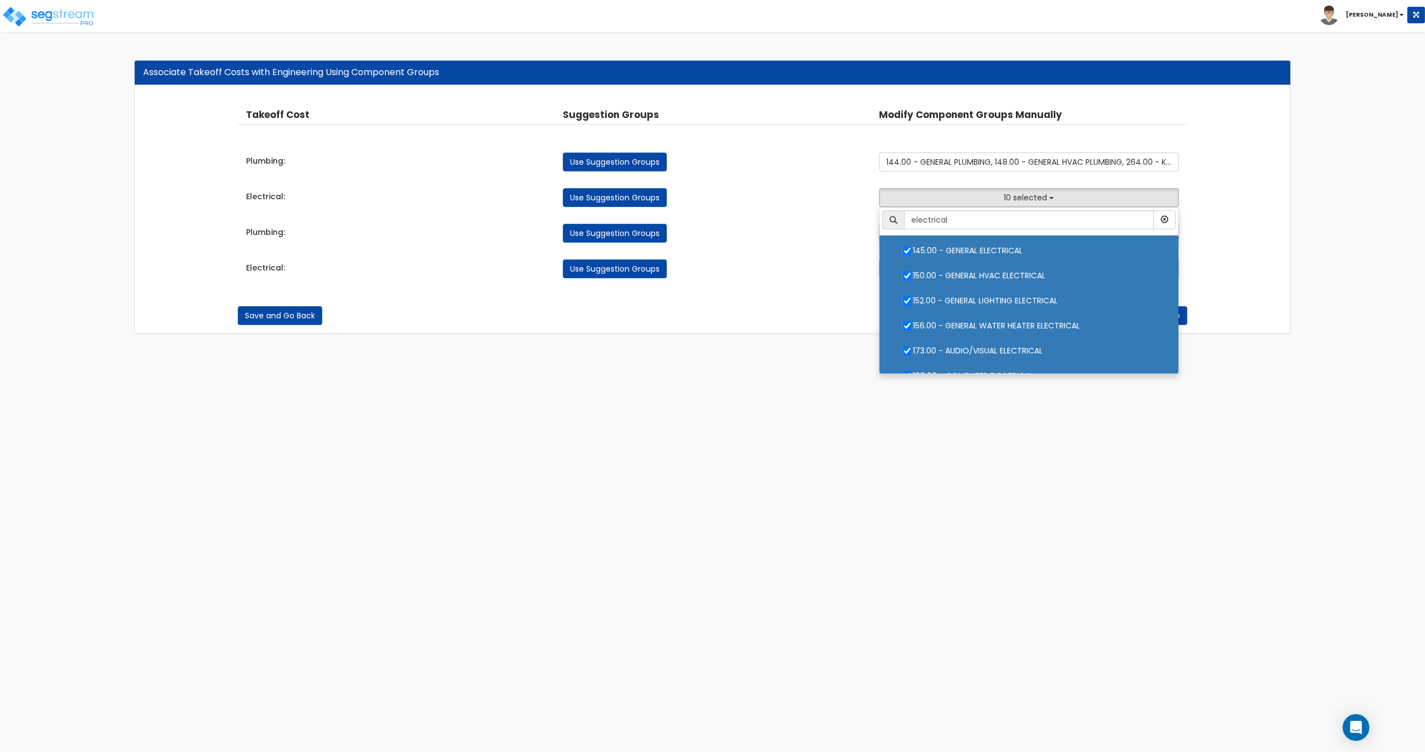
click at [994, 328] on label "156.00 - GENERAL WATER HEATER ELECTRICAL" at bounding box center [1029, 325] width 276 height 26
click at [913, 328] on input "156.00 - GENERAL WATER HEATER ELECTRICAL" at bounding box center [907, 325] width 11 height 9
checkbox input "false"
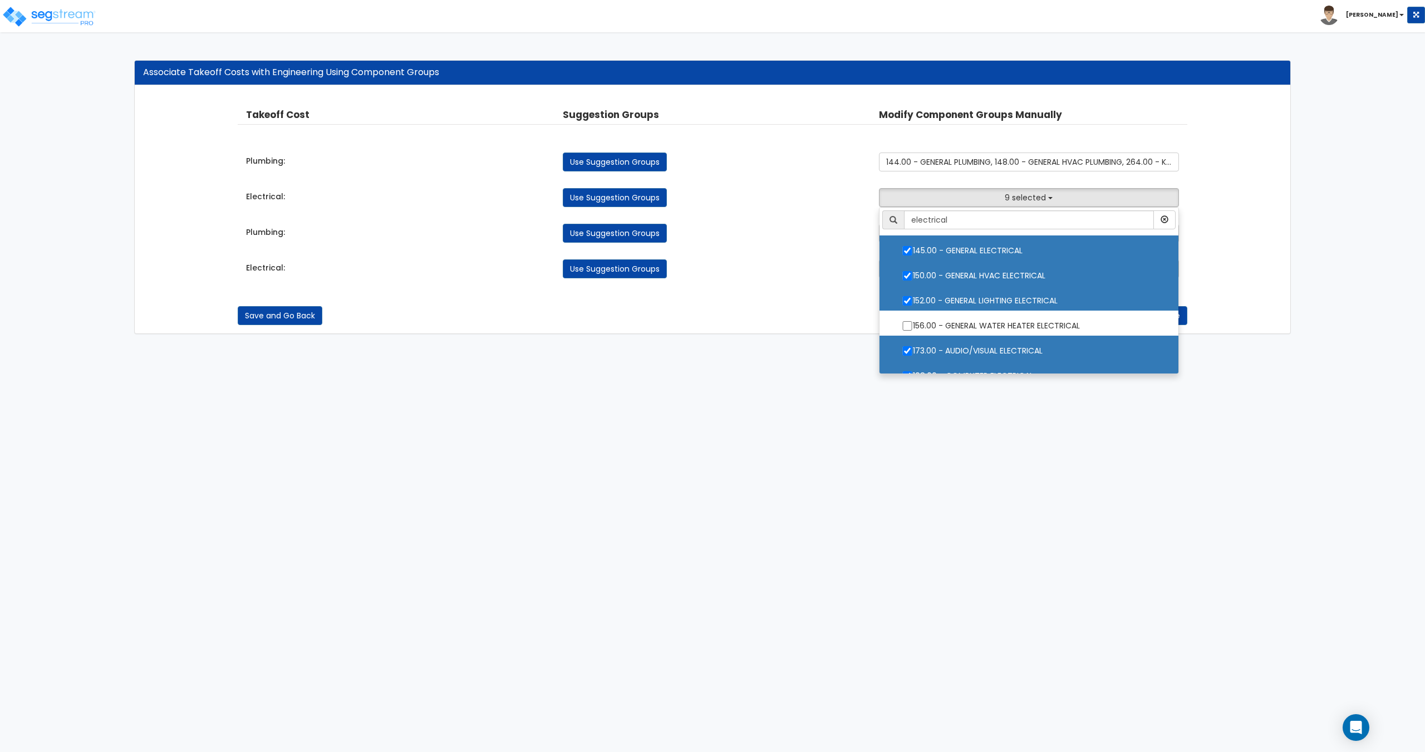
click at [1002, 272] on label "150.00 - GENERAL HVAC ELECTRICAL" at bounding box center [1029, 275] width 276 height 26
click at [913, 272] on input "150.00 - GENERAL HVAC ELECTRICAL" at bounding box center [907, 275] width 11 height 9
checkbox input "false"
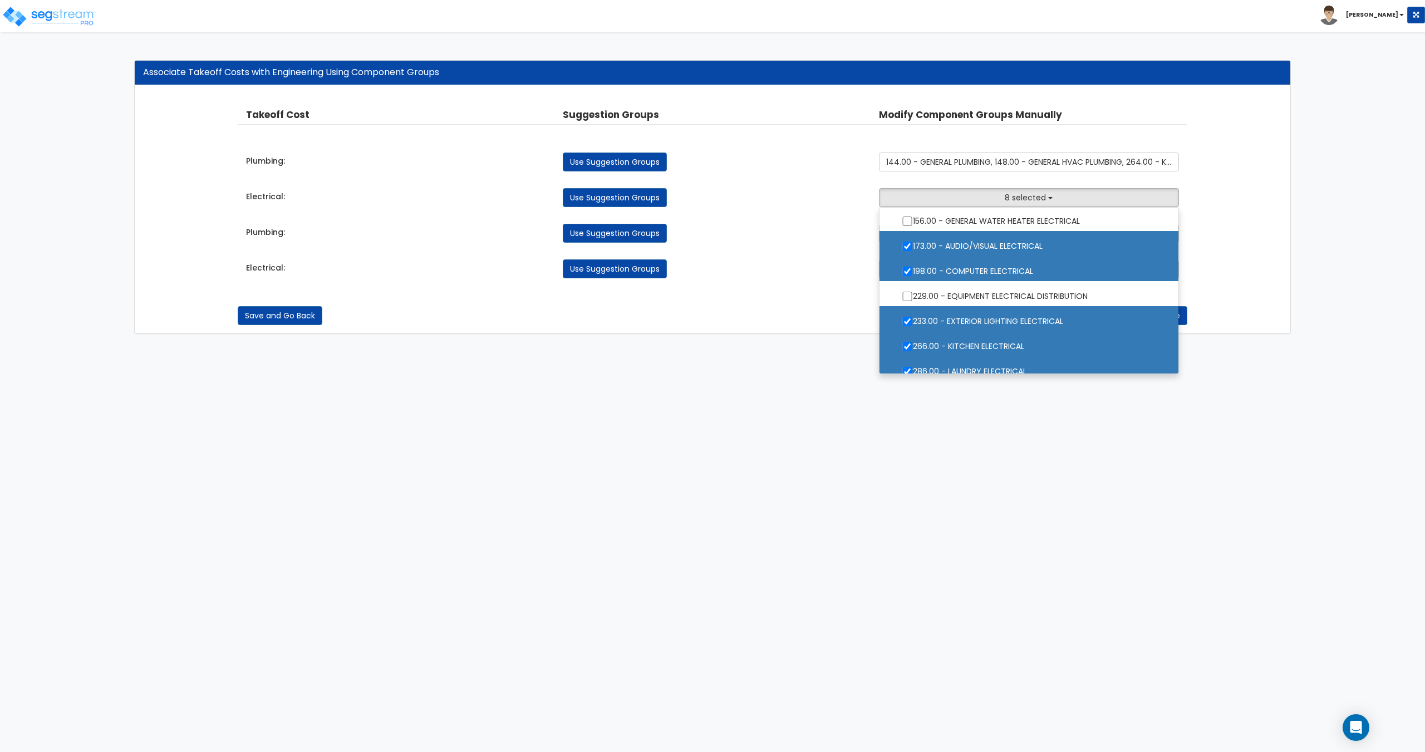
scroll to position [111, 0]
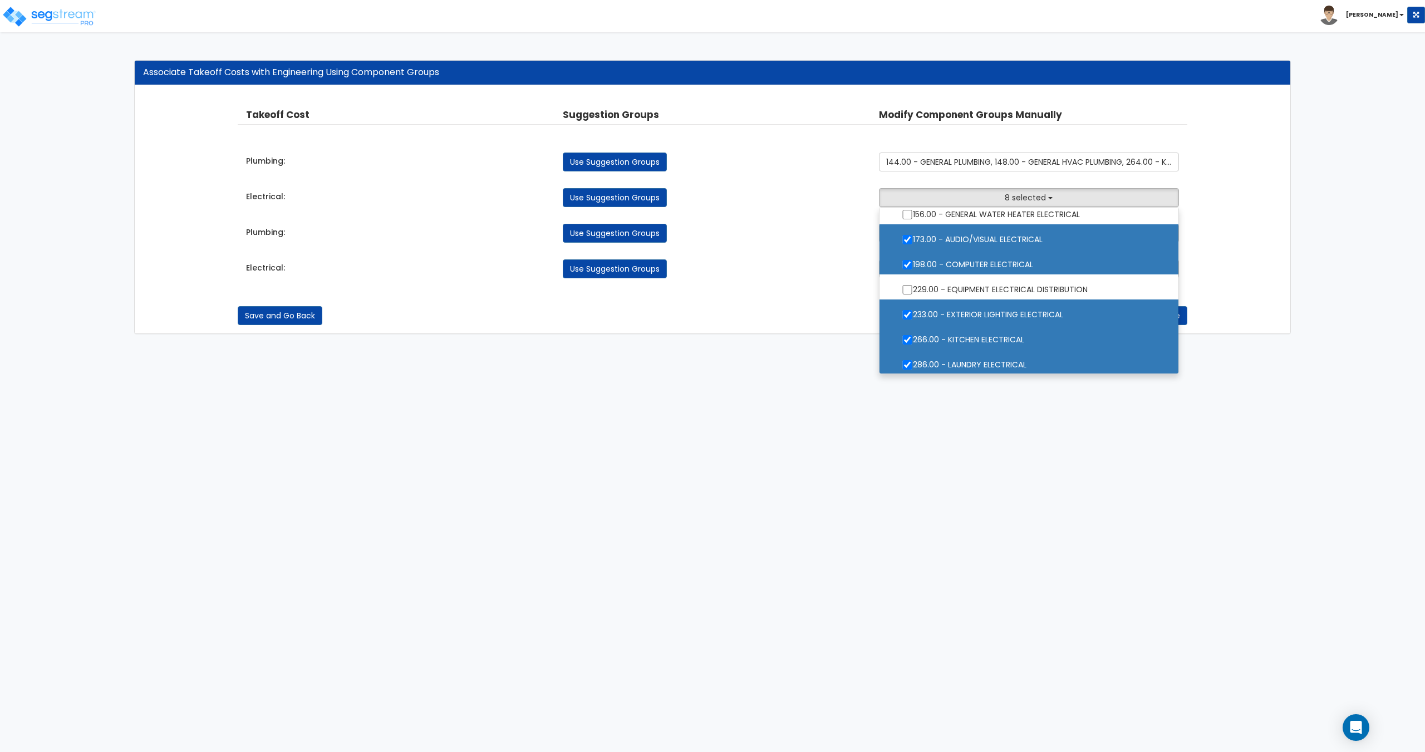
click at [983, 261] on label "198.00 - COMPUTER ELECTRICAL" at bounding box center [1029, 264] width 276 height 26
click at [913, 261] on input "198.00 - COMPUTER ELECTRICAL" at bounding box center [907, 264] width 11 height 9
checkbox input "false"
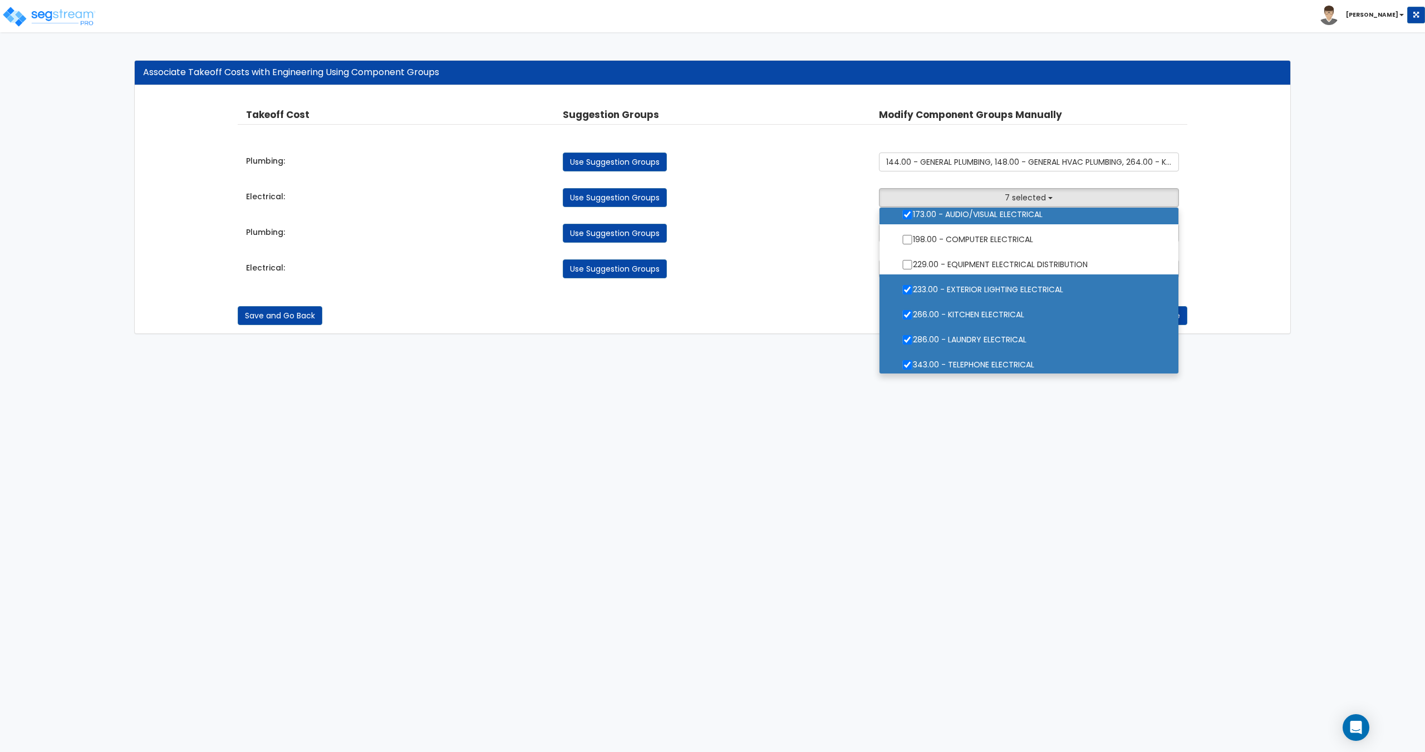
scroll to position [167, 0]
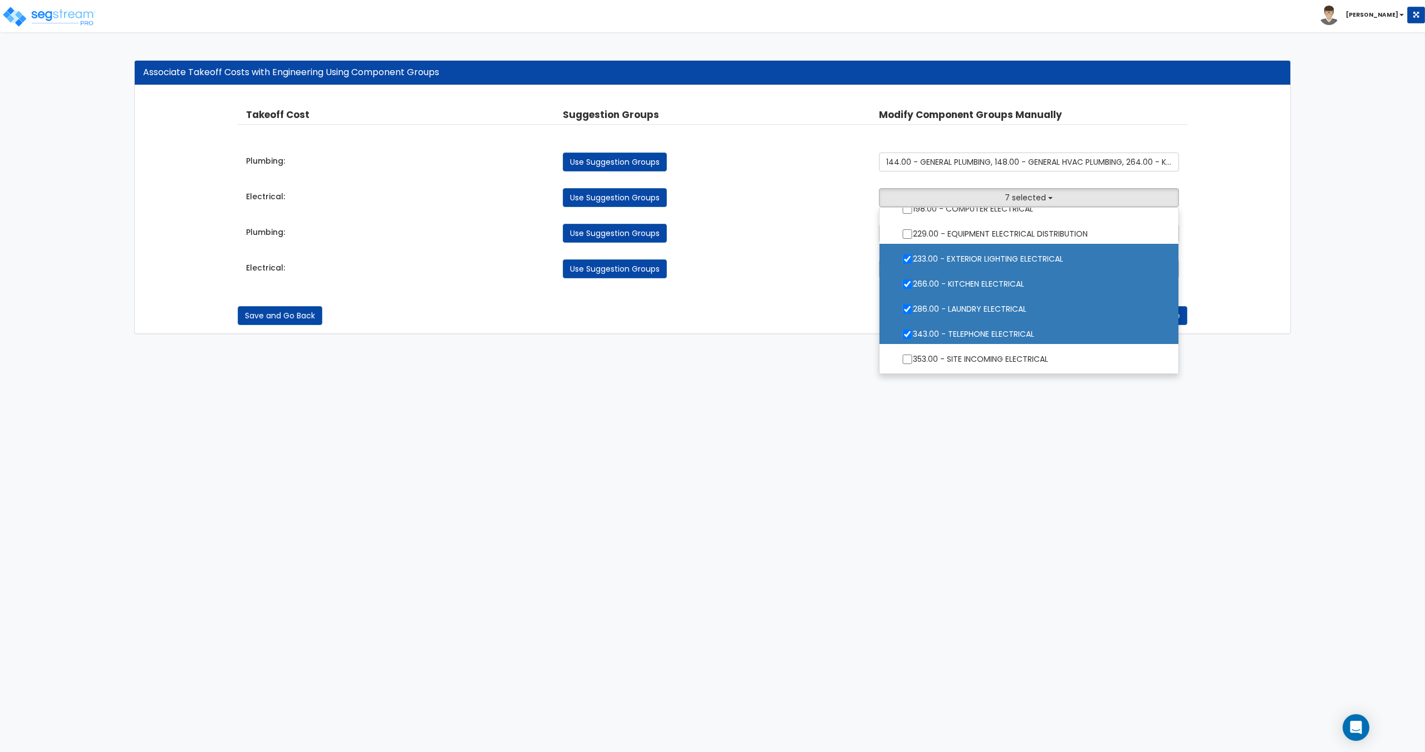
click at [995, 312] on label "286.00 - LAUNDRY ELECTRICAL" at bounding box center [1029, 308] width 276 height 26
click at [913, 312] on input "286.00 - LAUNDRY ELECTRICAL" at bounding box center [907, 309] width 11 height 9
checkbox input "false"
click at [992, 334] on label "343.00 - TELEPHONE ELECTRICAL" at bounding box center [1029, 333] width 276 height 26
click at [913, 334] on input "343.00 - TELEPHONE ELECTRICAL" at bounding box center [907, 334] width 11 height 9
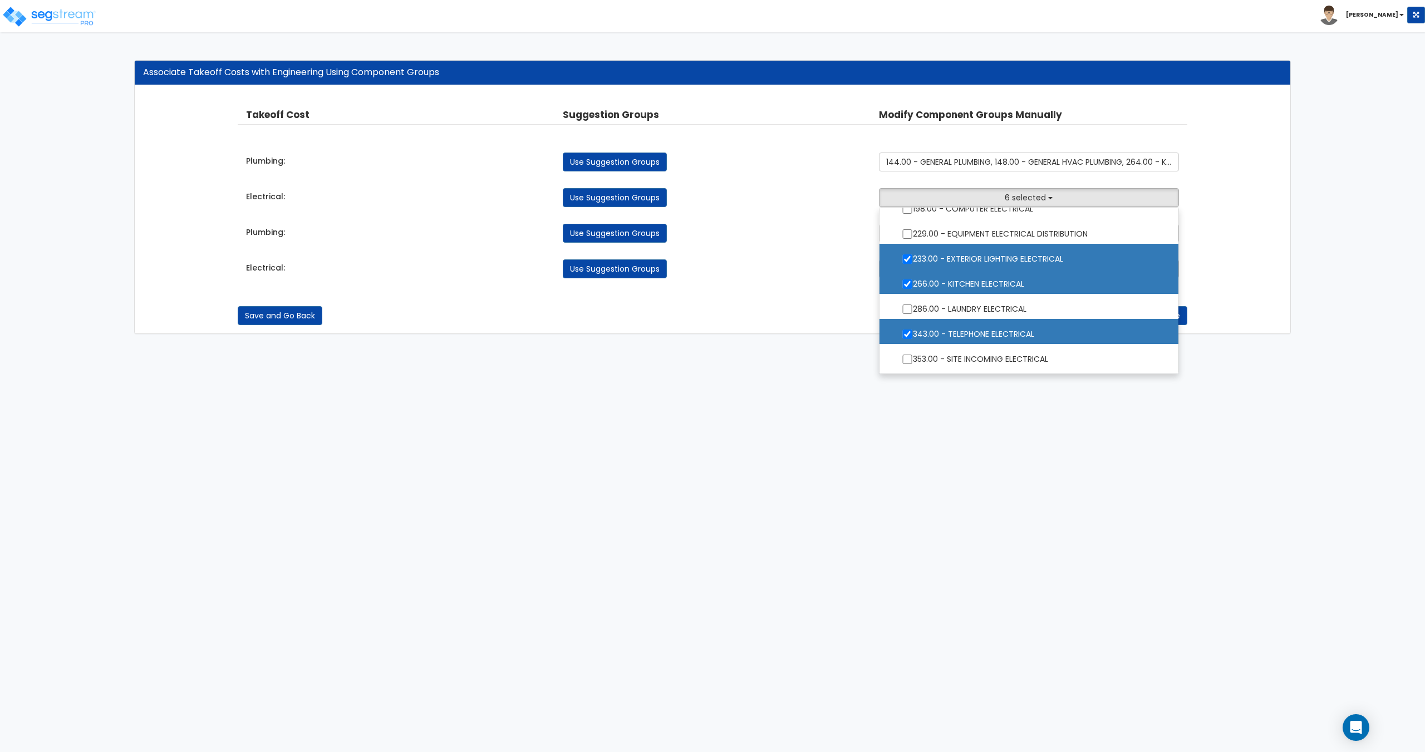
checkbox input "false"
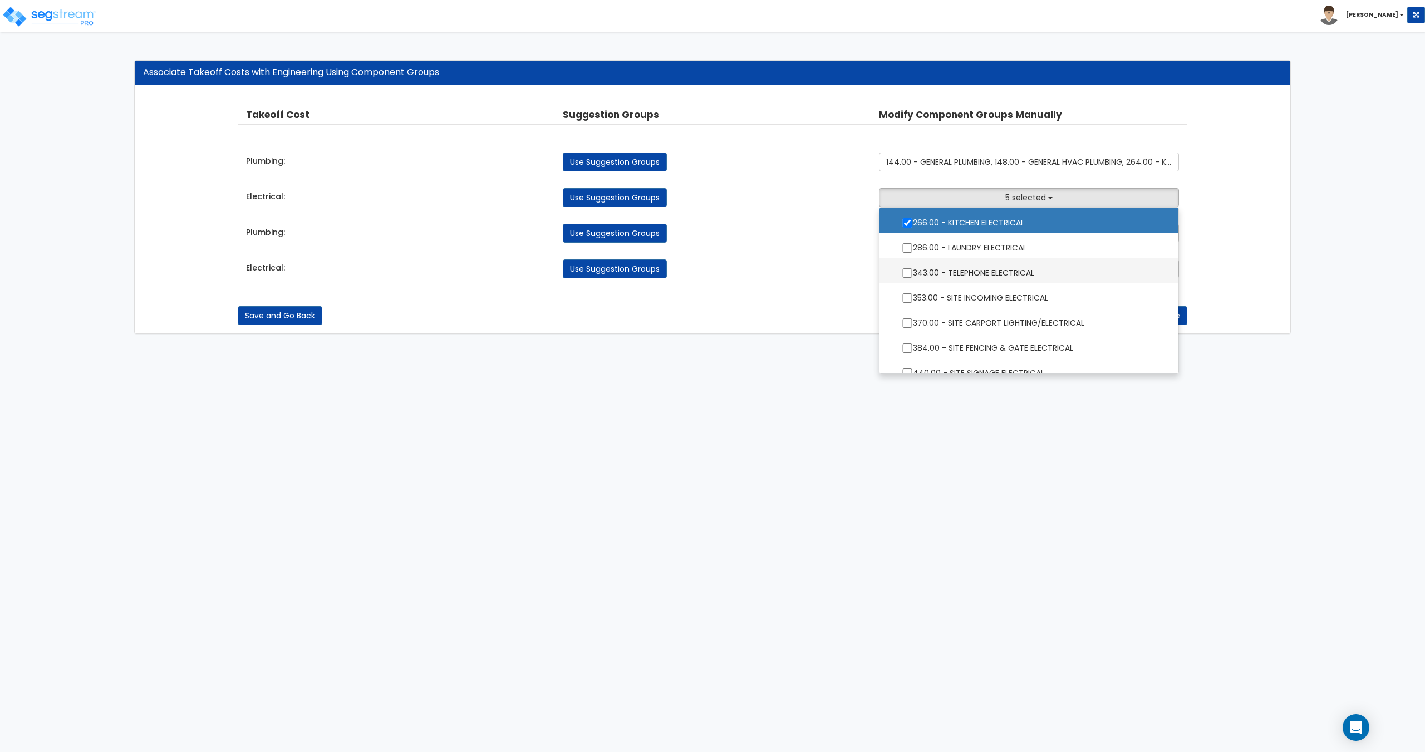
scroll to position [266, 0]
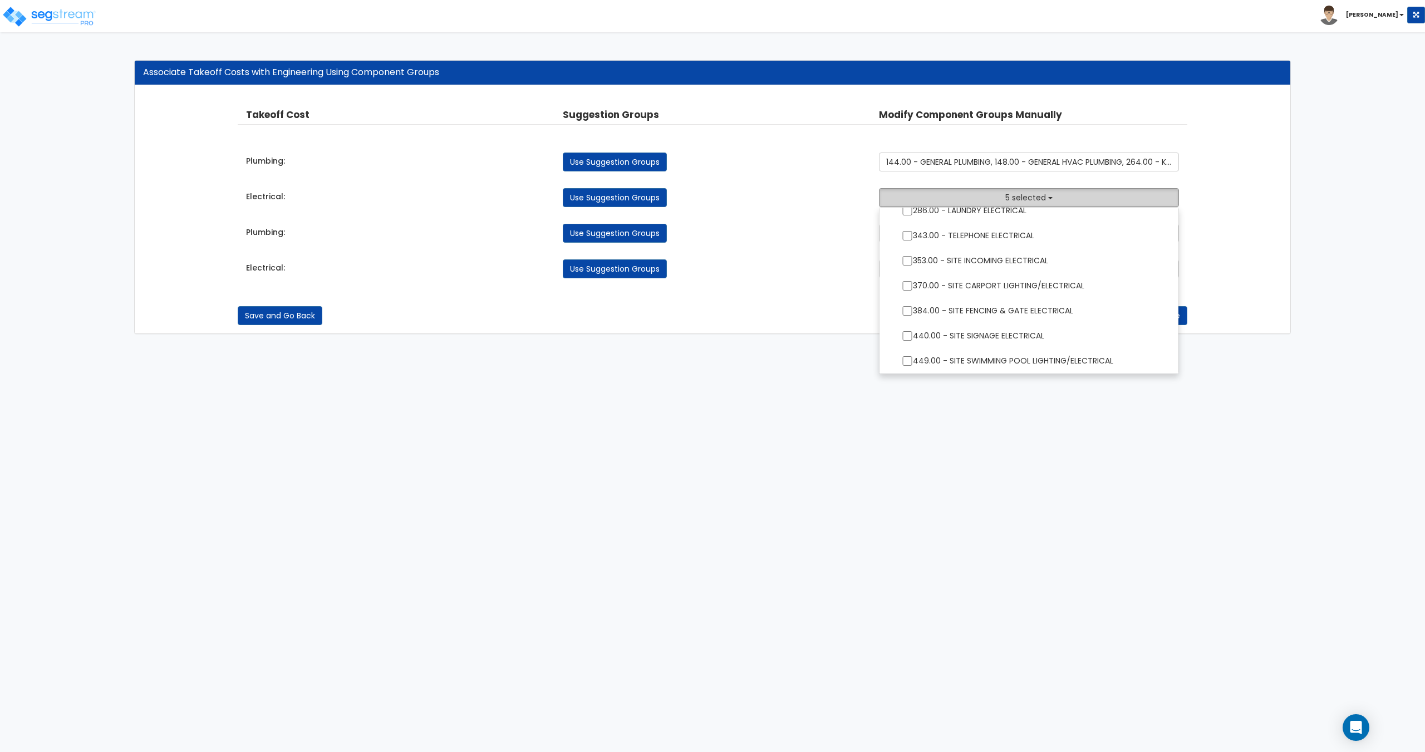
click at [1027, 197] on span "5 selected" at bounding box center [1025, 197] width 41 height 11
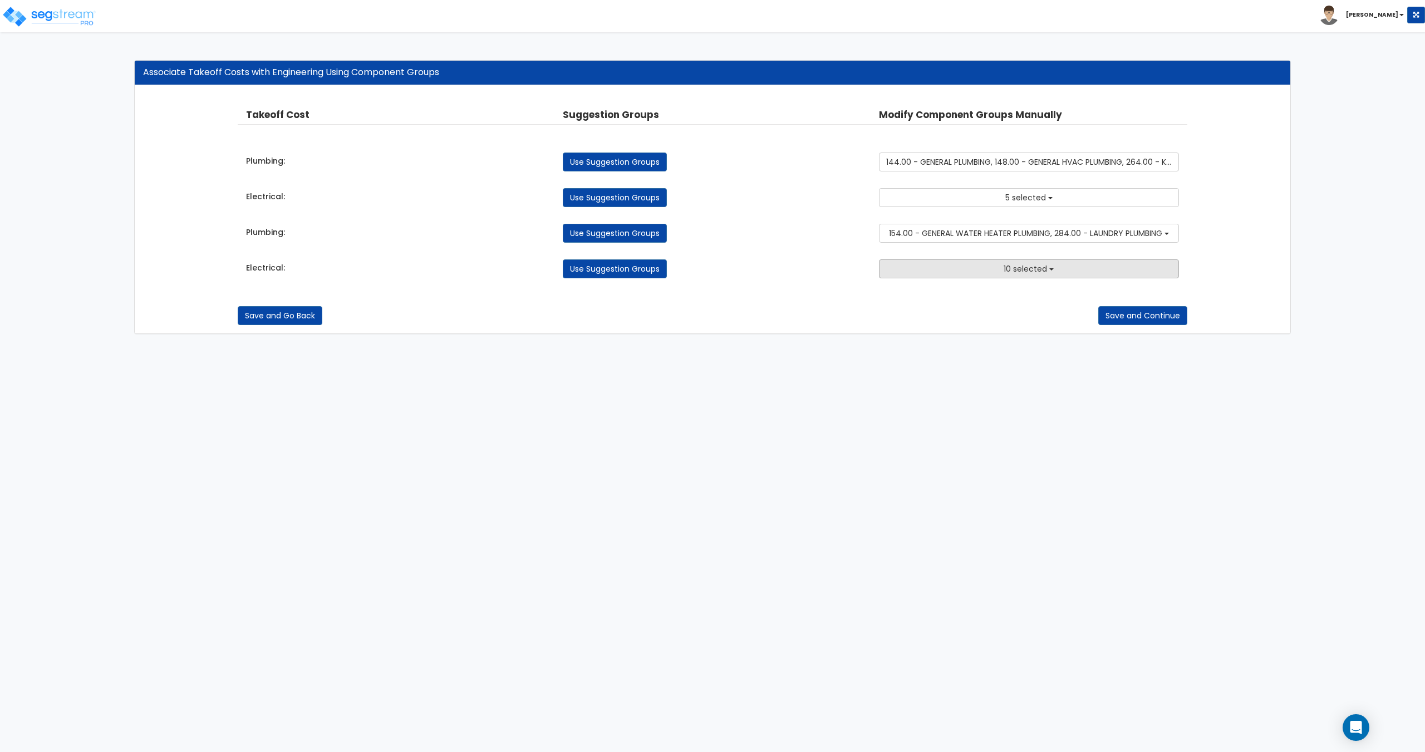
click at [1027, 267] on span "10 selected" at bounding box center [1025, 268] width 43 height 11
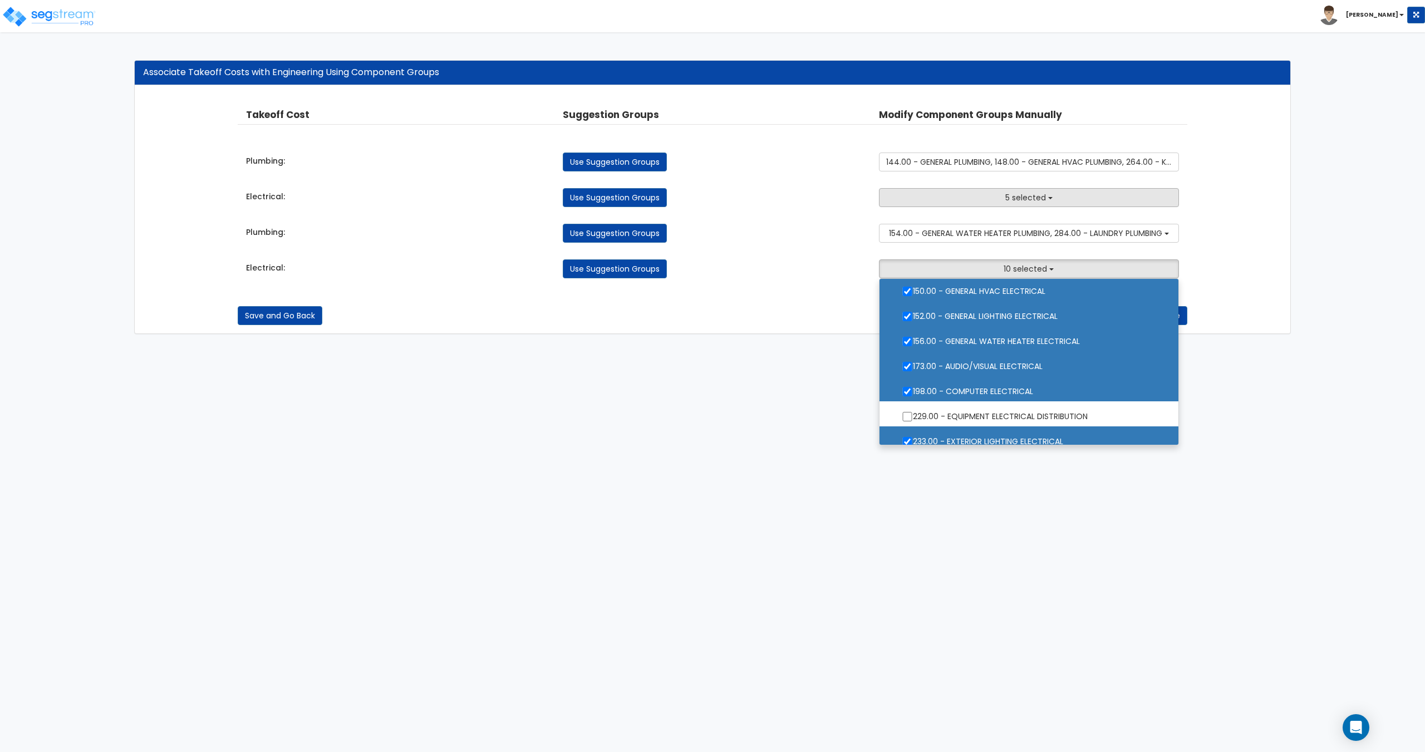
click at [1023, 207] on button "5 selected" at bounding box center [1029, 197] width 300 height 19
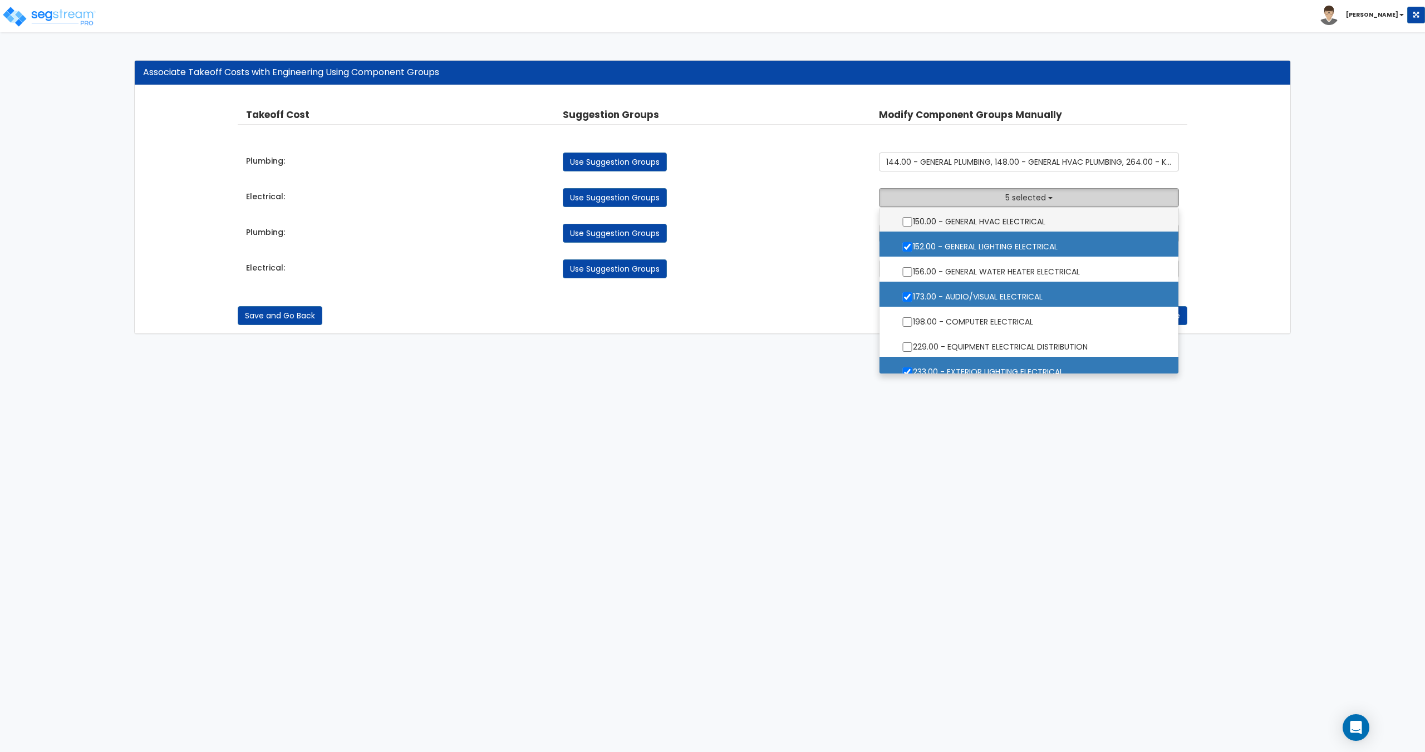
scroll to position [56, 0]
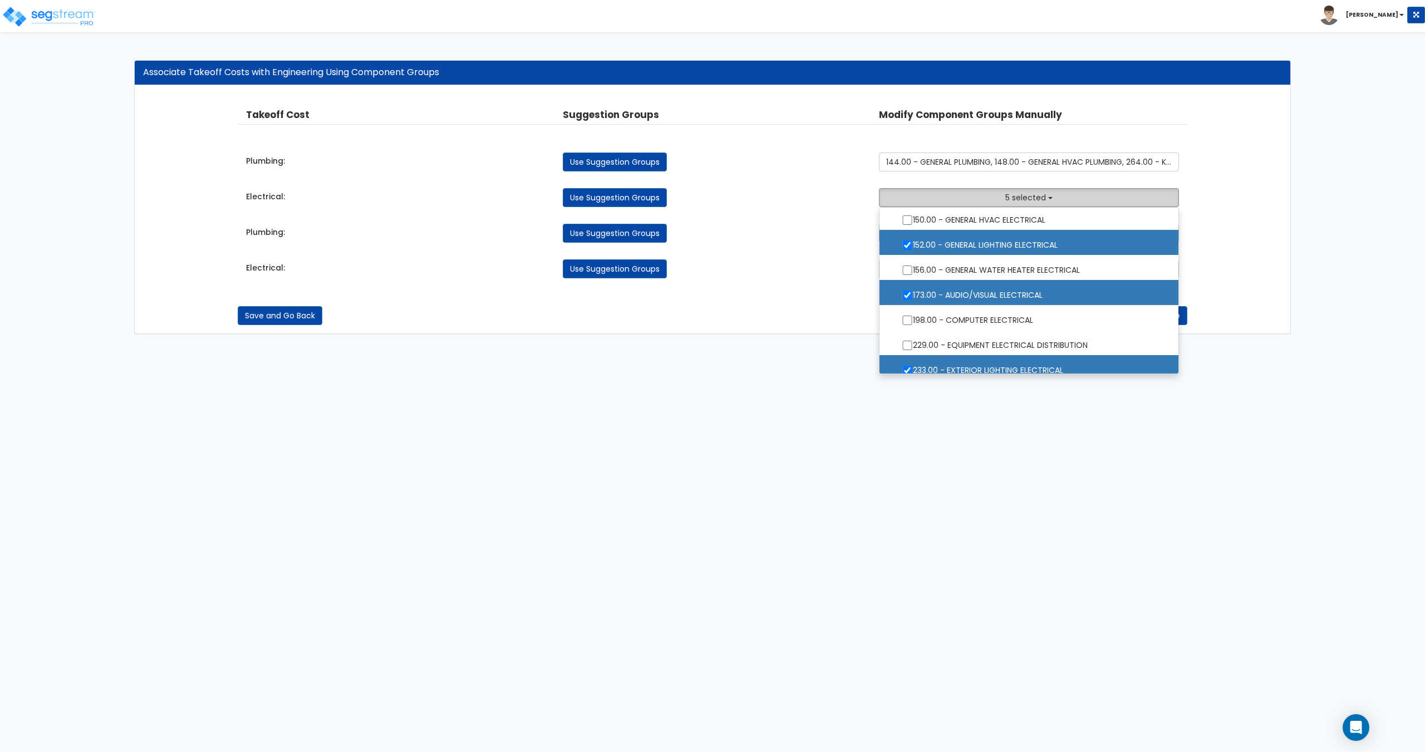
click at [1033, 189] on button "5 selected" at bounding box center [1029, 197] width 300 height 19
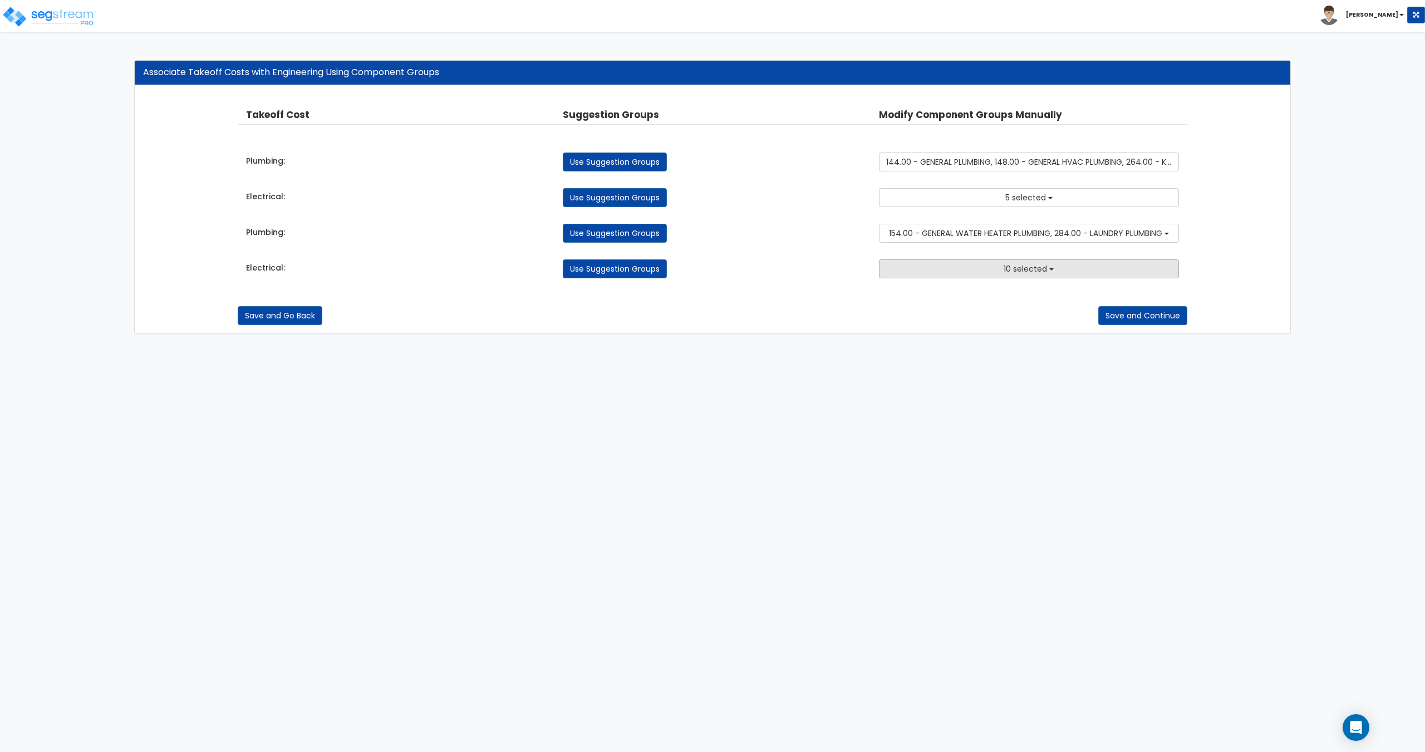
click at [1018, 269] on span "10 selected" at bounding box center [1025, 268] width 43 height 11
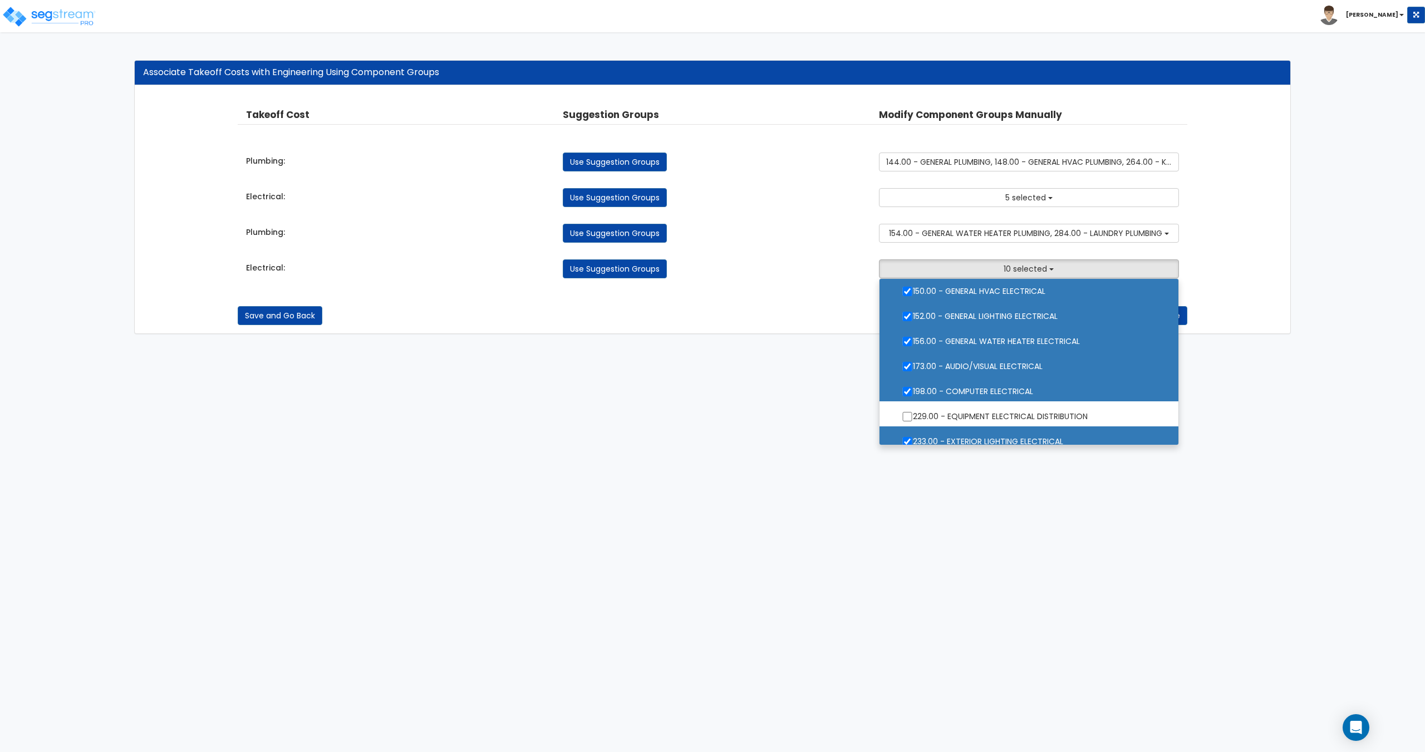
click at [1009, 292] on label "150.00 - GENERAL HVAC ELECTRICAL" at bounding box center [1029, 290] width 276 height 26
click at [913, 292] on input "150.00 - GENERAL HVAC ELECTRICAL" at bounding box center [907, 291] width 11 height 9
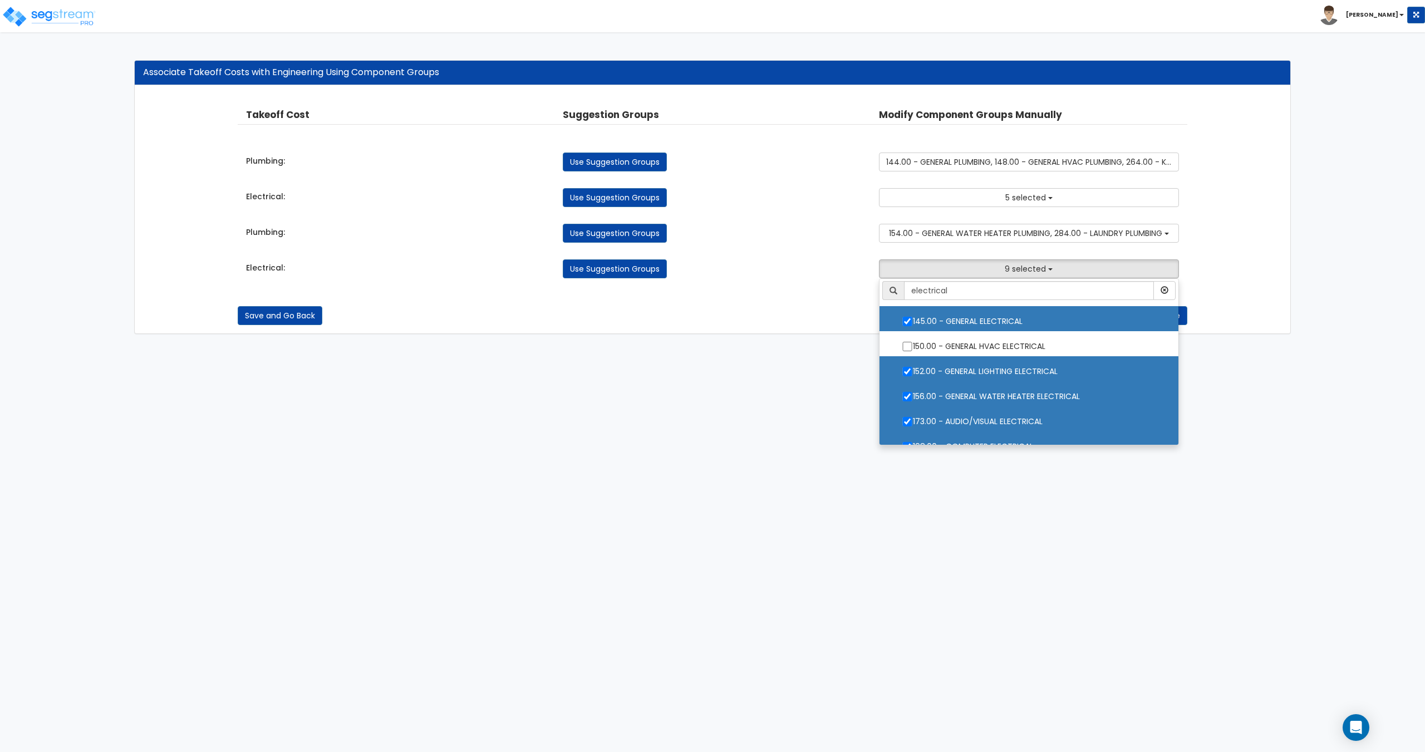
scroll to position [0, 0]
click at [982, 347] on label "150.00 - GENERAL HVAC ELECTRICAL" at bounding box center [1029, 346] width 276 height 26
click at [913, 347] on input "150.00 - GENERAL HVAC ELECTRICAL" at bounding box center [907, 346] width 11 height 9
checkbox input "true"
click at [995, 317] on label "145.00 - GENERAL ELECTRICAL" at bounding box center [1029, 321] width 276 height 26
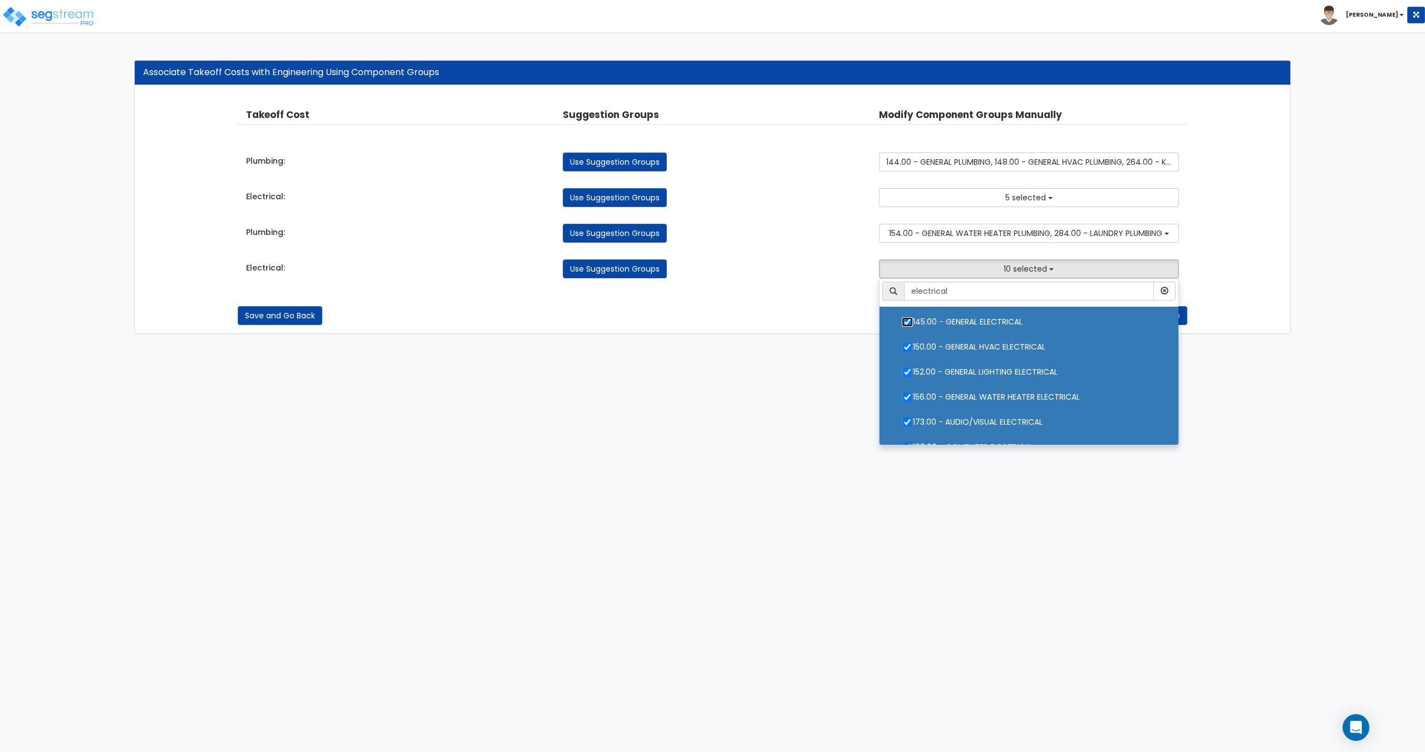
click at [913, 317] on input "145.00 - GENERAL ELECTRICAL" at bounding box center [907, 321] width 11 height 9
checkbox input "false"
click at [992, 373] on label "152.00 - GENERAL LIGHTING ELECTRICAL" at bounding box center [1029, 371] width 276 height 26
click at [913, 373] on input "152.00 - GENERAL LIGHTING ELECTRICAL" at bounding box center [907, 371] width 11 height 9
checkbox input "false"
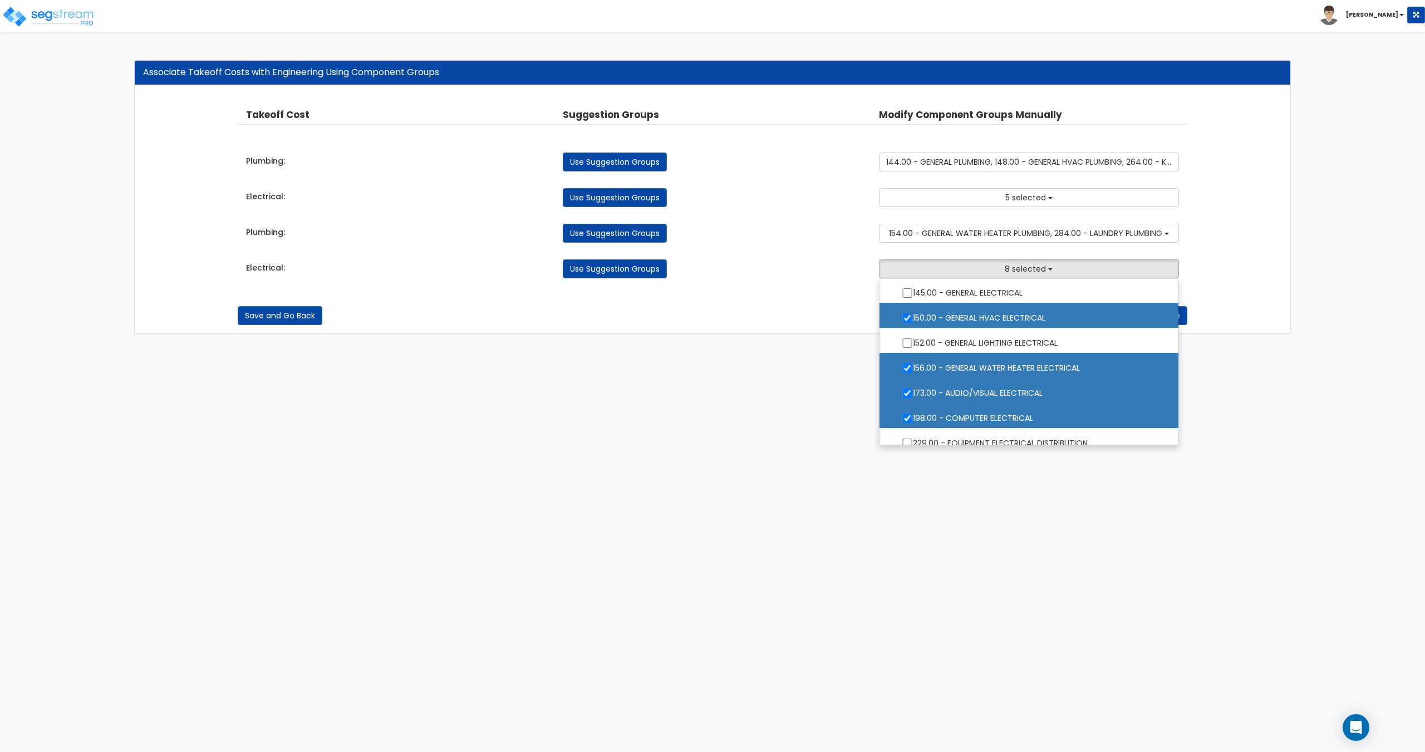
scroll to position [56, 0]
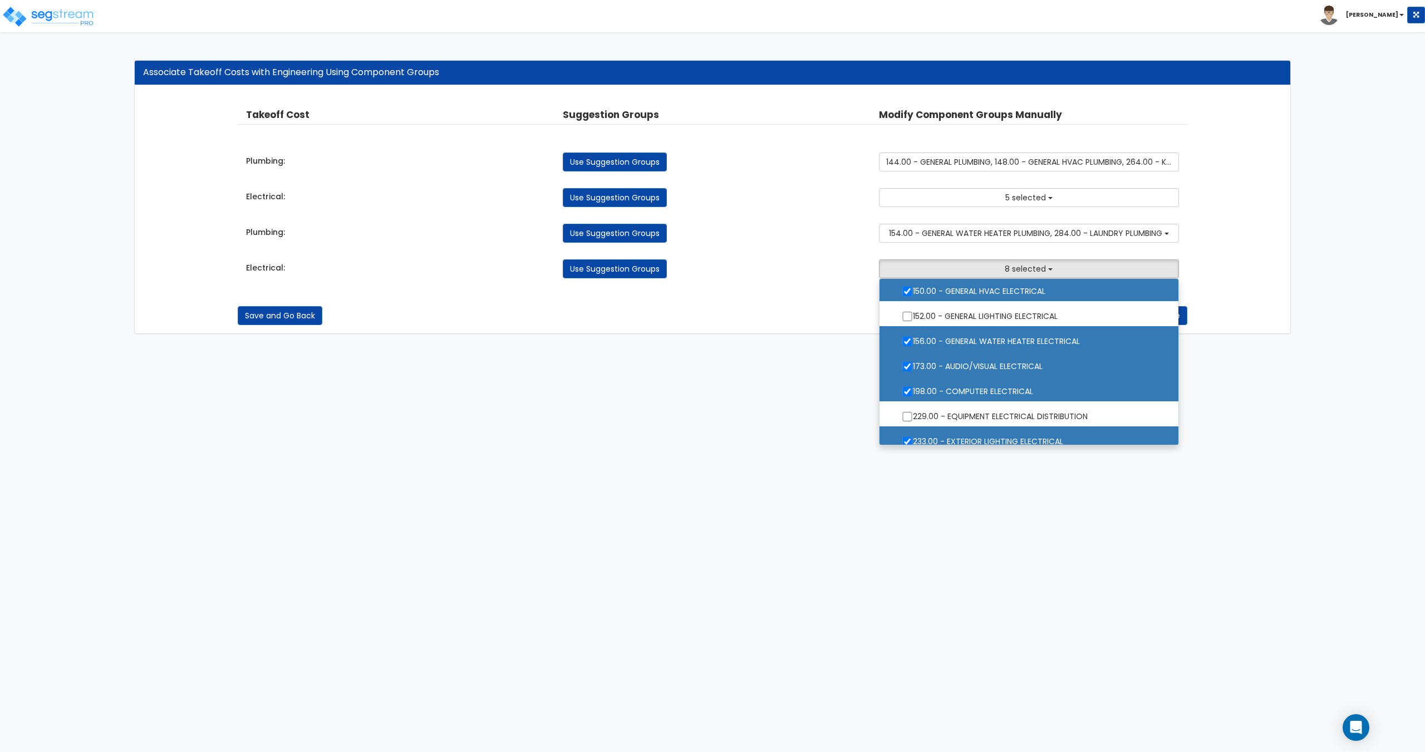
click at [1000, 368] on label "173.00 - AUDIO/VISUAL ELECTRICAL" at bounding box center [1029, 365] width 276 height 26
click at [913, 368] on input "173.00 - AUDIO/VISUAL ELECTRICAL" at bounding box center [907, 366] width 11 height 9
checkbox input "false"
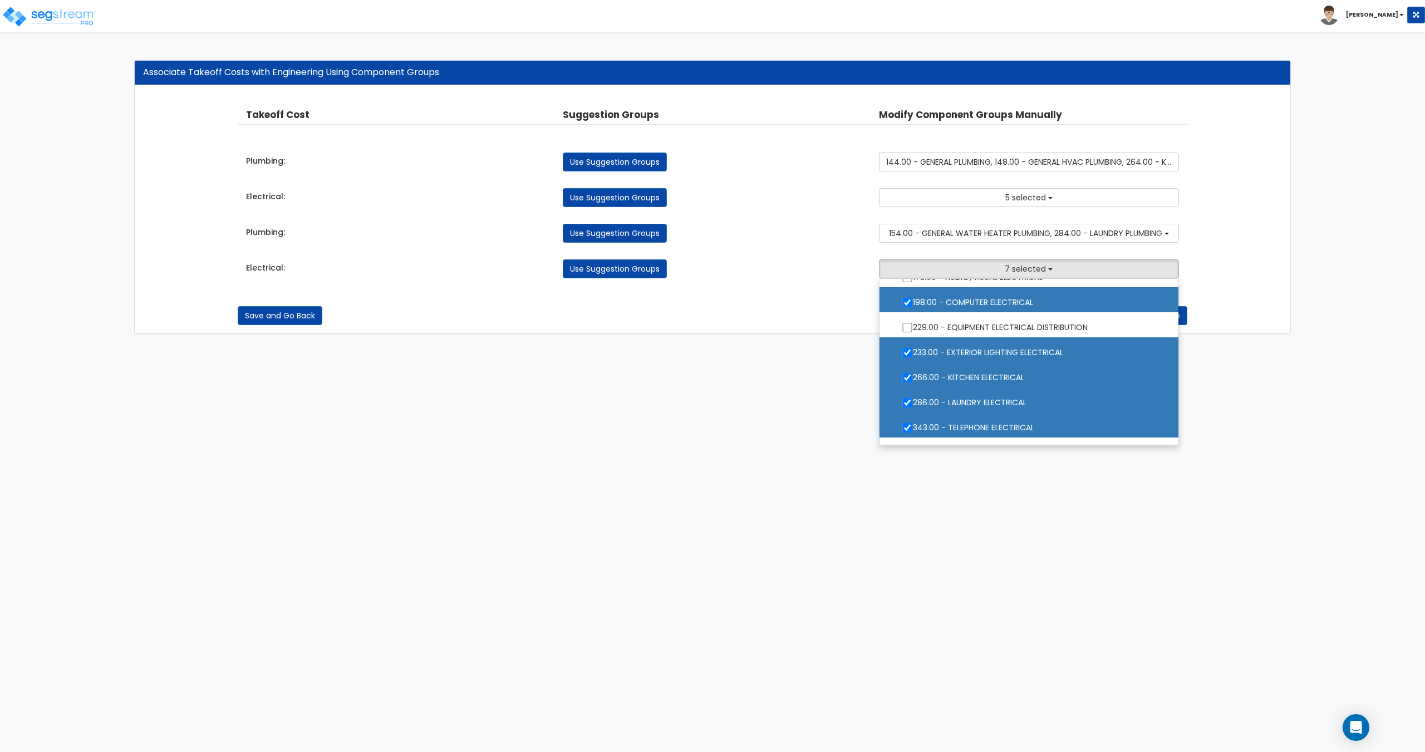
scroll to position [167, 0]
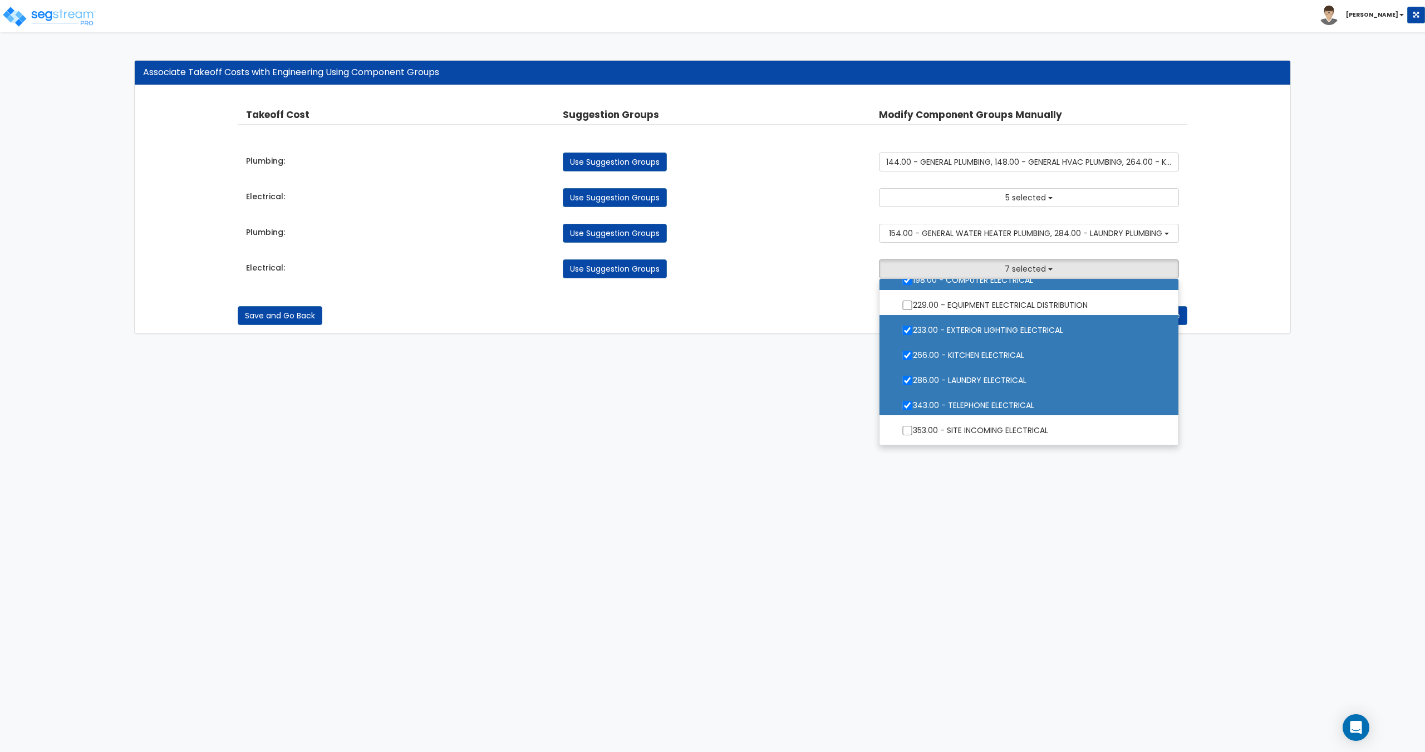
click at [1002, 336] on label "233.00 - EXTERIOR LIGHTING ELECTRICAL" at bounding box center [1029, 329] width 276 height 26
click at [913, 335] on input "233.00 - EXTERIOR LIGHTING ELECTRICAL" at bounding box center [907, 330] width 11 height 9
checkbox input "false"
click at [997, 360] on label "266.00 - KITCHEN ELECTRICAL" at bounding box center [1029, 354] width 276 height 26
click at [913, 360] on input "266.00 - KITCHEN ELECTRICAL" at bounding box center [907, 355] width 11 height 9
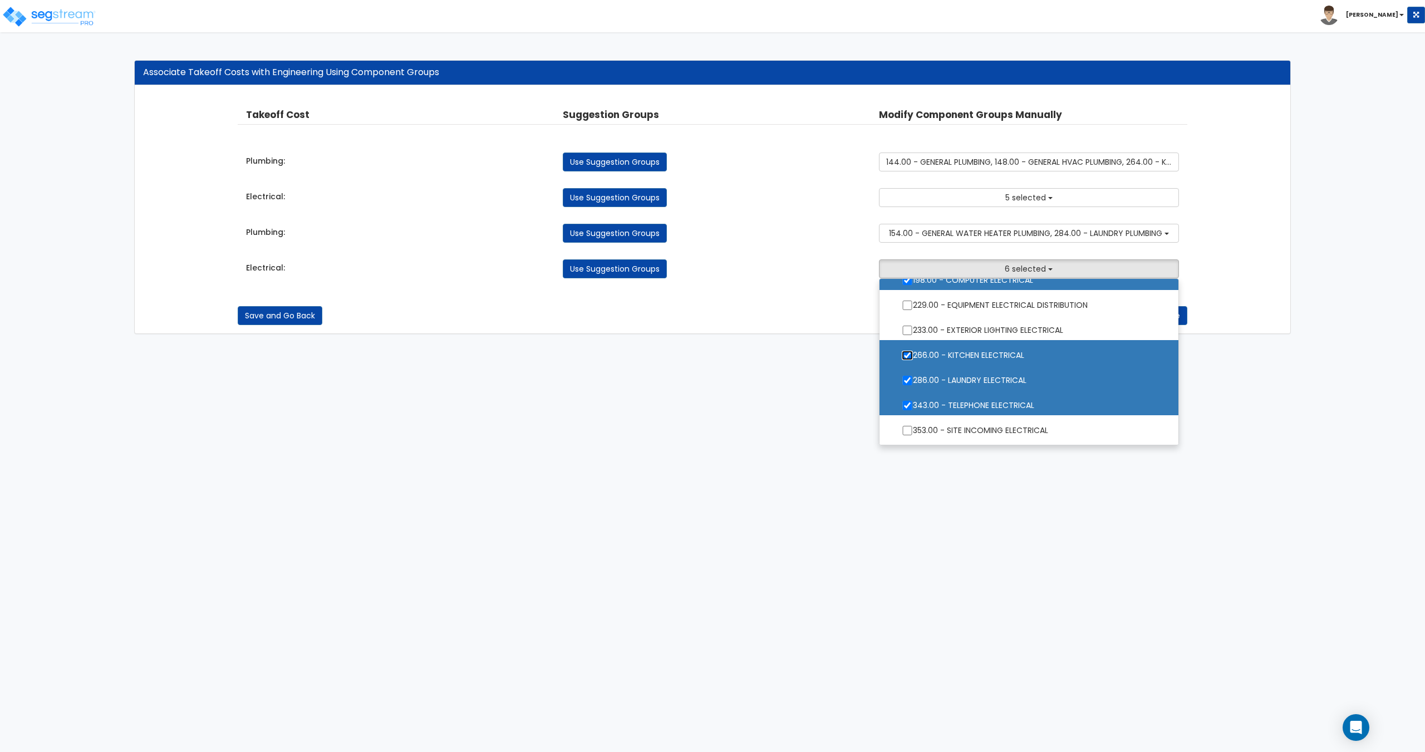
checkbox input "false"
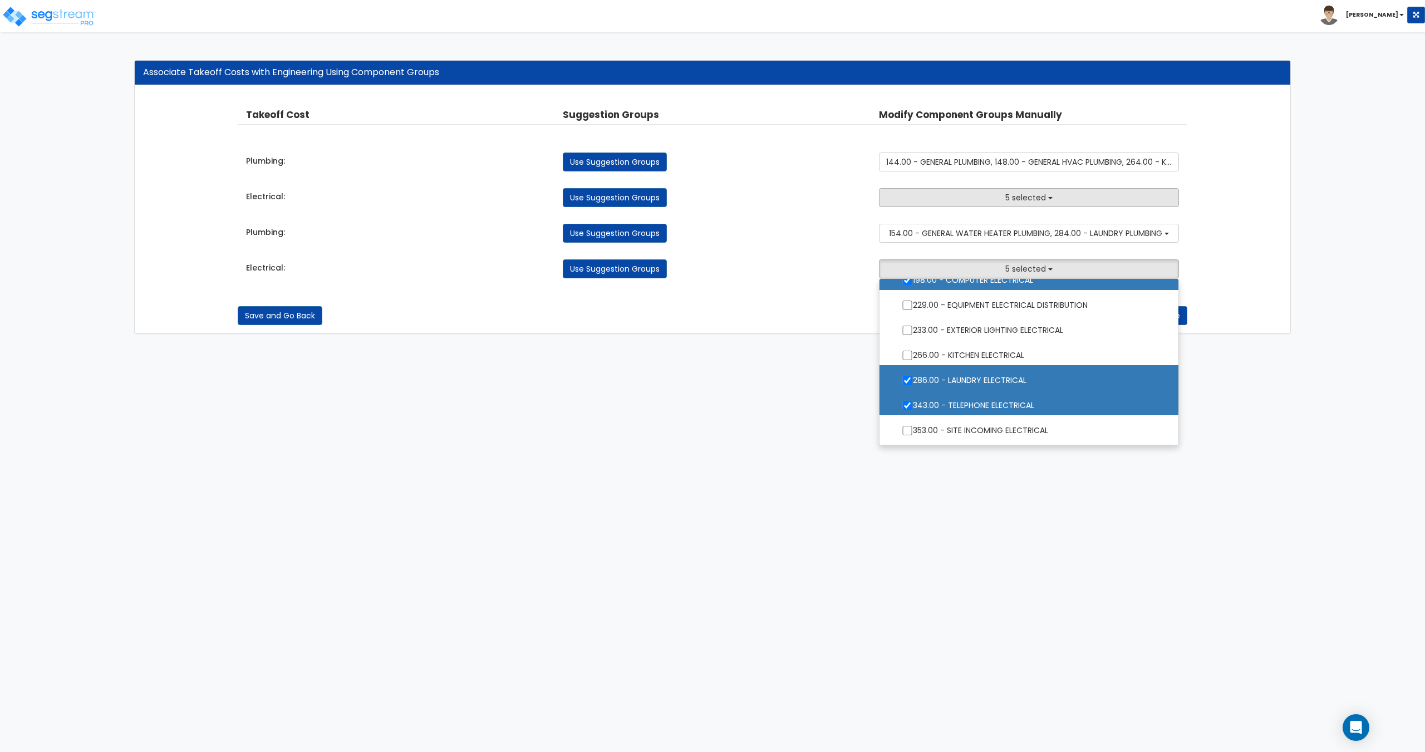
click at [1031, 197] on span "5 selected" at bounding box center [1025, 197] width 41 height 11
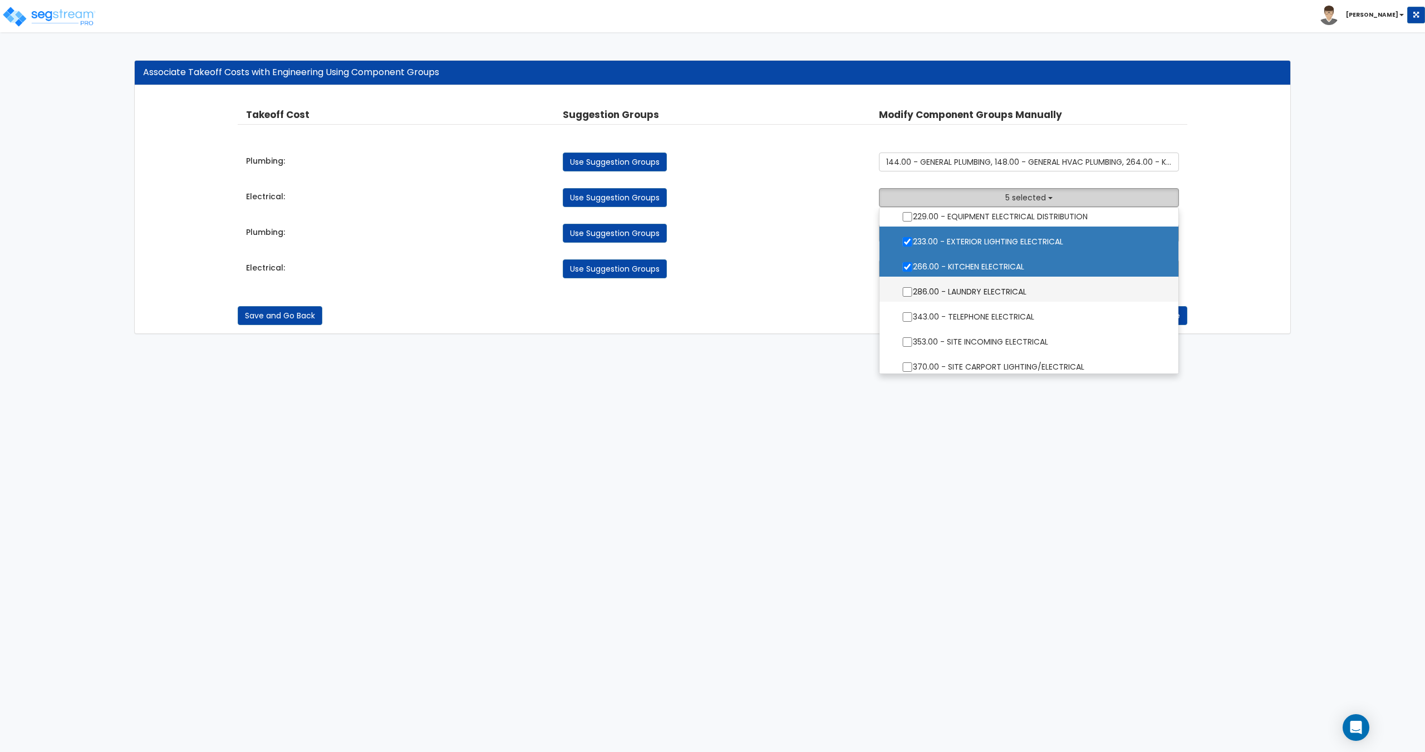
scroll to position [223, 0]
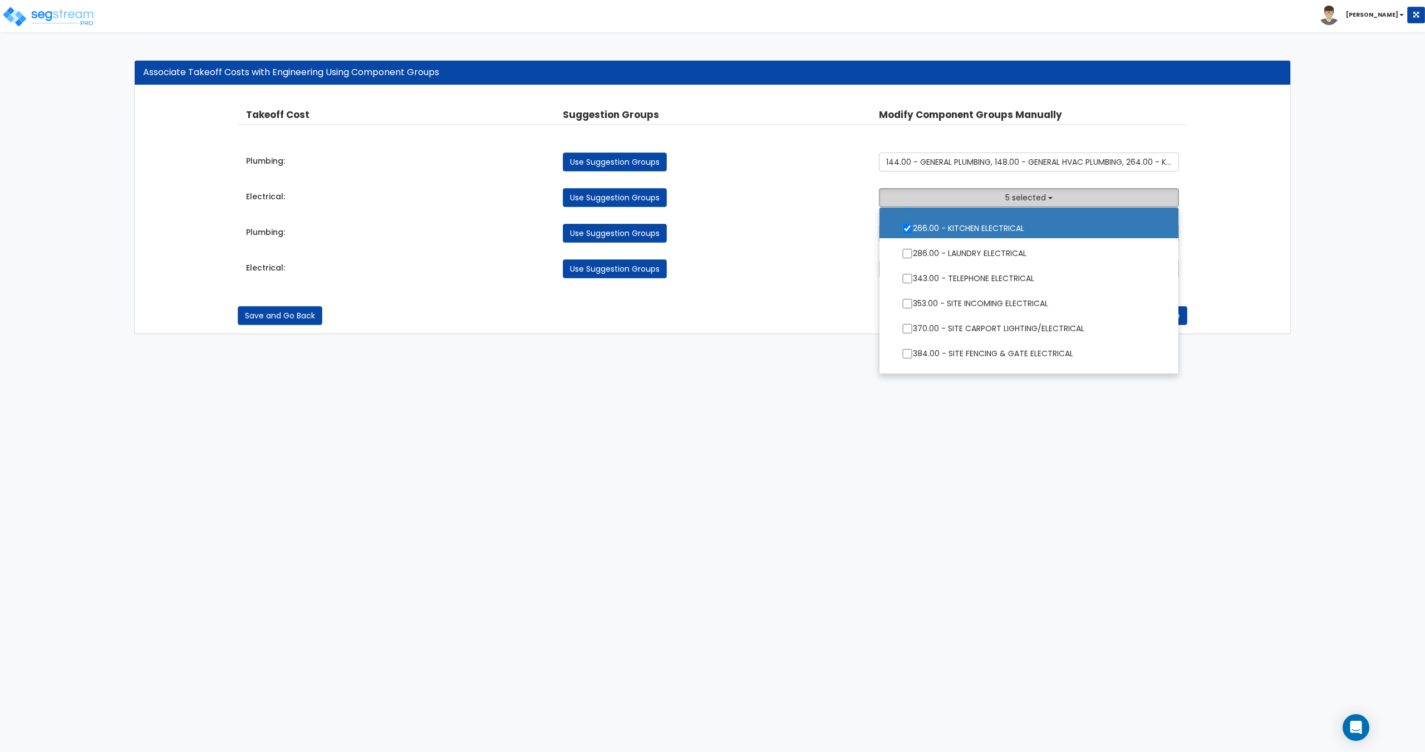
click at [1022, 193] on span "5 selected" at bounding box center [1025, 197] width 41 height 11
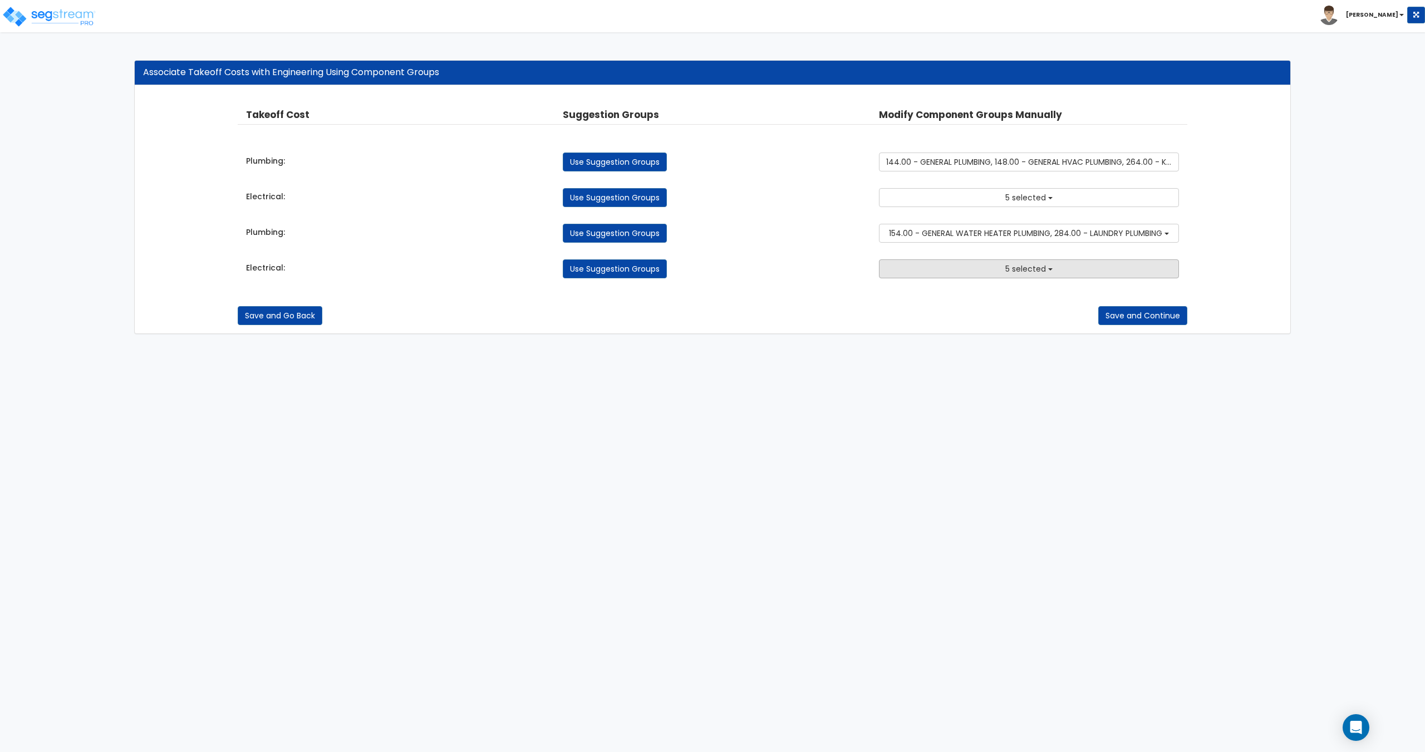
click at [1033, 268] on span "5 selected" at bounding box center [1025, 268] width 41 height 11
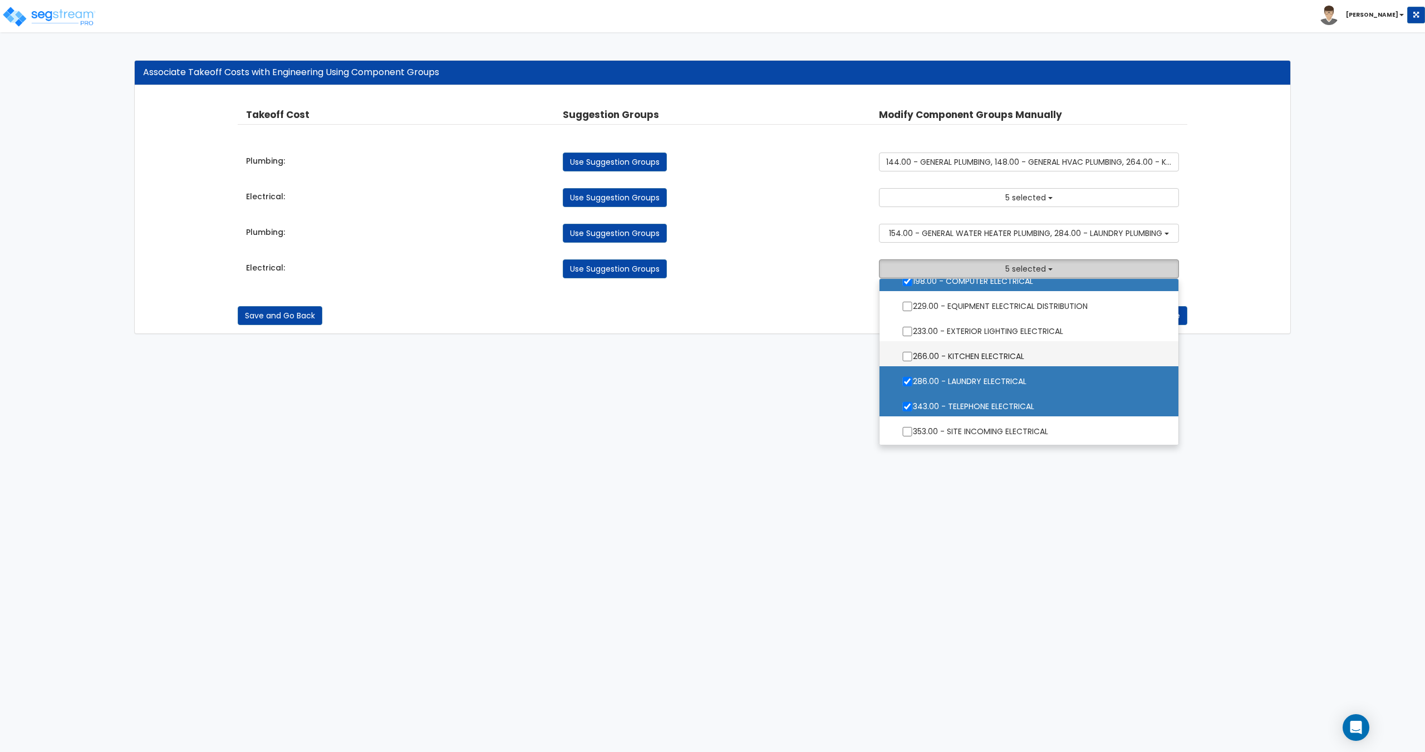
scroll to position [167, 0]
click at [1017, 264] on span "5 selected" at bounding box center [1025, 268] width 41 height 11
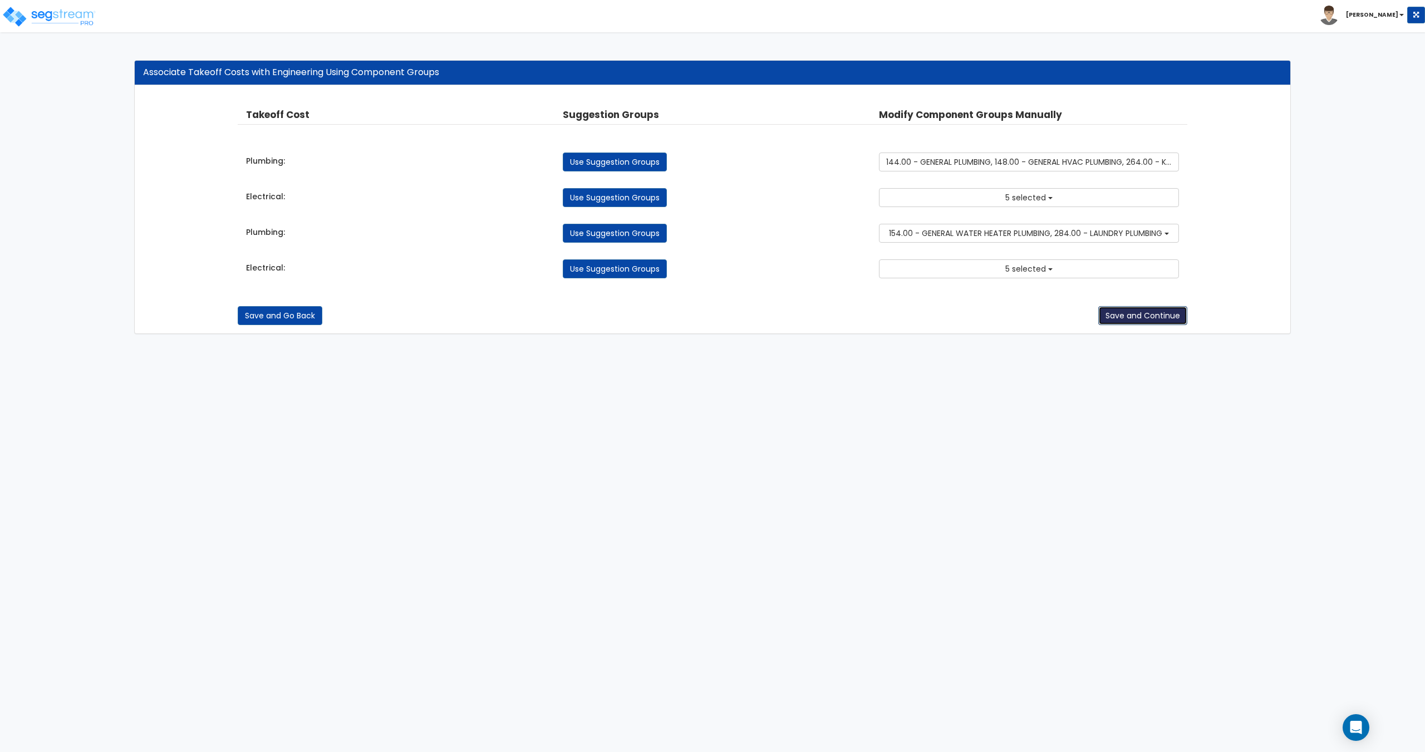
click at [1123, 318] on button "Save and Continue" at bounding box center [1142, 315] width 89 height 19
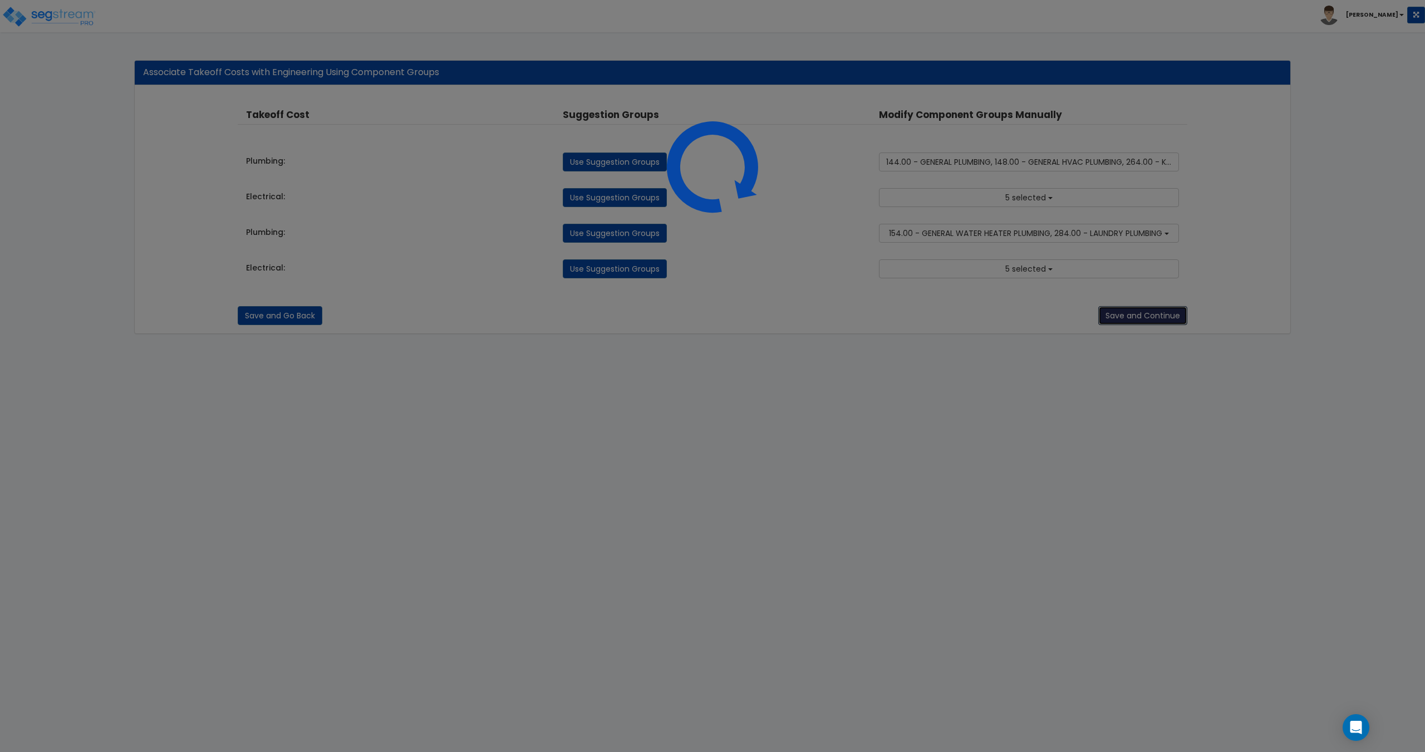
type button "next"
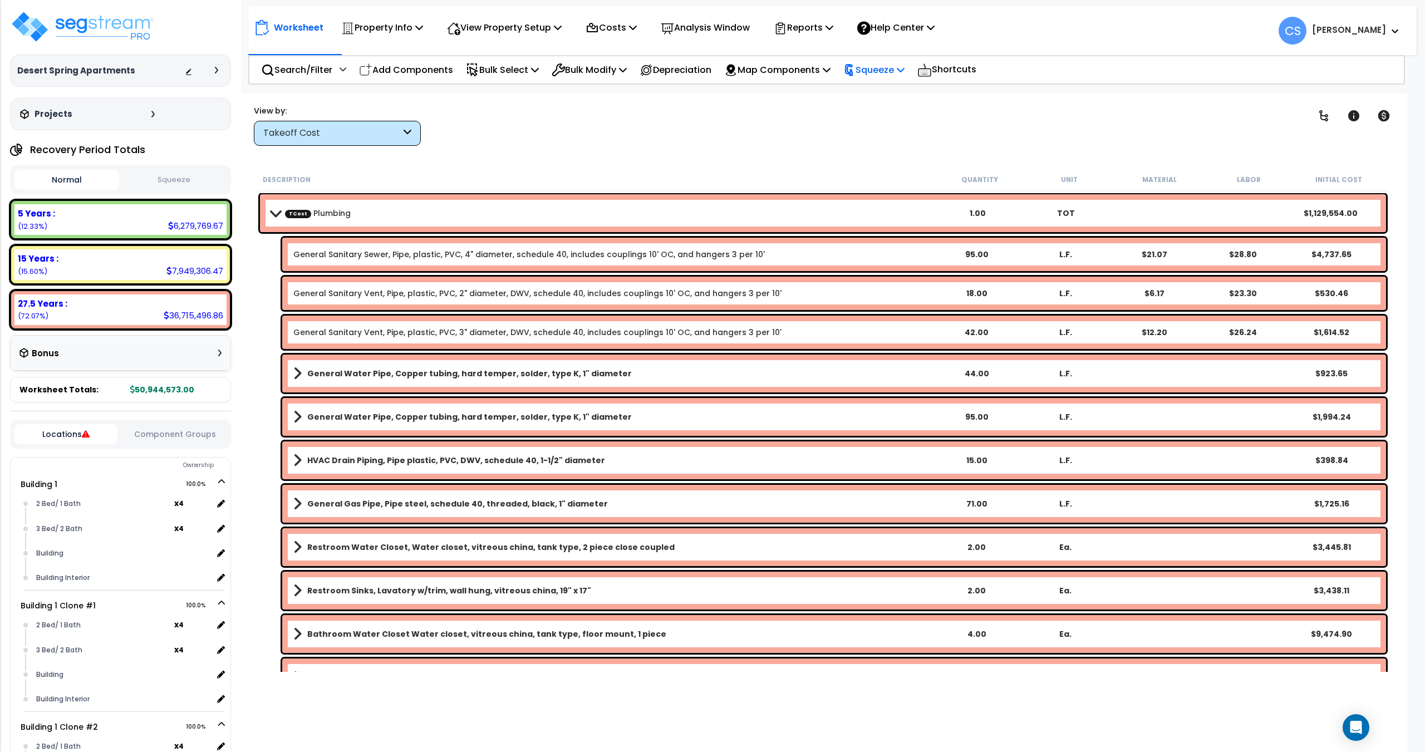
click at [897, 61] on div "Squeeze" at bounding box center [873, 70] width 61 height 26
click at [887, 90] on link "Squeeze" at bounding box center [893, 95] width 110 height 22
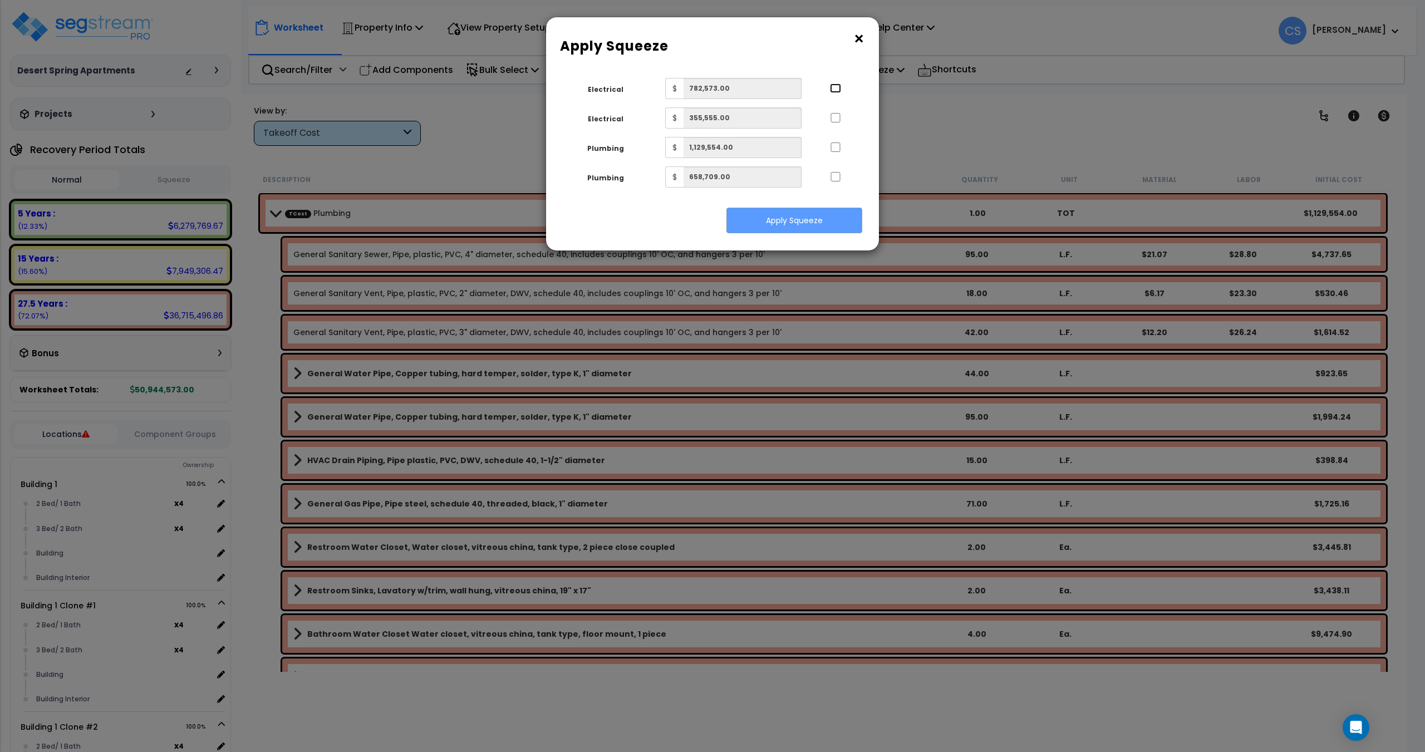
click at [832, 92] on input "..." at bounding box center [835, 88] width 11 height 9
checkbox input "true"
click at [831, 118] on input "..." at bounding box center [835, 117] width 11 height 9
checkbox input "true"
click at [837, 149] on input "..." at bounding box center [835, 147] width 11 height 9
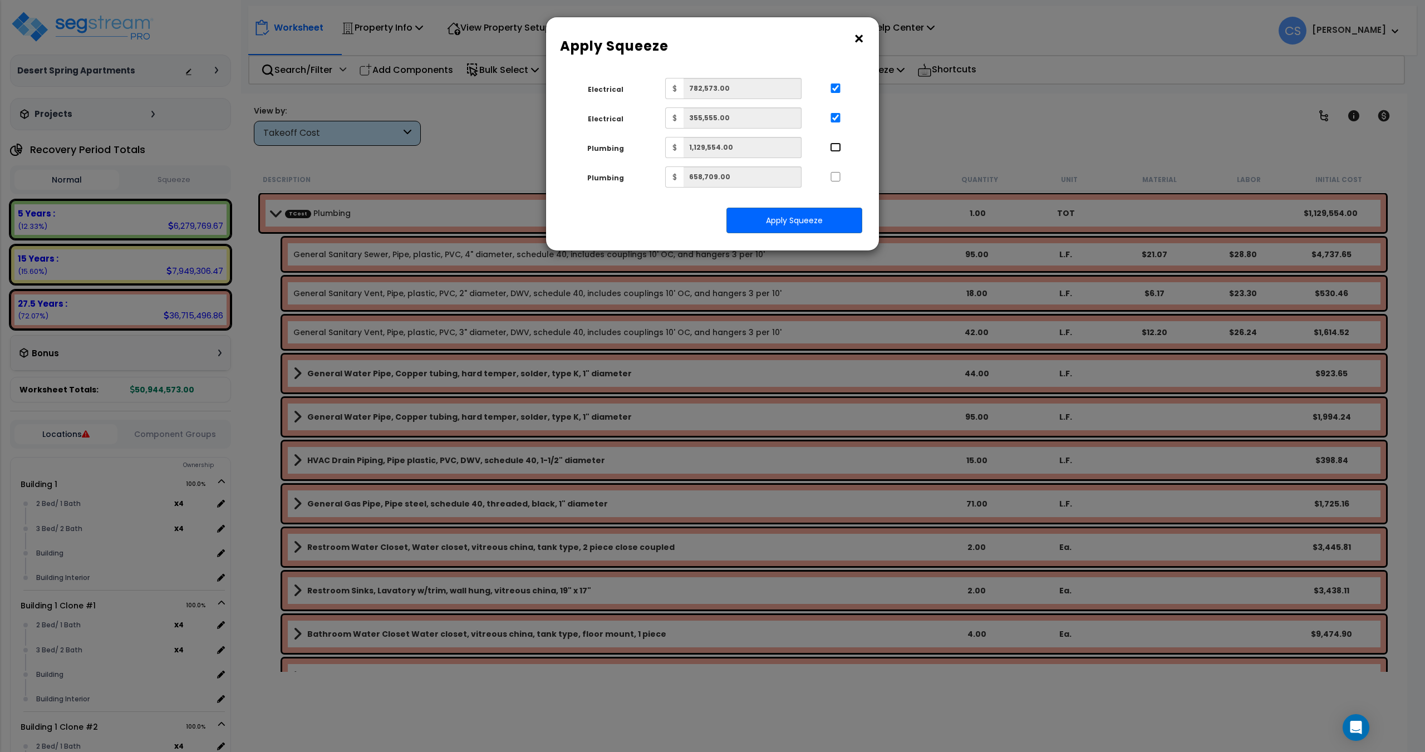
checkbox input "true"
click at [836, 177] on input "..." at bounding box center [835, 176] width 11 height 9
checkbox input "true"
click at [818, 229] on button "Apply Squeeze" at bounding box center [795, 221] width 136 height 26
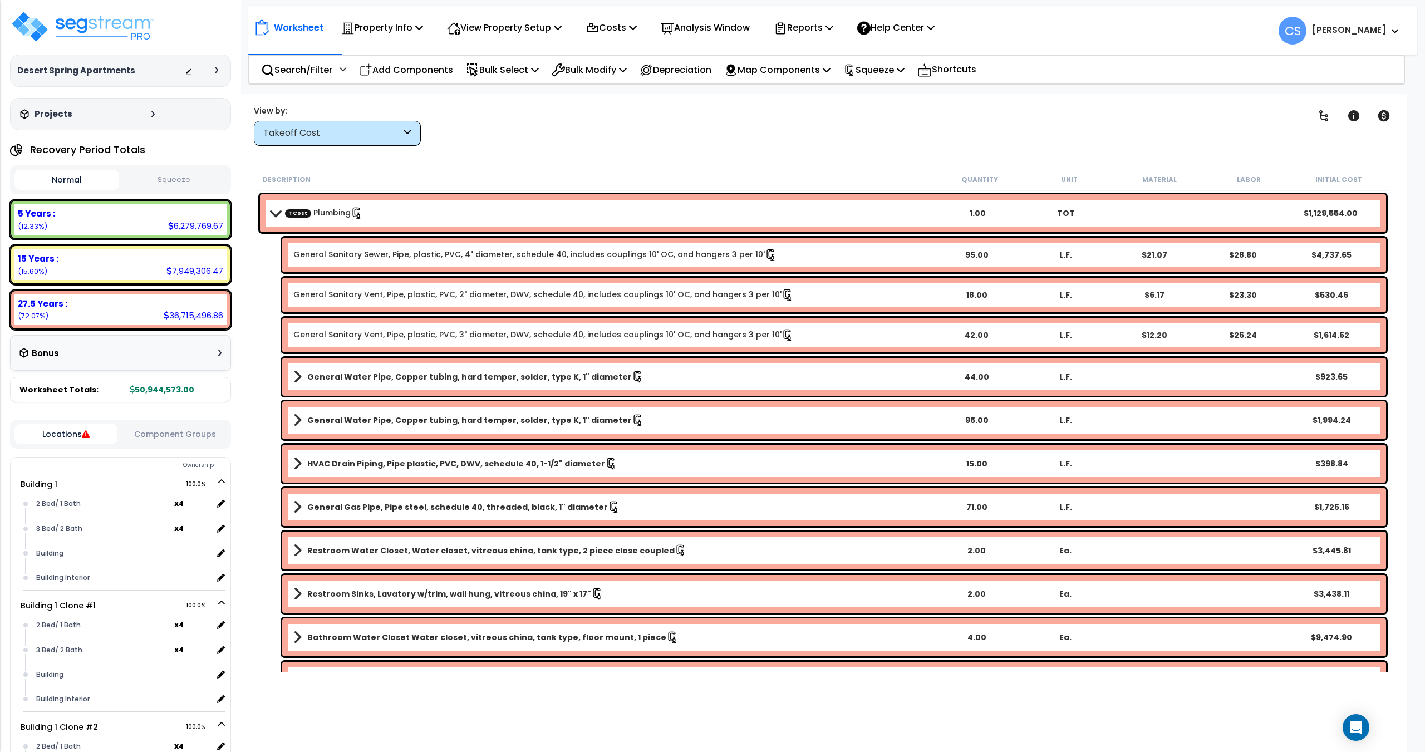
click at [1103, 23] on div "Worksheet Property Info Property Setup Add Property Unit Template property Clon…" at bounding box center [832, 25] width 1169 height 39
drag, startPoint x: 185, startPoint y: 185, endPoint x: 161, endPoint y: 180, distance: 23.8
click at [185, 185] on button "Squeeze" at bounding box center [174, 179] width 105 height 19
click at [161, 180] on button "Squeeze" at bounding box center [174, 180] width 105 height 20
click at [92, 187] on button "Normal" at bounding box center [66, 179] width 105 height 19
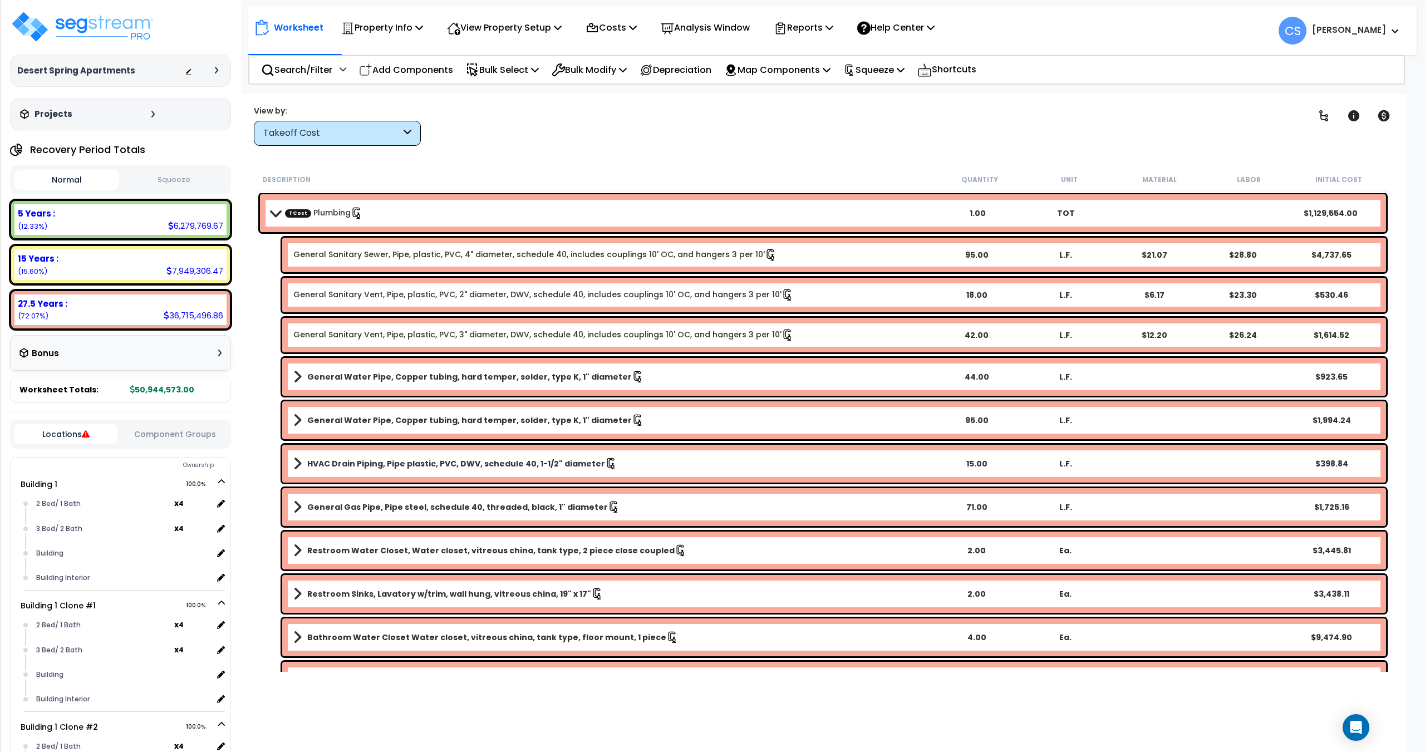
click at [67, 174] on button "Normal" at bounding box center [66, 180] width 105 height 20
click at [168, 176] on button "Squeeze" at bounding box center [174, 179] width 105 height 19
click at [833, 29] on p "Reports" at bounding box center [804, 27] width 60 height 15
click at [835, 51] on link "Get Report" at bounding box center [823, 53] width 110 height 22
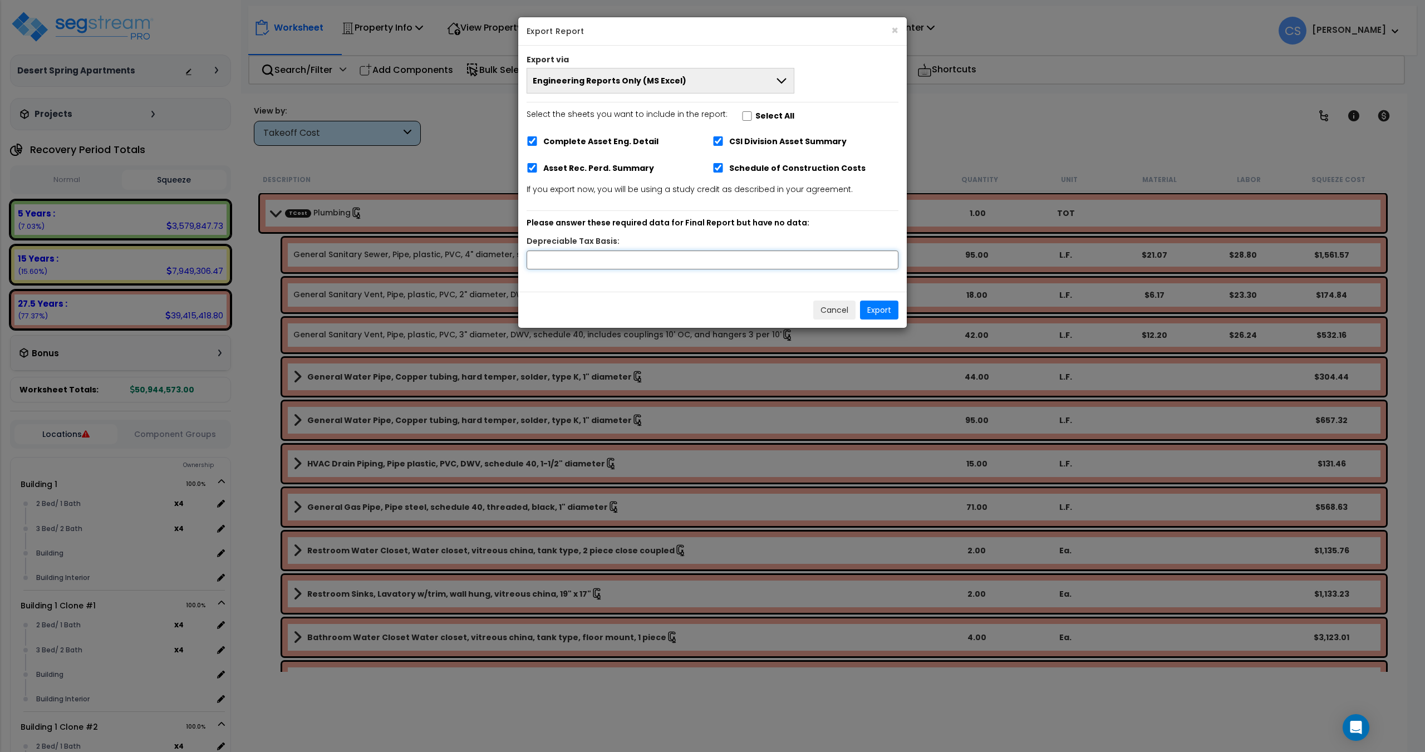
click at [624, 254] on input "text" at bounding box center [713, 260] width 372 height 19
click at [609, 259] on input "text" at bounding box center [713, 260] width 372 height 19
click at [620, 261] on input "text" at bounding box center [713, 260] width 372 height 19
click at [577, 258] on input "text" at bounding box center [713, 260] width 372 height 19
click at [565, 258] on input "text" at bounding box center [713, 260] width 372 height 19
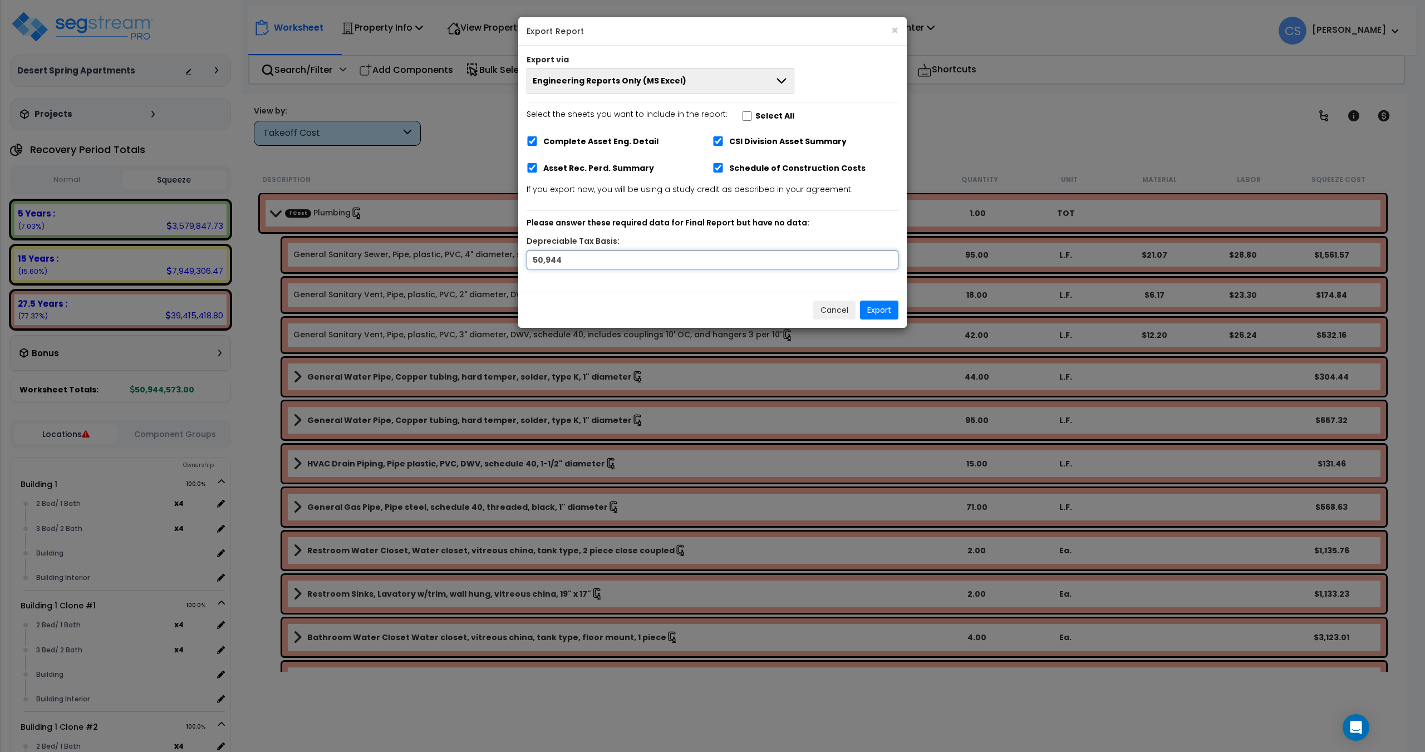
click at [600, 261] on input "50,944" at bounding box center [713, 260] width 372 height 19
type input "50,944,573"
click at [875, 313] on button "Export" at bounding box center [879, 310] width 38 height 19
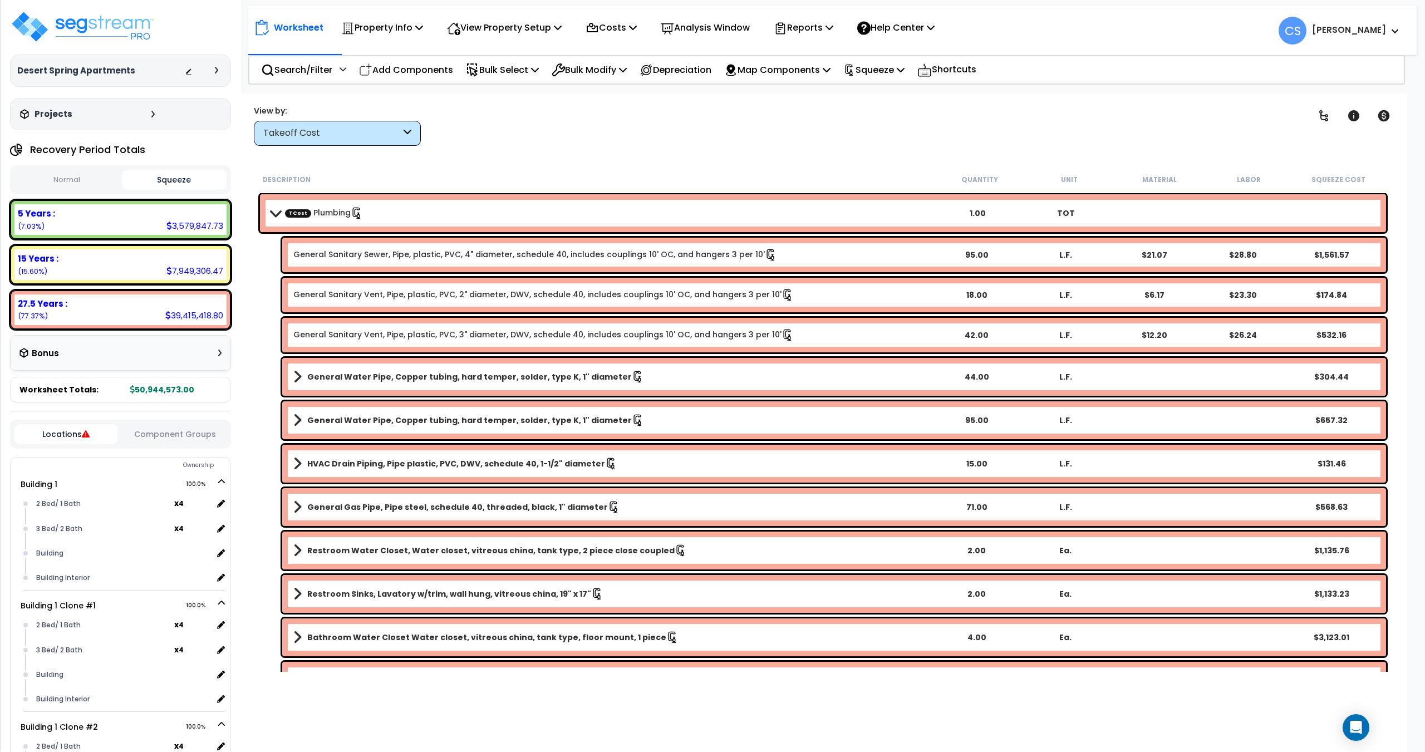
click at [628, 126] on div "Clear Filters" at bounding box center [864, 125] width 850 height 41
click at [421, 27] on icon at bounding box center [419, 27] width 8 height 9
click at [383, 53] on link "Property Setup" at bounding box center [391, 53] width 110 height 22
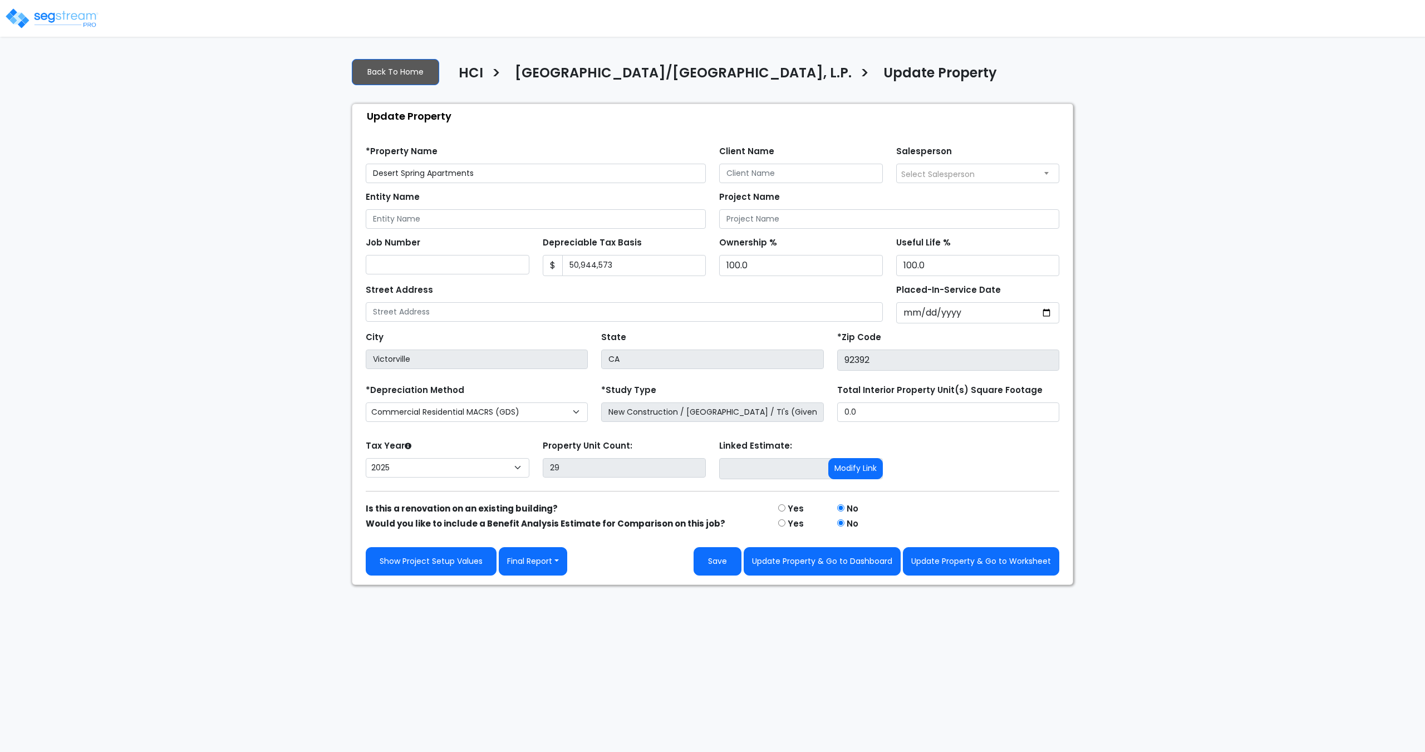
select select "2025"
click at [473, 179] on input "Desert Spring Apartments" at bounding box center [536, 173] width 340 height 19
drag, startPoint x: 506, startPoint y: 176, endPoint x: 285, endPoint y: 170, distance: 220.5
click at [285, 170] on div "We are Building your Property. So please grab a coffee and let us do the heavy …" at bounding box center [712, 317] width 1425 height 536
paste input "RANCHO SENECA"
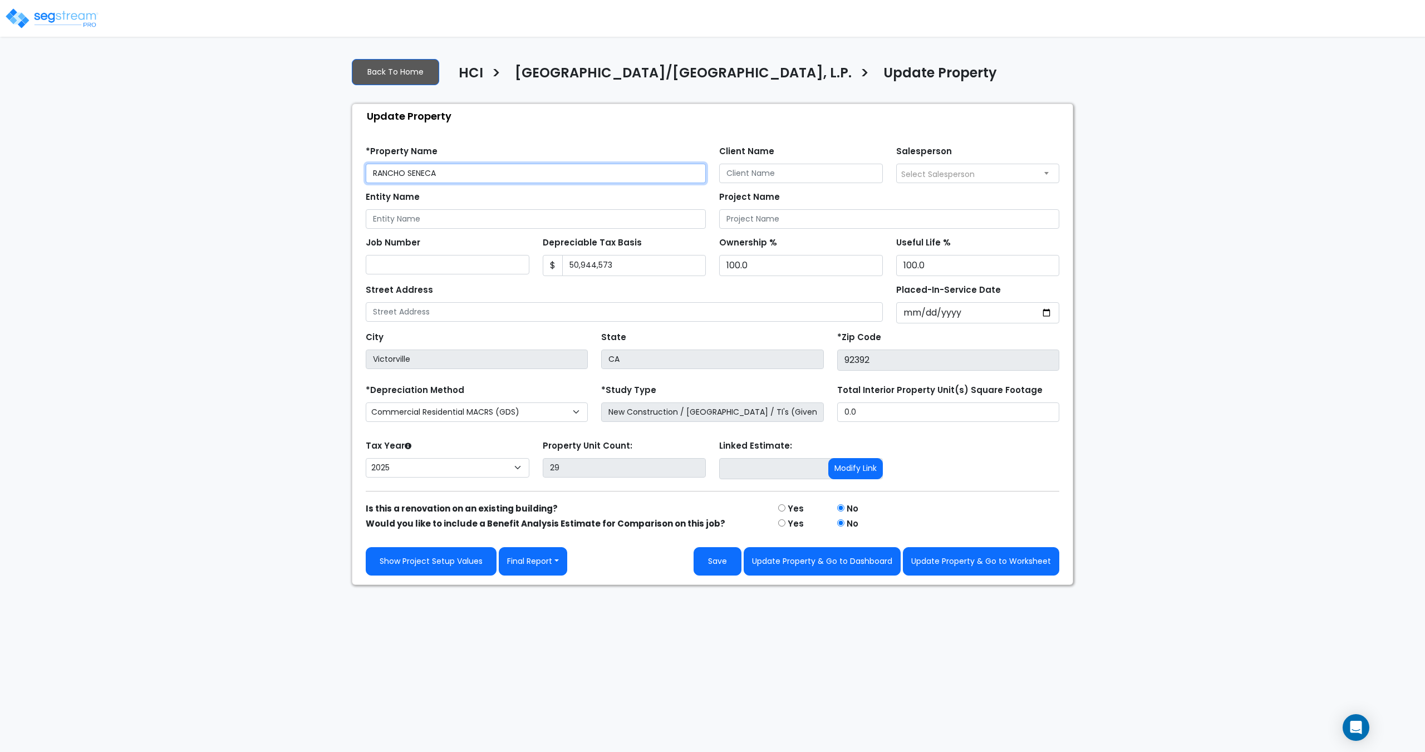
drag, startPoint x: 444, startPoint y: 171, endPoint x: 403, endPoint y: 175, distance: 41.4
click at [403, 175] on input "RANCHO SENECA" at bounding box center [536, 173] width 340 height 19
click at [400, 173] on input "RANCHO SENECA" at bounding box center [536, 173] width 340 height 19
drag, startPoint x: 404, startPoint y: 173, endPoint x: 379, endPoint y: 174, distance: 25.7
click at [379, 174] on input "RANCHO SENECA" at bounding box center [536, 173] width 340 height 19
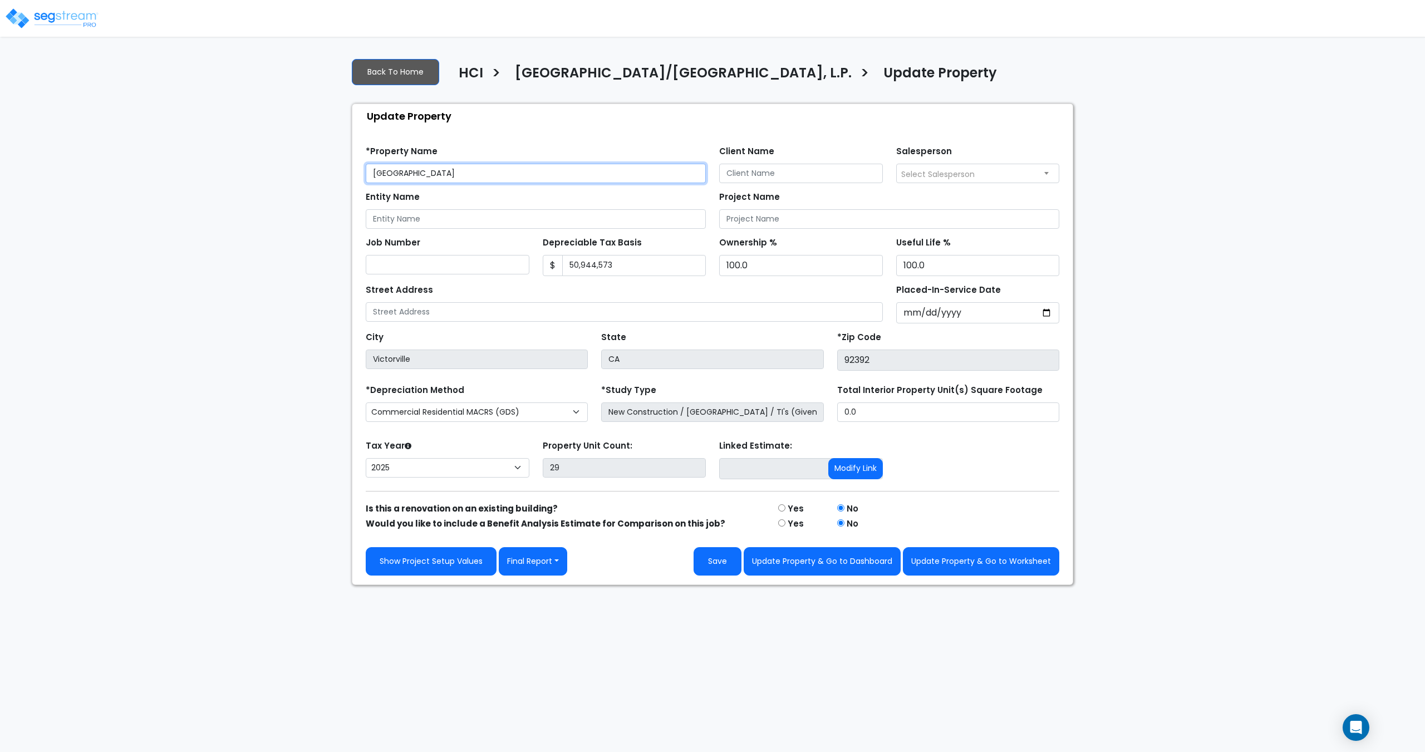
drag, startPoint x: 446, startPoint y: 171, endPoint x: 411, endPoint y: 180, distance: 35.5
click at [411, 180] on input "Rancho SENECA" at bounding box center [536, 173] width 340 height 19
type input "[GEOGRAPHIC_DATA]"
click at [466, 174] on input "[GEOGRAPHIC_DATA]" at bounding box center [536, 173] width 340 height 19
click at [716, 563] on button "Save" at bounding box center [718, 561] width 48 height 28
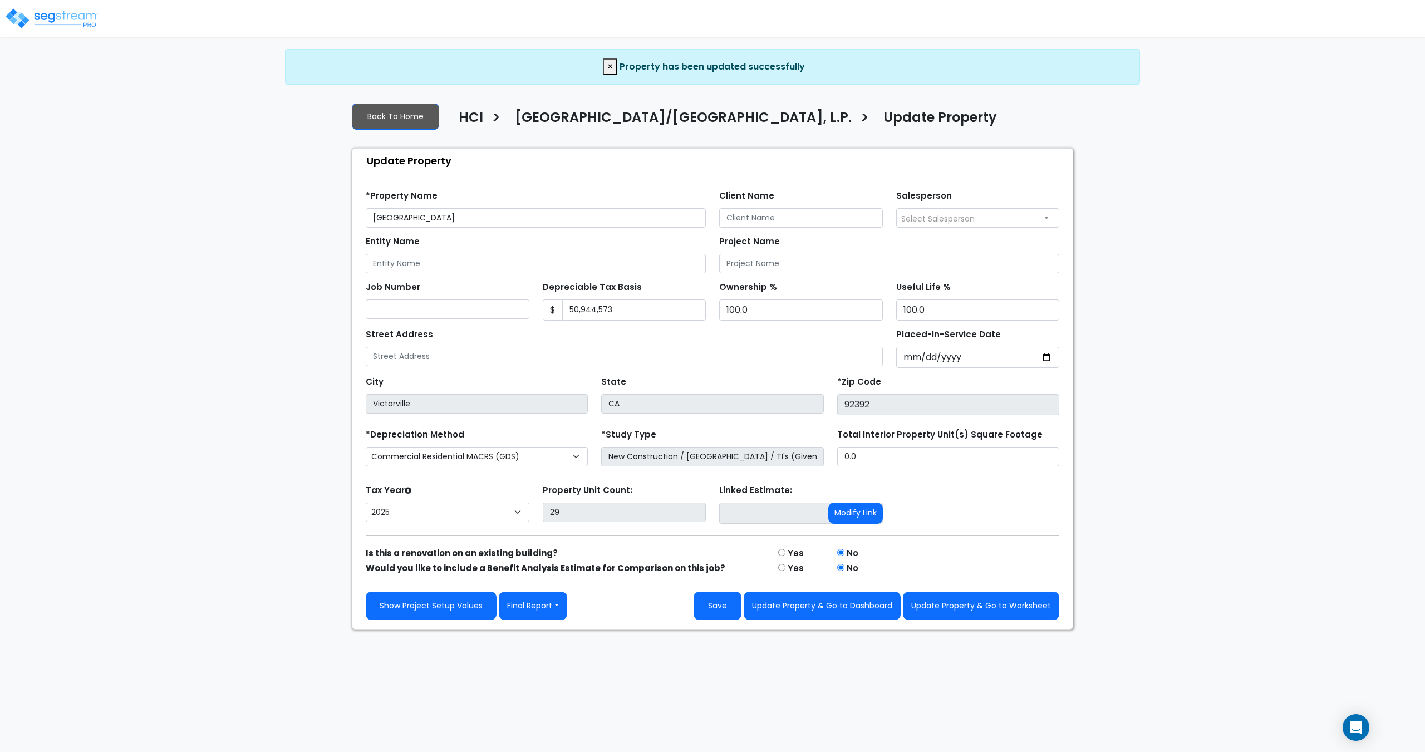
select select "2025"
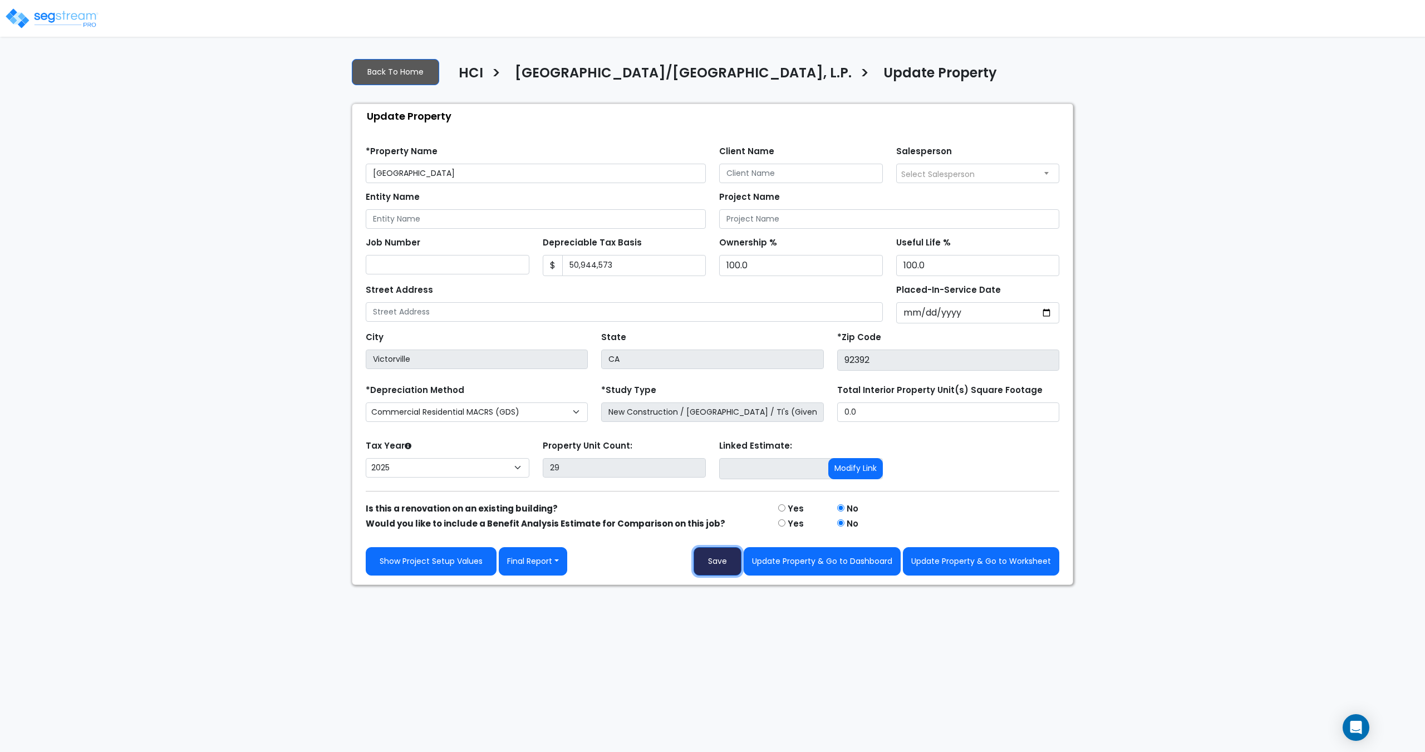
click at [716, 563] on button "Save" at bounding box center [718, 561] width 48 height 28
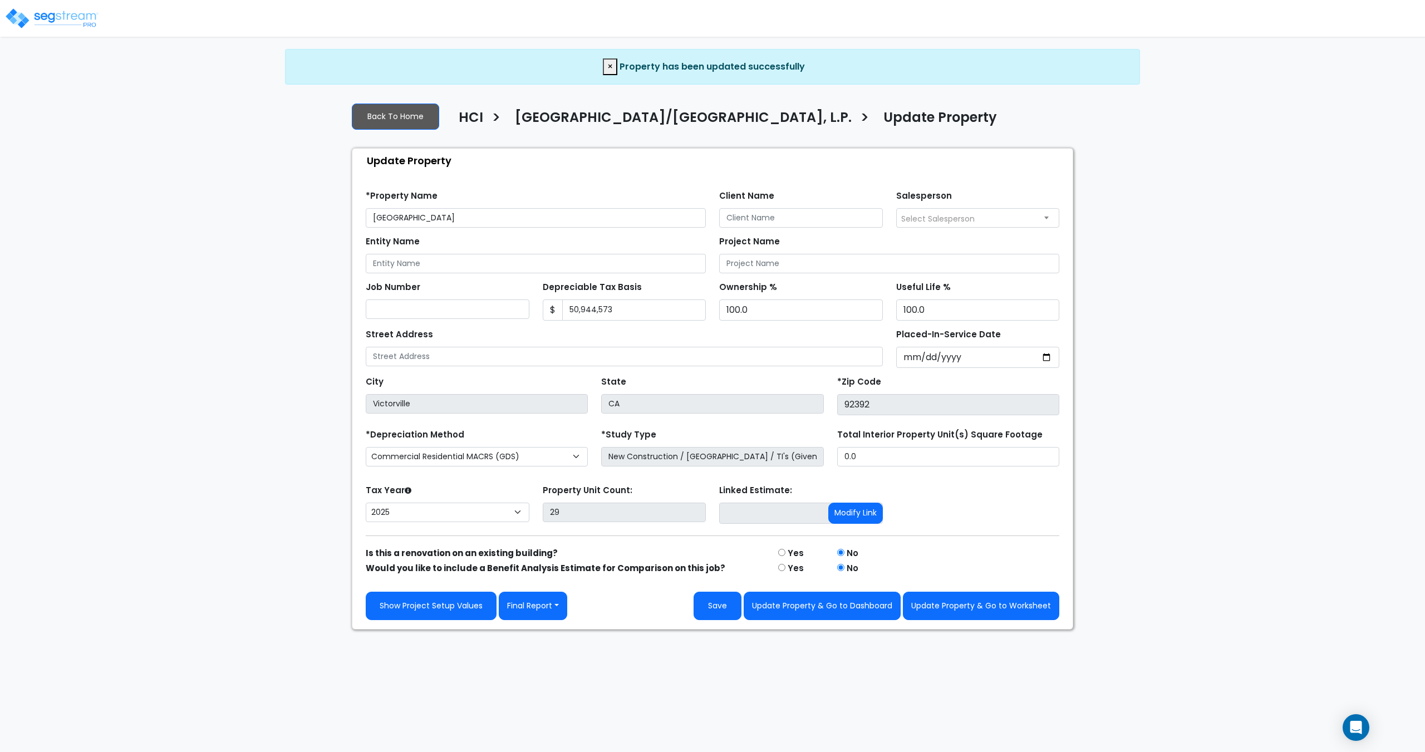
select select "2025"
click at [1017, 617] on button "Update Property & Go to Worksheet" at bounding box center [981, 606] width 156 height 28
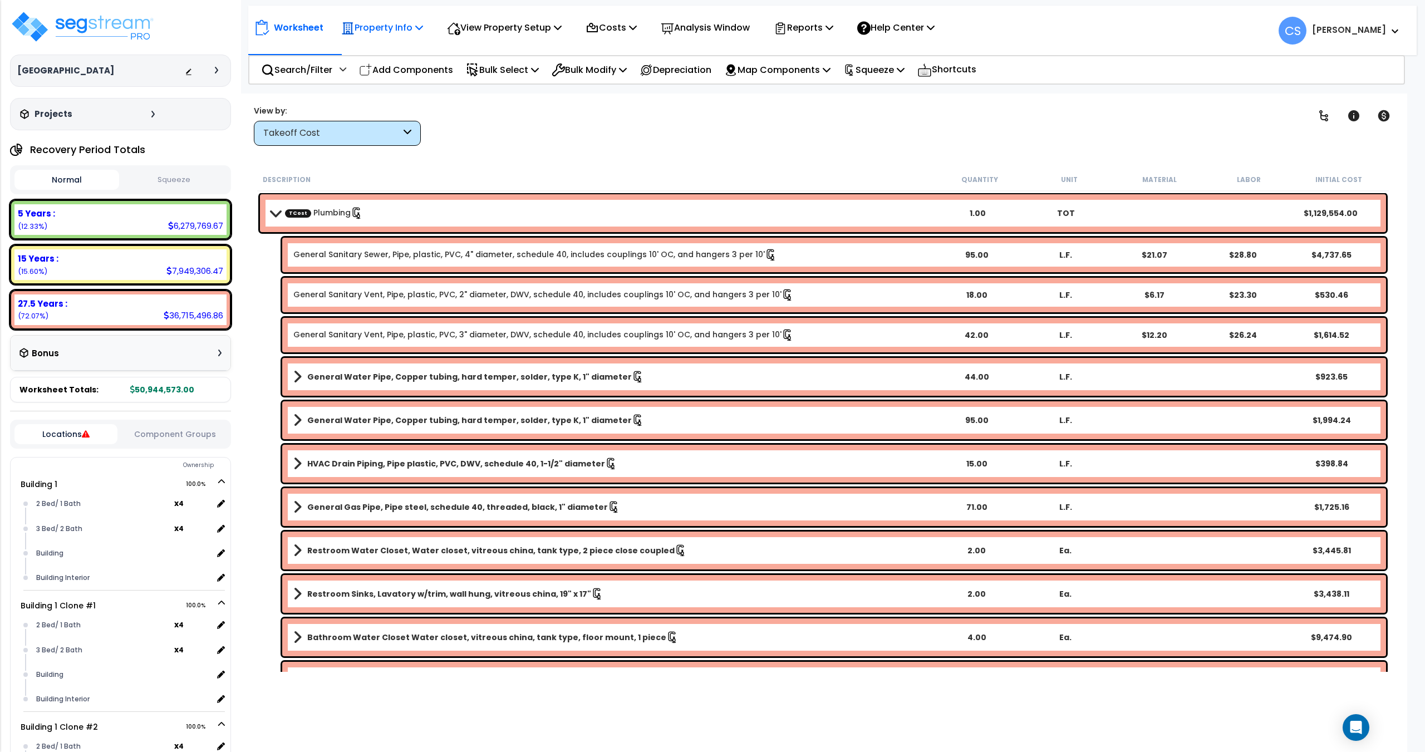
click at [428, 30] on div "Property Info Property Setup Add Property Unit Template property Clone property" at bounding box center [382, 27] width 94 height 26
click at [419, 30] on icon at bounding box center [419, 27] width 8 height 9
click at [405, 53] on link "Property Setup" at bounding box center [391, 53] width 110 height 22
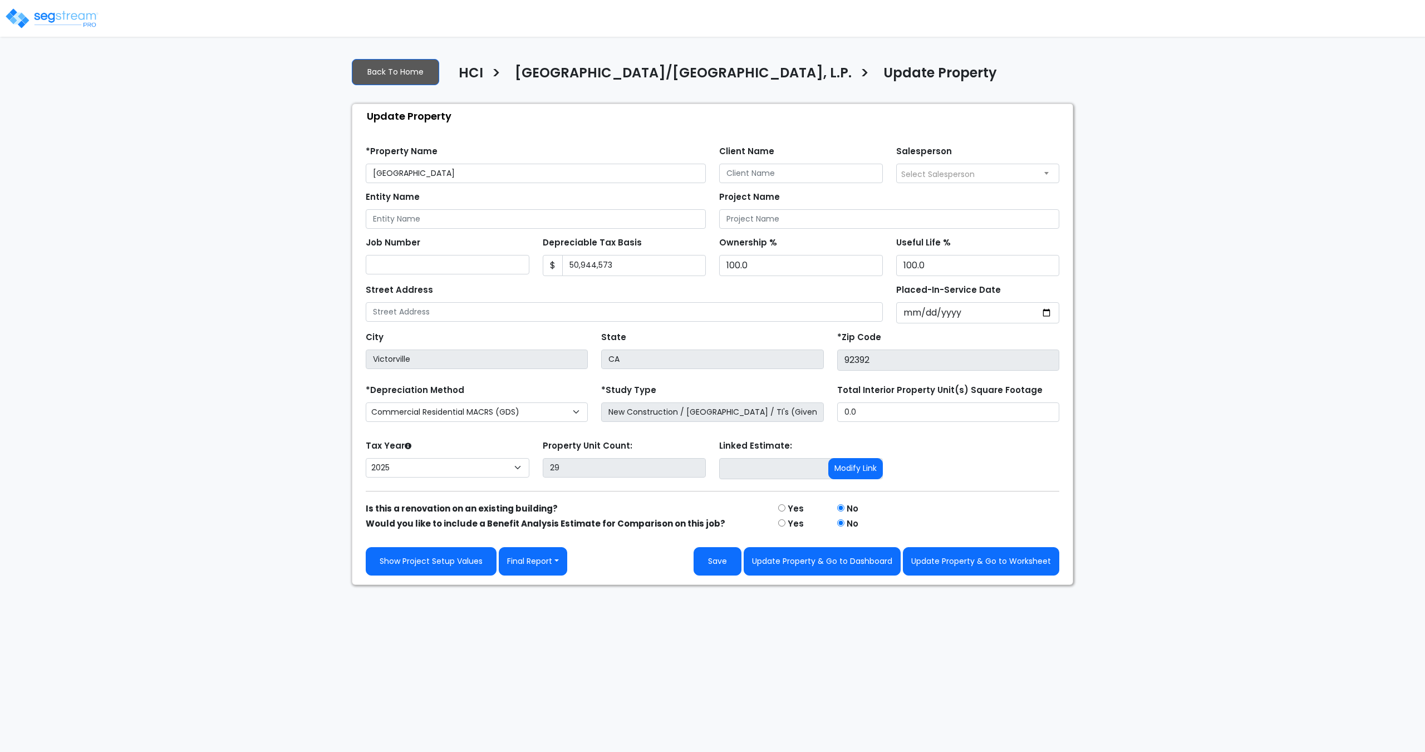
select select "2025"
click at [449, 555] on link "Show Project Setup Values" at bounding box center [431, 561] width 131 height 28
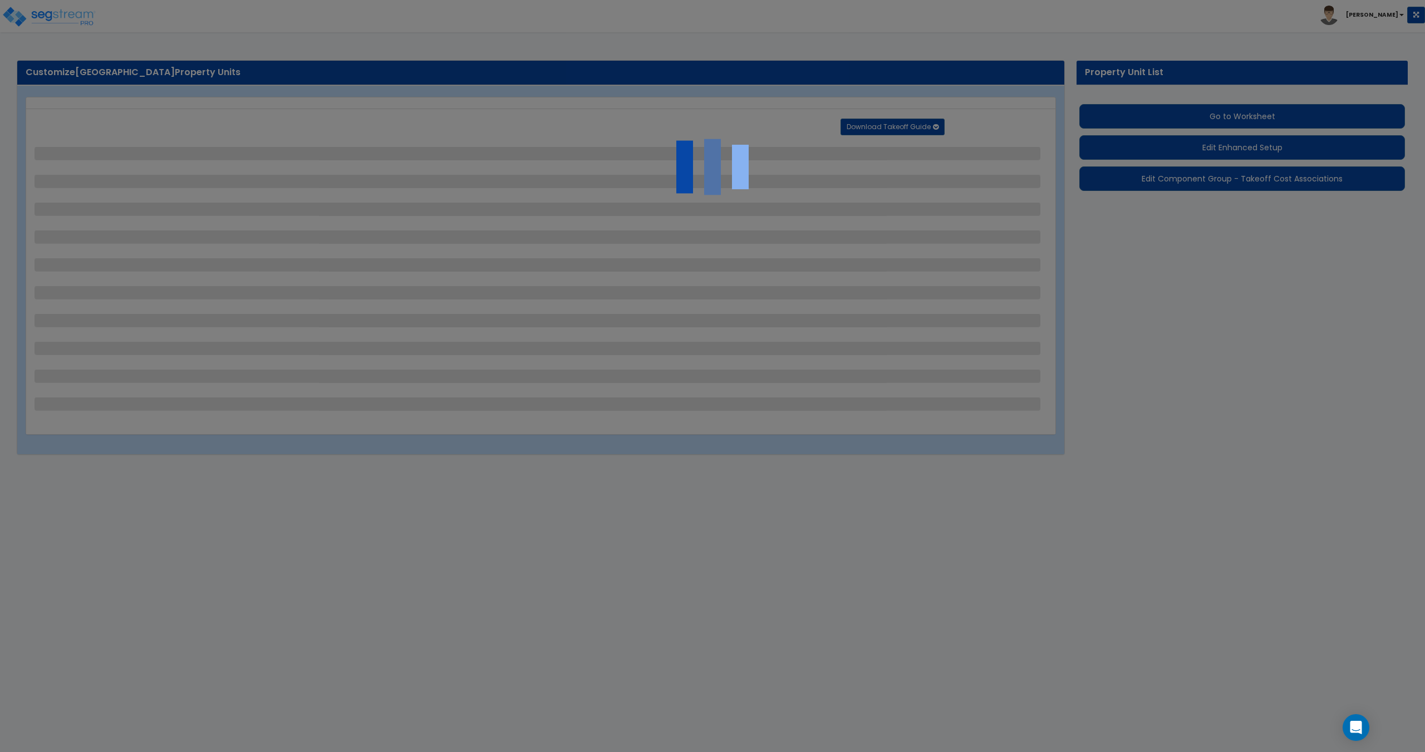
select select "1"
select select "2"
select select "1"
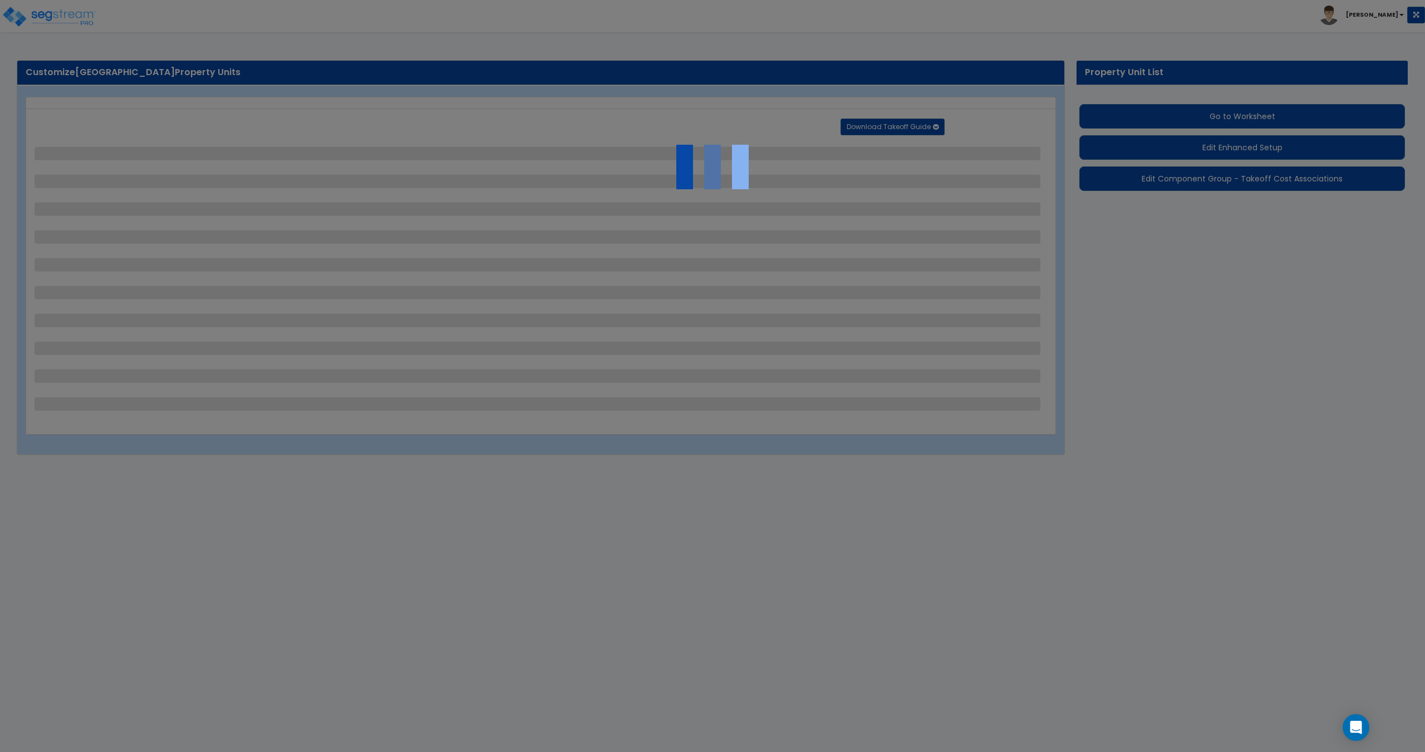
select select "2"
select select "4"
select select "1"
select select "2"
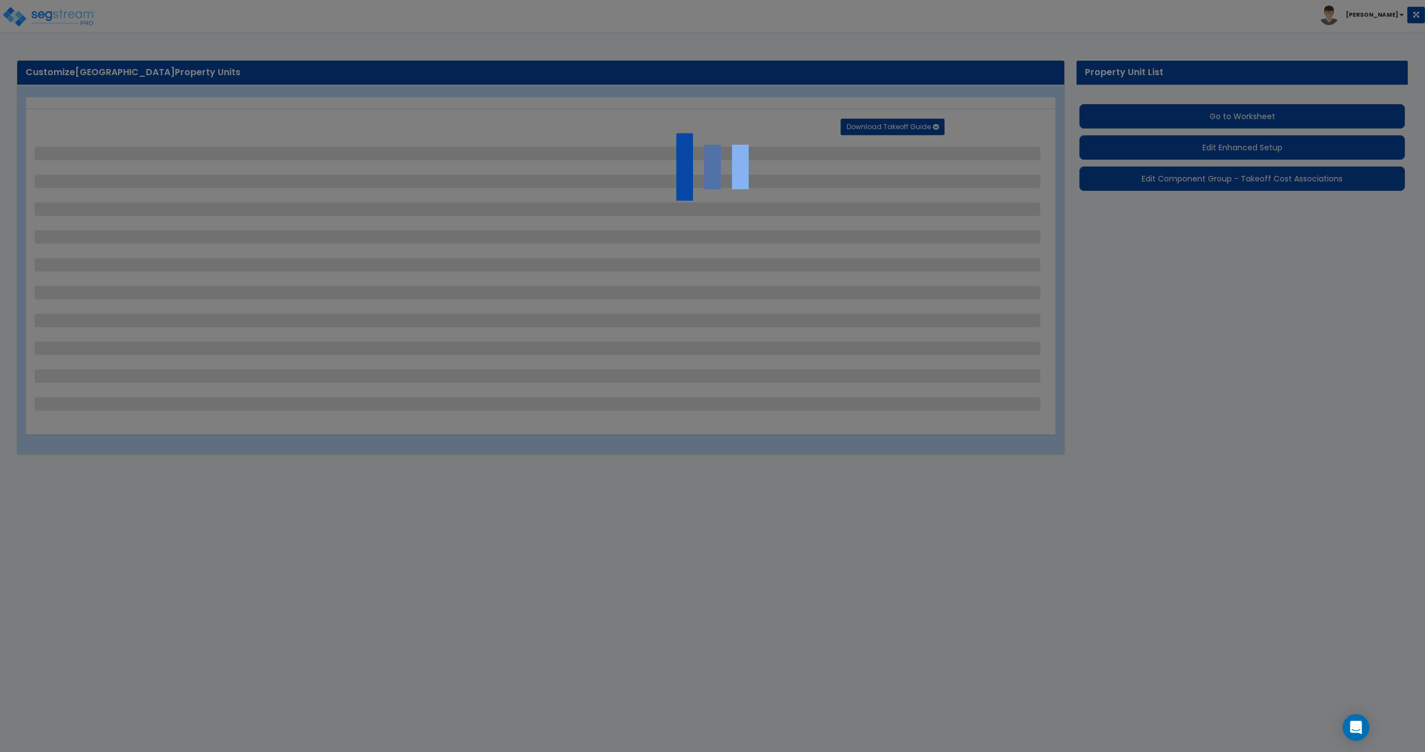
select select "2"
select select "3"
select select "1"
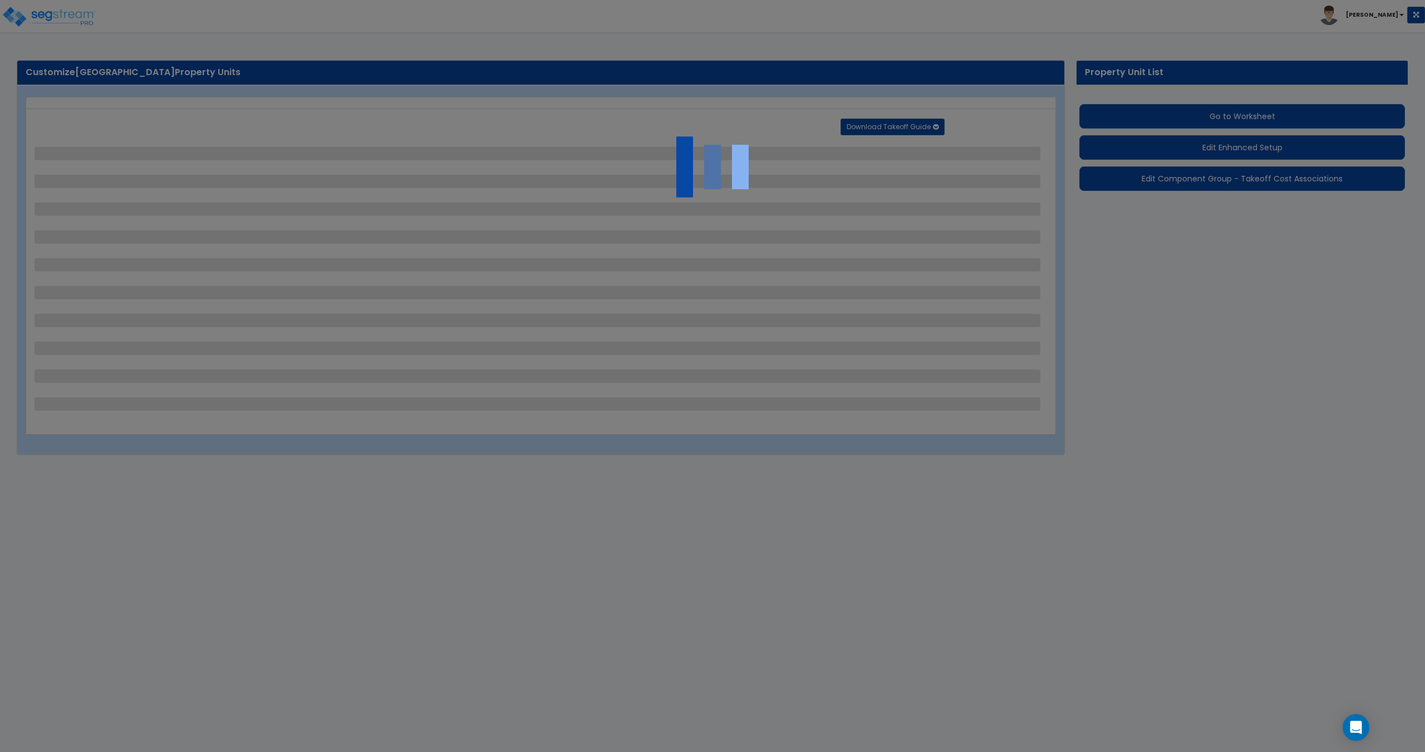
select select "1"
select select "4"
select select "1"
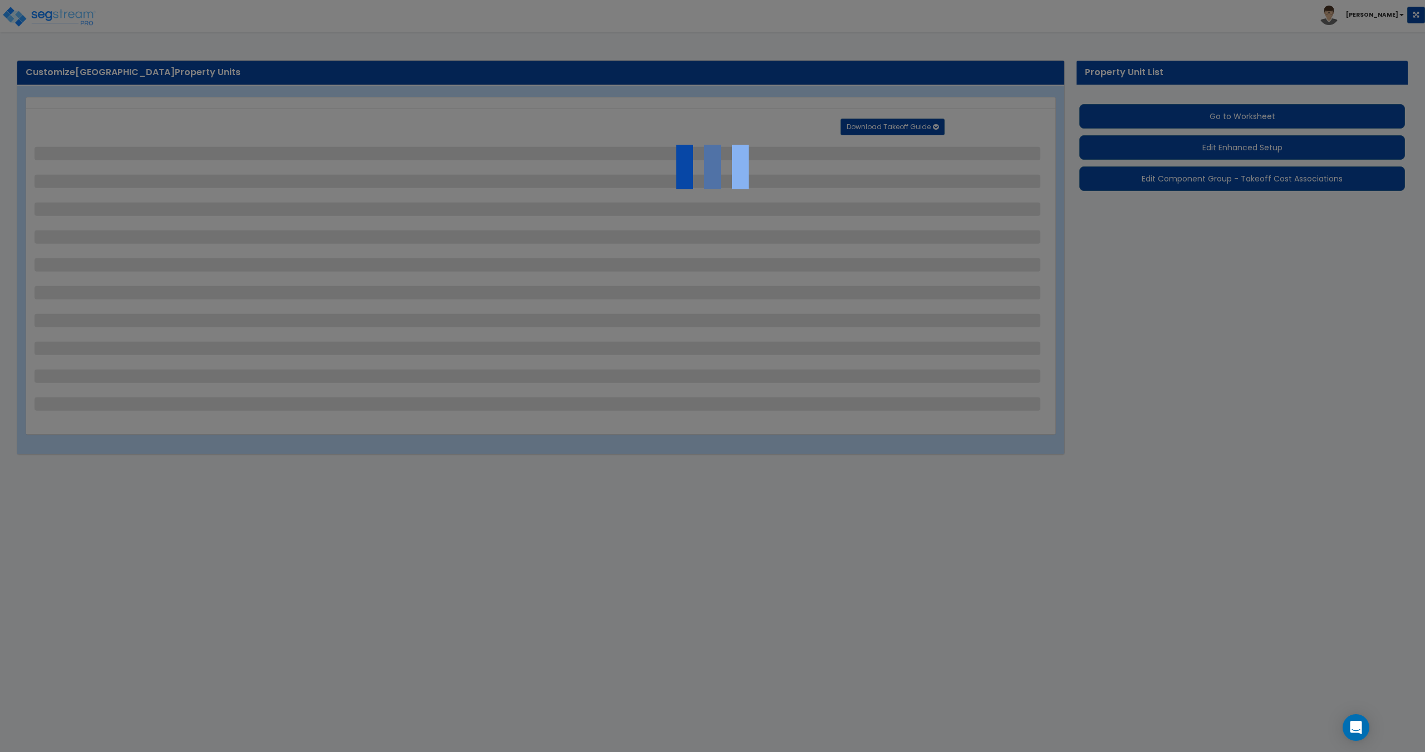
select select "2"
select select "1"
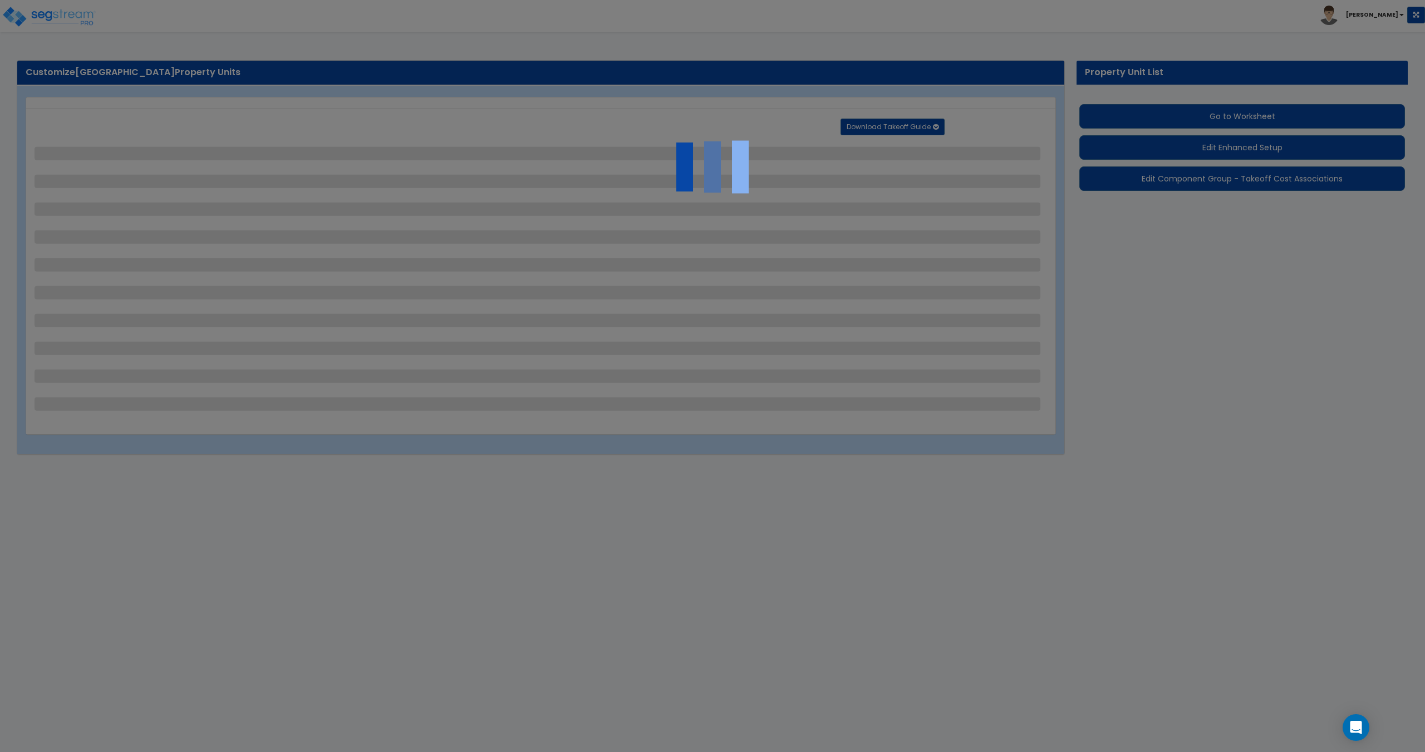
select select "1"
select select "4"
select select "3"
select select "2"
select select "1"
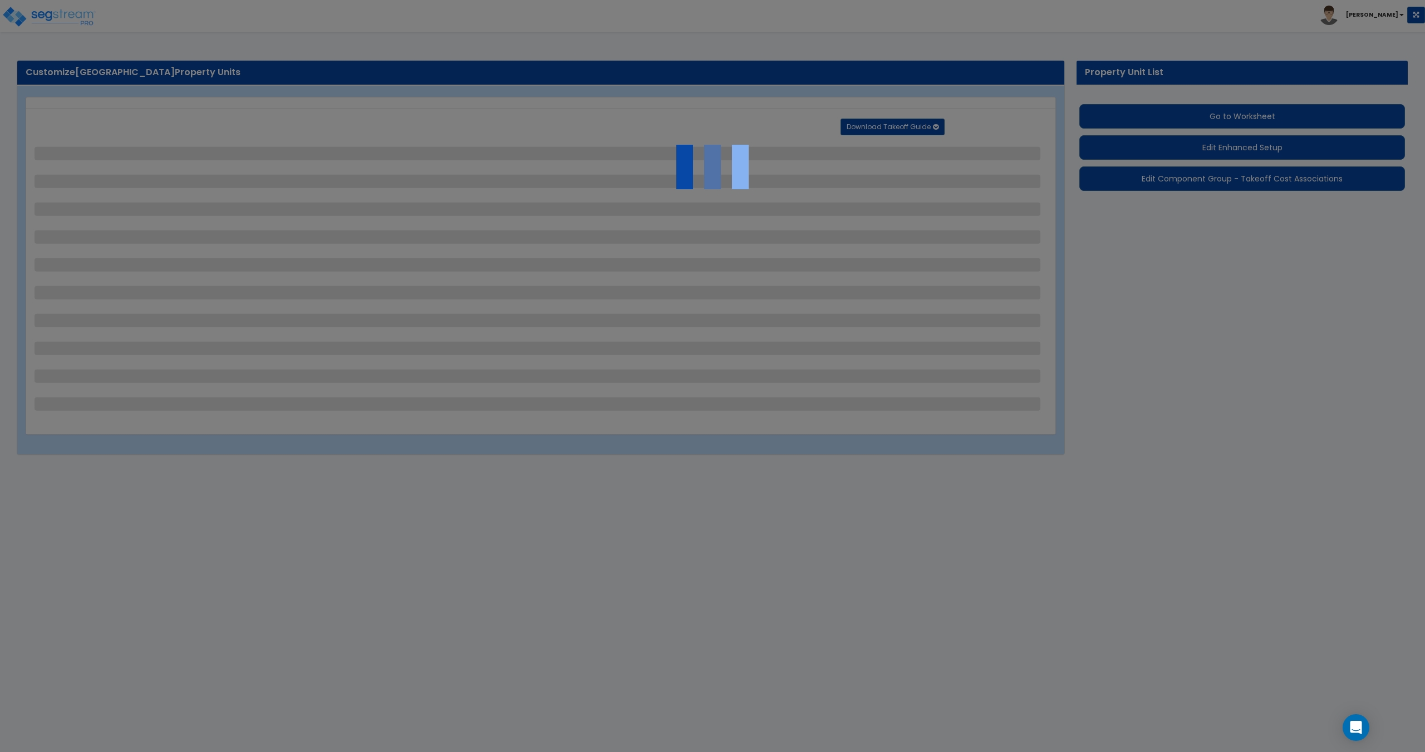
select select "1"
select select "2"
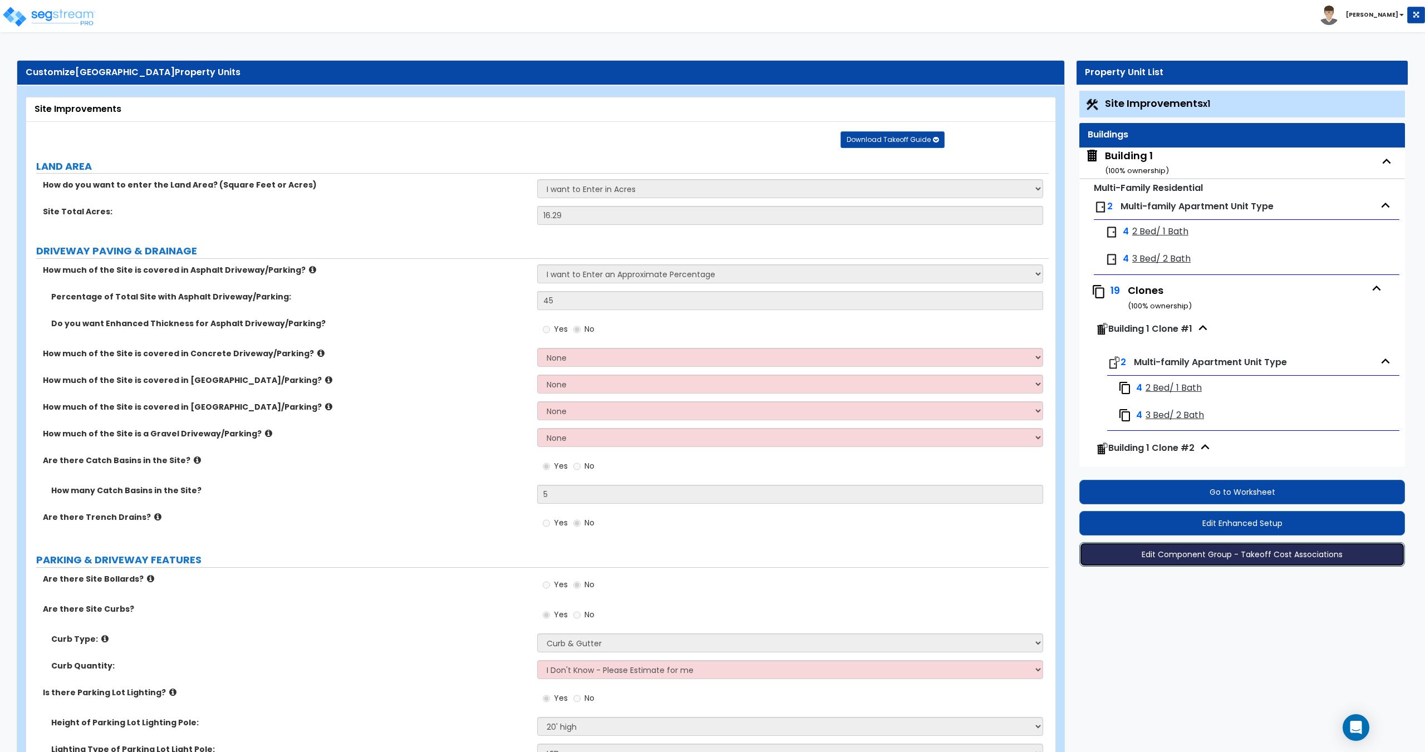
click at [1180, 558] on button "Edit Component Group - Takeoff Cost Associations" at bounding box center [1243, 554] width 326 height 24
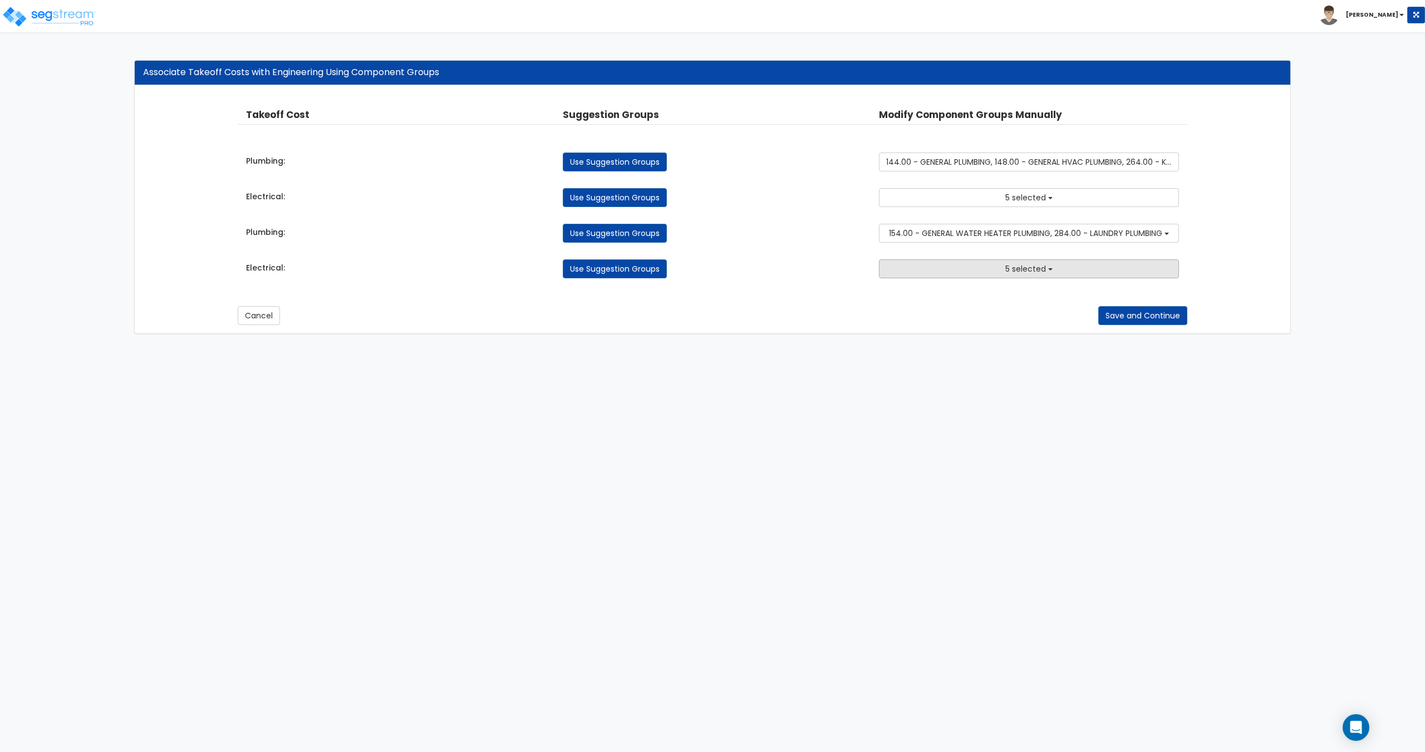
click at [953, 269] on button "5 selected" at bounding box center [1029, 268] width 300 height 19
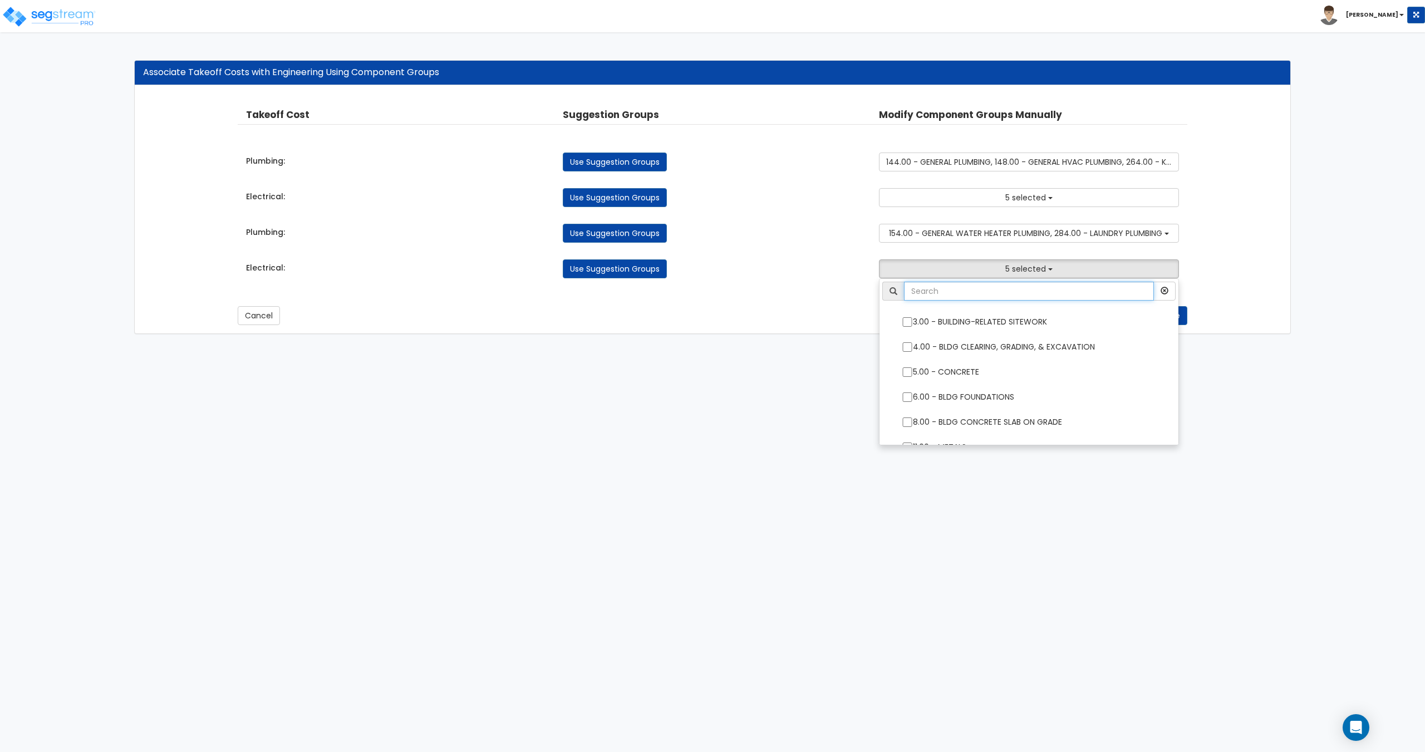
click at [952, 288] on input "text" at bounding box center [1028, 291] width 249 height 19
click at [964, 292] on input "text" at bounding box center [1028, 291] width 249 height 19
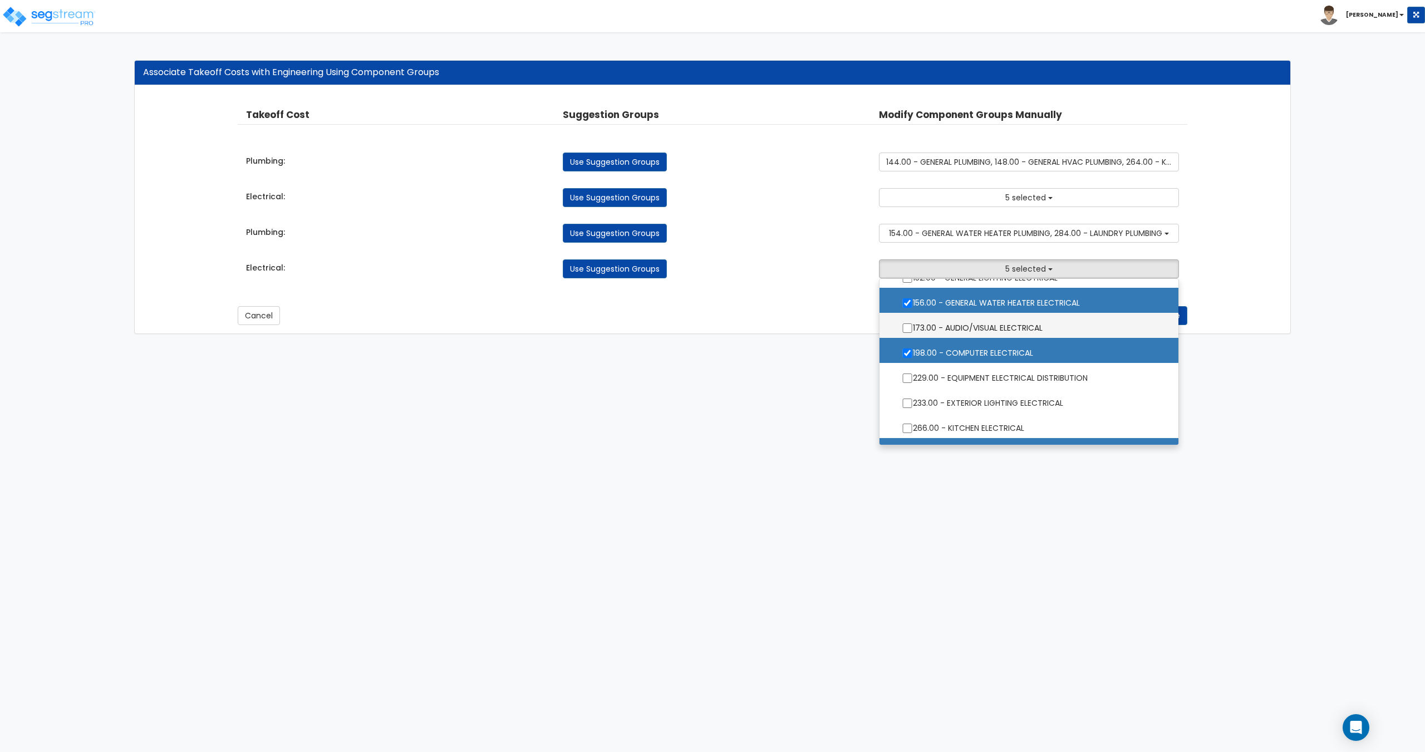
scroll to position [56, 0]
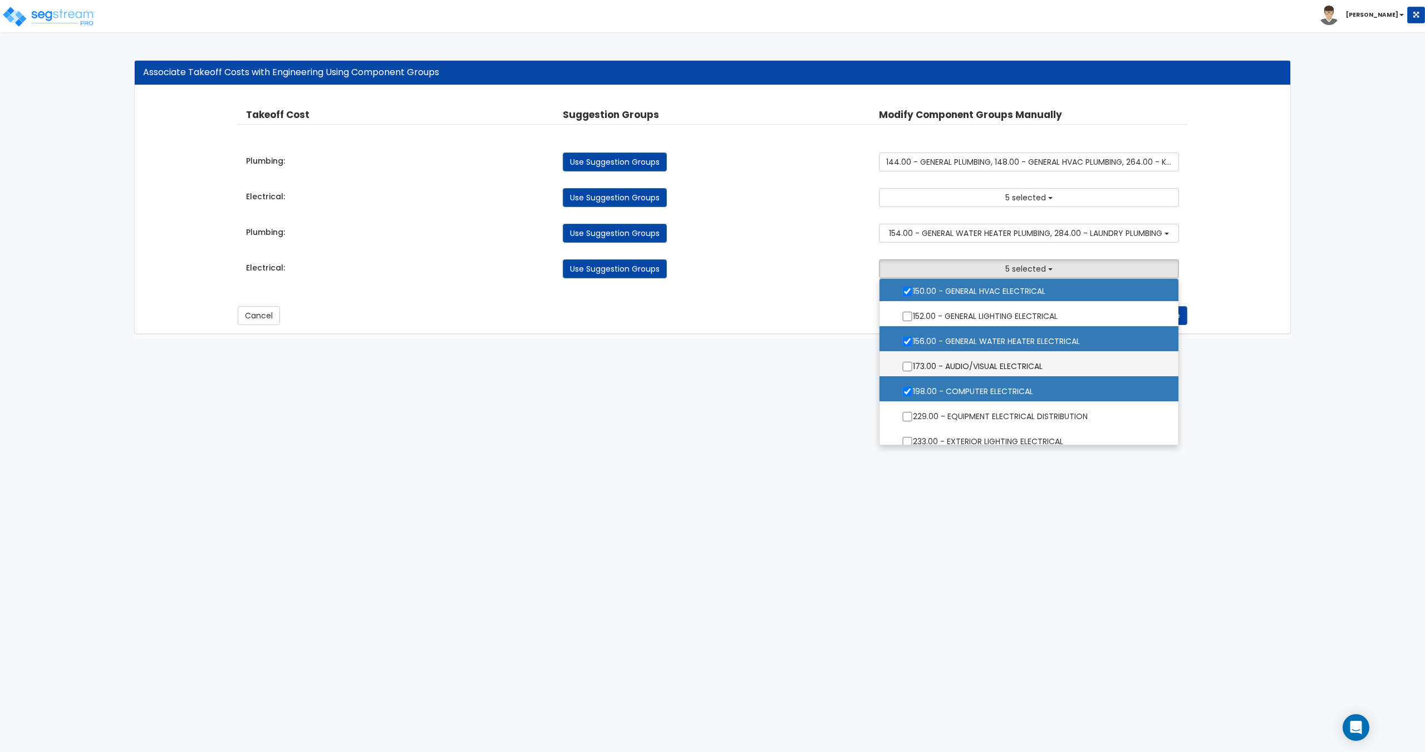
type input "electrical"
click at [977, 197] on button "5 selected" at bounding box center [1029, 197] width 300 height 19
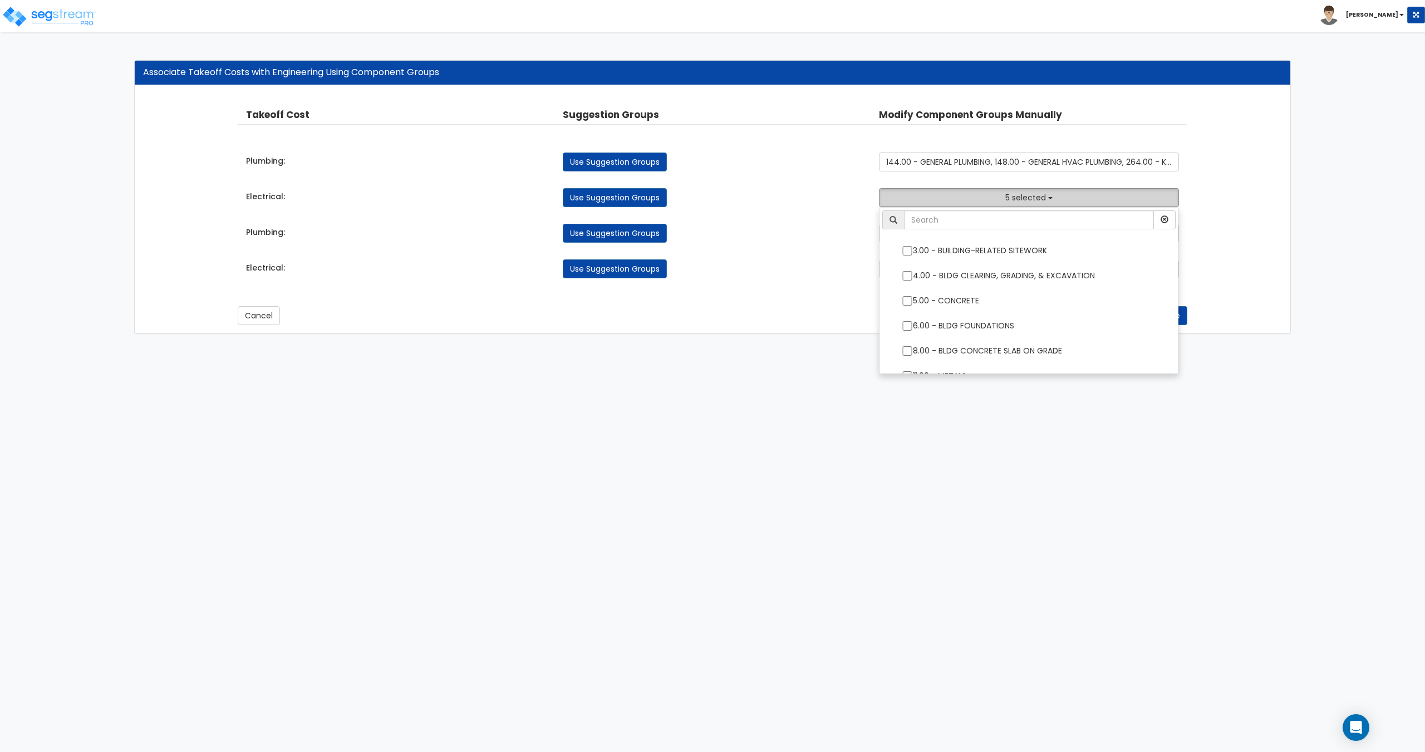
click at [984, 195] on button "5 selected" at bounding box center [1029, 197] width 300 height 19
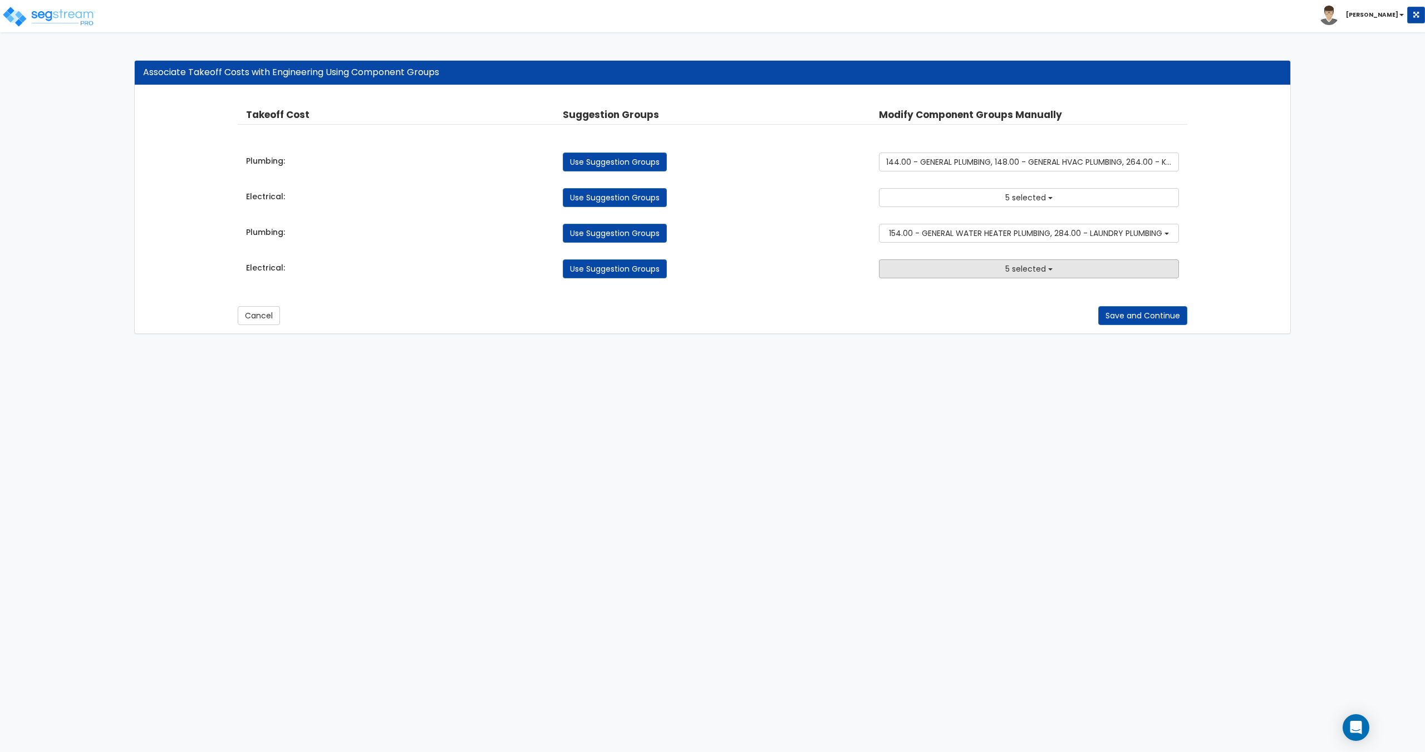
click at [975, 263] on button "5 selected" at bounding box center [1029, 268] width 300 height 19
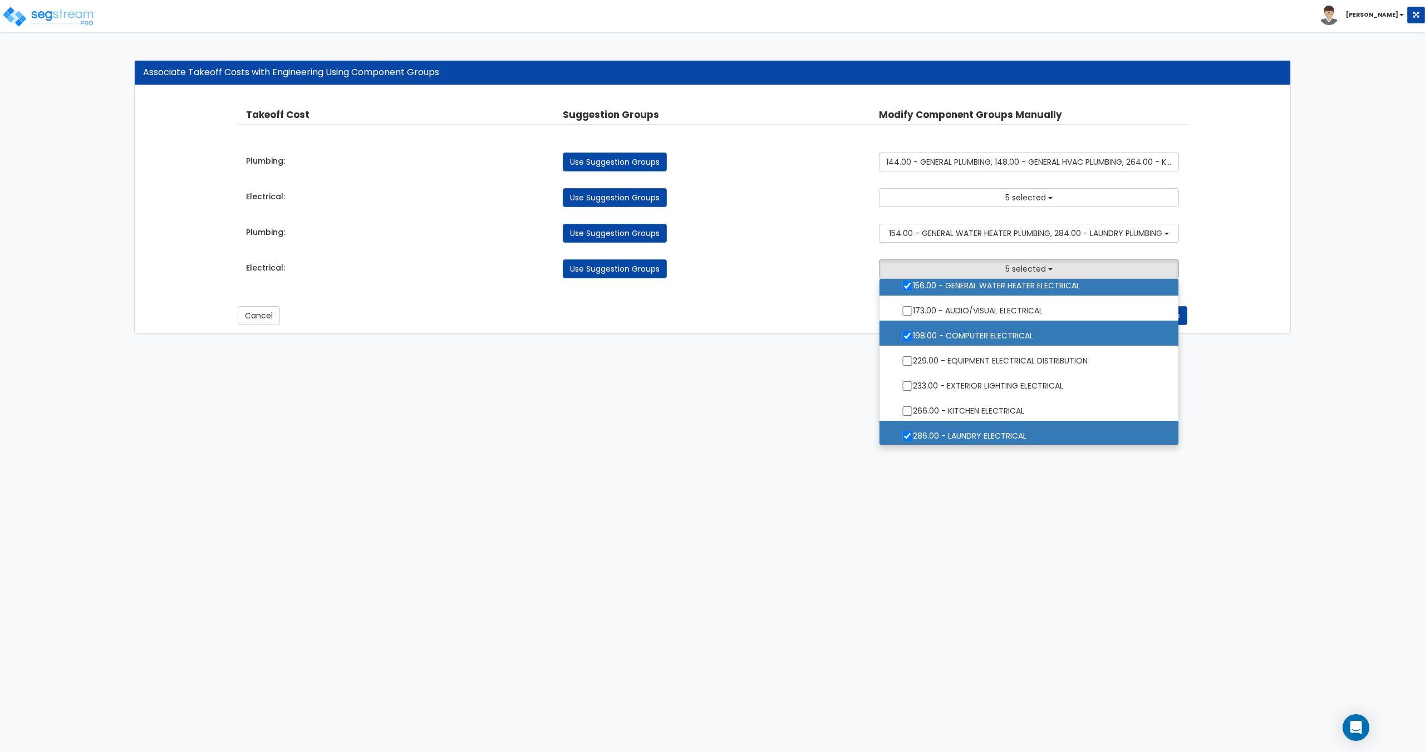
click at [987, 344] on label "198.00 - COMPUTER ELECTRICAL" at bounding box center [1029, 335] width 276 height 26
click at [913, 341] on input "198.00 - COMPUTER ELECTRICAL" at bounding box center [907, 335] width 11 height 9
checkbox input "false"
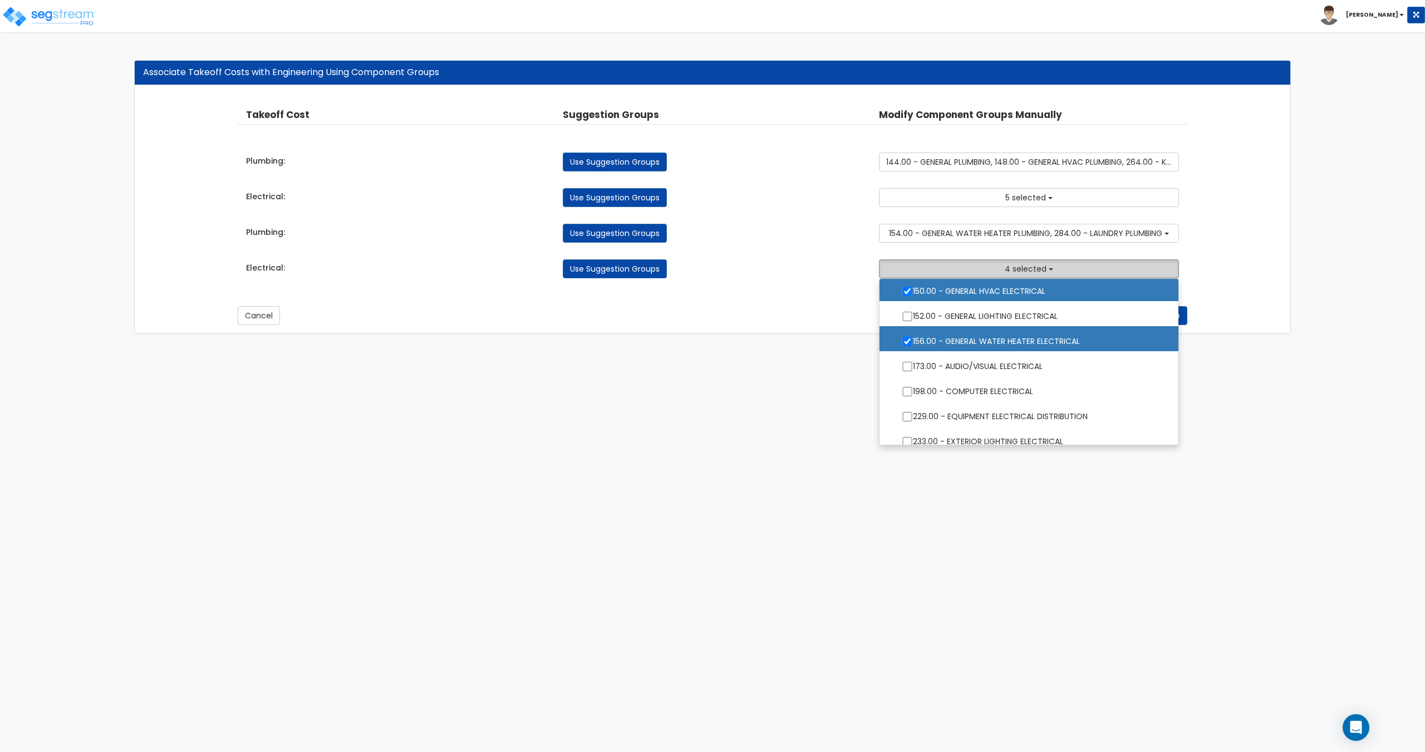
click at [994, 267] on button "4 selected" at bounding box center [1029, 268] width 300 height 19
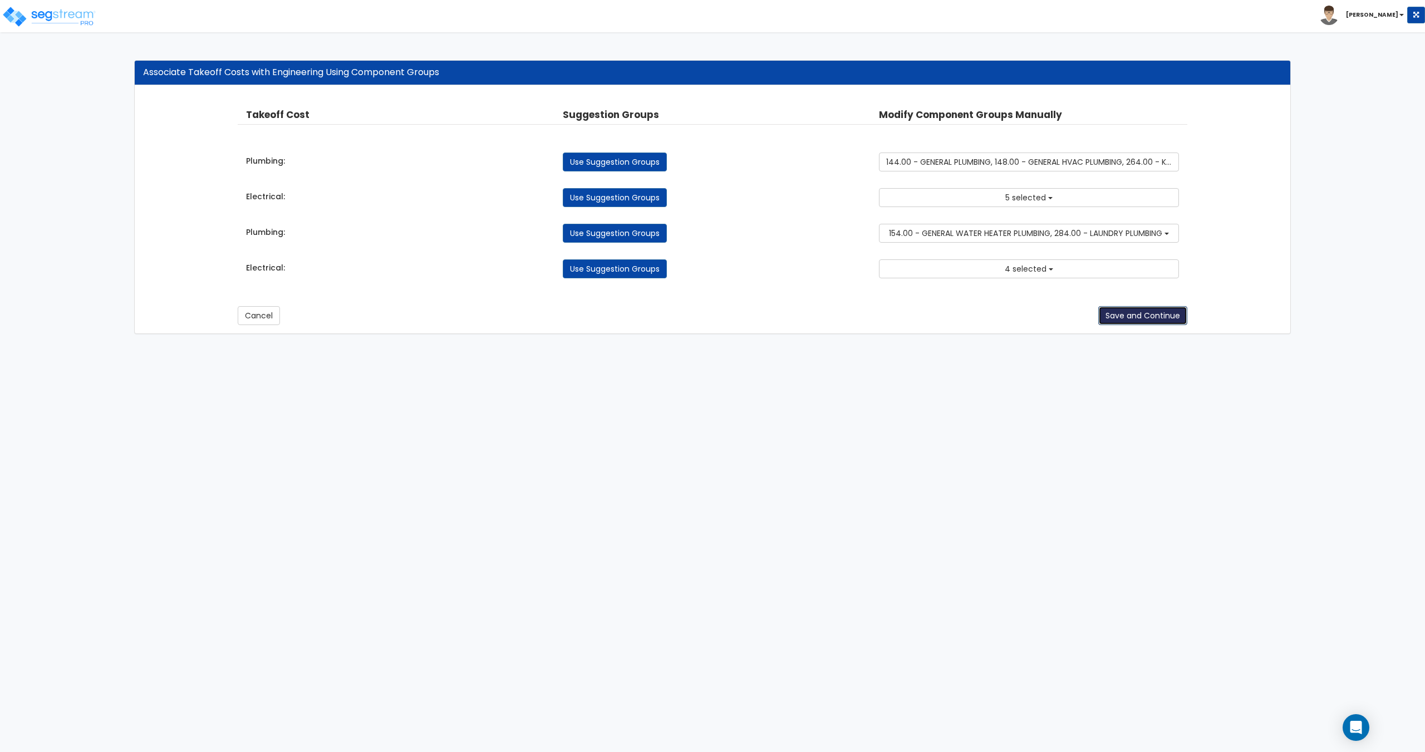
click at [1147, 320] on button "Save and Continue" at bounding box center [1142, 315] width 89 height 19
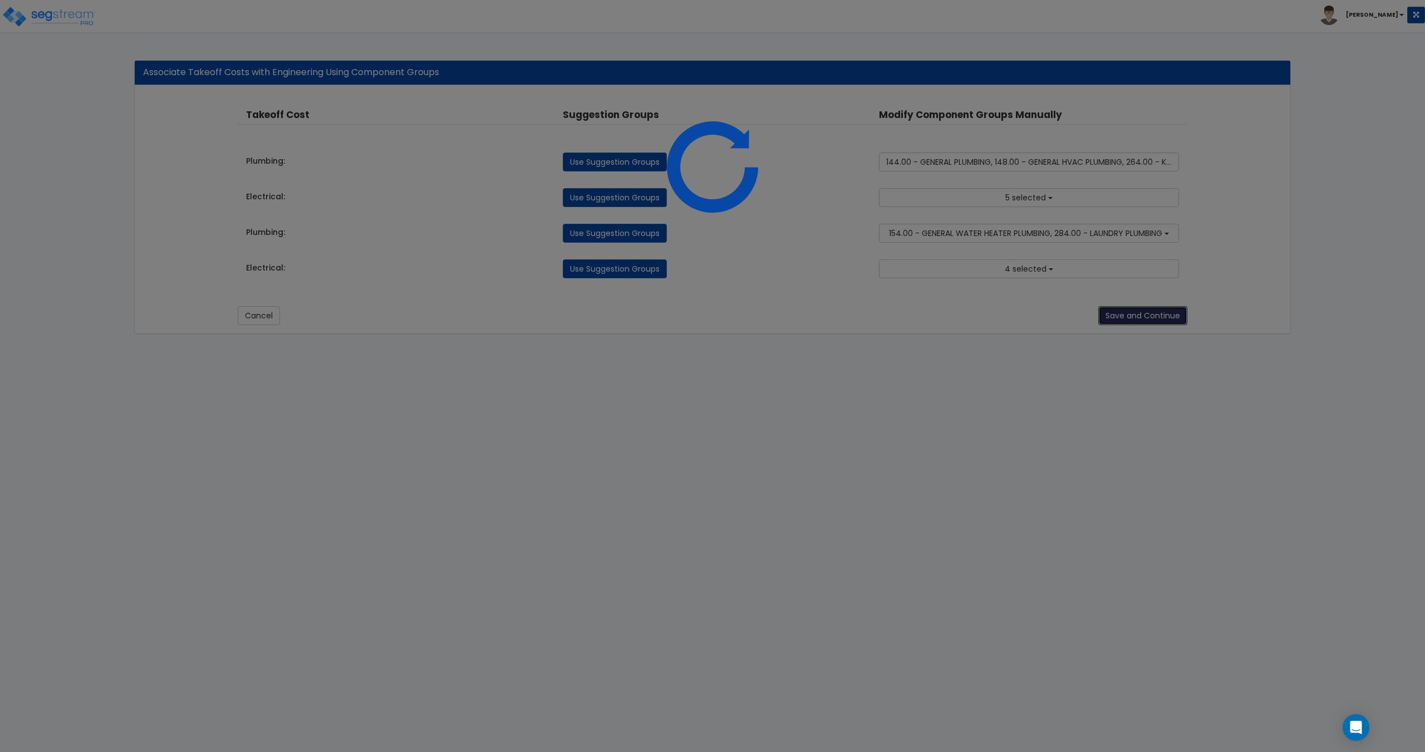
type button "next"
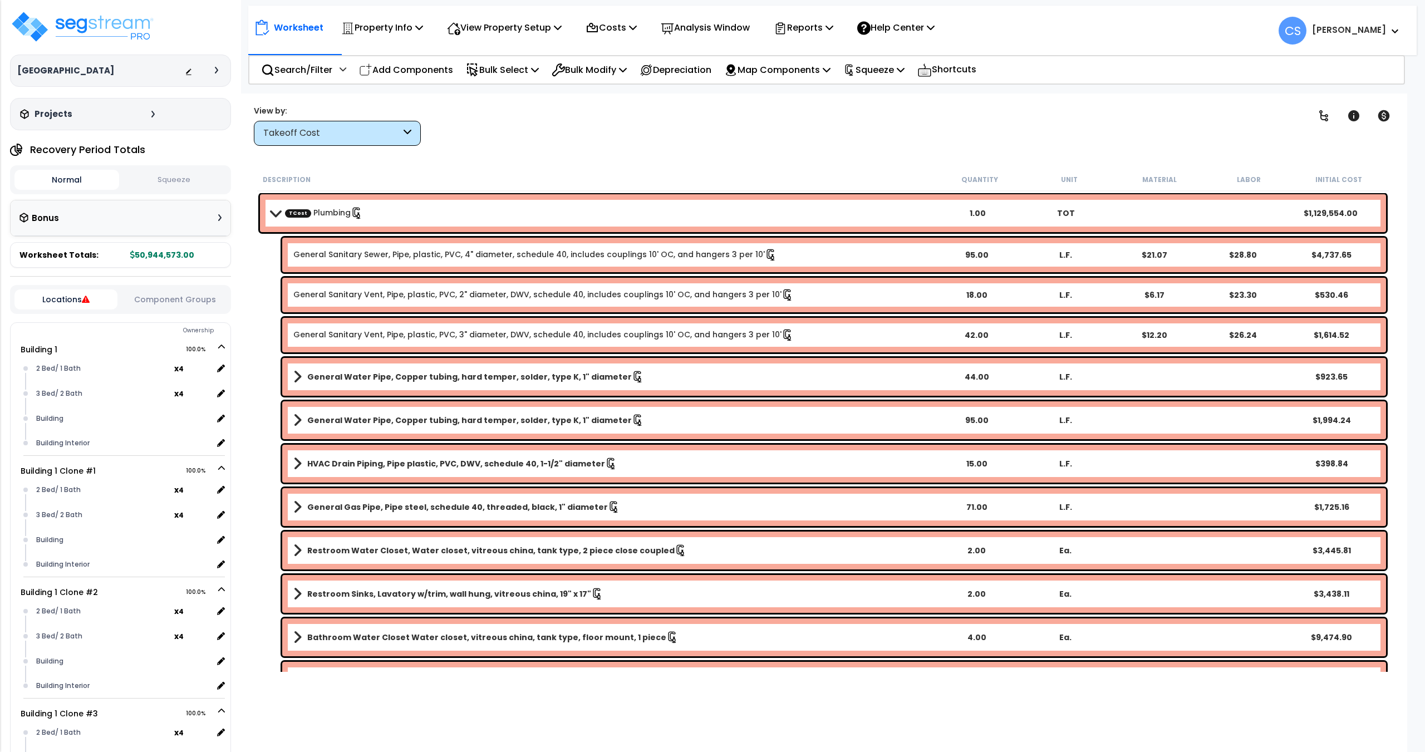
click at [948, 145] on div "Clear Filters" at bounding box center [864, 125] width 850 height 41
click at [902, 79] on div "Squeeze" at bounding box center [873, 70] width 61 height 26
click at [886, 96] on link "Re-squeeze" at bounding box center [893, 97] width 110 height 26
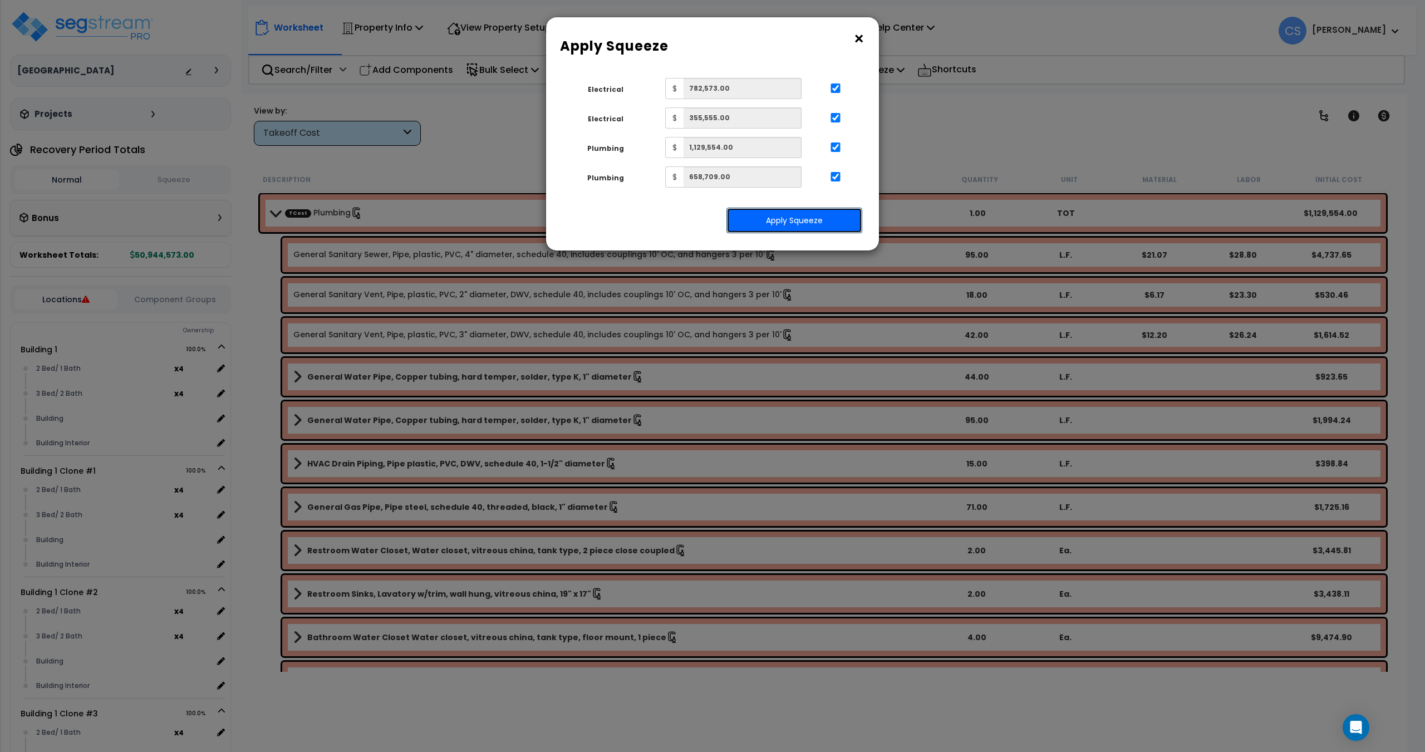
click at [778, 216] on button "Apply Squeeze" at bounding box center [795, 221] width 136 height 26
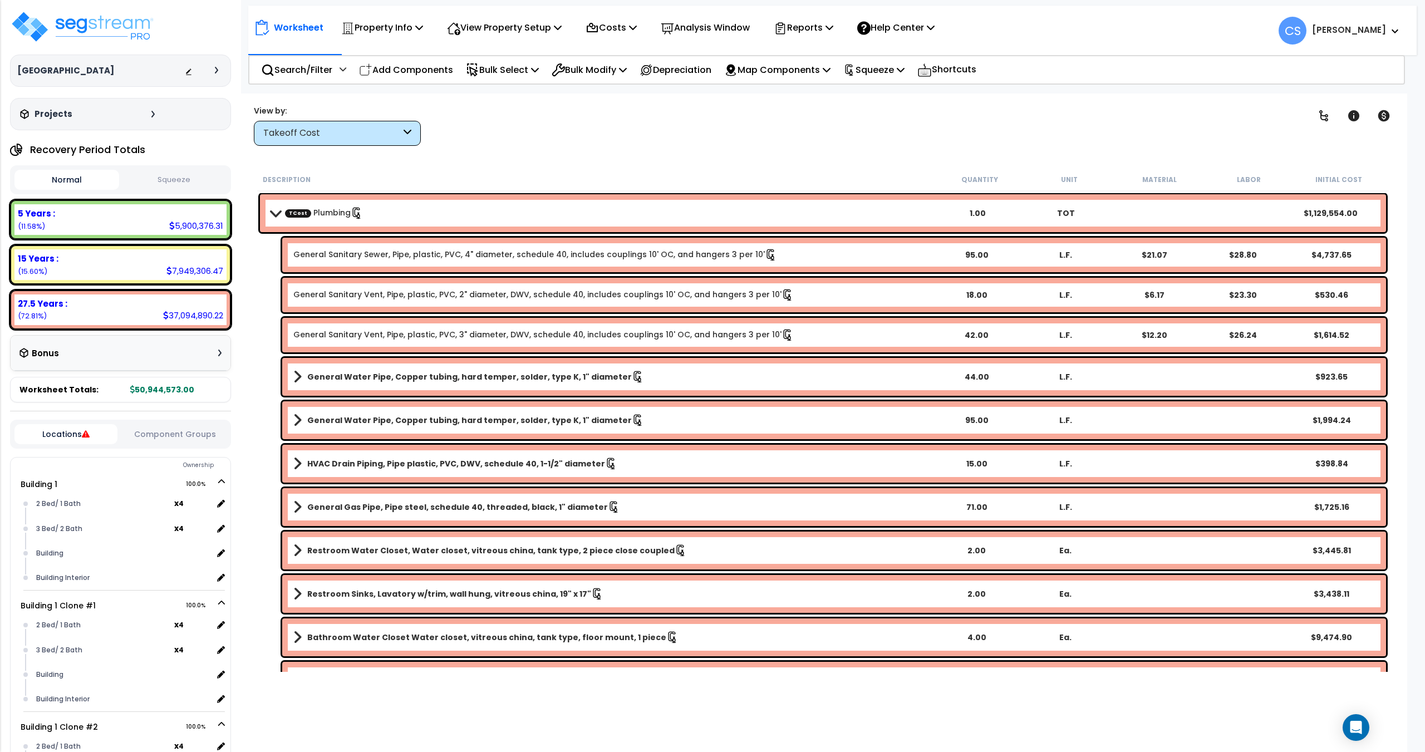
drag, startPoint x: 852, startPoint y: 114, endPoint x: 564, endPoint y: 164, distance: 292.1
click at [852, 114] on div "Clear Filters" at bounding box center [864, 125] width 850 height 41
click at [210, 180] on button "Squeeze" at bounding box center [174, 179] width 105 height 19
click at [557, 139] on div "Clear Filters" at bounding box center [864, 125] width 850 height 41
click at [833, 32] on p "Reports" at bounding box center [804, 27] width 60 height 15
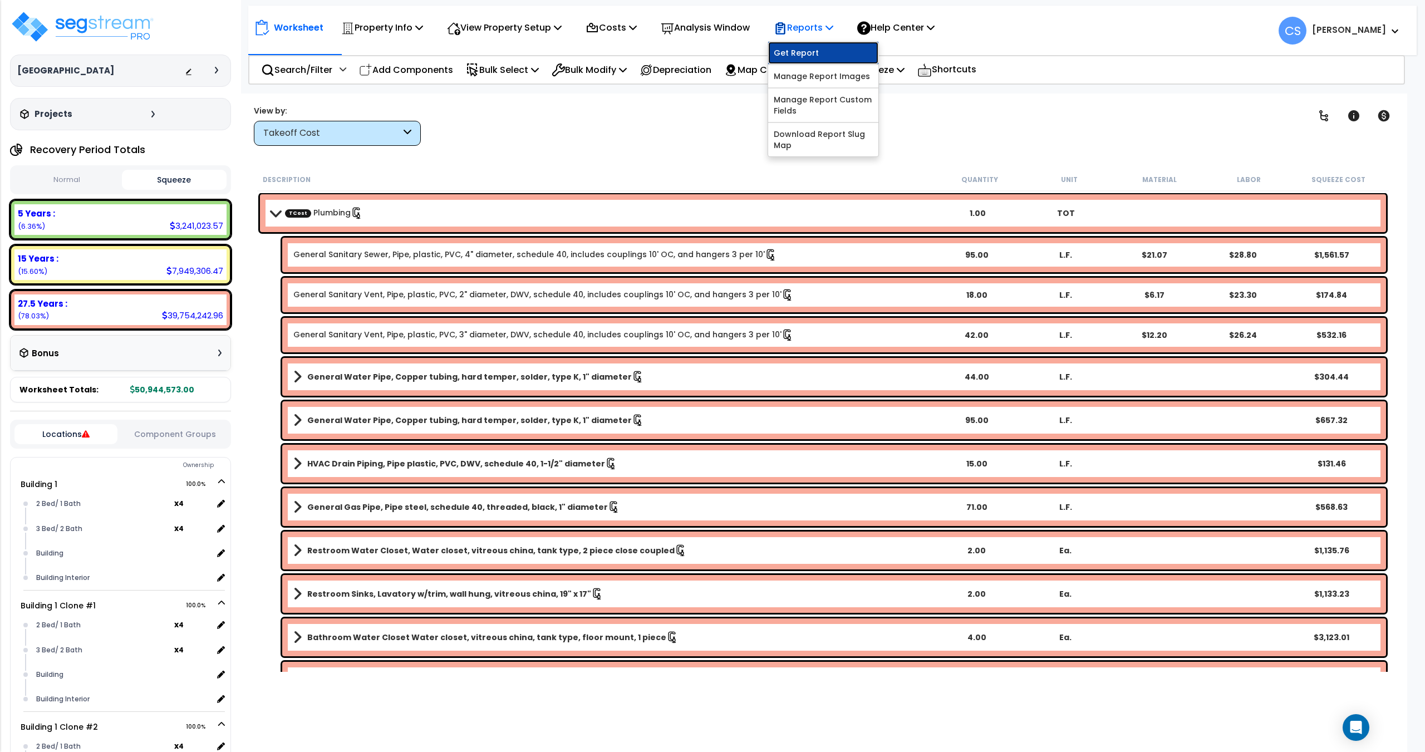
click at [825, 49] on link "Get Report" at bounding box center [823, 53] width 110 height 22
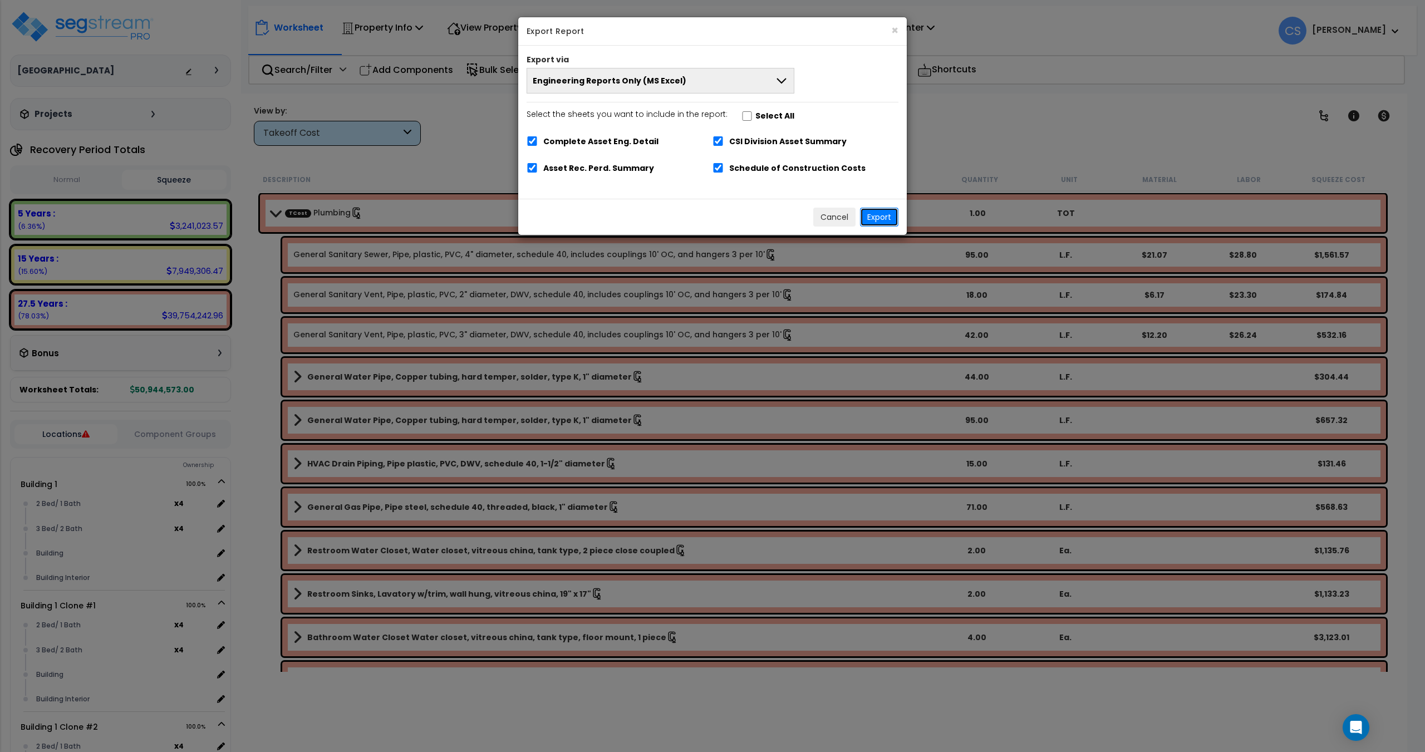
drag, startPoint x: 881, startPoint y: 214, endPoint x: 827, endPoint y: 144, distance: 88.5
click at [881, 214] on button "Export" at bounding box center [879, 217] width 38 height 19
